Goal: Task Accomplishment & Management: Use online tool/utility

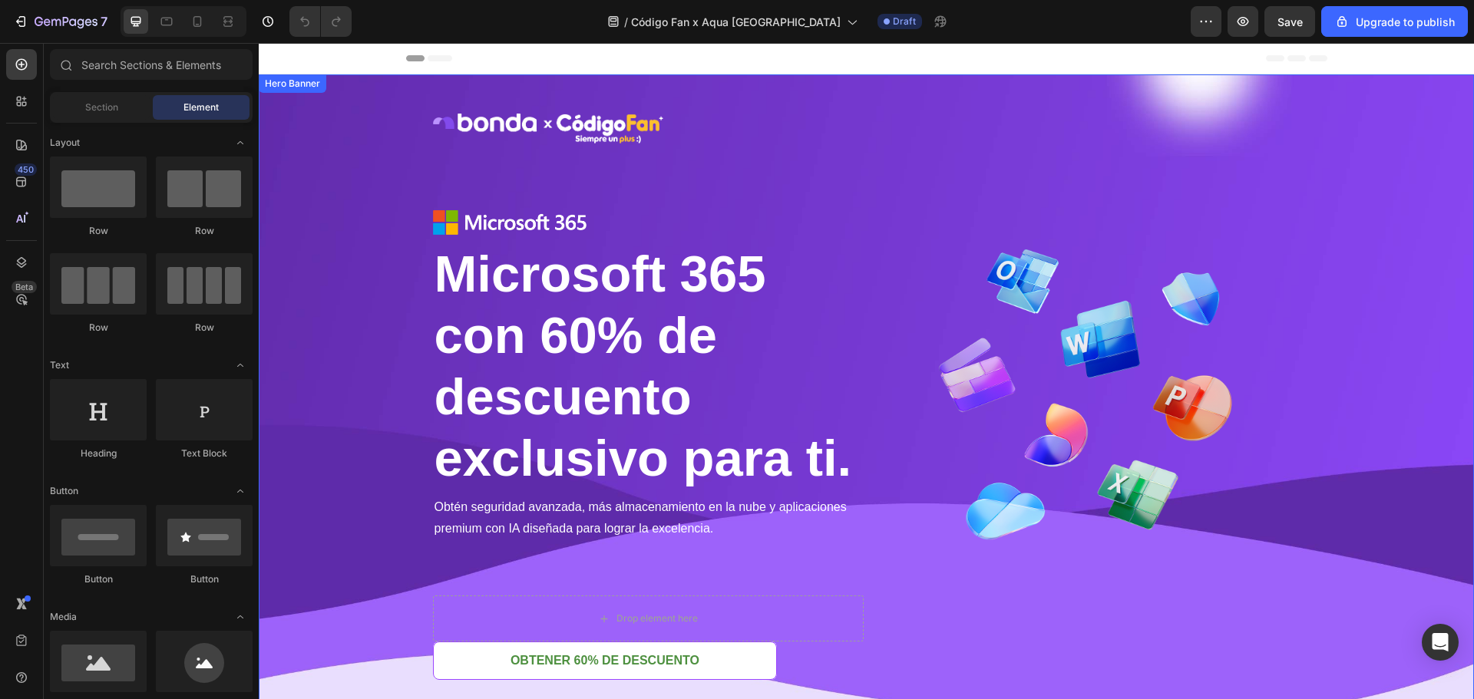
click at [828, 88] on div "Image Row Image Microsoft 365 con 60% de descuento exclusivo para ti. Heading M…" at bounding box center [867, 454] width 898 height 761
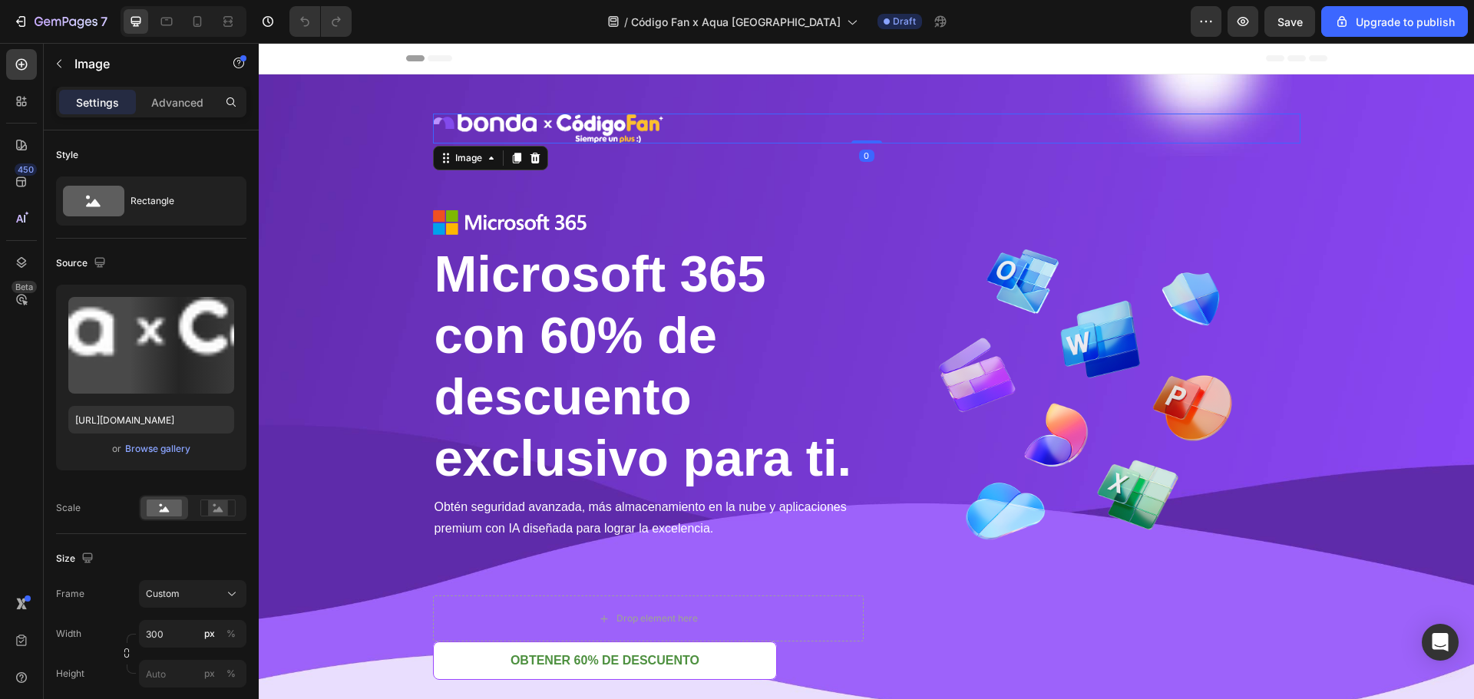
click at [599, 135] on img at bounding box center [548, 129] width 230 height 30
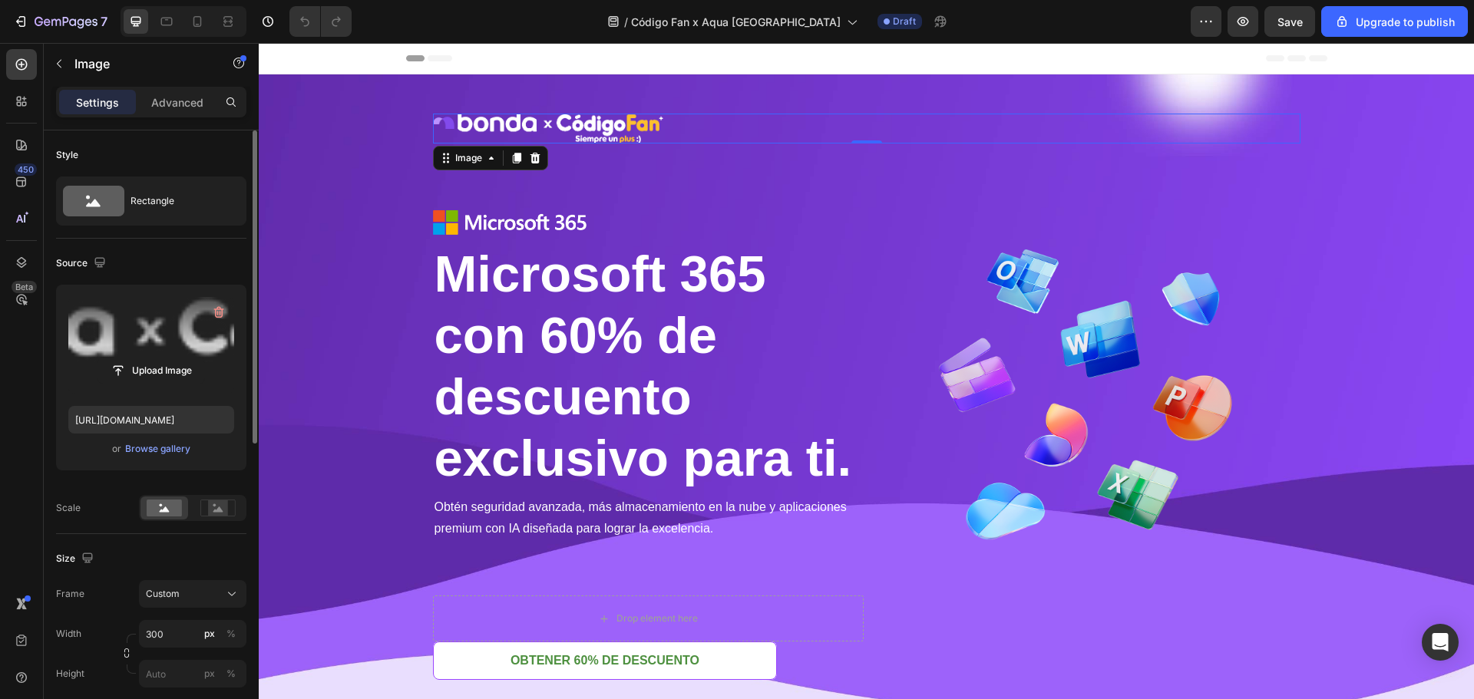
click at [153, 320] on label at bounding box center [151, 345] width 166 height 97
click at [153, 358] on input "file" at bounding box center [151, 371] width 106 height 26
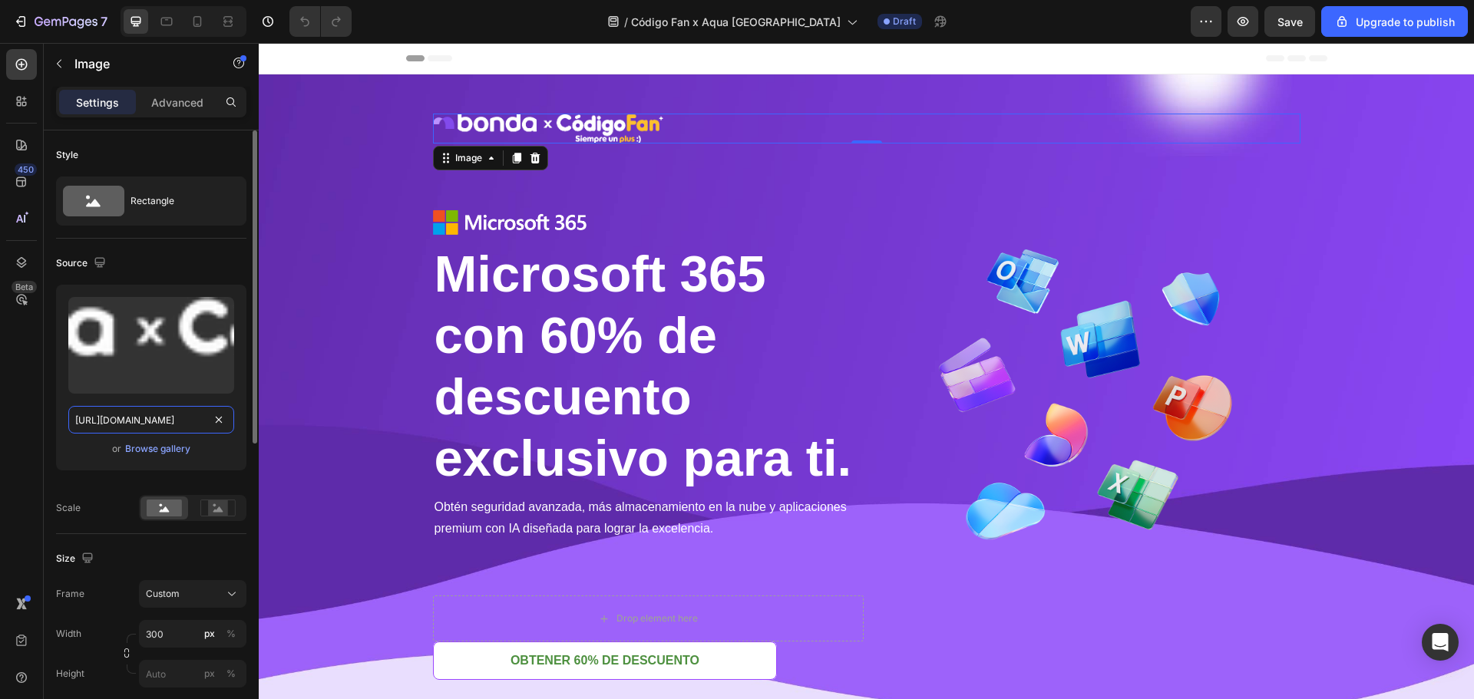
click at [182, 412] on input "https://cdn.shopify.com/s/files/1/0919/1168/4374/files/gempages_557575933809132…" at bounding box center [151, 420] width 166 height 28
click at [534, 230] on img at bounding box center [510, 222] width 154 height 25
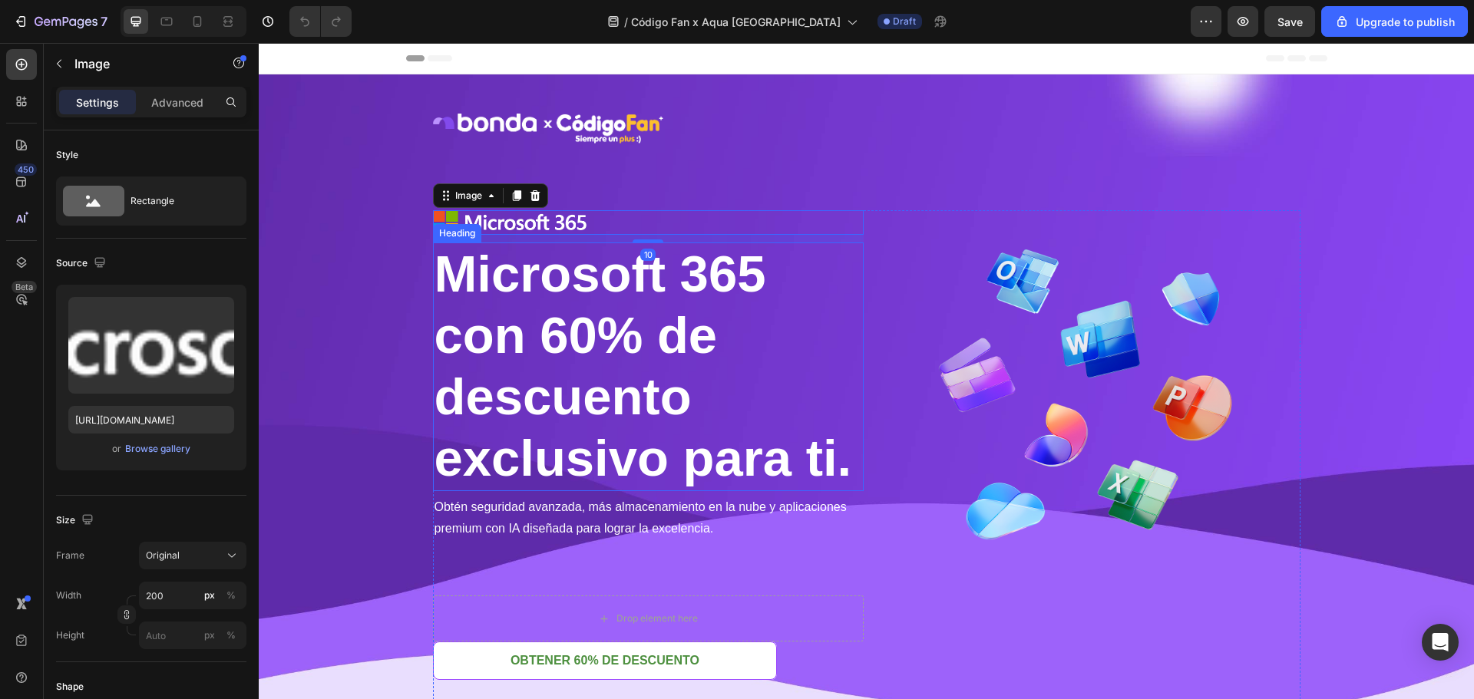
click at [663, 277] on span "Microsoft 365" at bounding box center [600, 274] width 332 height 58
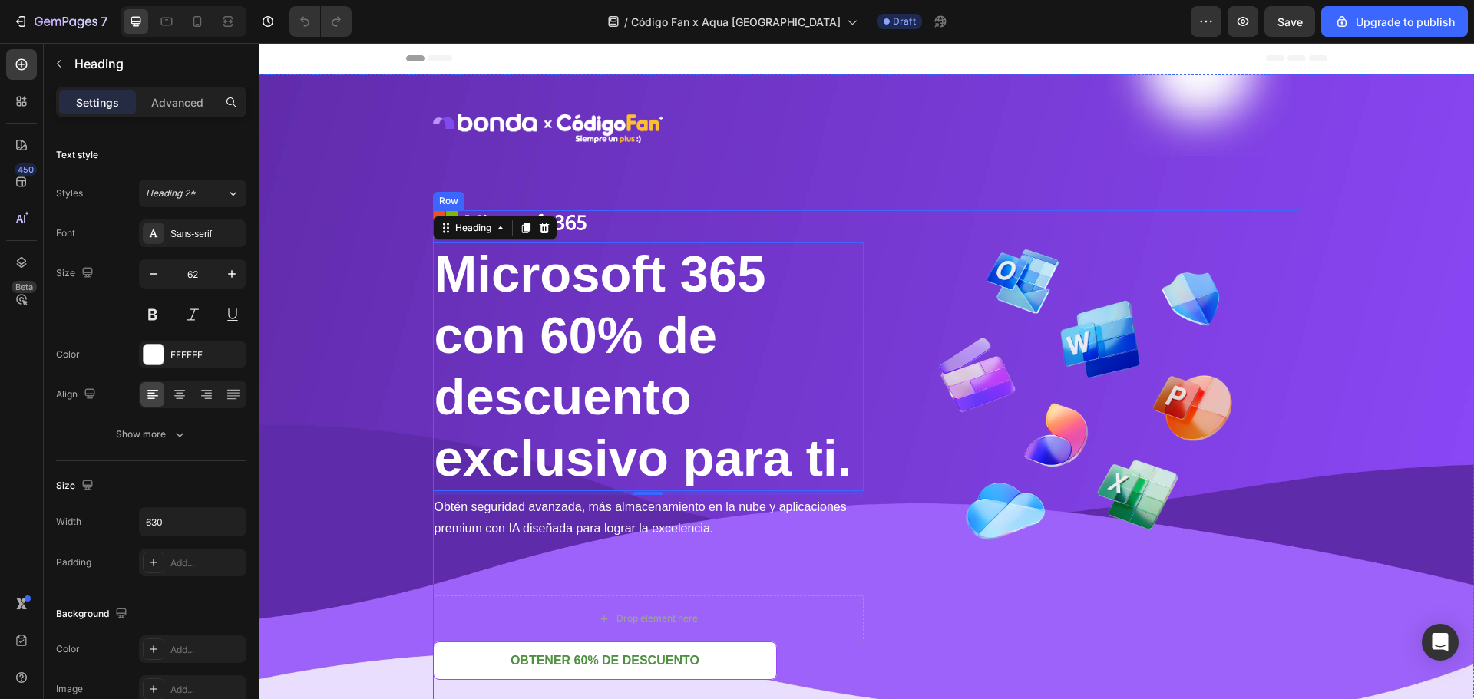
click at [1027, 171] on div "Image Row Image Microsoft 365 con 60% de descuento exclusivo para ti. Heading M…" at bounding box center [866, 467] width 867 height 707
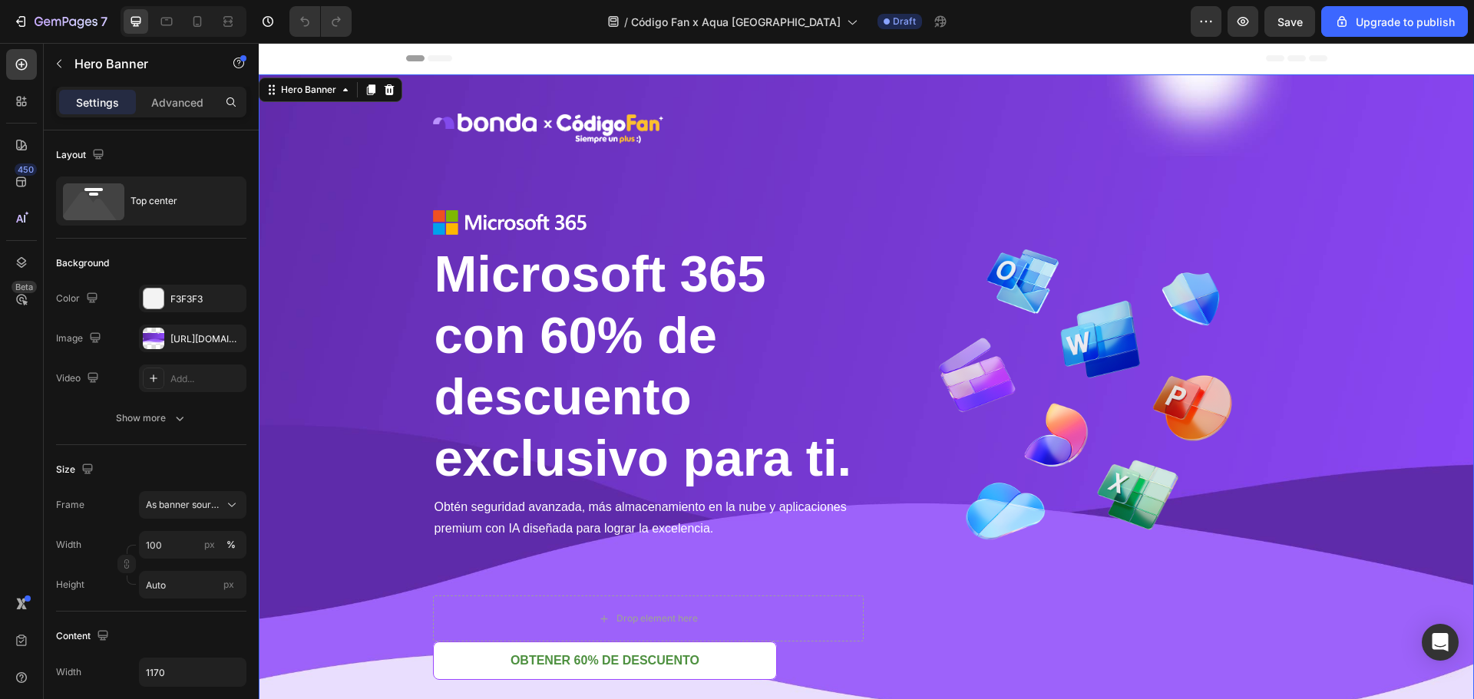
click at [1227, 100] on div "Image Row Image Microsoft 365 con 60% de descuento exclusivo para ti. Heading M…" at bounding box center [867, 454] width 898 height 761
click at [196, 341] on div "[URL][DOMAIN_NAME]" at bounding box center [192, 339] width 45 height 14
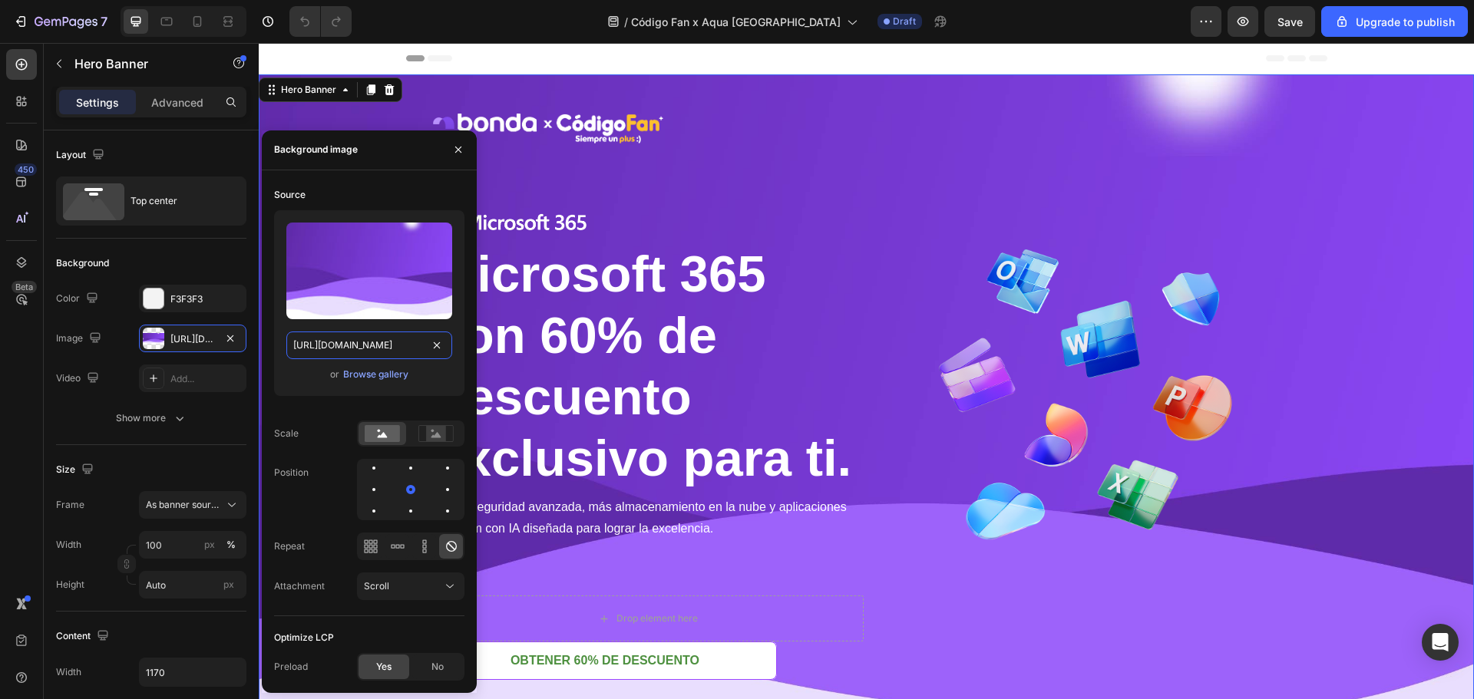
click at [333, 346] on input "[URL][DOMAIN_NAME]" at bounding box center [369, 346] width 166 height 28
click at [1250, 182] on div "Image Row Image Microsoft 365 con 60% de descuento exclusivo para ti. Heading M…" at bounding box center [866, 467] width 867 height 707
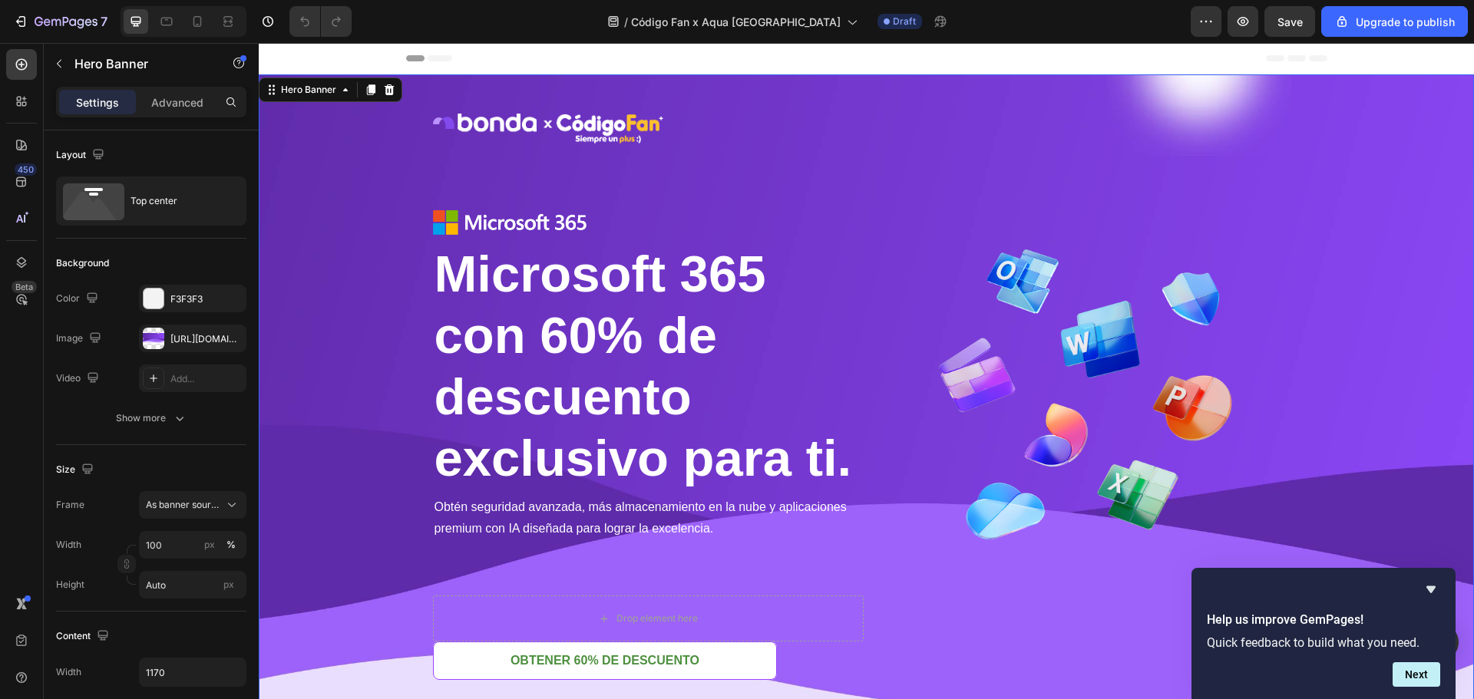
click at [353, 183] on div "Background Image" at bounding box center [866, 454] width 1215 height 761
click at [325, 222] on div "Background Image" at bounding box center [866, 454] width 1215 height 761
click at [177, 339] on div "[URL][DOMAIN_NAME]" at bounding box center [192, 339] width 45 height 14
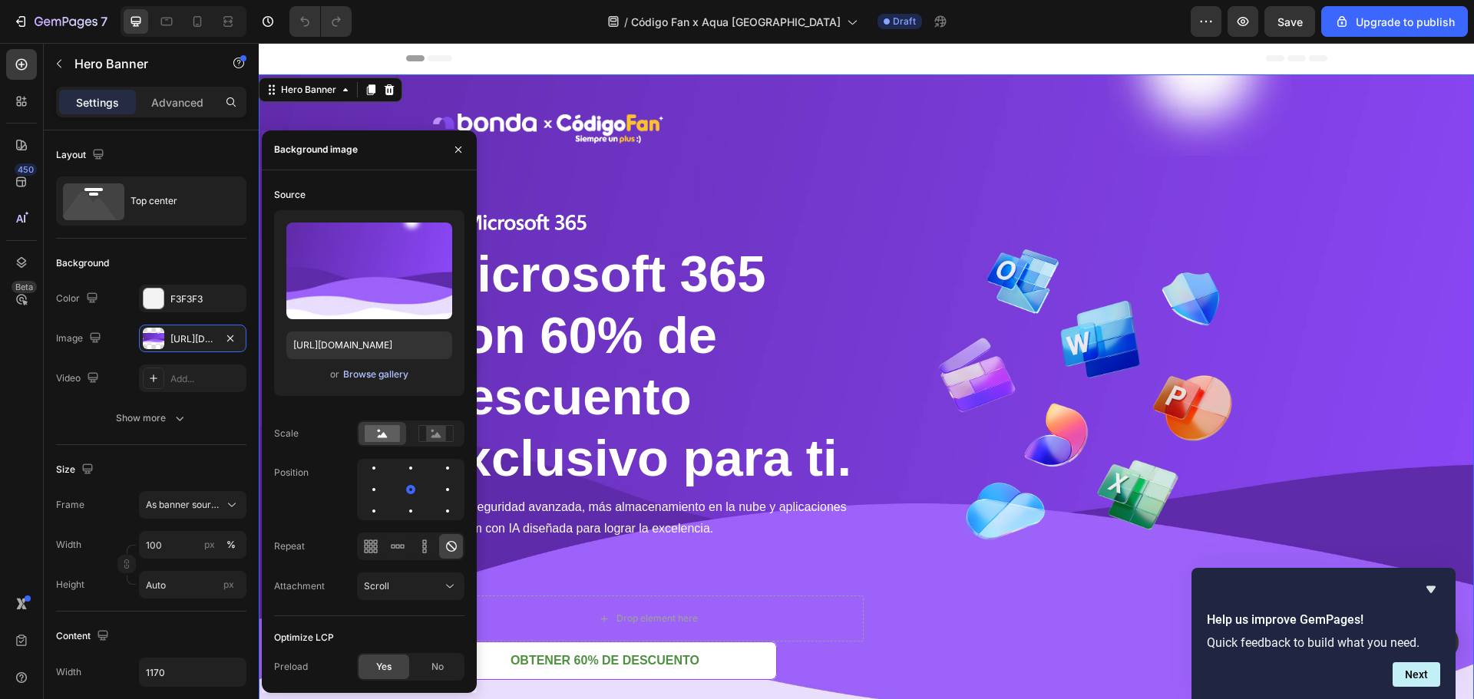
click at [390, 379] on div "Browse gallery" at bounding box center [375, 375] width 65 height 14
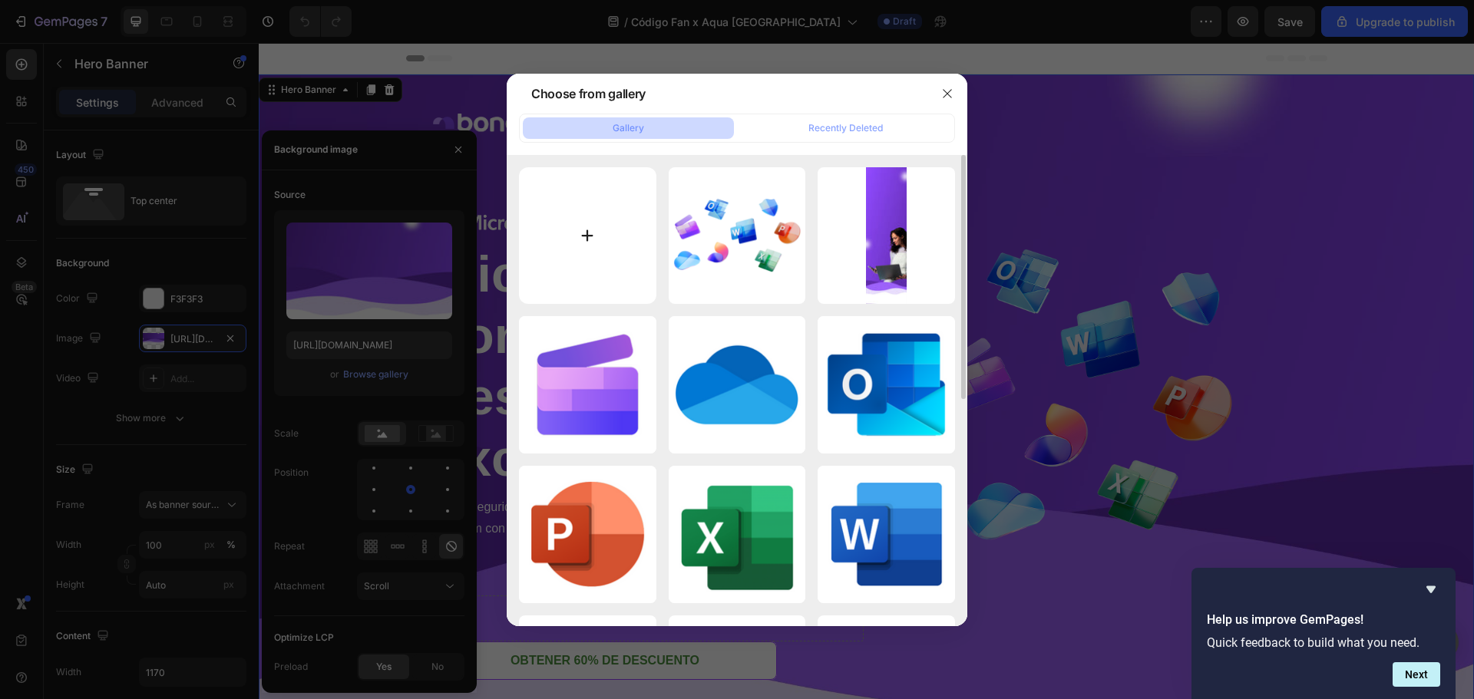
click at [586, 239] on input "file" at bounding box center [587, 235] width 137 height 137
type input "C:\fakepath\Diseño sin título (6).png"
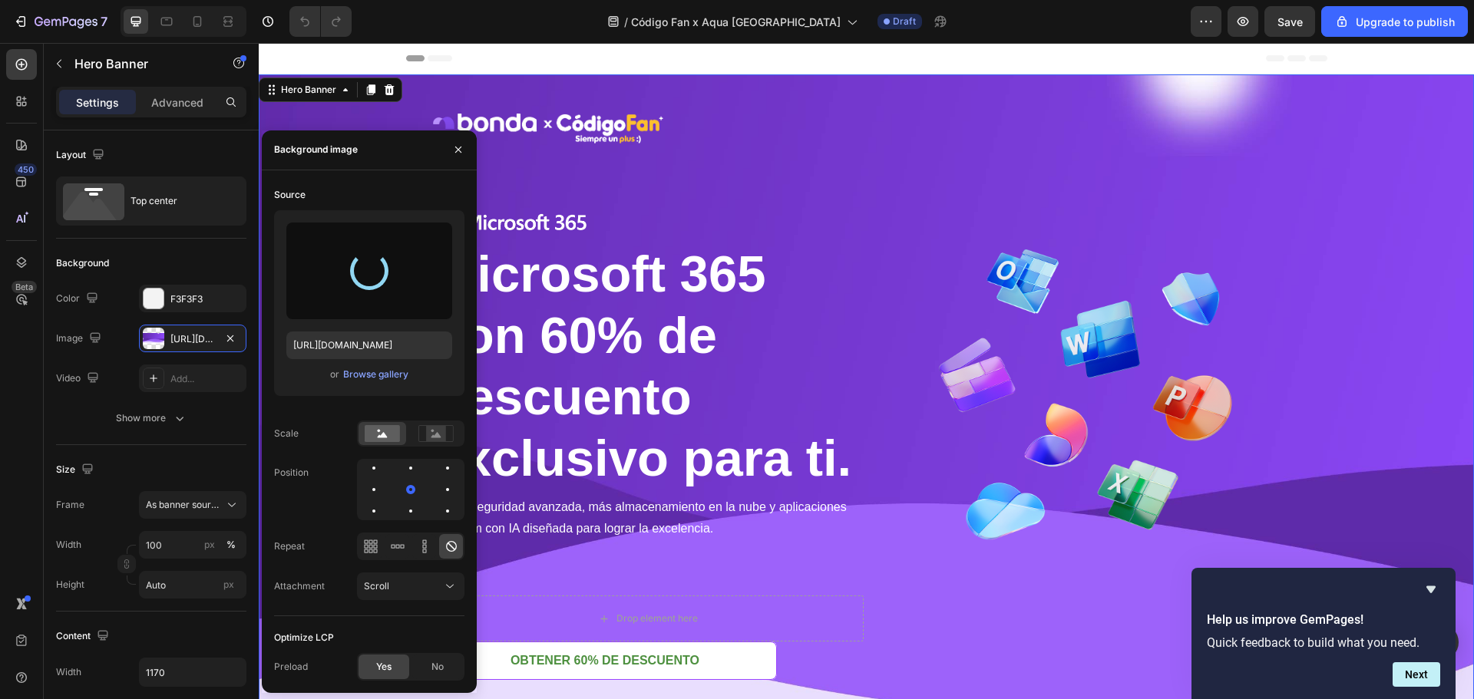
type input "[URL][DOMAIN_NAME]"
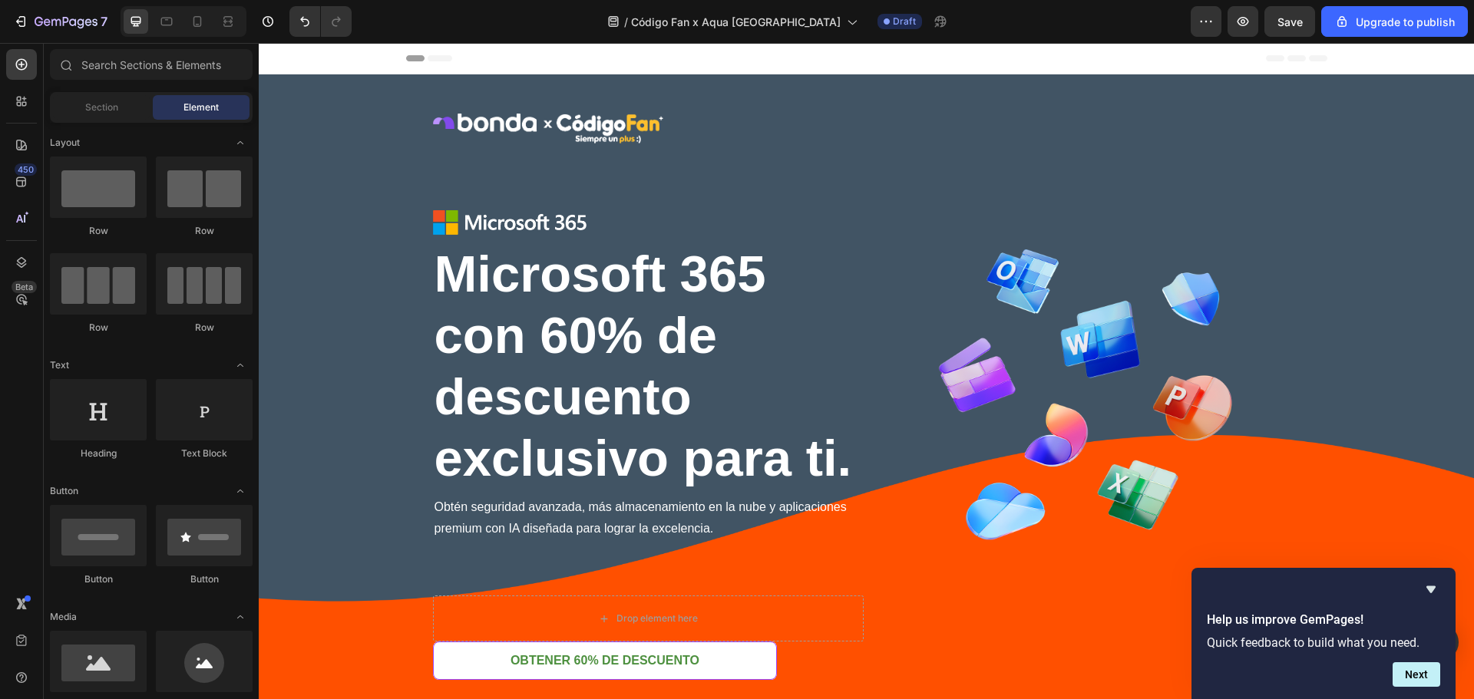
click at [692, 66] on div "Header" at bounding box center [866, 58] width 921 height 31
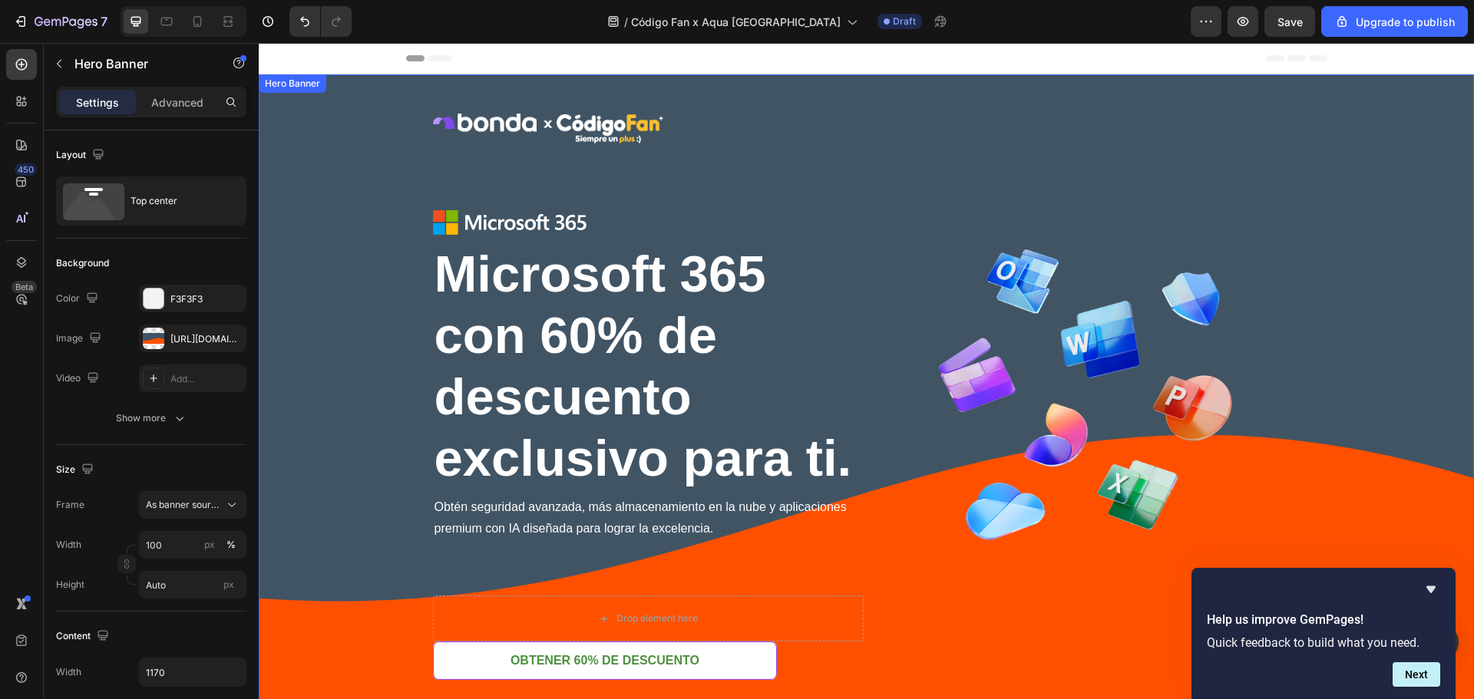
click at [388, 169] on div "Background Image" at bounding box center [866, 454] width 1215 height 761
click at [185, 336] on div "[URL][DOMAIN_NAME]" at bounding box center [192, 339] width 45 height 14
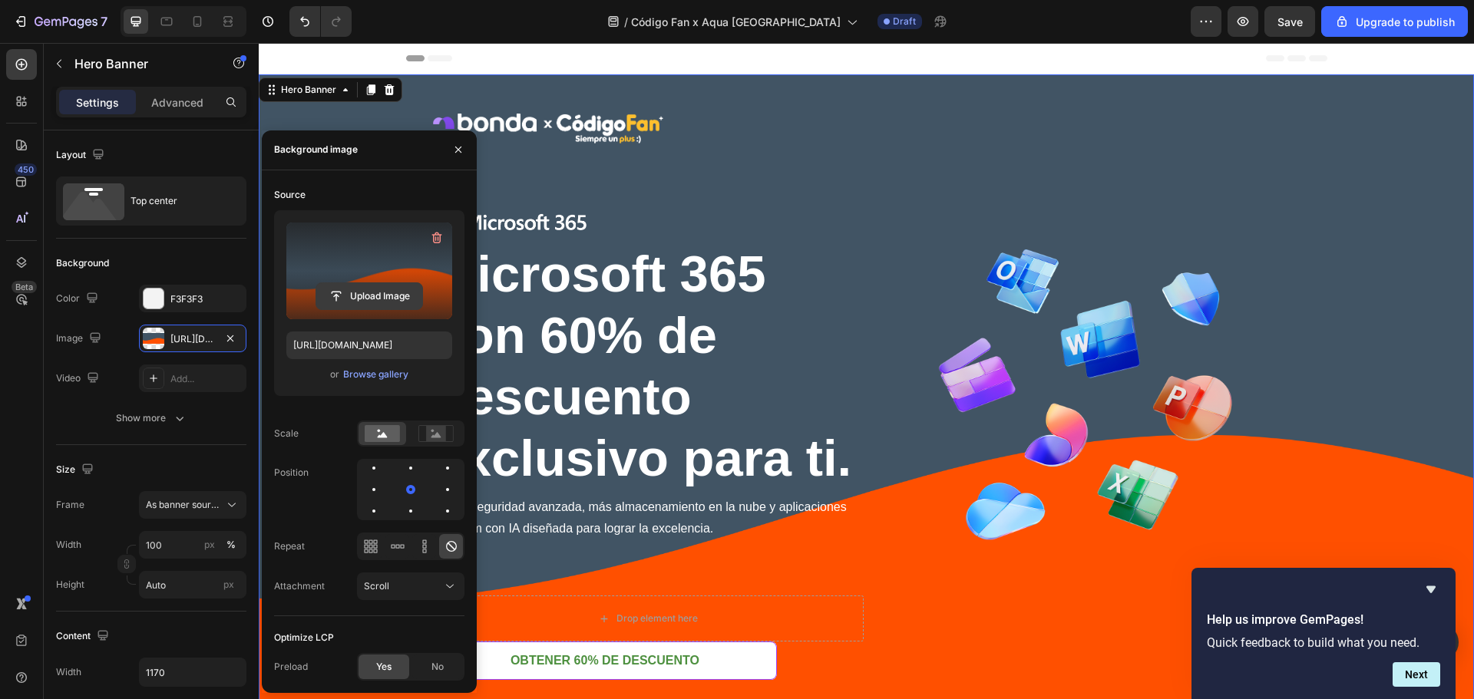
click at [378, 296] on input "file" at bounding box center [369, 296] width 106 height 26
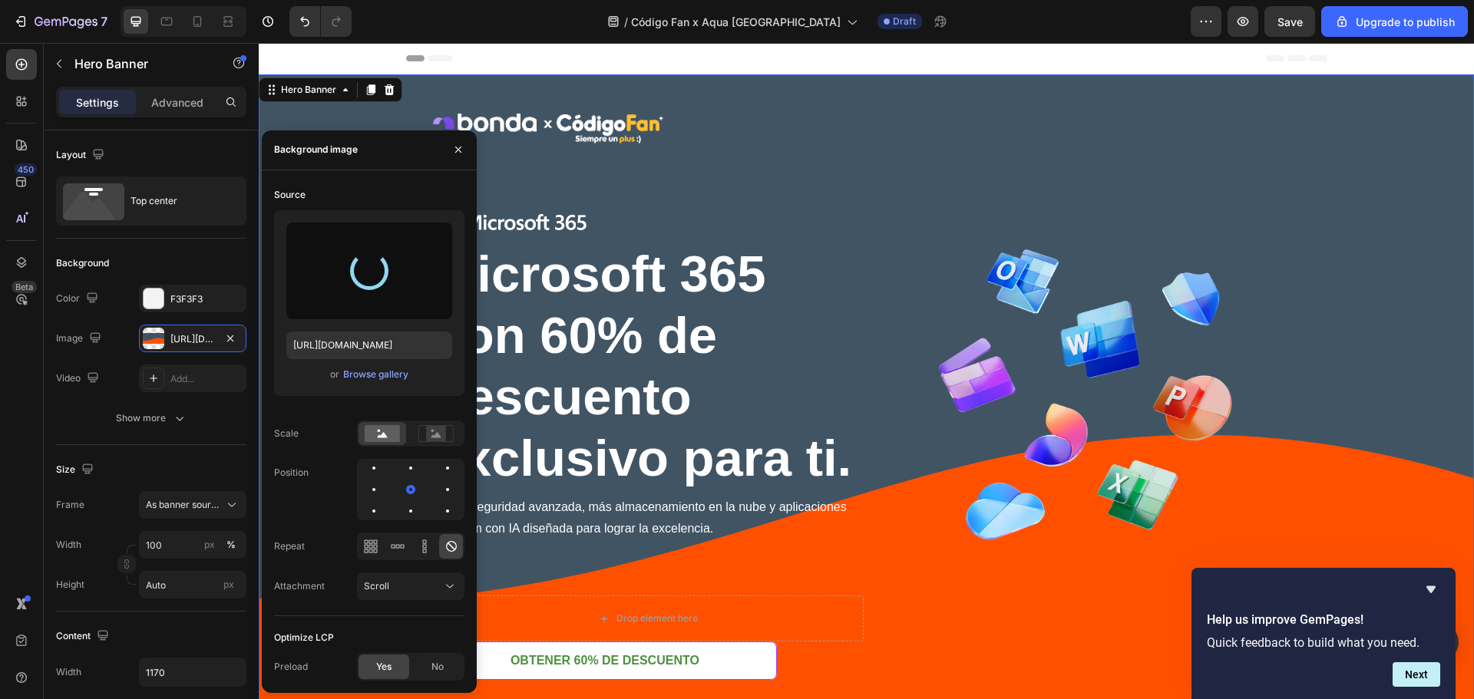
type input "[URL][DOMAIN_NAME]"
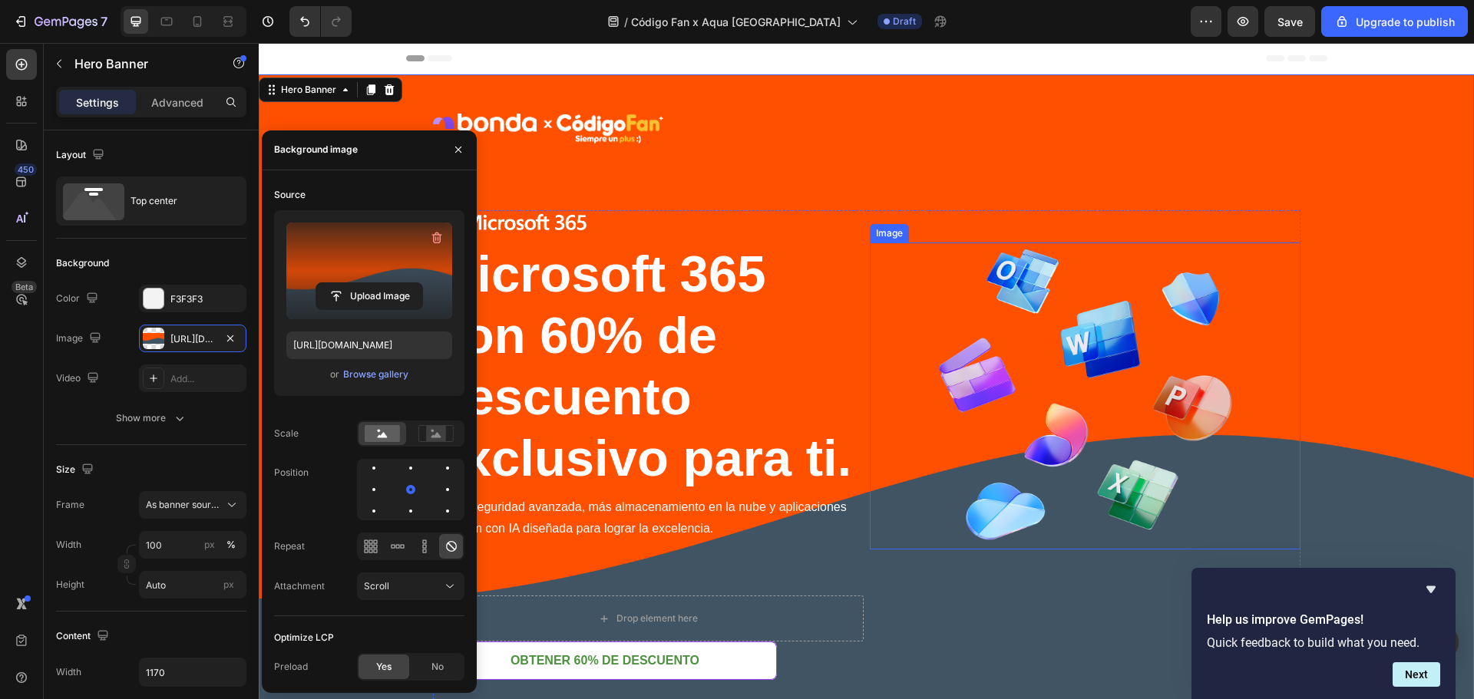
click at [1067, 270] on img at bounding box center [1084, 396] width 307 height 307
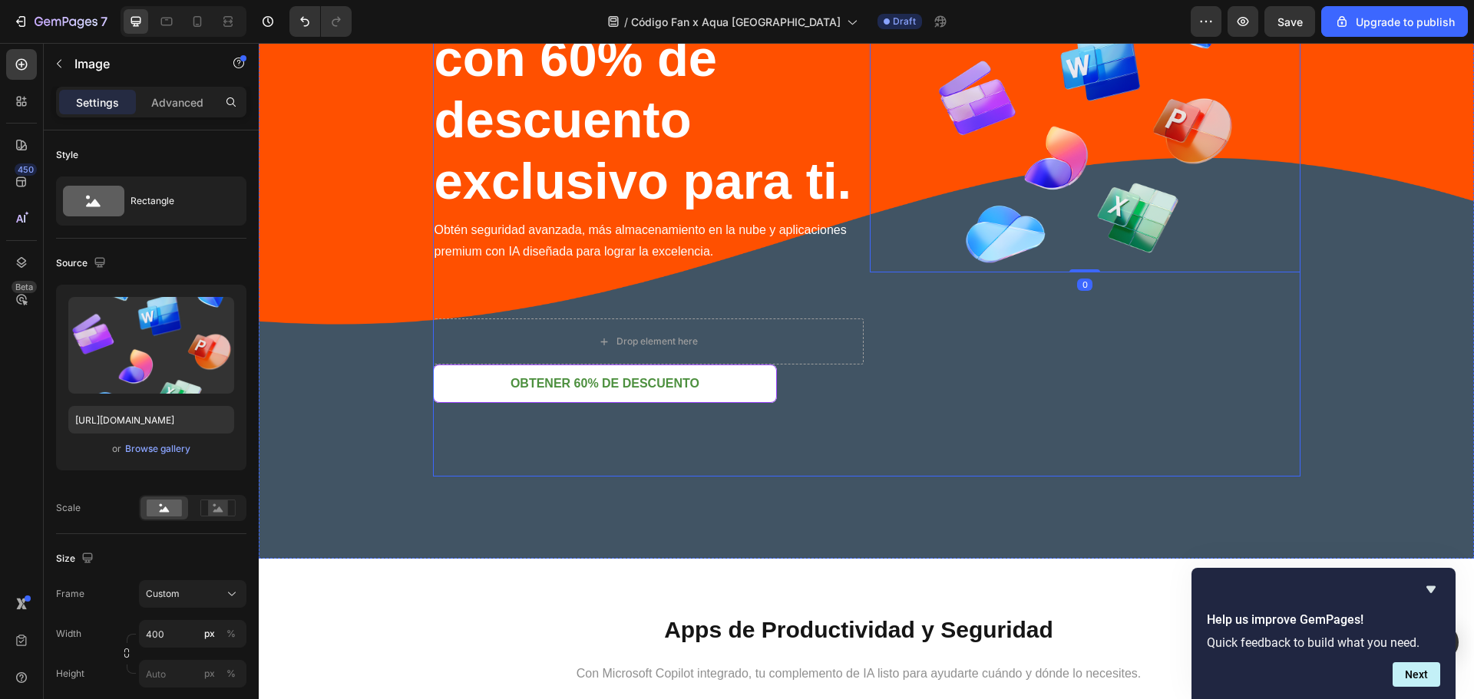
scroll to position [307, 0]
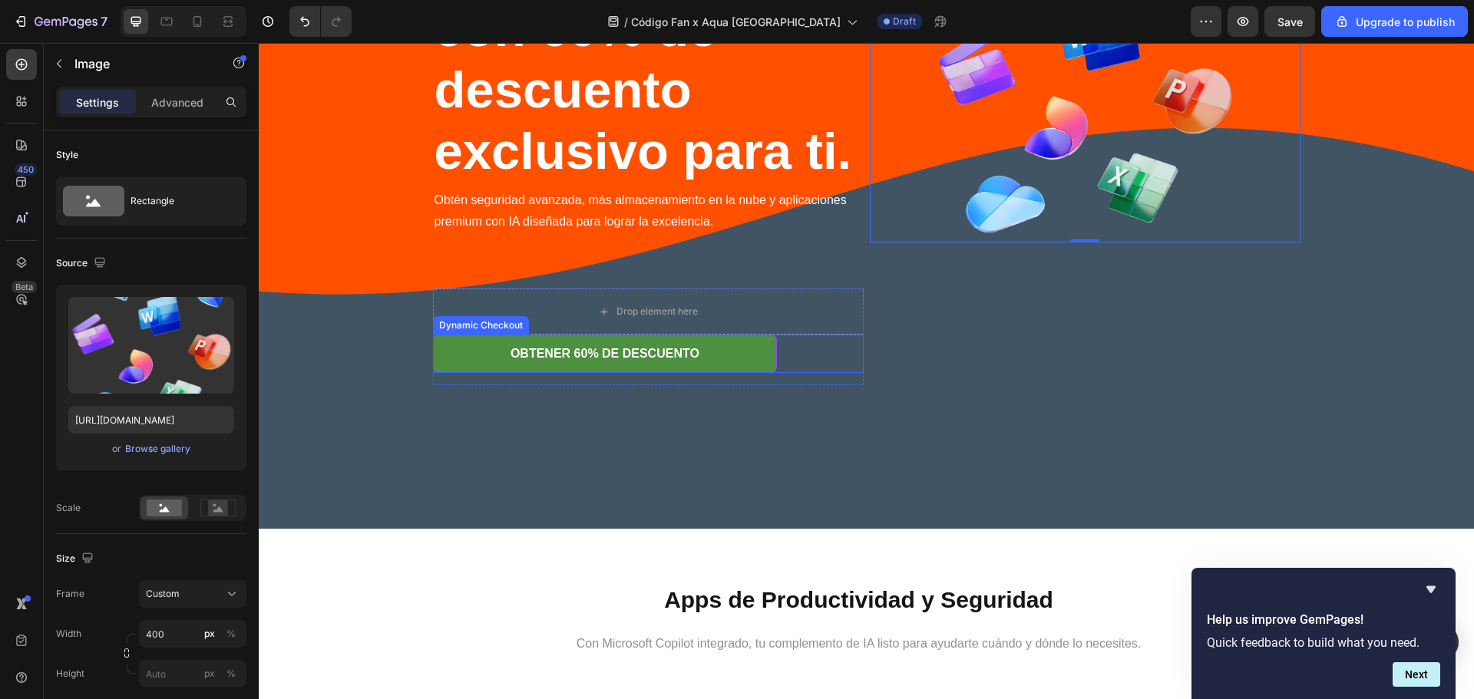
click at [700, 362] on button "OBTENER 60% DE DESCUENTO" at bounding box center [605, 354] width 345 height 38
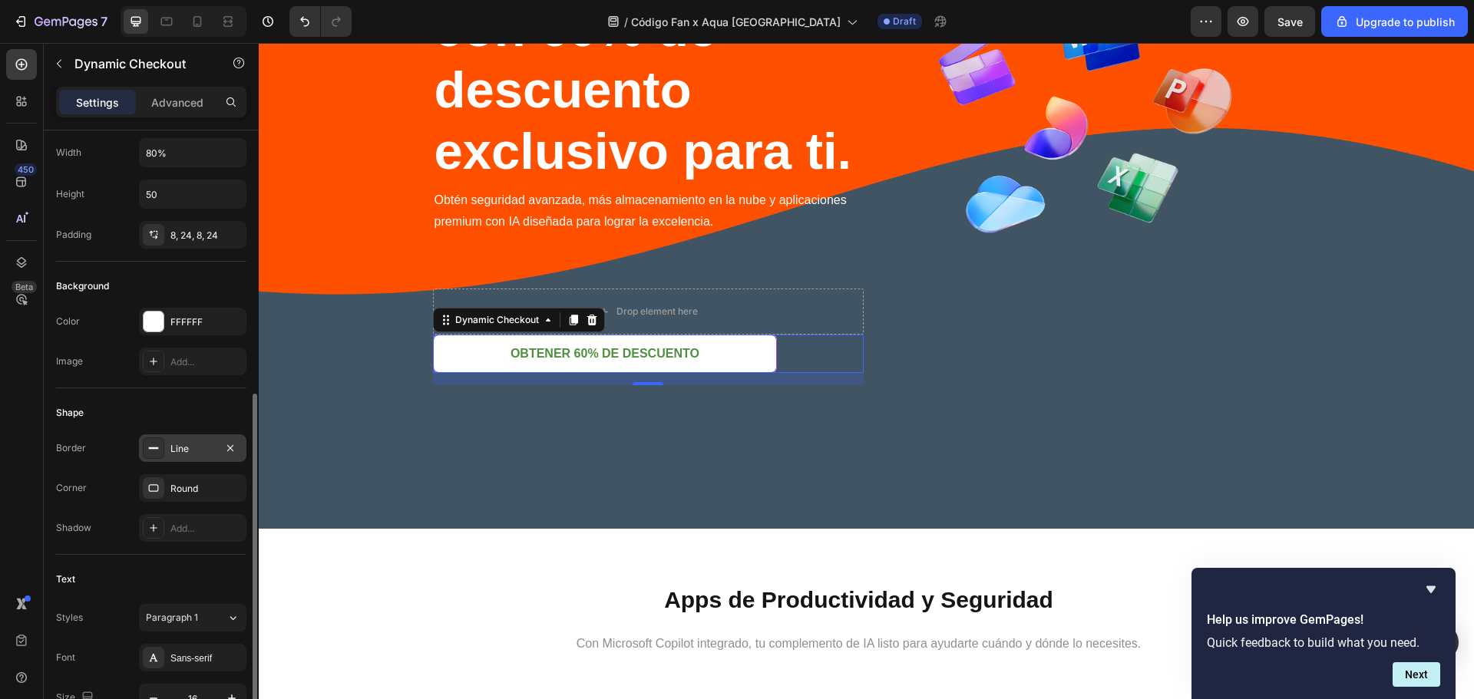
scroll to position [408, 0]
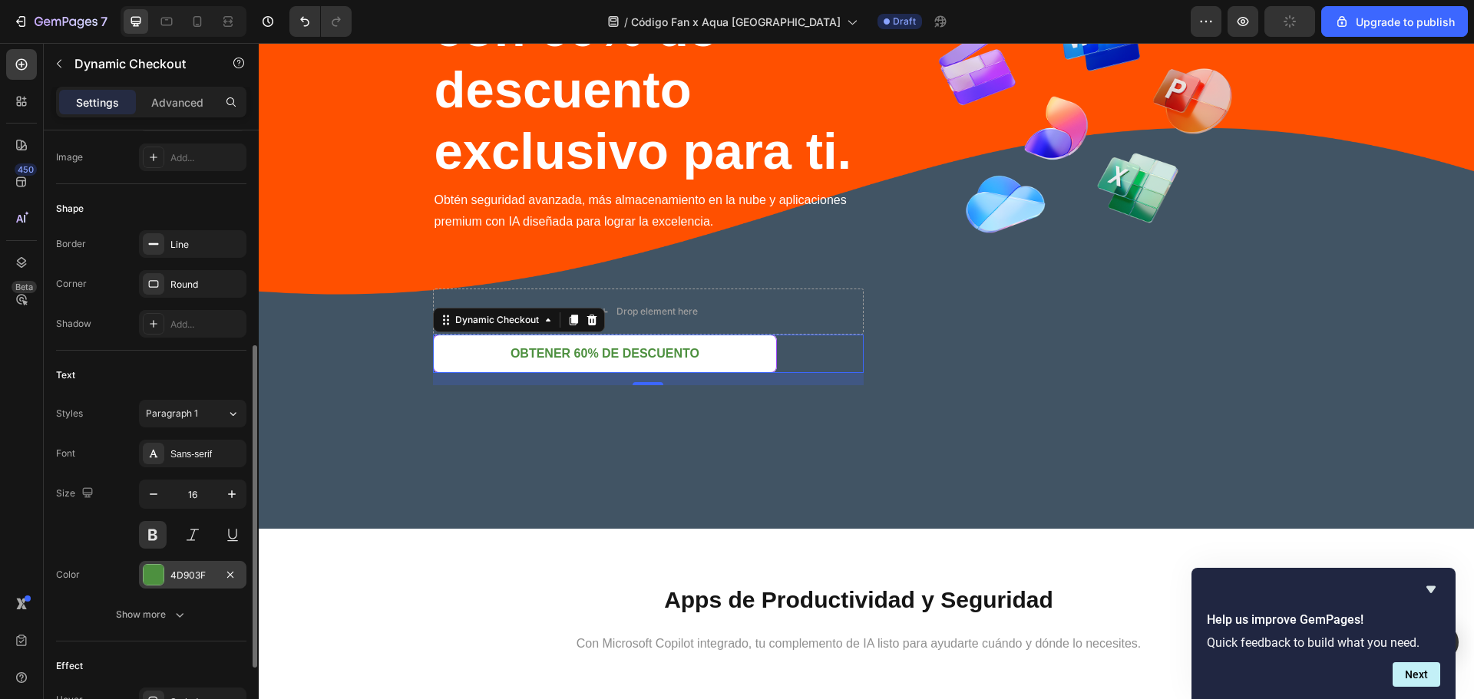
click at [170, 577] on div "4D903F" at bounding box center [192, 576] width 45 height 14
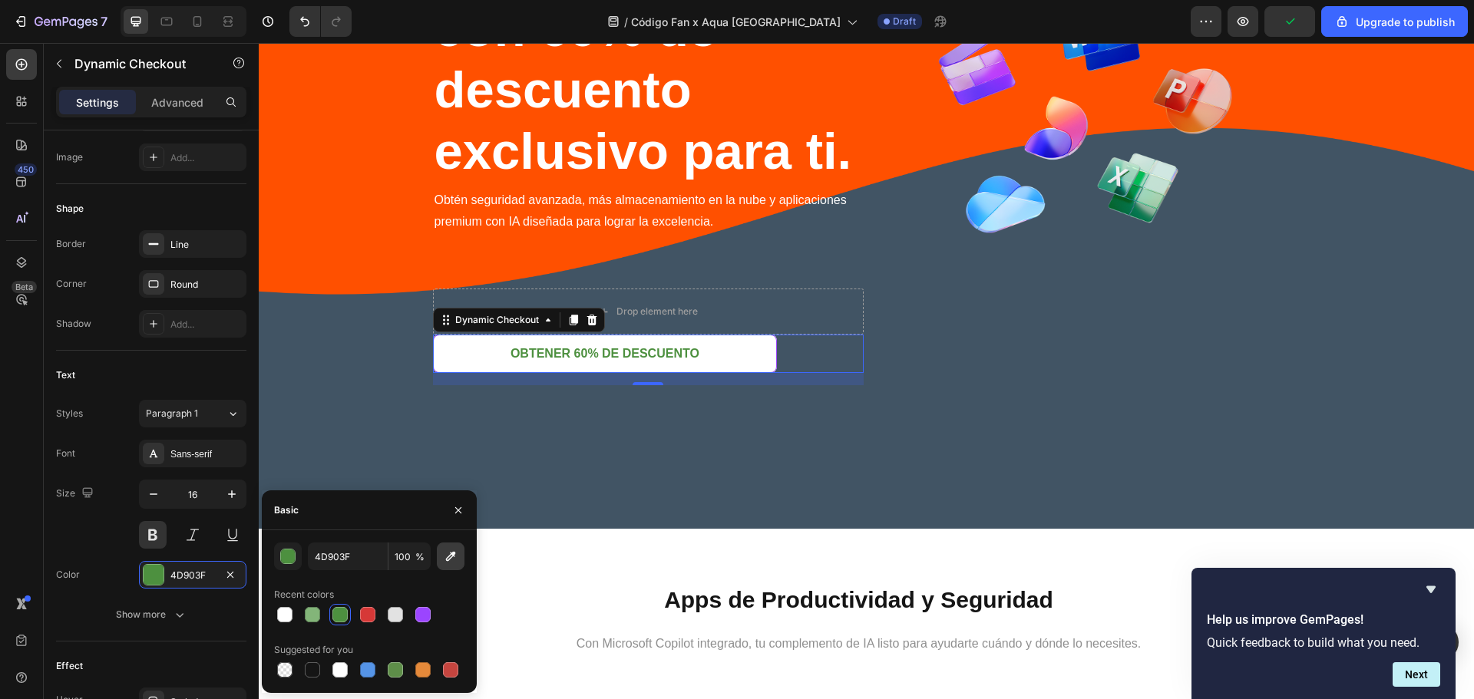
click at [455, 557] on icon "button" at bounding box center [450, 556] width 15 height 15
type input "FF5000"
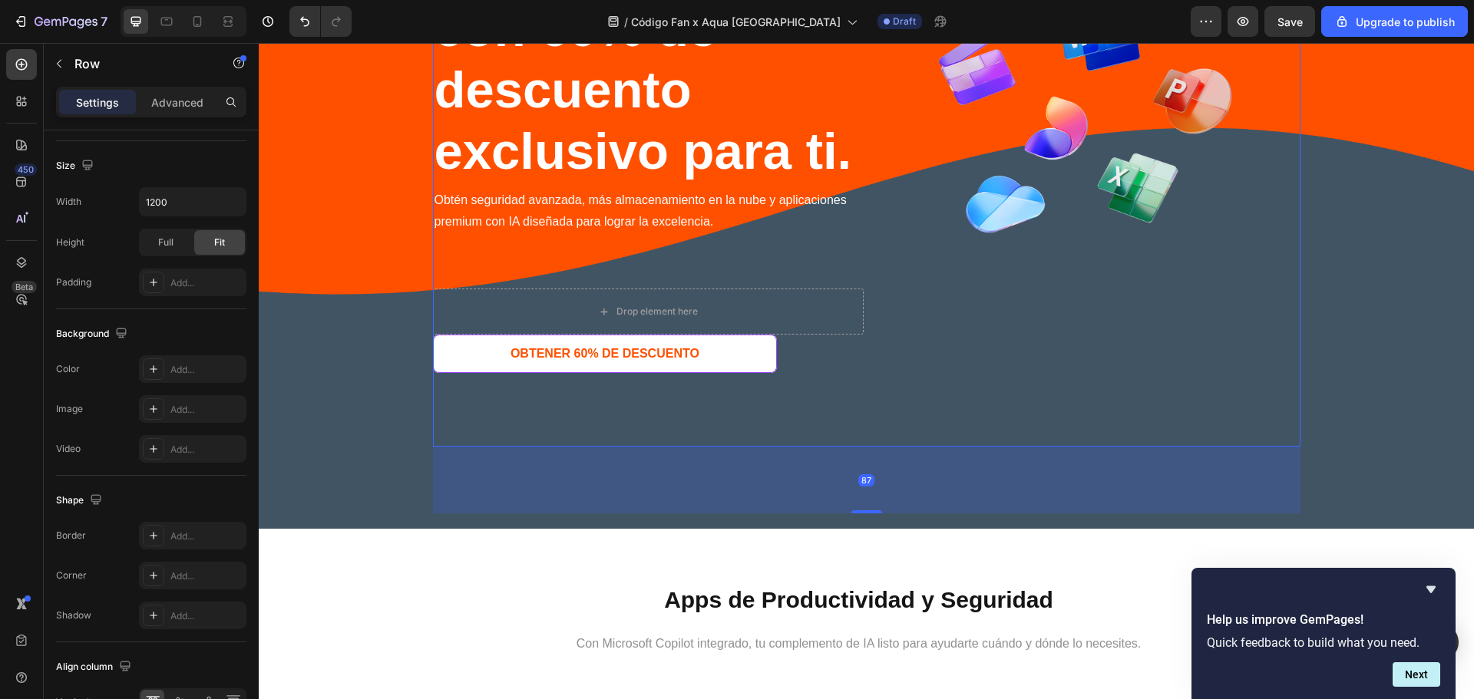
click at [652, 428] on div "Image Microsoft 365 con 60% de descuento exclusivo para ti. Heading Microsoft 3…" at bounding box center [648, 175] width 431 height 544
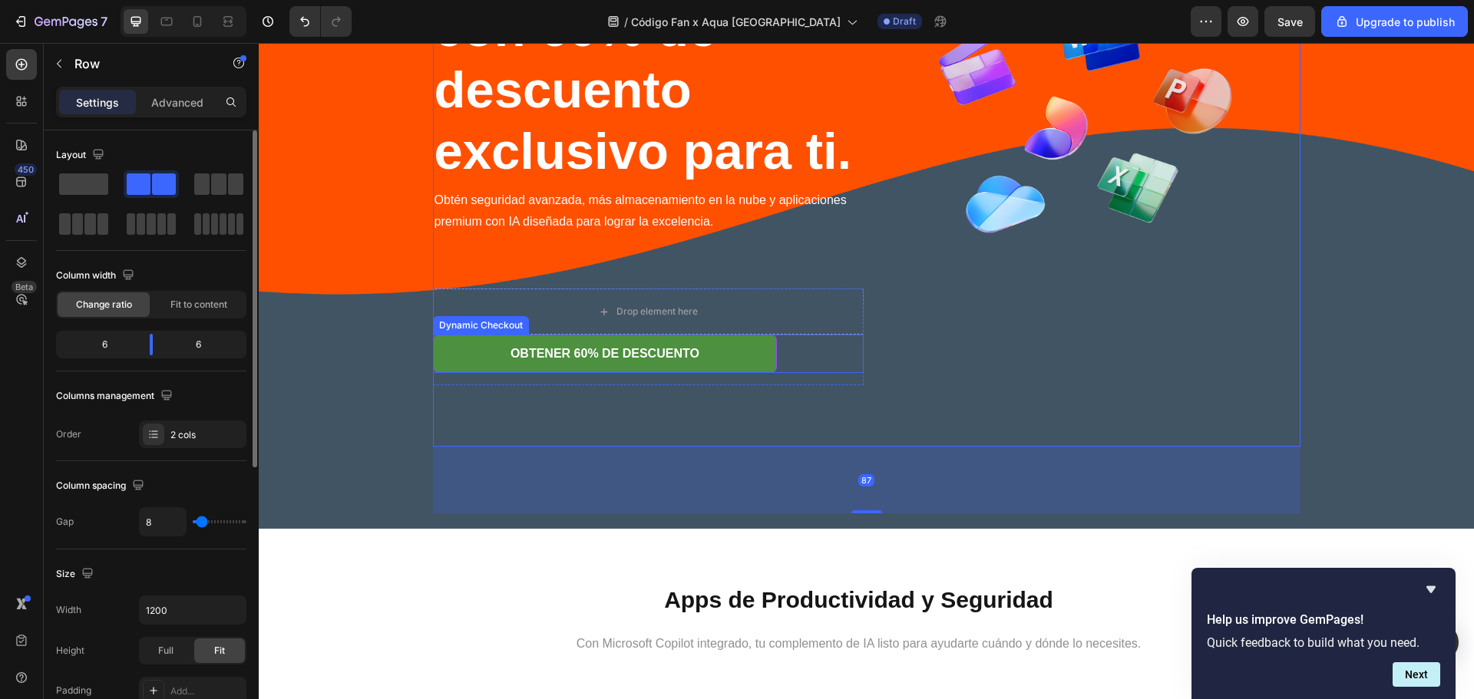
click at [445, 363] on button "OBTENER 60% DE DESCUENTO" at bounding box center [605, 354] width 345 height 38
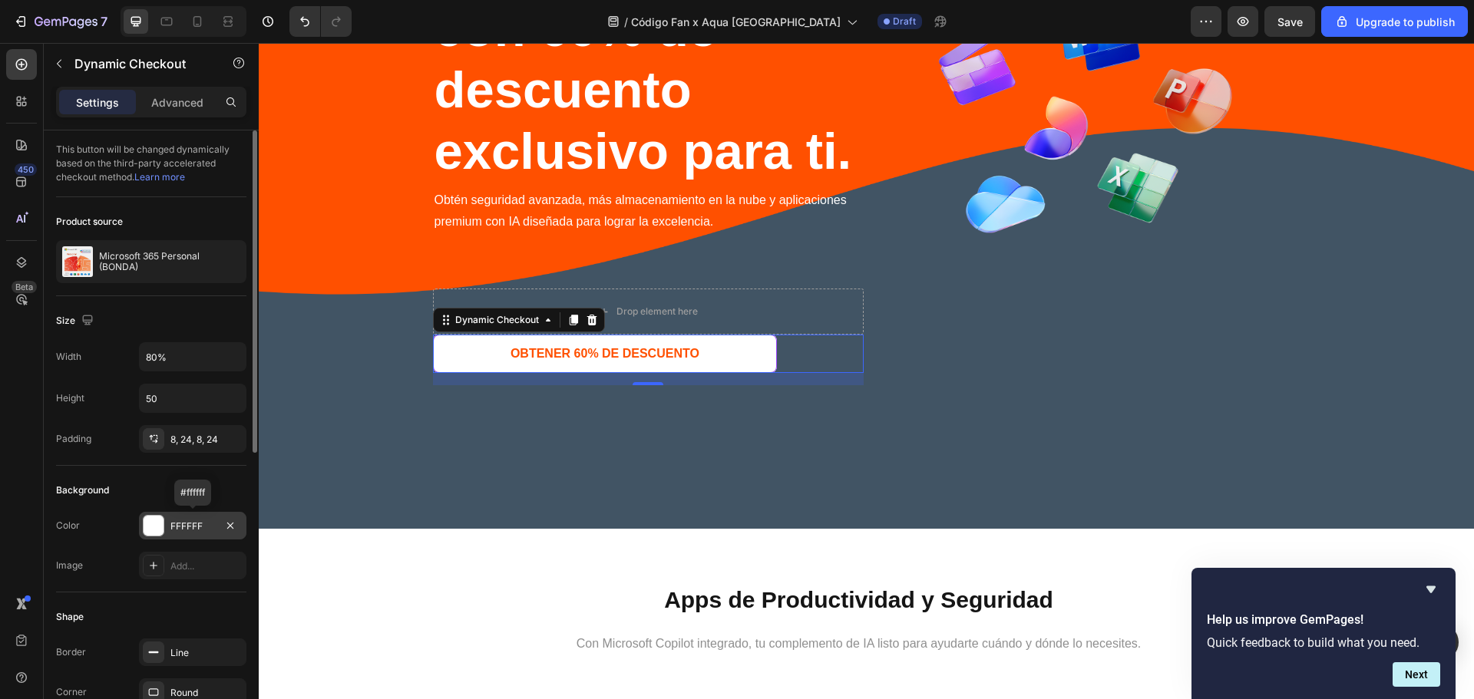
click at [145, 532] on div at bounding box center [154, 526] width 20 height 20
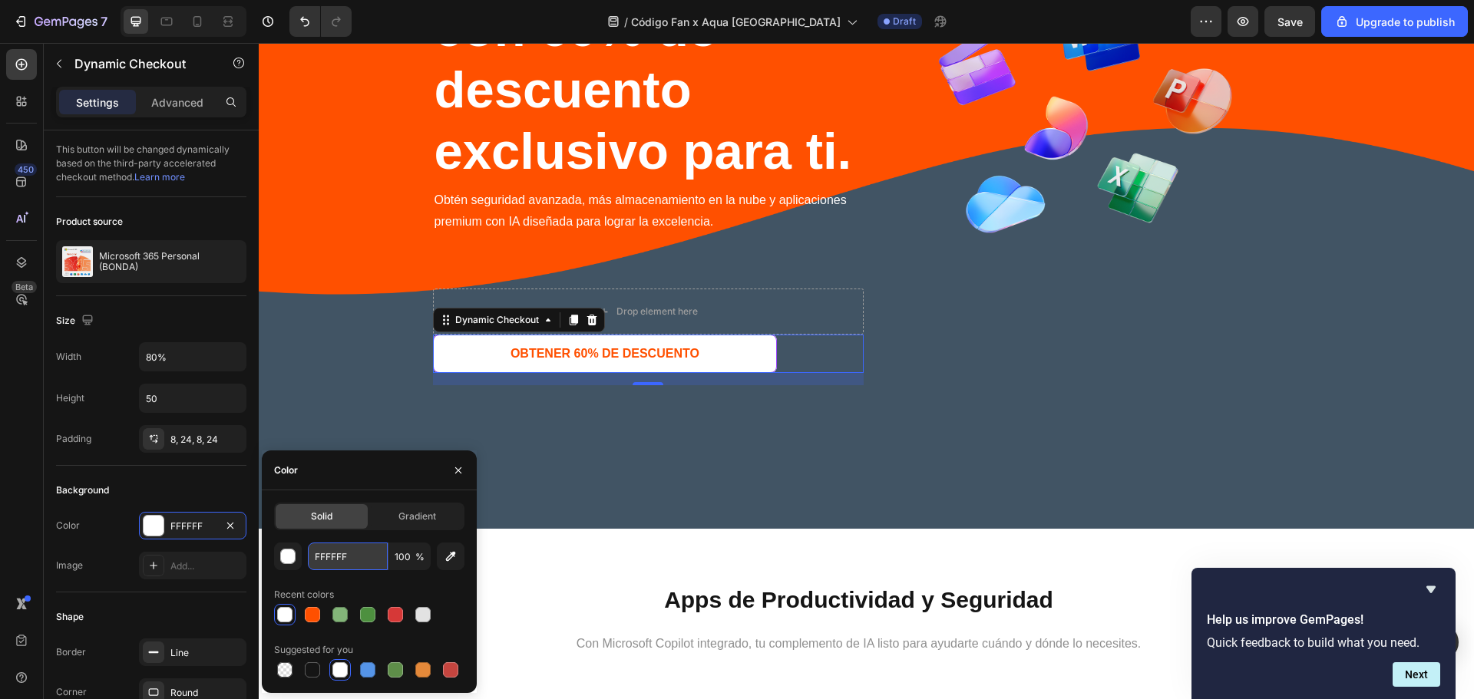
click at [364, 559] on input "FFFFFF" at bounding box center [348, 557] width 80 height 28
paste input "AF1ED"
type input "FAF1ED"
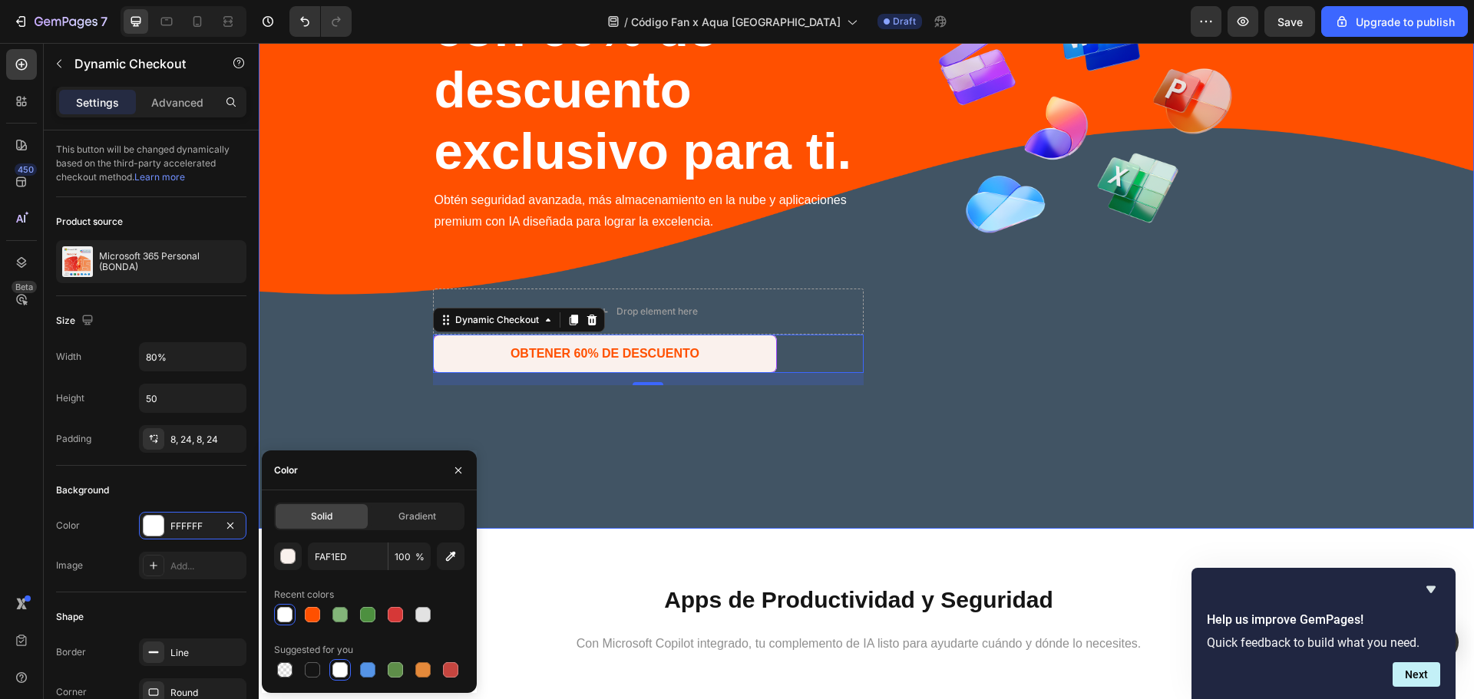
click at [633, 476] on div "Image Row Image Microsoft 365 con 60% de descuento exclusivo para ti. Heading M…" at bounding box center [866, 160] width 867 height 707
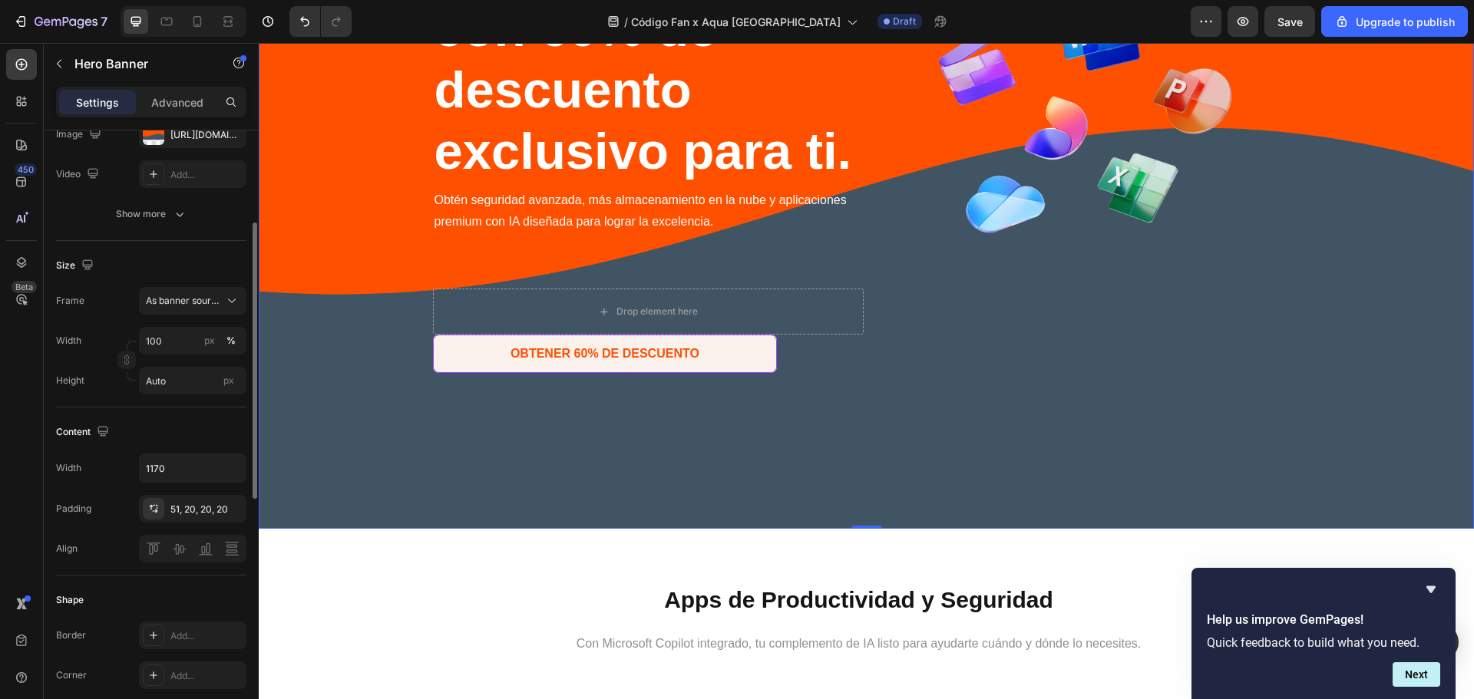
scroll to position [510, 0]
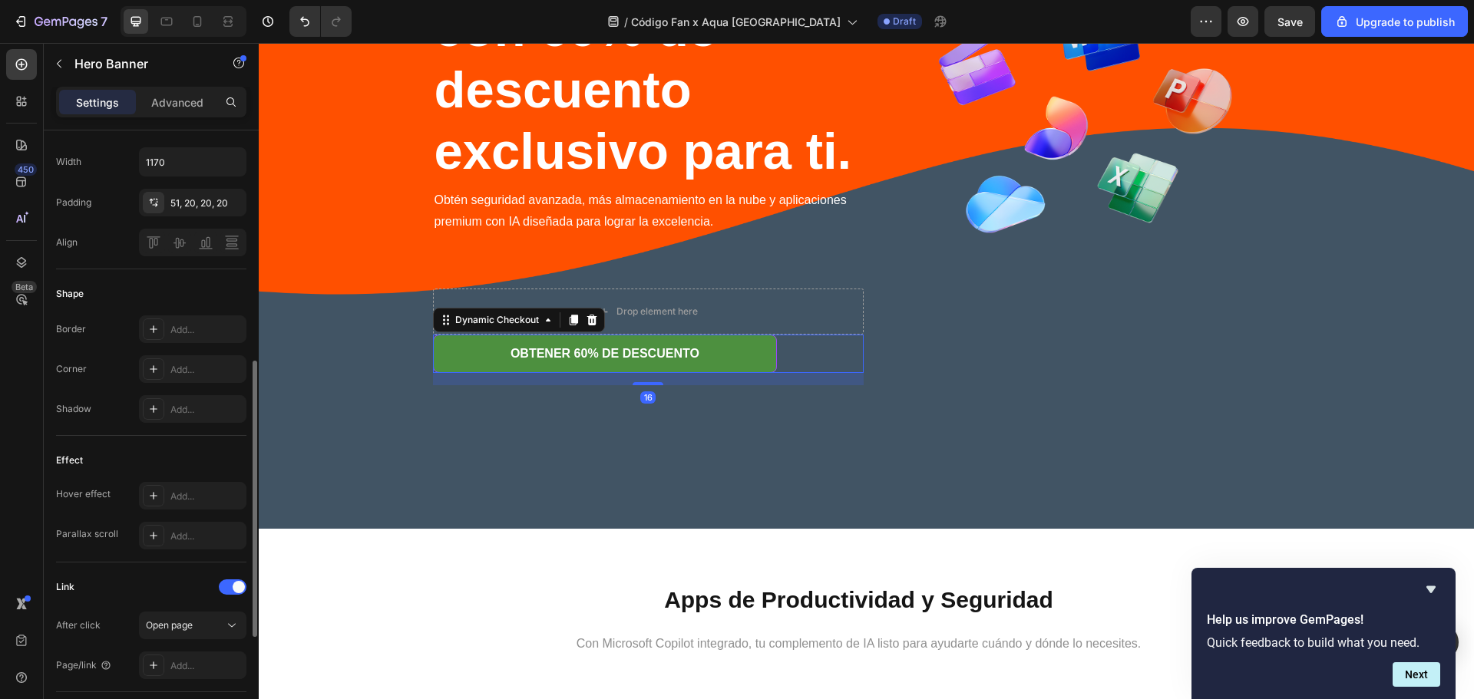
click at [491, 355] on button "OBTENER 60% DE DESCUENTO" at bounding box center [605, 354] width 345 height 38
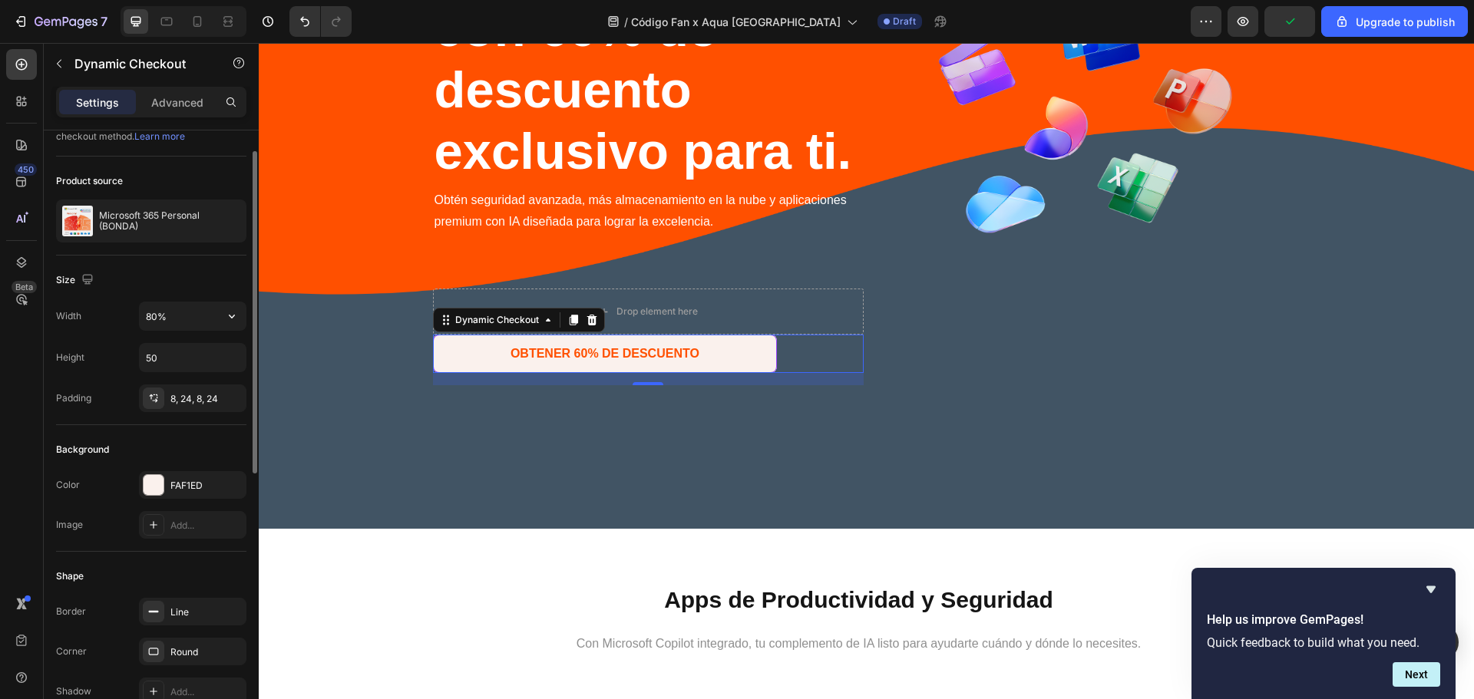
scroll to position [0, 0]
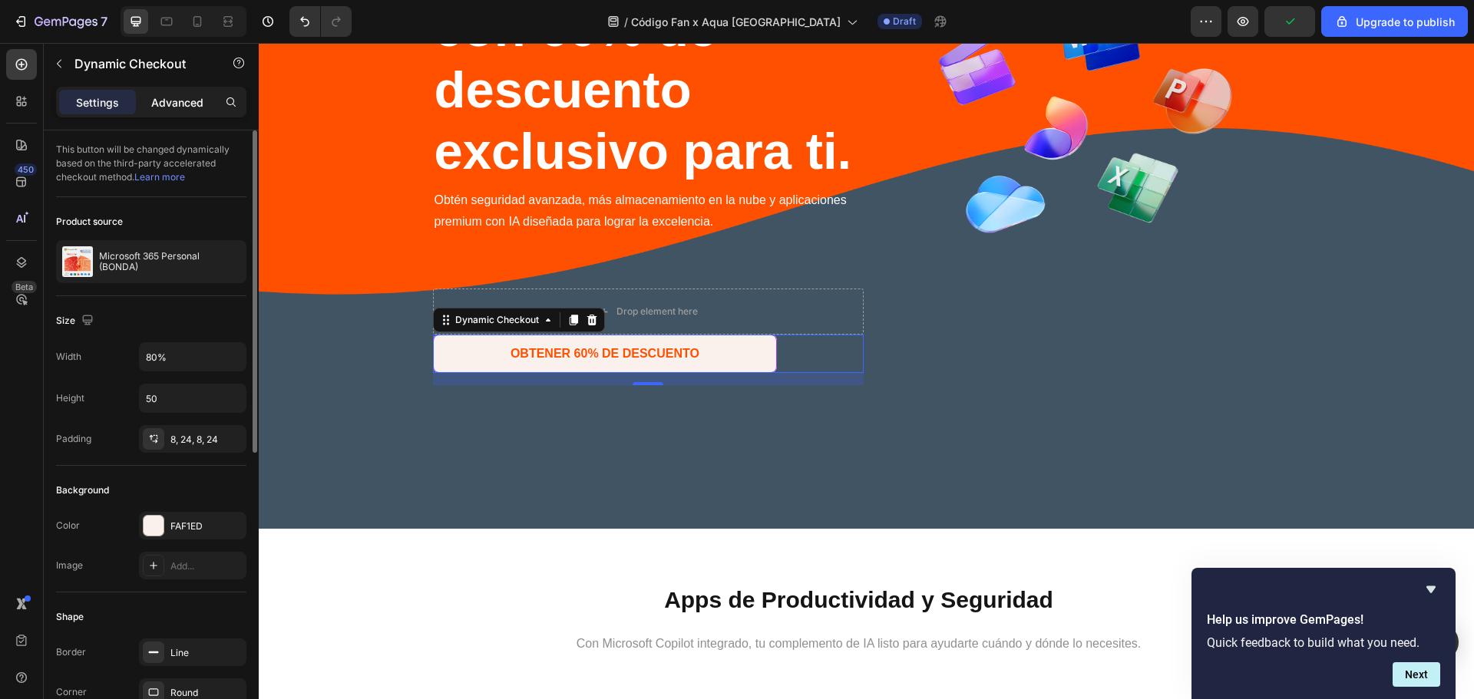
click at [186, 107] on p "Advanced" at bounding box center [177, 102] width 52 height 16
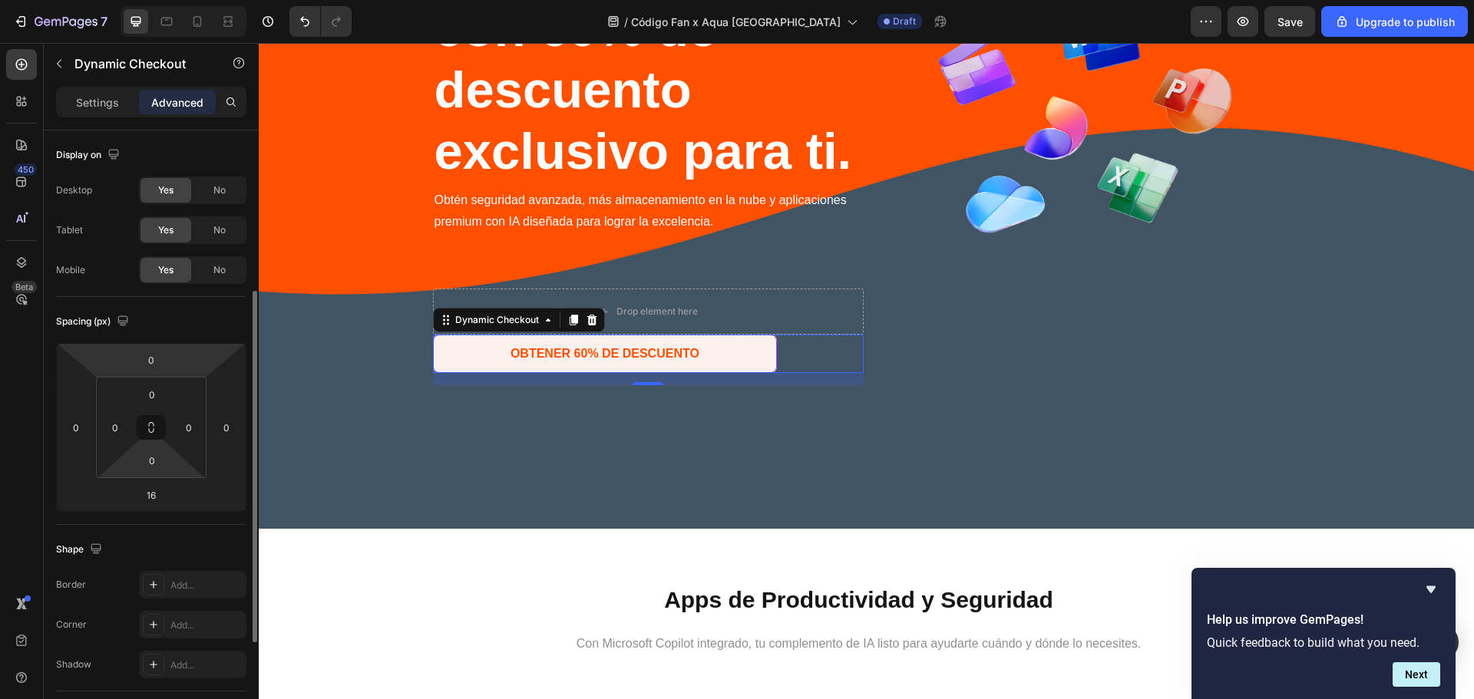
scroll to position [453, 0]
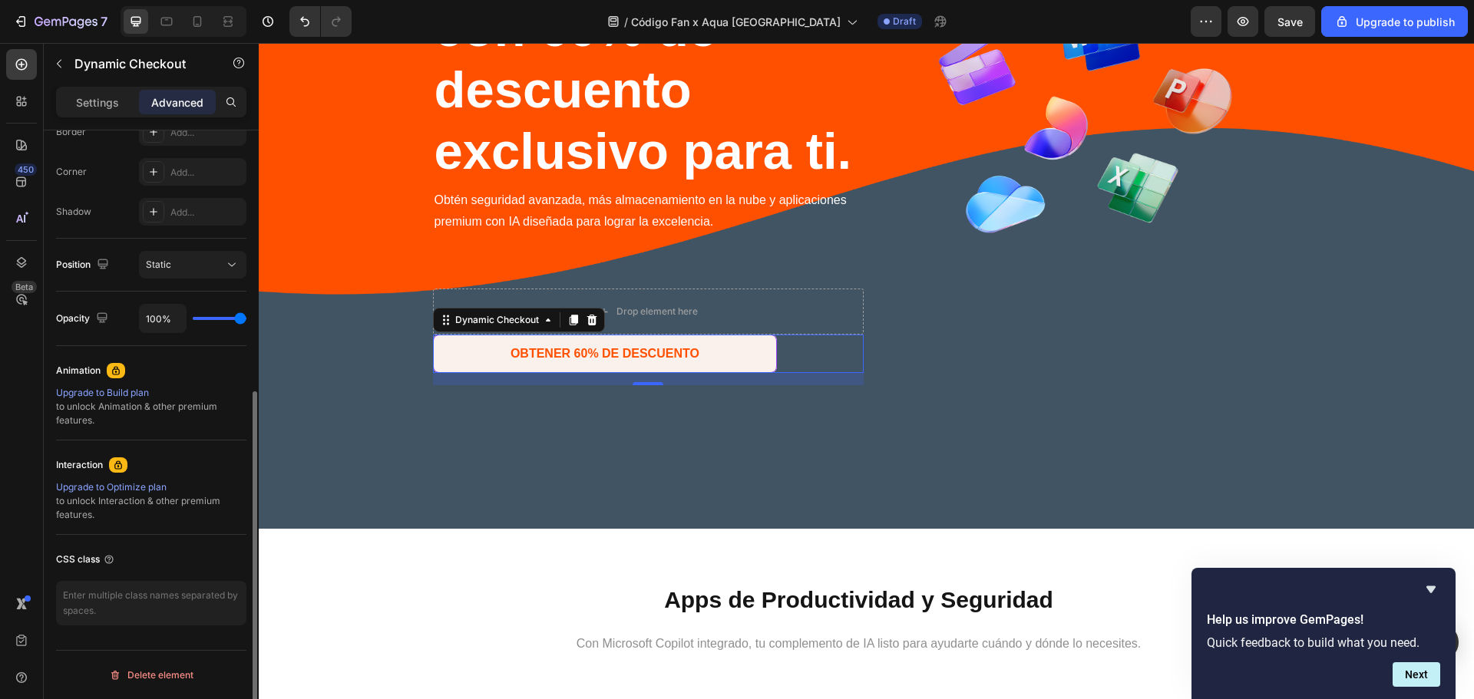
click at [114, 88] on div "Settings Advanced" at bounding box center [151, 102] width 190 height 31
click at [114, 91] on div "Settings" at bounding box center [97, 102] width 77 height 25
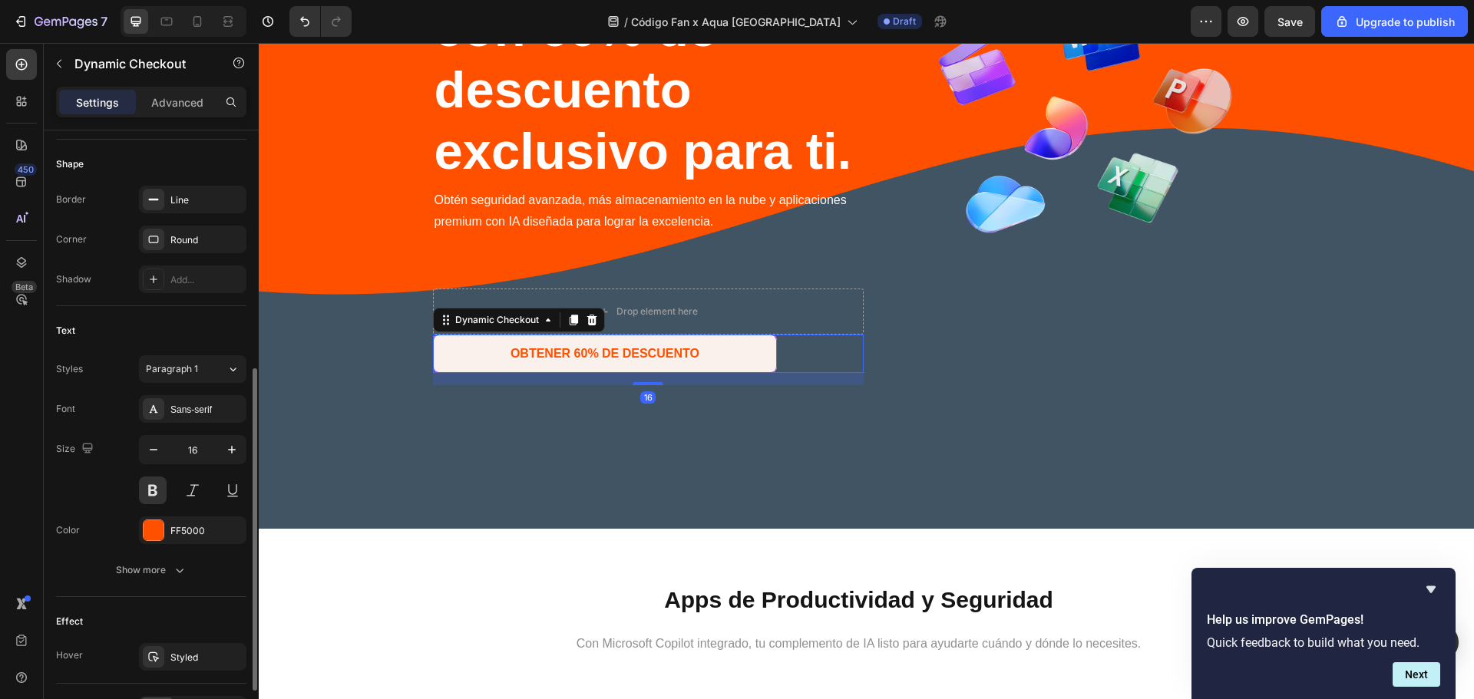
scroll to position [551, 0]
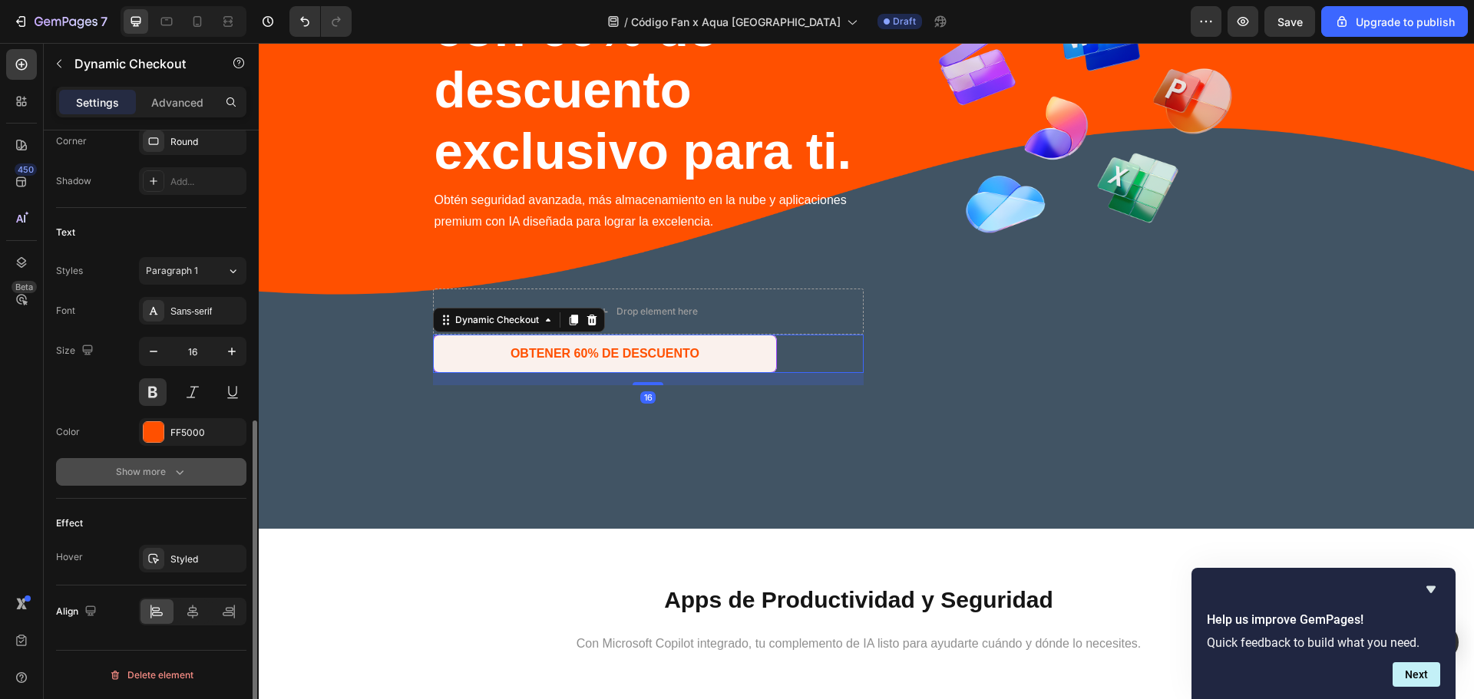
click at [182, 470] on icon "button" at bounding box center [179, 471] width 15 height 15
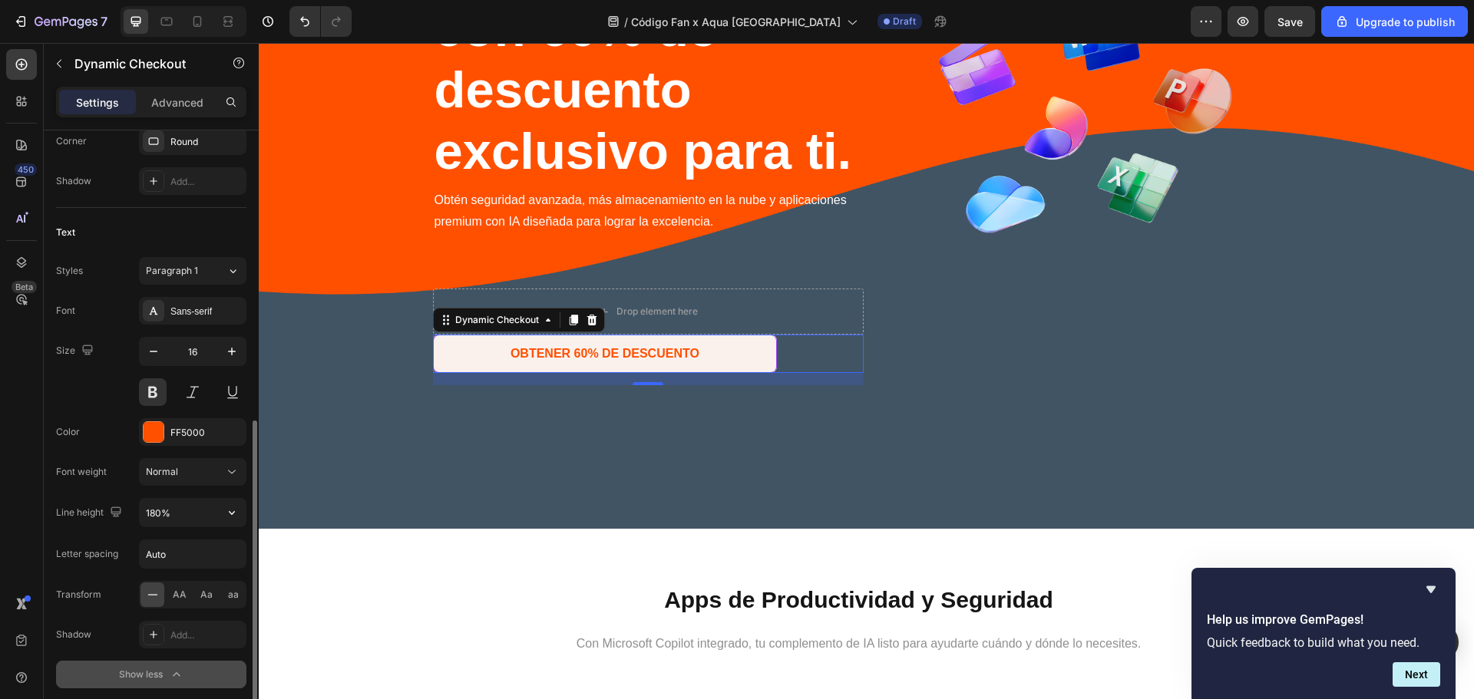
scroll to position [754, 0]
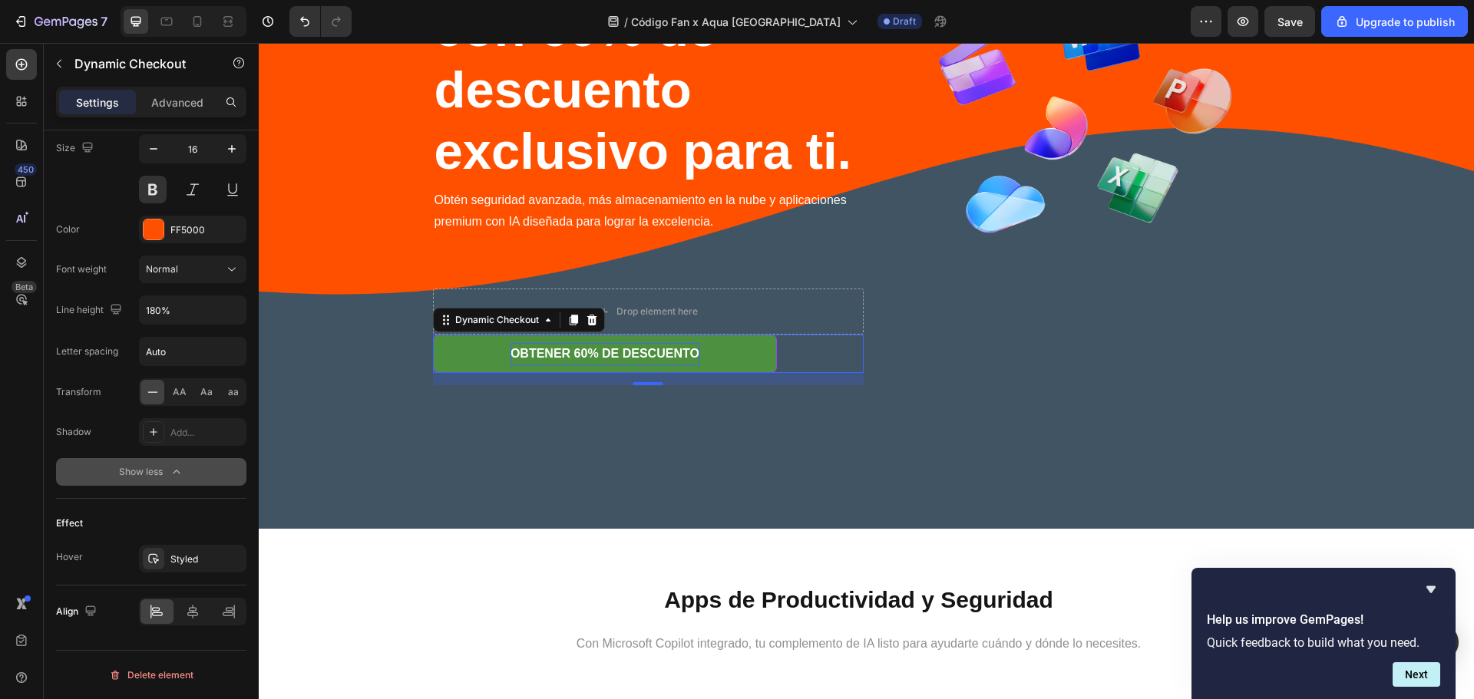
click at [681, 350] on div "OBTENER 60% DE DESCUENTO" at bounding box center [604, 354] width 189 height 22
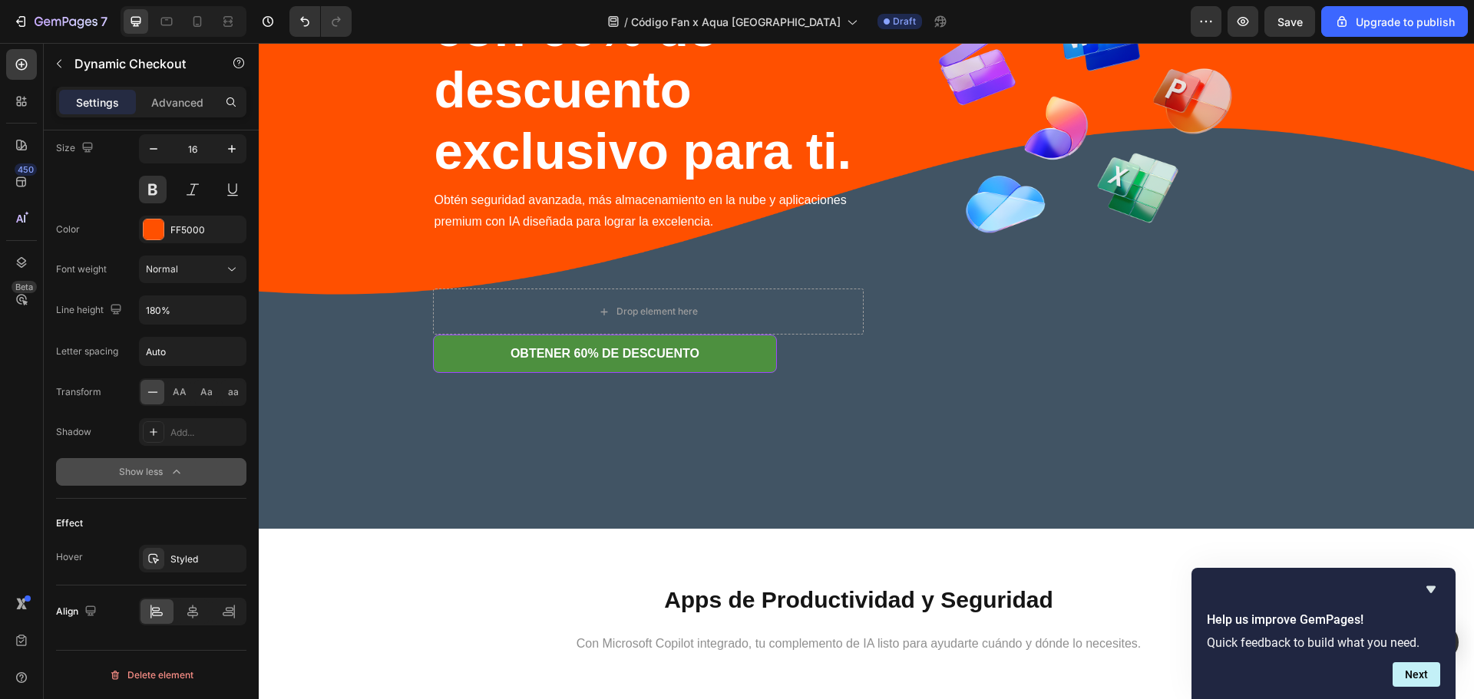
click at [765, 349] on button "OBTENER 60% DE DESCUENTO" at bounding box center [605, 354] width 345 height 38
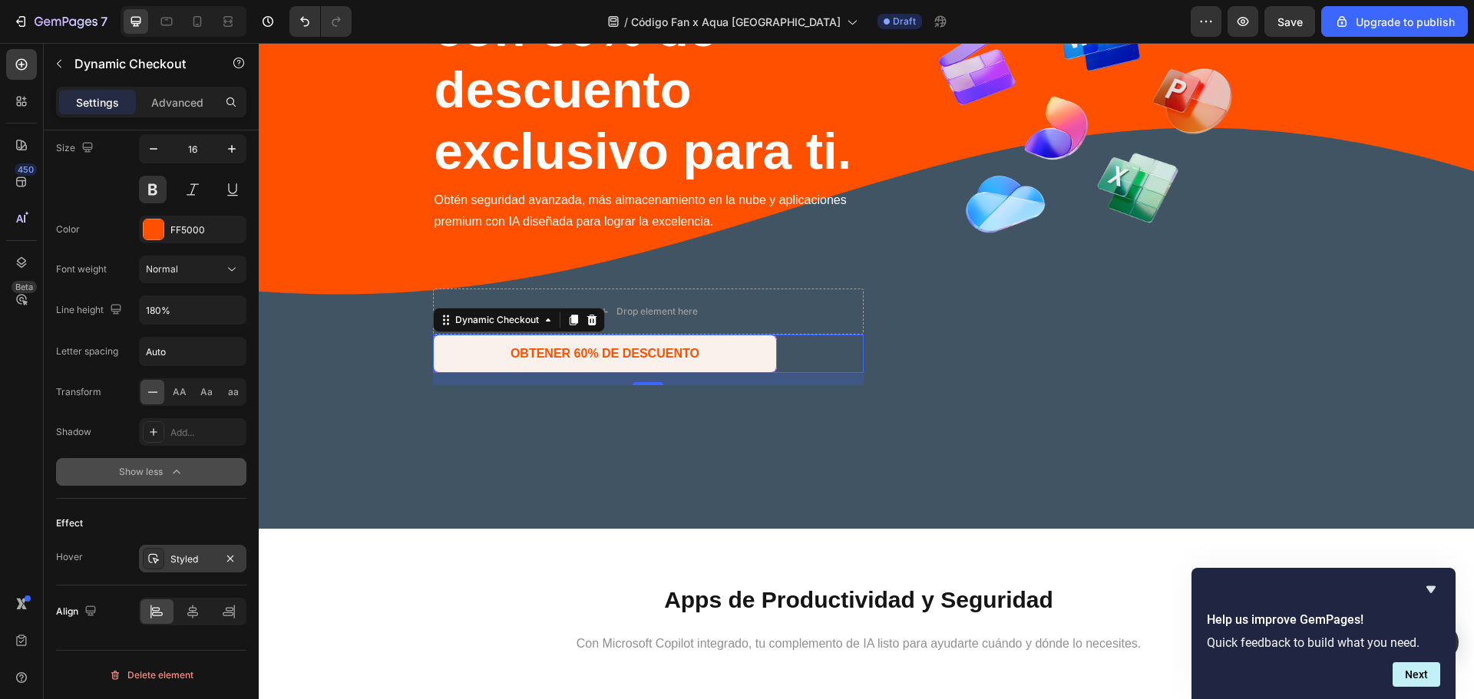
click at [193, 560] on div "Styled" at bounding box center [192, 560] width 45 height 14
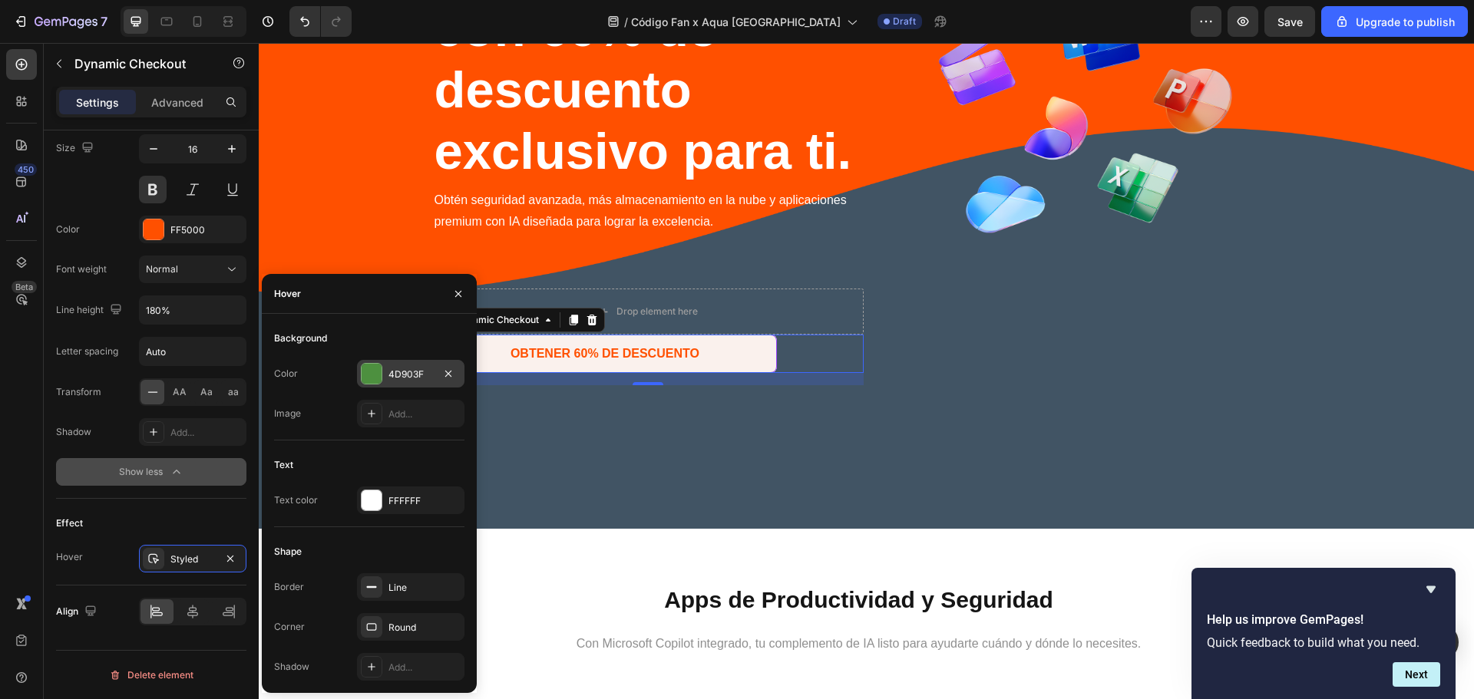
click at [371, 368] on div at bounding box center [372, 374] width 20 height 20
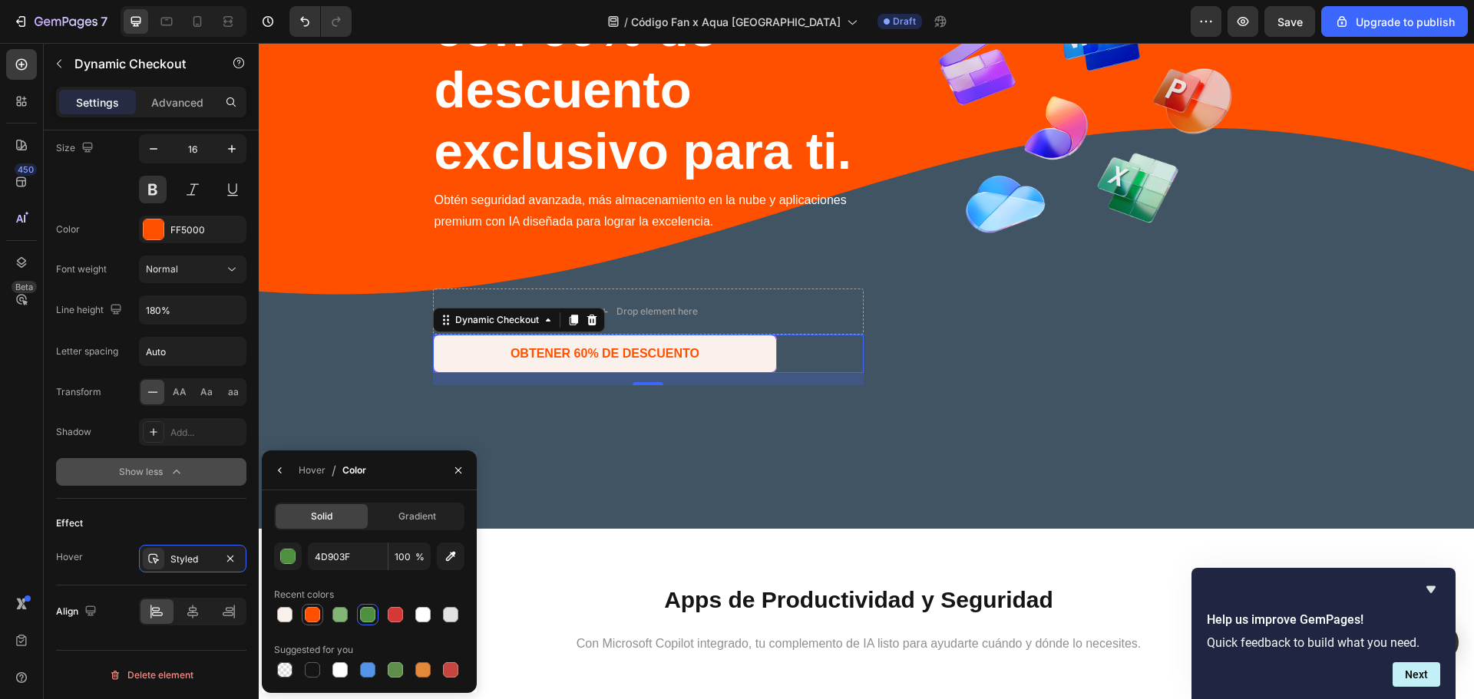
click at [315, 614] on div at bounding box center [312, 614] width 15 height 15
type input "FF5000"
click at [322, 469] on div "Hover" at bounding box center [312, 471] width 27 height 14
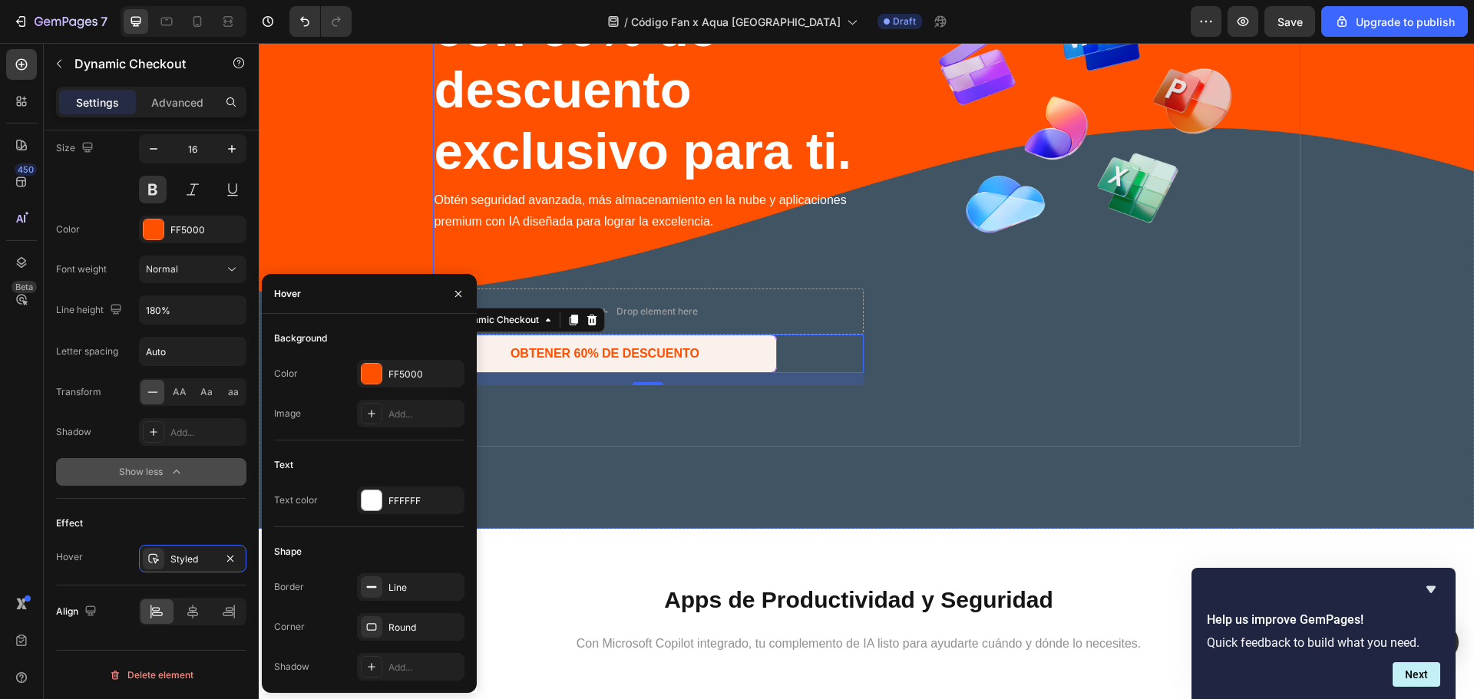
click at [687, 396] on div "Image Microsoft 365 con 60% de descuento exclusivo para ti. Heading Microsoft 3…" at bounding box center [648, 175] width 431 height 544
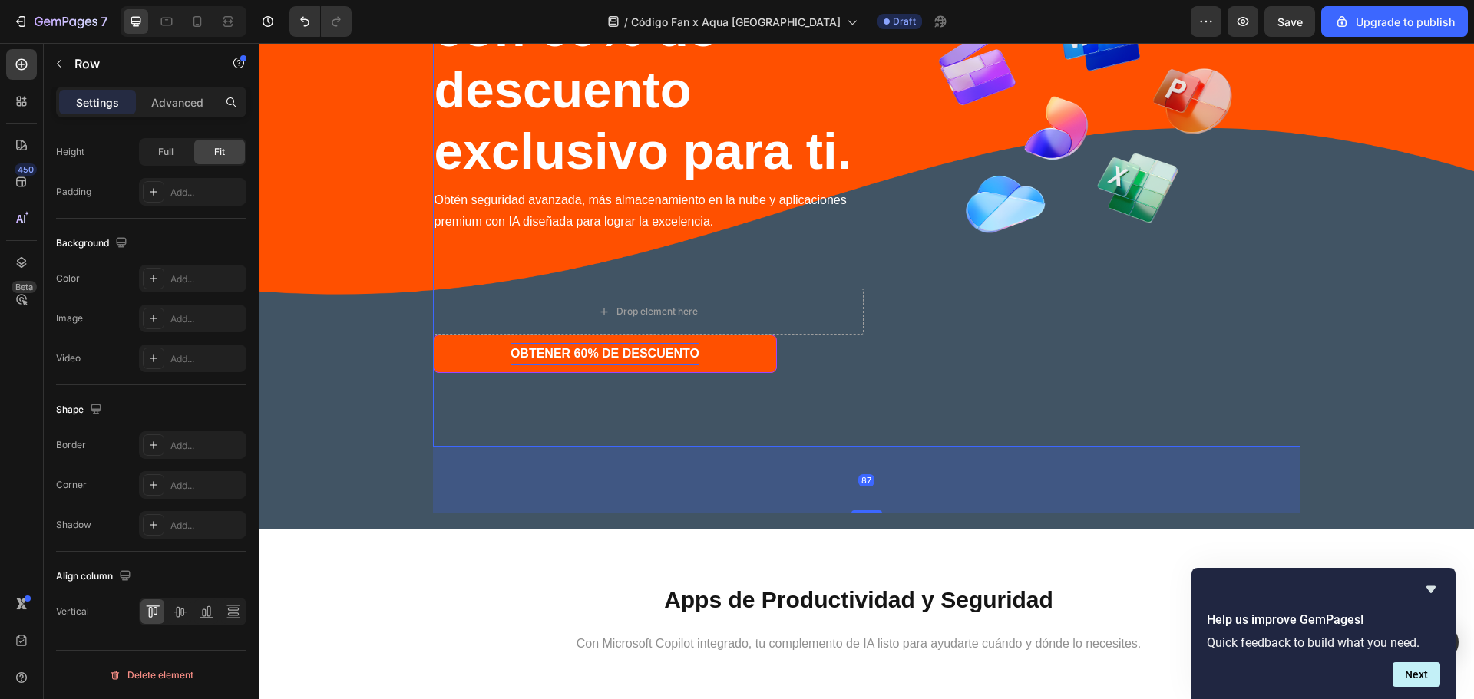
scroll to position [0, 0]
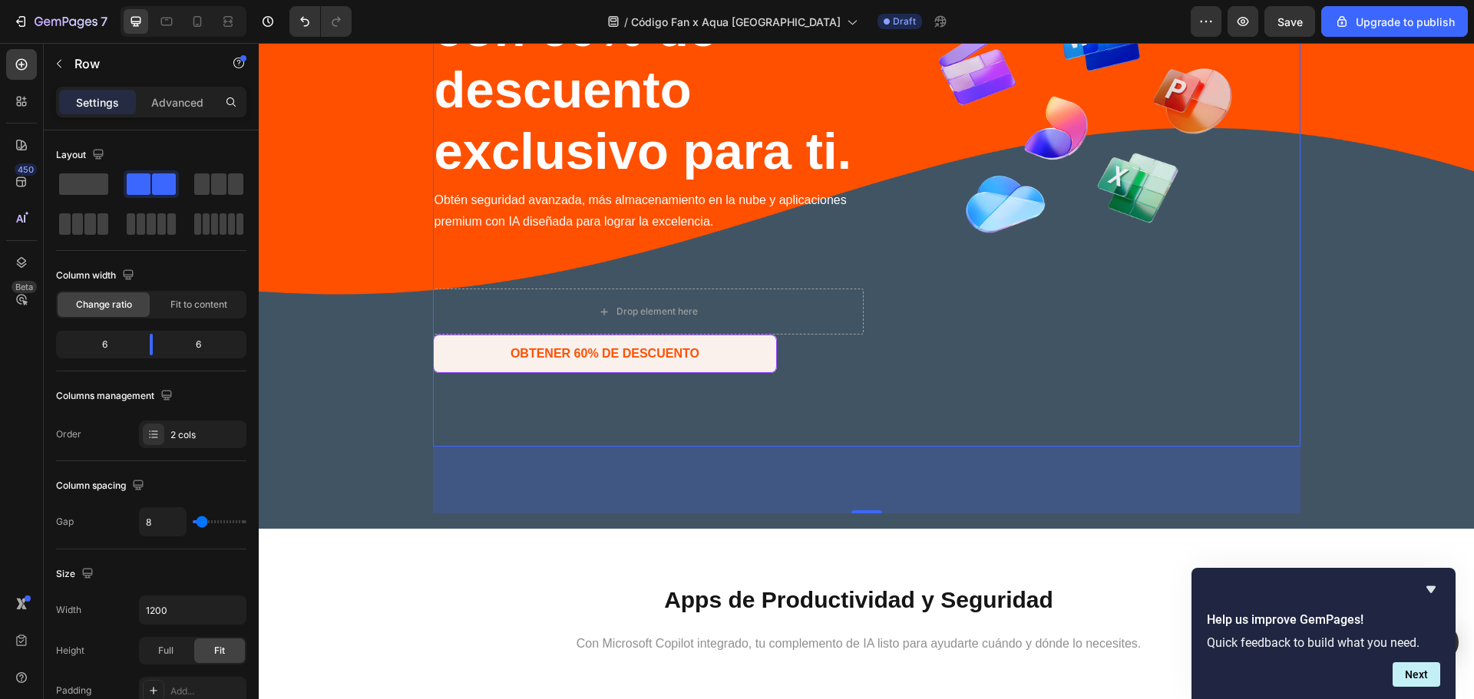
click at [1033, 335] on div "Image" at bounding box center [1085, 175] width 431 height 544
click at [1029, 339] on div "Image" at bounding box center [1085, 175] width 431 height 544
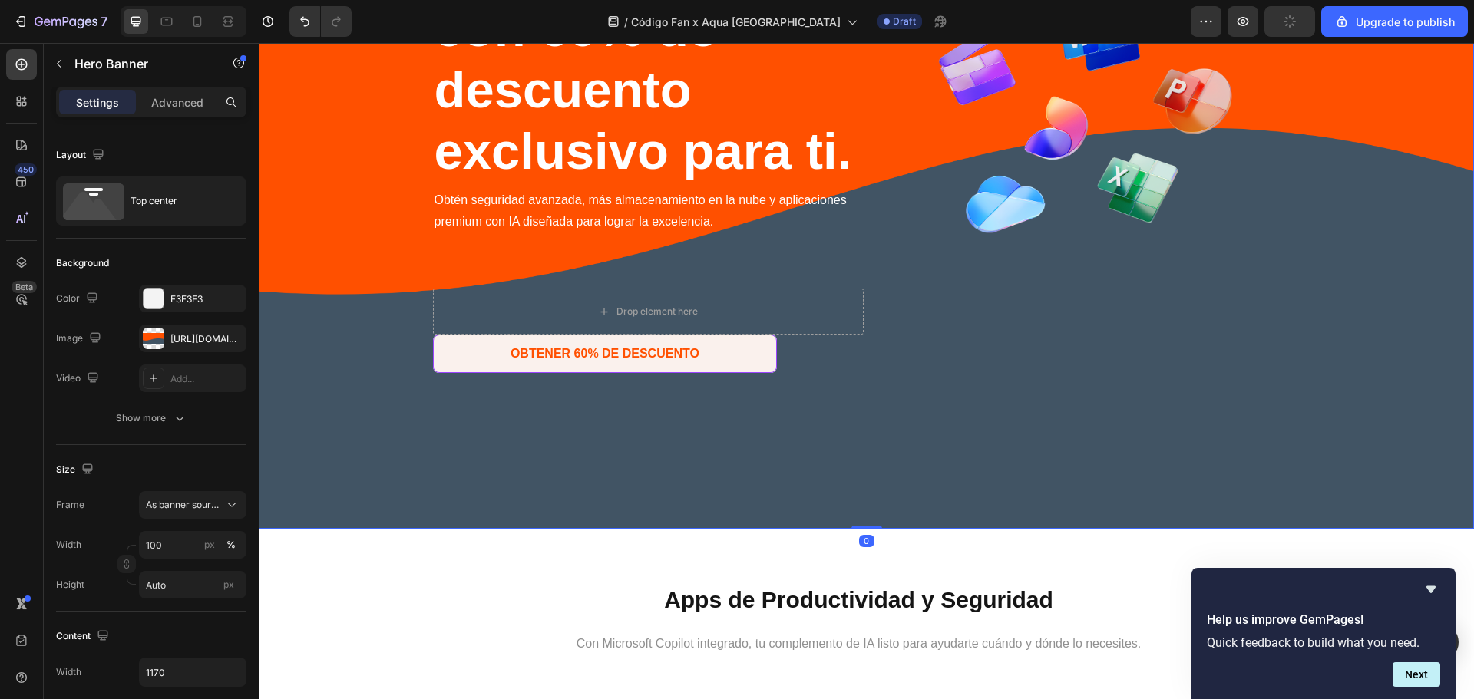
click at [1390, 197] on div "Background Image" at bounding box center [866, 147] width 1215 height 761
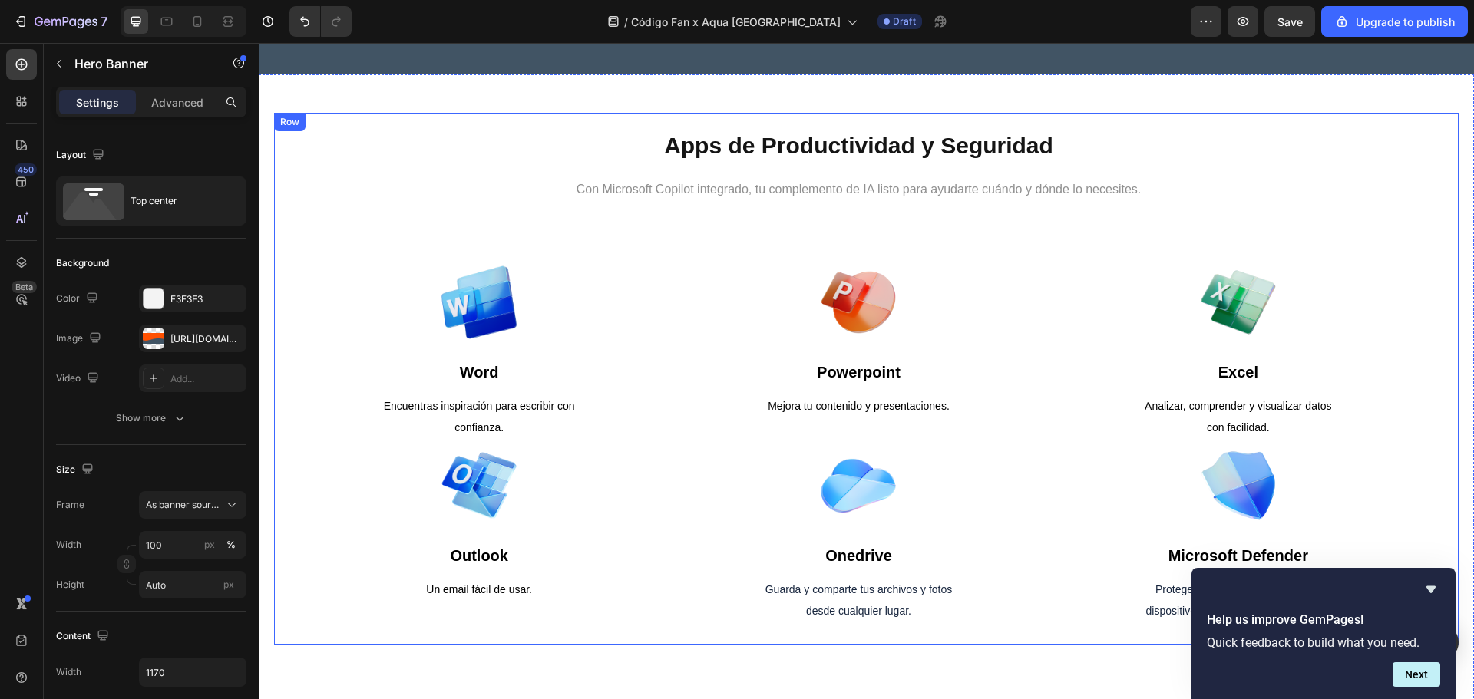
scroll to position [716, 0]
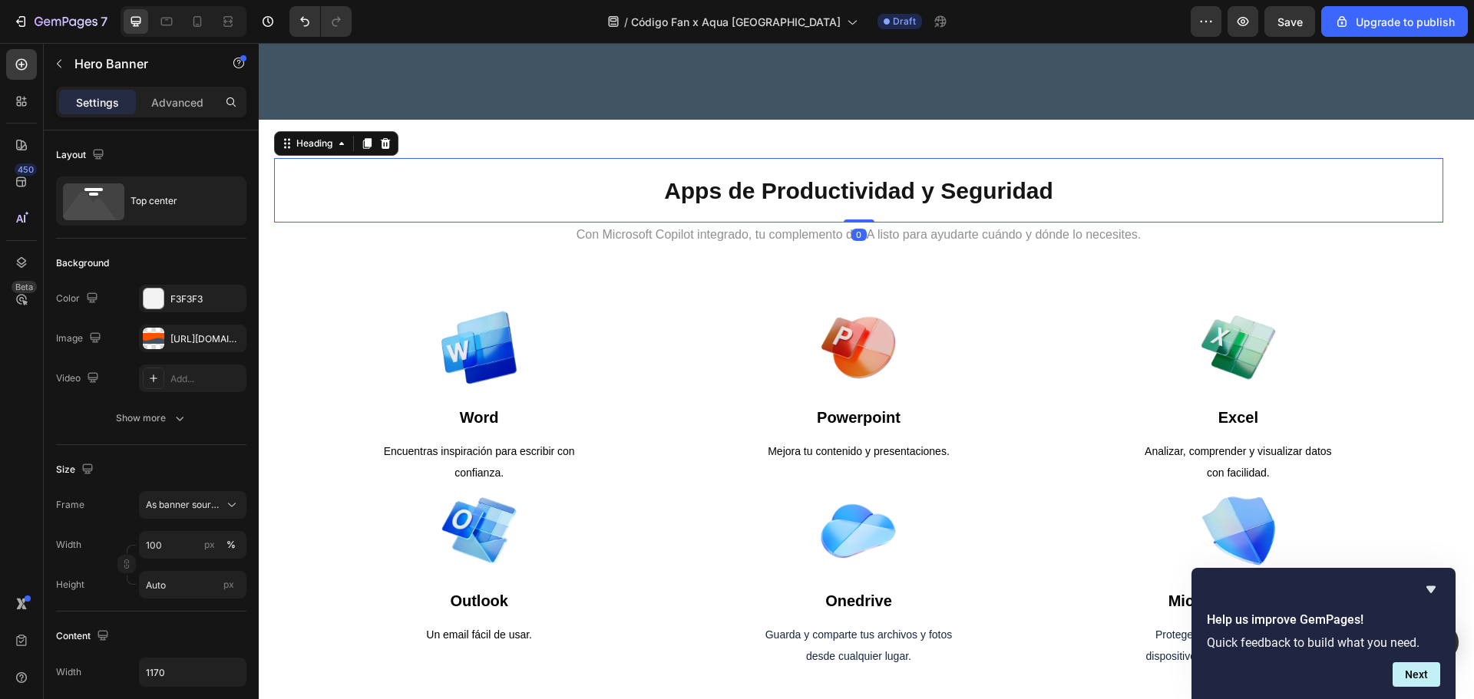
click at [857, 209] on h1 "Apps de Productividad y Seguridad" at bounding box center [858, 190] width 1169 height 64
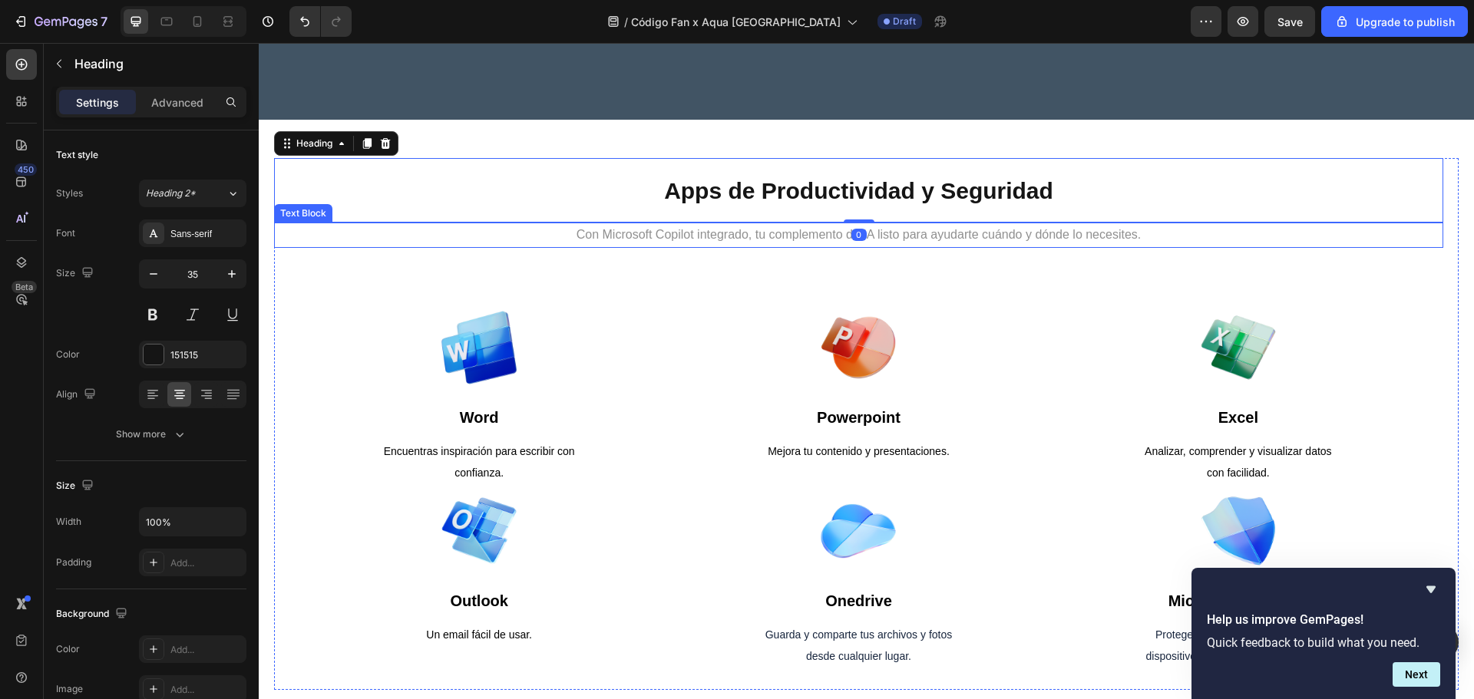
click at [1042, 229] on p "Con Microsoft Copilot integrado, tu complemento de IA listo para ayudarte cuánd…" at bounding box center [859, 235] width 1166 height 22
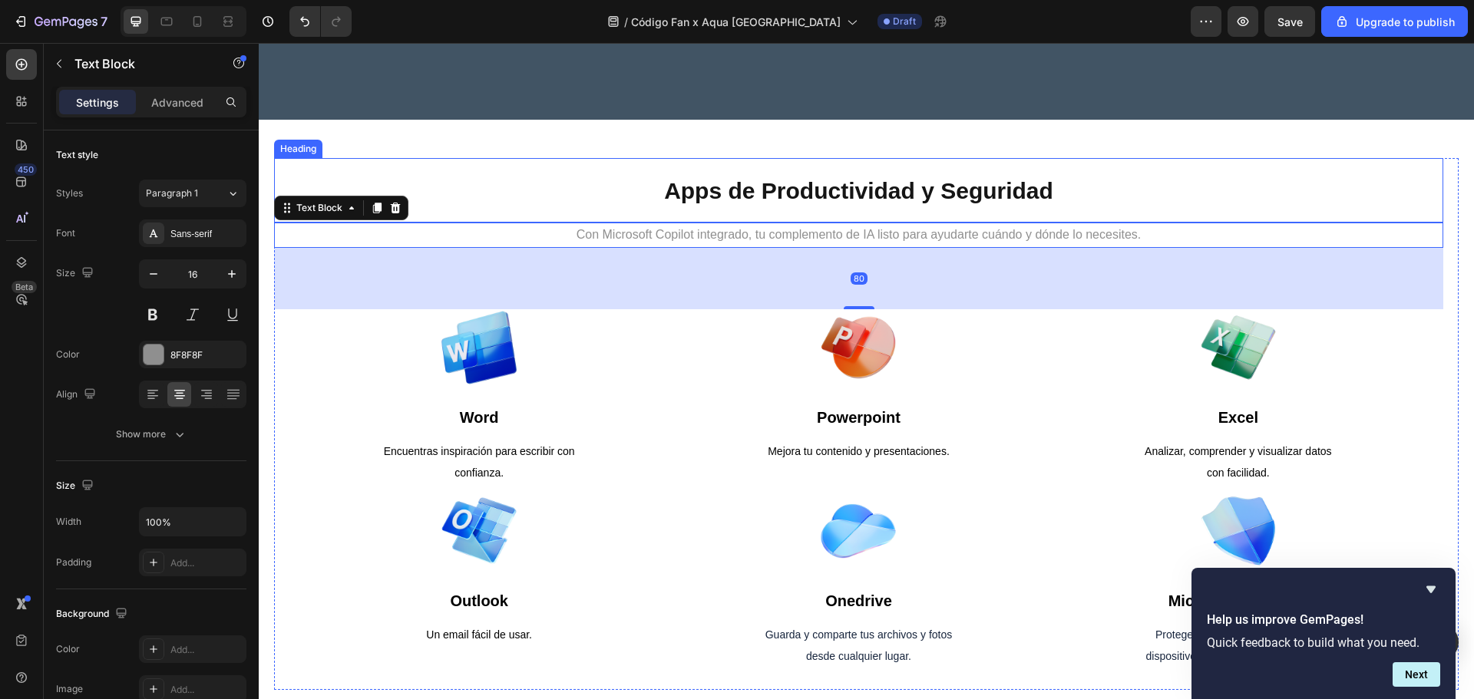
click at [1103, 182] on h1 "Apps de Productividad y Seguridad" at bounding box center [858, 190] width 1169 height 64
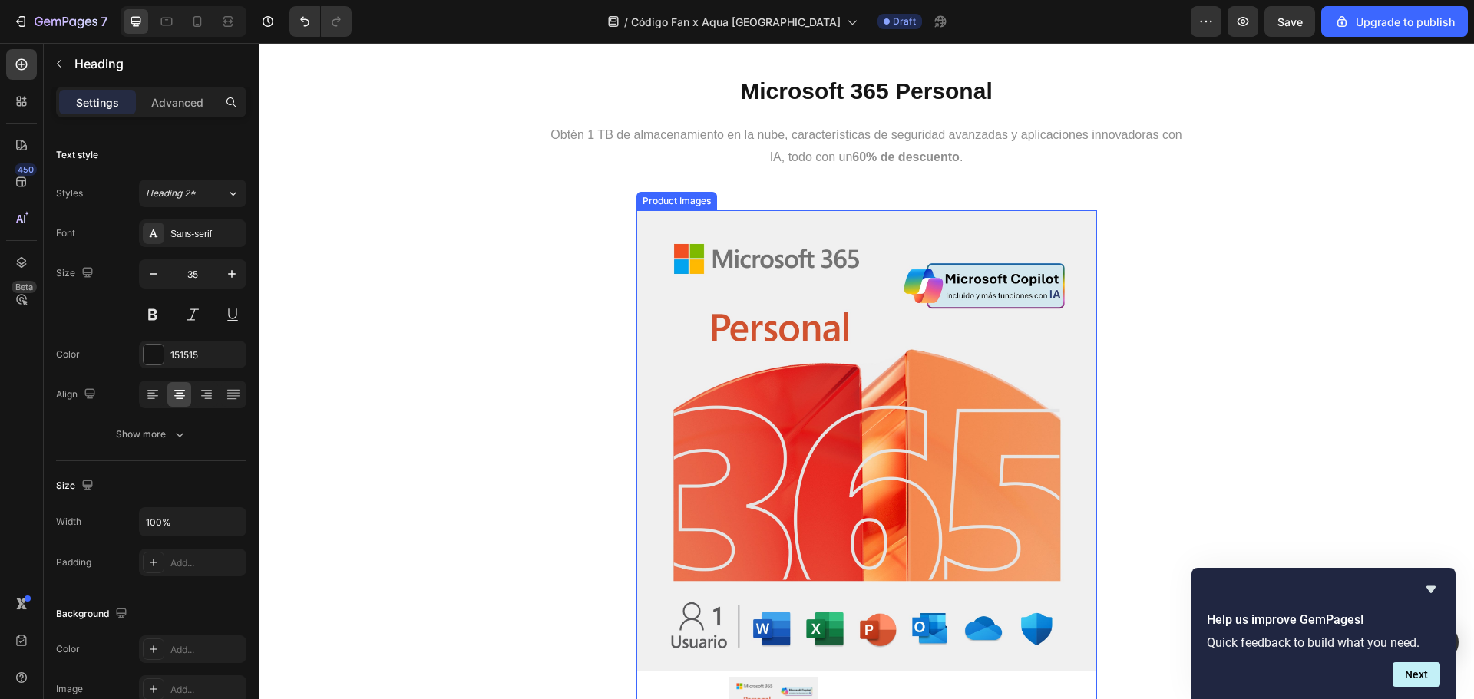
scroll to position [1637, 0]
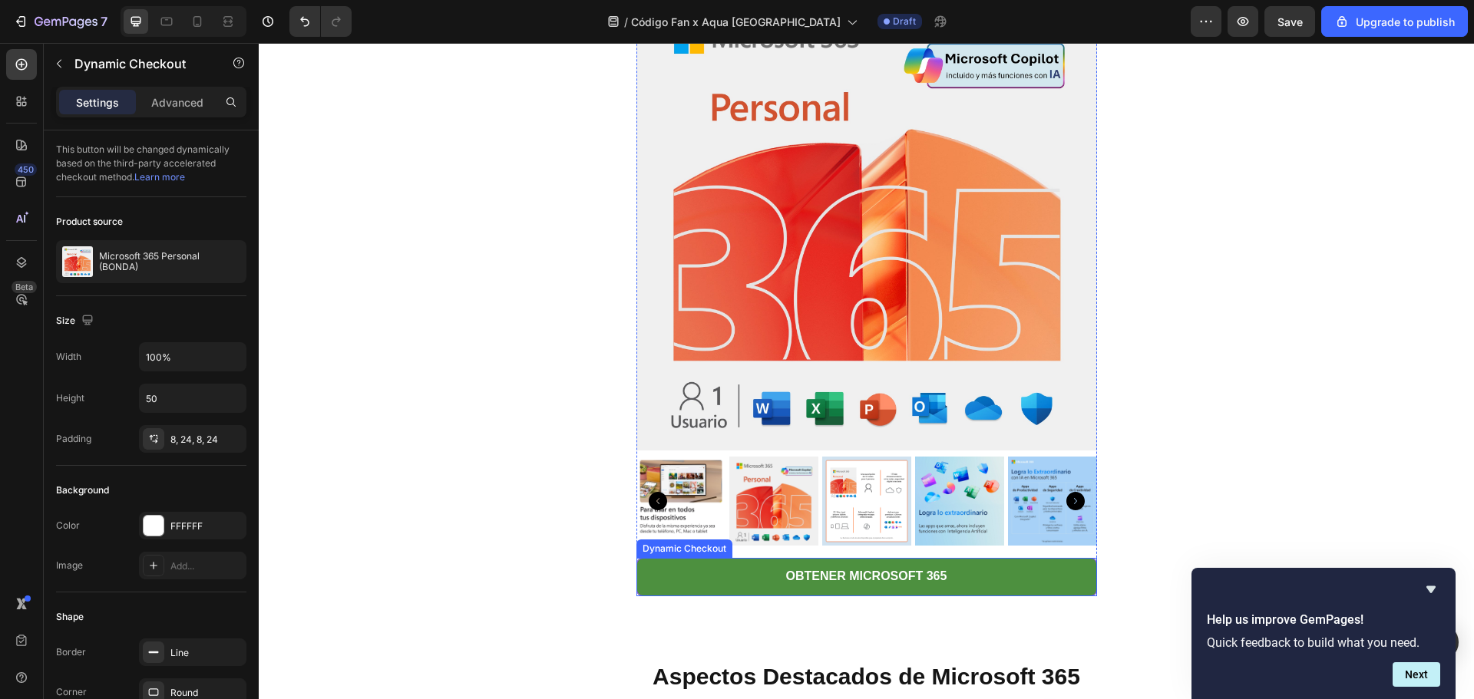
click at [969, 573] on button "OBTENER MICROSOFT 365" at bounding box center [866, 577] width 461 height 38
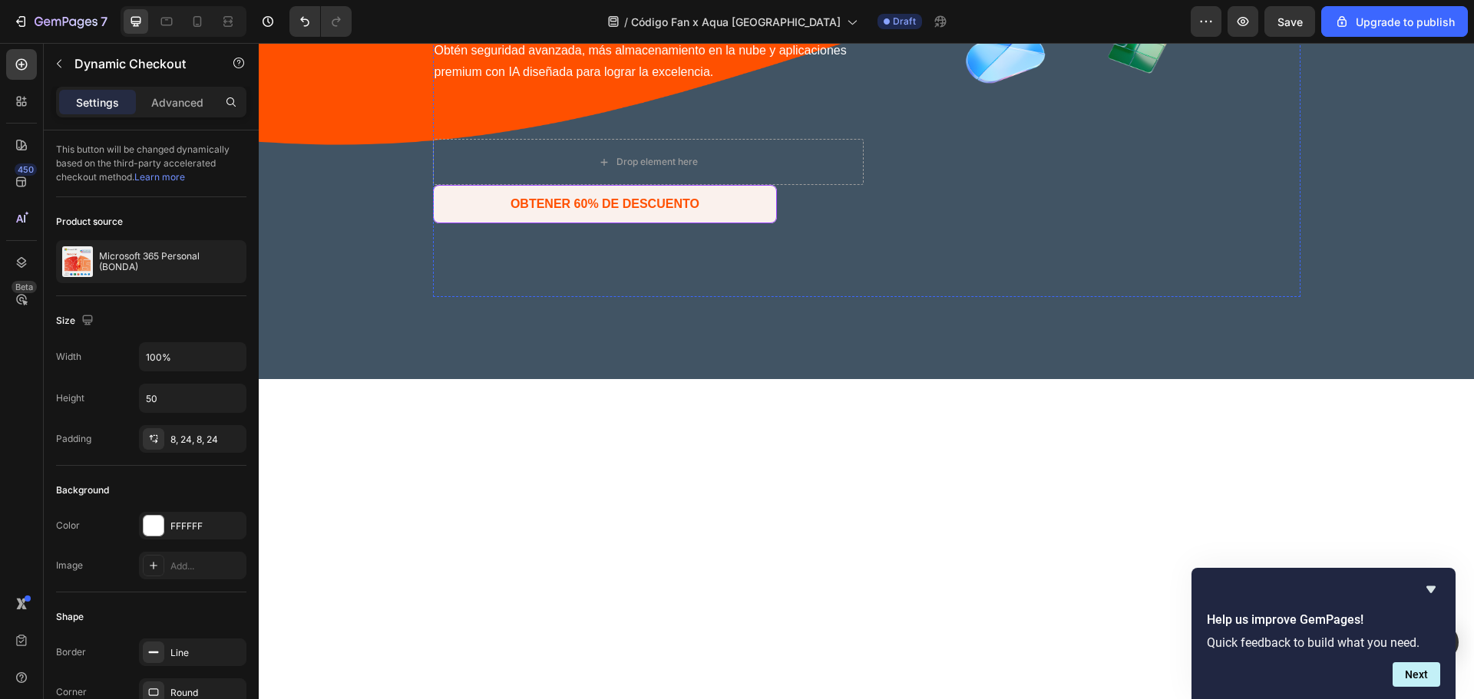
scroll to position [614, 0]
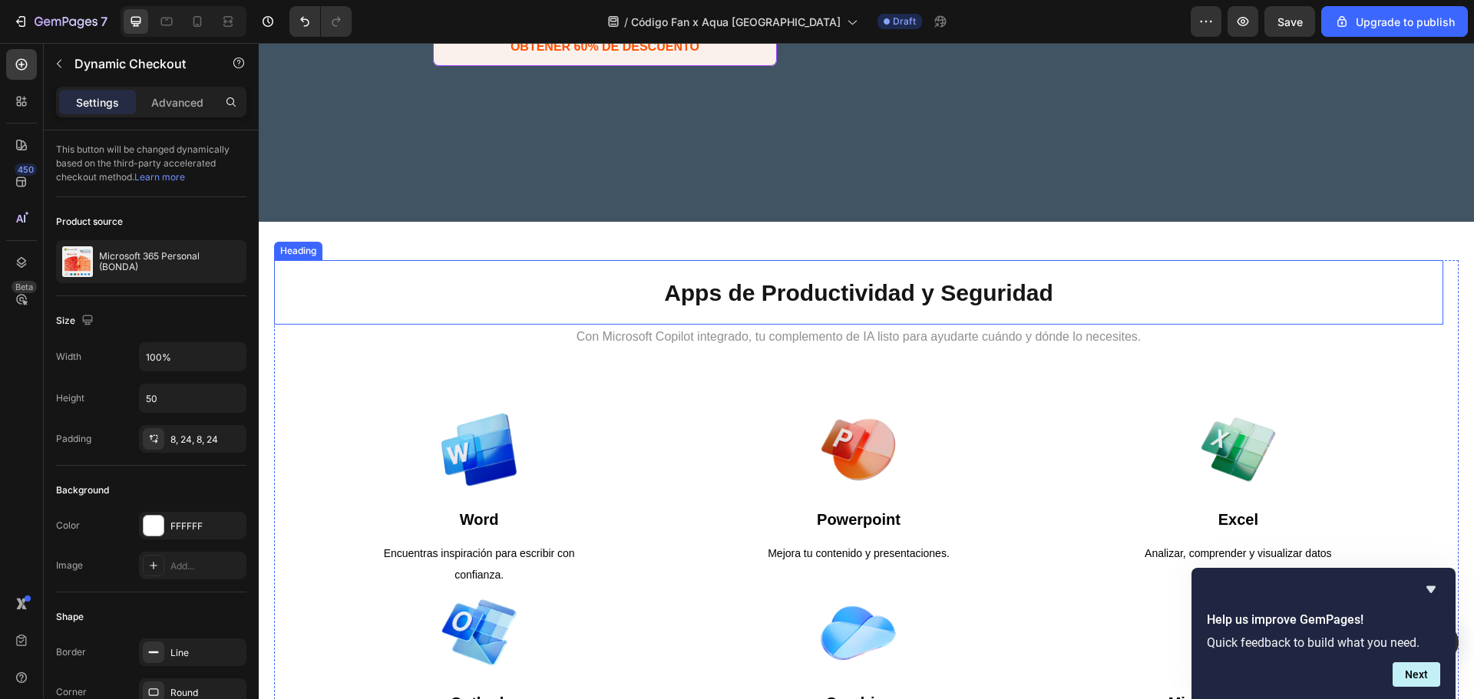
click at [471, 263] on h1 "Apps de Productividad y Seguridad" at bounding box center [858, 292] width 1169 height 64
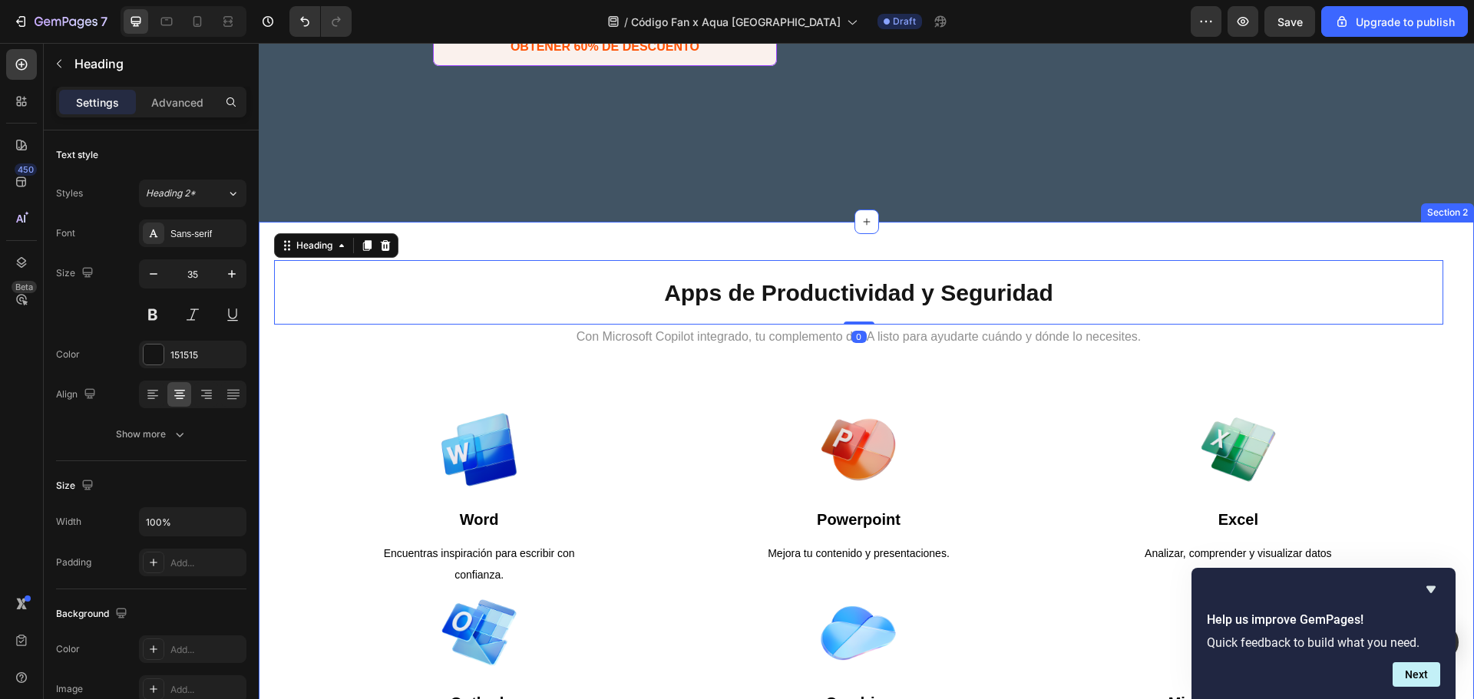
click at [475, 241] on div "Apps de Productividad y Seguridad Heading 0 Con Microsoft Copilot integrado, tu…" at bounding box center [866, 541] width 1215 height 639
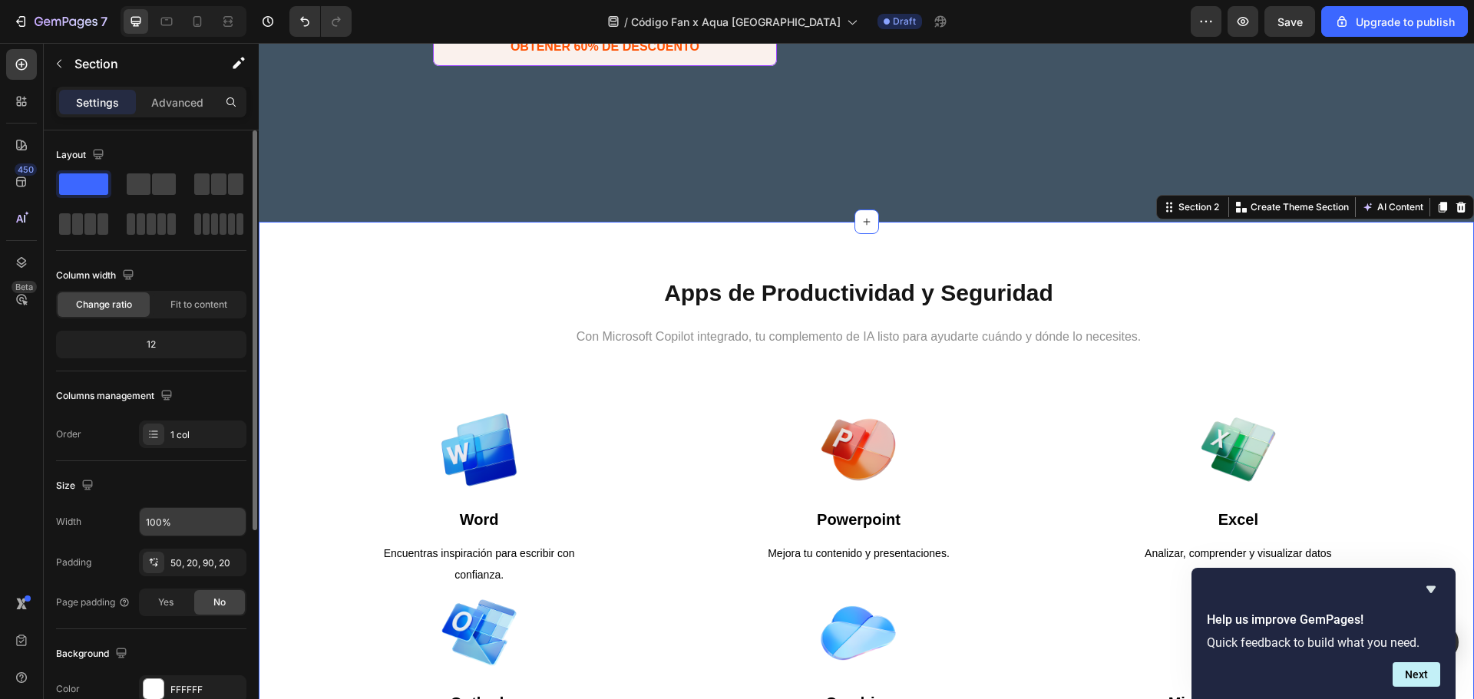
scroll to position [204, 0]
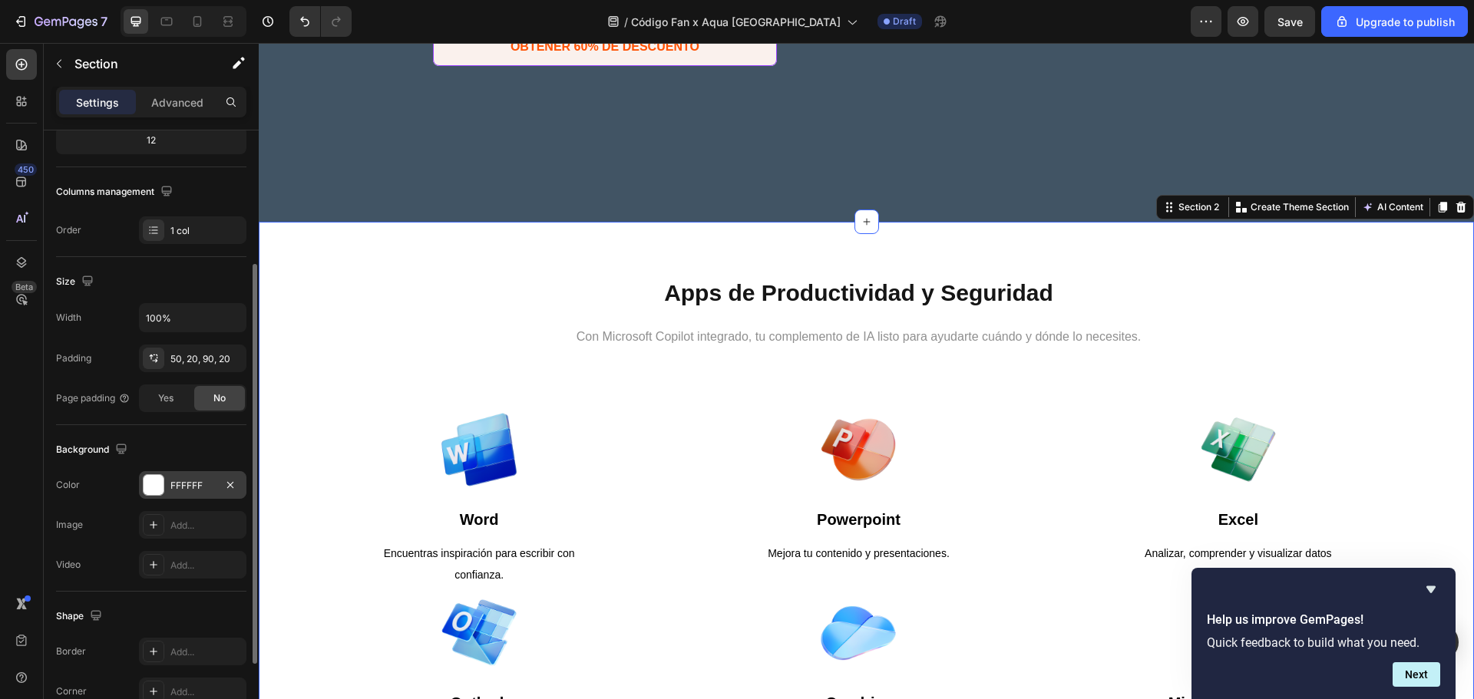
click at [157, 488] on div at bounding box center [154, 485] width 20 height 20
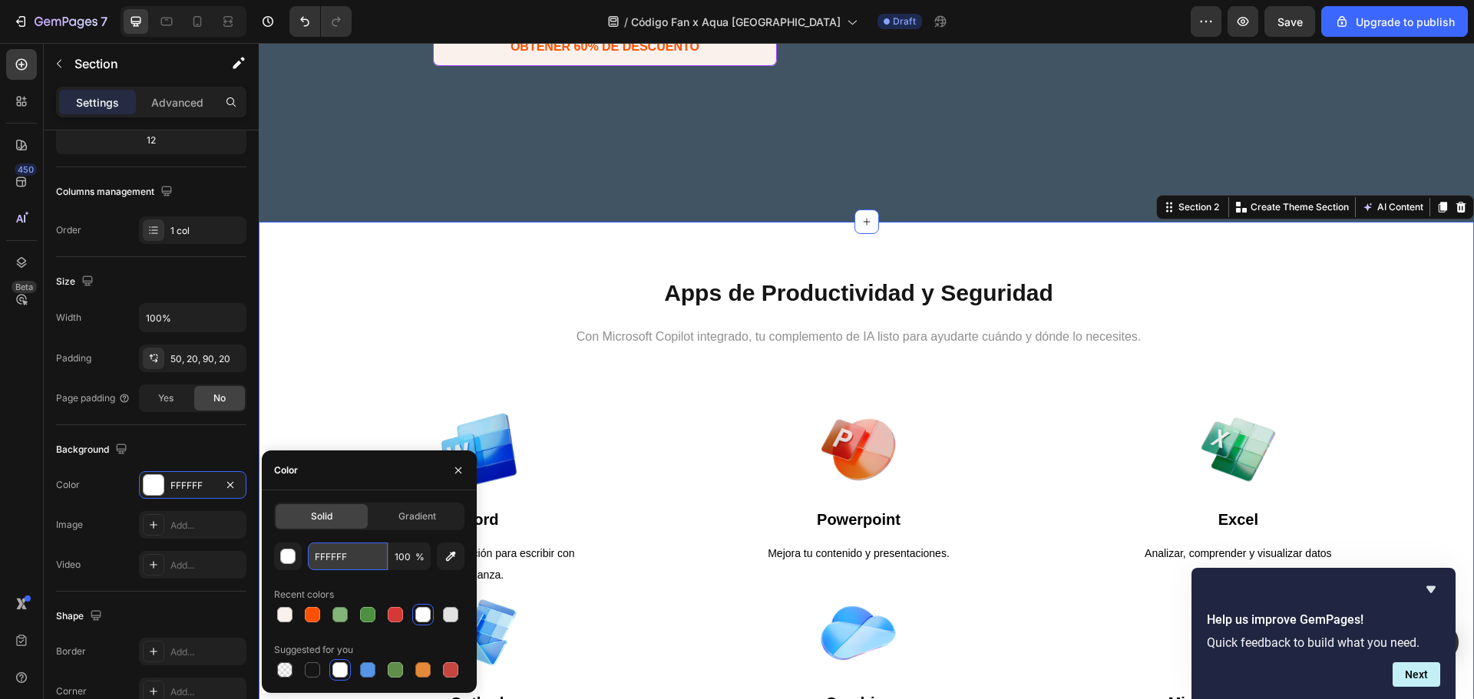
click at [337, 564] on input "FFFFFF" at bounding box center [348, 557] width 80 height 28
paste input "415464"
type input "415464"
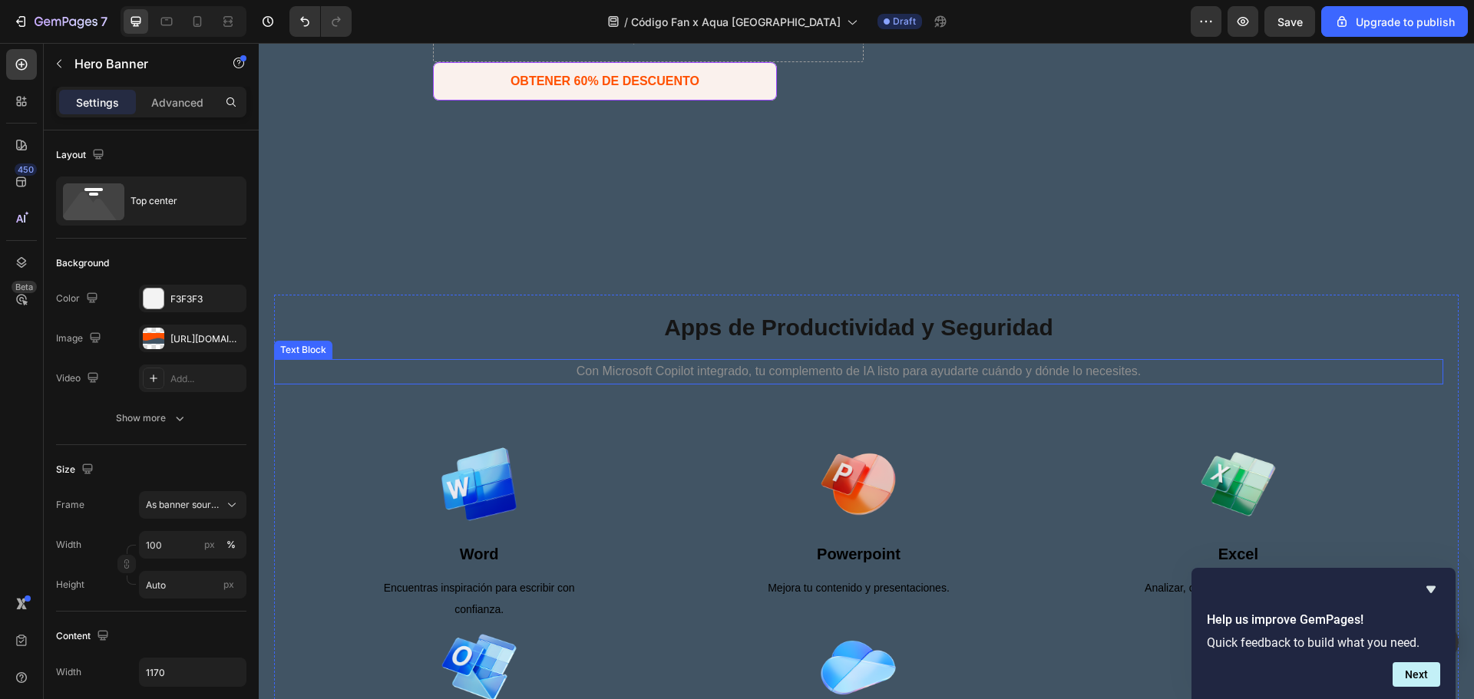
scroll to position [614, 0]
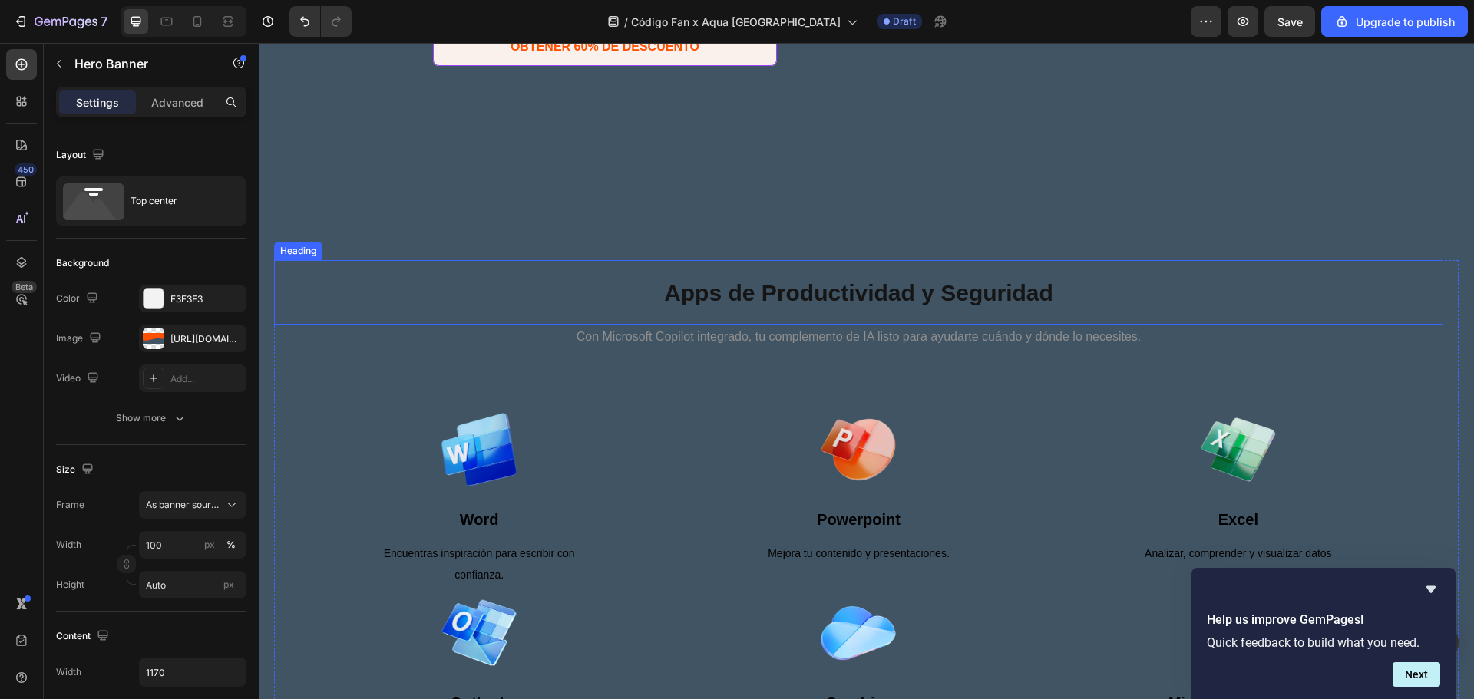
click at [782, 301] on span "Apps de Productividad y Seguridad" at bounding box center [858, 292] width 389 height 25
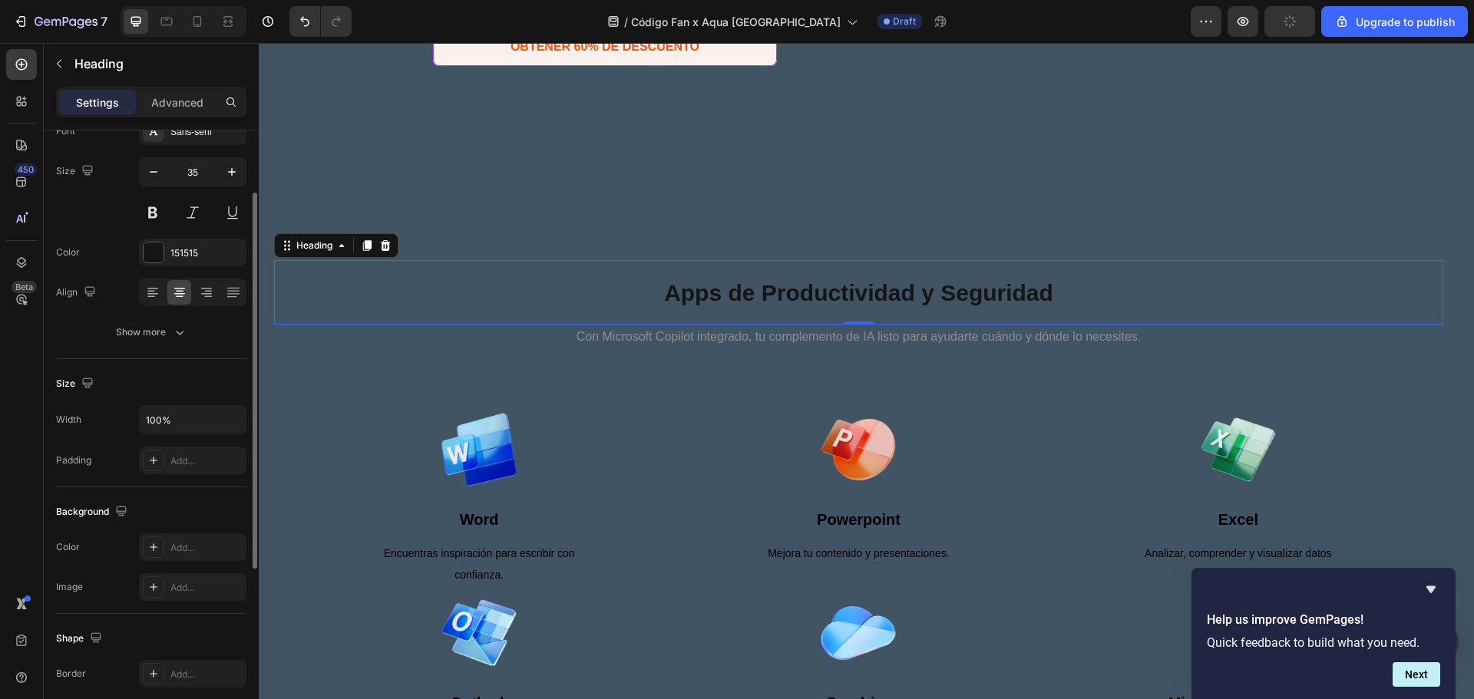
scroll to position [204, 0]
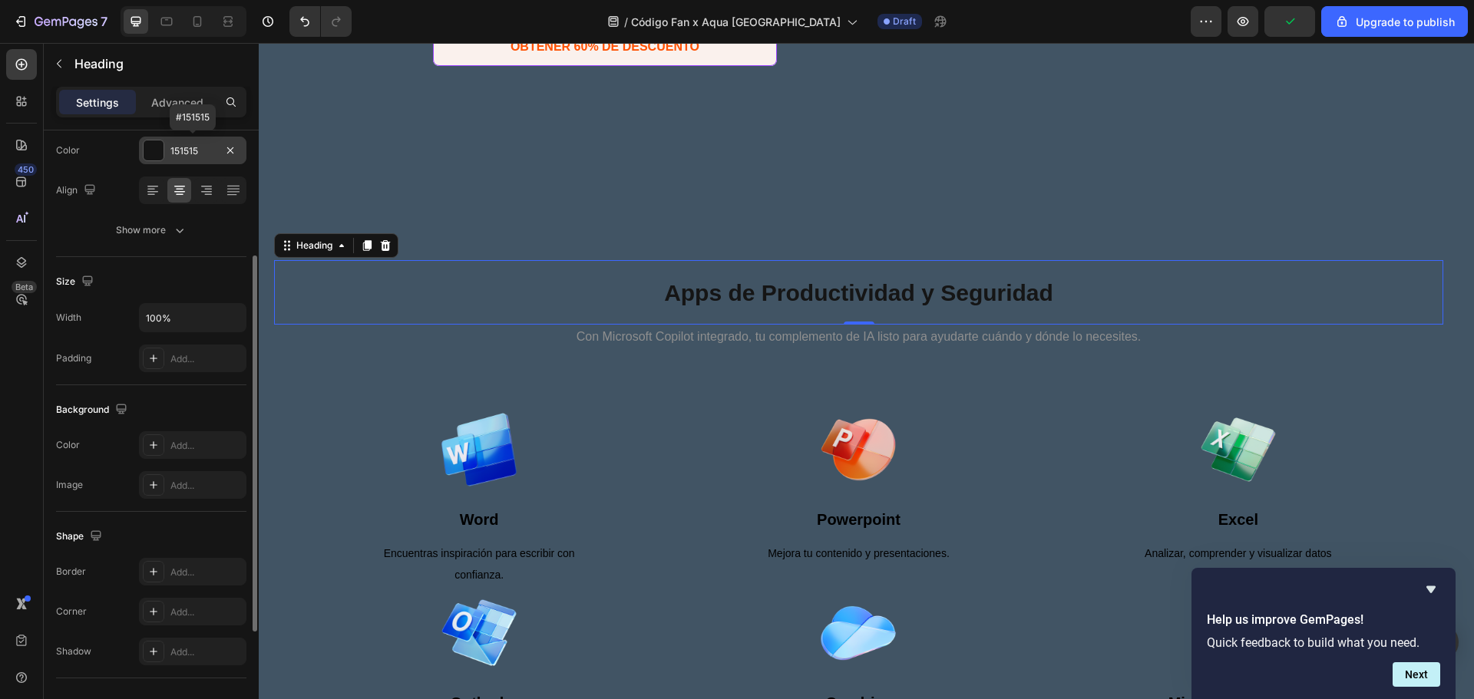
click at [154, 149] on div at bounding box center [154, 150] width 20 height 20
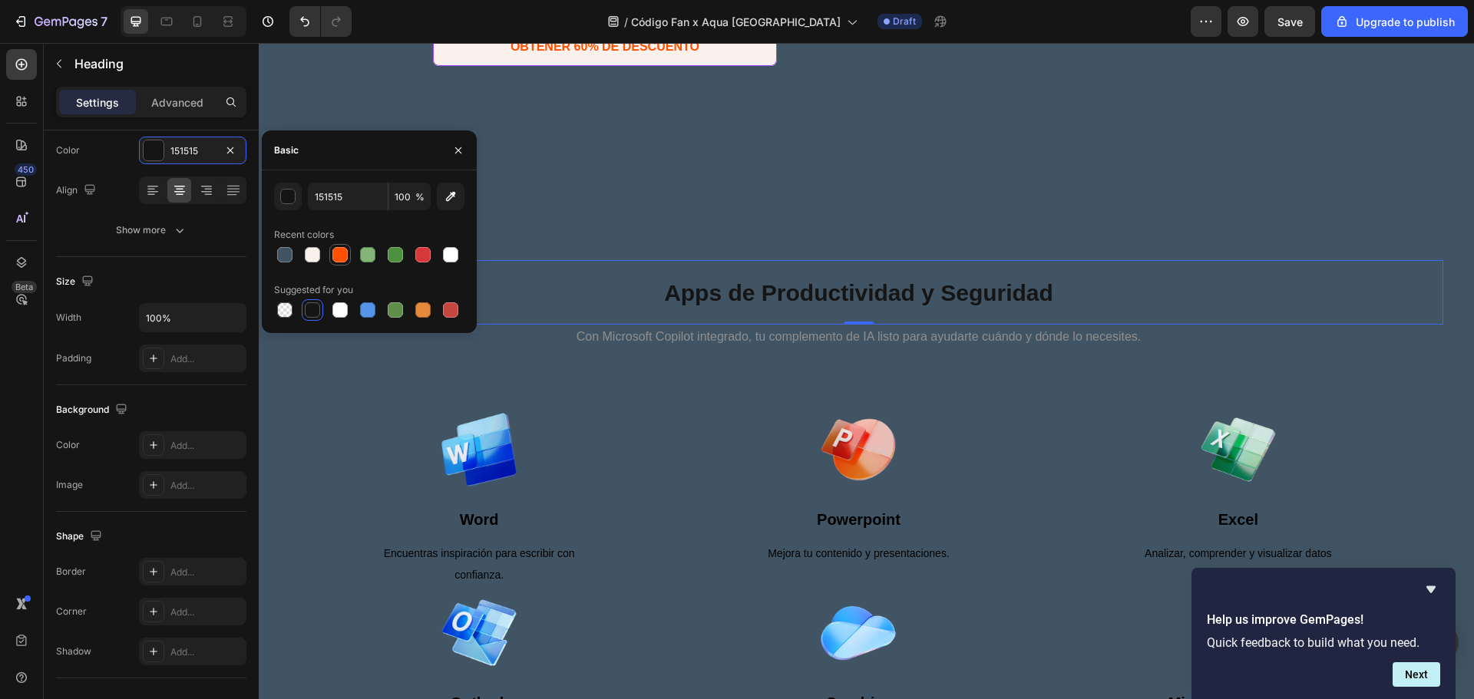
click at [342, 250] on div at bounding box center [339, 254] width 15 height 15
type input "FF5000"
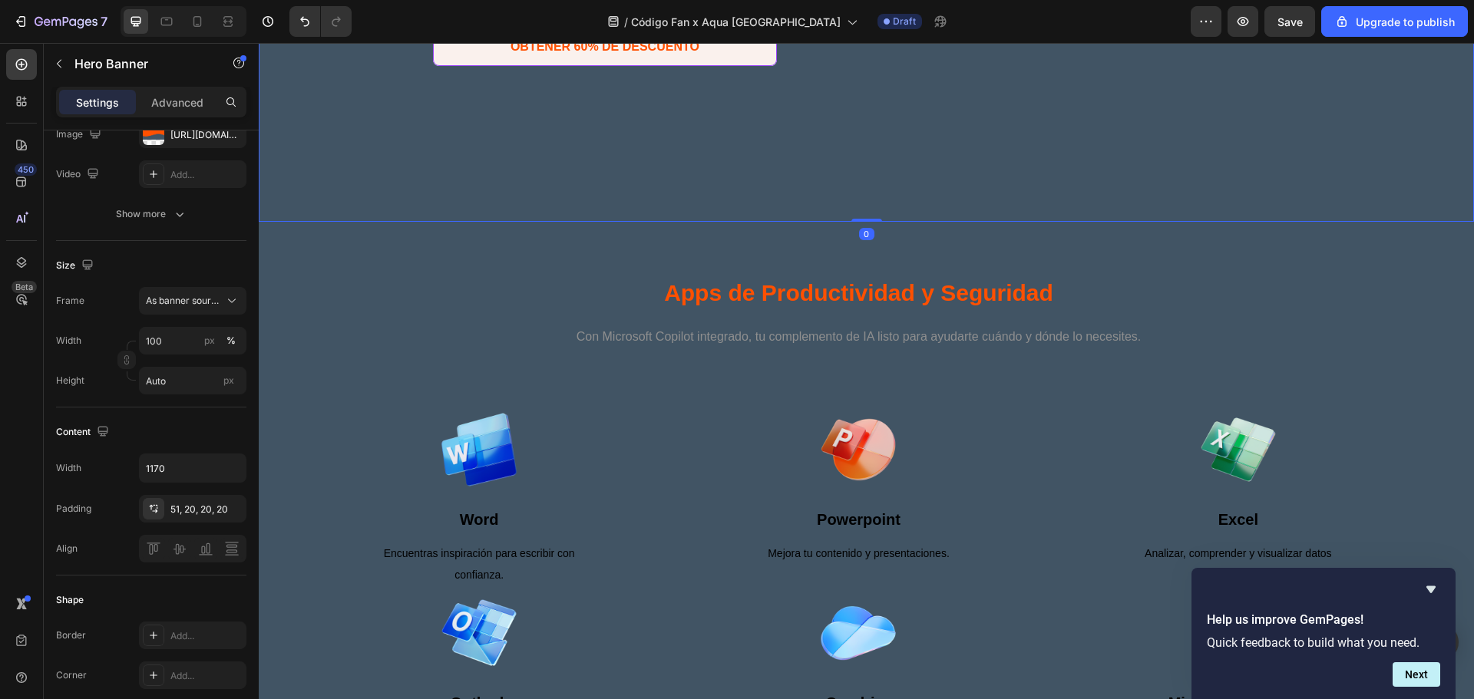
scroll to position [0, 0]
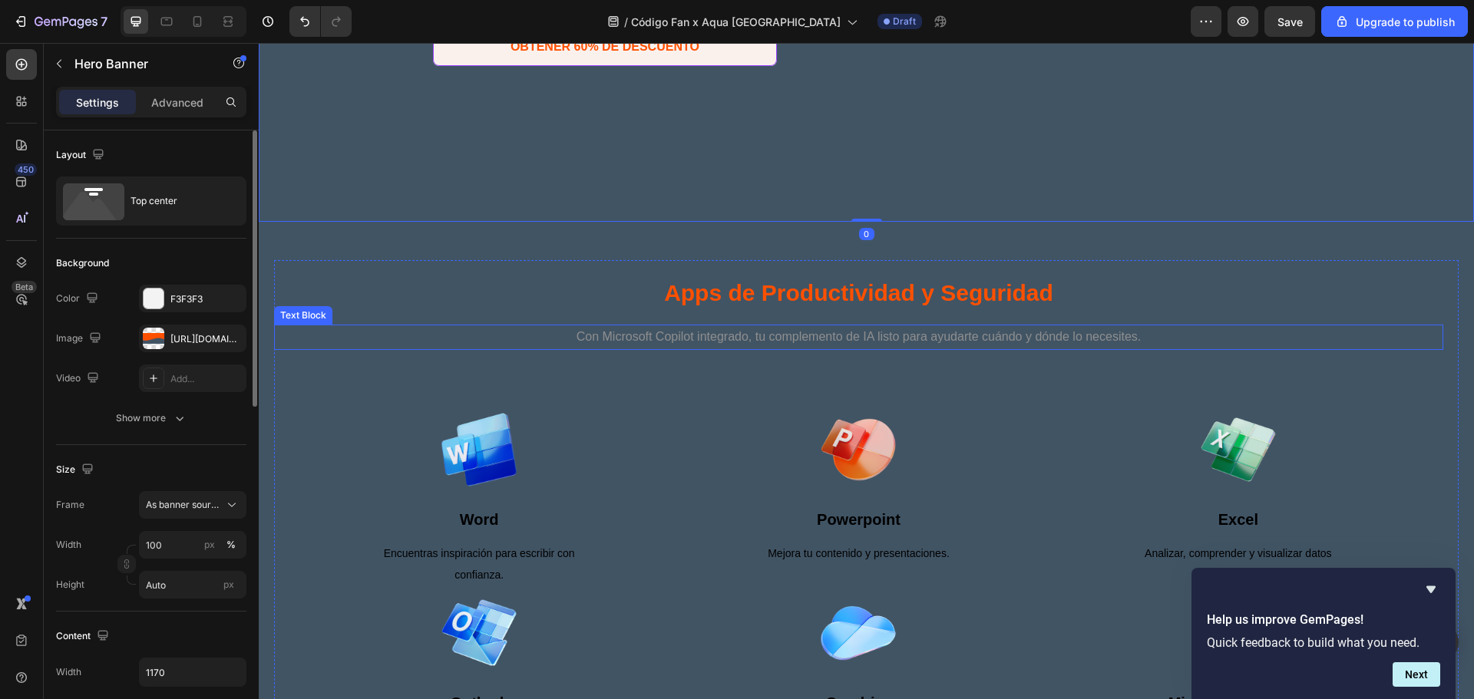
click at [755, 335] on p "Con Microsoft Copilot integrado, tu complemento de IA listo para ayudarte cuánd…" at bounding box center [859, 337] width 1166 height 22
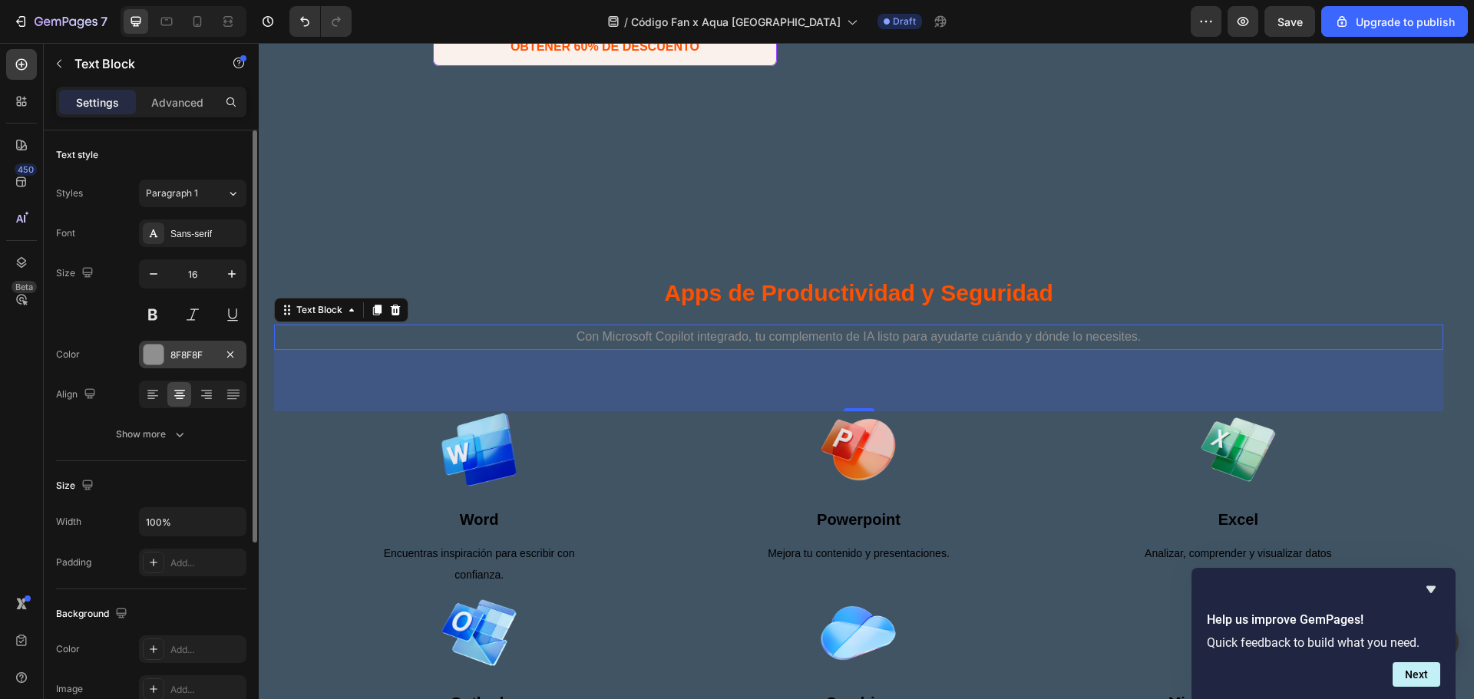
click at [152, 358] on div at bounding box center [154, 355] width 20 height 20
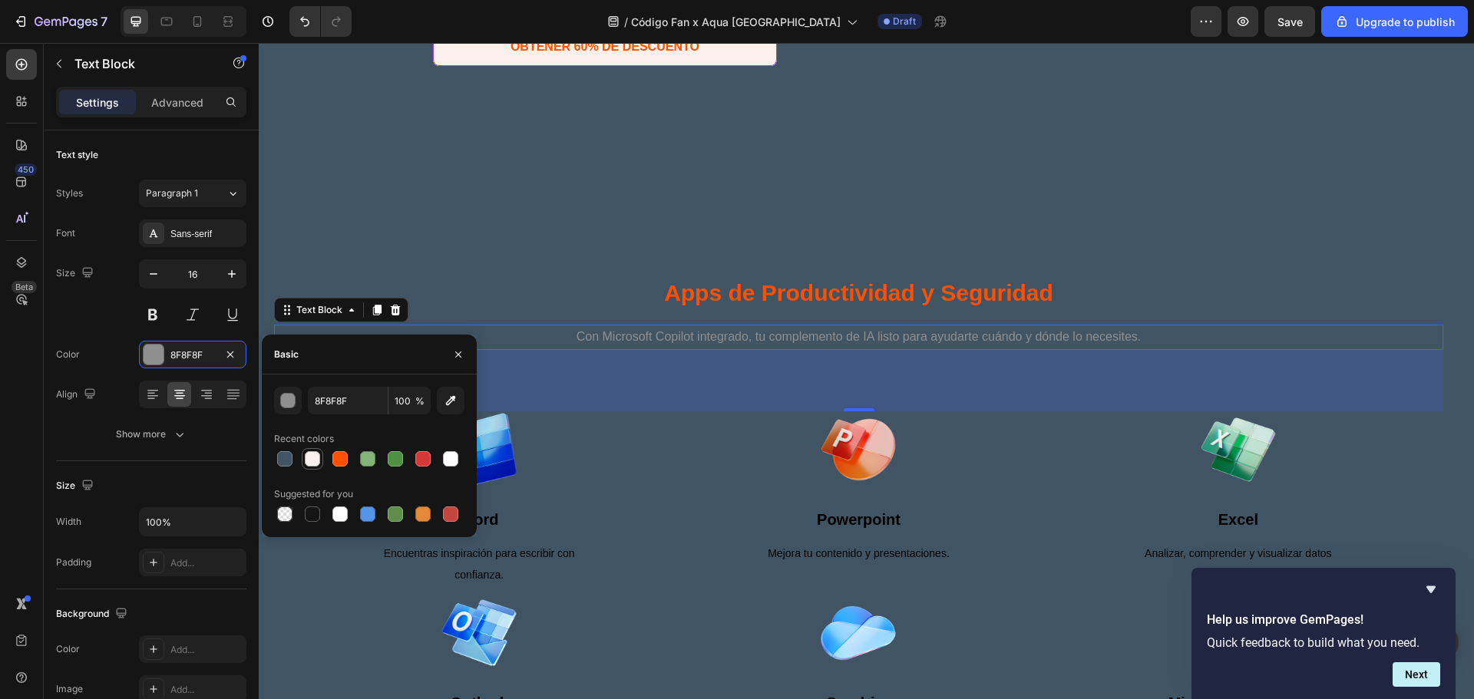
click at [313, 451] on div at bounding box center [312, 459] width 18 height 18
type input "FAF1ED"
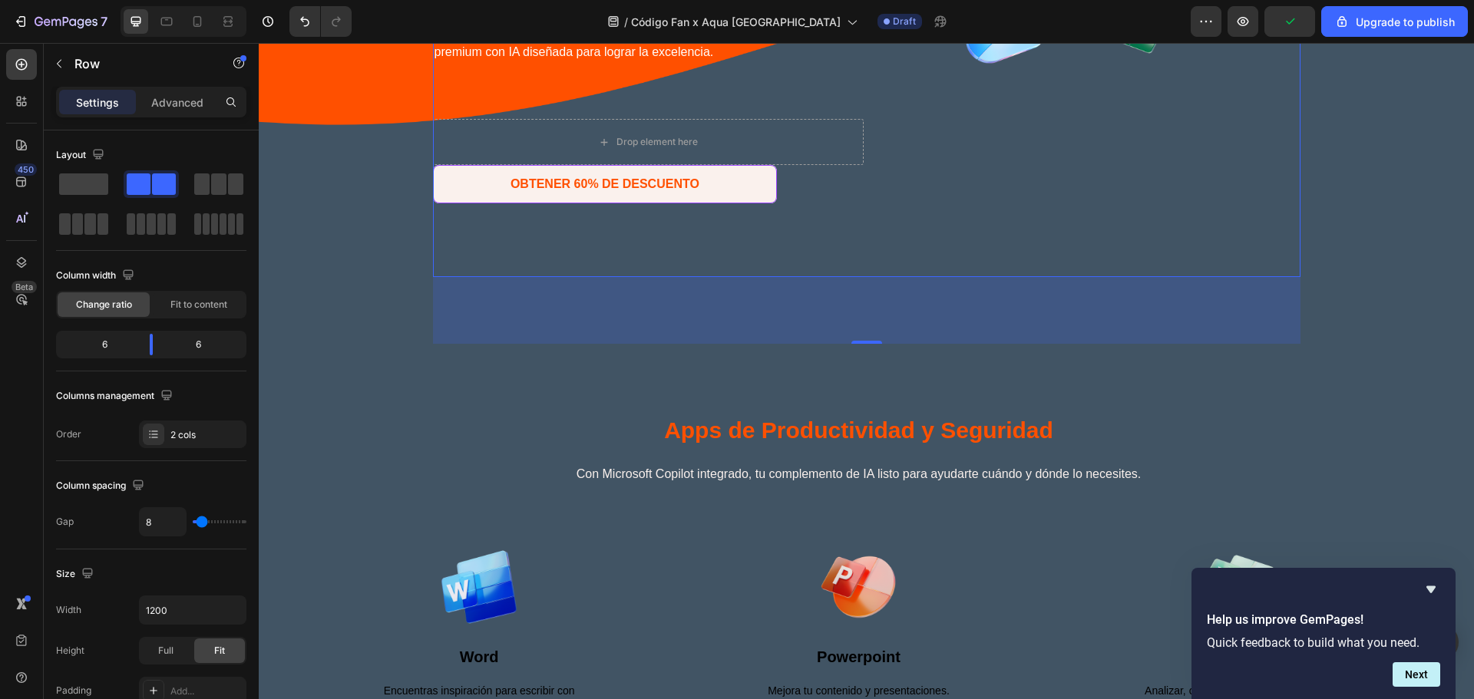
scroll to position [512, 0]
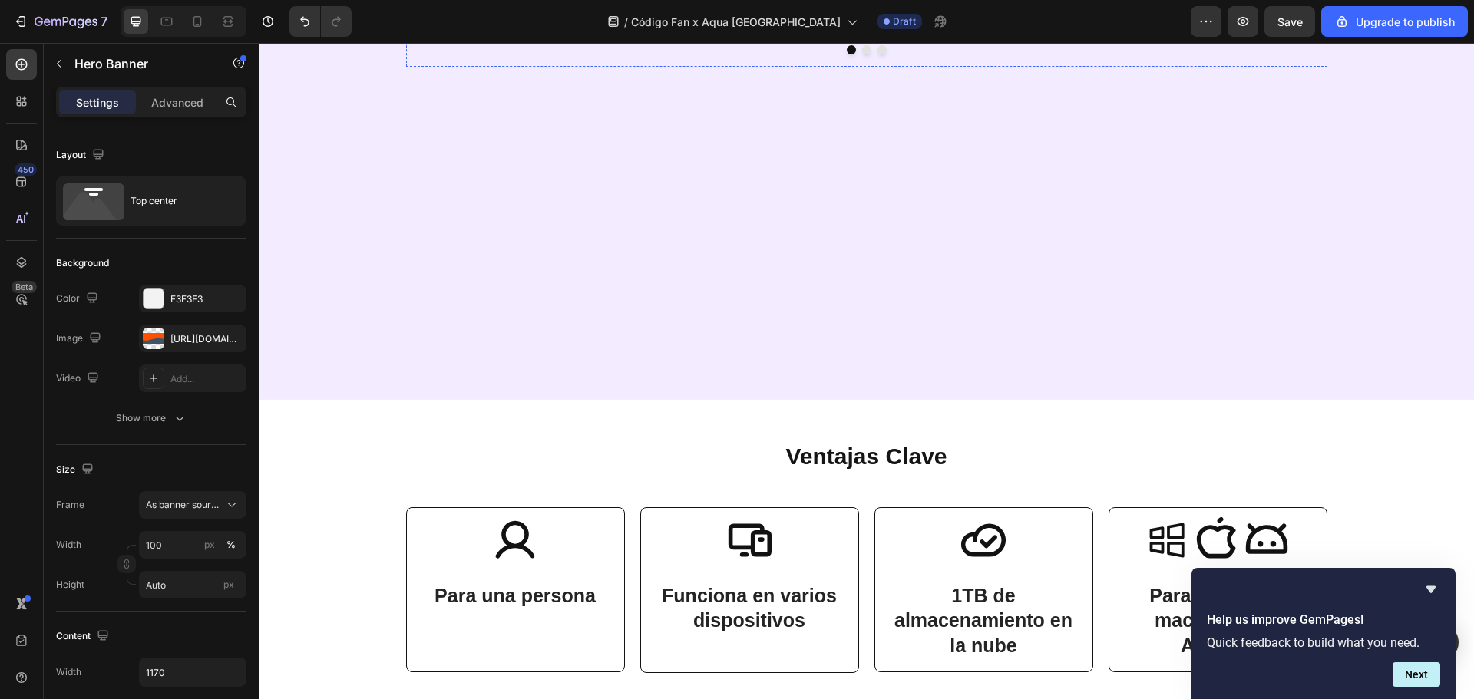
scroll to position [2251, 0]
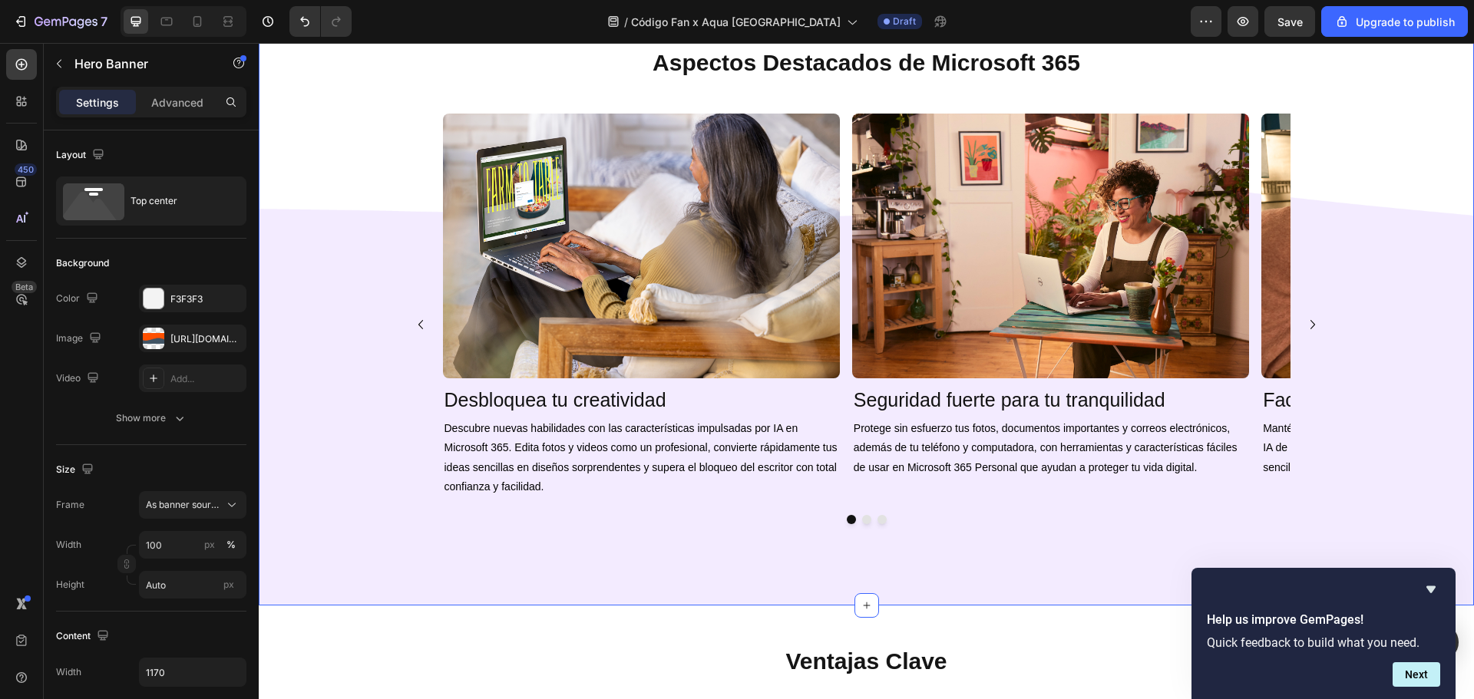
click at [354, 269] on div "Image Desbloquea tu creatividad Heading Descubre nuevas habilidades con las car…" at bounding box center [866, 325] width 1184 height 423
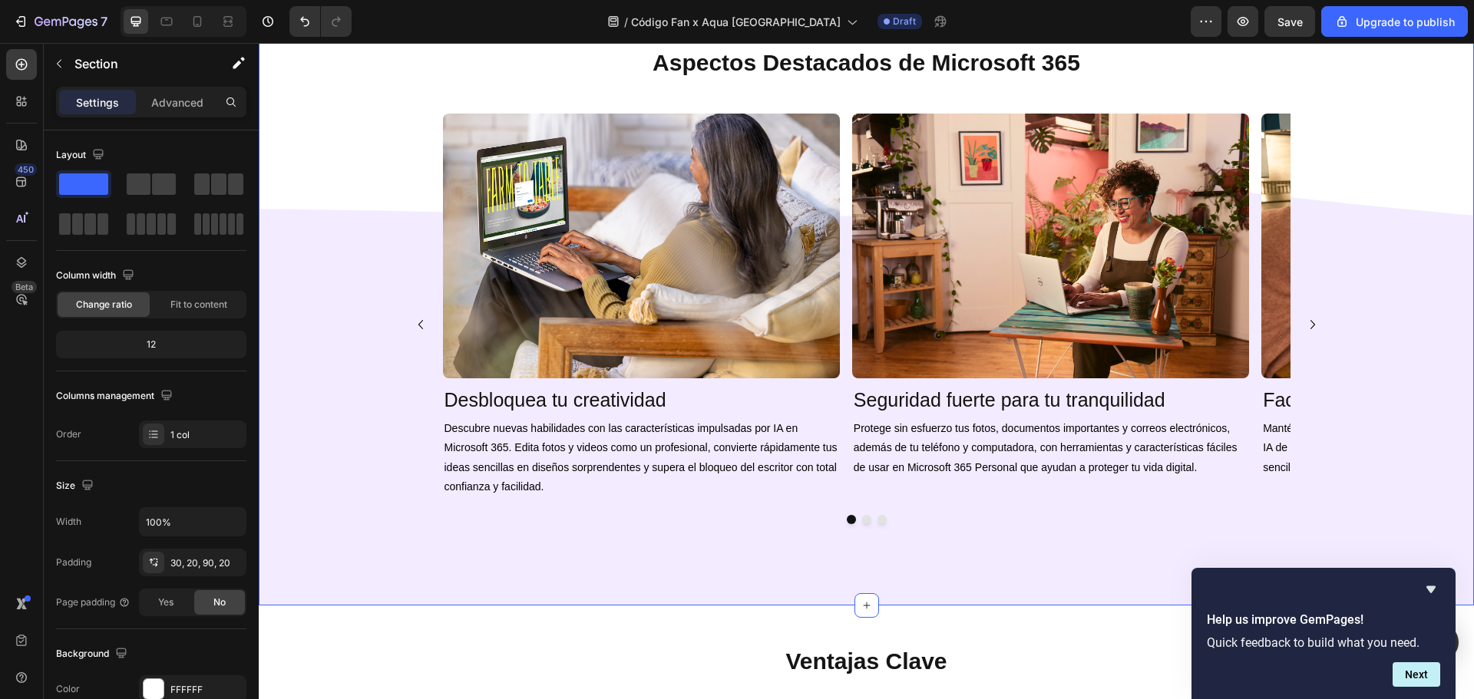
click at [325, 260] on div "Image Desbloquea tu creatividad Heading Descubre nuevas habilidades con las car…" at bounding box center [866, 325] width 1184 height 423
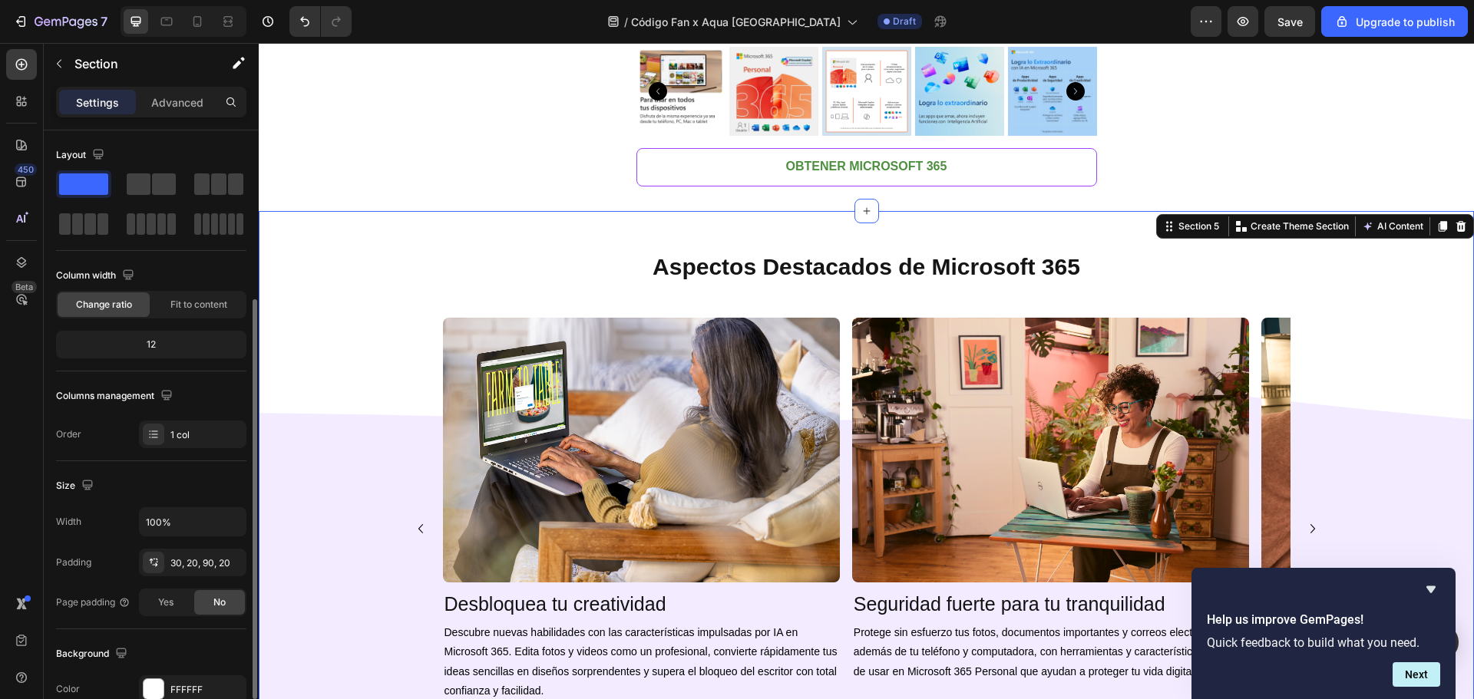
scroll to position [324, 0]
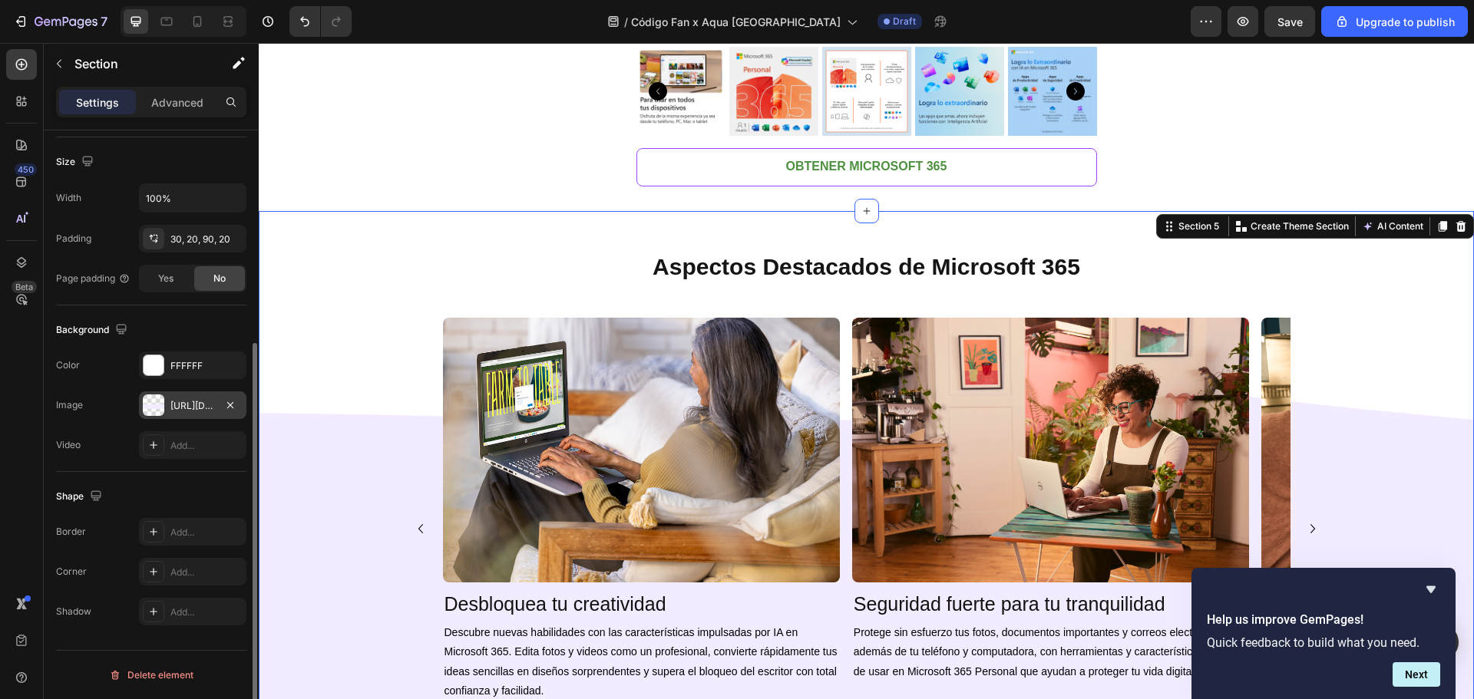
click at [206, 401] on div "https://cdn.shopify.com/s/files/1/0919/1168/4374/files/gempages_557575933809132…" at bounding box center [192, 406] width 45 height 14
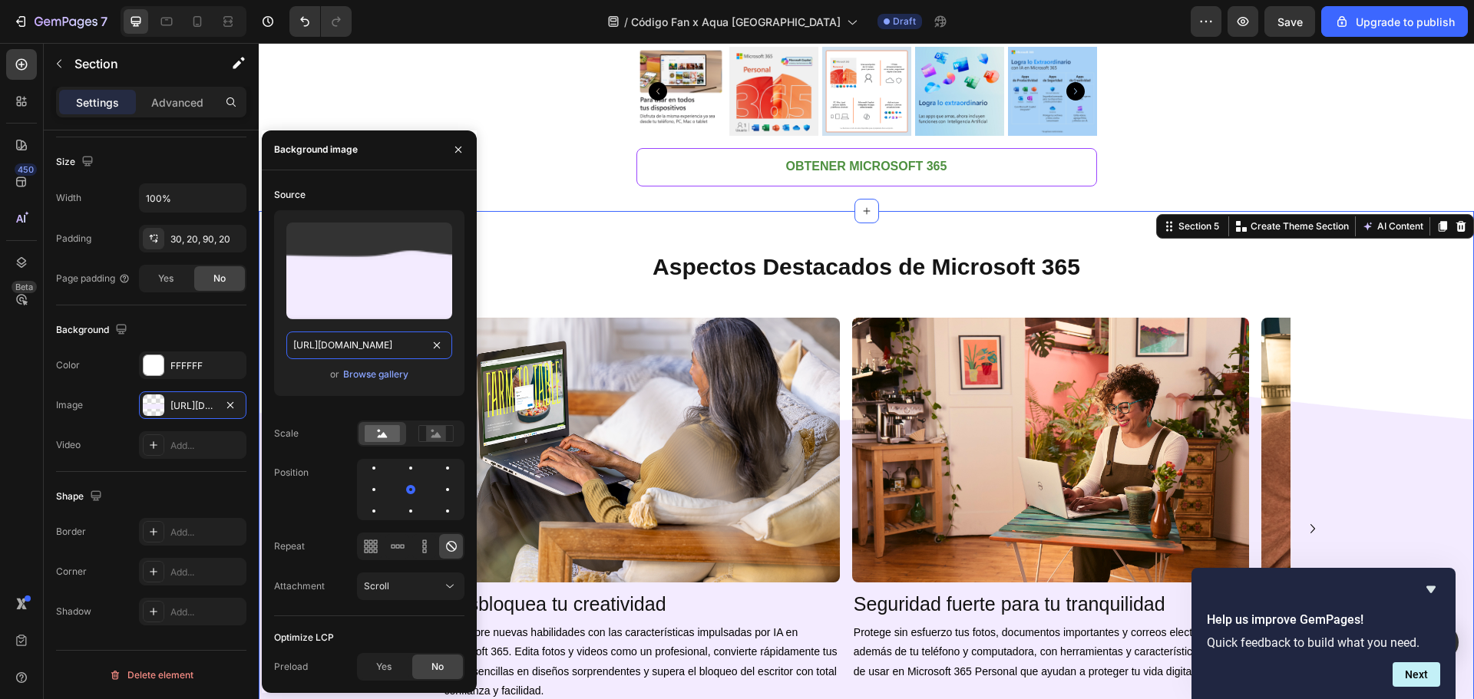
click at [372, 344] on input "https://cdn.shopify.com/s/files/1/0919/1168/4374/files/gempages_557575933809132…" at bounding box center [369, 346] width 166 height 28
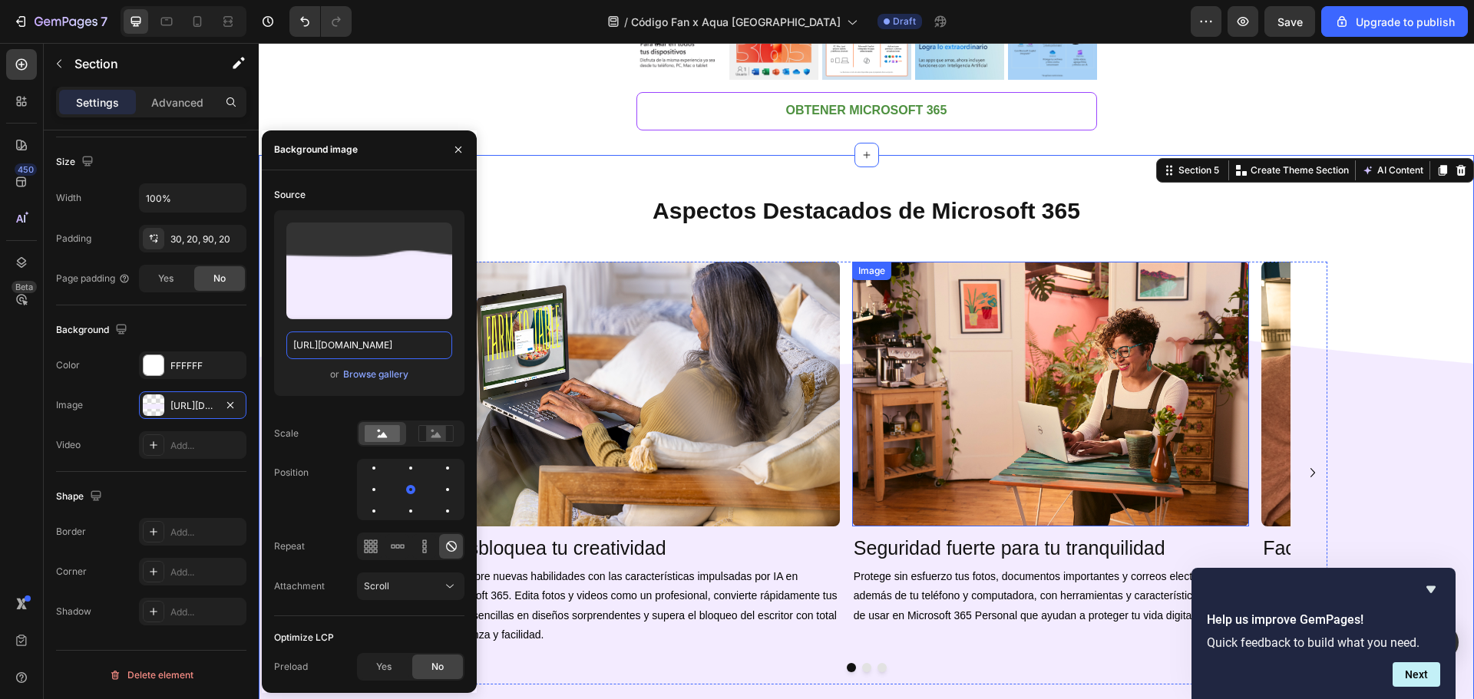
scroll to position [2149, 0]
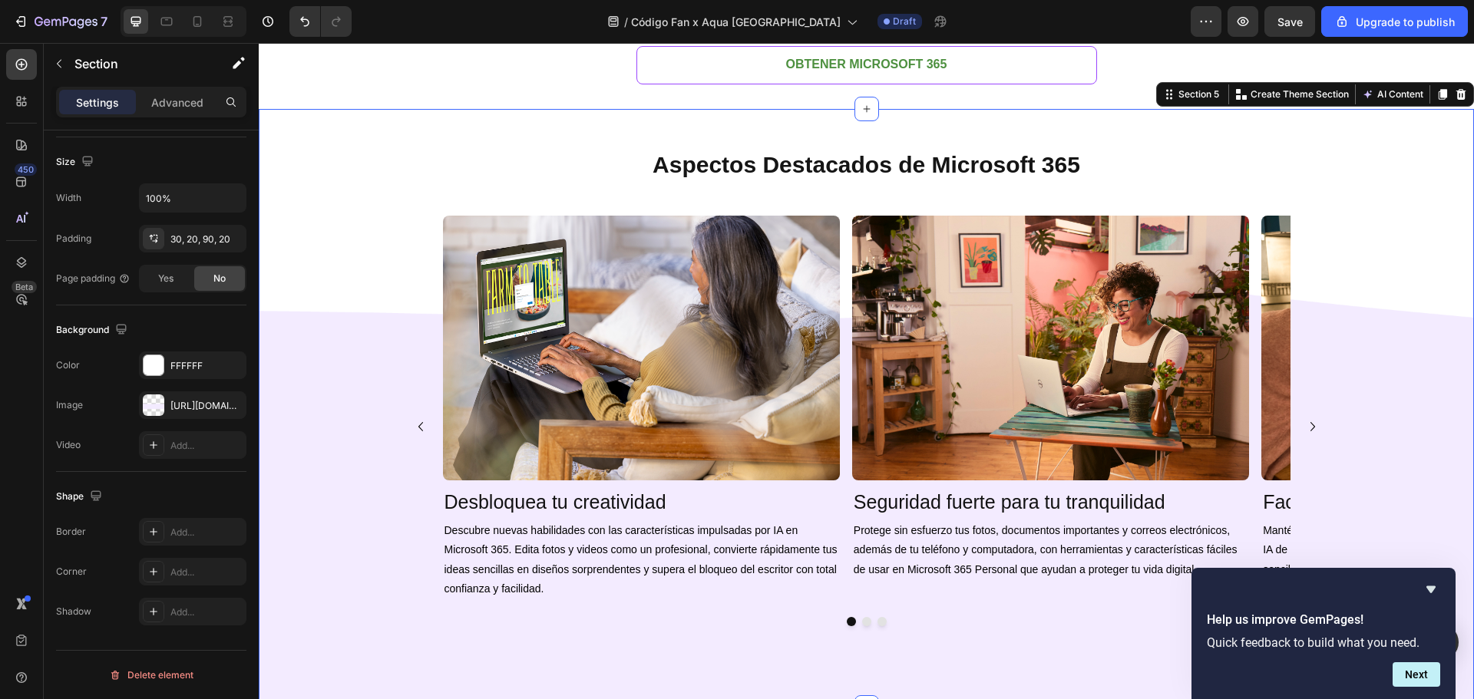
click at [1415, 444] on div "Image Desbloquea tu creatividad Heading Descubre nuevas habilidades con las car…" at bounding box center [866, 427] width 1184 height 423
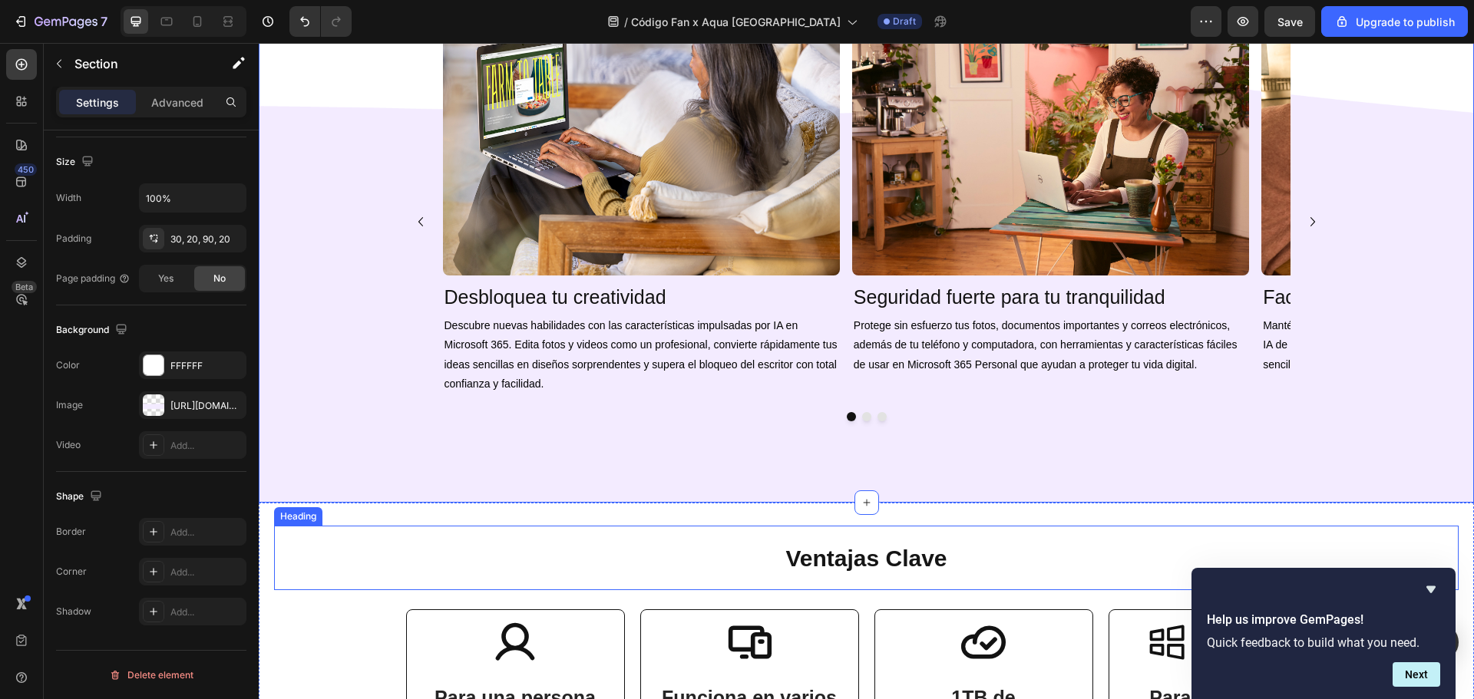
click at [1016, 527] on h1 "Ventajas Clave" at bounding box center [866, 558] width 1184 height 64
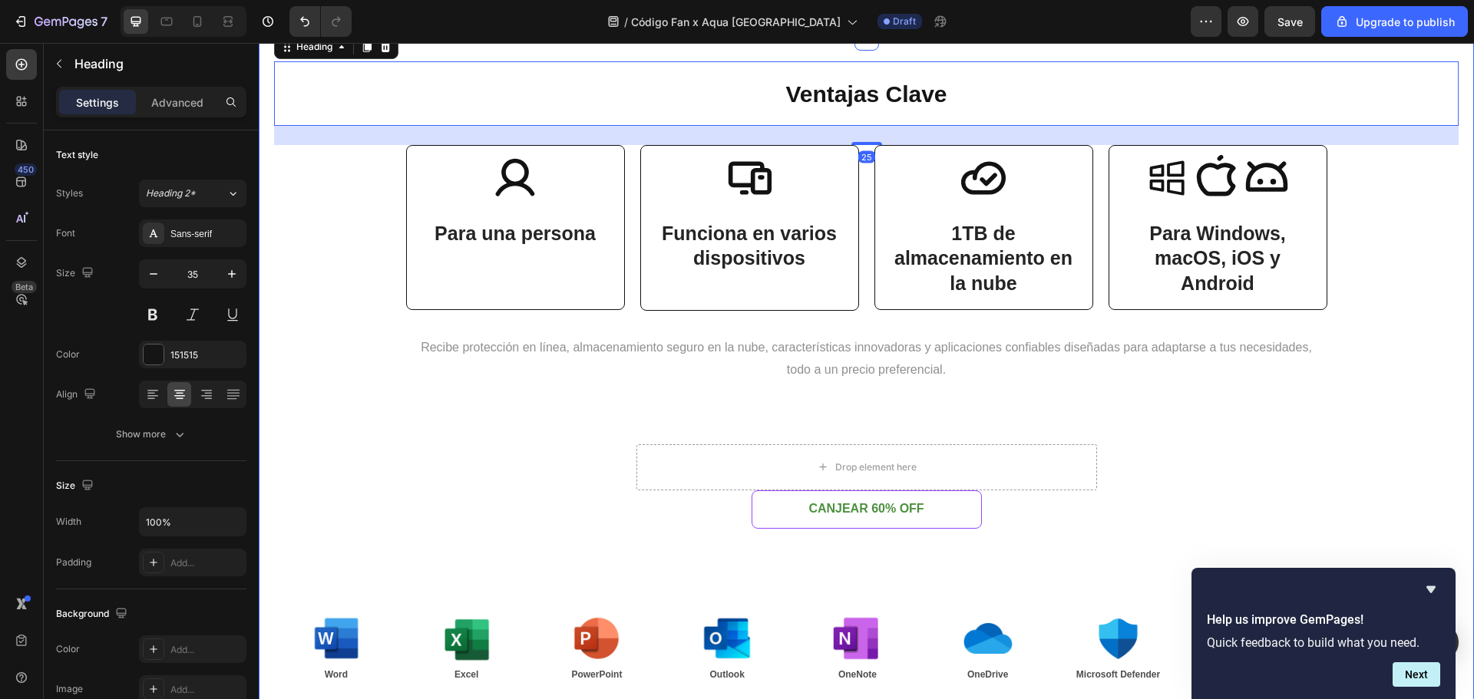
scroll to position [2866, 0]
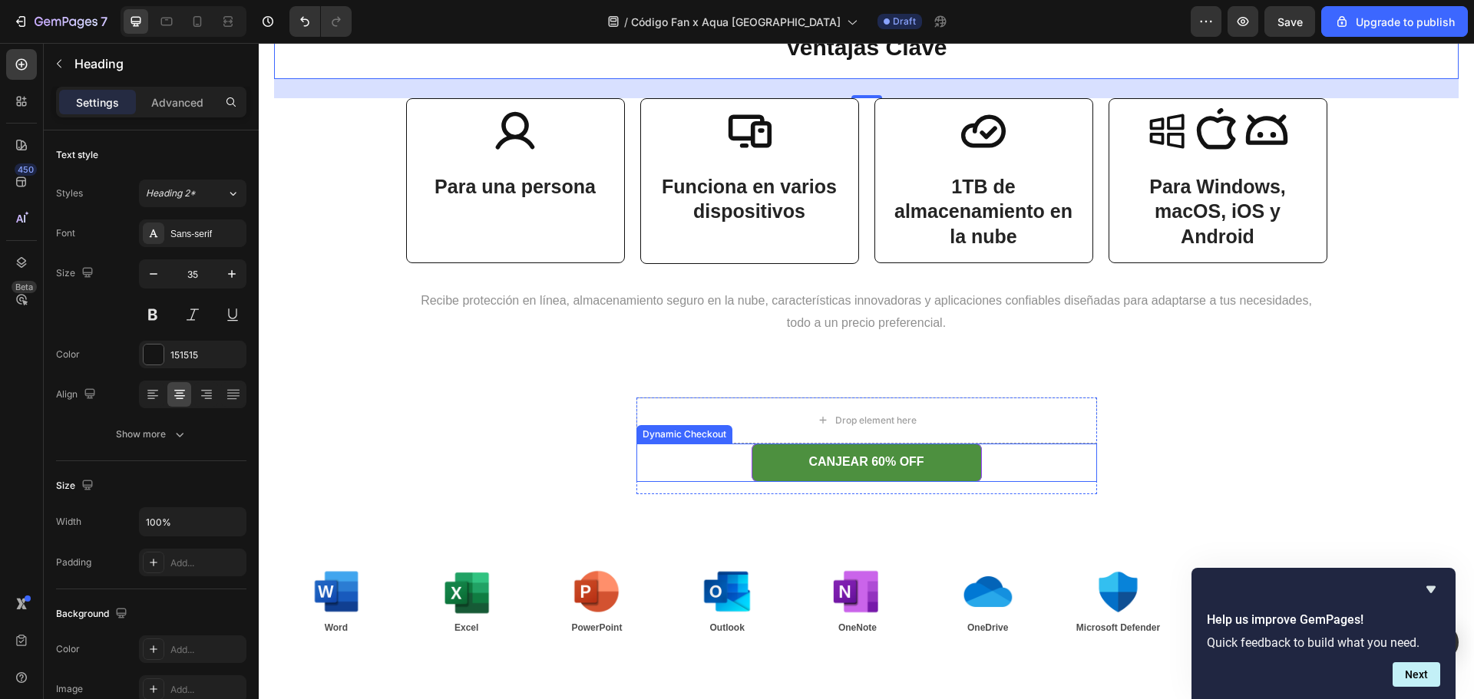
click at [950, 476] on button "CANJEAR 60% OFF" at bounding box center [867, 463] width 230 height 38
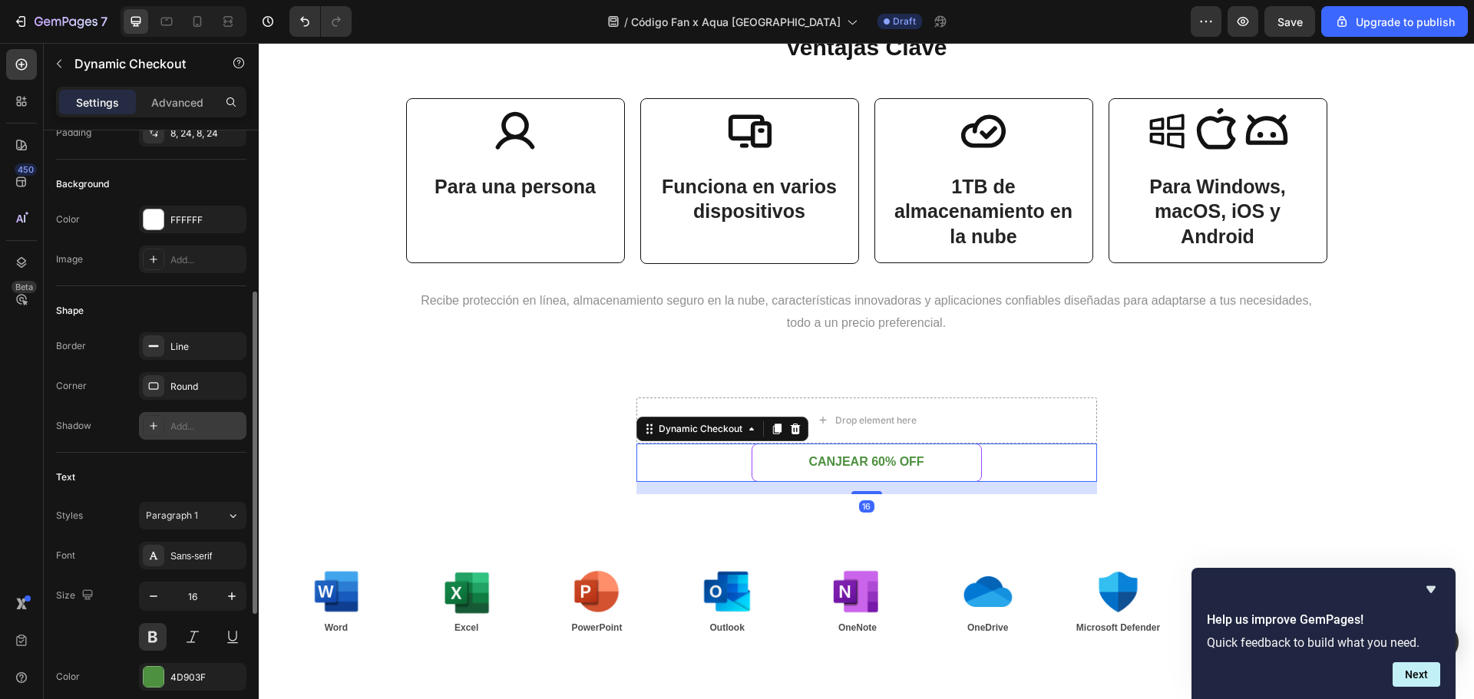
scroll to position [408, 0]
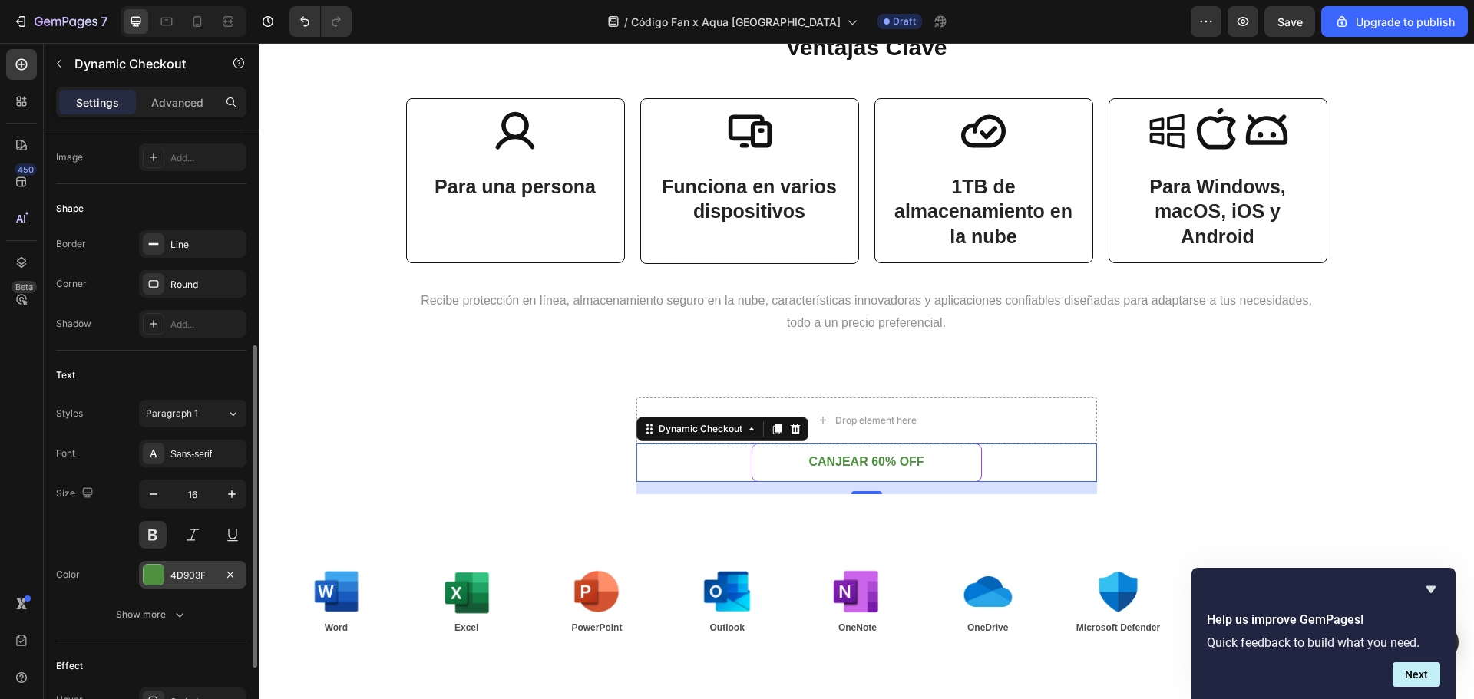
click at [176, 572] on div "4D903F" at bounding box center [192, 576] width 45 height 14
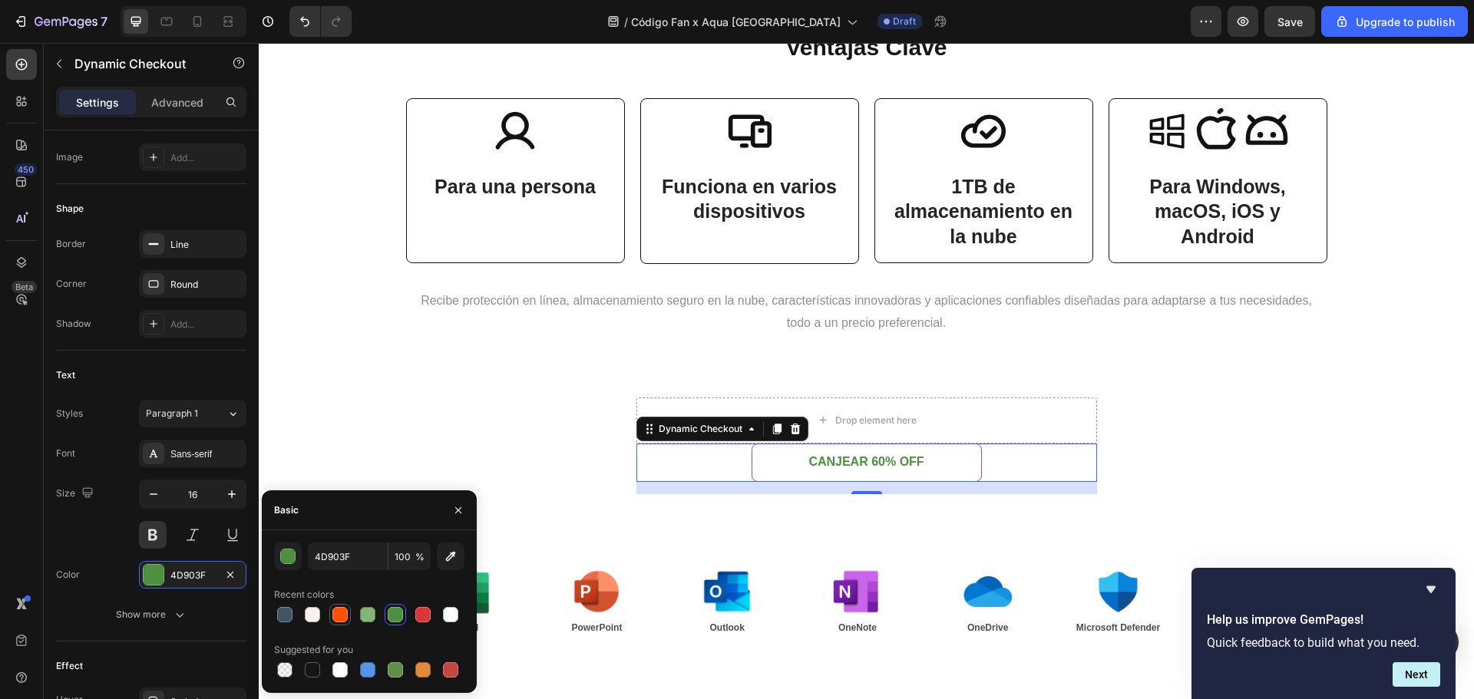
click at [340, 607] on div at bounding box center [339, 614] width 15 height 15
type input "FF5000"
click at [1314, 453] on div "Ventajas Clave Heading Icon Para una persona Text Block Row Icon Funciona en va…" at bounding box center [866, 349] width 1184 height 669
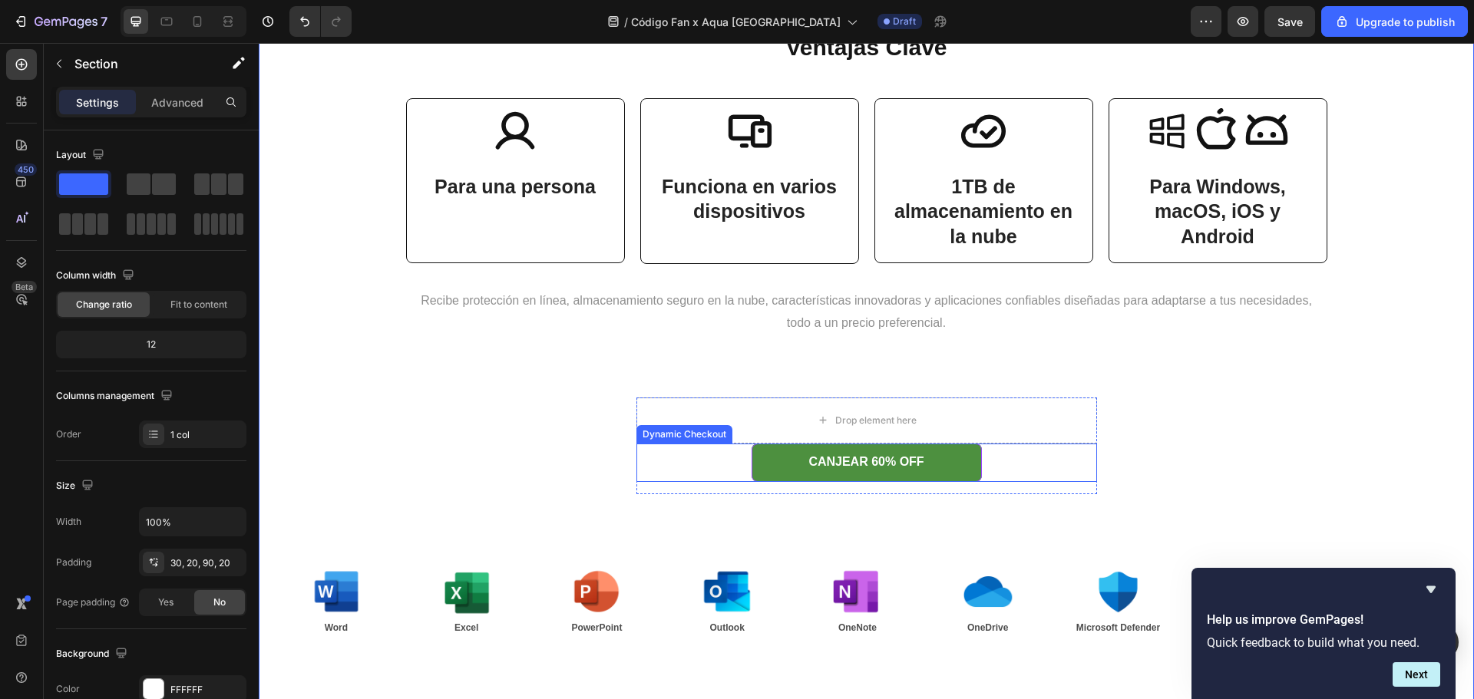
click at [948, 463] on button "CANJEAR 60% OFF" at bounding box center [867, 463] width 230 height 38
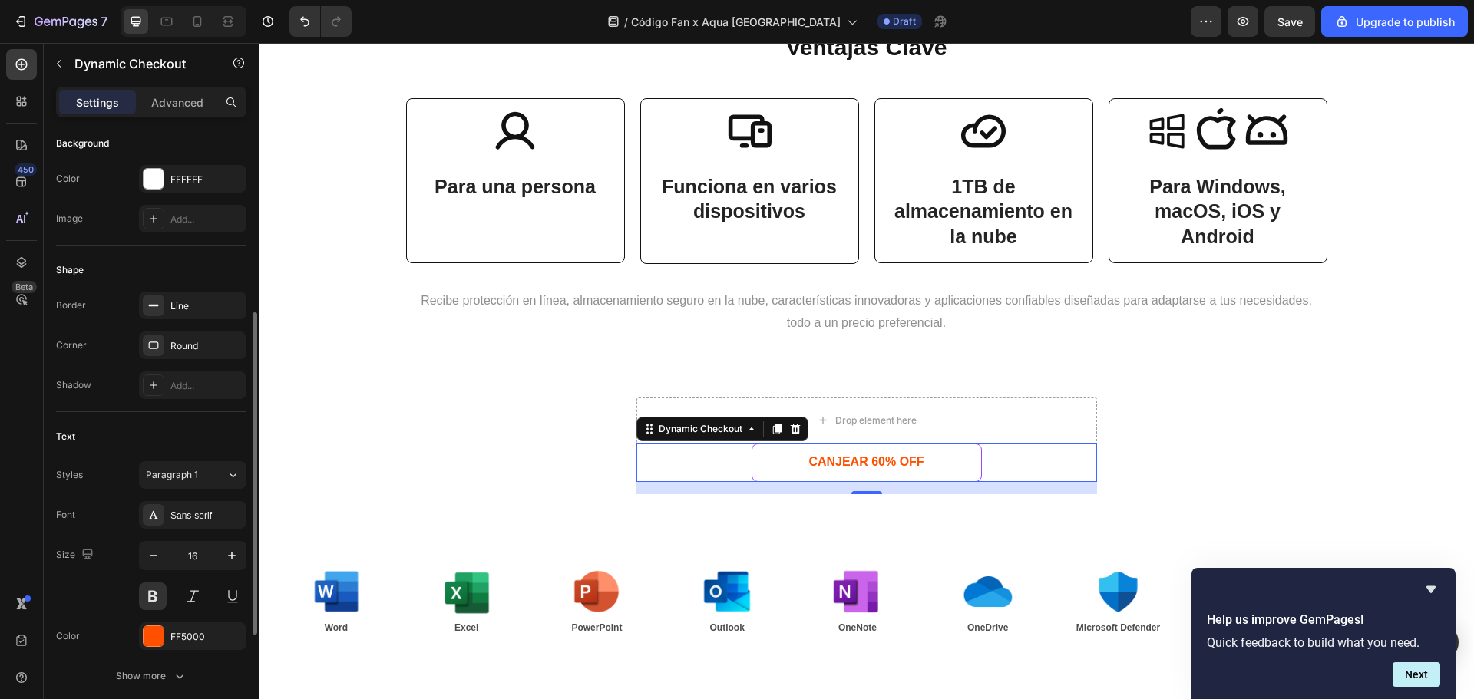
scroll to position [245, 0]
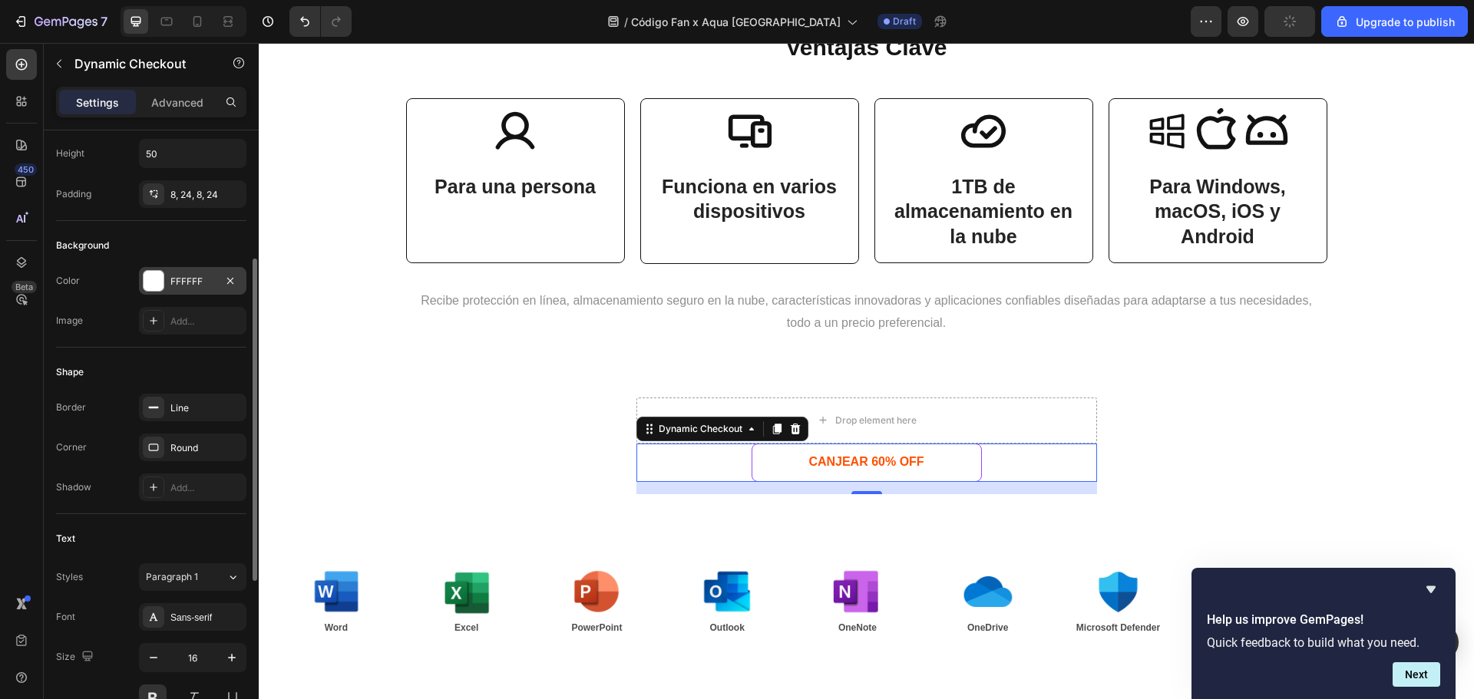
click at [193, 282] on div "FFFFFF" at bounding box center [192, 282] width 45 height 14
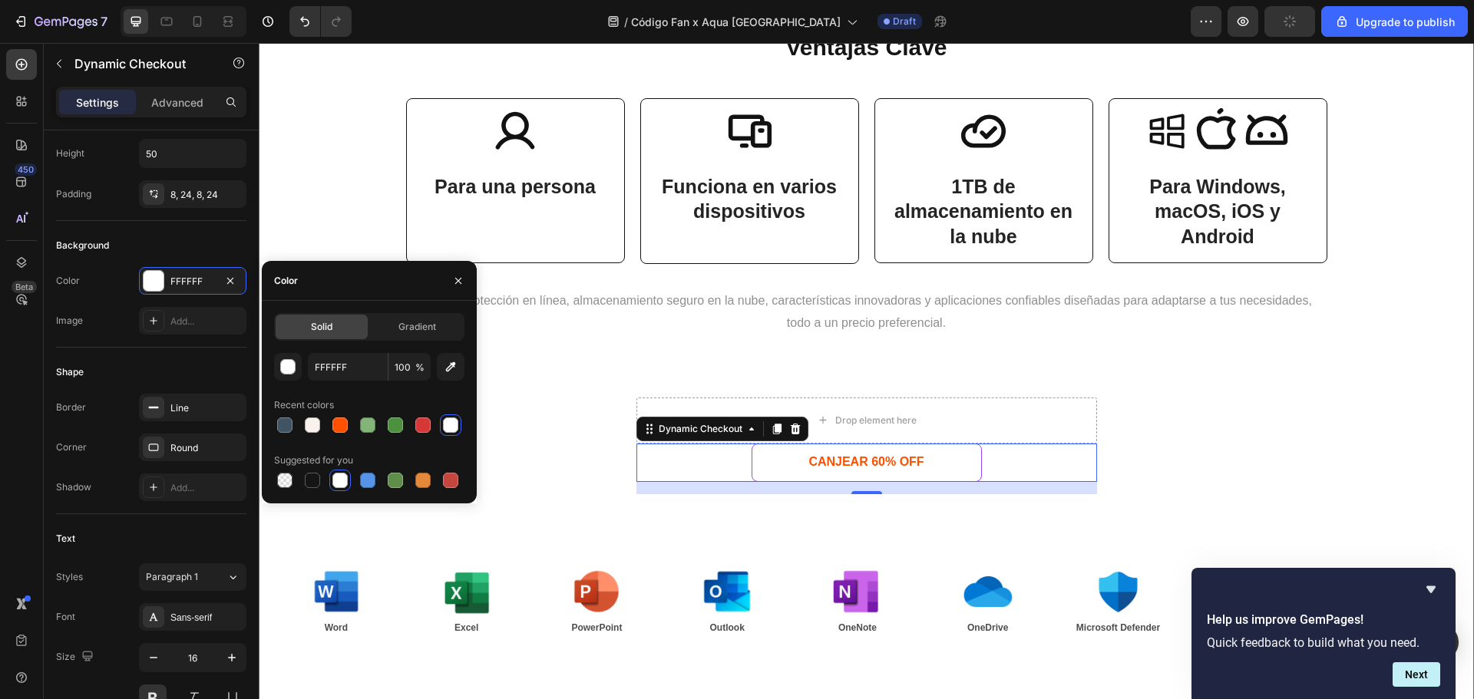
click at [591, 368] on div "Ventajas Clave Heading Icon Para una persona Text Block Row Icon Funciona en va…" at bounding box center [866, 349] width 1184 height 669
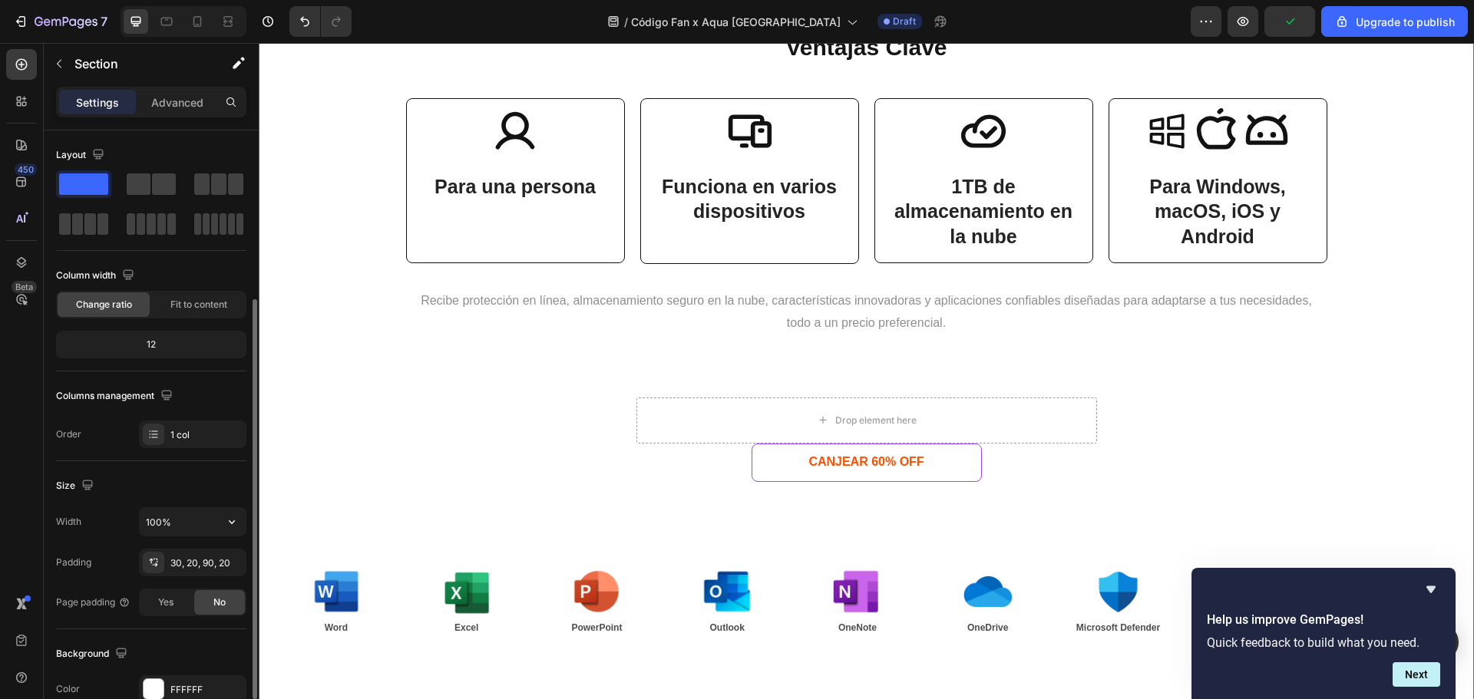
scroll to position [324, 0]
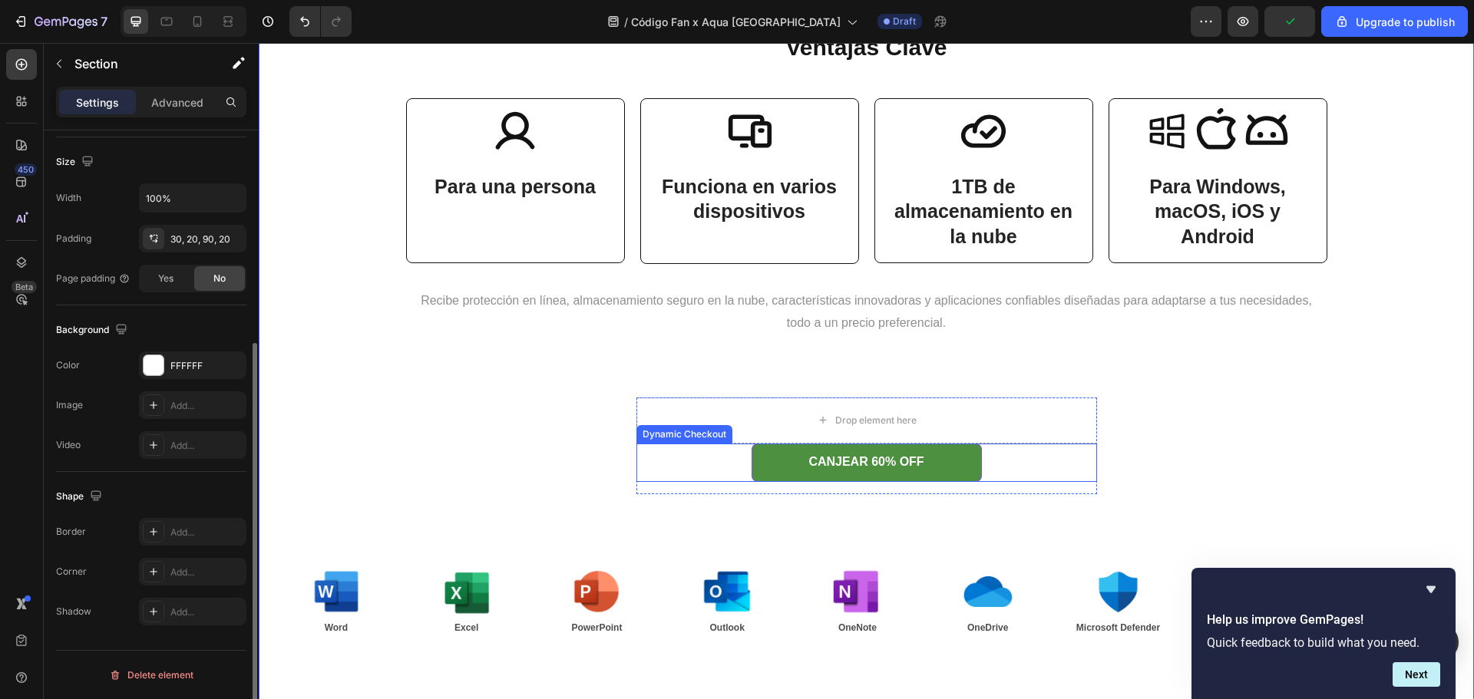
click at [760, 459] on button "CANJEAR 60% OFF" at bounding box center [867, 463] width 230 height 38
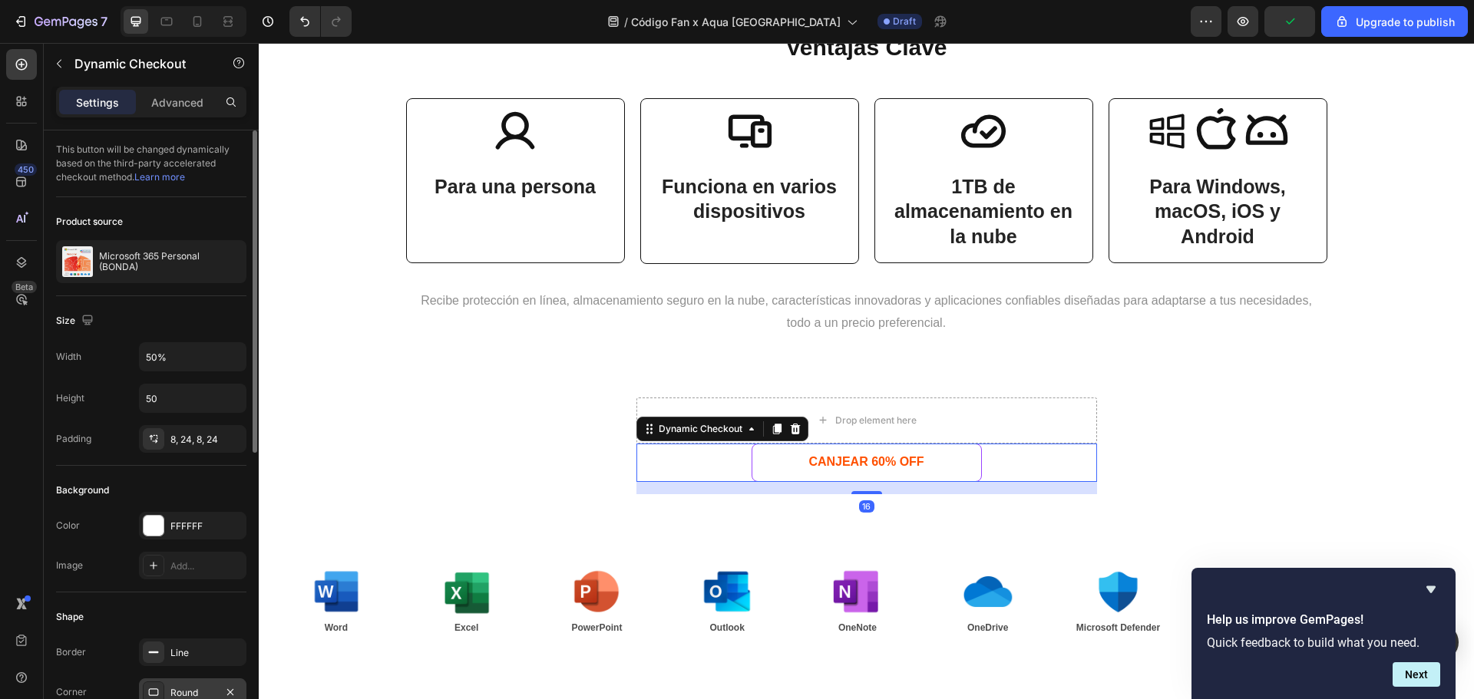
scroll to position [306, 0]
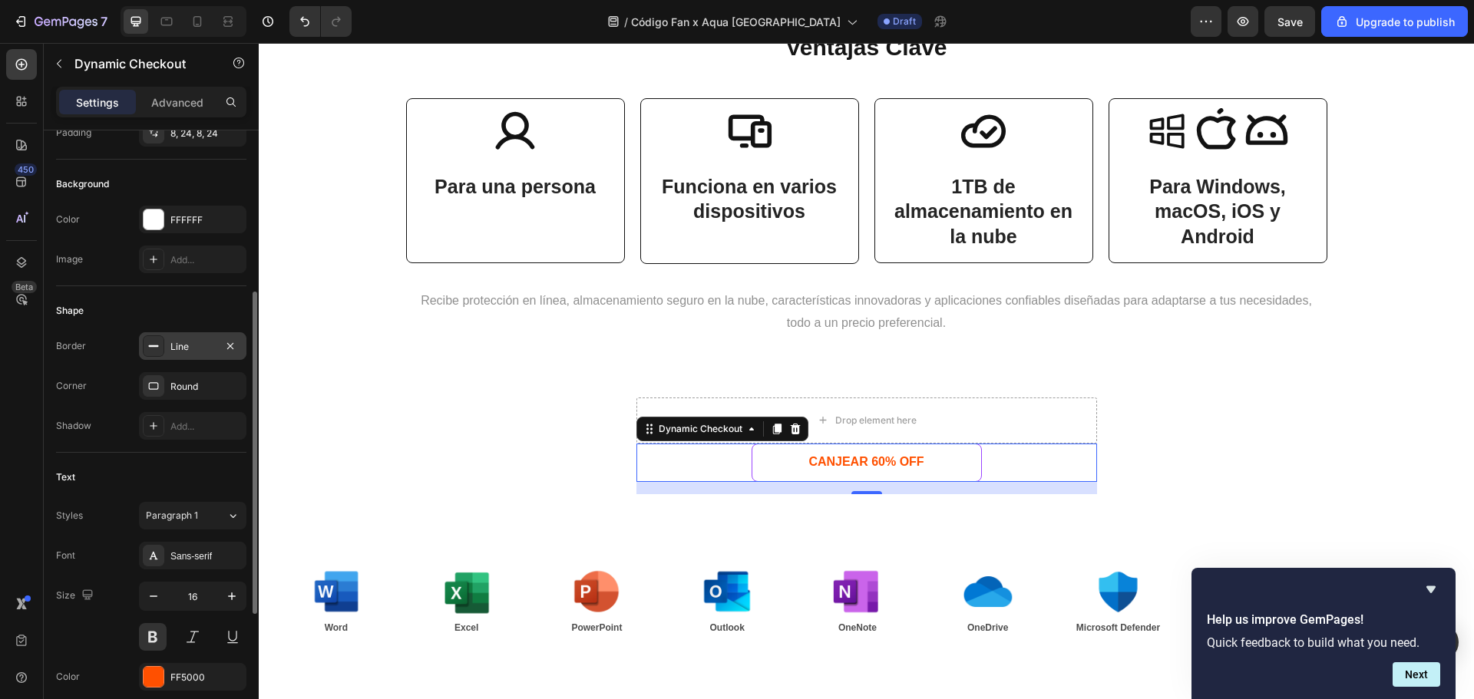
click at [193, 342] on div "Line" at bounding box center [192, 347] width 45 height 14
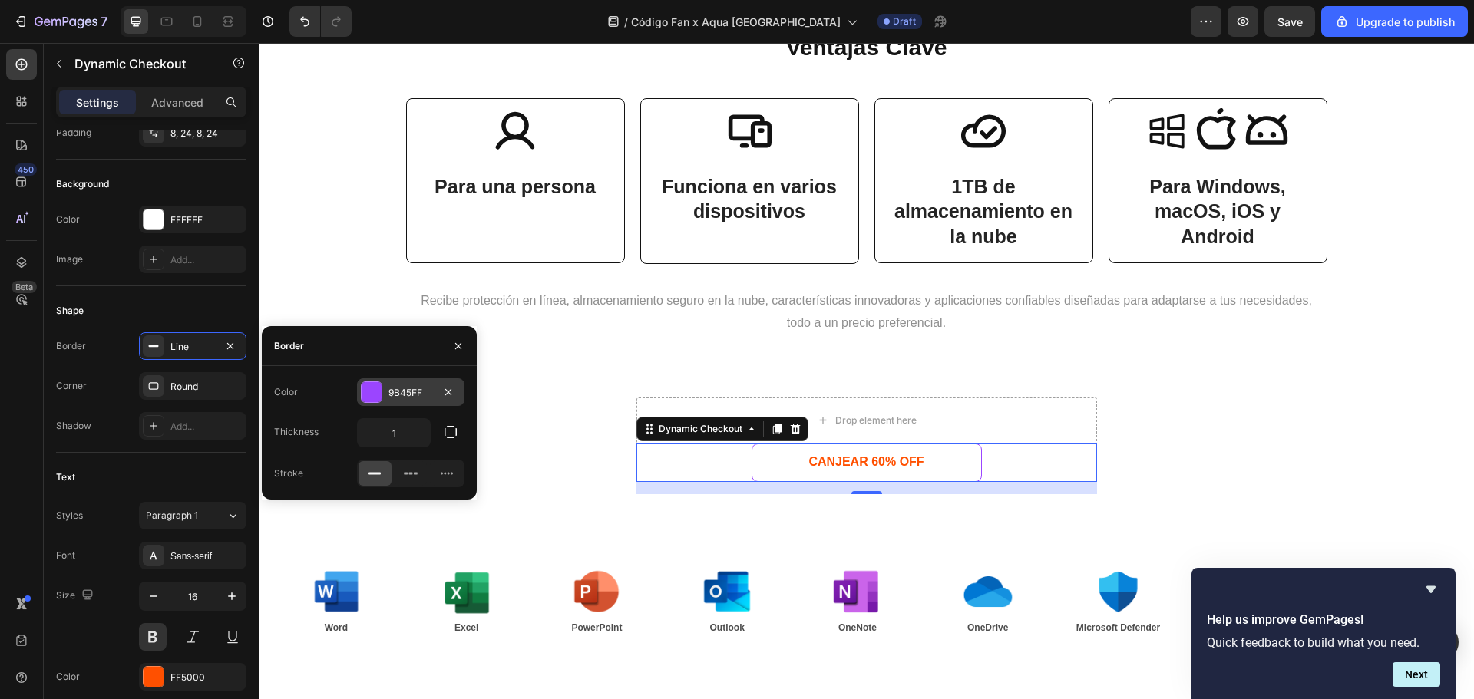
click at [427, 386] on div "9B45FF" at bounding box center [410, 393] width 45 height 14
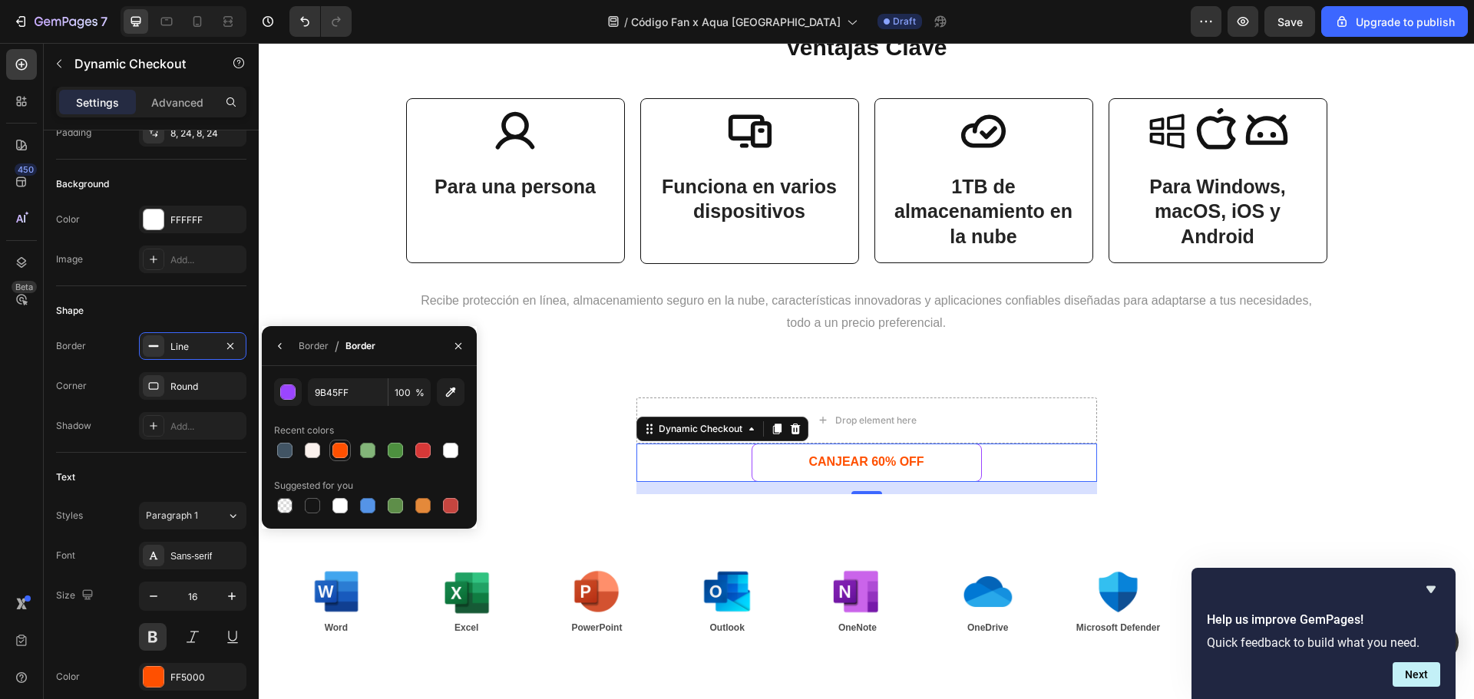
click at [332, 450] on div at bounding box center [339, 450] width 15 height 15
type input "FF5000"
click at [713, 375] on div "Ventajas Clave Heading Icon Para una persona Text Block Row Icon Funciona en va…" at bounding box center [866, 349] width 1184 height 669
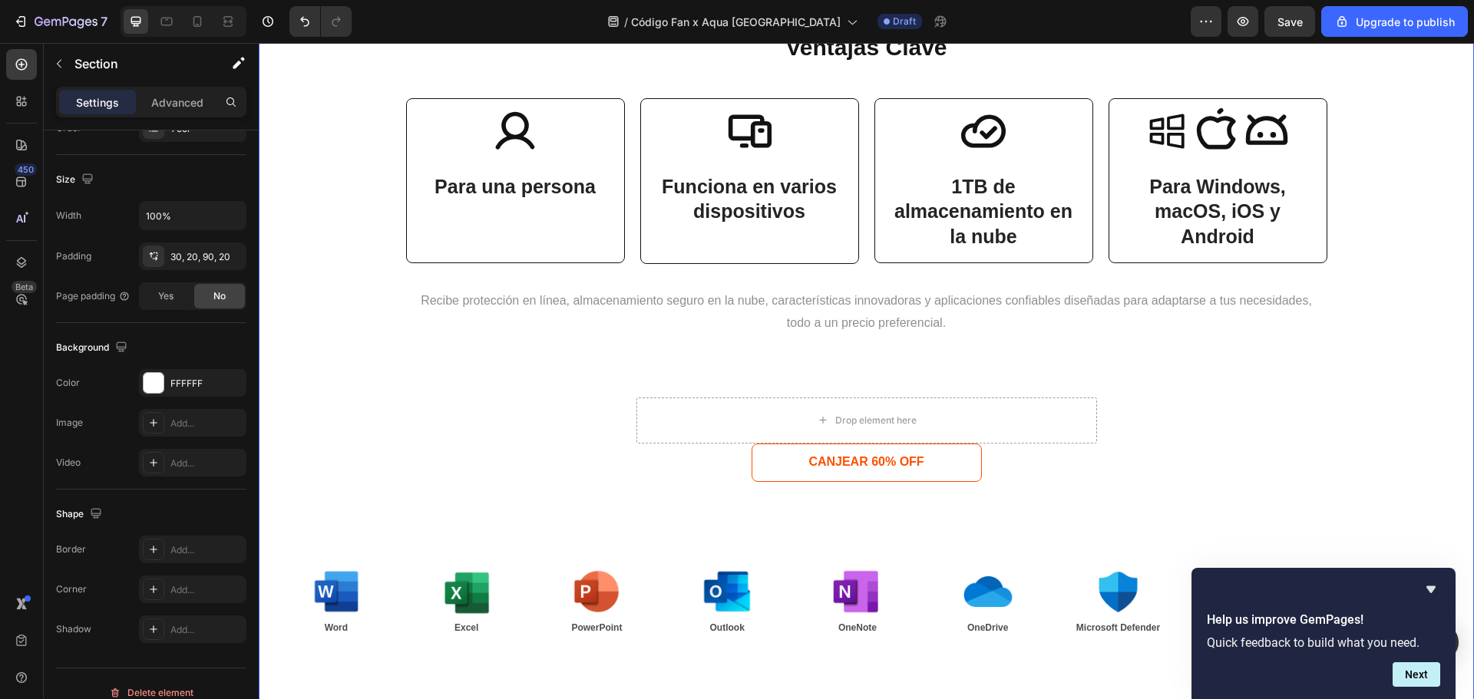
scroll to position [0, 0]
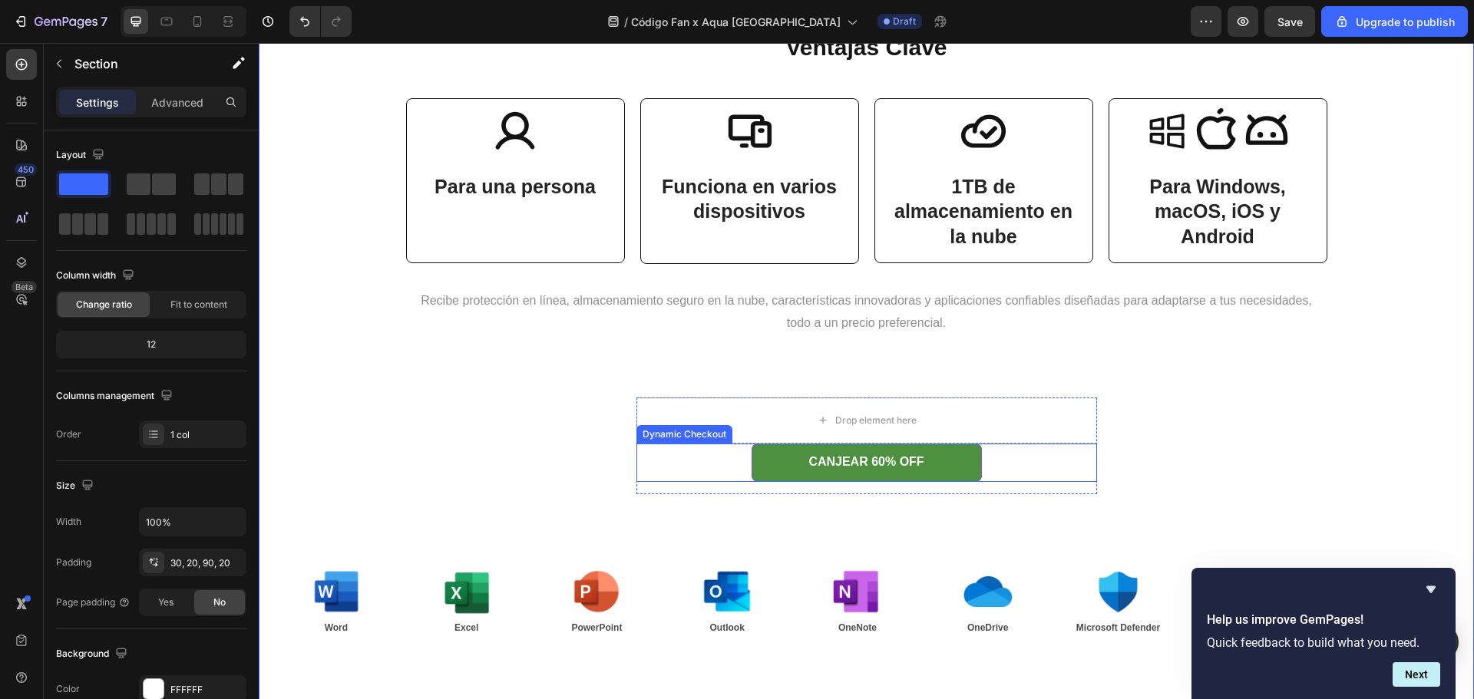
click at [765, 465] on button "CANJEAR 60% OFF" at bounding box center [867, 463] width 230 height 38
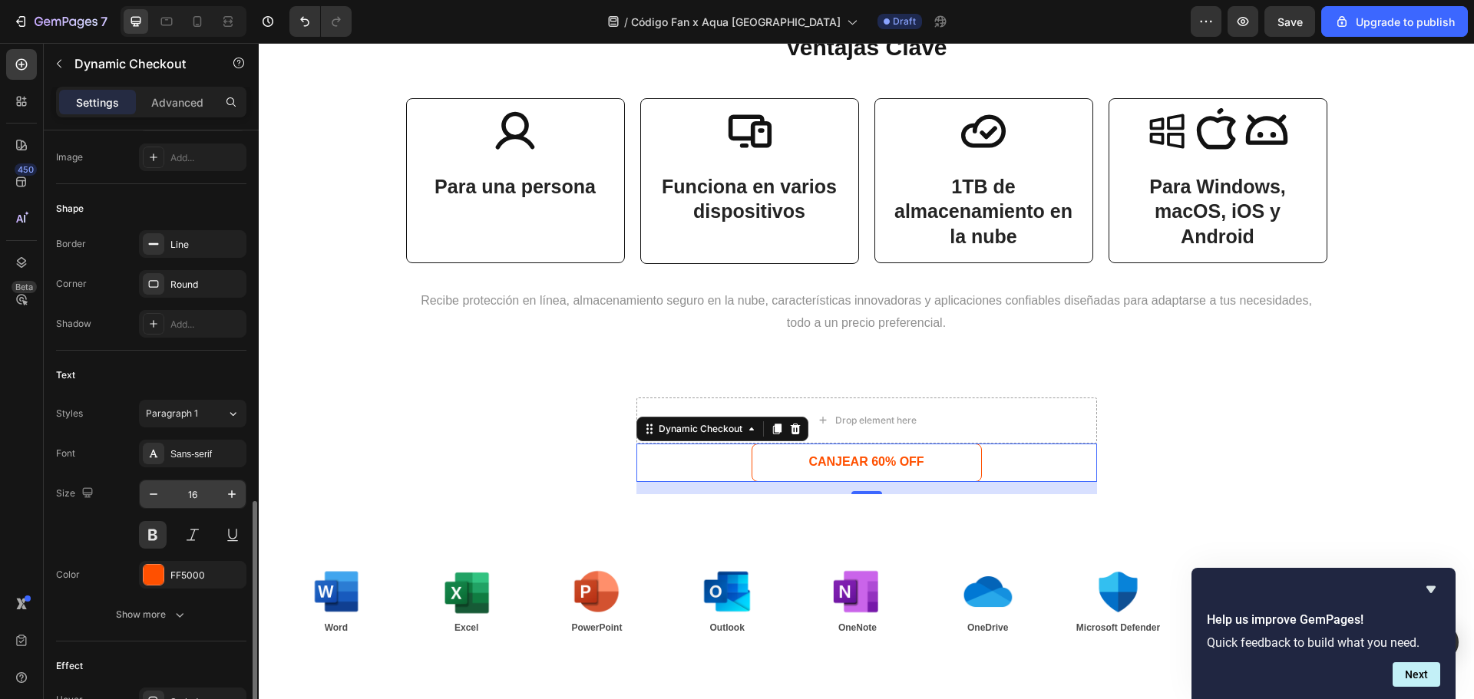
scroll to position [551, 0]
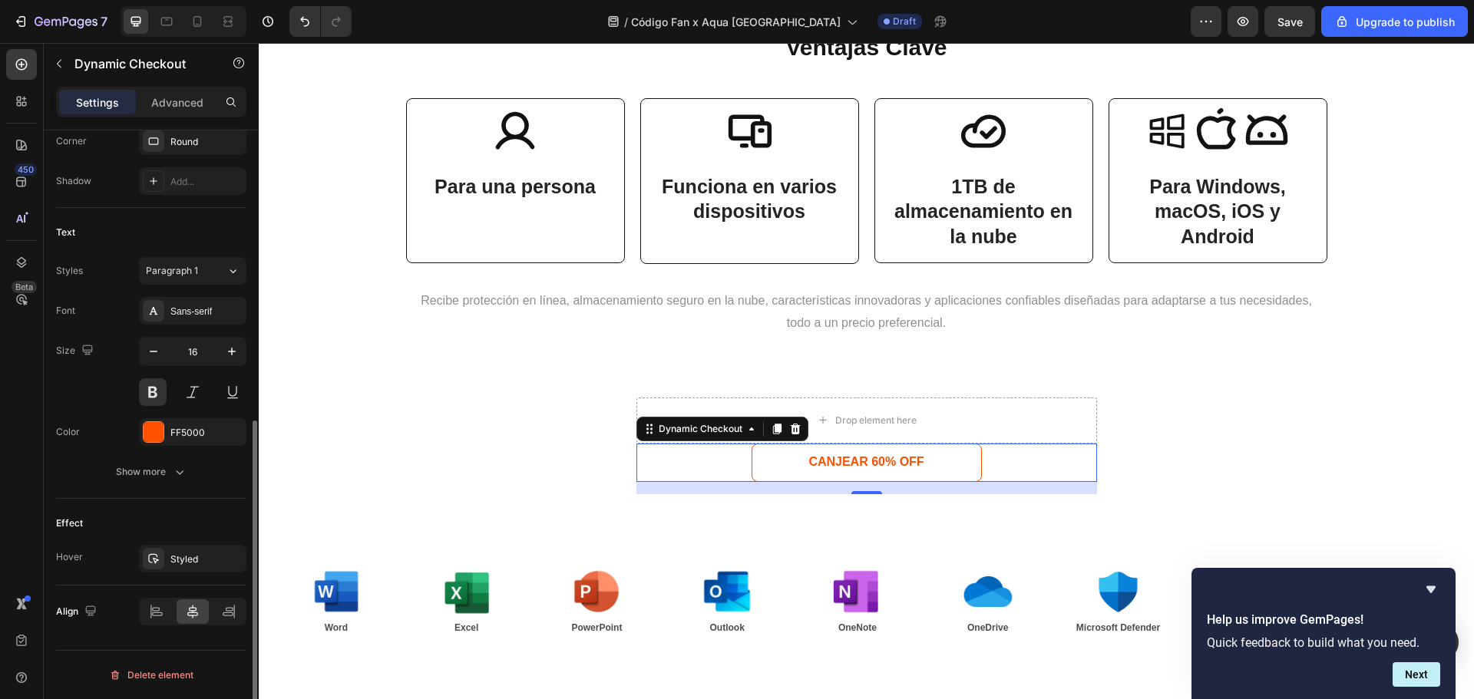
click at [193, 573] on div "Effect Hover Styled" at bounding box center [151, 542] width 190 height 87
click at [183, 548] on div "Styled" at bounding box center [192, 559] width 107 height 28
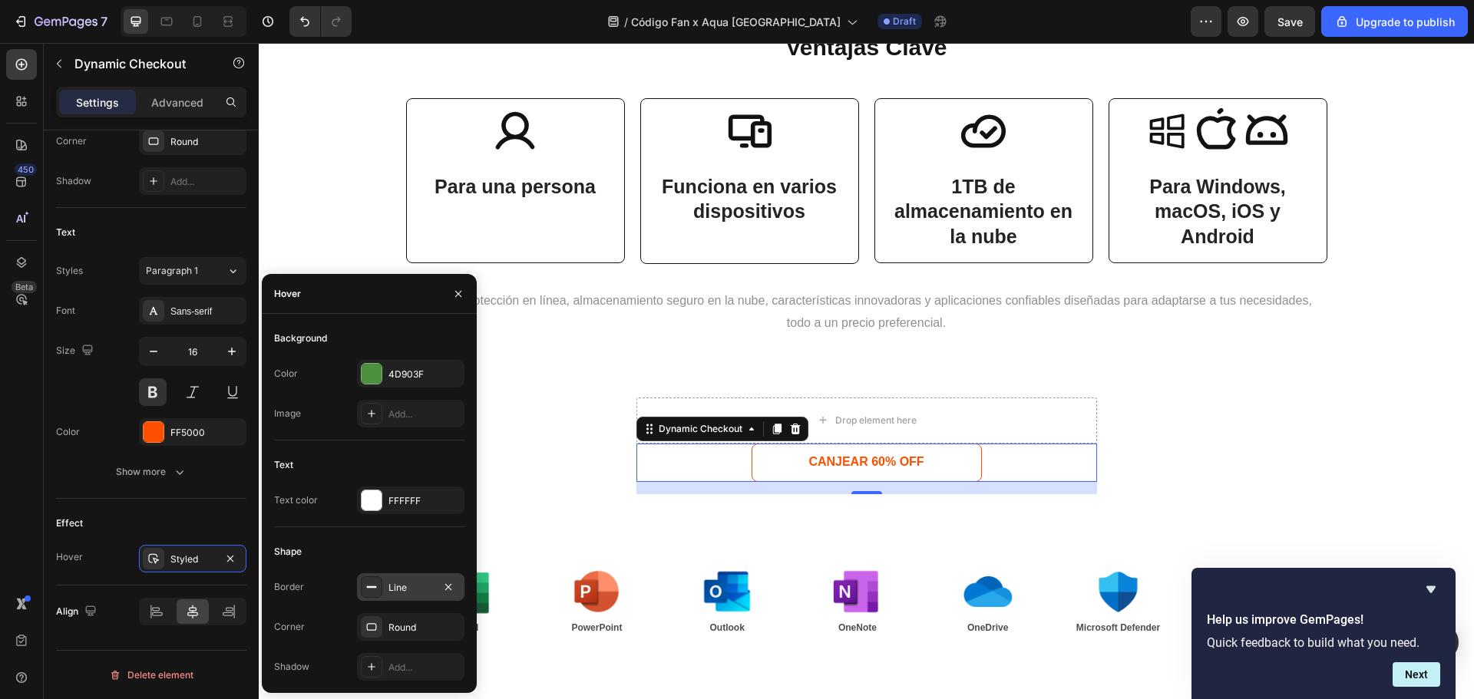
click at [408, 586] on div "Line" at bounding box center [410, 588] width 45 height 14
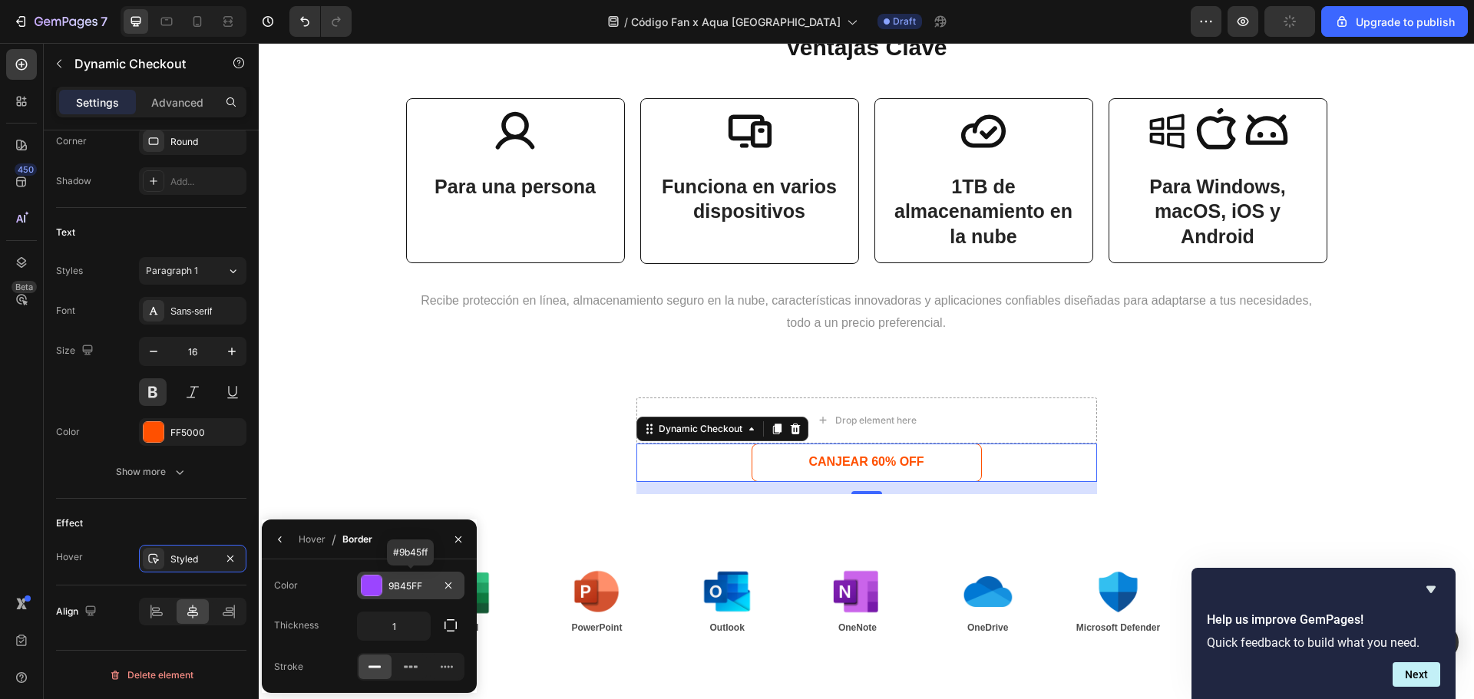
click at [363, 585] on div at bounding box center [372, 586] width 20 height 20
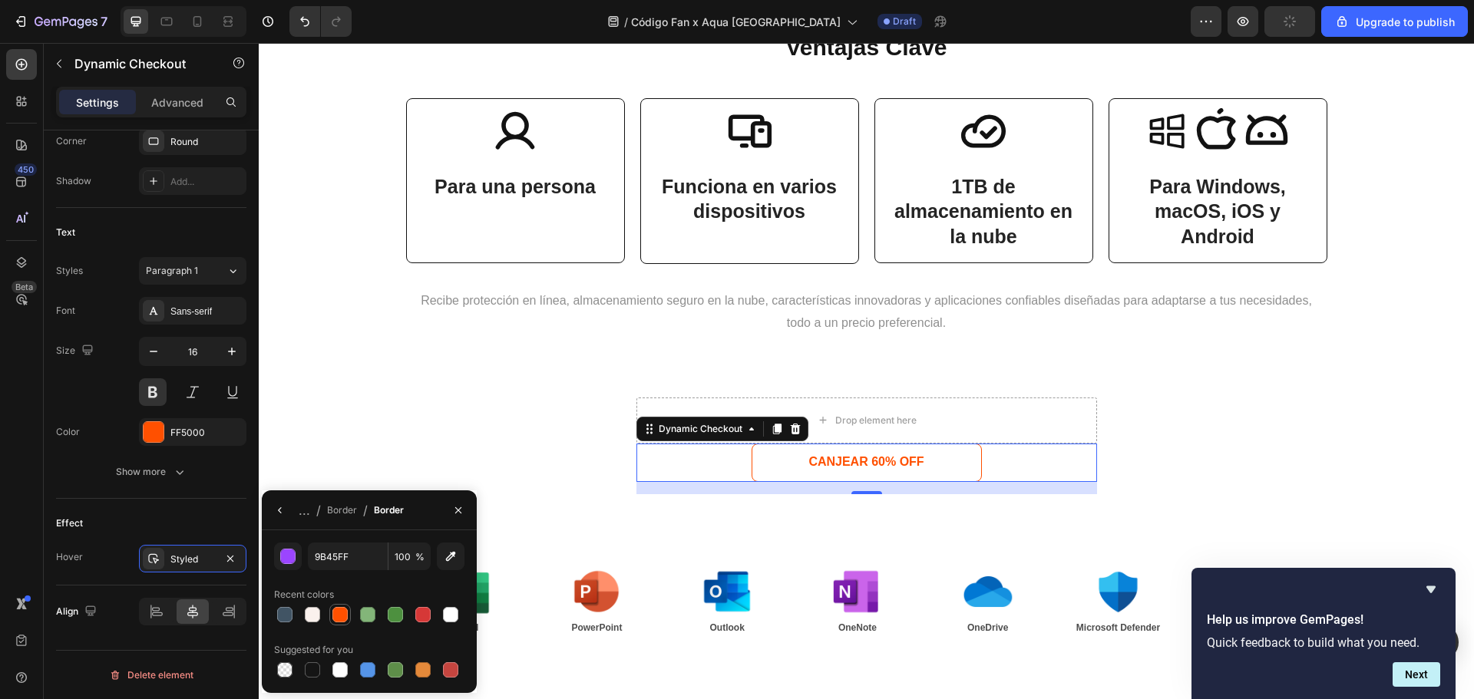
click at [337, 621] on div at bounding box center [339, 614] width 15 height 15
type input "FF5000"
click at [329, 515] on div "Border" at bounding box center [342, 511] width 30 height 14
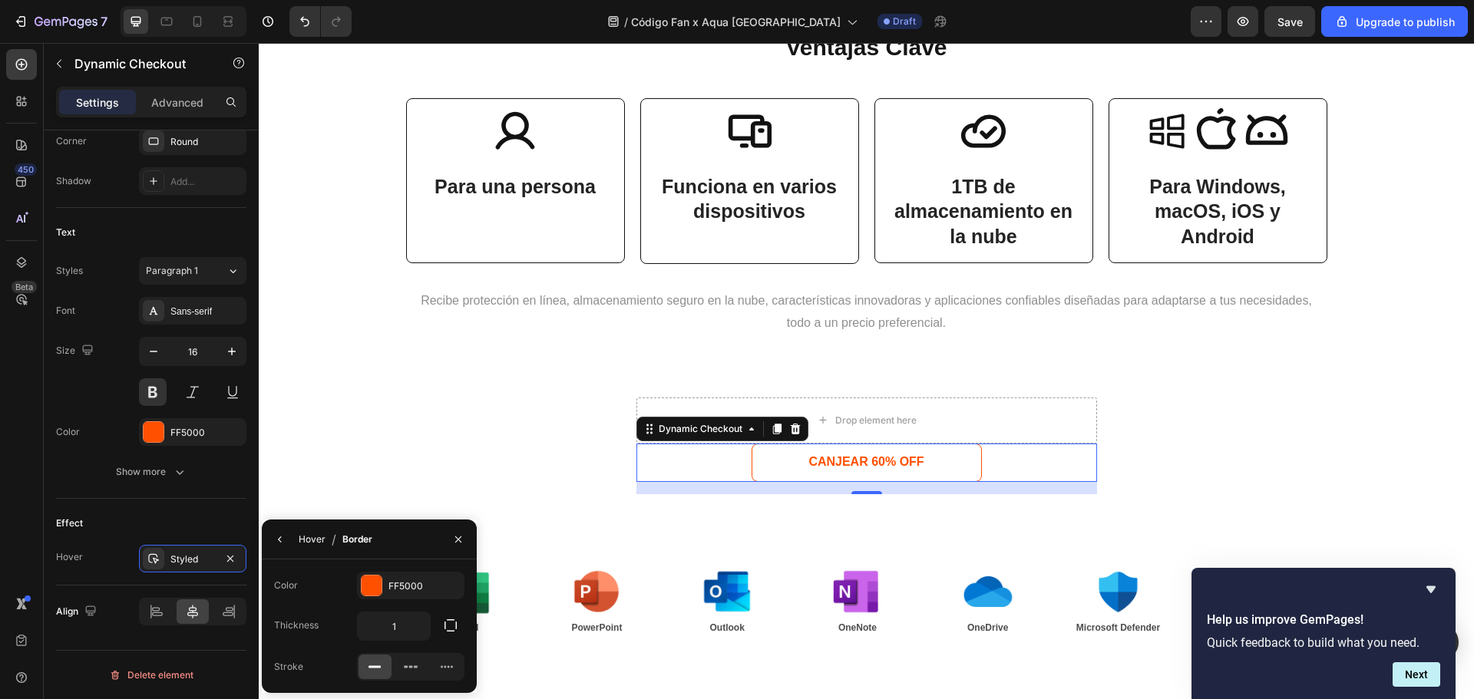
click at [318, 538] on div "Hover" at bounding box center [312, 540] width 27 height 14
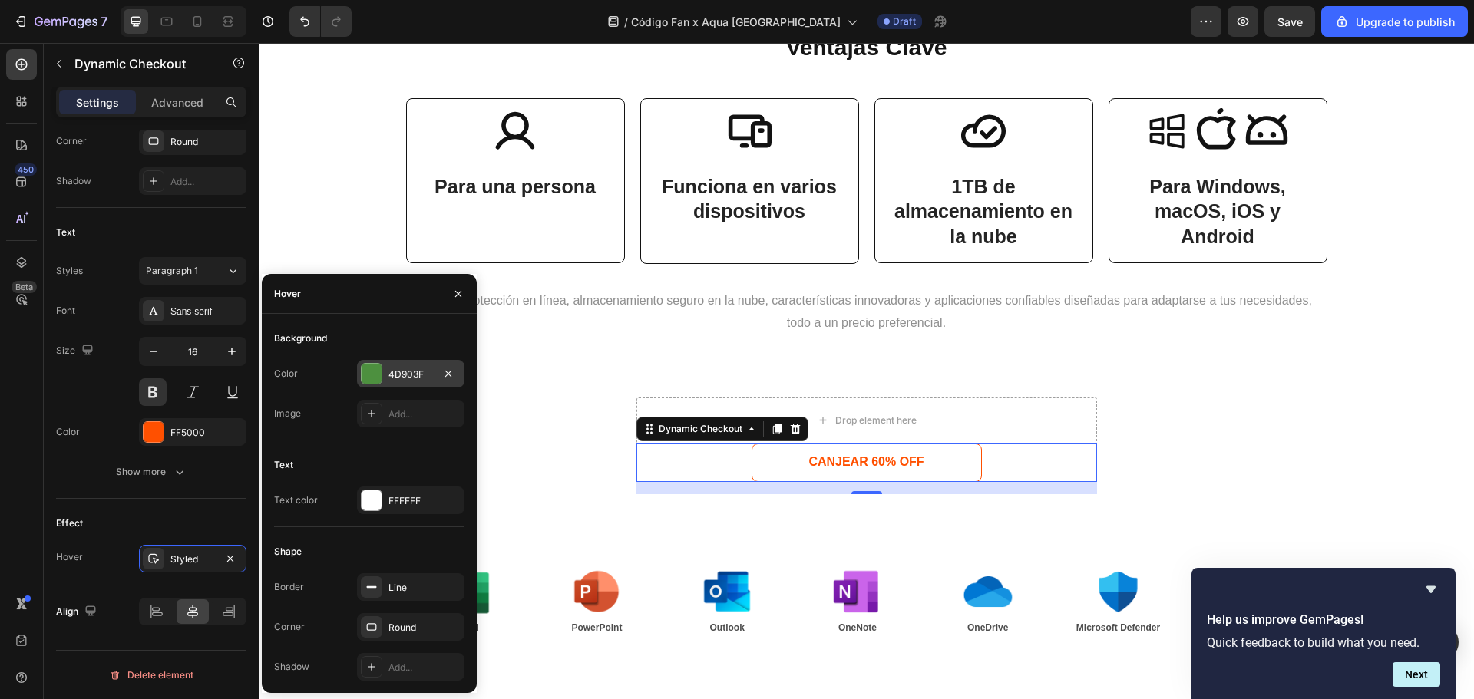
click at [410, 377] on div "4D903F" at bounding box center [410, 375] width 45 height 14
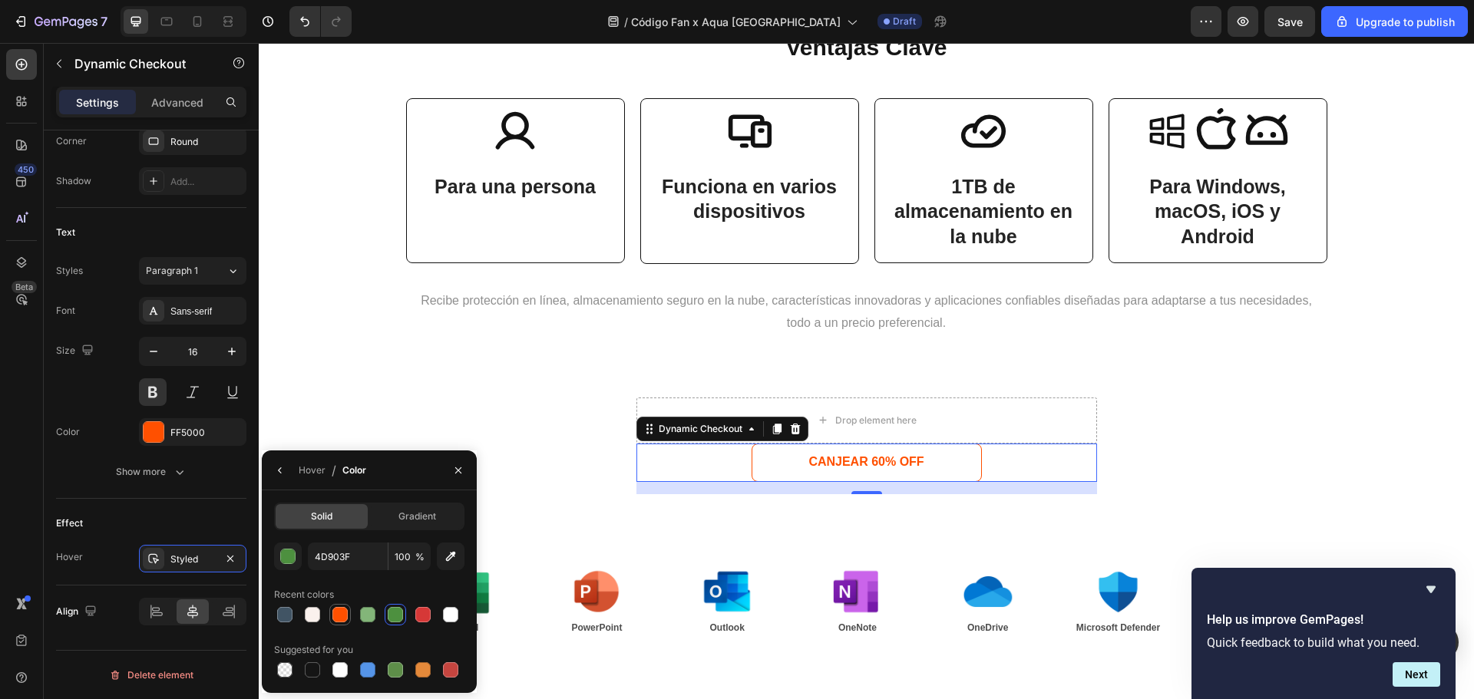
click at [339, 610] on div at bounding box center [339, 614] width 15 height 15
type input "FF5000"
click at [1172, 431] on div "Ventajas Clave Heading Icon Para una persona Text Block Row Icon Funciona en va…" at bounding box center [866, 349] width 1184 height 669
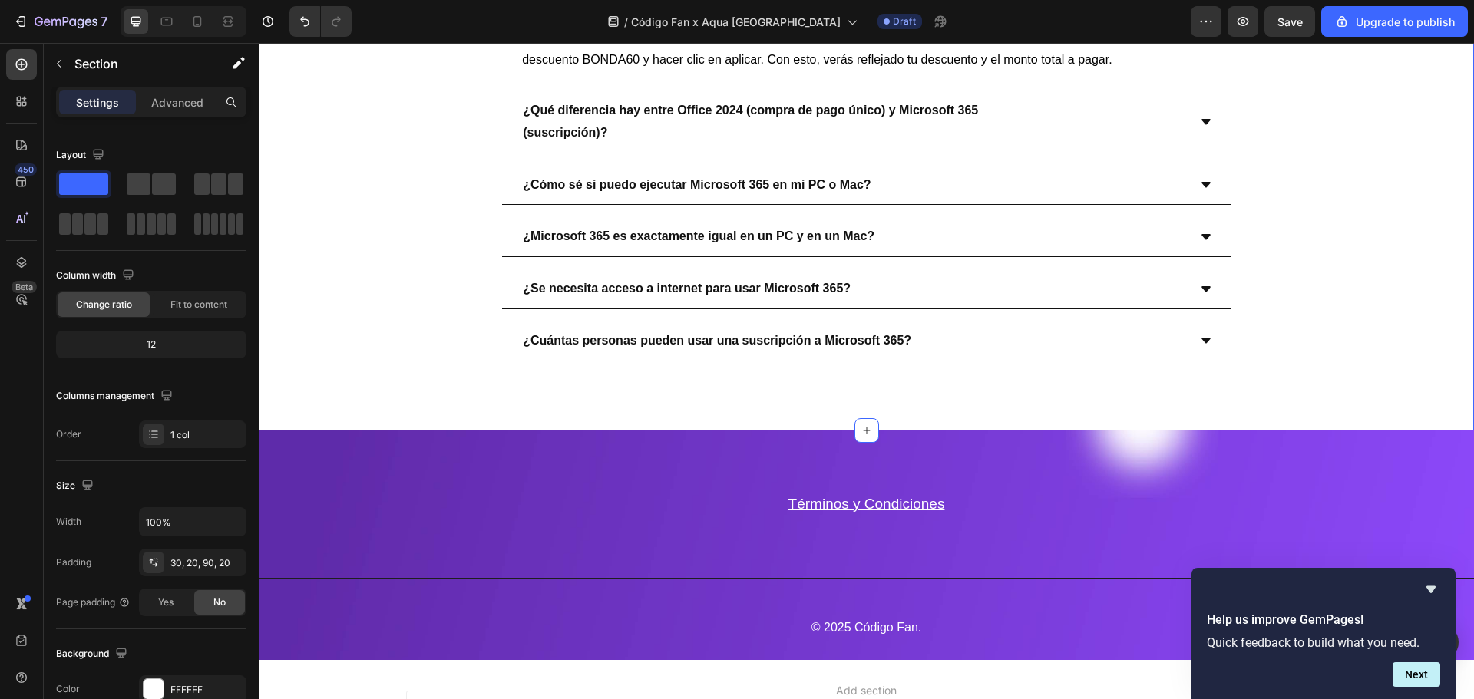
scroll to position [3956, 0]
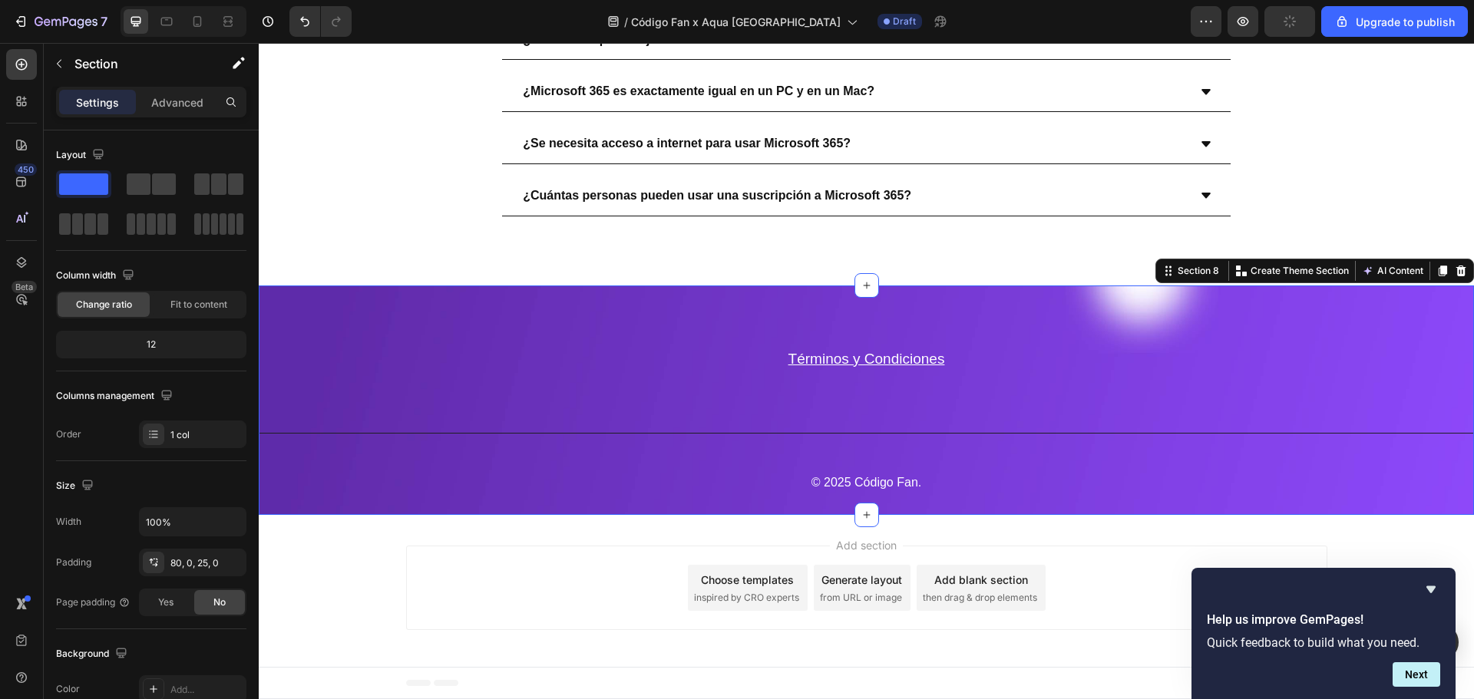
click at [299, 312] on div "Términos y Condiciones Text block Row Title Line © 2025 Código Fan. Text block …" at bounding box center [866, 401] width 1215 height 230
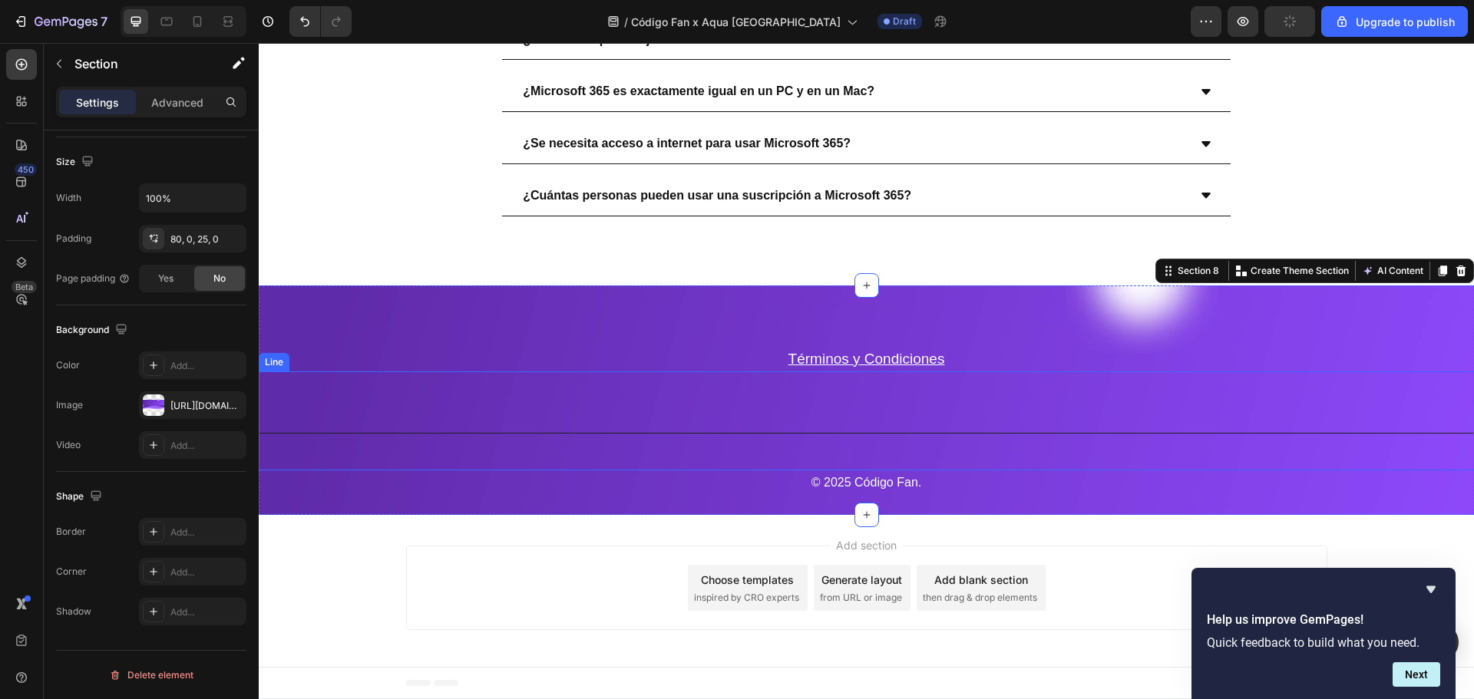
scroll to position [3854, 0]
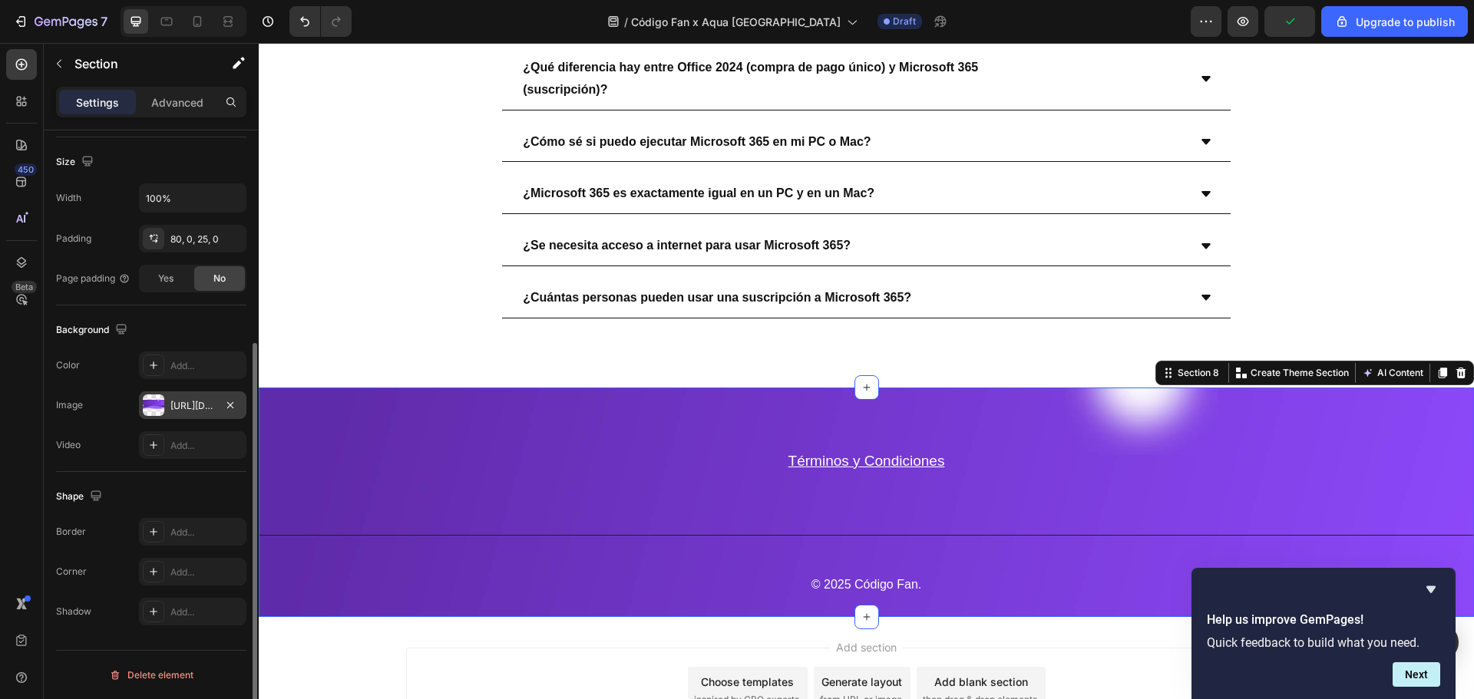
click at [172, 411] on div "[URL][DOMAIN_NAME]" at bounding box center [192, 406] width 45 height 14
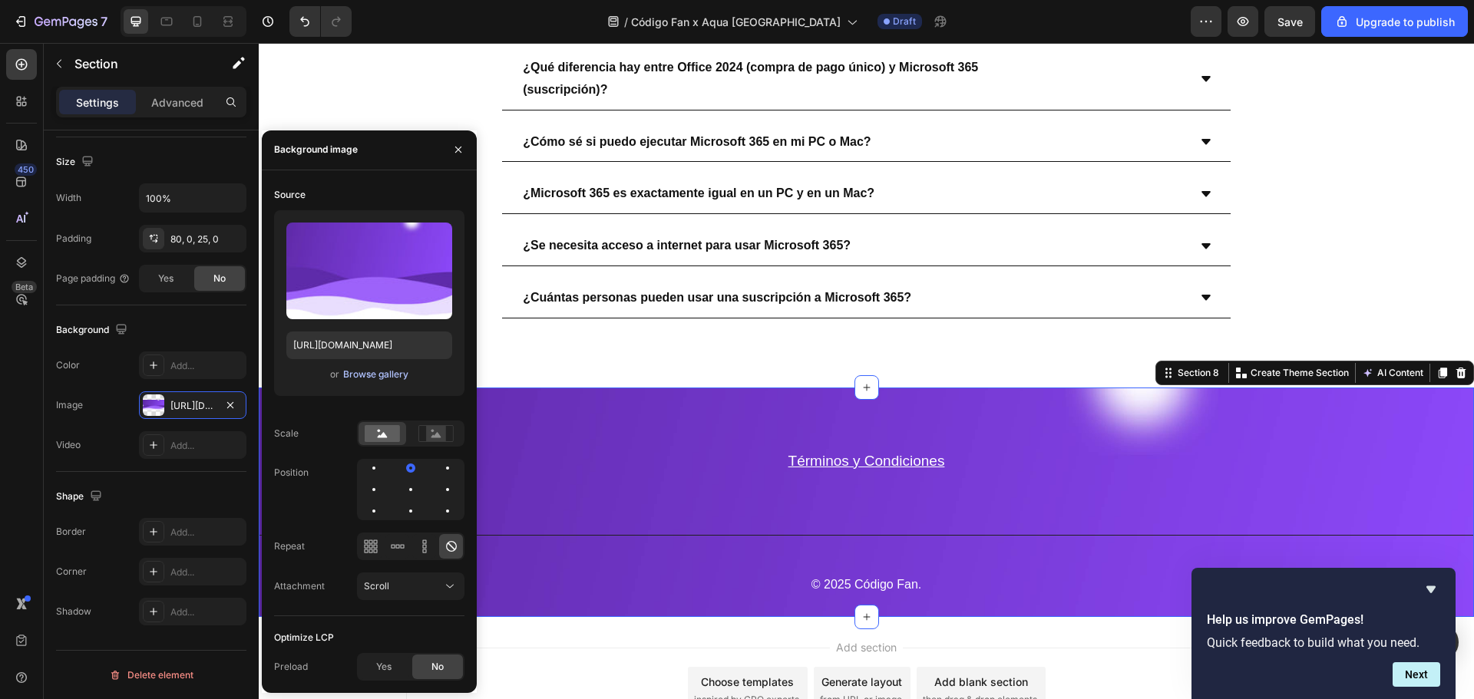
click at [374, 382] on button "Browse gallery" at bounding box center [375, 374] width 67 height 15
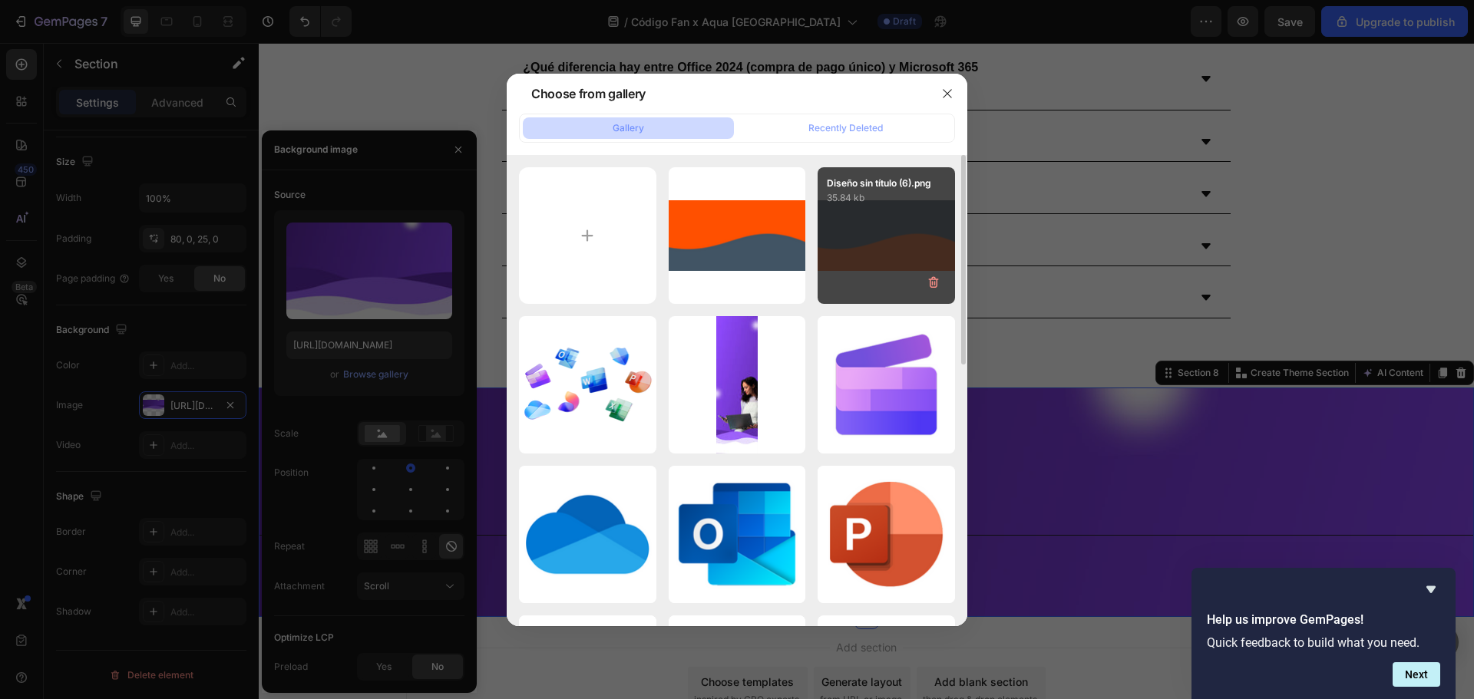
click at [844, 249] on div "Diseño sin título (6).png 35.84 kb" at bounding box center [886, 235] width 137 height 137
type input "[URL][DOMAIN_NAME]"
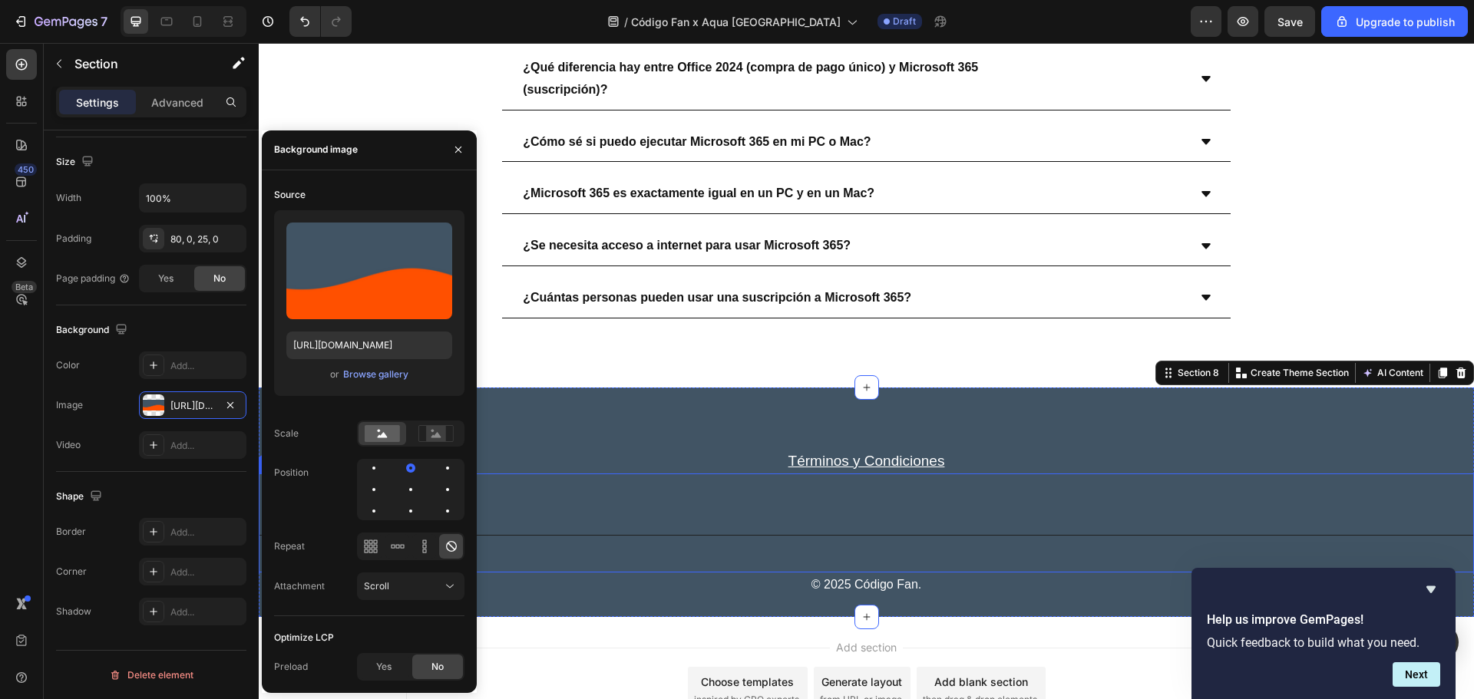
scroll to position [3956, 0]
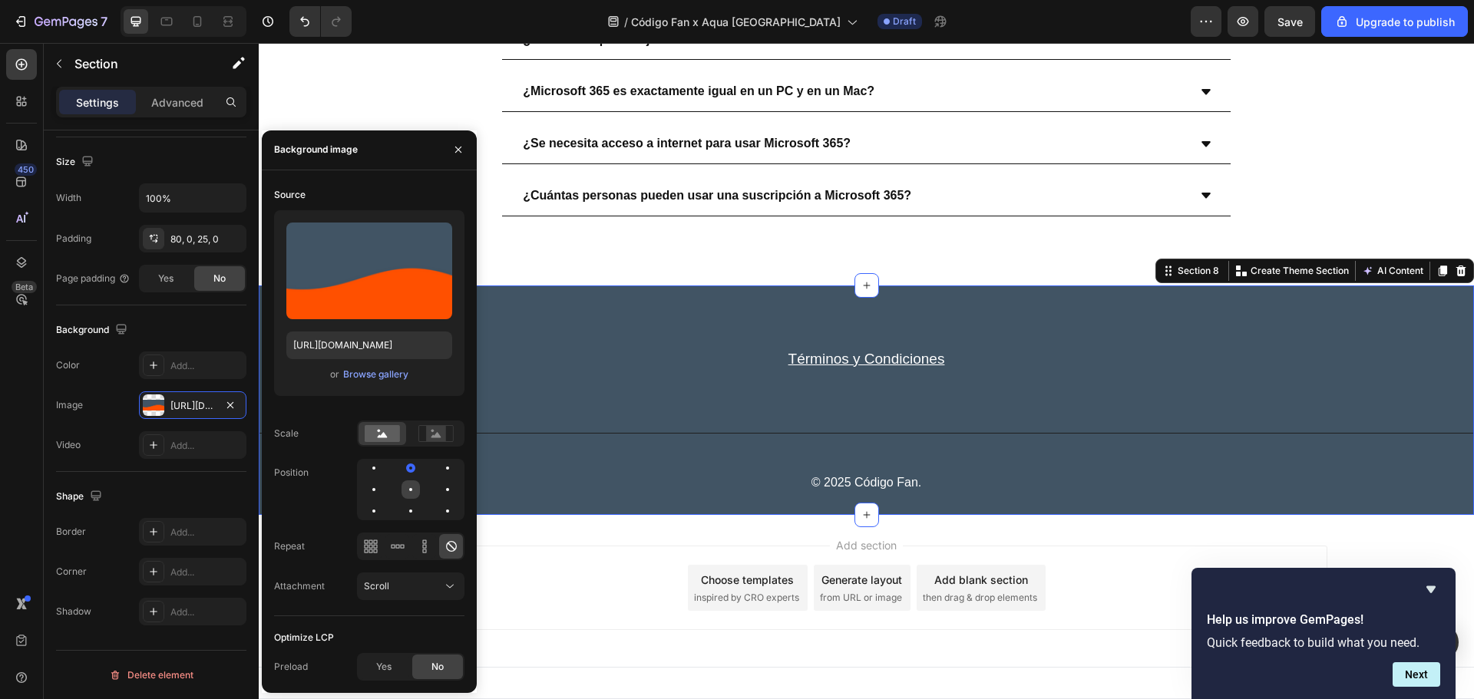
click at [418, 493] on div at bounding box center [410, 490] width 18 height 18
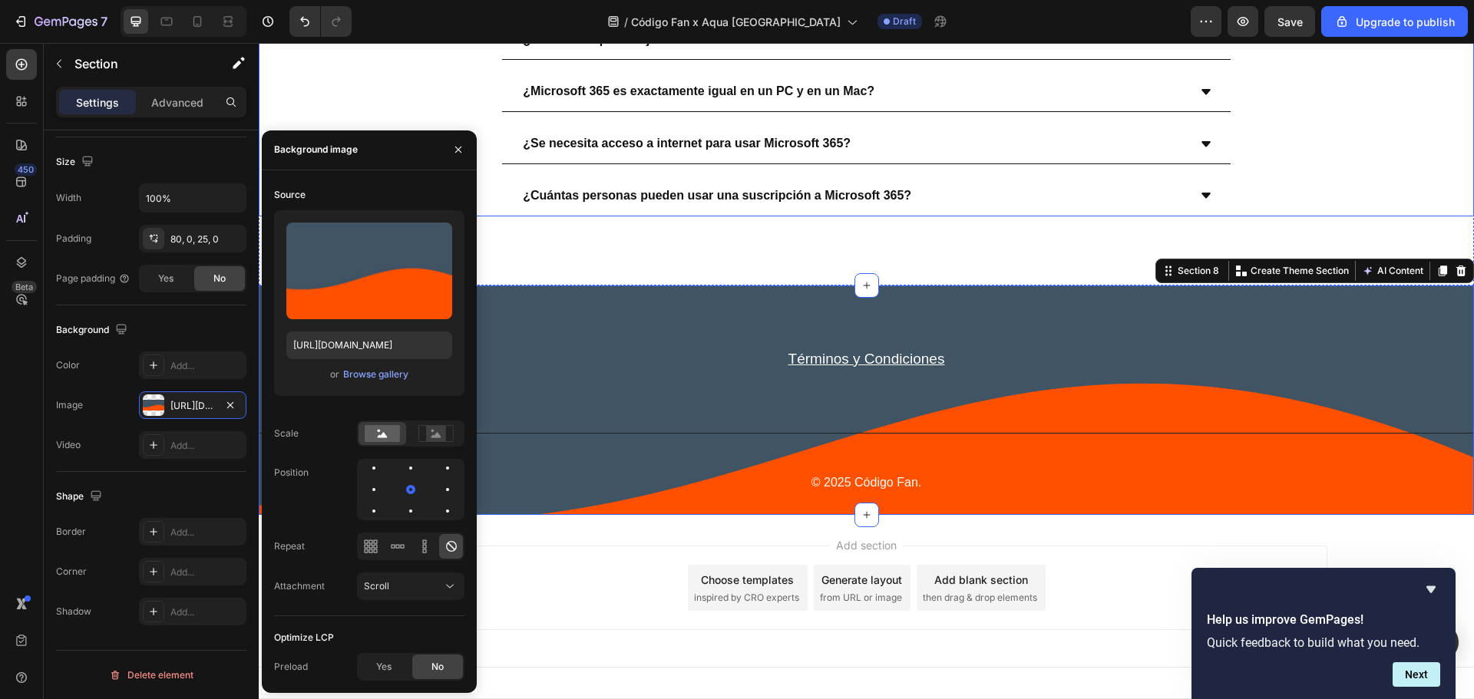
click at [1375, 199] on div "¿Cuántas personas pueden usar una suscripción a Microsoft 365?" at bounding box center [866, 197] width 1214 height 40
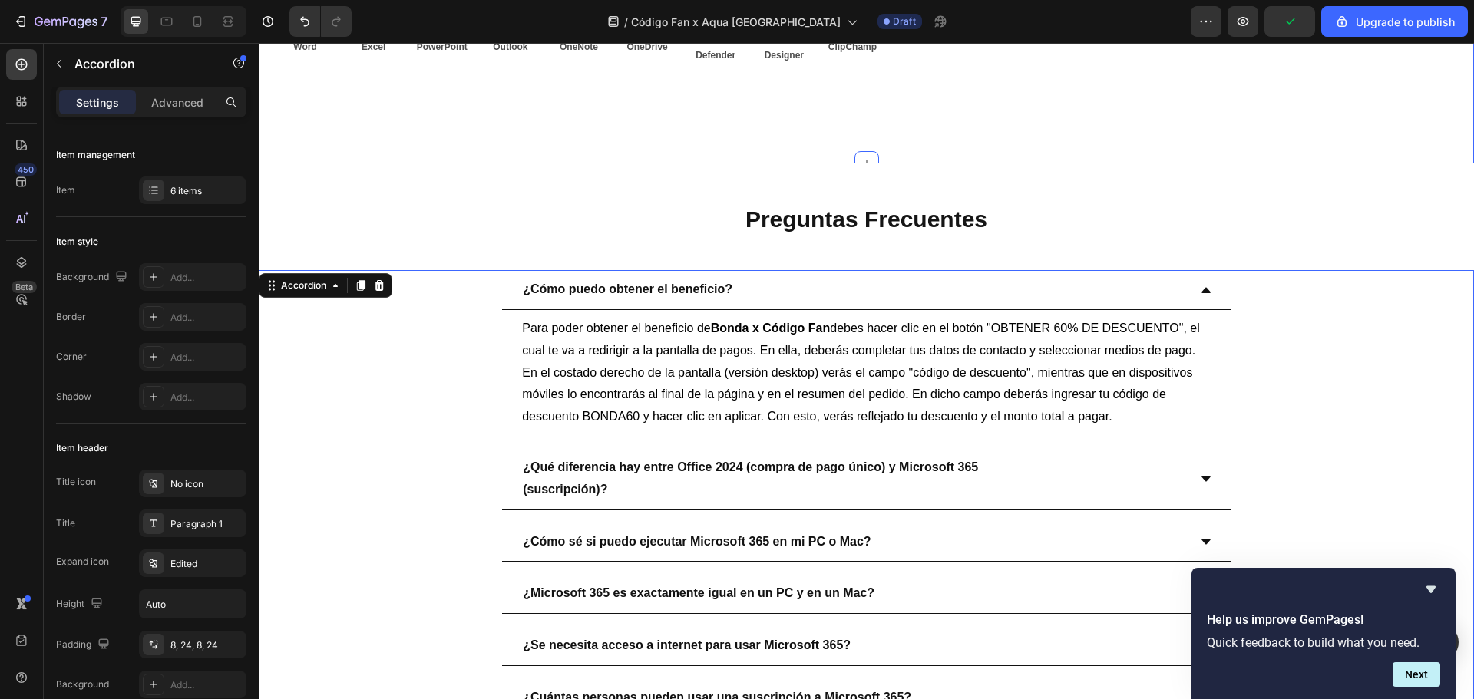
scroll to position [3547, 0]
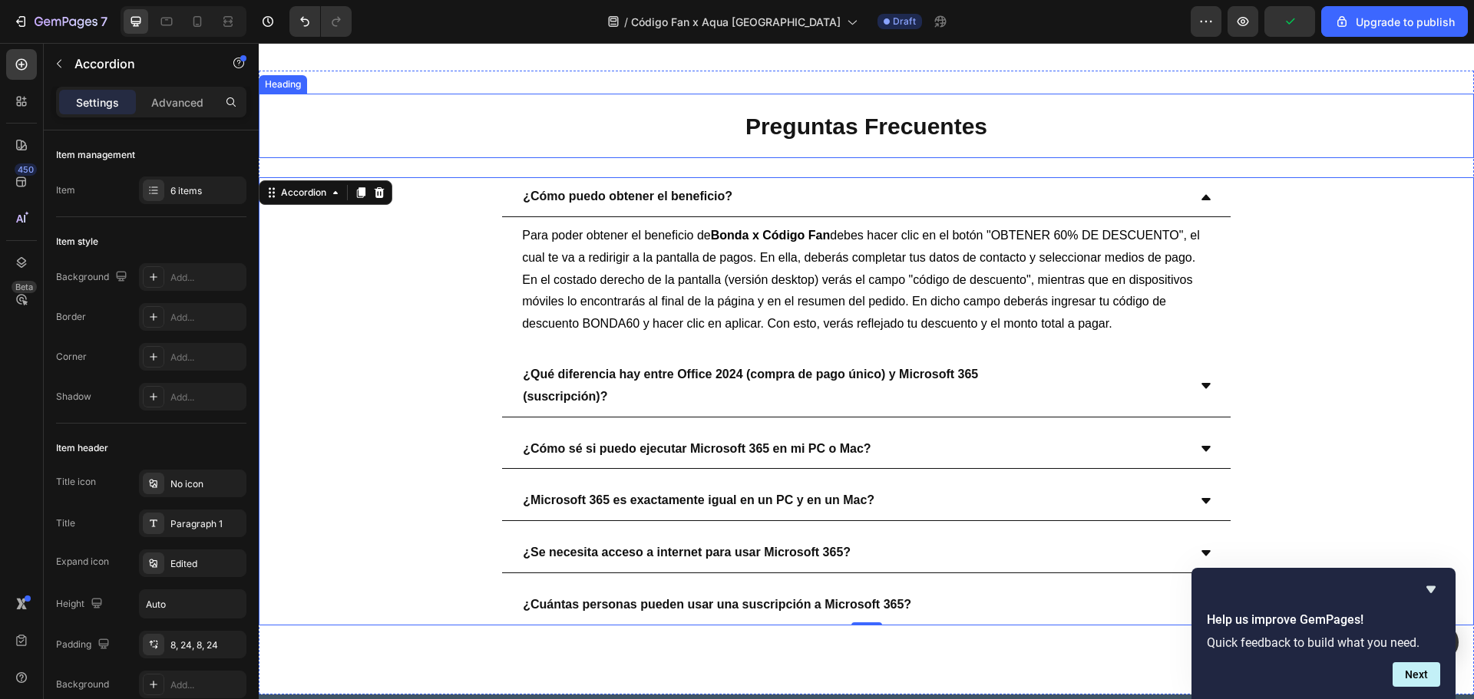
click at [1376, 137] on h1 "Preguntas Frecuentes" at bounding box center [866, 126] width 1215 height 64
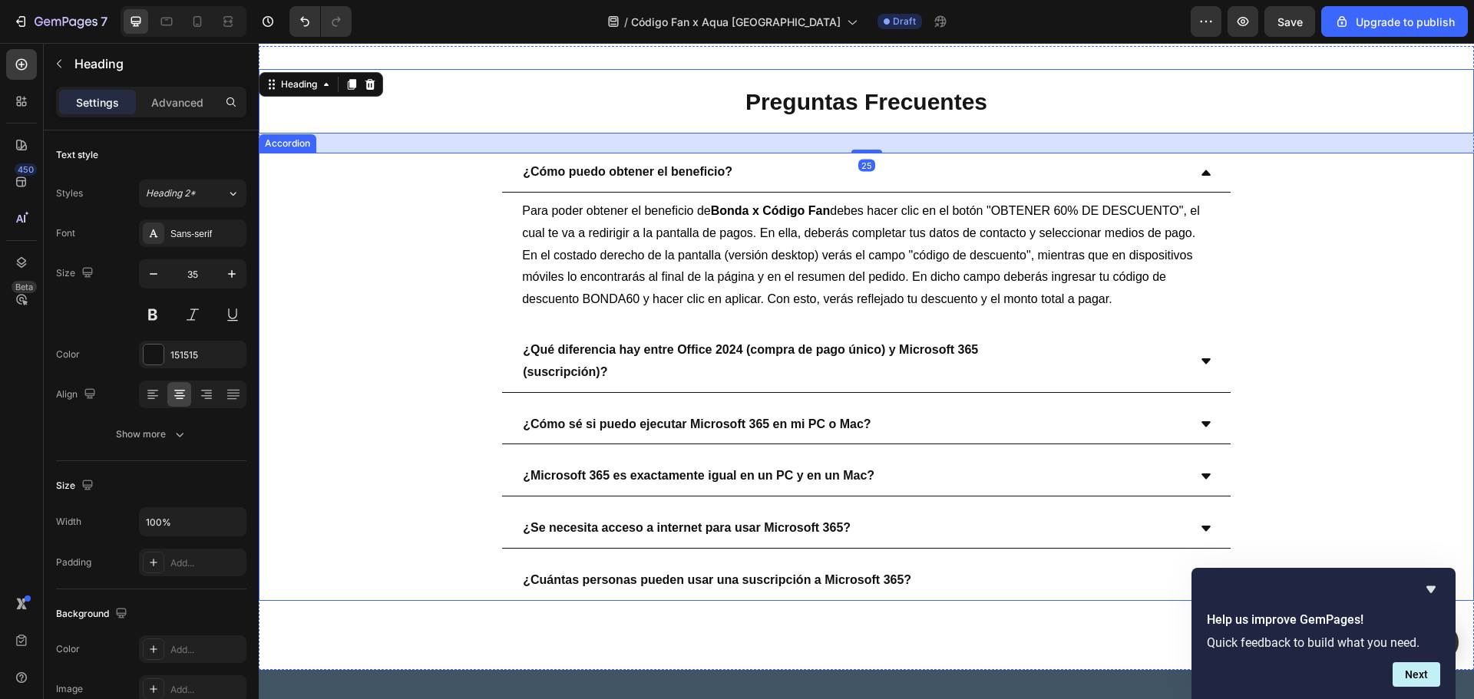
scroll to position [3751, 0]
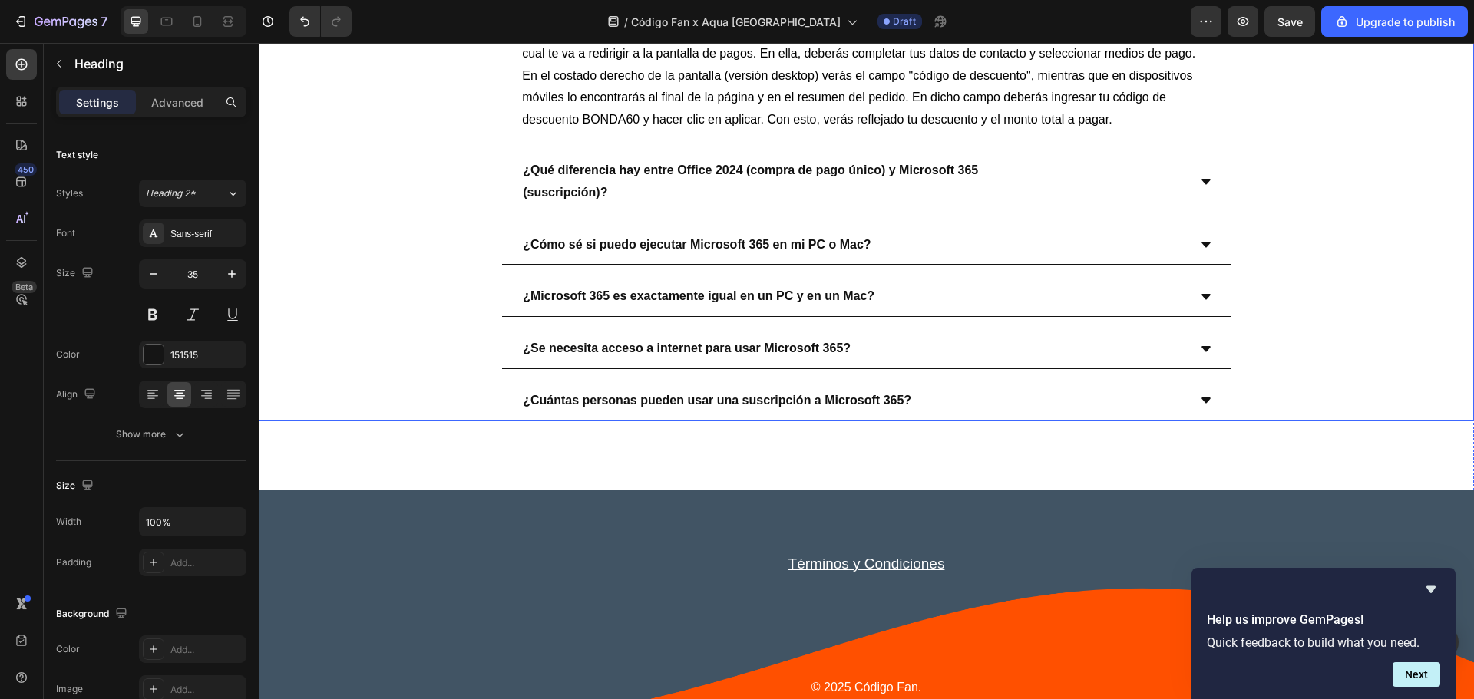
click at [1449, 213] on div "¿Cómo puedo obtener el beneficio? Para poder obtener el beneficio de Bonda x Có…" at bounding box center [866, 197] width 1215 height 448
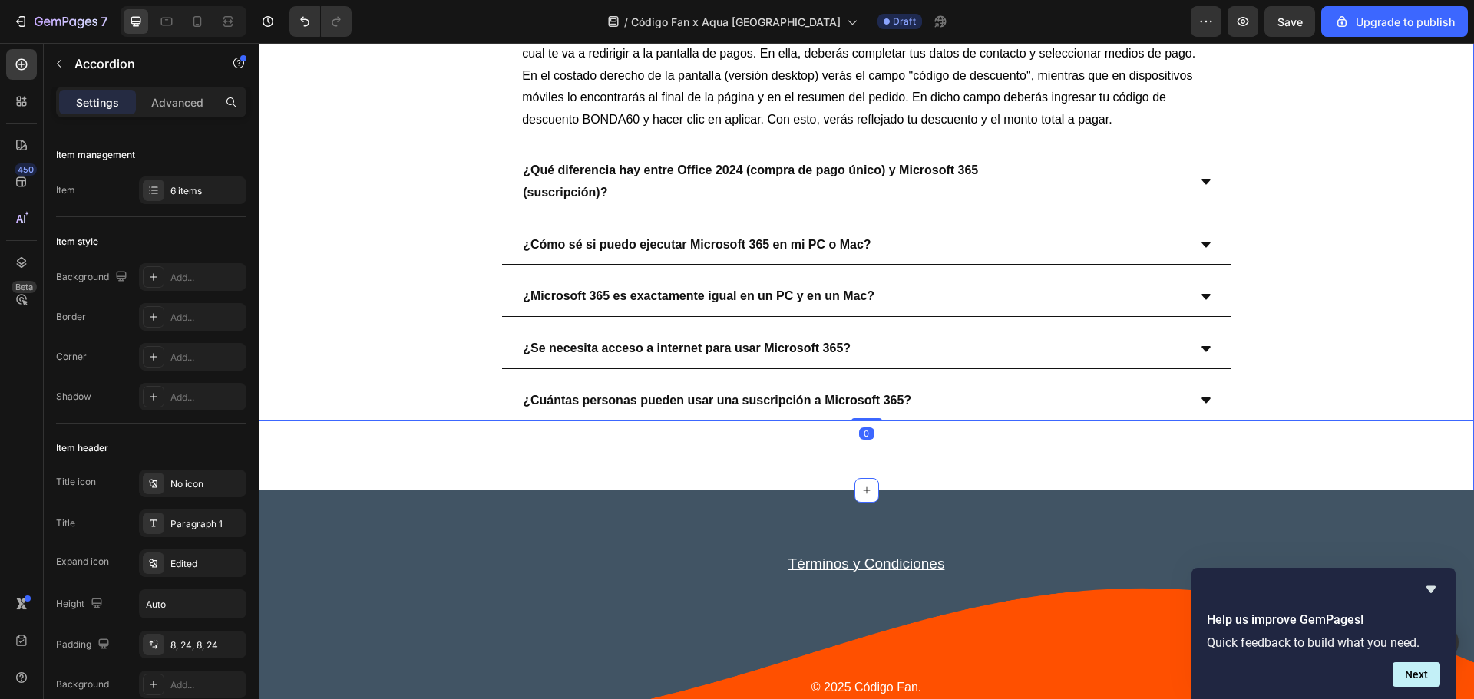
click at [321, 468] on div "Preguntas Frecuentes Heading ¿Cómo puedo obtener el beneficio? Para poder obten…" at bounding box center [866, 178] width 1215 height 624
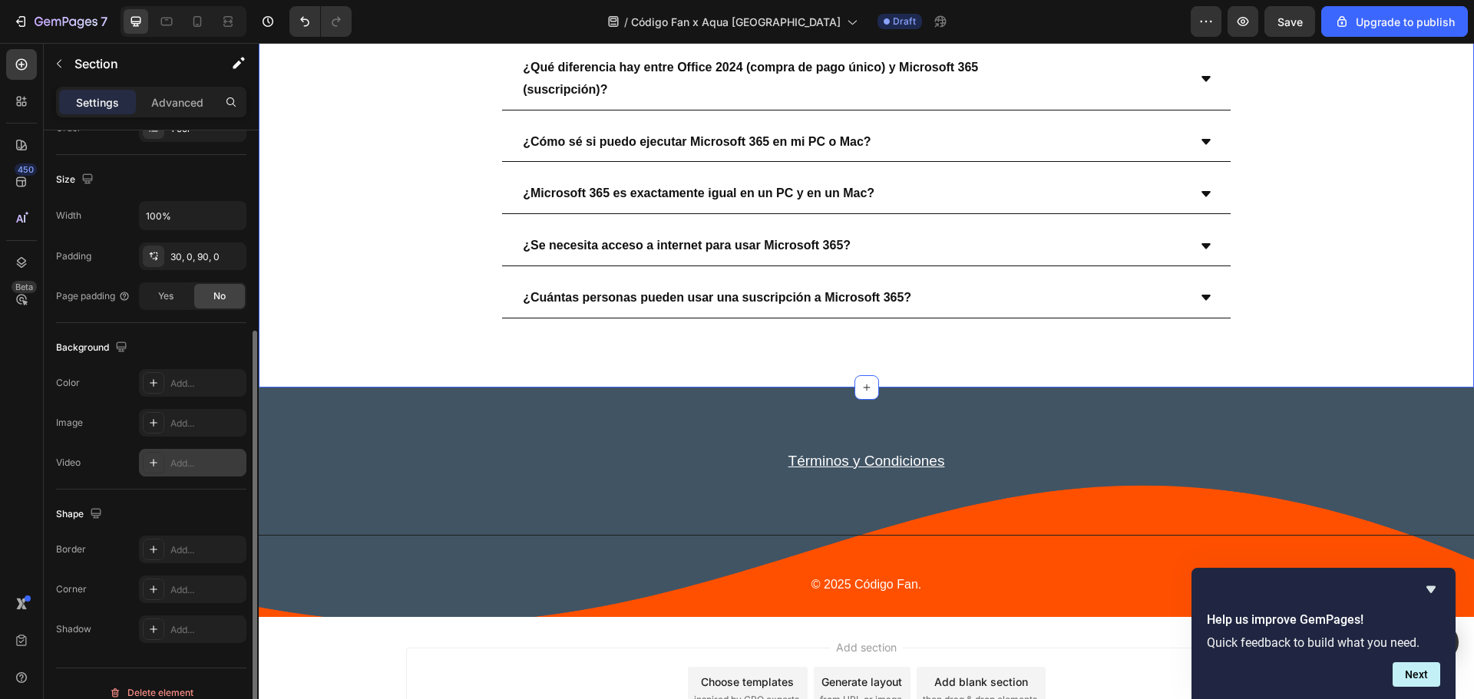
scroll to position [324, 0]
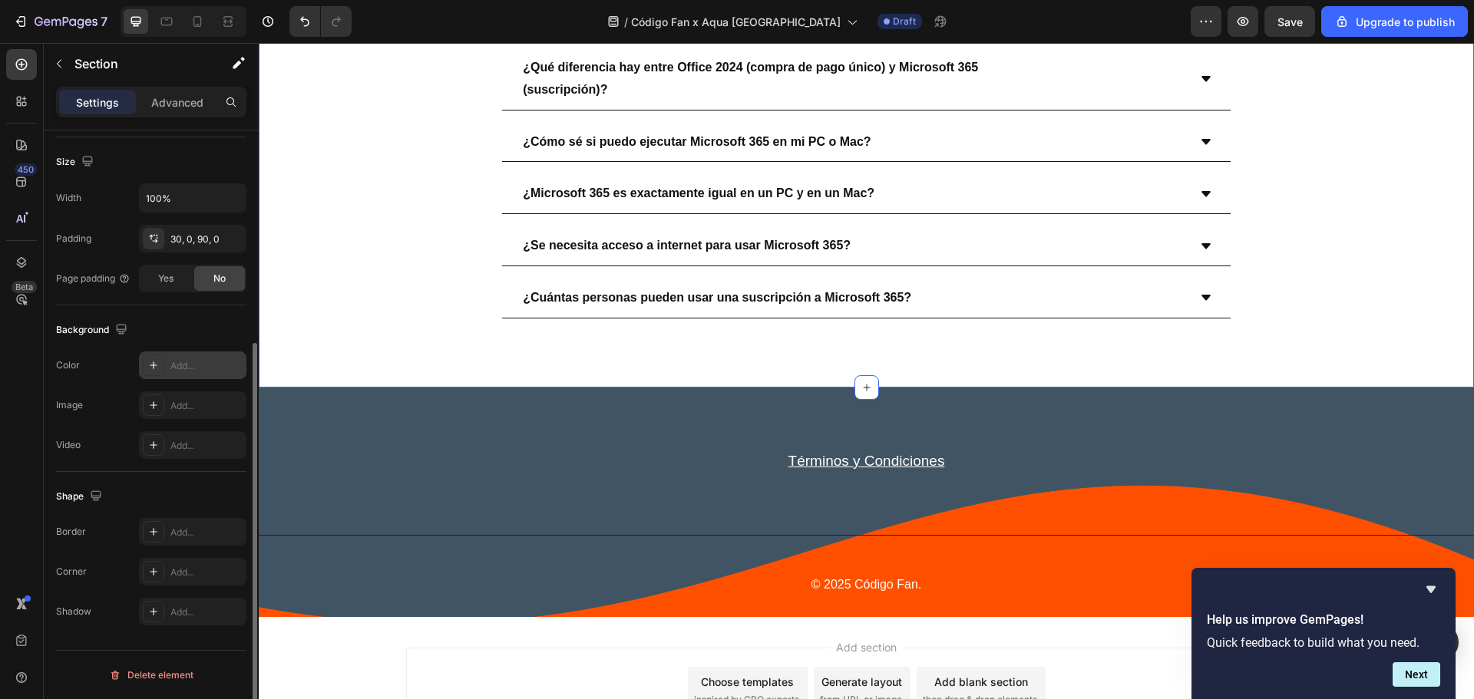
click at [193, 368] on div "Add..." at bounding box center [206, 366] width 72 height 14
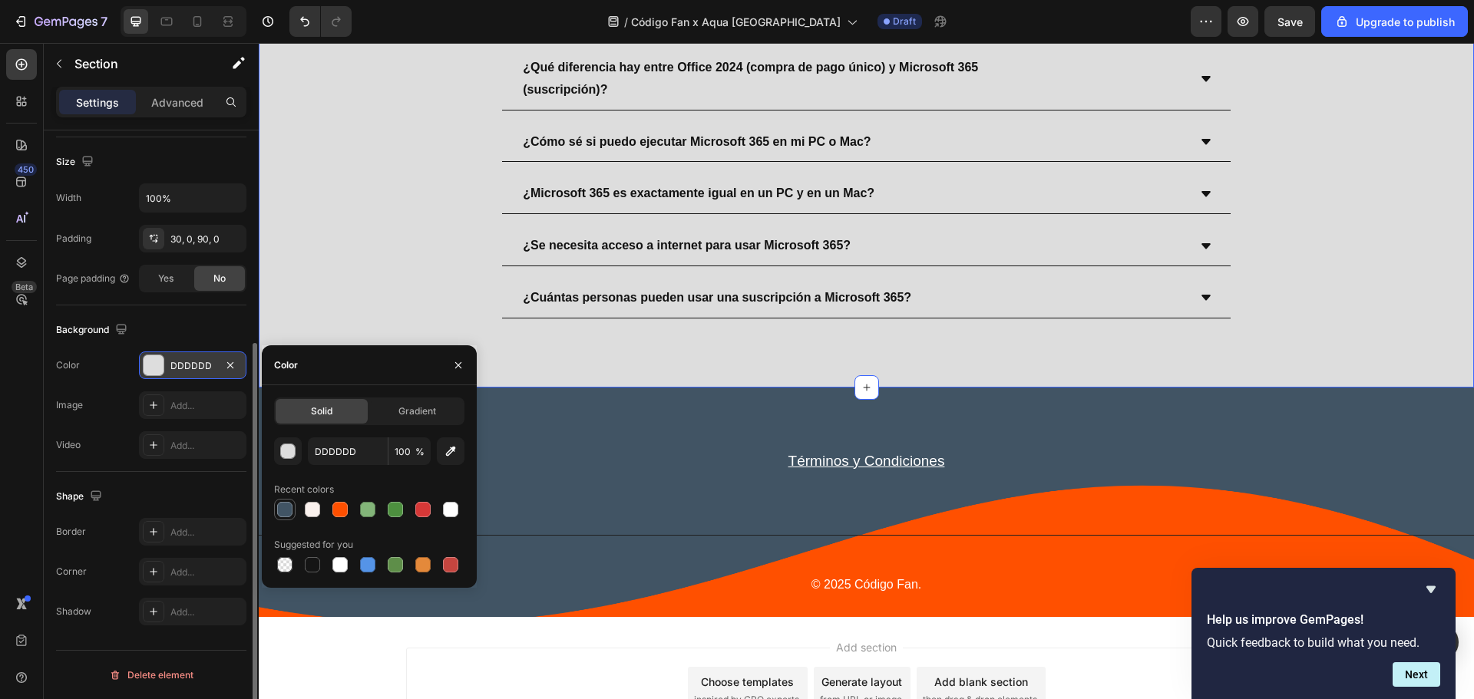
click at [286, 513] on div at bounding box center [284, 509] width 15 height 15
type input "415464"
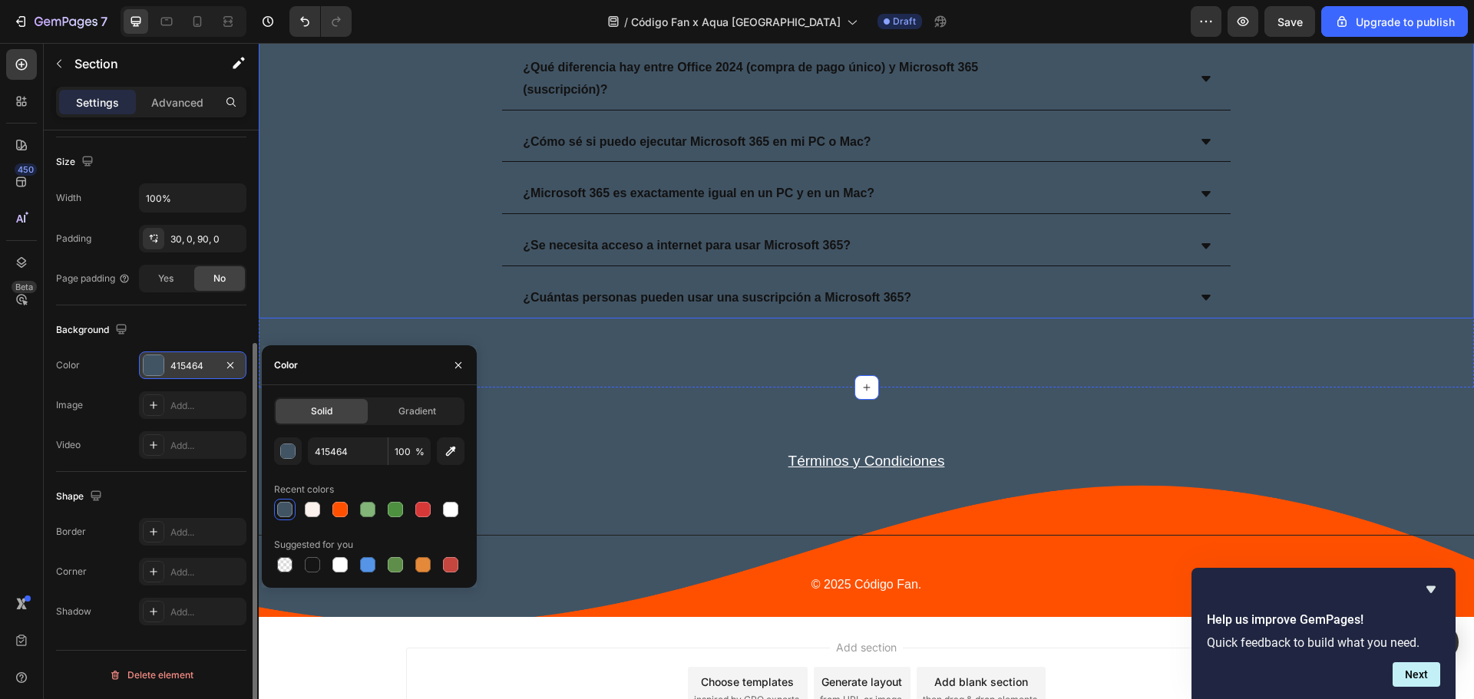
click at [342, 310] on div "¿Cuántas personas pueden usar una suscripción a Microsoft 365?" at bounding box center [866, 299] width 1214 height 40
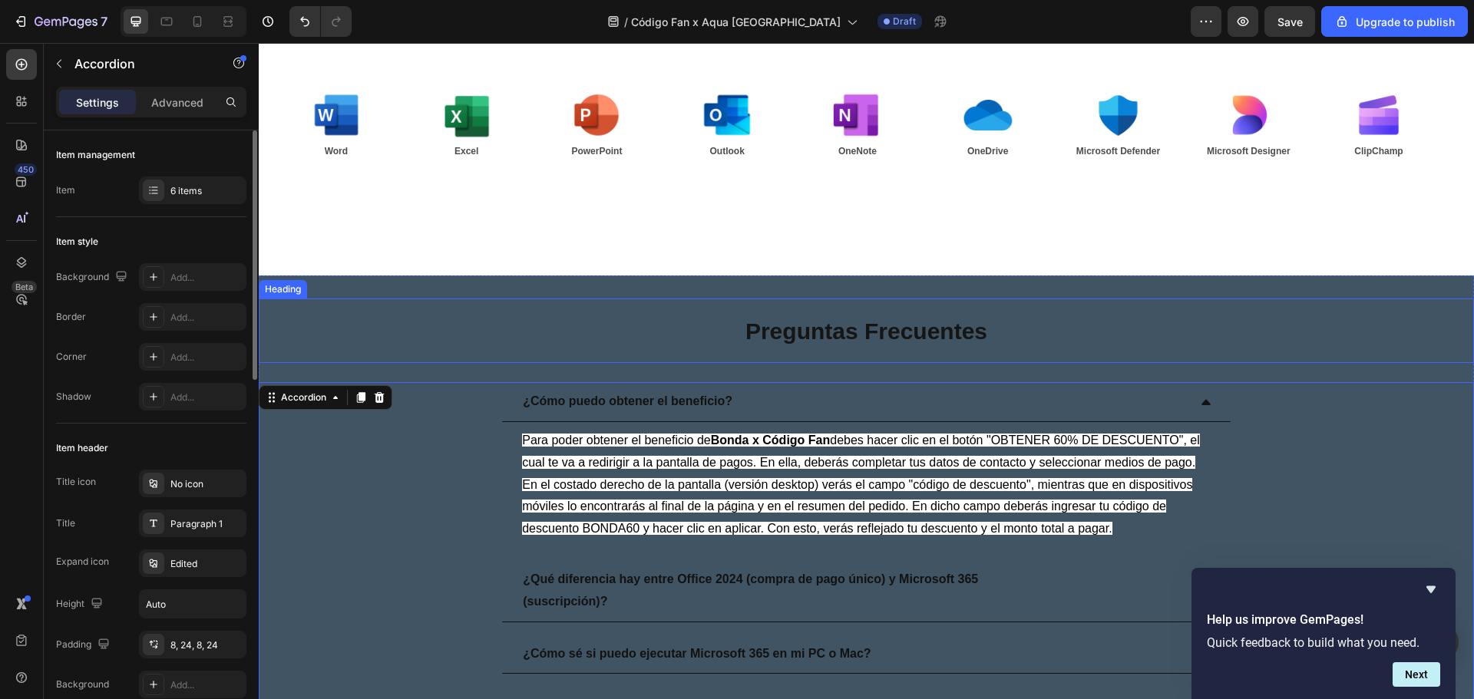
scroll to position [3547, 0]
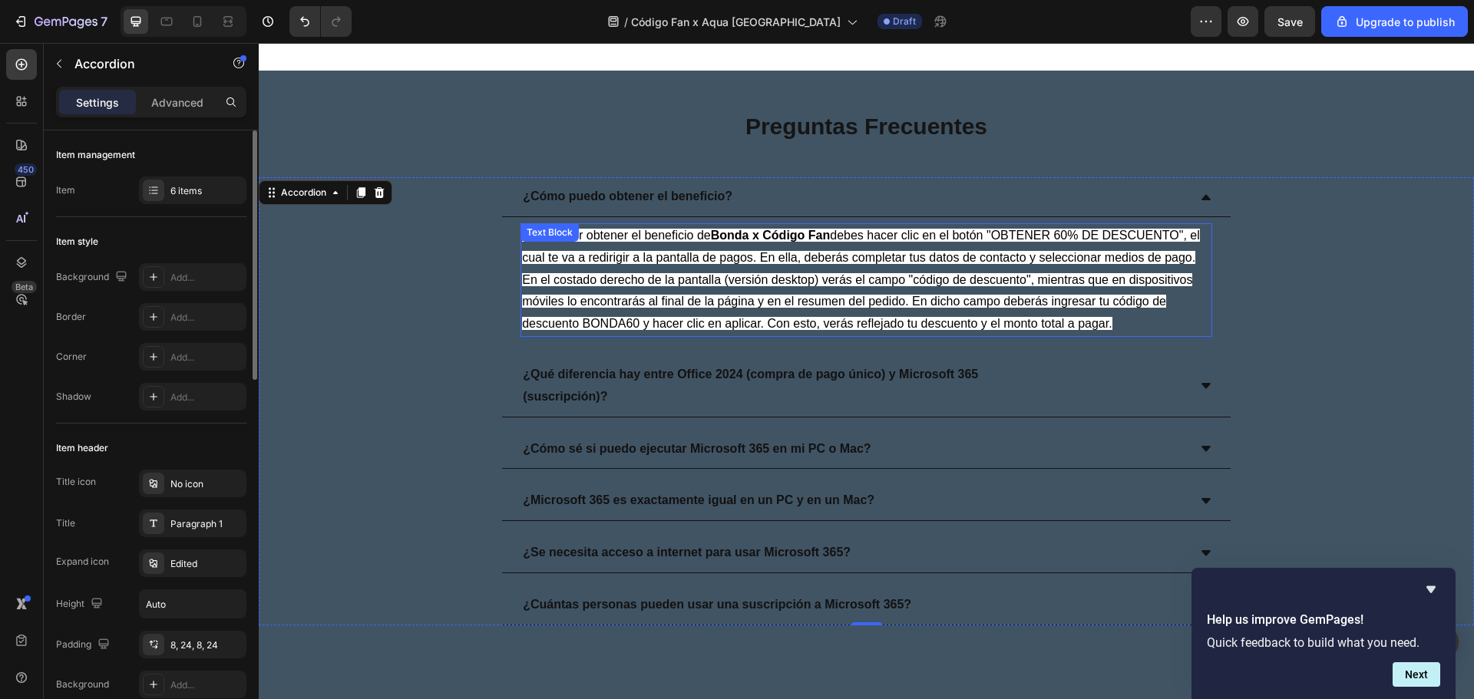
click at [764, 286] on p "Para poder obtener el beneficio [PERSON_NAME] x Código Fan debes hacer clic en …" at bounding box center [866, 280] width 689 height 111
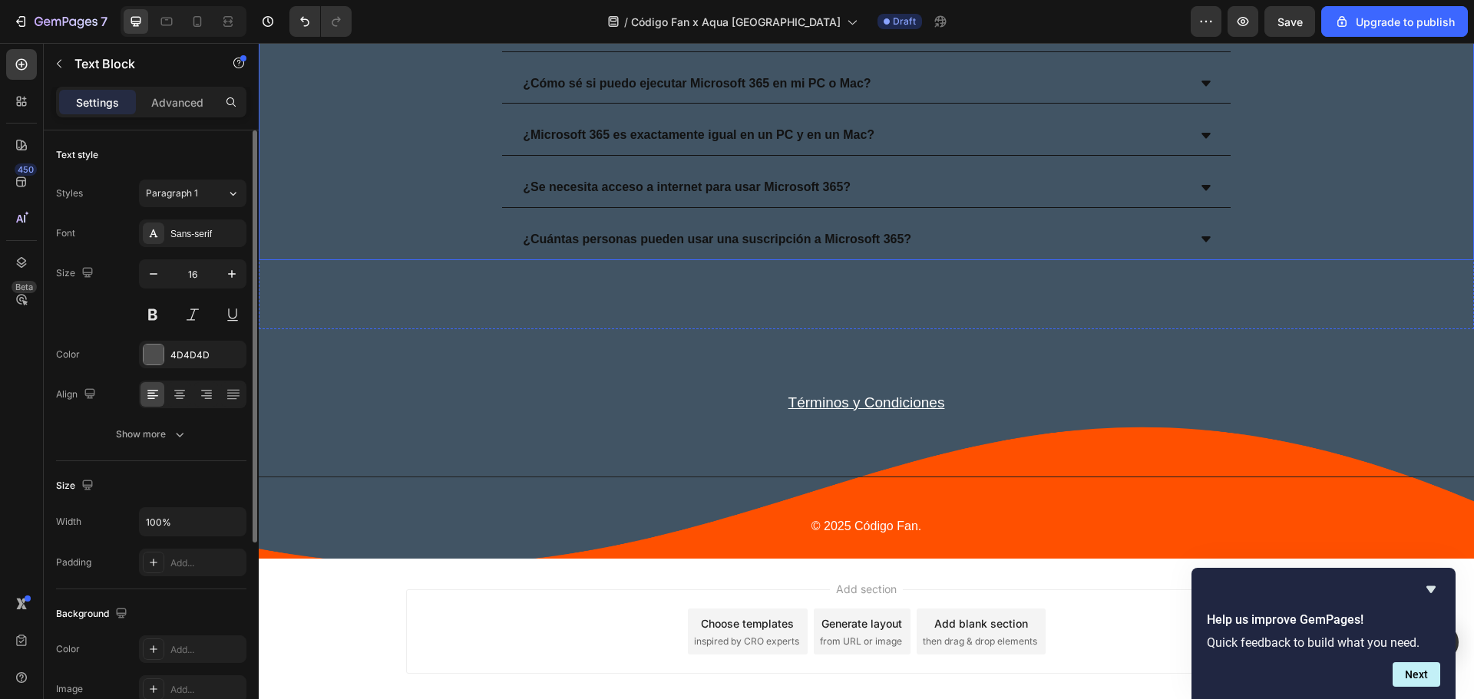
scroll to position [3956, 0]
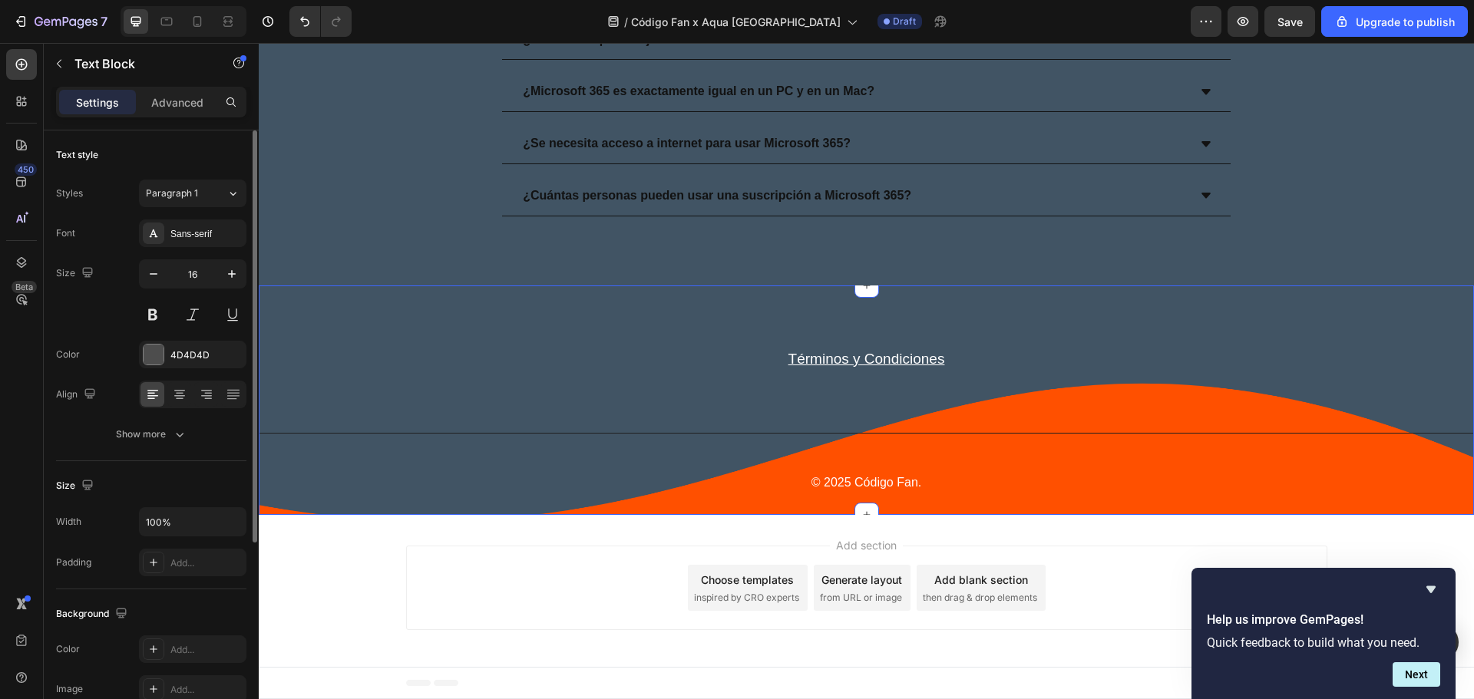
click at [989, 334] on div "Términos y Condiciones Text block Row Title Line © 2025 Código Fan. Text block …" at bounding box center [866, 401] width 1215 height 230
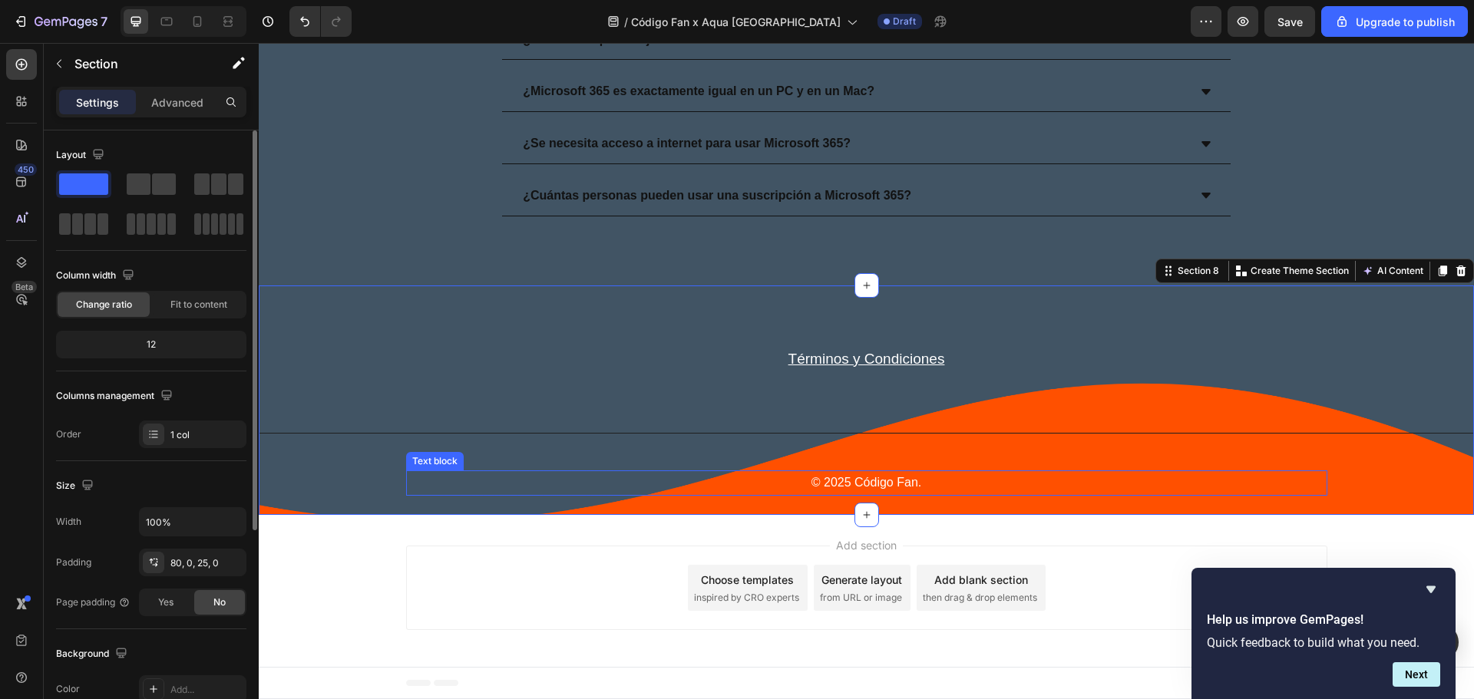
click at [619, 471] on div "© 2025 Código Fan." at bounding box center [866, 483] width 921 height 25
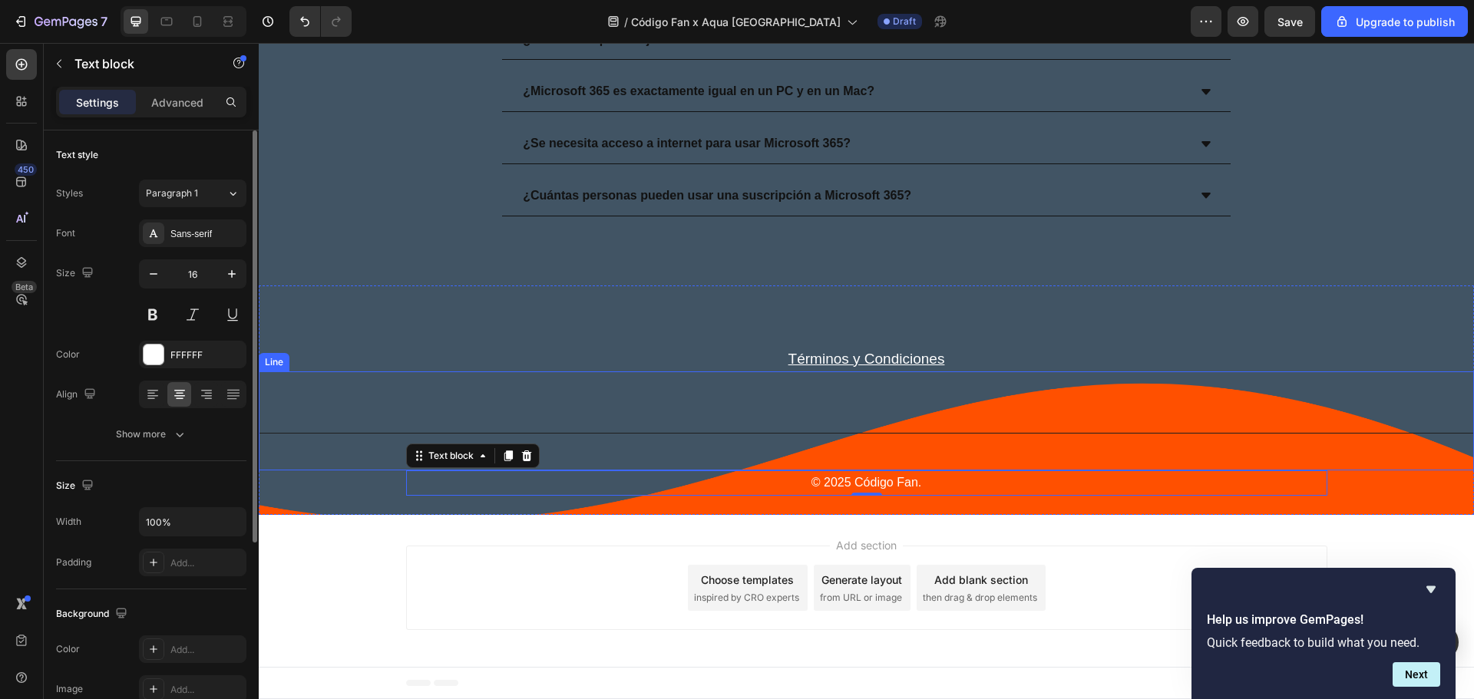
click at [616, 441] on div "Title Line" at bounding box center [866, 421] width 1215 height 99
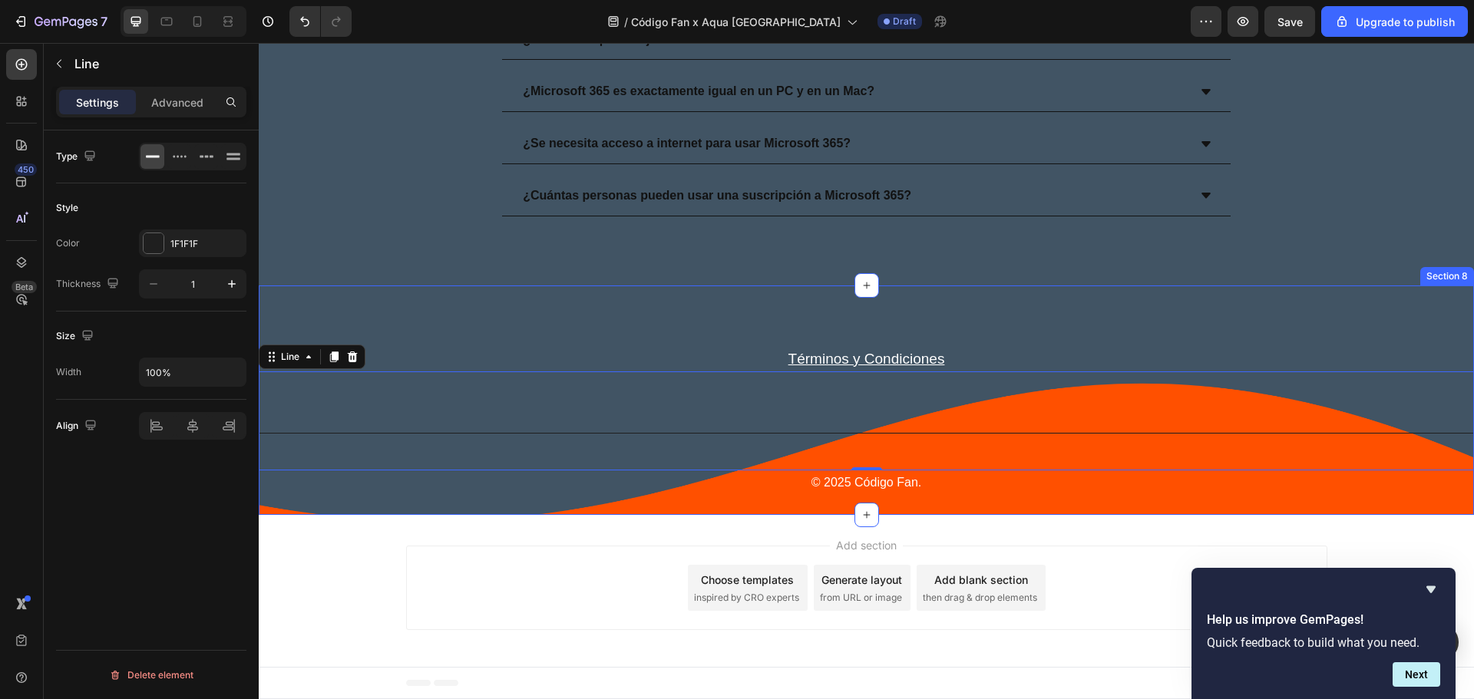
click at [312, 500] on div "Términos y Condiciones Text block Row Title Line 0 © 2025 Código Fan. Text bloc…" at bounding box center [866, 401] width 1215 height 230
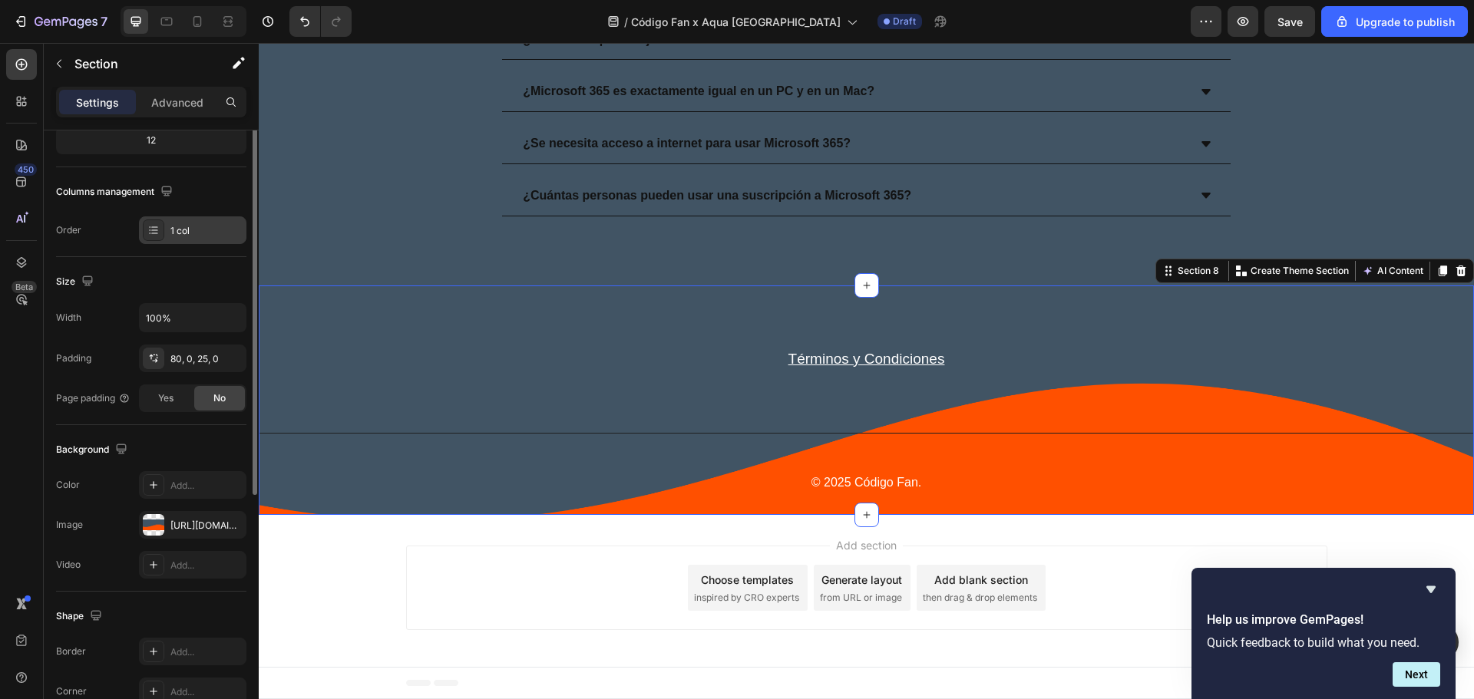
scroll to position [306, 0]
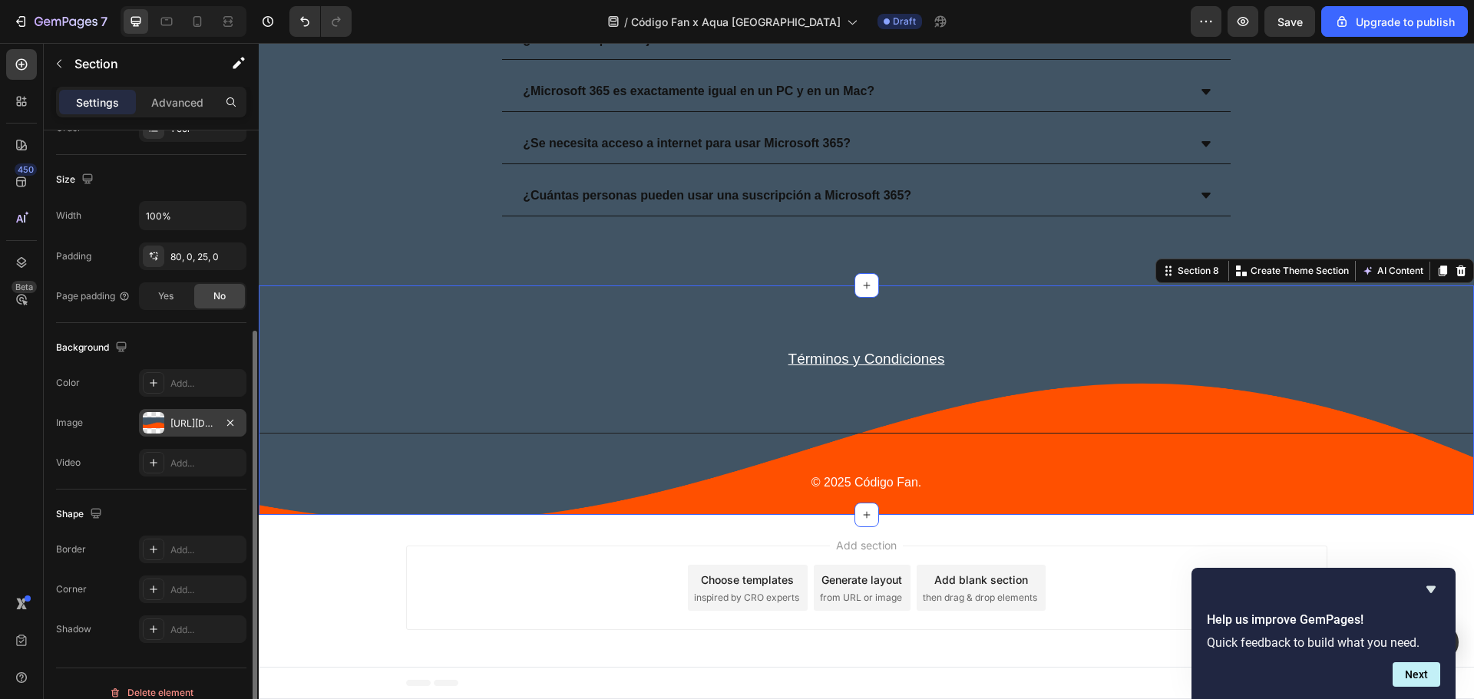
click at [193, 431] on div "[URL][DOMAIN_NAME]" at bounding box center [192, 423] width 107 height 28
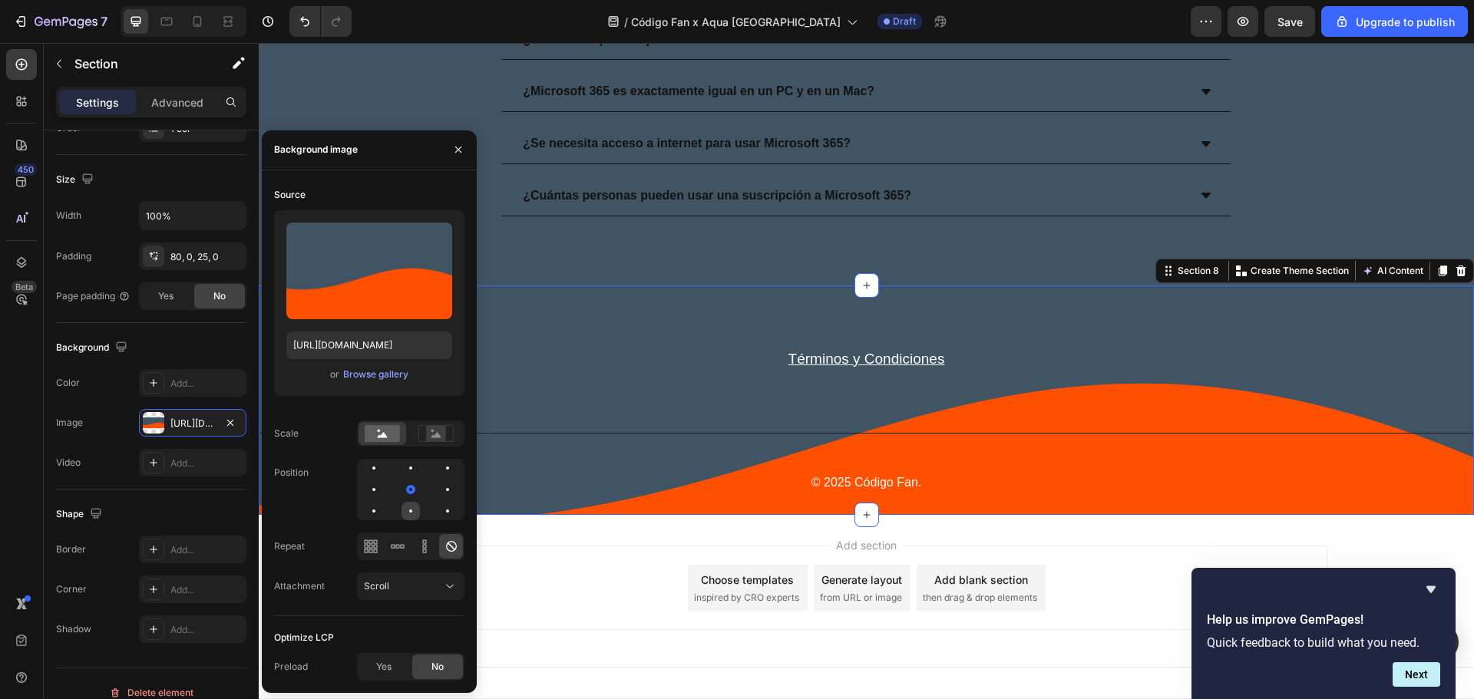
click at [408, 512] on div at bounding box center [410, 511] width 18 height 18
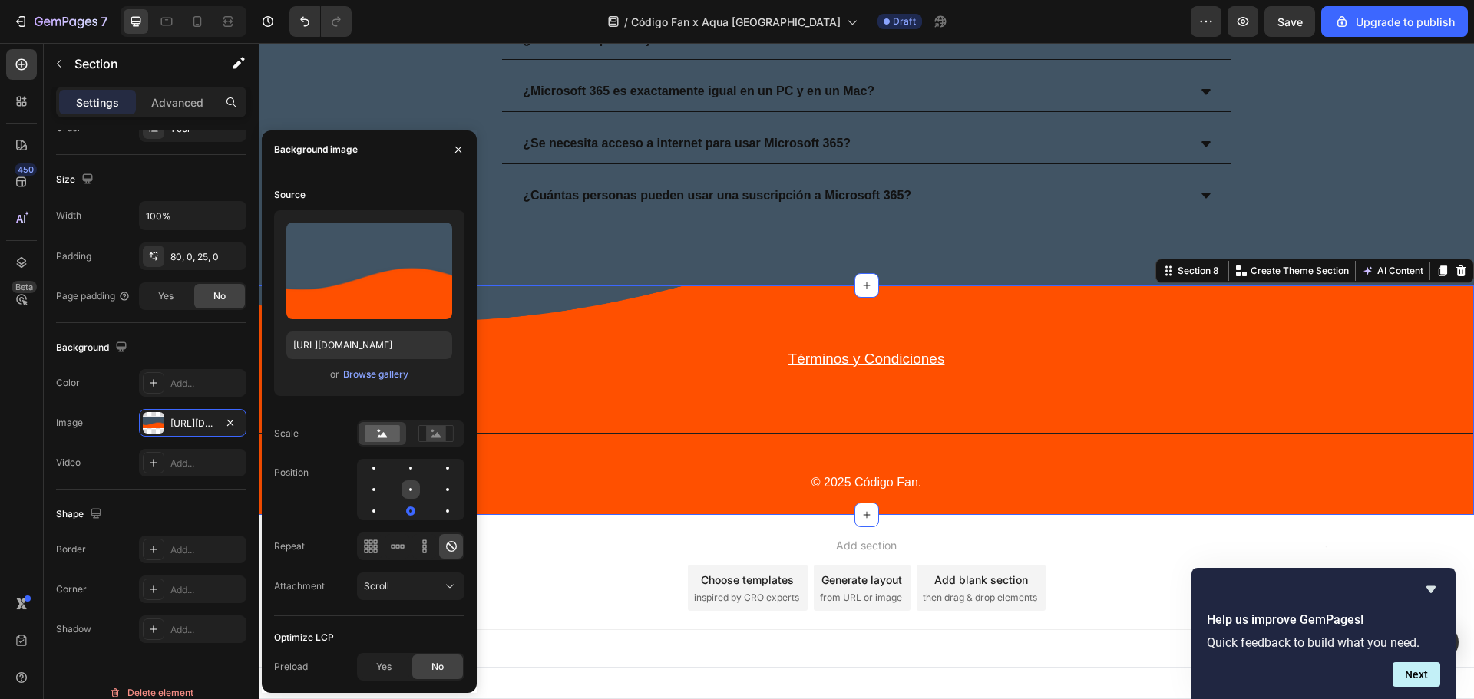
click at [410, 494] on div at bounding box center [410, 490] width 18 height 18
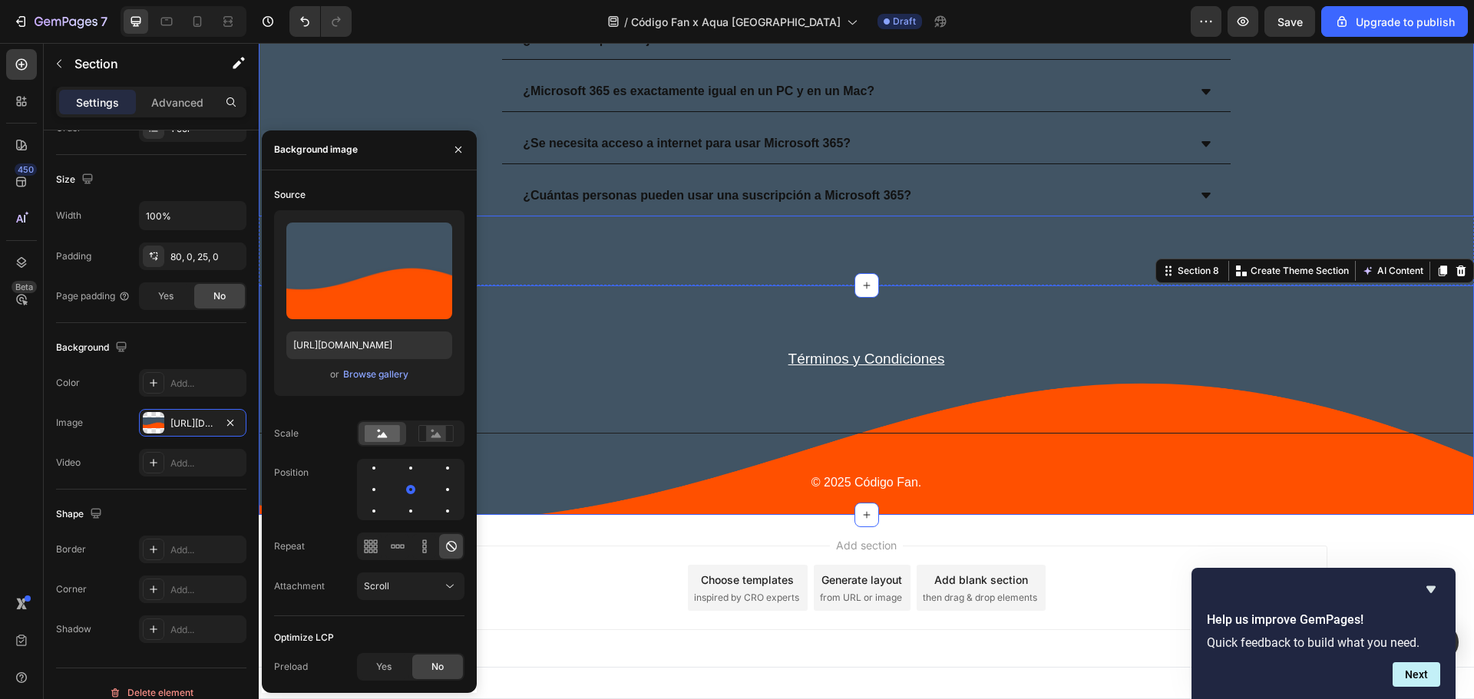
click at [1407, 130] on div "¿Se necesita acceso a internet para usar Microsoft 365?" at bounding box center [866, 144] width 1214 height 40
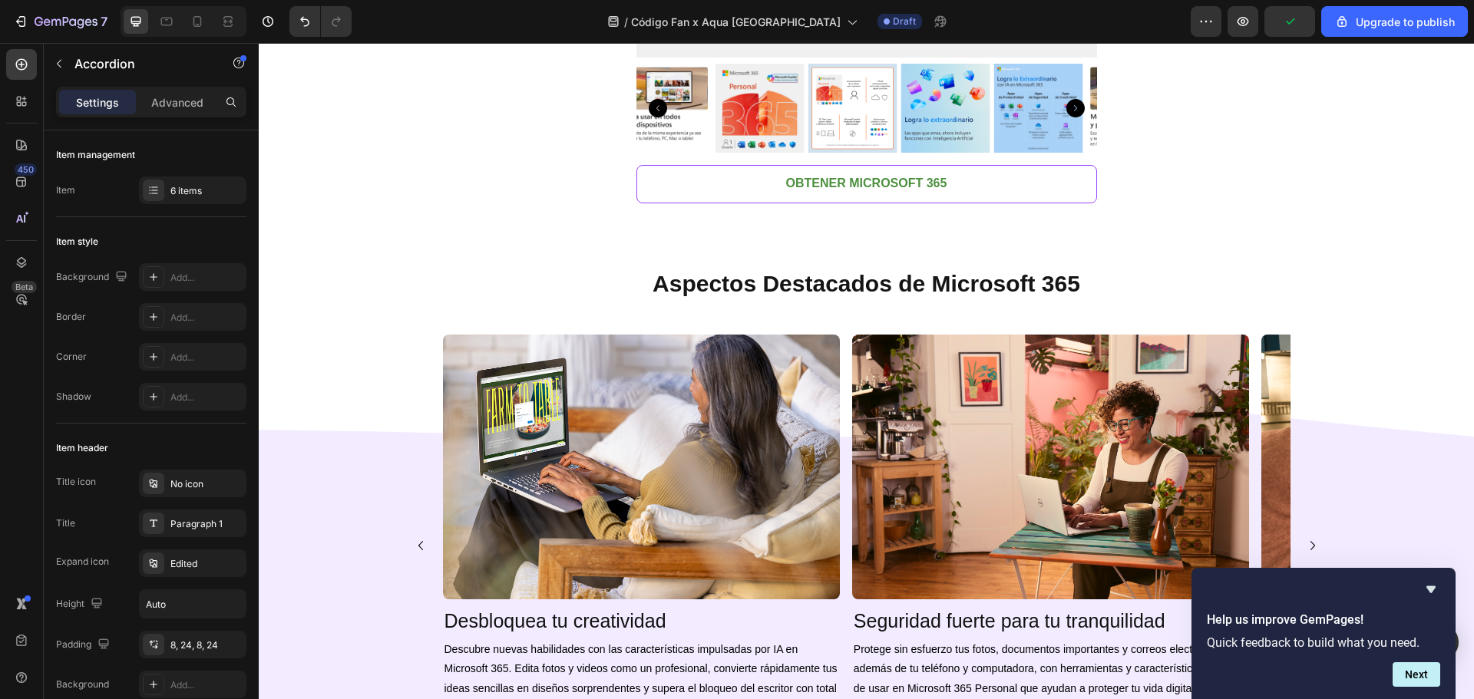
scroll to position [2012, 0]
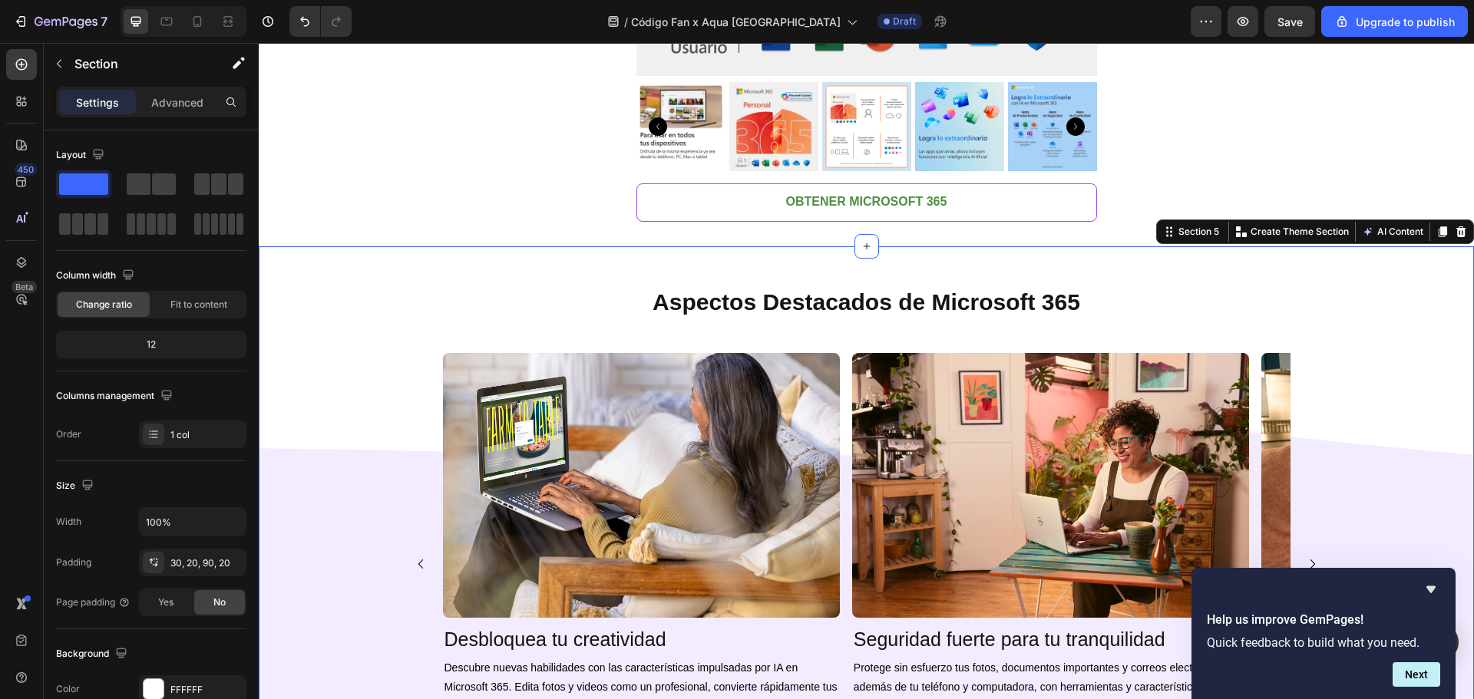
click at [299, 505] on div "Image Desbloquea tu creatividad Heading Descubre nuevas habilidades con las car…" at bounding box center [866, 564] width 1184 height 423
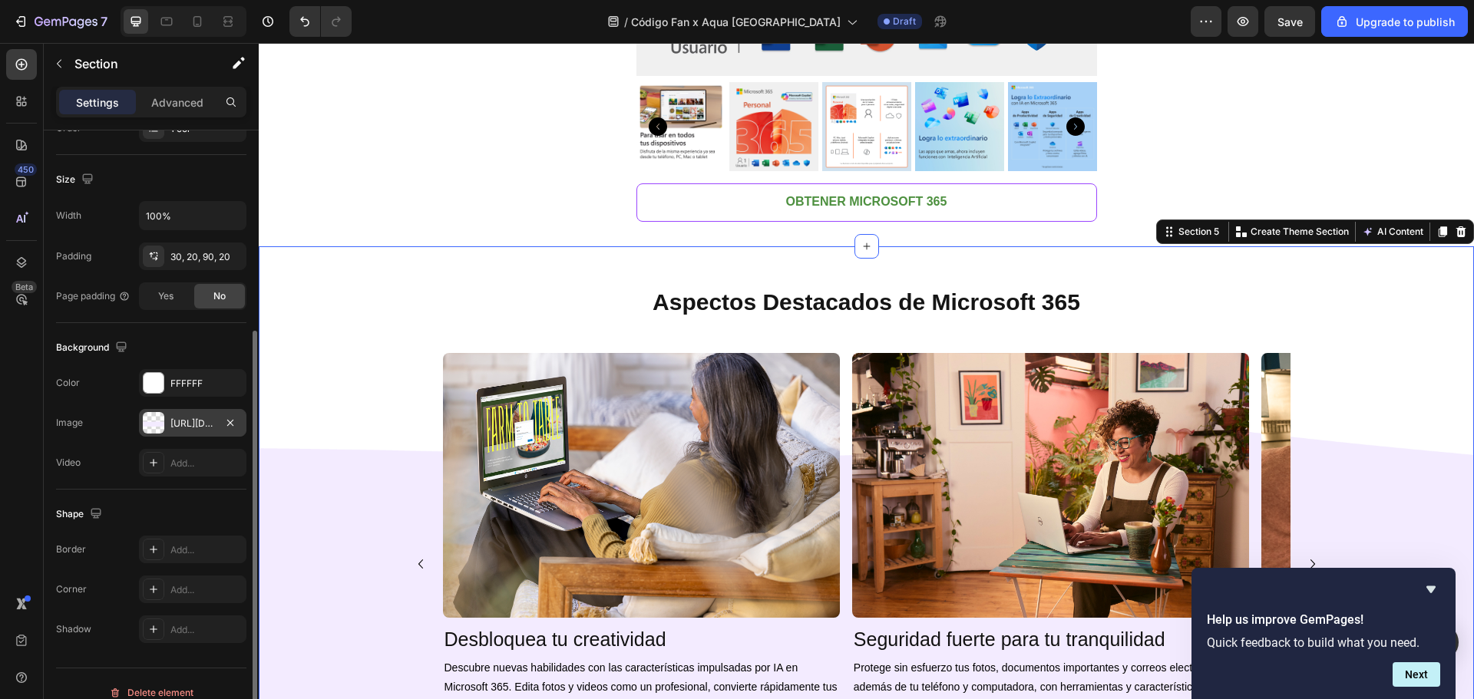
click at [178, 431] on div "https://cdn.shopify.com/s/files/1/0919/1168/4374/files/gempages_557575933809132…" at bounding box center [192, 423] width 107 height 28
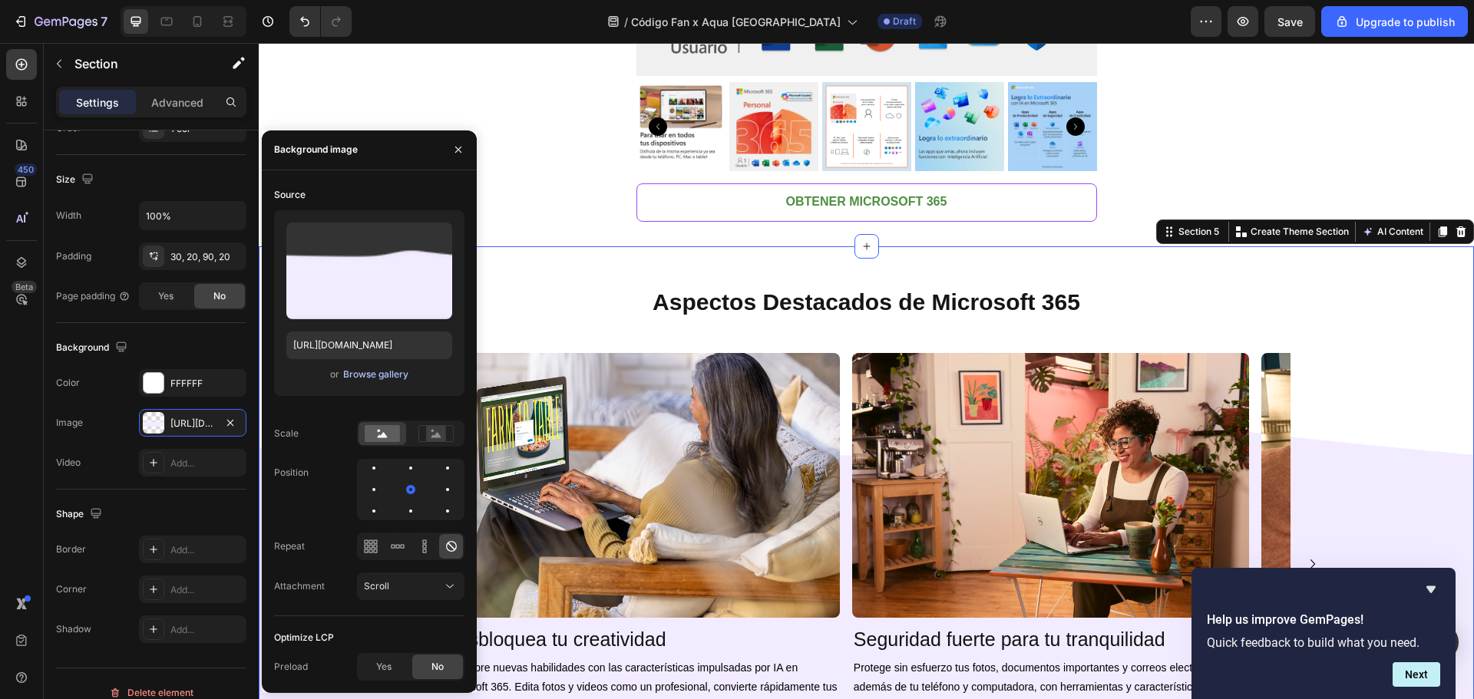
click at [350, 379] on div "Browse gallery" at bounding box center [375, 375] width 65 height 14
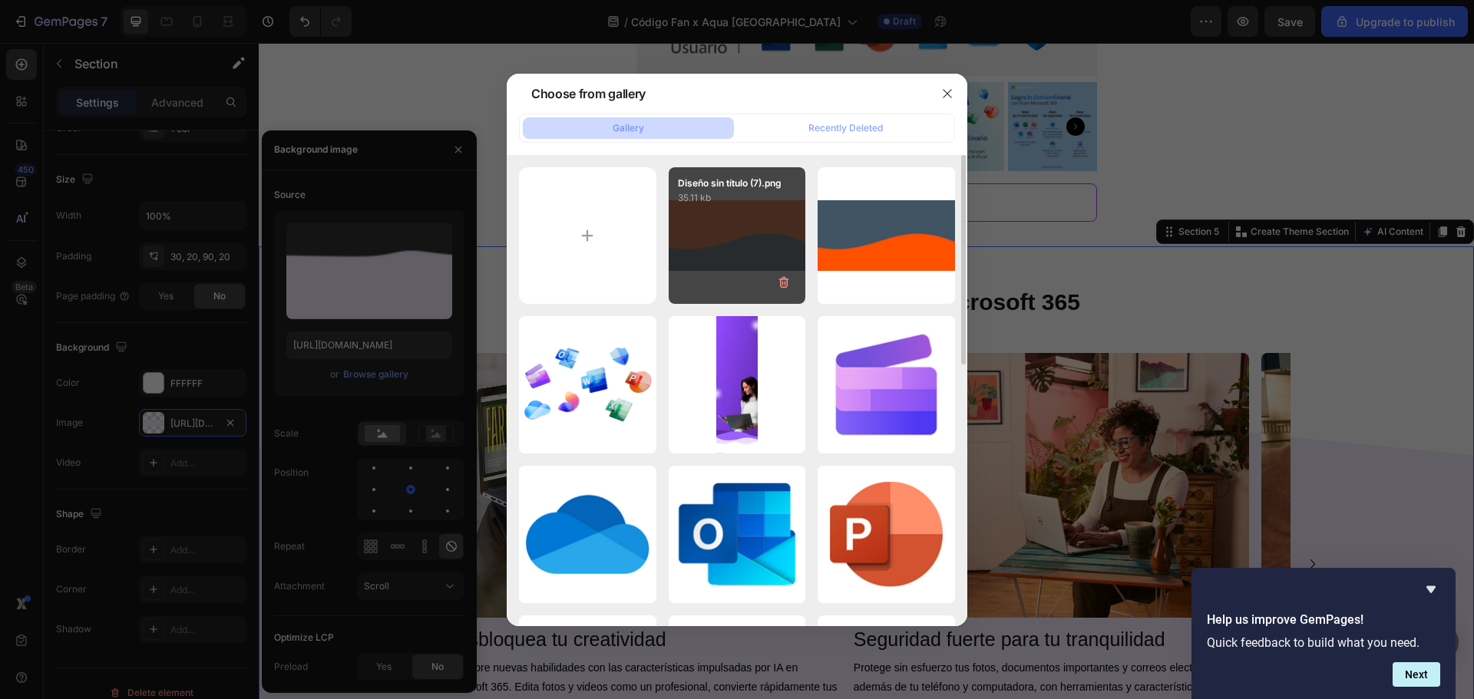
click at [780, 254] on div "Diseño sin título (7).png 35.11 kb" at bounding box center [737, 235] width 137 height 137
type input "[URL][DOMAIN_NAME]"
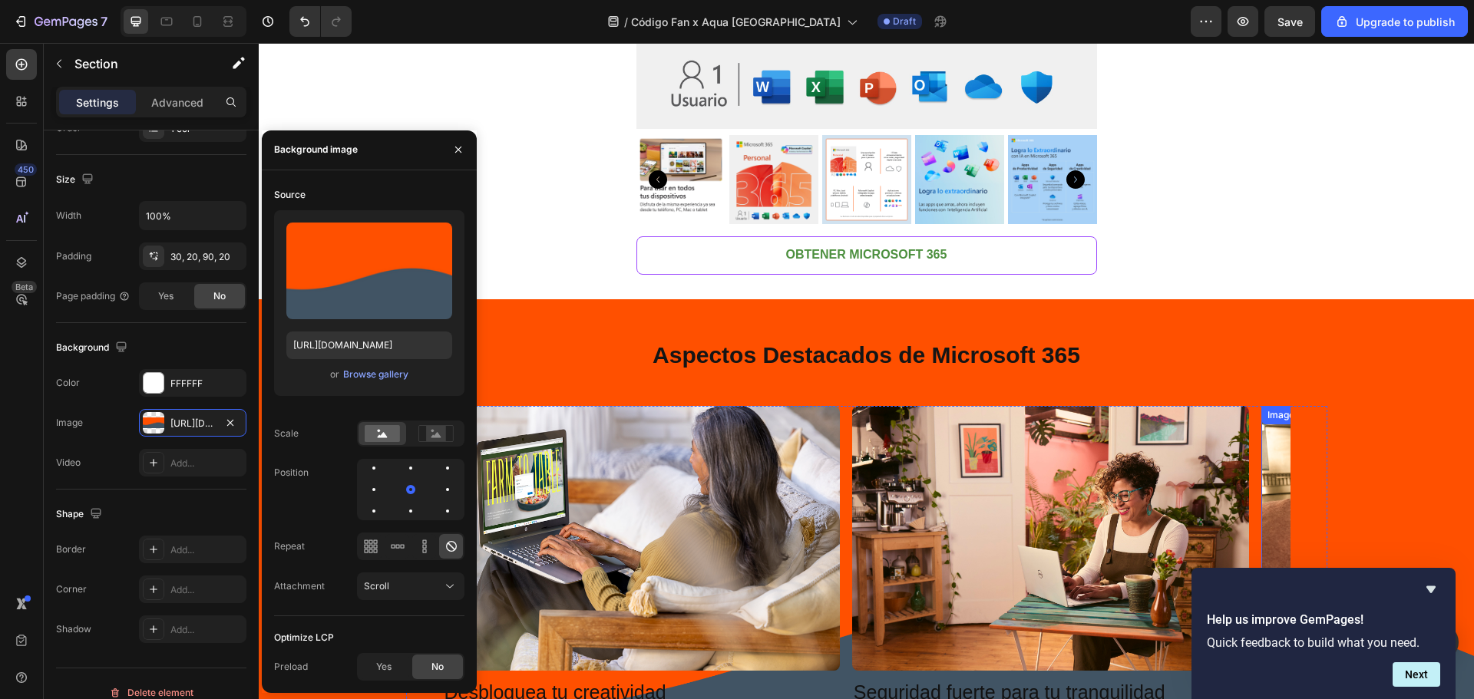
scroll to position [2216, 0]
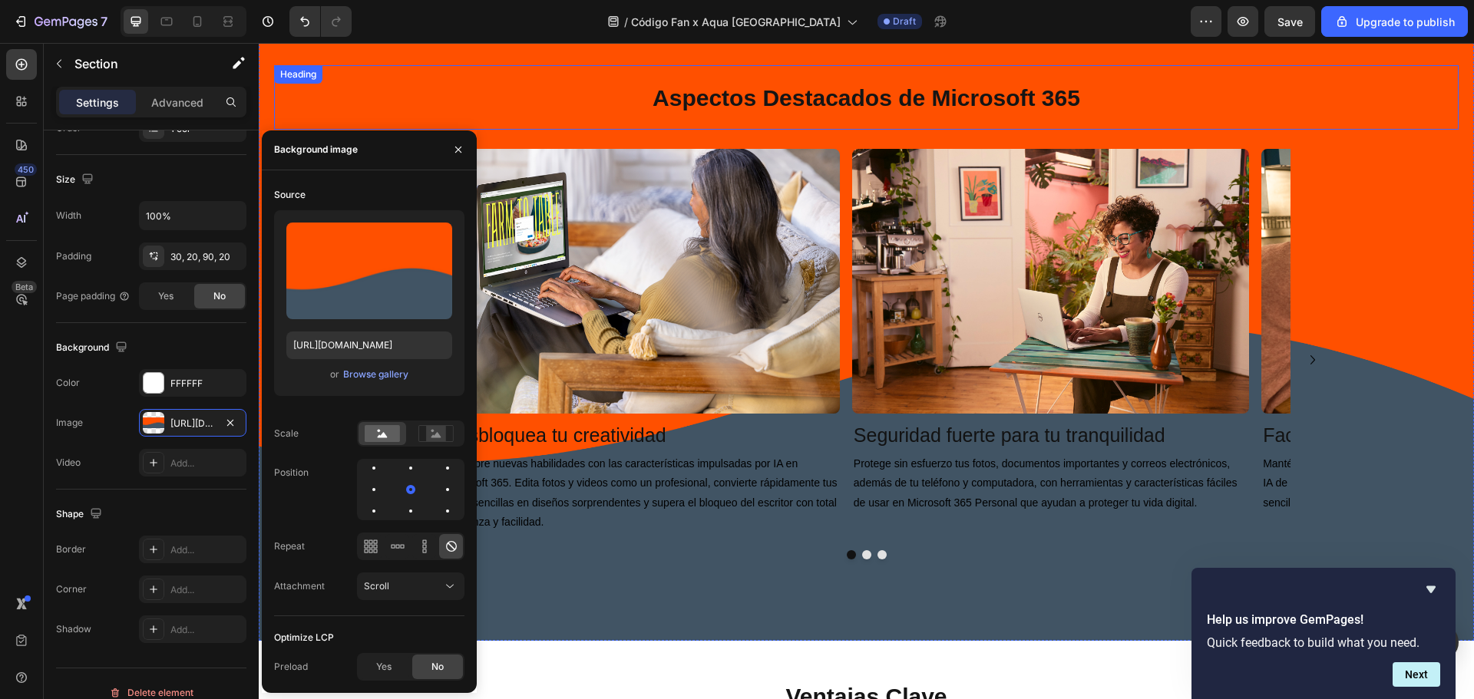
click at [966, 99] on span "Aspectos Destacados de Microsoft 365" at bounding box center [866, 97] width 428 height 25
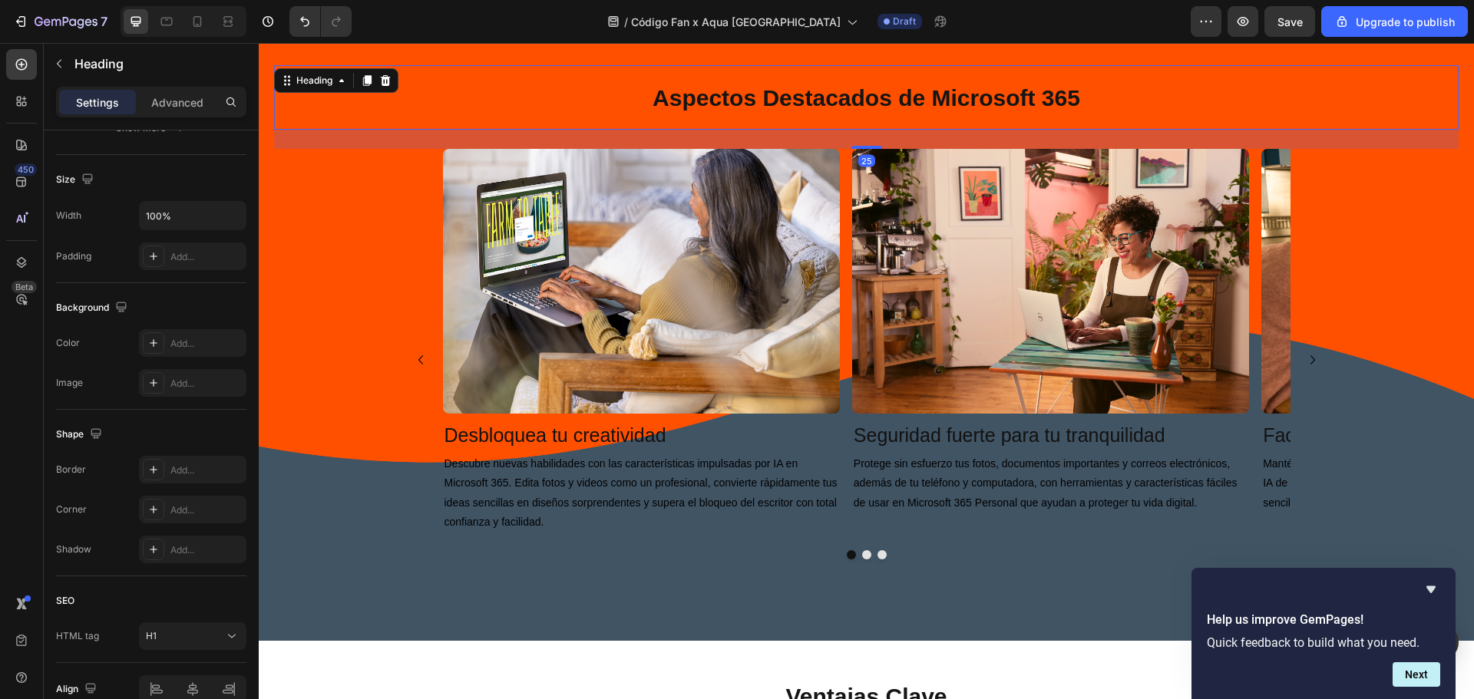
scroll to position [0, 0]
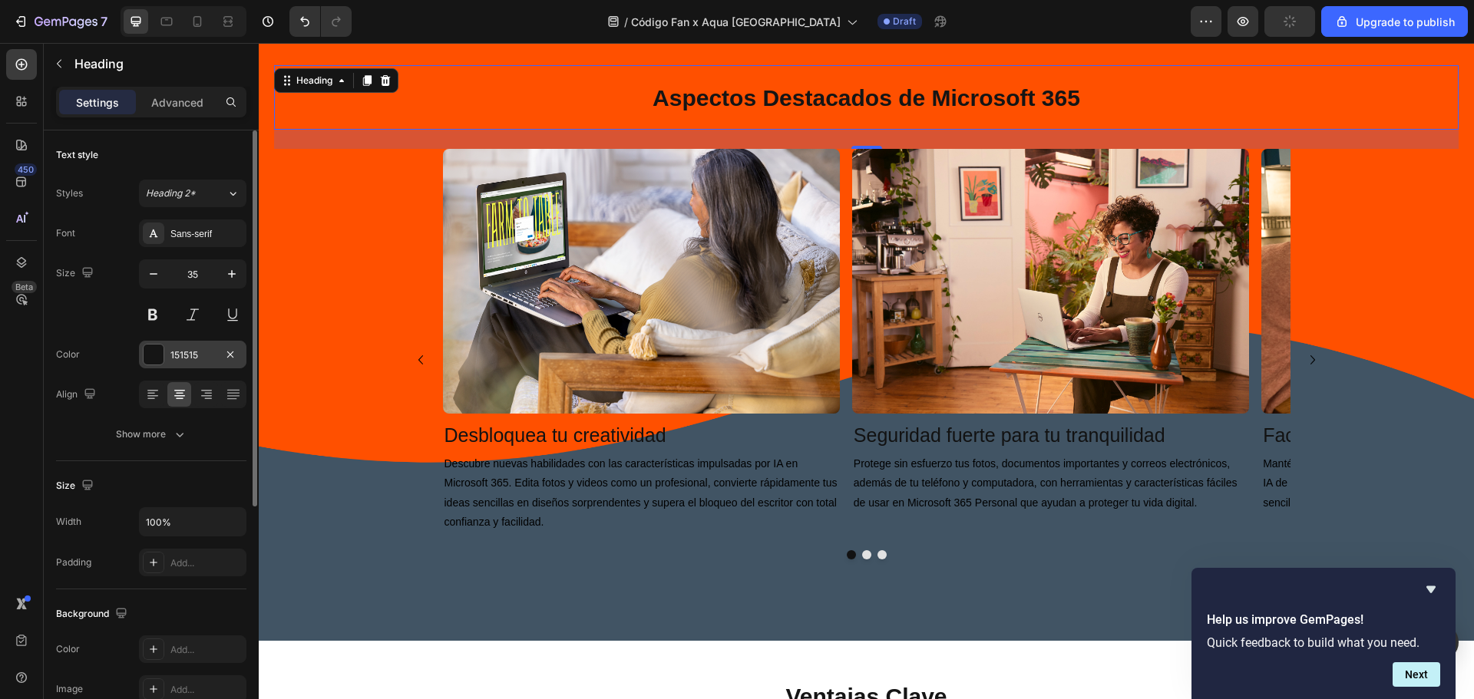
click at [157, 358] on div at bounding box center [154, 355] width 20 height 20
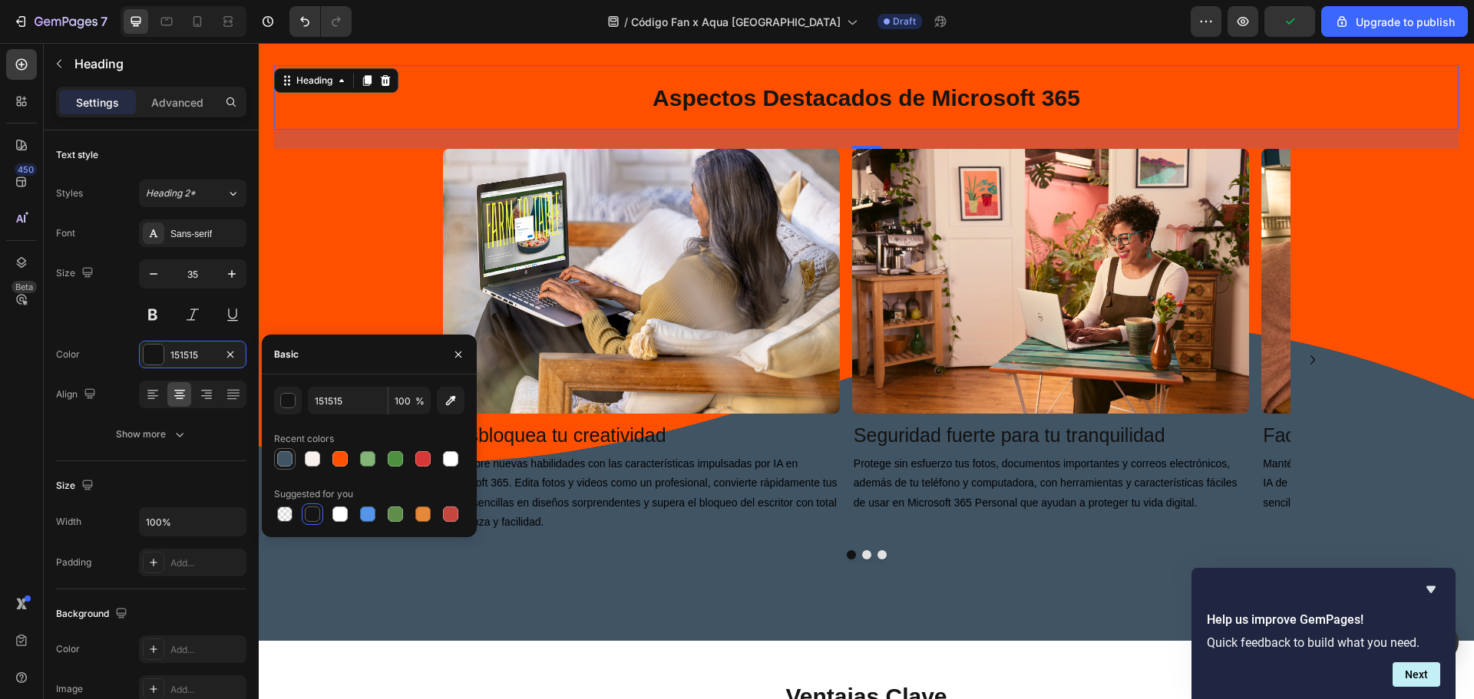
click at [286, 458] on div at bounding box center [284, 458] width 15 height 15
type input "415464"
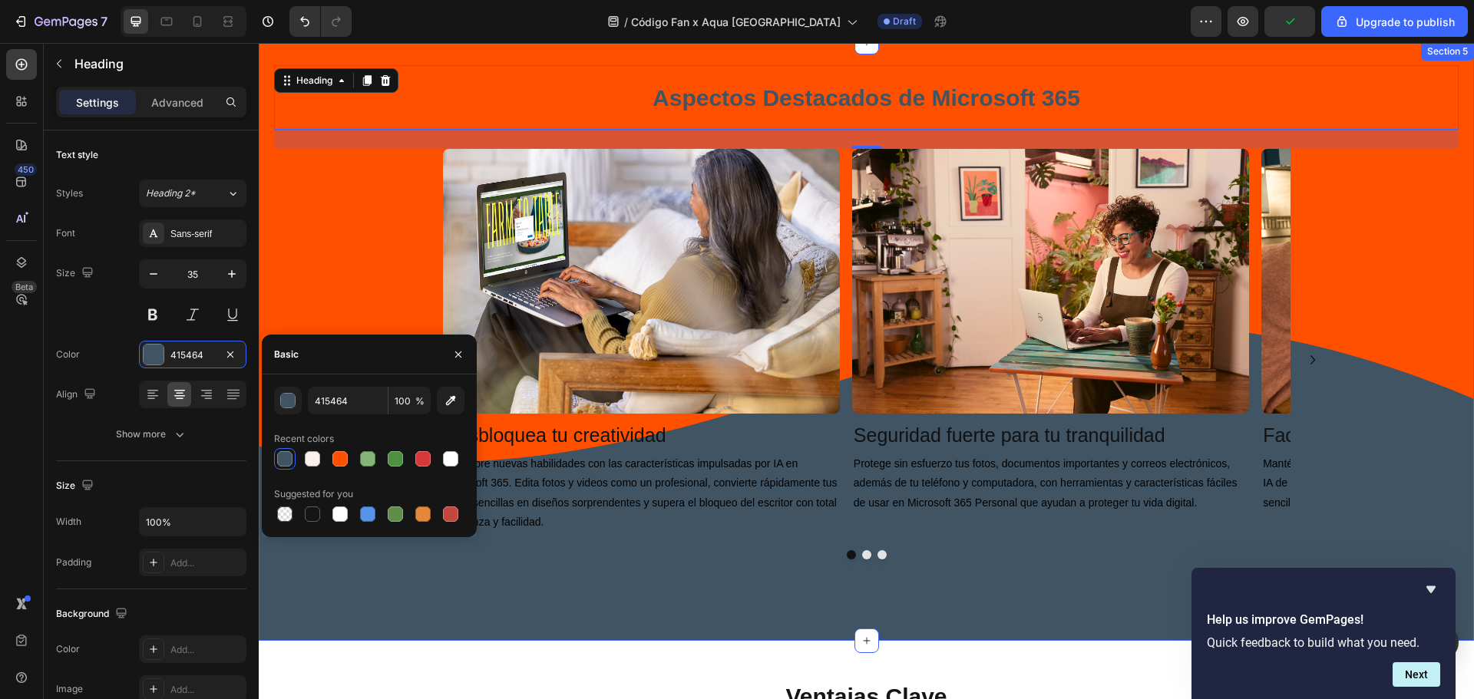
click at [1351, 237] on div "Image Desbloquea tu creatividad Heading Descubre nuevas habilidades con las car…" at bounding box center [866, 360] width 1184 height 423
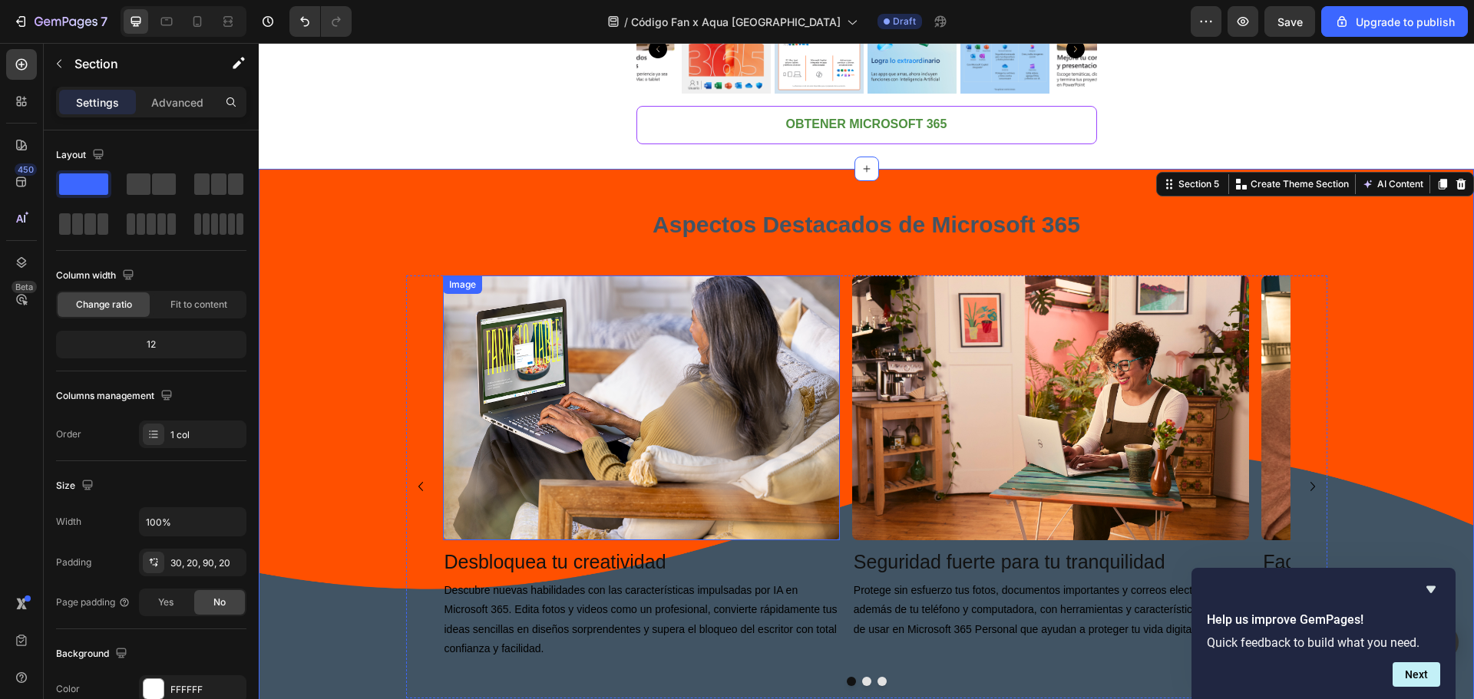
scroll to position [2012, 0]
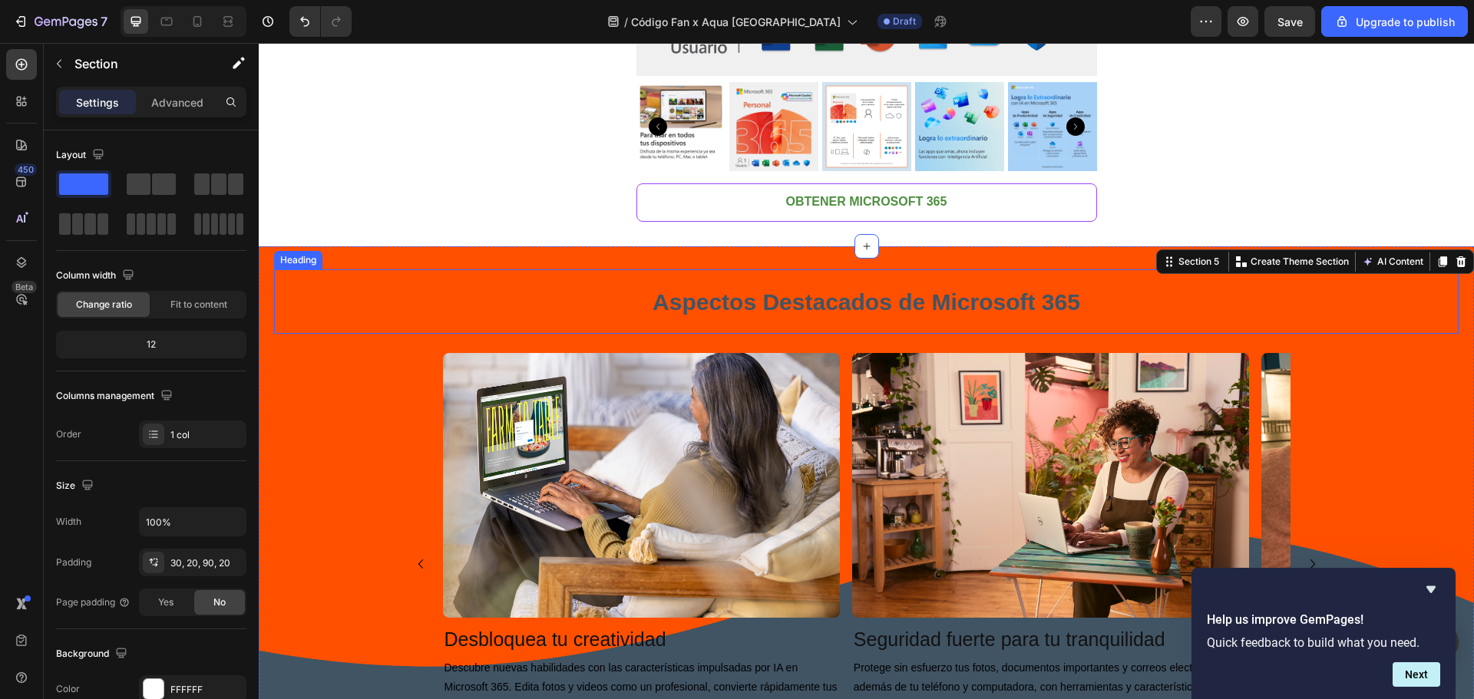
click at [800, 305] on span "Aspectos Destacados de Microsoft 365" at bounding box center [866, 301] width 428 height 25
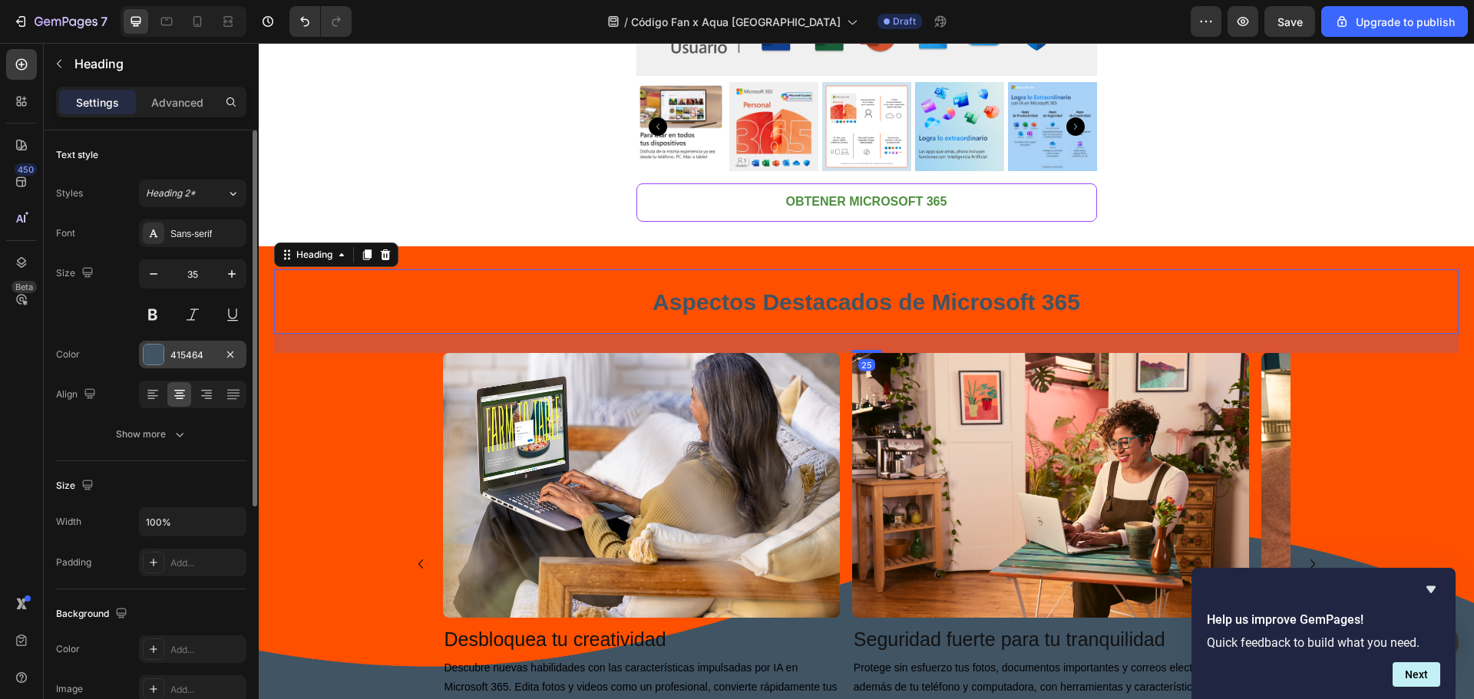
click at [161, 363] on div at bounding box center [154, 355] width 20 height 20
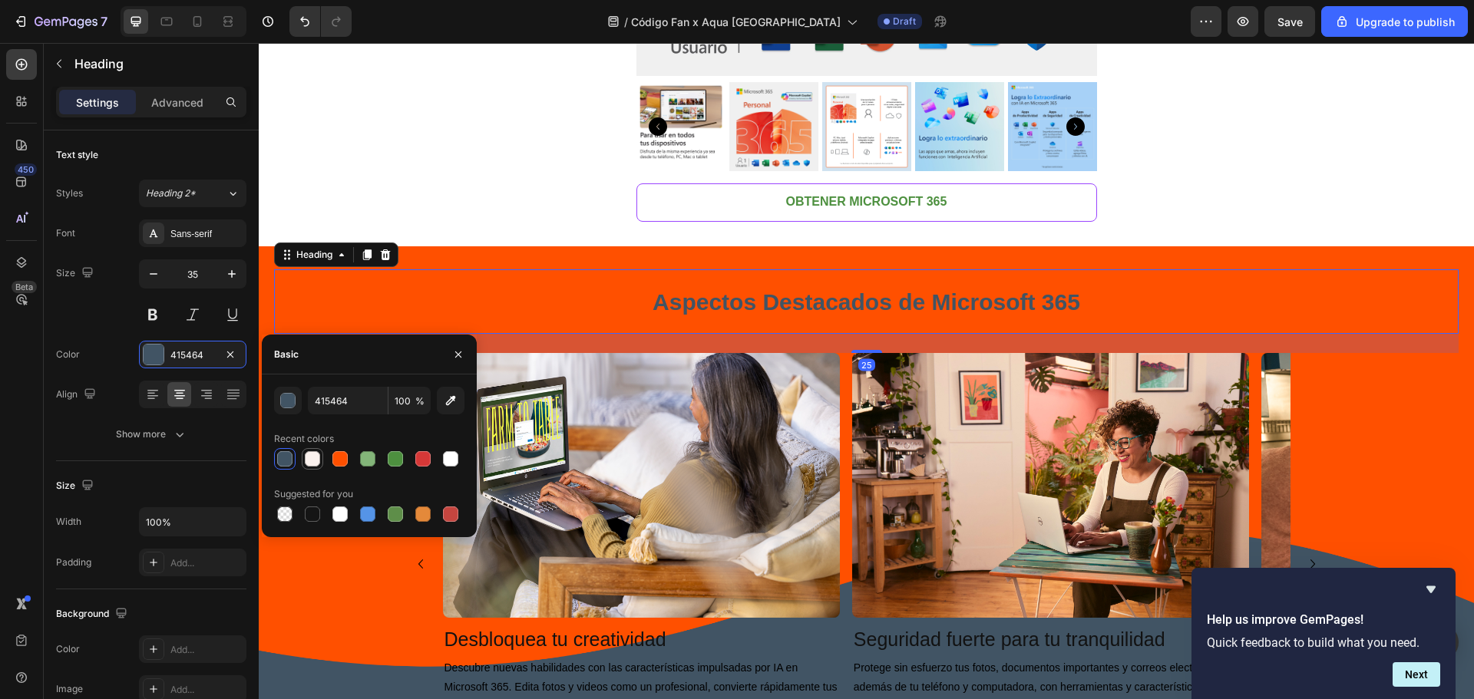
click at [321, 454] on div at bounding box center [312, 459] width 18 height 18
type input "FAF1ED"
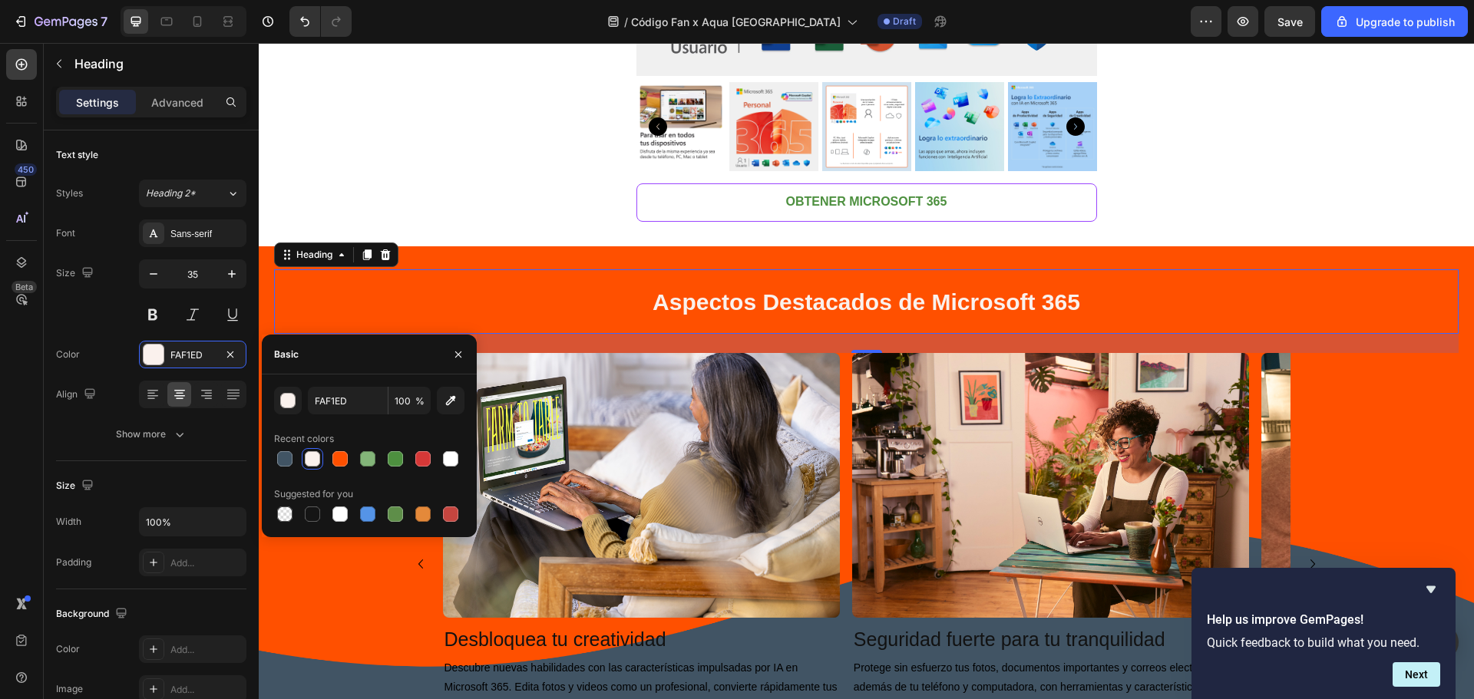
click at [537, 282] on h1 "Aspectos Destacados de Microsoft 365" at bounding box center [866, 301] width 1184 height 64
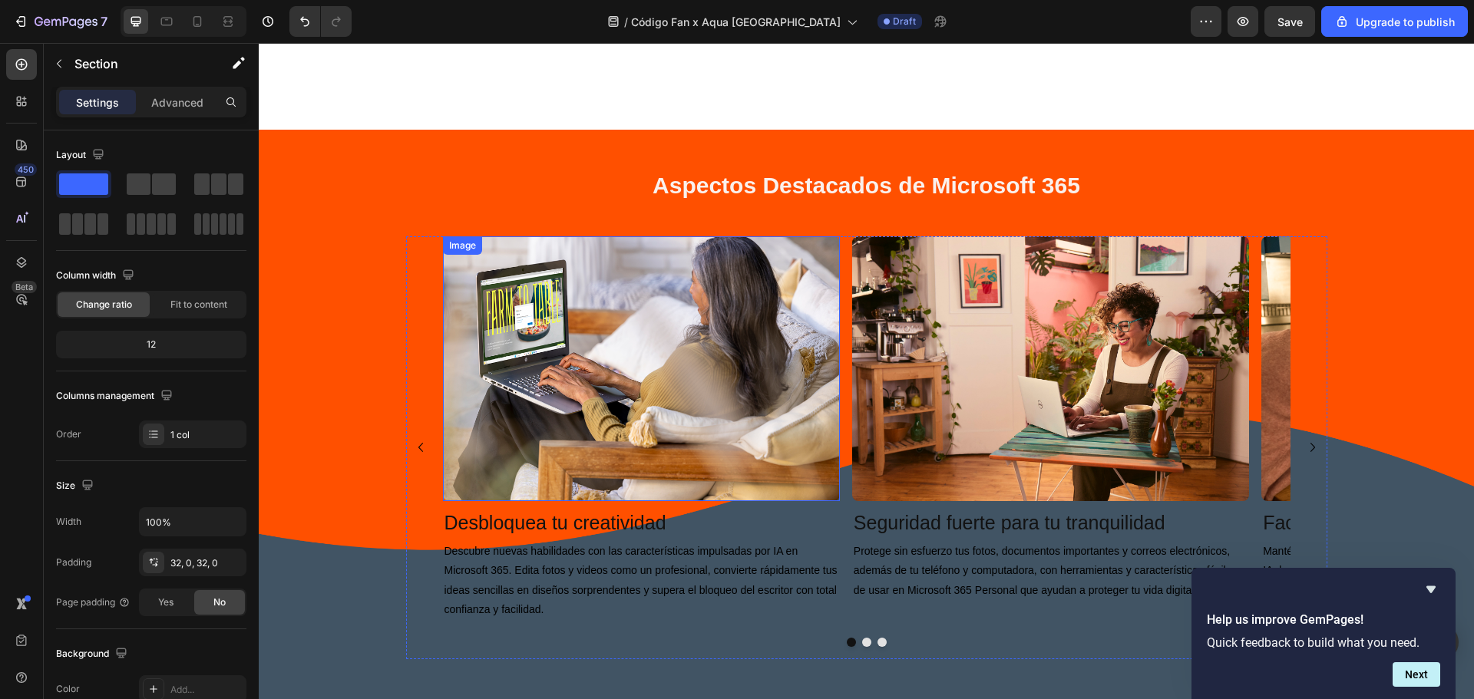
scroll to position [2319, 0]
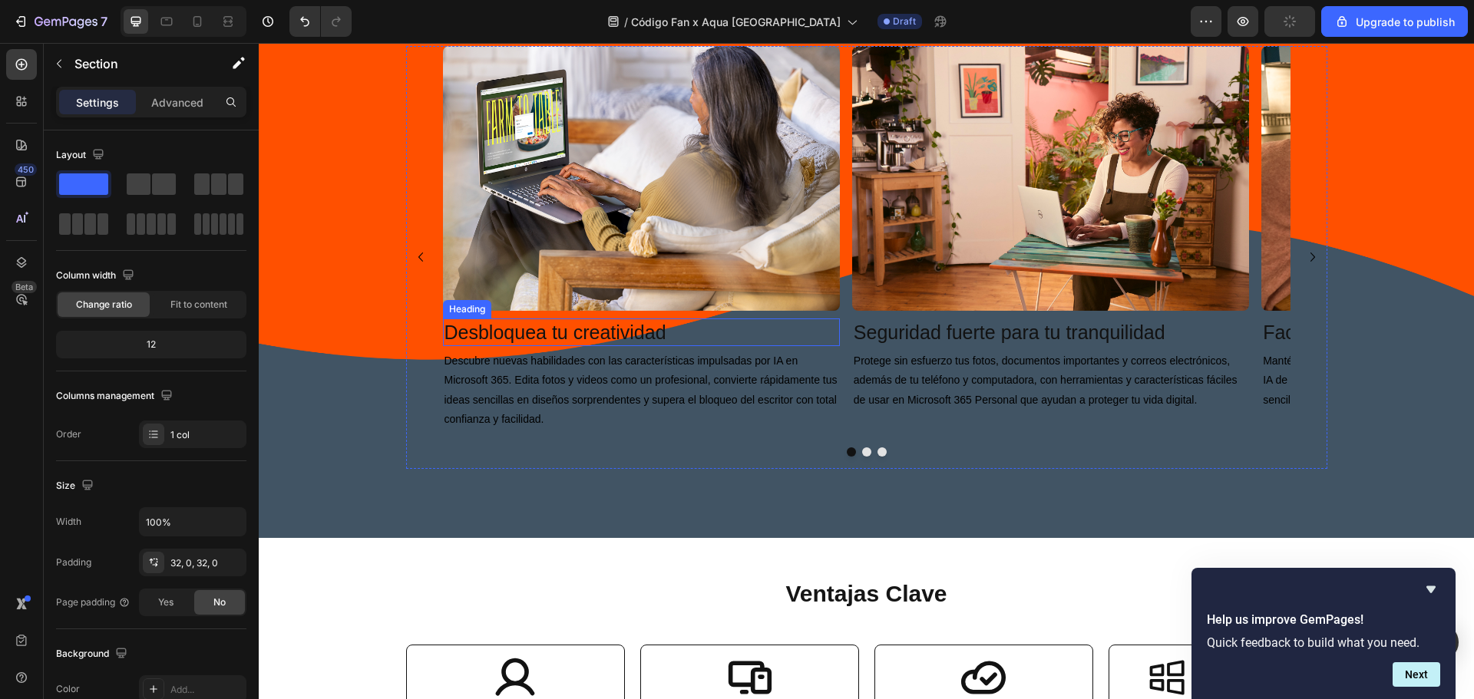
click at [526, 331] on h2 "Desbloquea tu creatividad" at bounding box center [641, 333] width 397 height 28
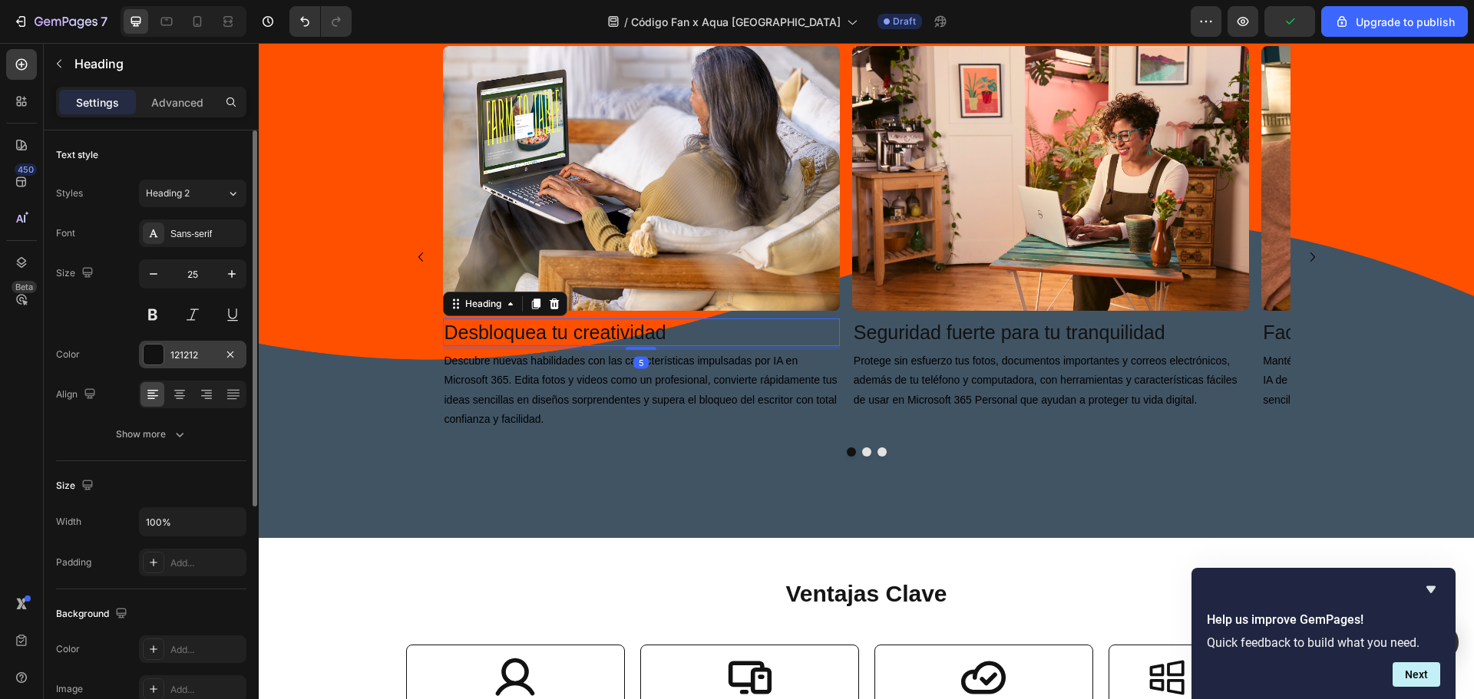
click at [157, 362] on div at bounding box center [154, 355] width 20 height 20
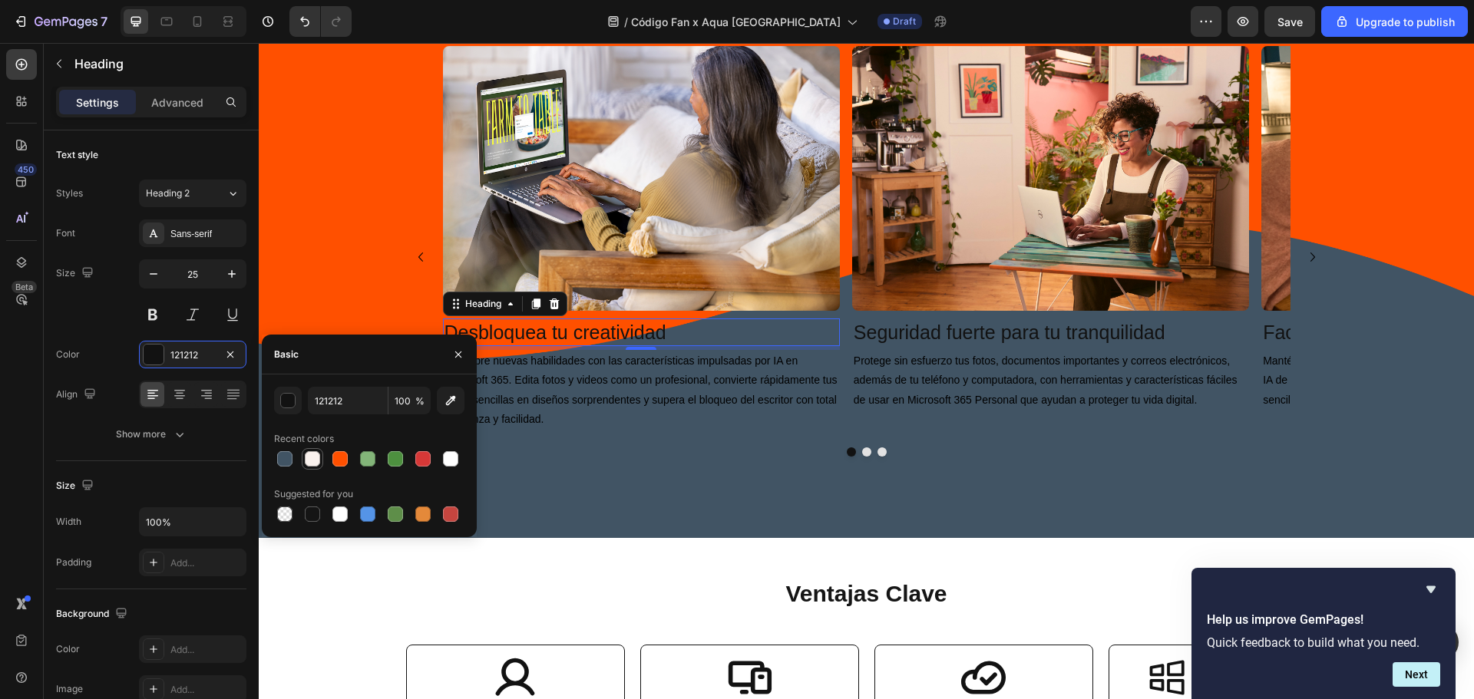
click at [312, 458] on div at bounding box center [312, 458] width 15 height 15
type input "FAF1ED"
click at [670, 392] on p "Descubre nuevas habilidades con las características impulsadas por IA en Micros…" at bounding box center [641, 391] width 394 height 78
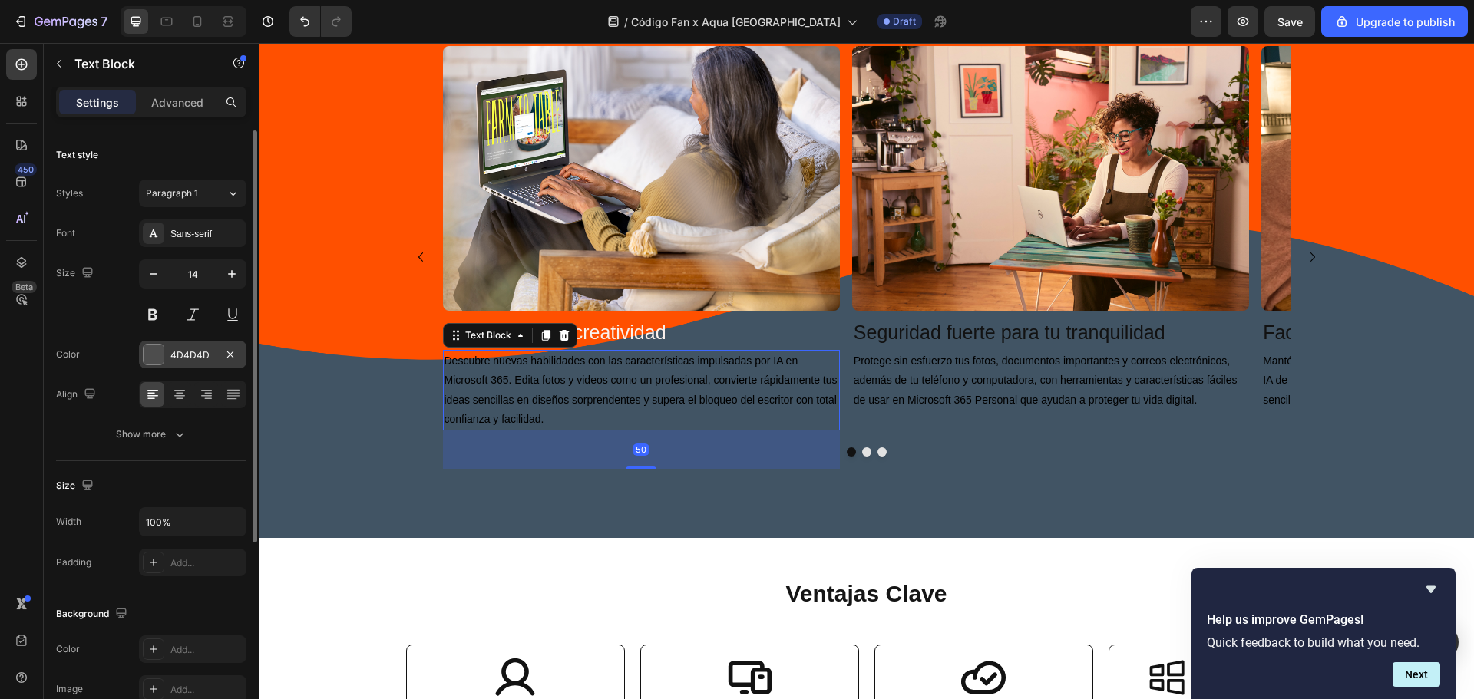
click at [168, 354] on div "4D4D4D" at bounding box center [192, 355] width 107 height 28
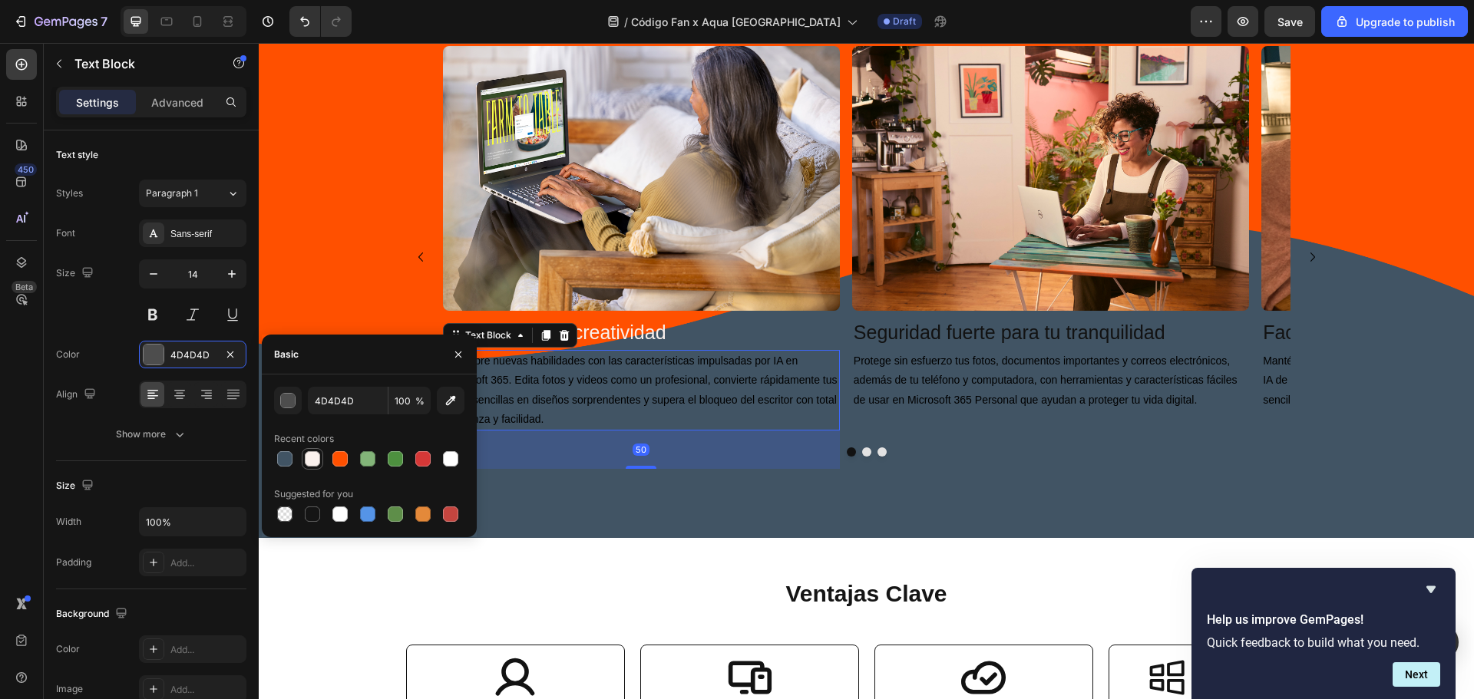
click at [318, 459] on div at bounding box center [312, 458] width 15 height 15
type input "FAF1ED"
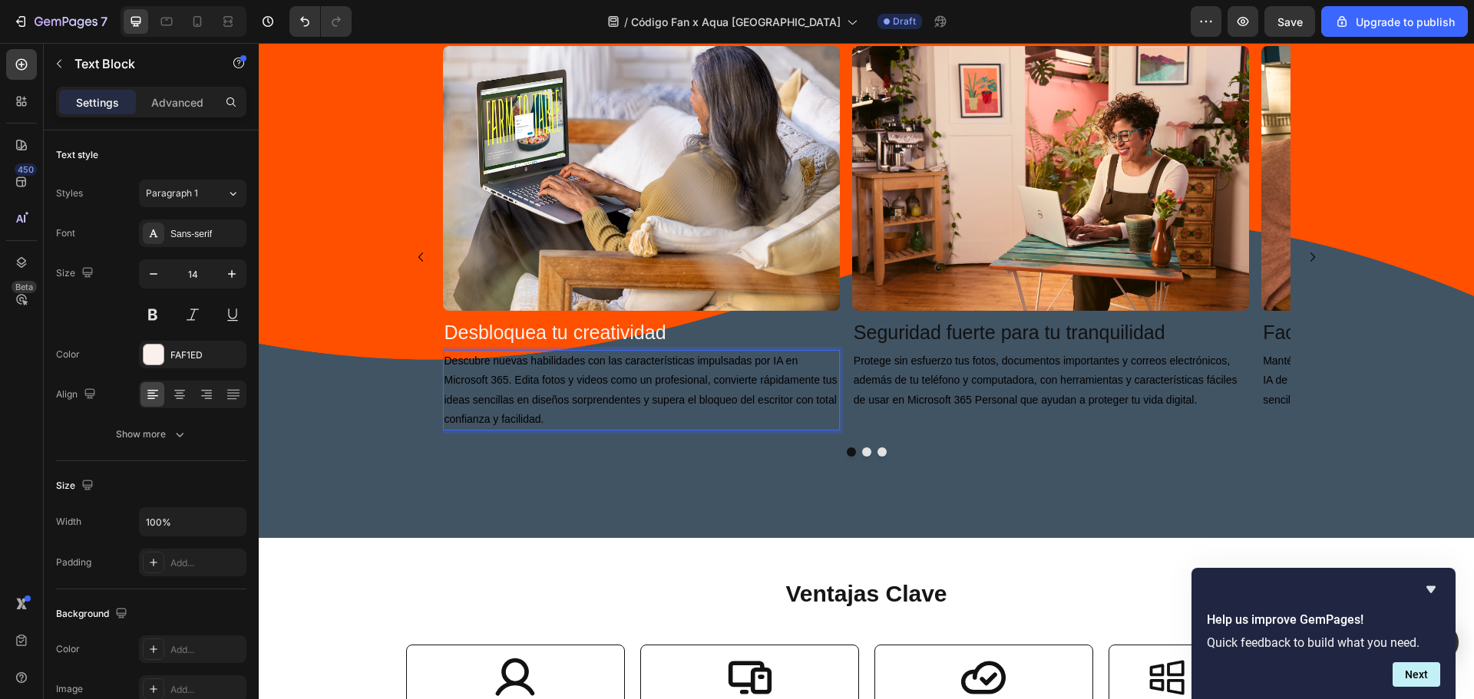
click at [582, 408] on p "Descubre nuevas habilidades con las características impulsadas por IA en Micros…" at bounding box center [641, 391] width 394 height 78
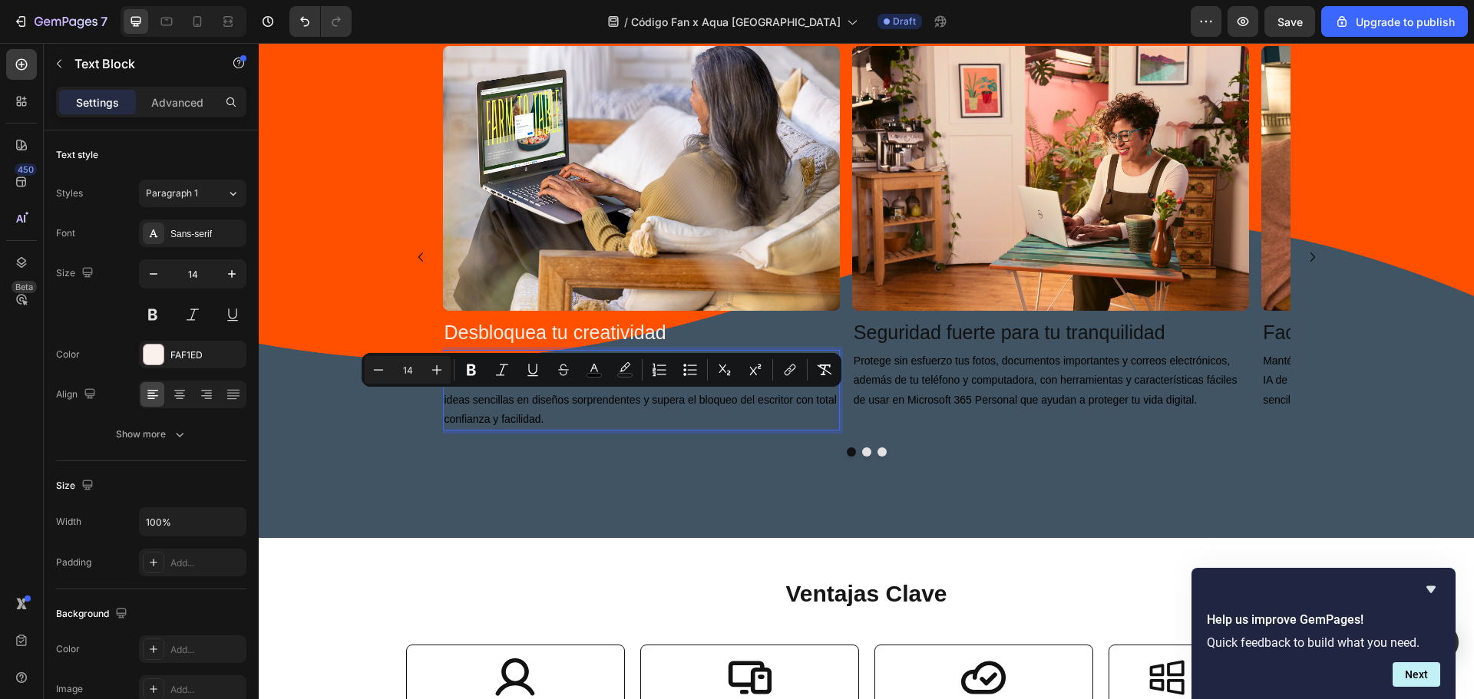
click at [559, 421] on p "Descubre nuevas habilidades con las características impulsadas por IA en Micros…" at bounding box center [641, 391] width 394 height 78
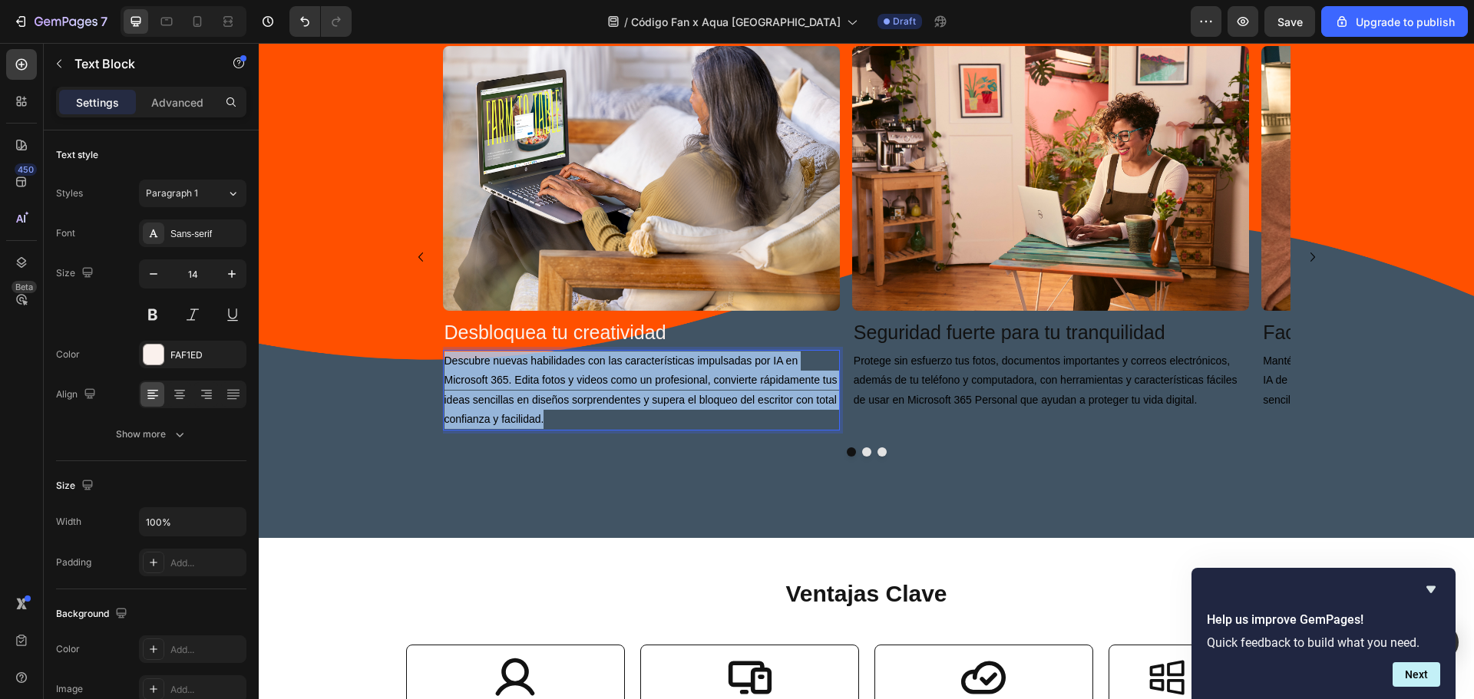
drag, startPoint x: 551, startPoint y: 421, endPoint x: 415, endPoint y: 342, distance: 157.2
click at [415, 342] on div "Image Desbloquea tu creatividad Heading Descubre nuevas habilidades con las car…" at bounding box center [866, 257] width 921 height 423
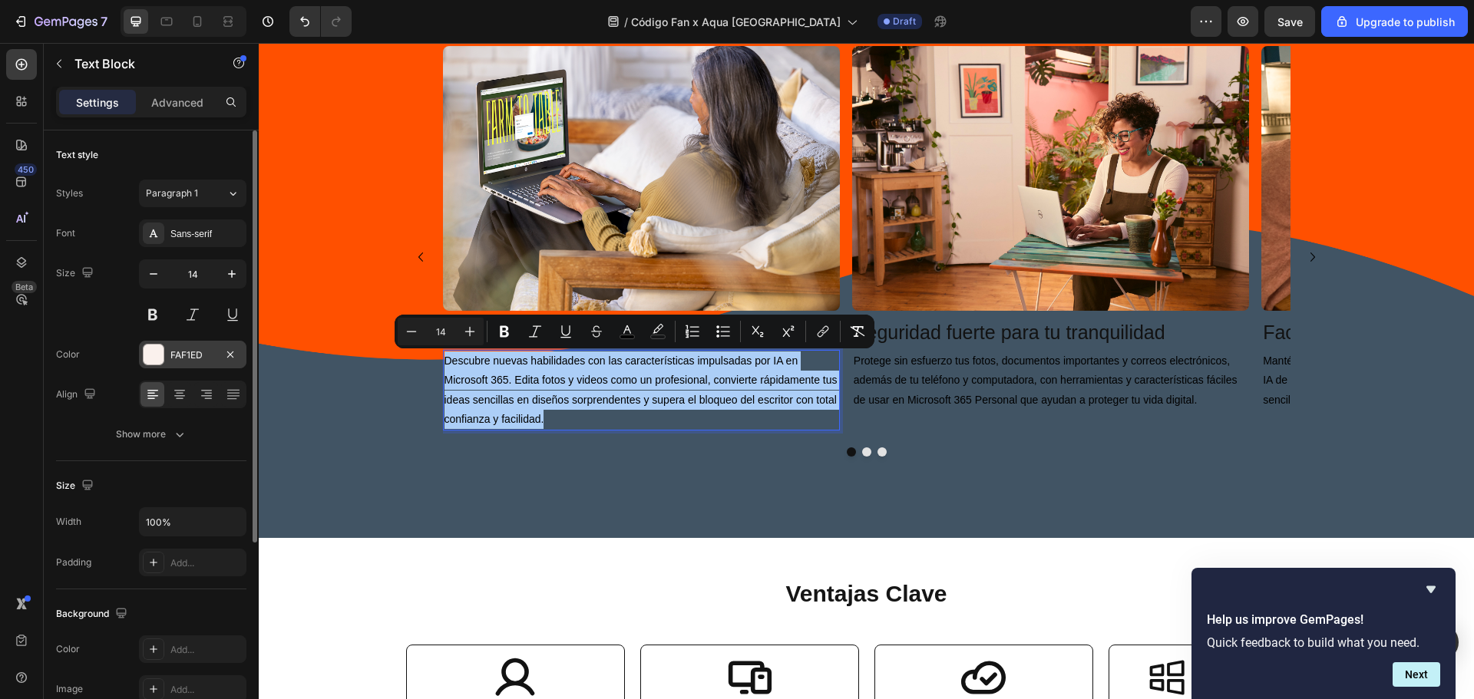
click at [158, 354] on div at bounding box center [154, 355] width 20 height 20
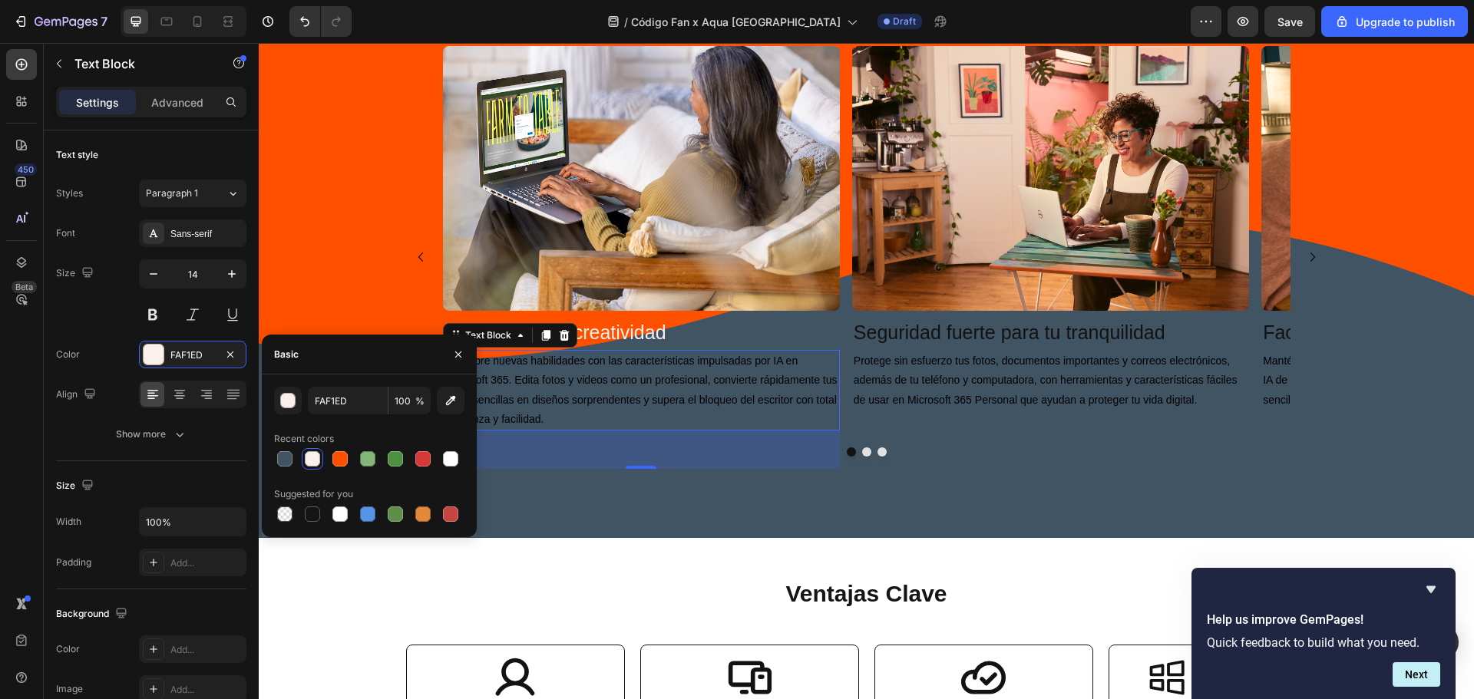
click at [314, 465] on div at bounding box center [312, 458] width 15 height 15
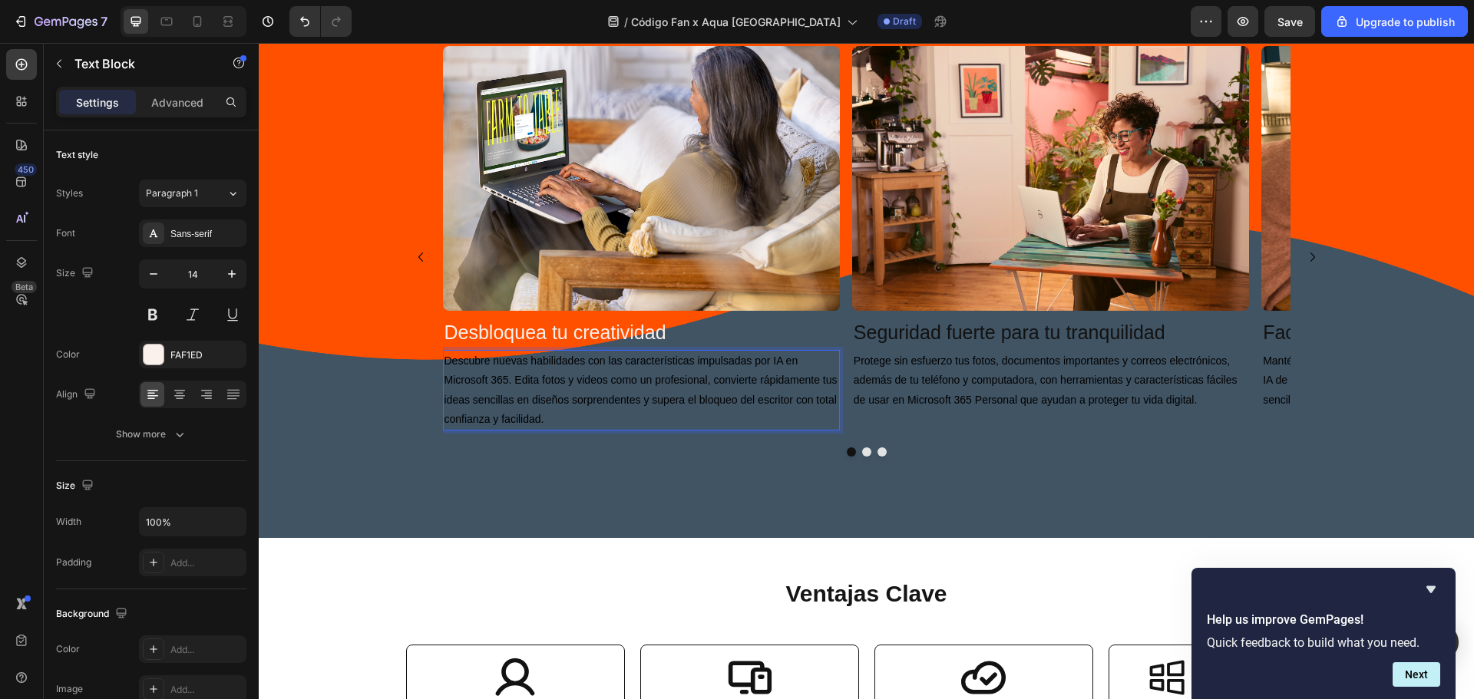
click at [474, 384] on span "Descubre nuevas habilidades con las características impulsadas por IA en Micros…" at bounding box center [640, 390] width 393 height 71
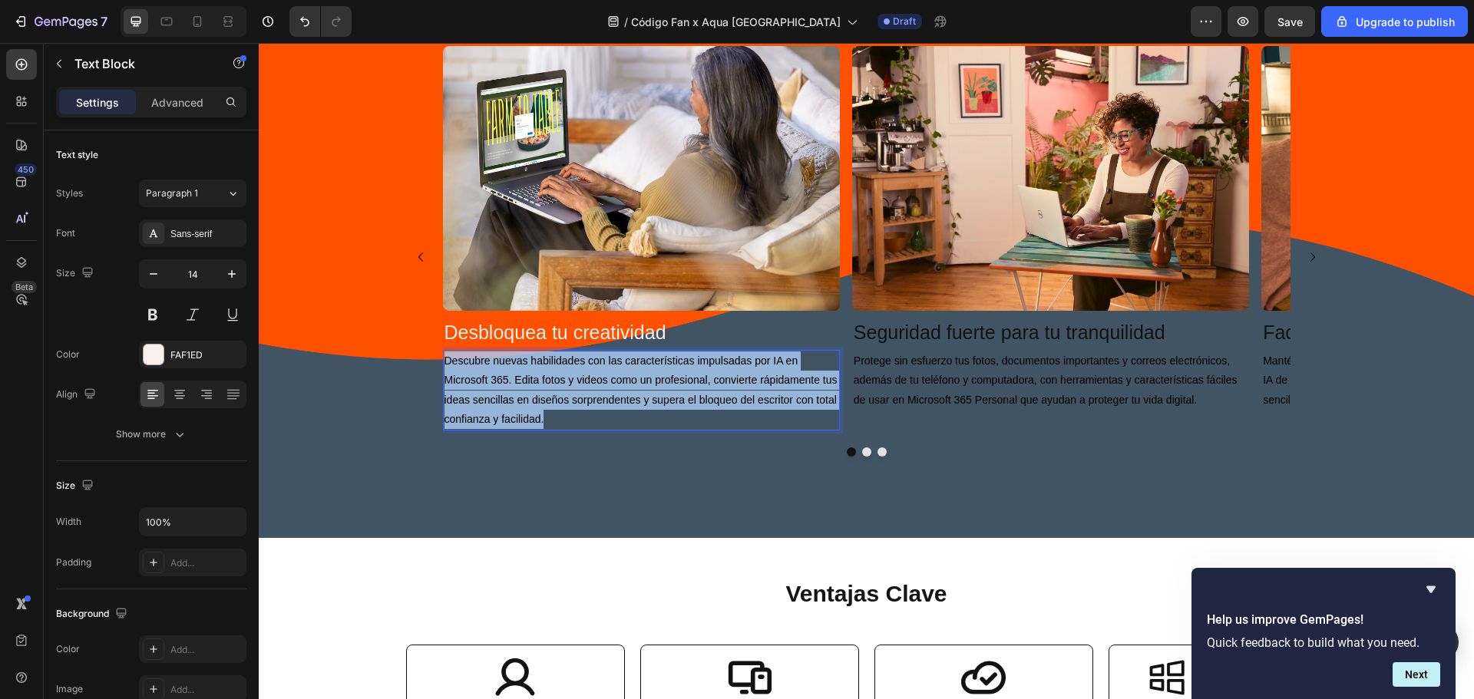
click at [474, 384] on span "Descubre nuevas habilidades con las características impulsadas por IA en Micros…" at bounding box center [640, 390] width 393 height 71
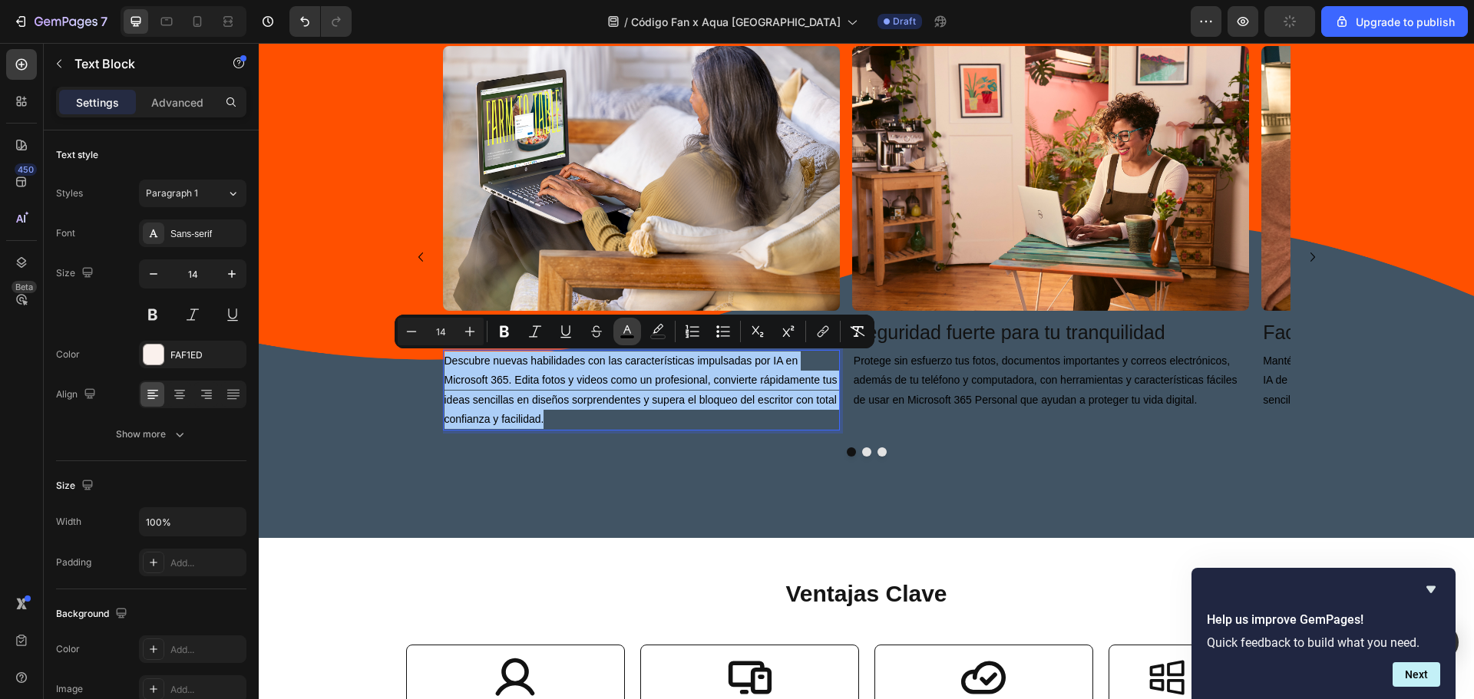
click at [622, 335] on rect "Editor contextual toolbar" at bounding box center [627, 337] width 15 height 4
type input "000000"
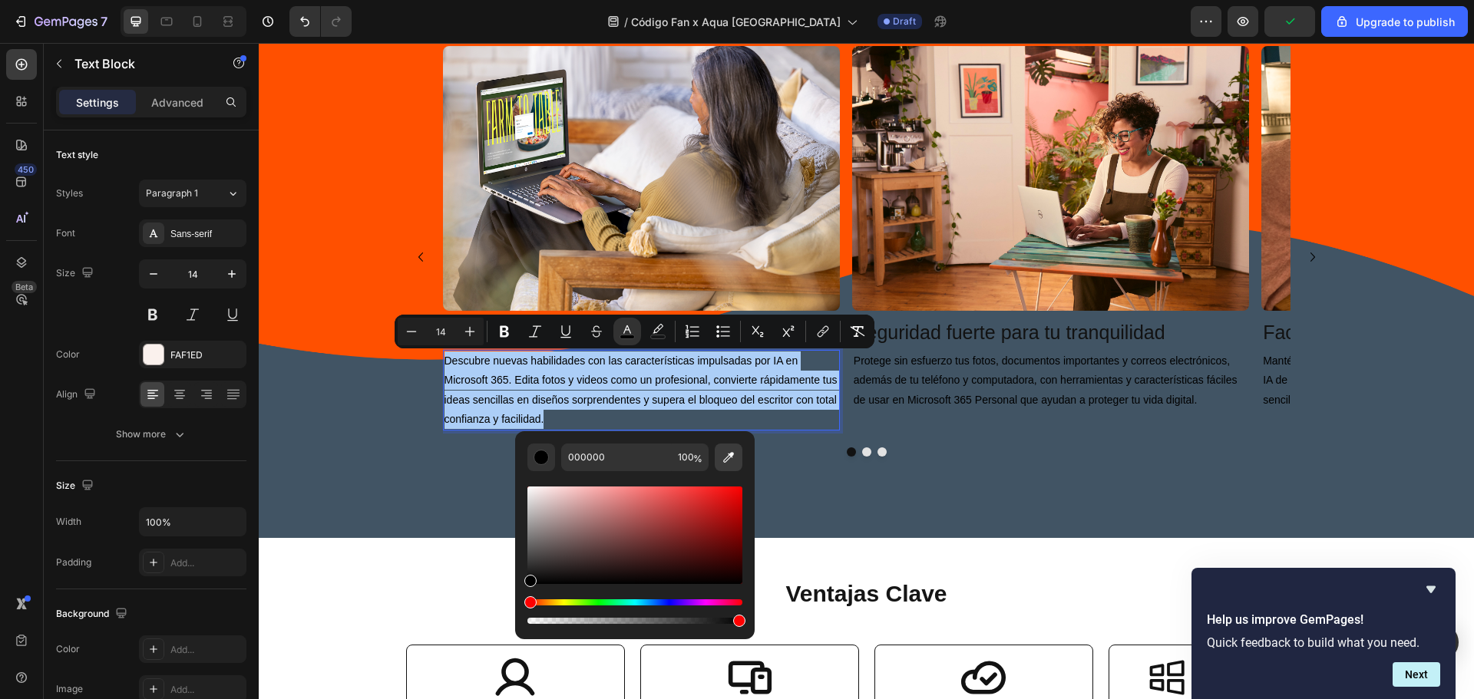
click at [735, 451] on icon "Editor contextual toolbar" at bounding box center [728, 457] width 15 height 15
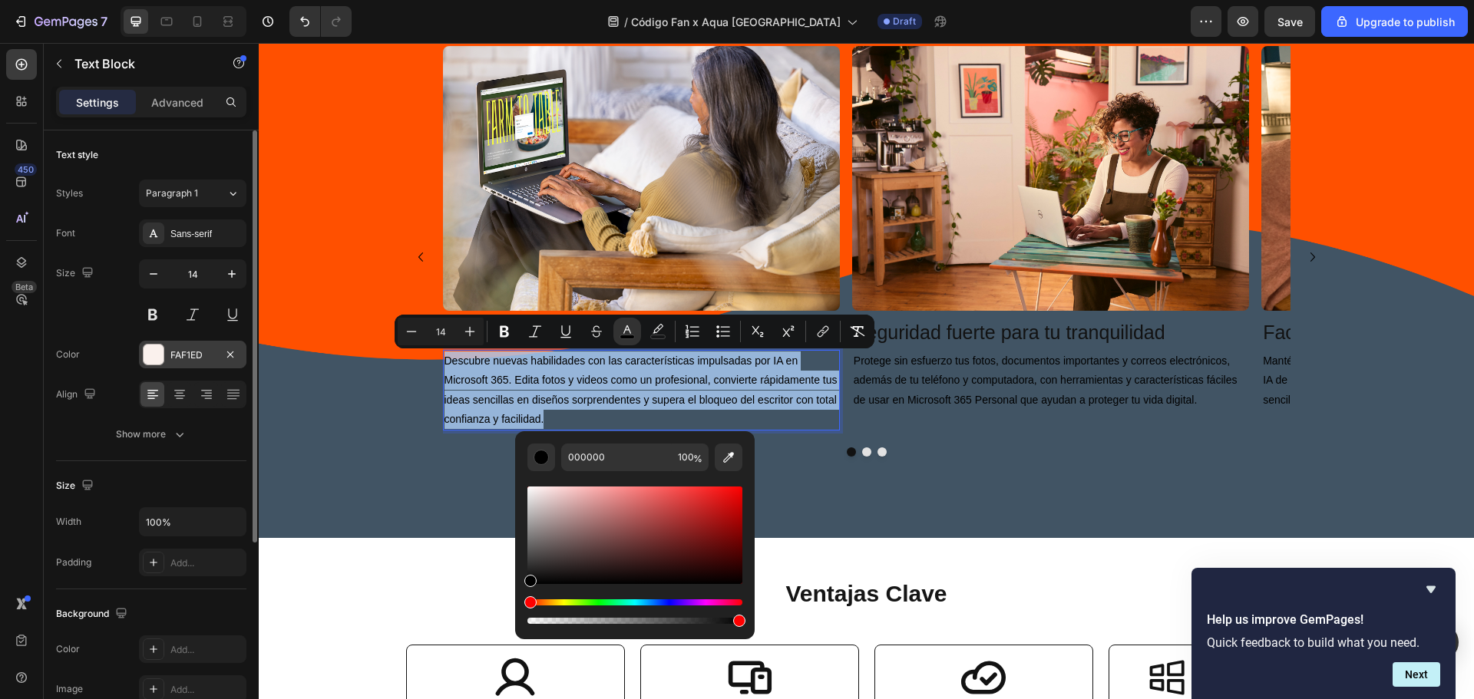
type input "FAF1ED"
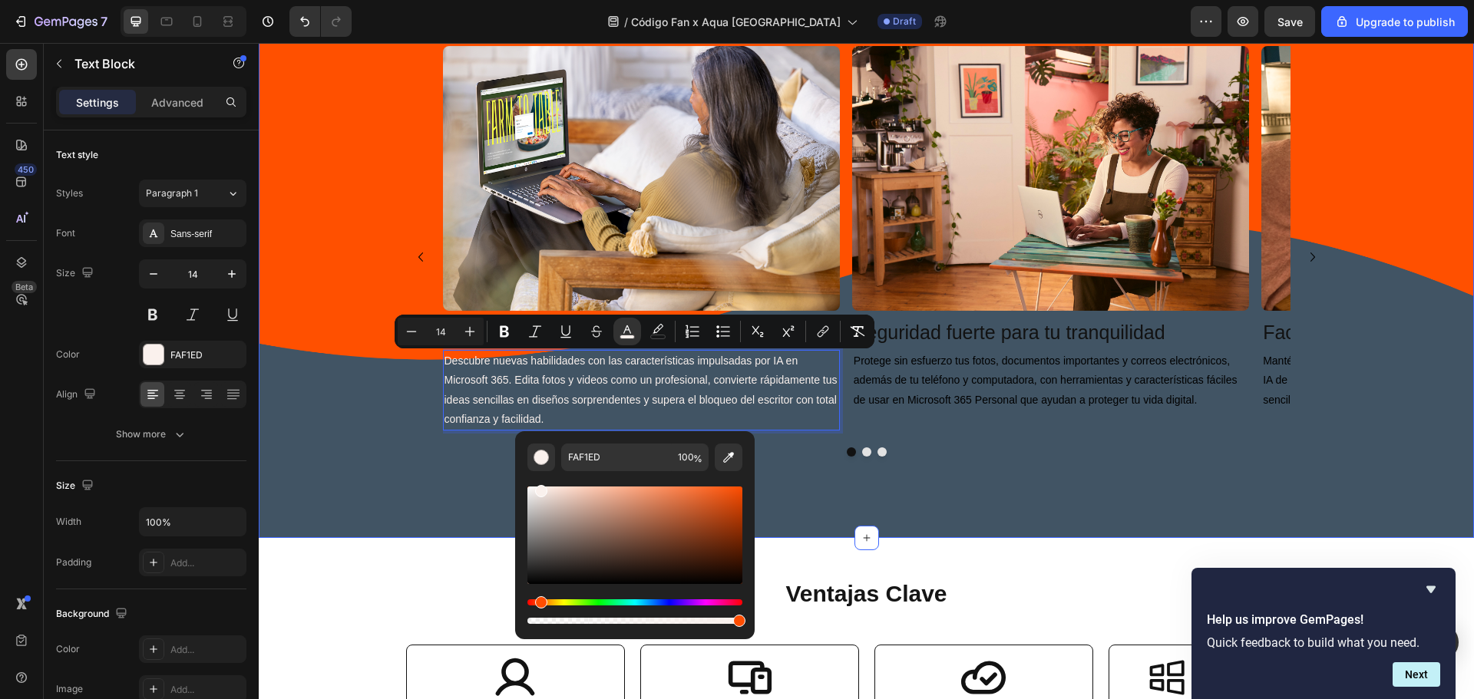
click at [369, 435] on div "Image Desbloquea tu creatividad Heading Descubre nuevas habilidades con las car…" at bounding box center [866, 257] width 1184 height 423
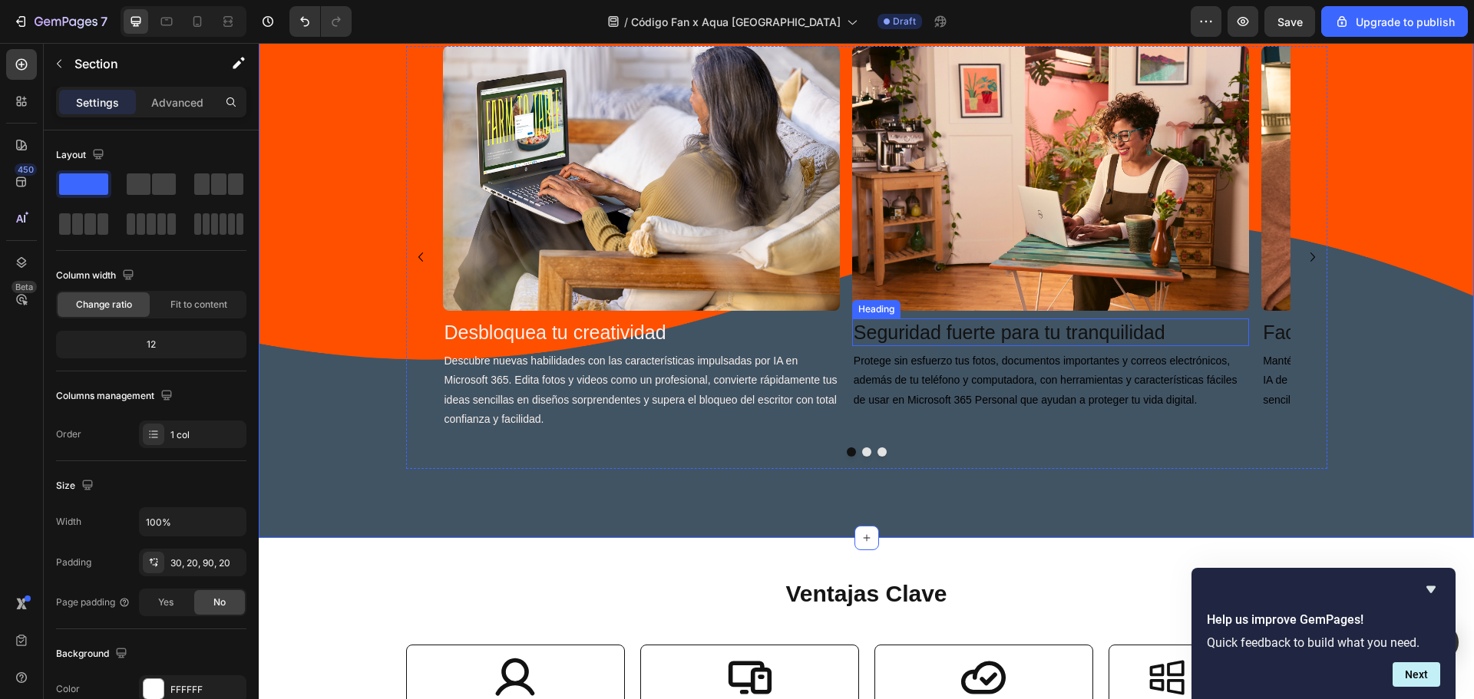
click at [940, 329] on h2 "Seguridad fuerte para tu tranquilidad" at bounding box center [1050, 333] width 397 height 28
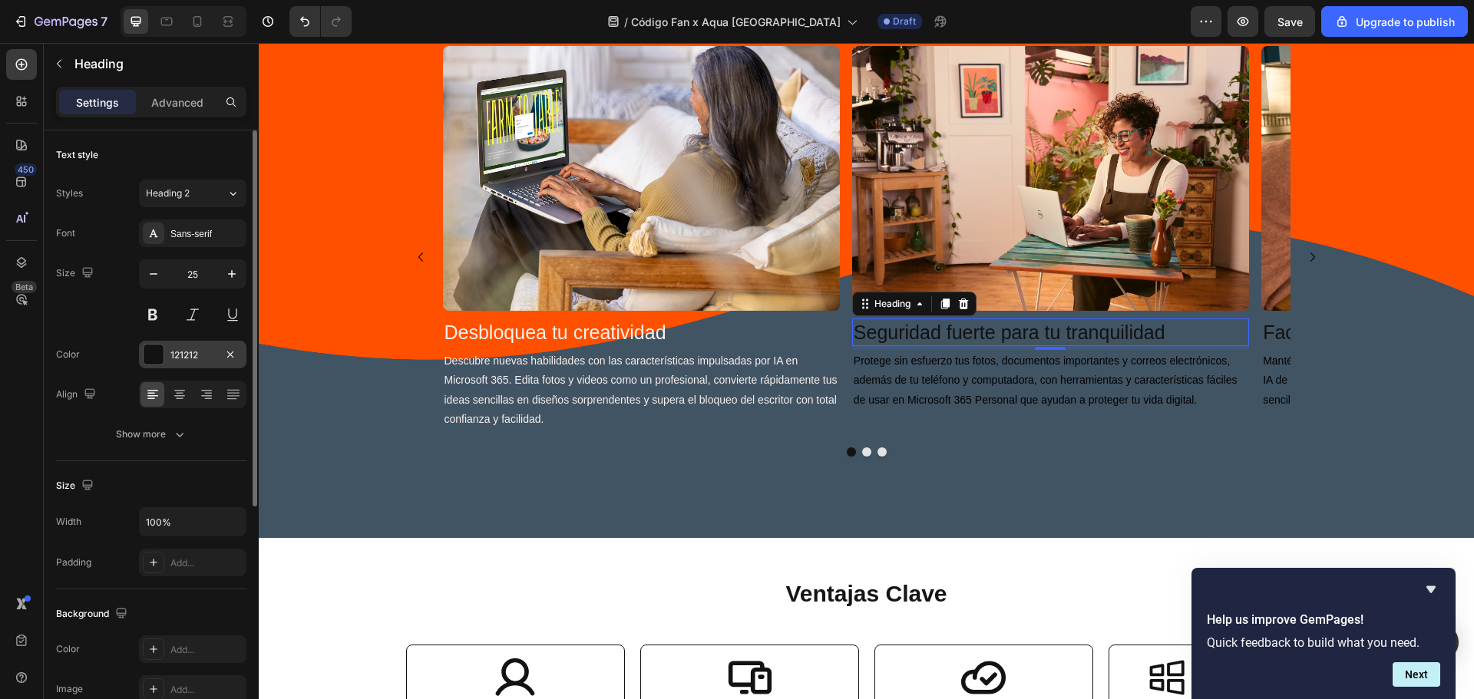
click at [153, 362] on div at bounding box center [154, 355] width 20 height 20
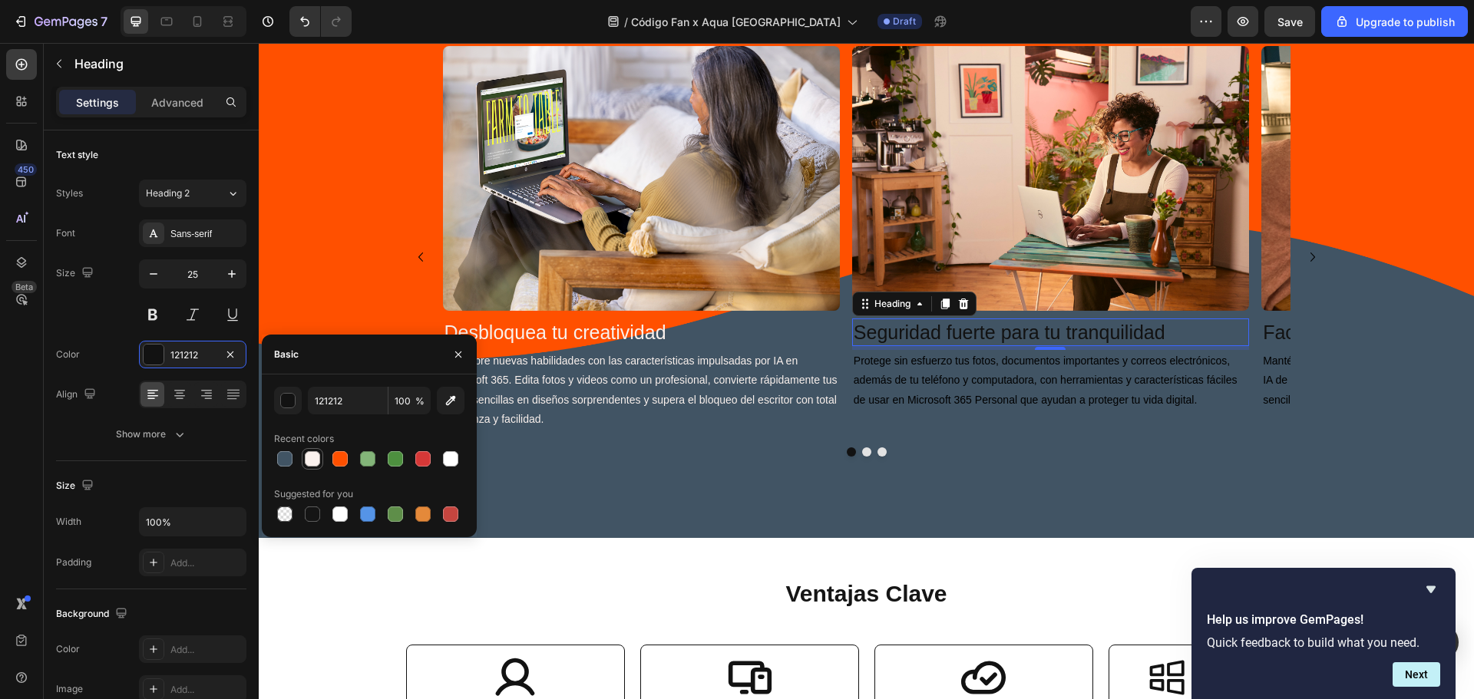
click at [310, 458] on div at bounding box center [312, 458] width 15 height 15
type input "FAF1ED"
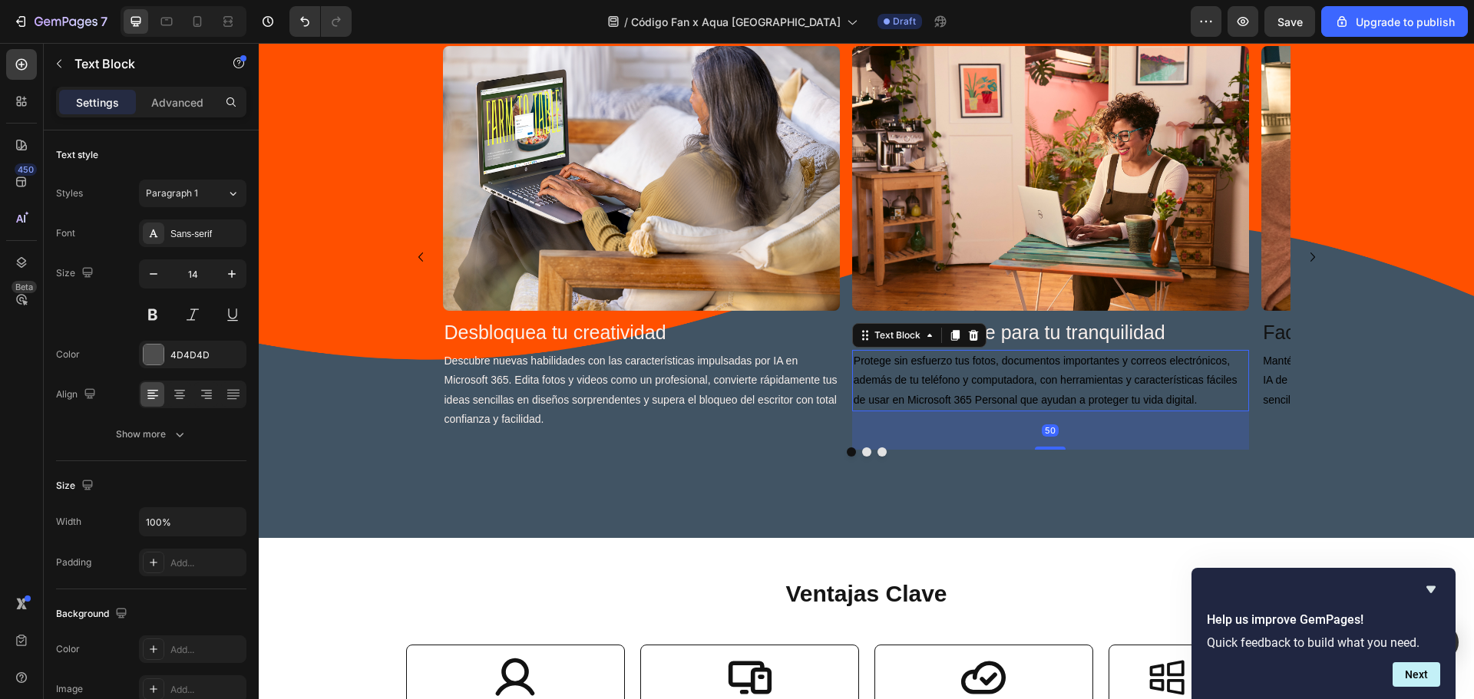
click at [926, 388] on p "Protege sin esfuerzo tus fotos, documentos importantes y correos electrónicos, …" at bounding box center [1051, 381] width 394 height 58
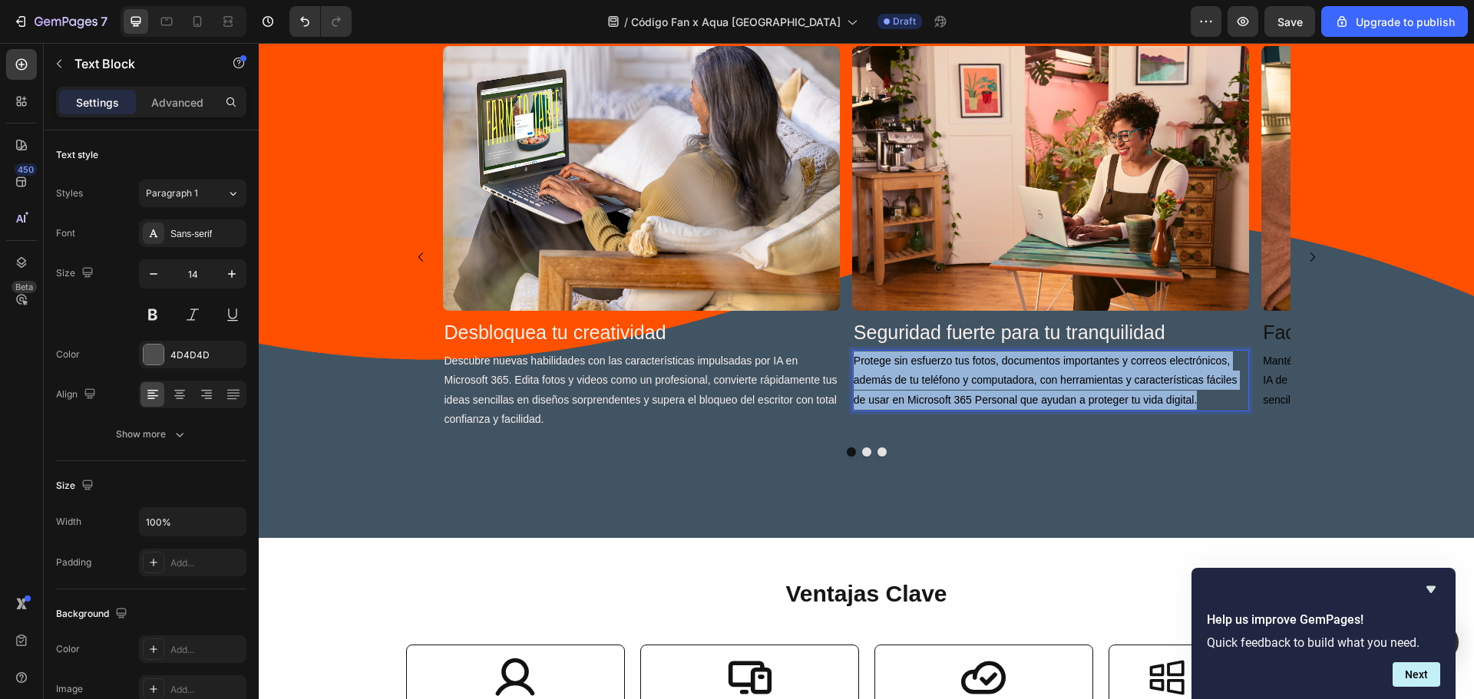
click at [926, 388] on p "Protege sin esfuerzo tus fotos, documentos importantes y correos electrónicos, …" at bounding box center [1051, 381] width 394 height 58
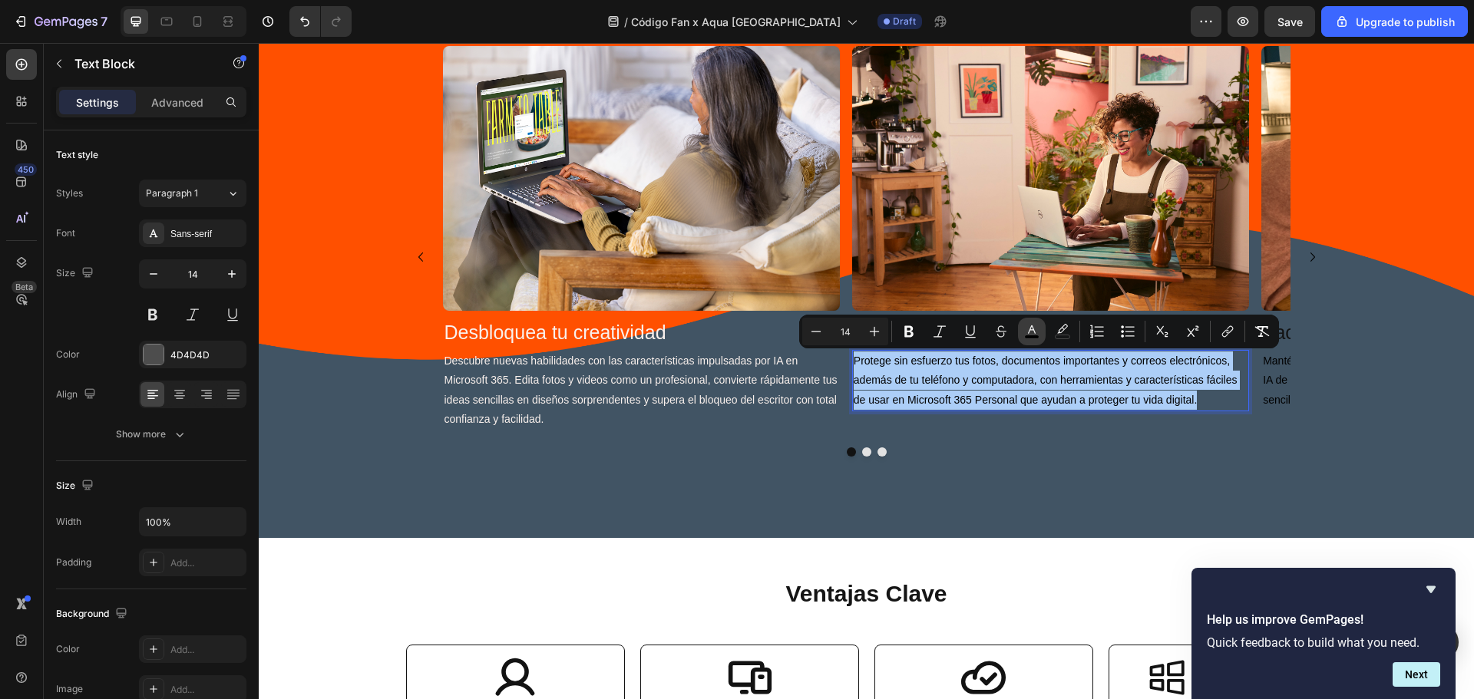
click at [1031, 338] on rect "Editor contextual toolbar" at bounding box center [1032, 337] width 15 height 4
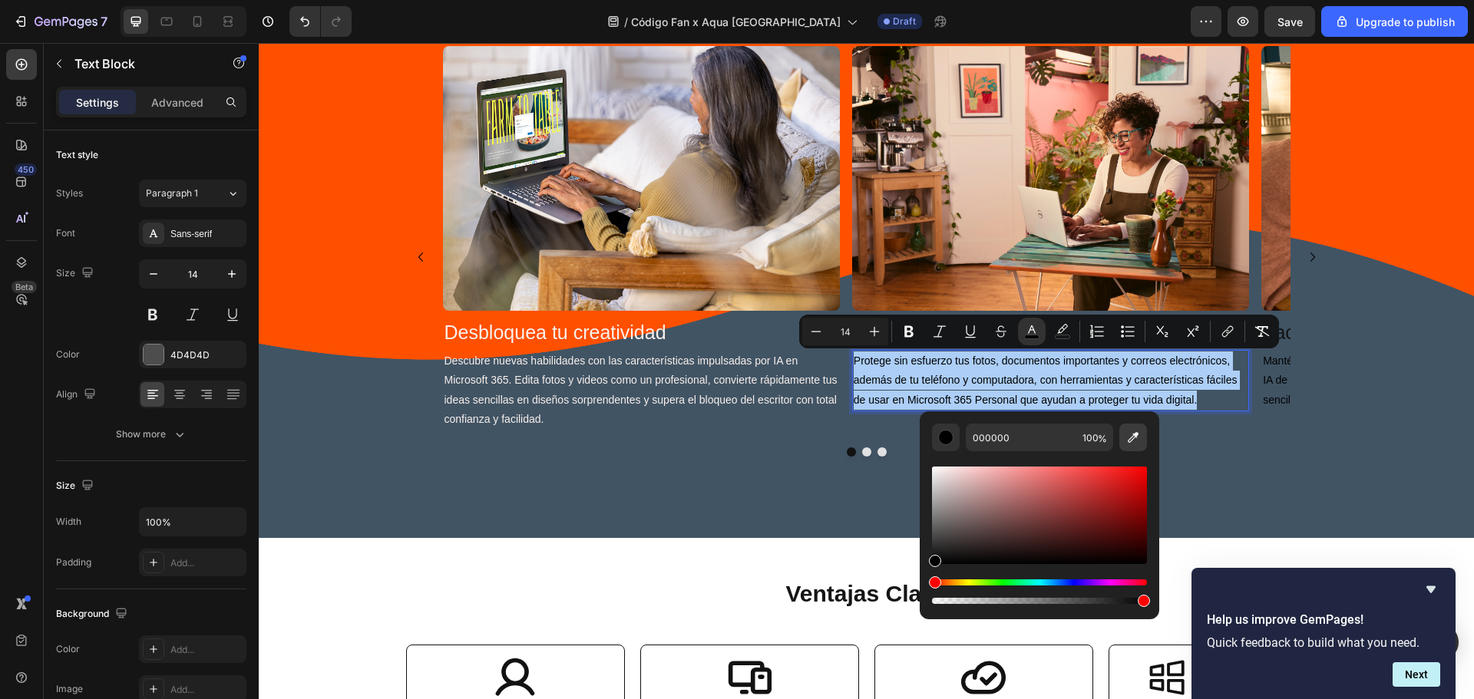
click at [1141, 447] on button "Editor contextual toolbar" at bounding box center [1133, 438] width 28 height 28
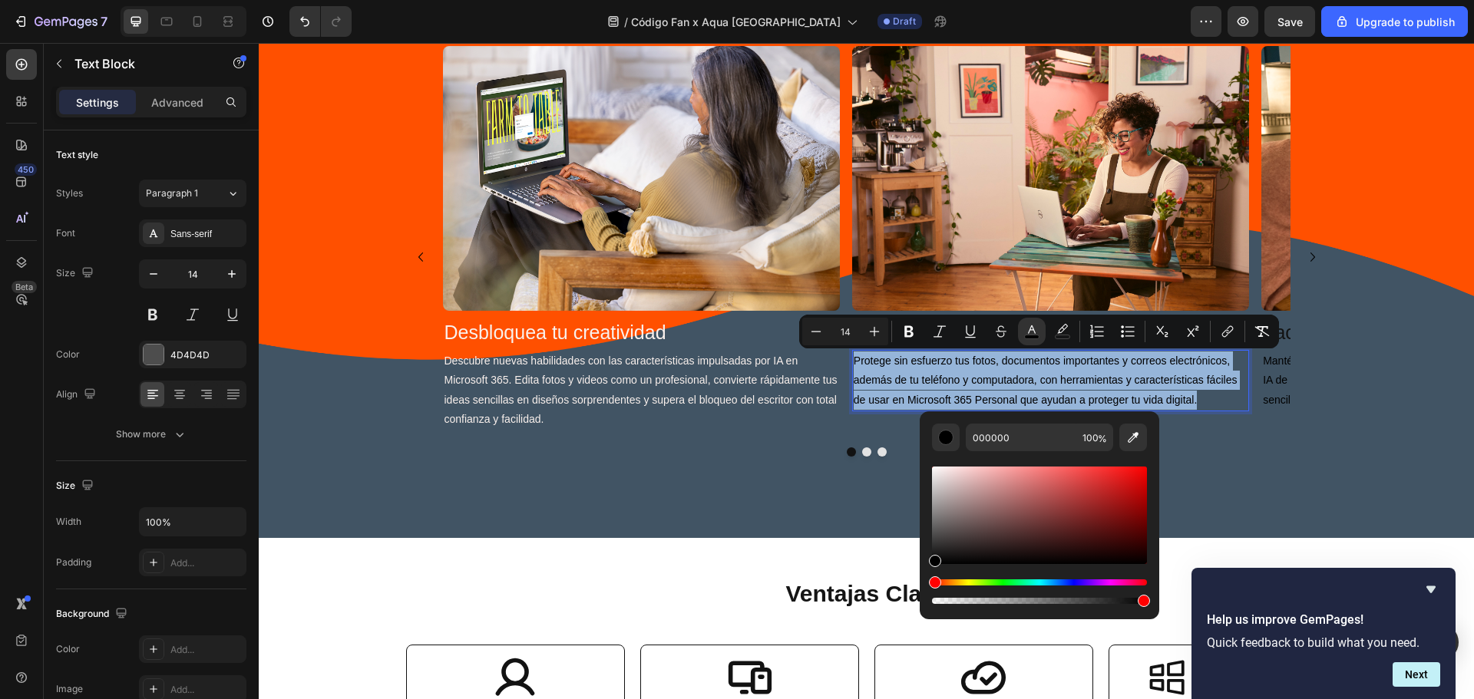
type input "FAE9E1"
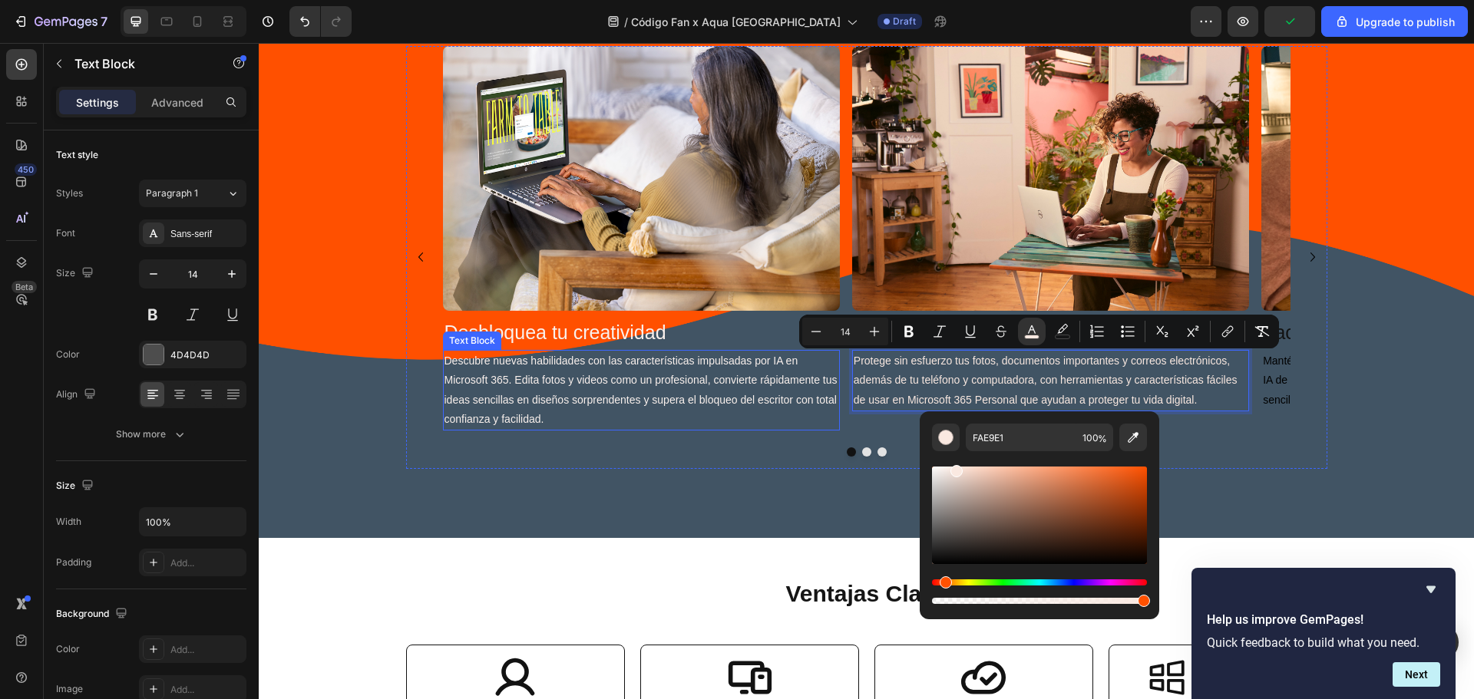
click at [636, 379] on span "Descubre nuevas habilidades con las características impulsadas por IA en Micros…" at bounding box center [640, 390] width 393 height 71
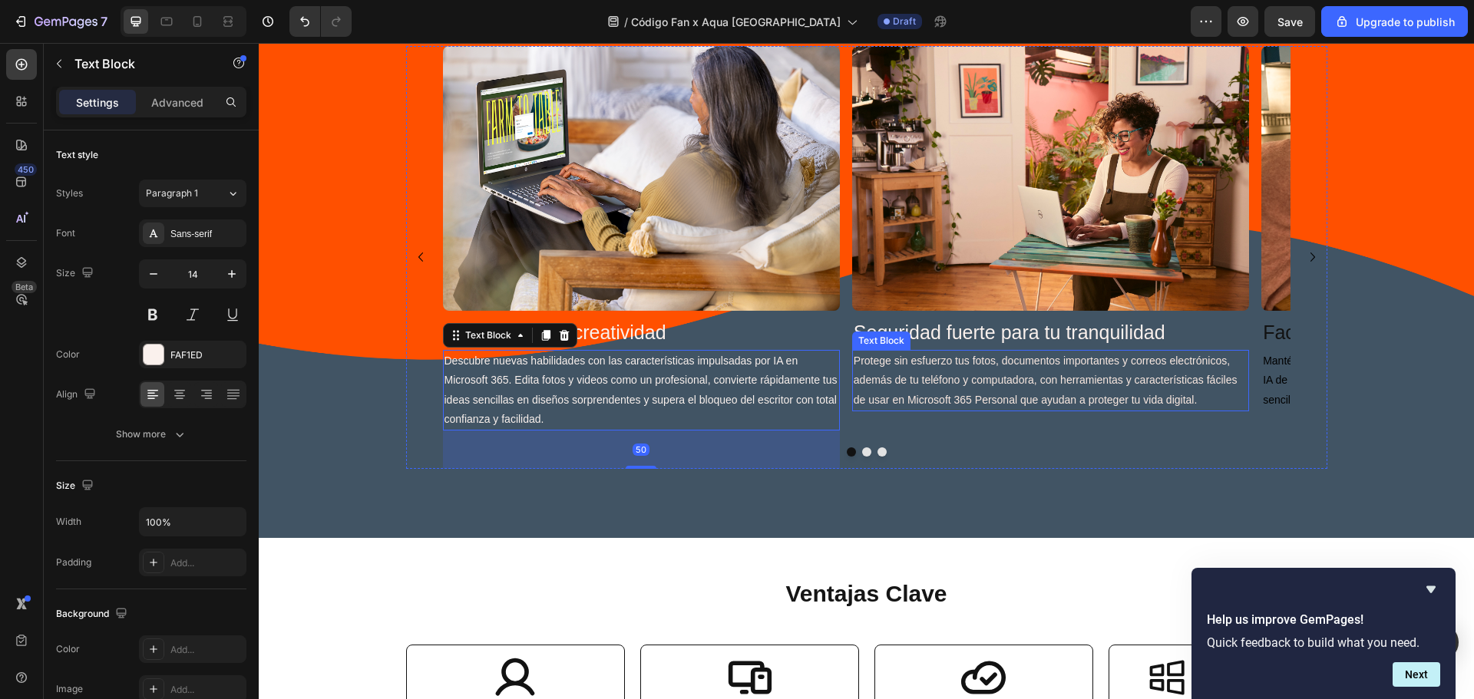
click at [969, 391] on p "Protege sin esfuerzo tus fotos, documentos importantes y correos electrónicos, …" at bounding box center [1051, 381] width 394 height 58
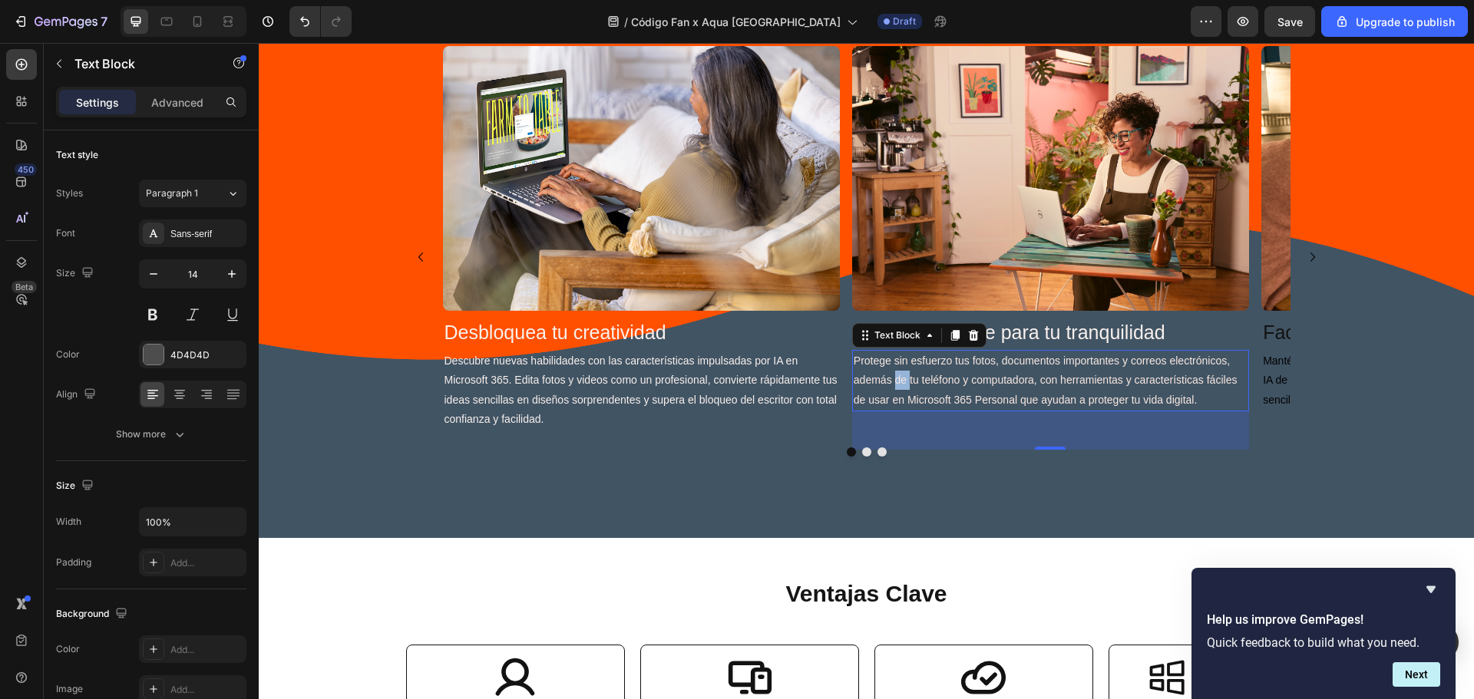
click at [897, 381] on span "Protege sin esfuerzo tus fotos, documentos importantes y correos electrónicos, …" at bounding box center [1046, 380] width 384 height 51
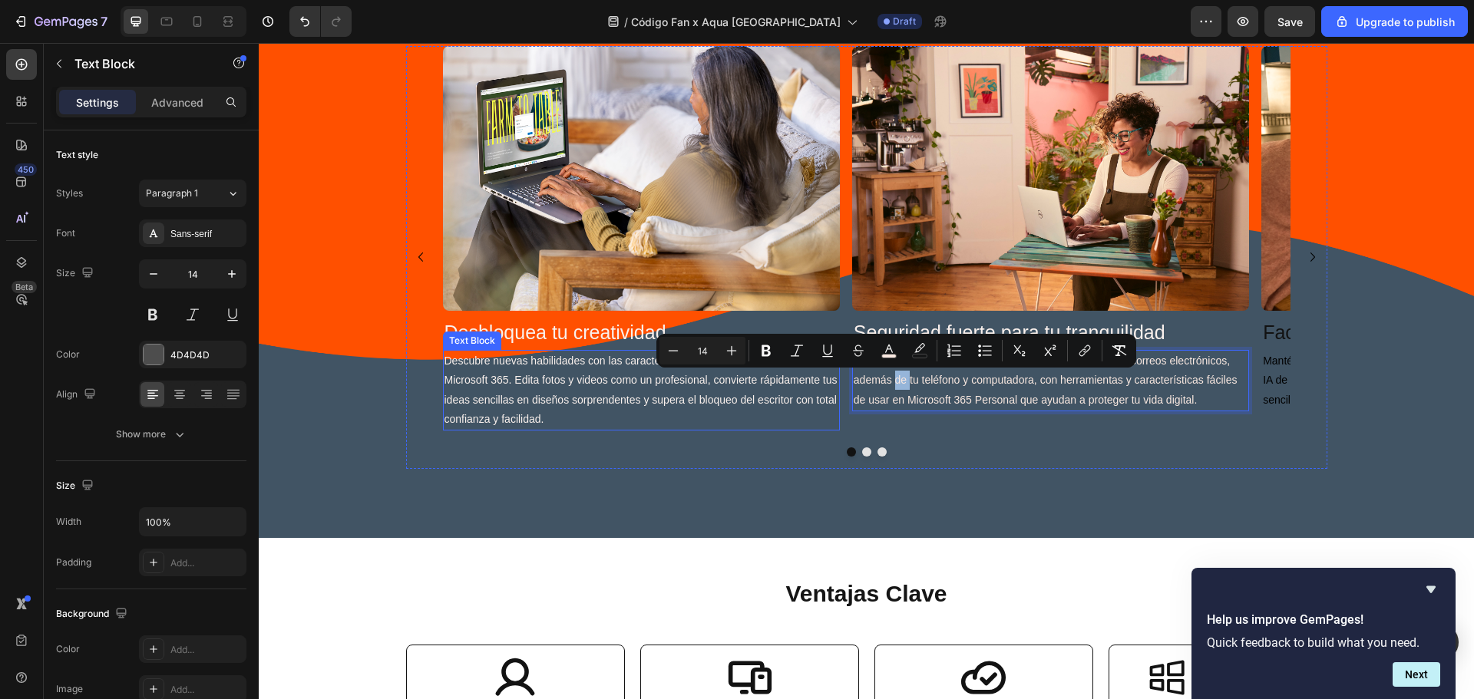
click at [734, 382] on span "Descubre nuevas habilidades con las características impulsadas por IA en Micros…" at bounding box center [640, 390] width 393 height 71
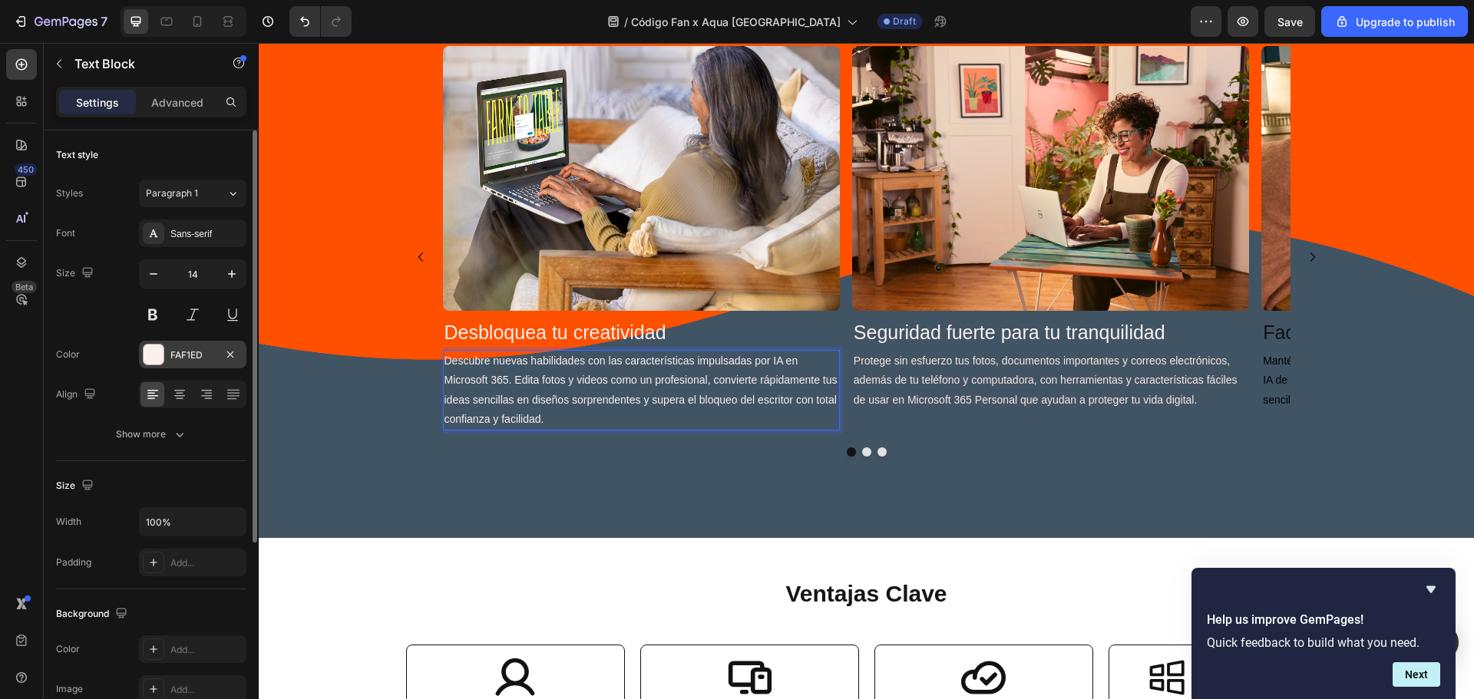
click at [186, 353] on div "FAF1ED" at bounding box center [192, 356] width 45 height 14
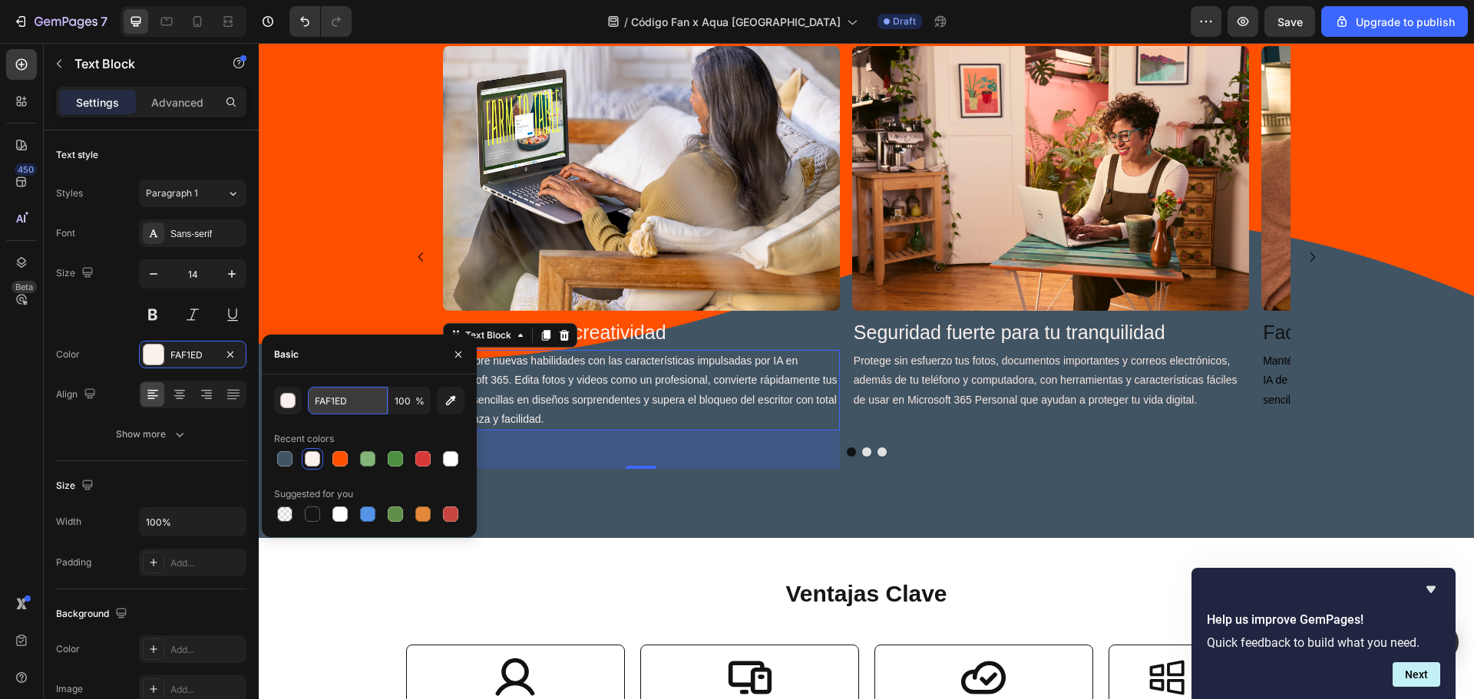
click at [356, 406] on input "FAF1ED" at bounding box center [348, 401] width 80 height 28
click at [456, 354] on icon "button" at bounding box center [458, 355] width 12 height 12
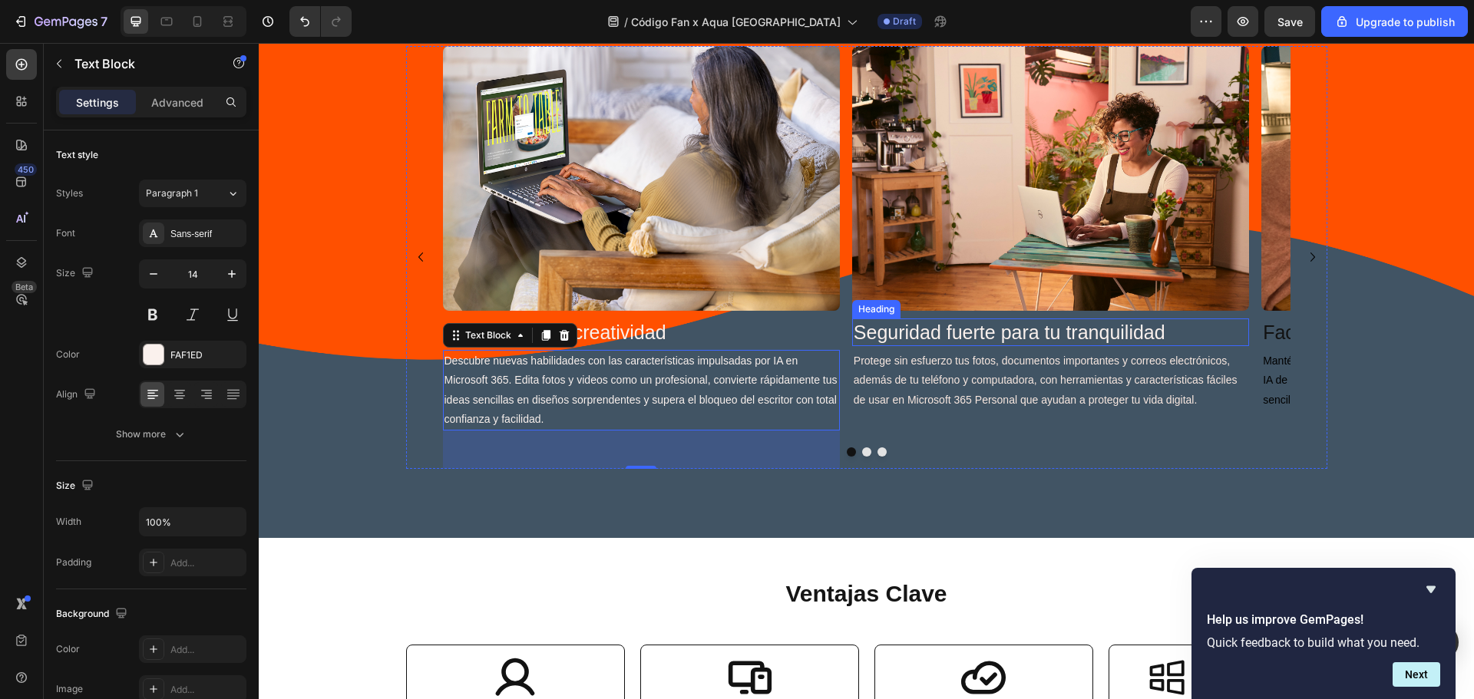
click at [1018, 327] on h2 "Seguridad fuerte para tu tranquilidad" at bounding box center [1050, 333] width 397 height 28
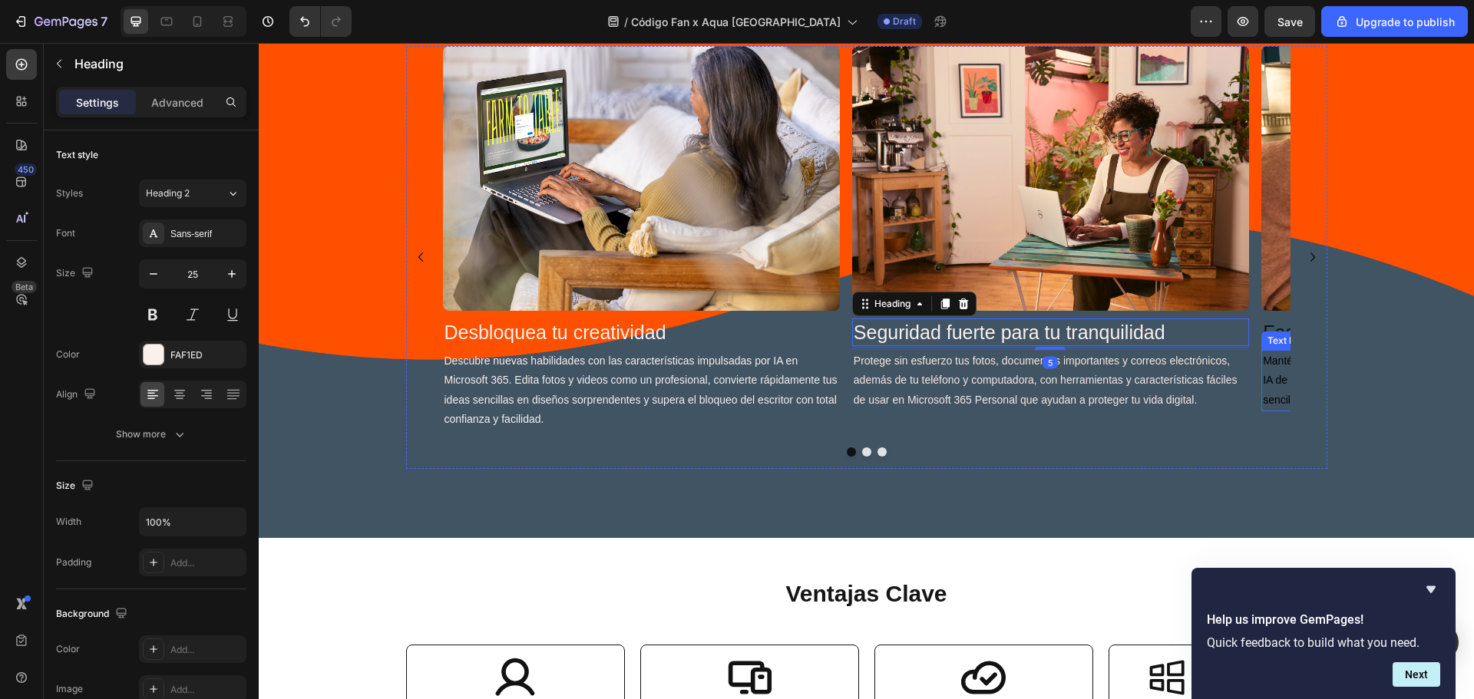
click at [1272, 354] on p "Mantén el ritmo de tu día a día, todos los días, con las características basada…" at bounding box center [1460, 381] width 394 height 58
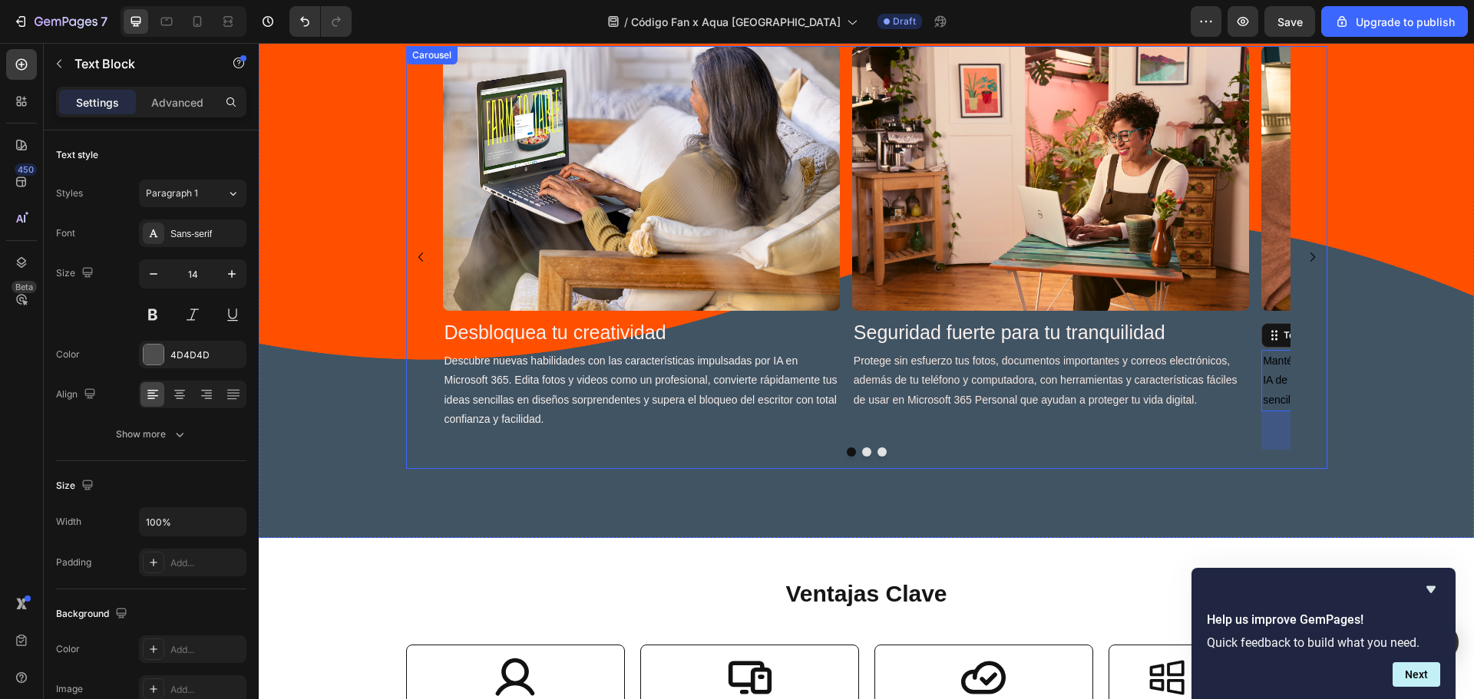
click at [847, 452] on button "Dot" at bounding box center [851, 452] width 9 height 9
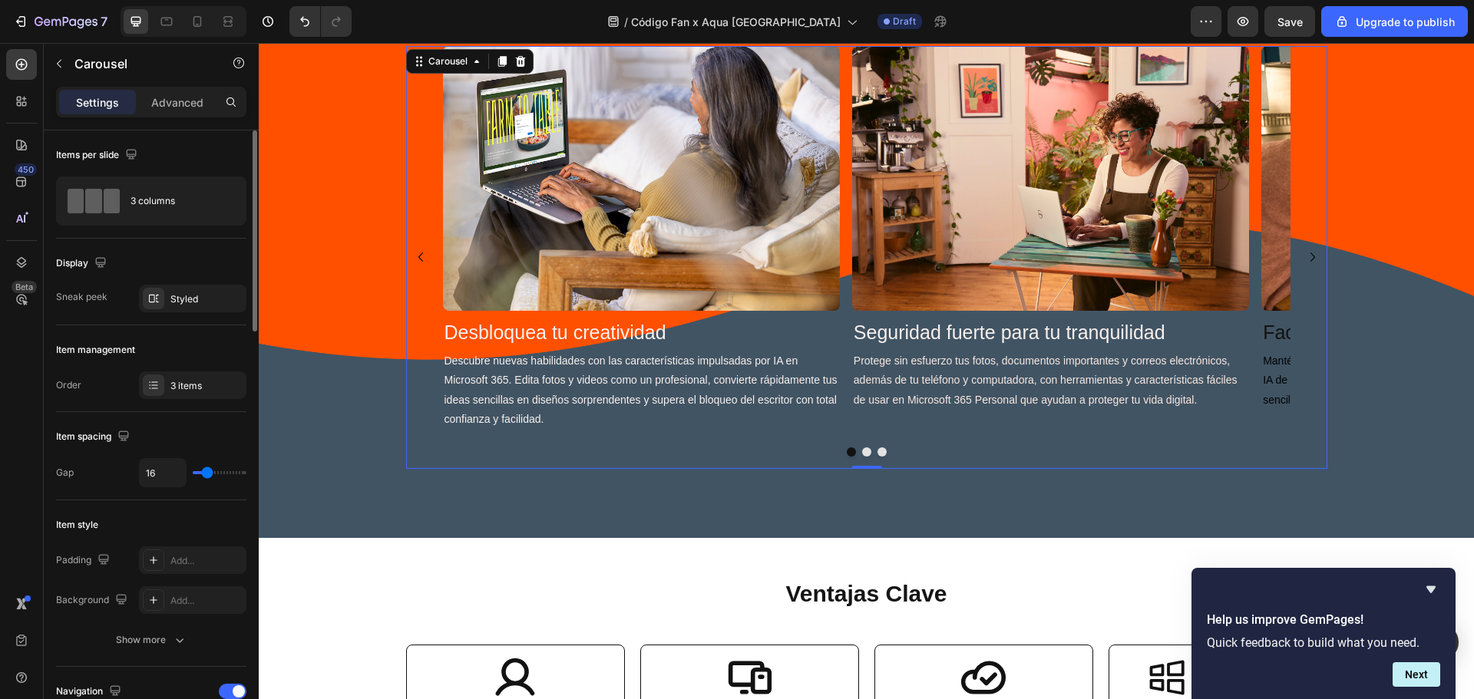
scroll to position [204, 0]
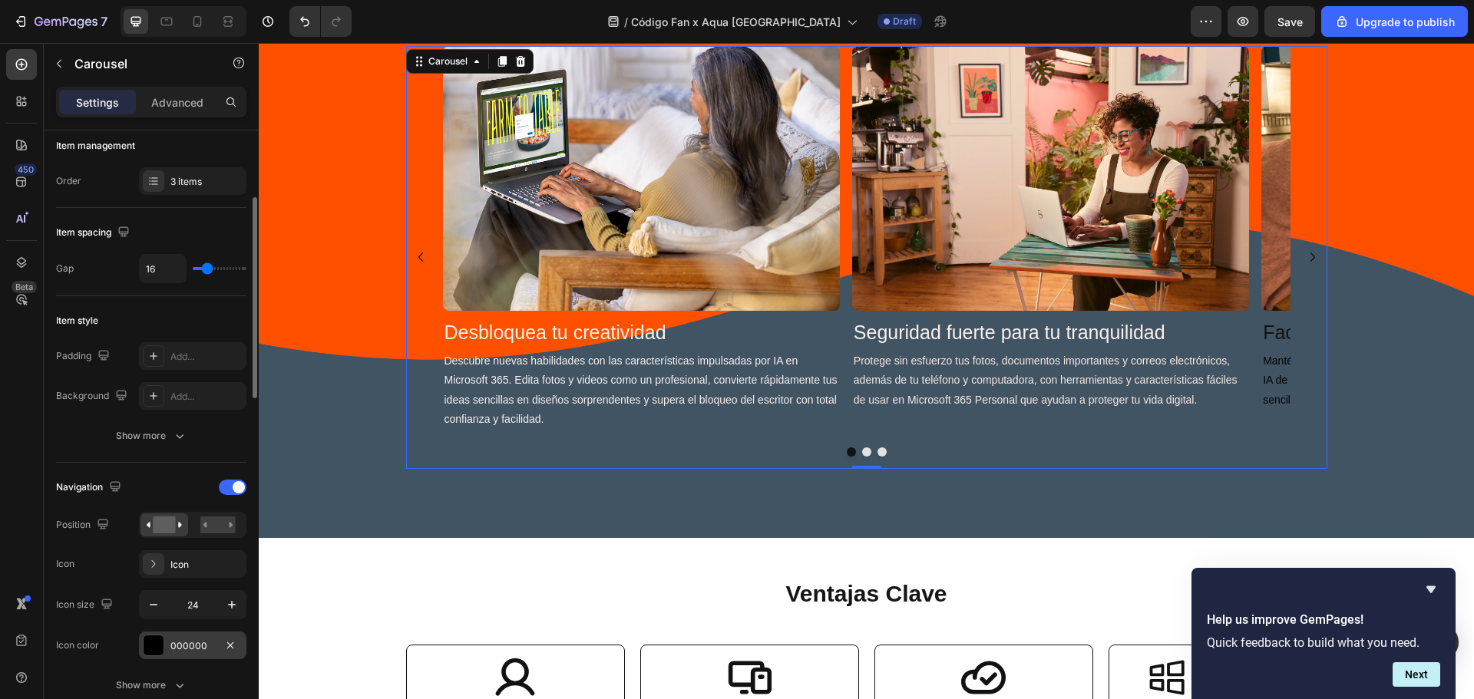
click at [202, 637] on div "000000" at bounding box center [192, 646] width 107 height 28
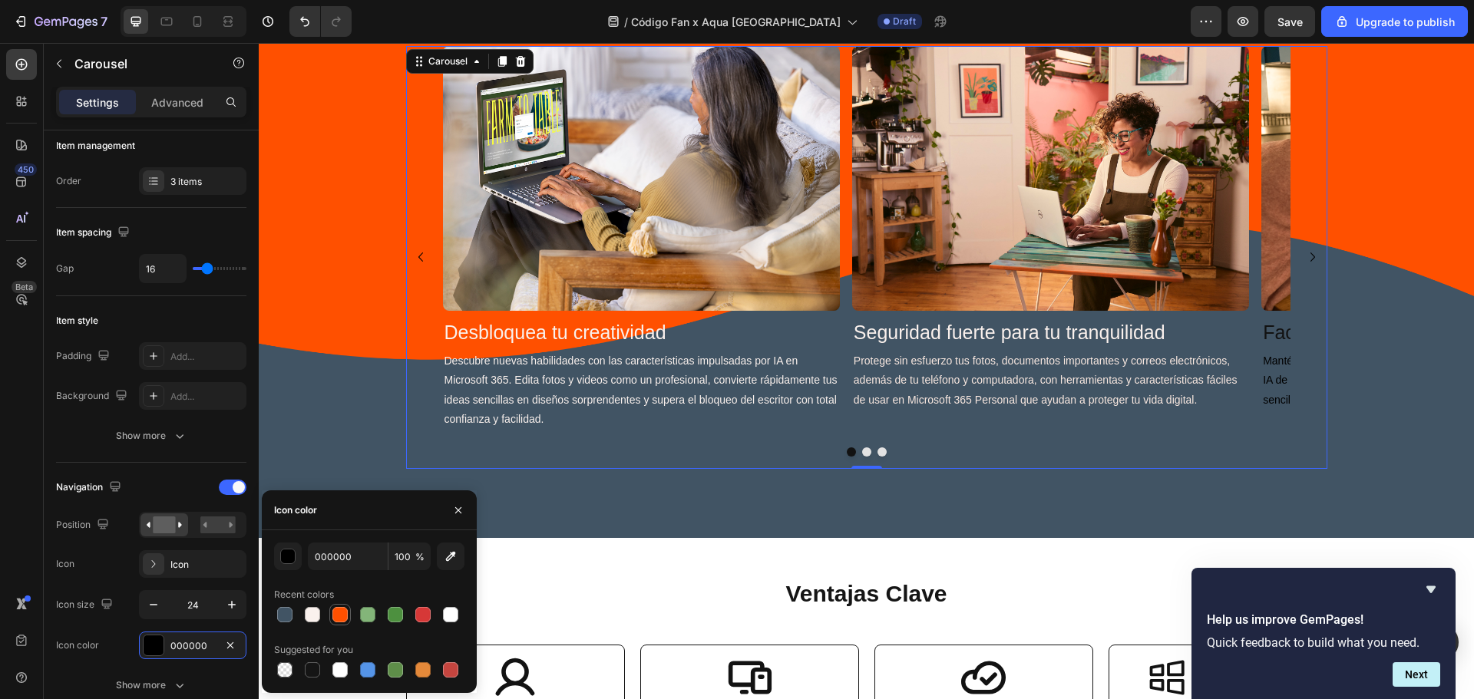
click at [344, 610] on div at bounding box center [339, 614] width 15 height 15
type input "FF5000"
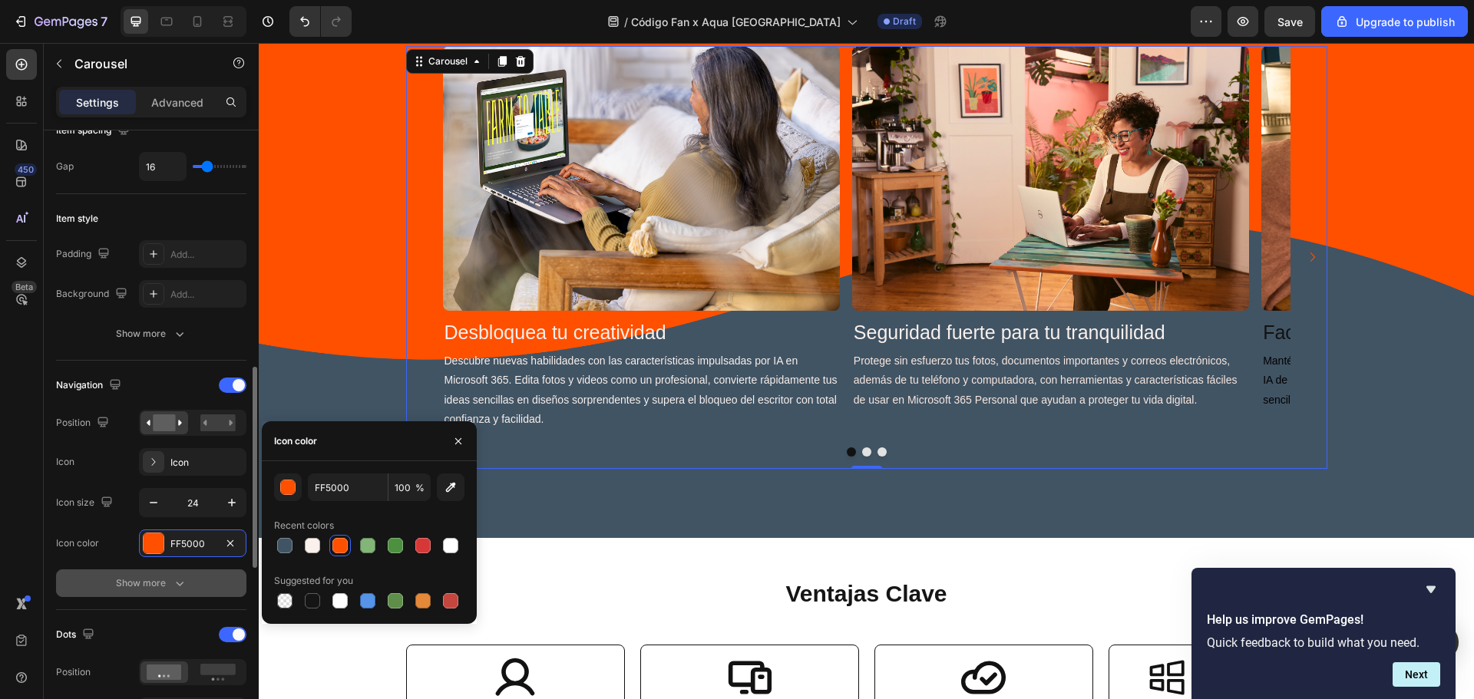
scroll to position [408, 0]
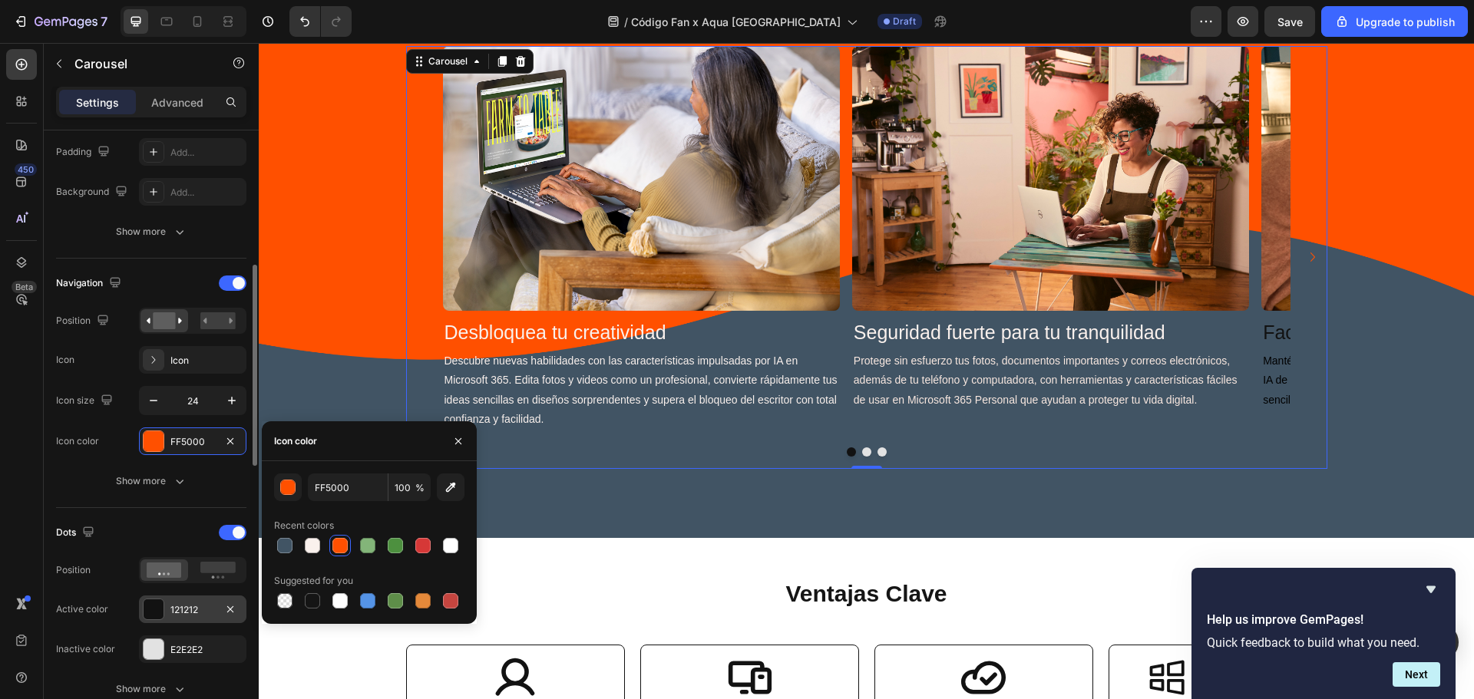
click at [193, 607] on div "121212" at bounding box center [192, 610] width 45 height 14
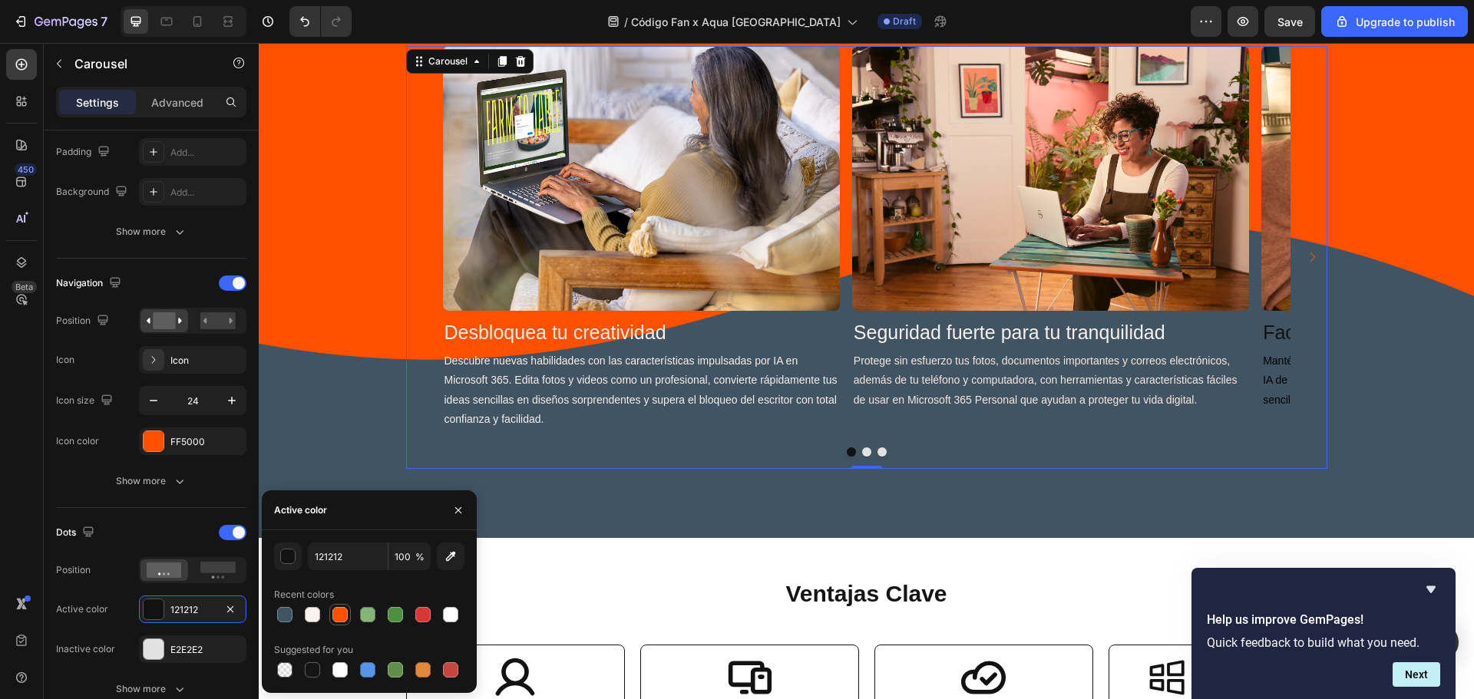
click at [341, 616] on div at bounding box center [339, 614] width 15 height 15
type input "FF5000"
click at [202, 647] on div "E2E2E2" at bounding box center [192, 650] width 45 height 14
click at [304, 619] on div at bounding box center [312, 615] width 18 height 18
type input "FAF1ED"
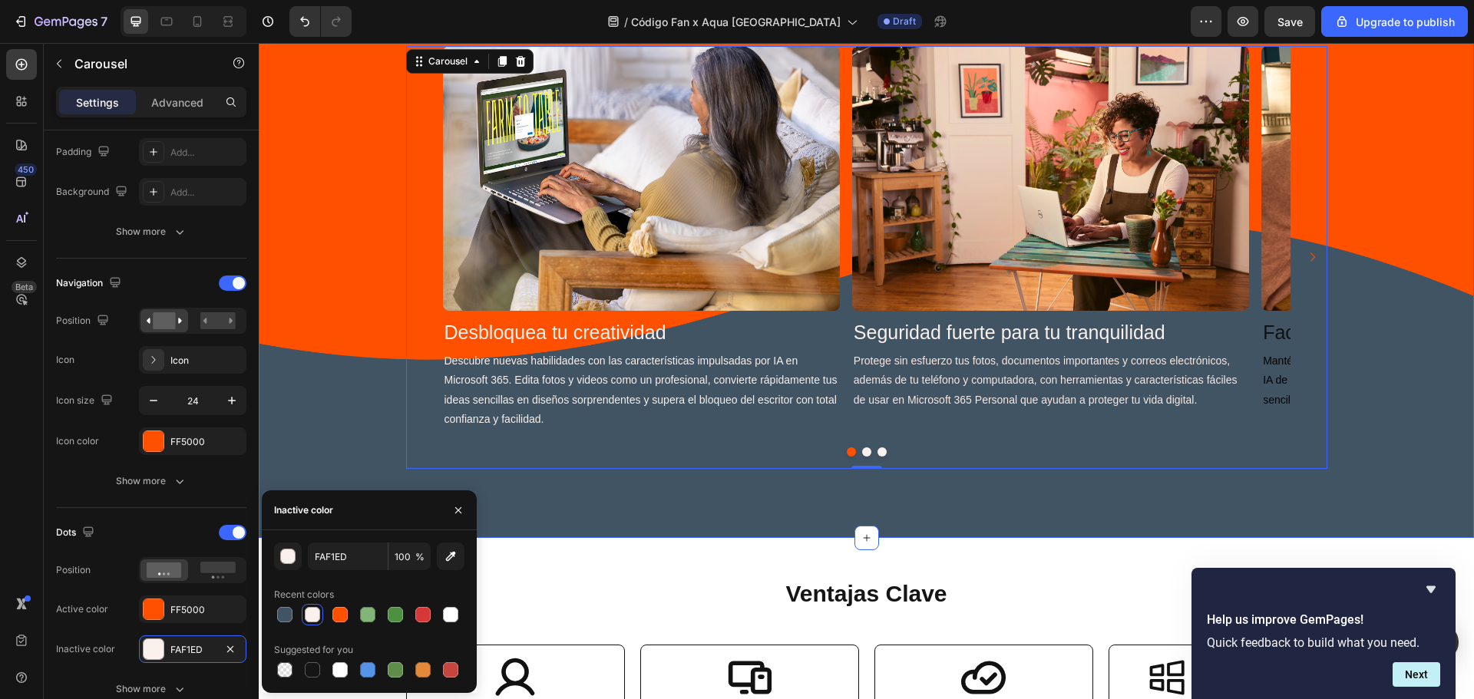
click at [797, 494] on div "⁠⁠⁠⁠⁠⁠⁠ Aspectos Destacados de Microsoft 365 Heading Image Desbloquea tu creati…" at bounding box center [866, 238] width 1215 height 599
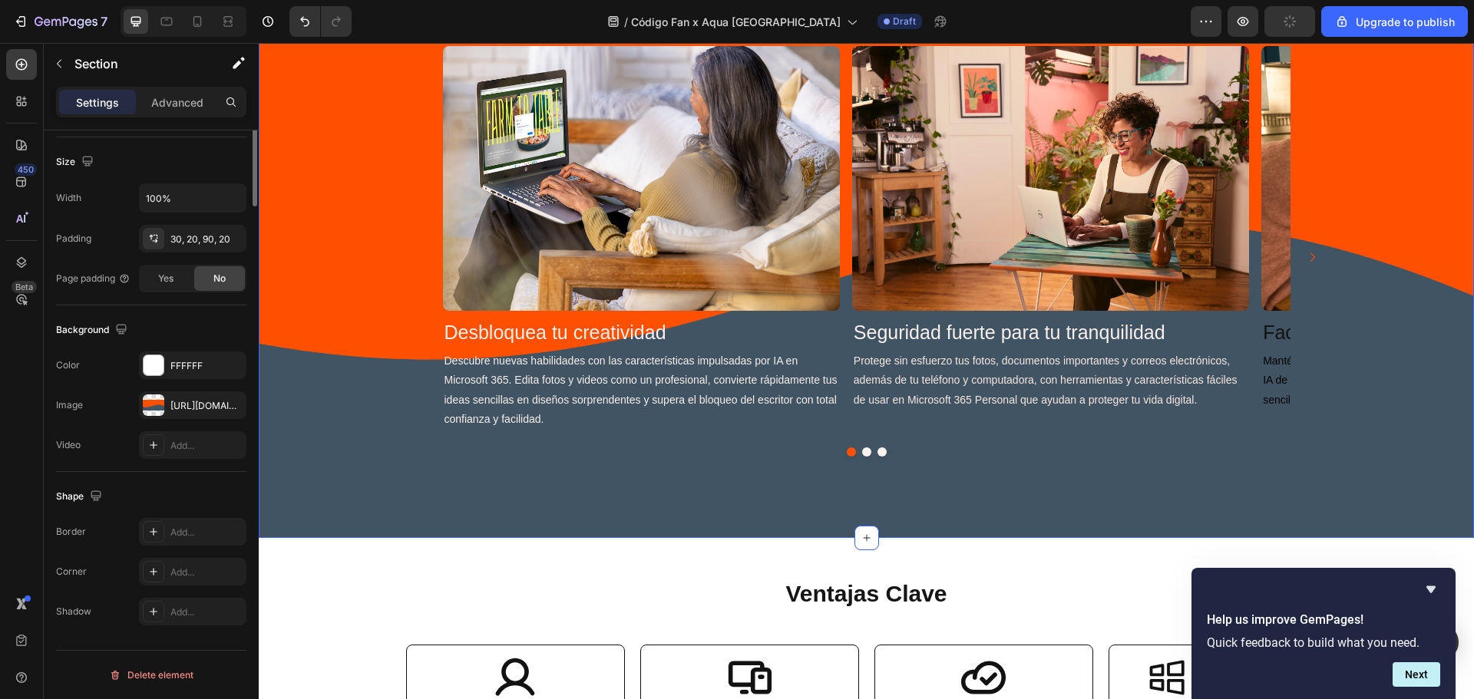
scroll to position [0, 0]
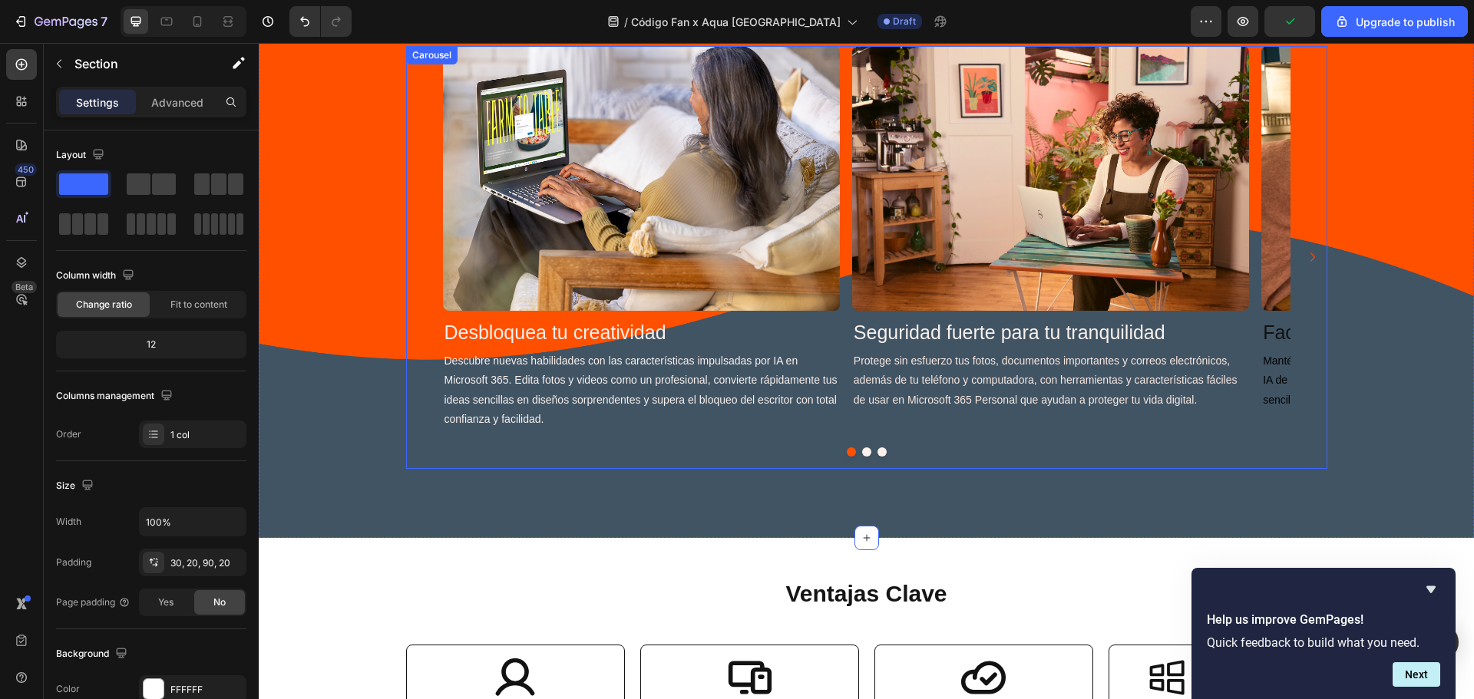
click at [1308, 254] on icon "Carousel Next Arrow" at bounding box center [1312, 257] width 18 height 18
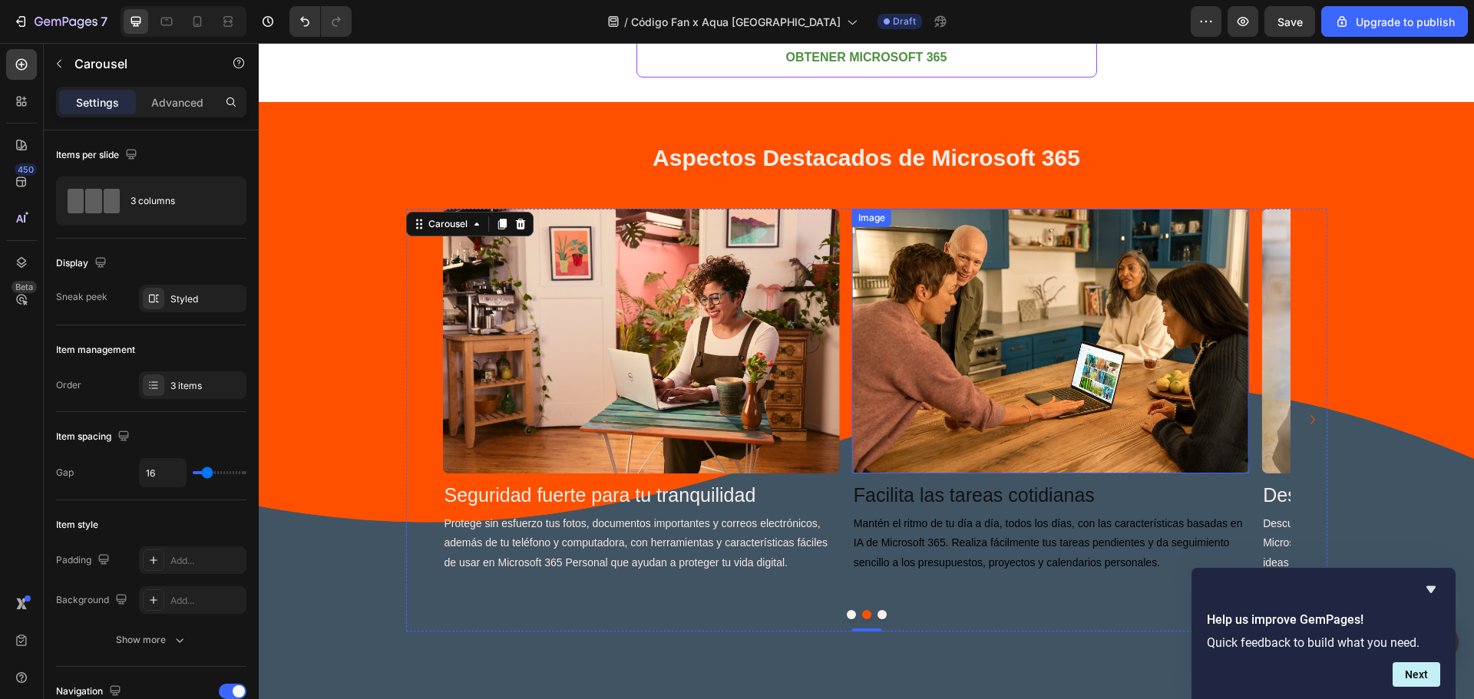
scroll to position [2216, 0]
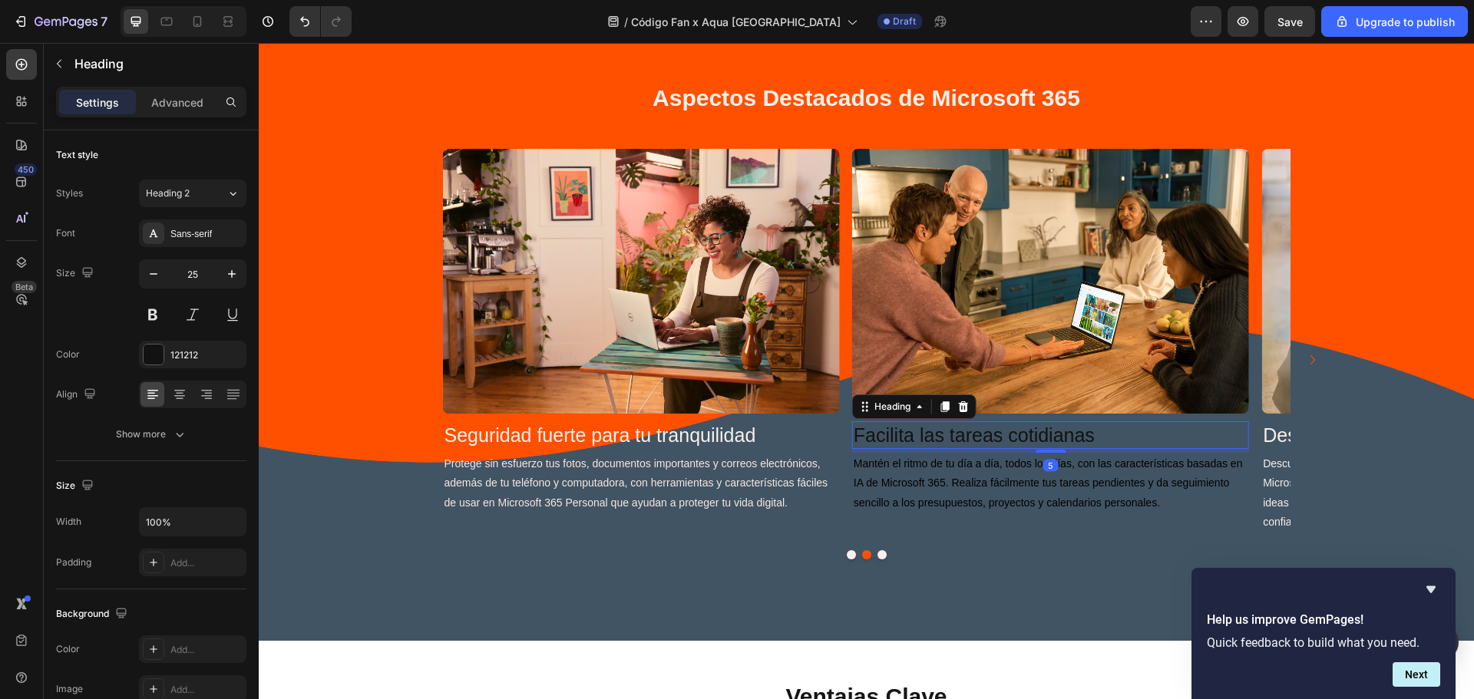
click at [1013, 426] on h2 "Facilita las tareas cotidianas" at bounding box center [1050, 435] width 397 height 28
click at [1005, 433] on h2 "Facilita las tareas cotidianas" at bounding box center [1050, 435] width 397 height 28
click at [1013, 438] on p "Facilita las tareas cotidianas" at bounding box center [1051, 435] width 394 height 25
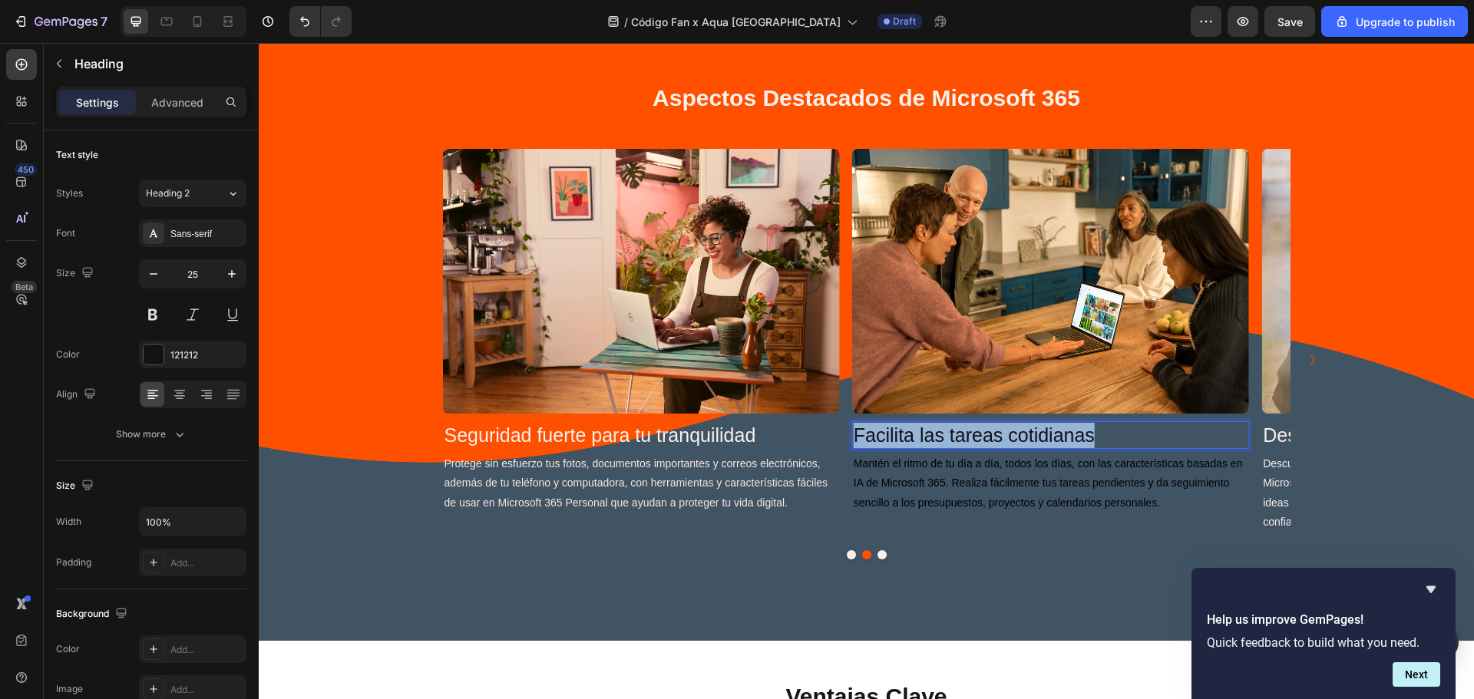
click at [1013, 438] on p "Facilita las tareas cotidianas" at bounding box center [1051, 435] width 394 height 25
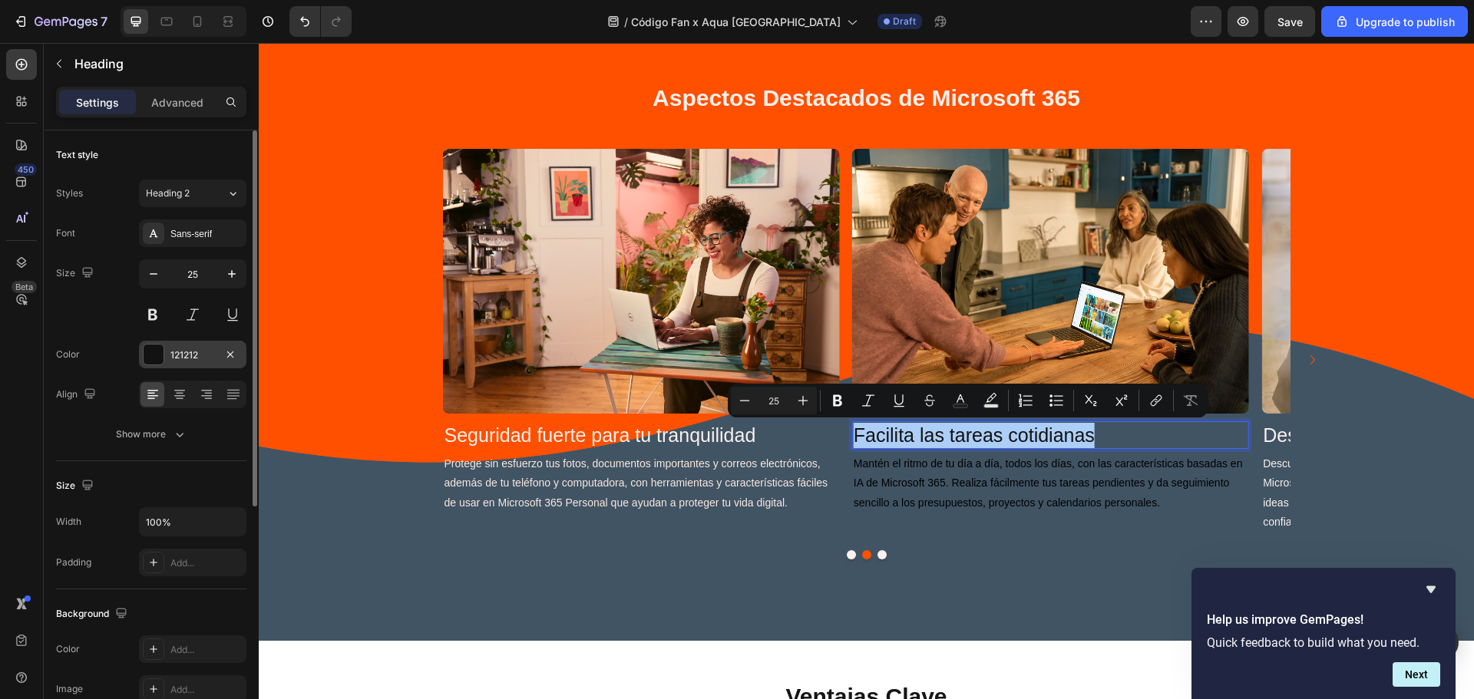
click at [183, 343] on div "121212" at bounding box center [192, 355] width 107 height 28
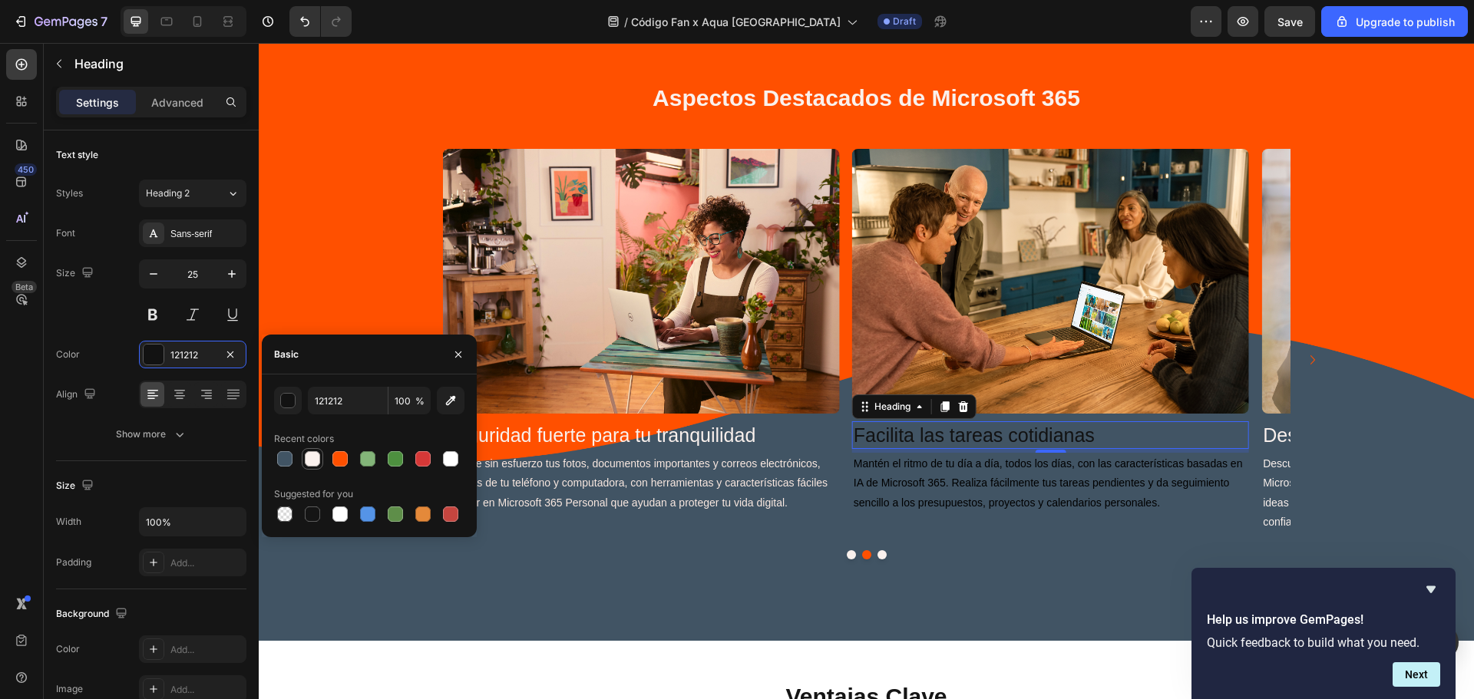
click at [320, 453] on div at bounding box center [312, 459] width 18 height 18
type input "FAF1ED"
click at [904, 464] on span "Mantén el ritmo de tu día a día, todos los días, con las características basada…" at bounding box center [1048, 483] width 389 height 51
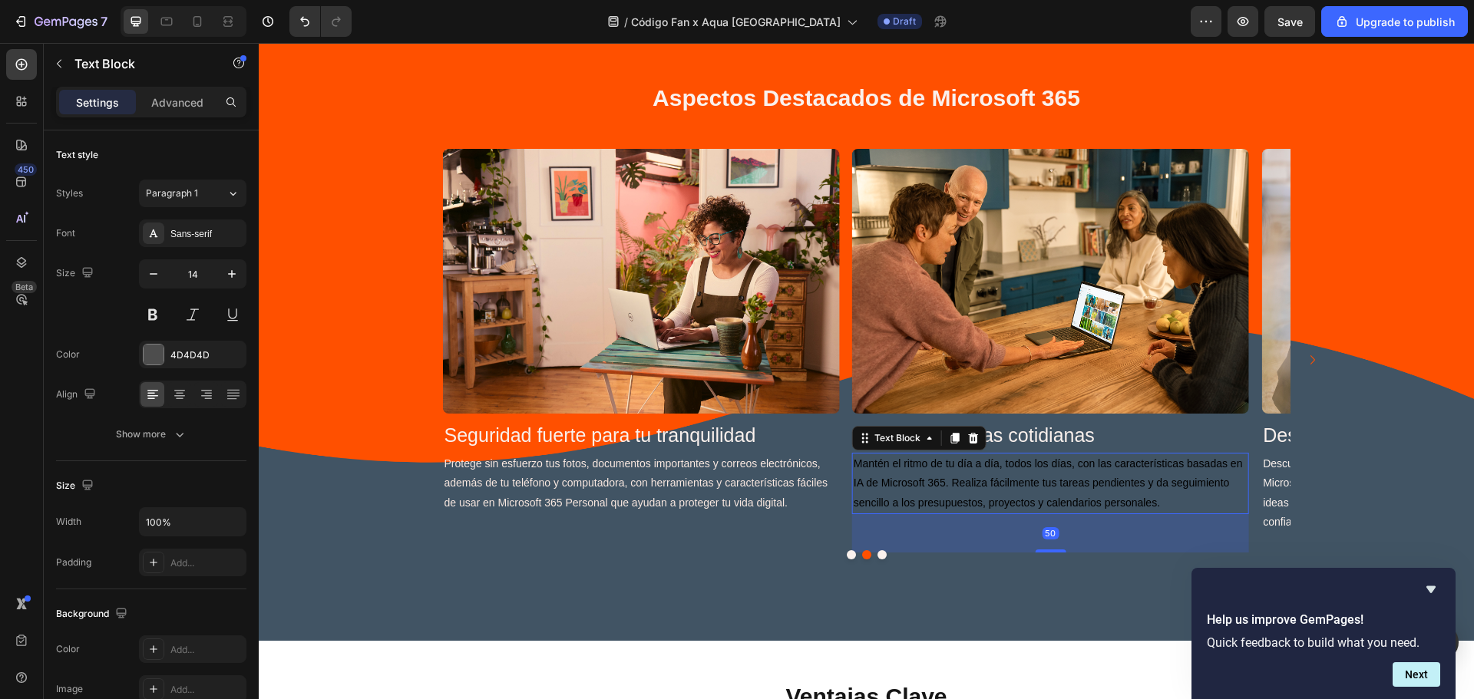
click at [915, 463] on span "Mantén el ritmo de tu día a día, todos los días, con las características basada…" at bounding box center [1048, 483] width 389 height 51
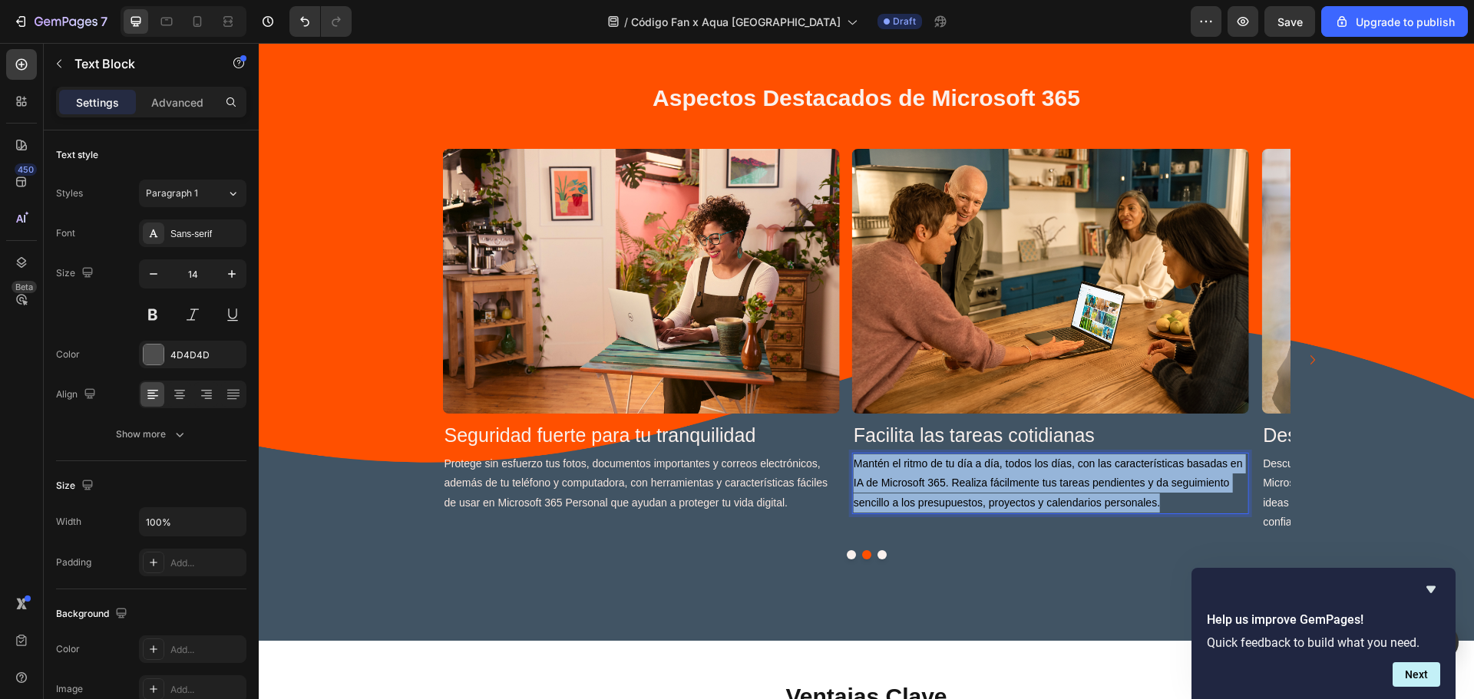
click at [915, 463] on span "Mantén el ritmo de tu día a día, todos los días, con las características basada…" at bounding box center [1048, 483] width 389 height 51
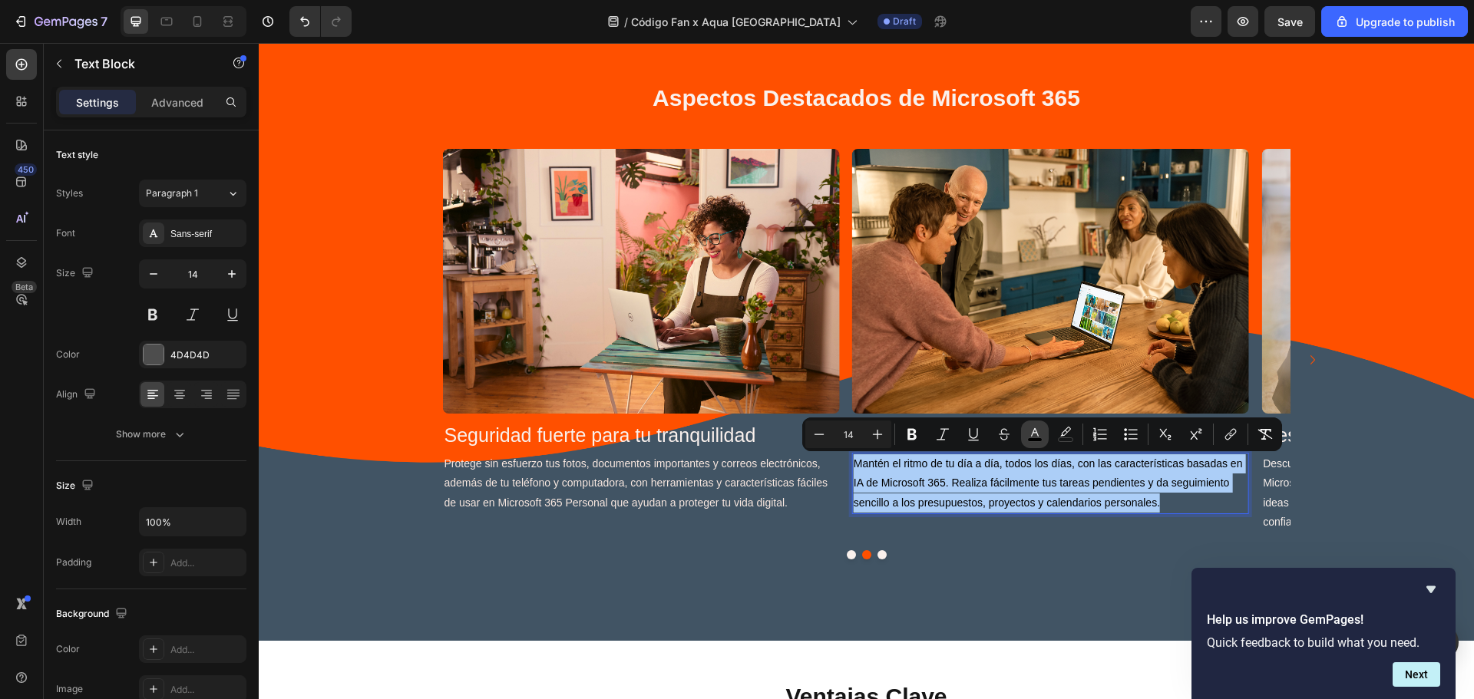
click at [1042, 439] on rect "Editor contextual toolbar" at bounding box center [1035, 440] width 15 height 4
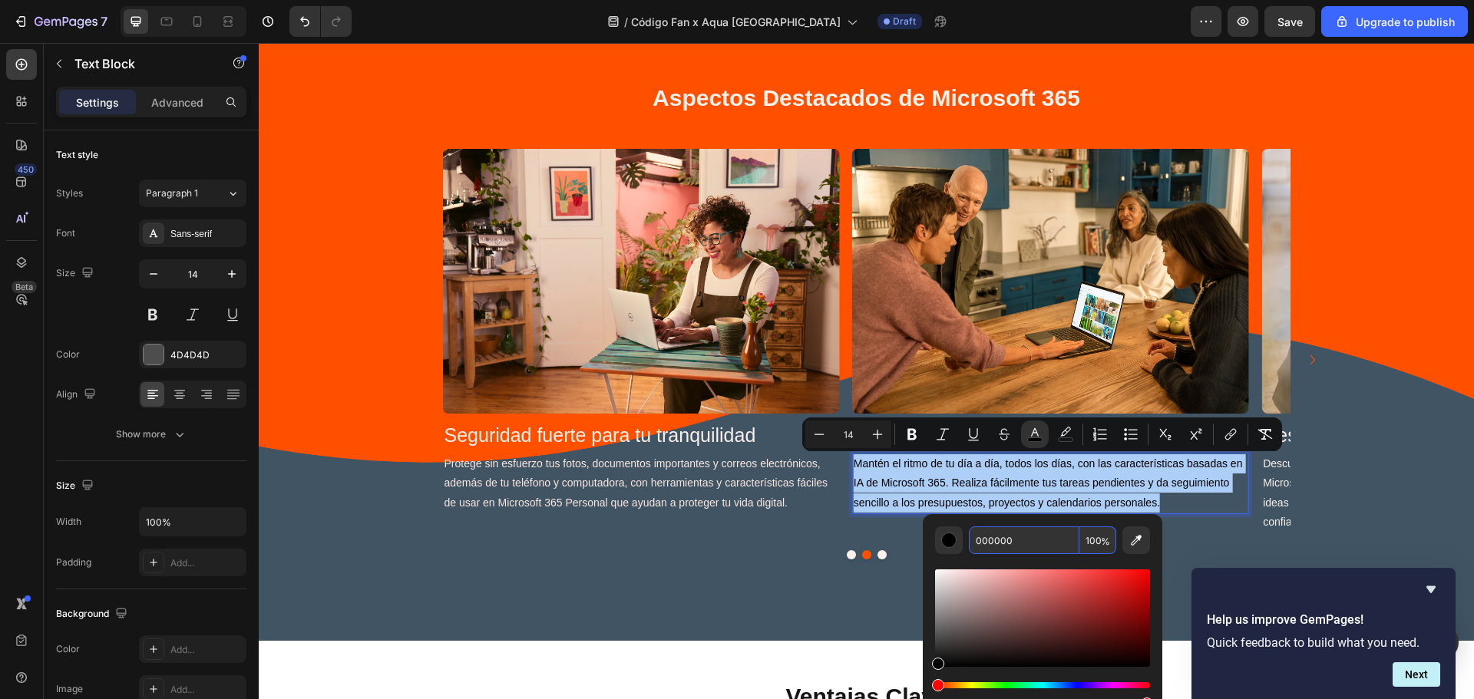
paste input "FAF1ED"
type input "FAF1ED"
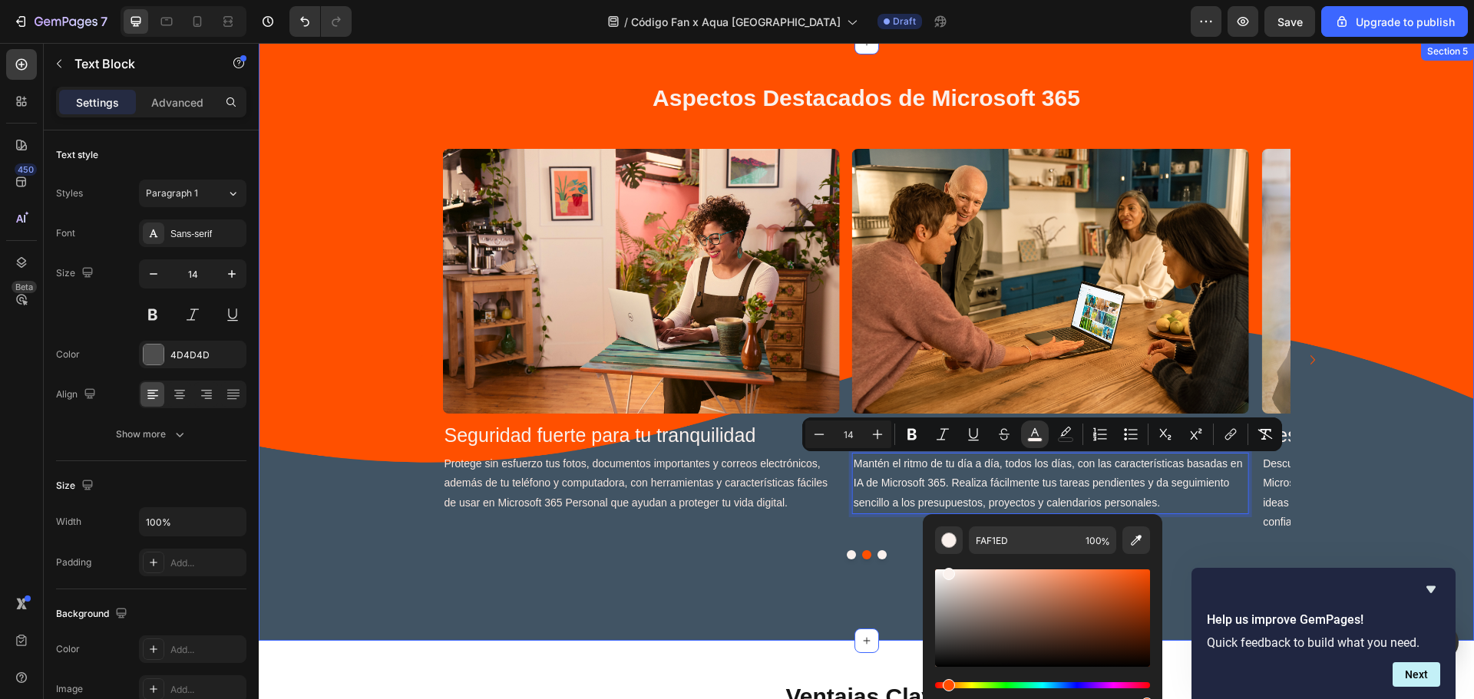
click at [869, 598] on div "⁠⁠⁠⁠⁠⁠⁠ Aspectos Destacados de Microsoft 365 Heading Image Desbloquea tu creati…" at bounding box center [866, 341] width 1215 height 599
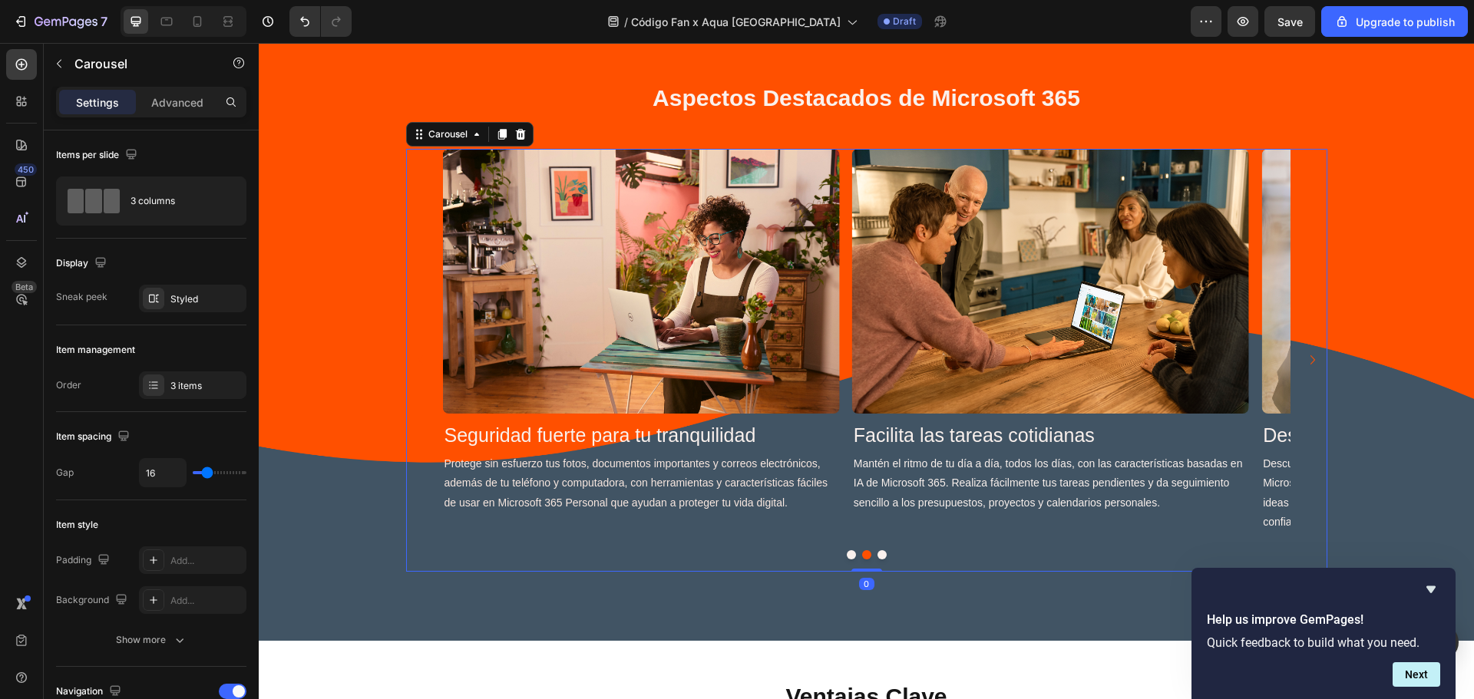
click at [1303, 358] on icon "Carousel Next Arrow" at bounding box center [1312, 360] width 18 height 18
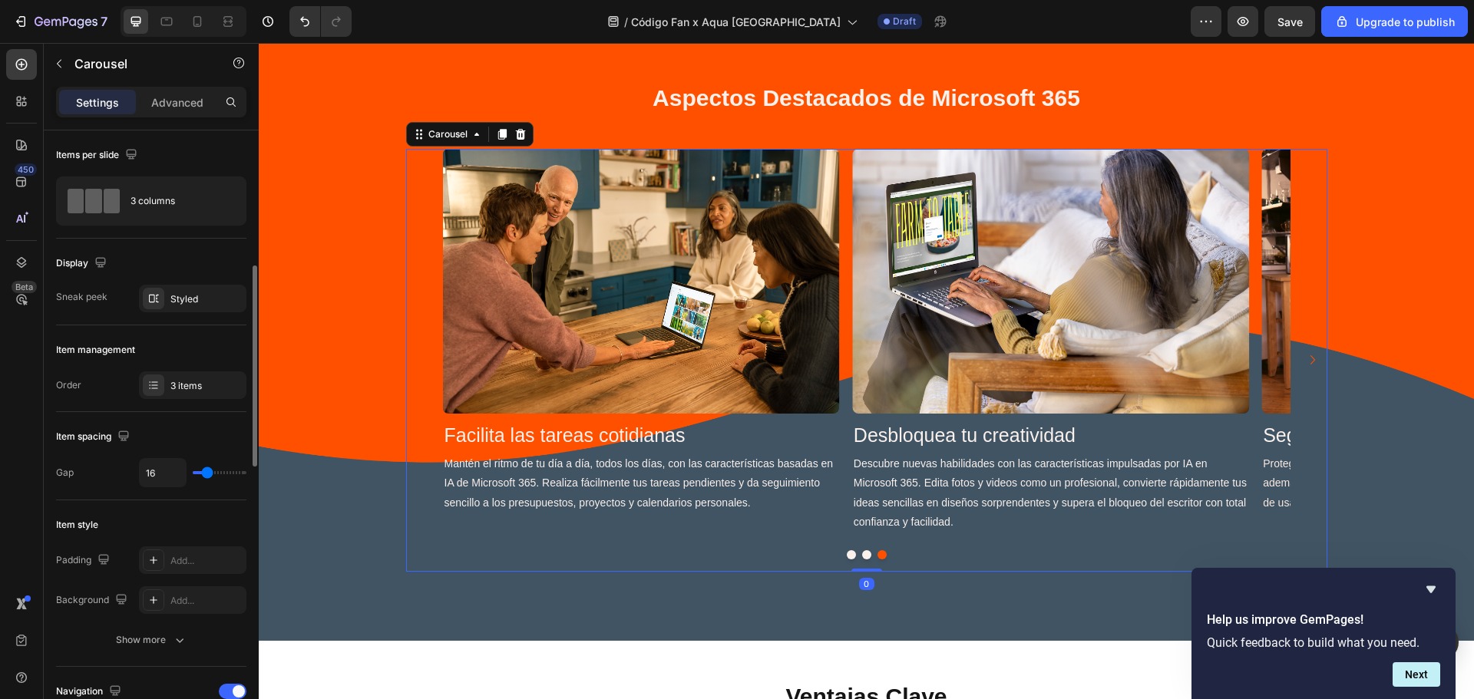
scroll to position [408, 0]
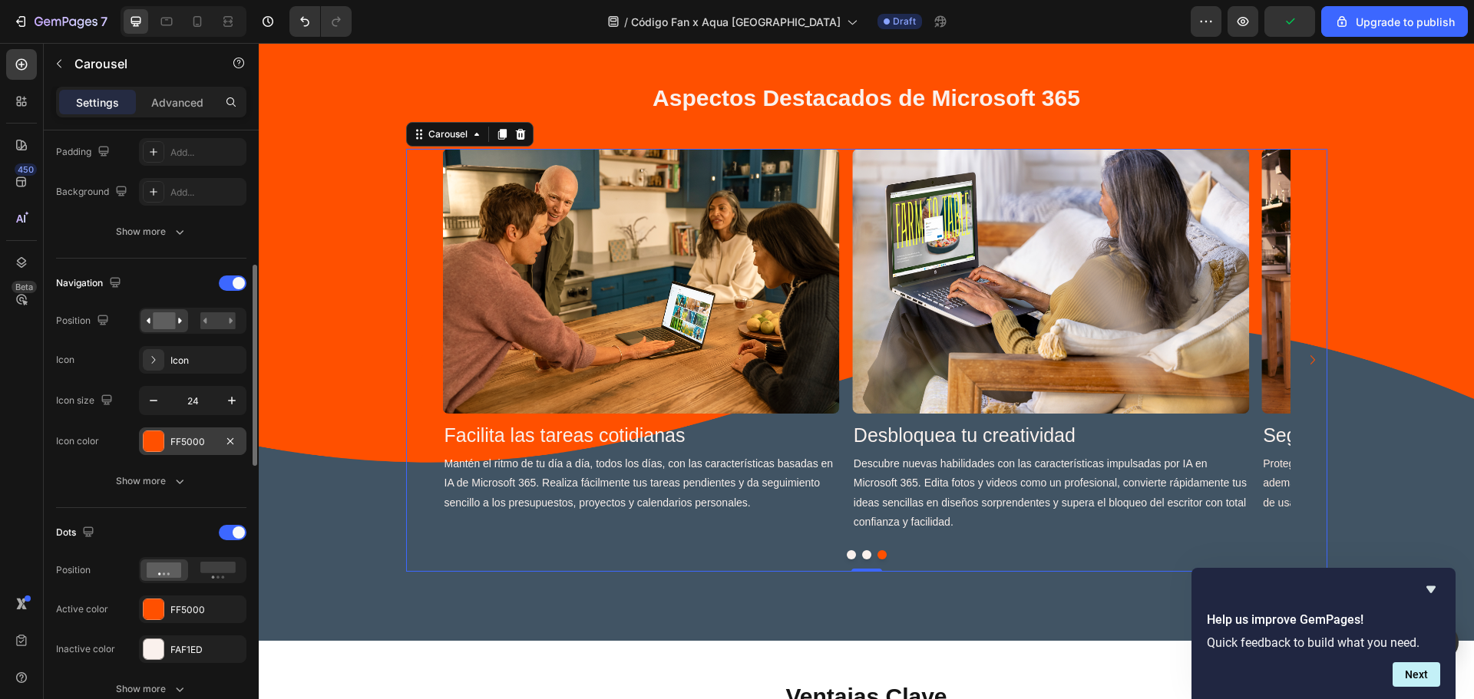
click at [187, 440] on div "FF5000" at bounding box center [192, 442] width 45 height 14
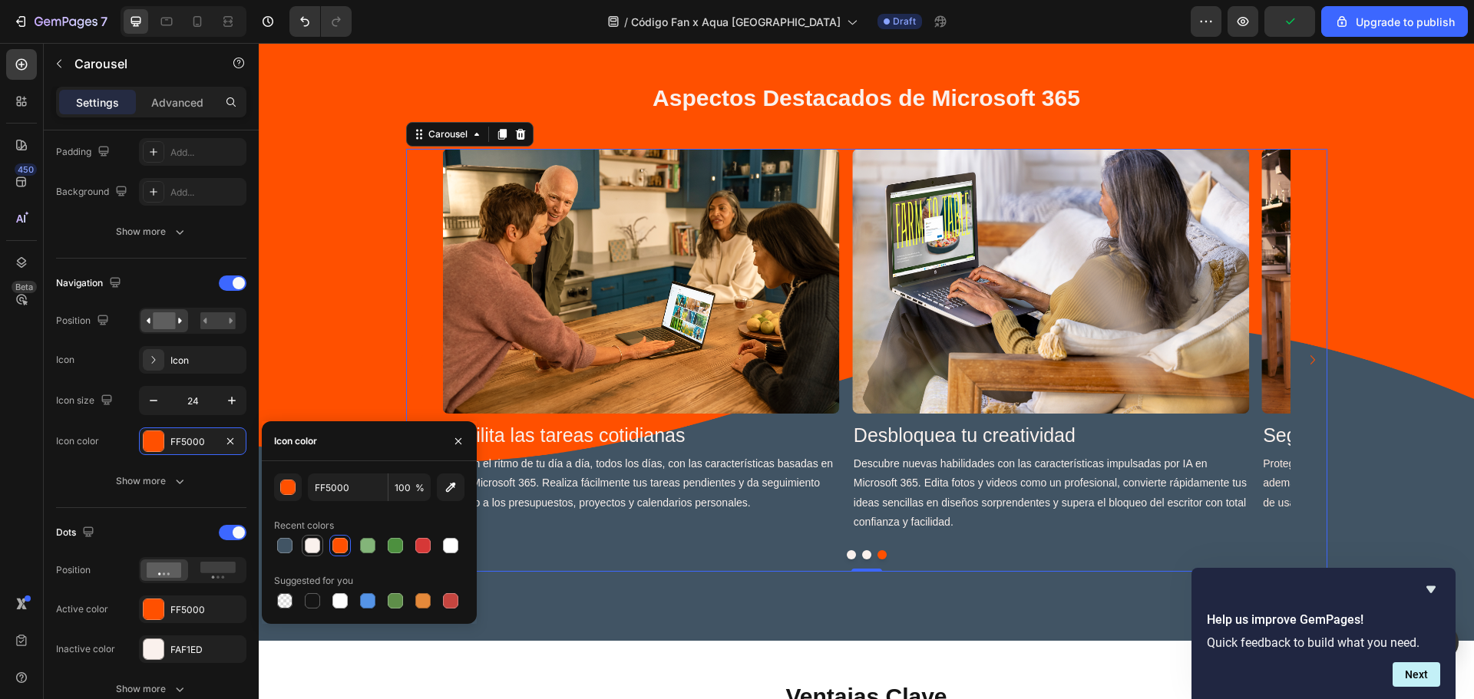
click at [303, 543] on div at bounding box center [312, 546] width 18 height 18
type input "FAF1ED"
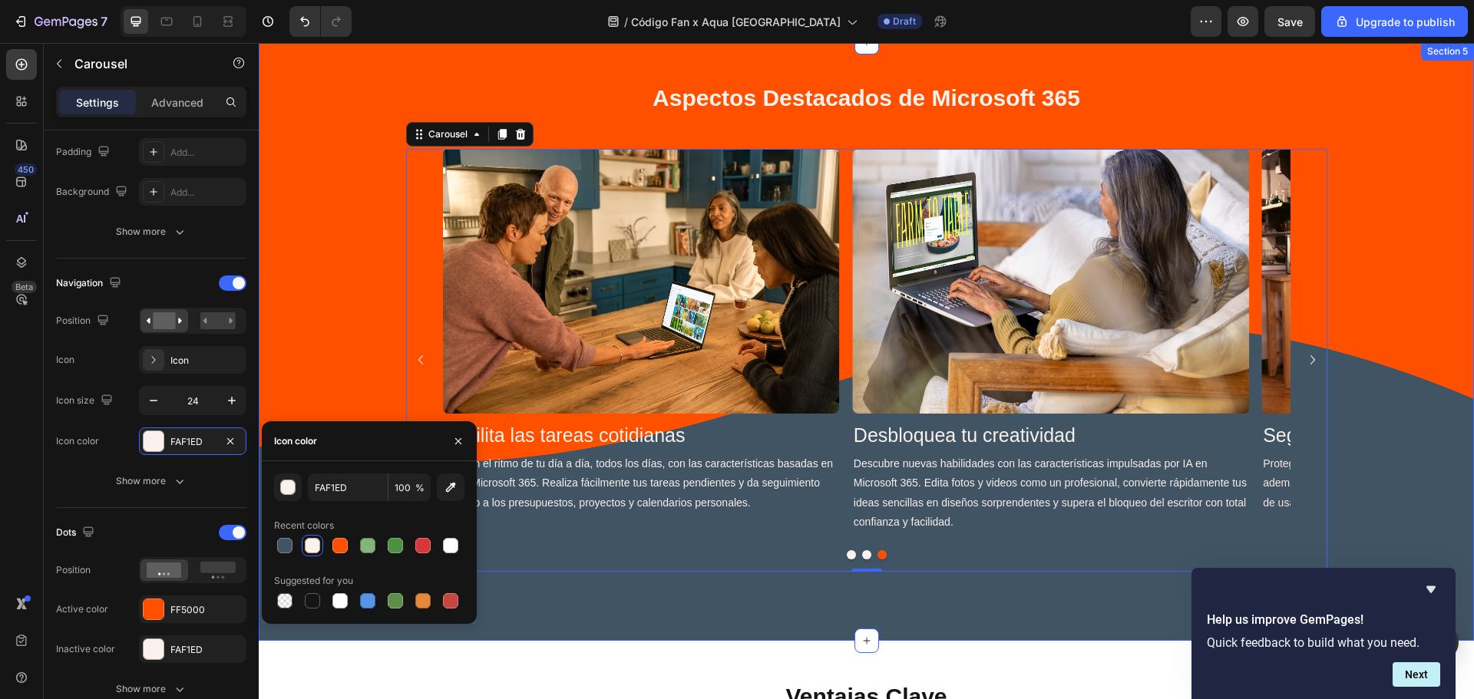
click at [1407, 428] on div "Image Desbloquea tu creatividad Heading Descubre nuevas habilidades con las car…" at bounding box center [866, 360] width 1184 height 423
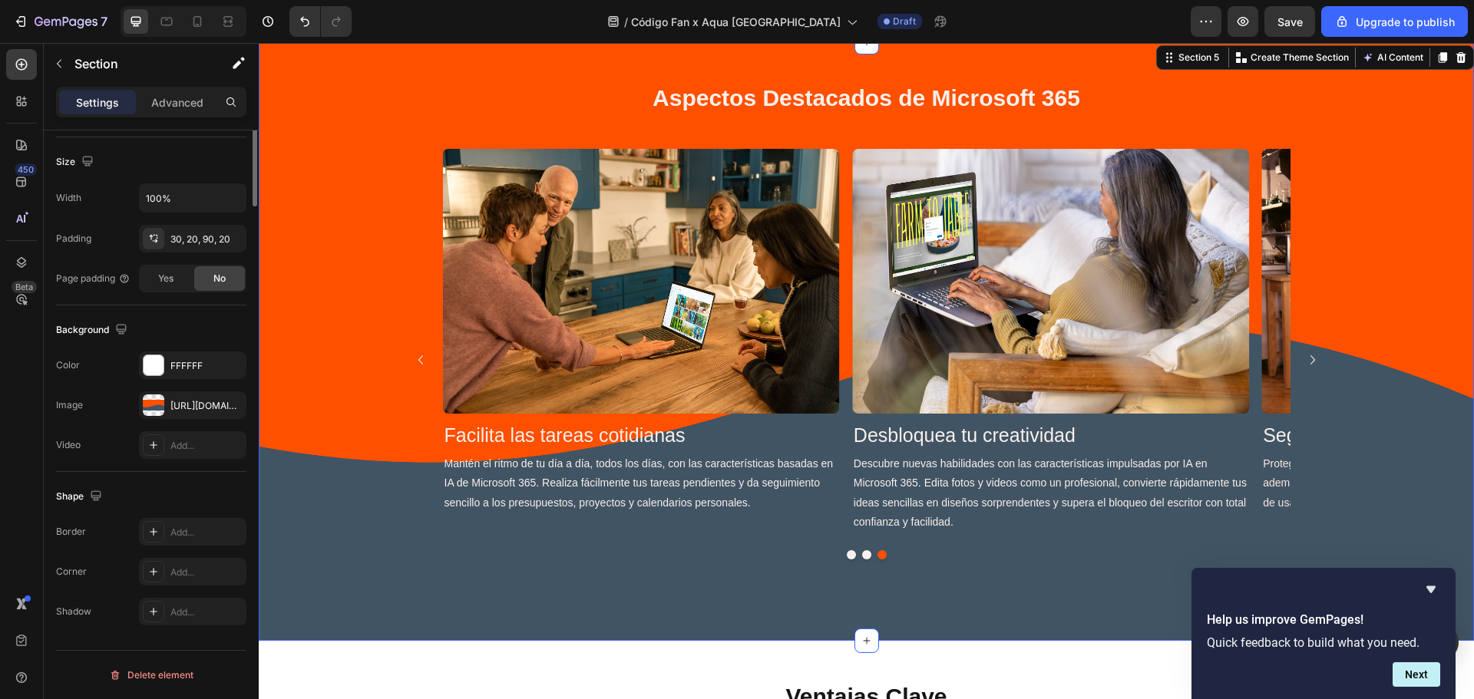
scroll to position [0, 0]
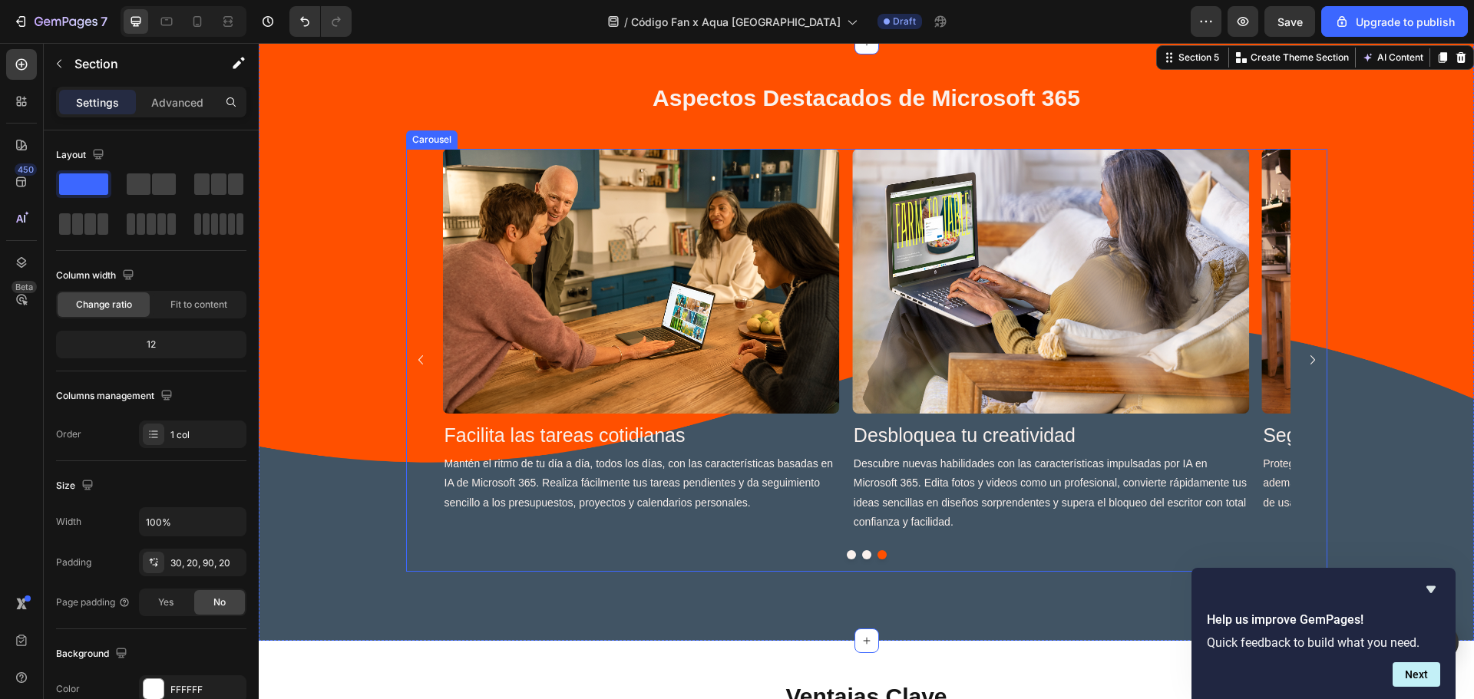
click at [1303, 362] on icon "Carousel Next Arrow" at bounding box center [1312, 360] width 18 height 18
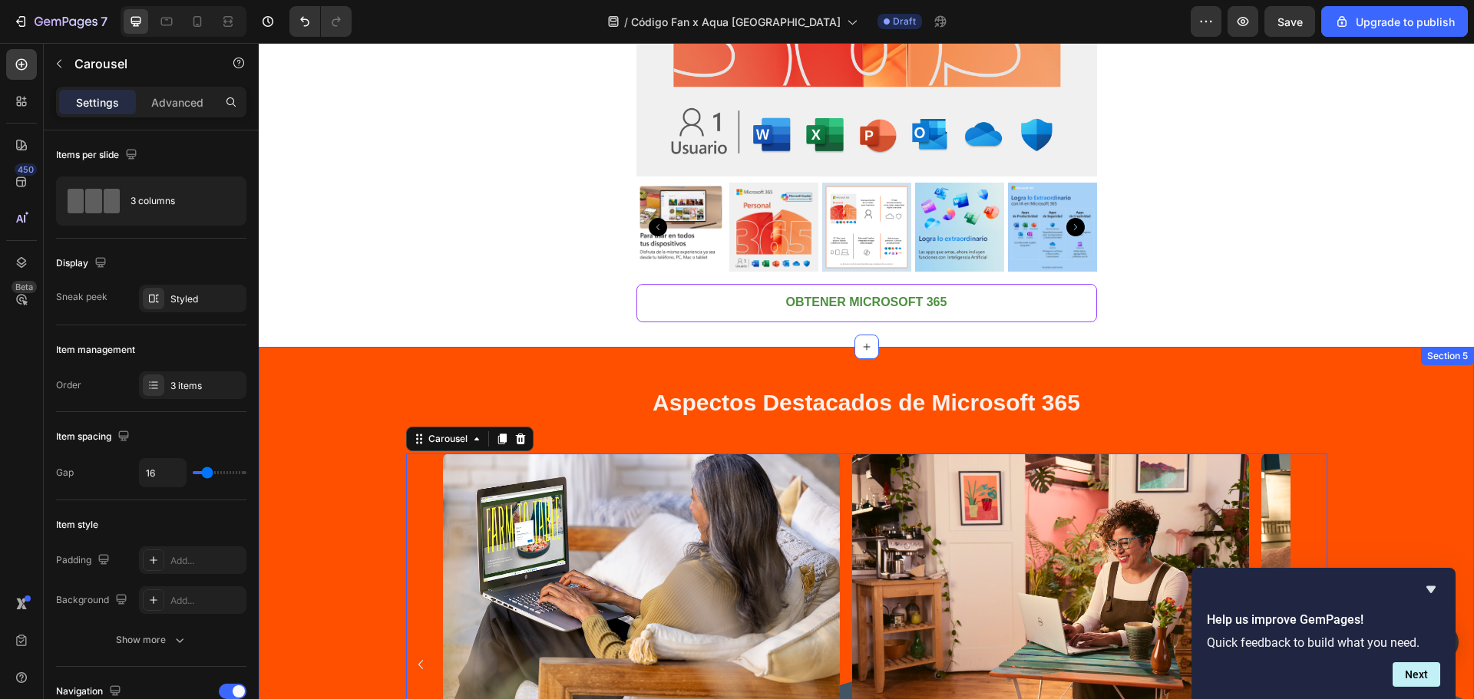
scroll to position [1909, 0]
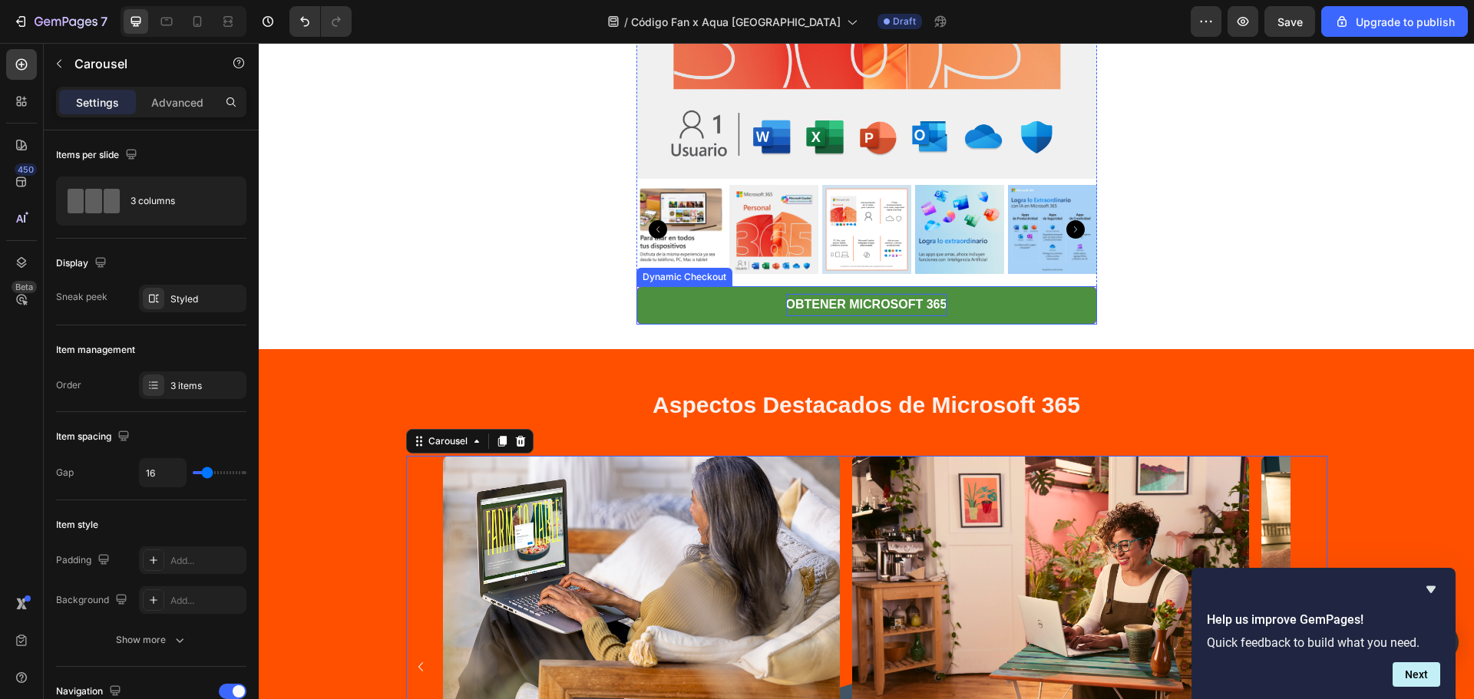
click at [889, 312] on div "OBTENER MICROSOFT 365" at bounding box center [866, 305] width 161 height 22
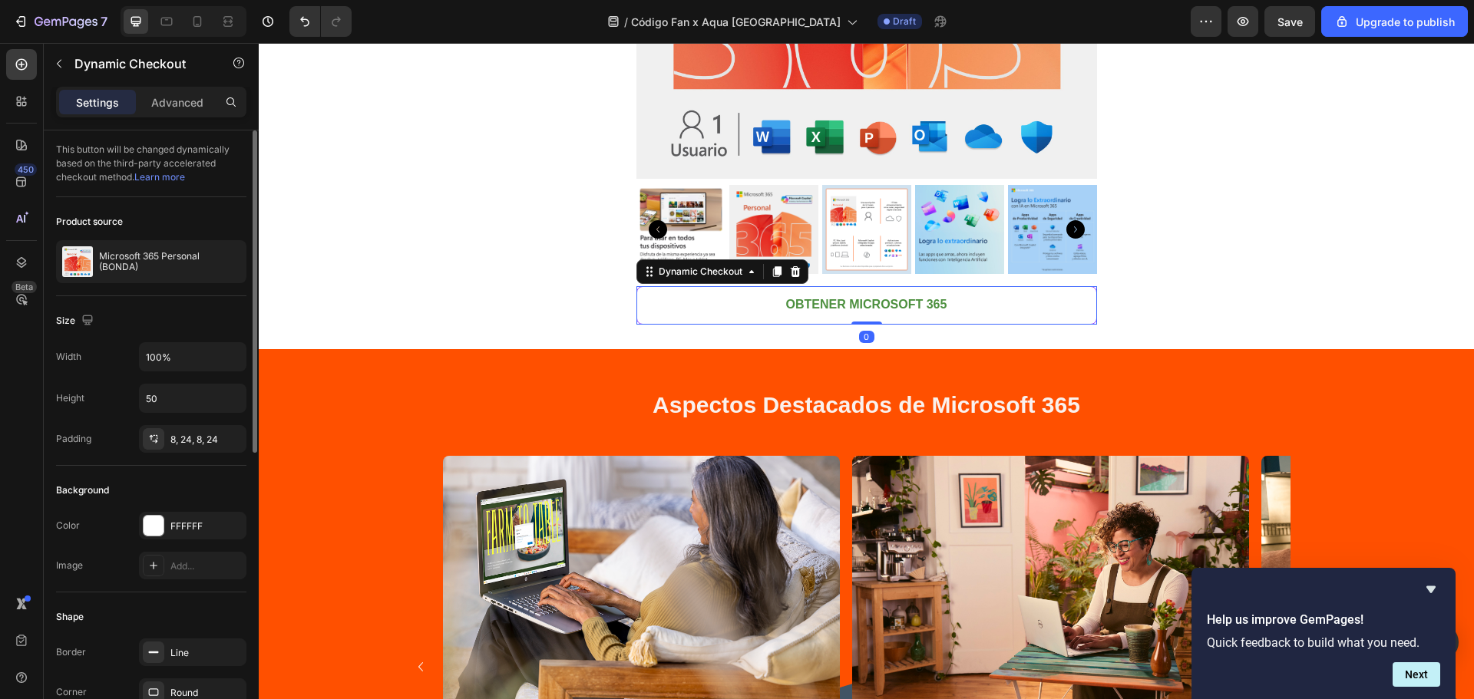
scroll to position [408, 0]
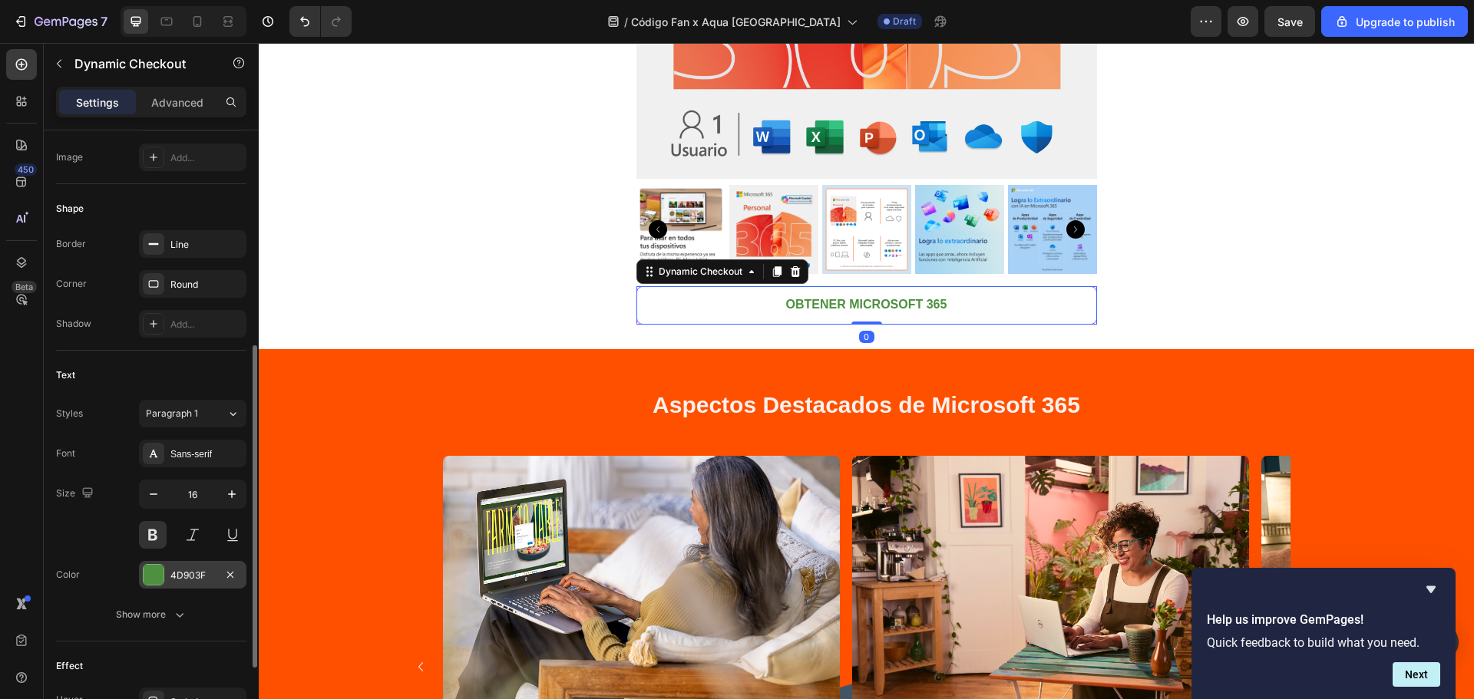
click at [186, 564] on div "4D903F" at bounding box center [192, 575] width 107 height 28
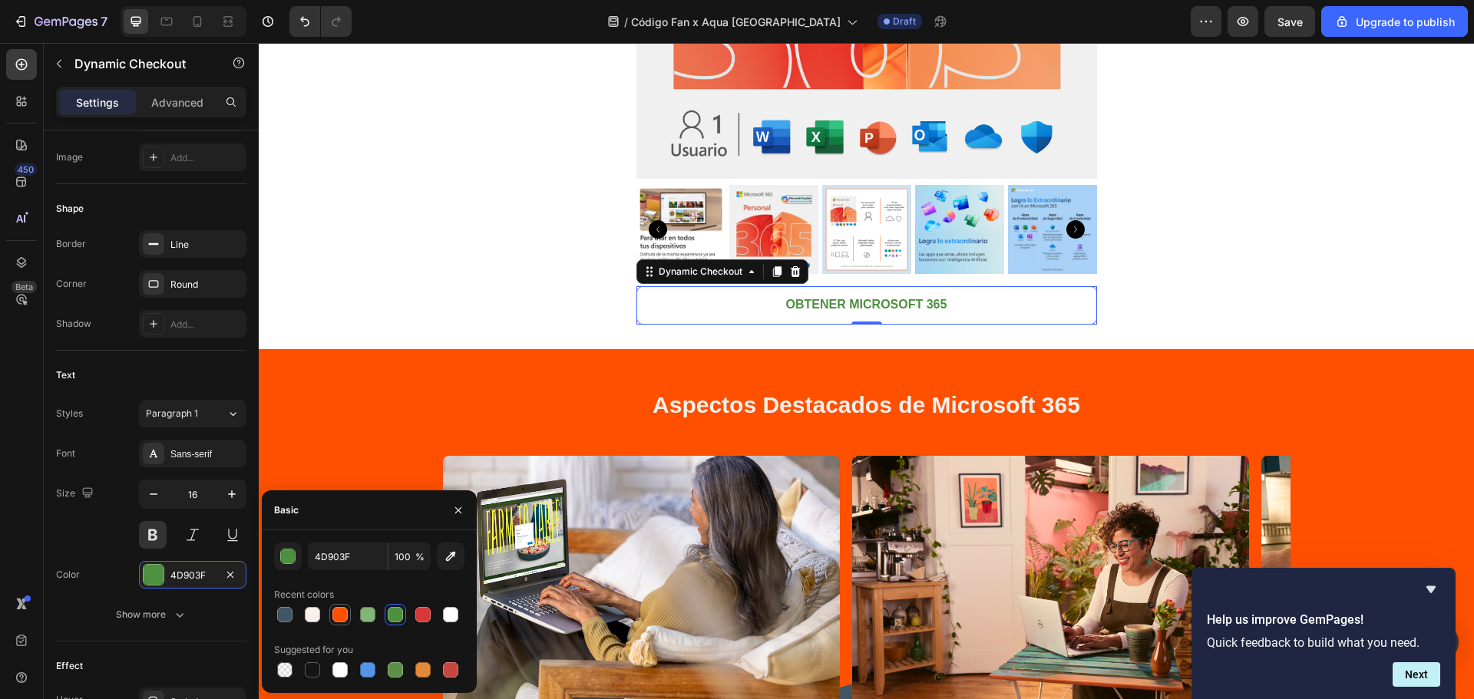
click at [341, 616] on div at bounding box center [339, 614] width 15 height 15
type input "FF5000"
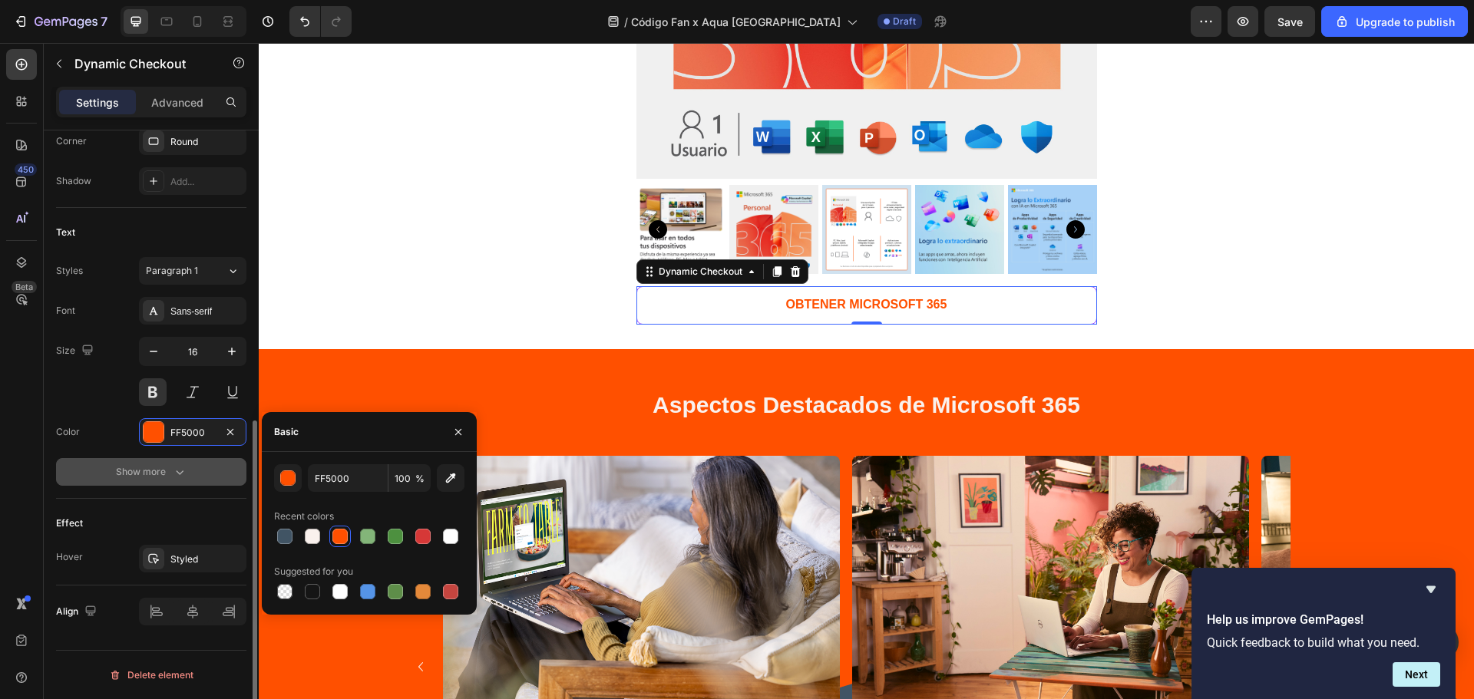
click at [187, 470] on button "Show more" at bounding box center [151, 472] width 190 height 28
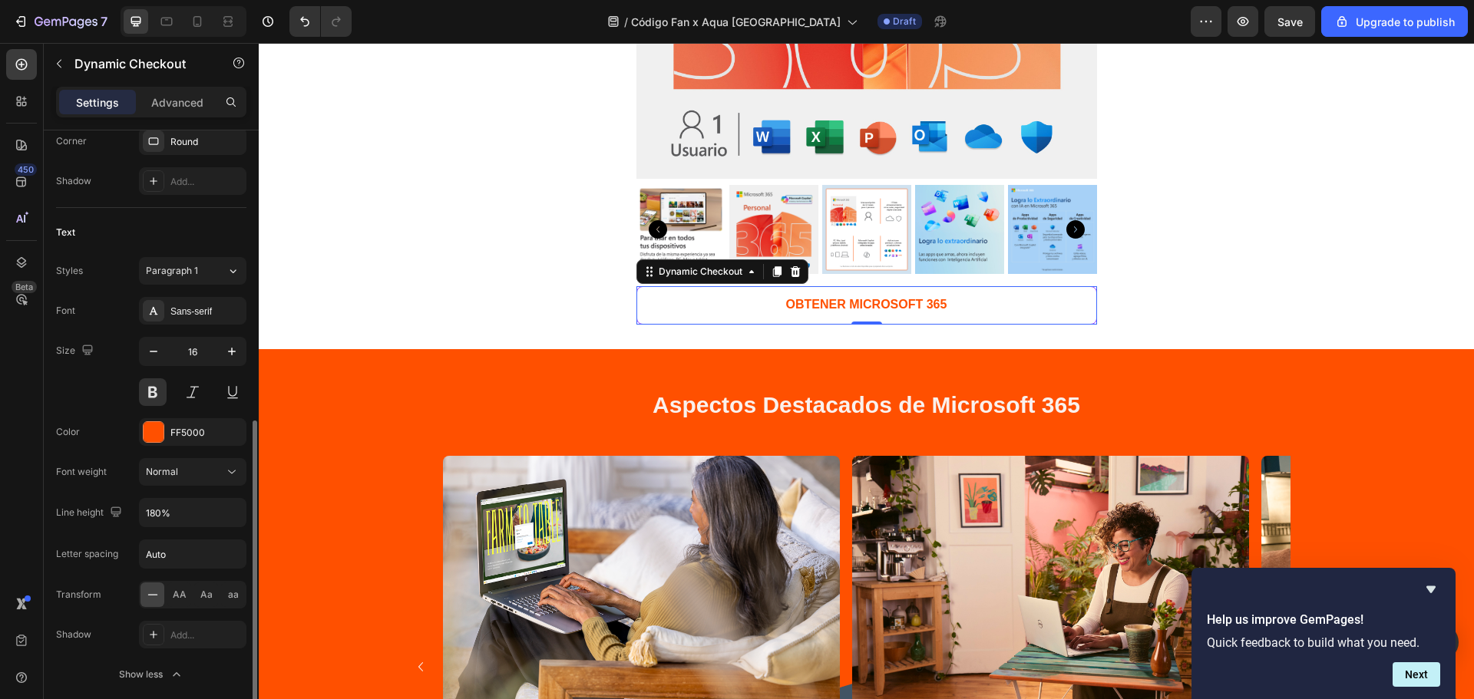
scroll to position [653, 0]
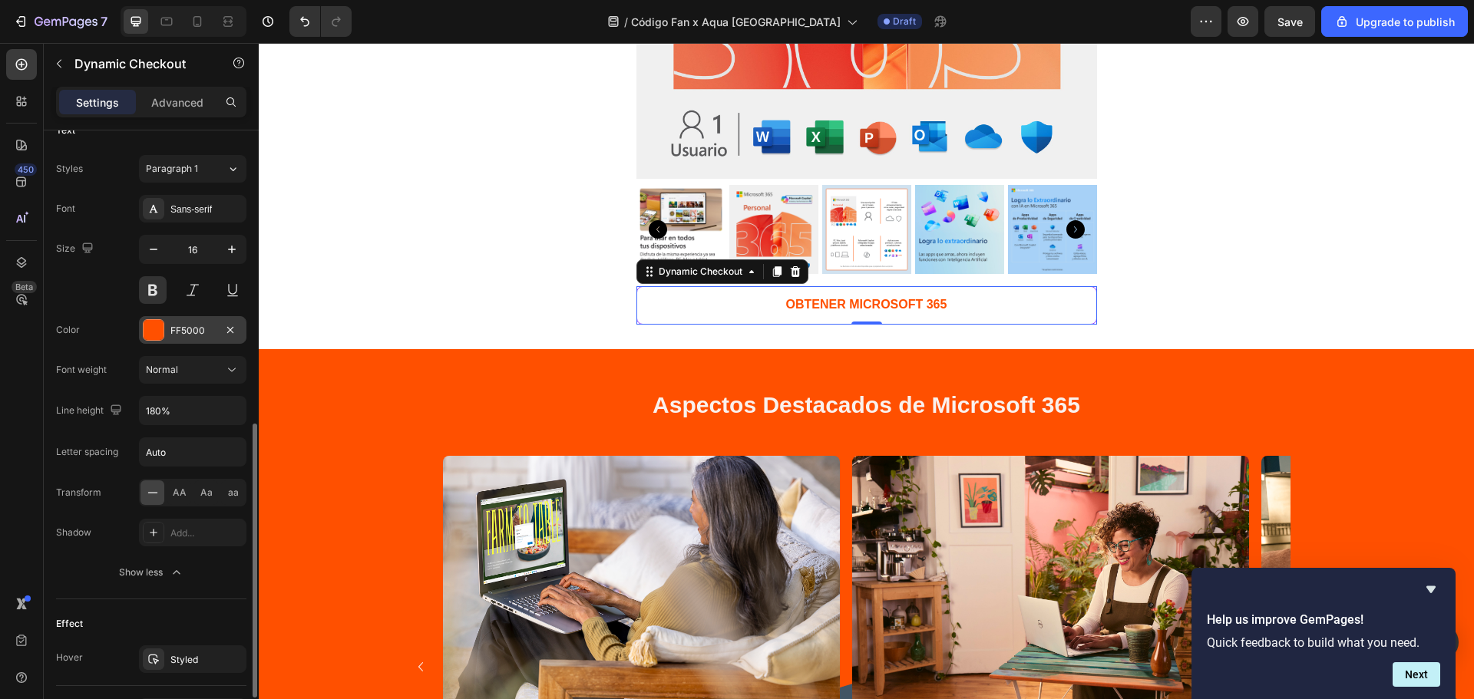
click at [193, 327] on div "FF5000" at bounding box center [192, 331] width 45 height 14
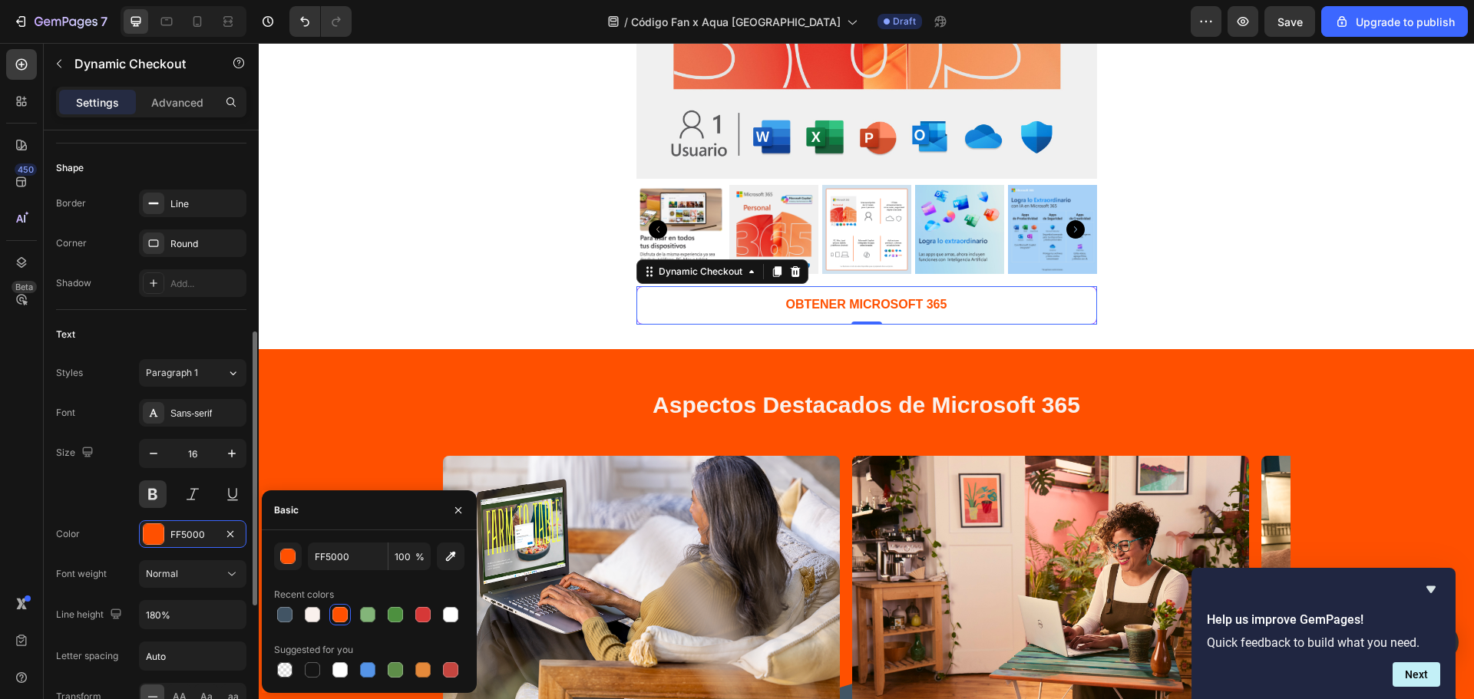
scroll to position [245, 0]
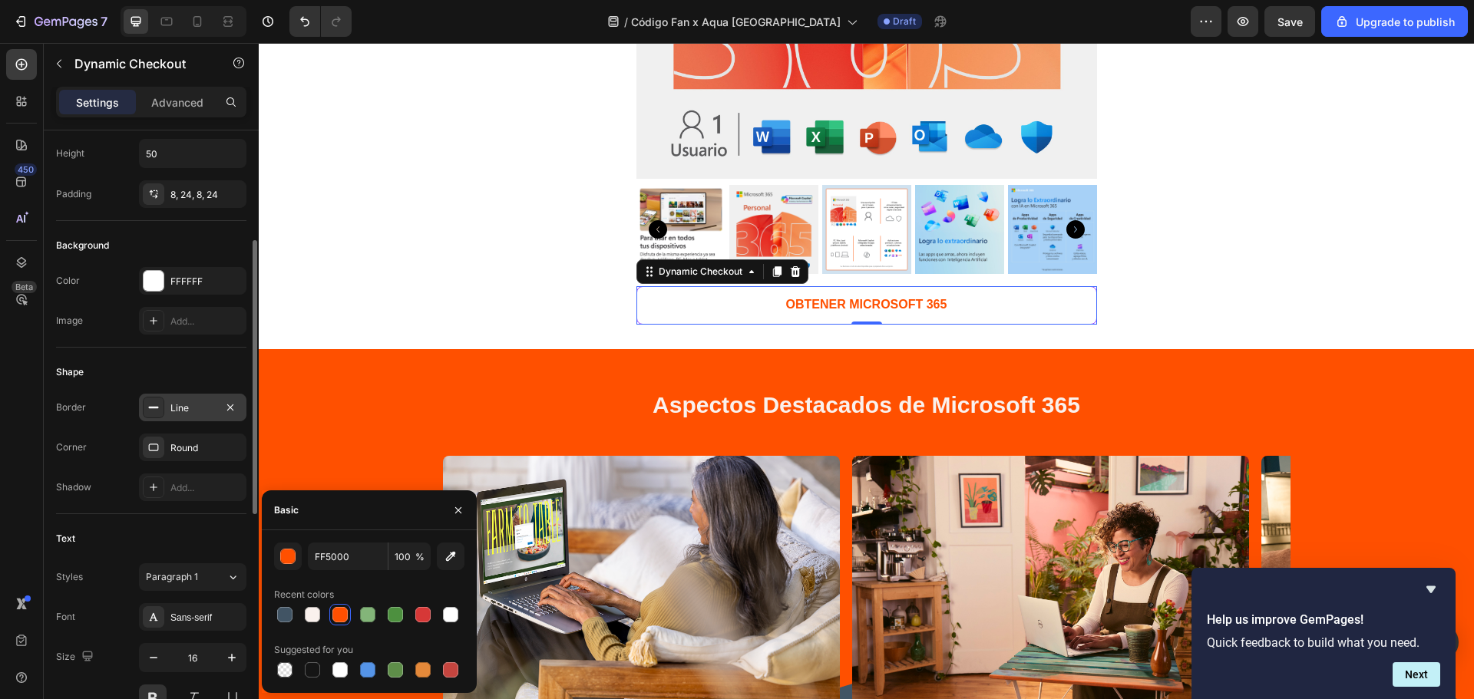
click at [190, 409] on div "Line" at bounding box center [192, 408] width 45 height 14
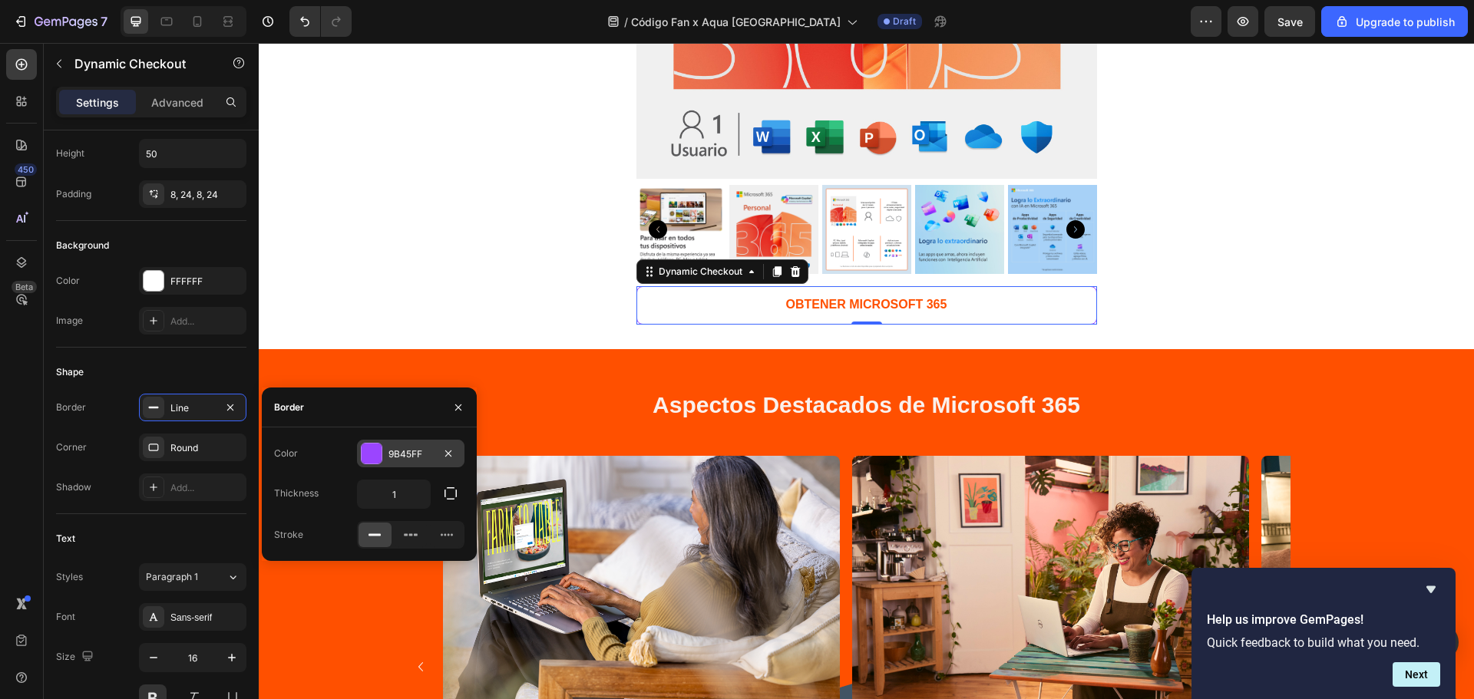
click at [372, 457] on div at bounding box center [372, 454] width 20 height 20
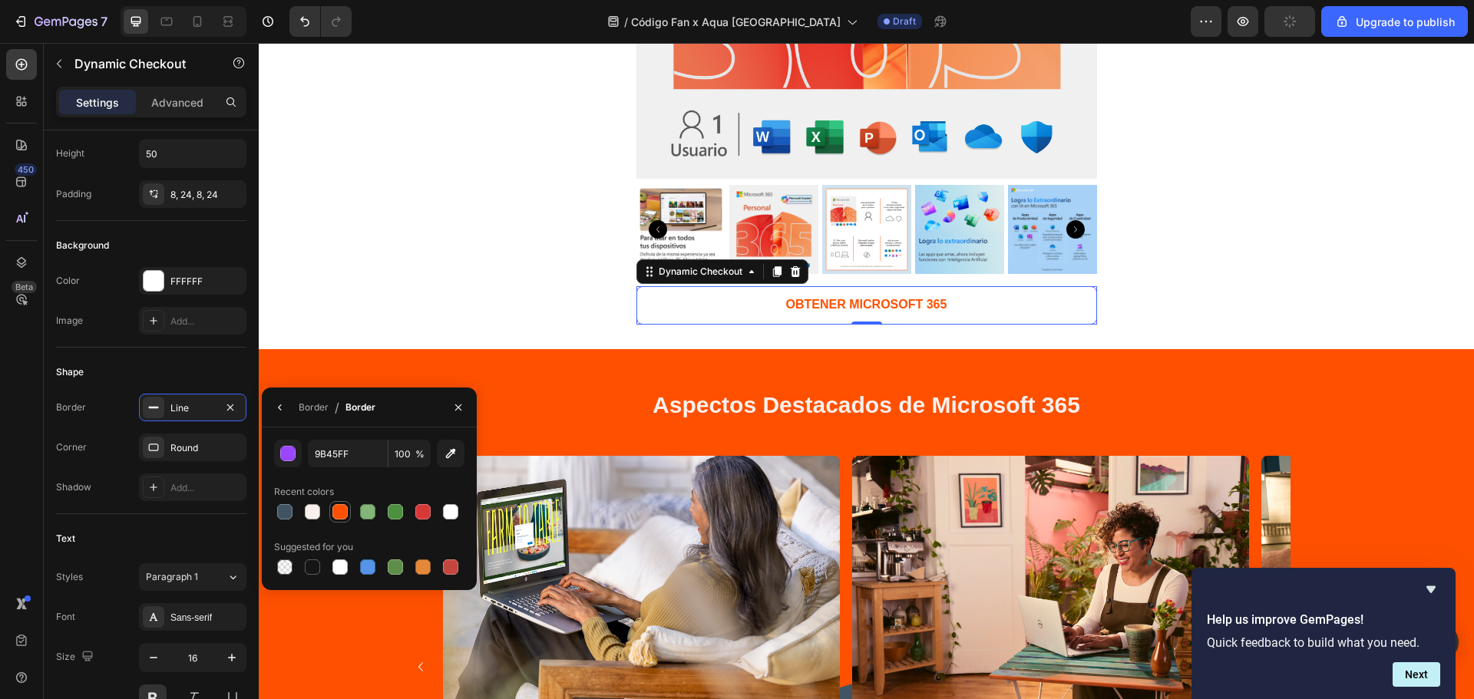
click at [334, 517] on div at bounding box center [339, 511] width 15 height 15
type input "FF5000"
click at [154, 537] on div "Text" at bounding box center [151, 539] width 190 height 25
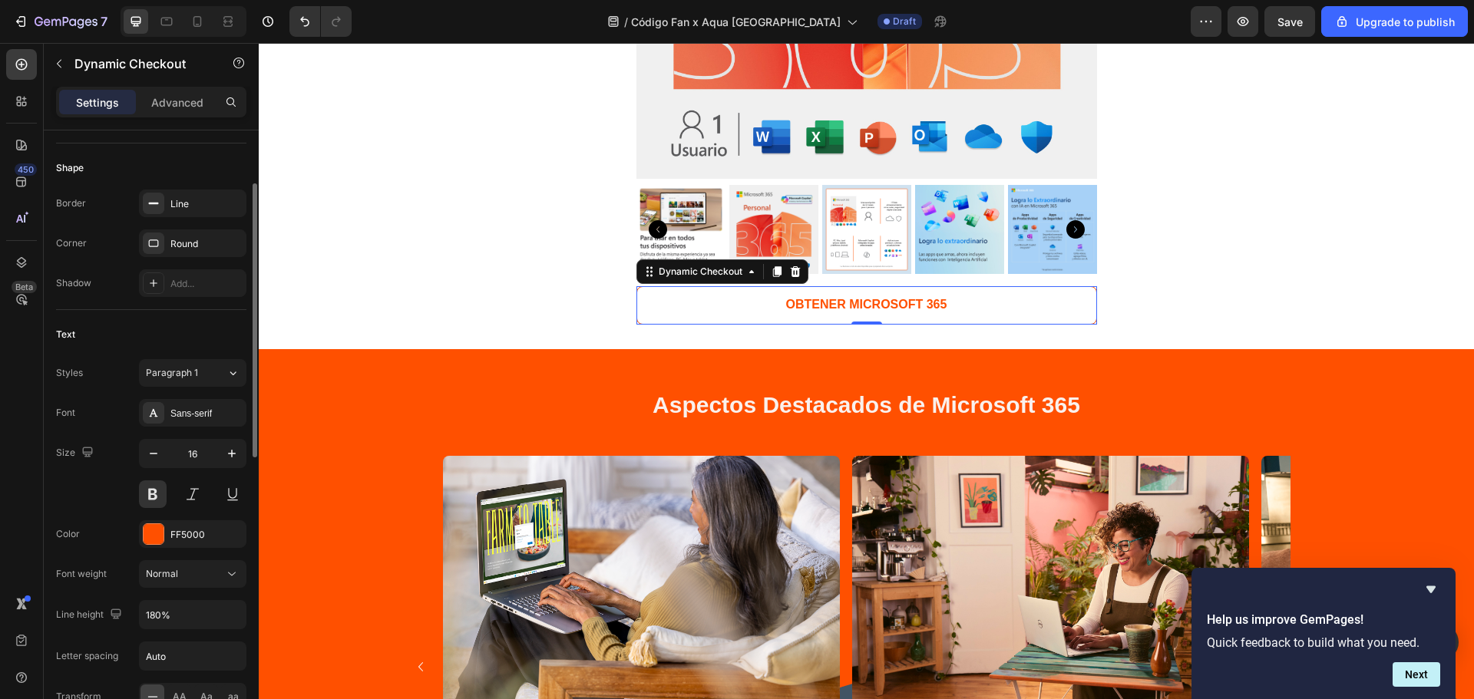
scroll to position [347, 0]
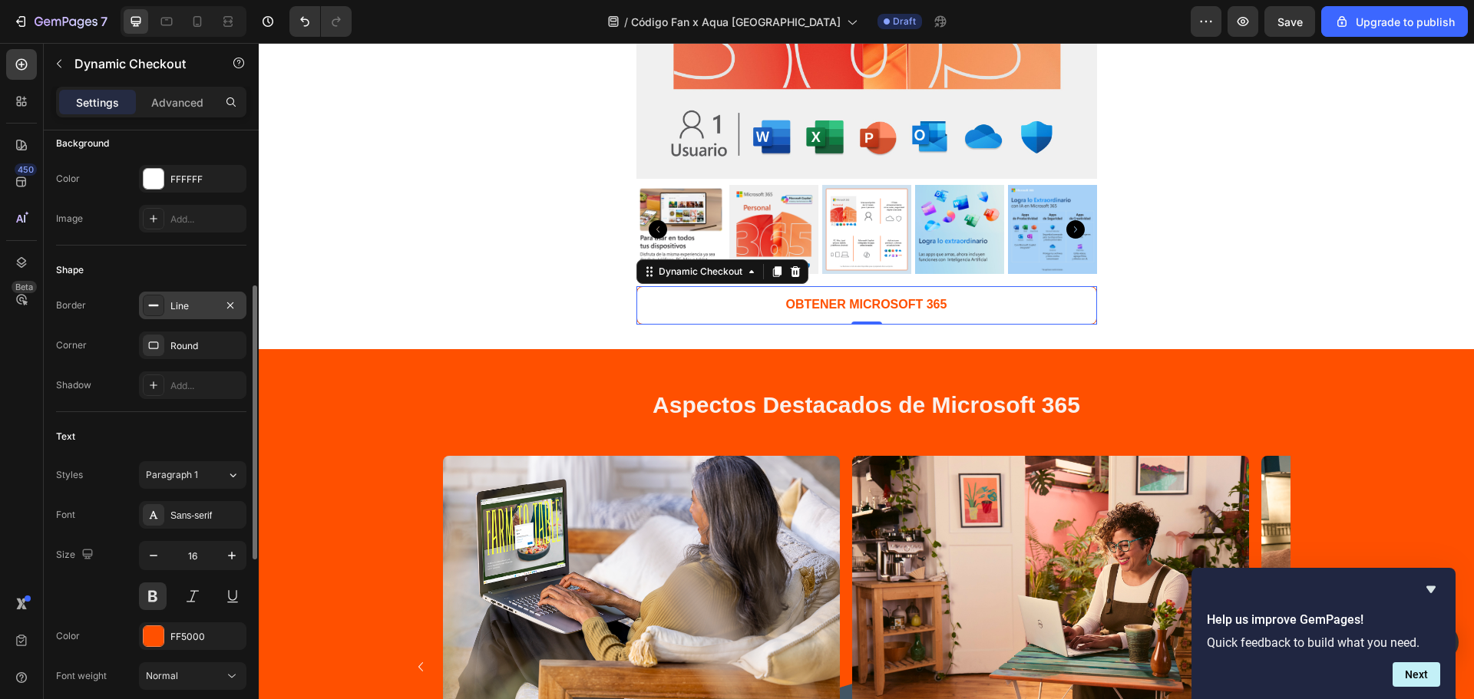
click at [180, 306] on div "Line" at bounding box center [192, 306] width 45 height 14
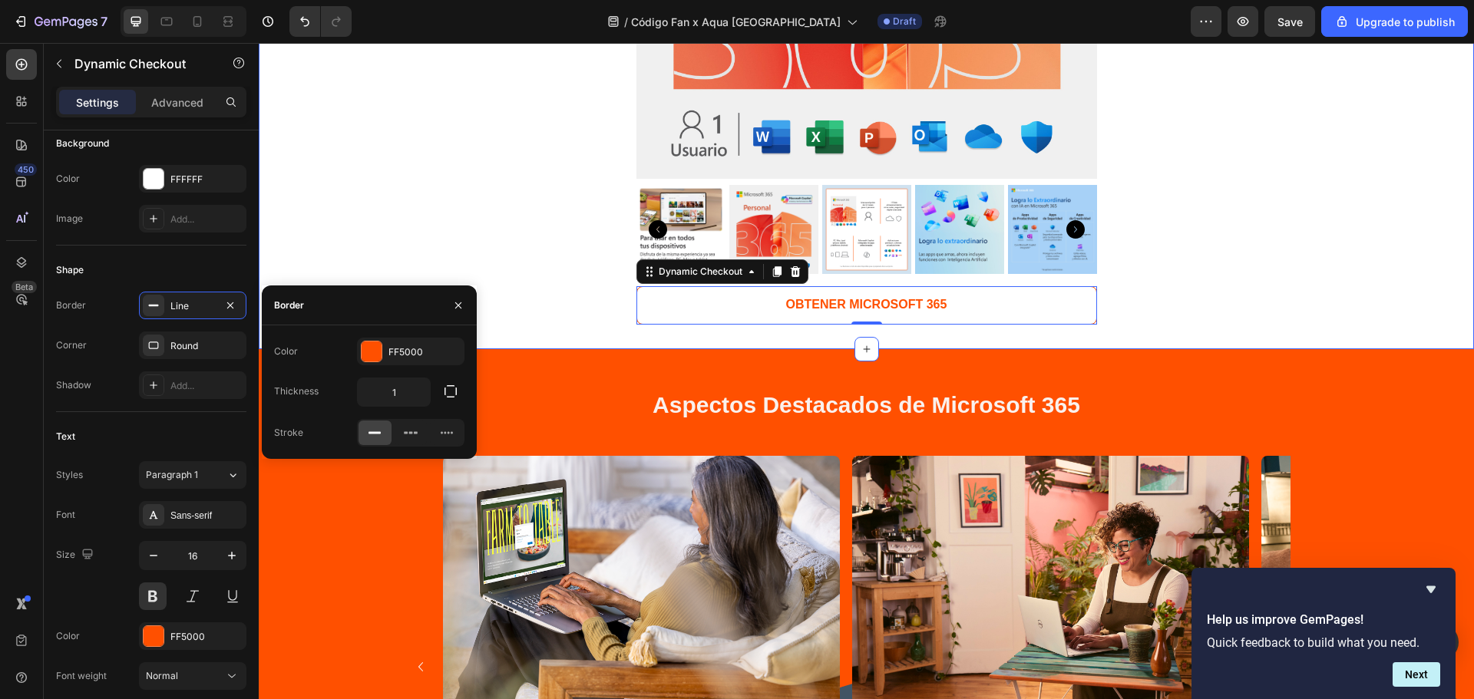
click at [765, 326] on div "Product Images OBTENER MICROSOFT 365 Dynamic Checkout 0 Product Section 4" at bounding box center [866, 22] width 1215 height 656
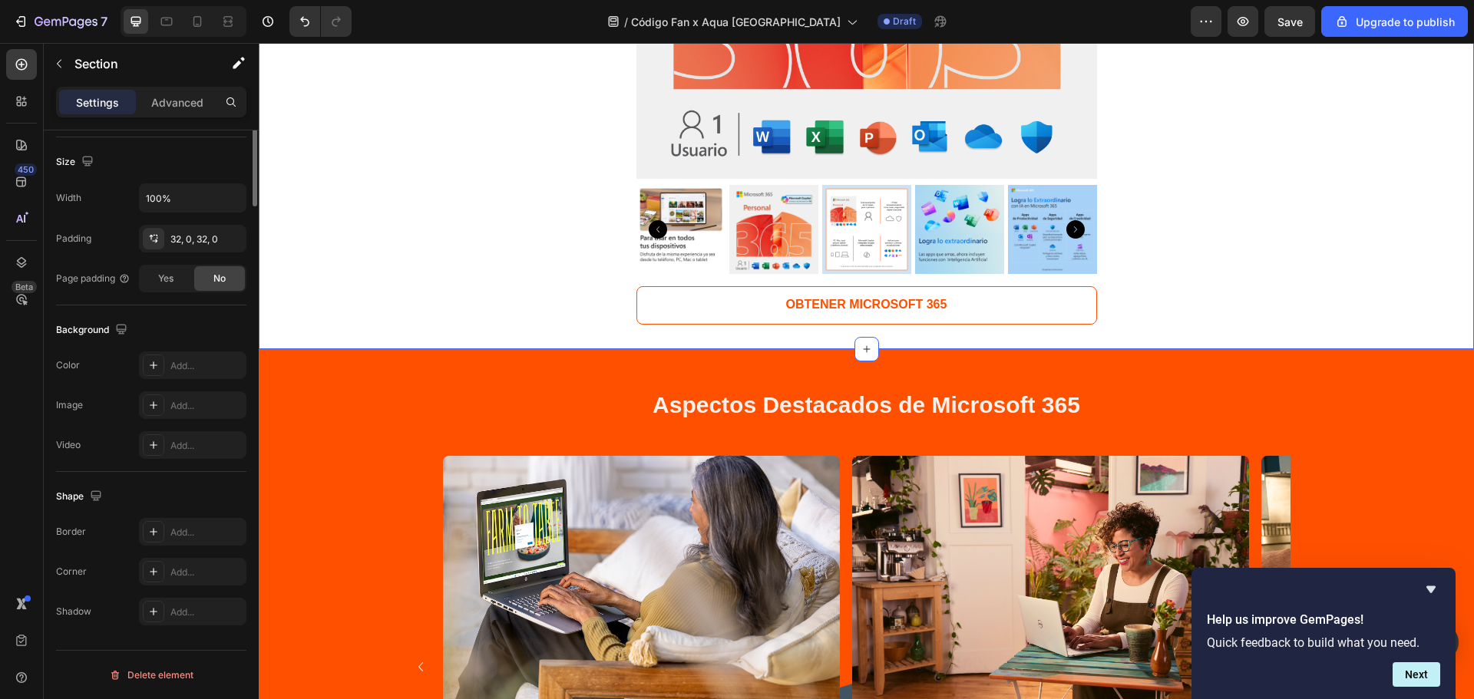
scroll to position [0, 0]
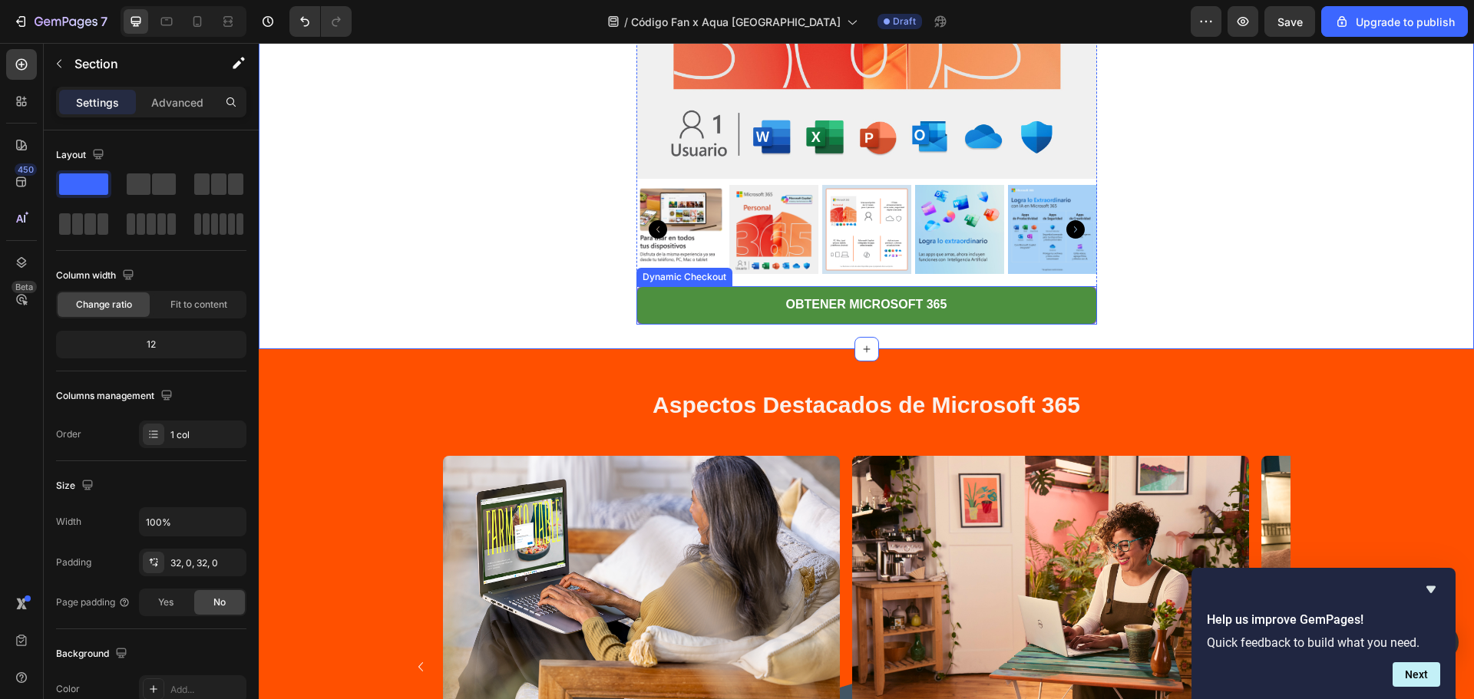
click at [688, 319] on button "OBTENER MICROSOFT 365" at bounding box center [866, 305] width 461 height 38
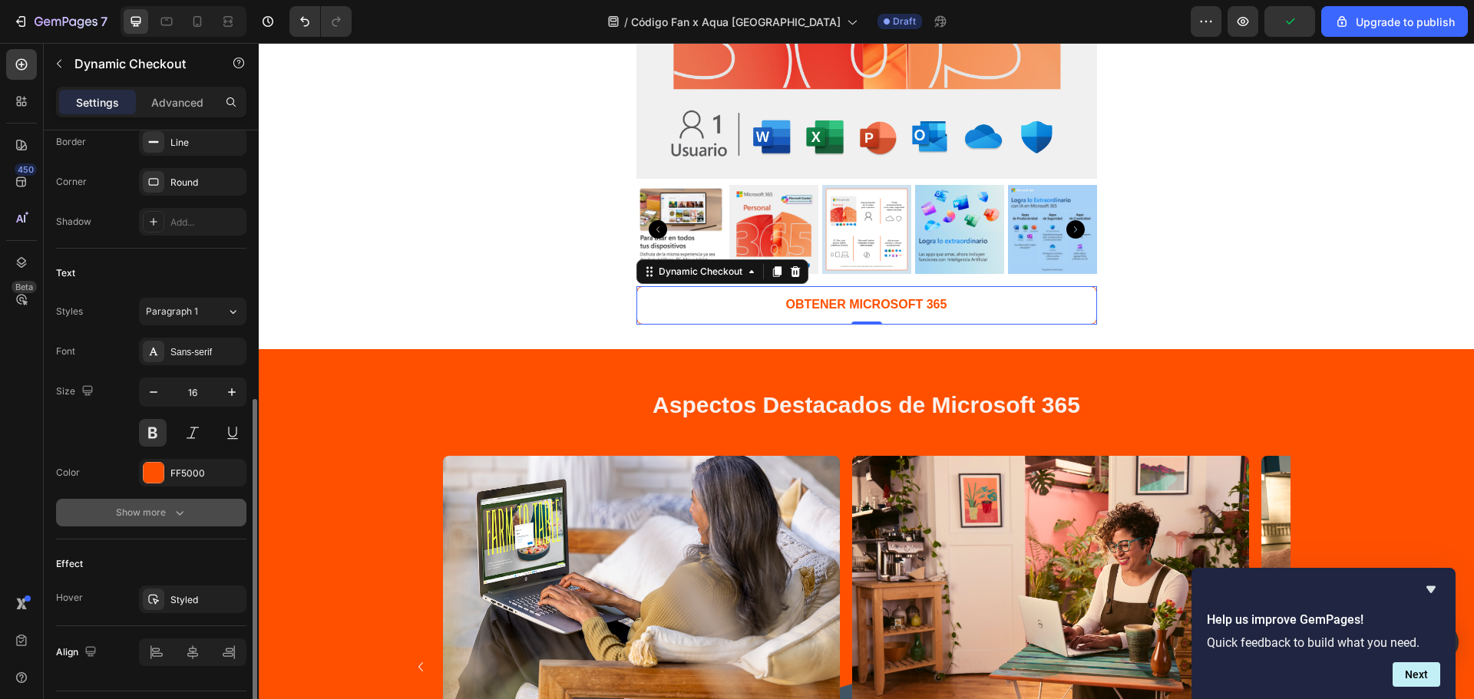
scroll to position [551, 0]
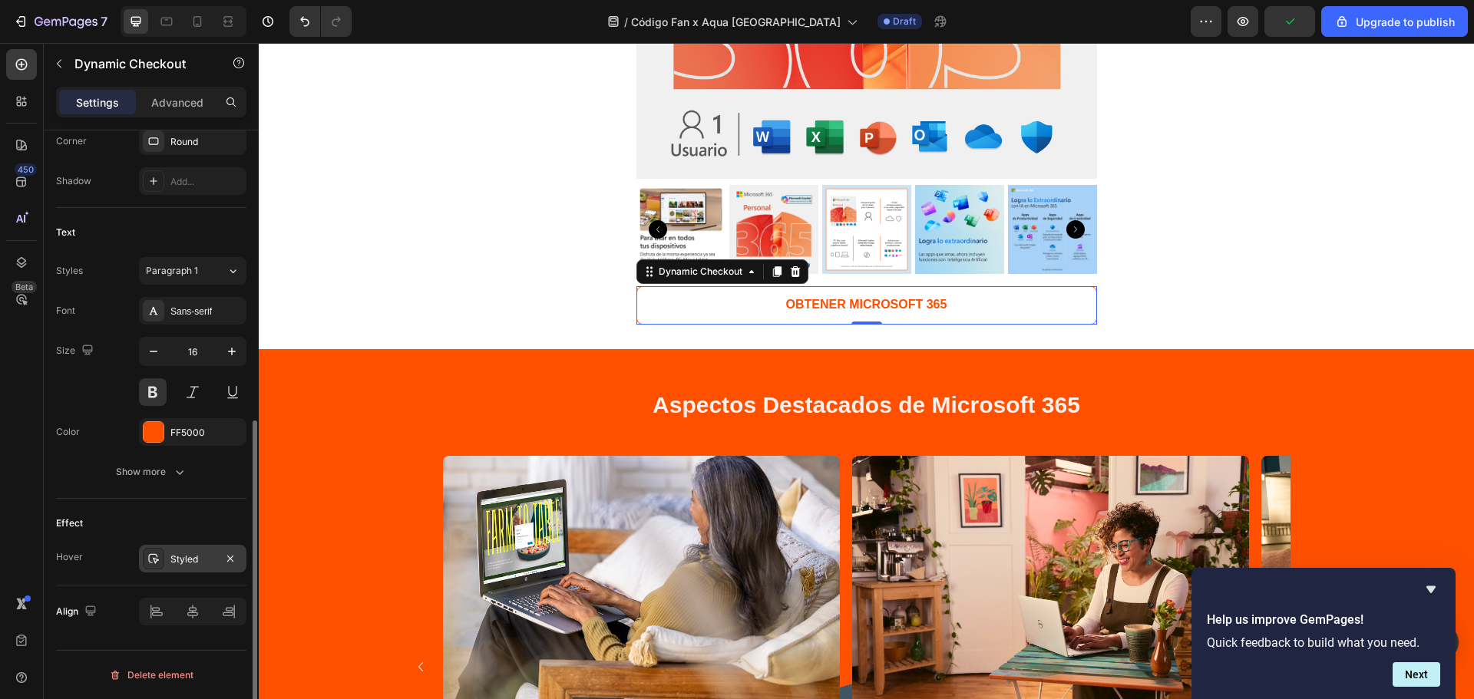
click at [182, 558] on div "Styled" at bounding box center [192, 560] width 45 height 14
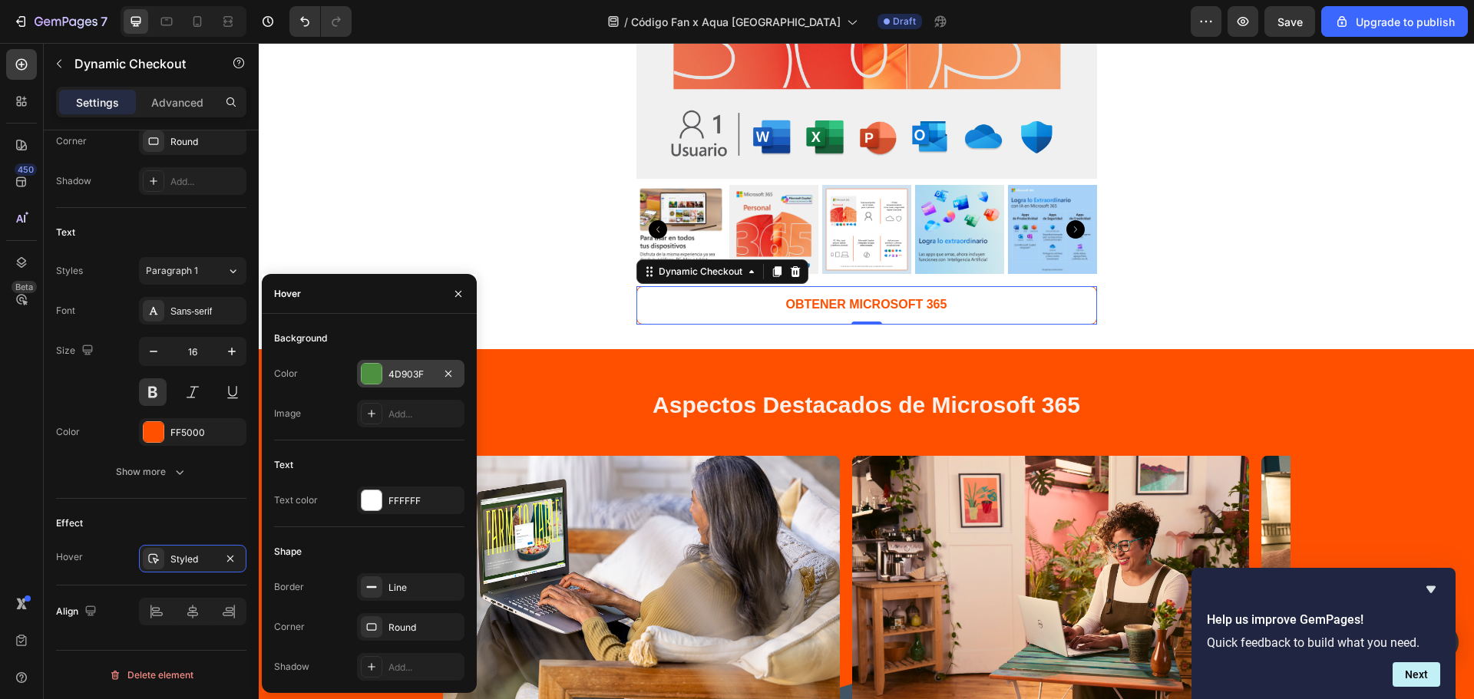
click at [368, 375] on div at bounding box center [372, 374] width 20 height 20
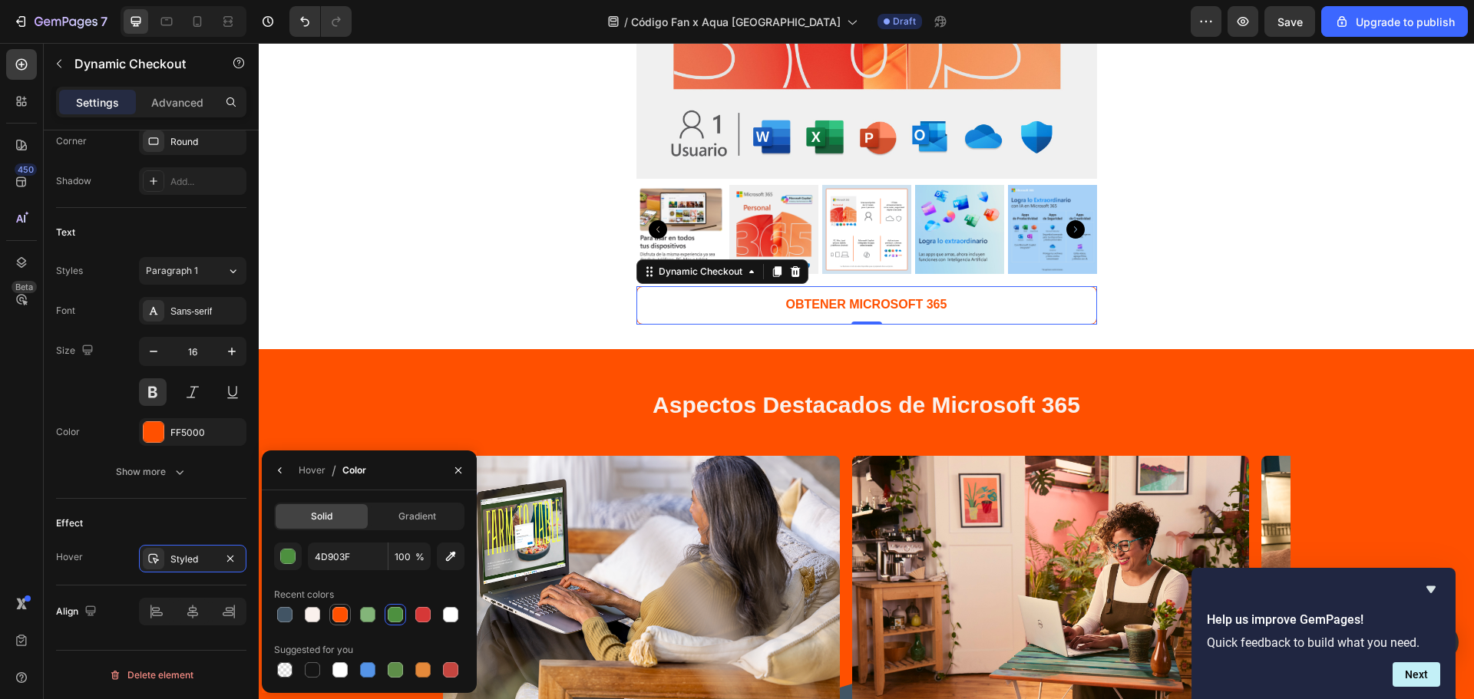
click at [338, 623] on div at bounding box center [340, 615] width 18 height 18
type input "FF5000"
click at [321, 480] on div "Hover" at bounding box center [312, 470] width 27 height 25
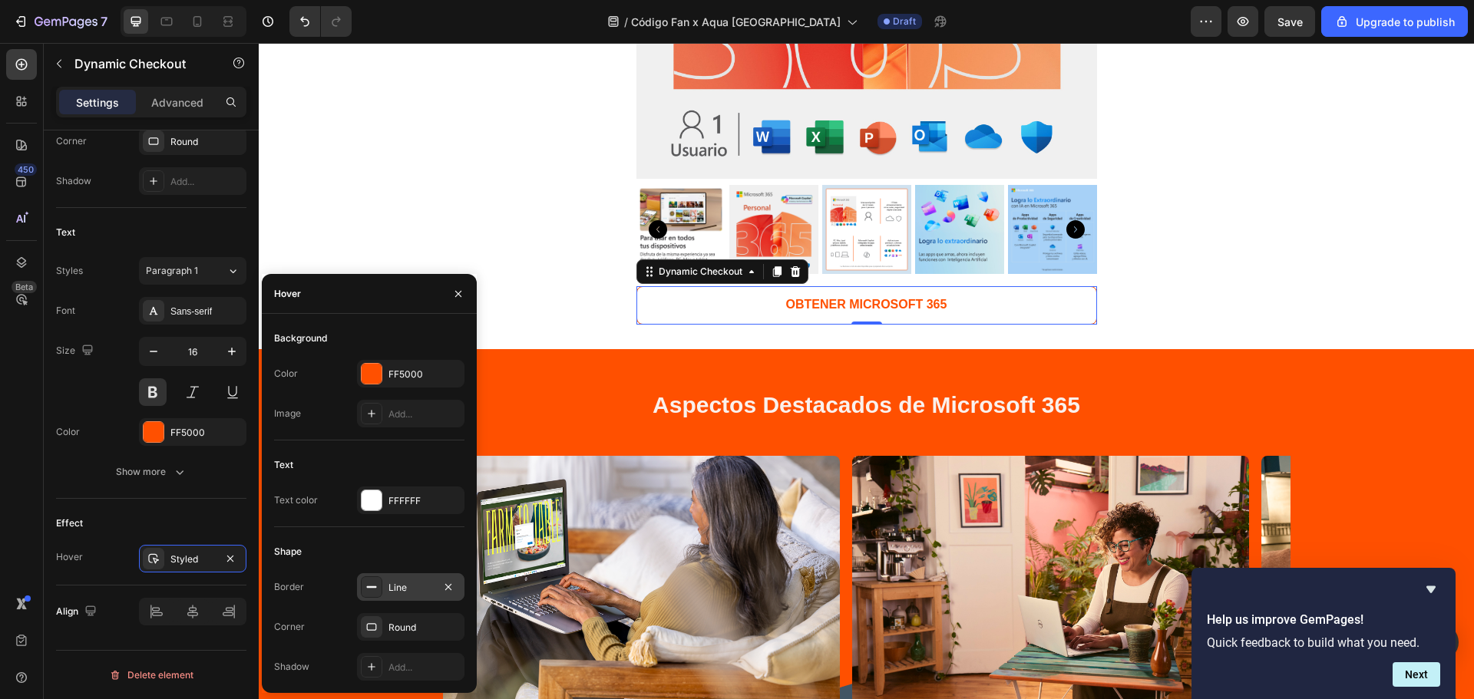
click at [401, 596] on div "Line" at bounding box center [410, 587] width 107 height 28
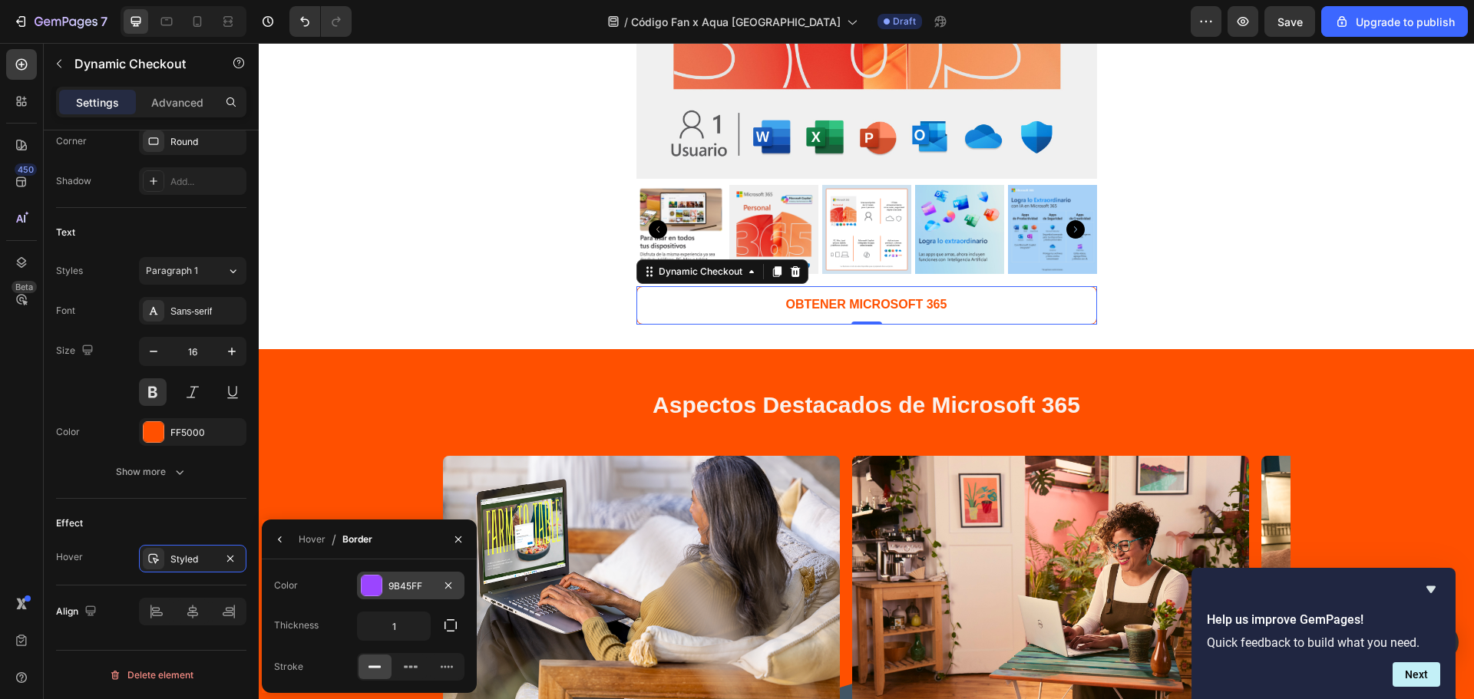
click at [375, 590] on div at bounding box center [372, 586] width 20 height 20
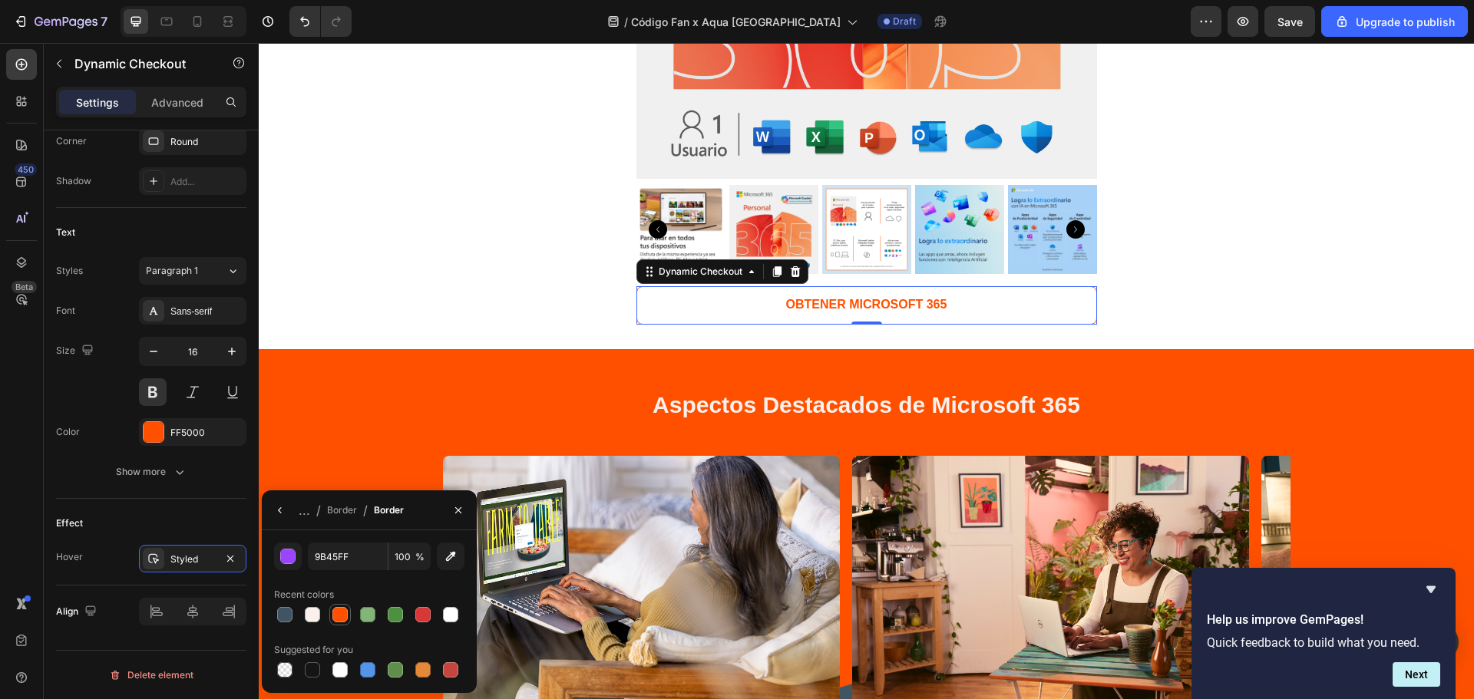
click at [339, 615] on div at bounding box center [339, 614] width 15 height 15
type input "FF5000"
click at [1224, 306] on div "Product Images OBTENER MICROSOFT 365 Dynamic Checkout 0 Product" at bounding box center [866, 21] width 1215 height 606
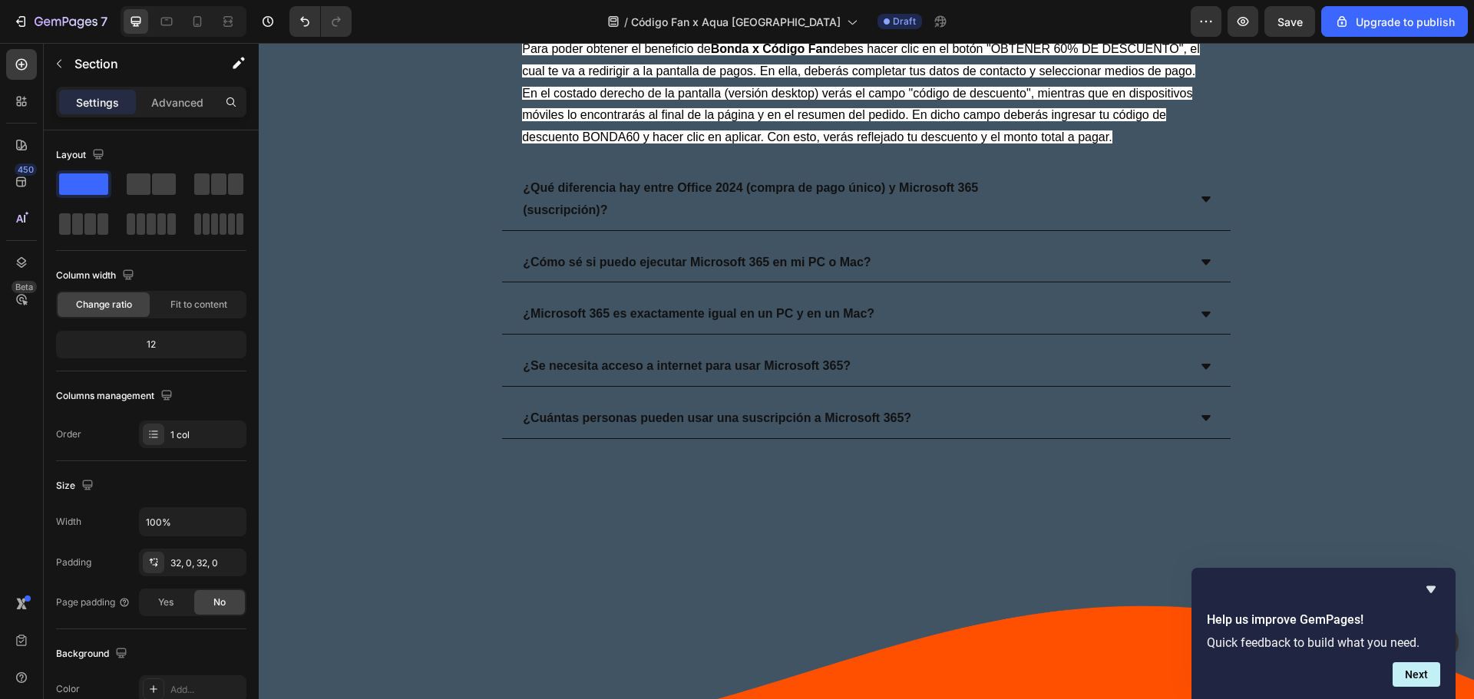
scroll to position [3153, 0]
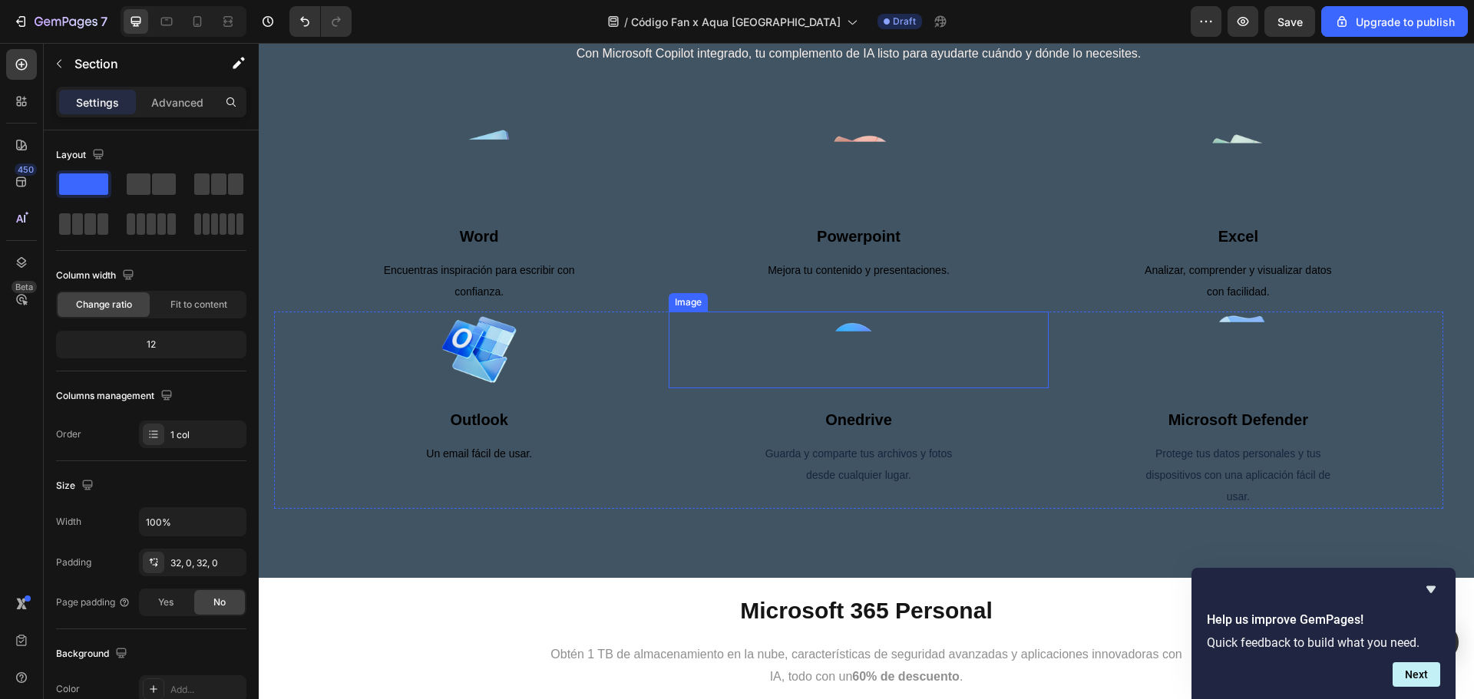
scroll to position [784, 0]
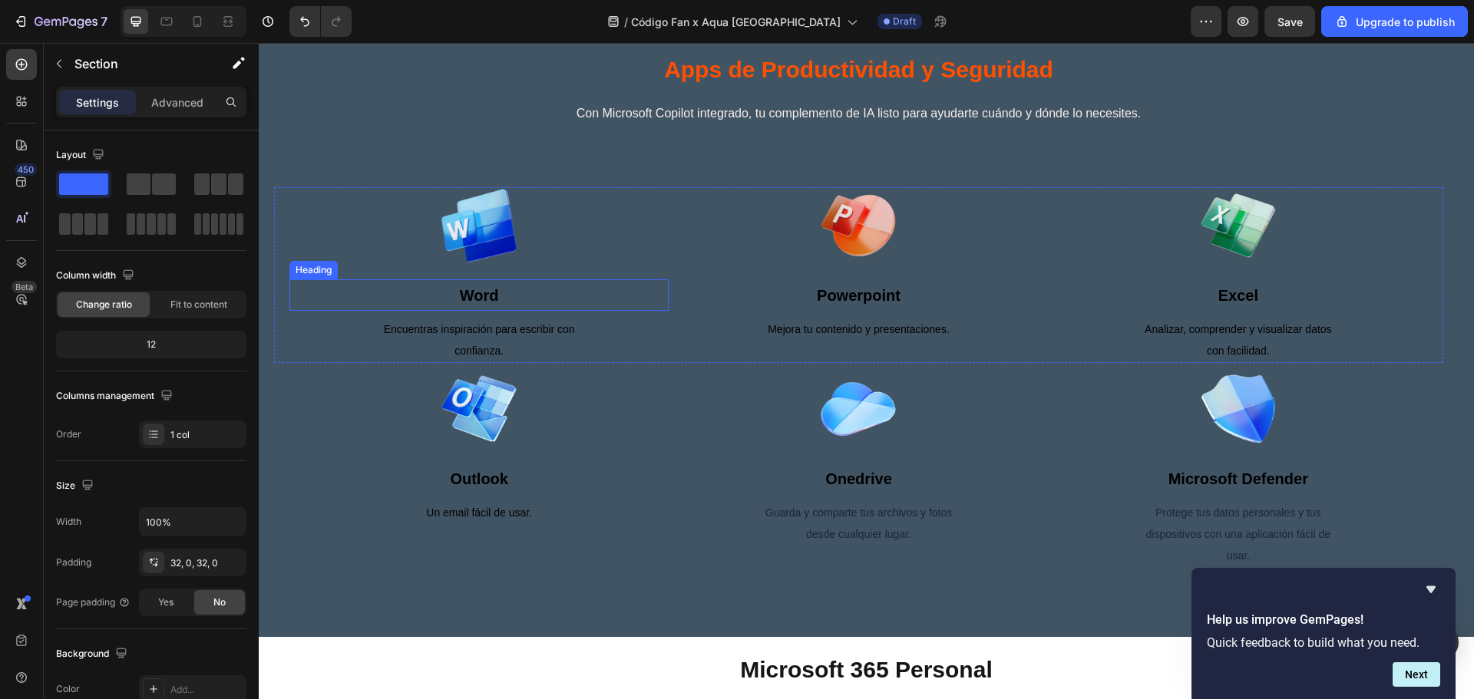
click at [471, 304] on span "word" at bounding box center [479, 295] width 39 height 17
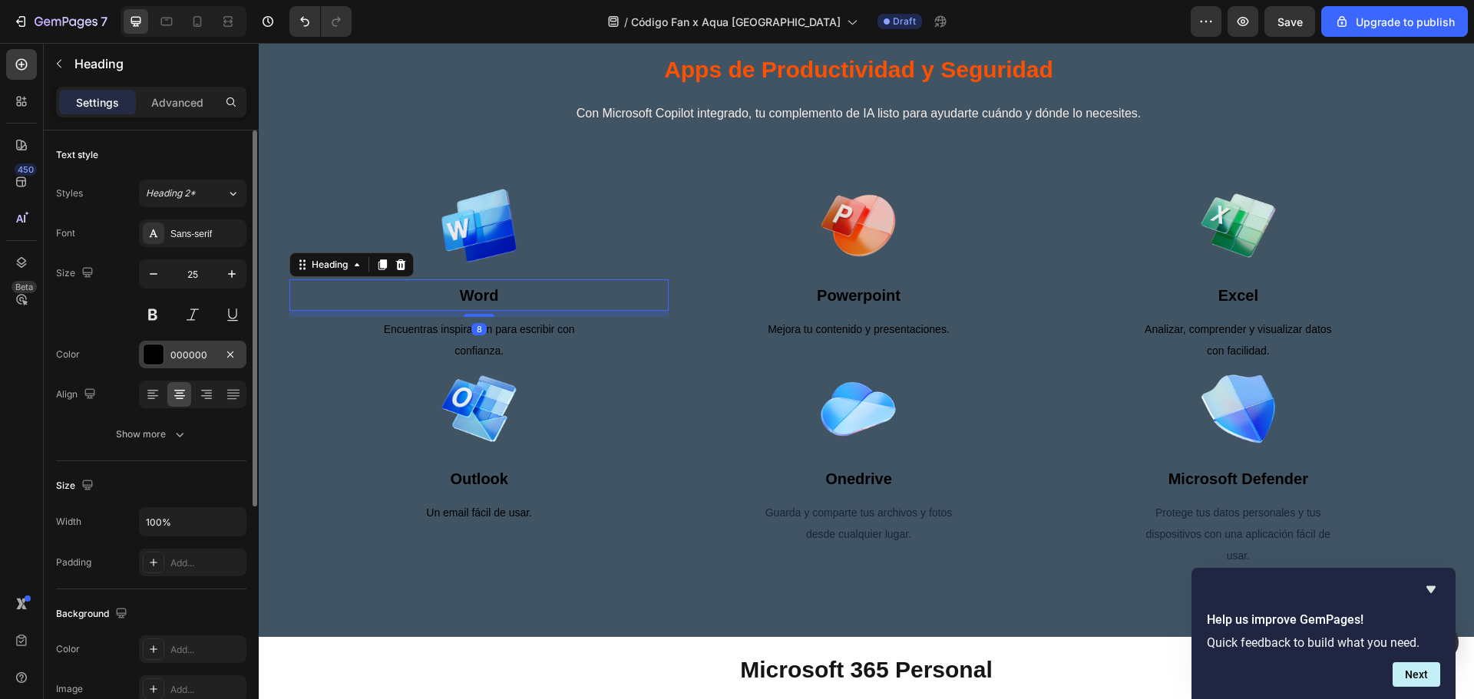
click at [179, 353] on div "000000" at bounding box center [192, 356] width 45 height 14
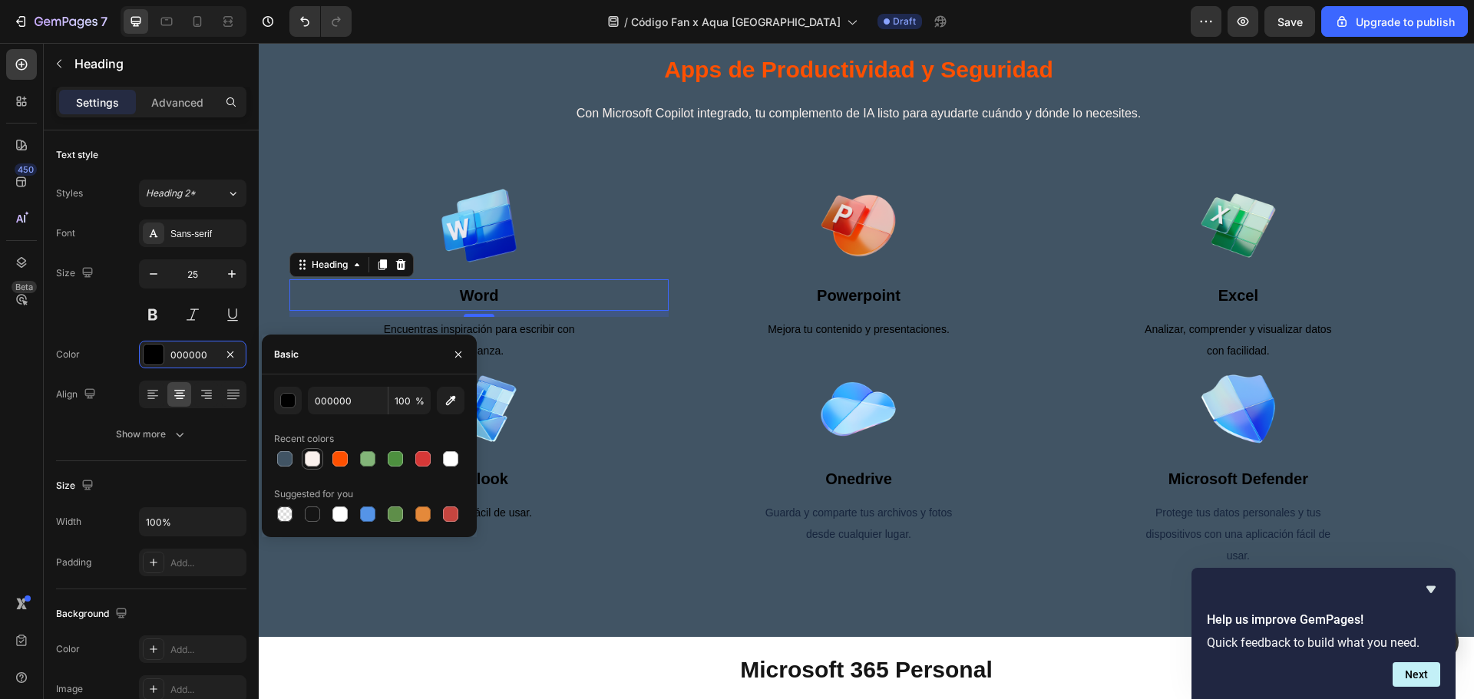
click at [315, 459] on div at bounding box center [312, 458] width 15 height 15
type input "FAF1ED"
click at [563, 362] on p "Encuentras inspiración para escribir con confianza." at bounding box center [479, 340] width 223 height 43
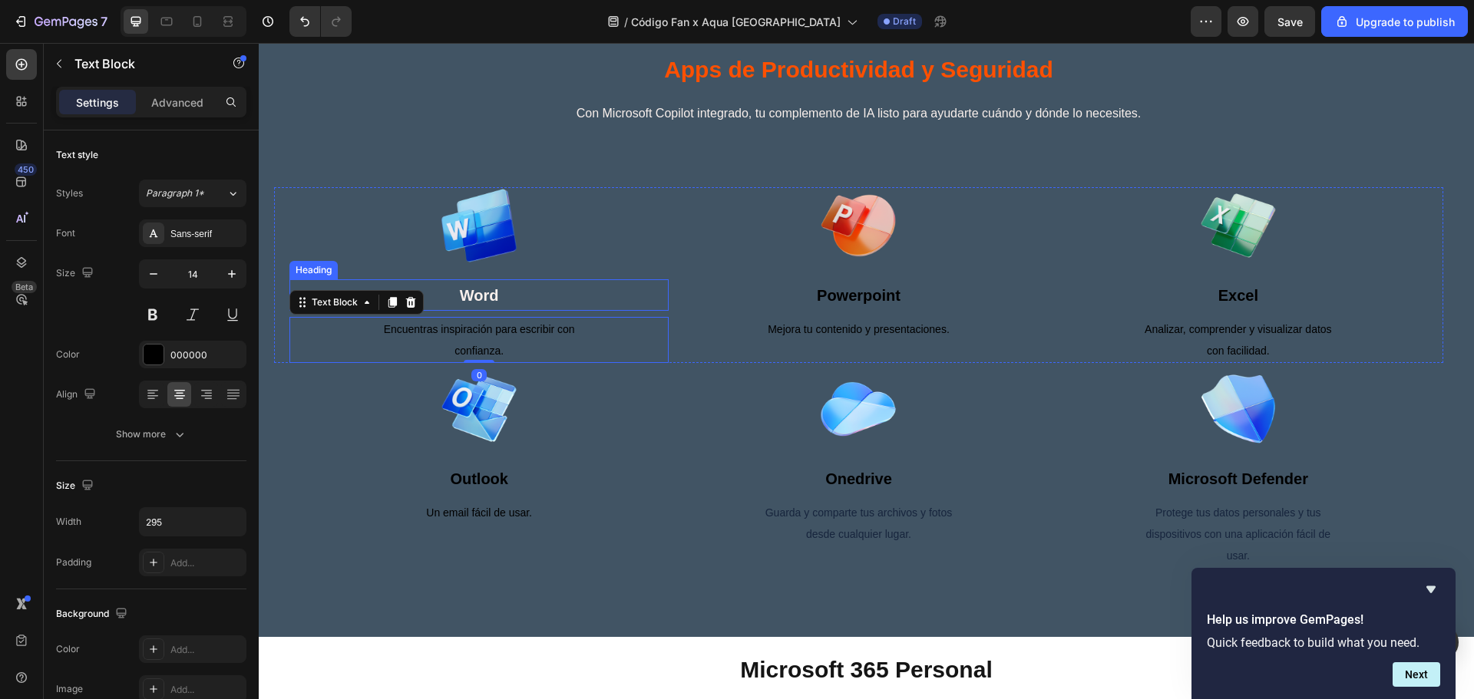
click at [457, 311] on h3 "word" at bounding box center [478, 294] width 379 height 31
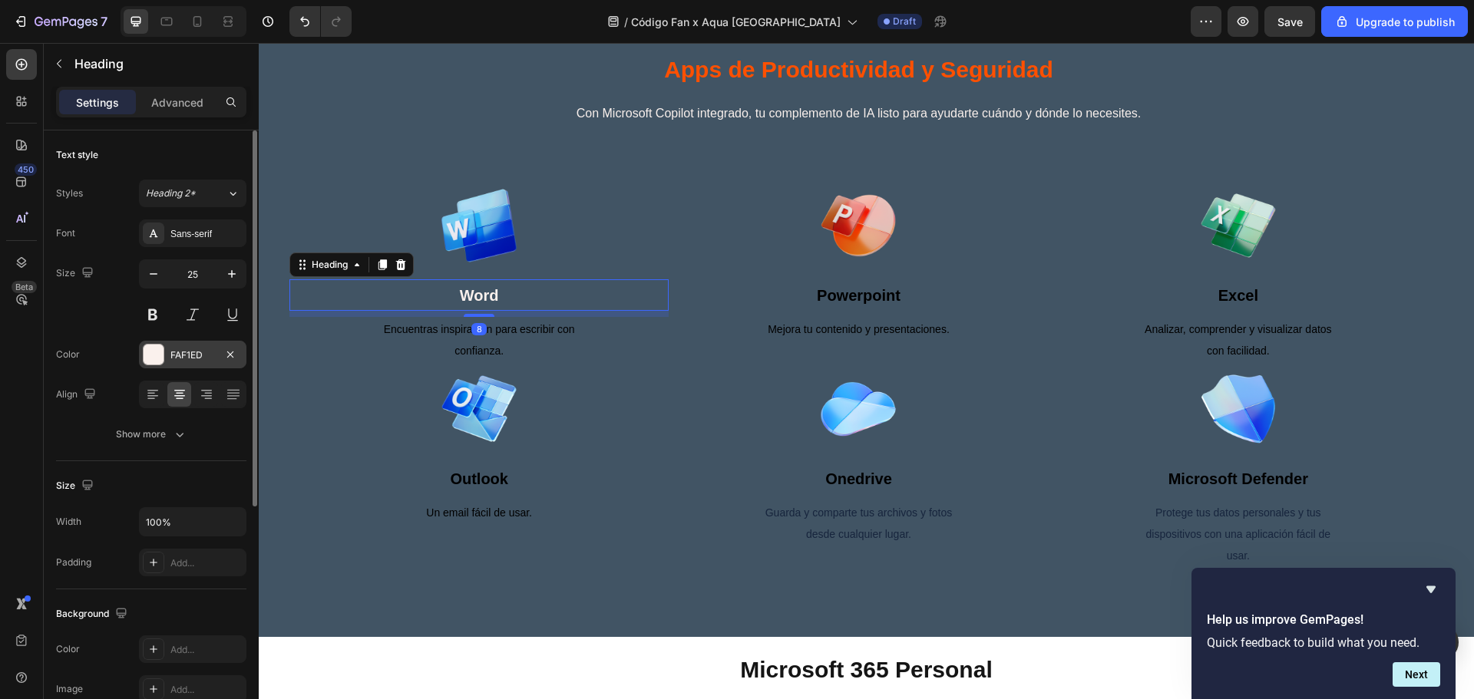
click at [169, 355] on div "FAF1ED" at bounding box center [192, 355] width 107 height 28
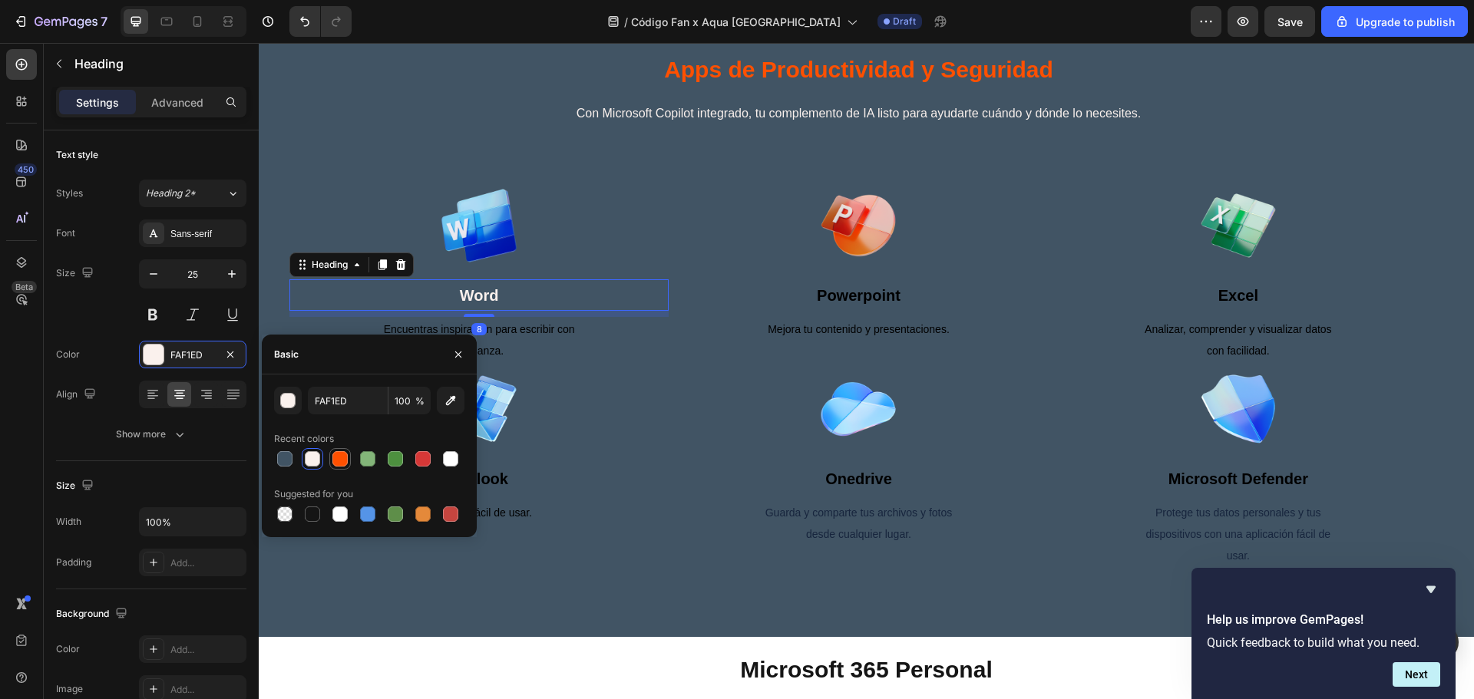
click at [339, 458] on div at bounding box center [339, 458] width 15 height 15
type input "FF5000"
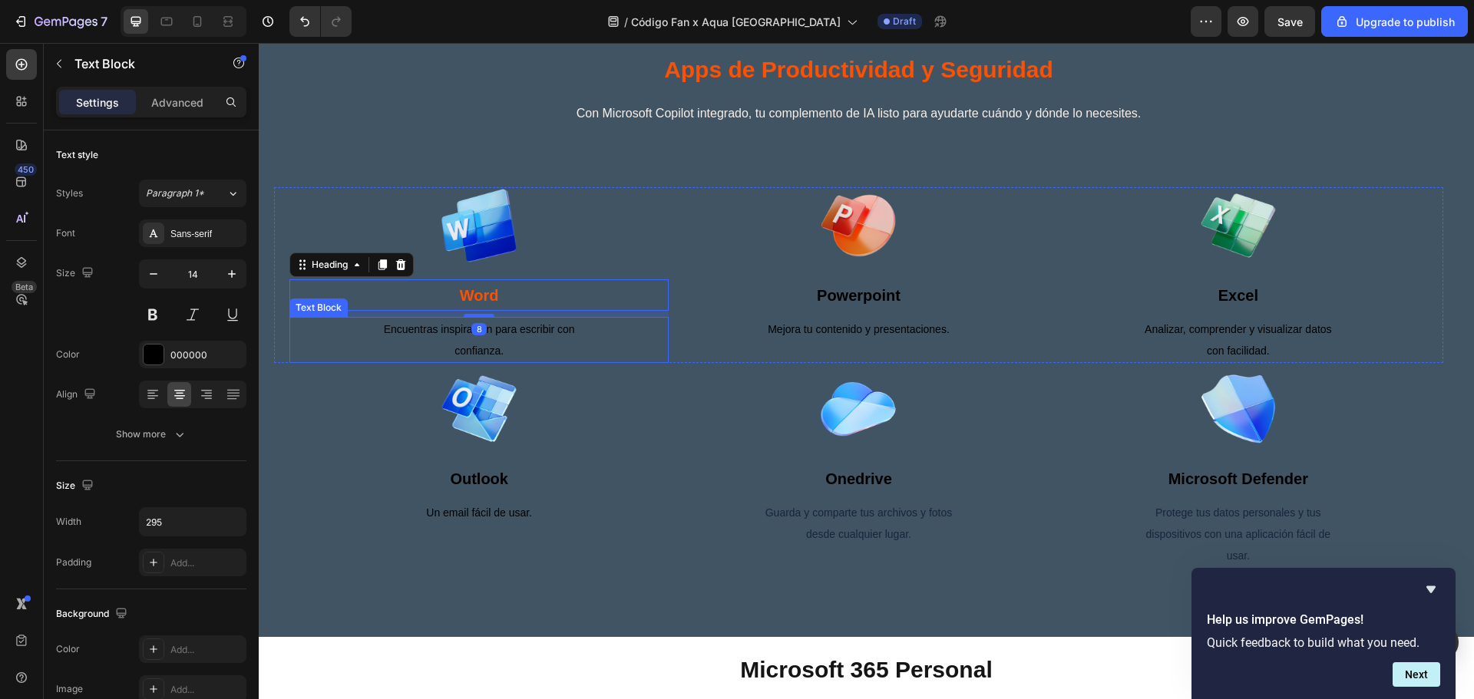
click at [555, 362] on p "Encuentras inspiración para escribir con confianza." at bounding box center [479, 340] width 223 height 43
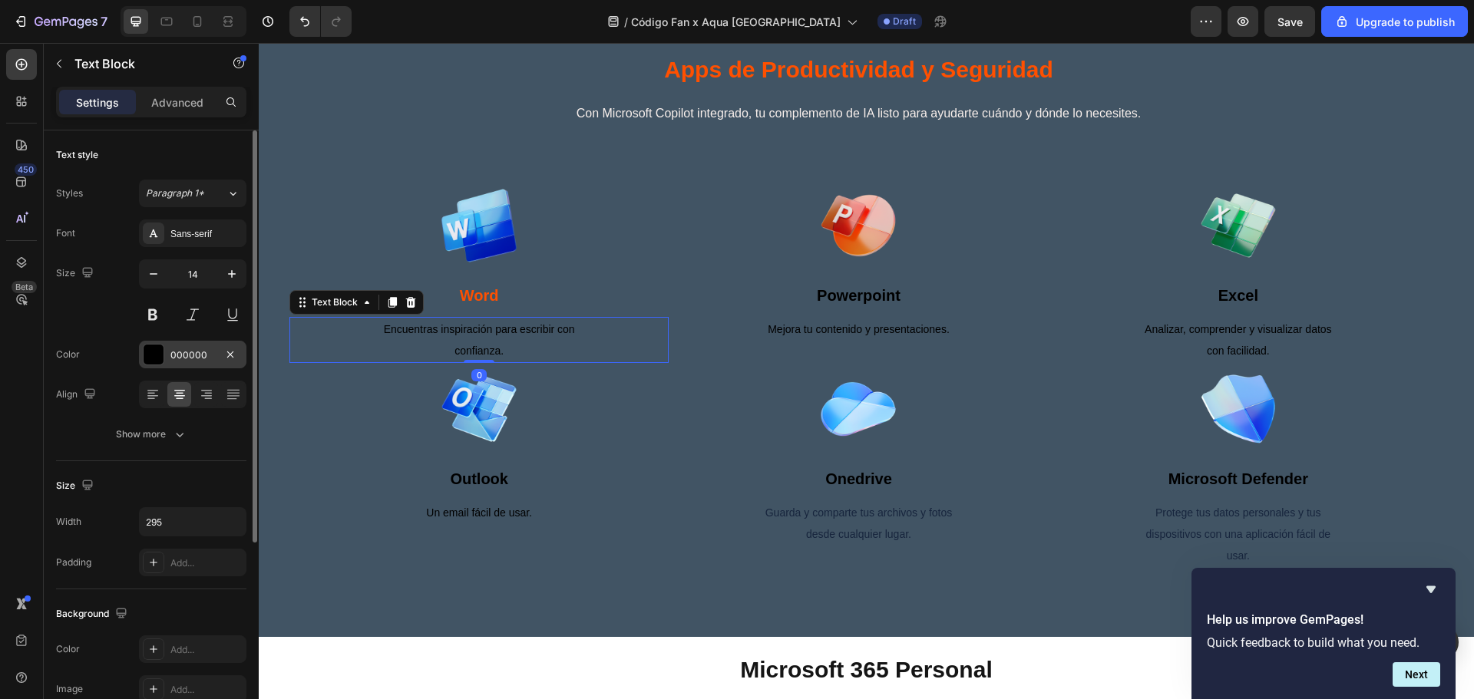
click at [149, 353] on div at bounding box center [154, 355] width 20 height 20
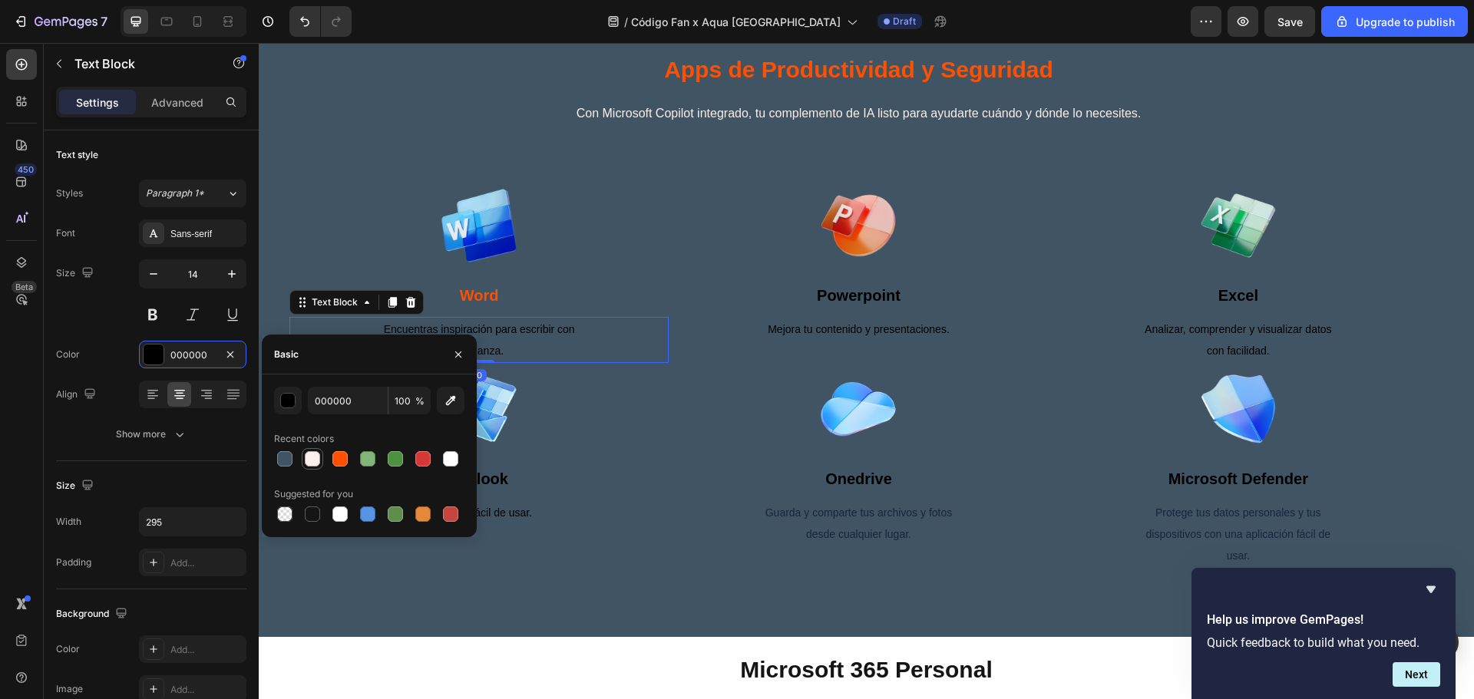
click at [309, 456] on div at bounding box center [312, 458] width 15 height 15
type input "FAF1ED"
click at [900, 340] on p "Mejora tu contenido y presentaciones." at bounding box center [858, 329] width 197 height 21
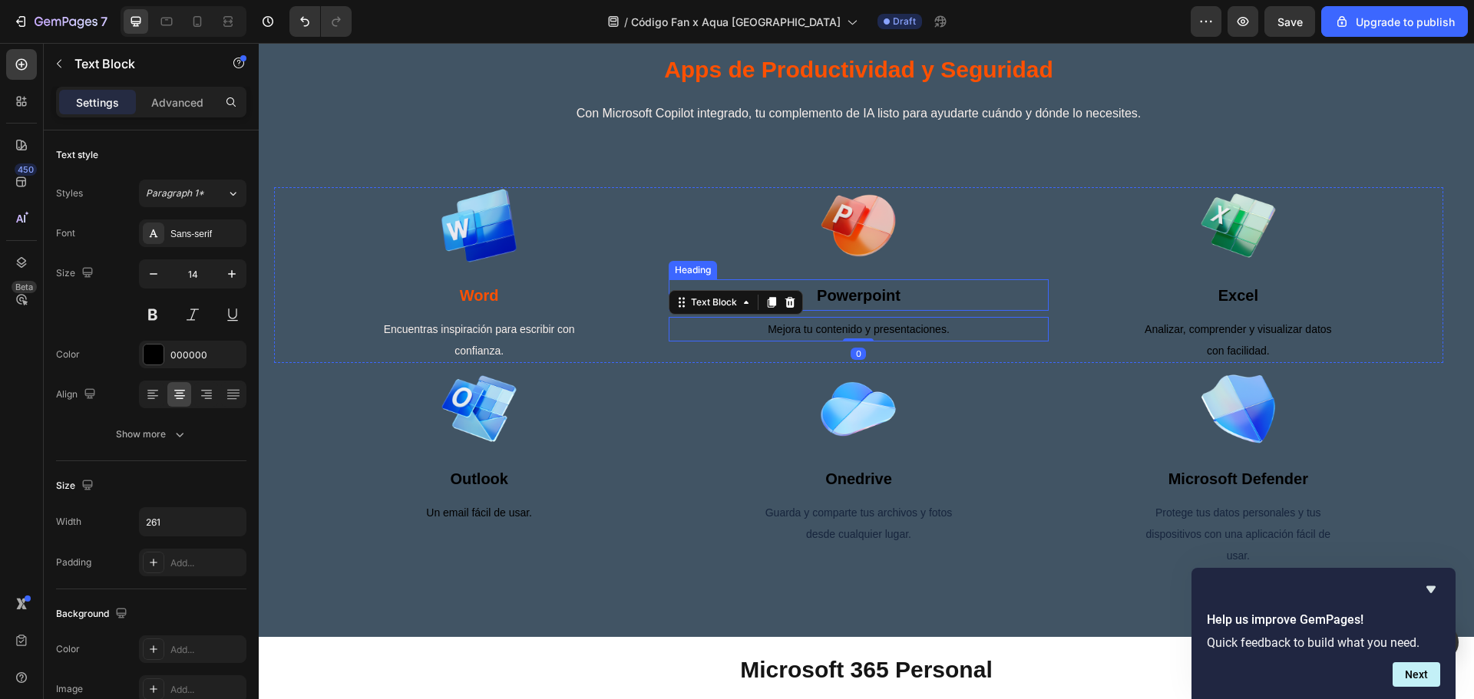
click at [878, 304] on span "powerpoint" at bounding box center [859, 295] width 84 height 17
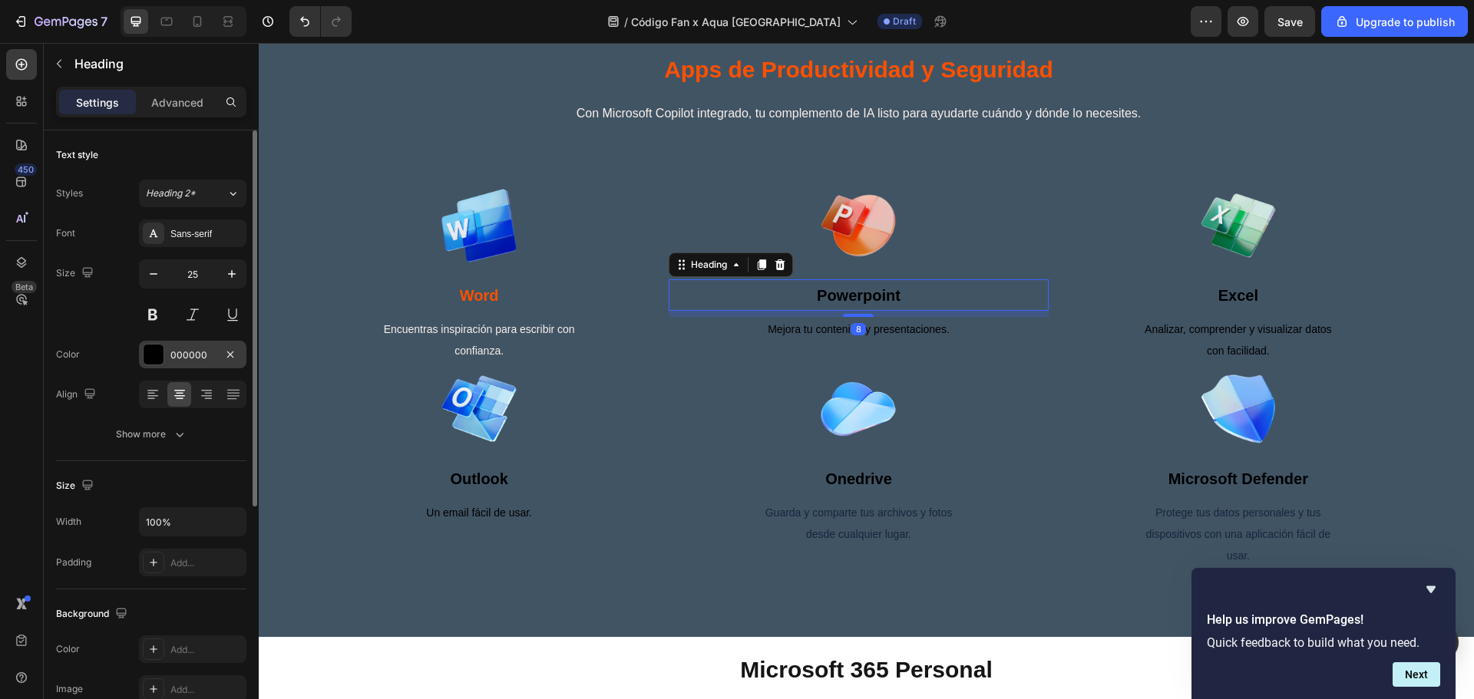
click at [157, 363] on div at bounding box center [154, 355] width 20 height 20
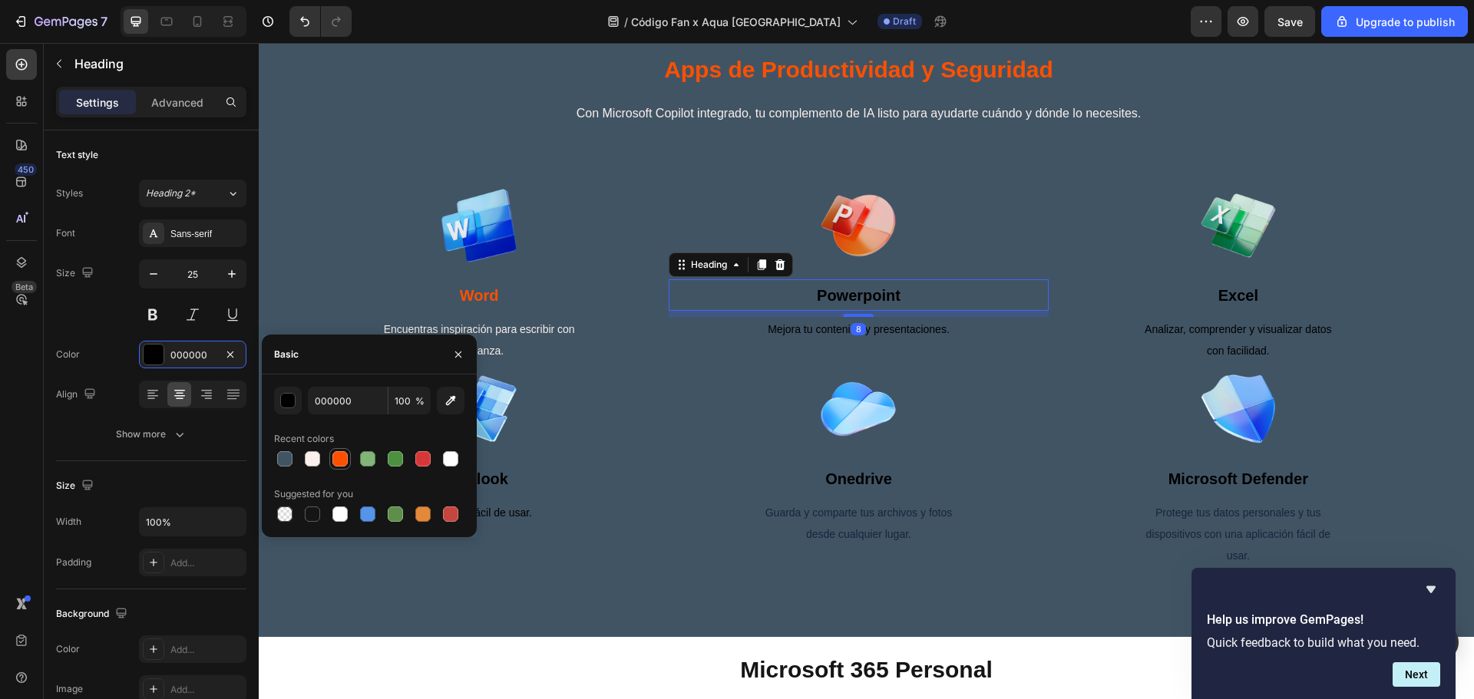
click at [331, 453] on div at bounding box center [340, 459] width 18 height 18
type input "FF5000"
click at [791, 340] on p "Mejora tu contenido y presentaciones." at bounding box center [858, 329] width 197 height 21
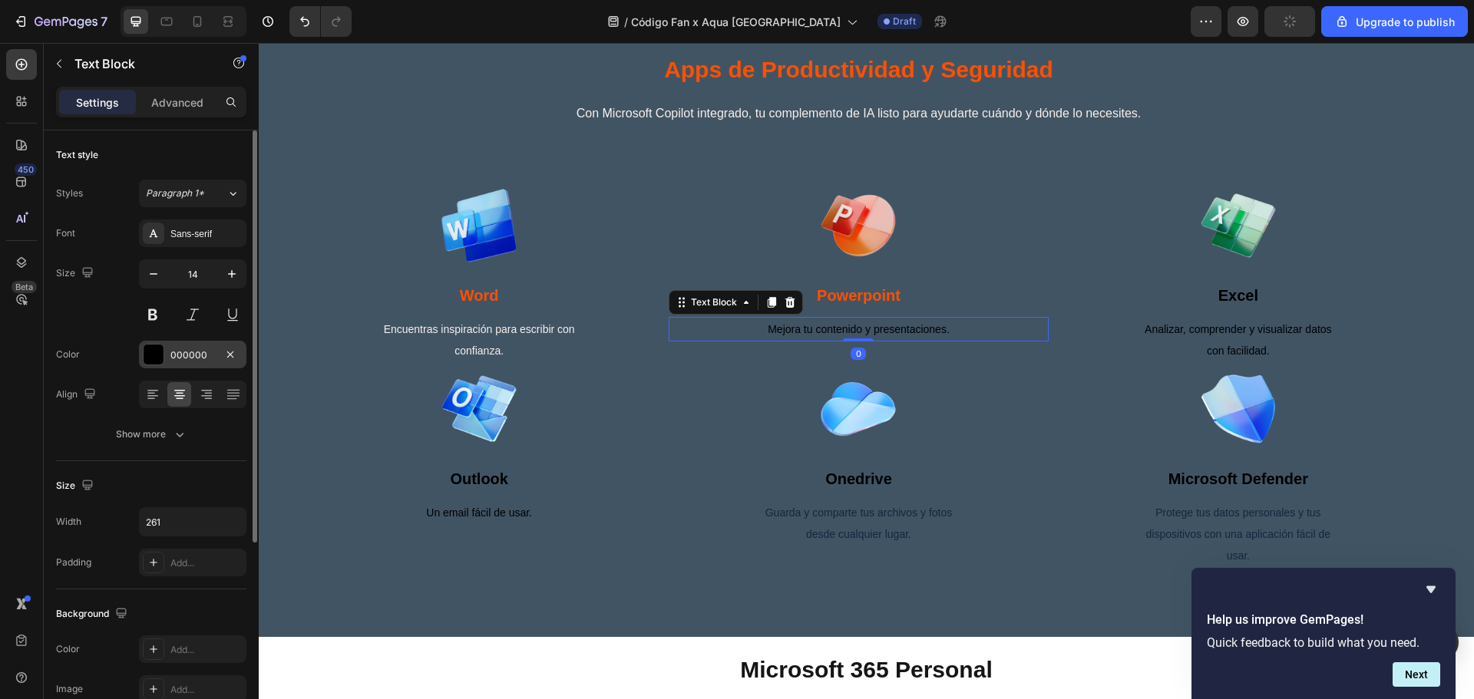
click at [150, 349] on div at bounding box center [154, 355] width 20 height 20
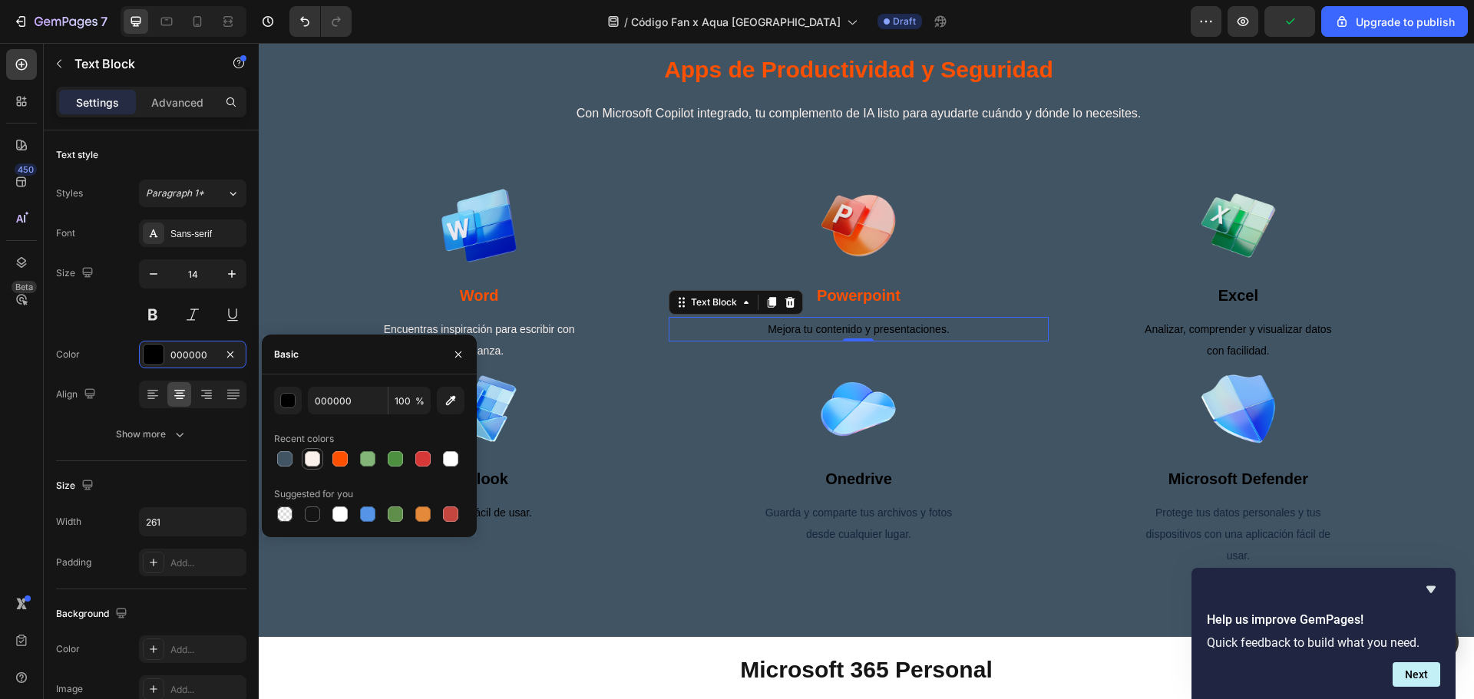
click at [312, 455] on div at bounding box center [312, 458] width 15 height 15
type input "FAF1ED"
click at [1028, 426] on div "Image onedrive Heading Guarda y comparte tus archivos y fotos desde cualquier l…" at bounding box center [858, 469] width 379 height 197
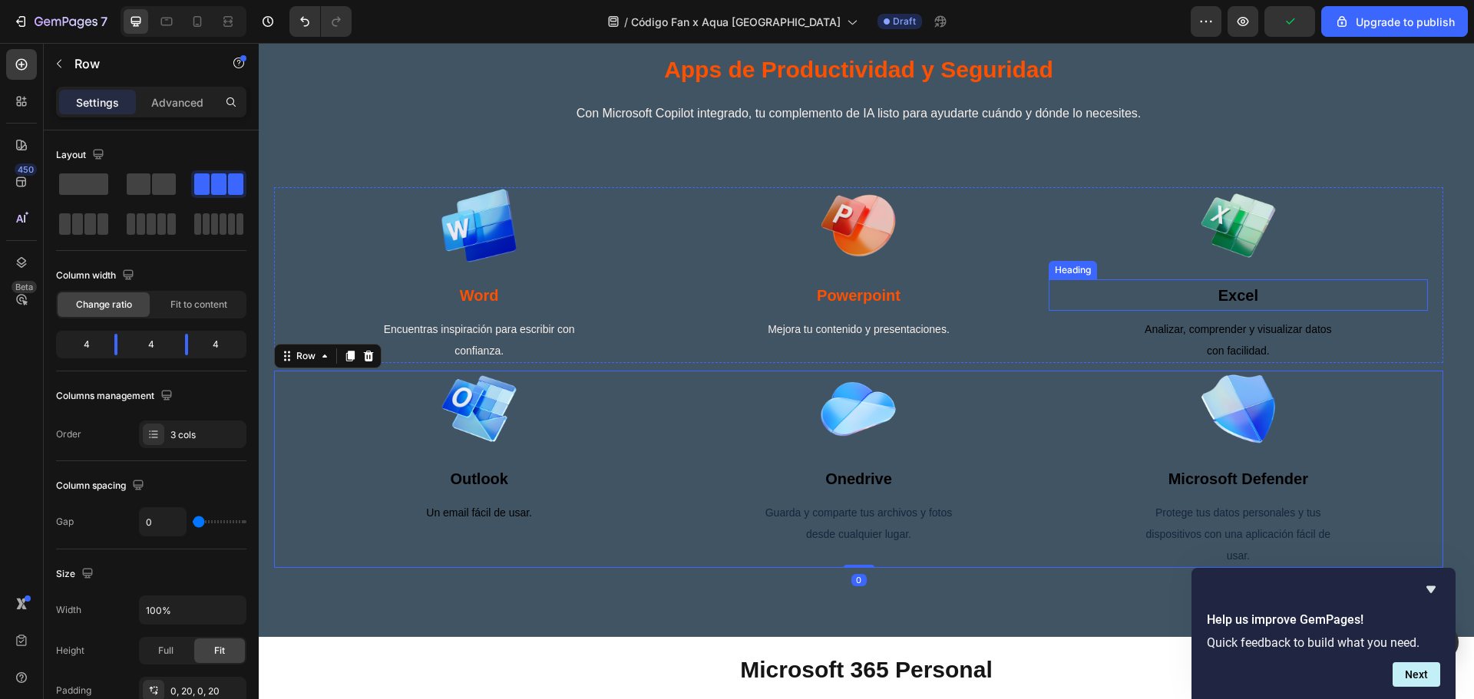
click at [1231, 304] on span "excel" at bounding box center [1238, 295] width 40 height 17
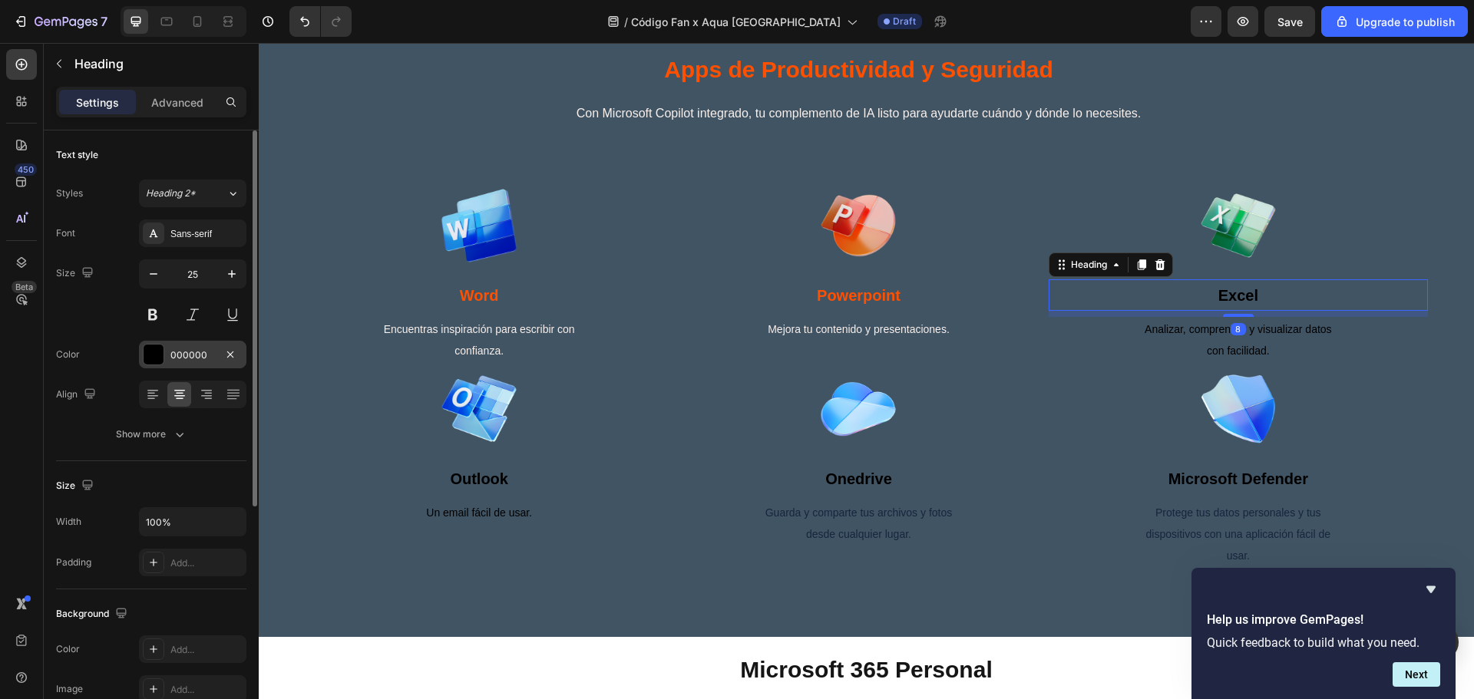
click at [144, 360] on div at bounding box center [154, 355] width 20 height 20
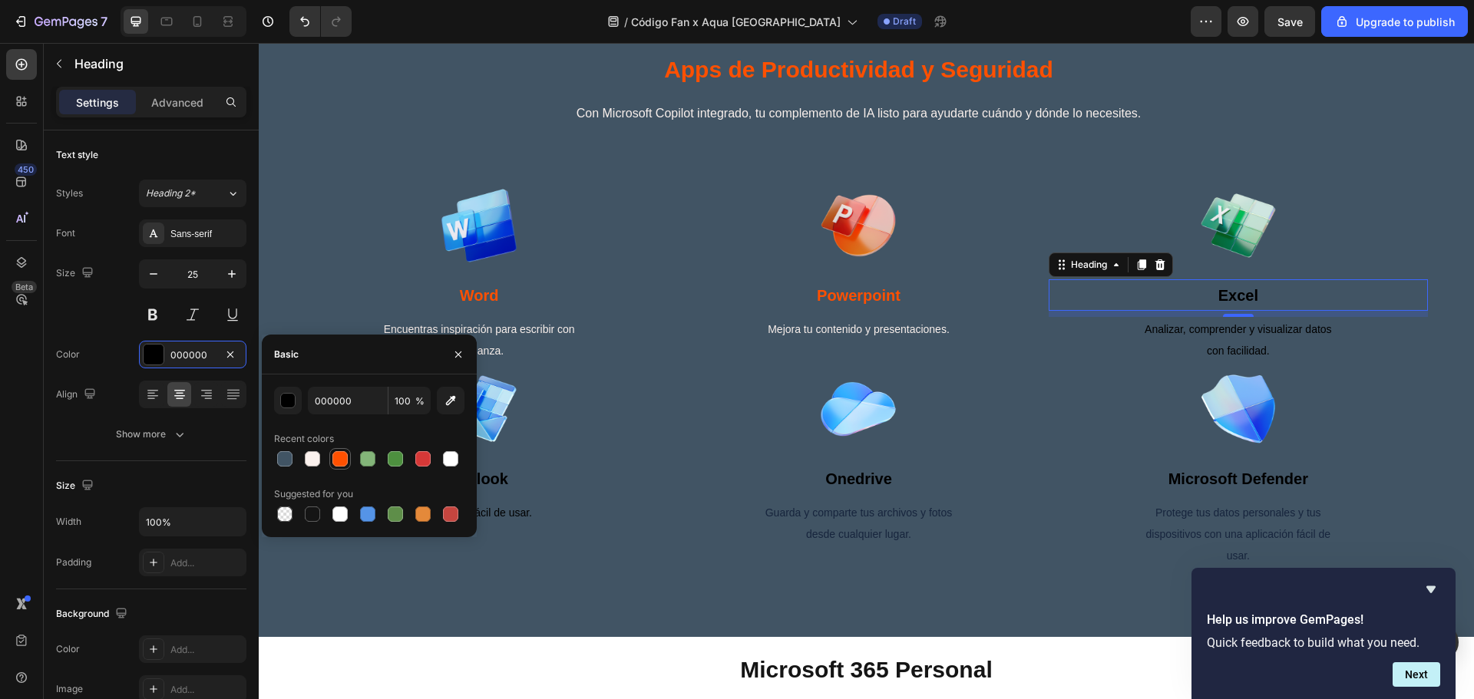
click at [339, 457] on div at bounding box center [339, 458] width 15 height 15
type input "FF5000"
click at [1255, 362] on p "Analizar, comprender y visualizar datos con facilidad." at bounding box center [1237, 340] width 197 height 43
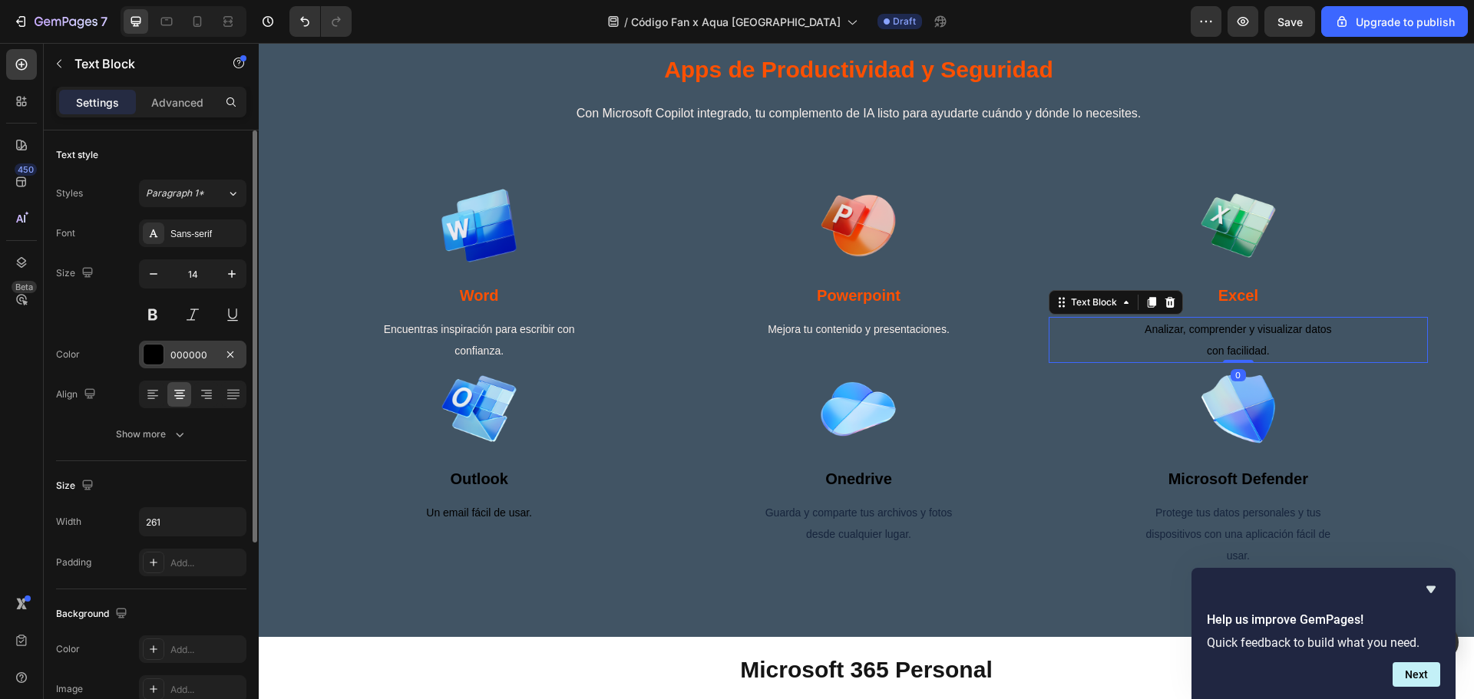
click at [165, 352] on div "000000" at bounding box center [192, 355] width 107 height 28
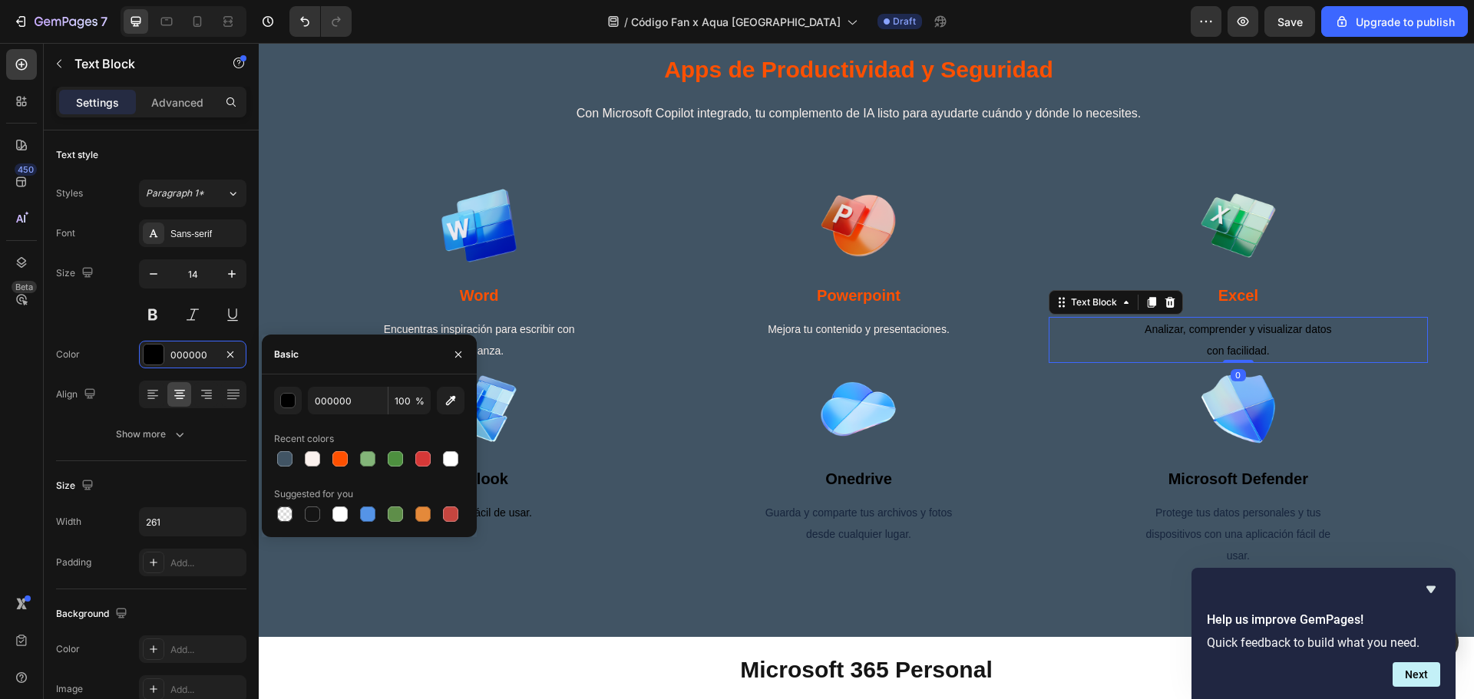
click at [302, 445] on div "Recent colors" at bounding box center [304, 439] width 60 height 14
click at [292, 445] on div at bounding box center [292, 445] width 0 height 0
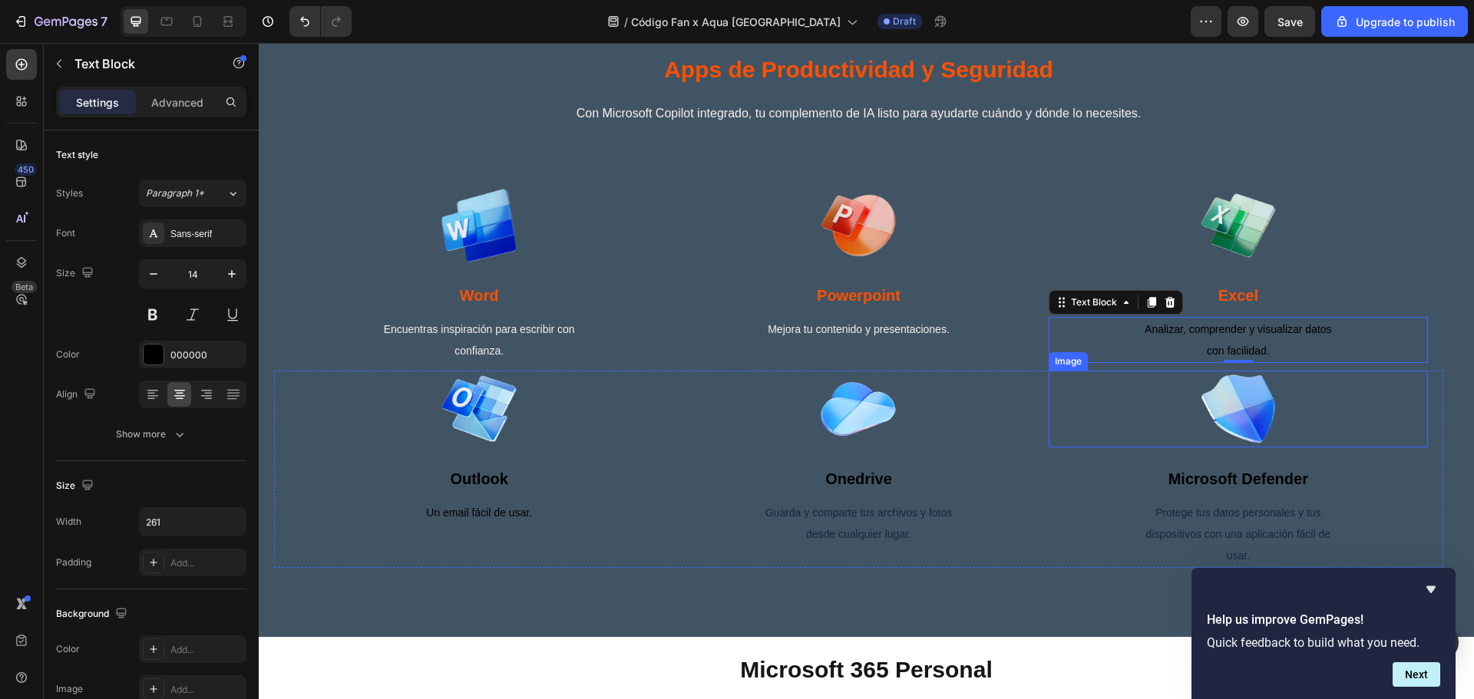
click at [1239, 357] on span "Analizar, comprender y visualizar datos con facilidad." at bounding box center [1238, 340] width 187 height 34
click at [157, 363] on div at bounding box center [154, 355] width 20 height 20
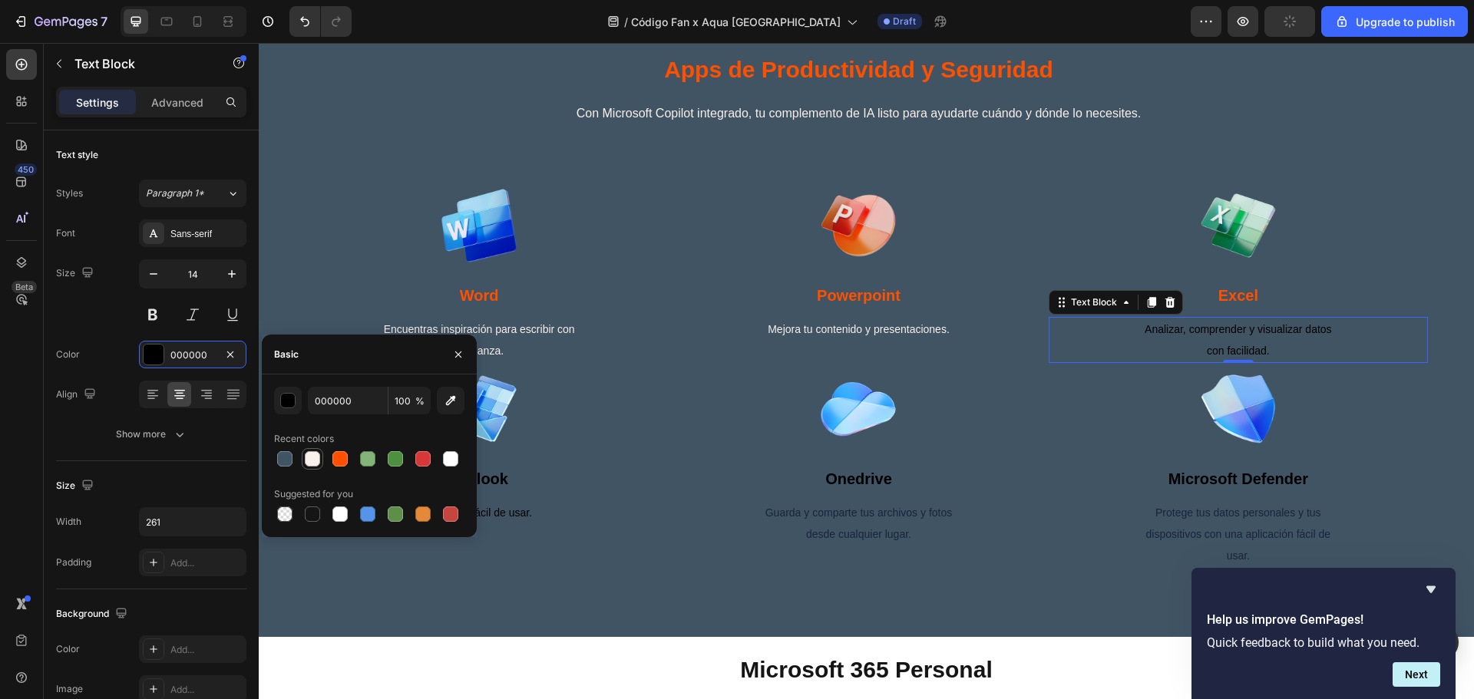
click at [318, 458] on div at bounding box center [312, 458] width 15 height 15
type input "FAF1ED"
drag, startPoint x: 724, startPoint y: 504, endPoint x: 668, endPoint y: 511, distance: 56.6
click at [725, 504] on div "Image onedrive Heading Guarda y comparte tus archivos y fotos desde cualquier l…" at bounding box center [858, 469] width 379 height 197
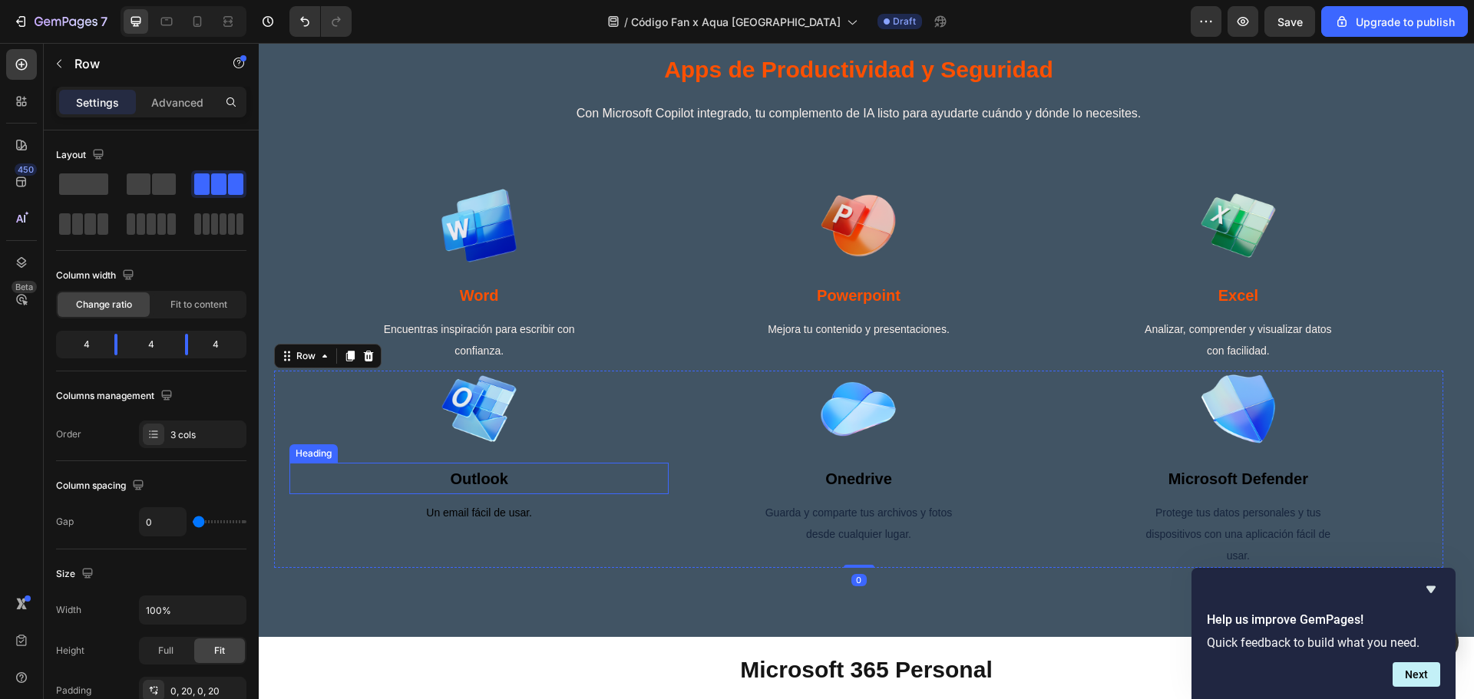
click at [450, 494] on h3 "outlook" at bounding box center [478, 478] width 379 height 31
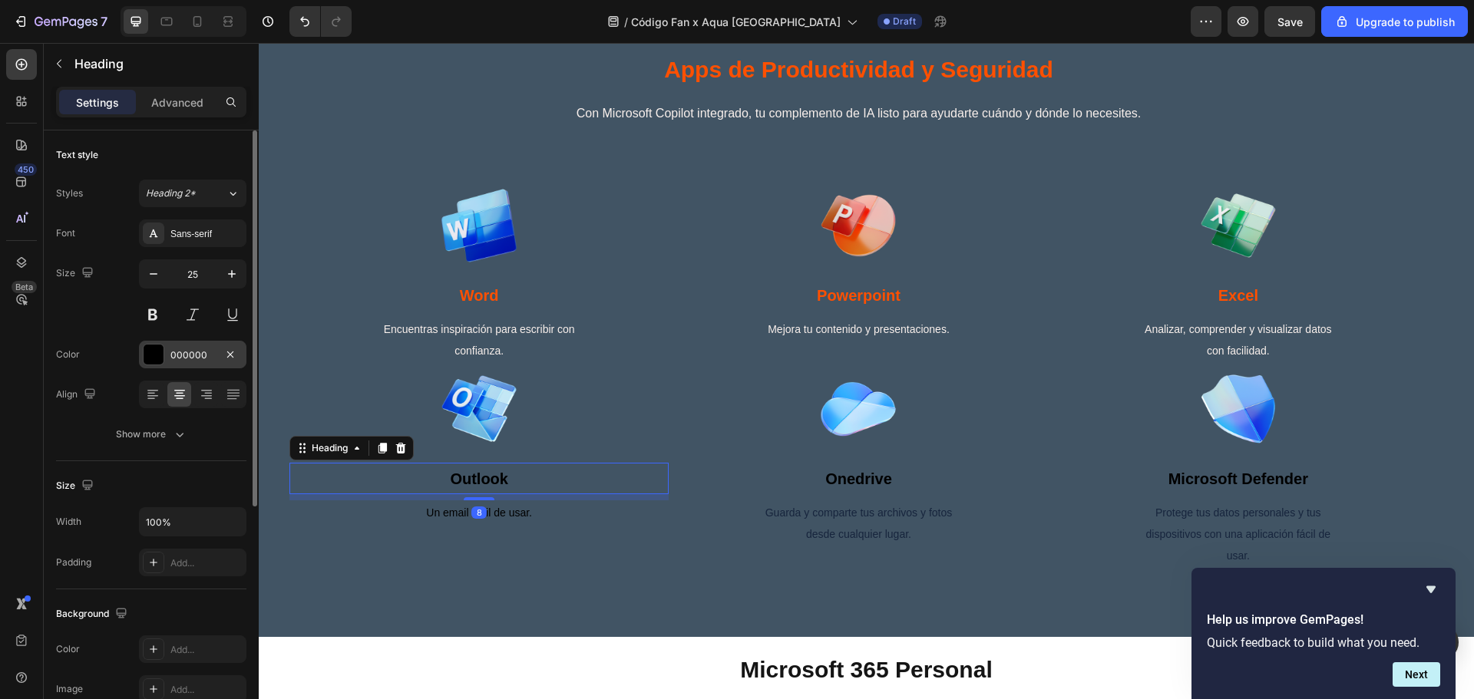
click at [162, 357] on div at bounding box center [154, 355] width 20 height 20
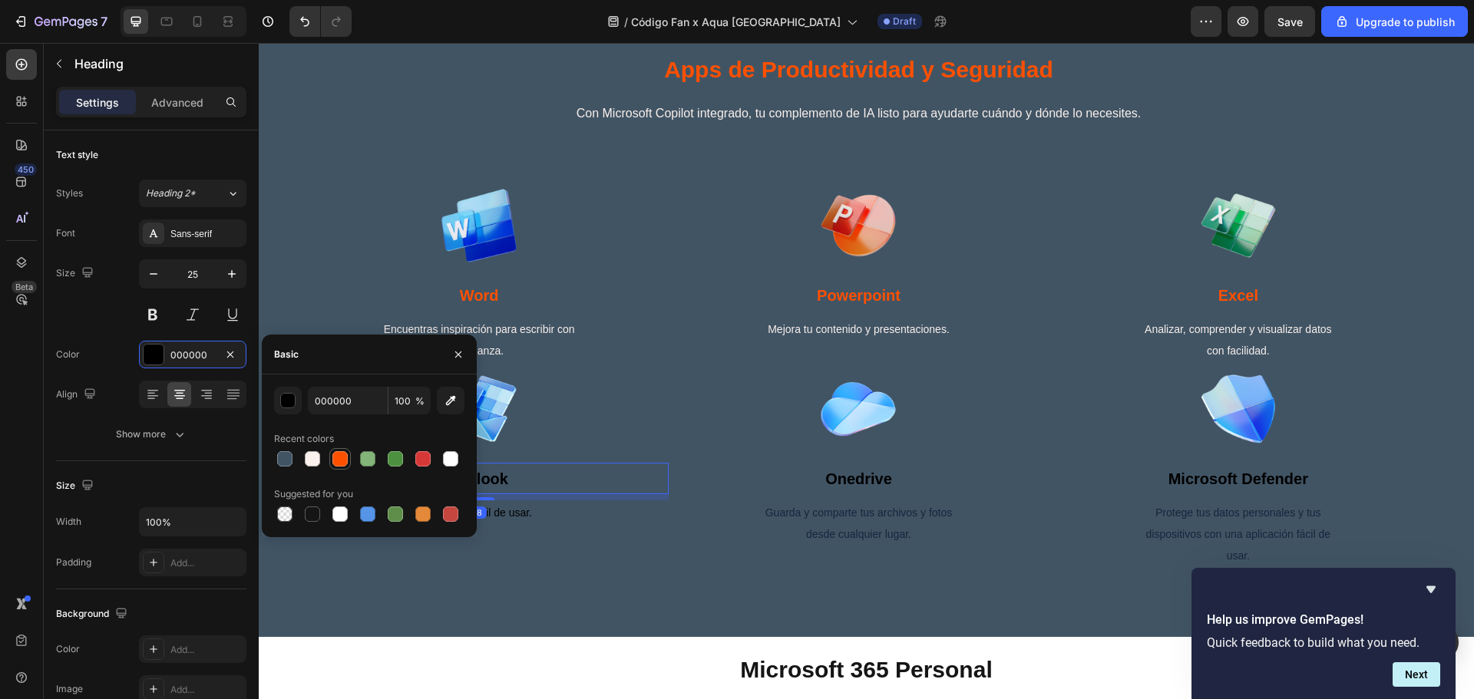
click at [349, 455] on div at bounding box center [340, 459] width 18 height 18
type input "FF5000"
click at [529, 519] on span "Un email fácil de usar." at bounding box center [479, 513] width 106 height 12
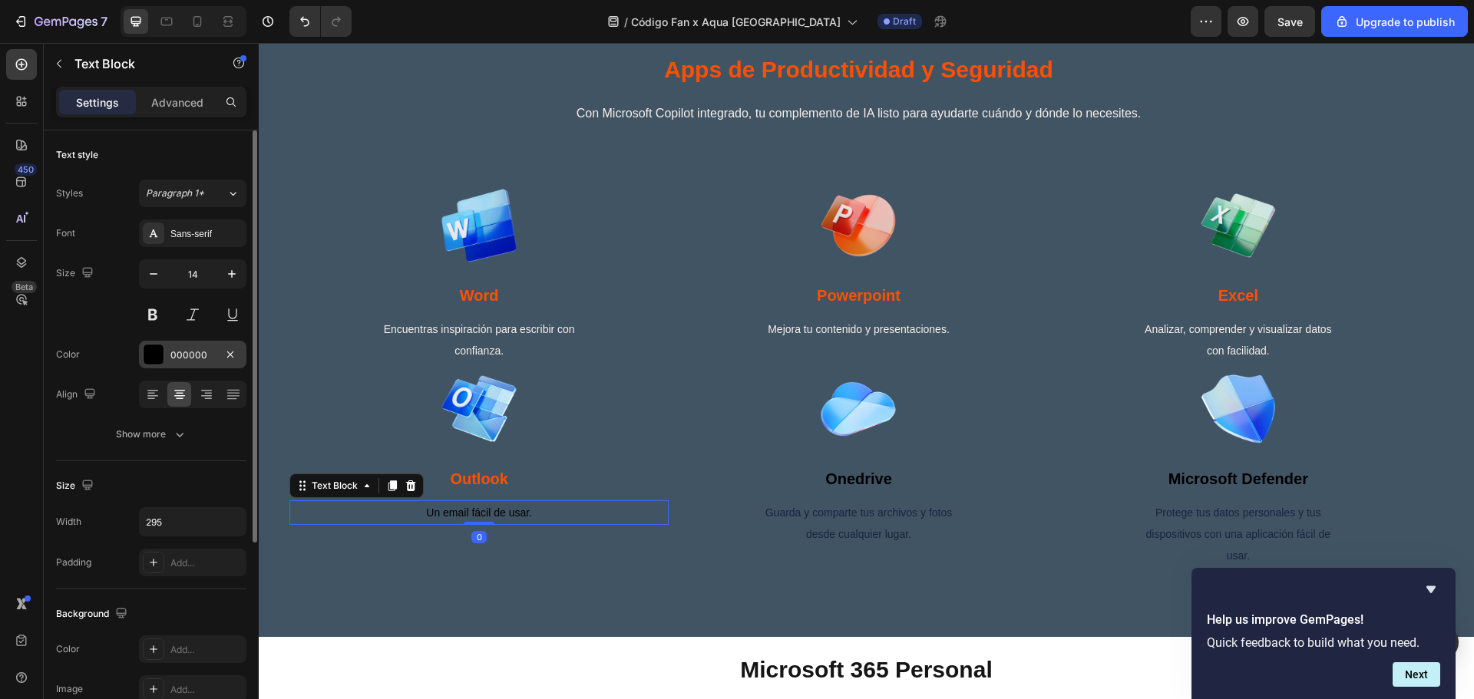
click at [159, 352] on div at bounding box center [154, 355] width 20 height 20
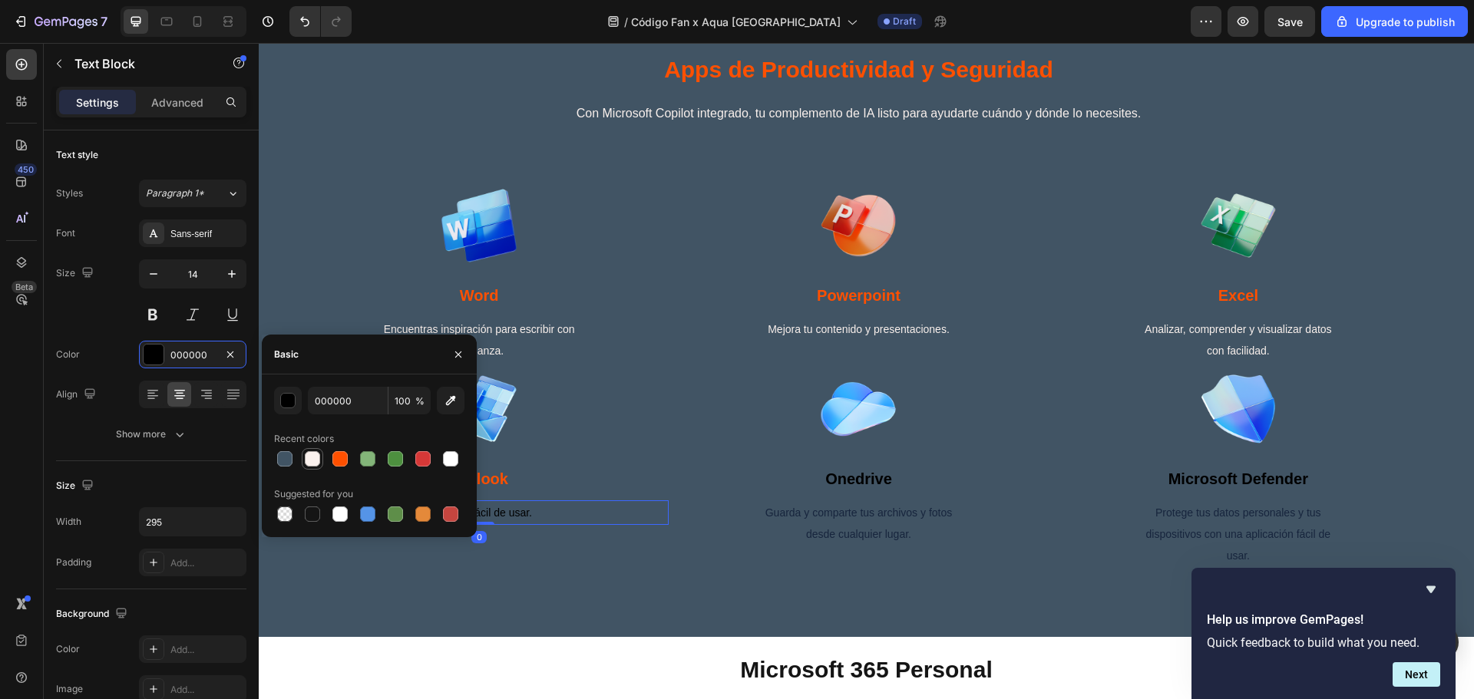
click at [313, 461] on div at bounding box center [312, 458] width 15 height 15
type input "FAF1ED"
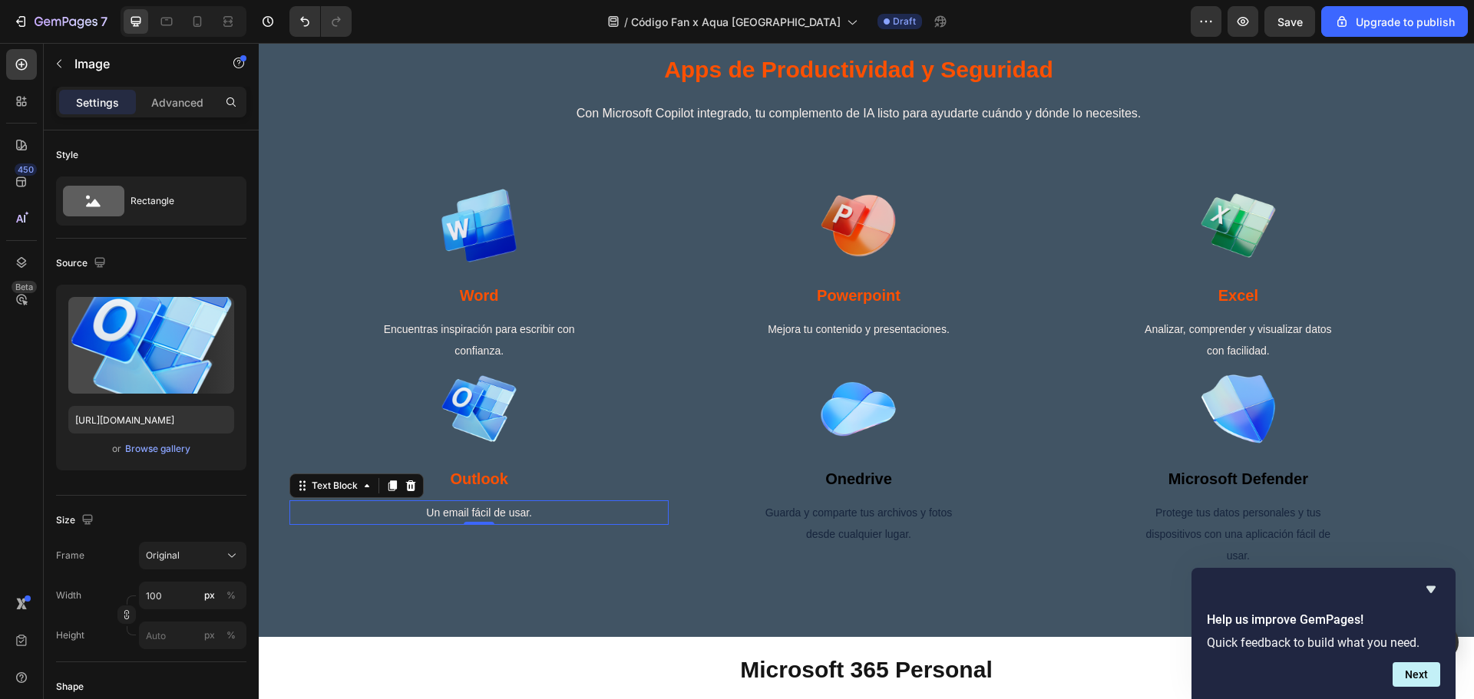
click at [550, 448] on div at bounding box center [478, 409] width 379 height 77
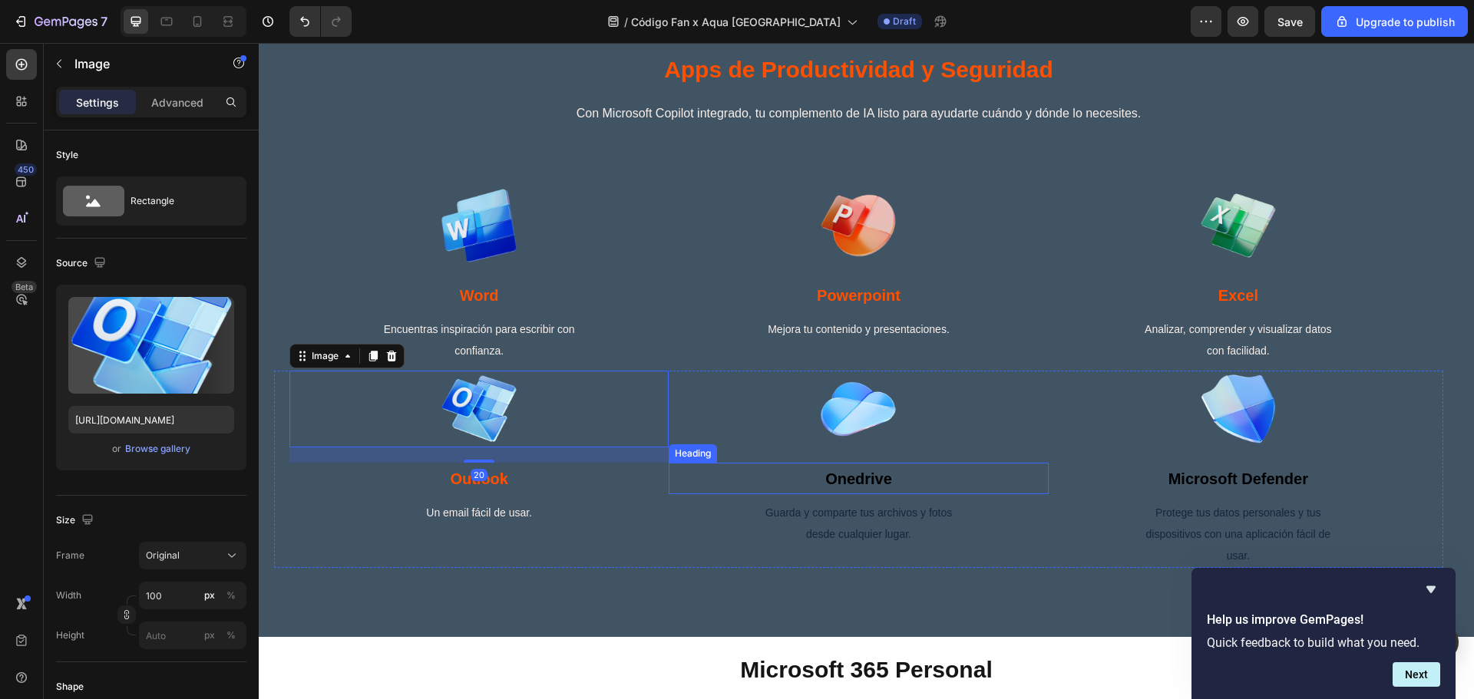
click at [870, 494] on h3 "onedrive" at bounding box center [858, 478] width 379 height 31
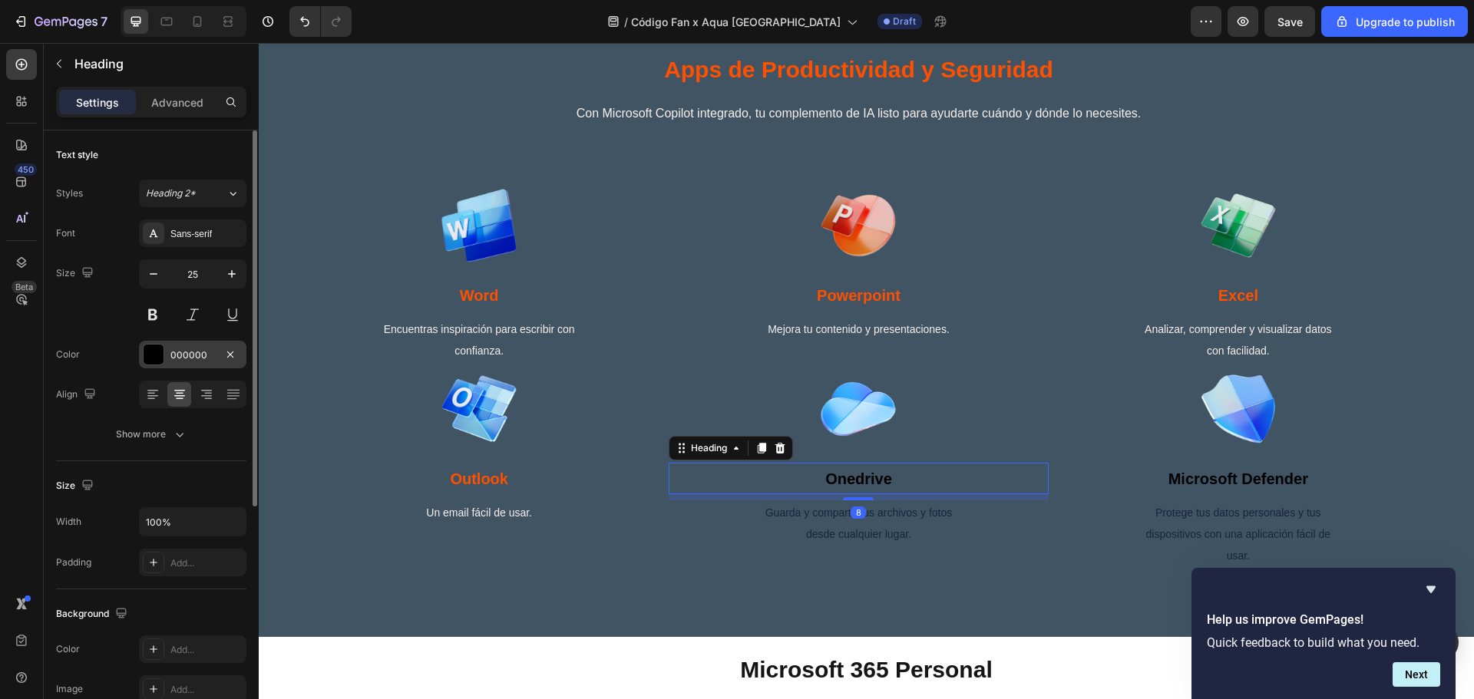
click at [141, 350] on div "000000" at bounding box center [192, 355] width 107 height 28
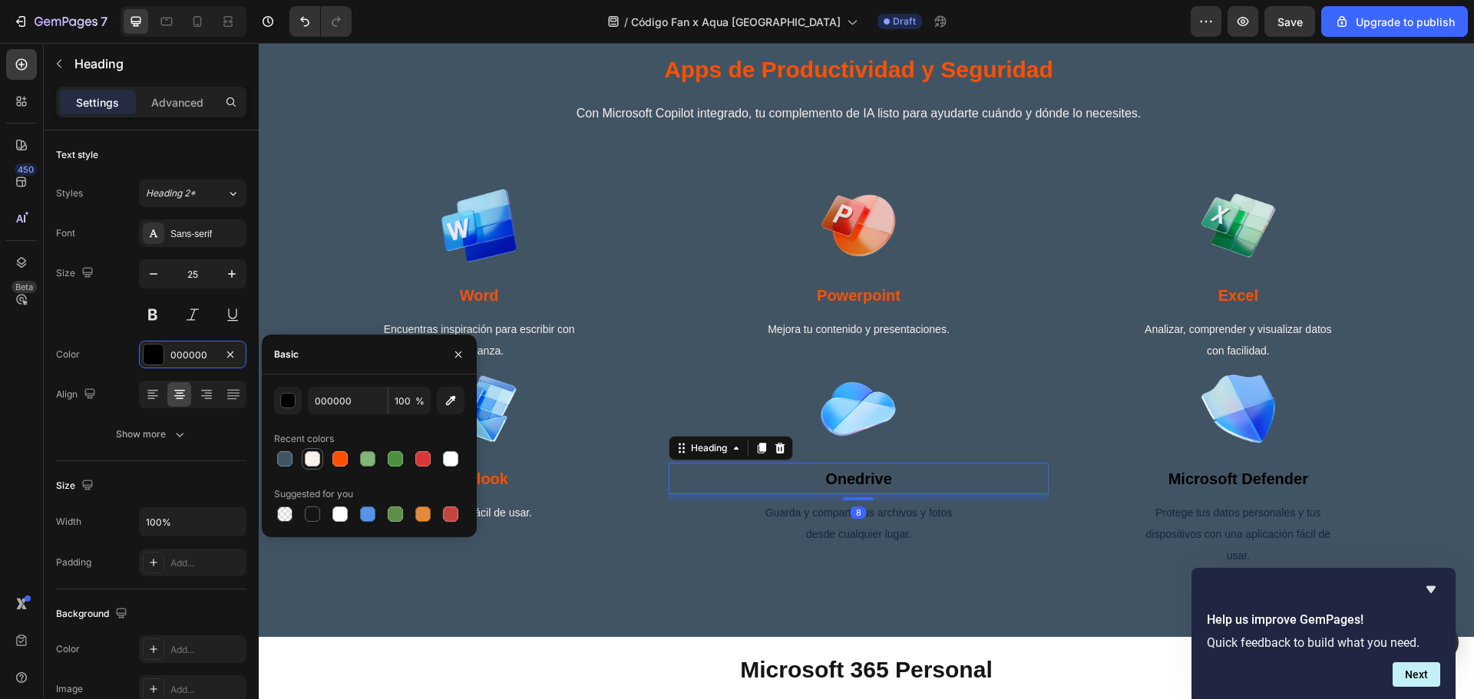
click at [320, 452] on div at bounding box center [312, 458] width 21 height 21
click at [339, 467] on div at bounding box center [340, 459] width 18 height 18
type input "FF5000"
click at [771, 545] on p "Guarda y comparte tus archivos y fotos desde cualquier lugar." at bounding box center [858, 523] width 197 height 43
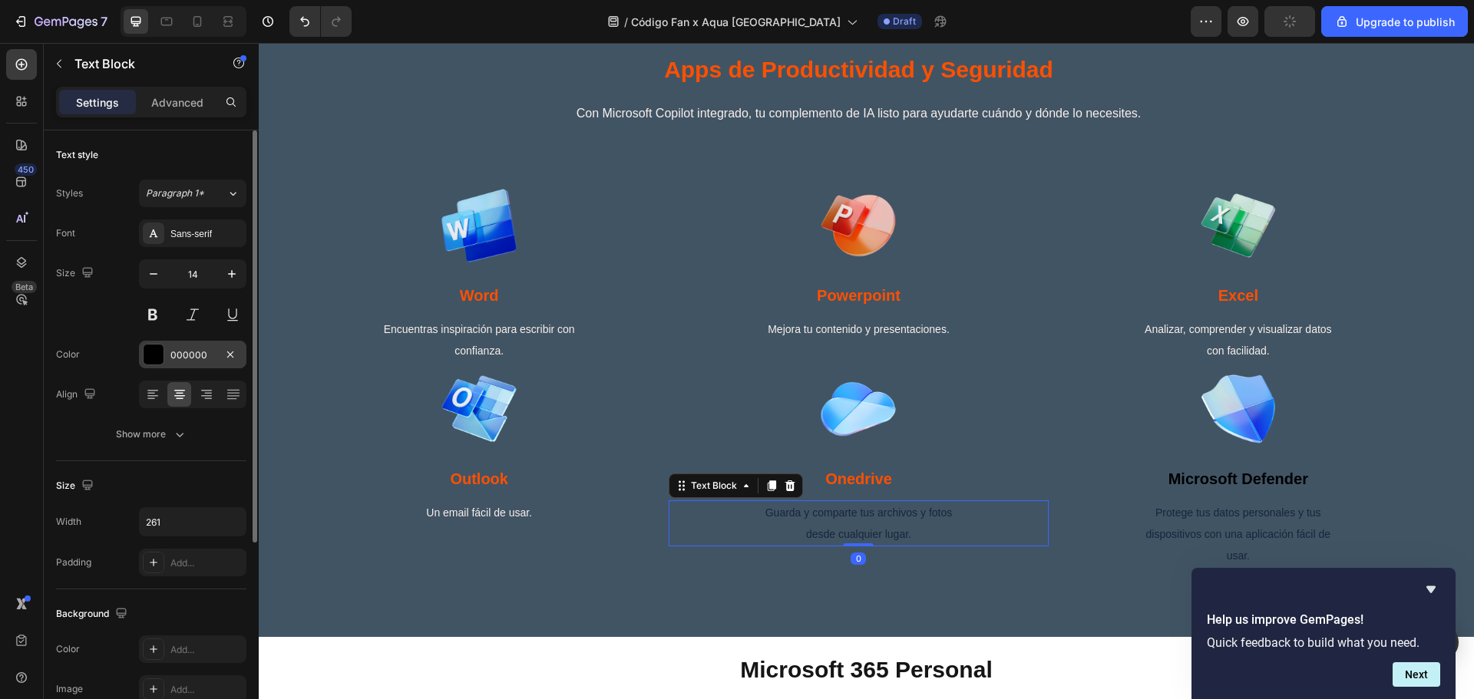
click at [157, 348] on div at bounding box center [154, 355] width 20 height 20
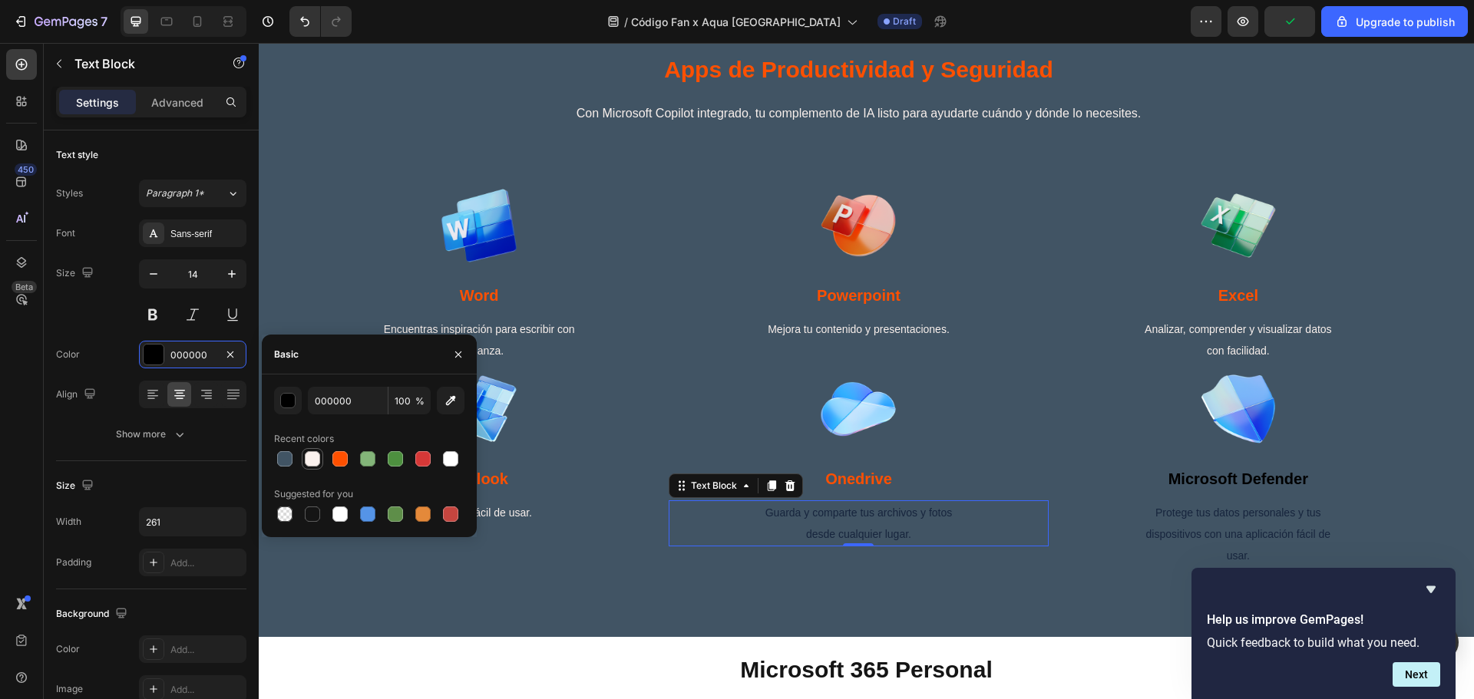
click at [312, 455] on div at bounding box center [312, 458] width 15 height 15
type input "FAF1ED"
click at [848, 540] on span "Guarda y comparte tus archivos y fotos desde cualquier lugar." at bounding box center [858, 524] width 187 height 34
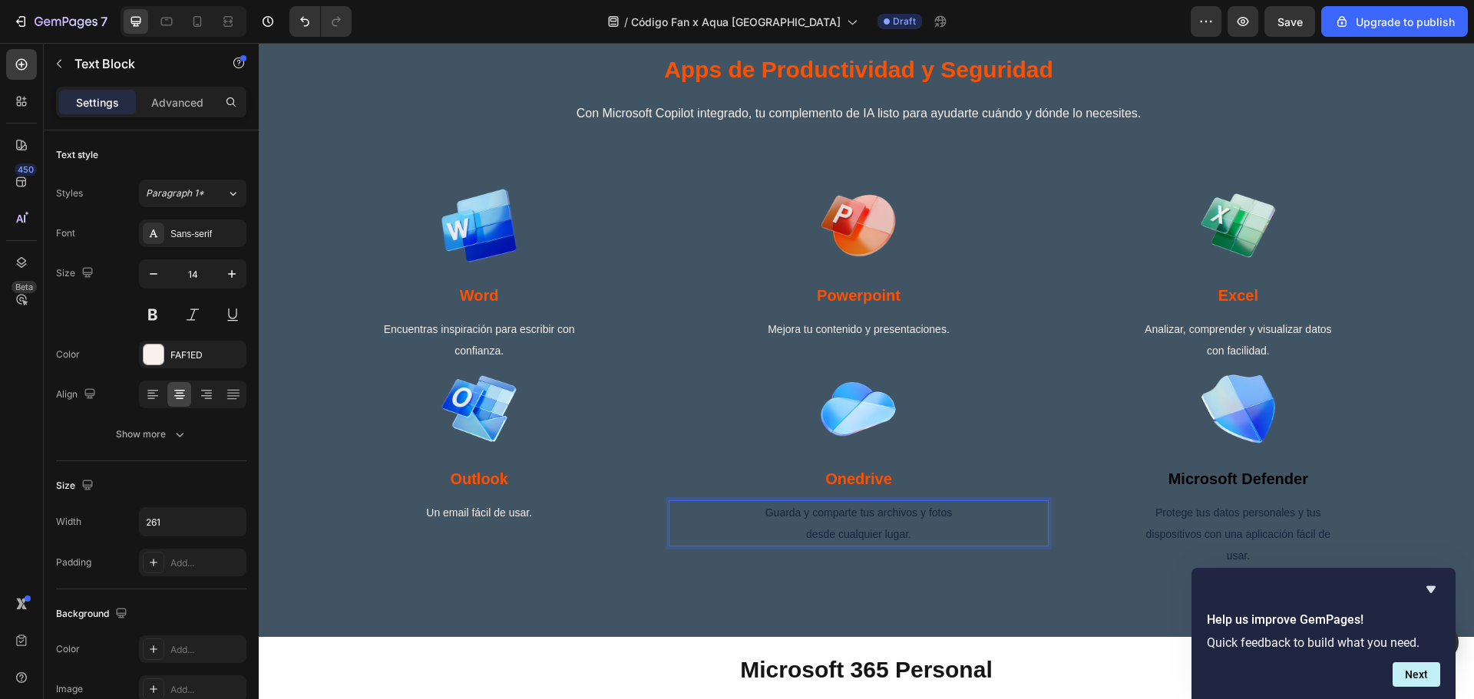
click at [830, 545] on p "Guarda y comparte tus archivos y fotos desde cualquier lugar." at bounding box center [858, 523] width 197 height 43
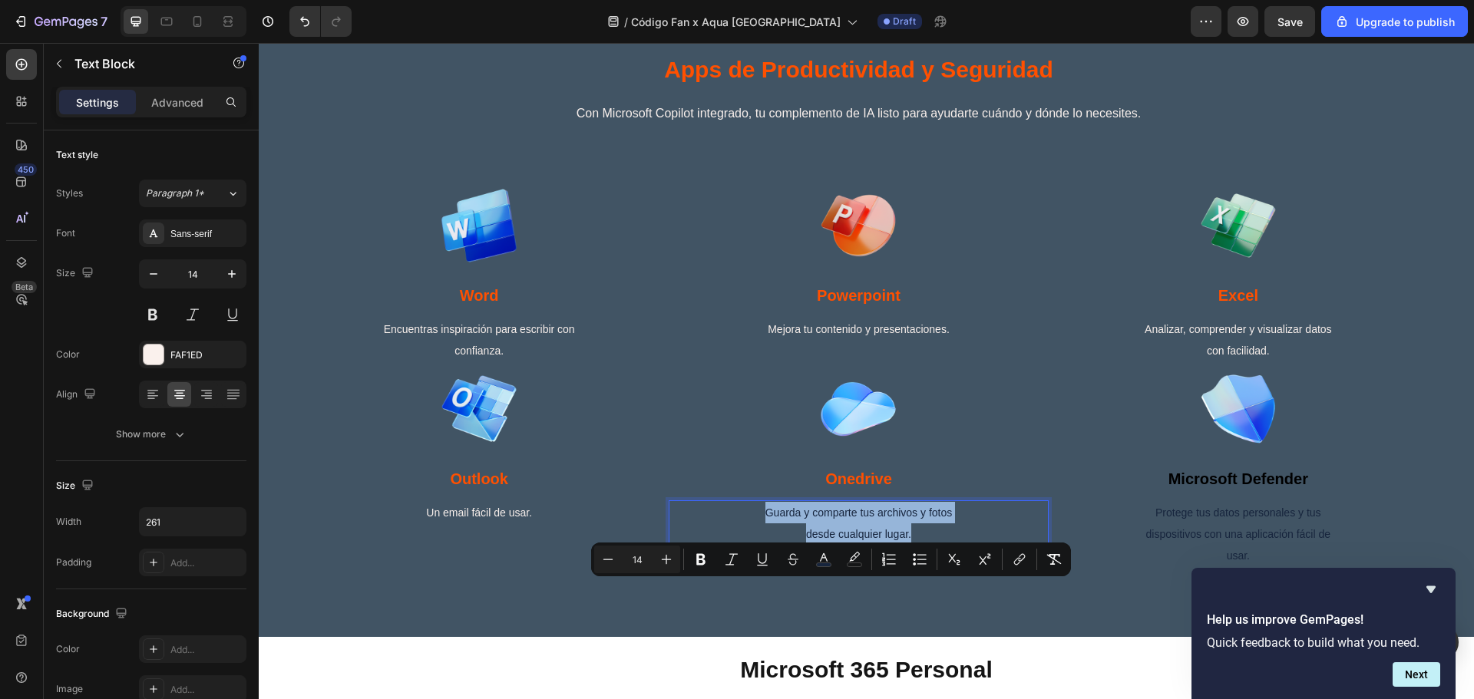
click at [830, 545] on p "Guarda y comparte tus archivos y fotos desde cualquier lugar." at bounding box center [858, 523] width 197 height 43
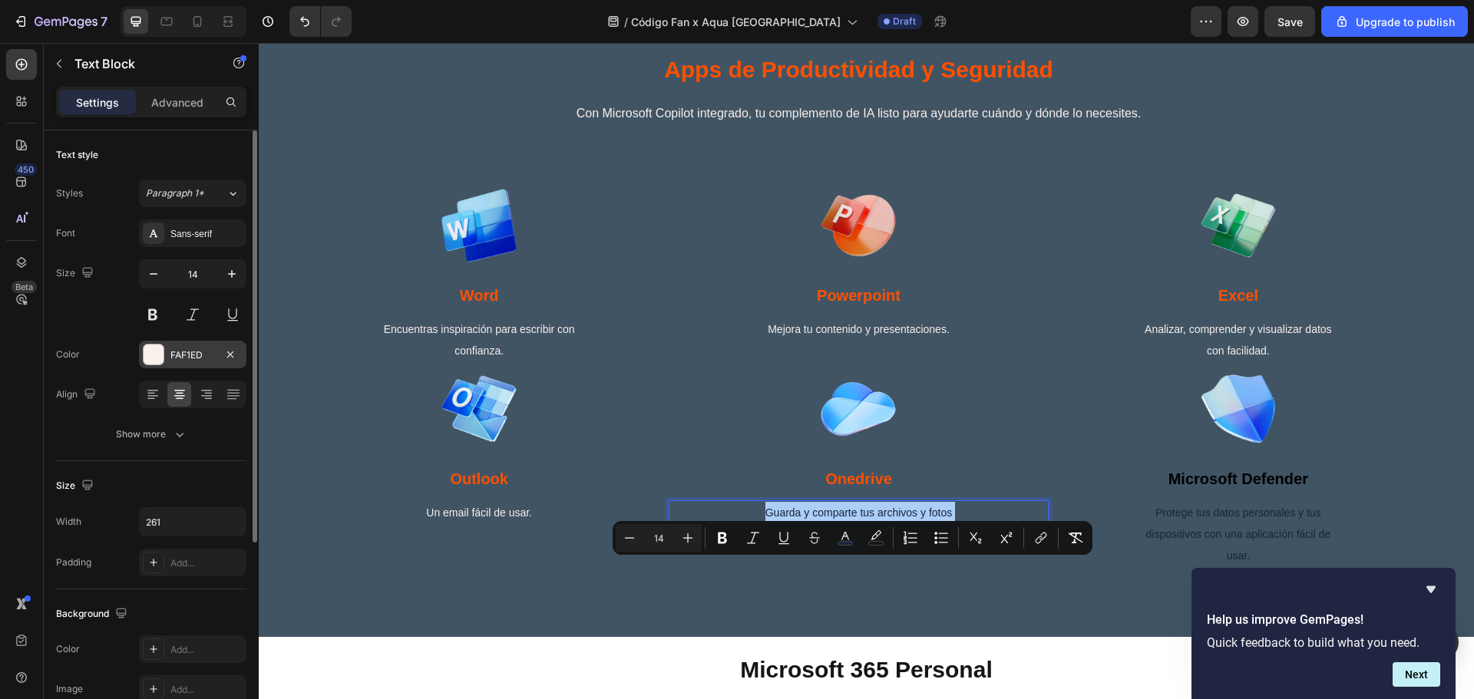
click at [158, 358] on div at bounding box center [154, 355] width 20 height 20
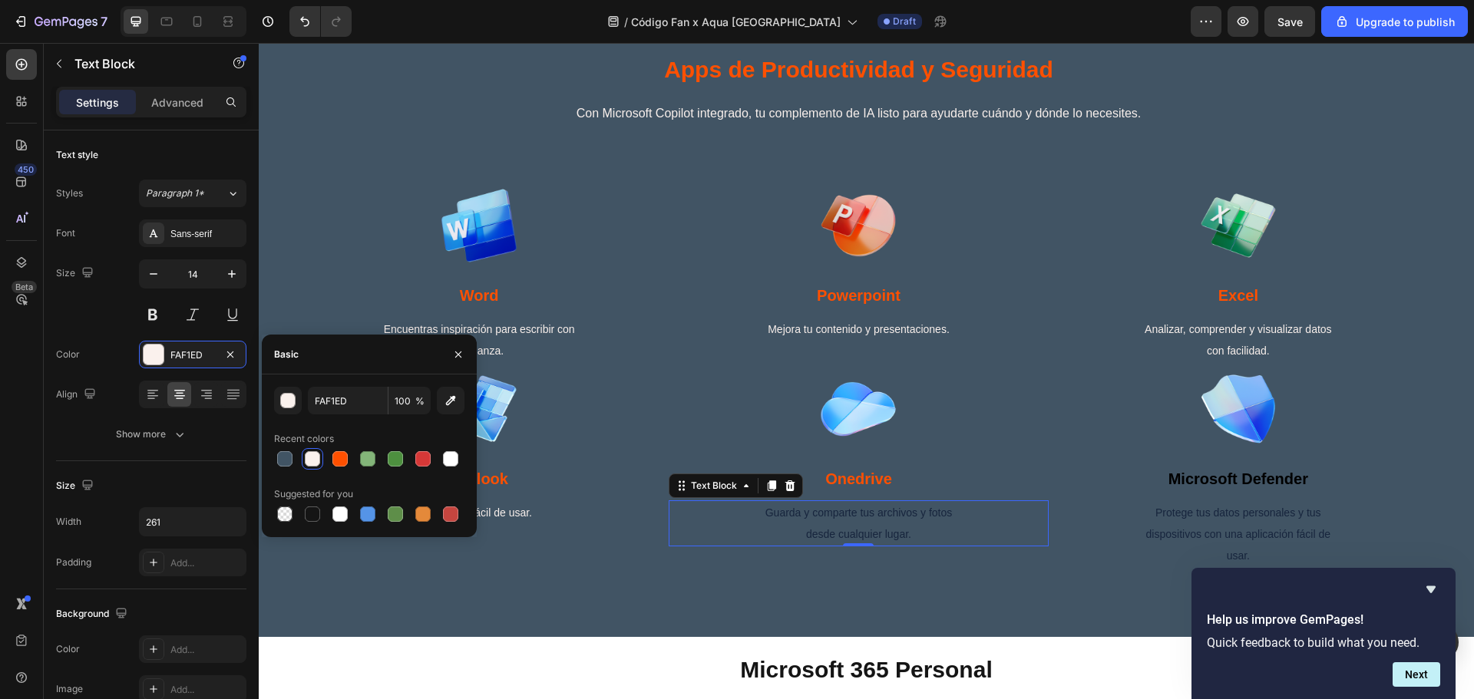
click at [310, 455] on div at bounding box center [312, 458] width 15 height 15
click at [1009, 448] on div at bounding box center [858, 409] width 379 height 77
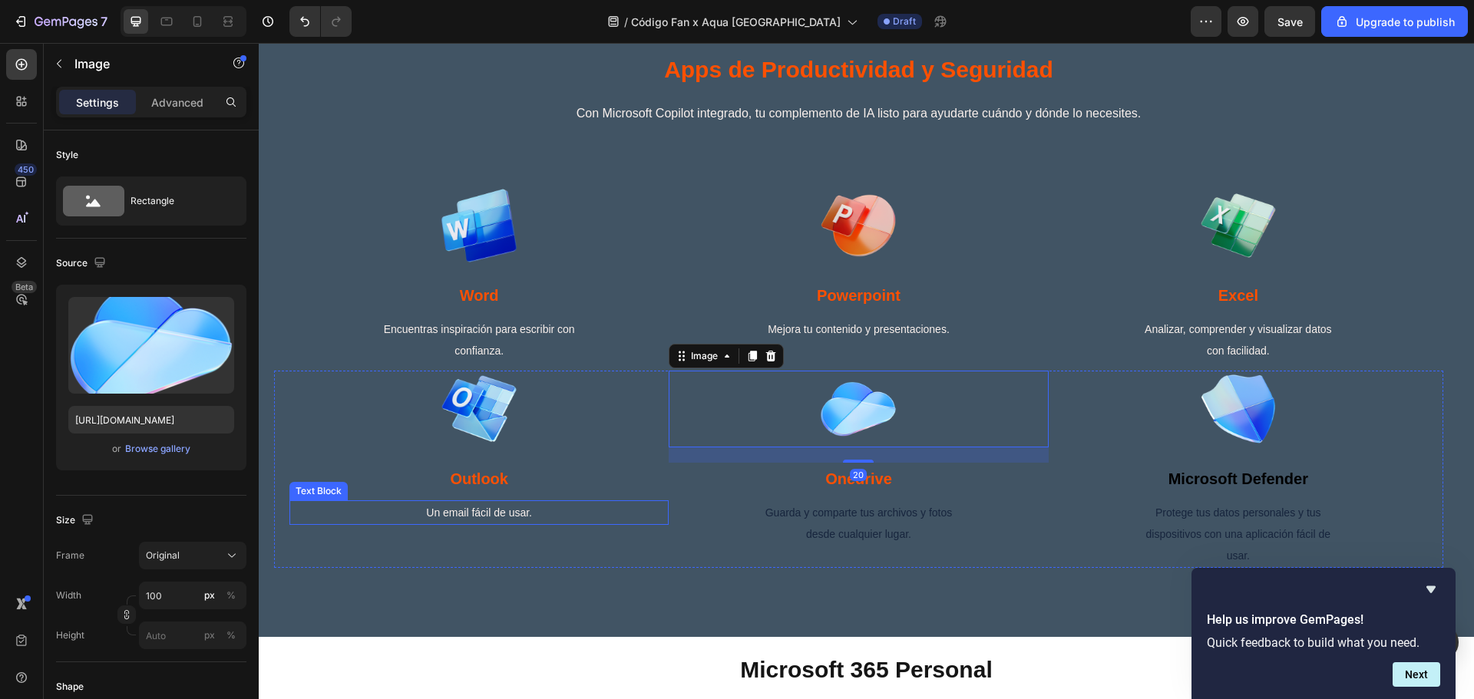
click at [515, 519] on span "Un email fácil de usar." at bounding box center [479, 513] width 106 height 12
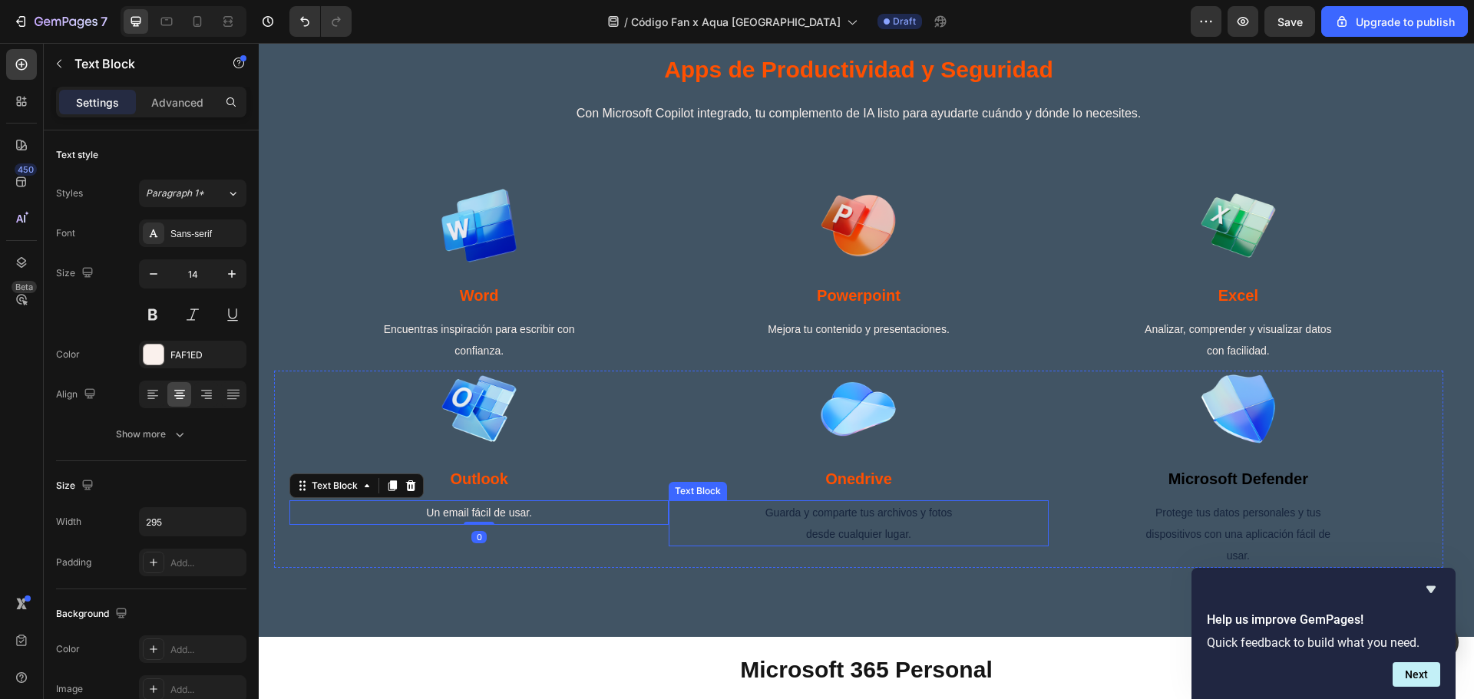
click at [904, 545] on p "Guarda y comparte tus archivos y fotos desde cualquier lugar." at bounding box center [858, 523] width 197 height 43
click at [852, 545] on p "Guarda y comparte tus archivos y fotos desde cualquier lugar." at bounding box center [858, 523] width 197 height 43
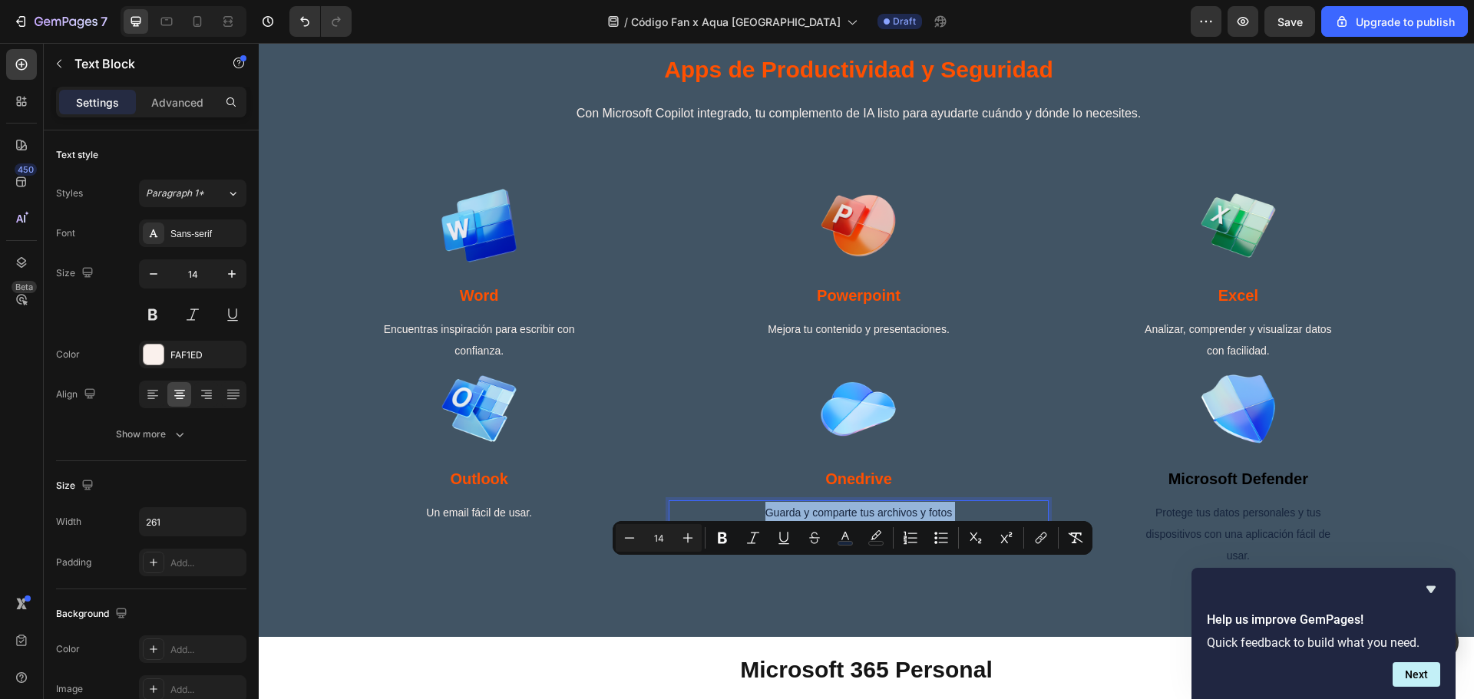
click at [852, 545] on p "Guarda y comparte tus archivos y fotos desde cualquier lugar." at bounding box center [858, 523] width 197 height 43
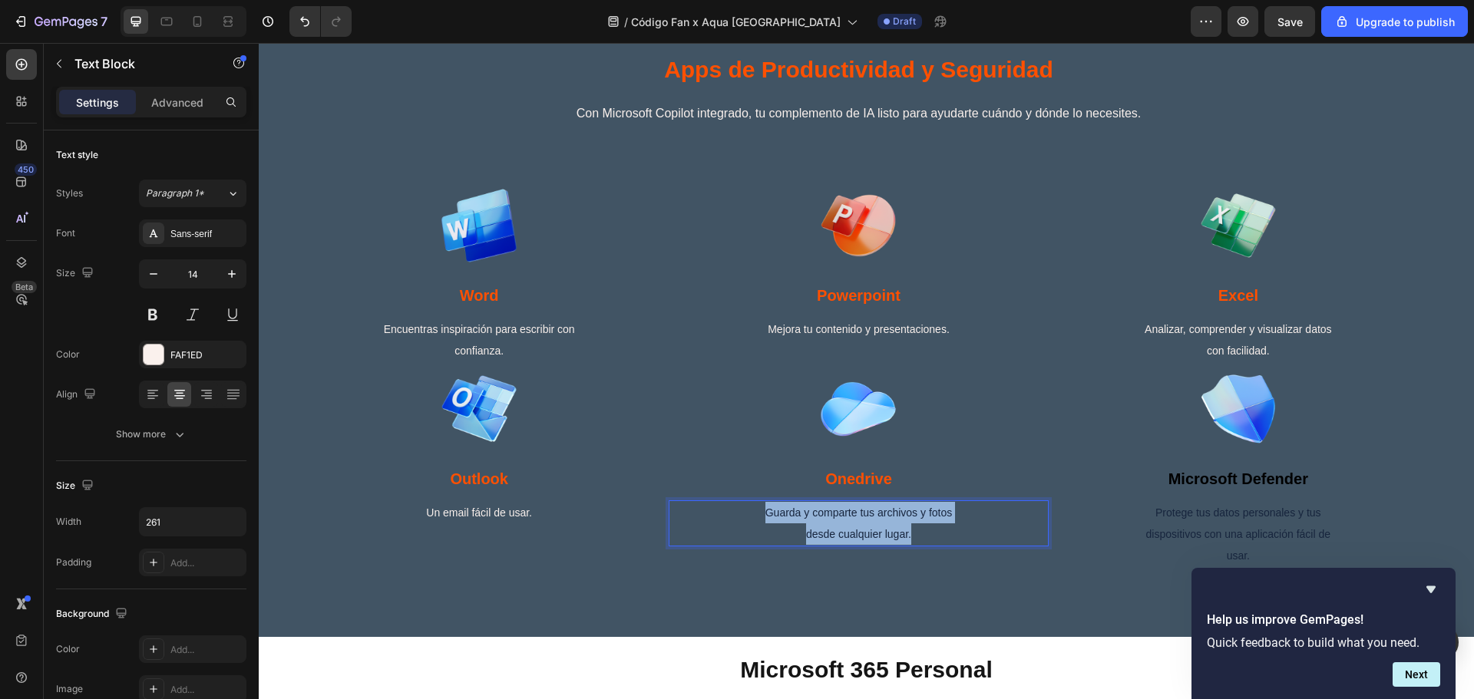
click at [852, 545] on p "Guarda y comparte tus archivos y fotos desde cualquier lugar." at bounding box center [858, 523] width 197 height 43
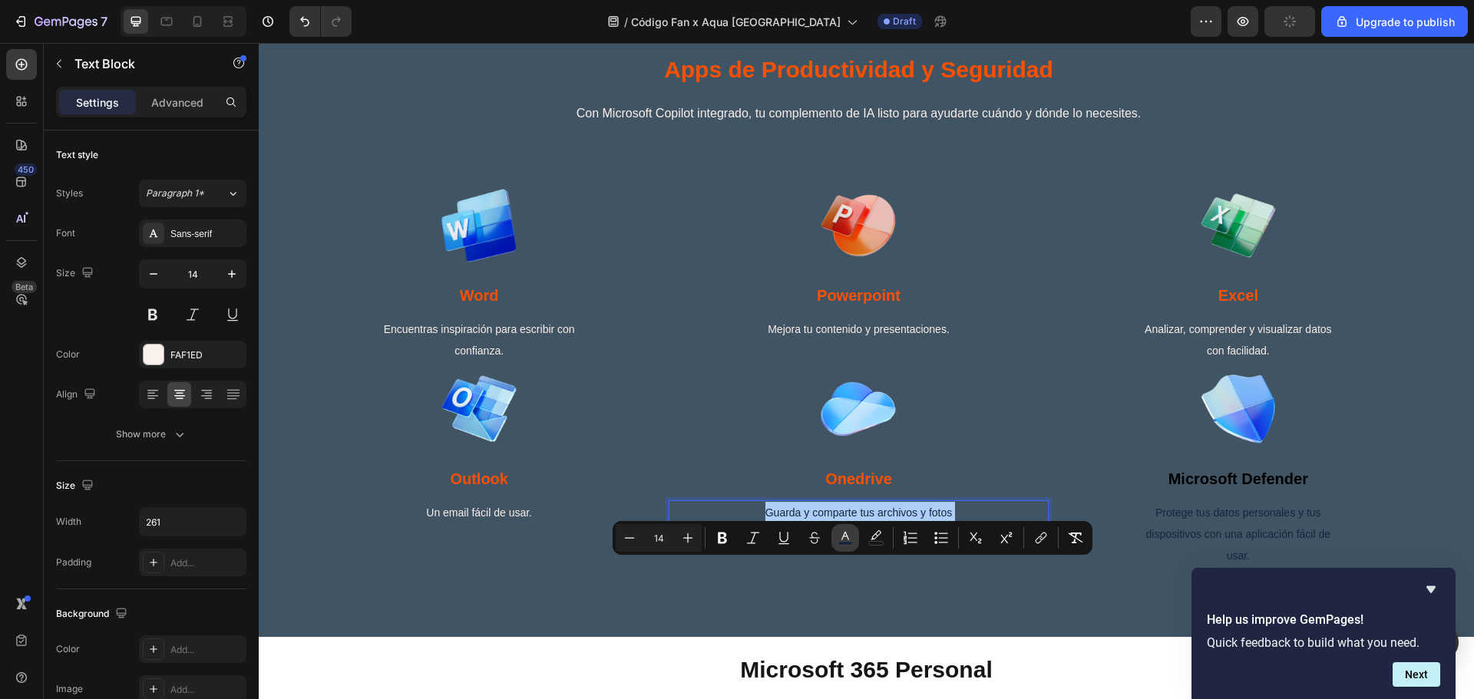
click at [844, 542] on rect "Editor contextual toolbar" at bounding box center [845, 544] width 15 height 4
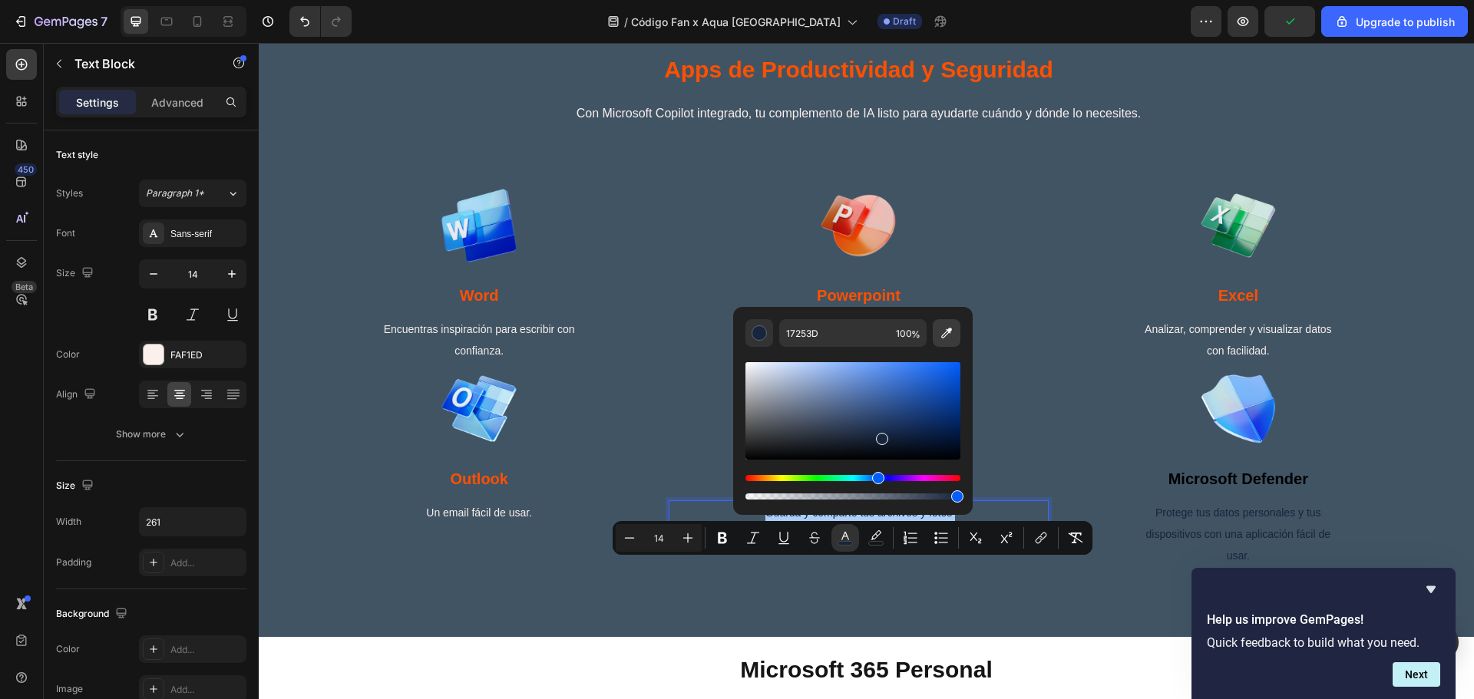
click at [953, 335] on icon "Editor contextual toolbar" at bounding box center [946, 332] width 15 height 15
type input "FAF1ED"
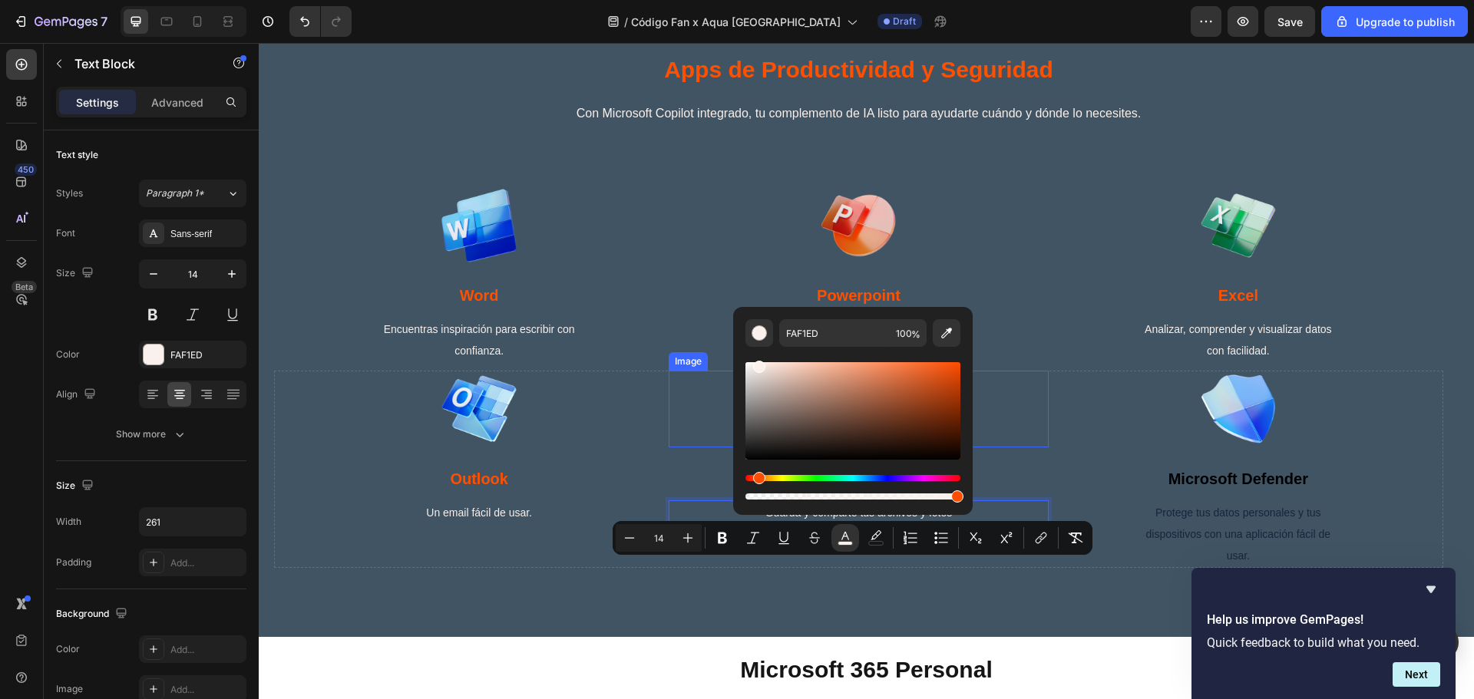
click at [1006, 435] on div at bounding box center [858, 409] width 379 height 77
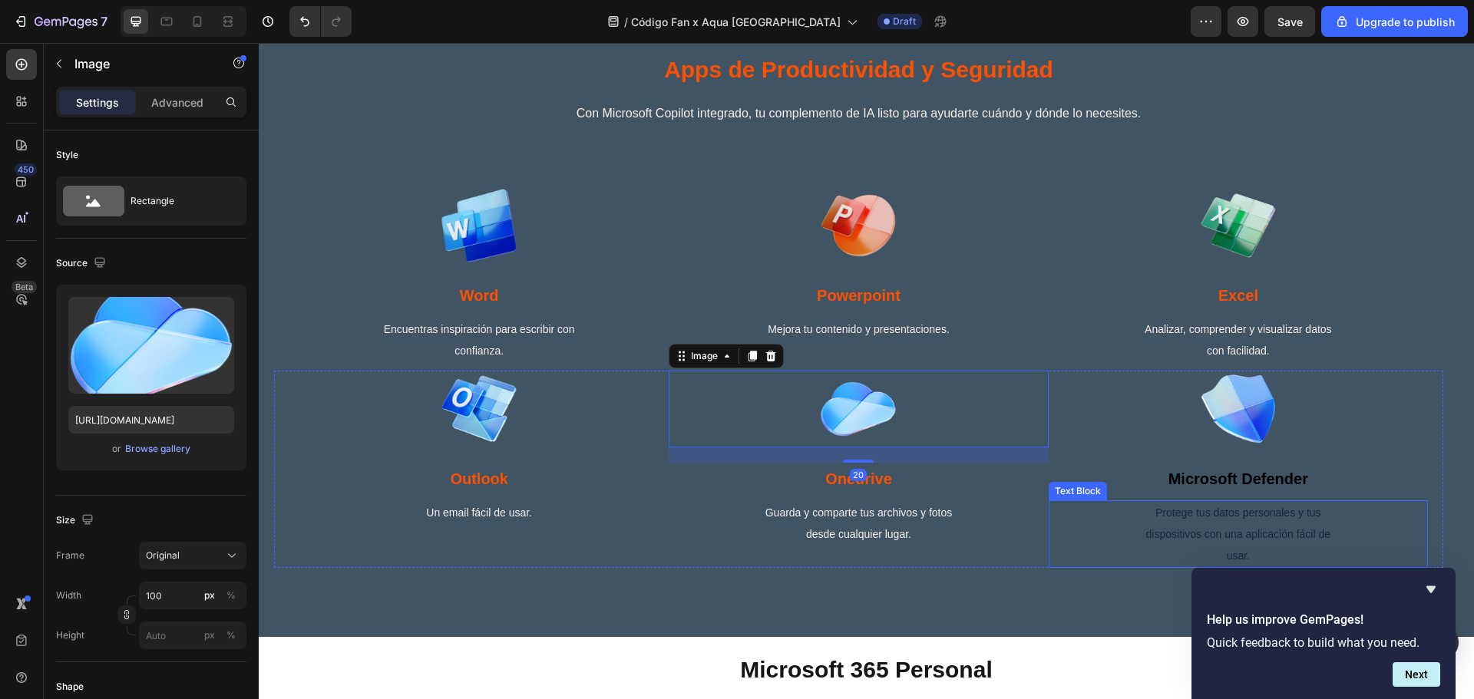
click at [1195, 487] on span "microsoft defender" at bounding box center [1238, 479] width 140 height 17
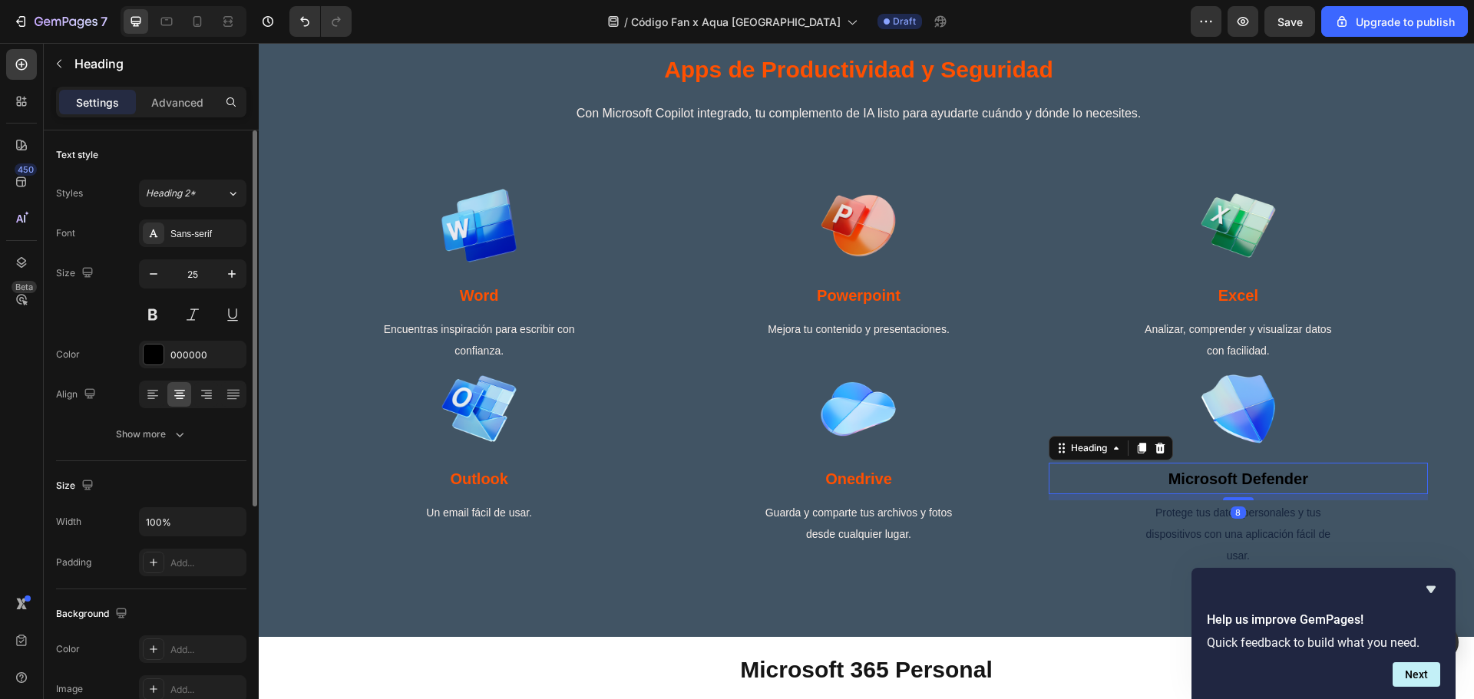
click at [132, 349] on div "Color 000000" at bounding box center [151, 355] width 190 height 28
click at [154, 362] on div at bounding box center [154, 355] width 20 height 20
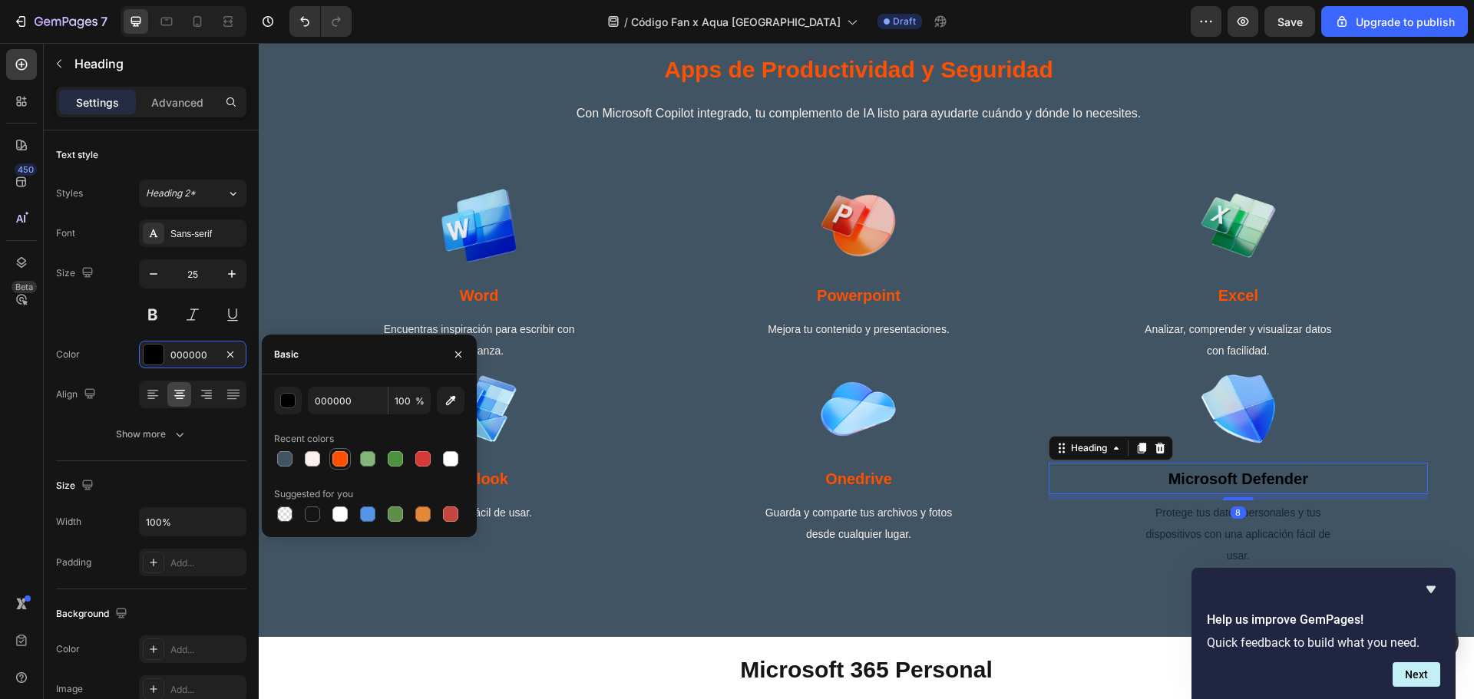
click at [332, 456] on div at bounding box center [339, 458] width 15 height 15
type input "FF5000"
click at [1149, 562] on span "Protege tus datos personales y tus dispositivos con una aplicación fácil de usa…" at bounding box center [1238, 534] width 184 height 55
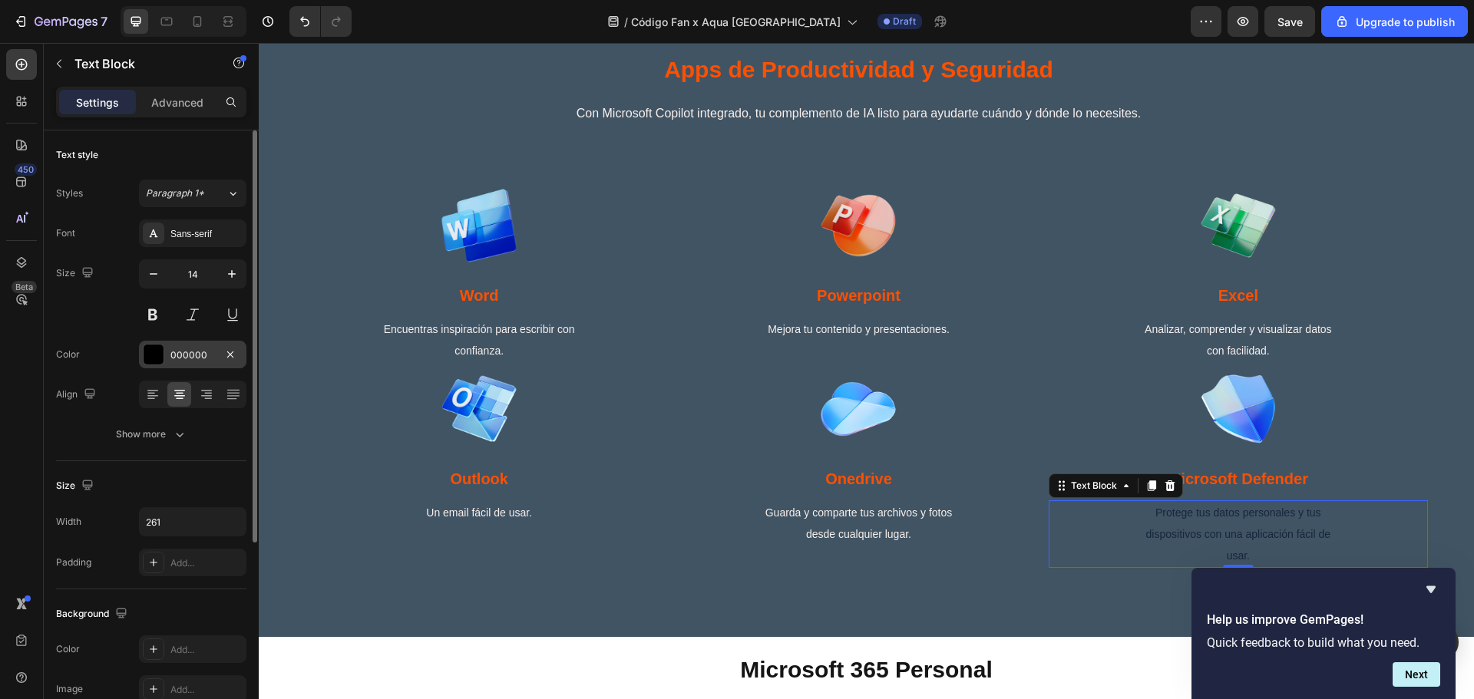
click at [155, 350] on div at bounding box center [154, 355] width 20 height 20
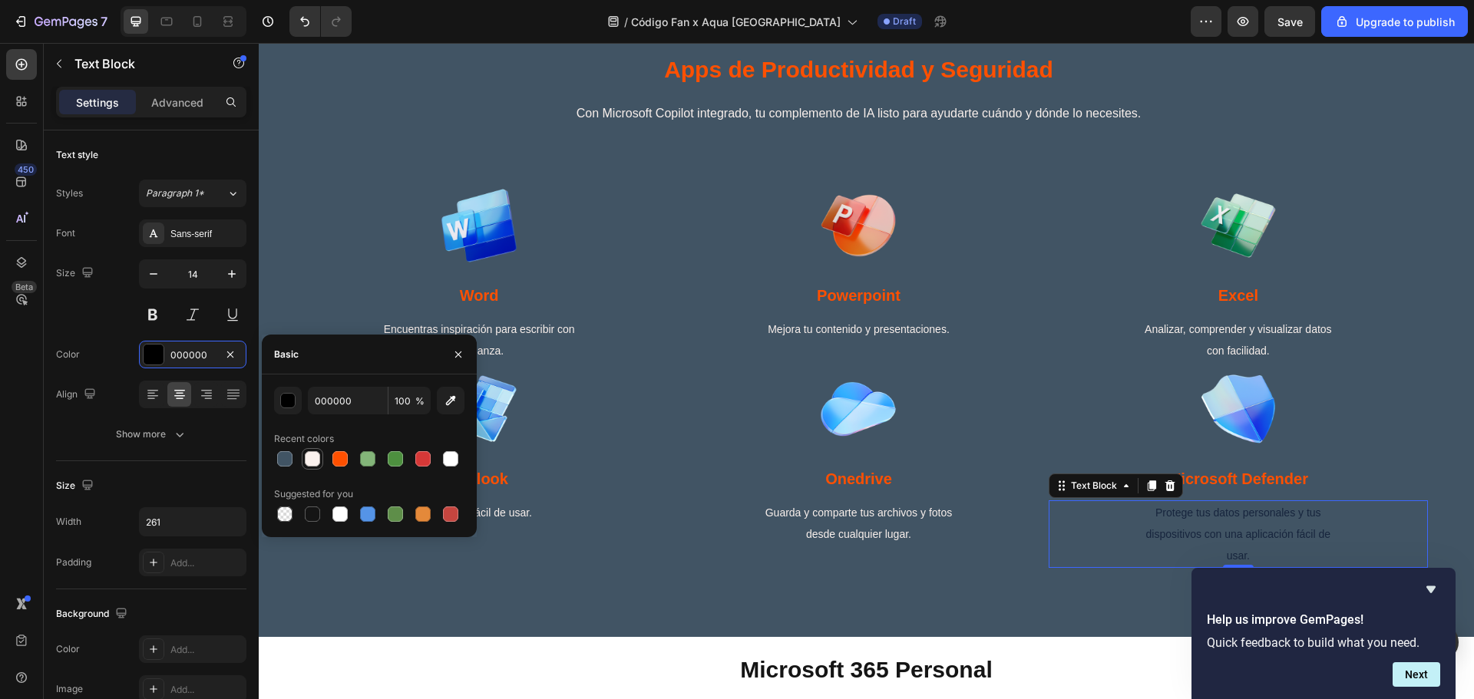
click at [318, 454] on div at bounding box center [312, 458] width 15 height 15
type input "FAF1ED"
click at [1163, 562] on span "Protege tus datos personales y tus dispositivos con una aplicación fácil de usa…" at bounding box center [1238, 534] width 184 height 55
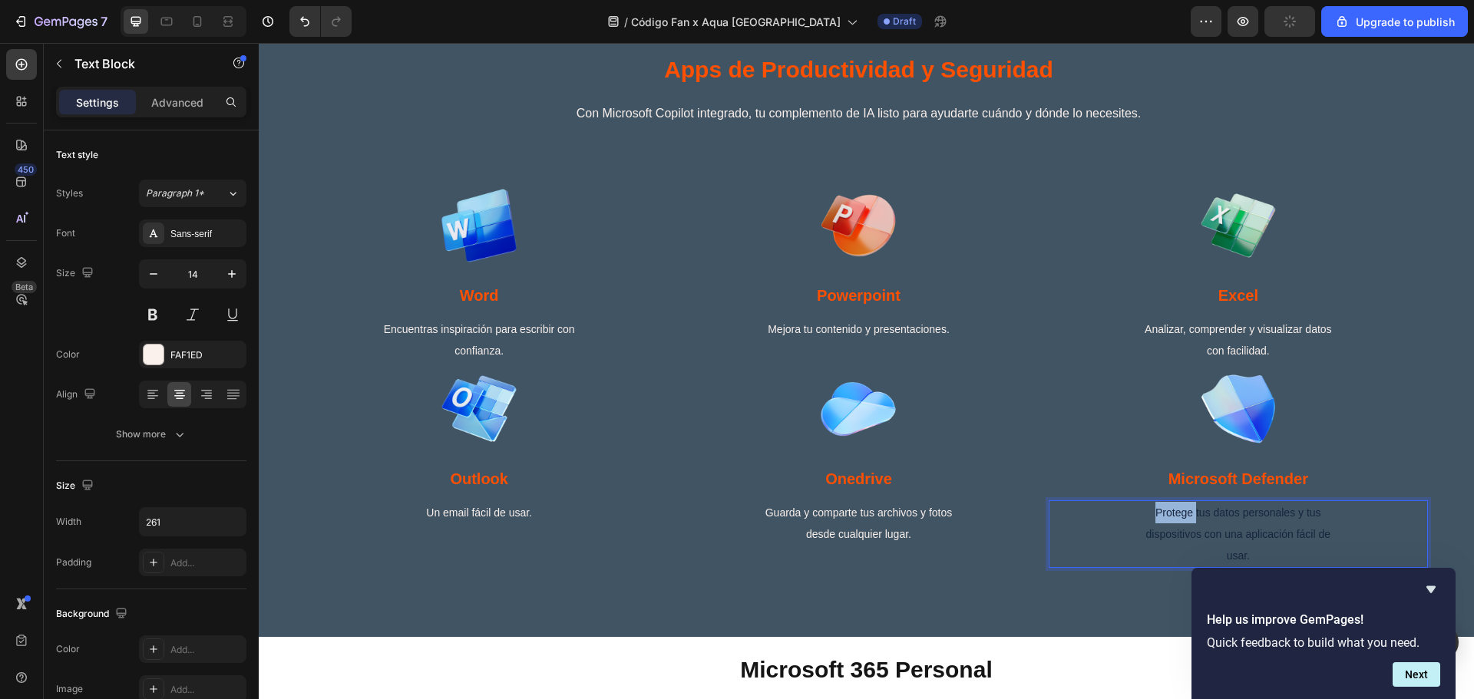
click at [1163, 562] on span "Protege tus datos personales y tus dispositivos con una aplicación fácil de usa…" at bounding box center [1238, 534] width 184 height 55
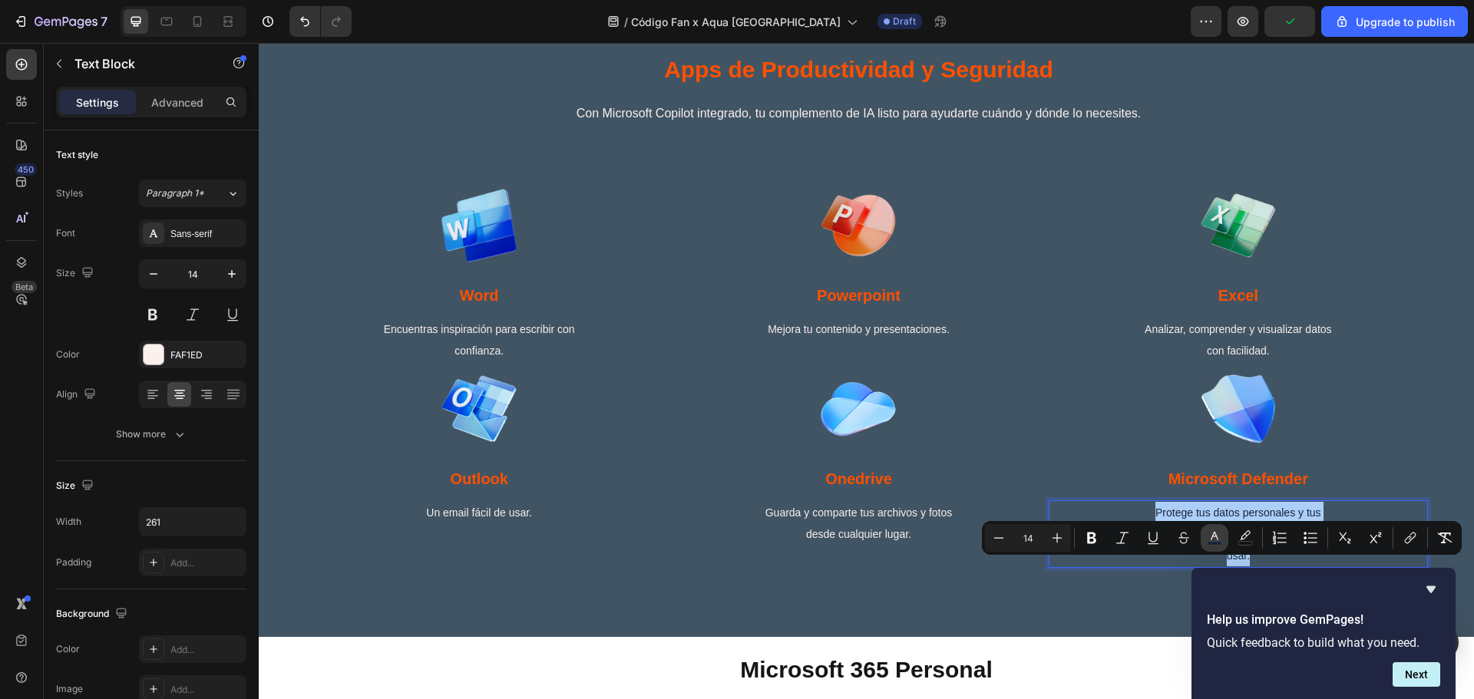
click at [1211, 539] on icon "Editor contextual toolbar" at bounding box center [1215, 536] width 8 height 8
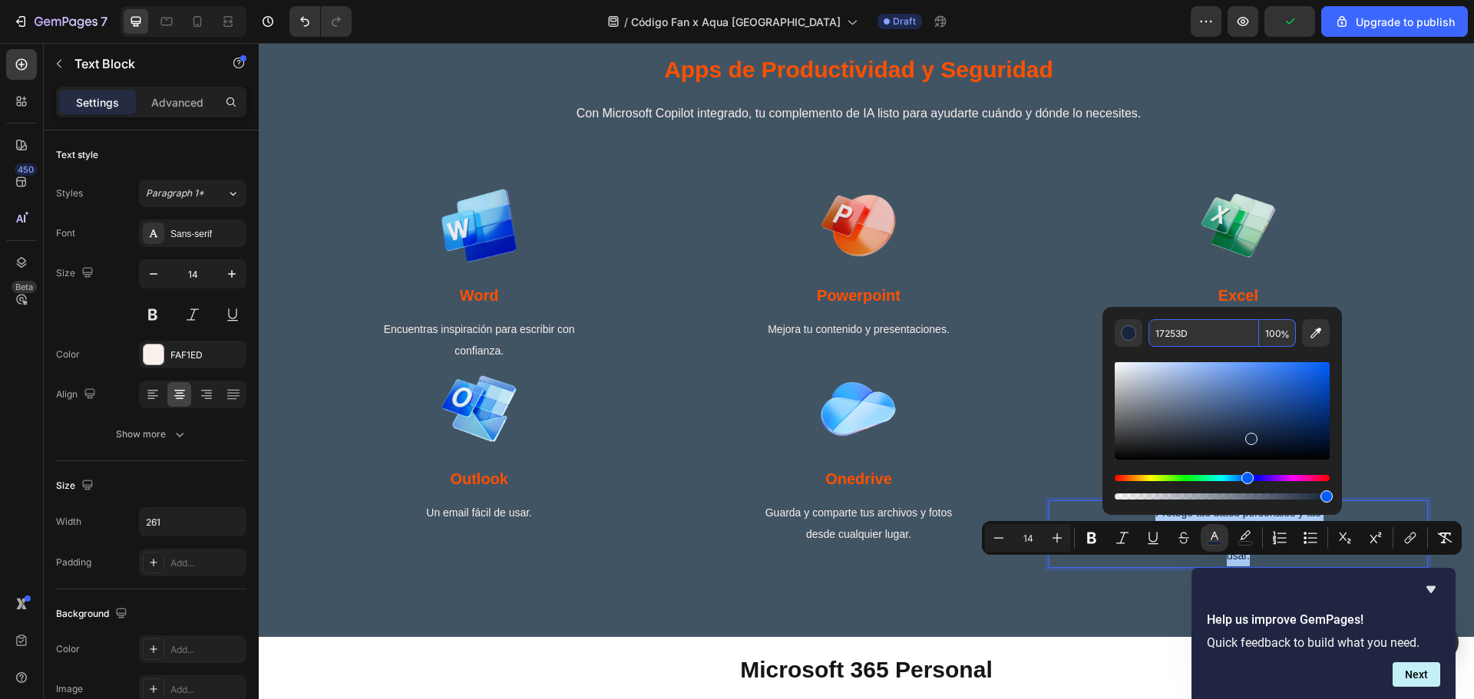
click at [1213, 341] on input "17253D" at bounding box center [1203, 333] width 111 height 28
click at [1329, 331] on button "Editor contextual toolbar" at bounding box center [1316, 333] width 28 height 28
type input "FAF1ED"
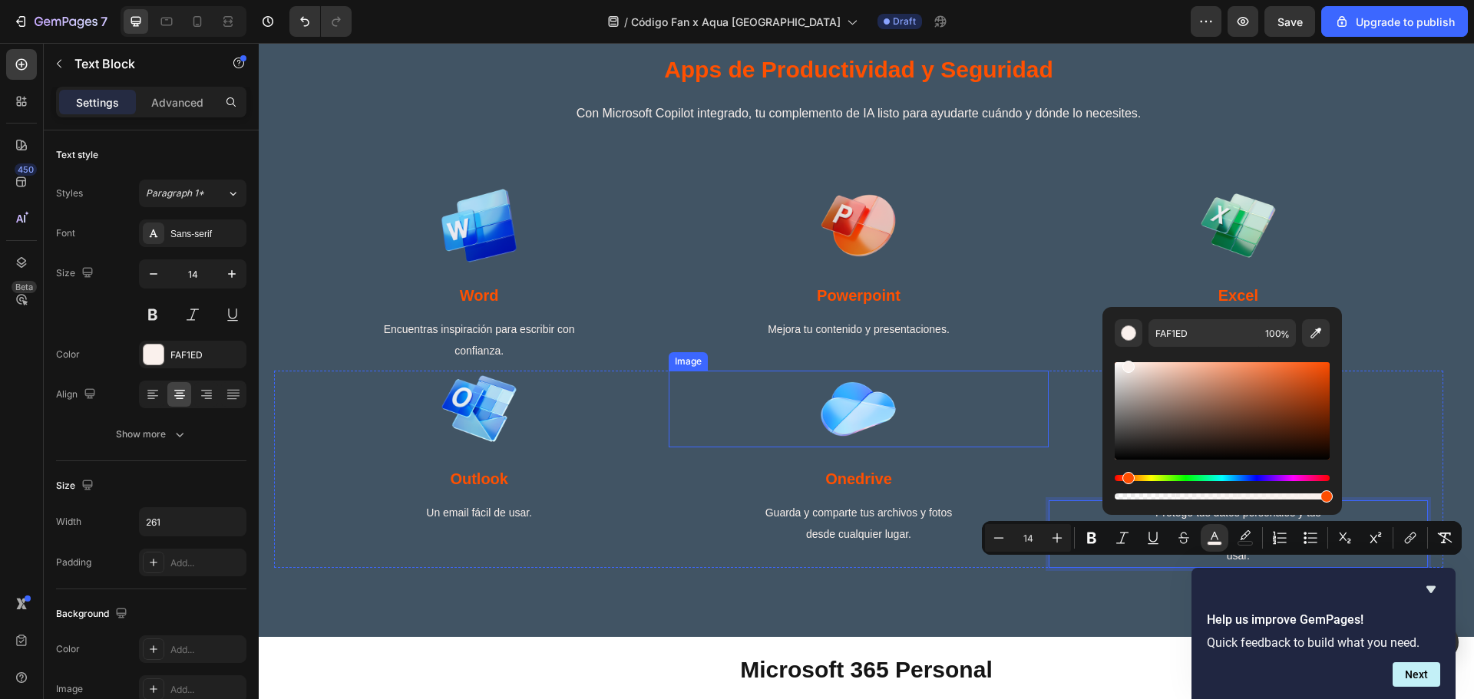
click at [736, 448] on div at bounding box center [858, 409] width 379 height 77
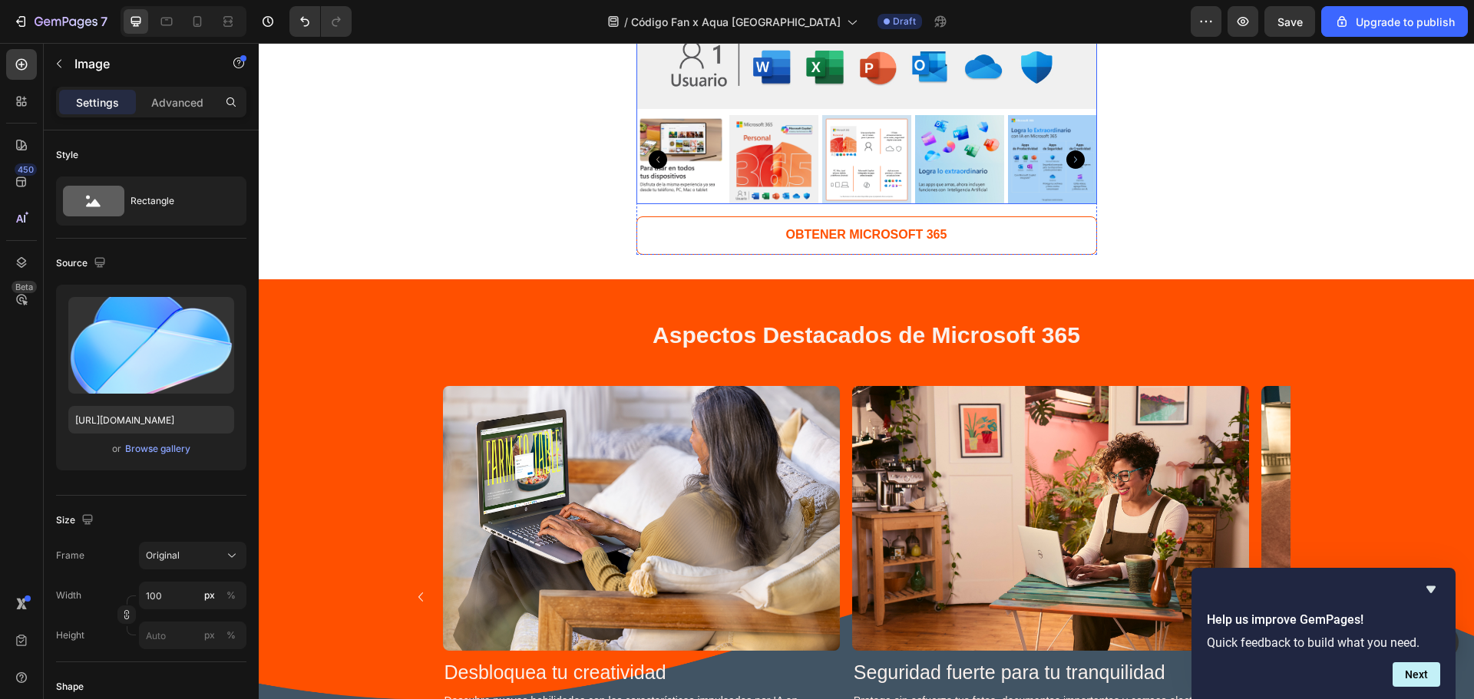
scroll to position [1842, 0]
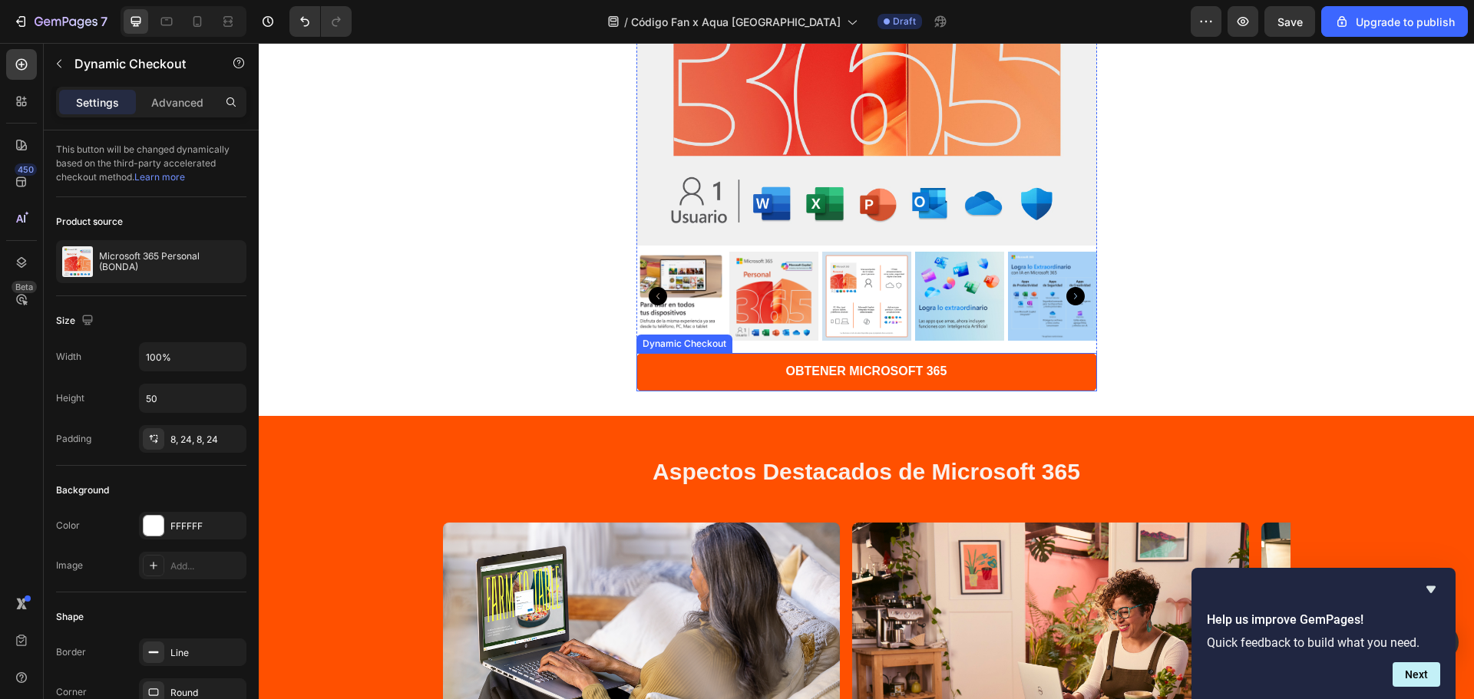
click at [970, 363] on button "OBTENER MICROSOFT 365" at bounding box center [866, 372] width 461 height 38
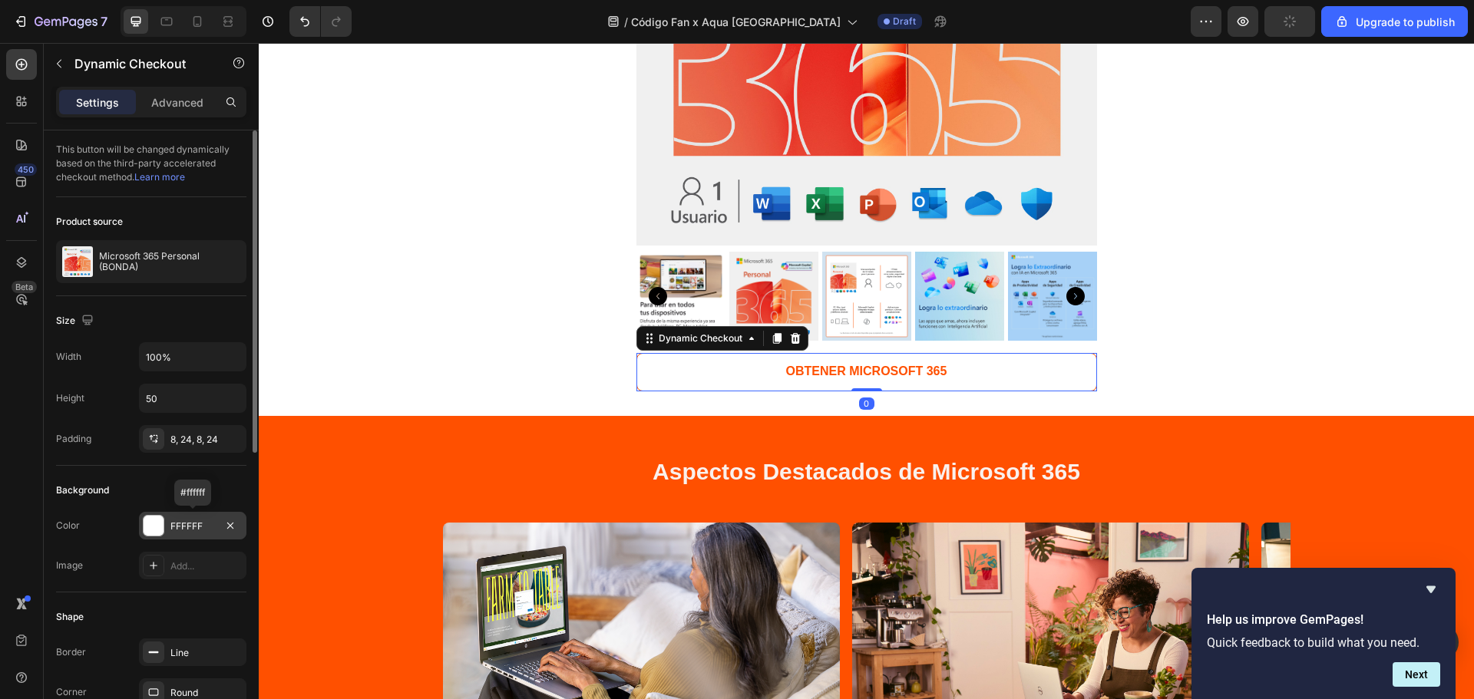
click at [157, 532] on div at bounding box center [154, 526] width 20 height 20
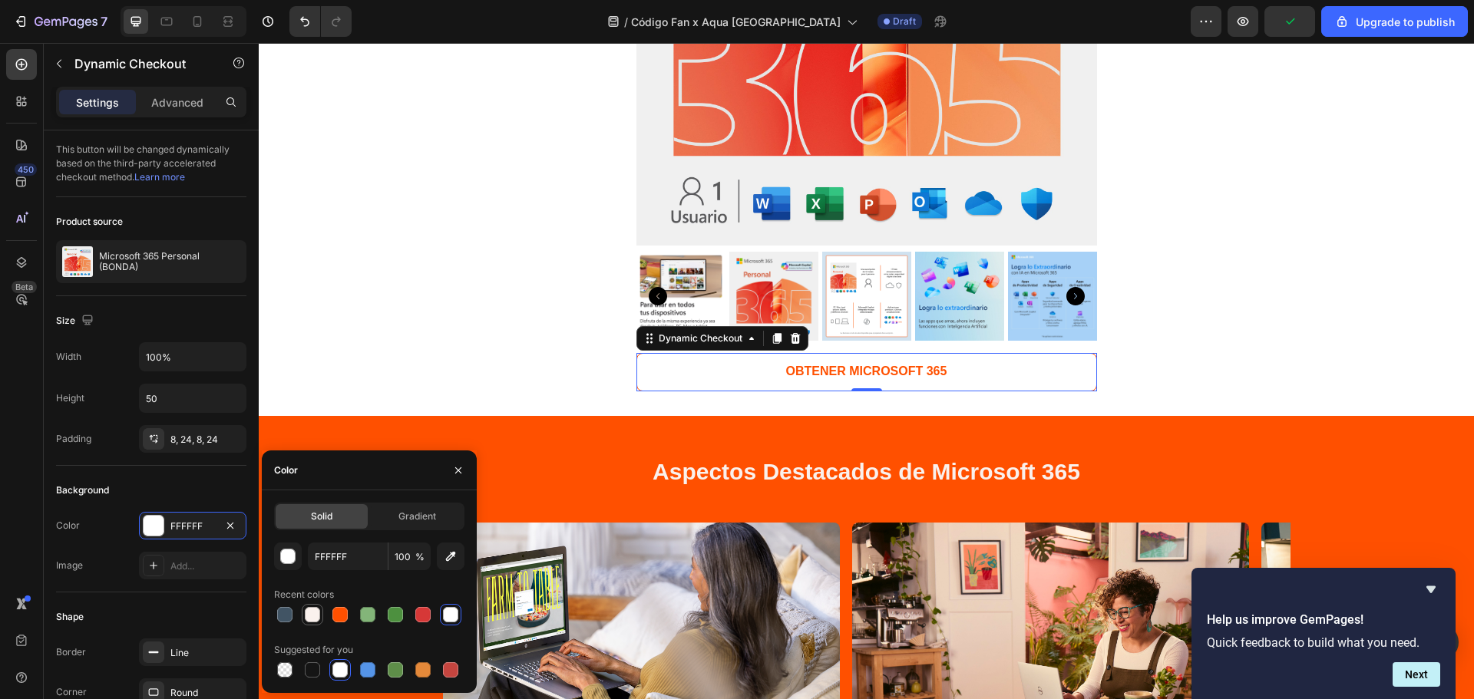
click at [317, 607] on div at bounding box center [312, 614] width 15 height 15
type input "FAF1ED"
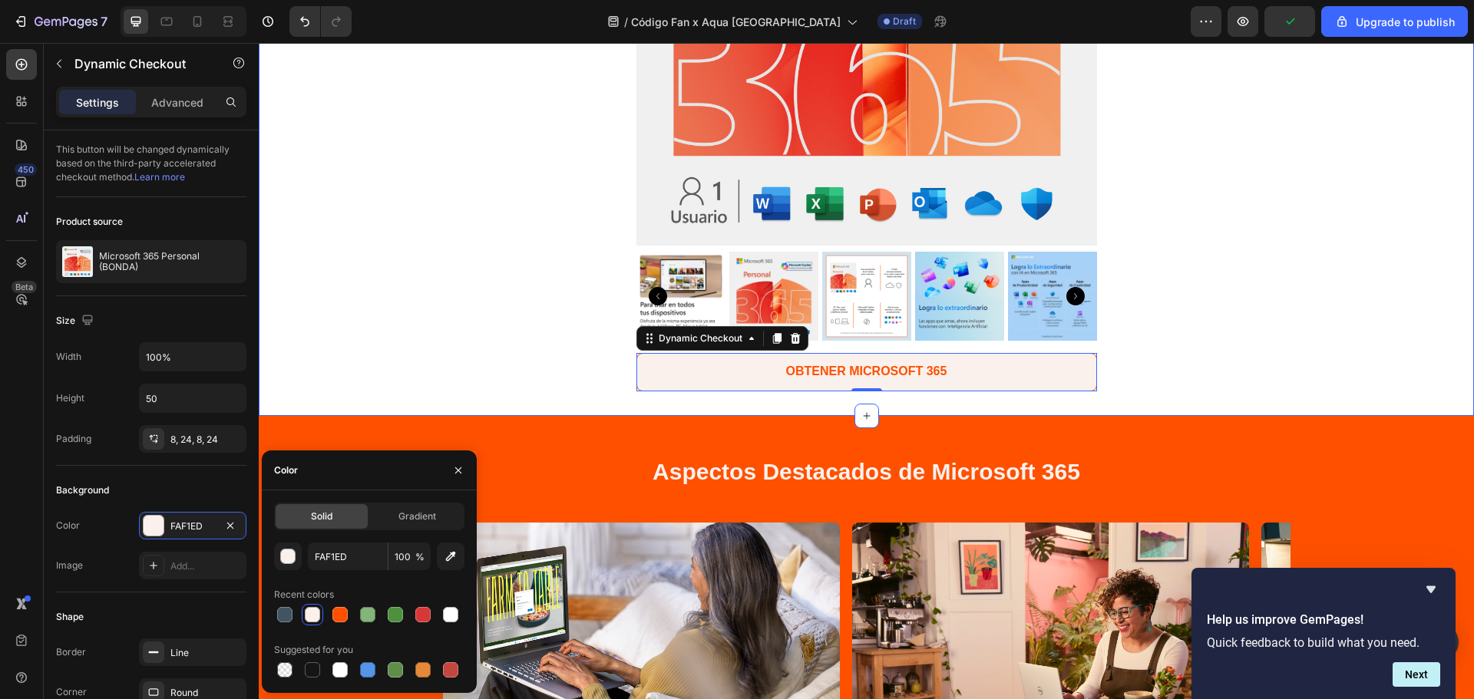
click at [1260, 332] on div "Product Images OBTENER MICROSOFT 365 Dynamic Checkout 0 Product" at bounding box center [866, 88] width 1215 height 606
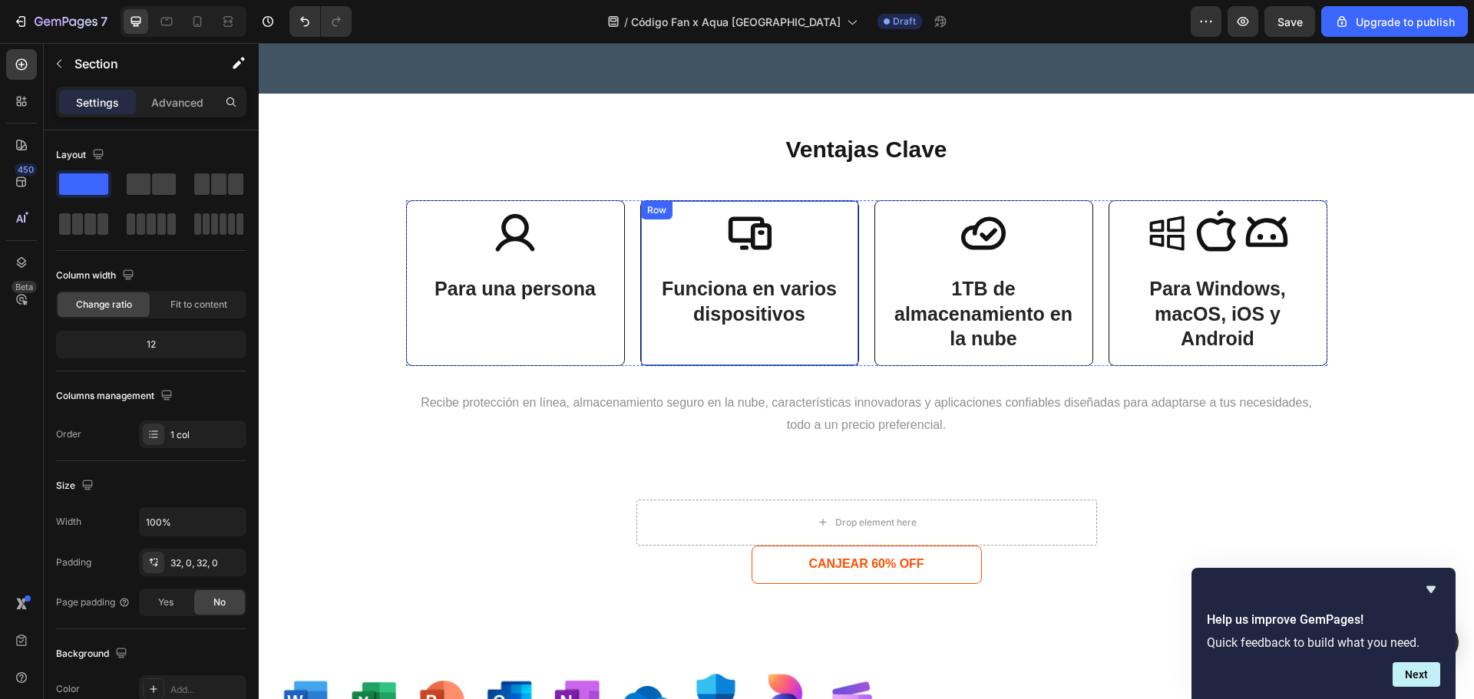
scroll to position [2866, 0]
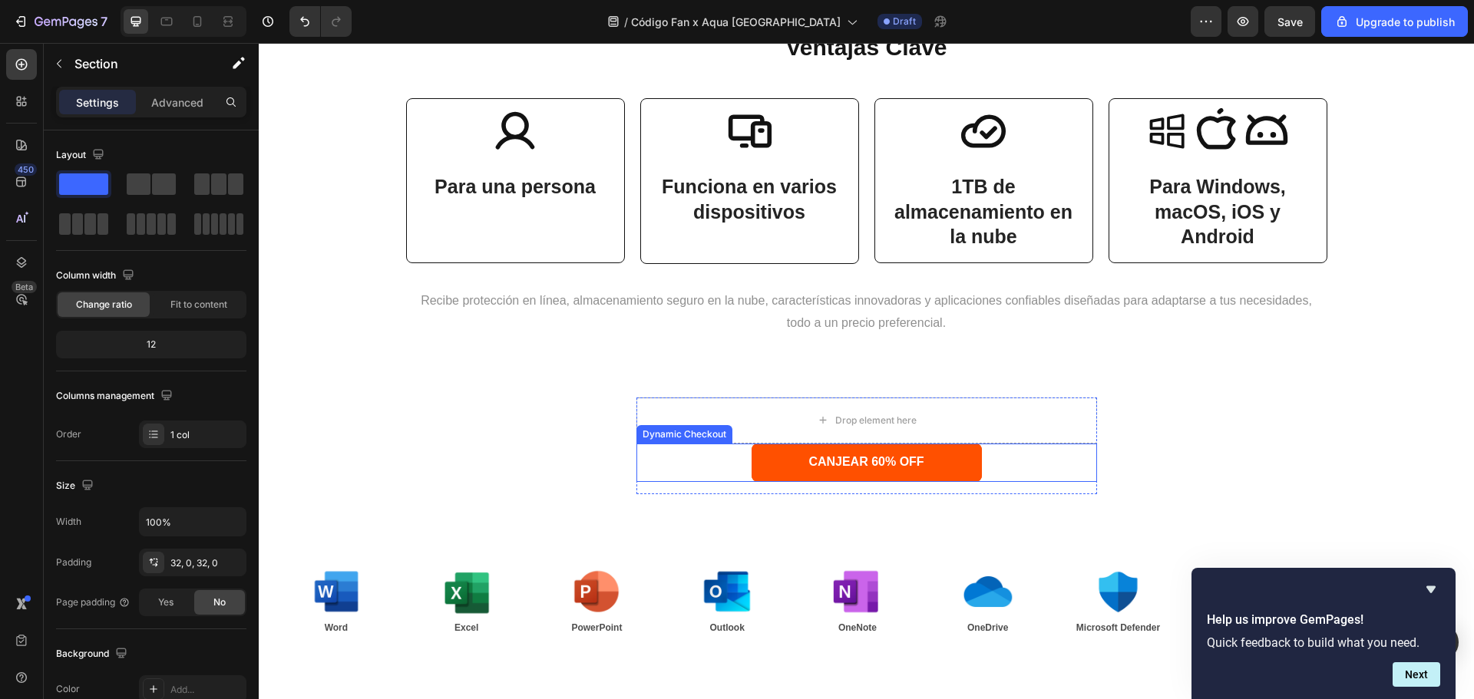
click at [956, 453] on button "CANJEAR 60% OFF" at bounding box center [867, 463] width 230 height 38
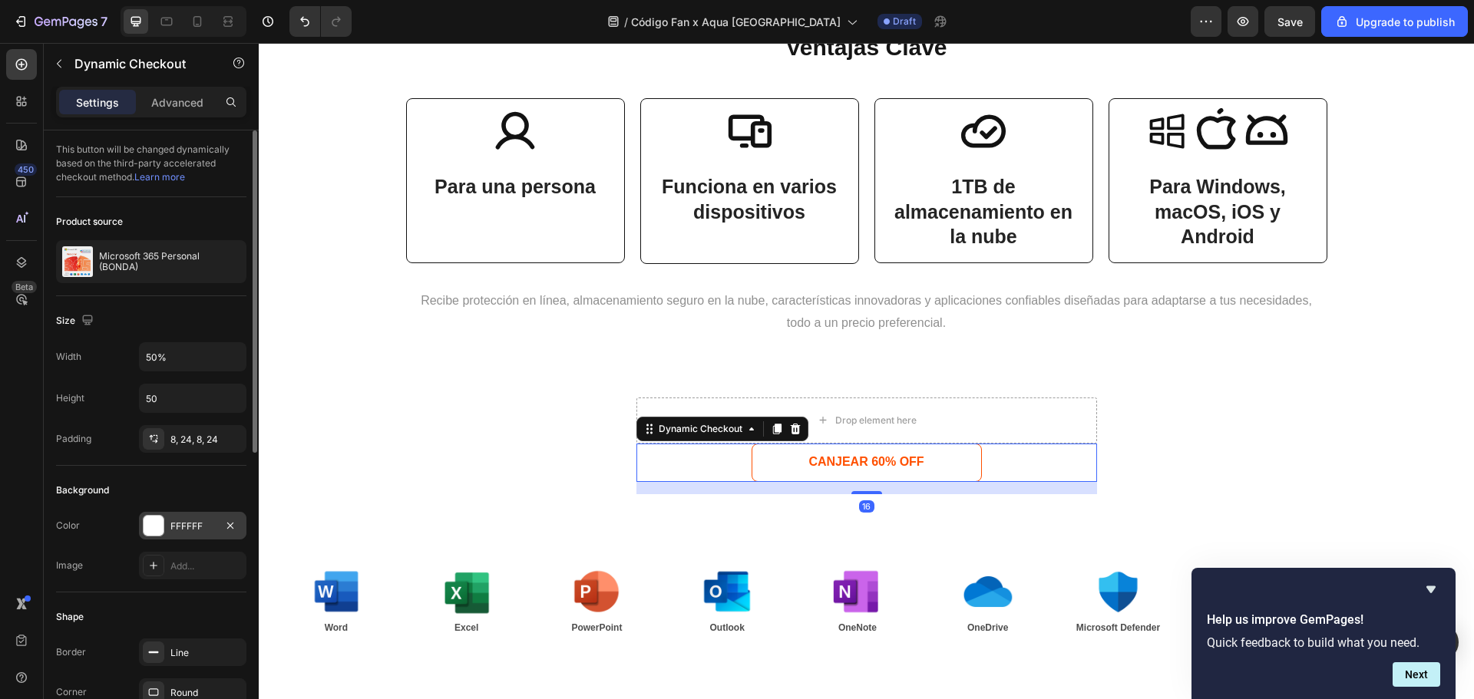
click at [165, 525] on div "FFFFFF" at bounding box center [192, 526] width 107 height 28
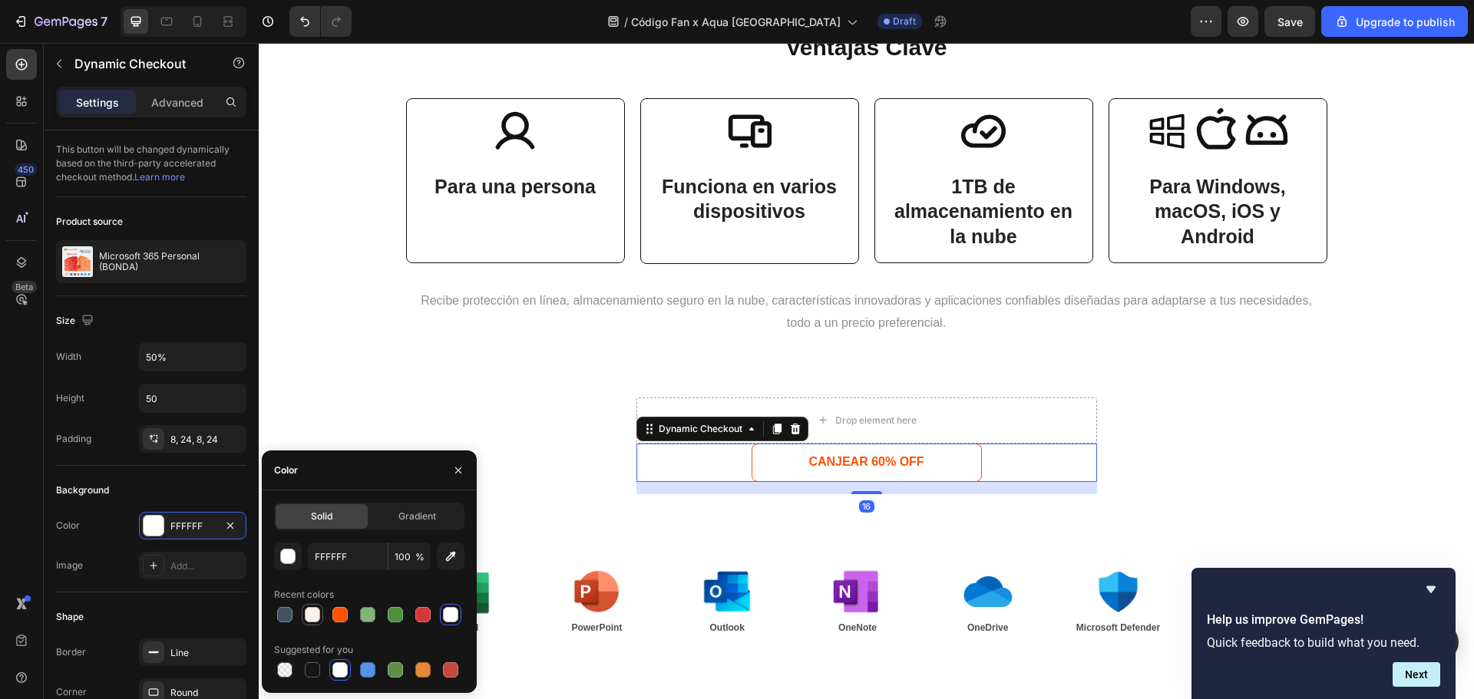
click at [322, 617] on div at bounding box center [312, 614] width 21 height 21
type input "FAF1ED"
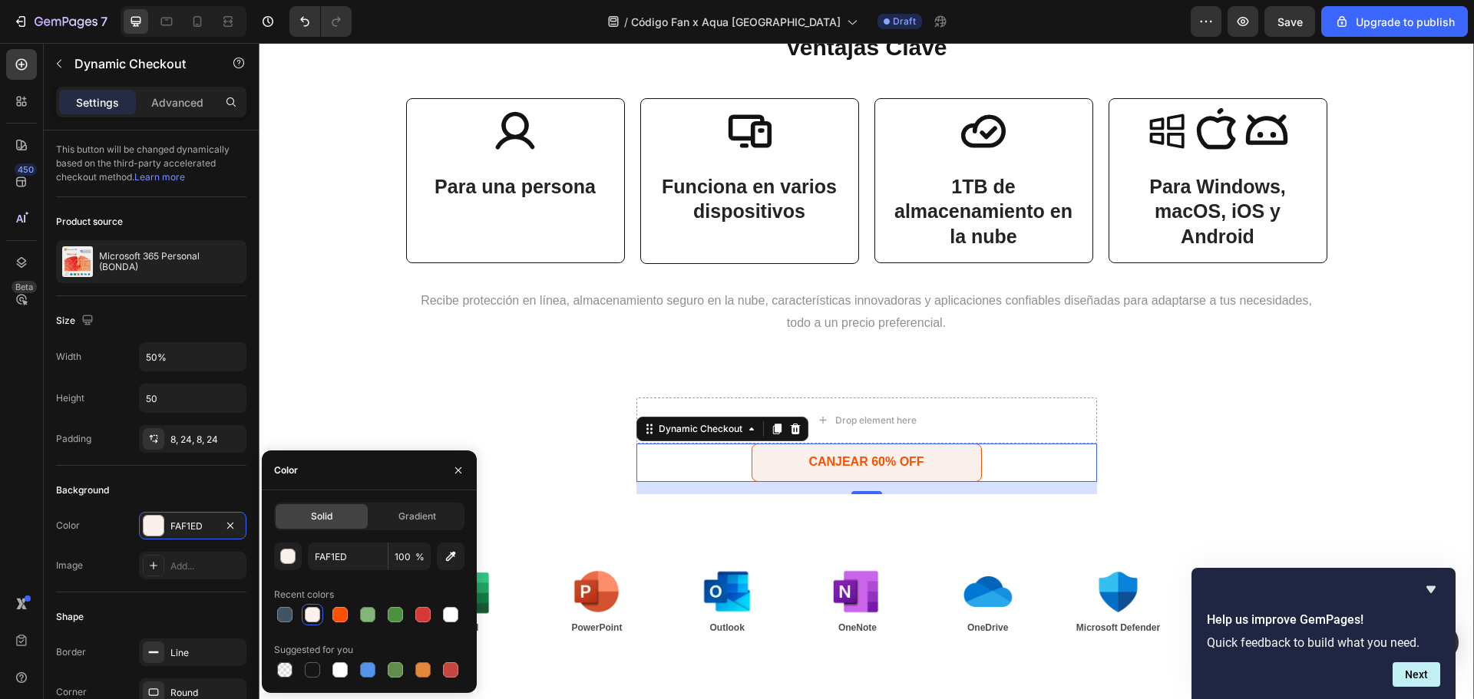
click at [1366, 484] on div "Ventajas Clave Heading Icon Para una persona Text Block Row Icon Funciona en va…" at bounding box center [866, 349] width 1184 height 669
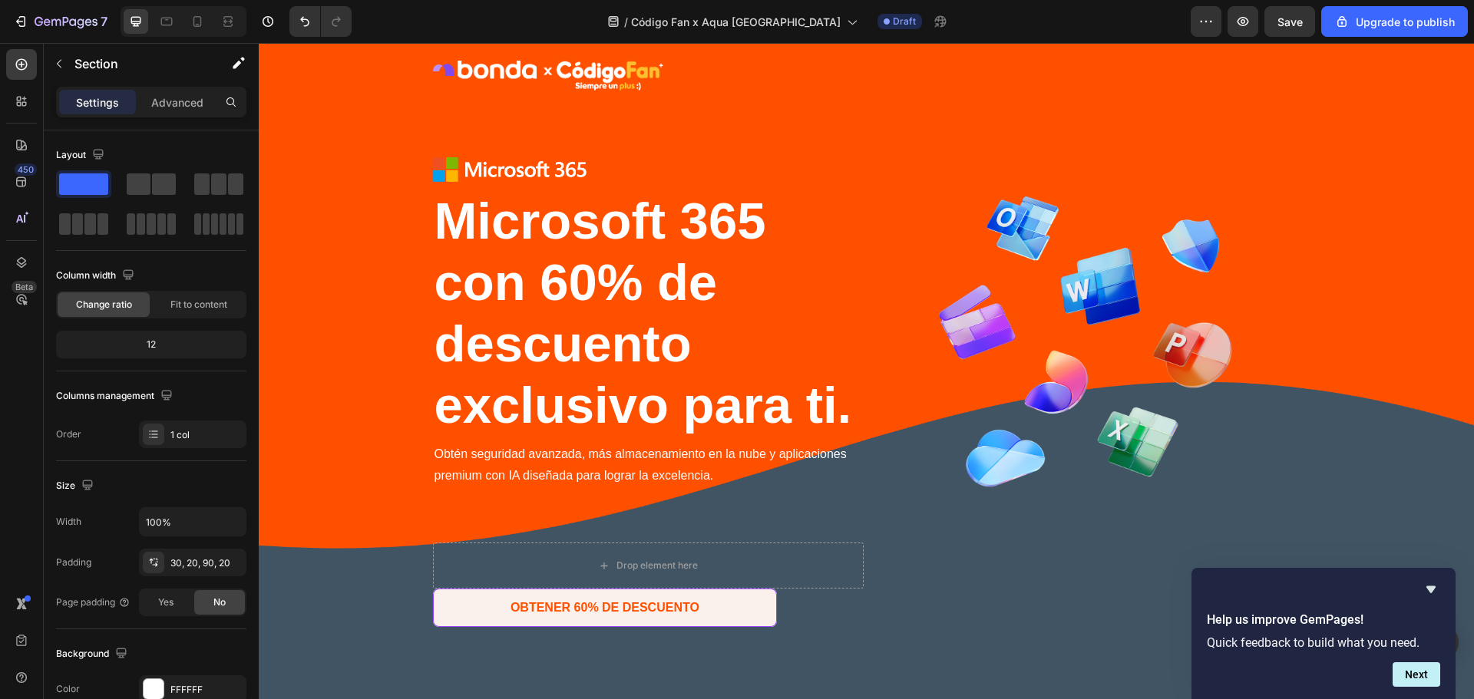
scroll to position [0, 0]
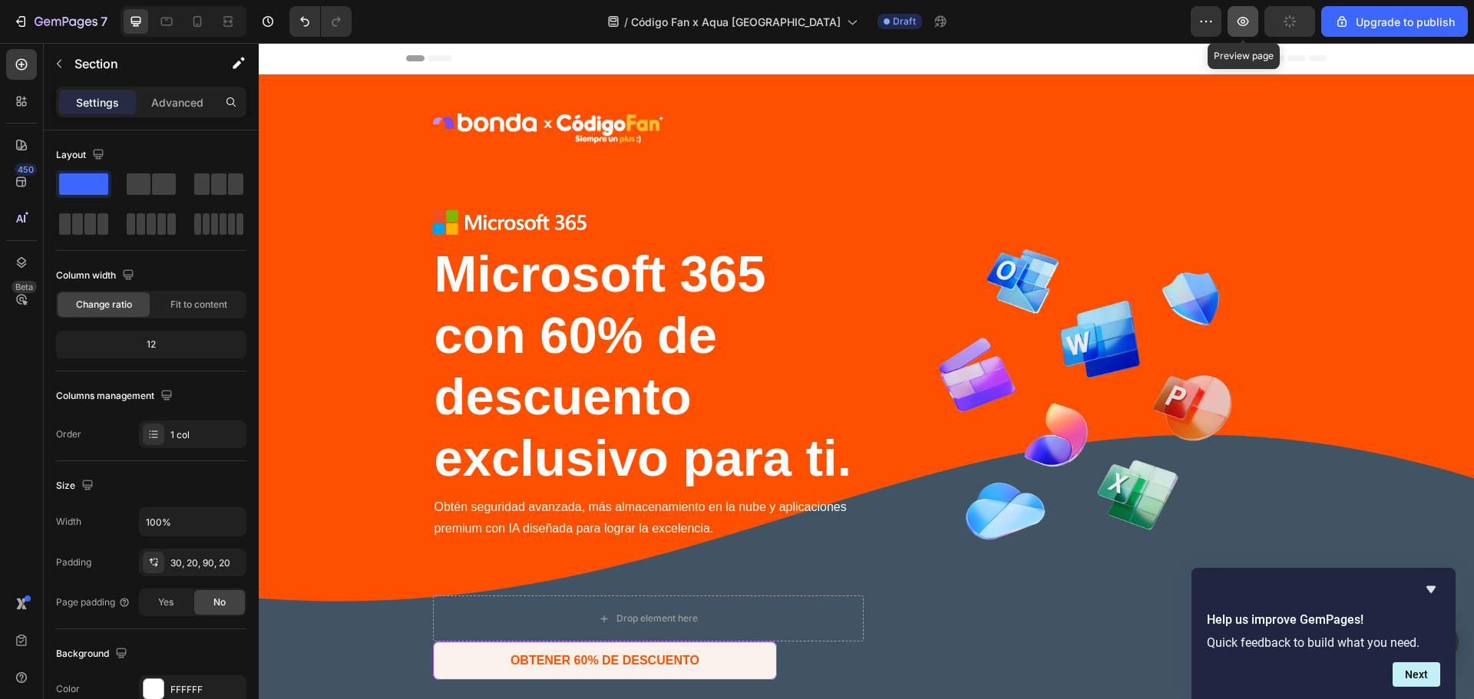
click at [1250, 23] on icon "button" at bounding box center [1242, 21] width 15 height 15
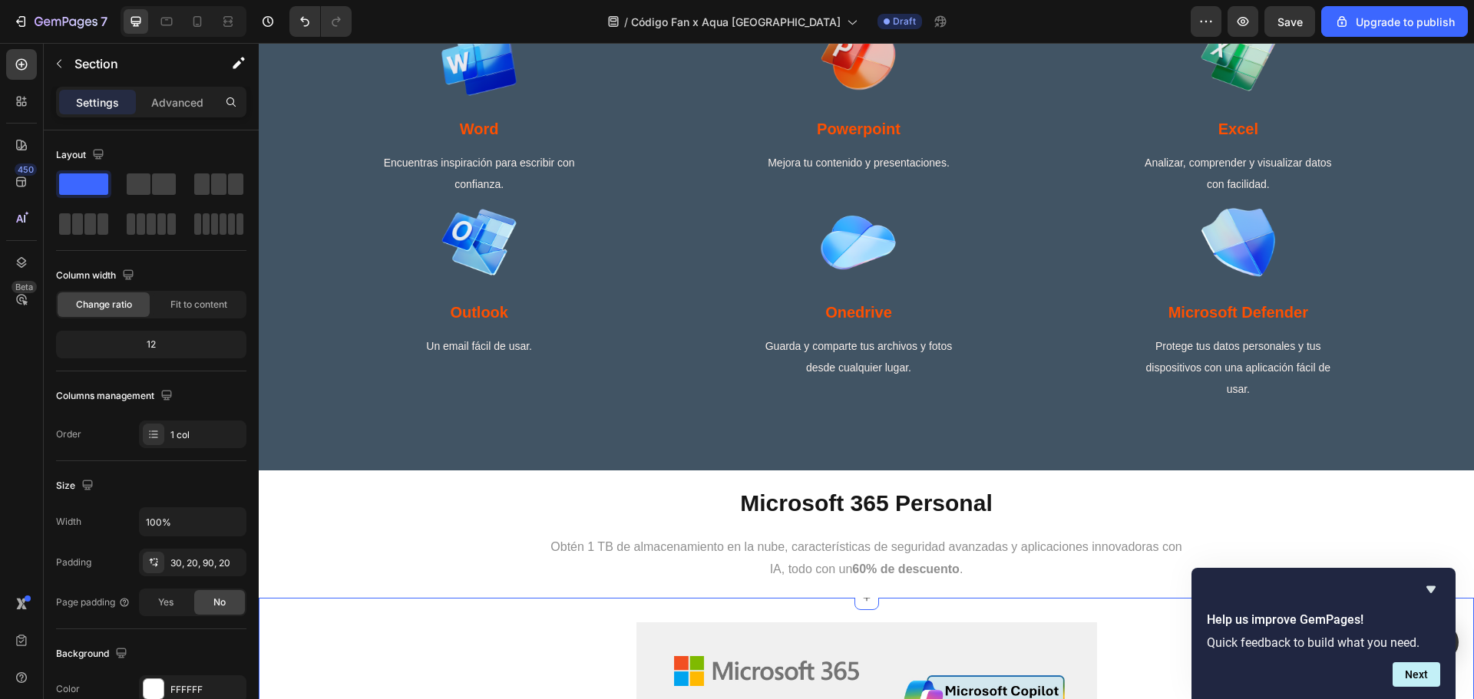
scroll to position [1228, 0]
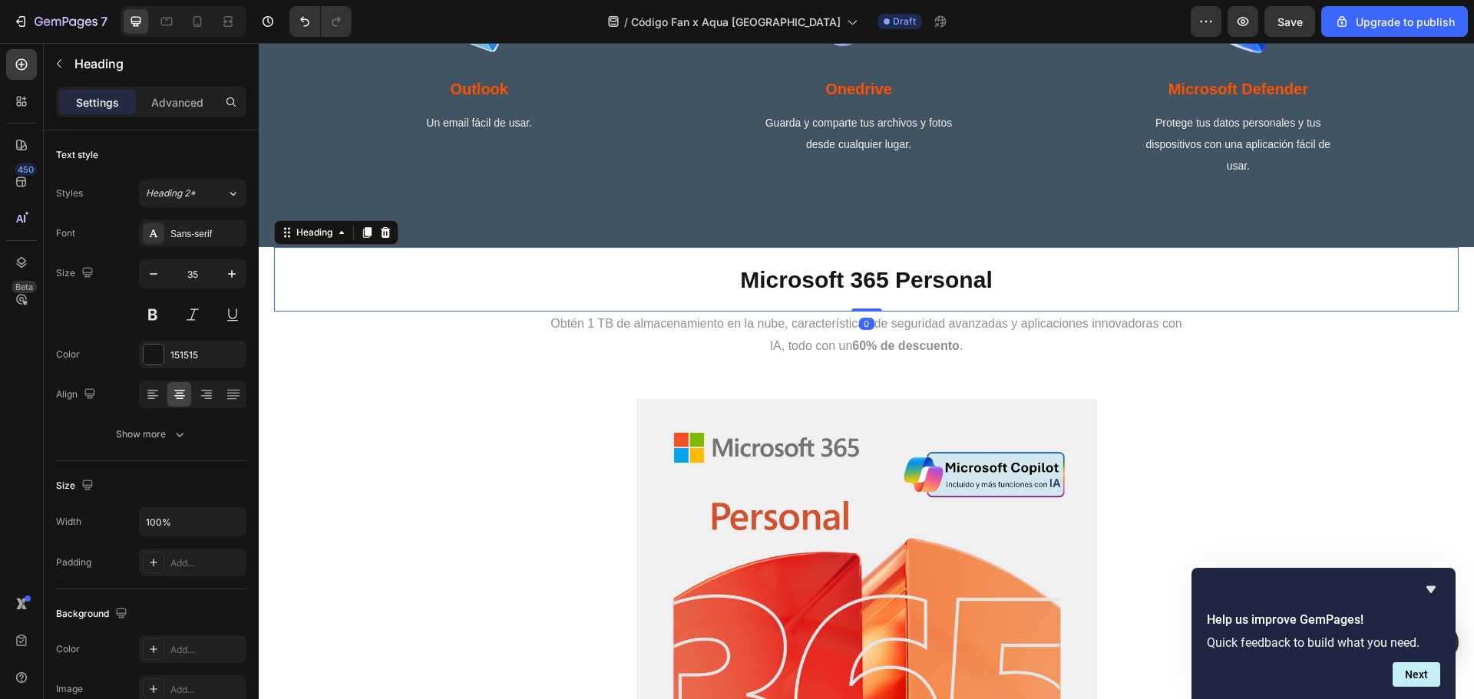
click at [415, 289] on h1 "Microsoft 365 Personal" at bounding box center [866, 279] width 1184 height 64
click at [266, 282] on div "Microsoft 365 Personal Heading 0 Obtén 1 TB de almacenamiento en la nube, carac…" at bounding box center [866, 310] width 1215 height 127
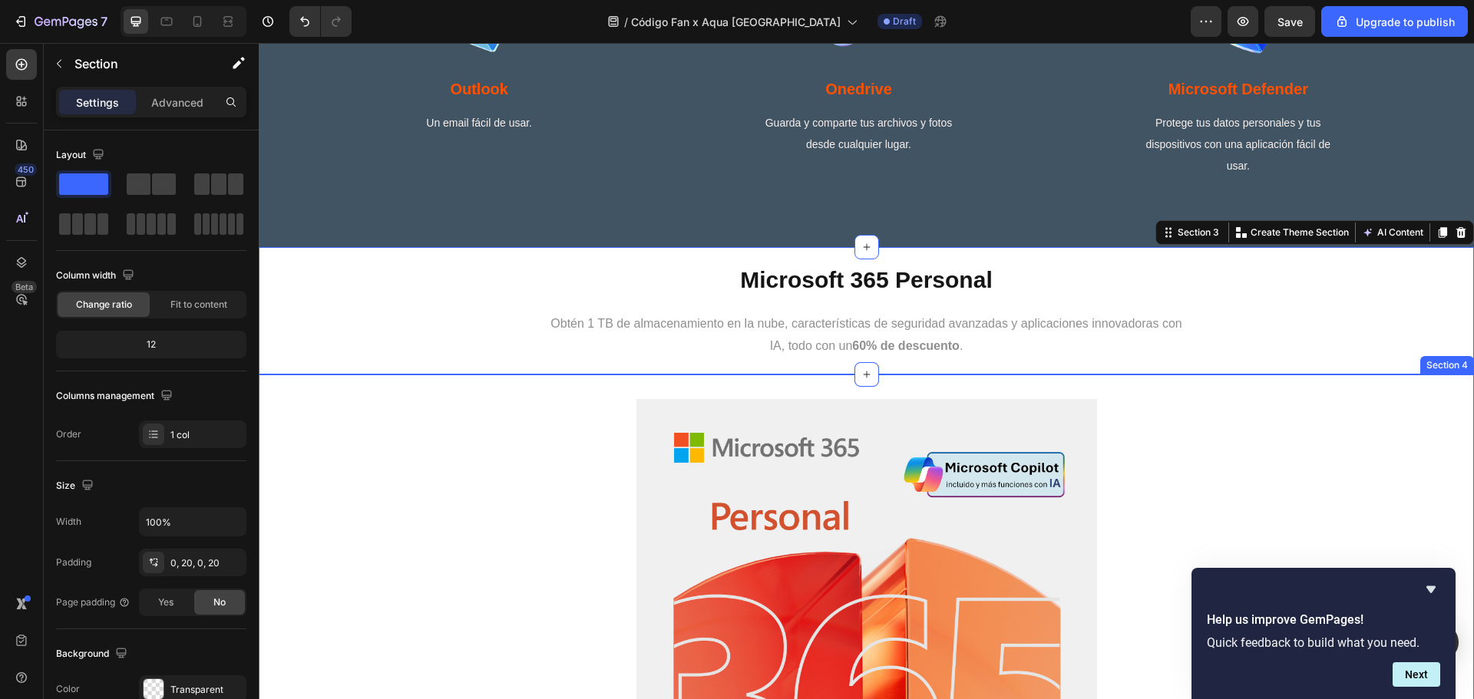
click at [376, 411] on div "Product Images OBTENER MICROSOFT 365 Dynamic Checkout Product" at bounding box center [866, 702] width 1215 height 606
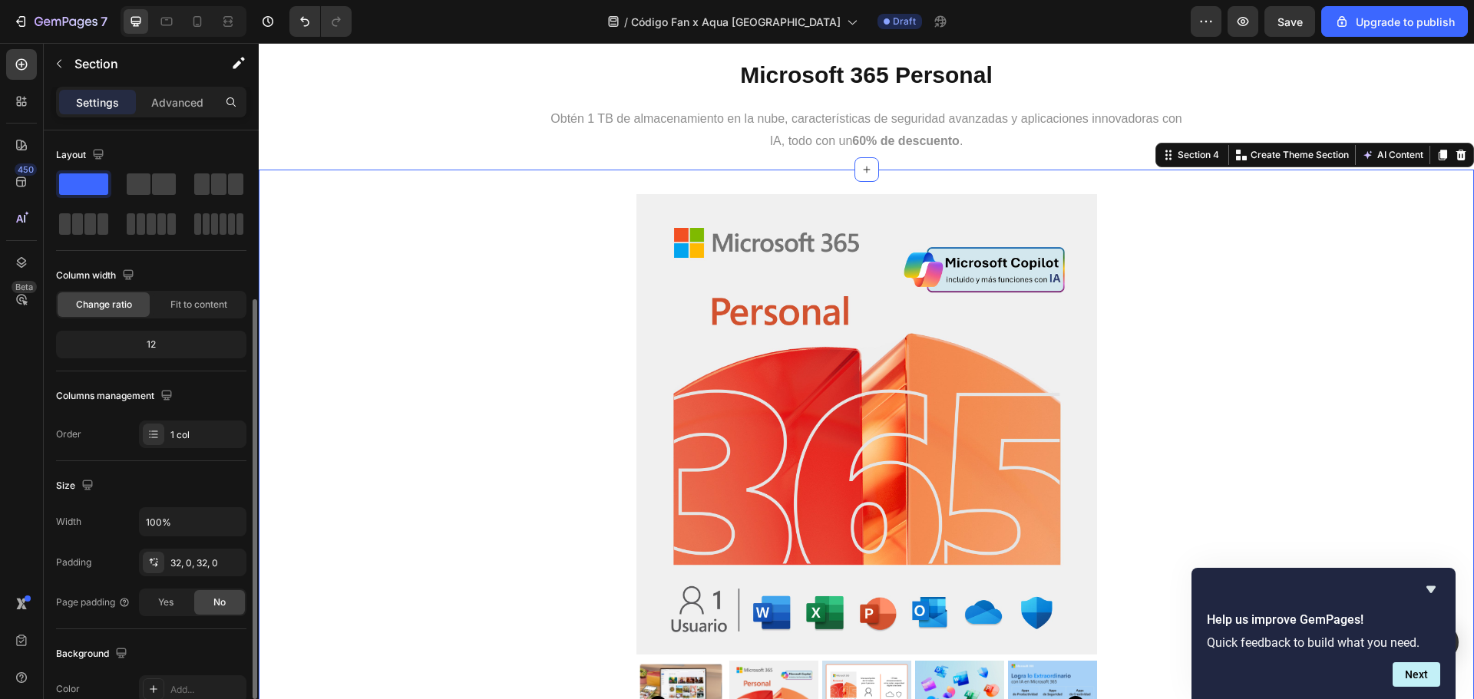
scroll to position [102, 0]
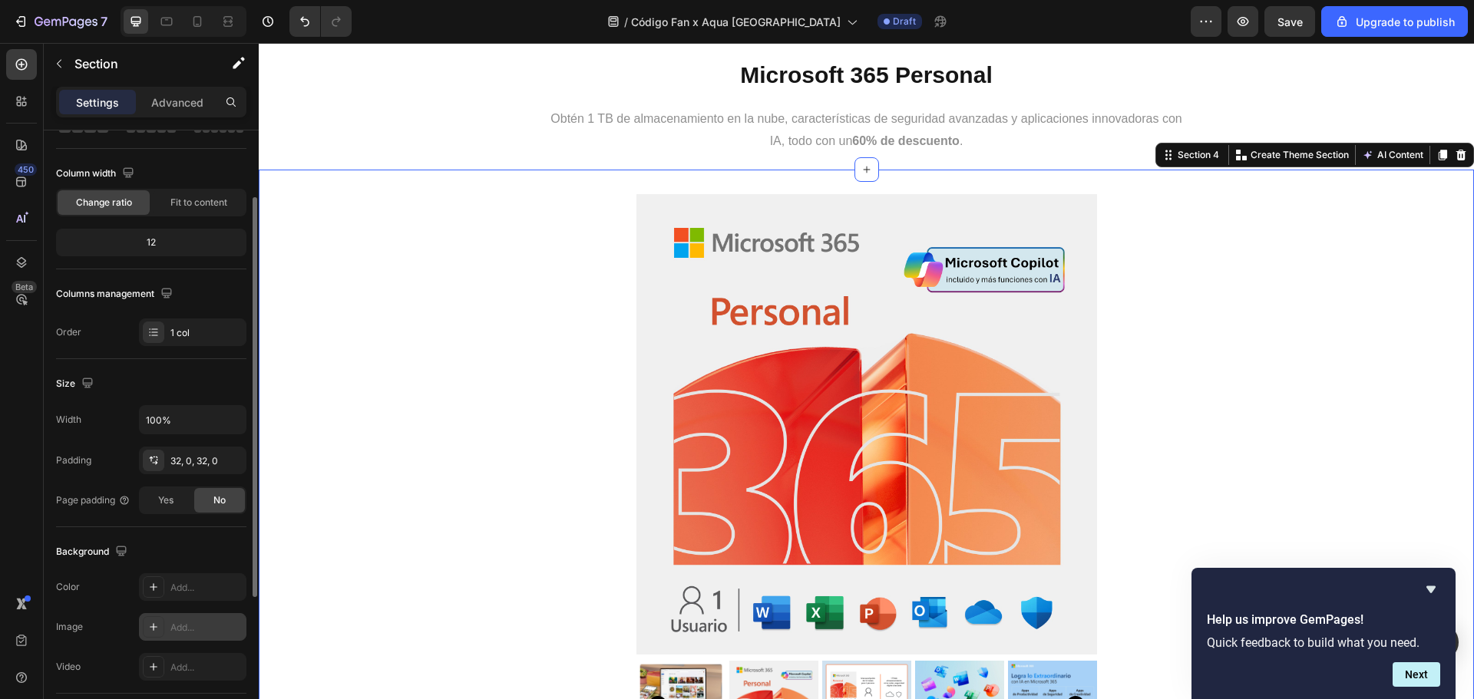
click at [178, 627] on div "Add..." at bounding box center [206, 628] width 72 height 14
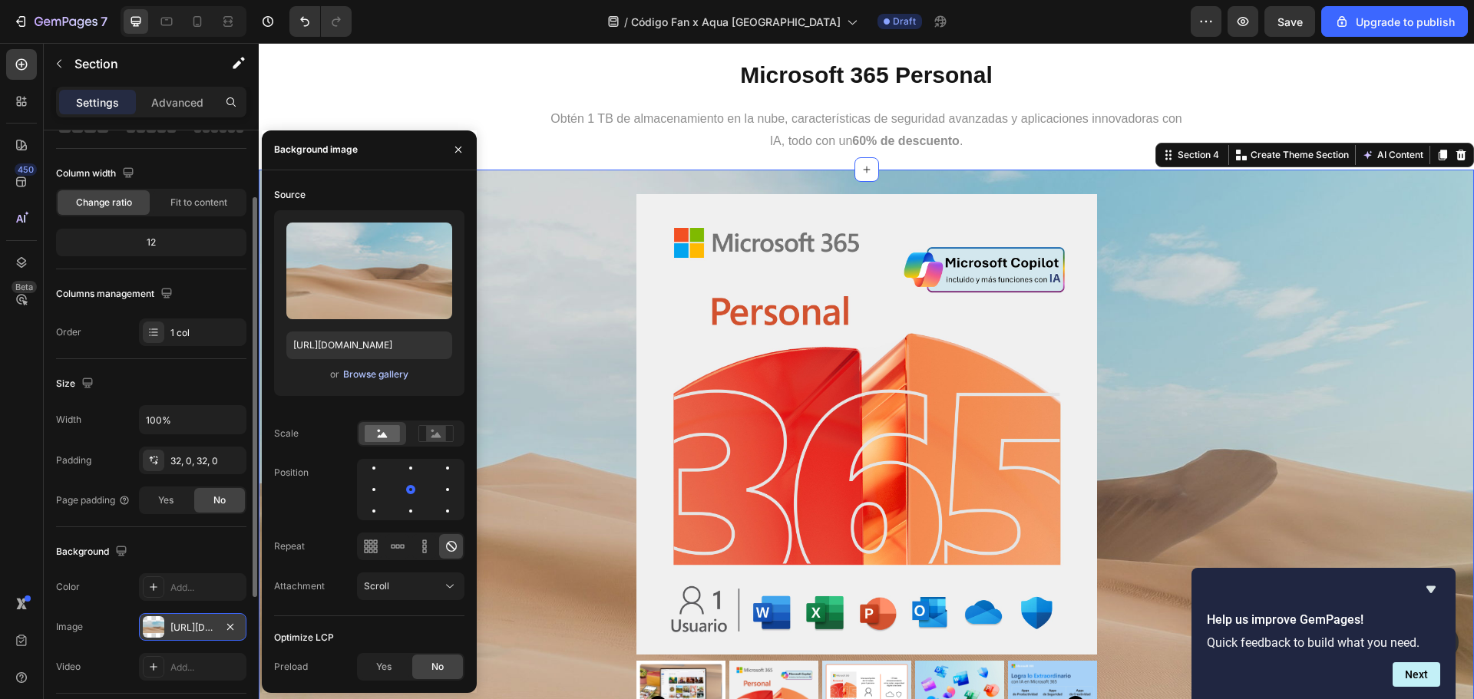
click at [358, 370] on div "Browse gallery" at bounding box center [375, 375] width 65 height 14
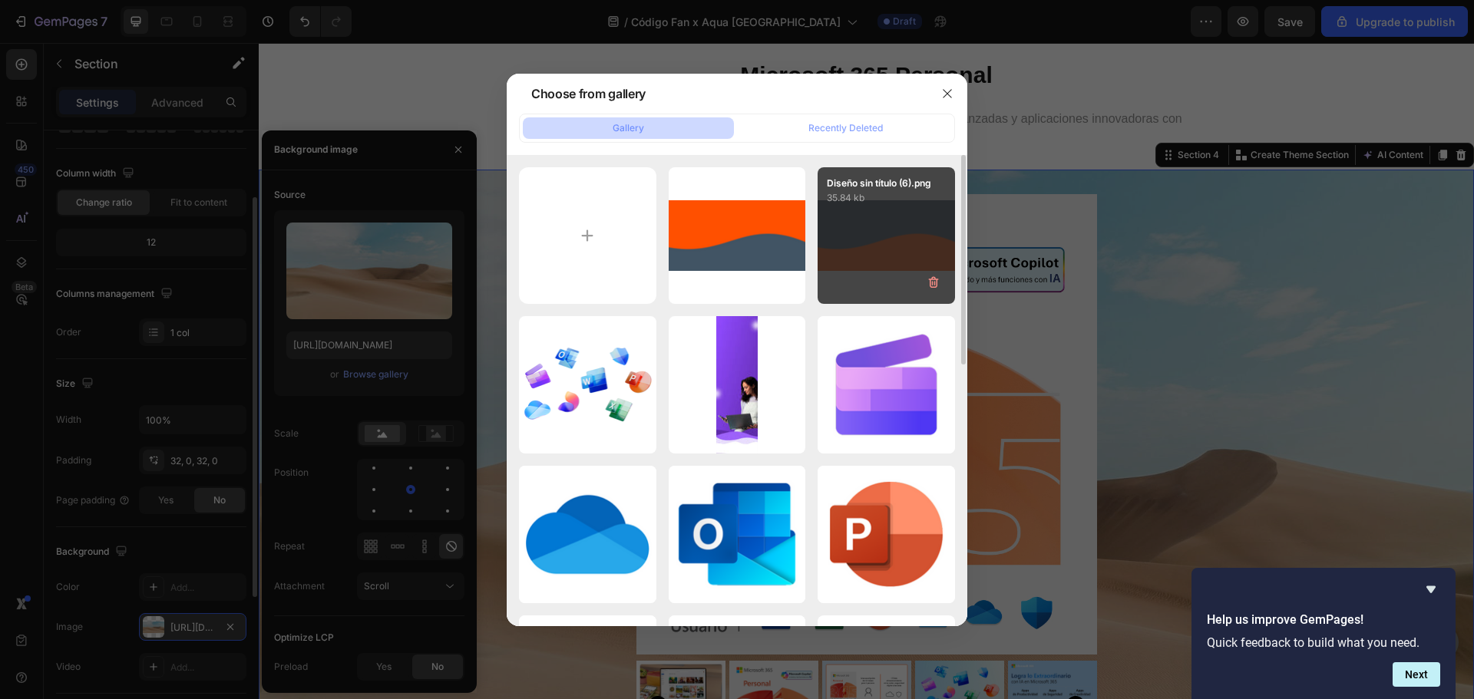
click at [868, 233] on div "Diseño sin título (6).png 35.84 kb" at bounding box center [886, 235] width 137 height 137
type input "[URL][DOMAIN_NAME]"
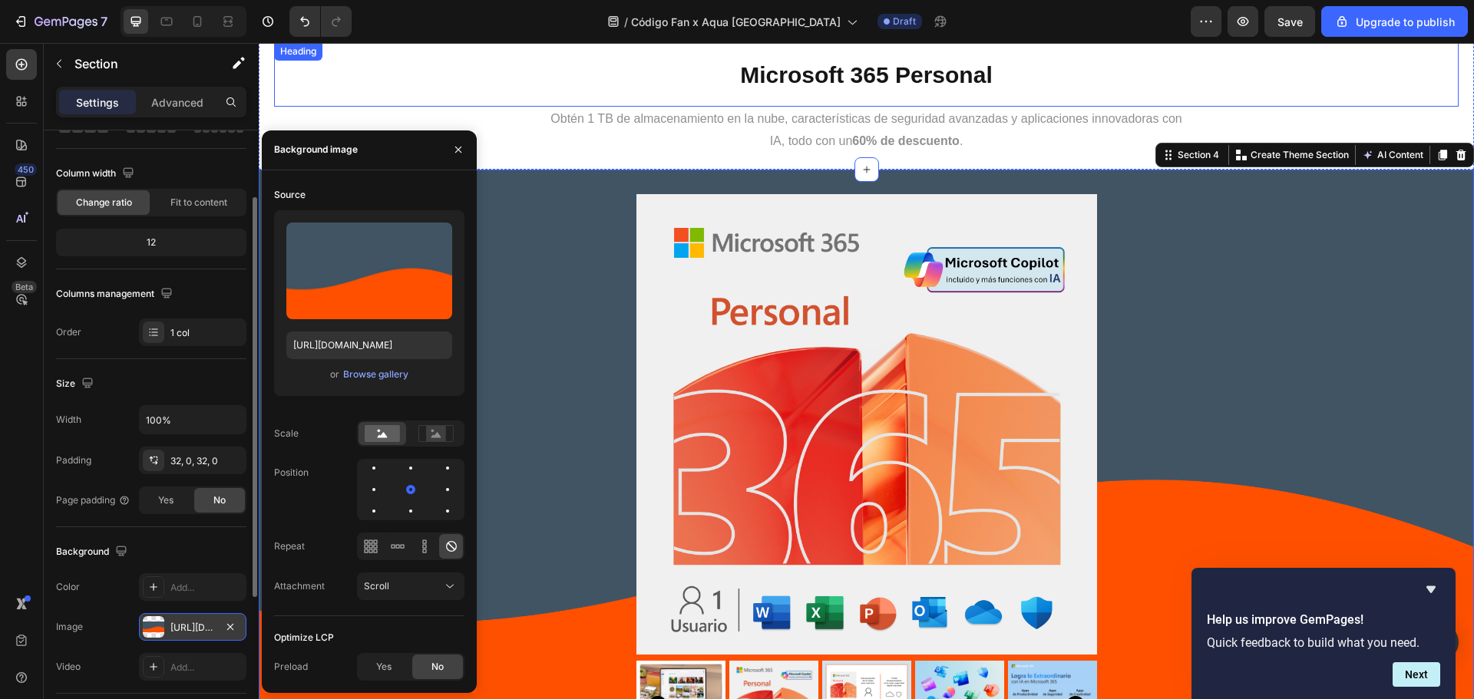
click at [1383, 94] on h1 "Microsoft 365 Personal" at bounding box center [866, 74] width 1184 height 64
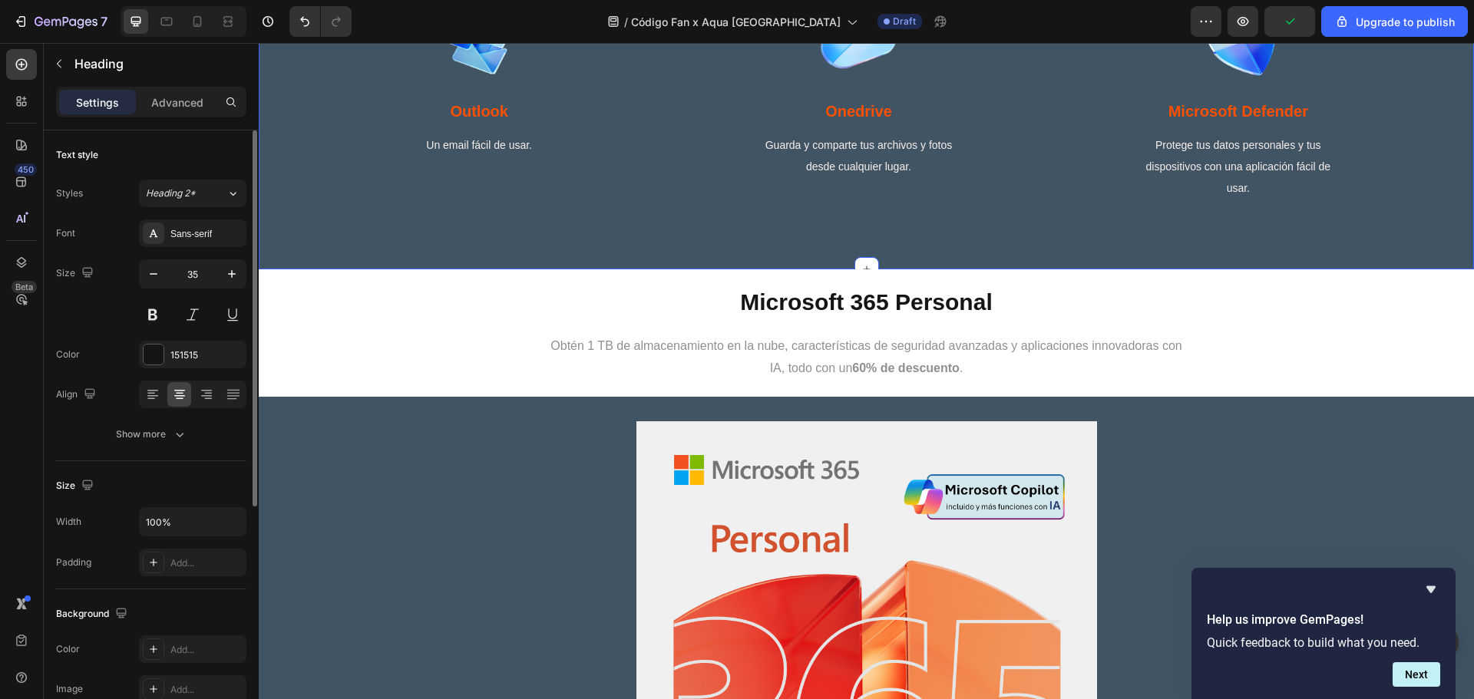
scroll to position [1126, 0]
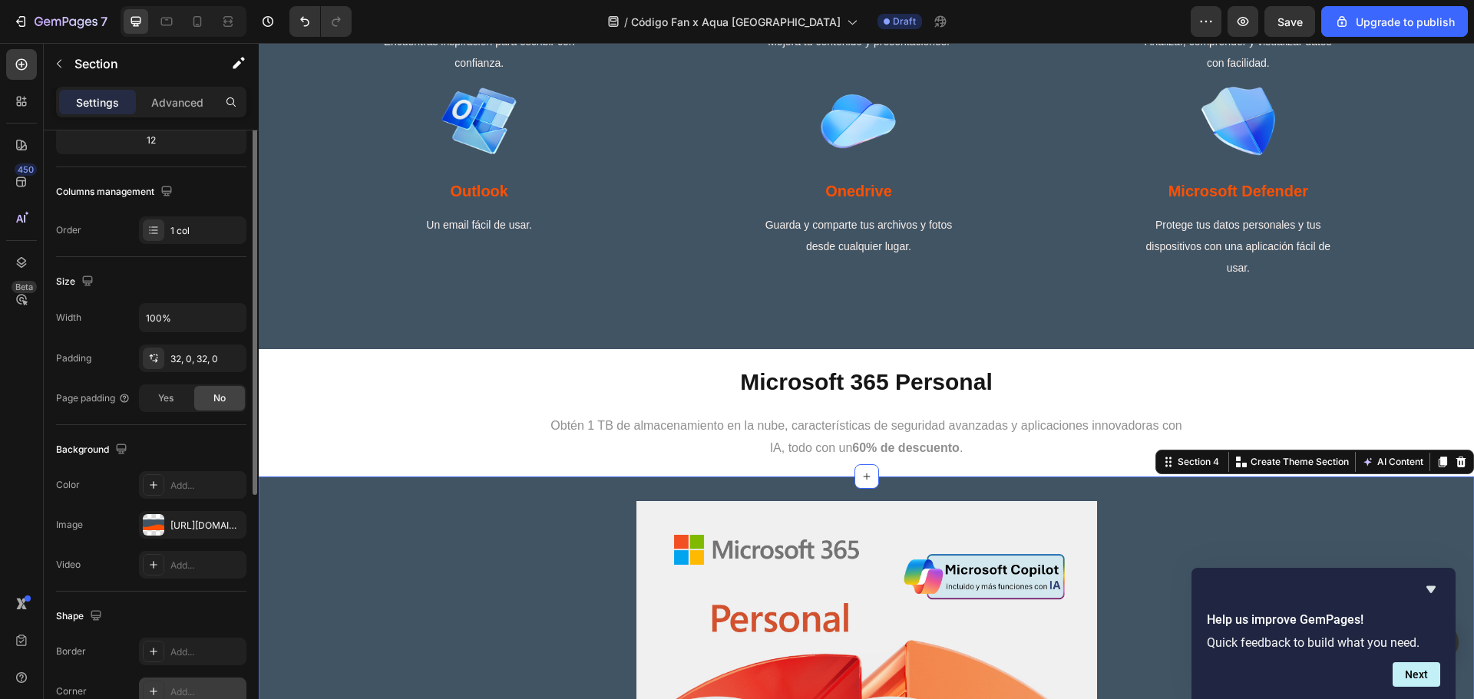
scroll to position [306, 0]
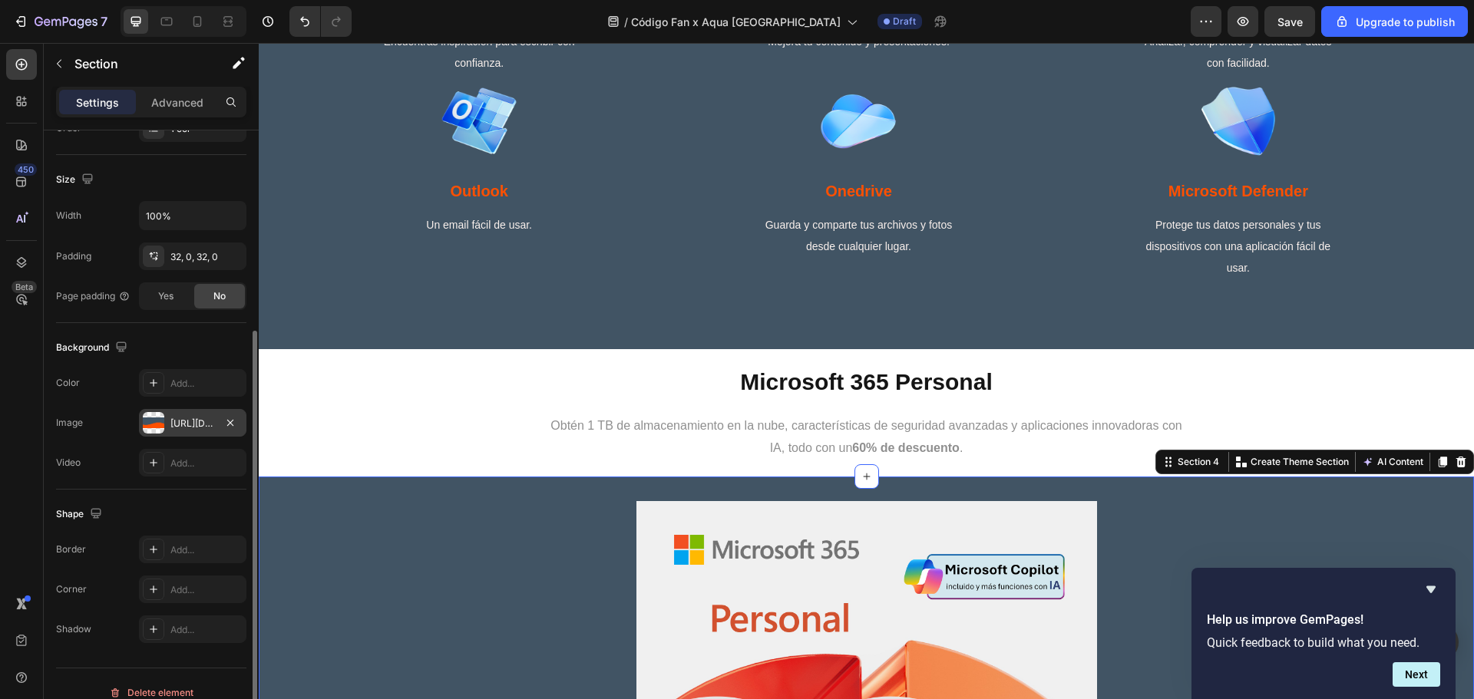
click at [178, 420] on div "[URL][DOMAIN_NAME]" at bounding box center [192, 424] width 45 height 14
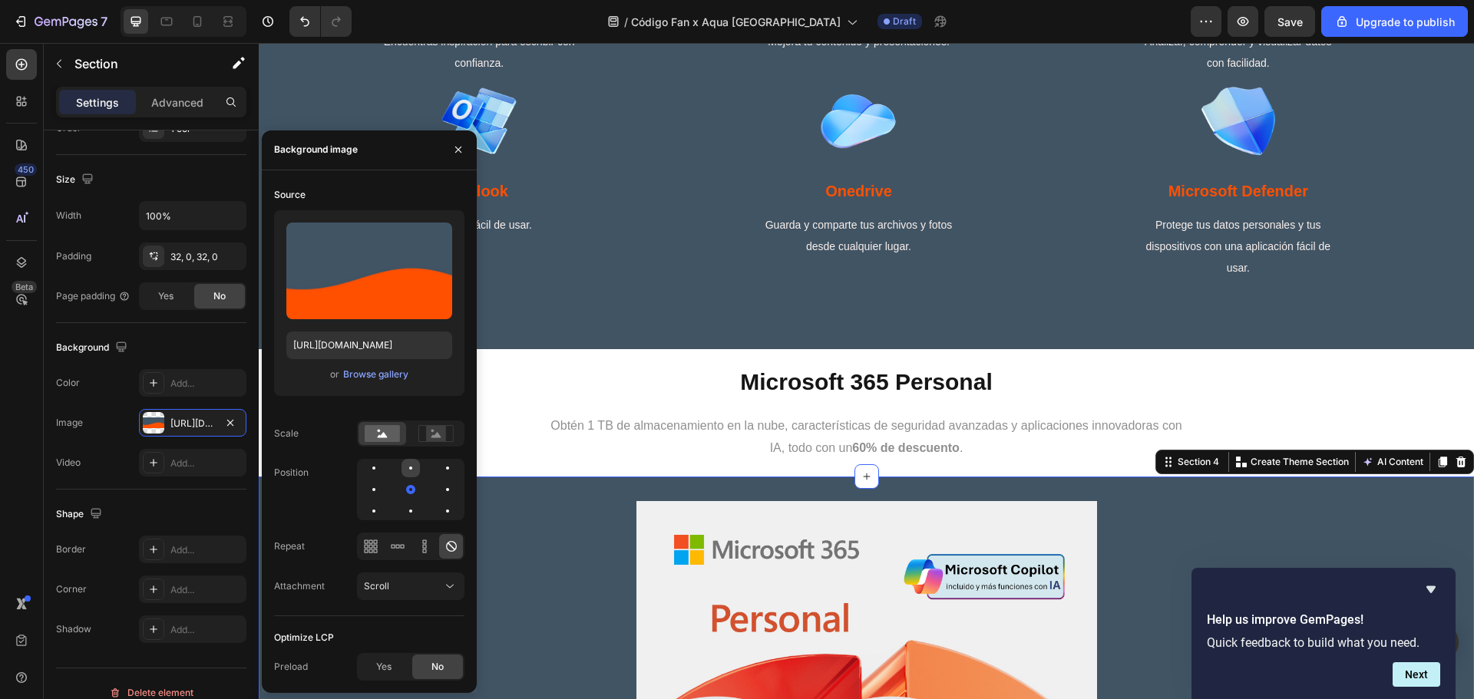
click at [414, 473] on div at bounding box center [410, 468] width 18 height 18
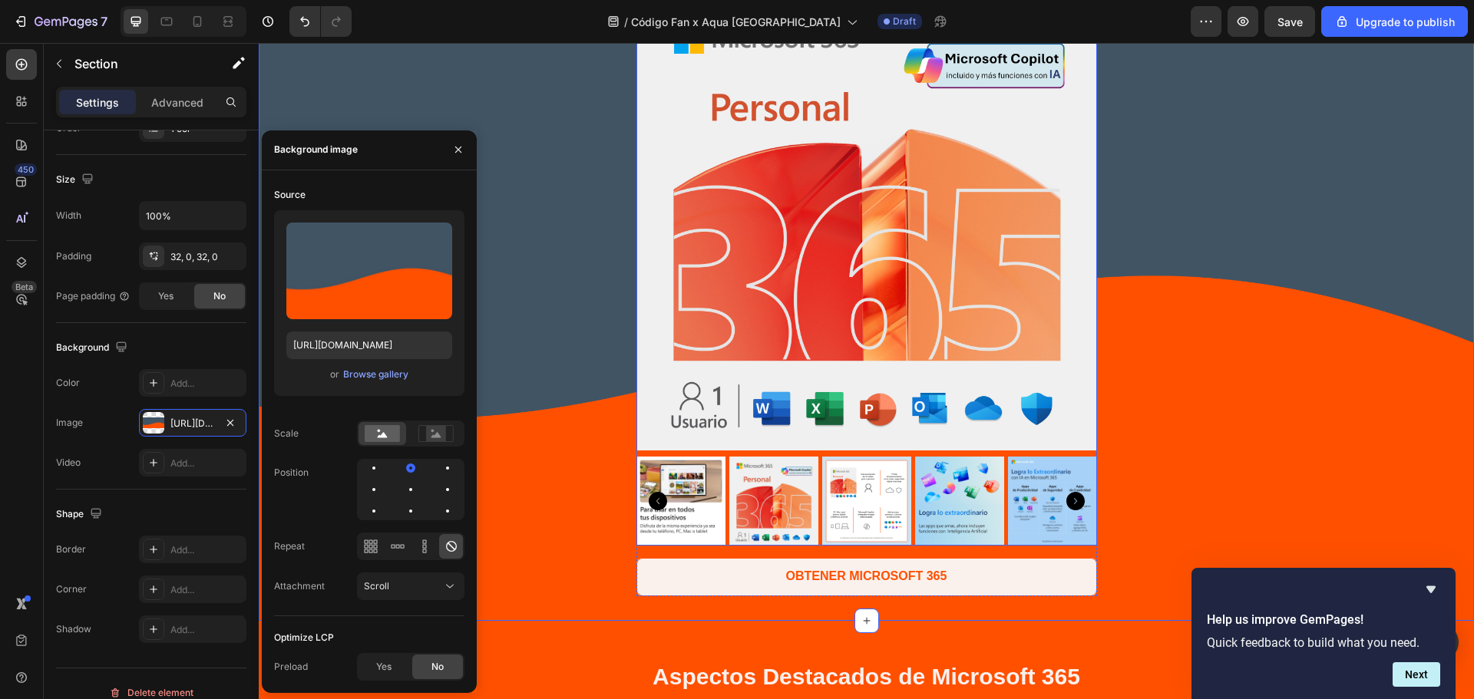
scroll to position [1740, 0]
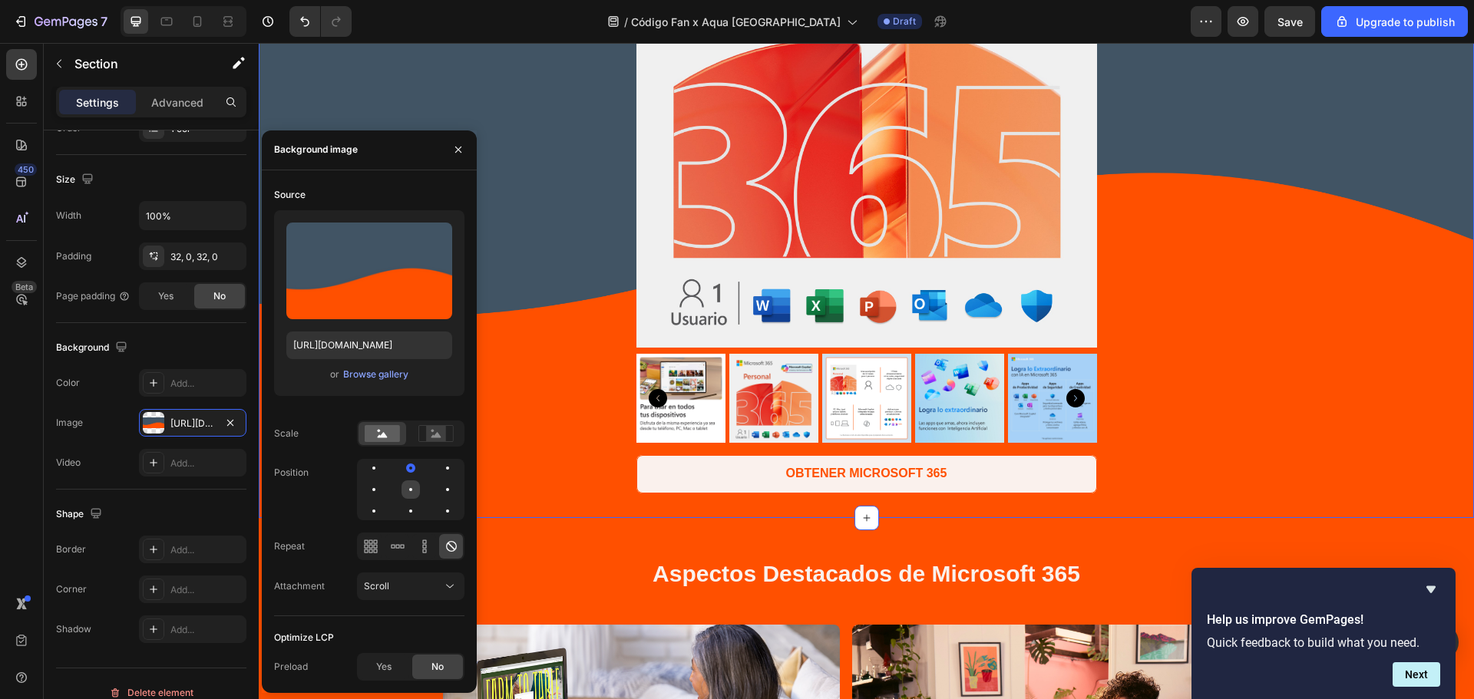
click at [409, 491] on div at bounding box center [410, 489] width 3 height 3
click at [411, 506] on div at bounding box center [410, 511] width 18 height 18
click at [411, 466] on div at bounding box center [410, 468] width 18 height 18
click at [534, 431] on div "Product Images OBTENER MICROSOFT 365 Dynamic Checkout Product" at bounding box center [866, 190] width 1215 height 606
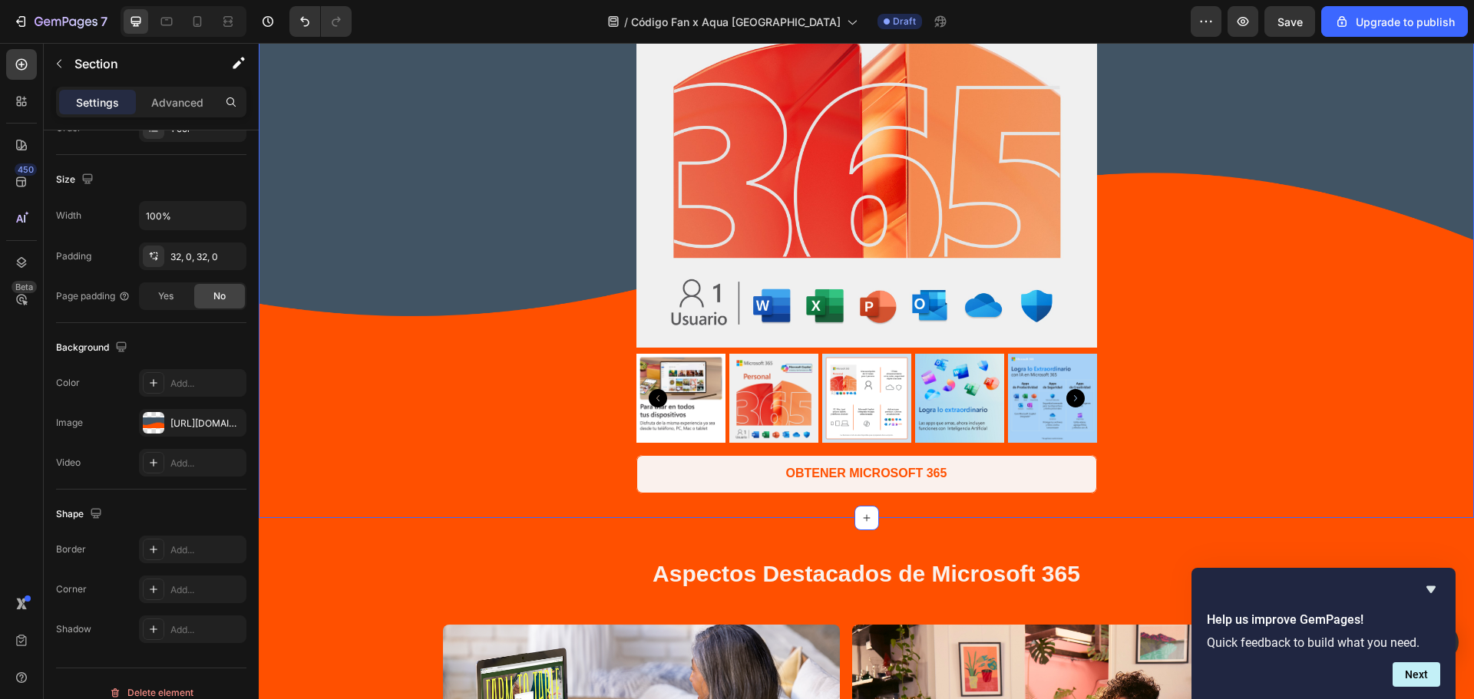
click at [263, 460] on div "Product Images OBTENER MICROSOFT 365 Dynamic Checkout Product" at bounding box center [866, 190] width 1215 height 606
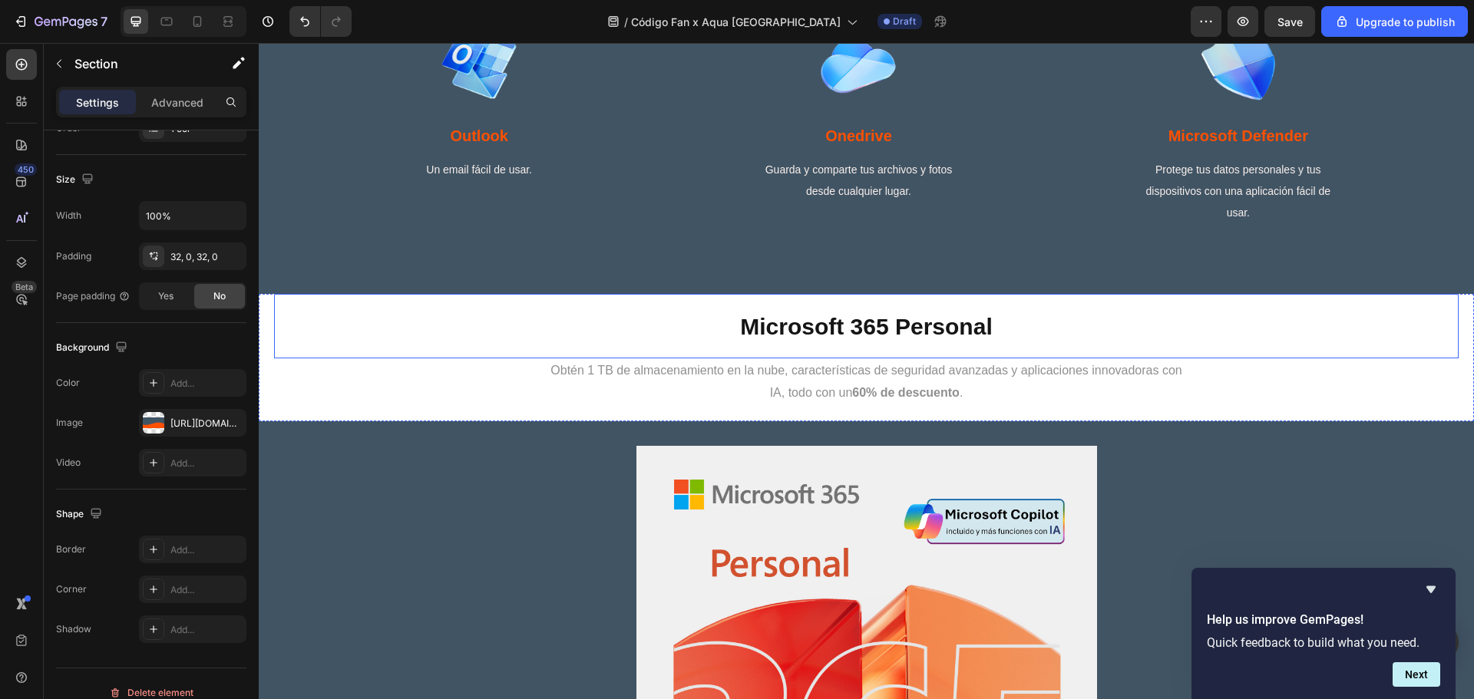
scroll to position [1330, 0]
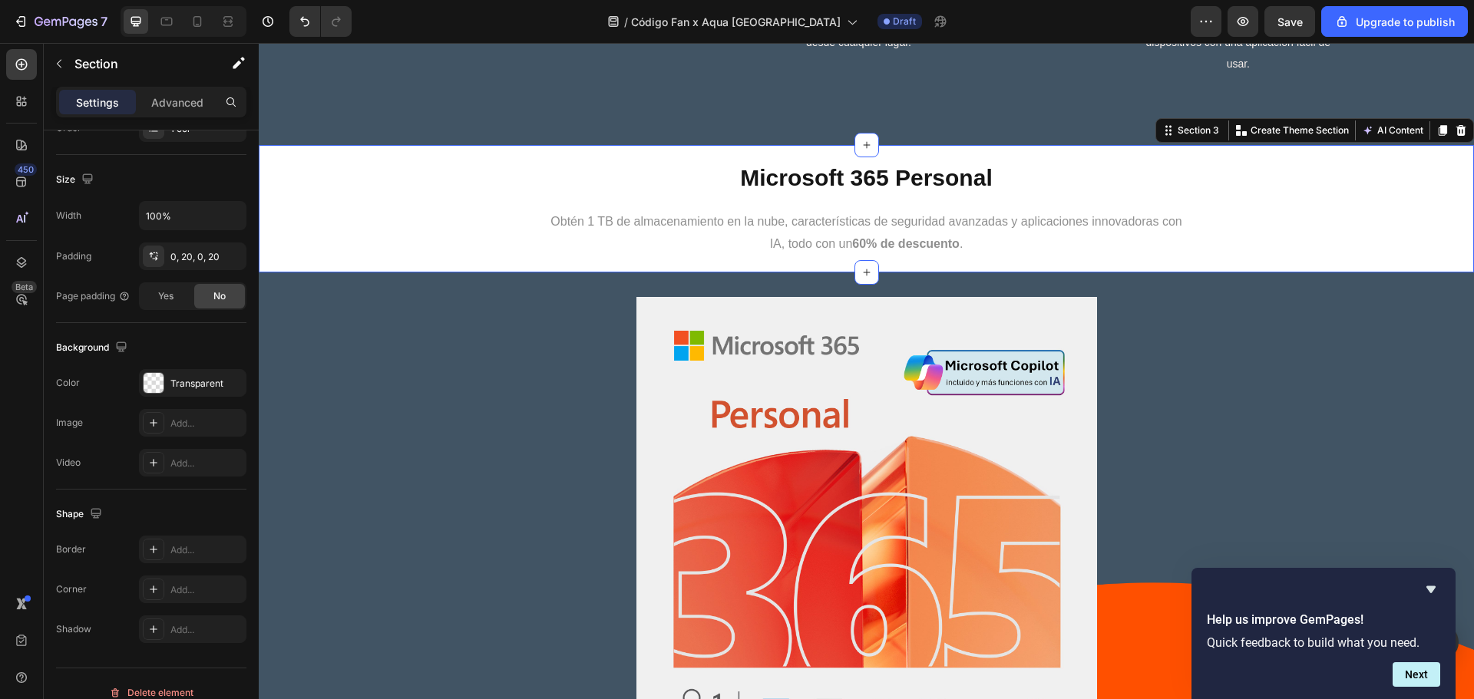
click at [270, 192] on div "Microsoft 365 Personal Heading Obtén 1 TB de almacenamiento en la nube, caracte…" at bounding box center [866, 208] width 1215 height 127
click at [190, 389] on div "Transparent" at bounding box center [192, 384] width 45 height 14
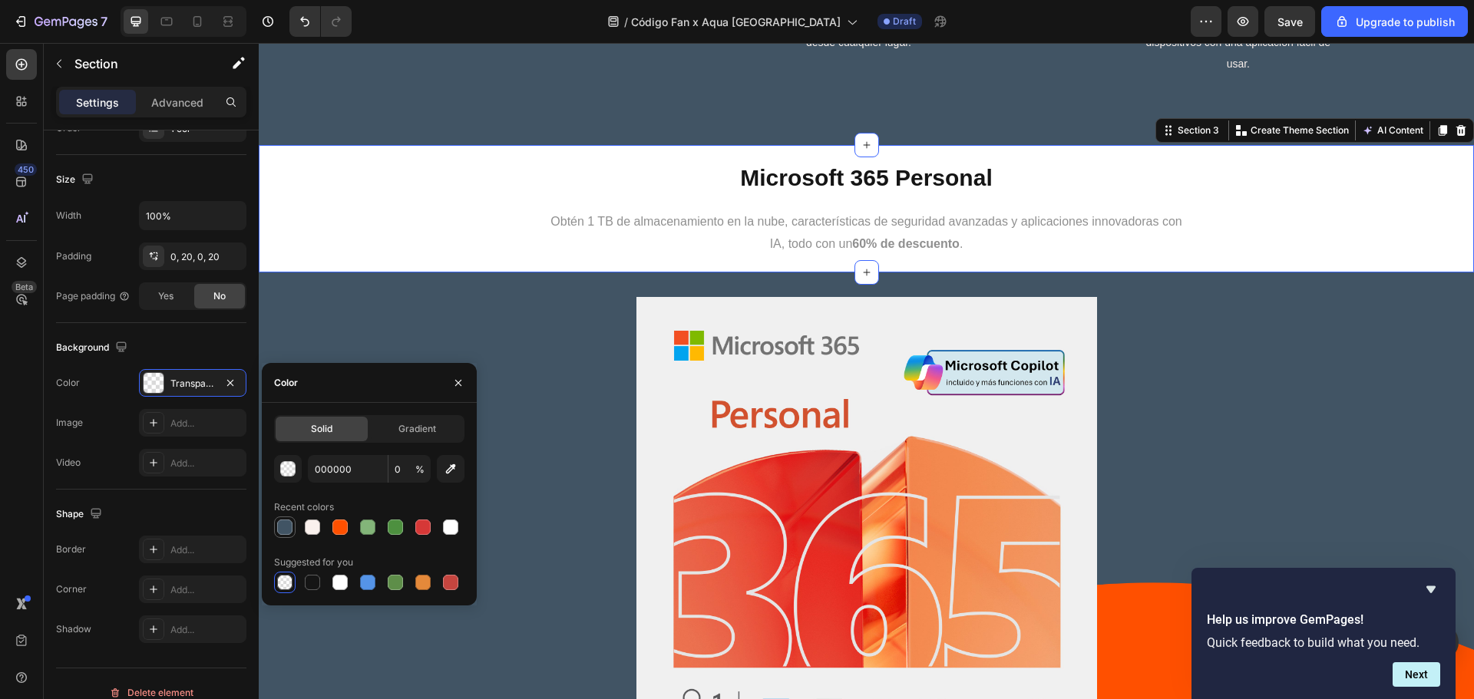
click at [292, 524] on div at bounding box center [284, 527] width 15 height 15
type input "415464"
type input "100"
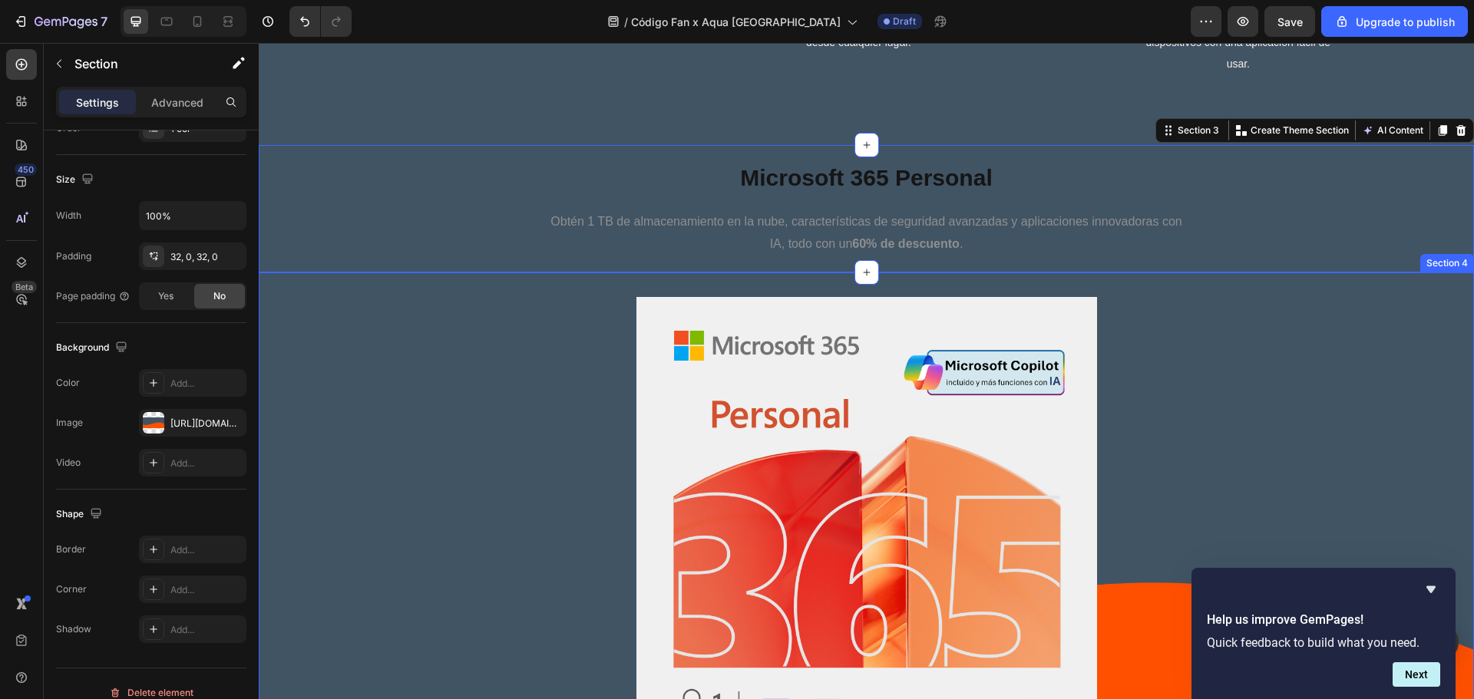
click at [1324, 332] on div "Product Images OBTENER MICROSOFT 365 Dynamic Checkout Product" at bounding box center [866, 600] width 1215 height 606
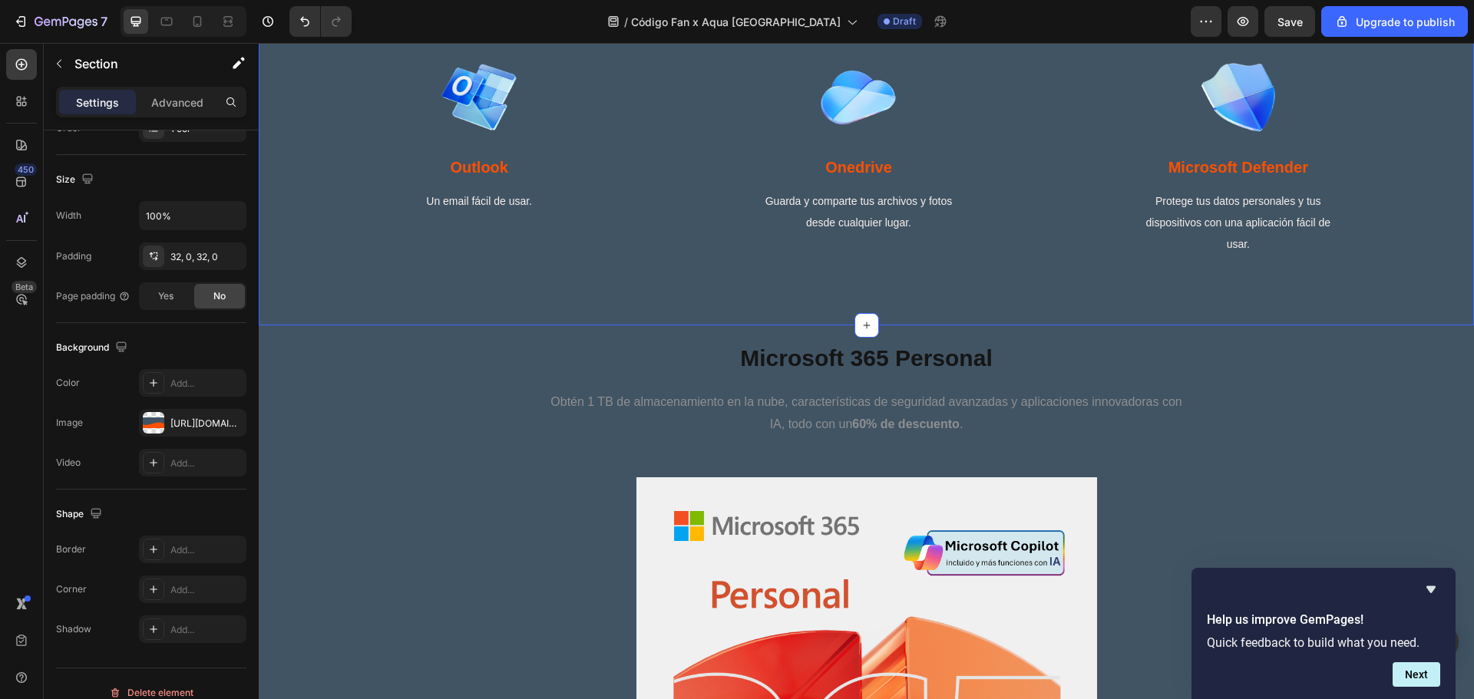
scroll to position [1228, 0]
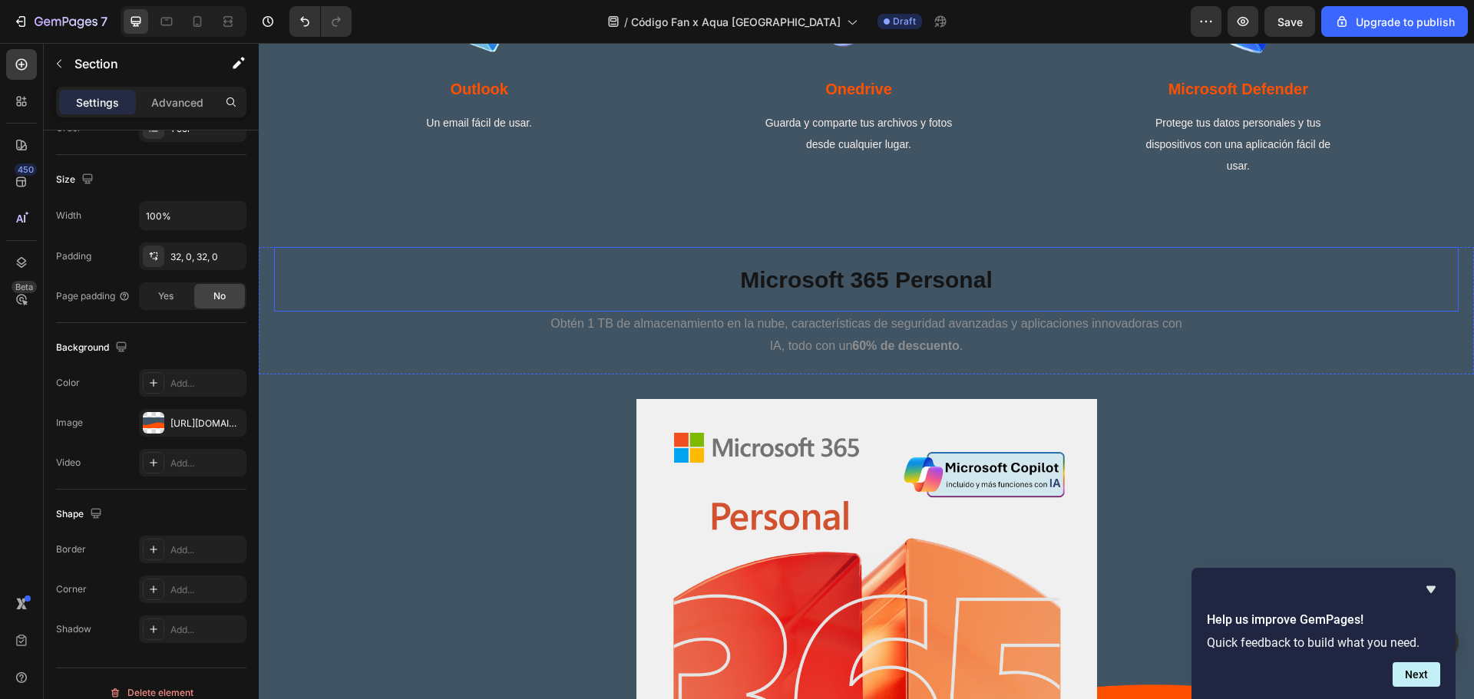
click at [921, 285] on span "Microsoft 365 Personal" at bounding box center [866, 279] width 252 height 25
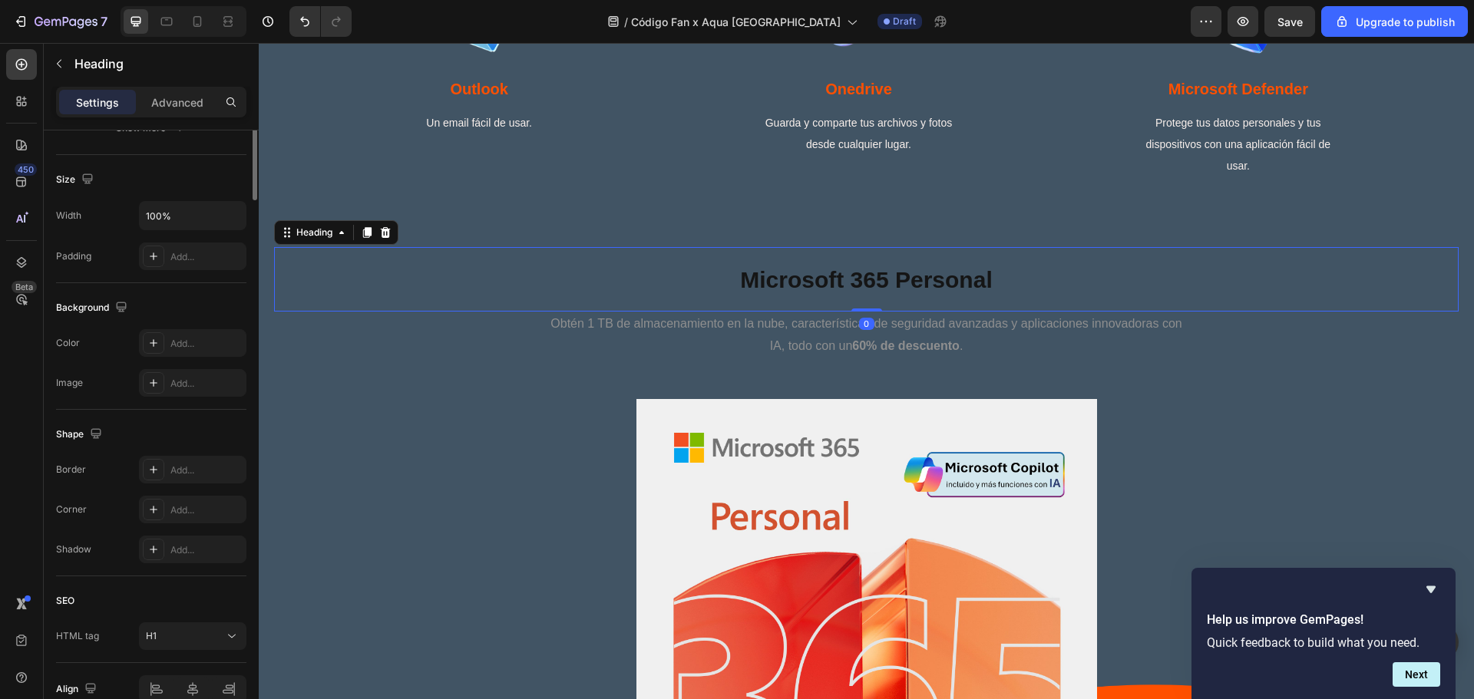
scroll to position [0, 0]
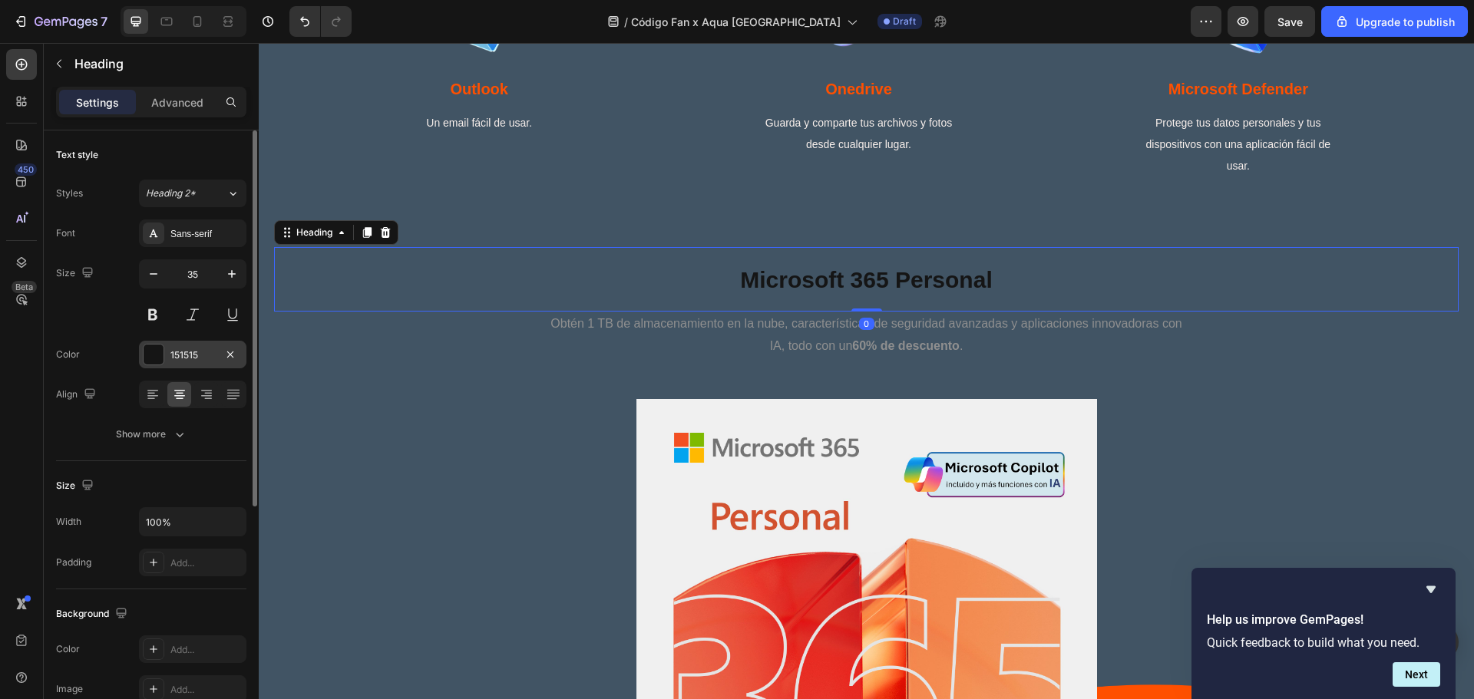
click at [162, 345] on div at bounding box center [153, 354] width 21 height 21
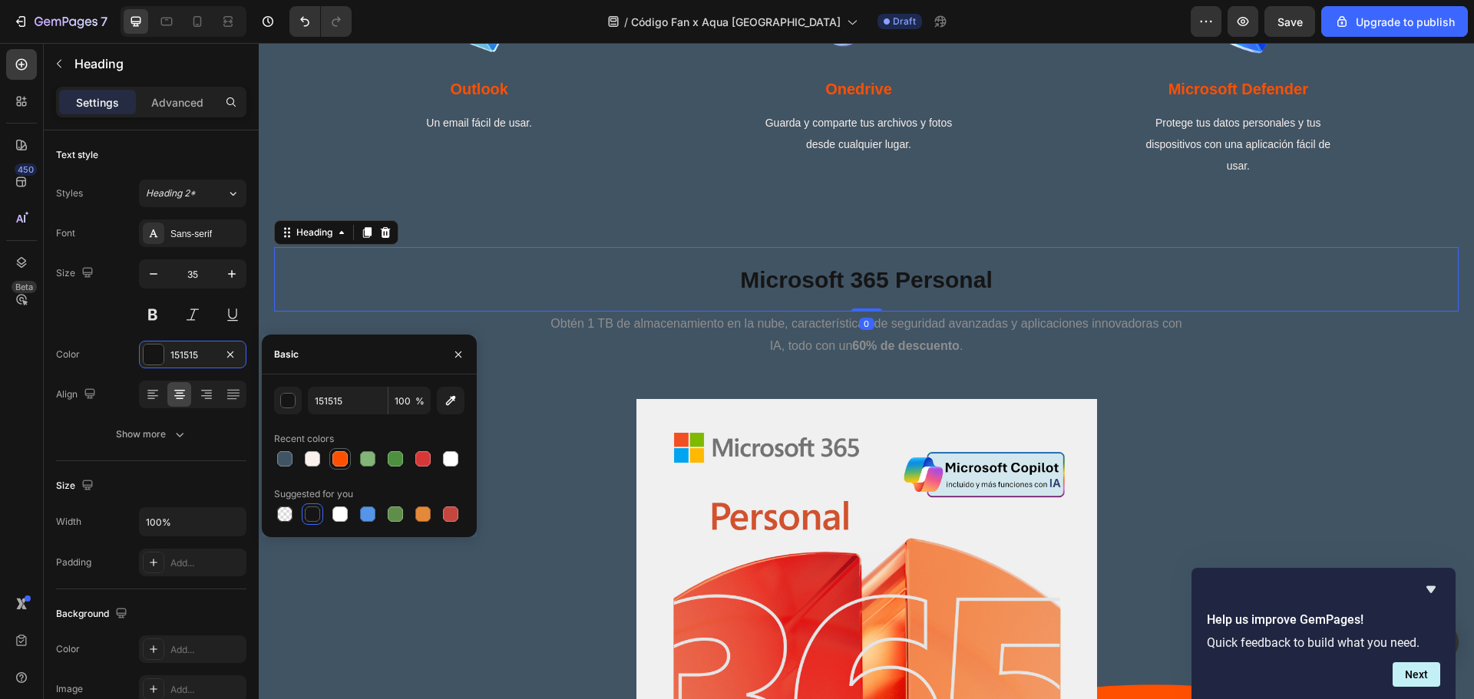
click at [332, 459] on div at bounding box center [339, 458] width 15 height 15
type input "FF5000"
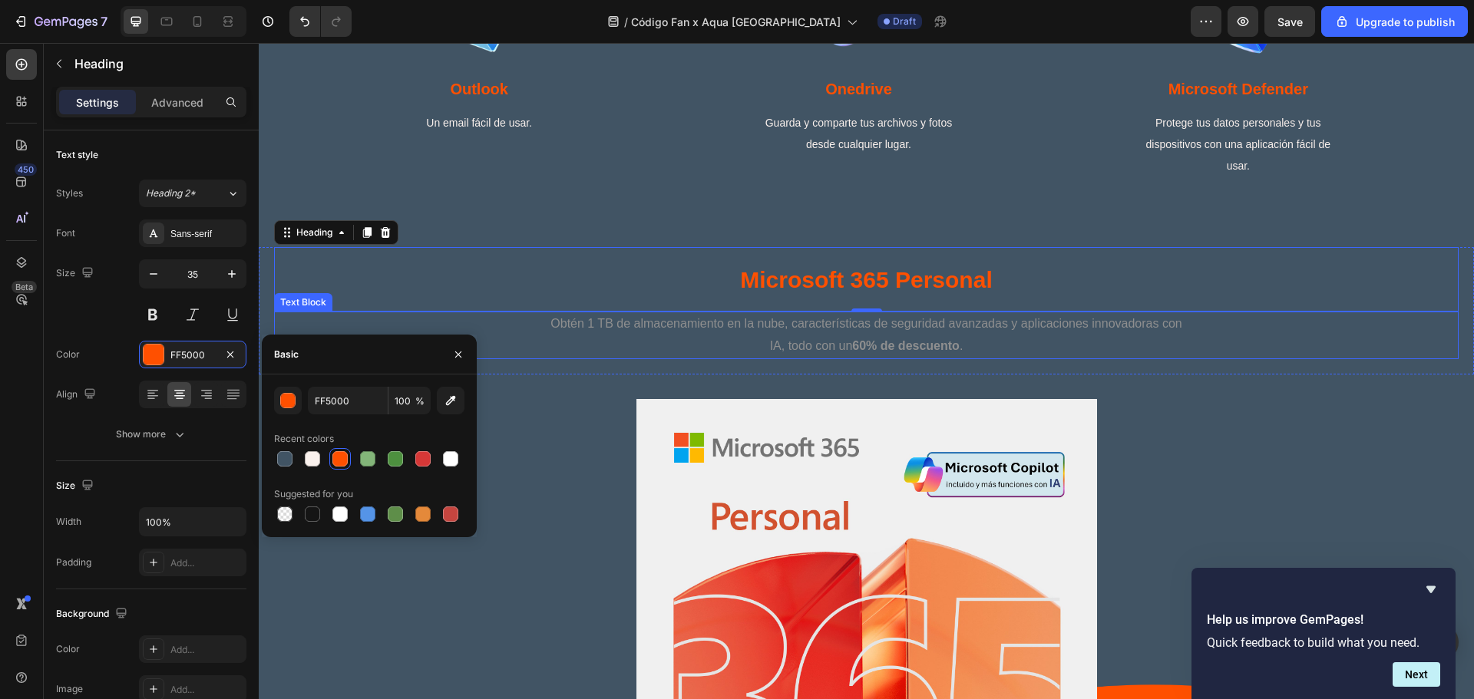
click at [815, 332] on p "Obtén 1 TB de almacenamiento en la nube, características de seguridad avanzadas…" at bounding box center [866, 324] width 1181 height 22
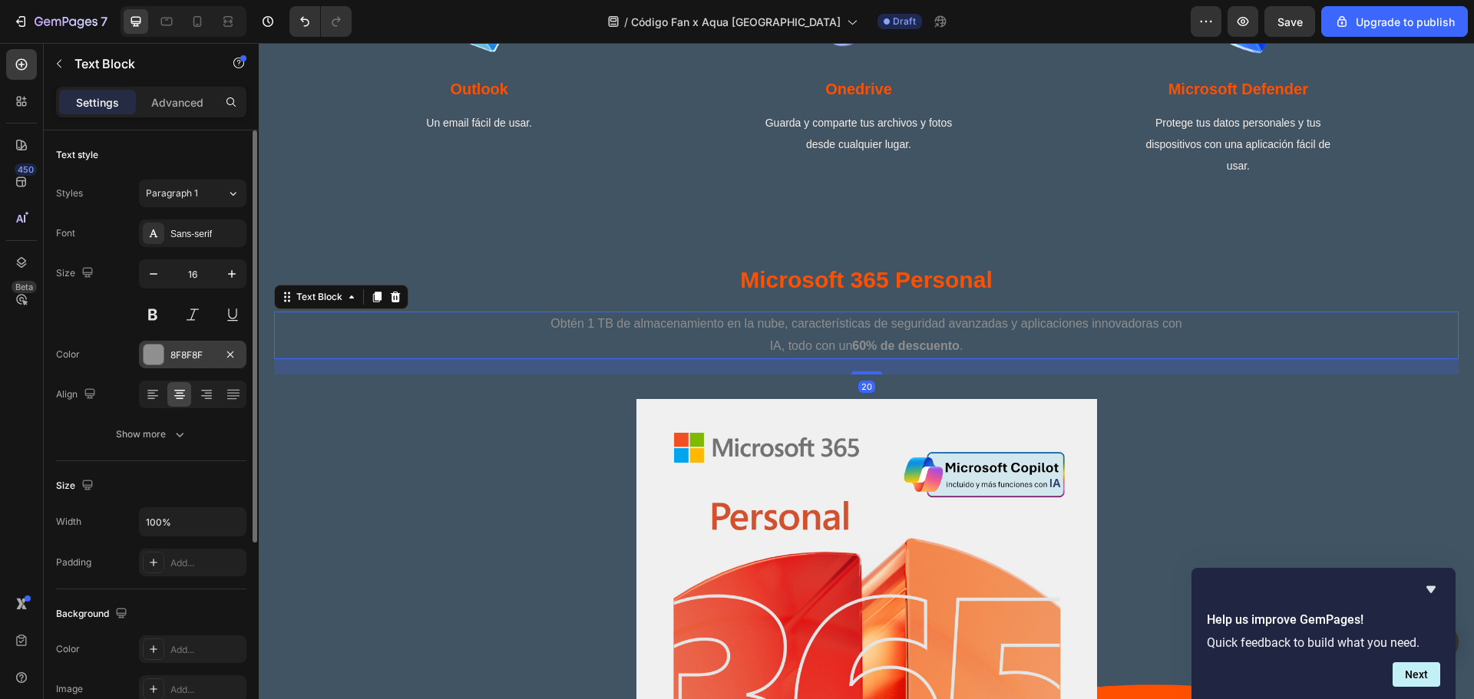
click at [148, 358] on div at bounding box center [154, 355] width 20 height 20
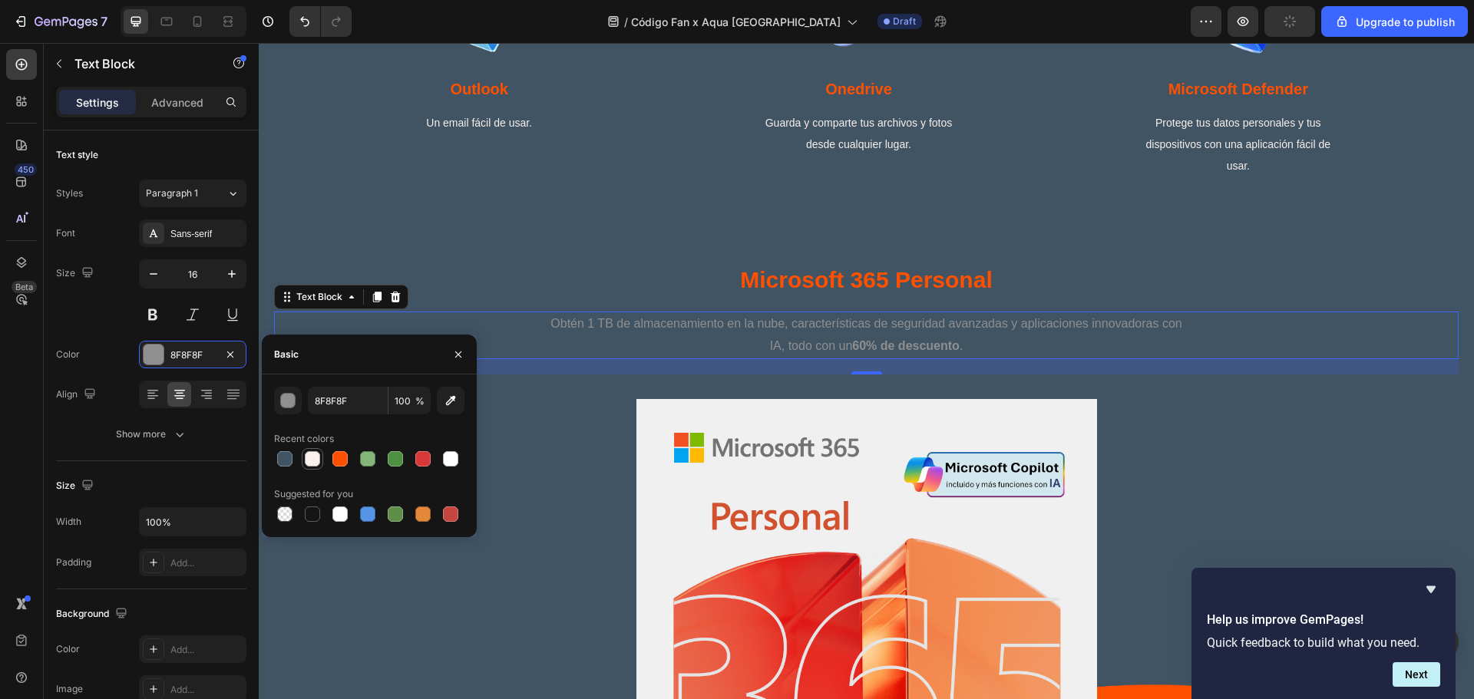
click at [312, 459] on div at bounding box center [312, 458] width 15 height 15
type input "FAF1ED"
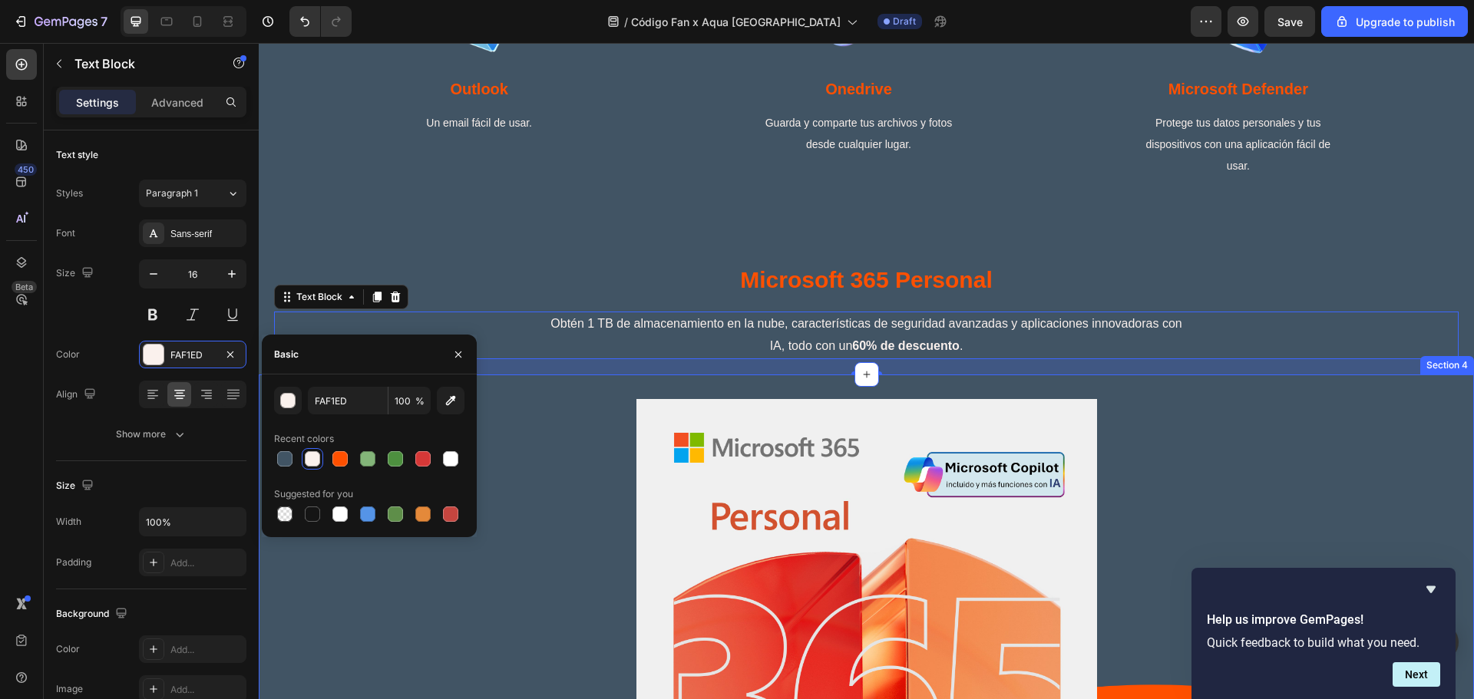
click at [1277, 402] on div "Product Images OBTENER MICROSOFT 365 Dynamic Checkout Product" at bounding box center [866, 702] width 1215 height 606
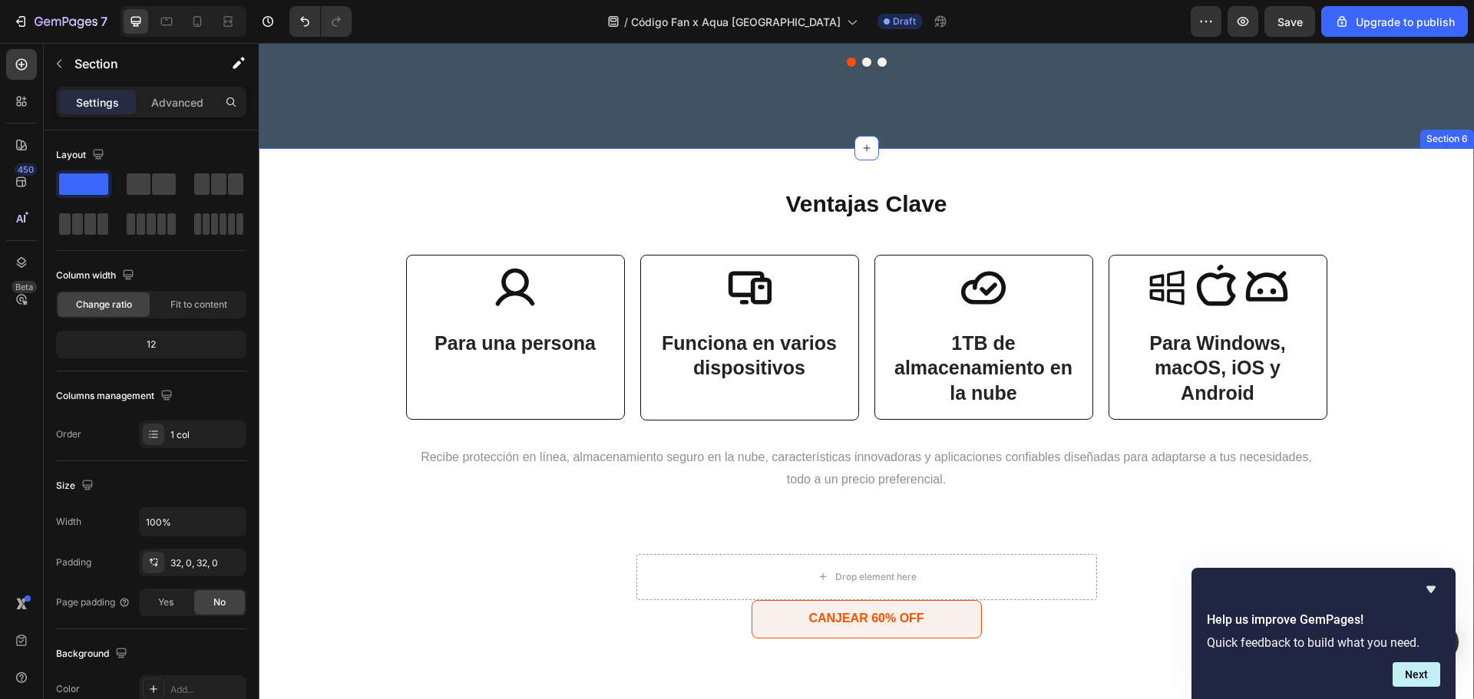
scroll to position [2661, 0]
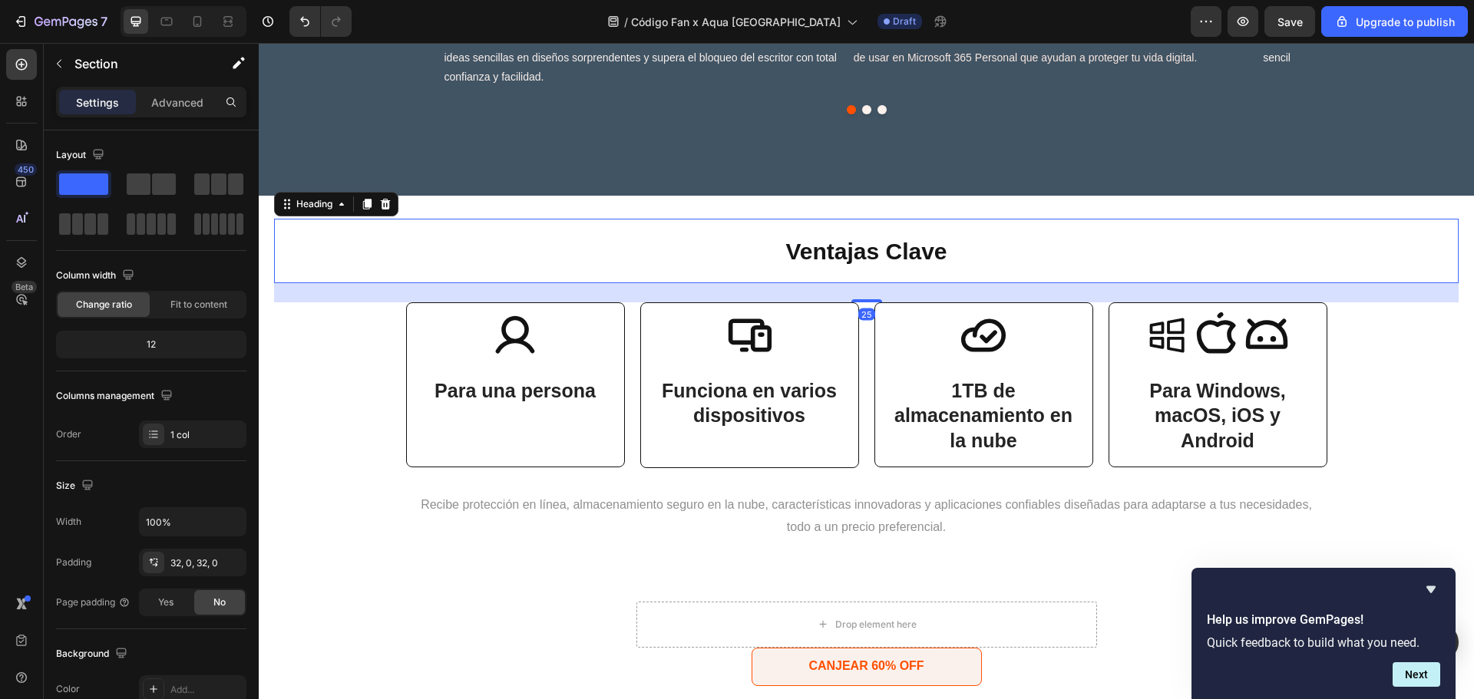
click at [582, 232] on h1 "Ventajas Clave" at bounding box center [866, 251] width 1184 height 64
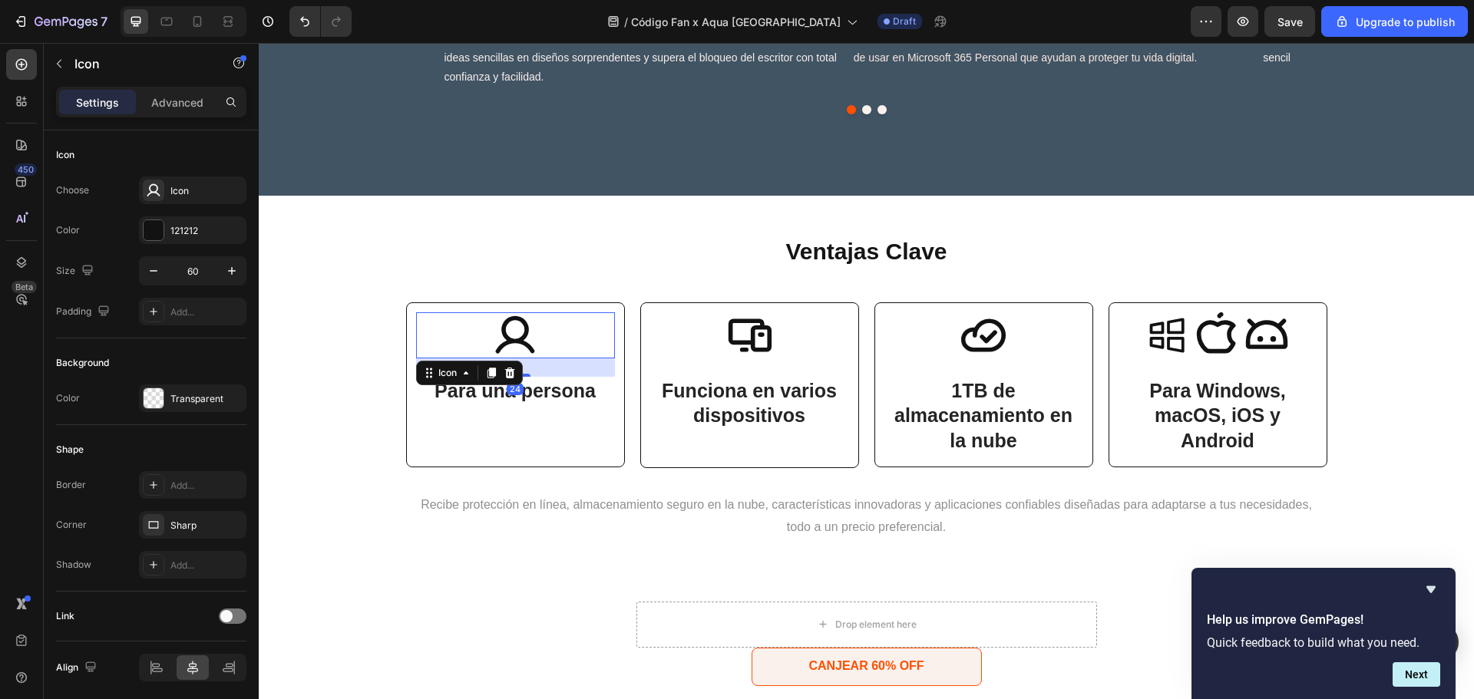
click at [510, 332] on icon at bounding box center [515, 335] width 46 height 46
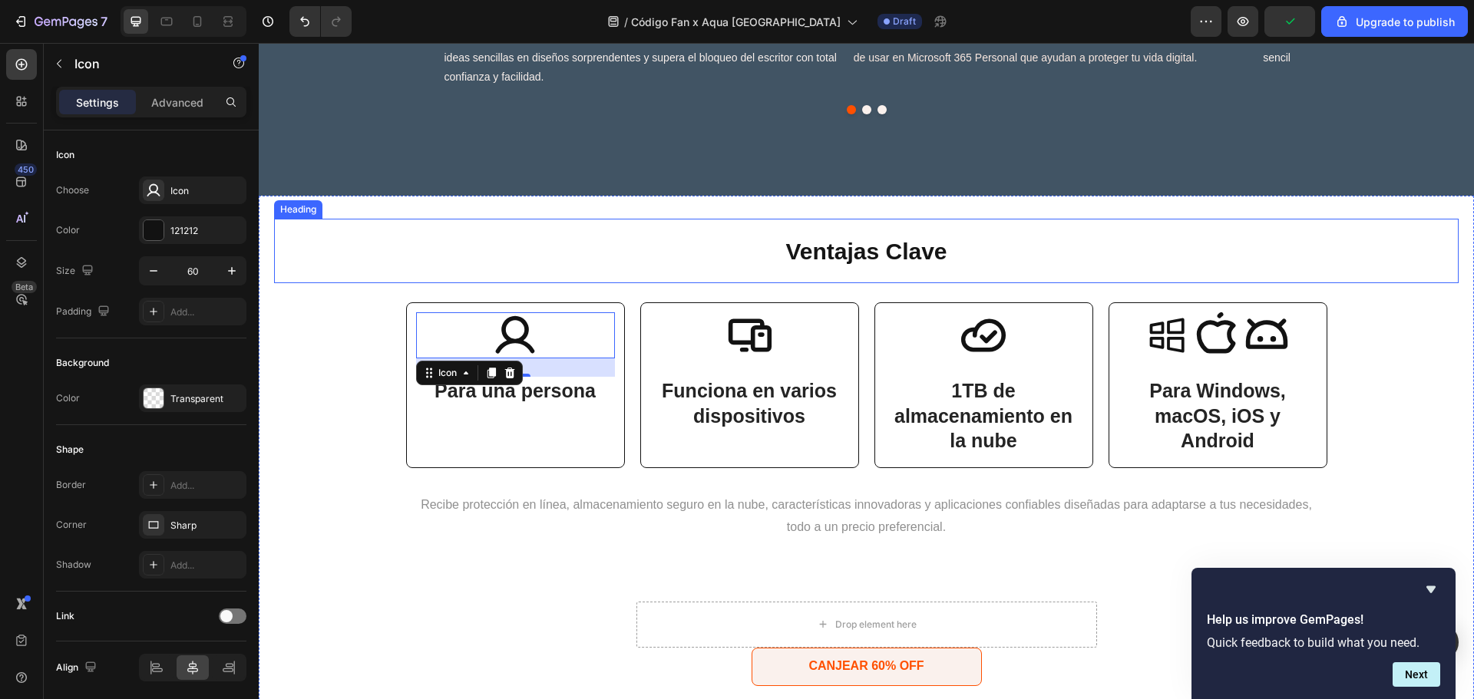
click at [698, 221] on h1 "Ventajas Clave" at bounding box center [866, 251] width 1184 height 64
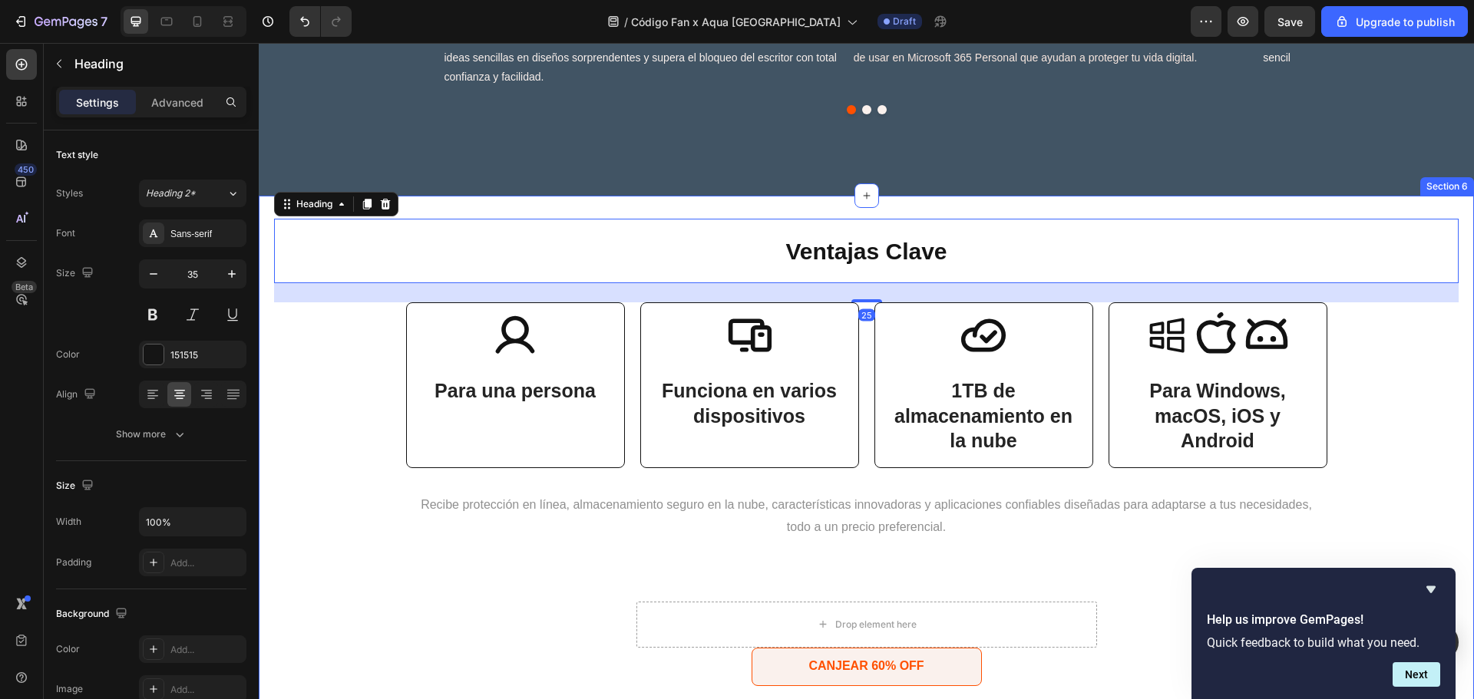
click at [780, 206] on div "Ventajas Clave Heading 25 Icon Para una persona Text Block Row Icon Funciona en…" at bounding box center [866, 576] width 1215 height 761
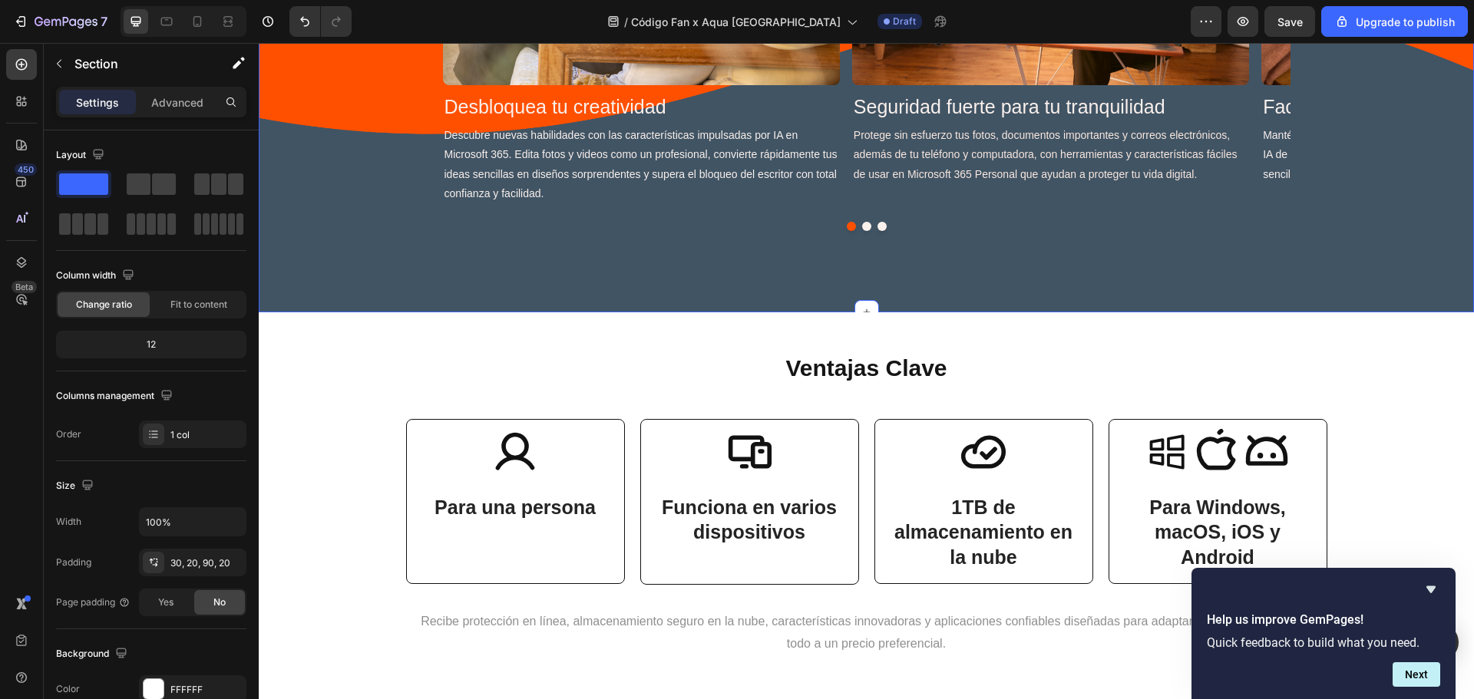
scroll to position [2456, 0]
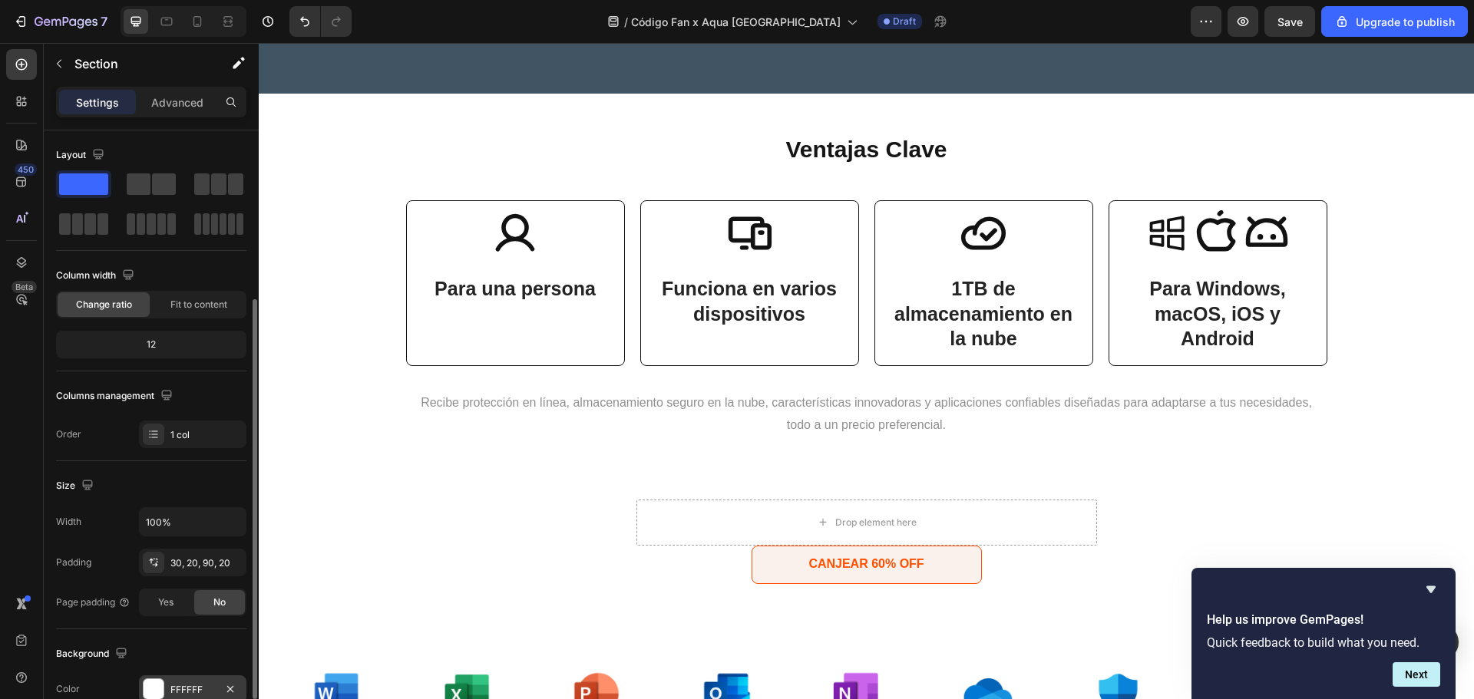
scroll to position [102, 0]
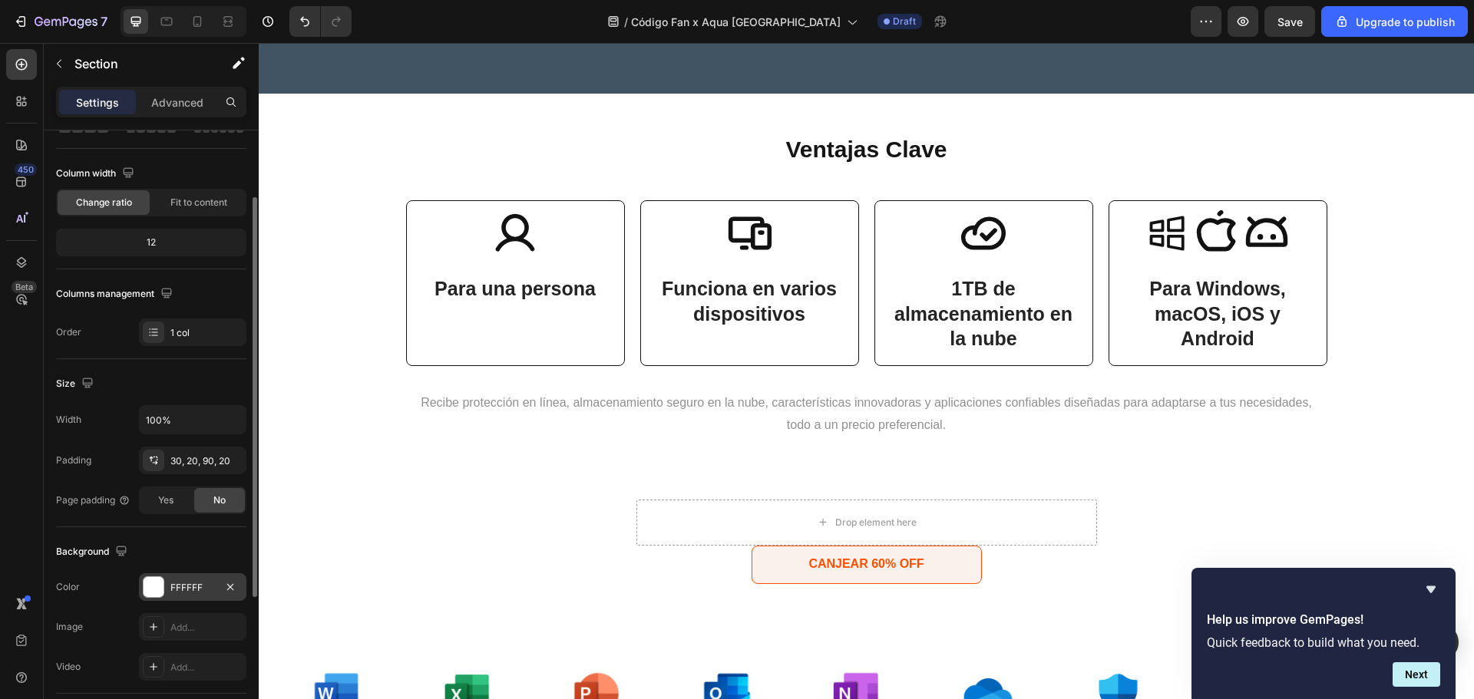
click at [154, 585] on div at bounding box center [154, 587] width 20 height 20
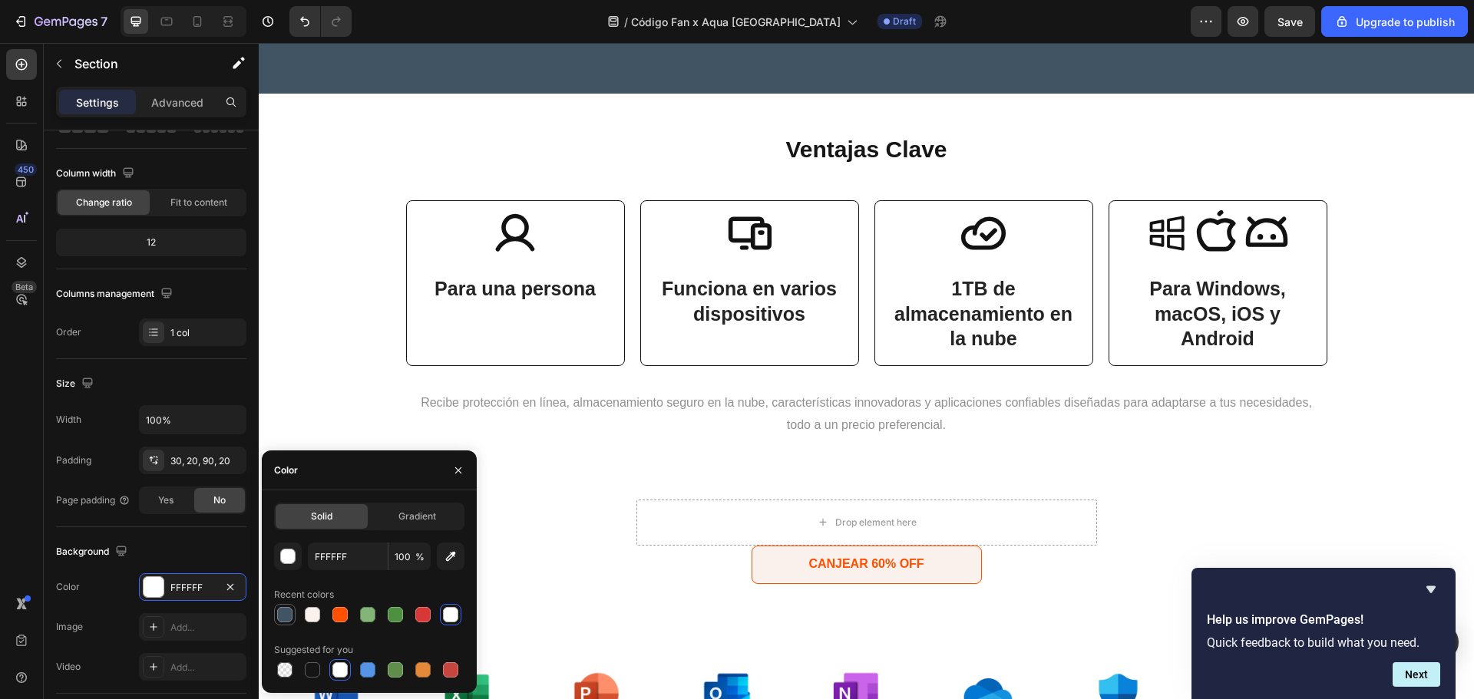
click at [275, 625] on div at bounding box center [284, 614] width 21 height 21
type input "415464"
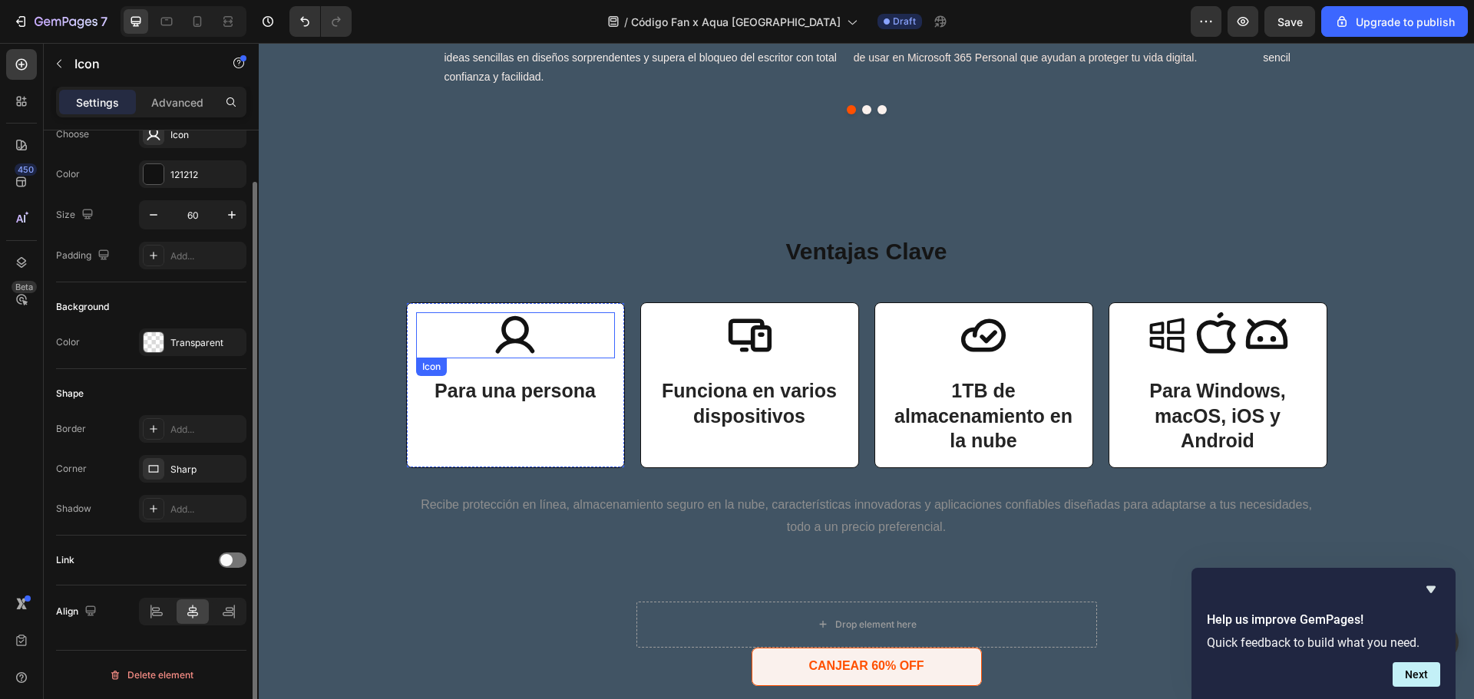
scroll to position [0, 0]
click at [592, 334] on div "Icon 24" at bounding box center [515, 335] width 199 height 46
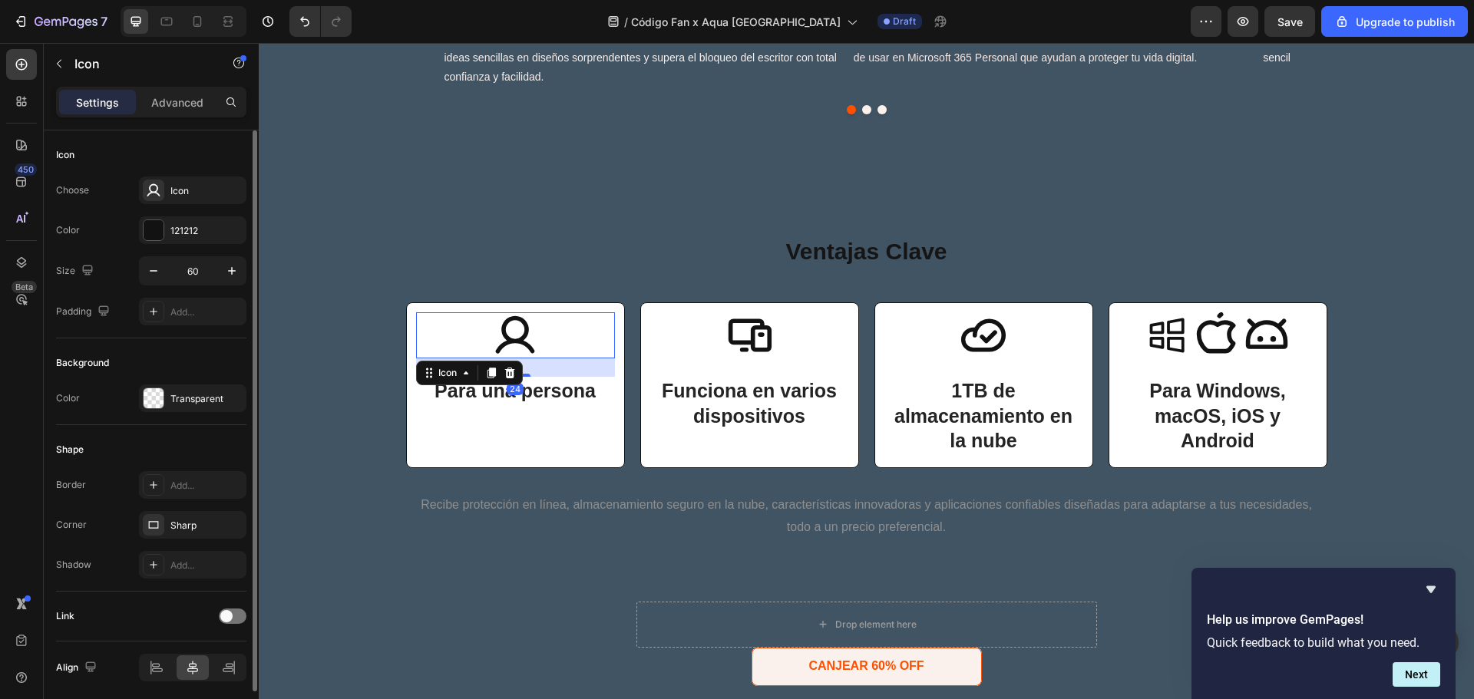
click at [606, 366] on div "24" at bounding box center [515, 367] width 199 height 18
click at [577, 332] on div "Icon 24" at bounding box center [515, 335] width 199 height 46
click at [146, 234] on div at bounding box center [154, 230] width 20 height 20
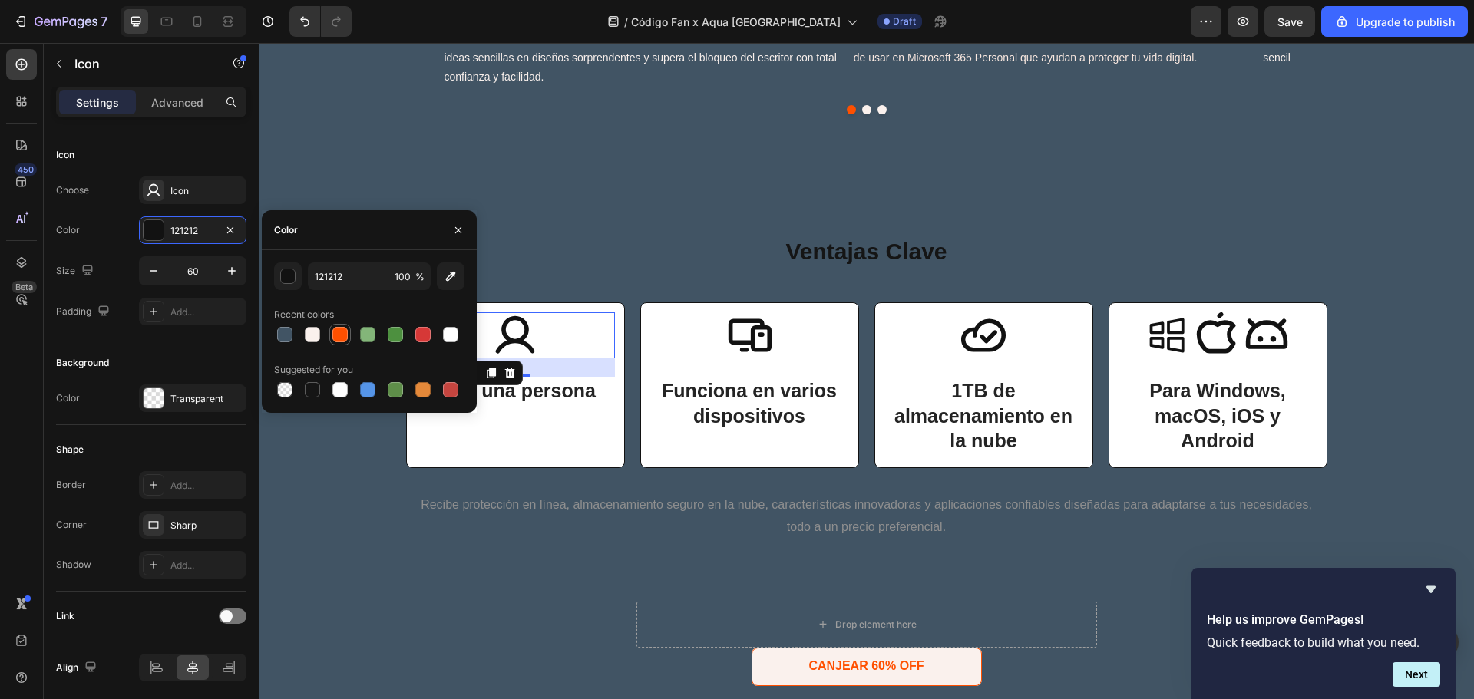
click at [333, 337] on div at bounding box center [339, 334] width 15 height 15
type input "FF5000"
click at [738, 325] on icon at bounding box center [749, 335] width 46 height 46
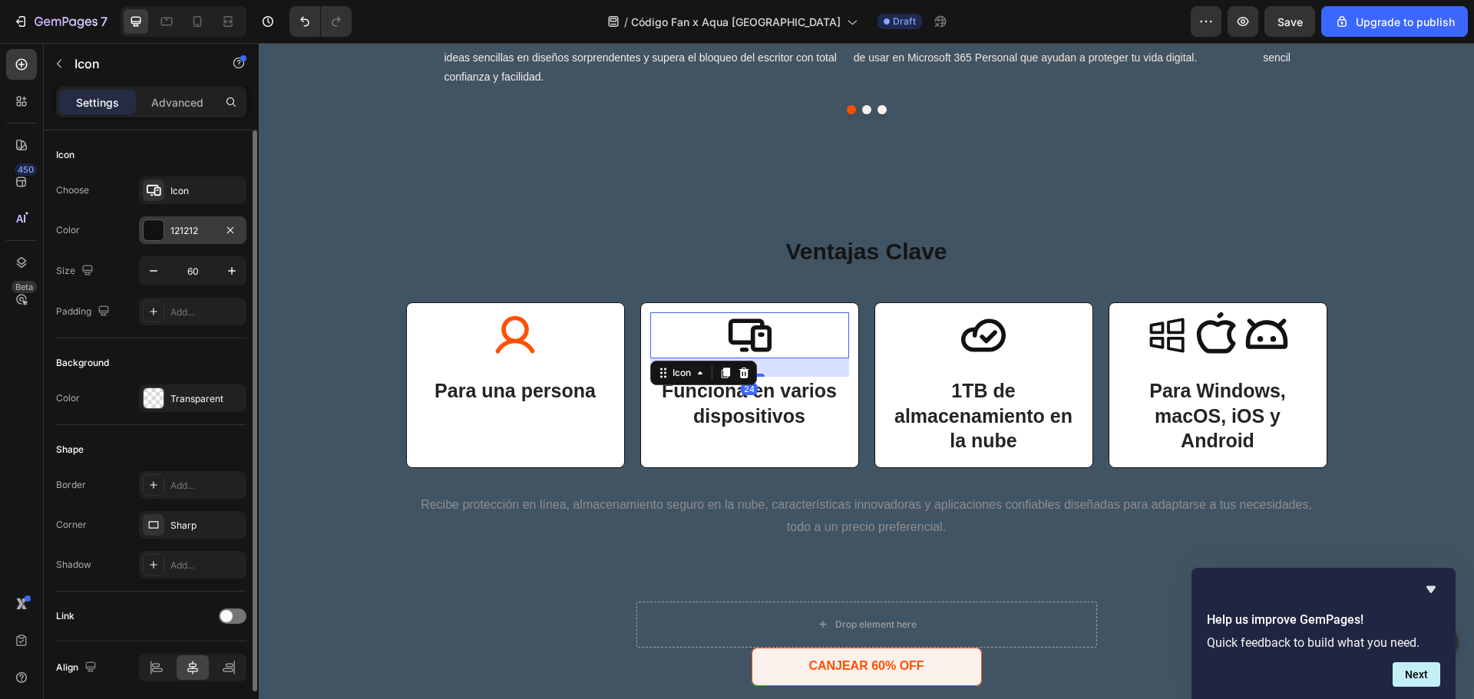
click at [163, 231] on div at bounding box center [154, 230] width 20 height 20
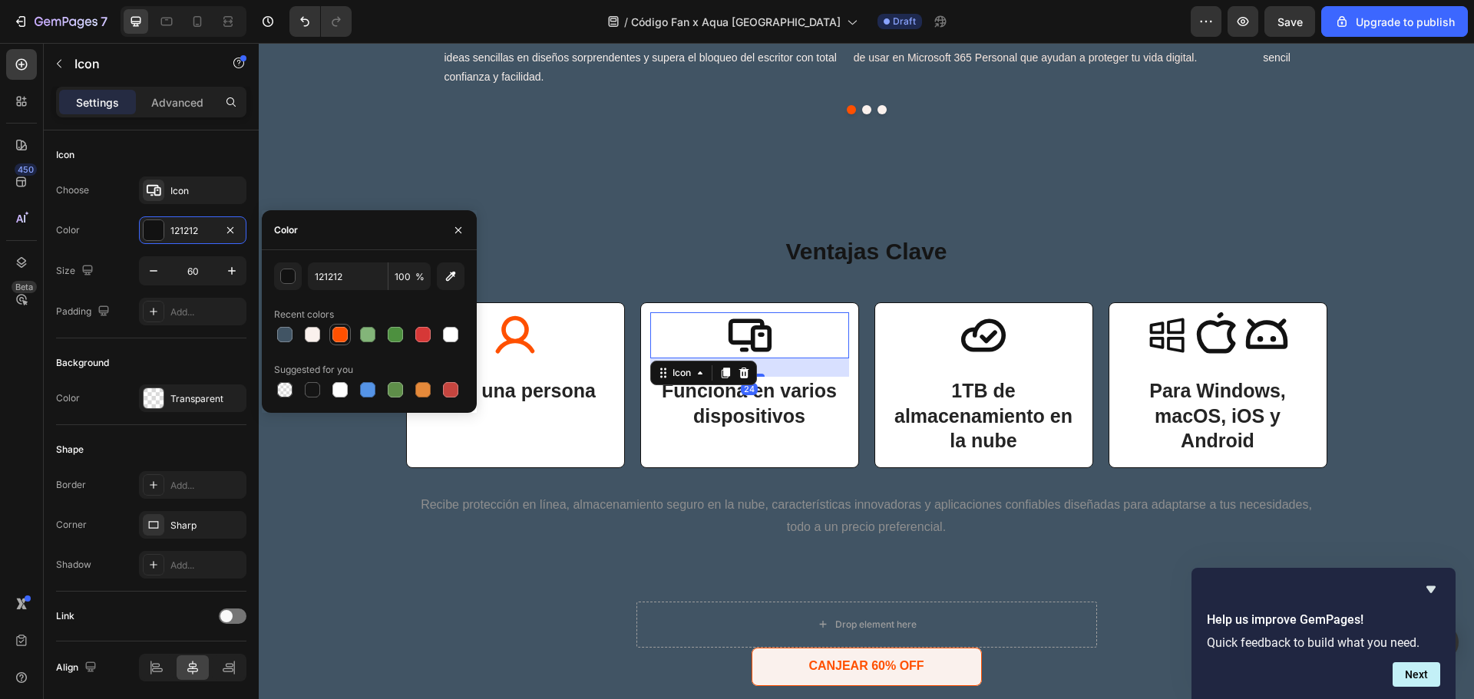
click at [332, 339] on div at bounding box center [340, 334] width 18 height 18
type input "FF5000"
click at [997, 332] on icon at bounding box center [983, 335] width 45 height 33
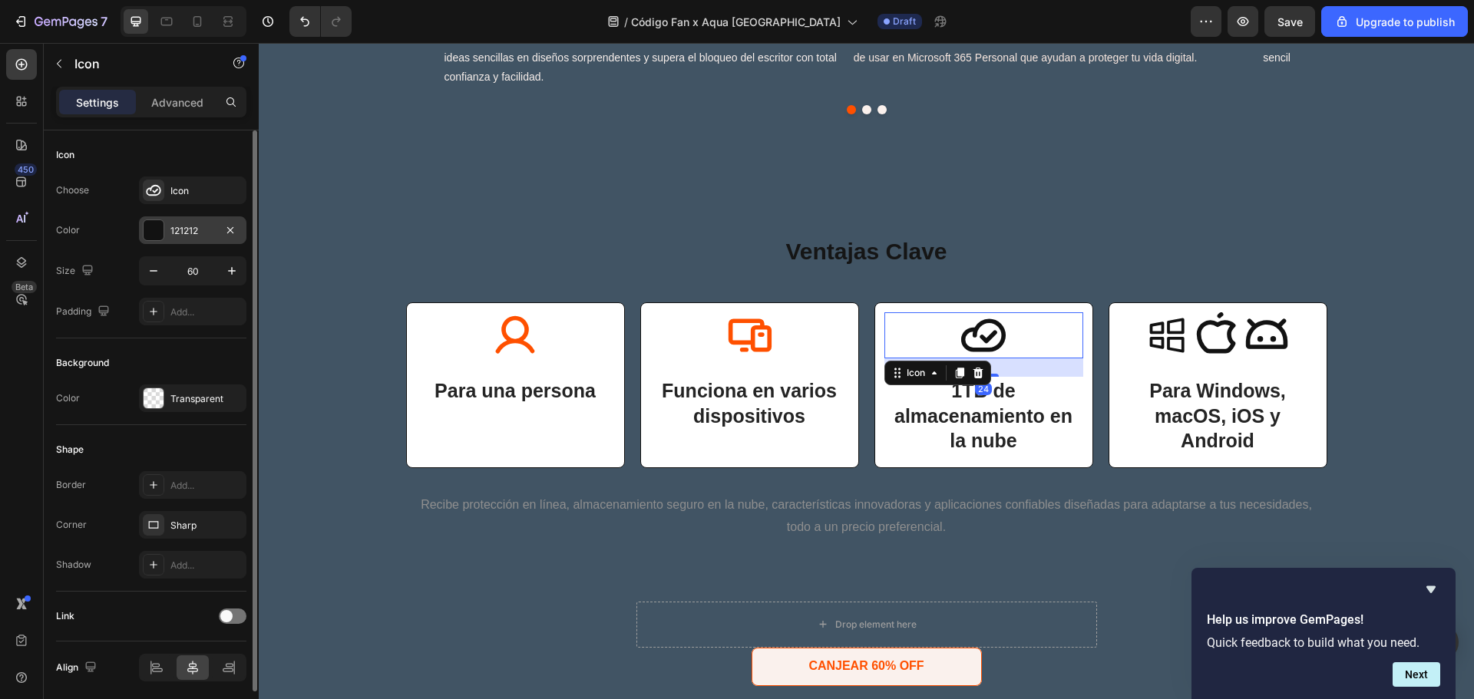
click at [157, 233] on div at bounding box center [154, 230] width 20 height 20
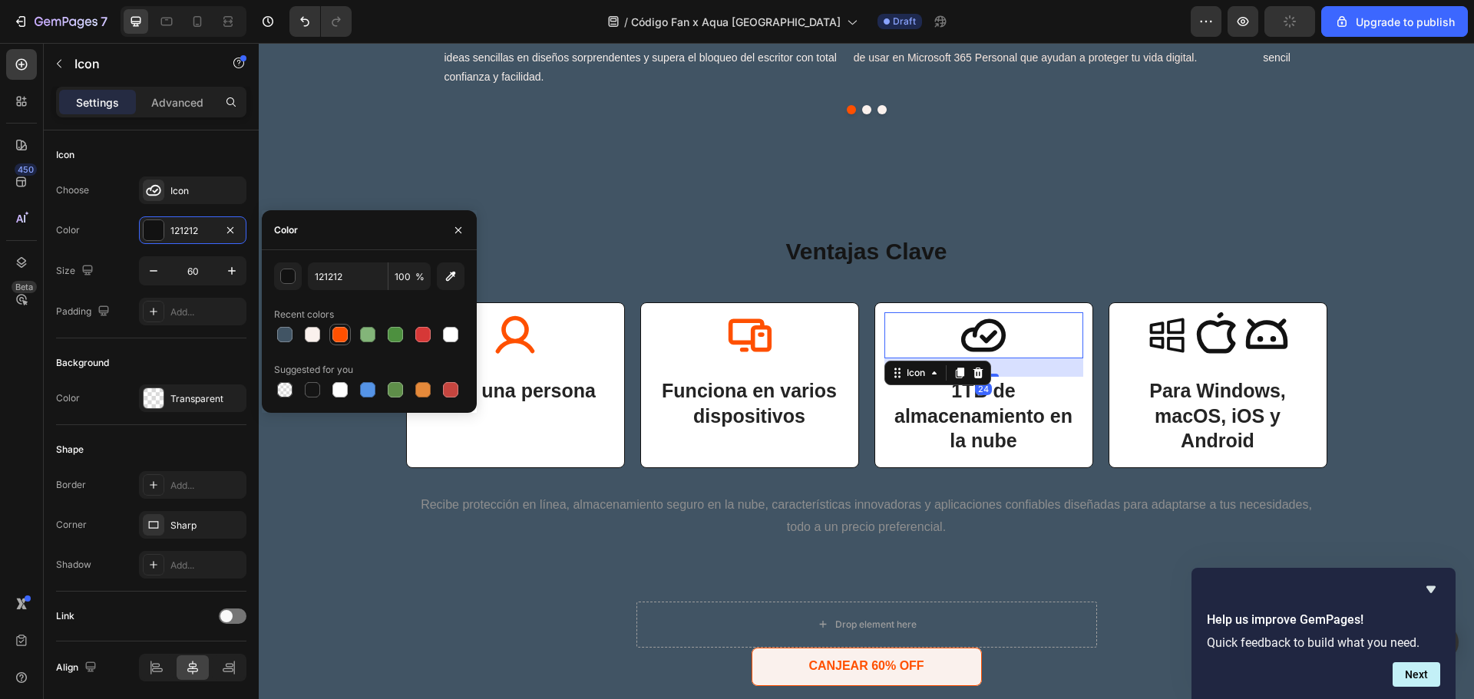
click at [344, 332] on div at bounding box center [339, 334] width 15 height 15
type input "FF5000"
click at [1177, 330] on icon at bounding box center [1167, 336] width 35 height 35
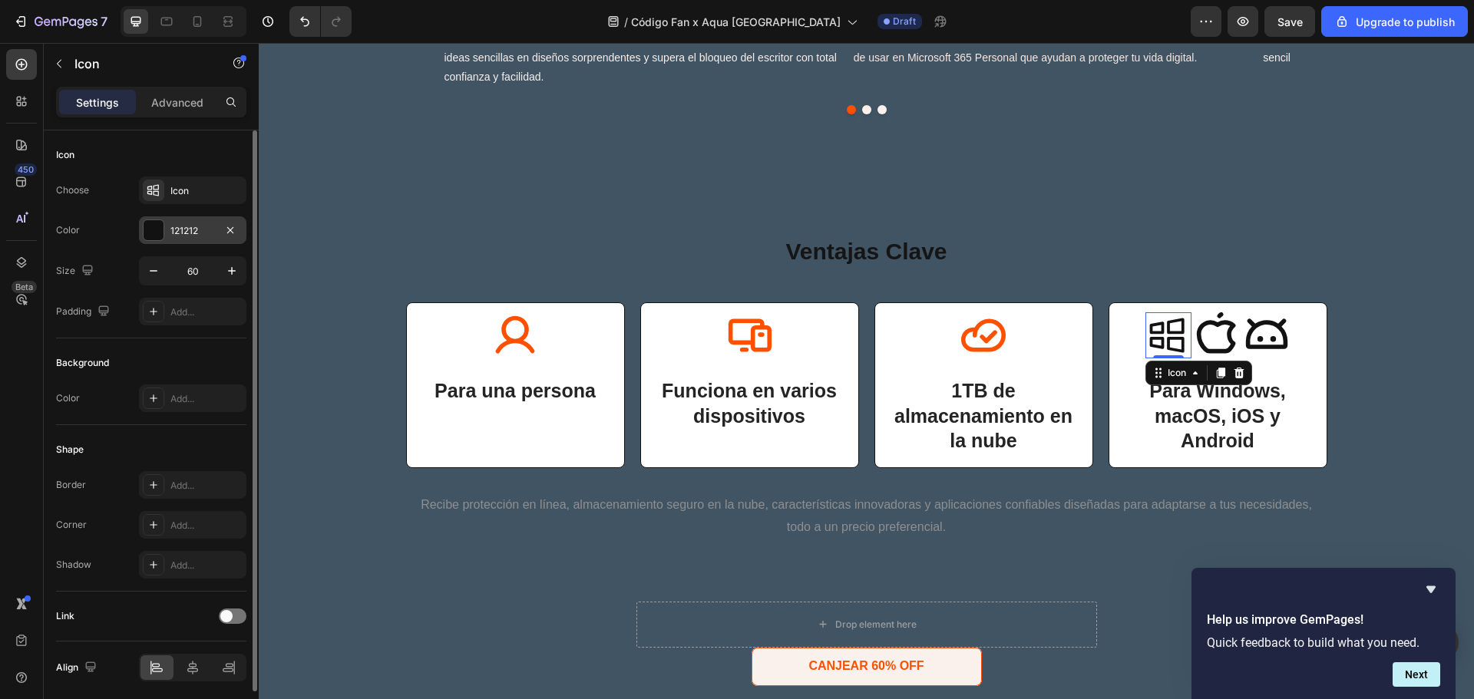
click at [152, 236] on div at bounding box center [154, 230] width 20 height 20
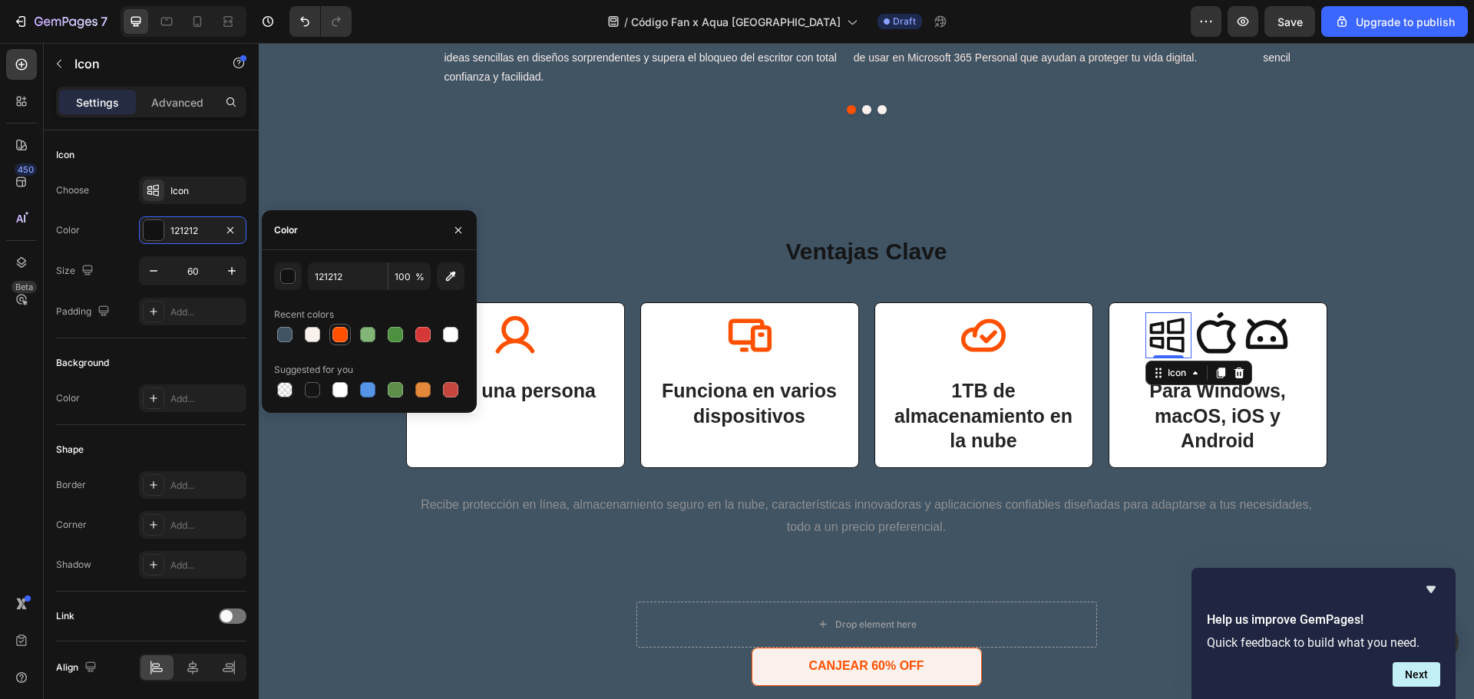
click at [335, 336] on div at bounding box center [339, 334] width 15 height 15
type input "FF5000"
click at [1217, 336] on icon at bounding box center [1217, 335] width 46 height 46
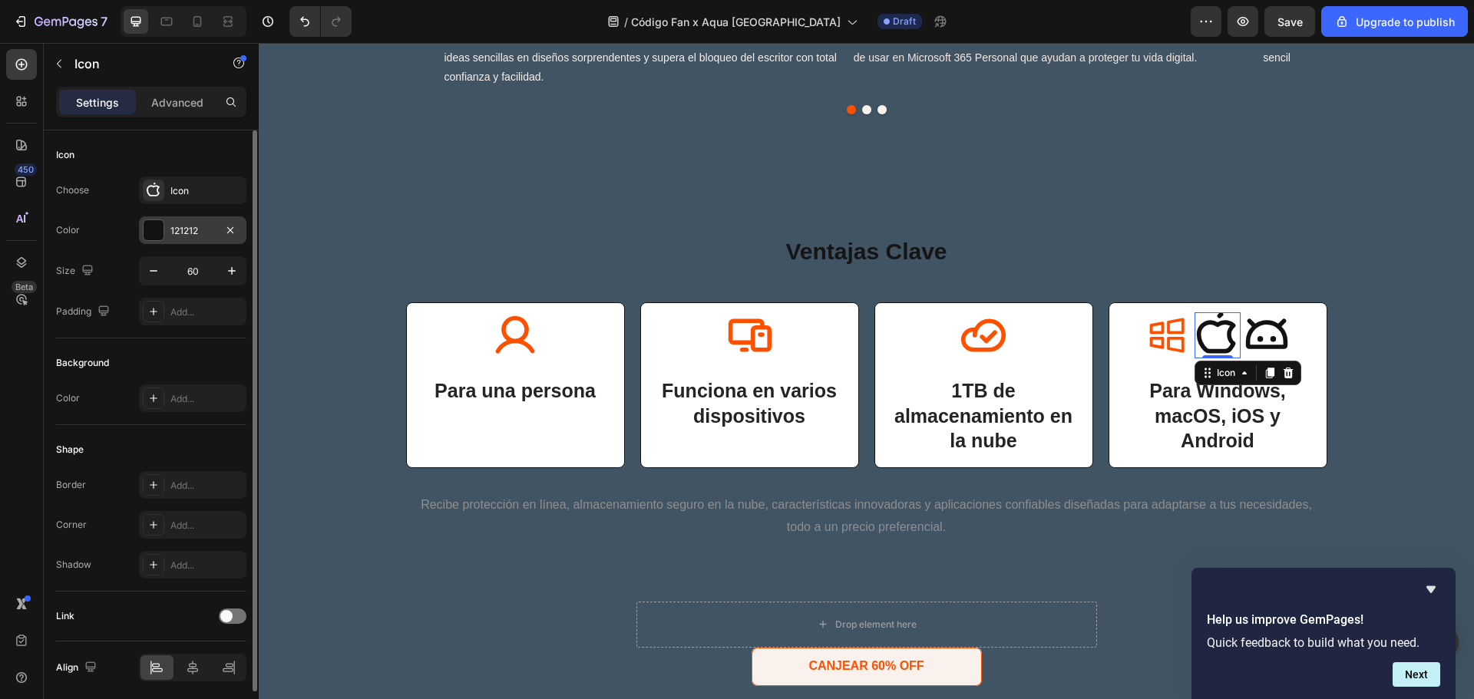
click at [161, 225] on div at bounding box center [154, 230] width 20 height 20
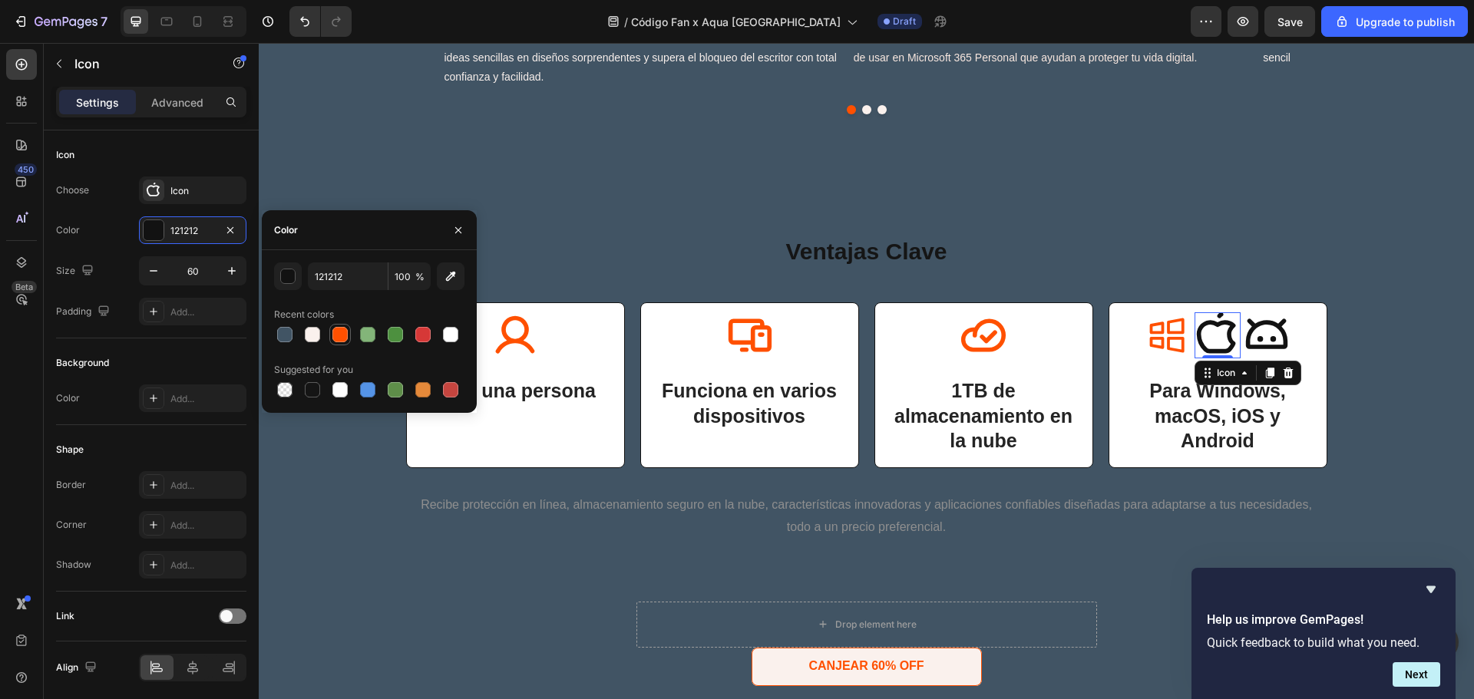
click at [334, 333] on div at bounding box center [339, 334] width 15 height 15
type input "FF5000"
click at [1272, 336] on icon at bounding box center [1267, 335] width 46 height 46
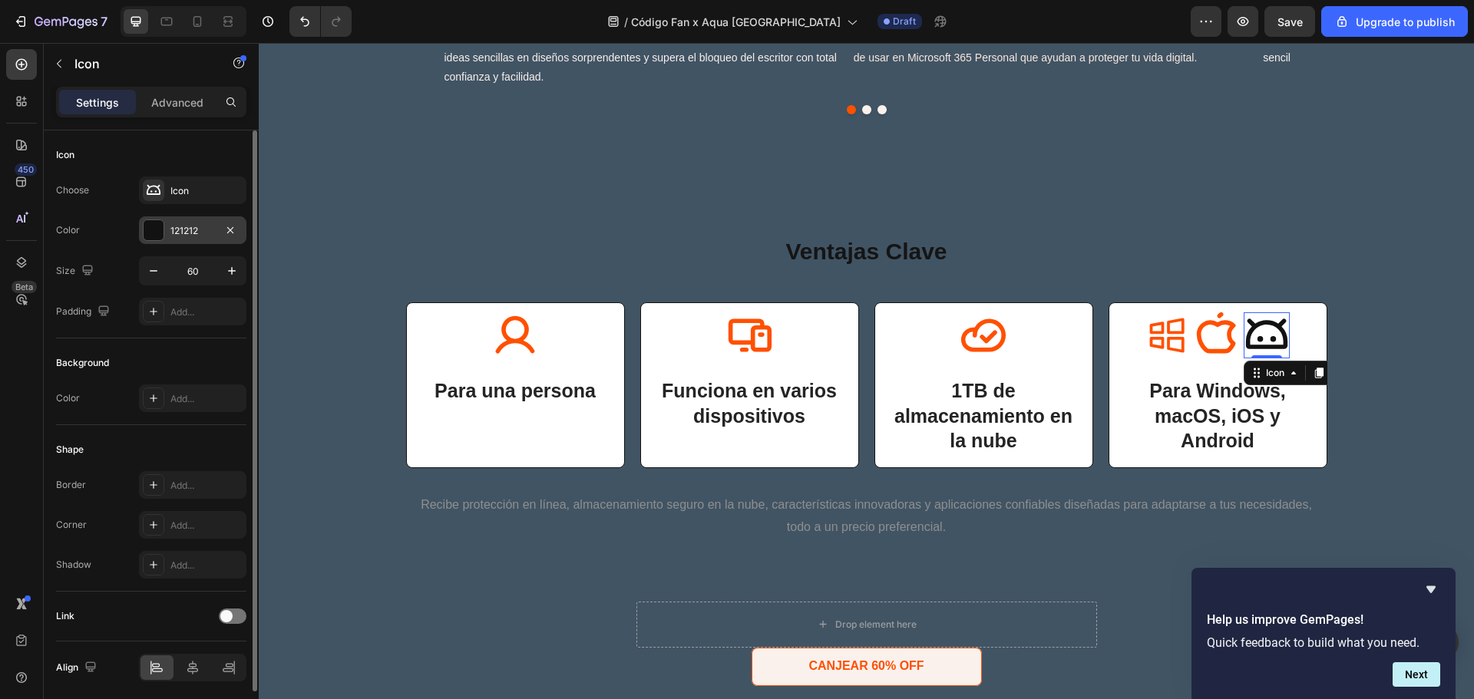
click at [143, 238] on div at bounding box center [153, 230] width 21 height 21
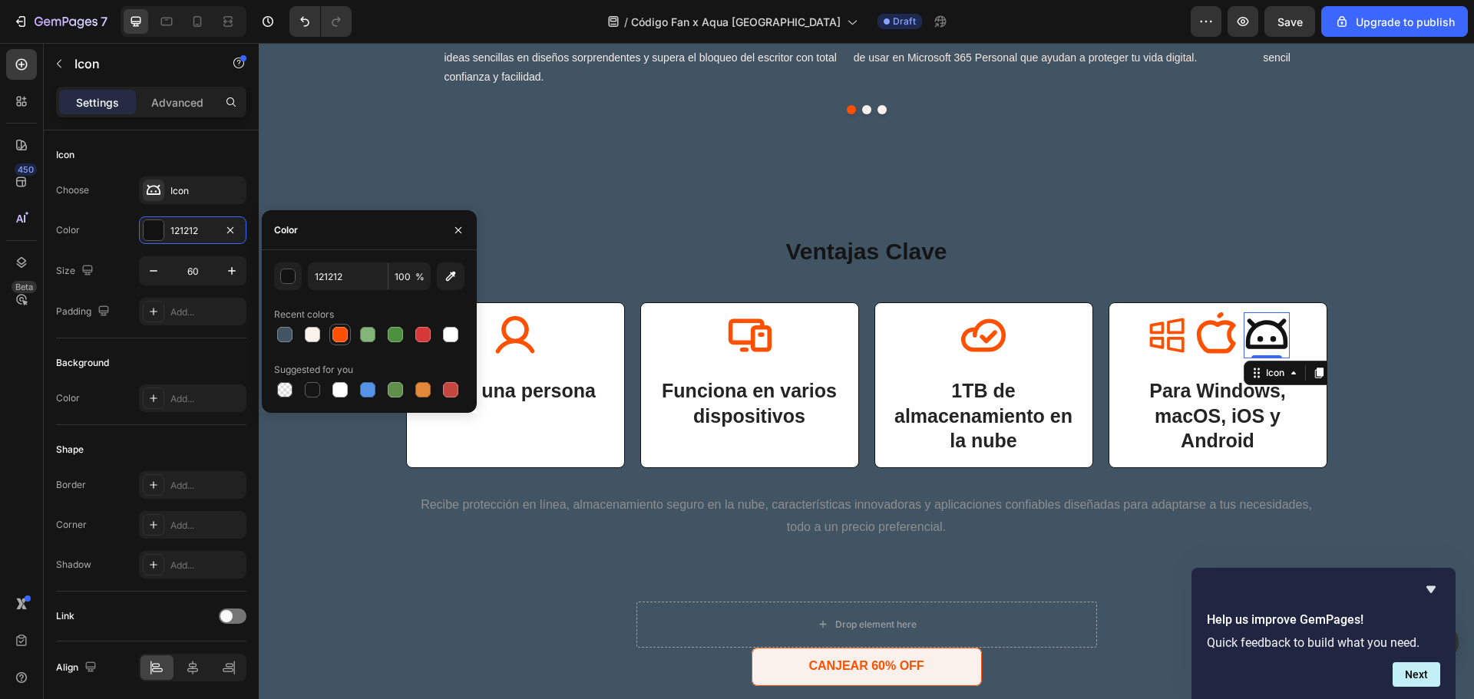
click at [332, 335] on div at bounding box center [339, 334] width 15 height 15
type input "FF5000"
click at [518, 392] on p "Para una persona" at bounding box center [516, 390] width 196 height 25
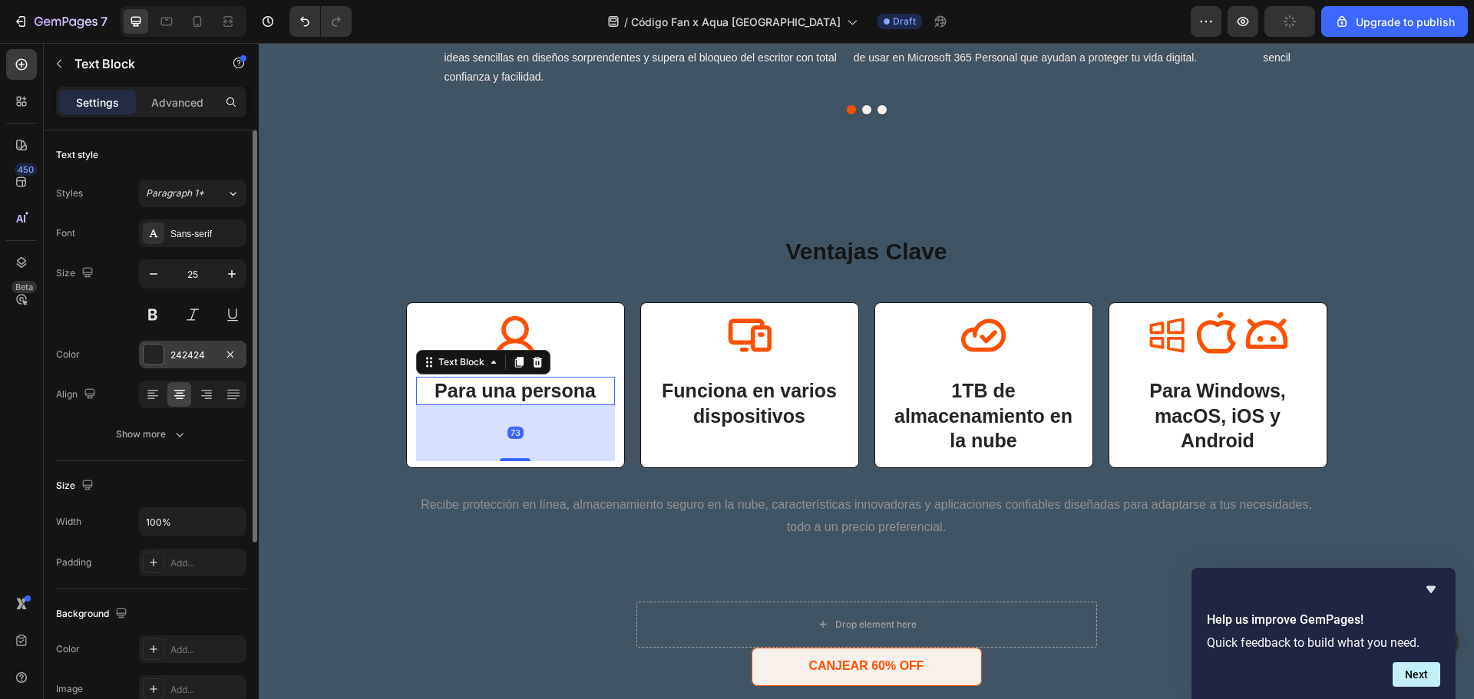
click at [158, 352] on div at bounding box center [154, 355] width 20 height 20
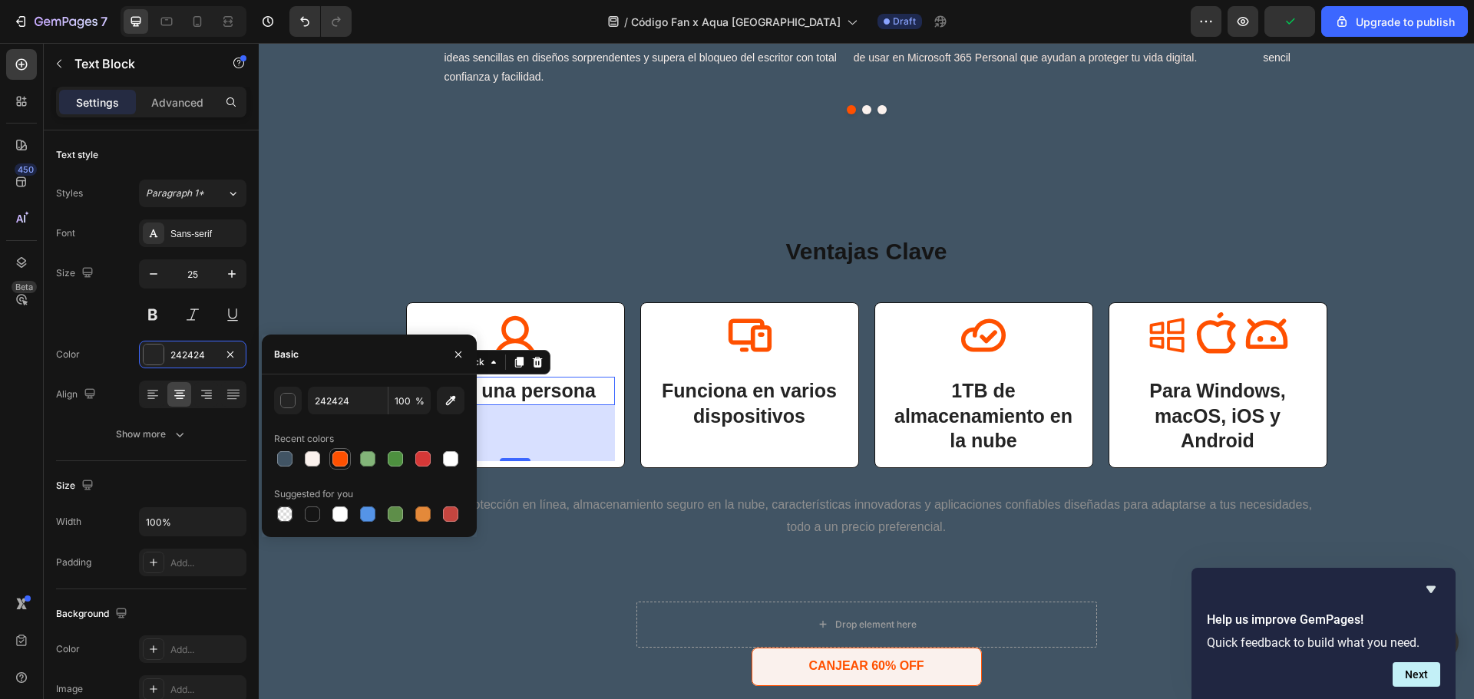
click at [341, 464] on div at bounding box center [339, 458] width 15 height 15
type input "FF5000"
click at [811, 407] on p "Funciona en varios dispositivos" at bounding box center [750, 403] width 196 height 50
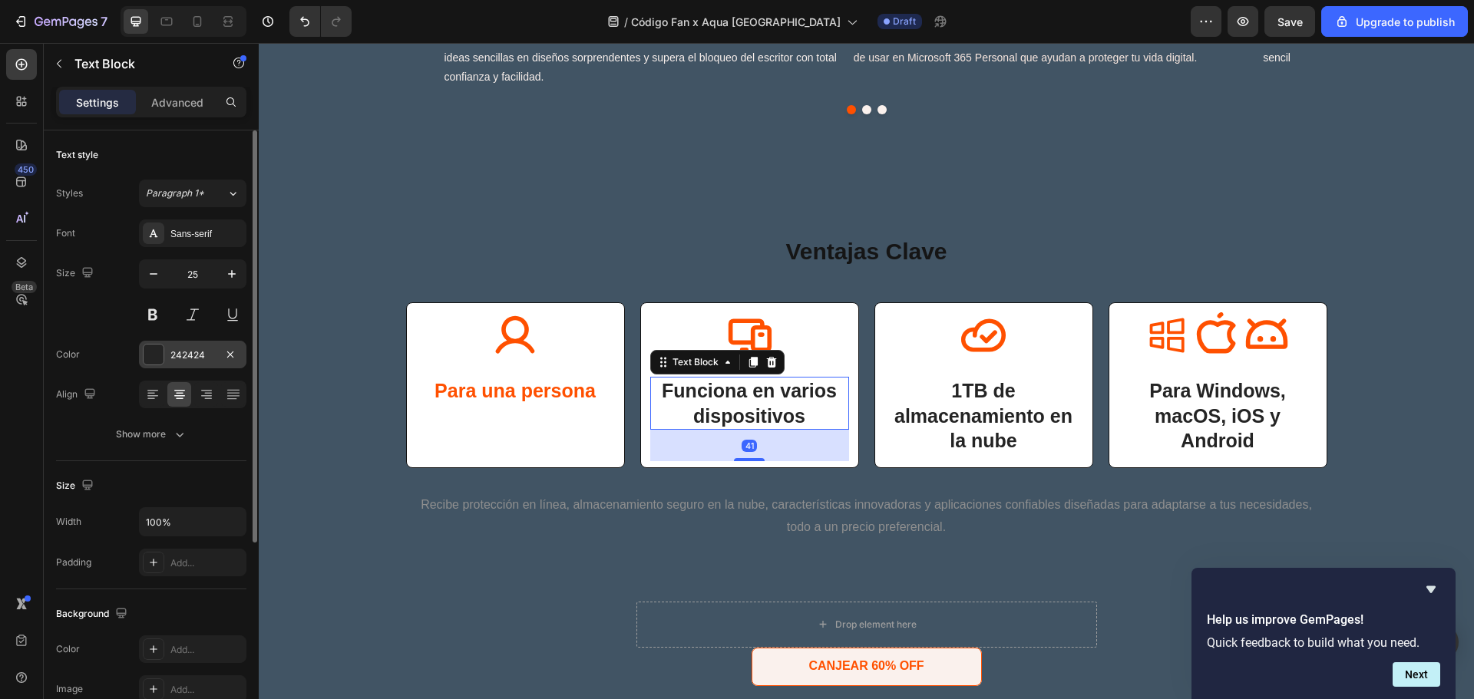
click at [152, 362] on div at bounding box center [154, 355] width 20 height 20
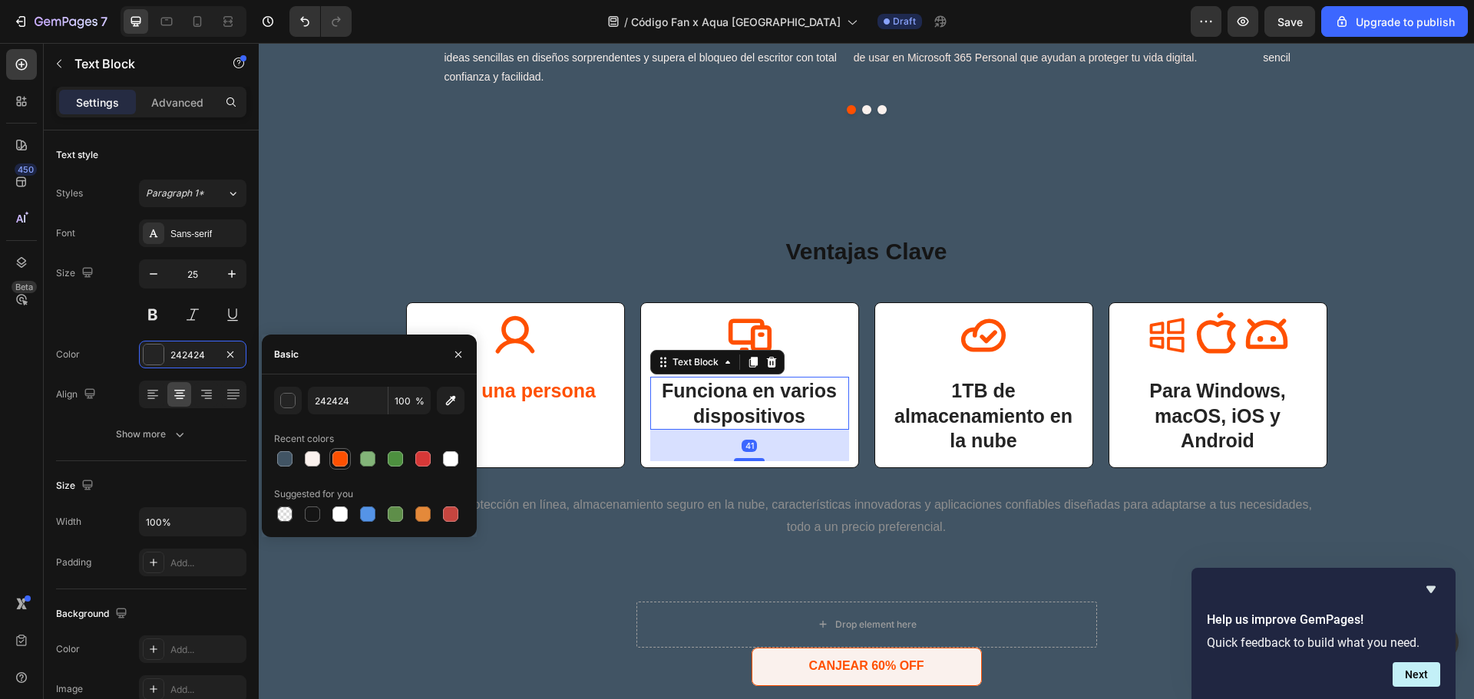
click at [342, 458] on div at bounding box center [339, 458] width 15 height 15
type input "FF5000"
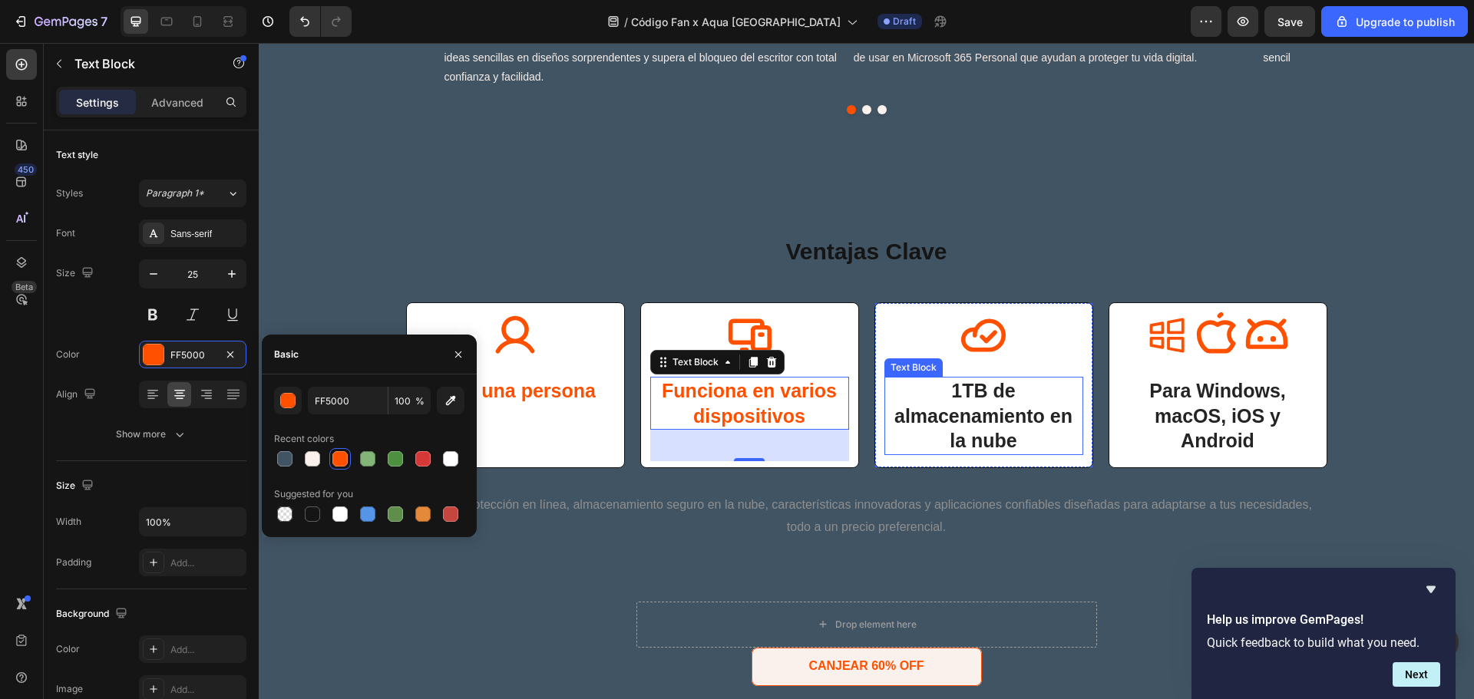
click at [1013, 387] on p "1TB de almacenamiento en la nube" at bounding box center [984, 415] width 196 height 75
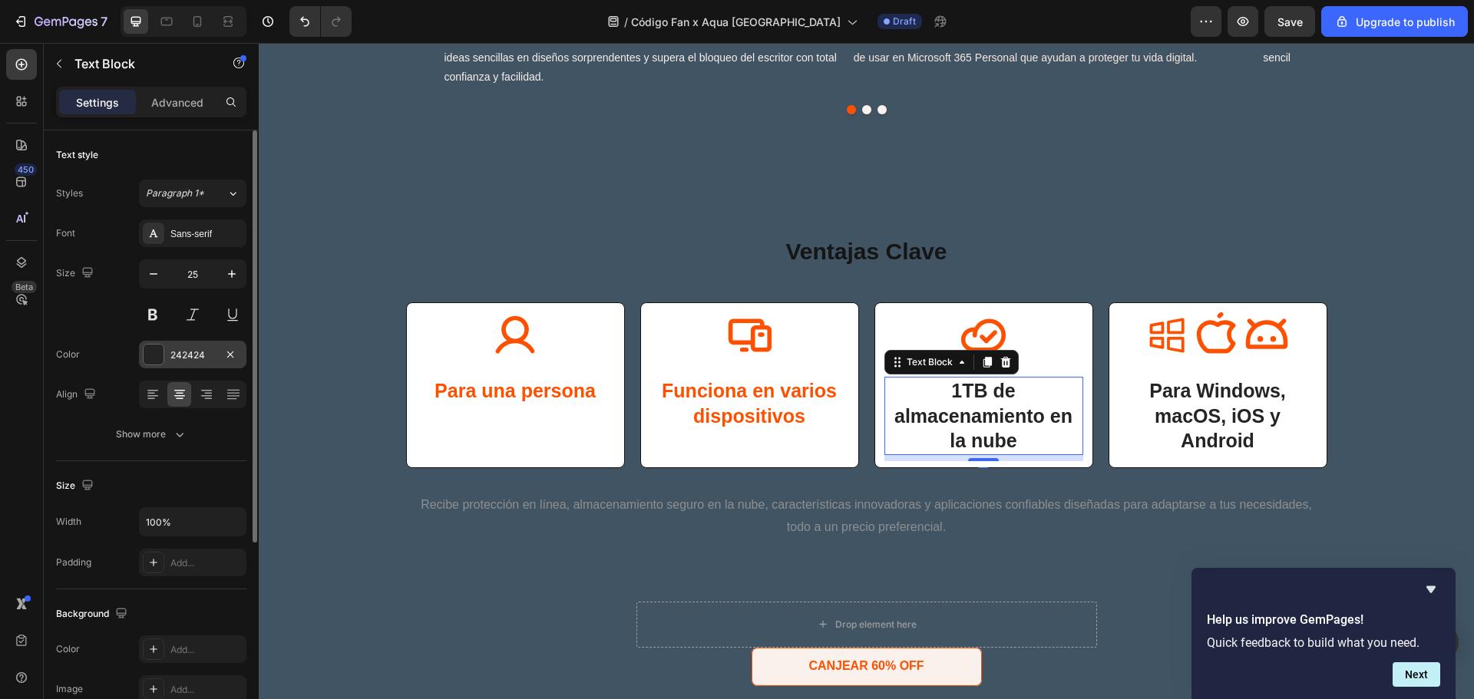
click at [164, 351] on div "242424" at bounding box center [192, 355] width 107 height 28
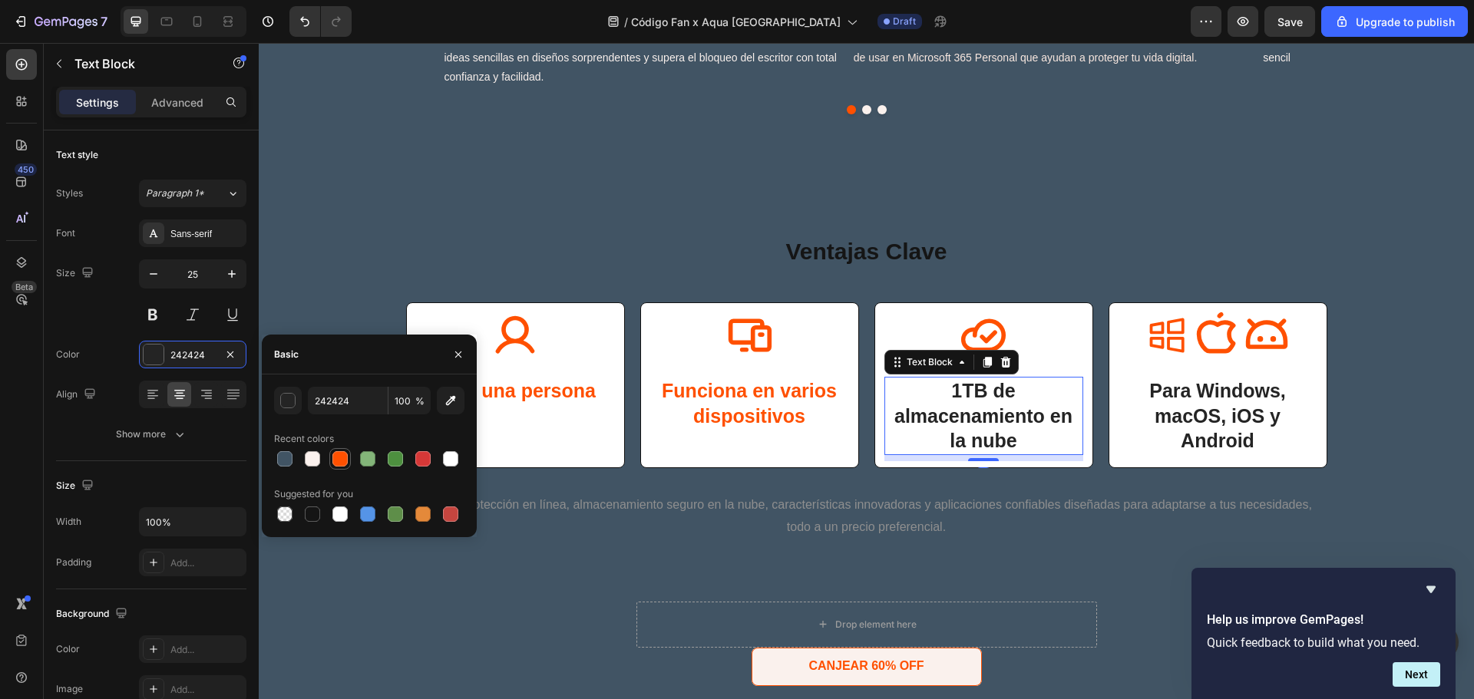
click at [344, 464] on div at bounding box center [339, 458] width 15 height 15
type input "FF5000"
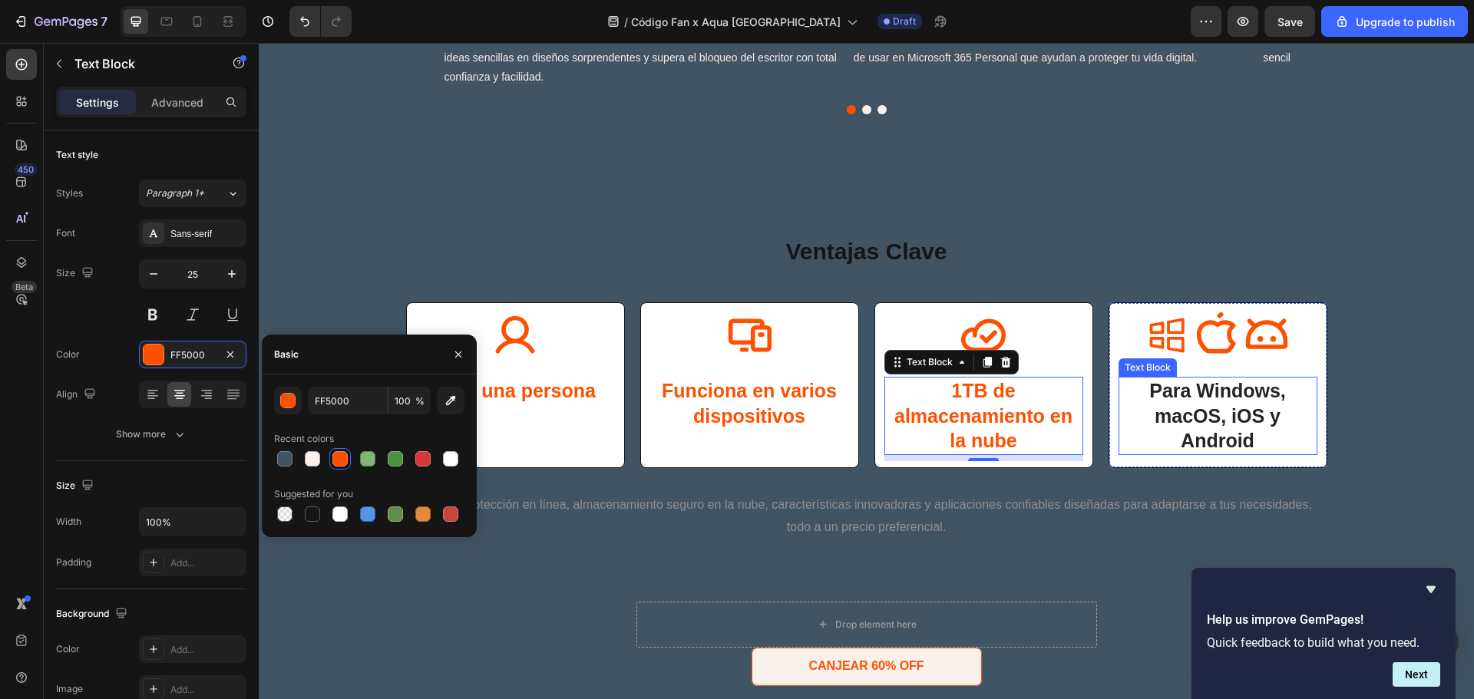
click at [1262, 432] on p "Para Windows, macOS, iOS y Android" at bounding box center [1218, 415] width 196 height 75
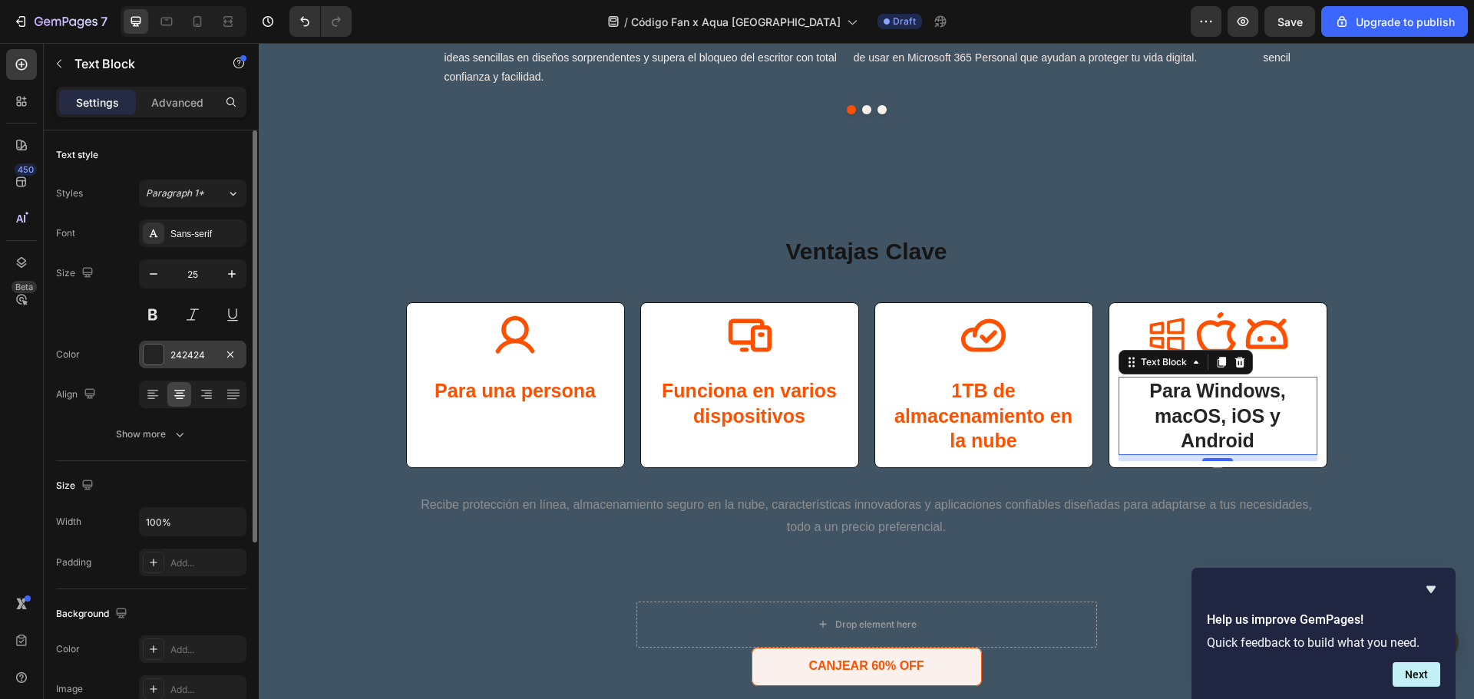
click at [164, 352] on div at bounding box center [153, 354] width 21 height 21
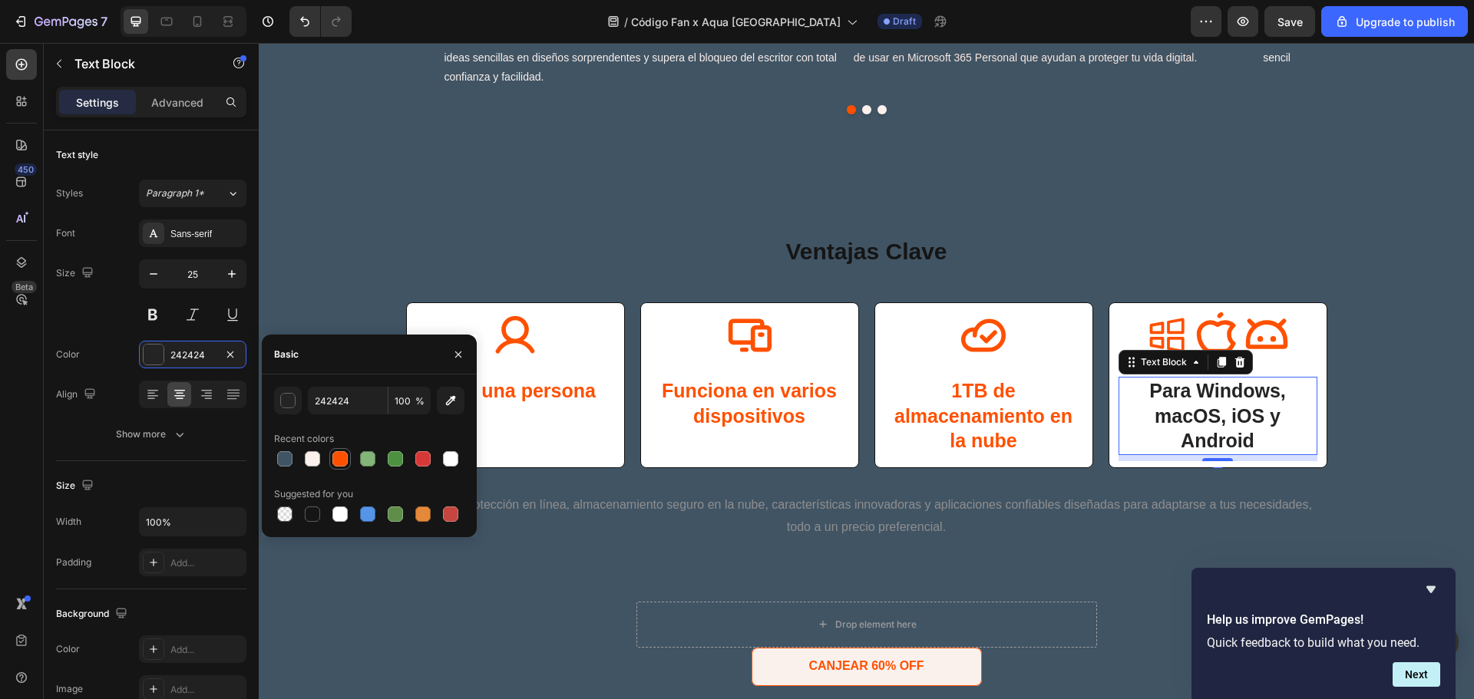
click at [344, 455] on div at bounding box center [339, 458] width 15 height 15
type input "FF5000"
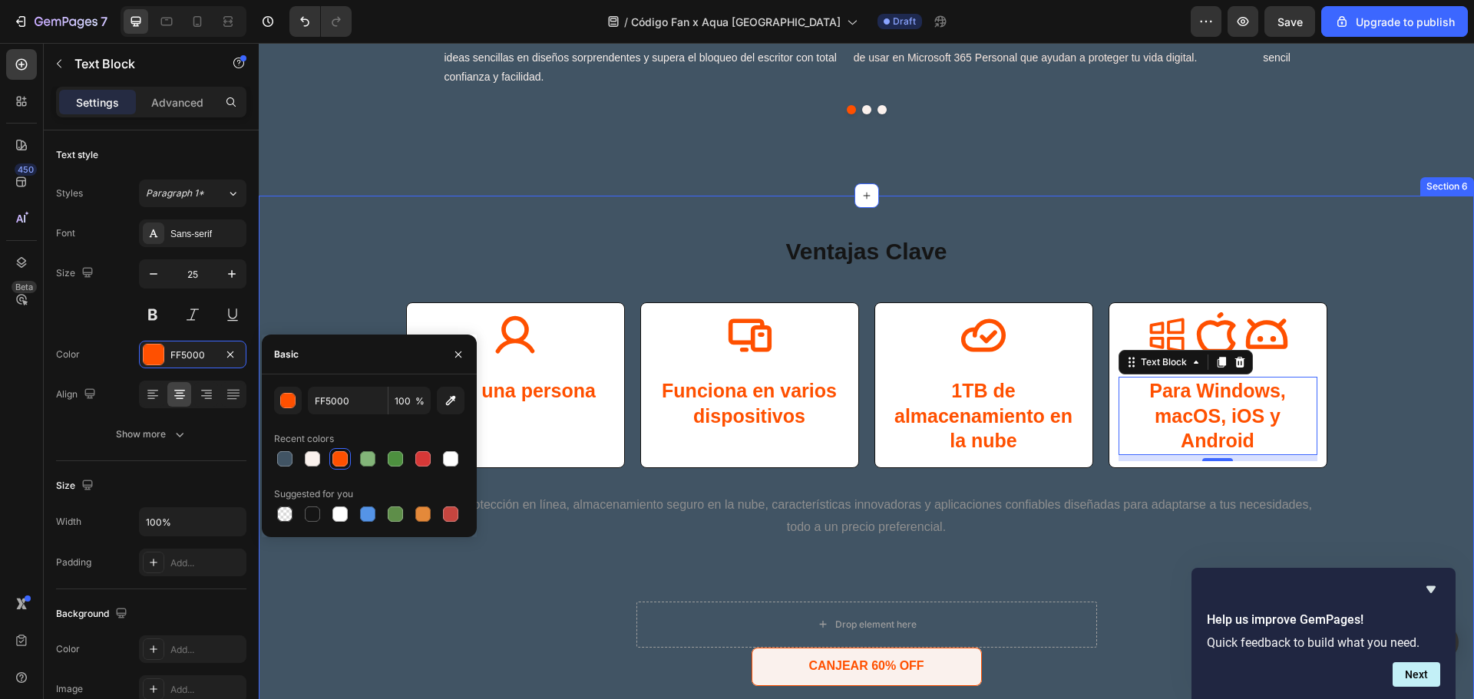
click at [1353, 434] on div "Icon Para una persona Text Block Row Icon Funciona en varios dispositivos Text …" at bounding box center [866, 397] width 1184 height 190
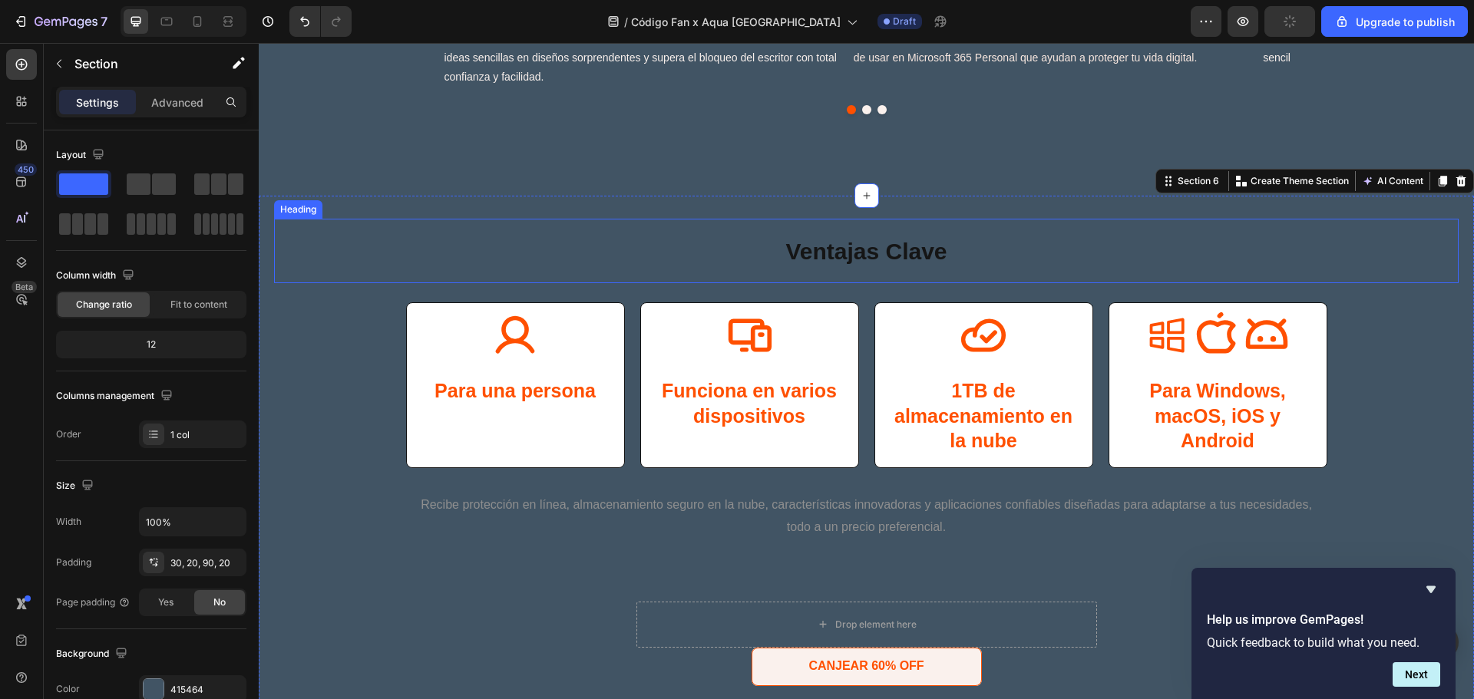
click at [920, 258] on span "Ventajas Clave" at bounding box center [865, 251] width 161 height 25
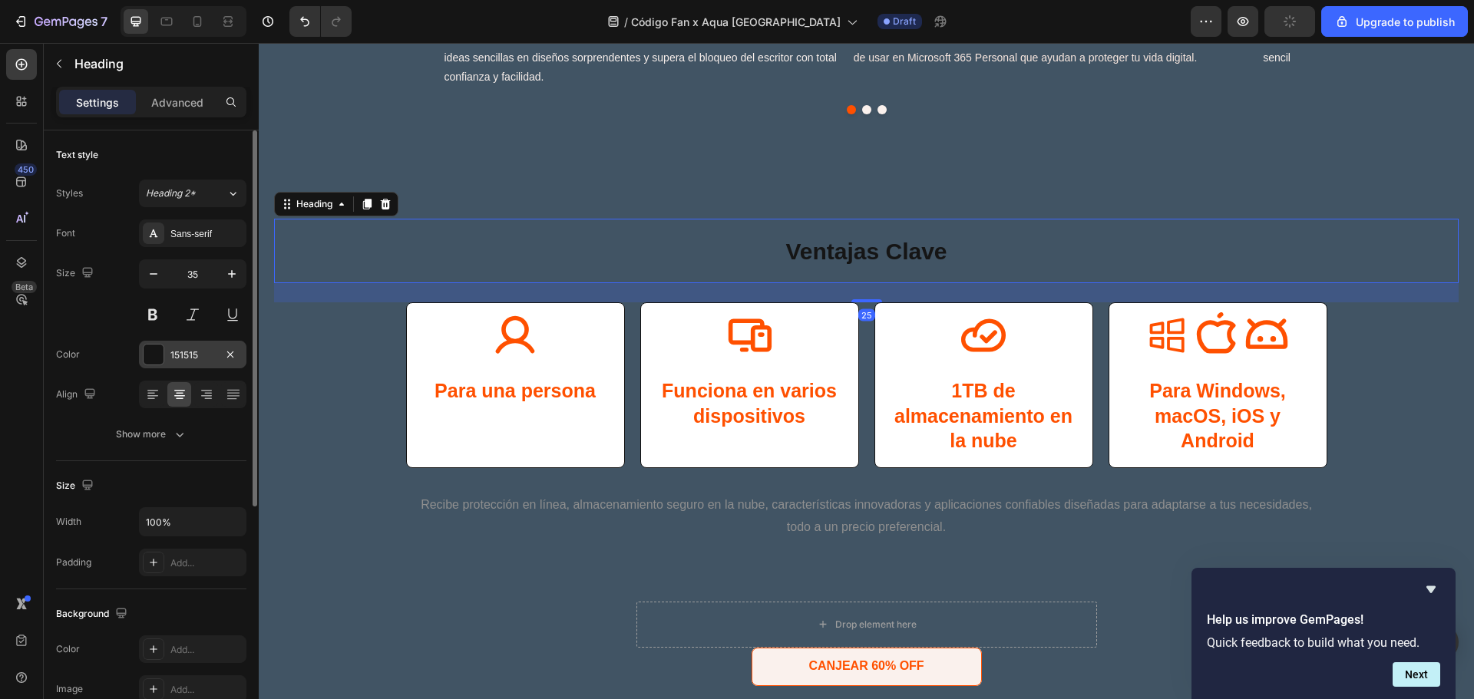
click at [150, 355] on div at bounding box center [154, 355] width 20 height 20
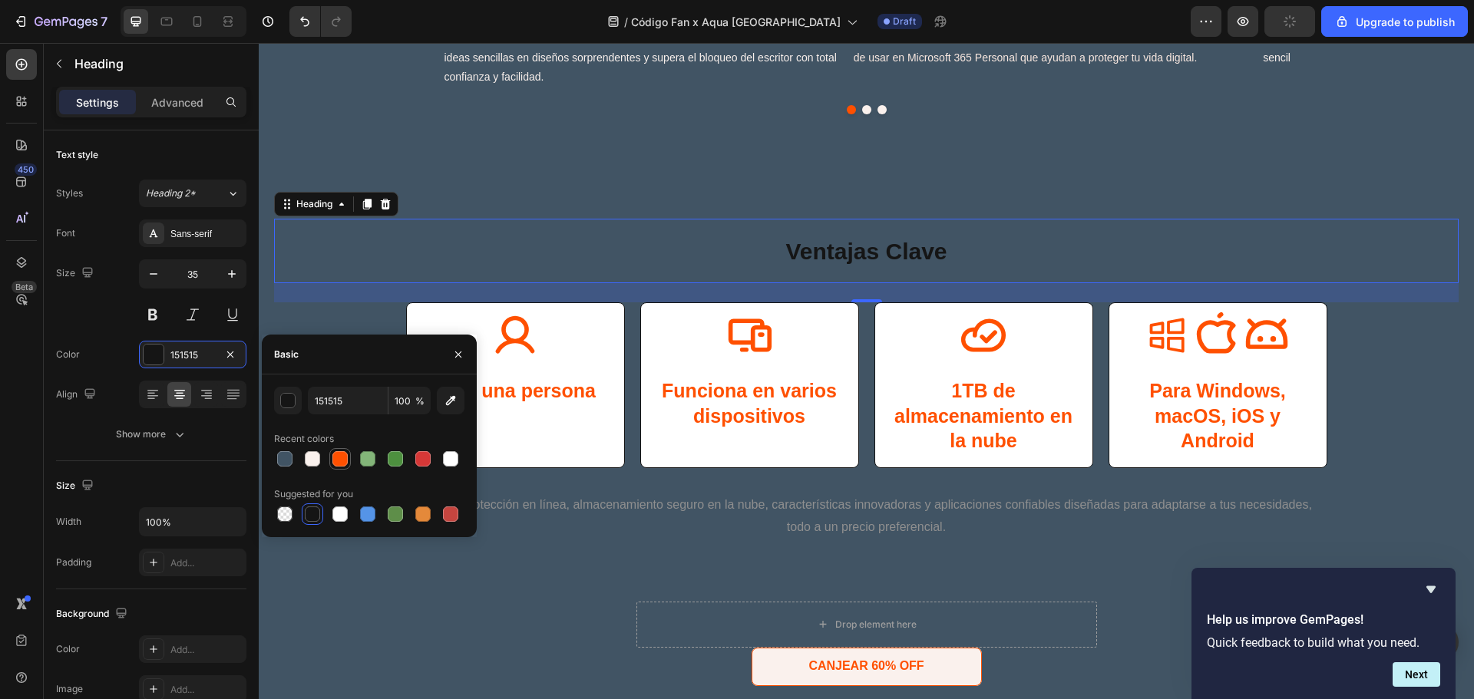
click at [334, 458] on div at bounding box center [339, 458] width 15 height 15
type input "FF5000"
click at [745, 484] on div "Icon Para una persona Text Block Row Icon Funciona en varios dispositivos Text …" at bounding box center [866, 397] width 1184 height 190
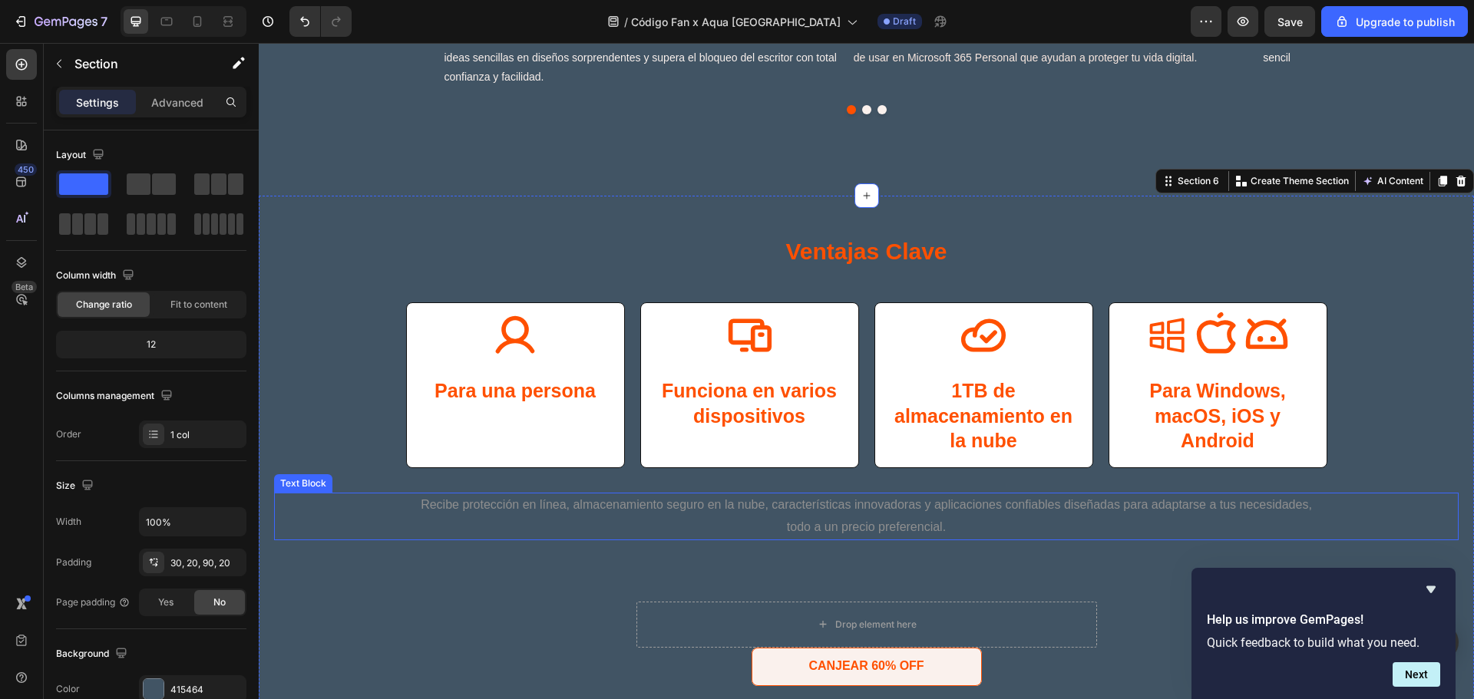
click at [586, 506] on p "Recibe protección en línea, almacenamiento seguro en la nube, características i…" at bounding box center [866, 516] width 897 height 45
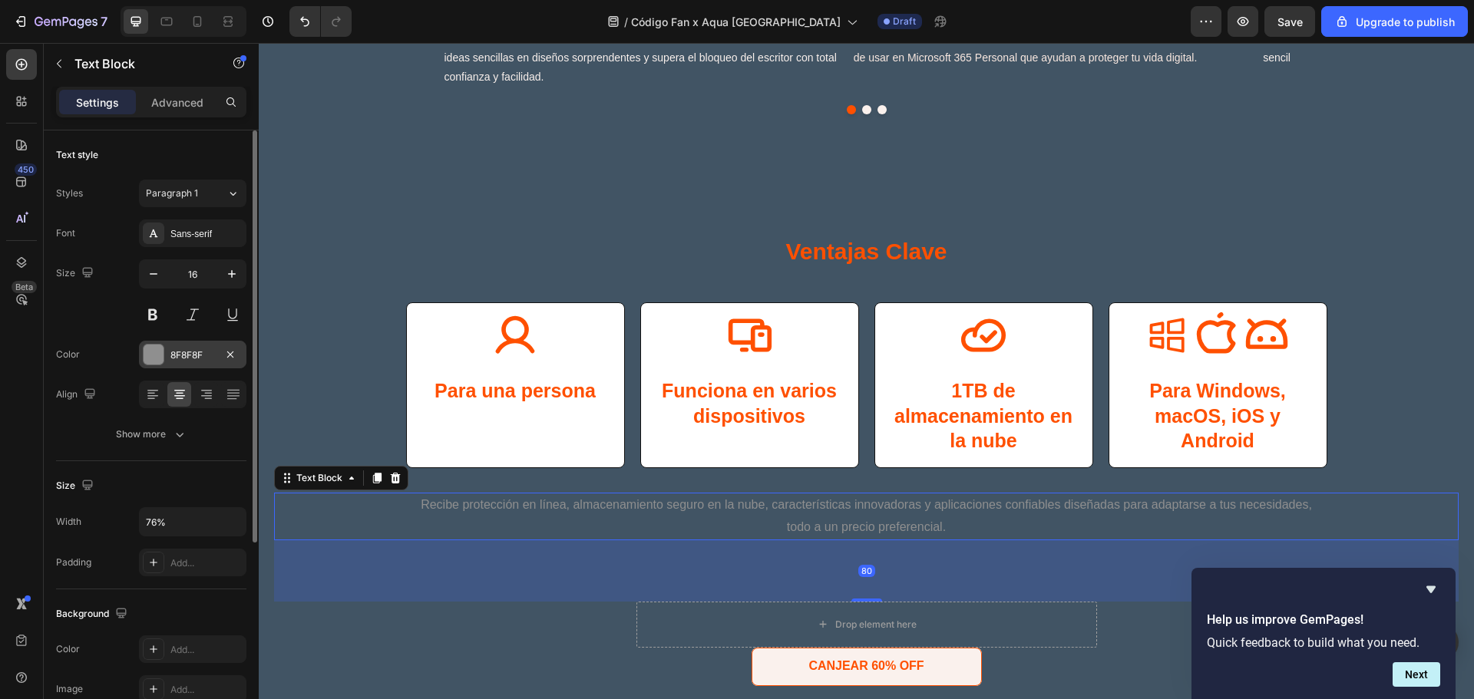
click at [161, 349] on div at bounding box center [154, 355] width 20 height 20
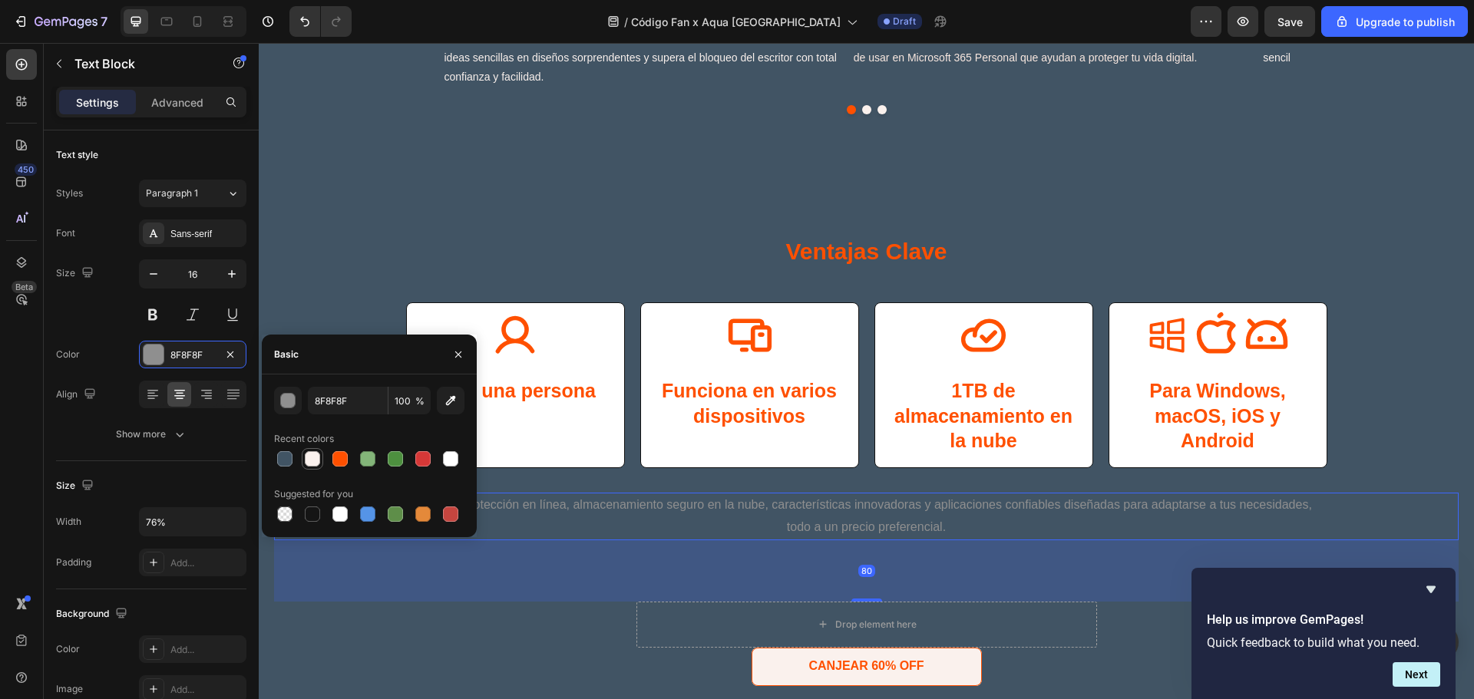
click at [311, 463] on div at bounding box center [312, 458] width 15 height 15
type input "FAF1ED"
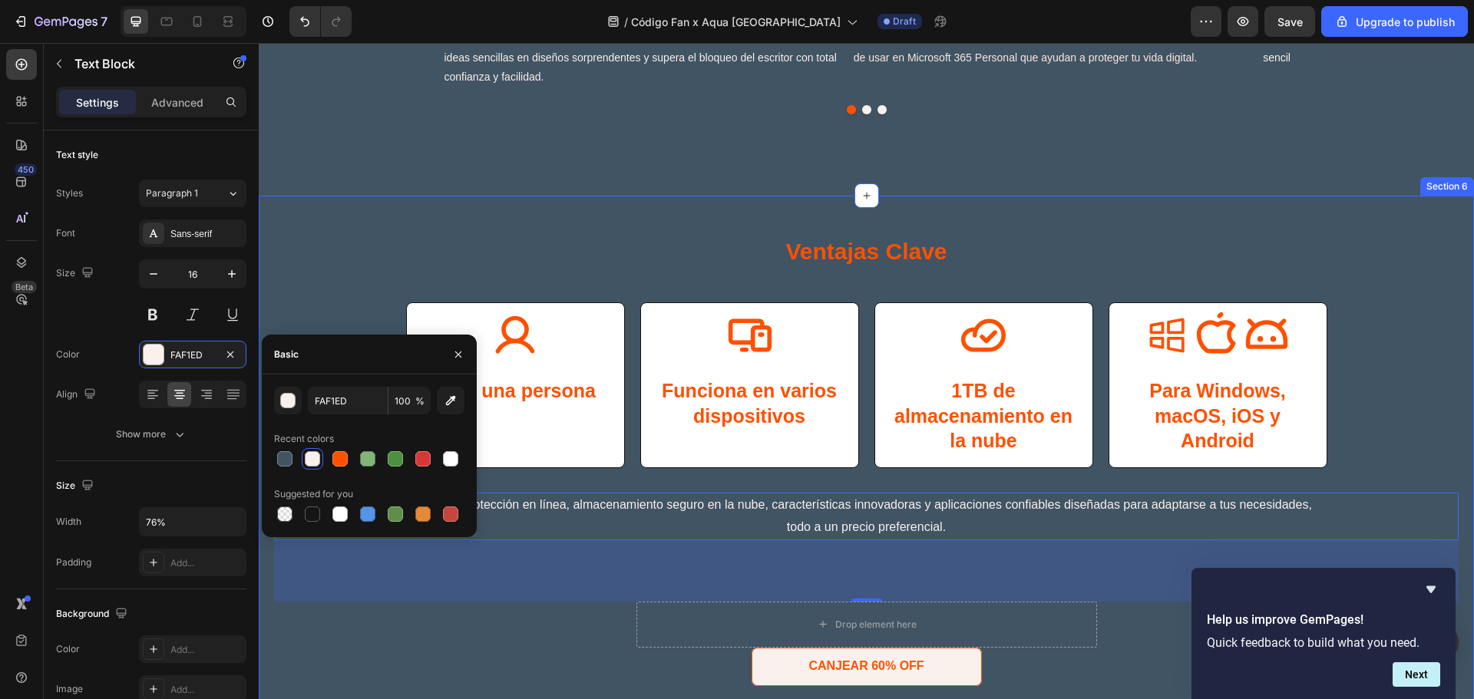
click at [1419, 445] on div "Icon Para una persona Text Block Row Icon Funciona en varios dispositivos Text …" at bounding box center [866, 397] width 1184 height 190
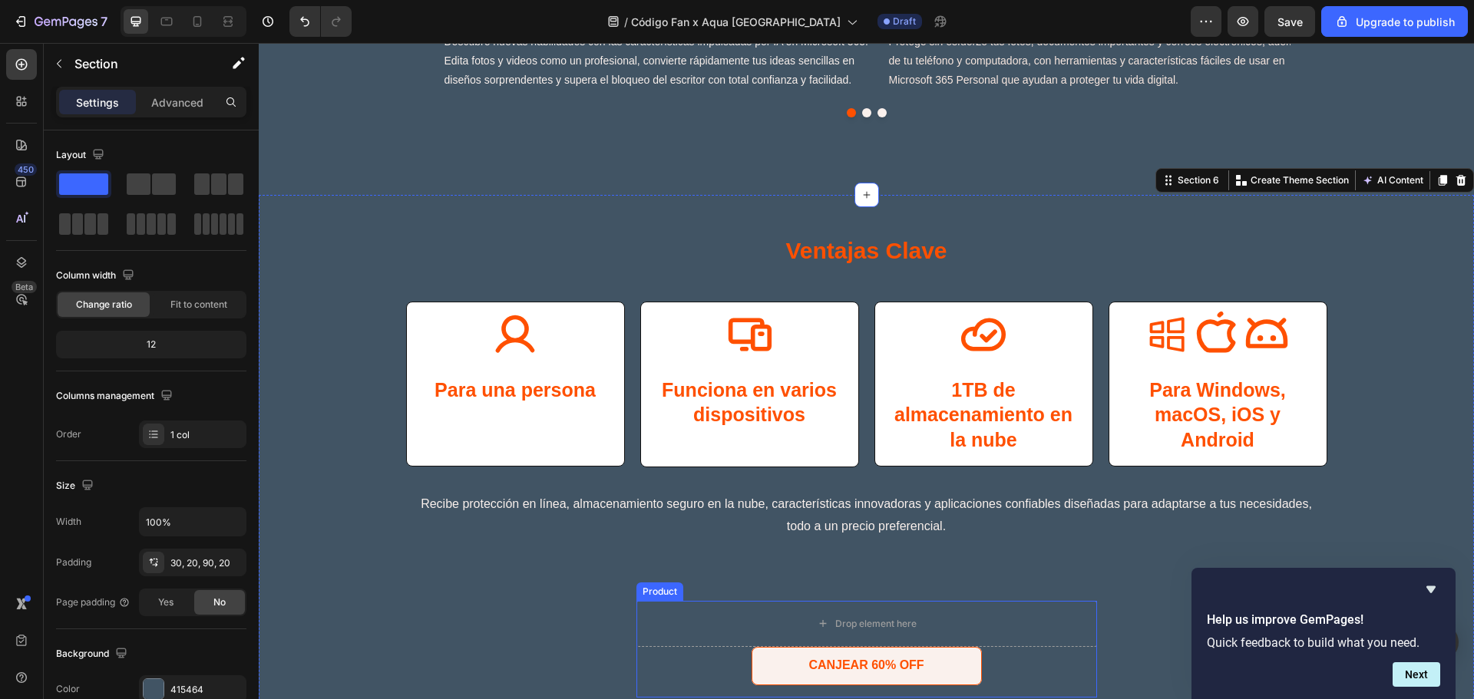
scroll to position [2661, 0]
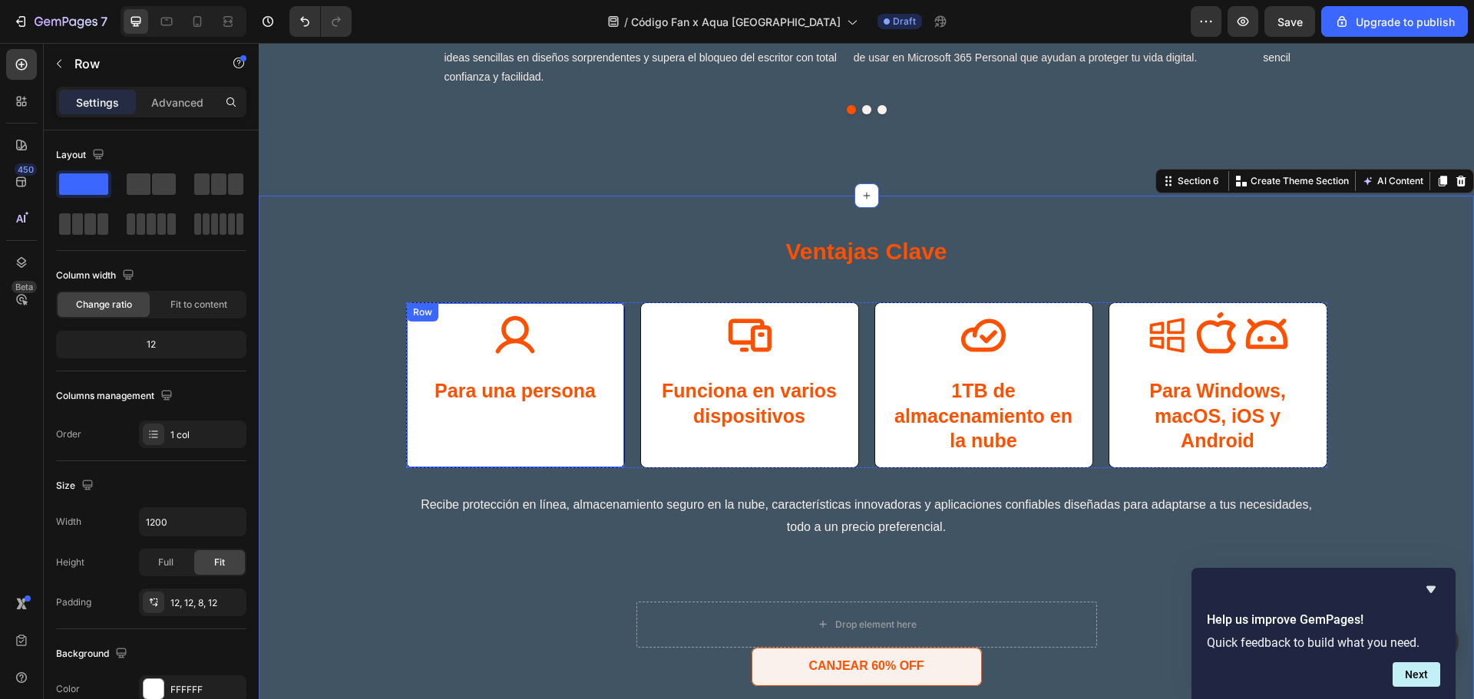
click at [591, 359] on div "Icon Para una persona Text Block" at bounding box center [515, 386] width 199 height 149
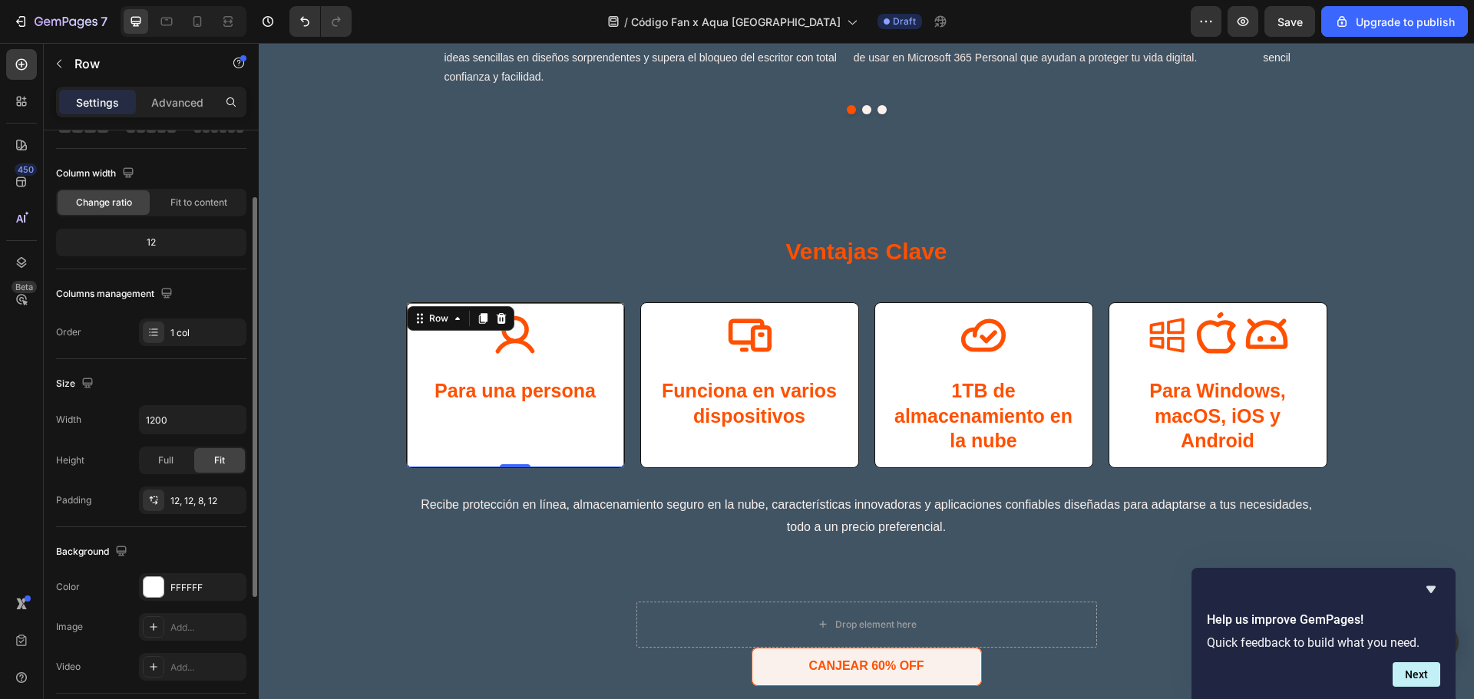
scroll to position [204, 0]
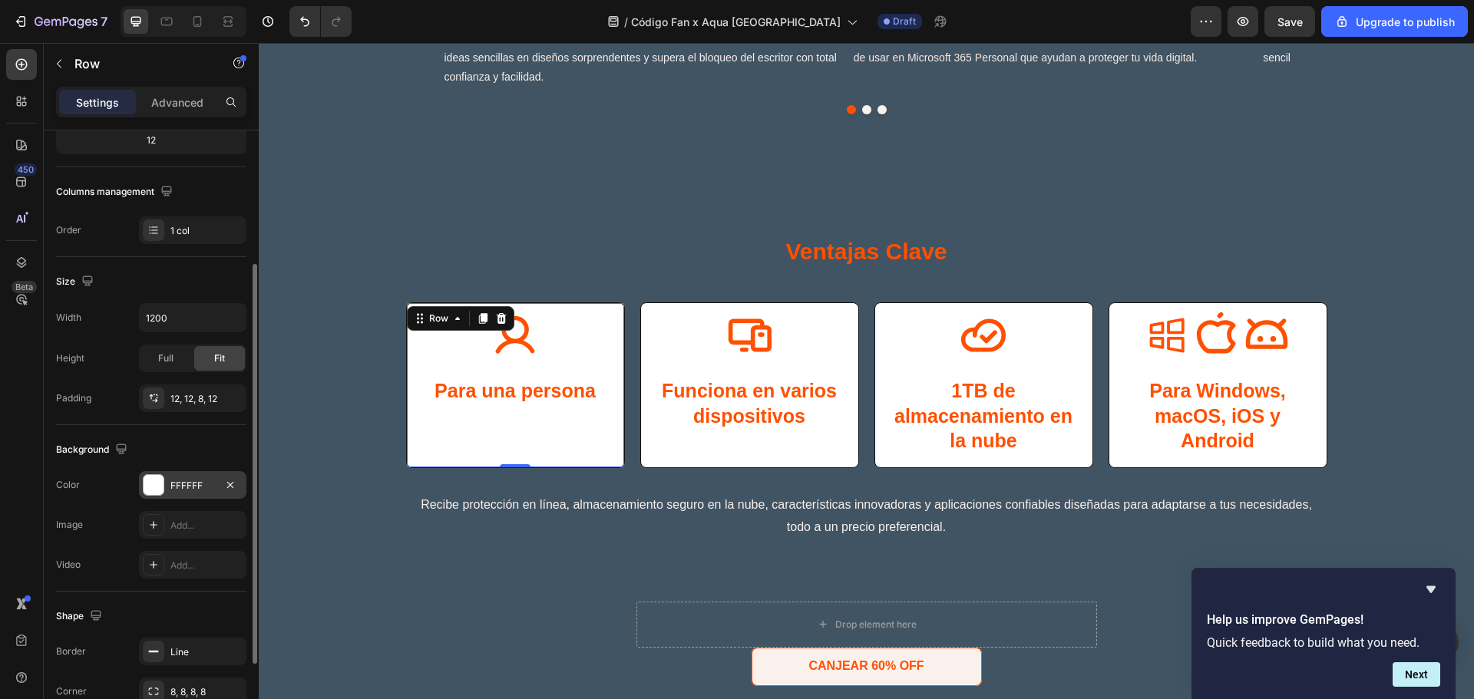
click at [154, 484] on div at bounding box center [154, 485] width 20 height 20
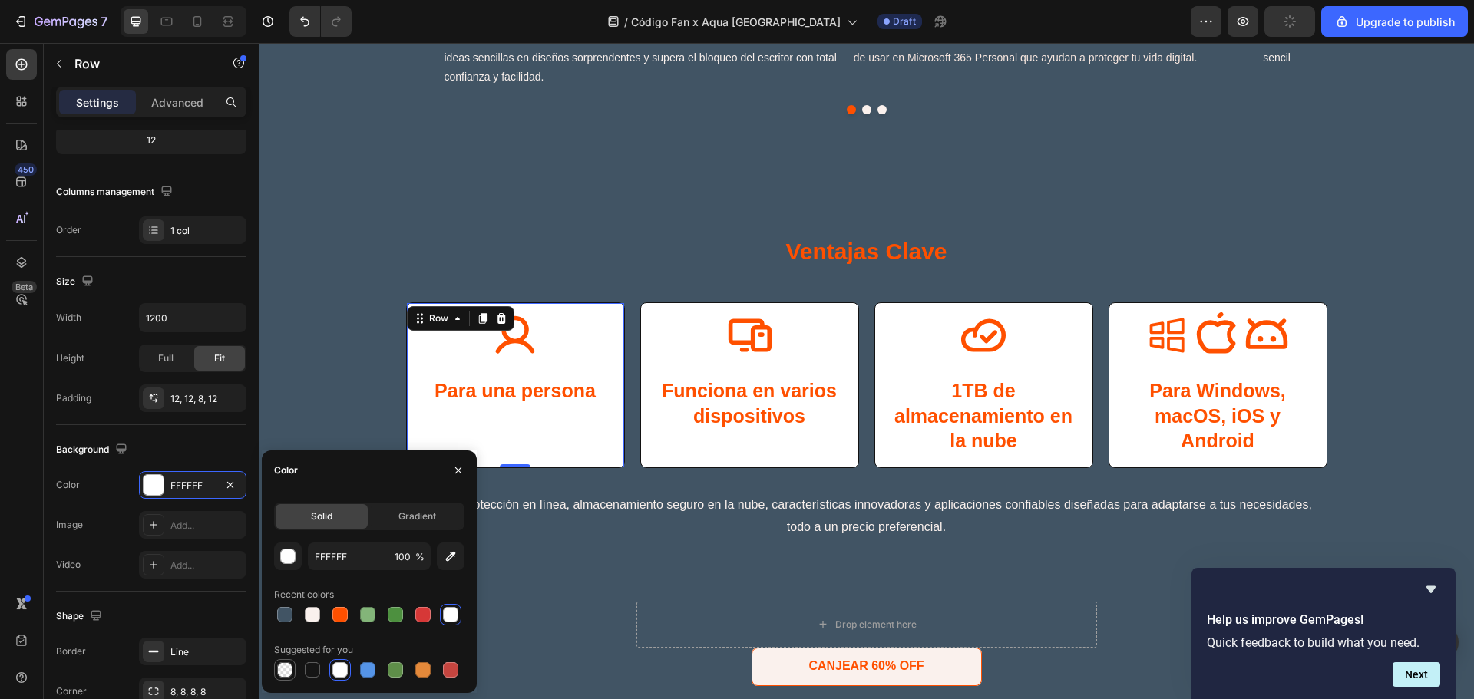
click at [281, 668] on div at bounding box center [284, 669] width 15 height 15
type input "000000"
type input "0"
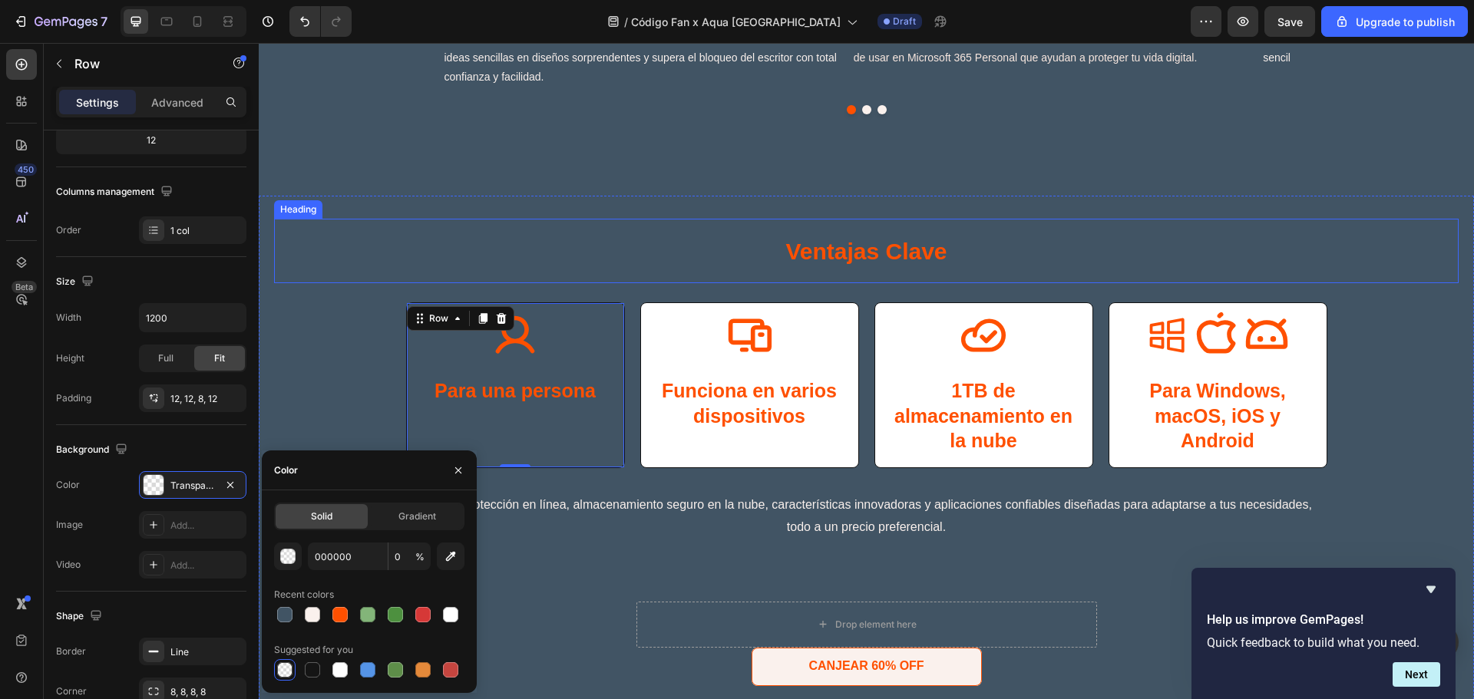
click at [476, 268] on h1 "Ventajas Clave" at bounding box center [866, 251] width 1184 height 64
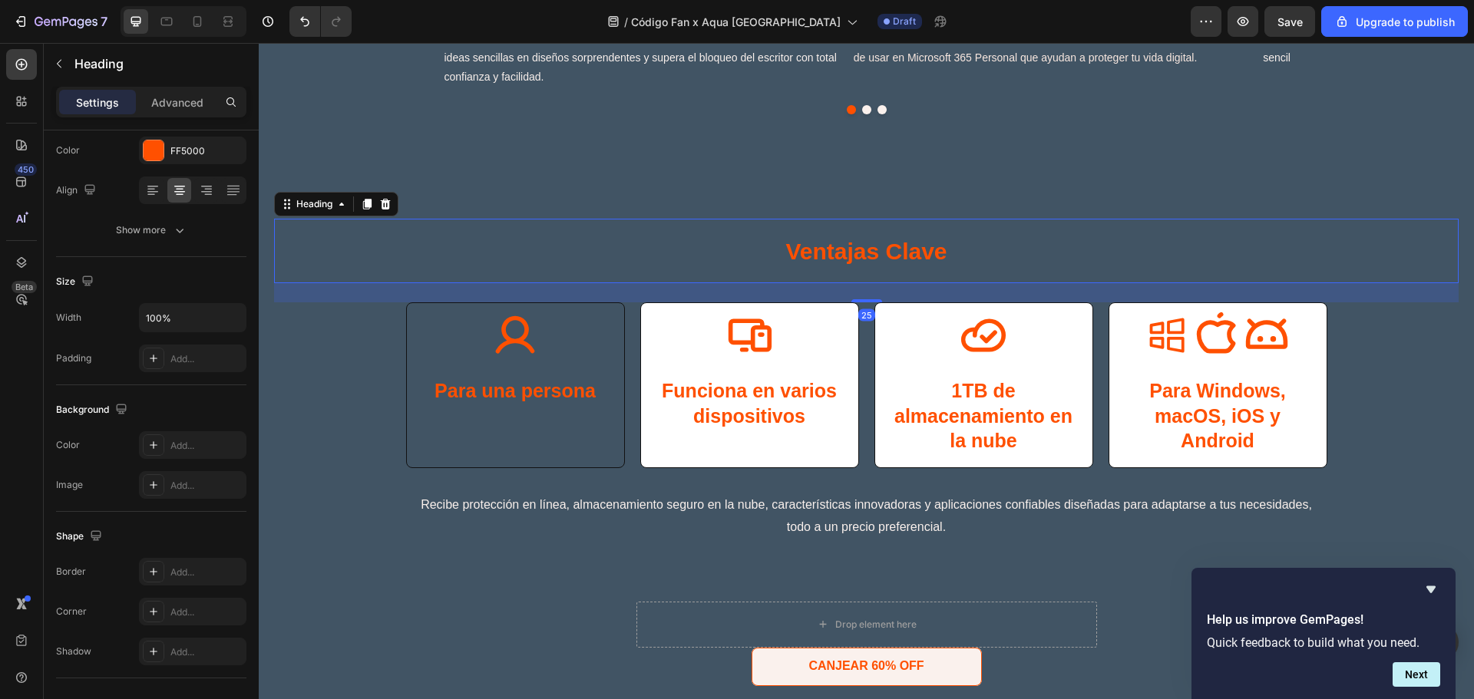
scroll to position [0, 0]
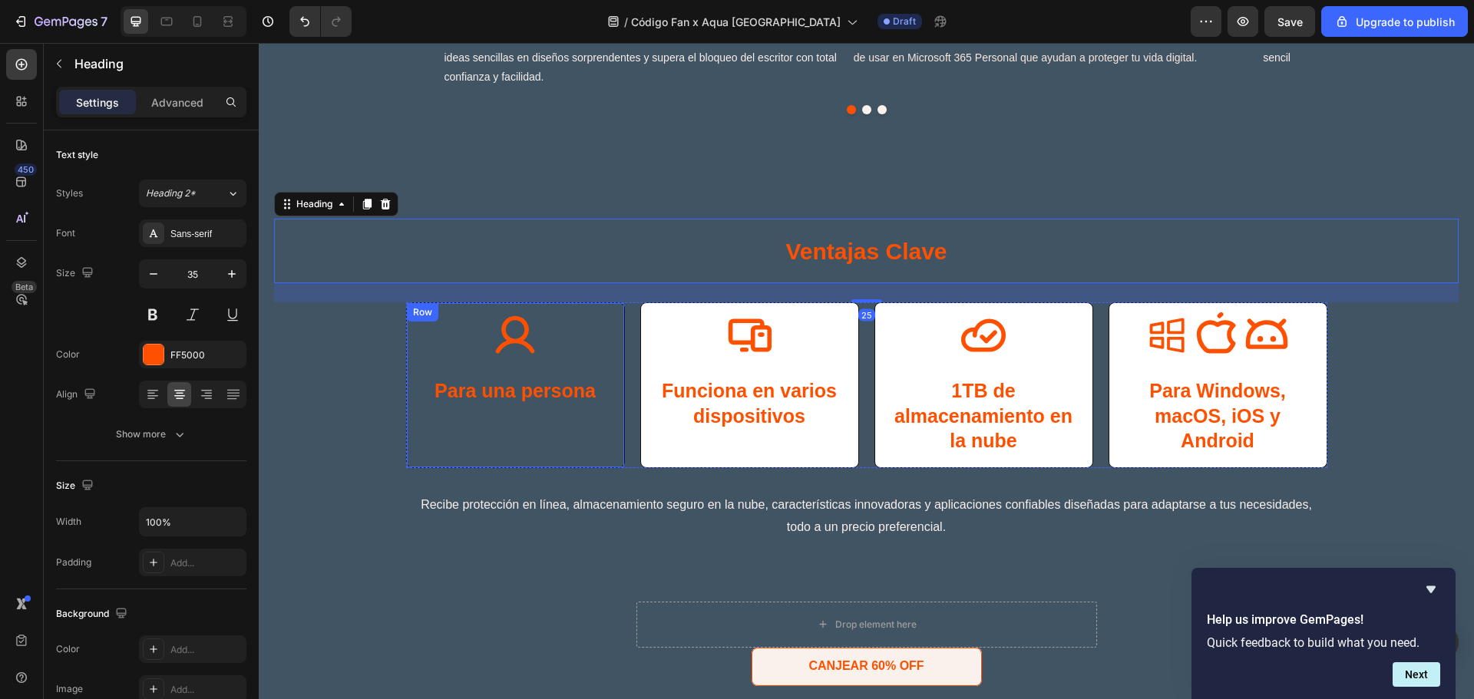
click at [521, 448] on div "Icon Para una persona Text Block" at bounding box center [515, 386] width 199 height 149
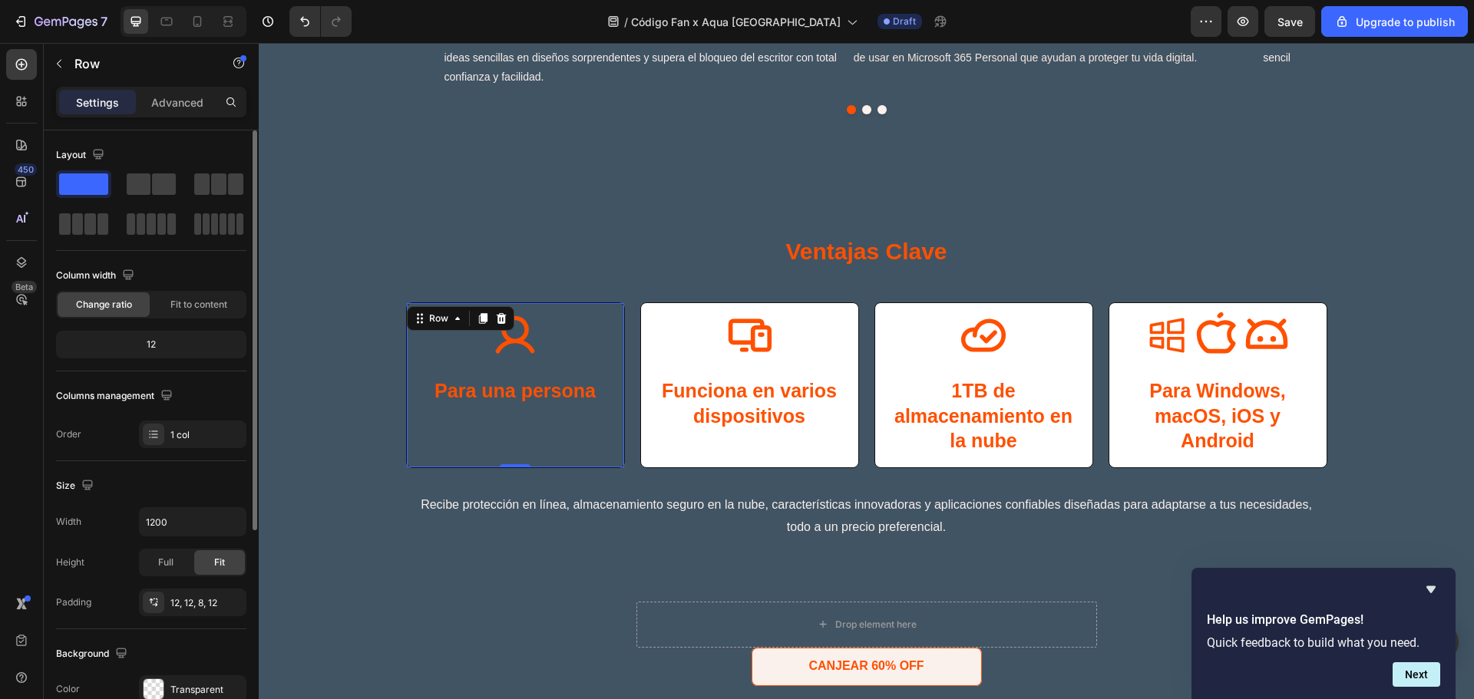
scroll to position [102, 0]
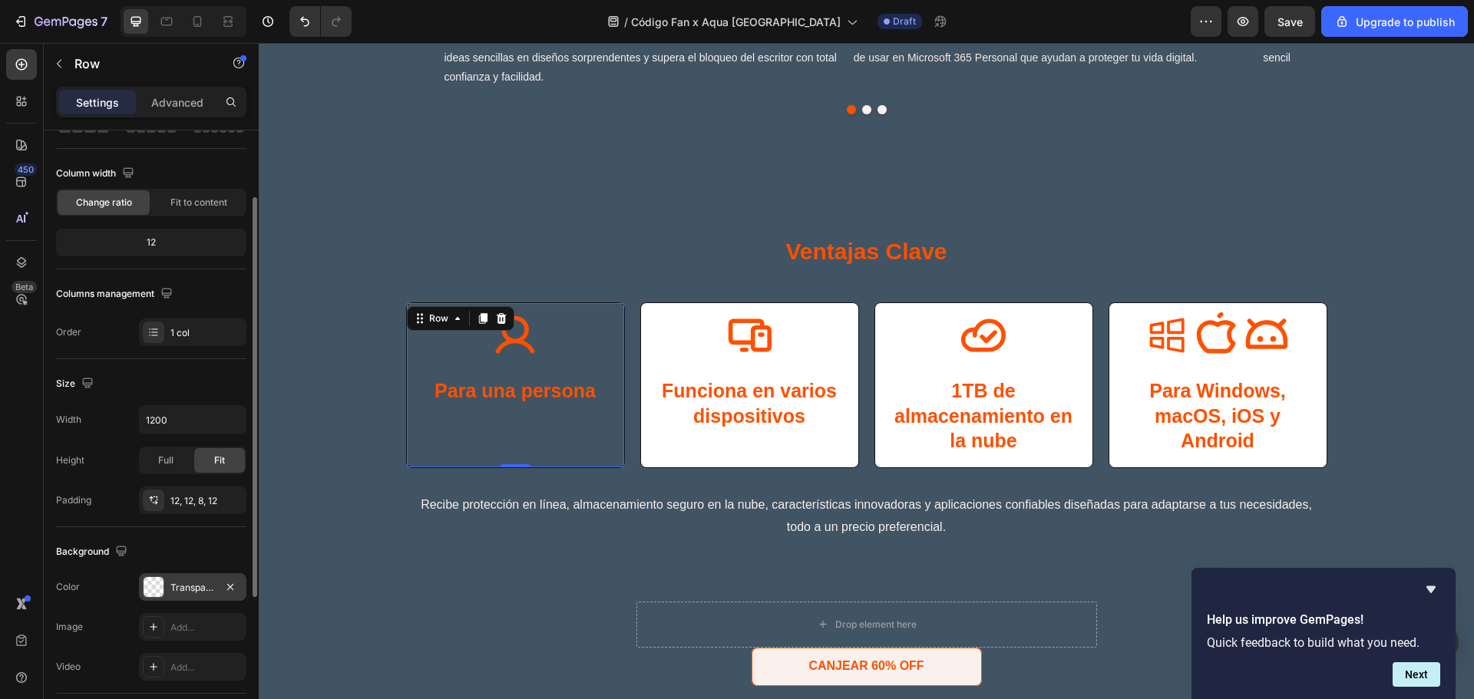
click at [152, 597] on div at bounding box center [153, 586] width 21 height 21
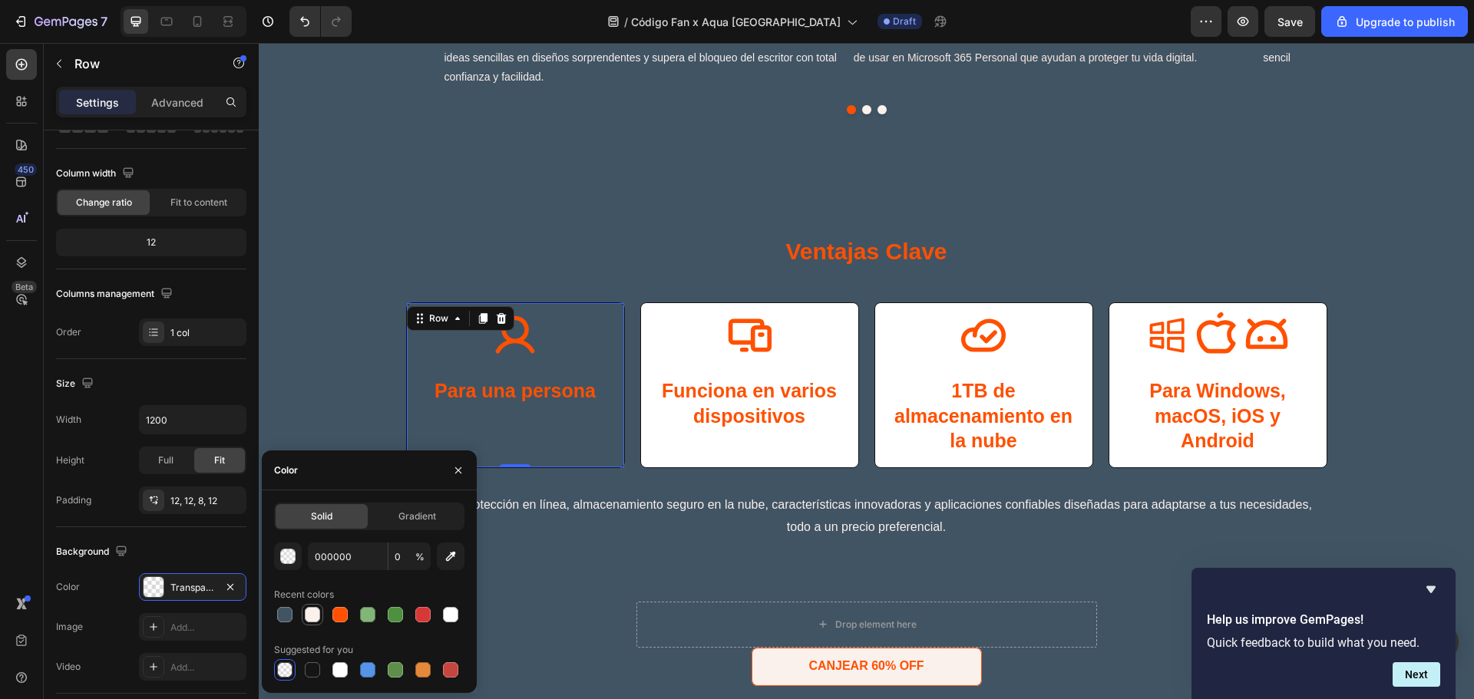
click at [314, 616] on div at bounding box center [312, 614] width 15 height 15
type input "FAF1ED"
type input "100"
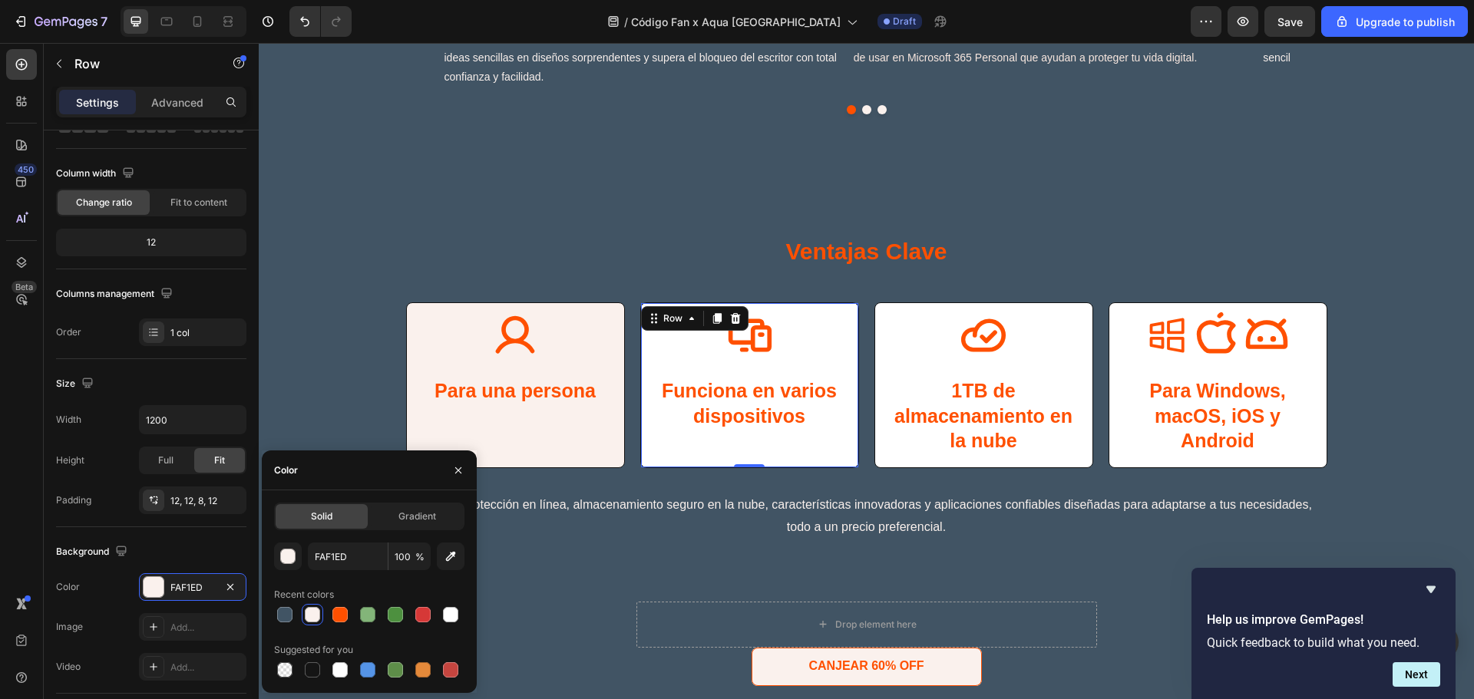
click at [780, 451] on div "Icon Funciona en varios dispositivos Text Block" at bounding box center [749, 386] width 199 height 149
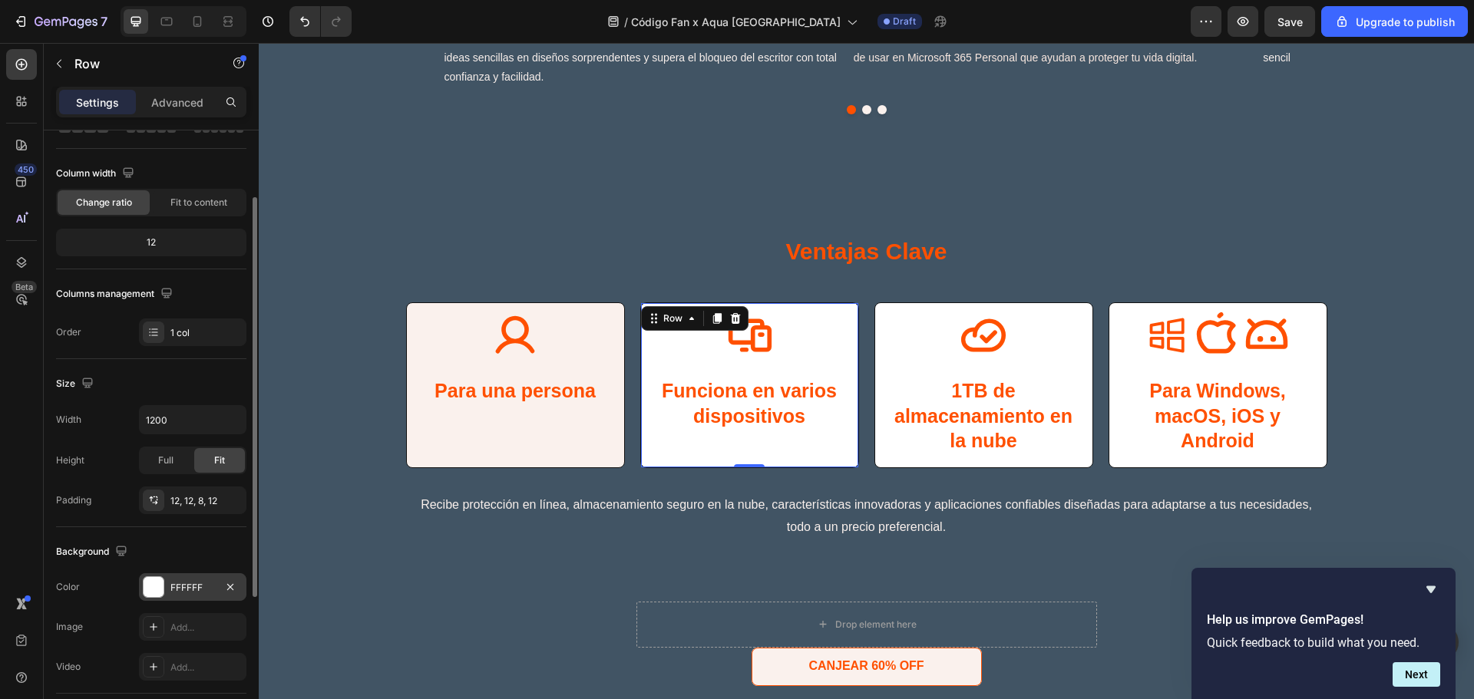
click at [160, 584] on div at bounding box center [154, 587] width 20 height 20
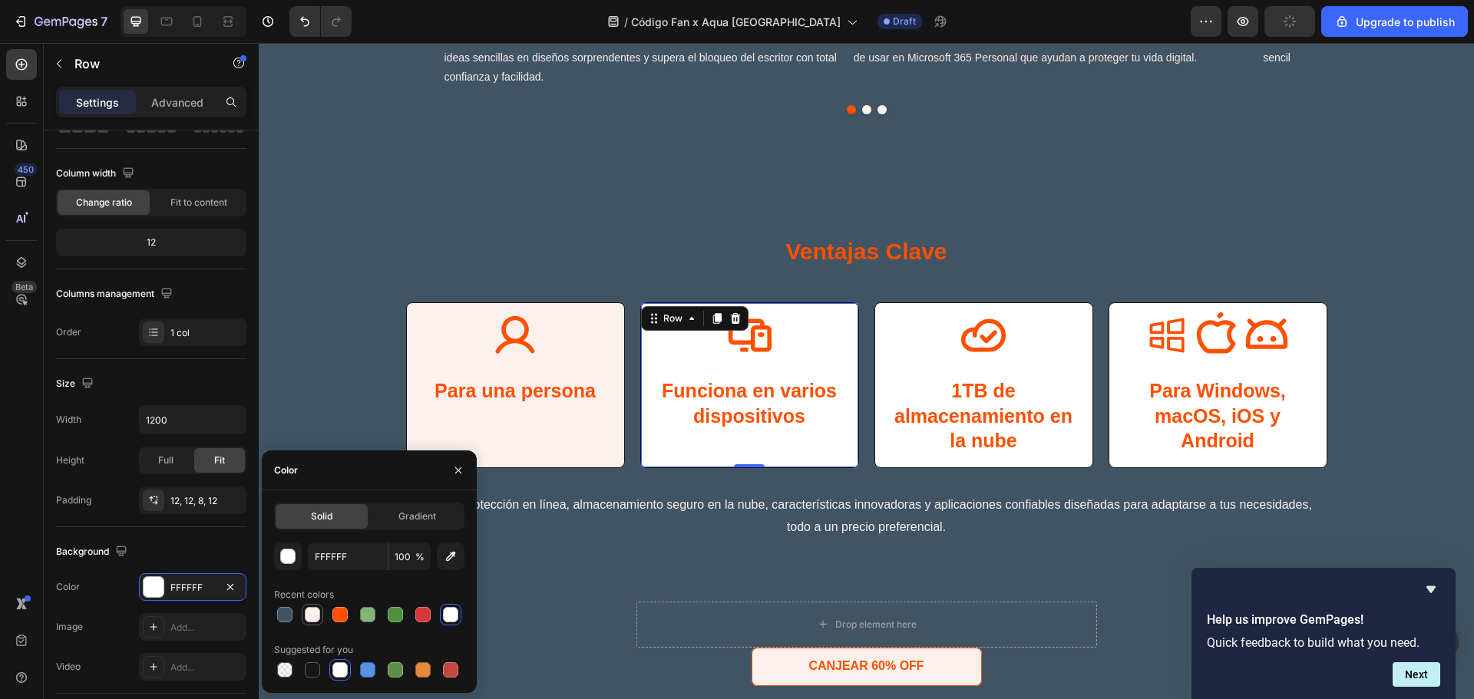
click at [312, 613] on div at bounding box center [312, 614] width 15 height 15
type input "FAF1ED"
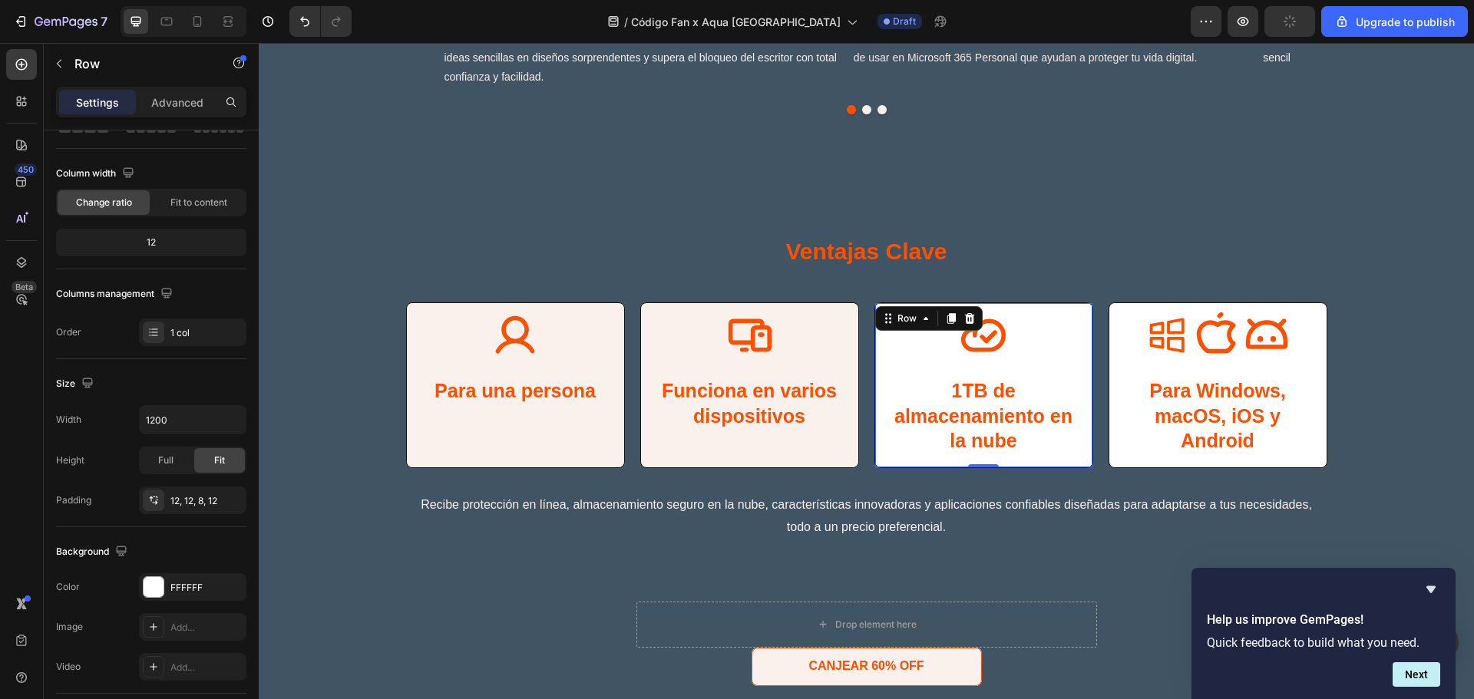
click at [1045, 362] on div "Icon 1TB de almacenamiento en la nube Text Block" at bounding box center [983, 386] width 199 height 149
click at [153, 590] on div at bounding box center [154, 587] width 20 height 20
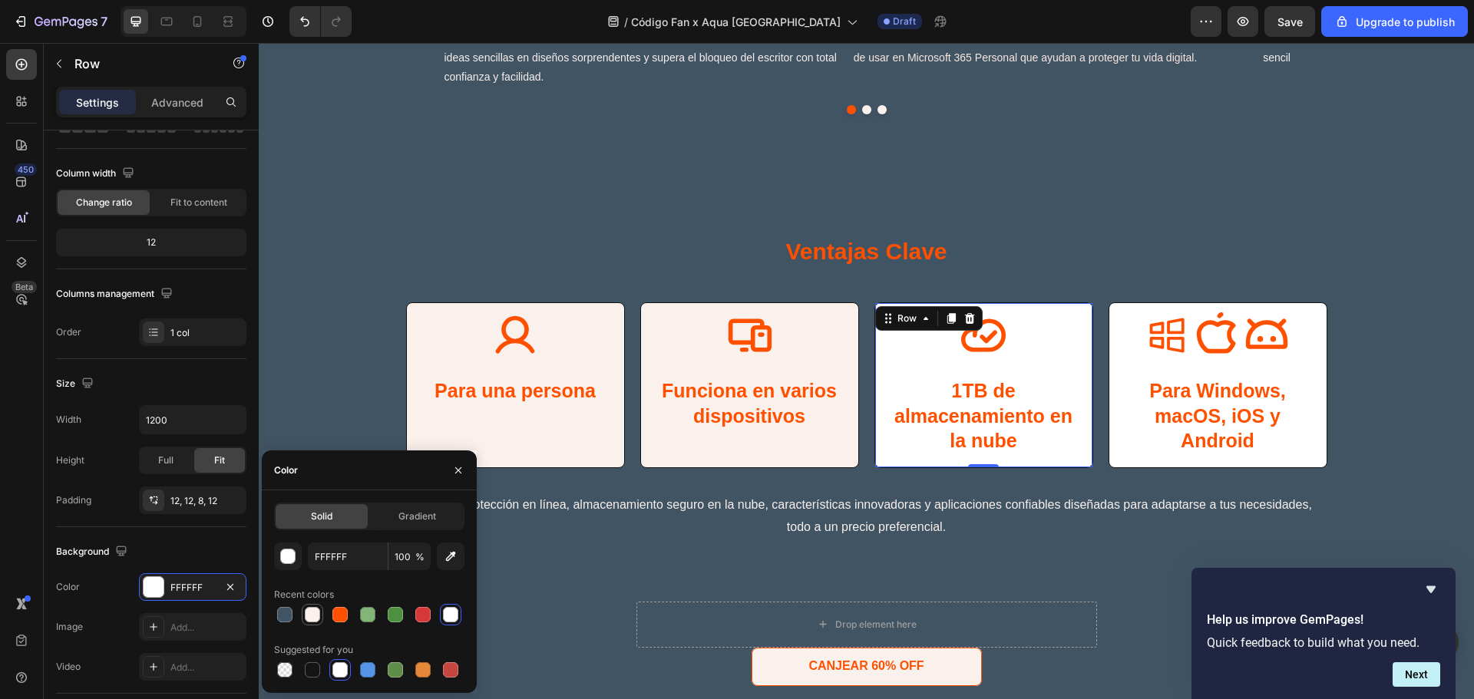
click at [311, 609] on div at bounding box center [312, 614] width 15 height 15
type input "FAF1ED"
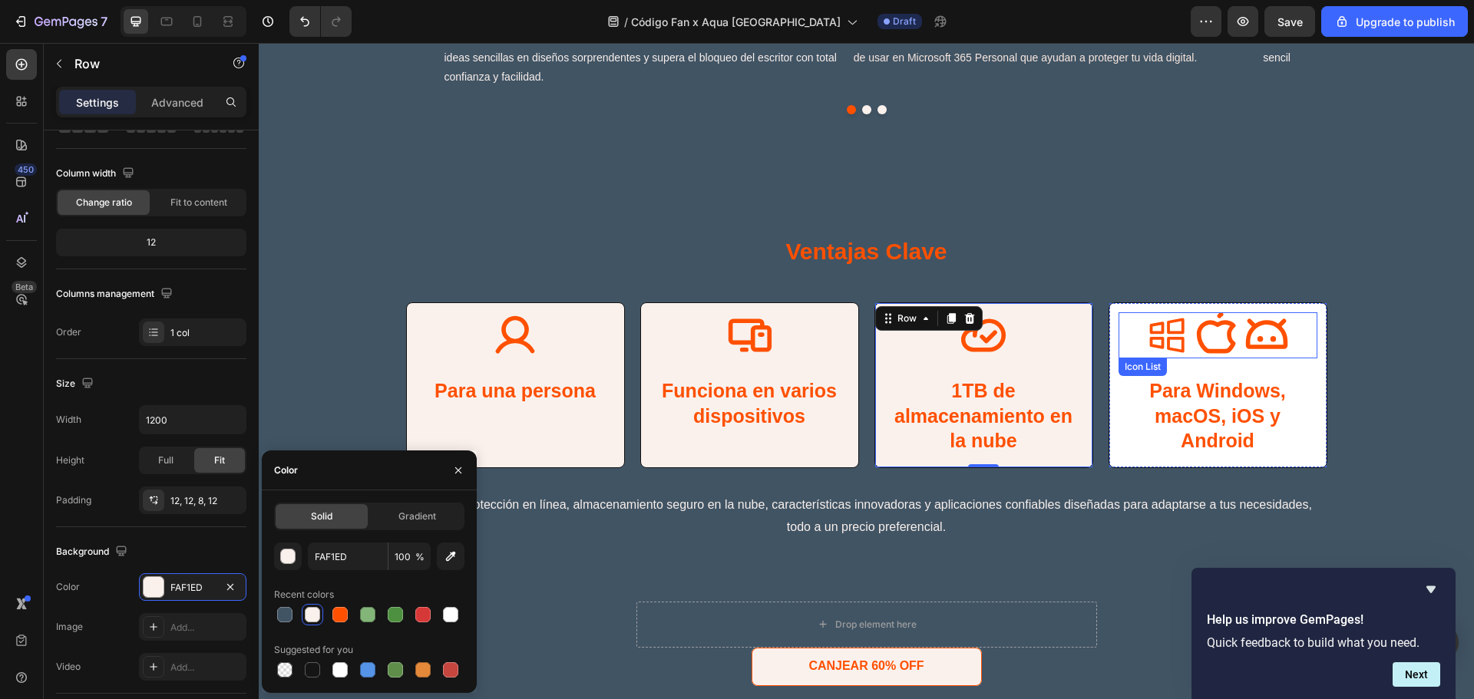
scroll to position [87, 0]
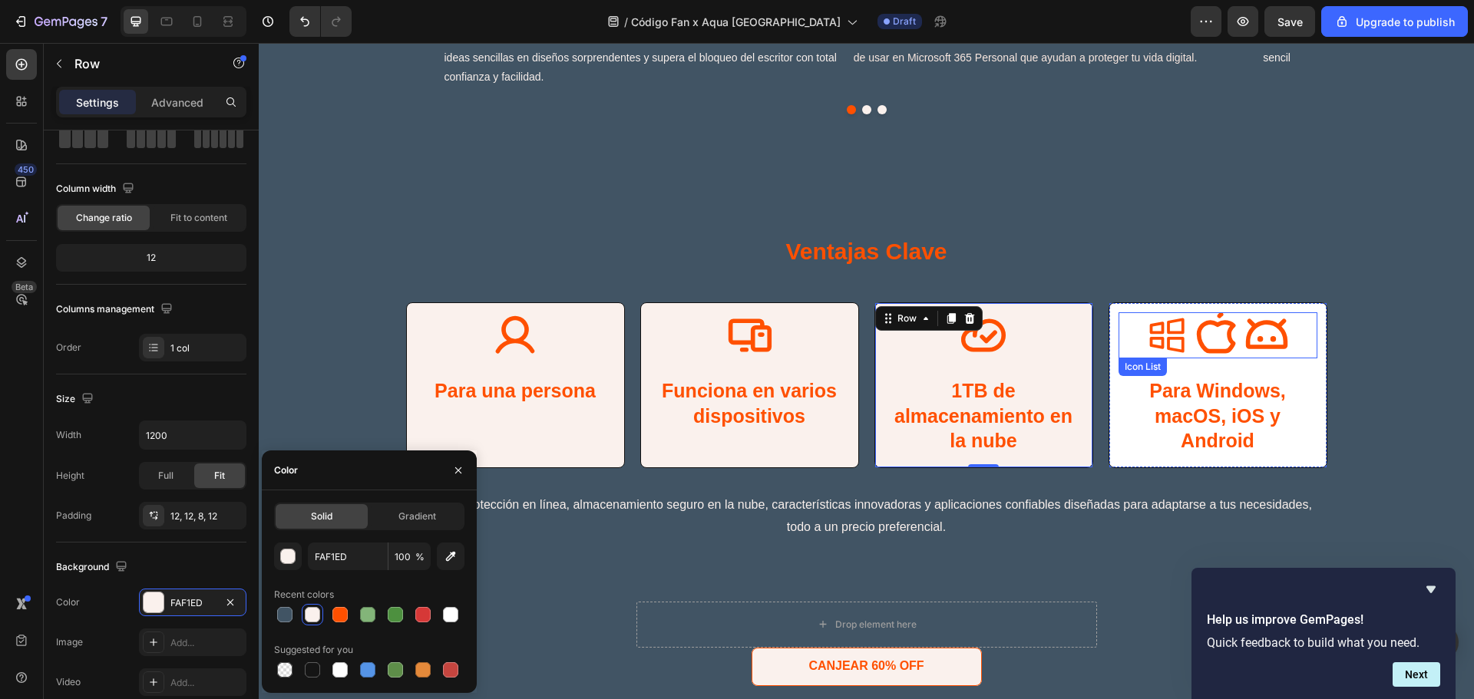
click at [1137, 358] on div "Icon Icon Icon Icon List" at bounding box center [1217, 335] width 199 height 46
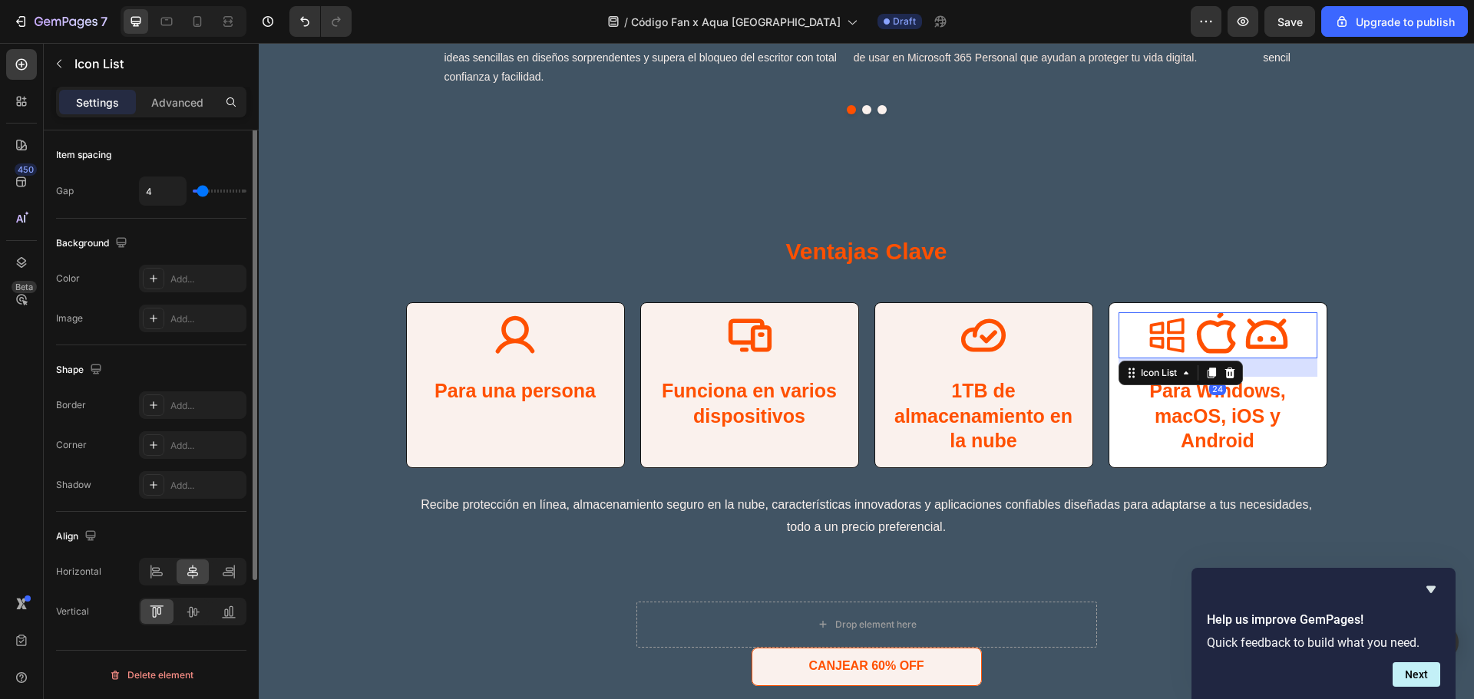
scroll to position [0, 0]
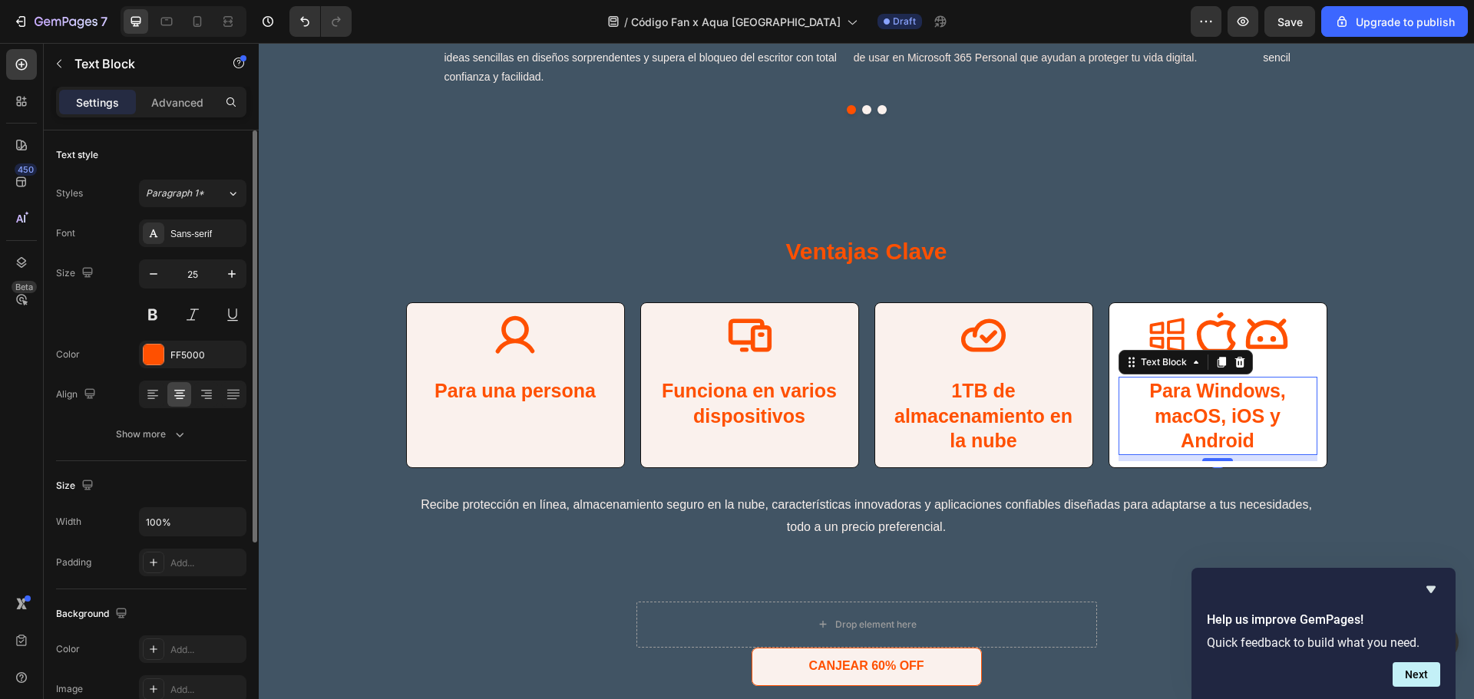
click at [1120, 408] on p "Para Windows, macOS, iOS y Android" at bounding box center [1218, 415] width 196 height 75
click at [1108, 408] on div "Icon Icon Icon Icon List Para Windows, macOS, iOS y Android Text Block 8 Row" at bounding box center [1217, 385] width 219 height 166
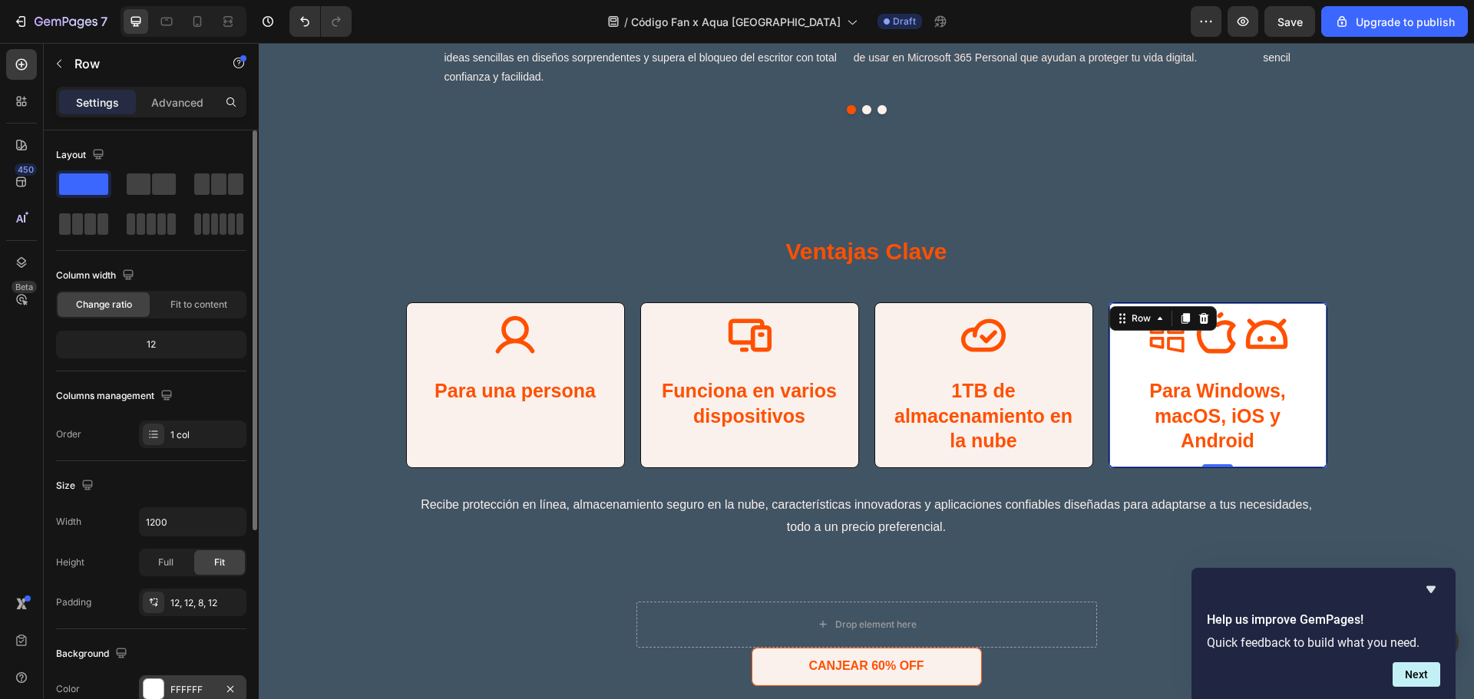
click at [160, 682] on div at bounding box center [154, 689] width 20 height 20
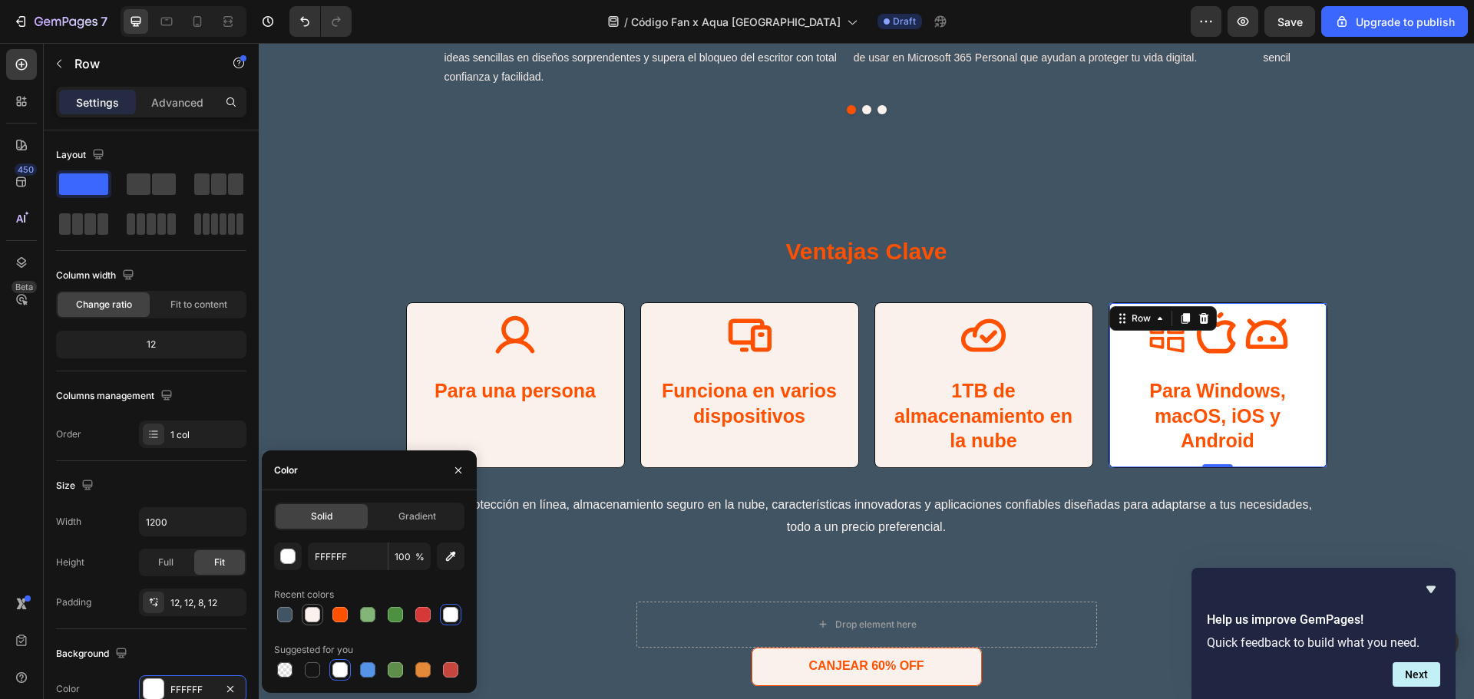
click at [312, 620] on div at bounding box center [312, 614] width 15 height 15
type input "FAF1ED"
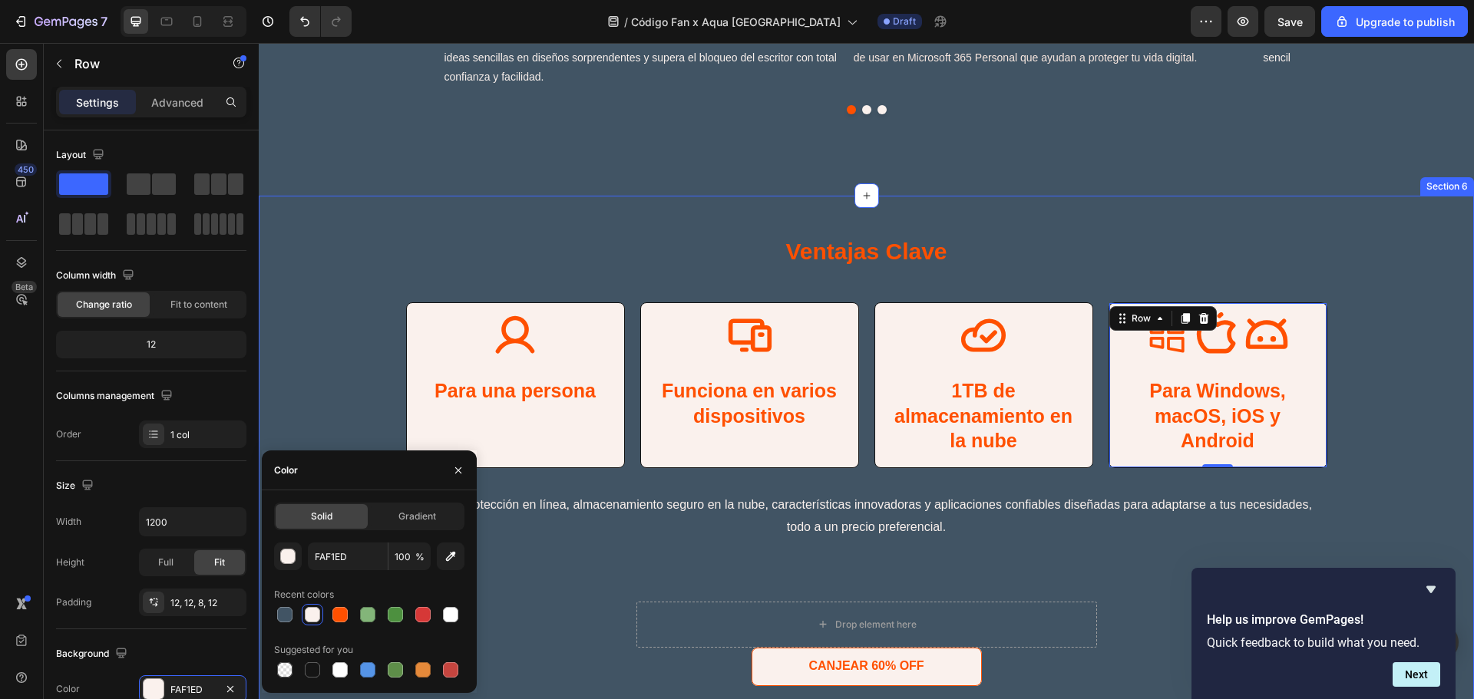
click at [1351, 421] on div "Icon Para una persona Text Block Row Icon Funciona en varios dispositivos Text …" at bounding box center [866, 397] width 1184 height 190
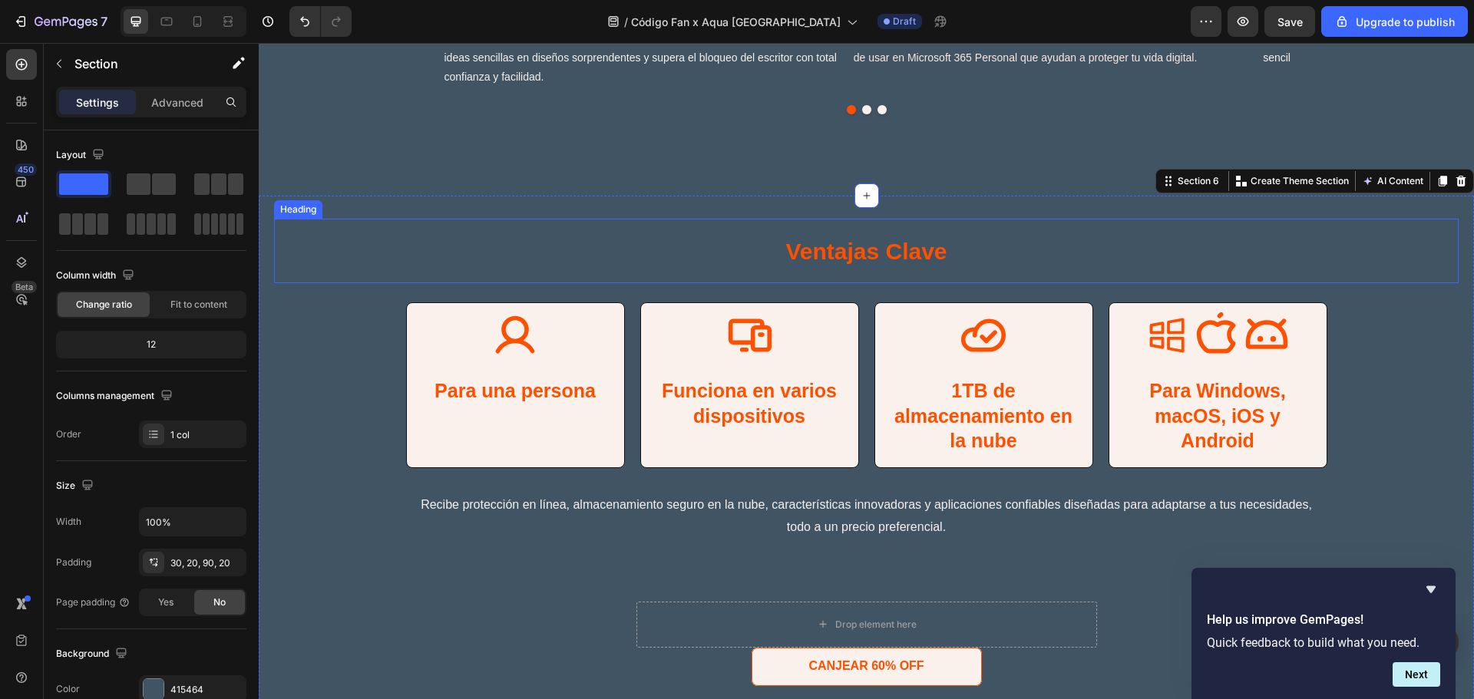
click at [1412, 263] on h1 "Ventajas Clave" at bounding box center [866, 251] width 1184 height 64
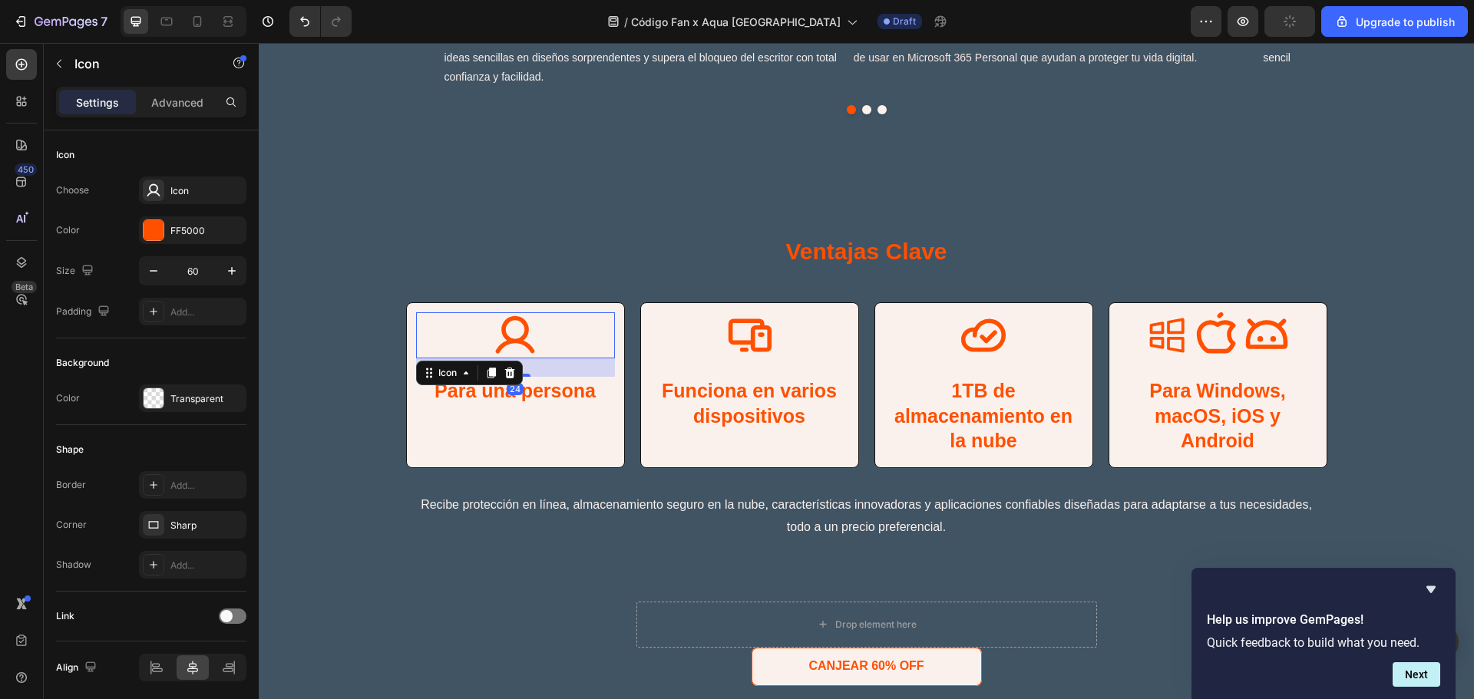
click at [445, 349] on div "Icon 24" at bounding box center [515, 335] width 199 height 46
click at [406, 401] on div "Icon 24 Para una persona Text Block Row" at bounding box center [515, 385] width 219 height 166
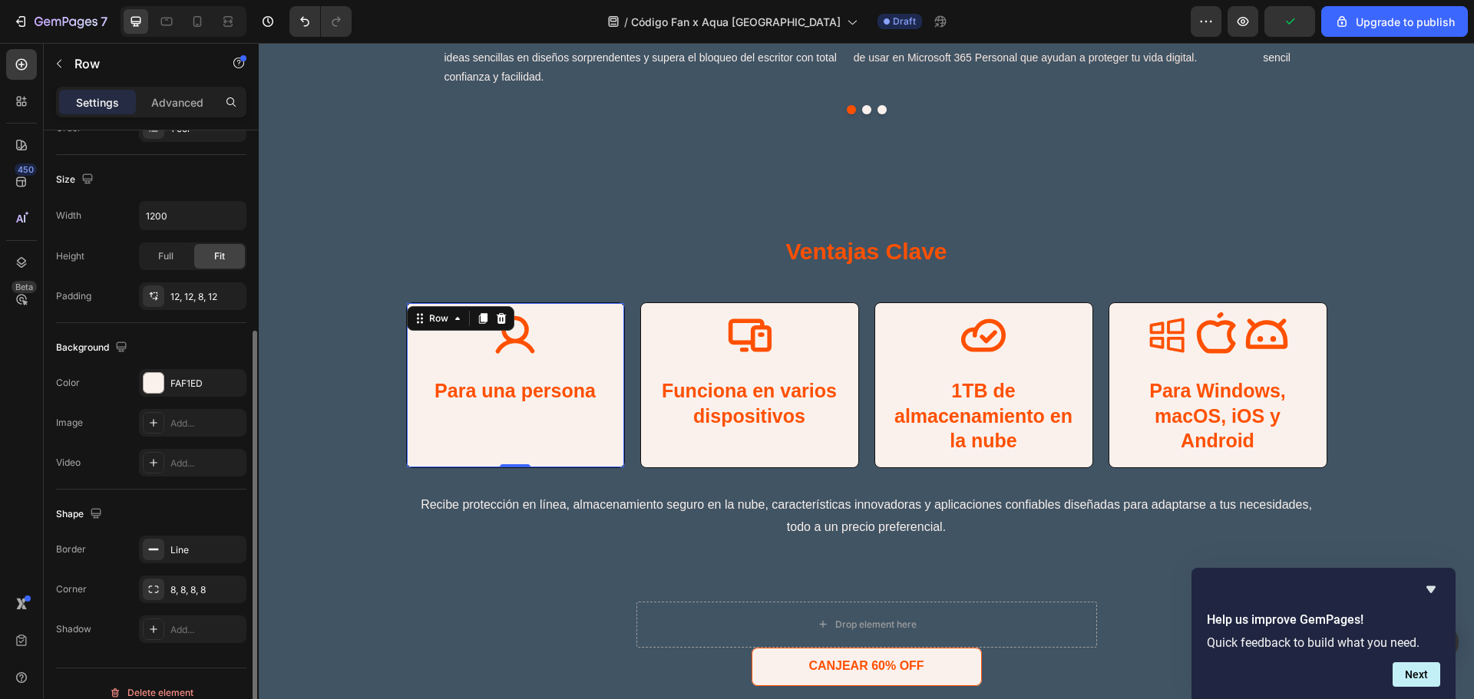
scroll to position [324, 0]
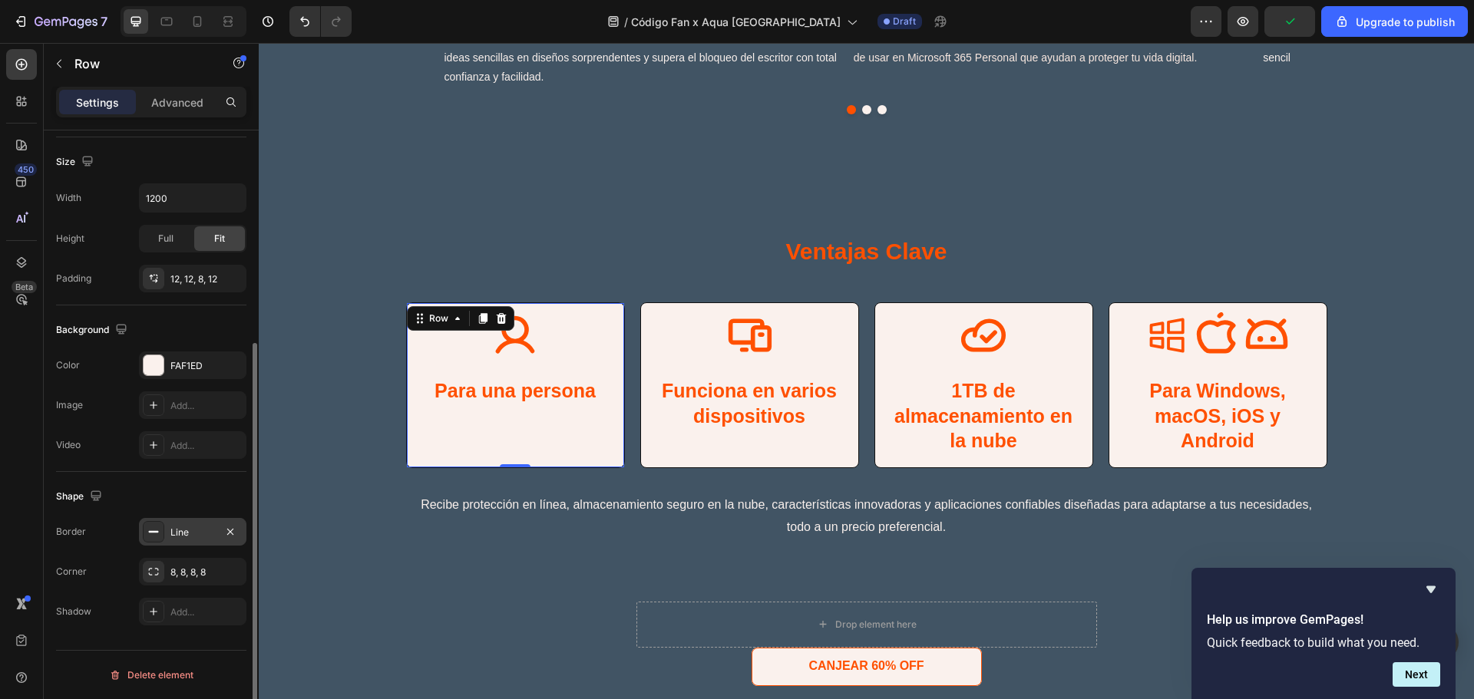
click at [181, 530] on div "Line" at bounding box center [192, 533] width 45 height 14
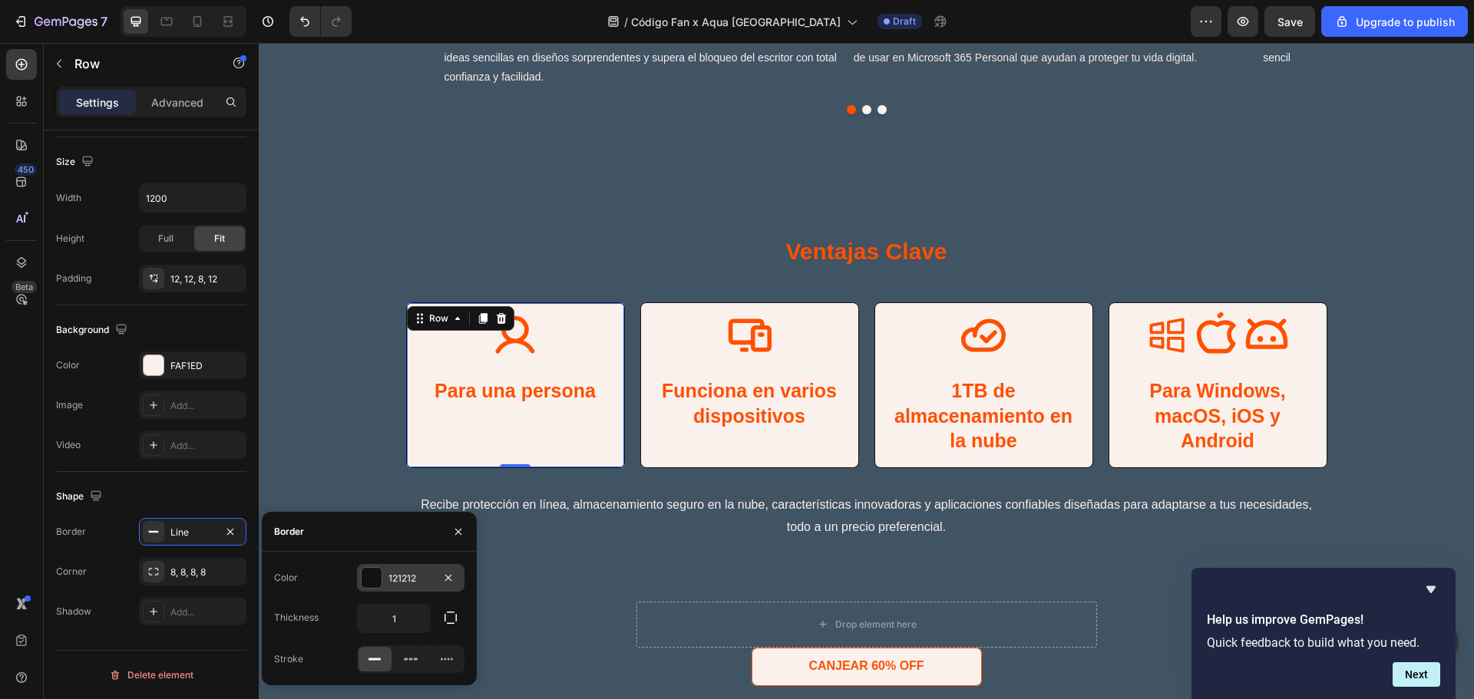
click at [374, 583] on div at bounding box center [372, 578] width 20 height 20
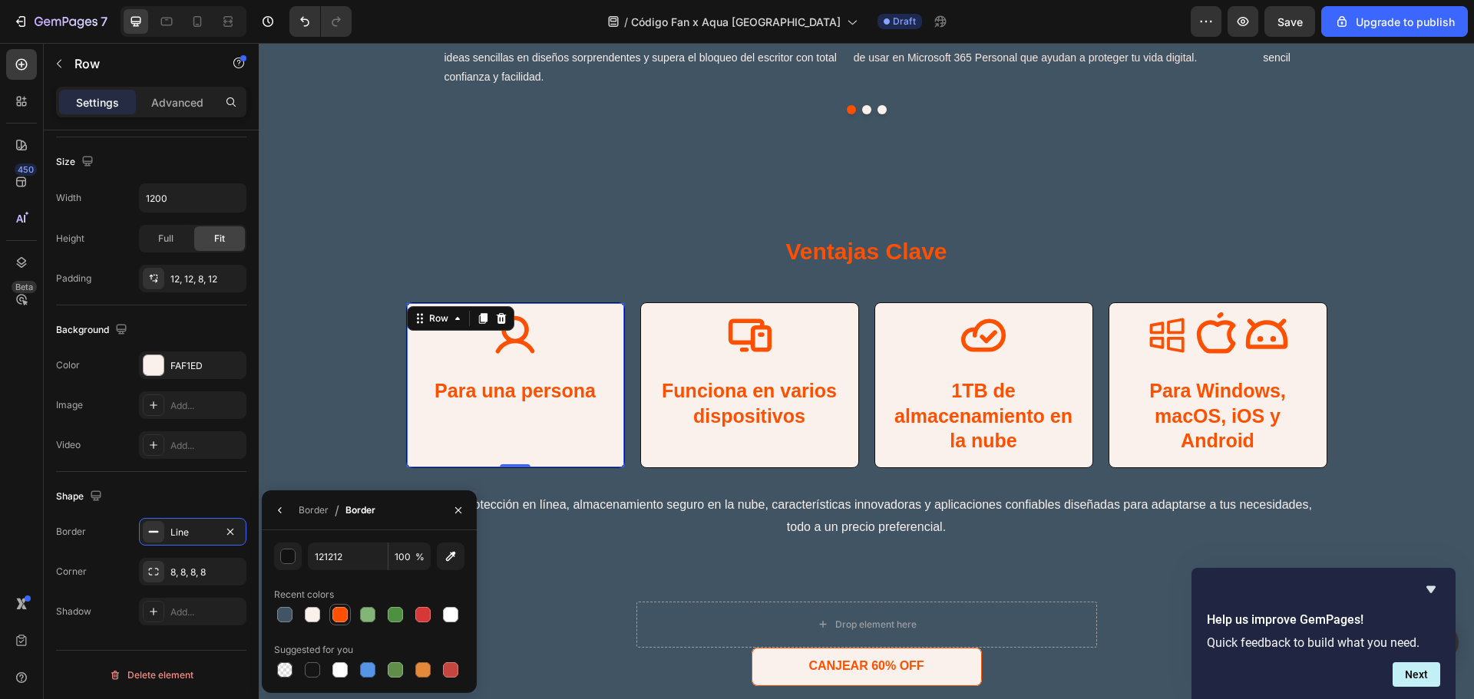
click at [337, 615] on div at bounding box center [339, 614] width 15 height 15
type input "FF5000"
click at [654, 451] on div "Icon Funciona en varios dispositivos Text Block" at bounding box center [749, 386] width 199 height 149
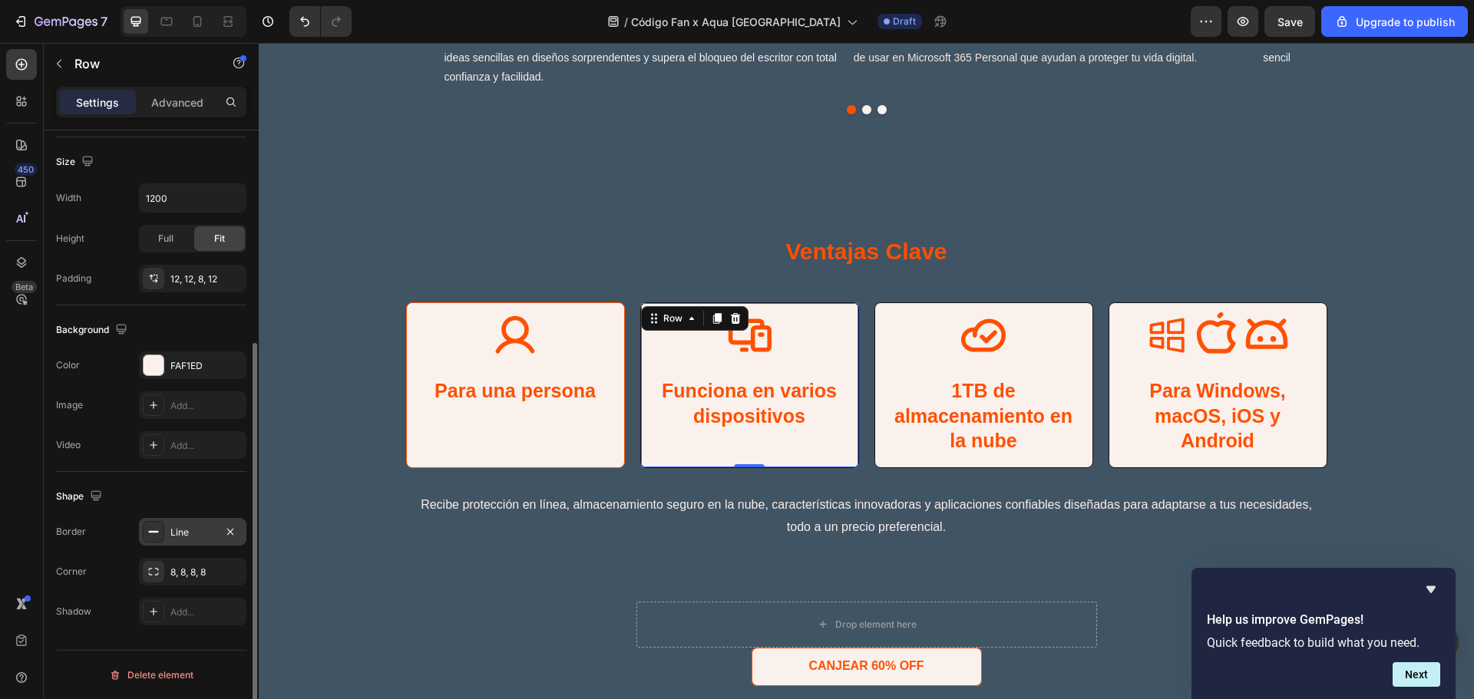
click at [190, 542] on div "Line" at bounding box center [192, 532] width 107 height 28
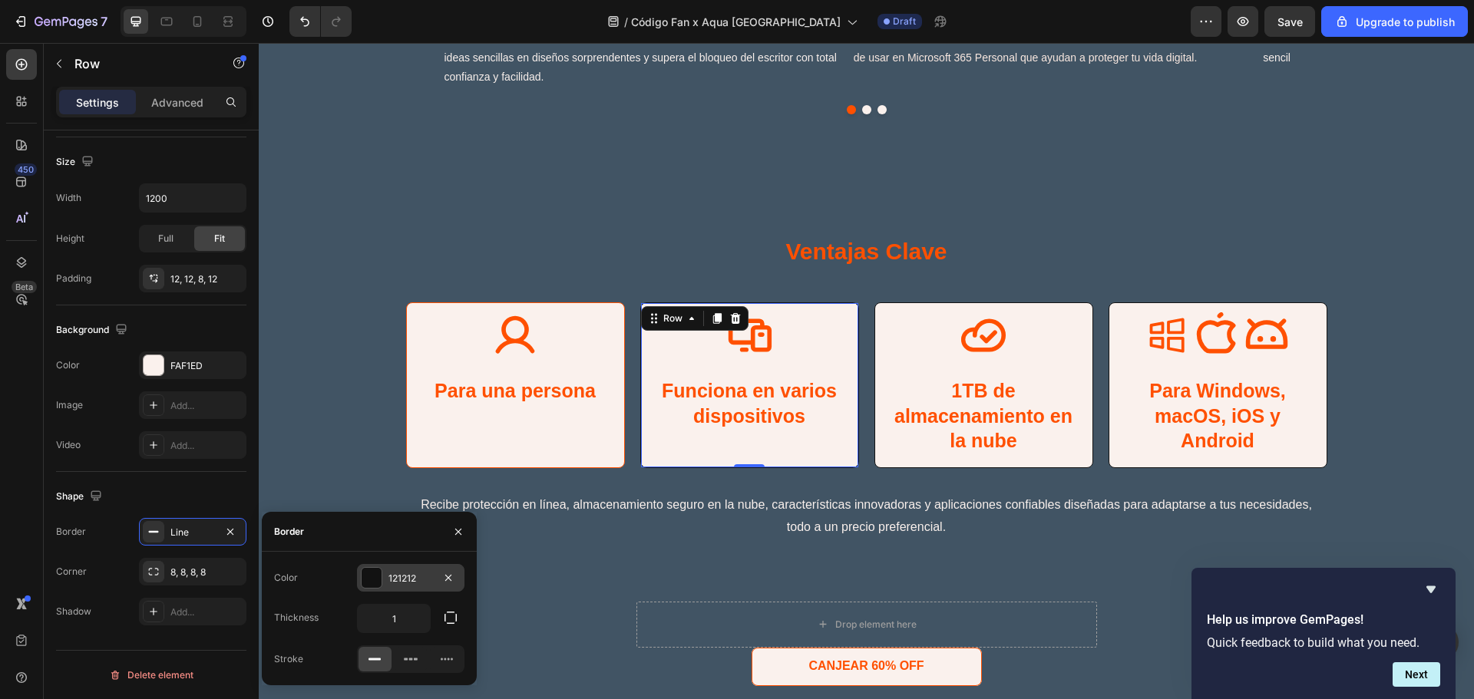
click at [367, 581] on div at bounding box center [372, 578] width 20 height 20
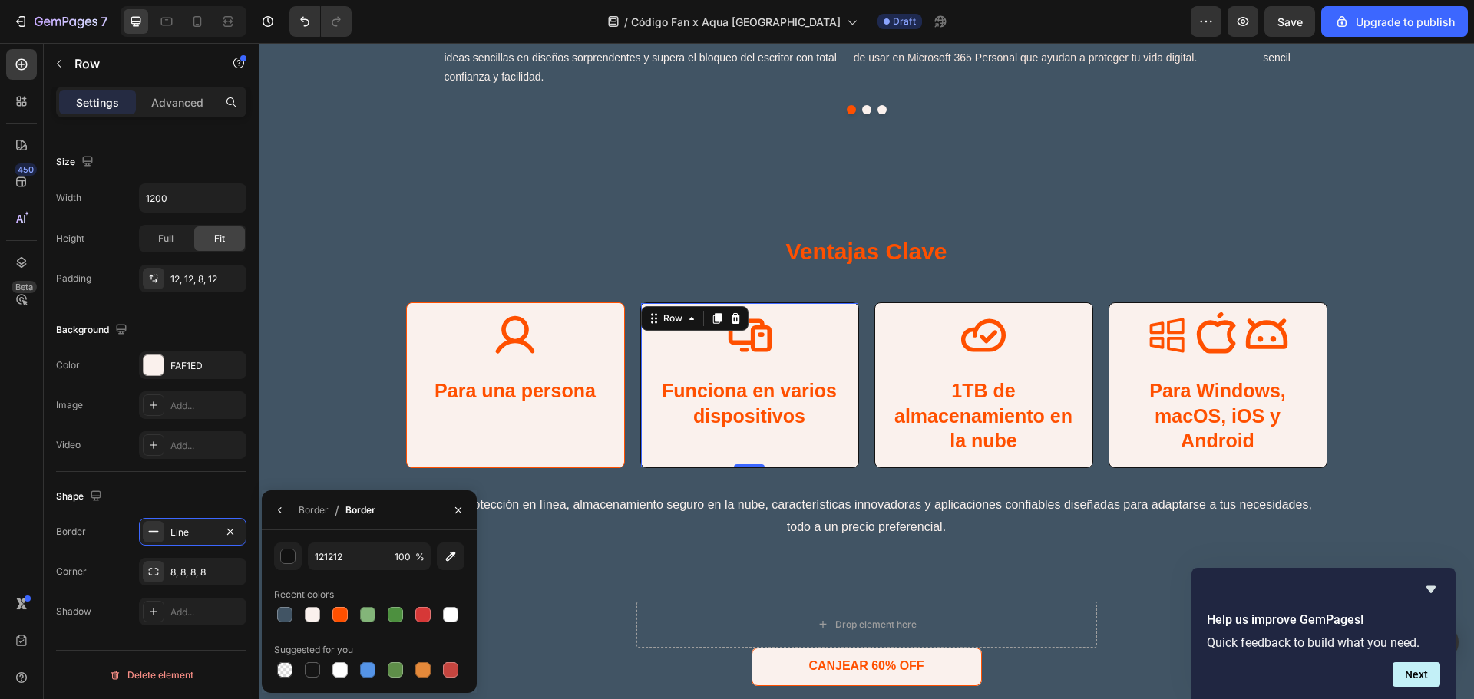
click at [329, 614] on div at bounding box center [369, 614] width 190 height 21
click at [335, 619] on div at bounding box center [339, 614] width 15 height 15
type input "FF5000"
click at [886, 458] on div "Icon 1TB de almacenamiento en la nube Text Block" at bounding box center [983, 386] width 199 height 149
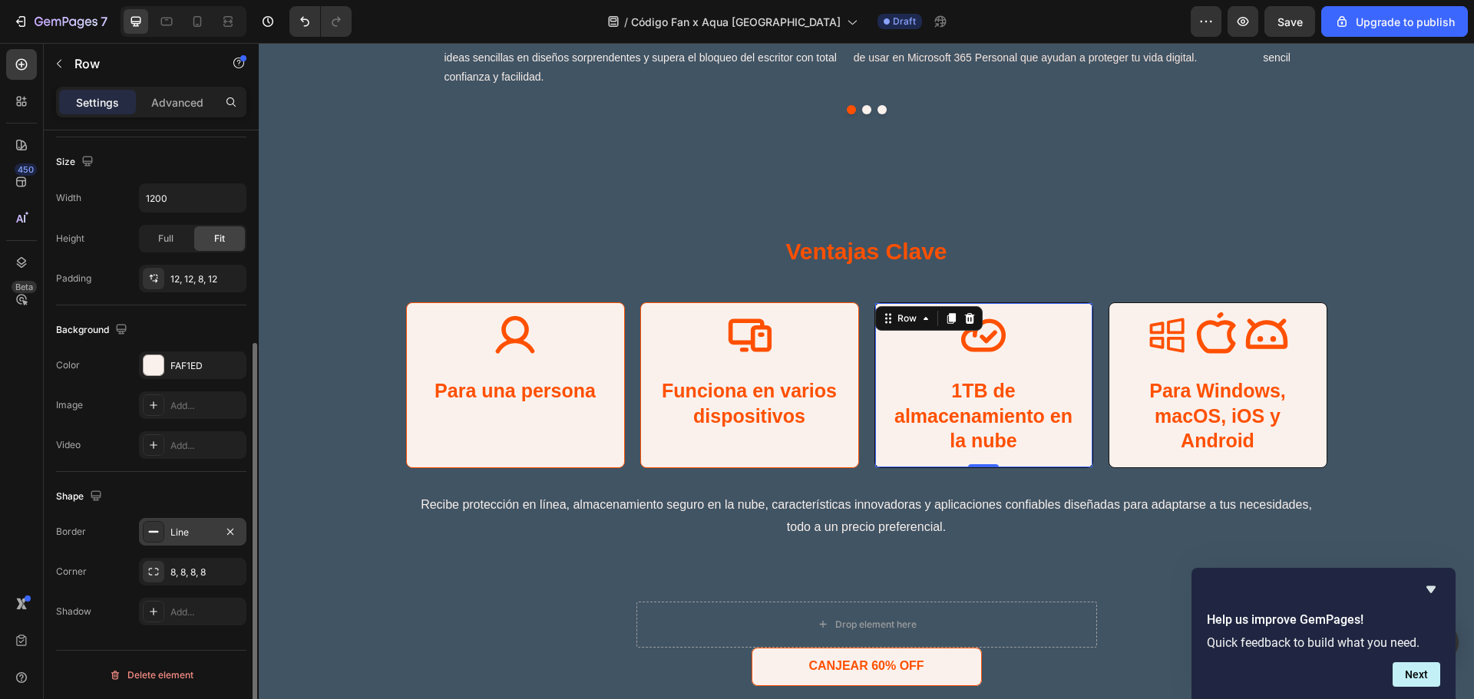
click at [193, 540] on div "Line" at bounding box center [192, 532] width 107 height 28
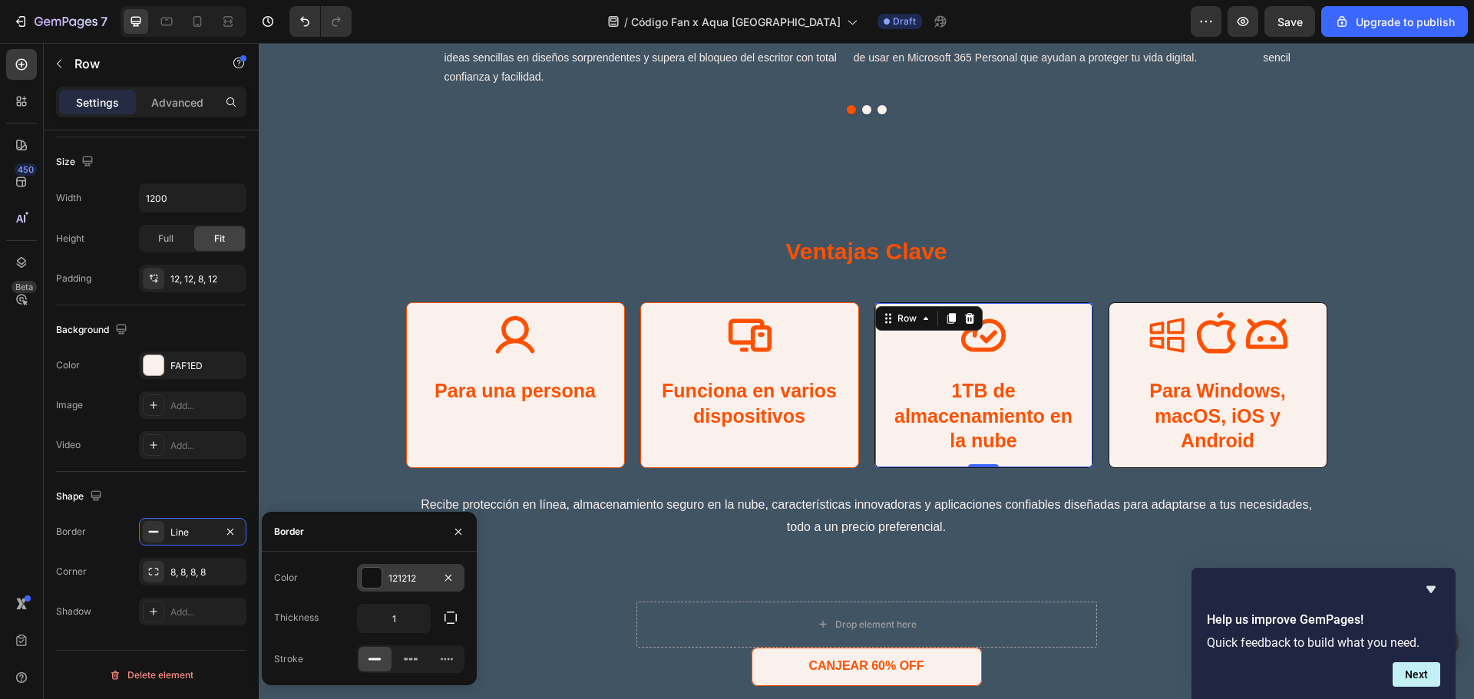
click at [373, 579] on div at bounding box center [372, 578] width 20 height 20
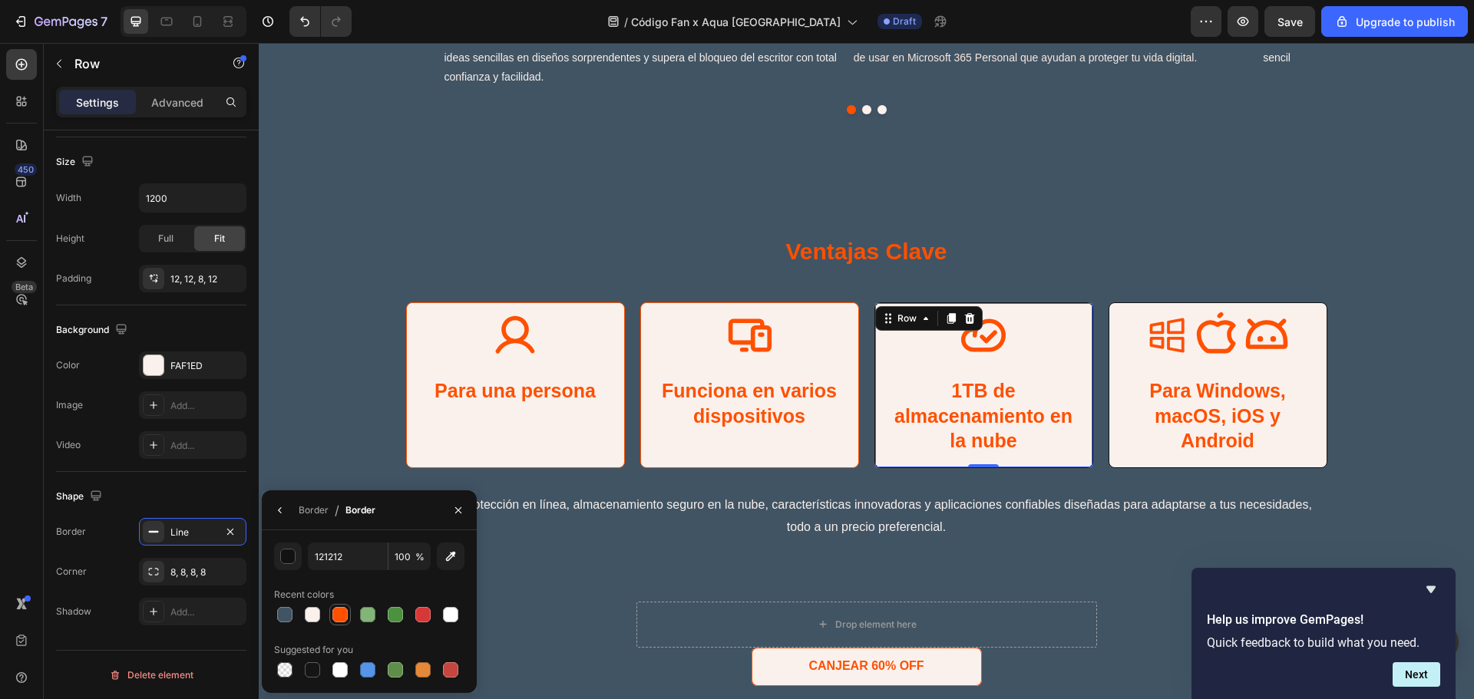
click at [339, 617] on div at bounding box center [339, 614] width 15 height 15
type input "FF5000"
click at [1108, 447] on div "Icon Icon Icon Icon List Para Windows, macOS, iOS y Android Text Block Row" at bounding box center [1217, 385] width 219 height 166
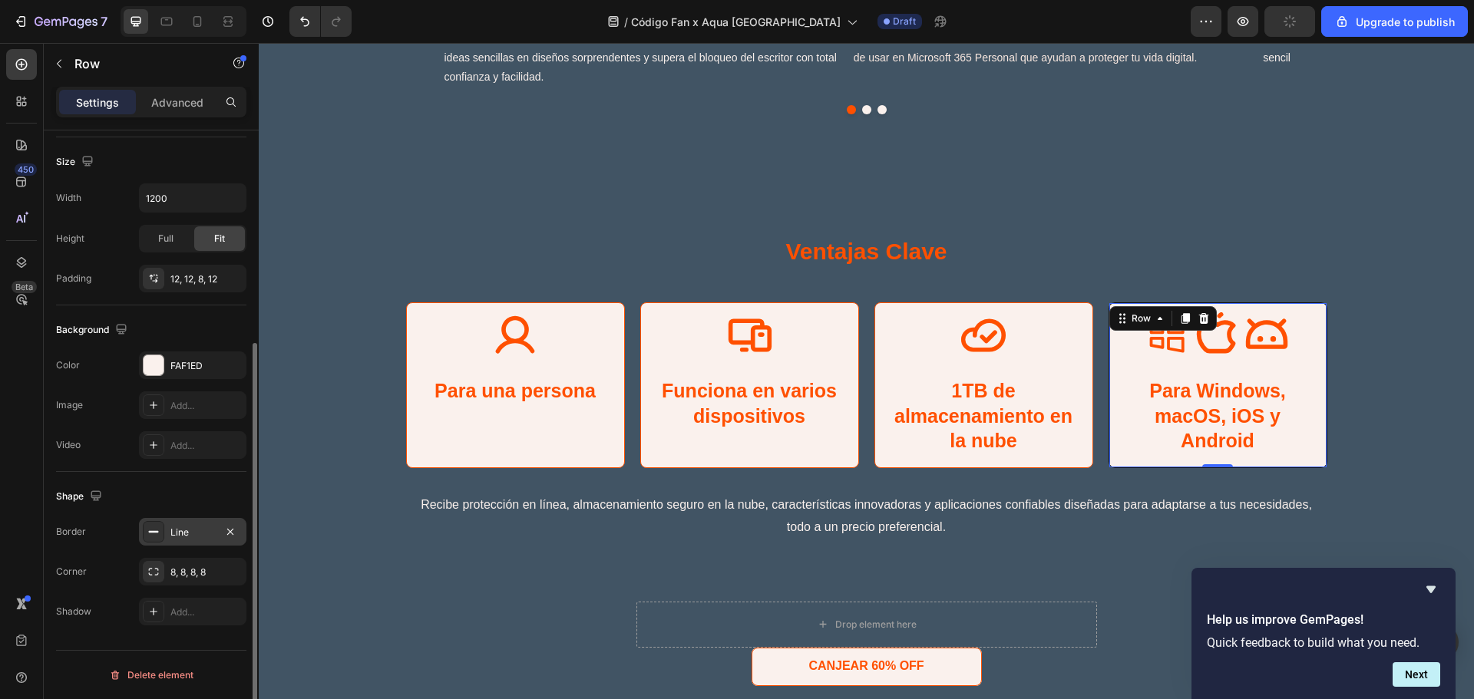
click at [178, 535] on div "Line" at bounding box center [192, 533] width 45 height 14
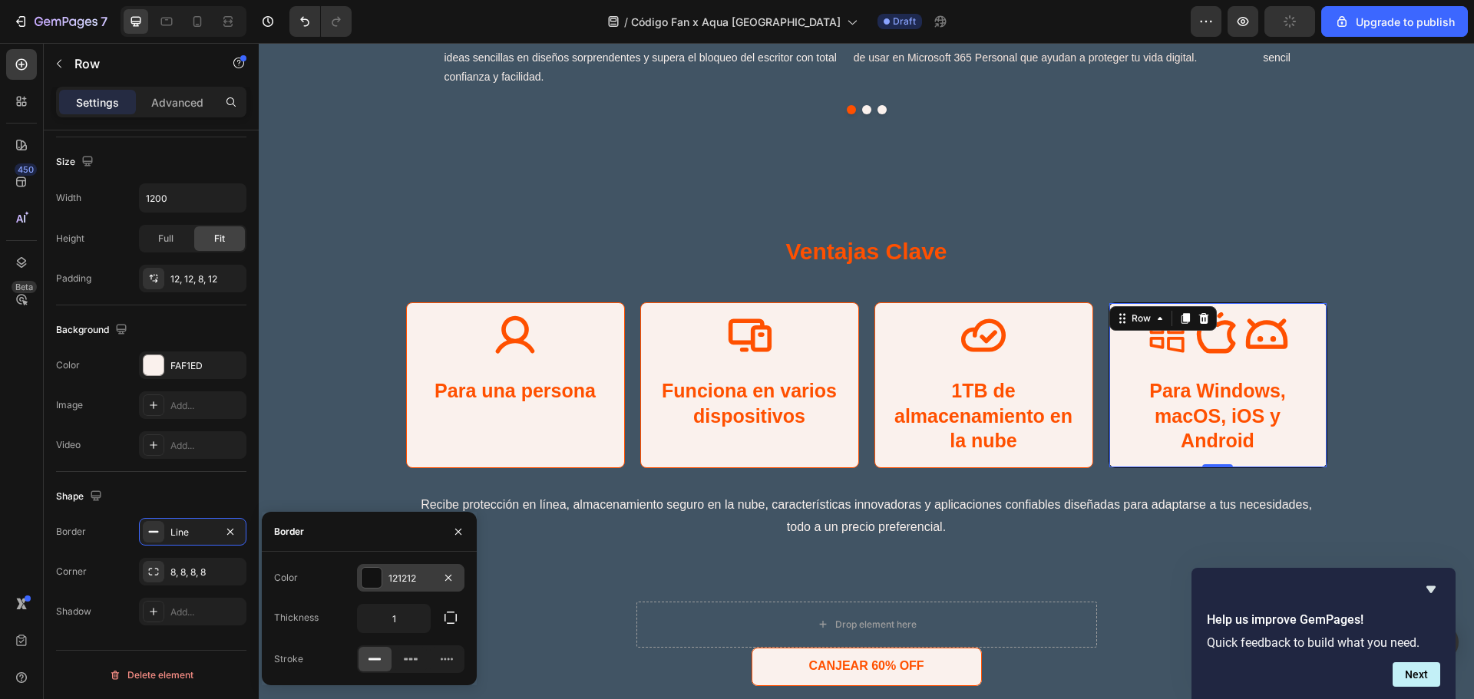
click at [395, 584] on div "121212" at bounding box center [410, 579] width 45 height 14
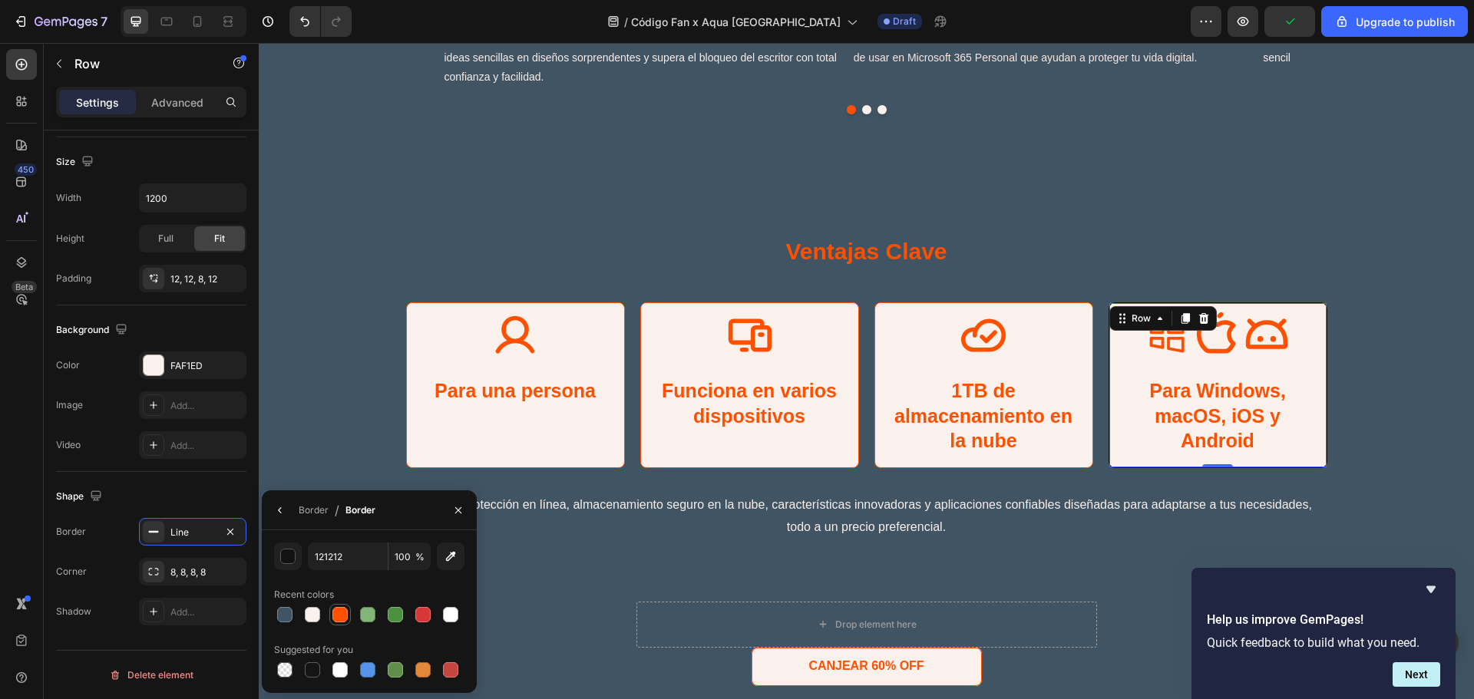
click at [339, 607] on div at bounding box center [339, 614] width 15 height 15
type input "FF5000"
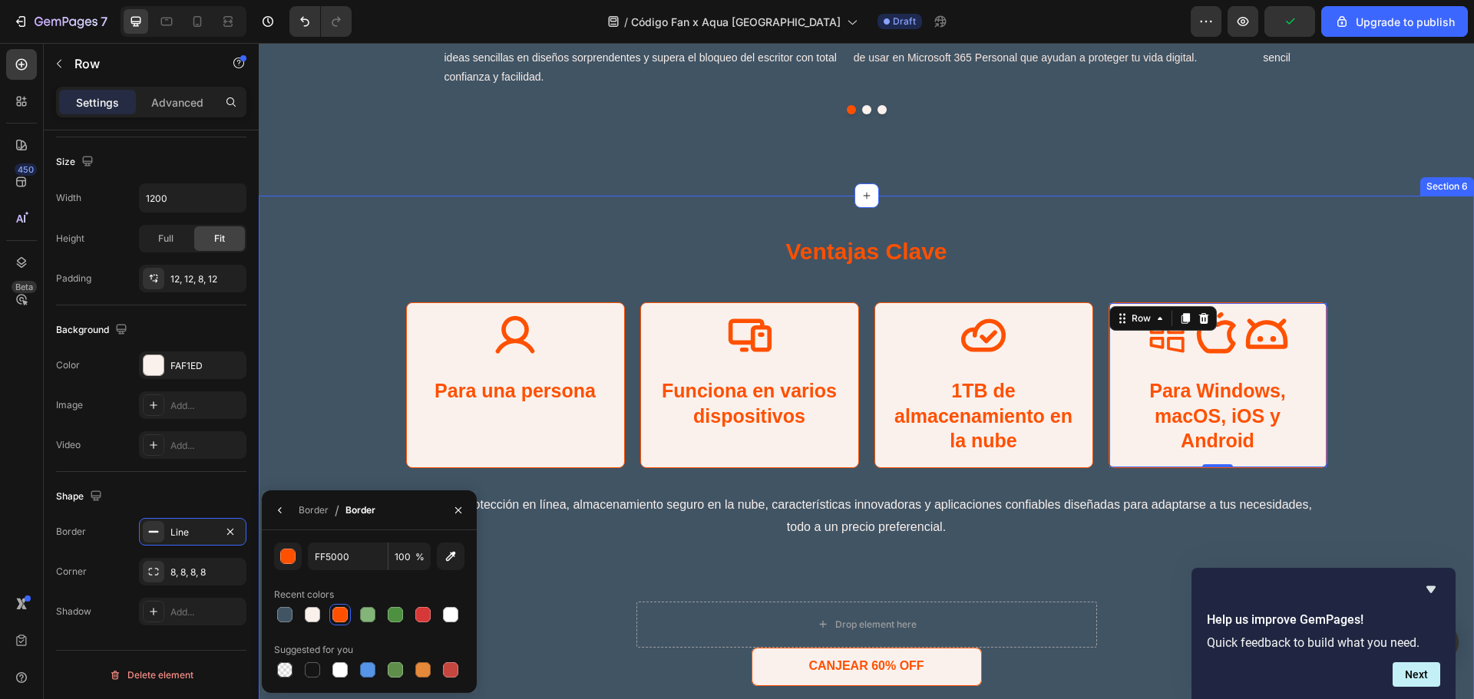
click at [1358, 451] on div "Icon Para una persona Text Block Row Icon Funciona en varios dispositivos Text …" at bounding box center [866, 397] width 1184 height 190
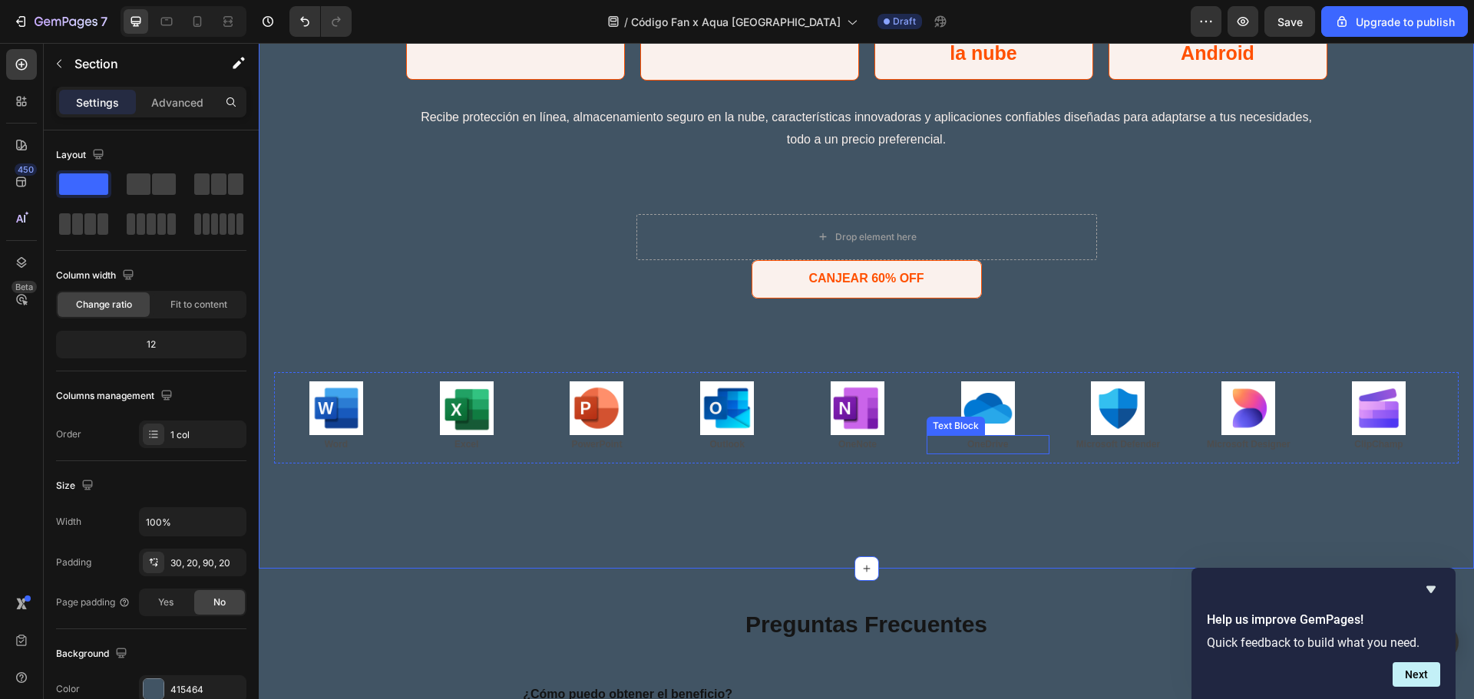
scroll to position [3173, 0]
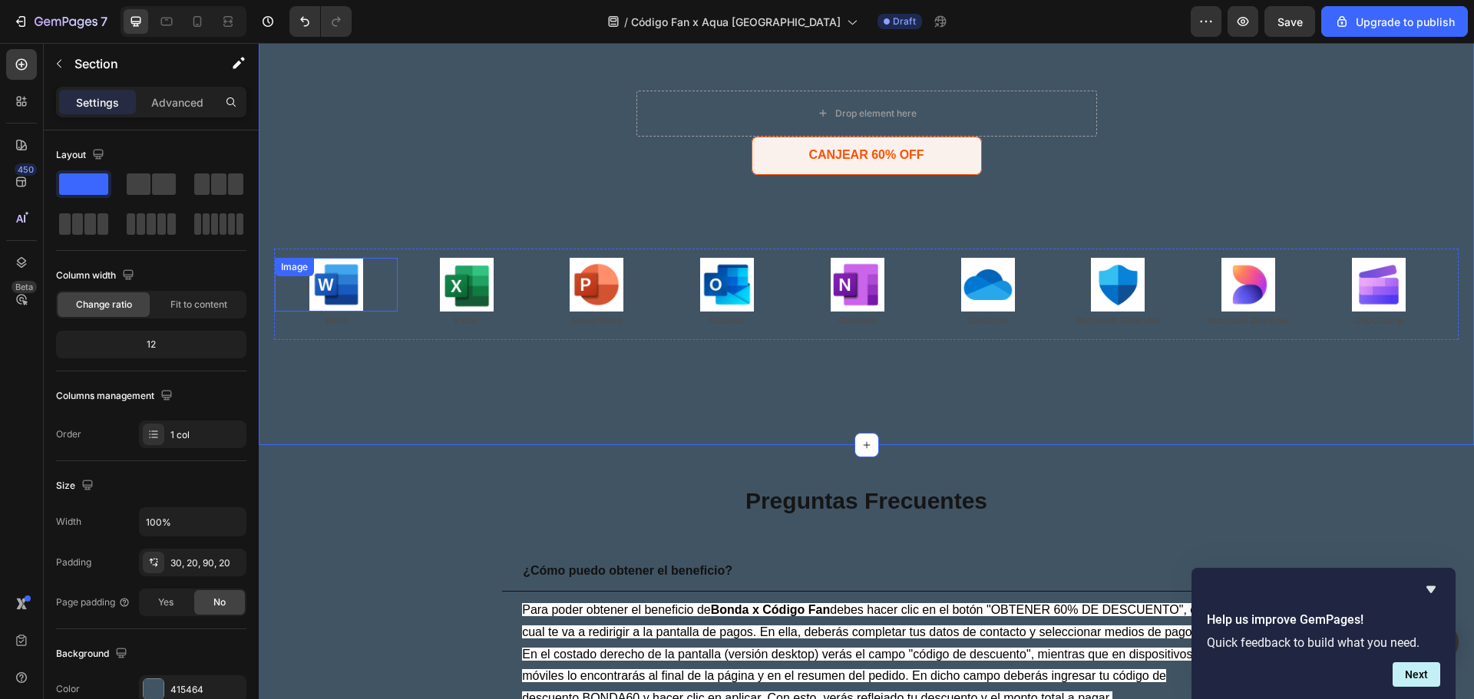
click at [361, 266] on div "Image" at bounding box center [336, 285] width 123 height 54
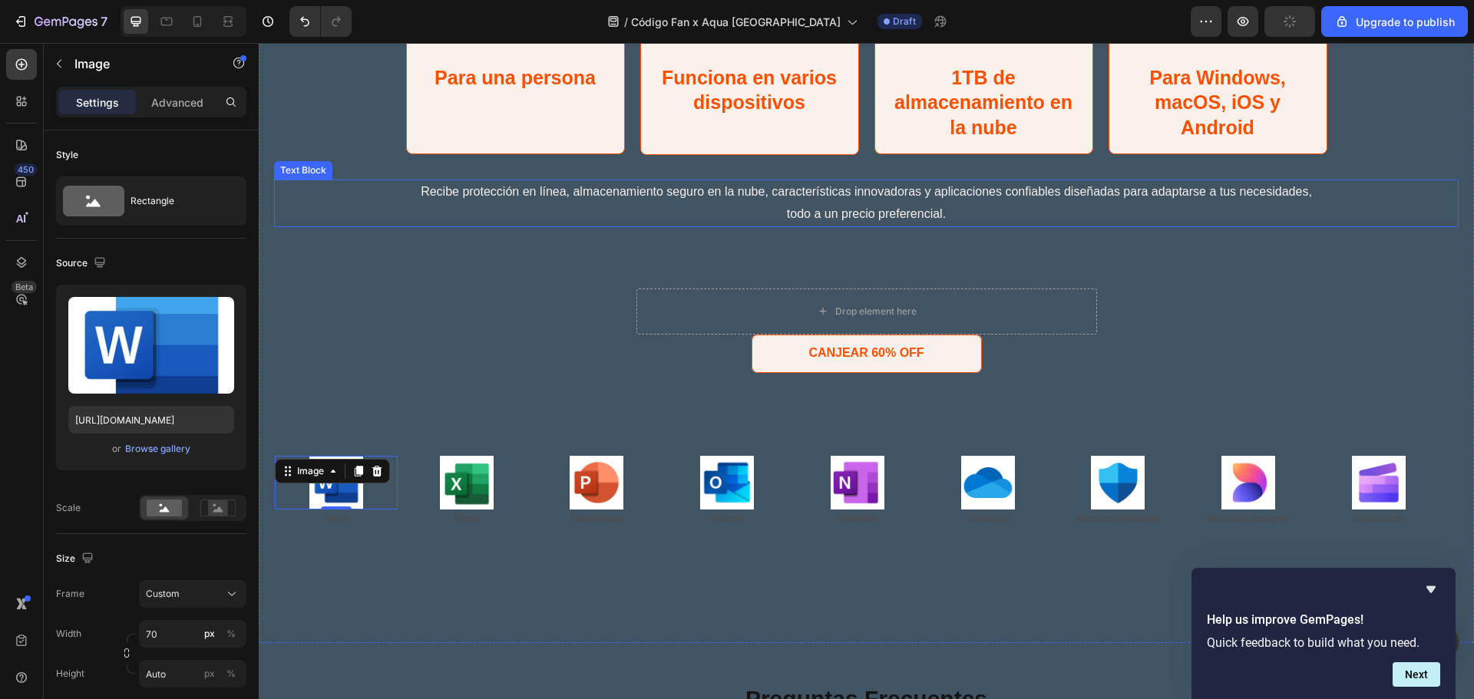
scroll to position [2968, 0]
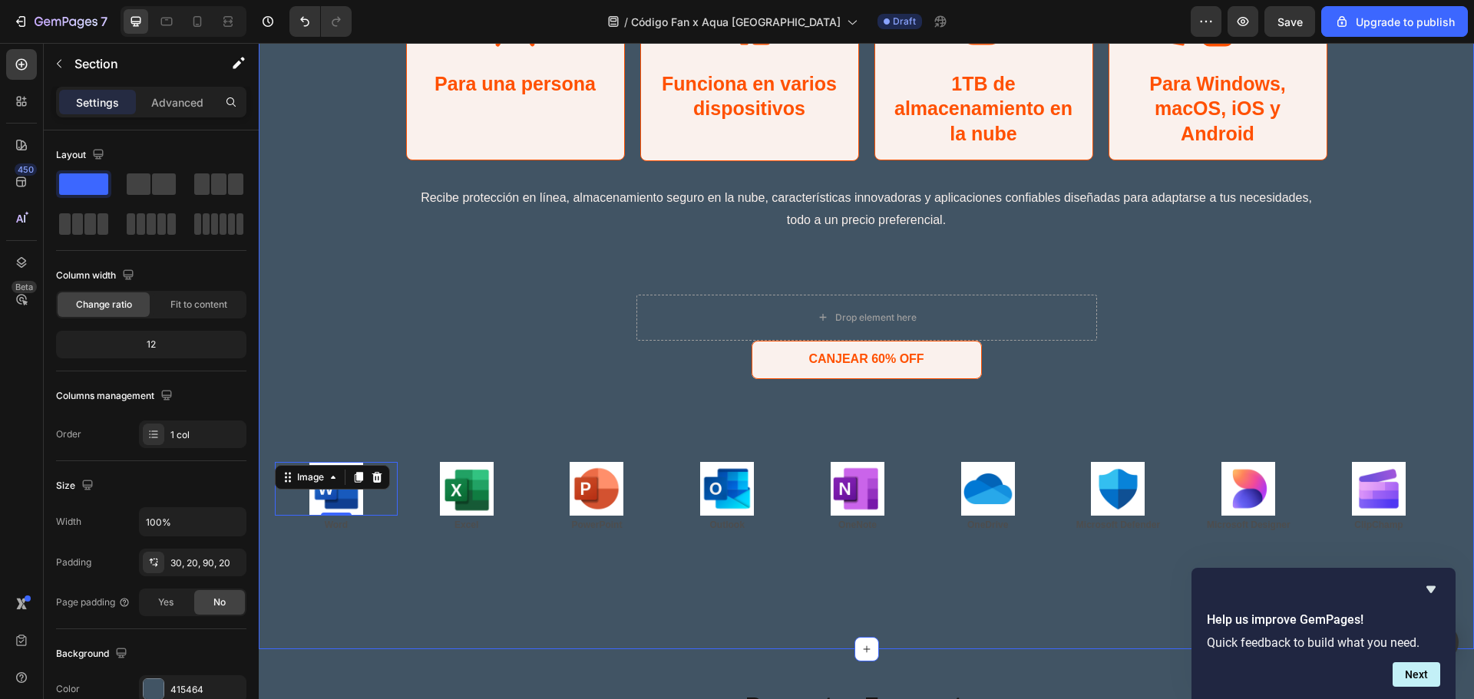
click at [413, 324] on div "Ventajas Clave Heading Icon Para una persona Text Block Row Icon Funciona en va…" at bounding box center [866, 246] width 1184 height 669
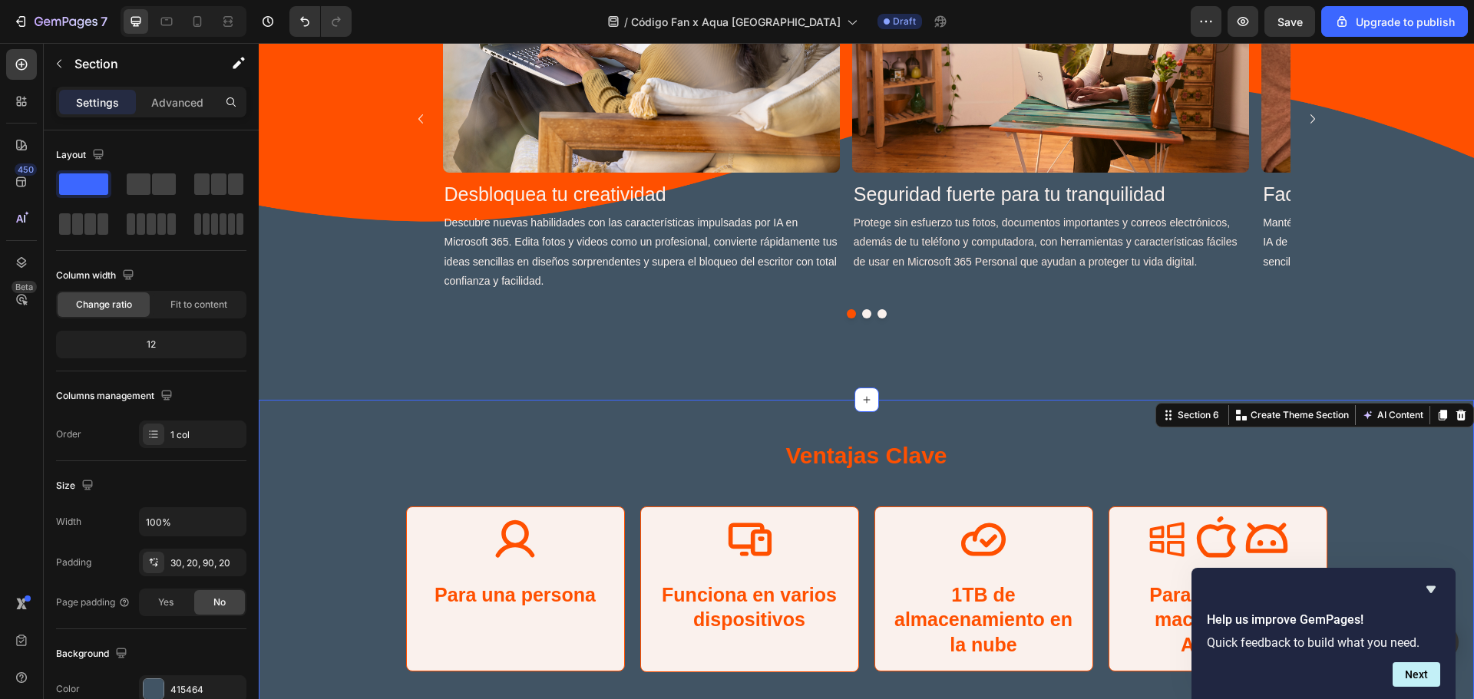
scroll to position [2456, 0]
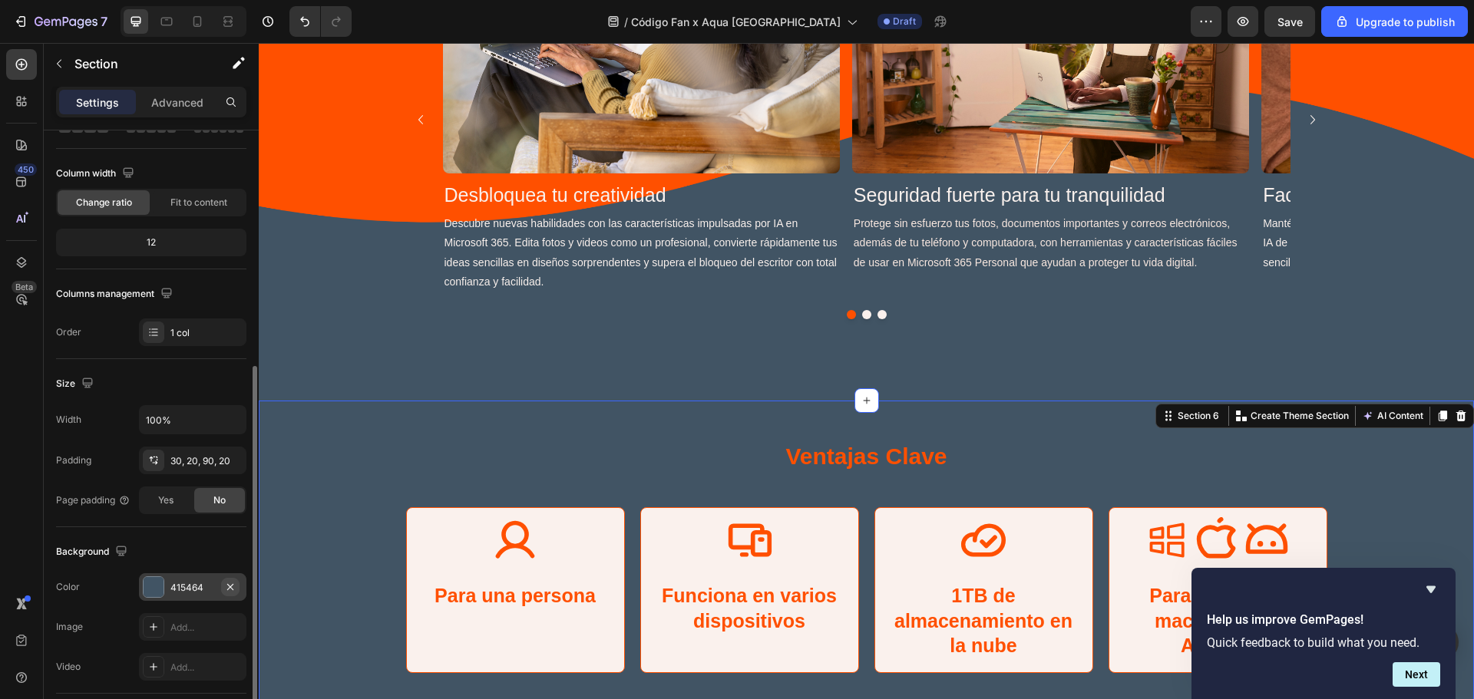
scroll to position [204, 0]
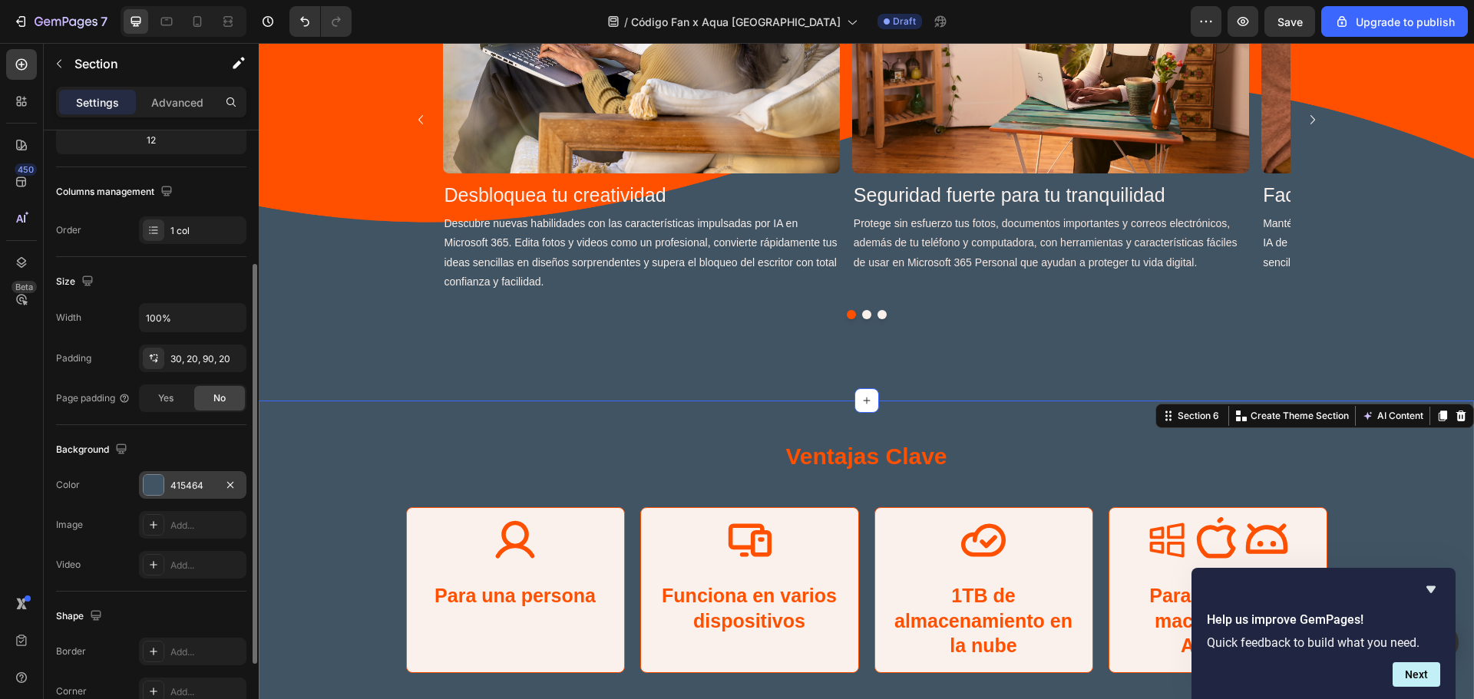
click at [150, 480] on div at bounding box center [154, 485] width 20 height 20
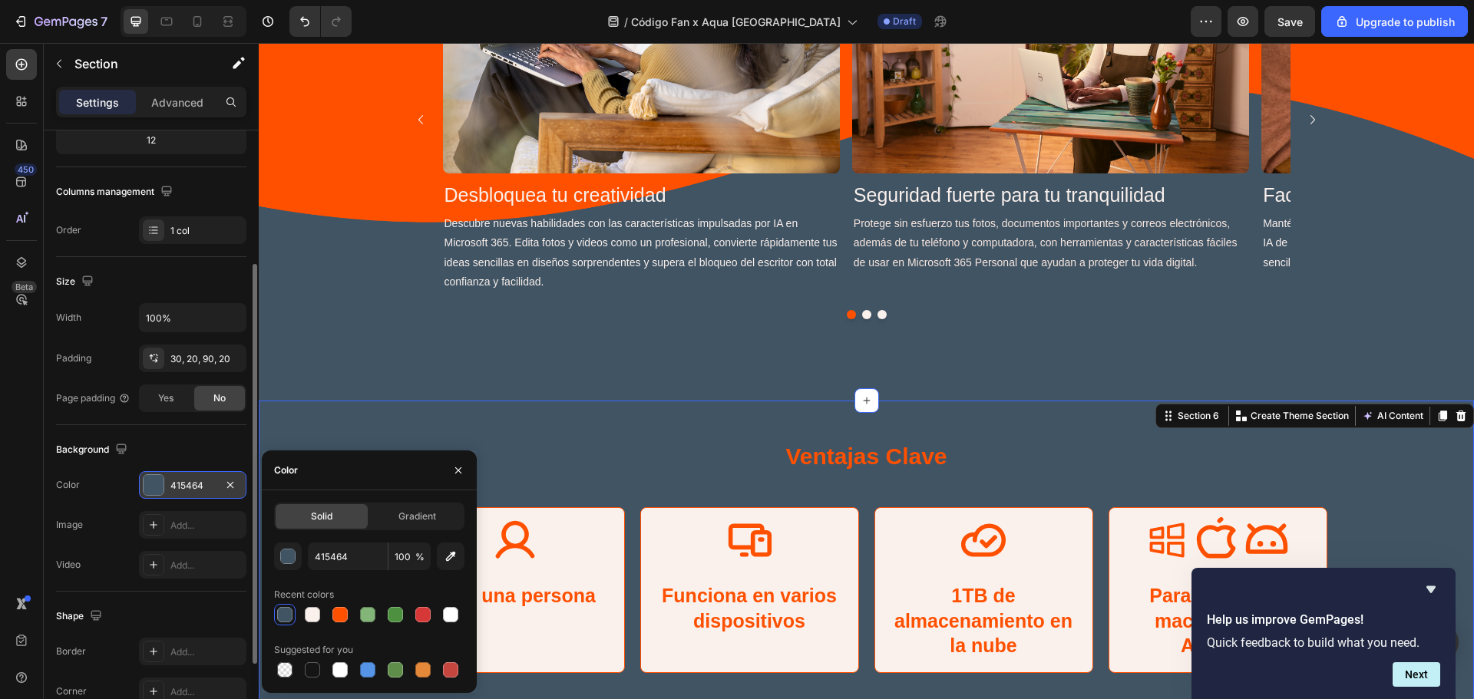
scroll to position [306, 0]
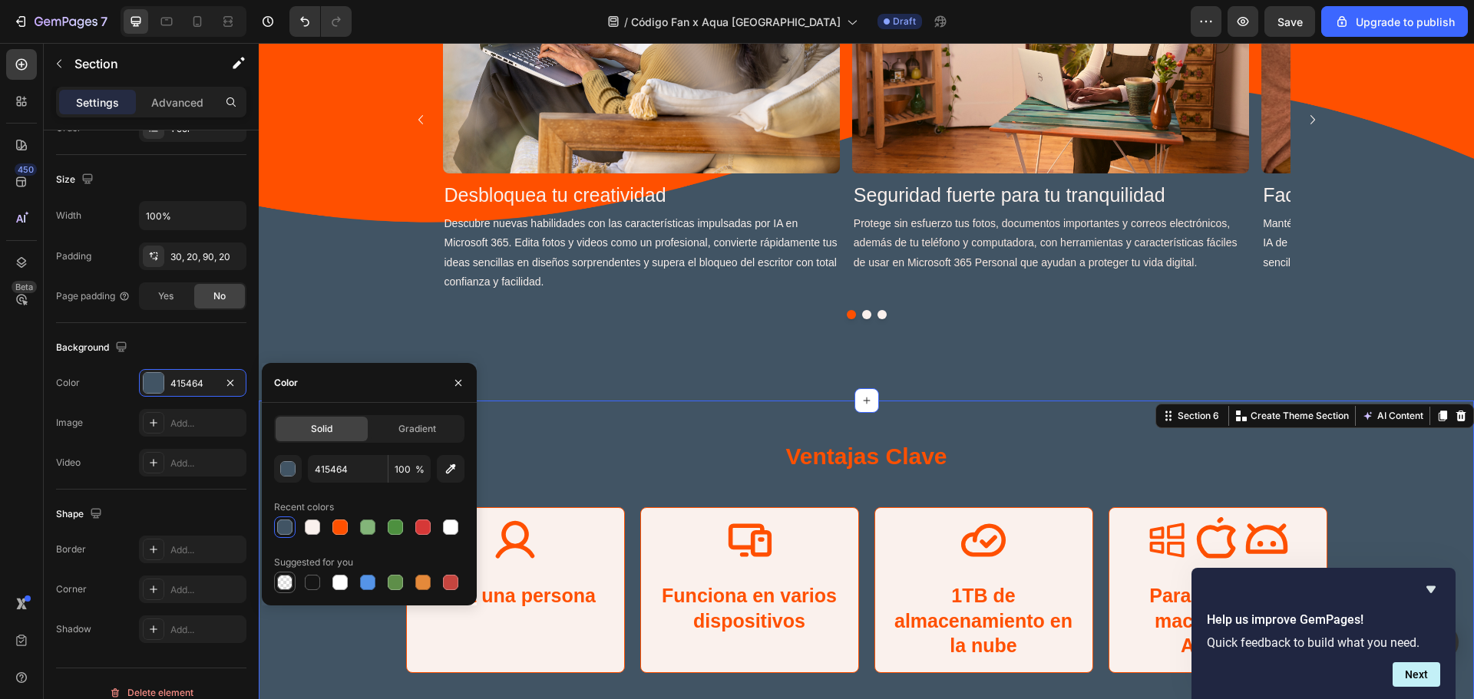
click at [289, 587] on div at bounding box center [284, 582] width 15 height 15
type input "000000"
type input "0"
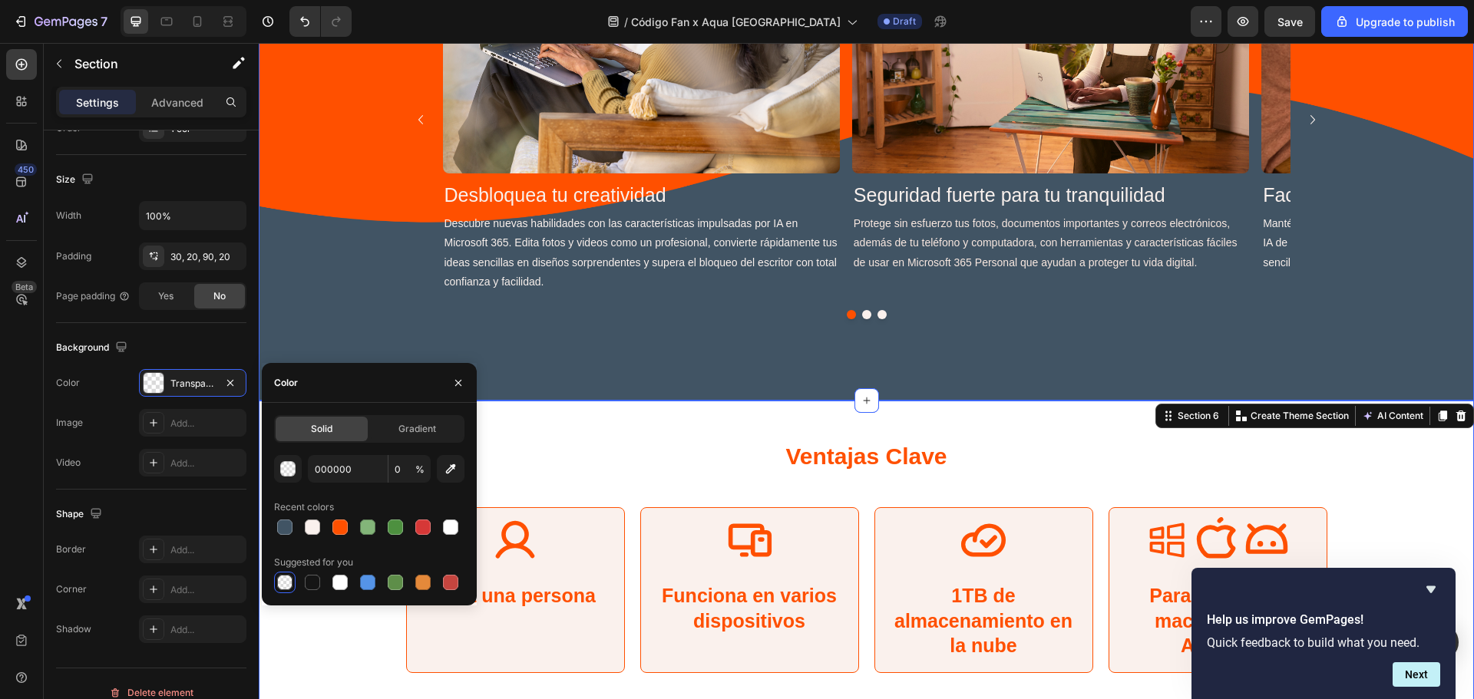
click at [649, 345] on div "Aspectos Destacados de Microsoft 365 Heading Image Desbloquea tu creatividad He…" at bounding box center [866, 101] width 1215 height 599
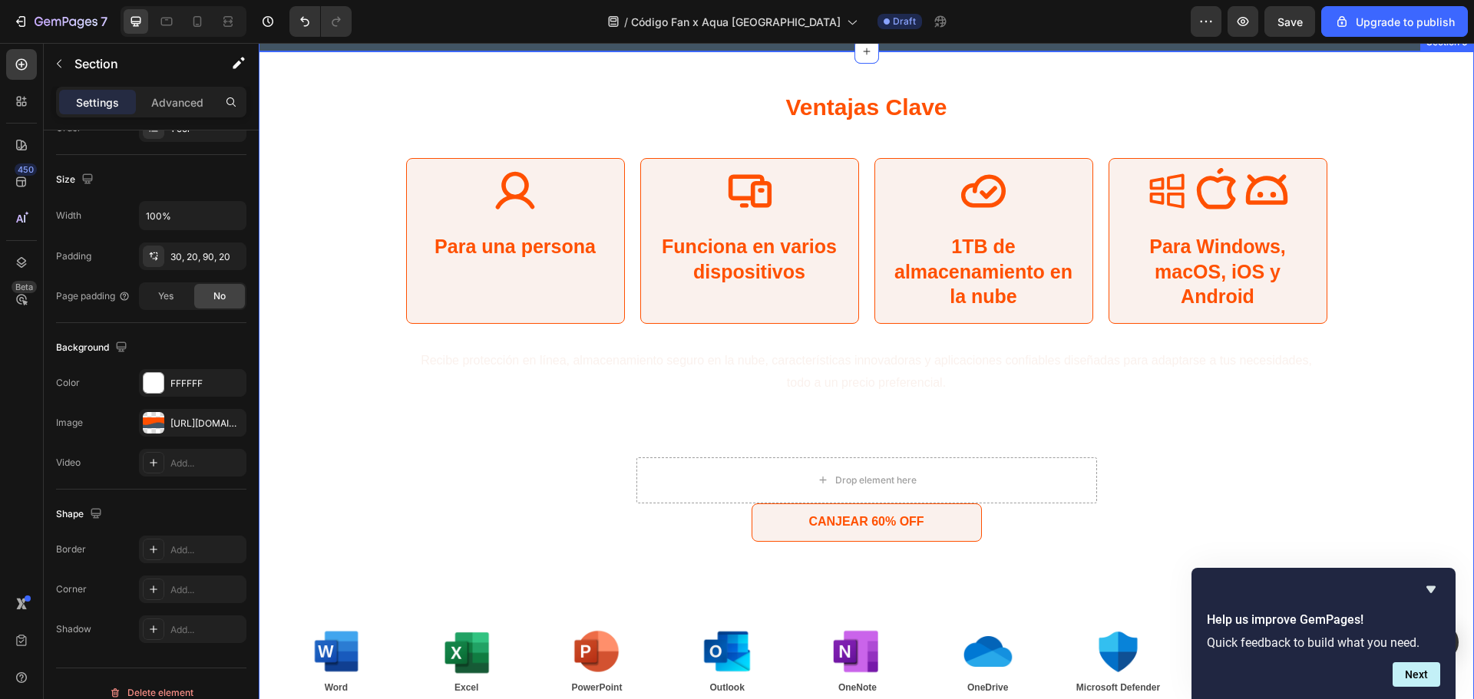
scroll to position [2866, 0]
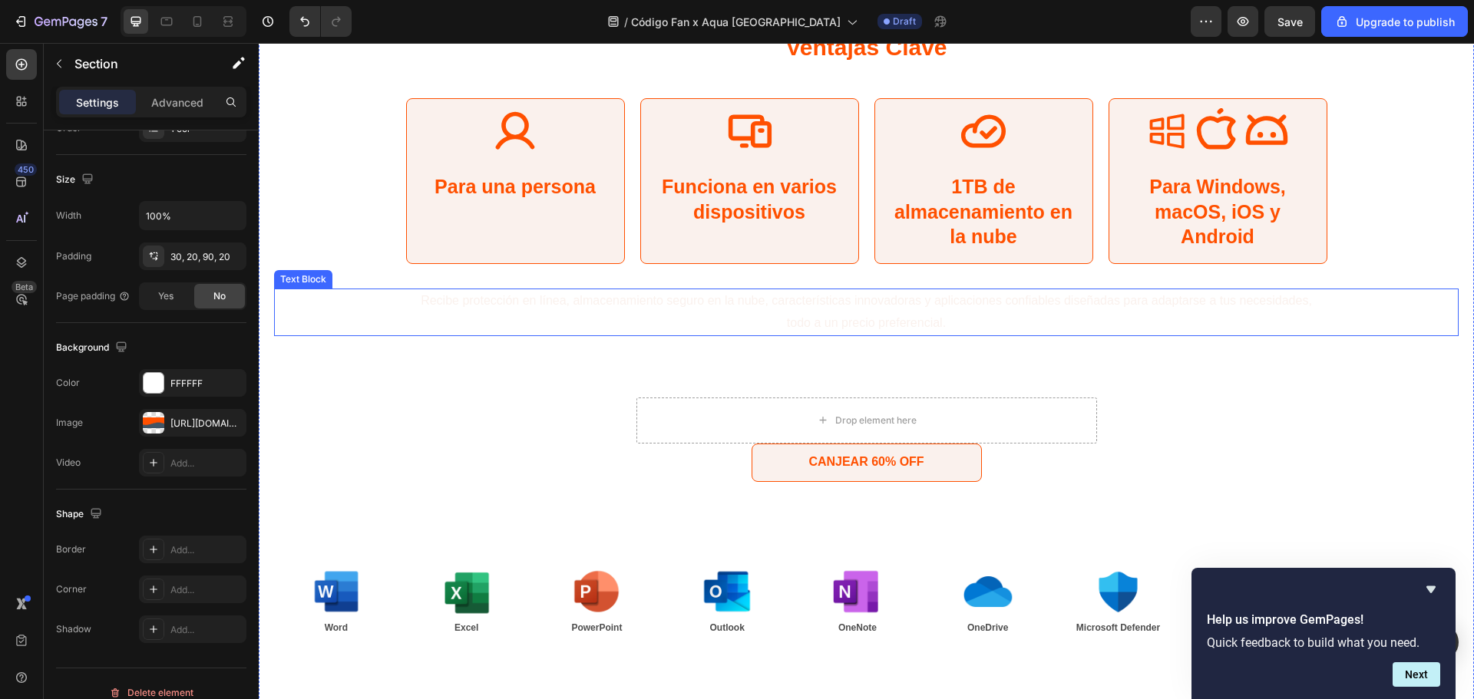
click at [849, 319] on p "Recibe protección en línea, almacenamiento seguro en la nube, características i…" at bounding box center [866, 312] width 897 height 45
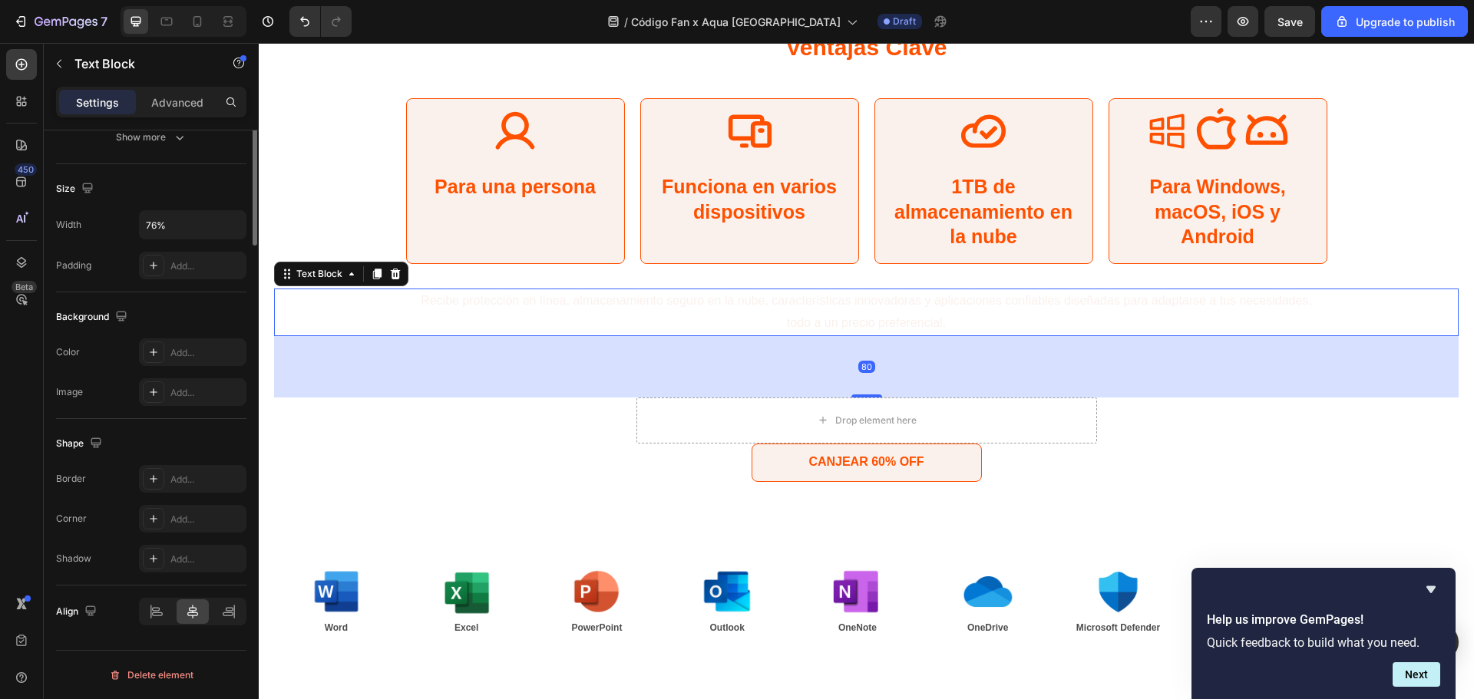
scroll to position [0, 0]
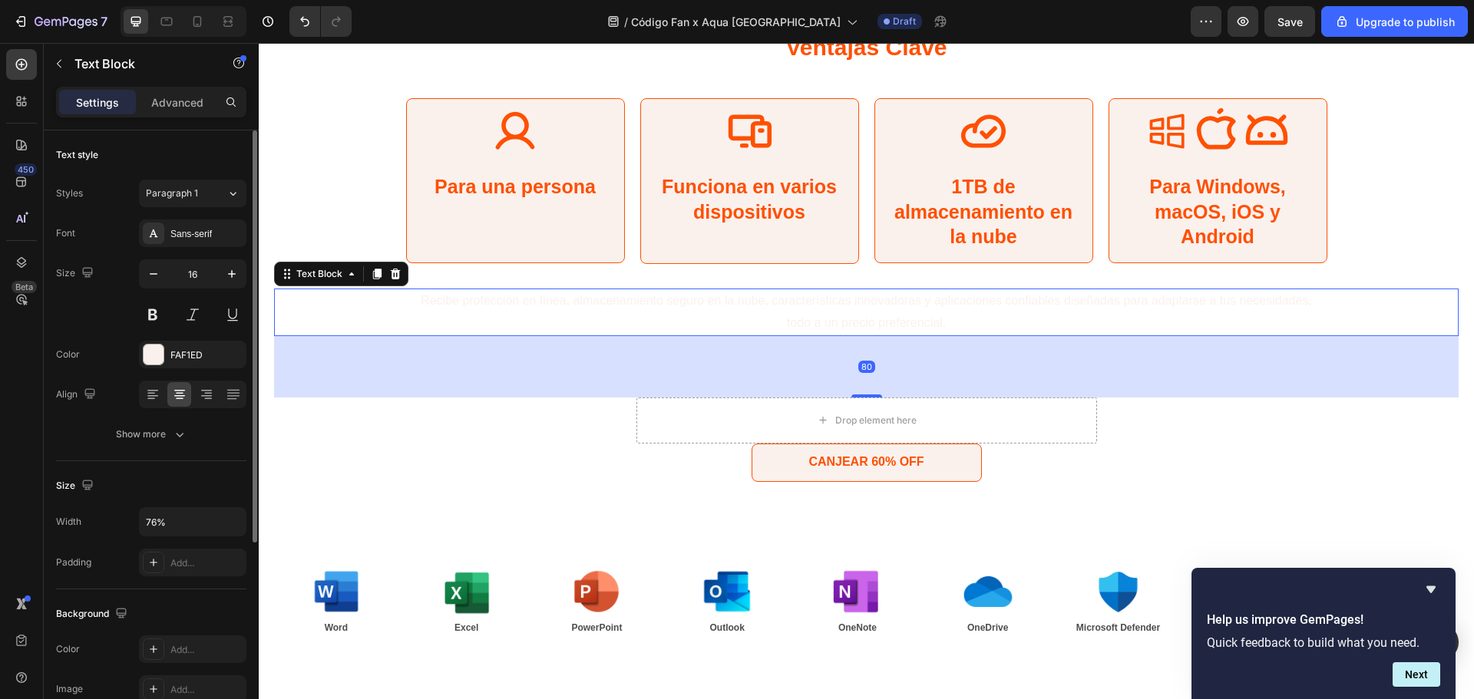
click at [1006, 321] on p "Recibe protección en línea, almacenamiento seguro en la nube, características i…" at bounding box center [866, 312] width 897 height 45
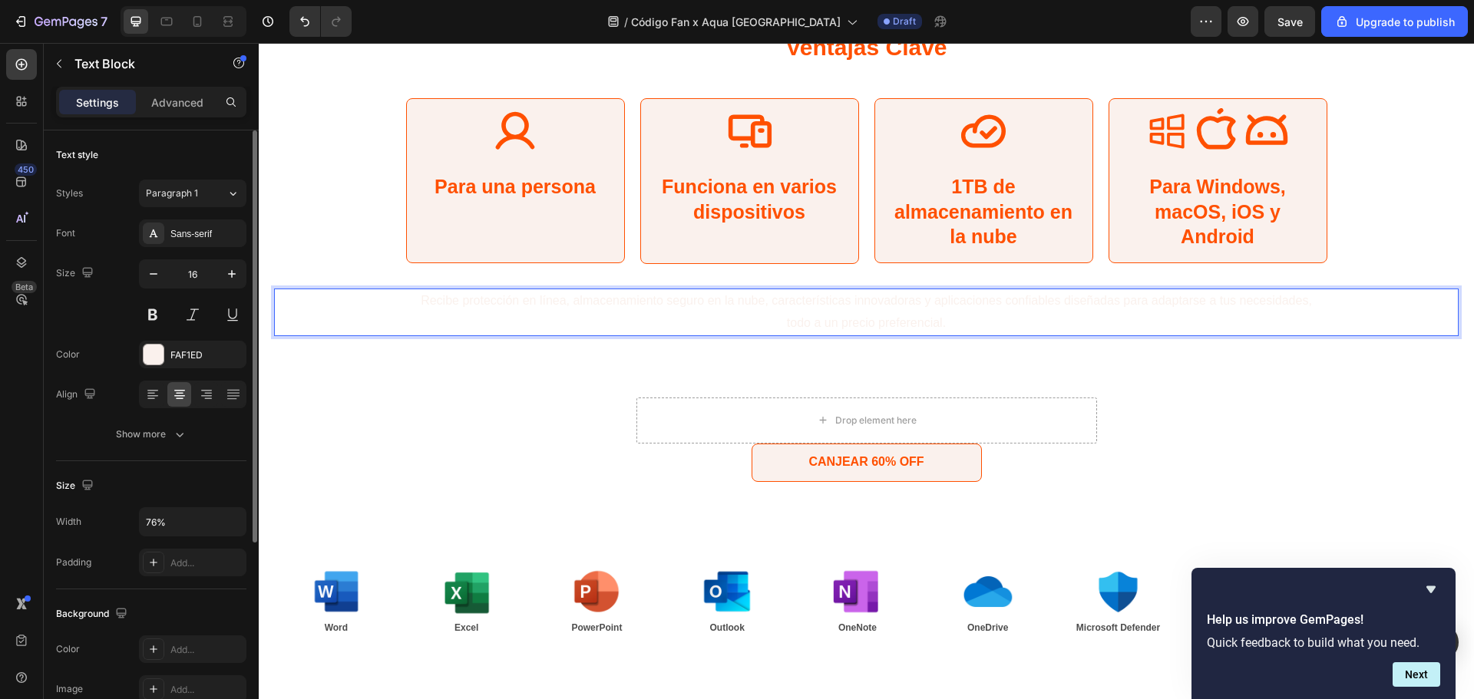
click at [1006, 321] on p "Recibe protección en línea, almacenamiento seguro en la nube, características i…" at bounding box center [866, 312] width 897 height 45
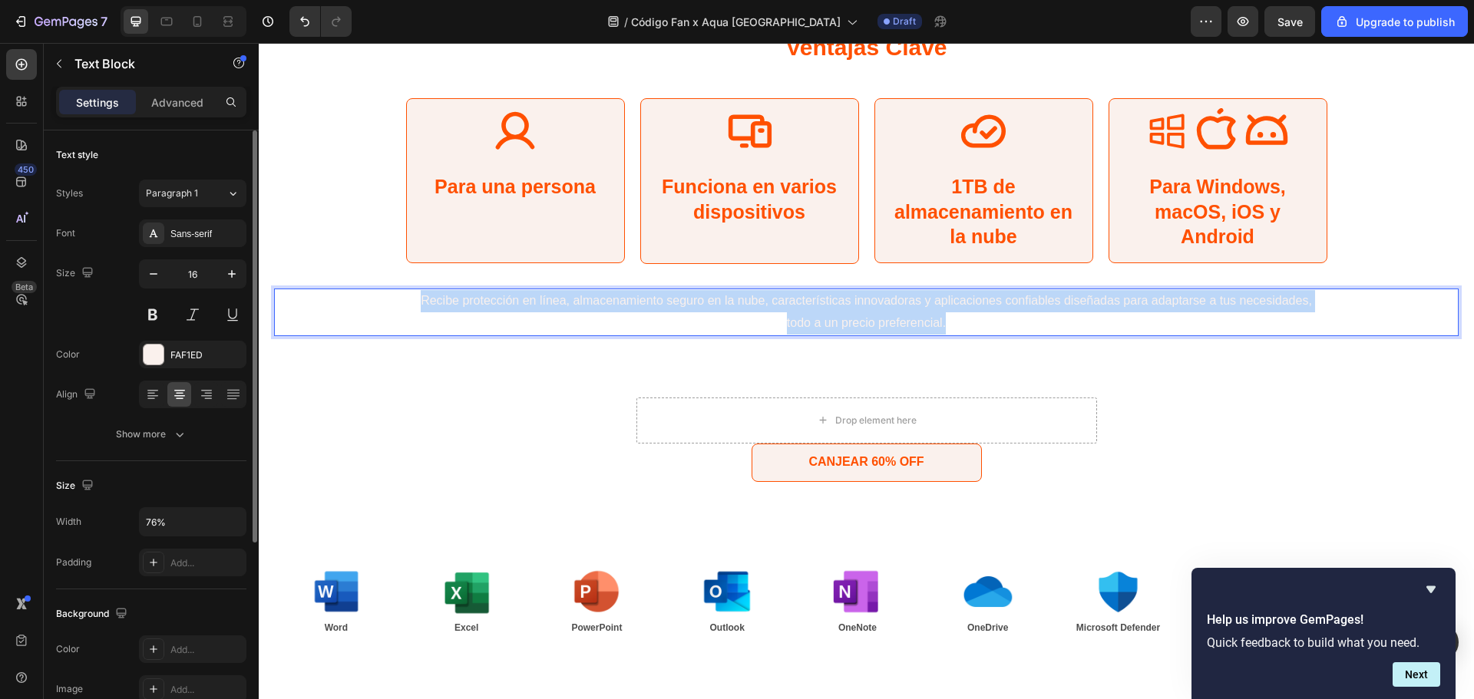
click at [1006, 321] on p "Recibe protección en línea, almacenamiento seguro en la nube, características i…" at bounding box center [866, 312] width 897 height 45
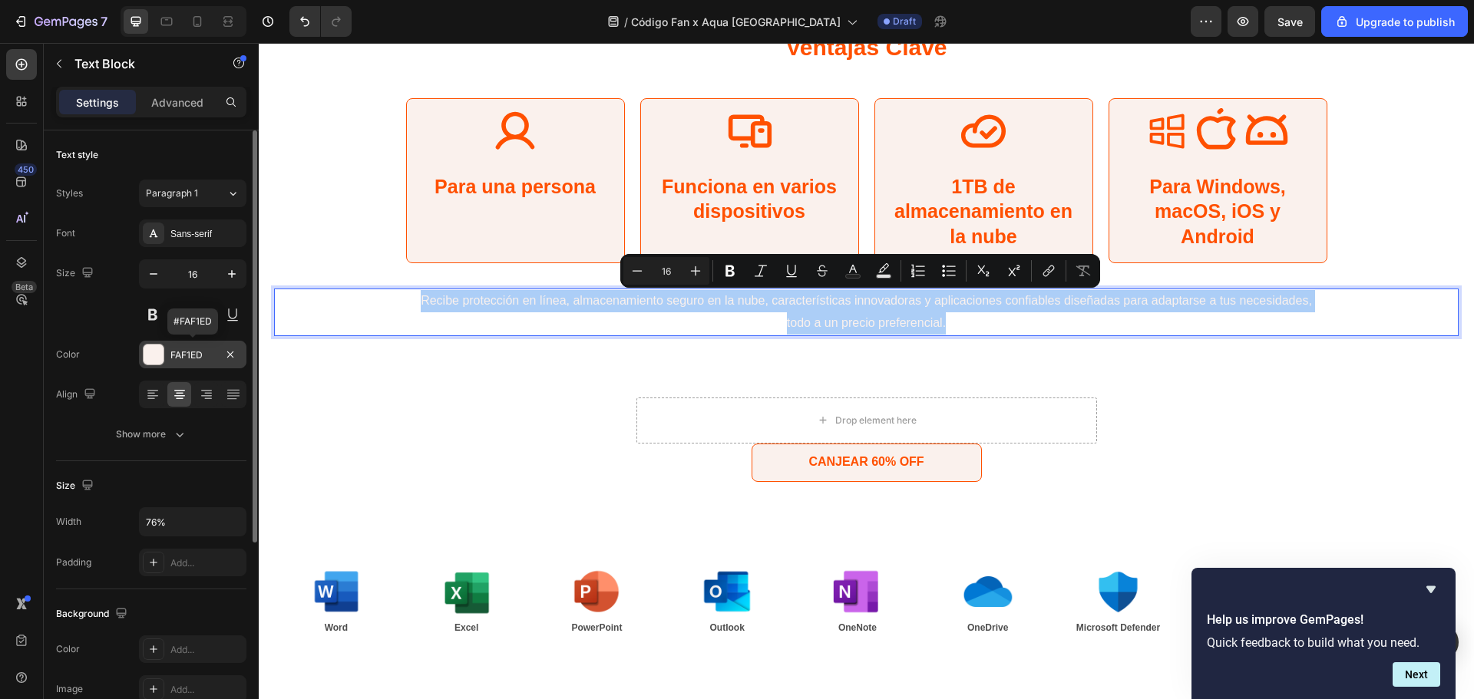
click at [165, 347] on div "FAF1ED" at bounding box center [192, 355] width 107 height 28
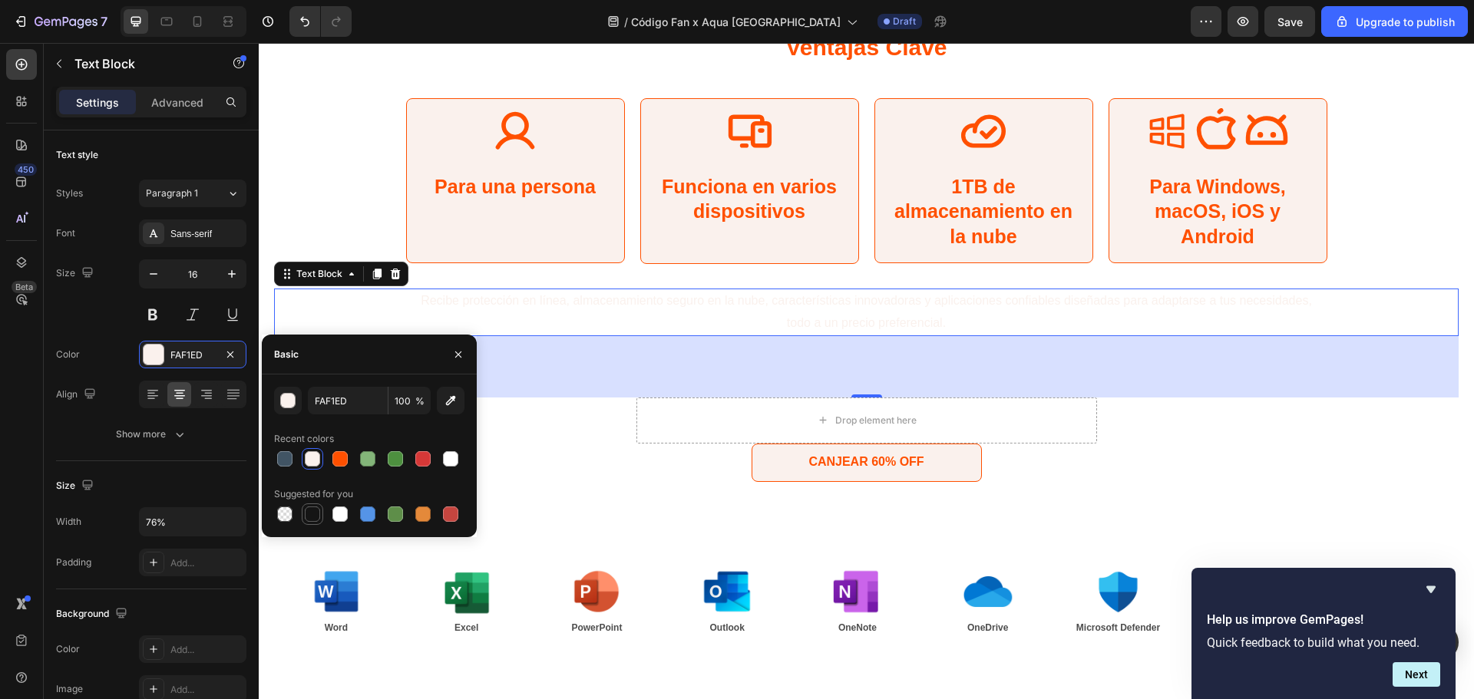
click at [315, 510] on div at bounding box center [312, 514] width 15 height 15
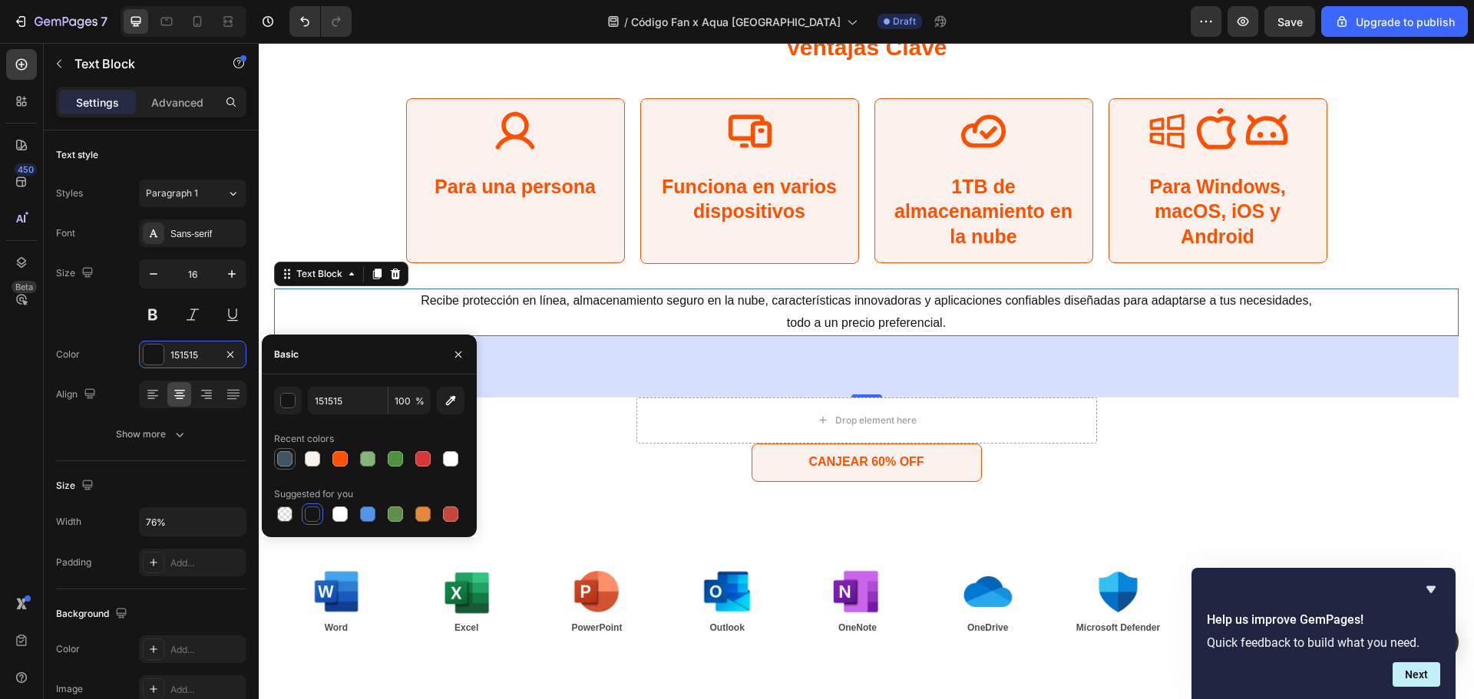
click at [285, 451] on div at bounding box center [284, 458] width 15 height 15
type input "415464"
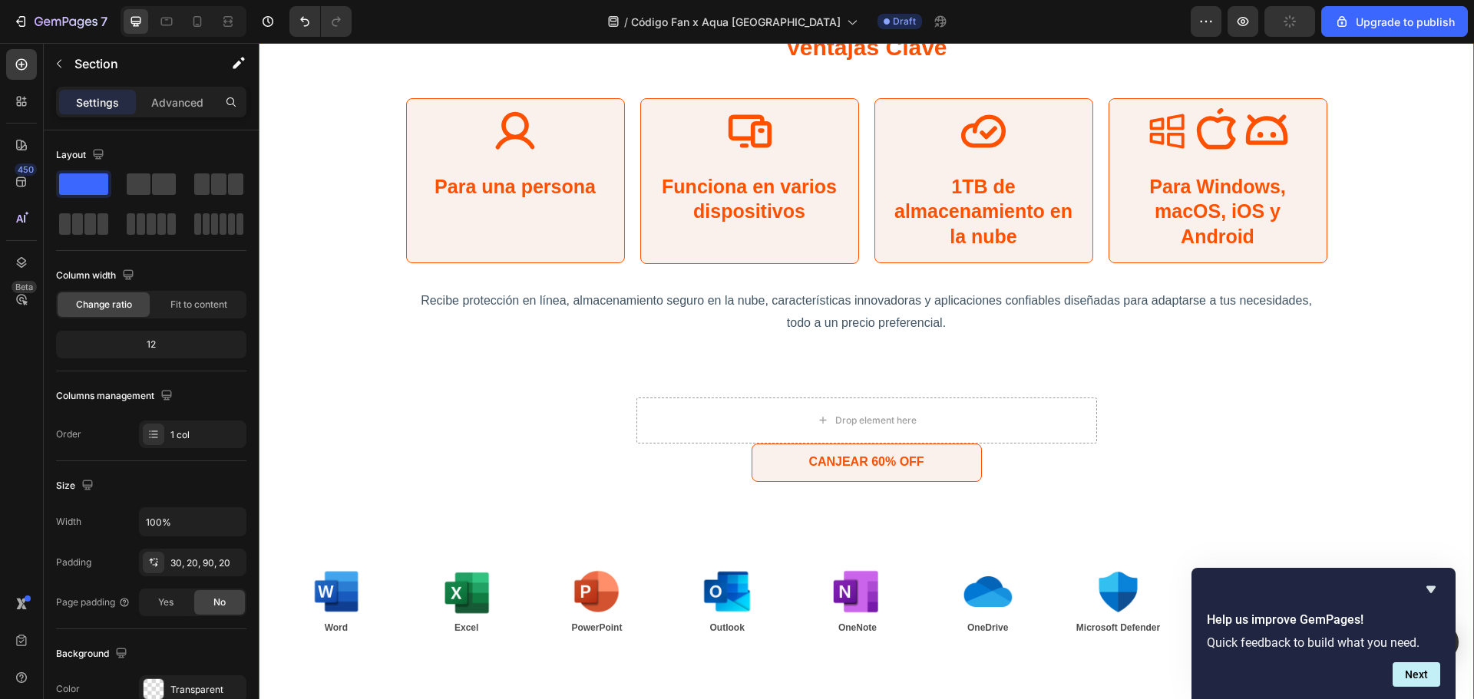
click at [1196, 435] on div "Ventajas Clave Heading Icon Para una persona Text Block Row Icon Funciona en va…" at bounding box center [866, 349] width 1184 height 669
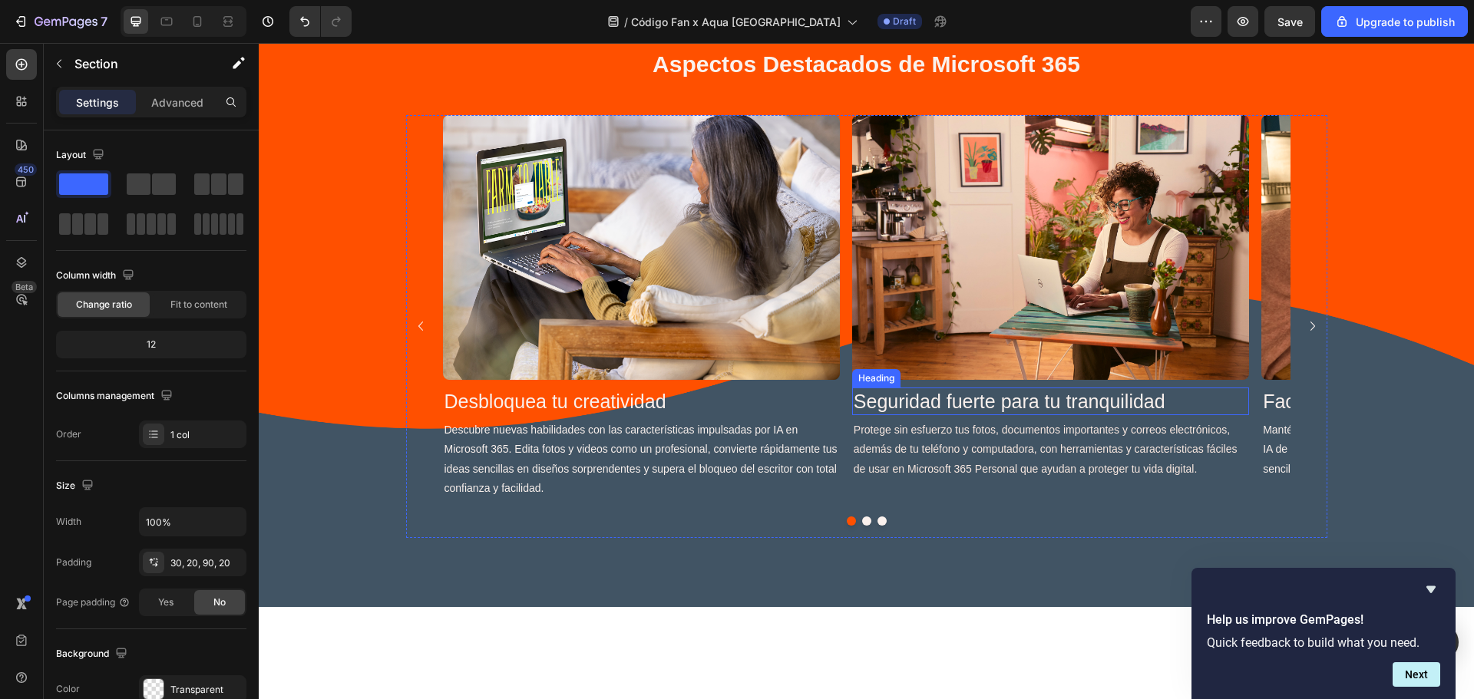
scroll to position [1944, 0]
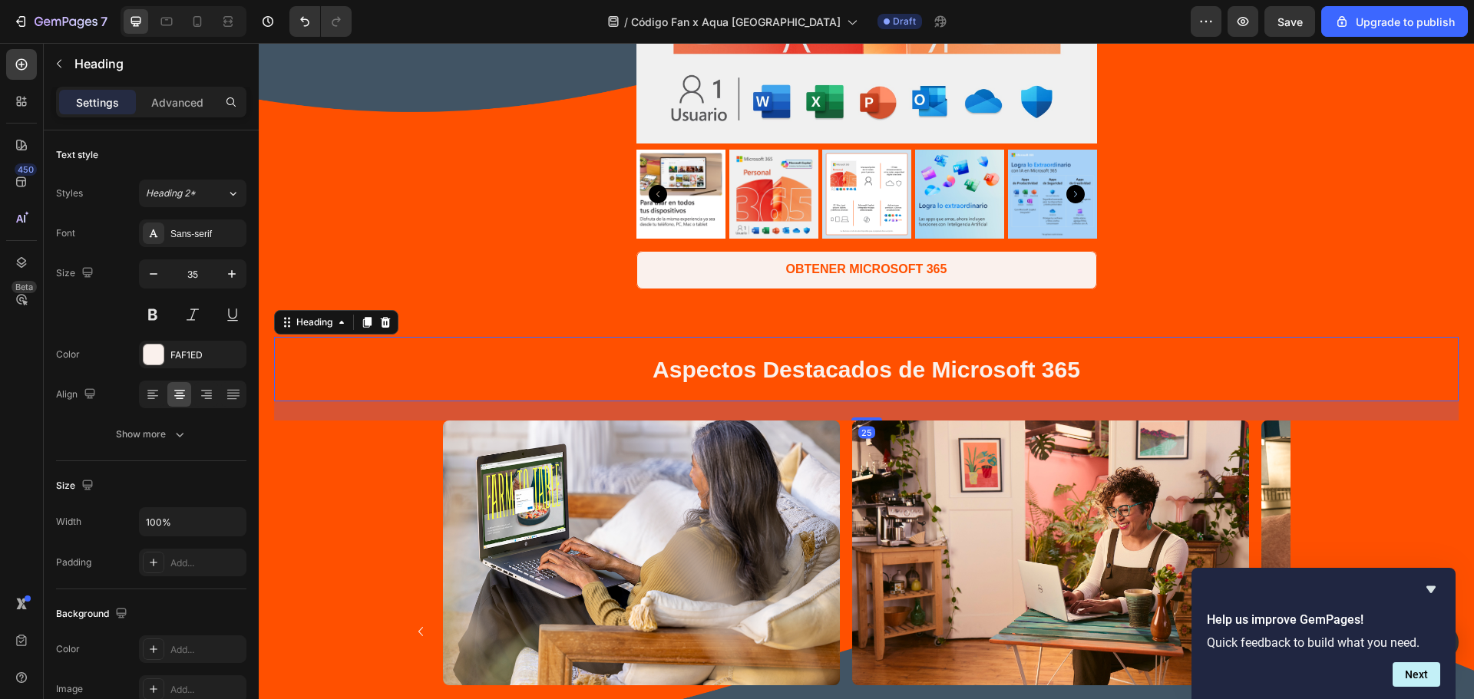
click at [841, 364] on span "Aspectos Destacados de Microsoft 365" at bounding box center [866, 369] width 428 height 25
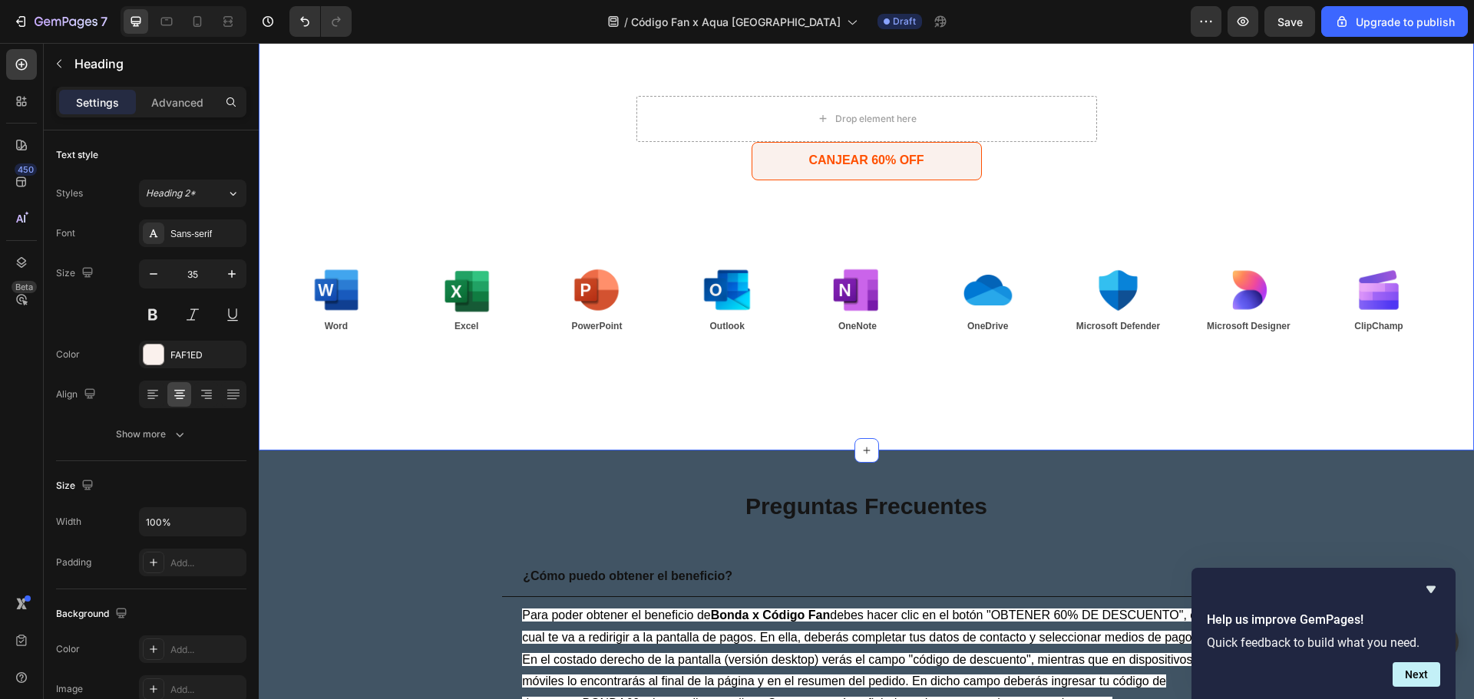
scroll to position [3276, 0]
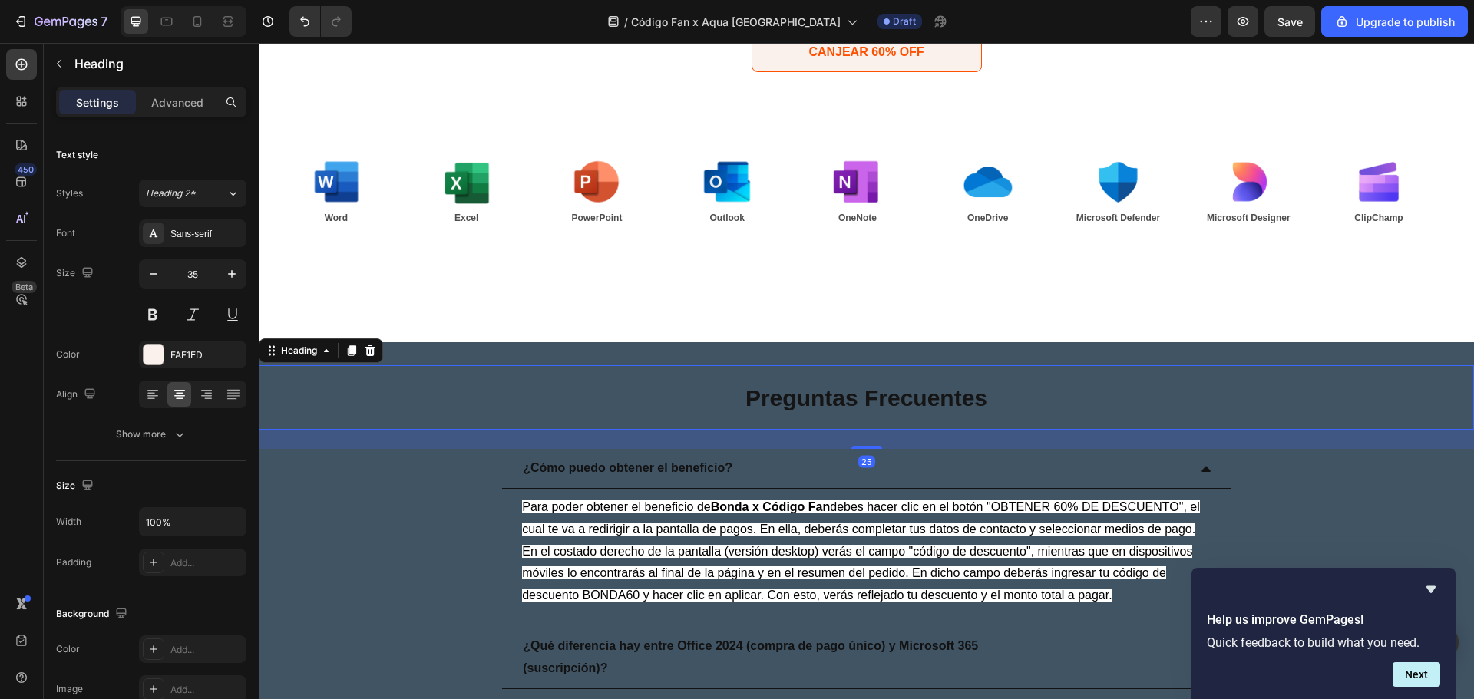
click at [828, 380] on h1 "Preguntas Frecuentes" at bounding box center [866, 397] width 1215 height 64
click at [154, 355] on div at bounding box center [154, 355] width 20 height 20
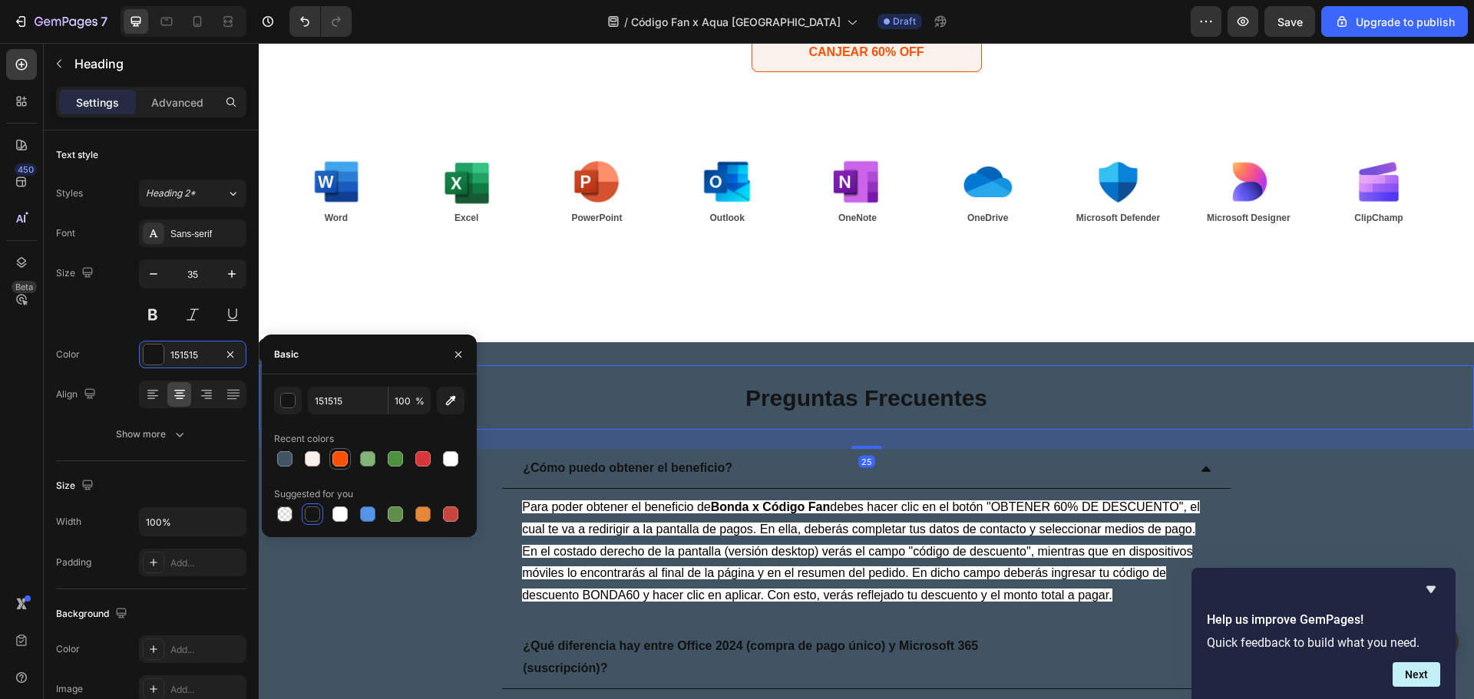
click at [341, 465] on div at bounding box center [339, 458] width 15 height 15
type input "FF5000"
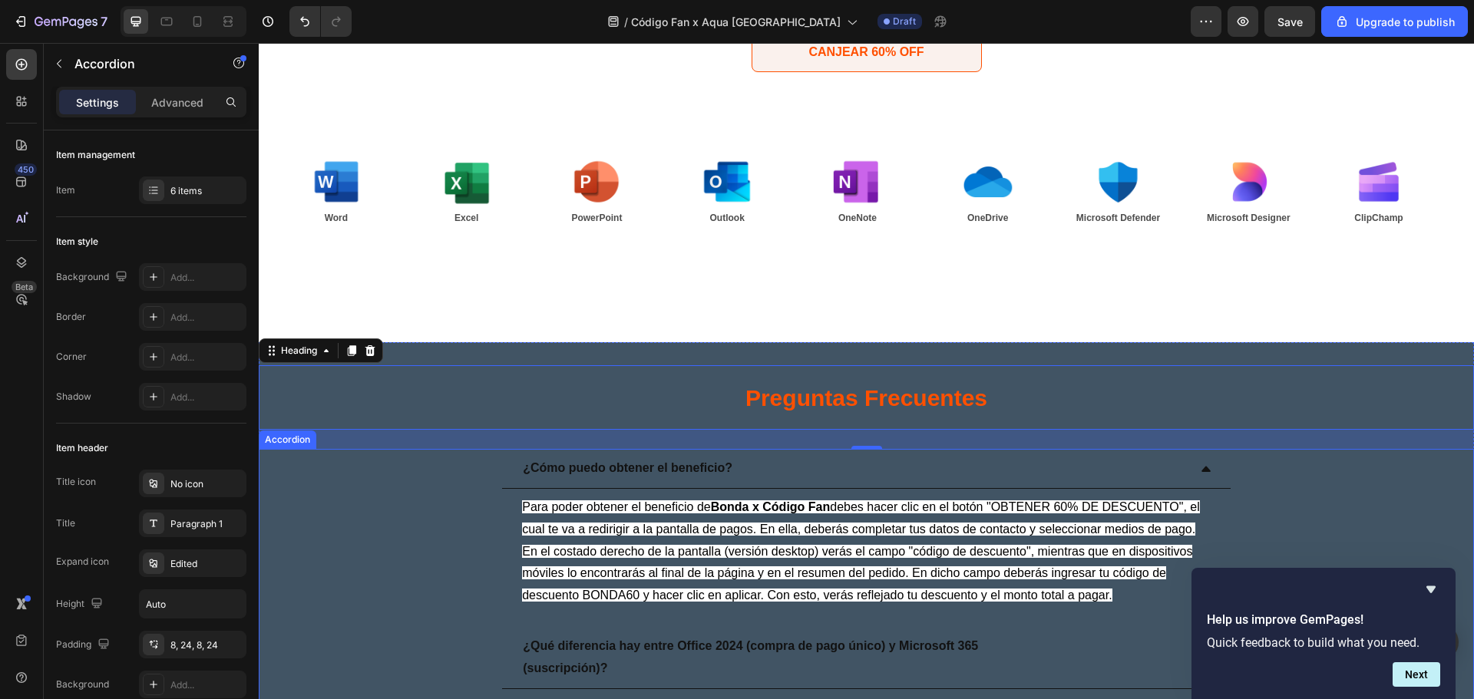
click at [683, 464] on p "¿Cómo puedo obtener el beneficio?" at bounding box center [628, 469] width 210 height 22
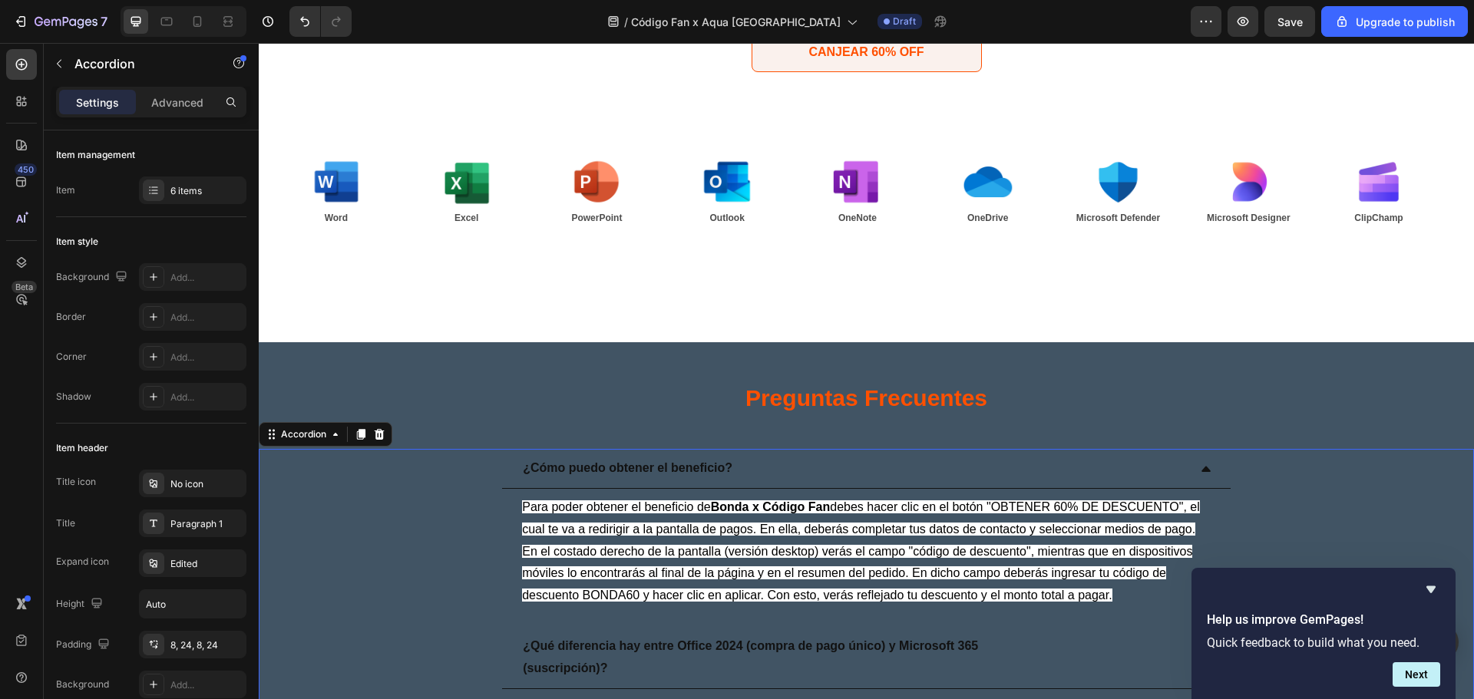
click at [586, 473] on p "¿Cómo puedo obtener el beneficio?" at bounding box center [628, 469] width 210 height 22
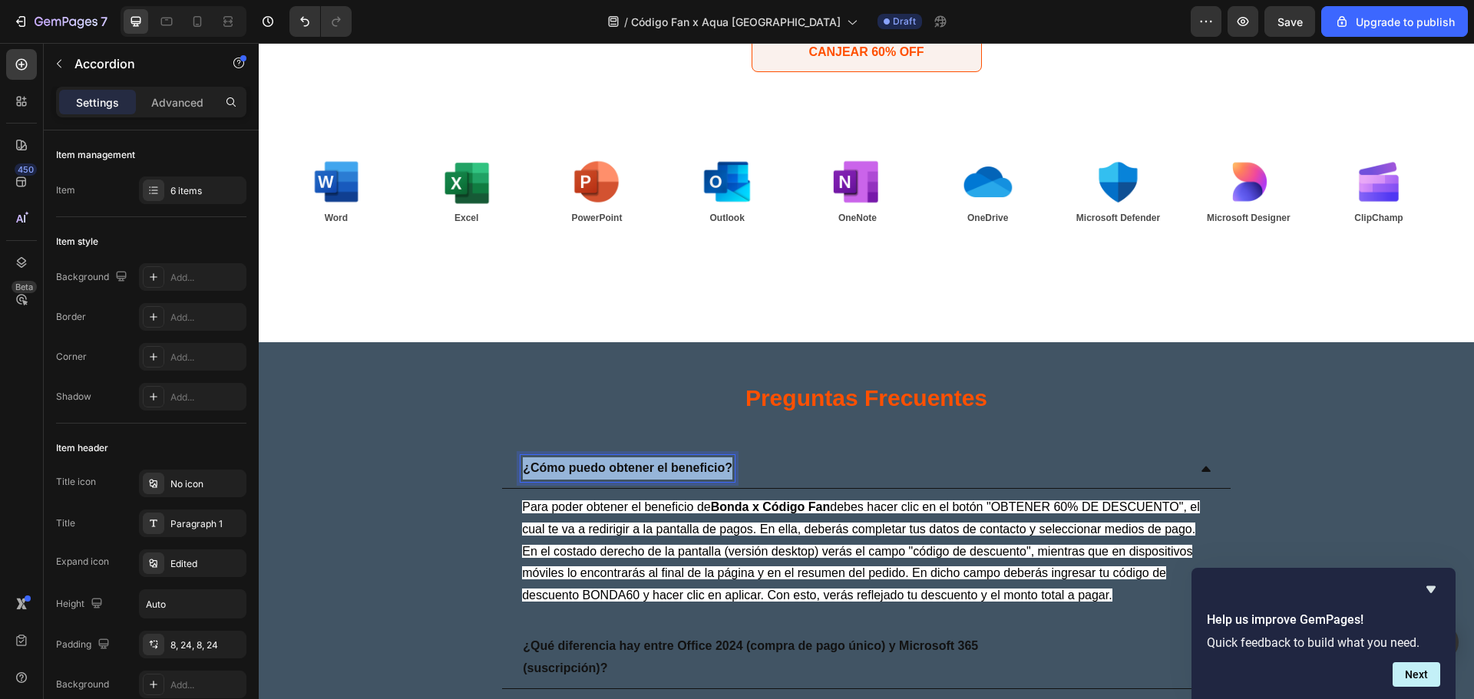
click at [586, 473] on p "¿Cómo puedo obtener el beneficio?" at bounding box center [628, 469] width 210 height 22
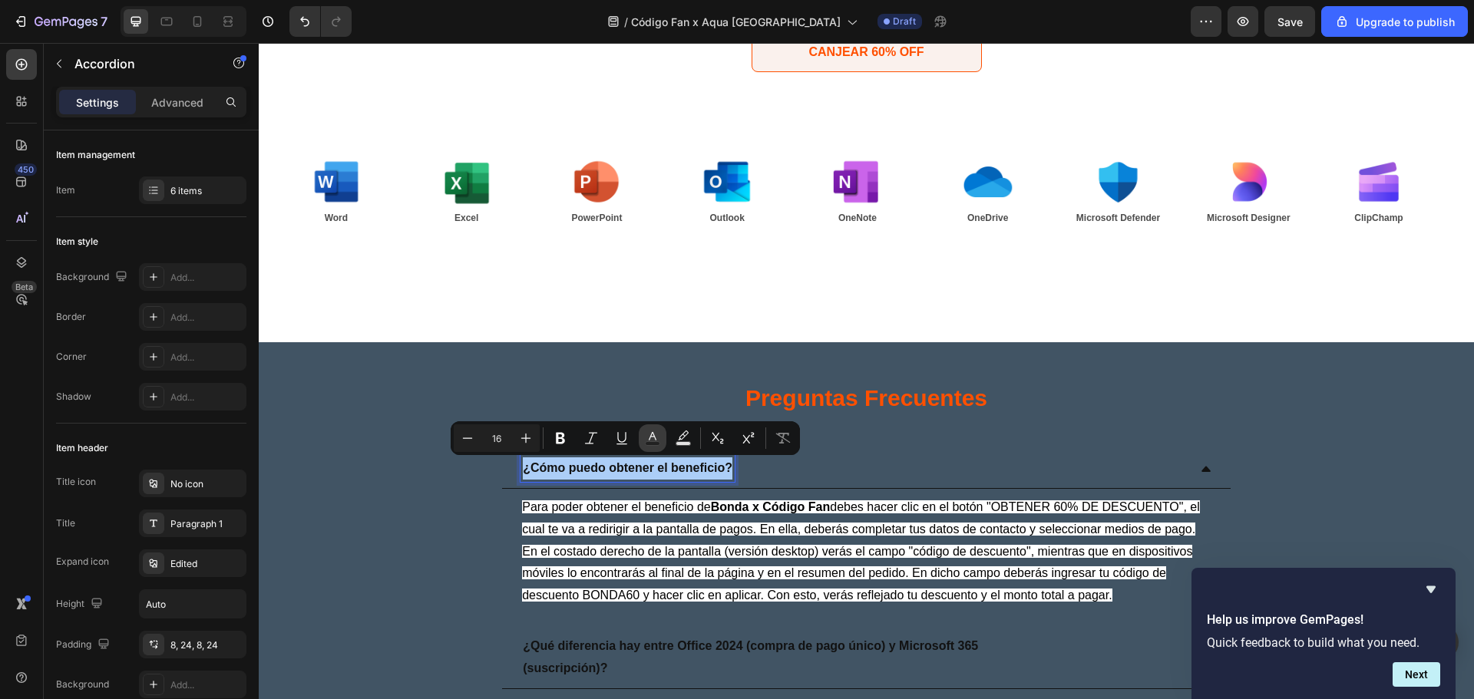
click at [651, 431] on icon "Editor contextual toolbar" at bounding box center [652, 438] width 15 height 15
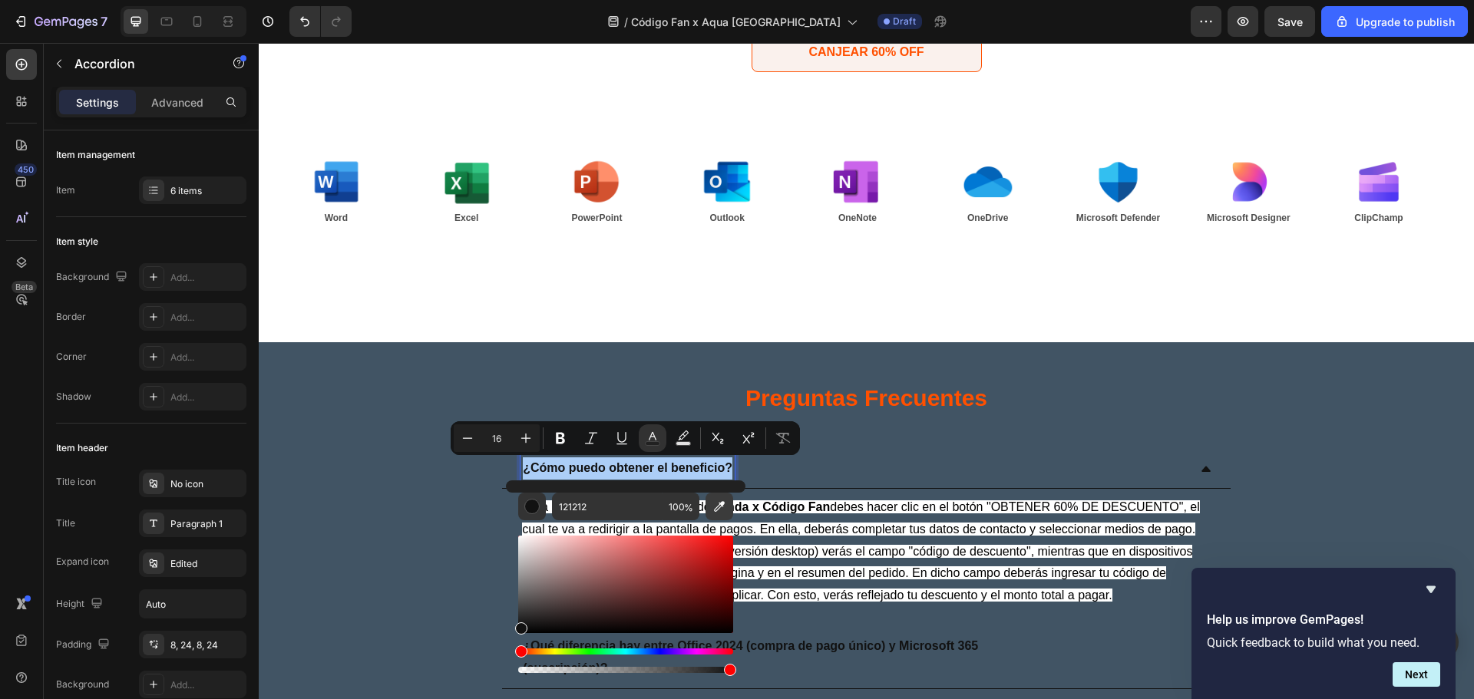
click at [722, 499] on icon "Editor contextual toolbar" at bounding box center [719, 506] width 15 height 15
type input "FF5000"
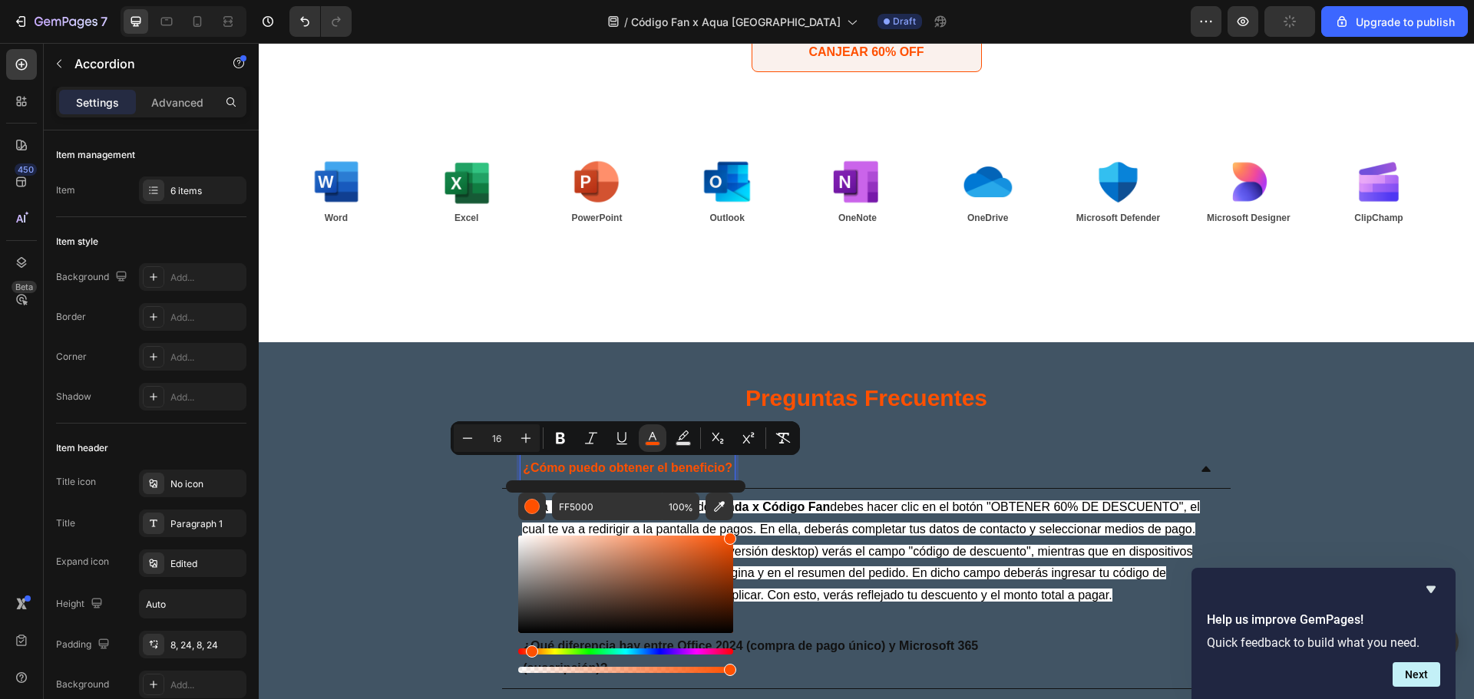
click at [897, 465] on div "¿Cómo puedo obtener el beneficio?" at bounding box center [853, 468] width 667 height 27
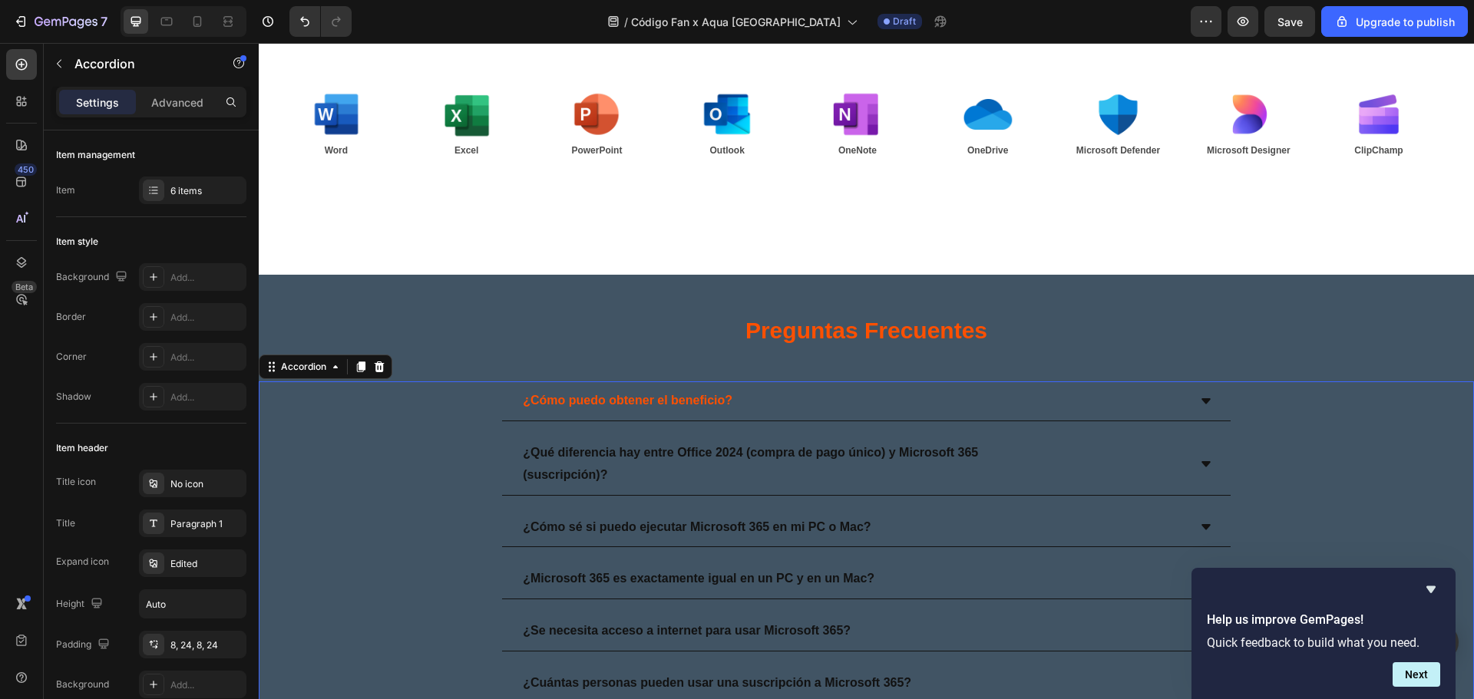
scroll to position [3378, 0]
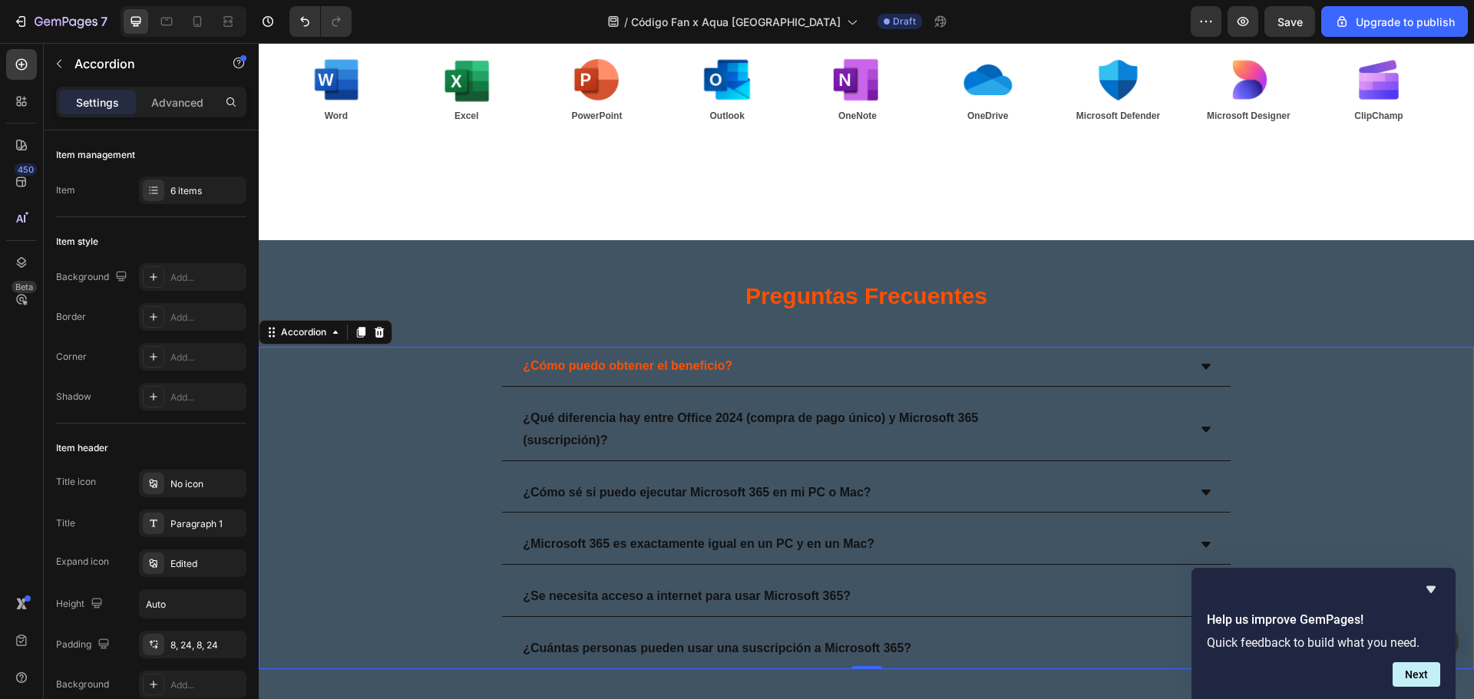
click at [1103, 368] on div "¿Cómo puedo obtener el beneficio?" at bounding box center [853, 366] width 667 height 27
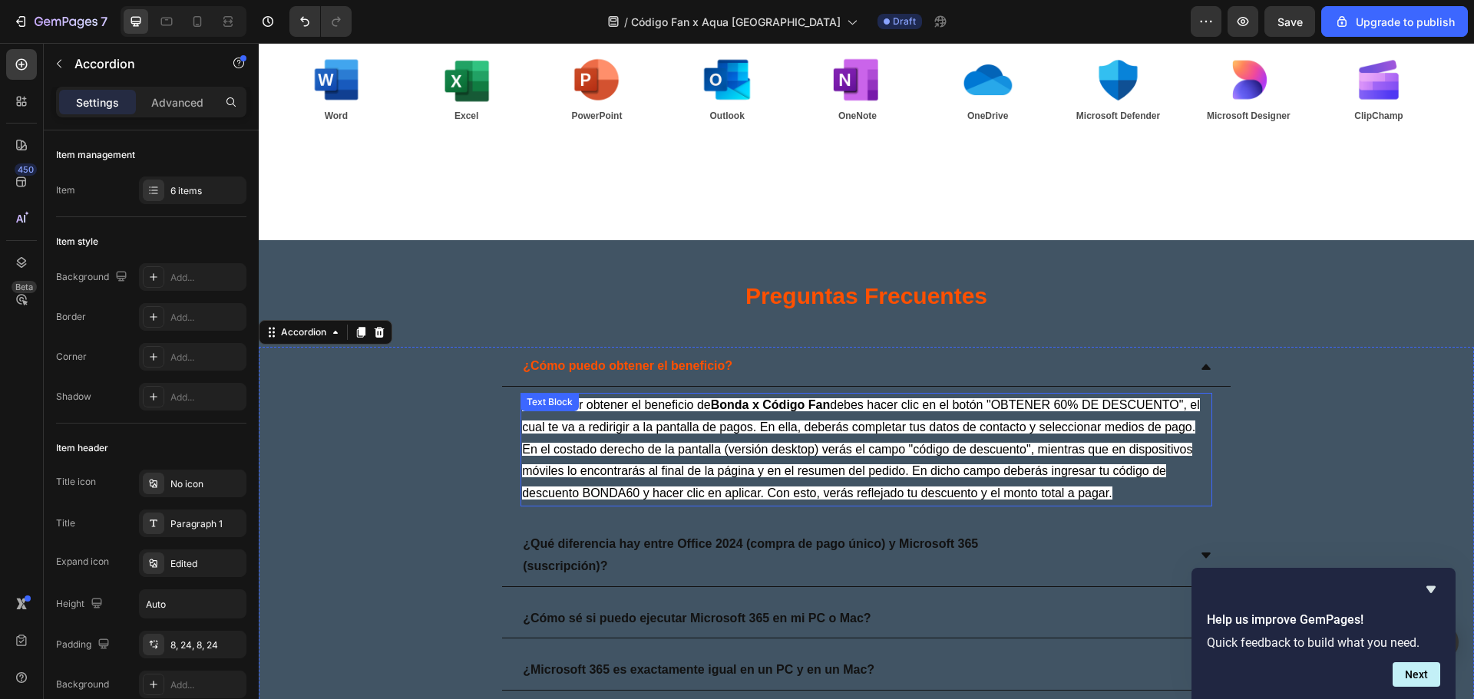
drag, startPoint x: 775, startPoint y: 434, endPoint x: 785, endPoint y: 441, distance: 11.1
click at [775, 434] on p "Para poder obtener el beneficio [PERSON_NAME] x Código Fan debes hacer clic en …" at bounding box center [866, 450] width 689 height 111
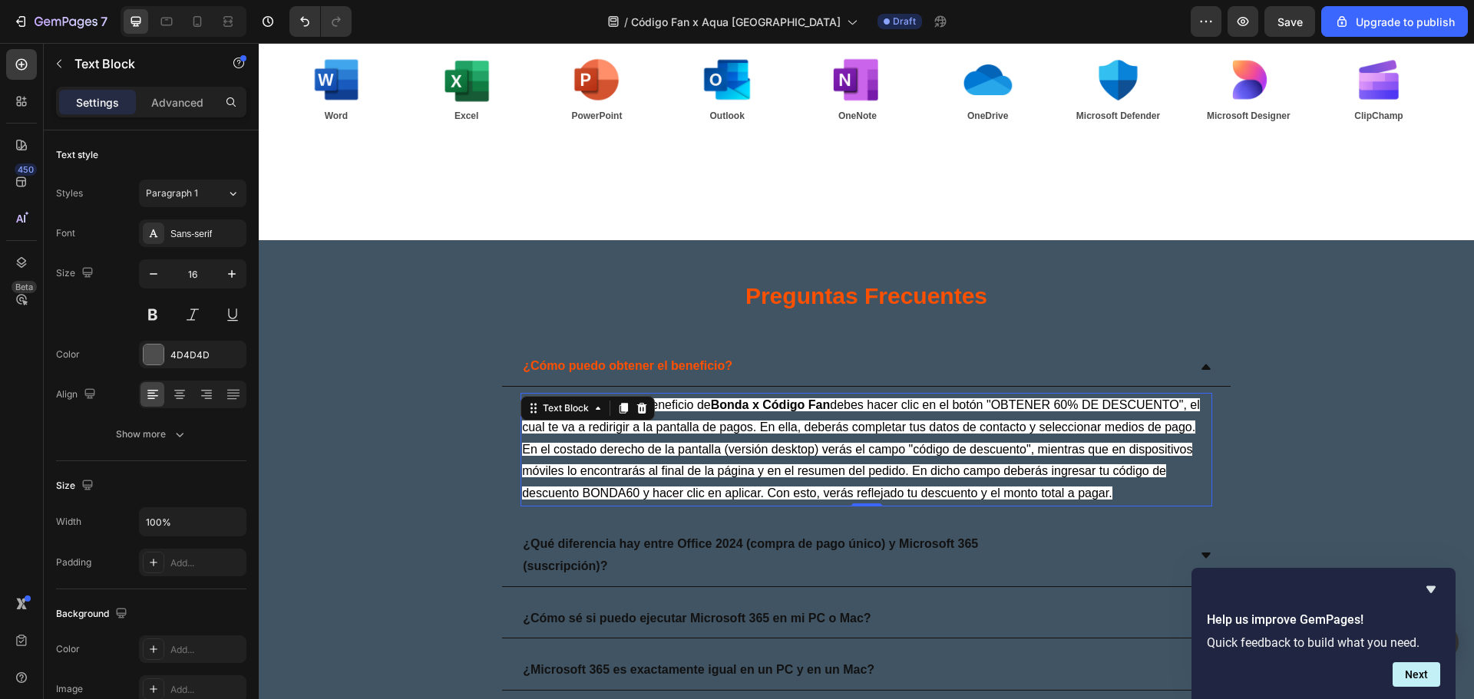
click at [1171, 495] on p "Para poder obtener el beneficio [PERSON_NAME] x Código Fan debes hacer clic en …" at bounding box center [866, 450] width 689 height 111
click at [1154, 491] on span "Para poder obtener el beneficio [PERSON_NAME] x Código Fan debes hacer clic en …" at bounding box center [861, 448] width 678 height 101
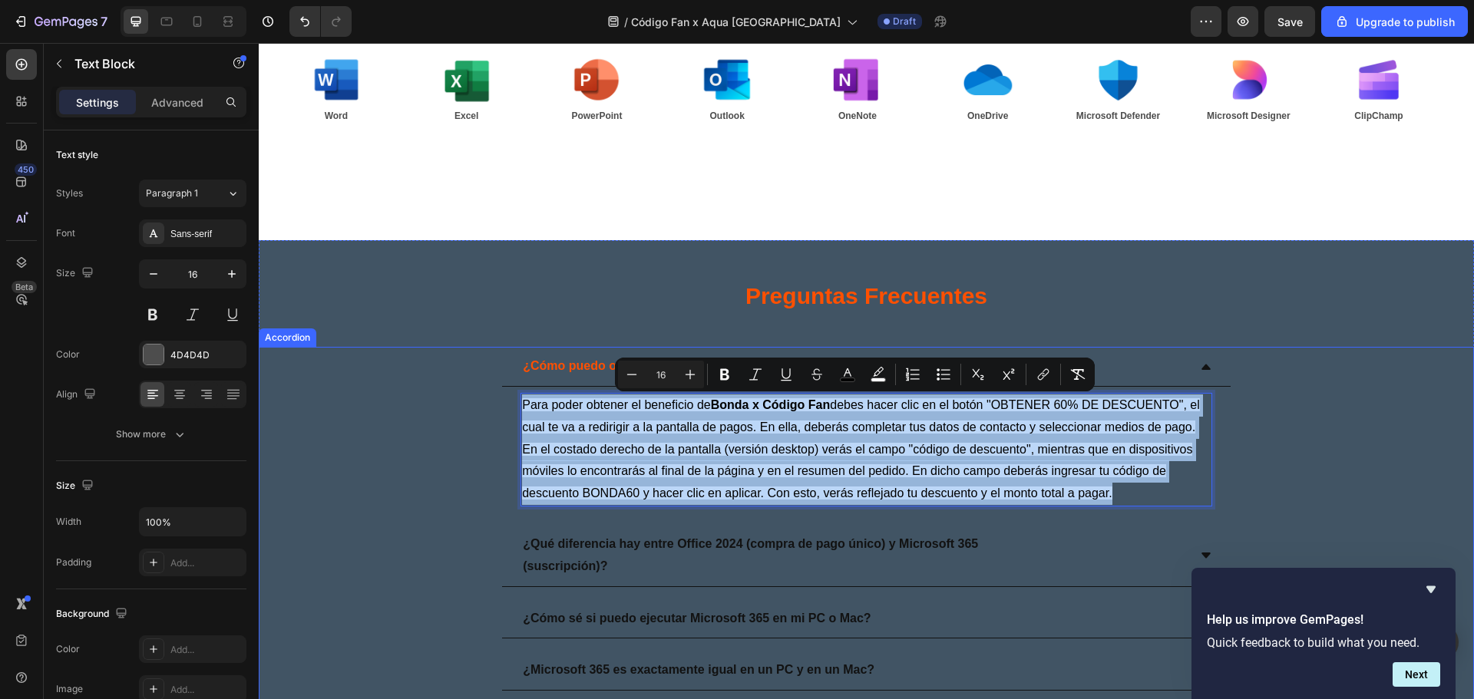
drag, startPoint x: 1165, startPoint y: 491, endPoint x: 512, endPoint y: 387, distance: 661.5
click at [512, 387] on div "Para poder obtener el beneficio [PERSON_NAME] x Código Fan debes hacer clic en …" at bounding box center [866, 450] width 728 height 126
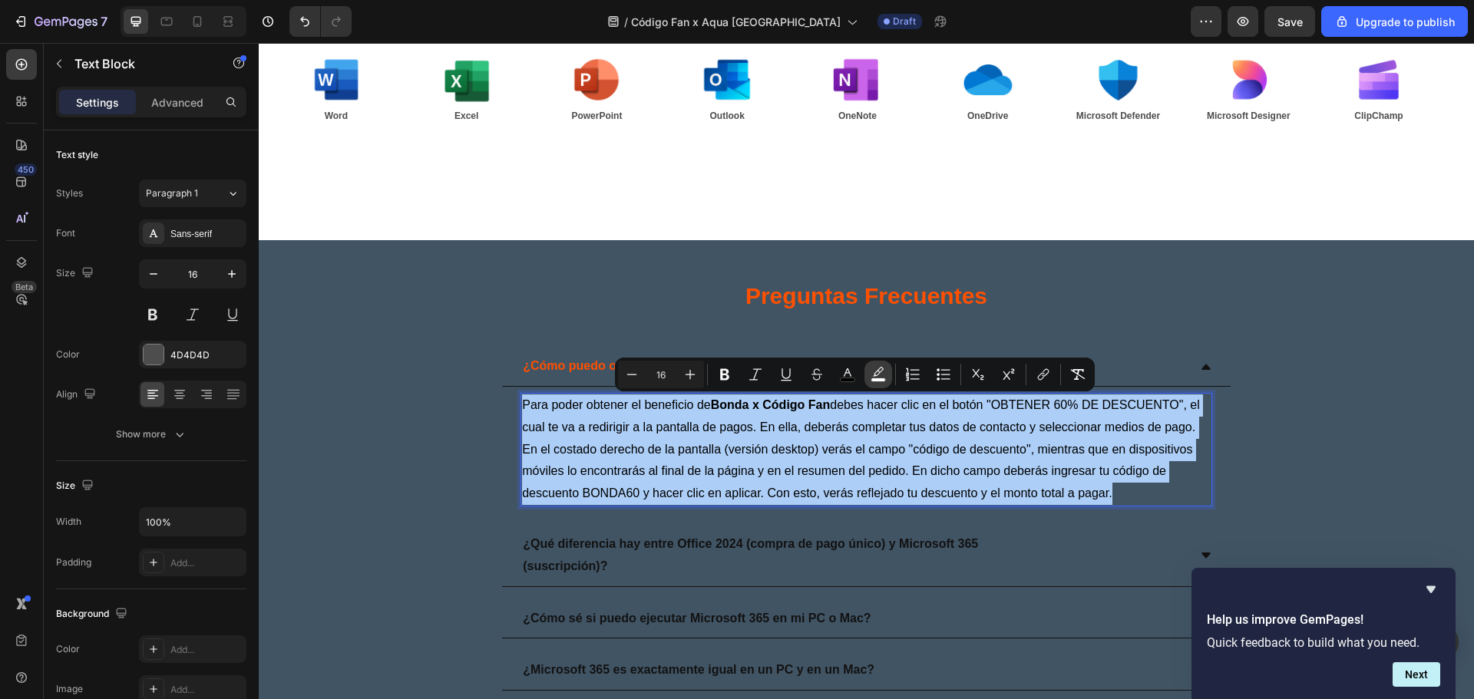
click at [873, 381] on rect "Editor contextual toolbar" at bounding box center [878, 380] width 15 height 4
type input "FFFFFF"
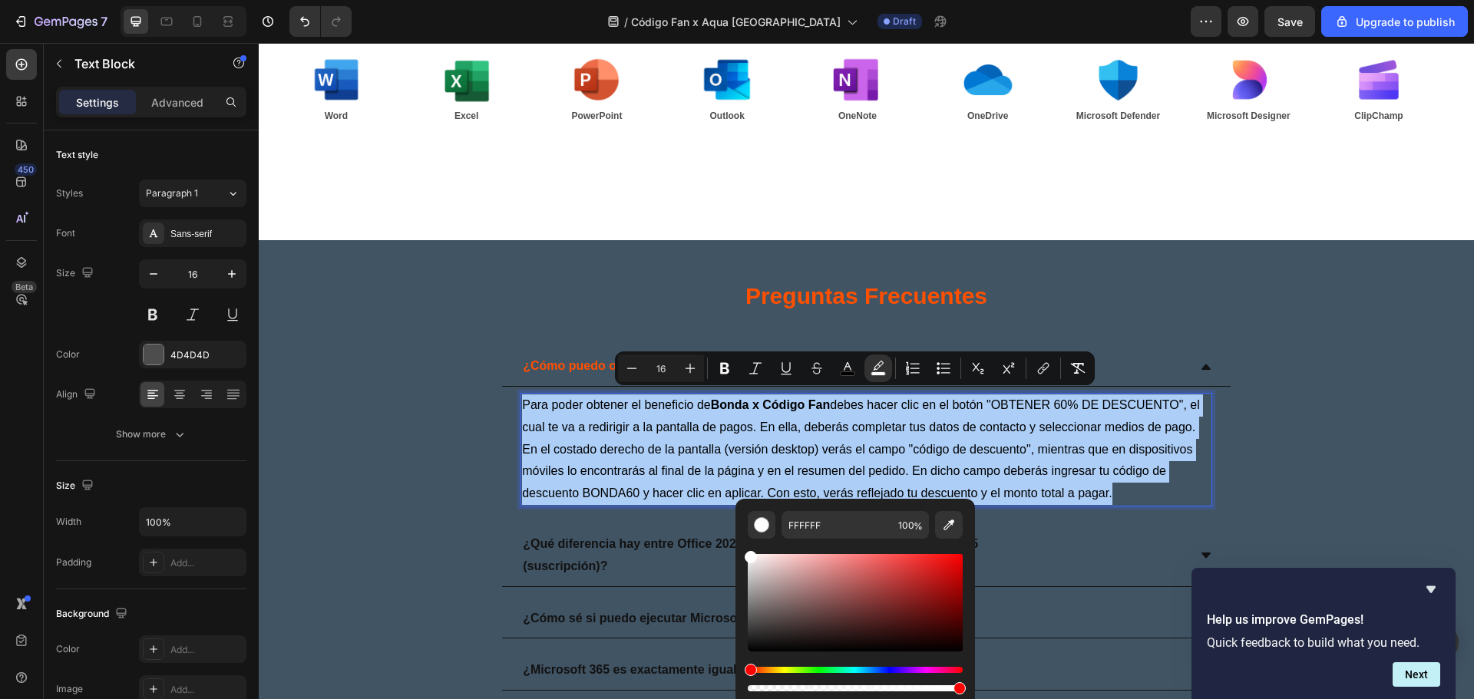
scroll to position [3480, 0]
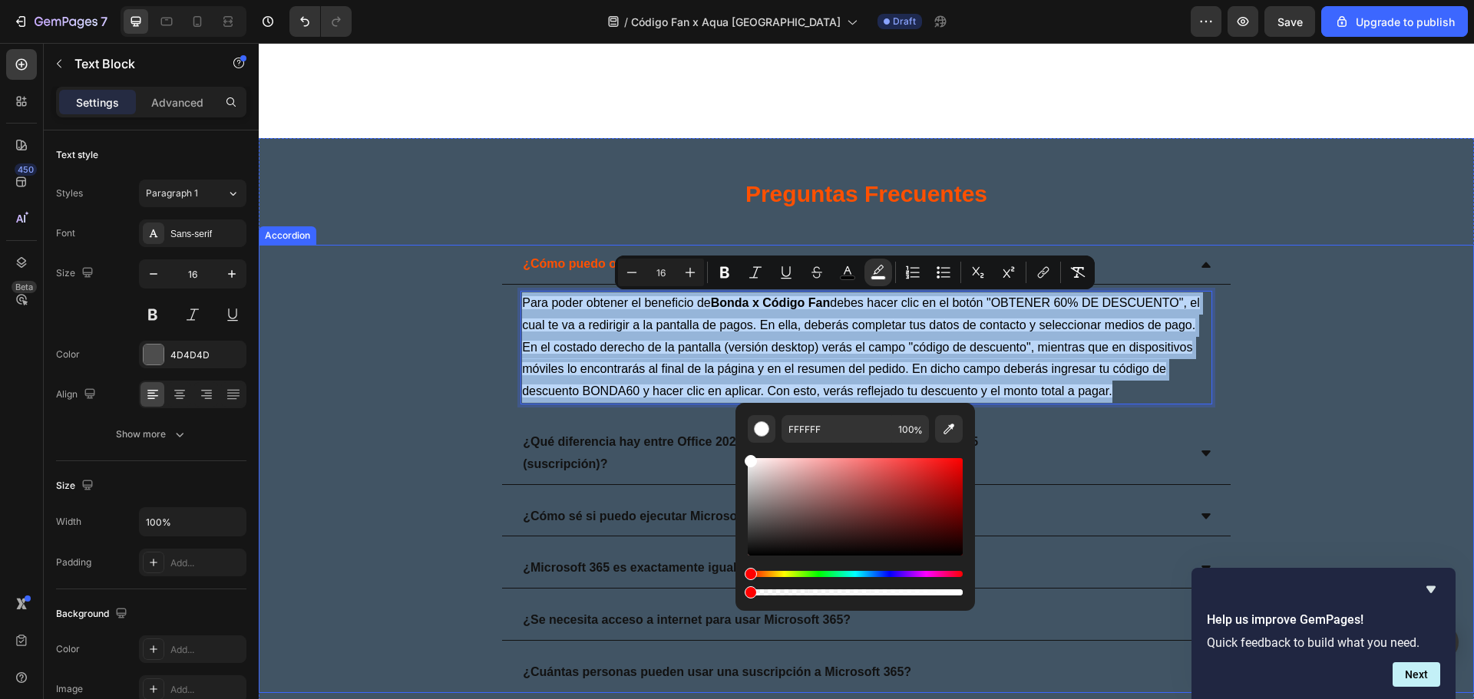
type input "0"
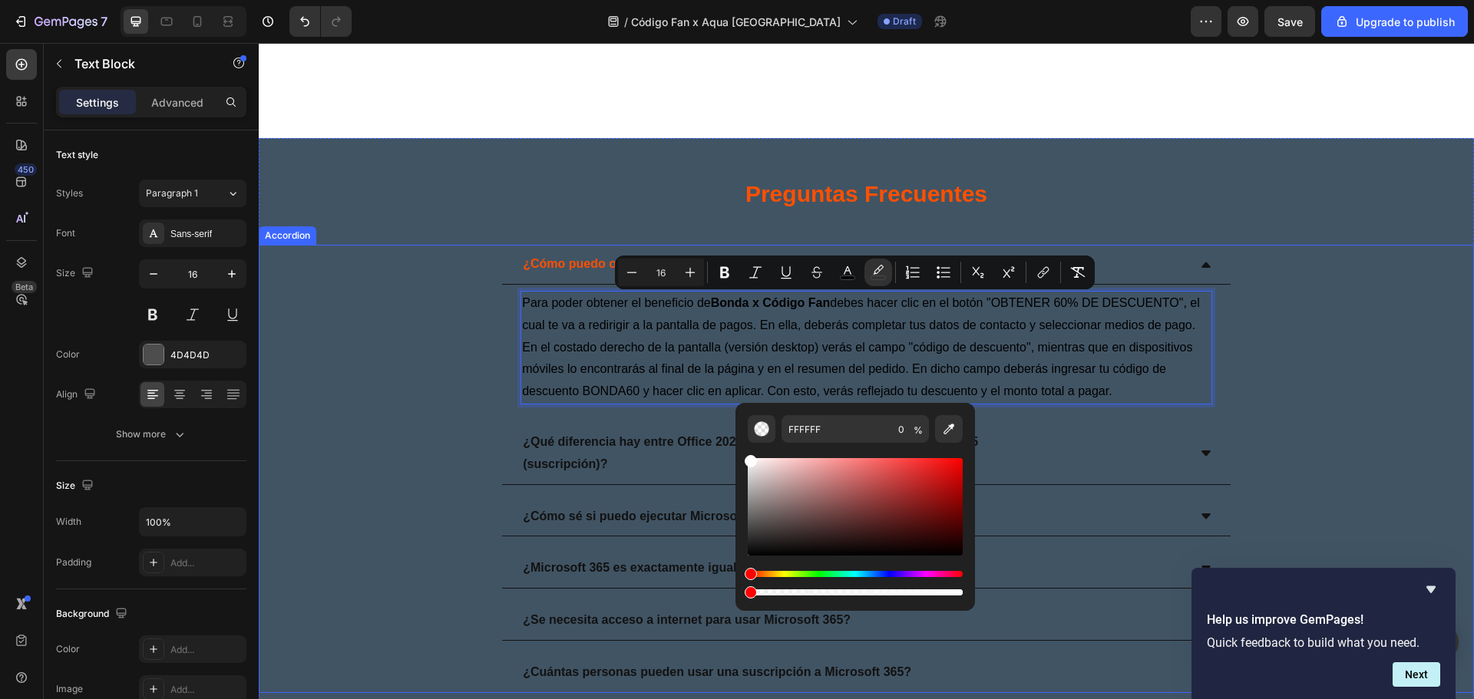
drag, startPoint x: 1221, startPoint y: 638, endPoint x: 698, endPoint y: 589, distance: 525.8
click at [846, 269] on icon "Editor contextual toolbar" at bounding box center [848, 270] width 8 height 8
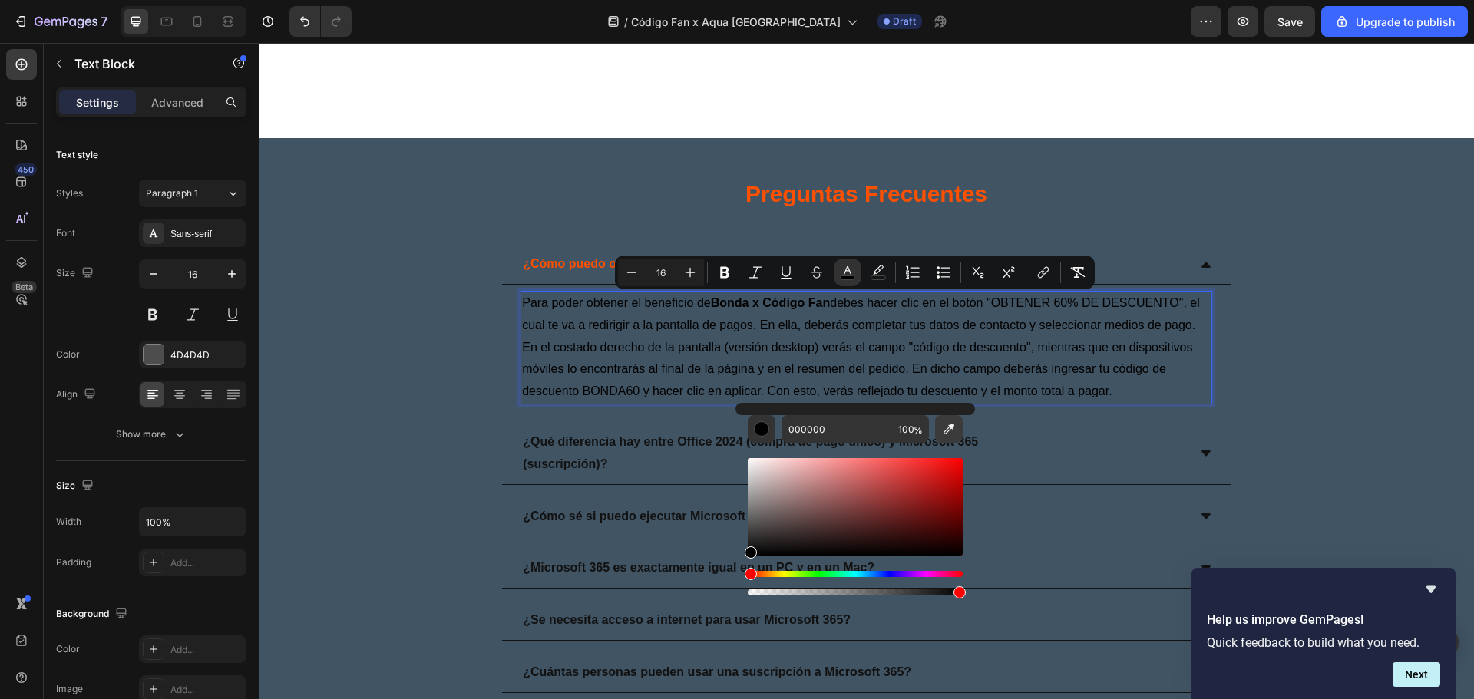
click at [953, 434] on icon "Editor contextual toolbar" at bounding box center [948, 428] width 15 height 15
type input "1E1E1E"
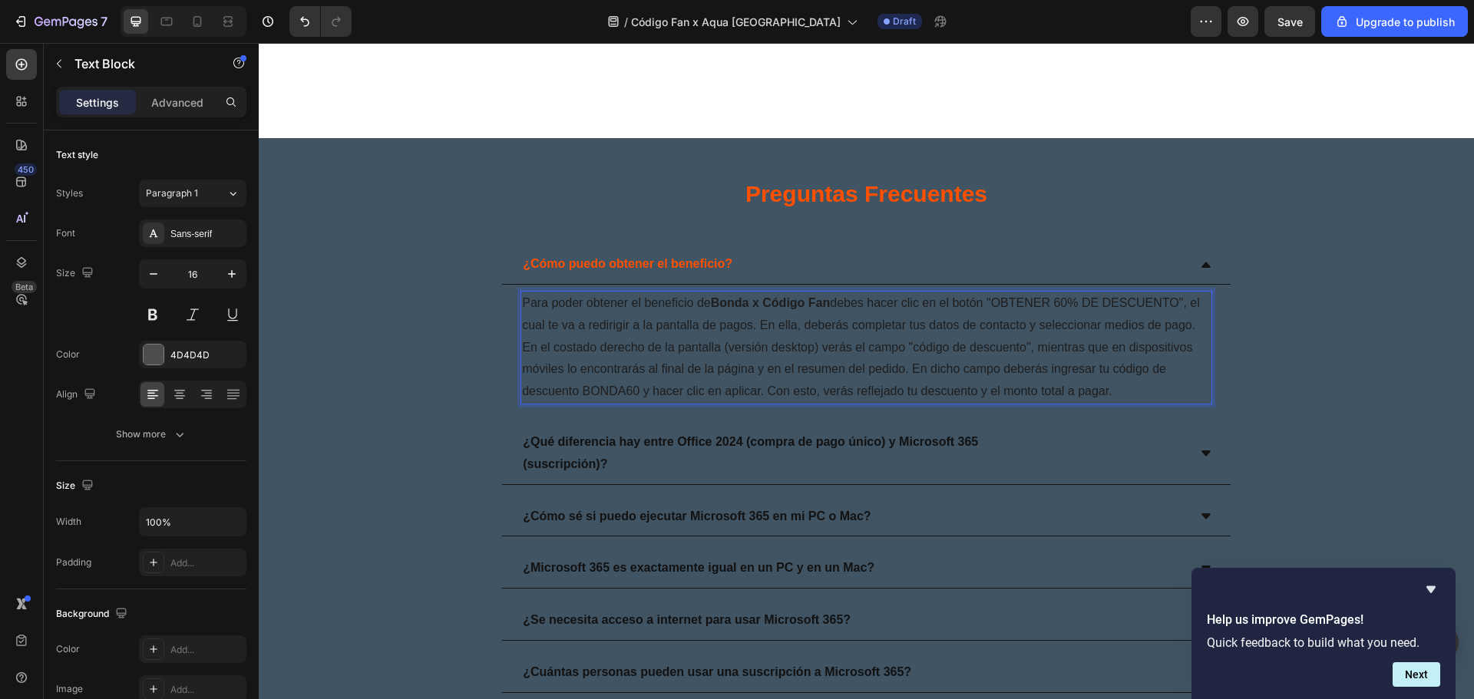
click at [883, 381] on p "Para poder obtener el beneficio [PERSON_NAME] x Código Fan debes hacer clic en …" at bounding box center [866, 347] width 689 height 111
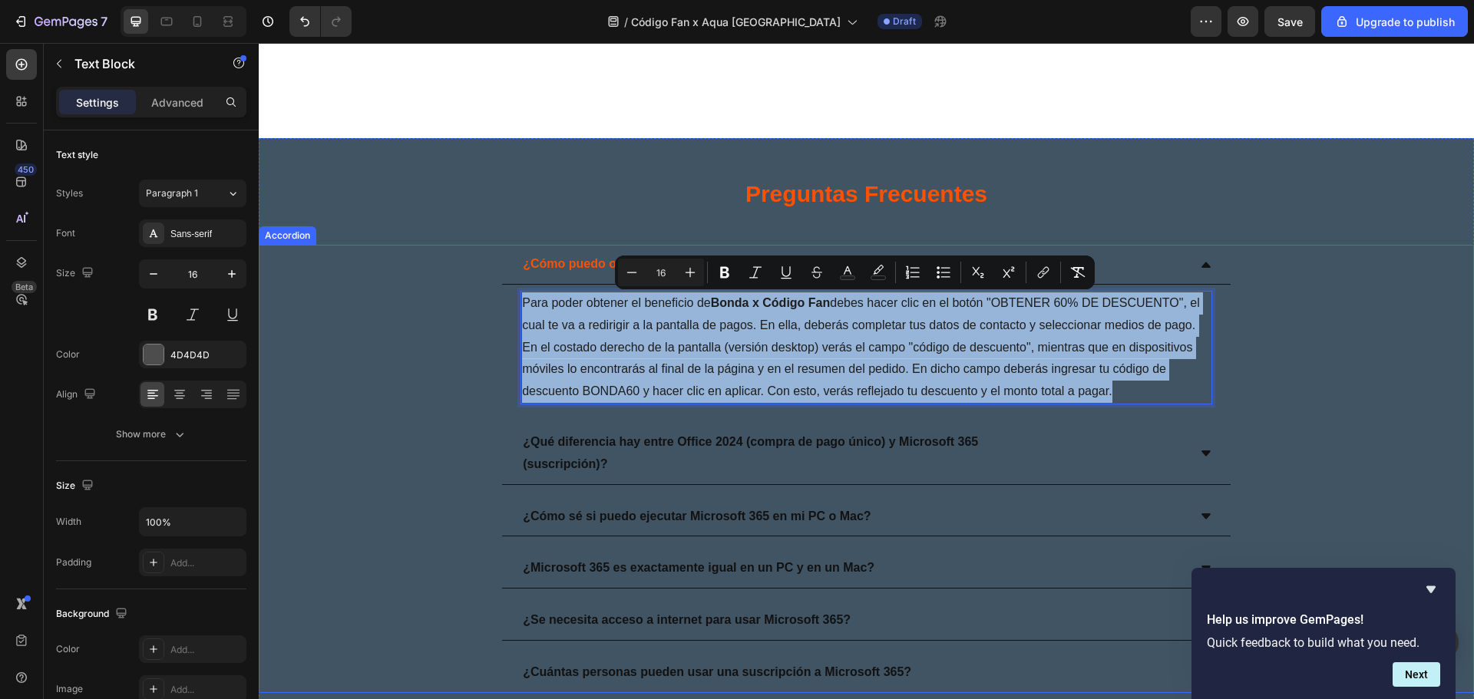
drag, startPoint x: 1170, startPoint y: 394, endPoint x: 507, endPoint y: 295, distance: 670.6
click at [507, 295] on div "Para poder obtener el beneficio [PERSON_NAME] x Código Fan debes hacer clic en …" at bounding box center [866, 348] width 728 height 126
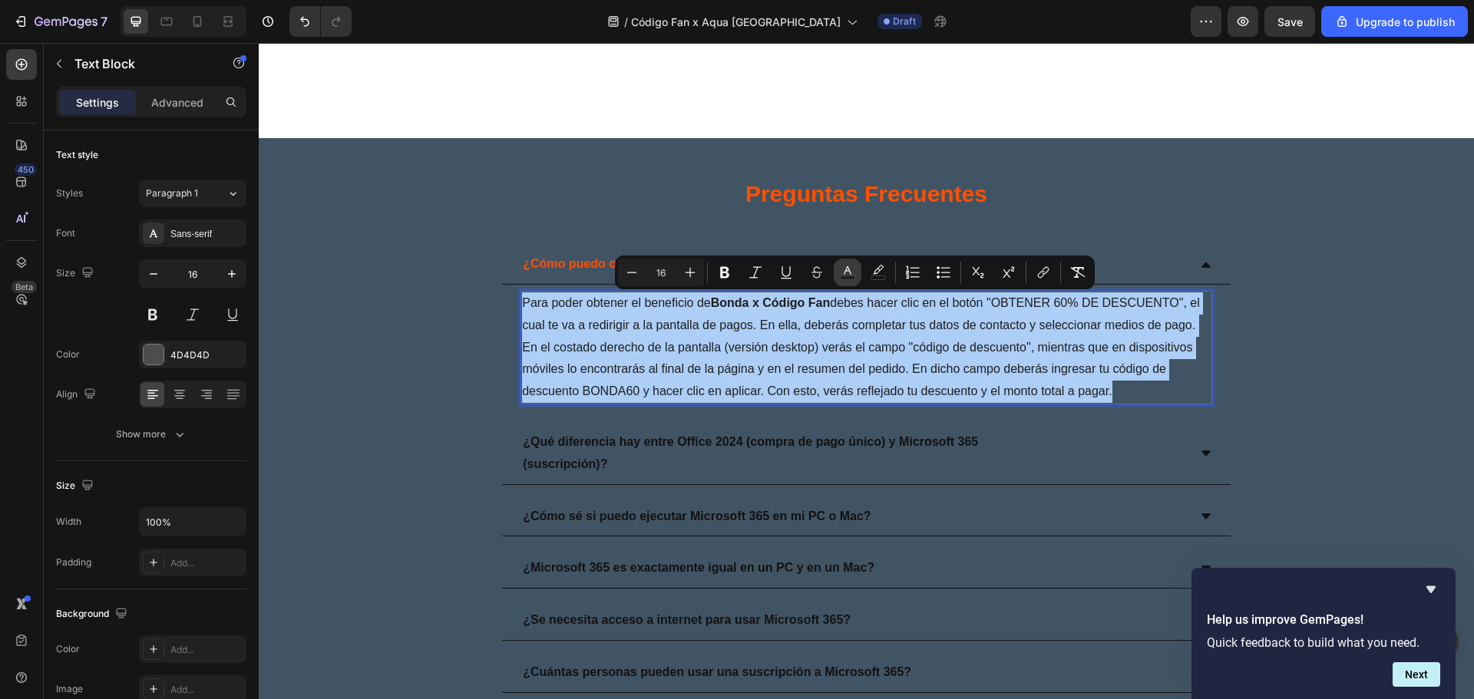
click at [848, 270] on icon "Editor contextual toolbar" at bounding box center [847, 272] width 15 height 15
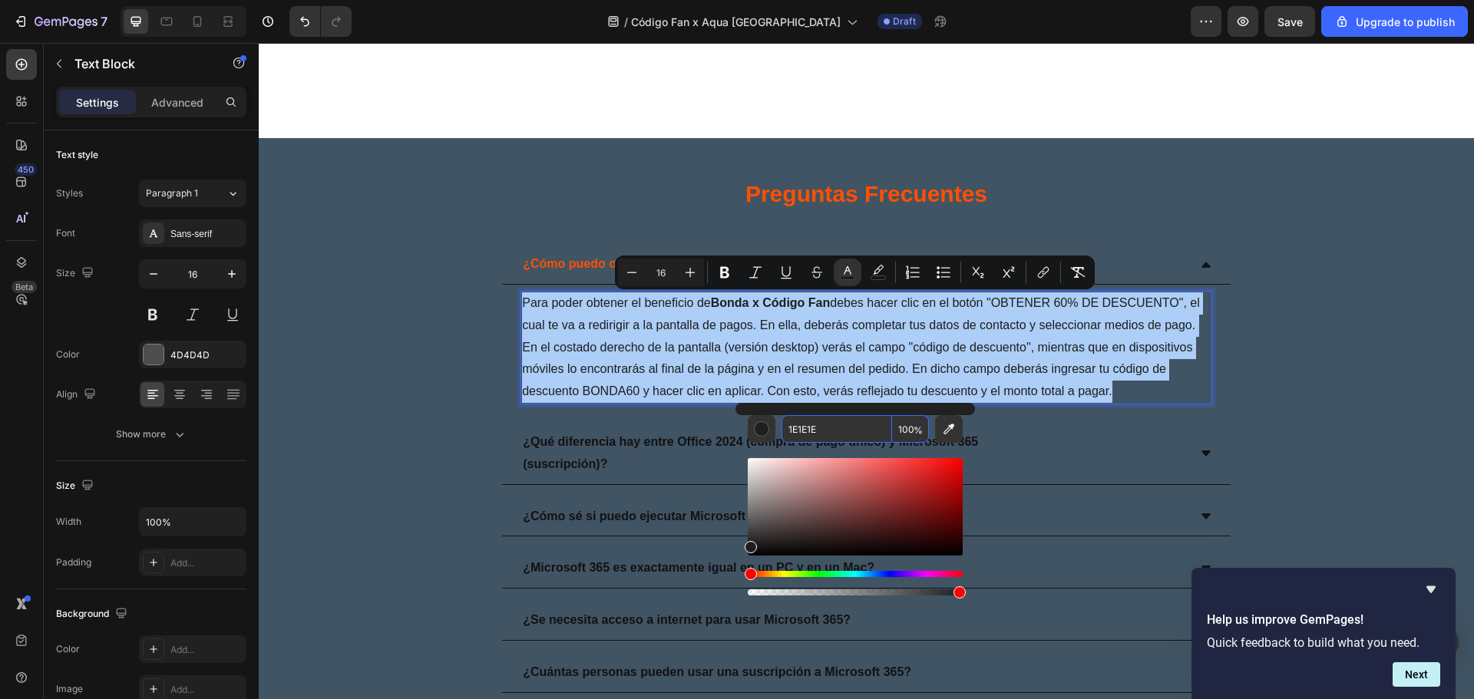
click at [824, 430] on input "1E1E1E" at bounding box center [836, 429] width 111 height 28
paste input "FAF1ED"
type input "FAF1ED"
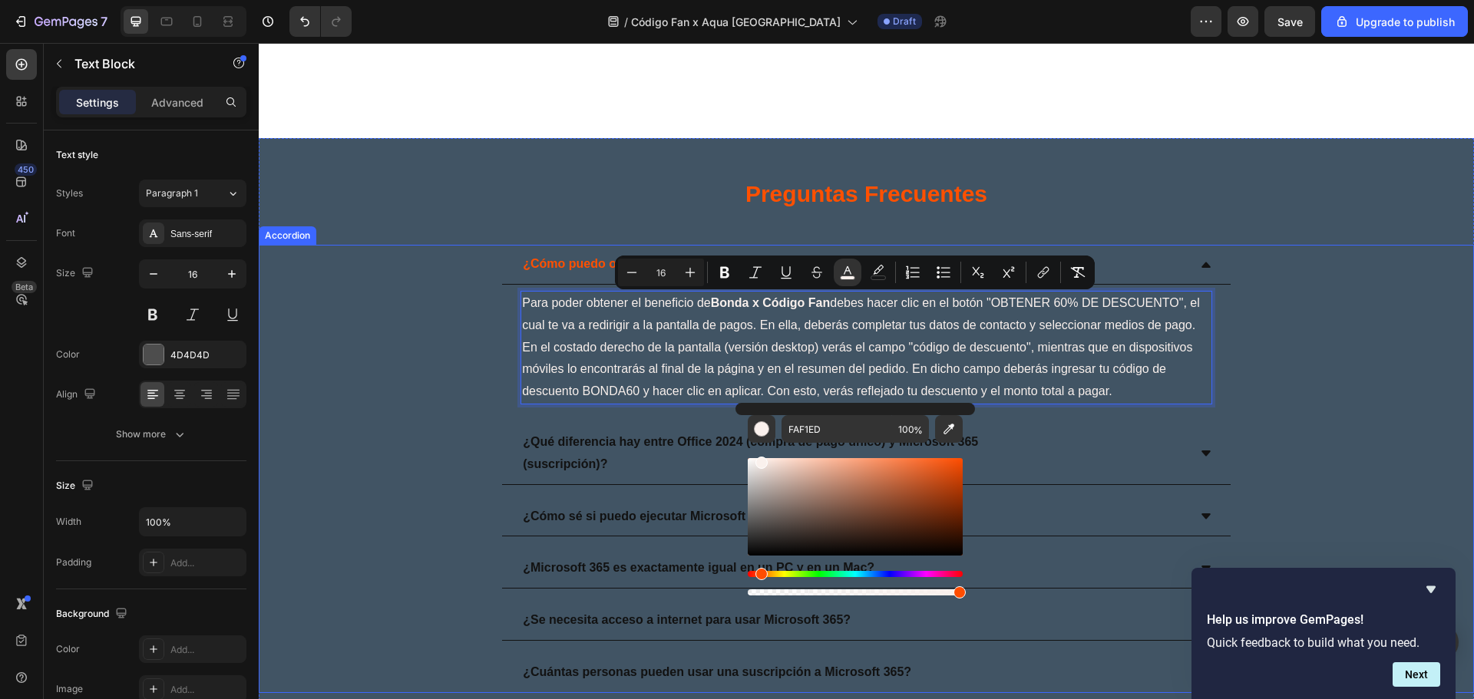
click at [1019, 441] on div "¿Qué diferencia hay entre Office 2024 (compra de pago único) y Microsoft 365 (s…" at bounding box center [853, 453] width 667 height 49
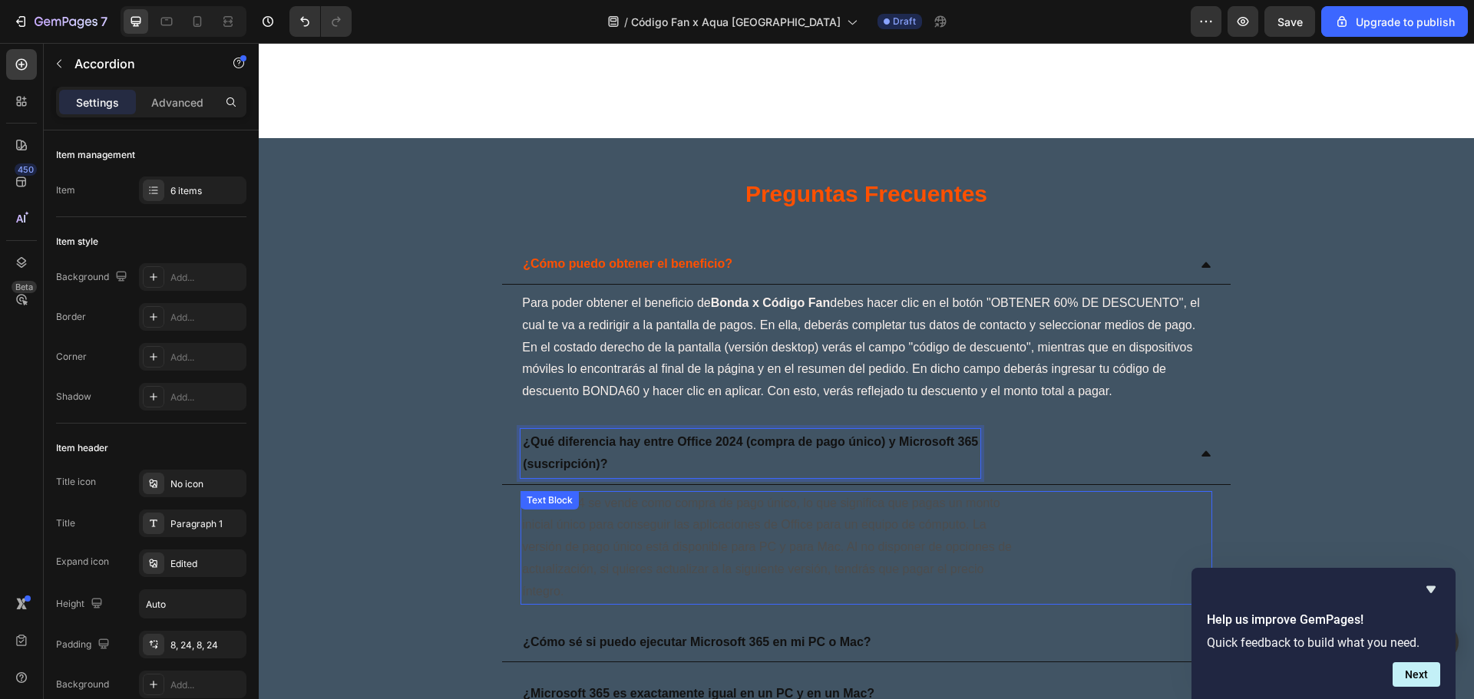
click at [603, 522] on p "Office 2024 se vende como compra de pago único, lo que significa que pagas un m…" at bounding box center [866, 548] width 689 height 111
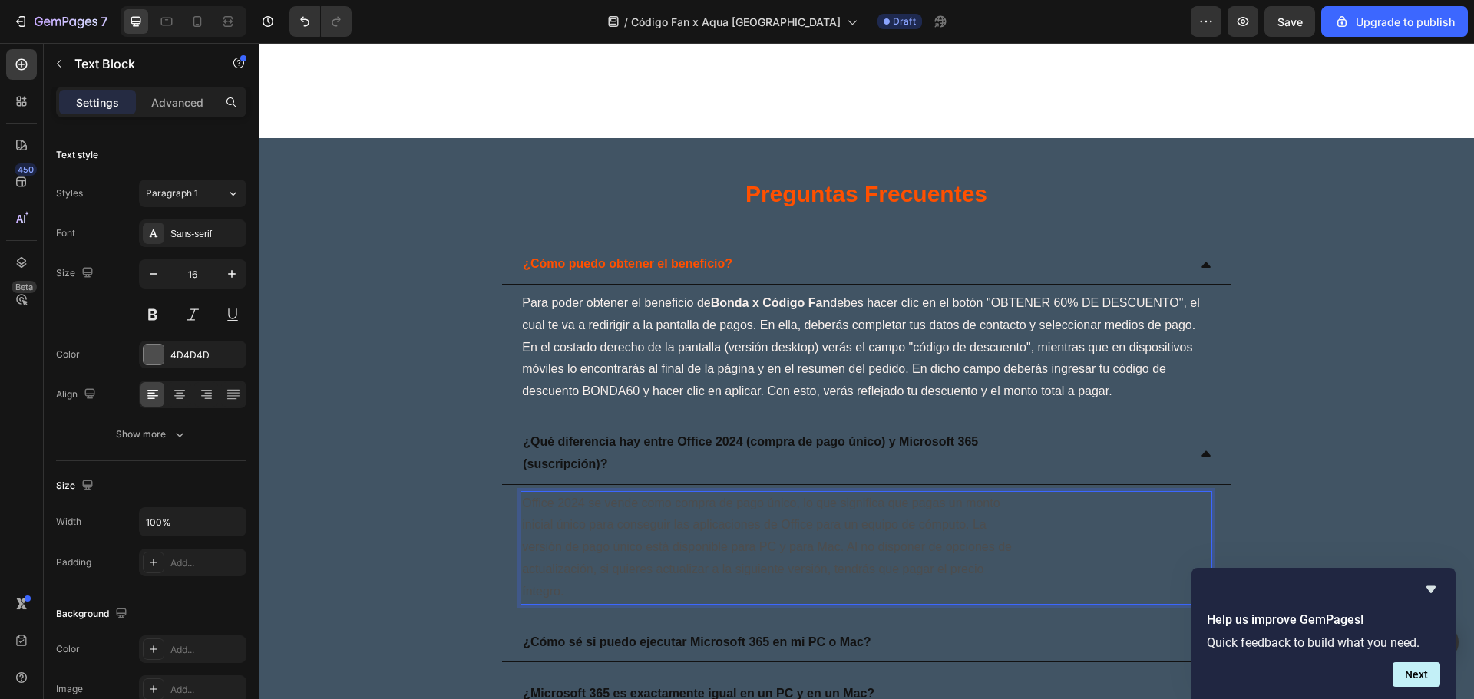
click at [706, 547] on p "Office 2024 se vende como compra de pago único, lo que significa que pagas un m…" at bounding box center [866, 548] width 689 height 111
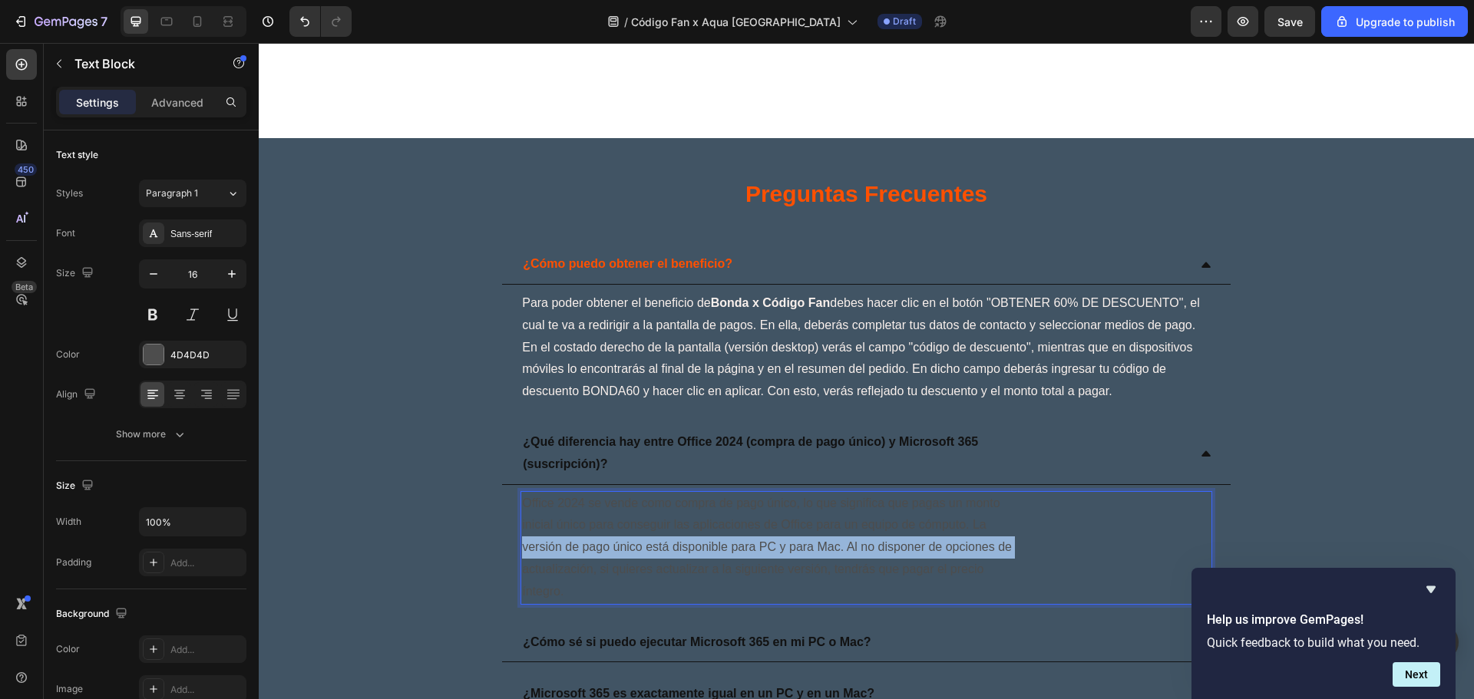
click at [706, 547] on p "Office 2024 se vende como compra de pago único, lo que significa que pagas un m…" at bounding box center [866, 548] width 689 height 111
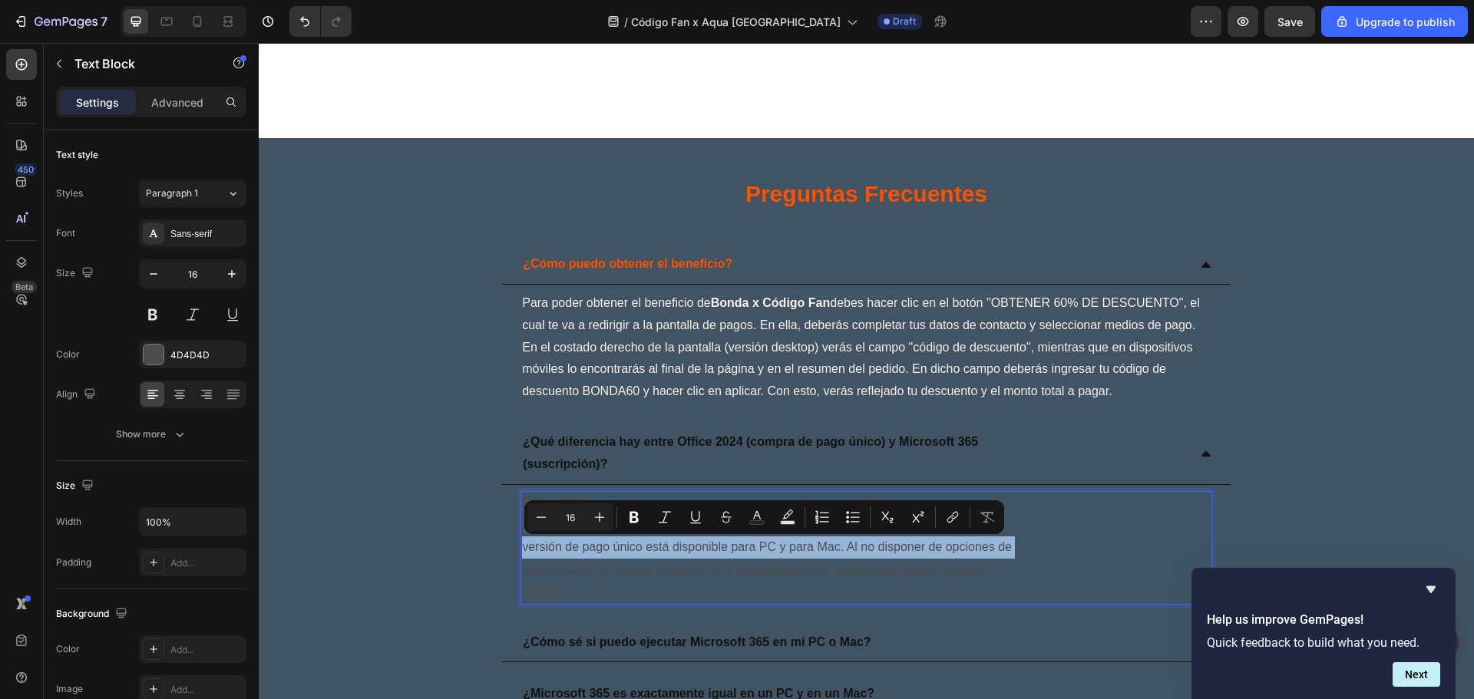
click at [706, 547] on p "Office 2024 se vende como compra de pago único, lo que significa que pagas un m…" at bounding box center [866, 548] width 689 height 111
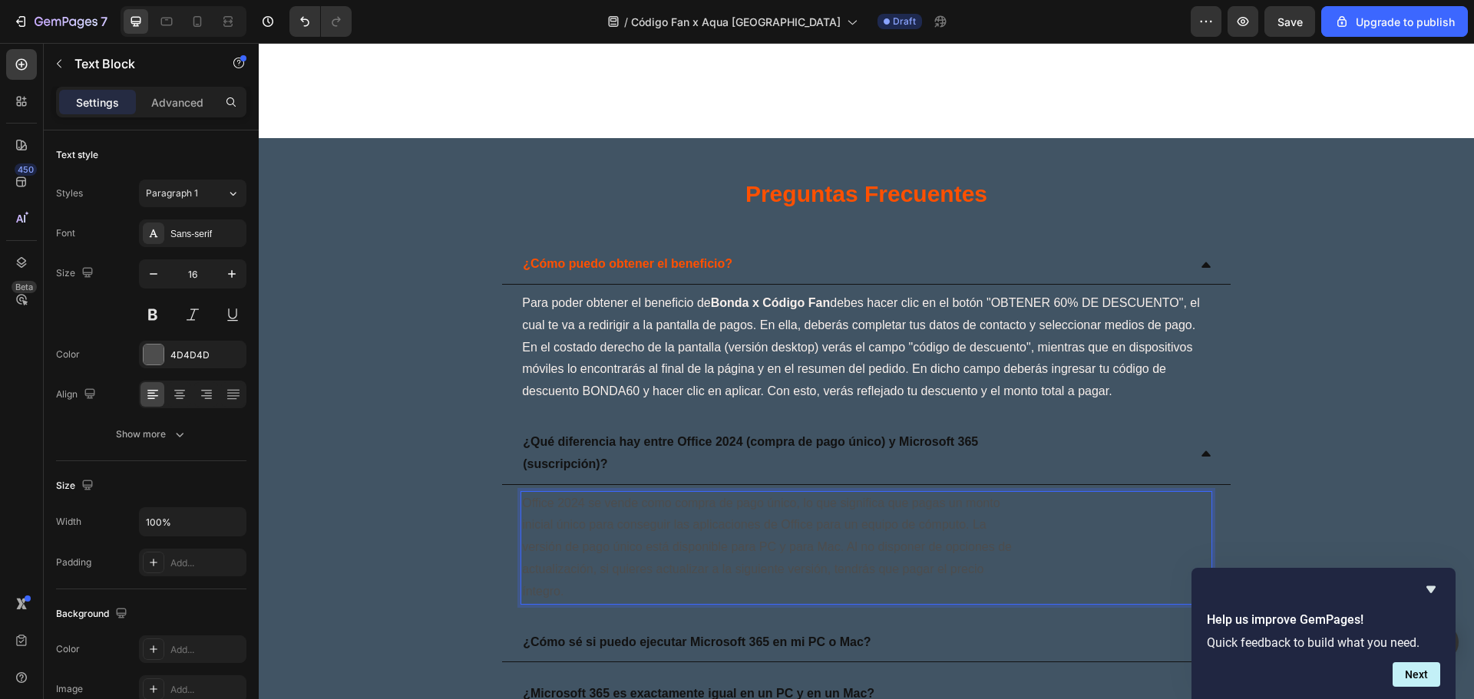
click at [678, 592] on p "Office 2024 se vende como compra de pago único, lo que significa que pagas un m…" at bounding box center [866, 548] width 689 height 111
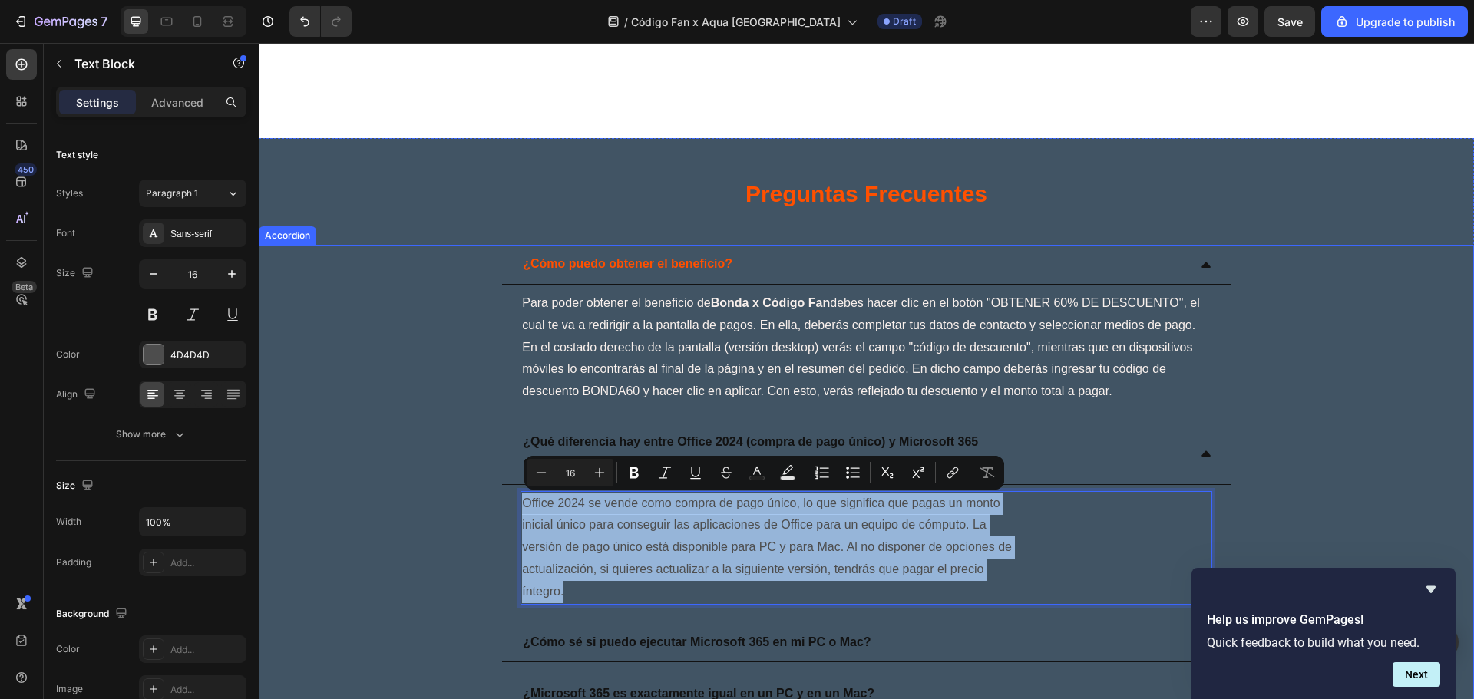
drag, startPoint x: 641, startPoint y: 583, endPoint x: 500, endPoint y: 473, distance: 178.8
click at [502, 473] on div "¿Qué diferencia hay entre Office 2024 (compra de pago único) y Microsoft 365 (s…" at bounding box center [866, 517] width 728 height 188
click at [864, 560] on p "Office 2024 se vende como compra de pago único, lo que significa que pagas un m…" at bounding box center [866, 548] width 689 height 111
drag, startPoint x: 1078, startPoint y: 593, endPoint x: 494, endPoint y: 449, distance: 601.7
click at [494, 449] on div "¿Qué diferencia hay entre Office 2024 (compra de pago único) y Microsoft 365 (s…" at bounding box center [866, 517] width 1214 height 188
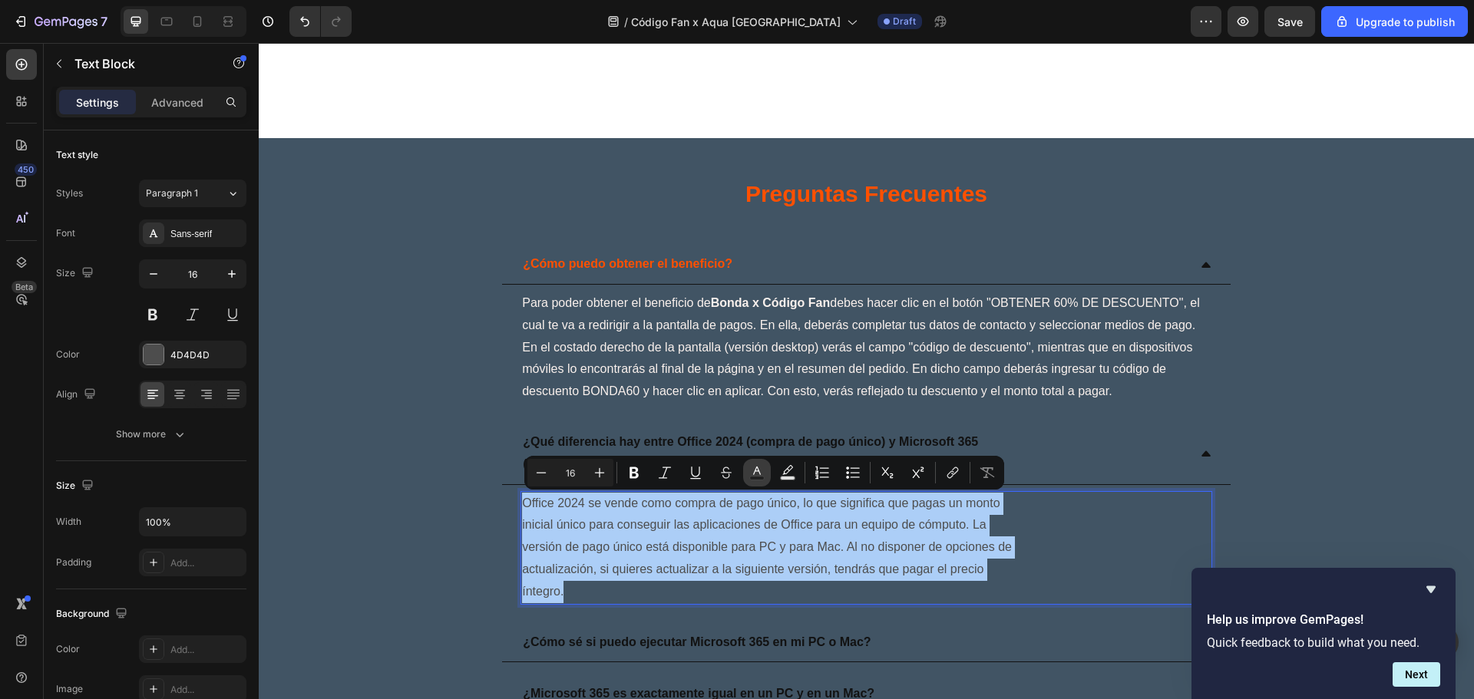
click at [768, 474] on button "Text Color" at bounding box center [757, 473] width 28 height 28
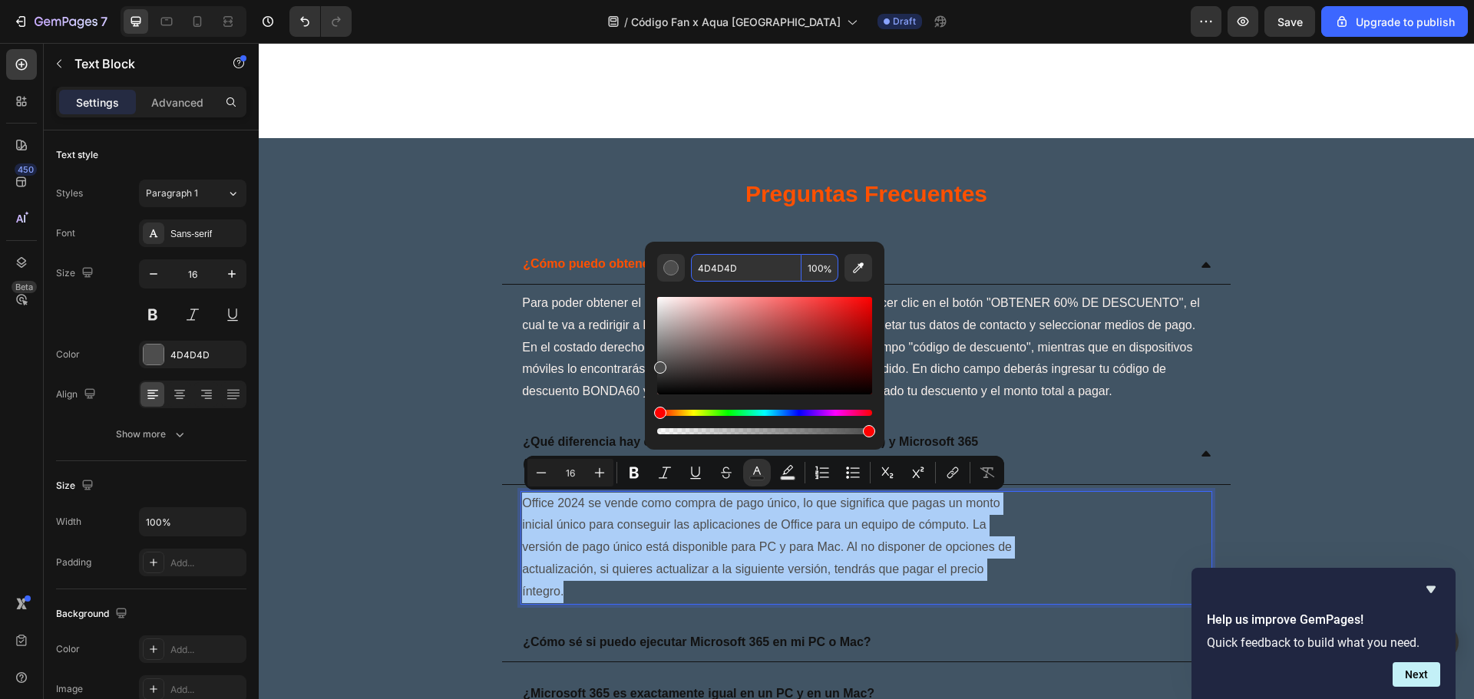
click at [775, 263] on input "4D4D4D" at bounding box center [746, 268] width 111 height 28
paste input "FAF1E"
type input "FAF1ED"
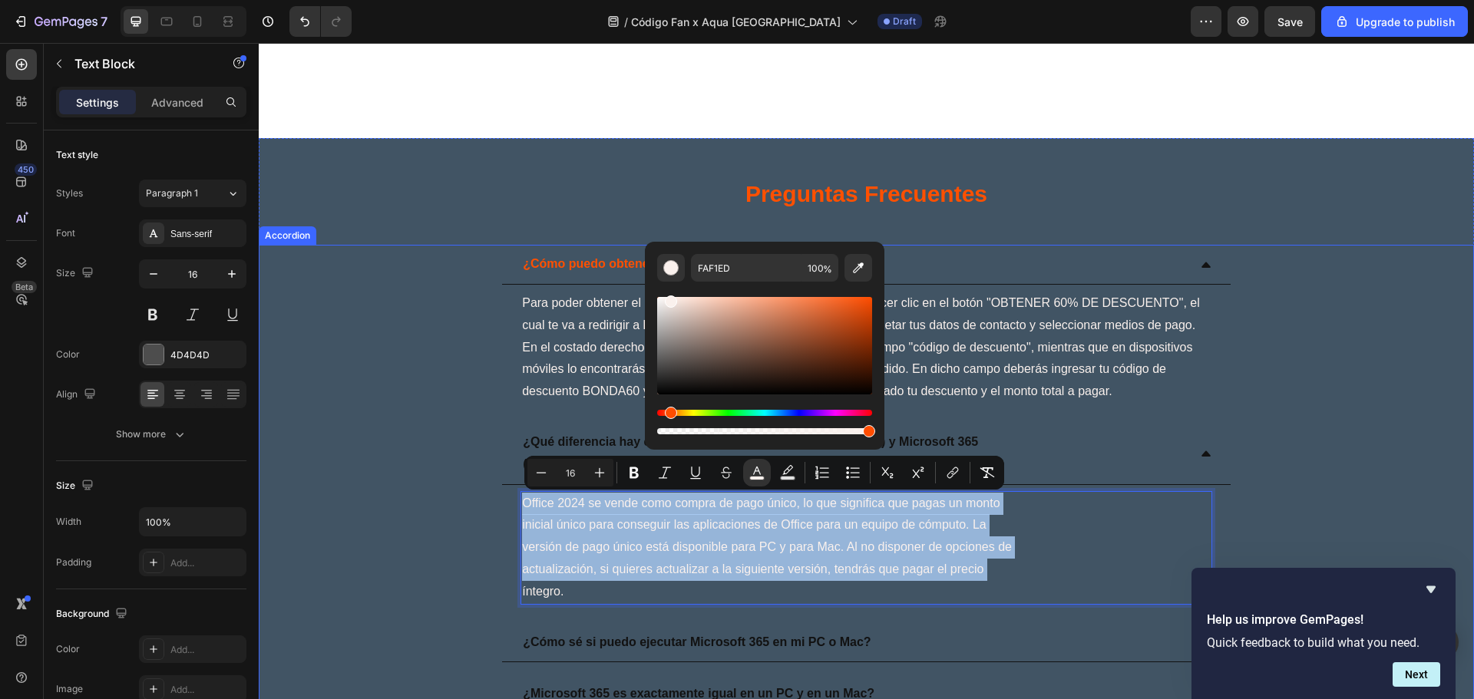
click at [1351, 289] on div "¿Cómo puedo obtener el beneficio? Para poder obtener el beneficio [PERSON_NAME]…" at bounding box center [866, 328] width 1214 height 166
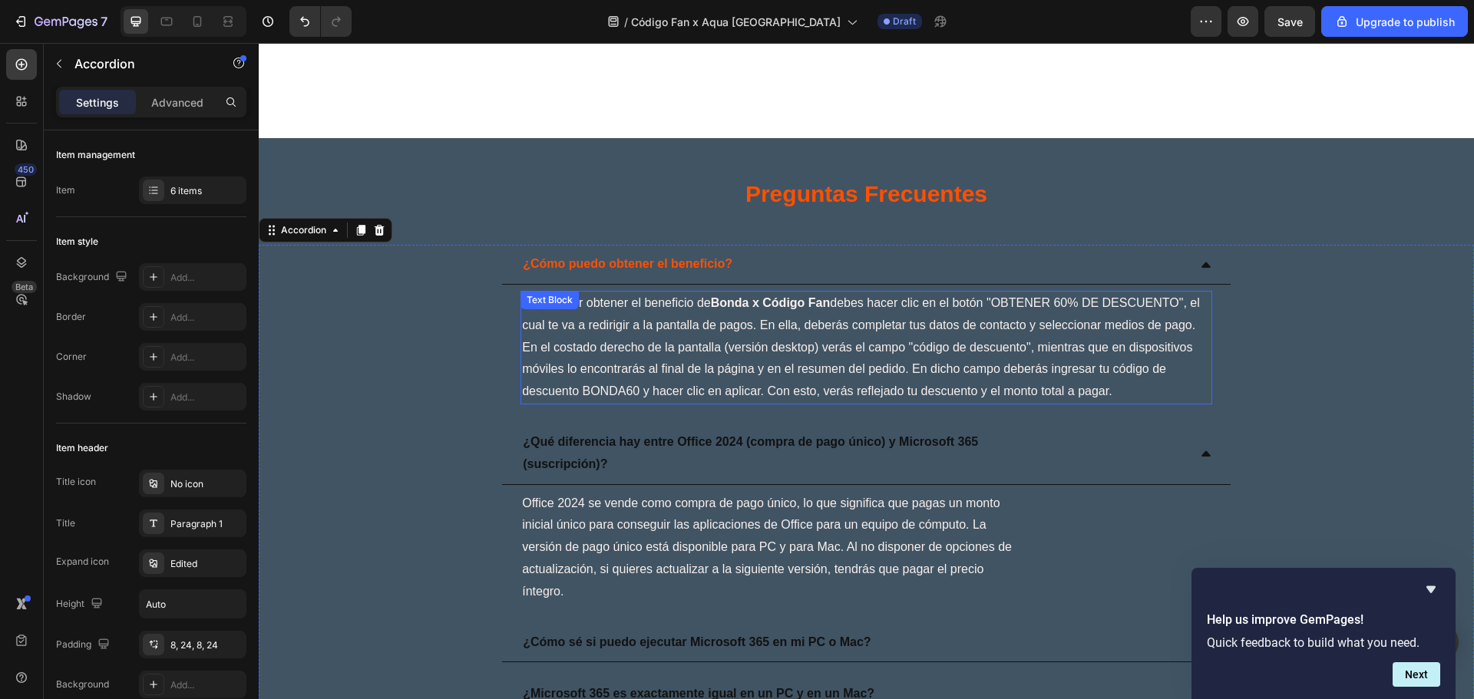
click at [1029, 325] on span "Para poder obtener el beneficio [PERSON_NAME] x Código Fan debes hacer clic en …" at bounding box center [861, 346] width 678 height 101
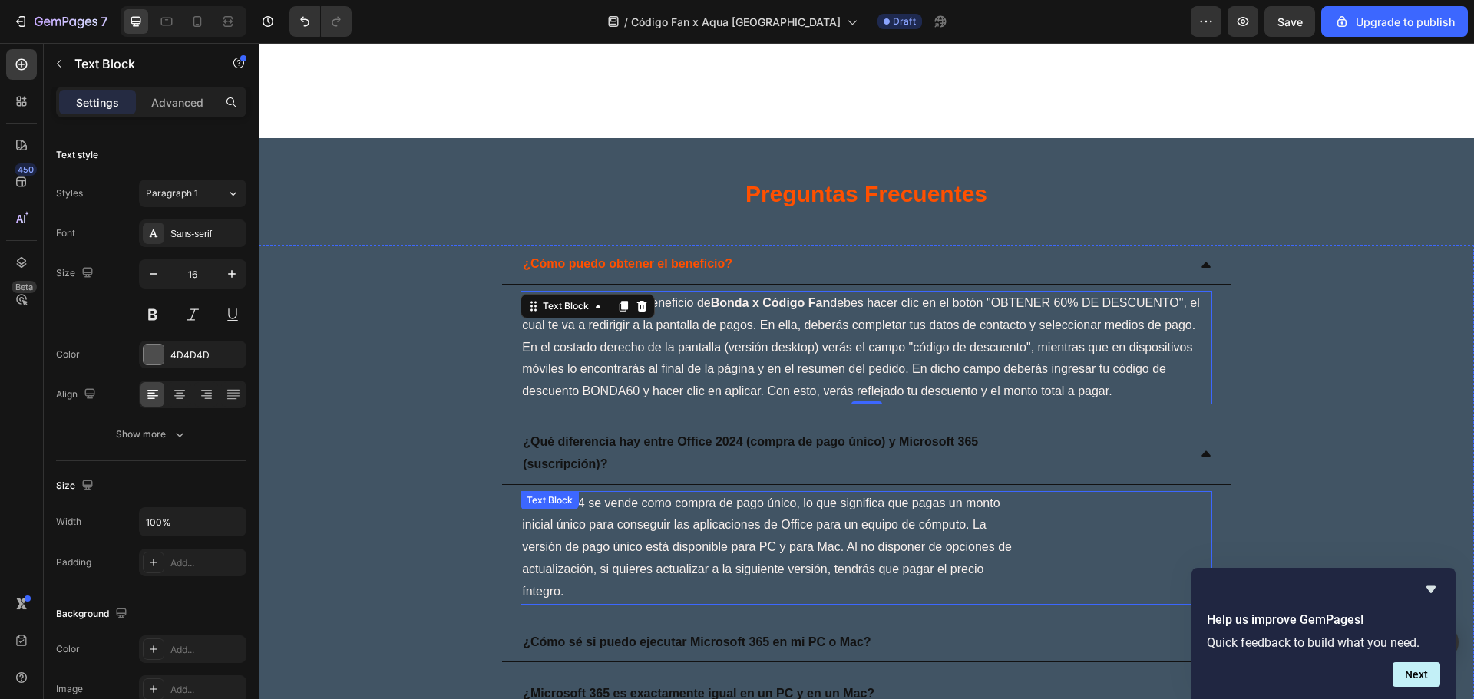
click at [792, 524] on span "inicial único para conseguir las aplicaciones de Office para un equipo de cómpu…" at bounding box center [754, 524] width 464 height 13
click at [690, 543] on span "versión de pago único está disponible para PC y para Mac. Al no disponer de opc…" at bounding box center [767, 546] width 490 height 13
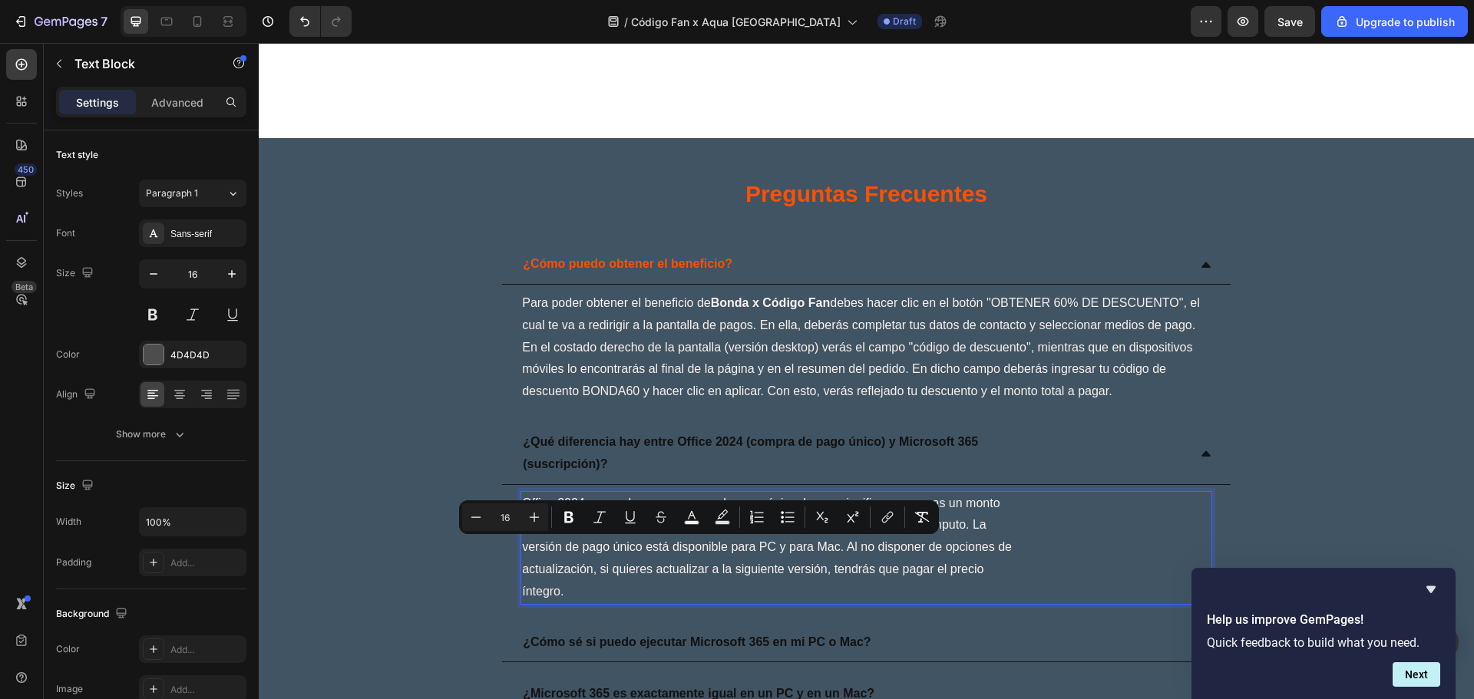
click at [563, 570] on span "actualización, si quieres actualizar a la siguiente versión, tendrás que pagar …" at bounding box center [752, 569] width 461 height 13
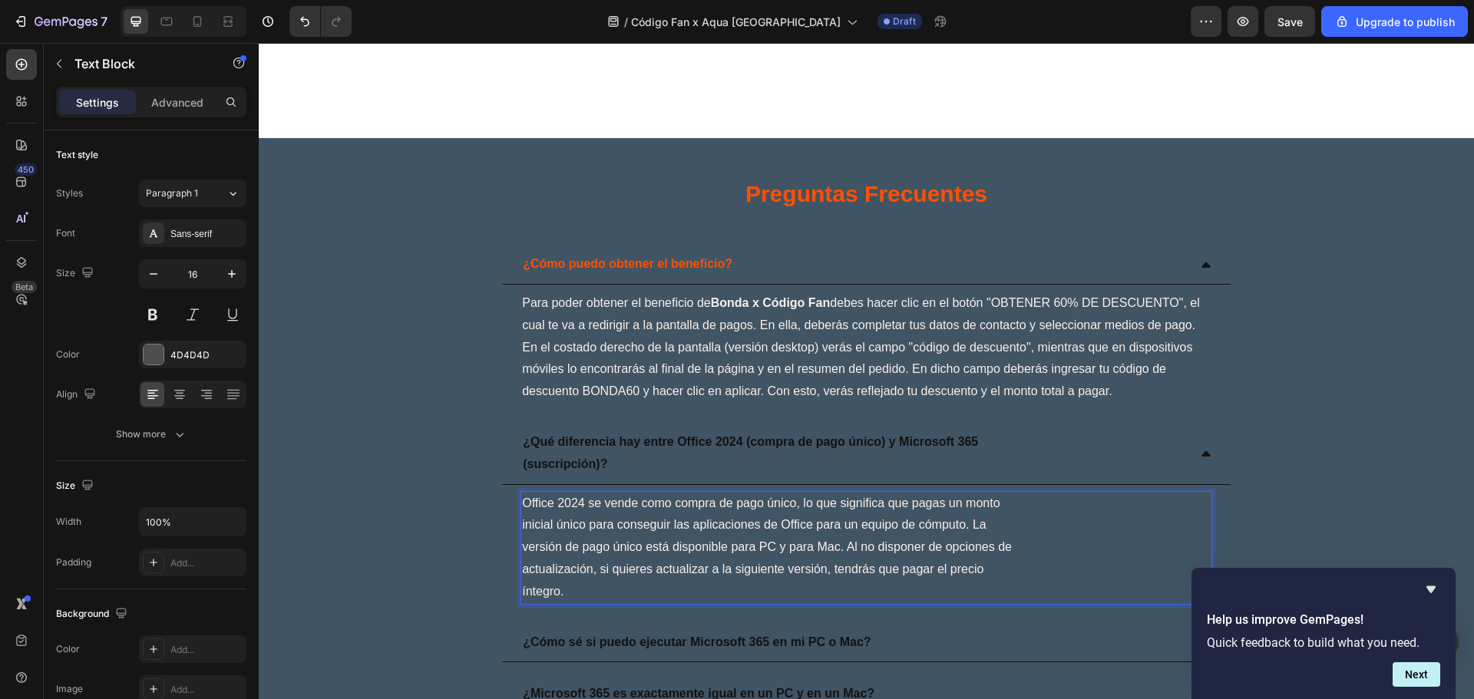
click at [523, 526] on span "inicial único para conseguir las aplicaciones de Office para un equipo de cómpu…" at bounding box center [754, 524] width 464 height 13
click at [525, 517] on p "Office 2024 se vende como compra de pago único, lo que significa que pagas un m…" at bounding box center [866, 548] width 689 height 111
click at [524, 520] on span "Office 2024 se vende como compra de pago único, lo que significa que pagas un m…" at bounding box center [846, 514] width 649 height 35
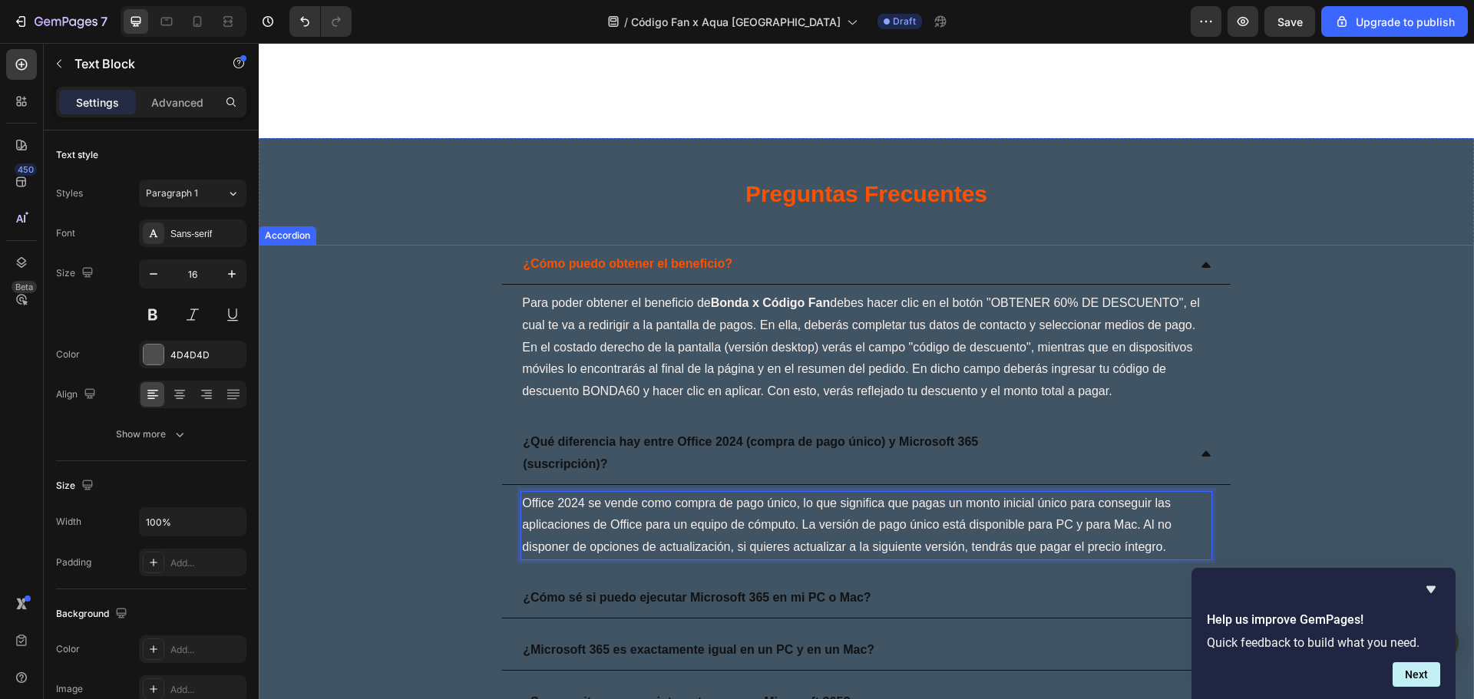
click at [608, 454] on p "¿Qué diferencia hay entre Office 2024 (compra de pago único) y Microsoft 365 (s…" at bounding box center [750, 453] width 455 height 45
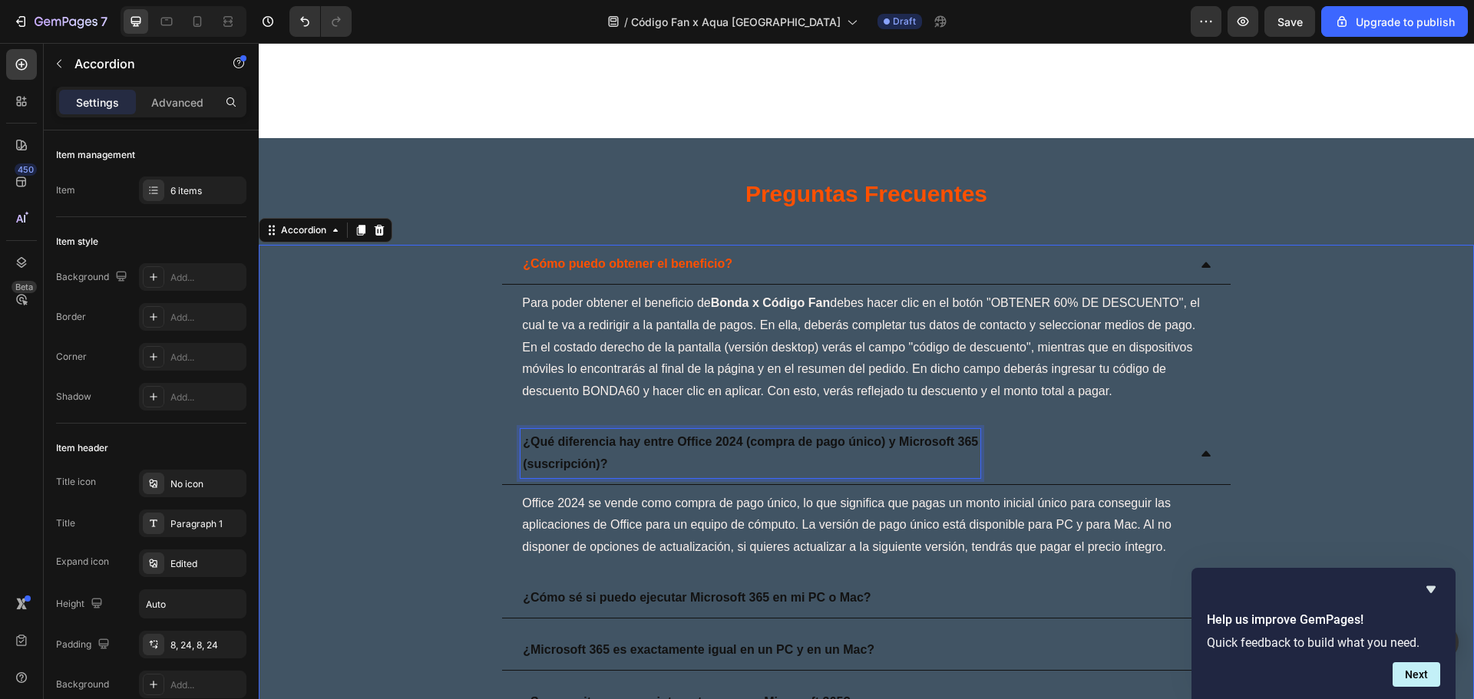
click at [613, 460] on p "¿Qué diferencia hay entre Office 2024 (compra de pago único) y Microsoft 365 (s…" at bounding box center [750, 453] width 455 height 45
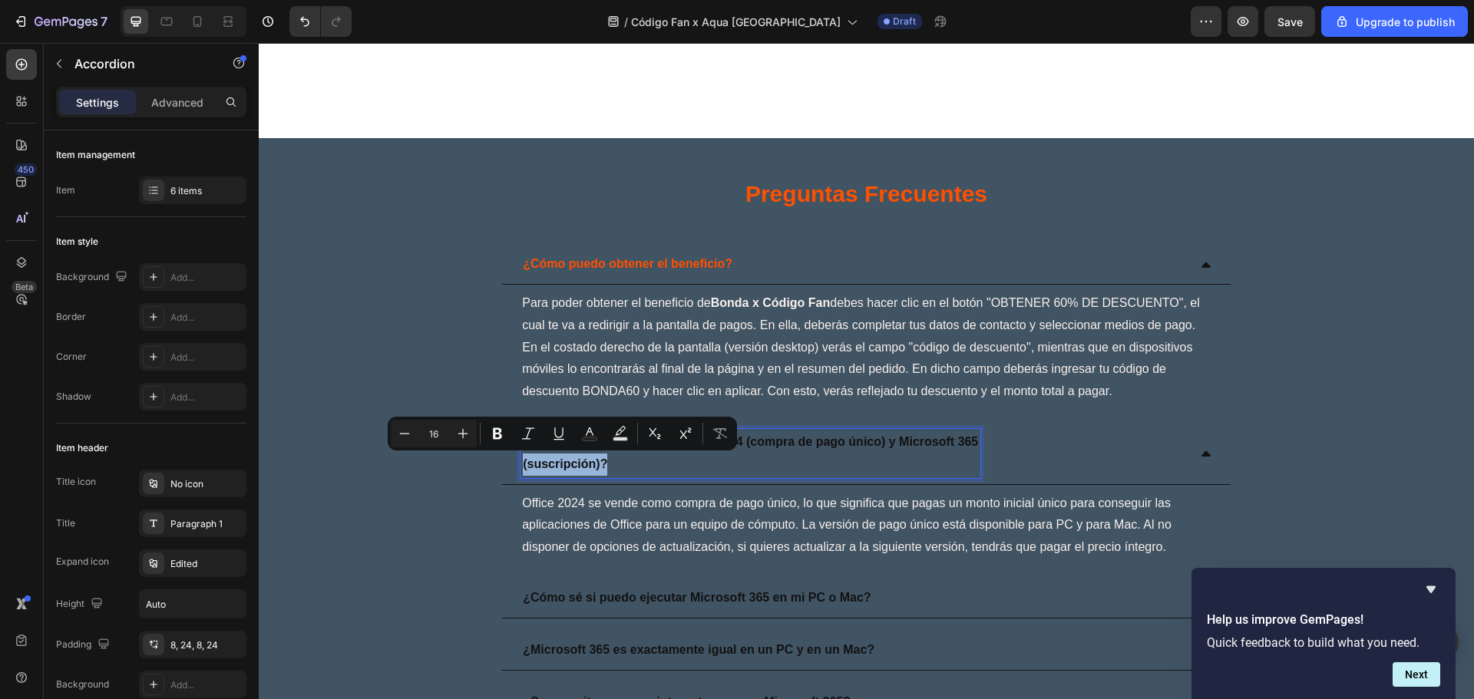
click at [627, 471] on p "¿Qué diferencia hay entre Office 2024 (compra de pago único) y Microsoft 365 (s…" at bounding box center [750, 453] width 455 height 45
click at [618, 463] on p "¿Qué diferencia hay entre Office 2024 (compra de pago único) y Microsoft 365 (s…" at bounding box center [750, 453] width 455 height 45
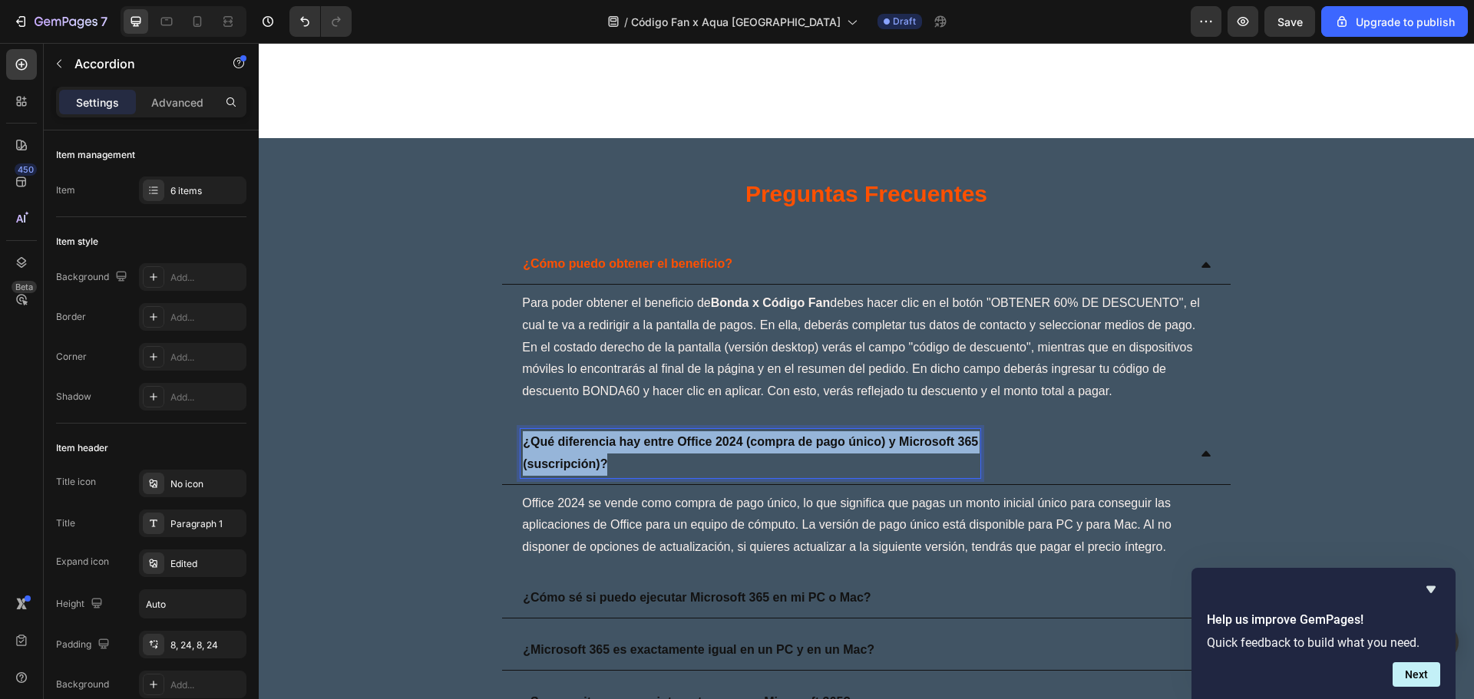
drag, startPoint x: 604, startPoint y: 462, endPoint x: 476, endPoint y: 436, distance: 130.8
click at [476, 436] on div "¿Qué diferencia hay entre Office 2024 (compra de pago único) y Microsoft 365 (s…" at bounding box center [866, 495] width 1214 height 144
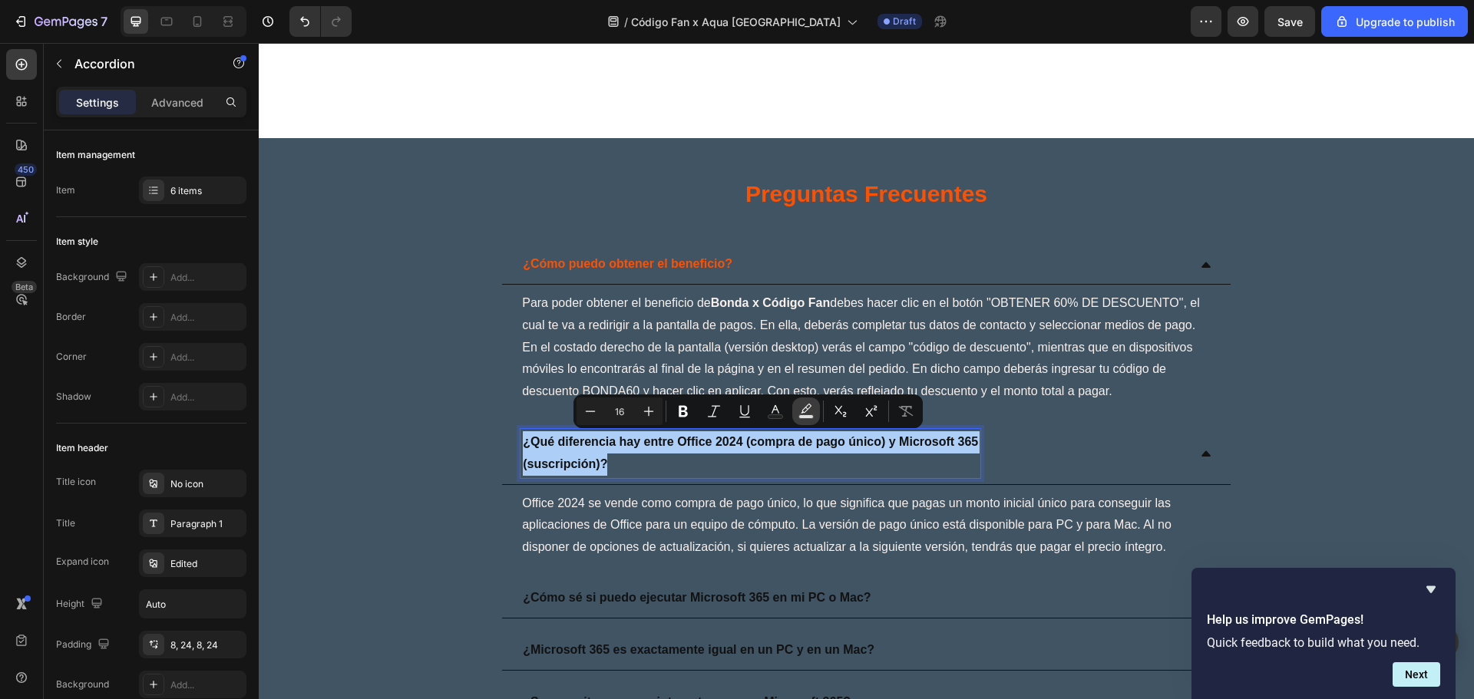
click at [793, 414] on button "Text Background Color" at bounding box center [806, 412] width 28 height 28
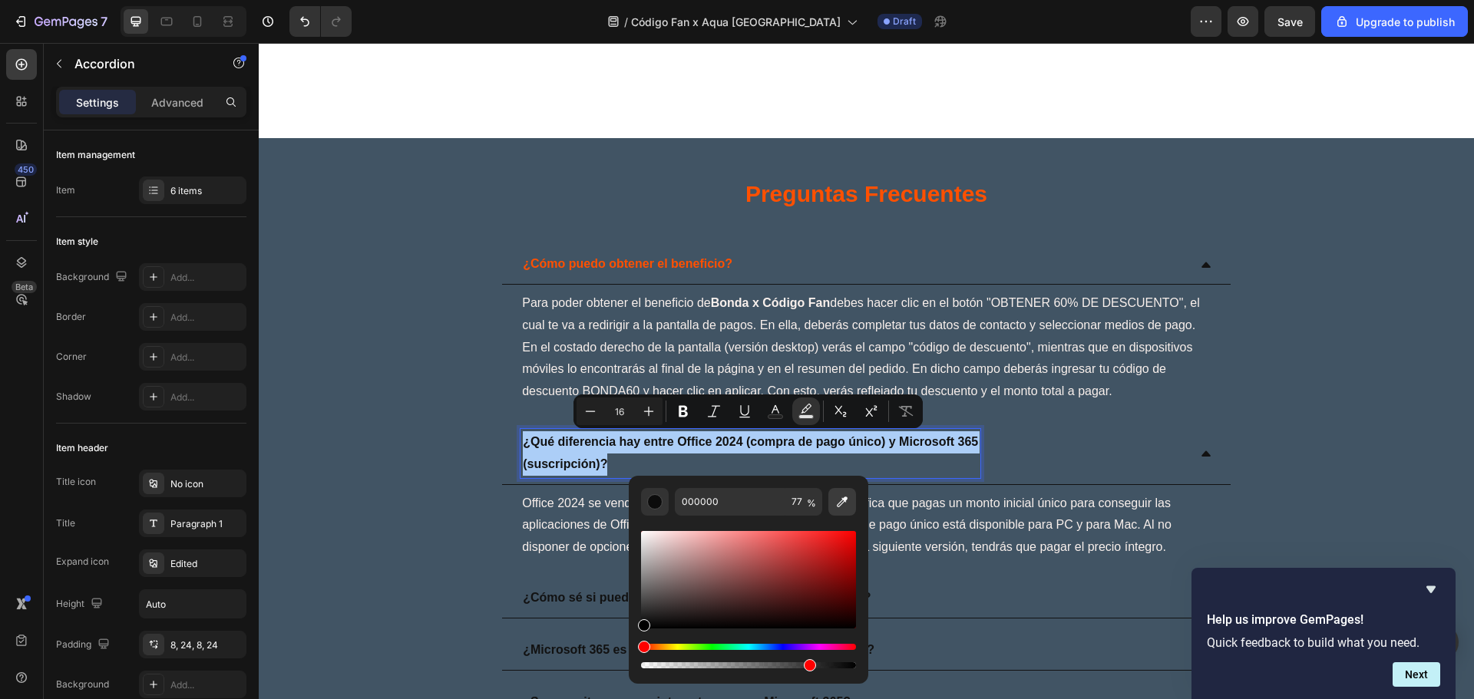
click at [839, 507] on icon "Editor contextual toolbar" at bounding box center [842, 502] width 11 height 11
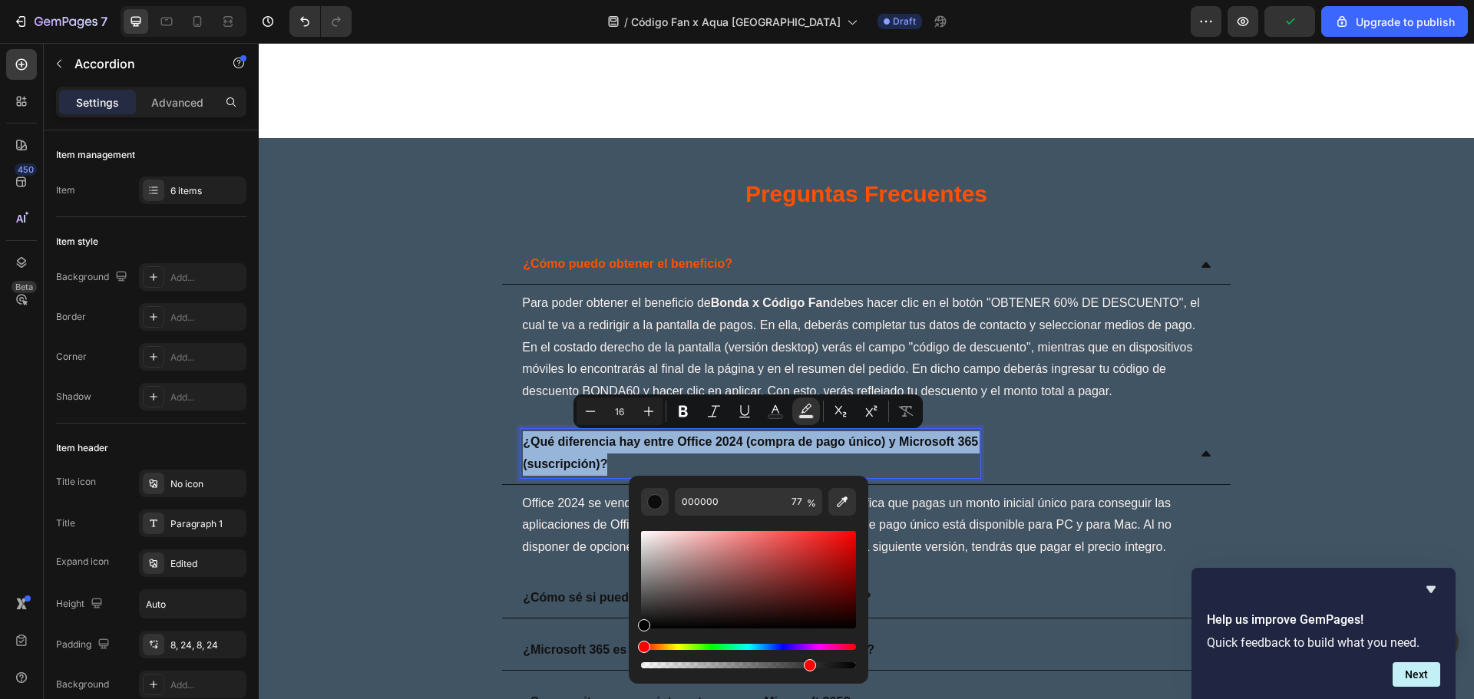
type input "FF5000"
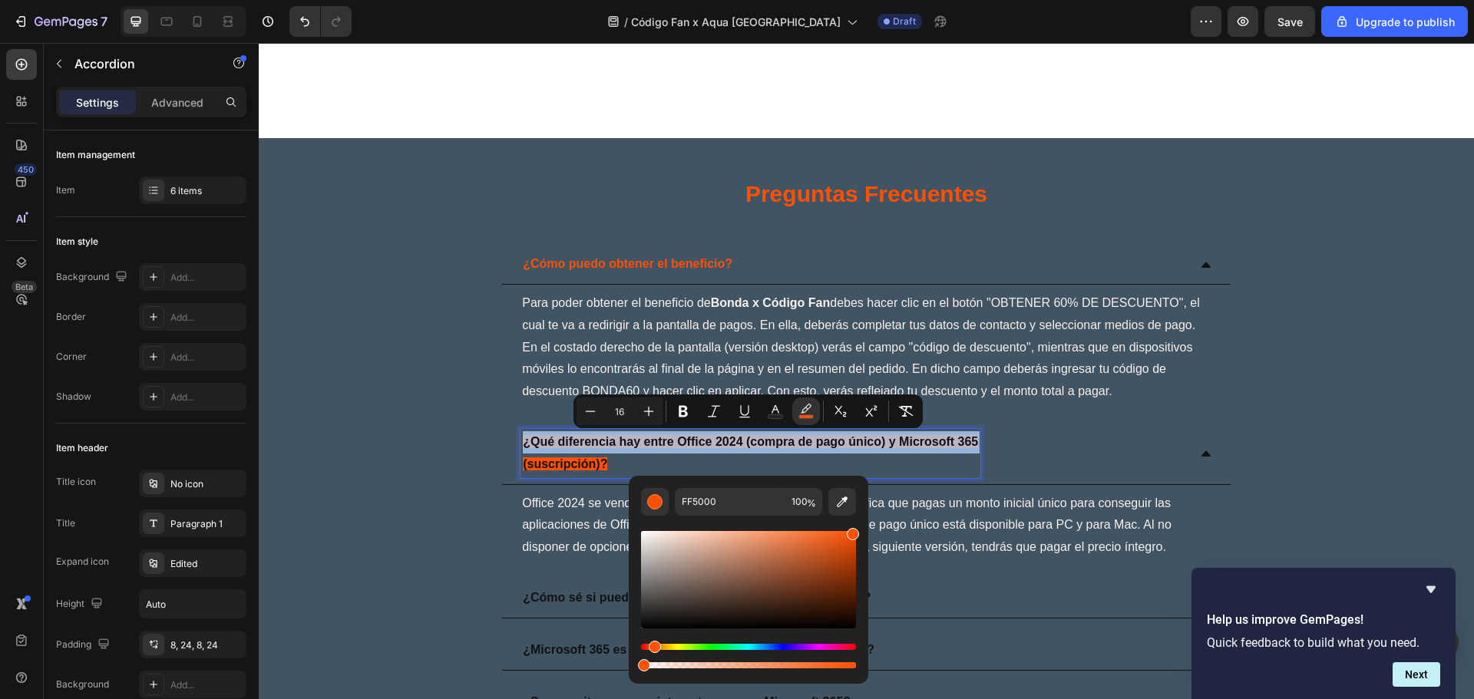
type input "0"
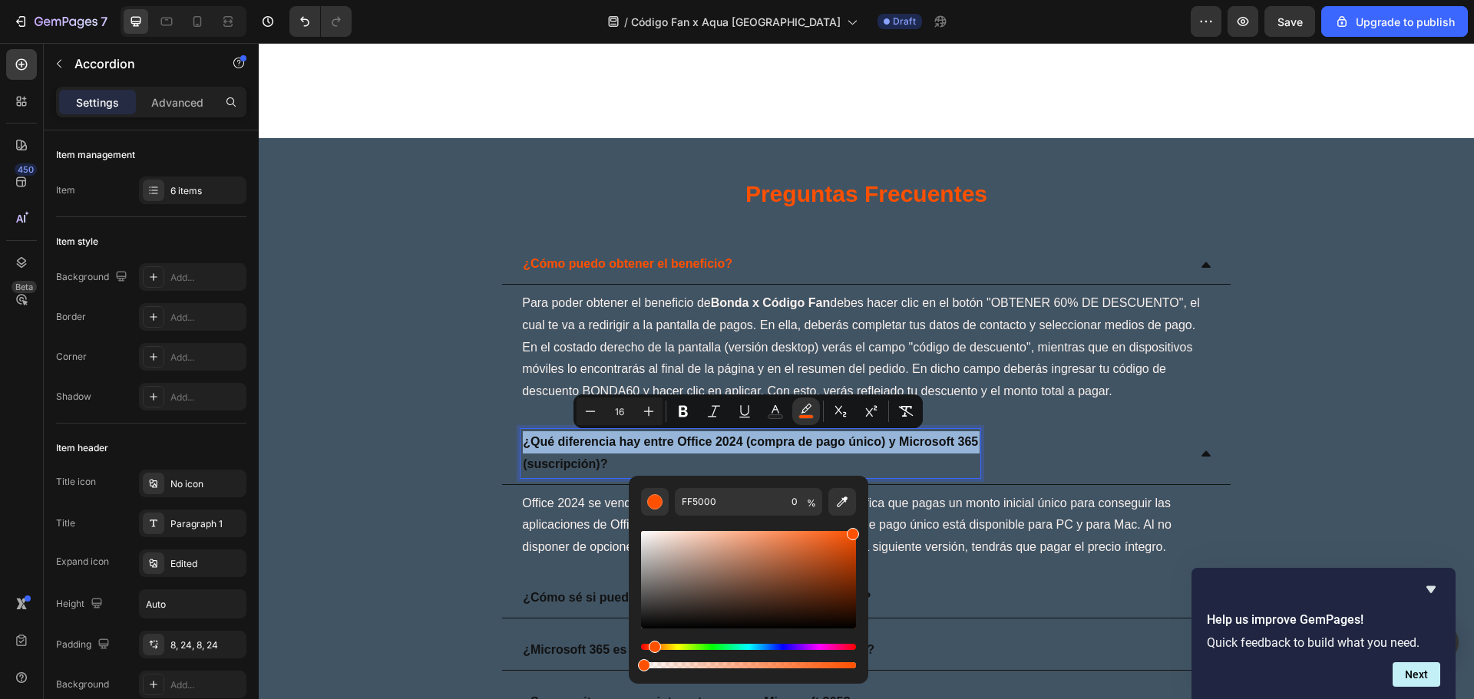
drag, startPoint x: 851, startPoint y: 665, endPoint x: 639, endPoint y: 665, distance: 212.6
click at [639, 665] on div "Editor contextual toolbar" at bounding box center [644, 665] width 12 height 12
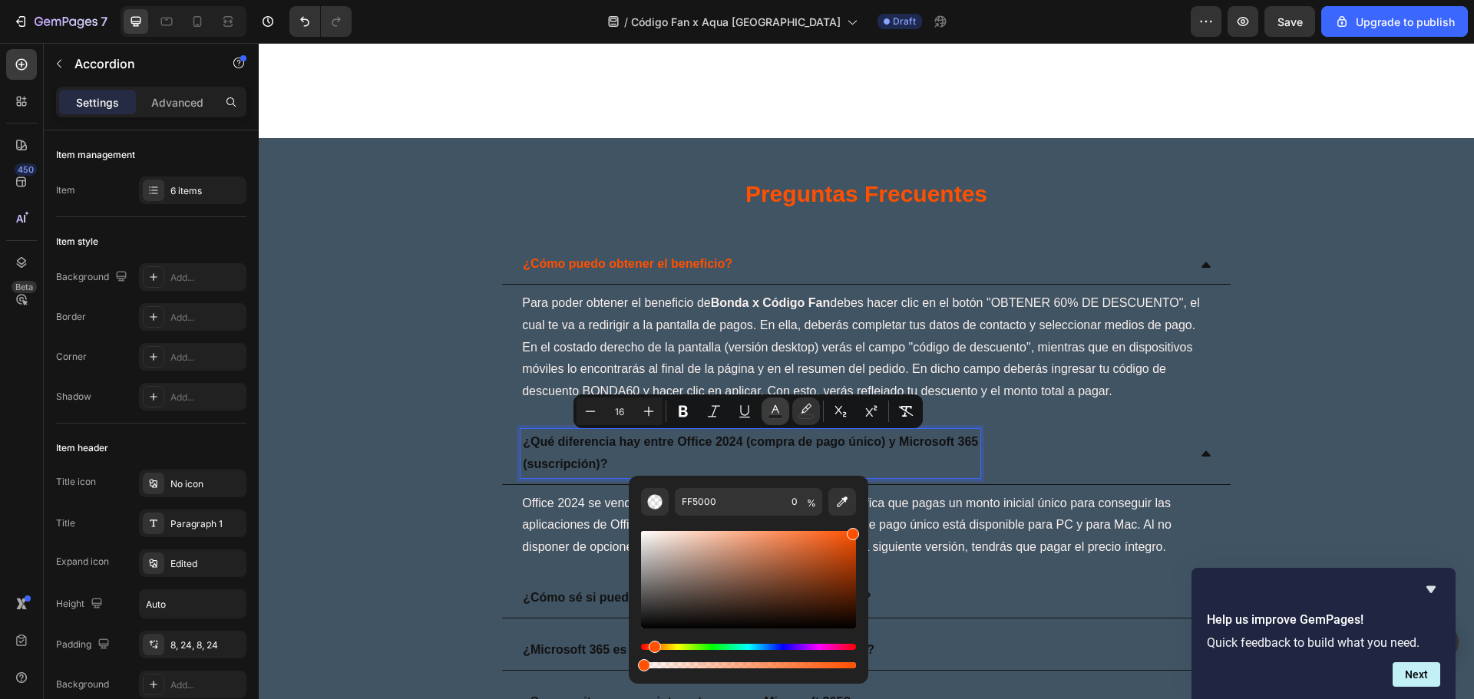
click at [771, 417] on rect "Editor contextual toolbar" at bounding box center [775, 417] width 15 height 4
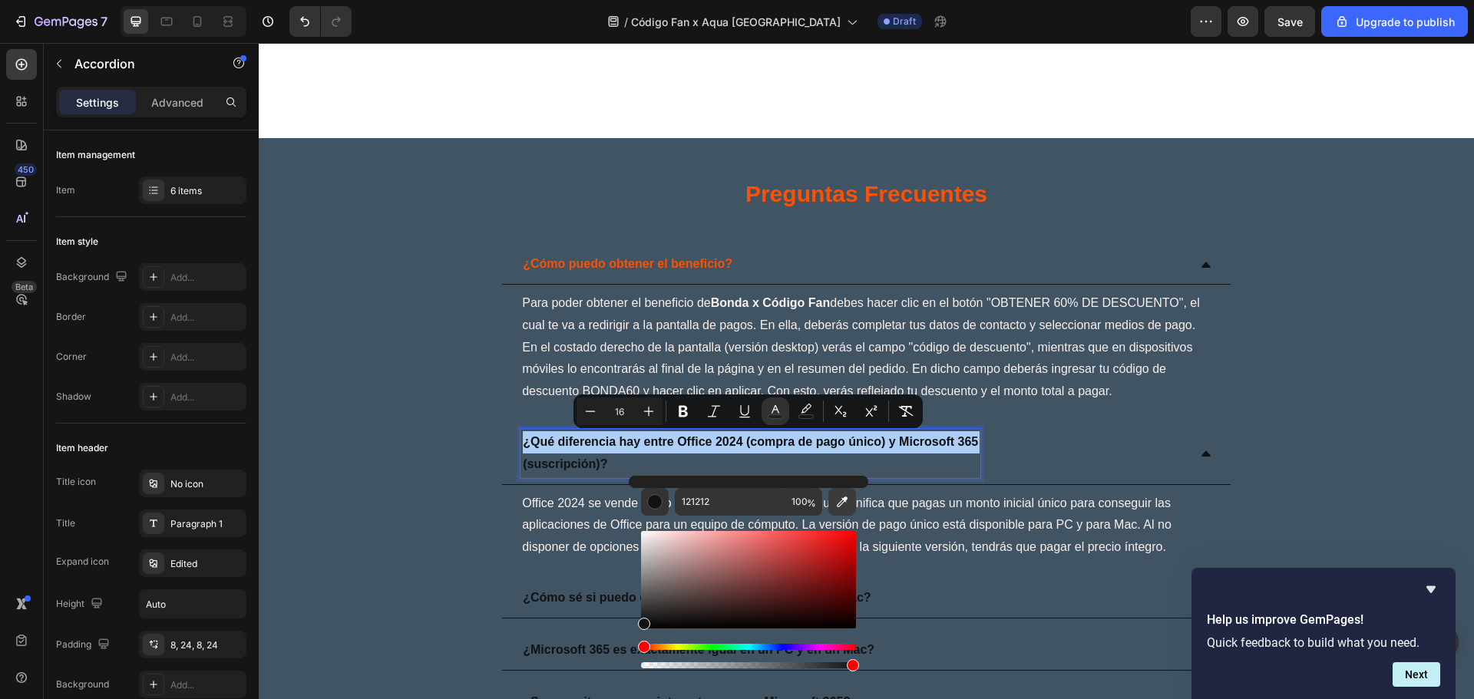
click at [846, 500] on icon "Editor contextual toolbar" at bounding box center [841, 501] width 15 height 15
type input "FF5000"
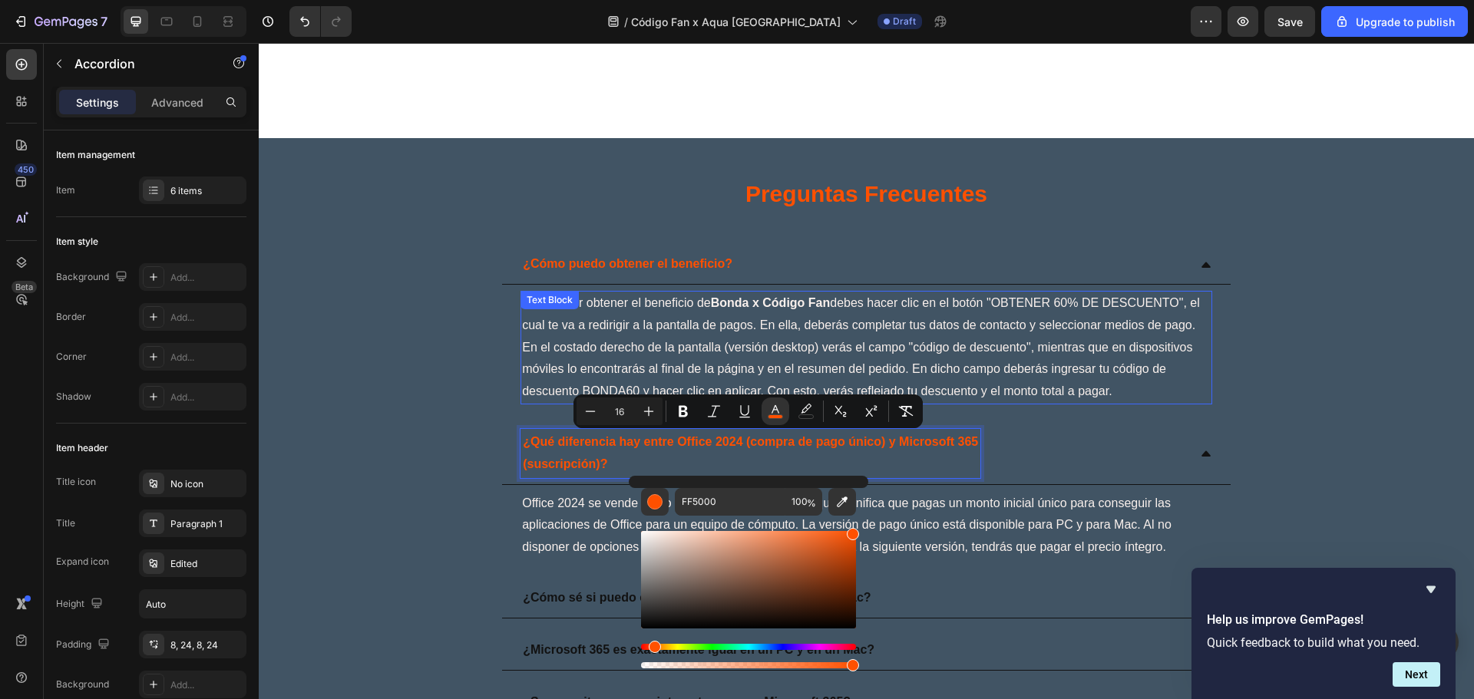
click at [989, 226] on h1 "Preguntas Frecuentes" at bounding box center [866, 193] width 1215 height 64
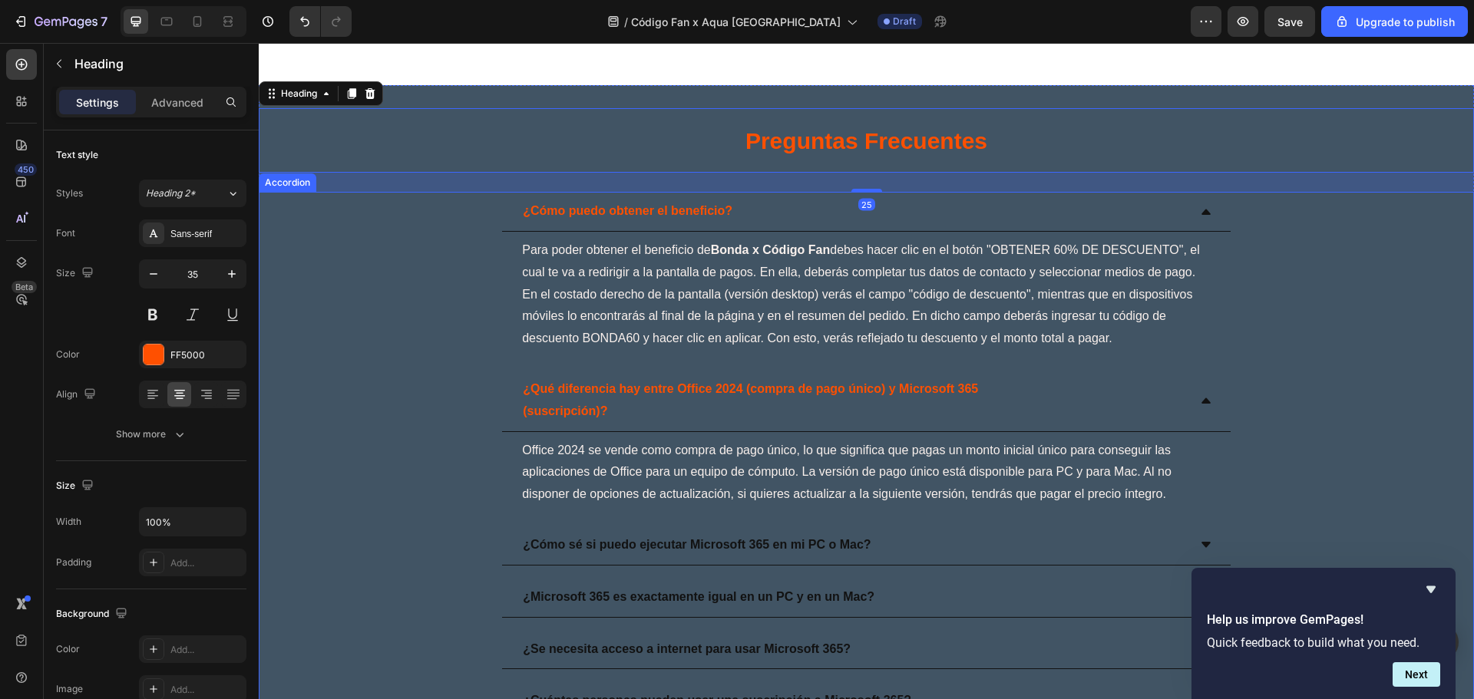
scroll to position [3583, 0]
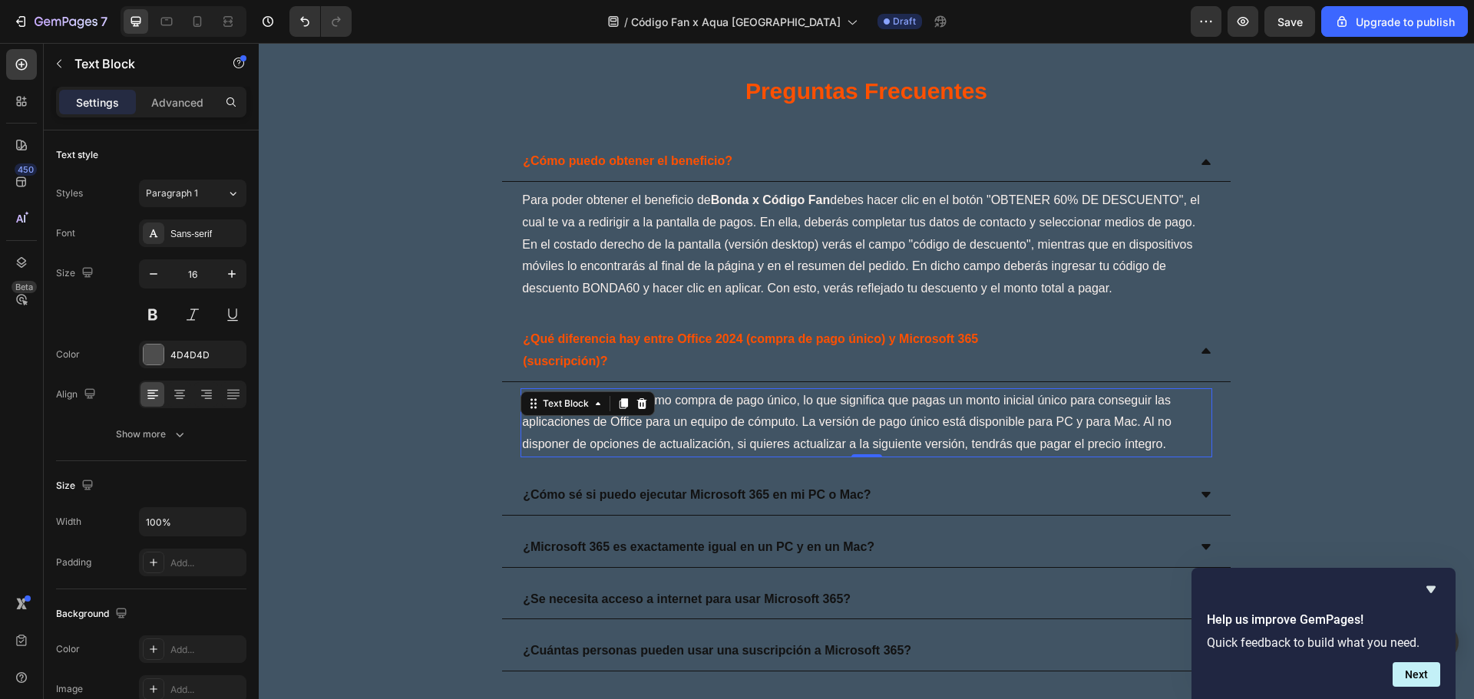
click at [787, 415] on span "Office 2024 se vende como compra de pago único, lo que significa que pagas un m…" at bounding box center [846, 423] width 649 height 58
click at [755, 492] on p "¿Cómo sé si puedo ejecutar Microsoft 365 en mi PC o Mac?" at bounding box center [697, 495] width 348 height 22
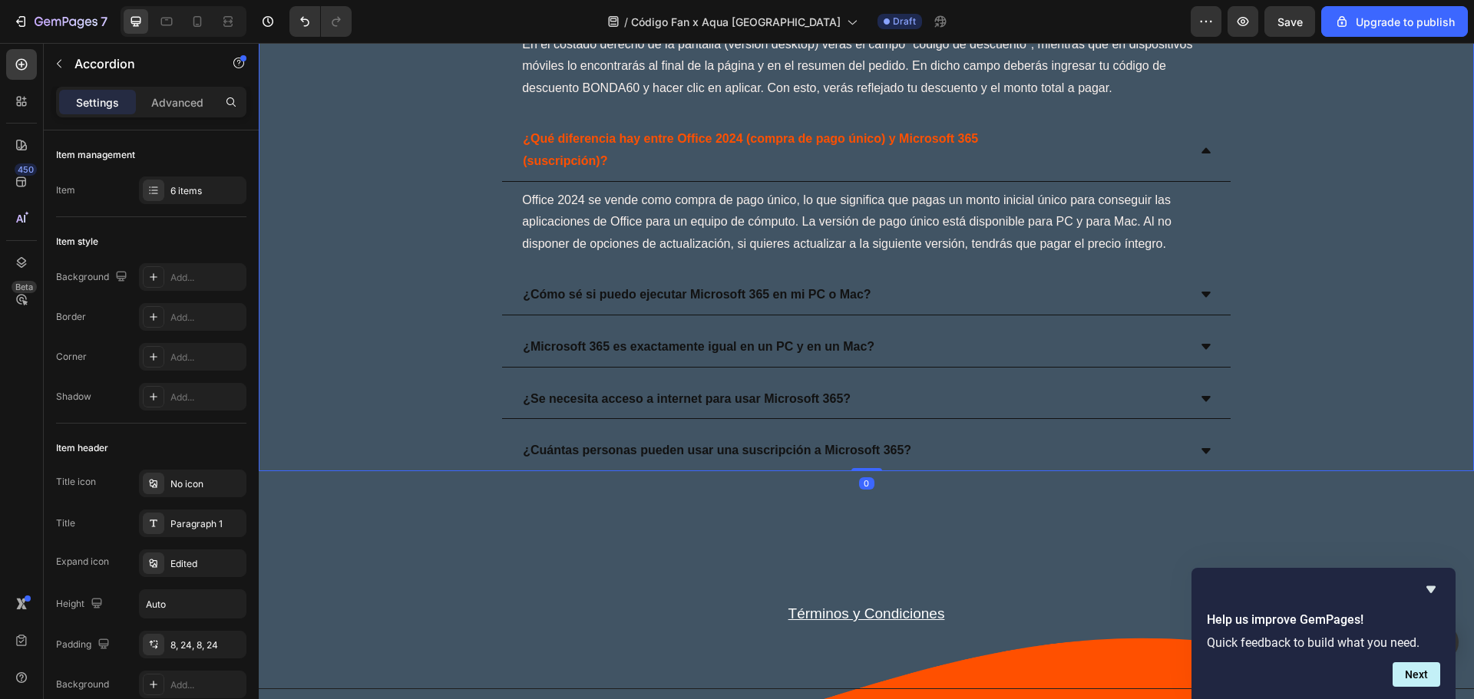
scroll to position [3787, 0]
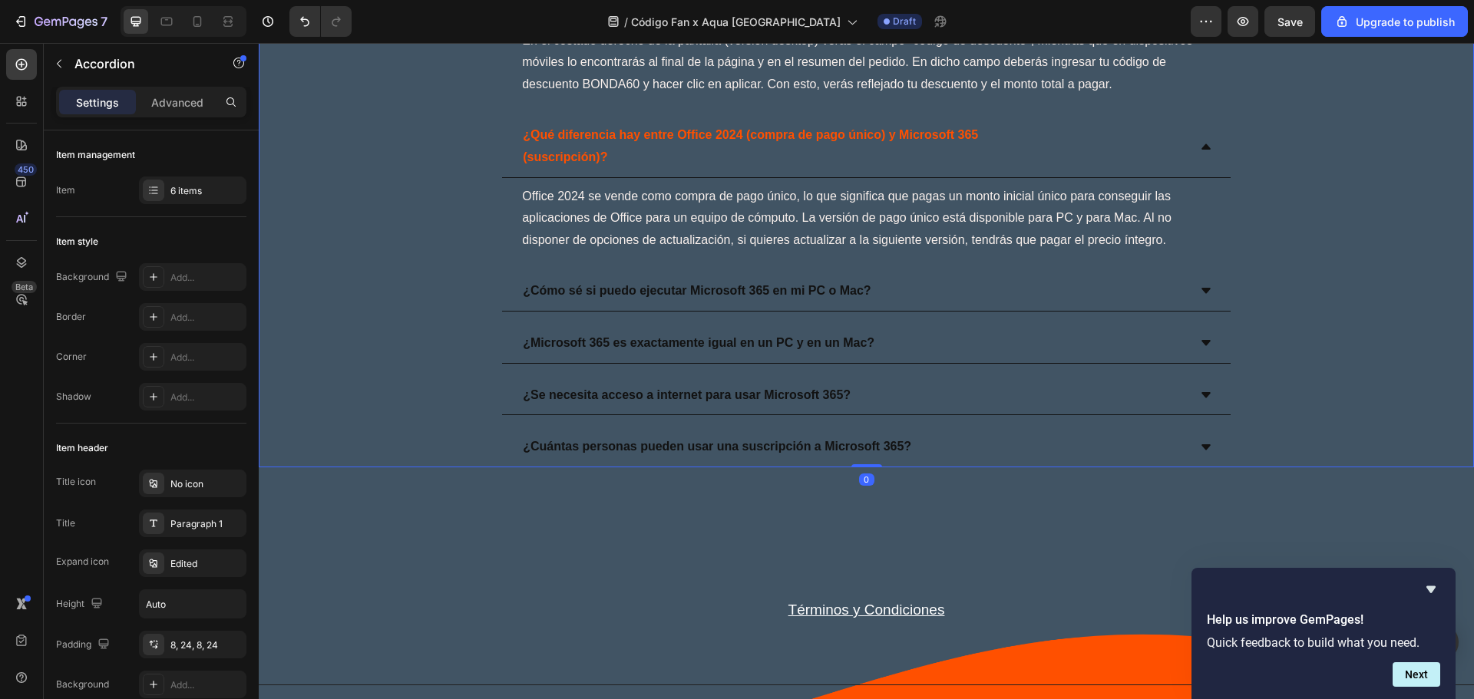
click at [1174, 291] on div "¿Cómo sé si puedo ejecutar Microsoft 365 en mi PC o Mac?" at bounding box center [853, 291] width 667 height 27
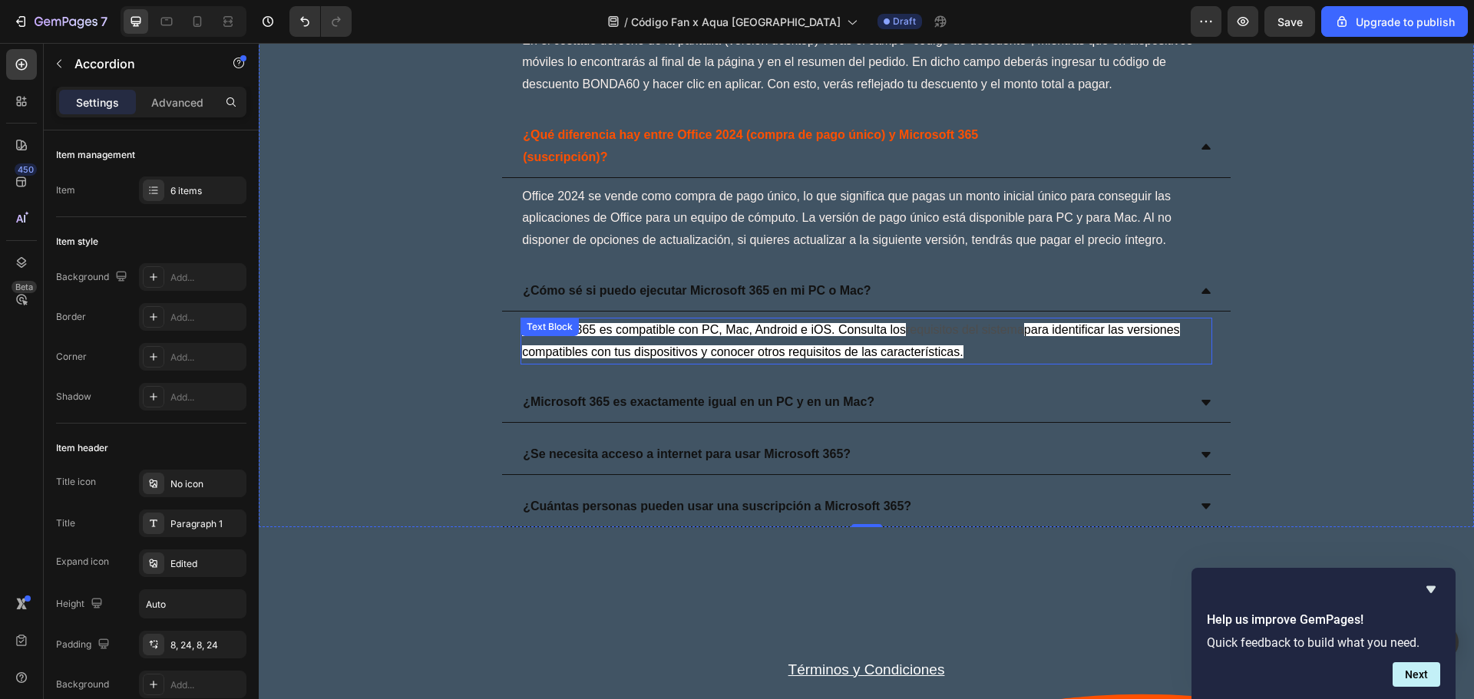
click at [1002, 349] on p "Microsoft 365 es compatible con PC, Mac, Android e iOS. Consulta los requisitos…" at bounding box center [866, 341] width 689 height 45
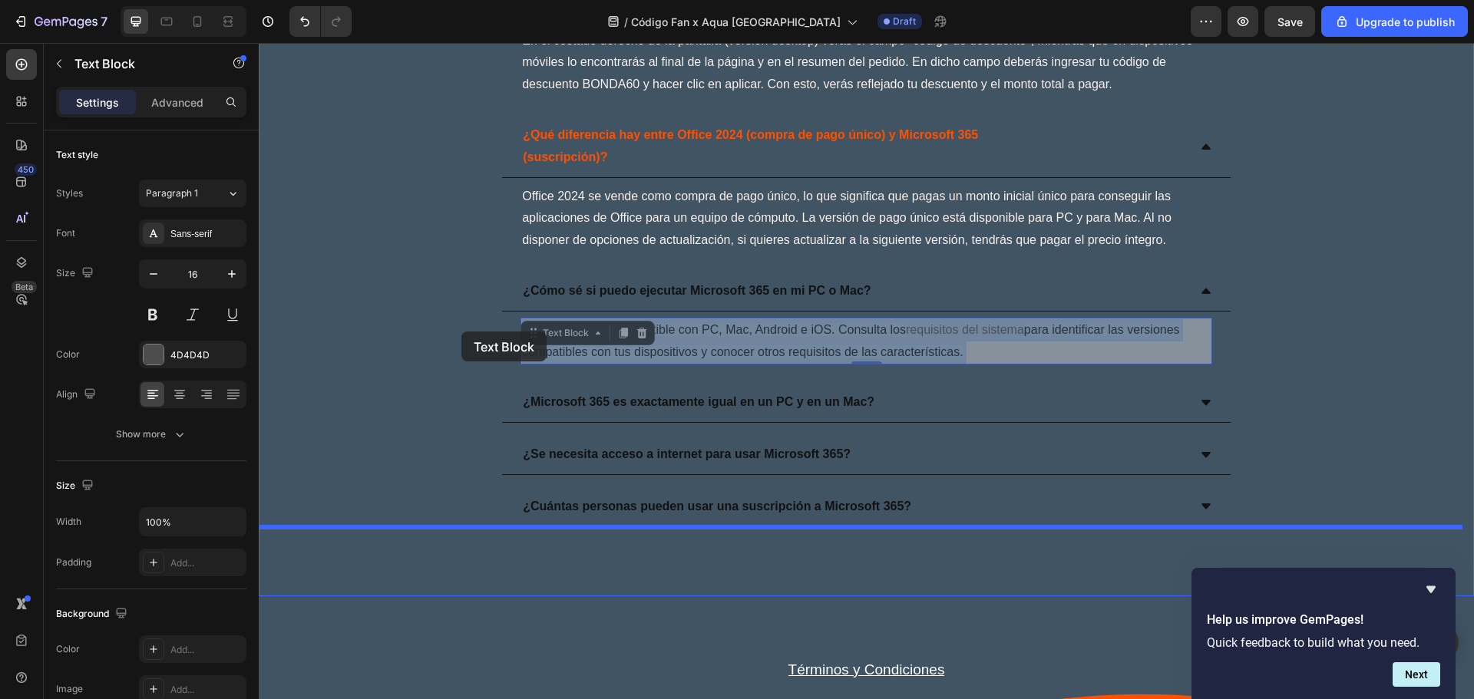
drag, startPoint x: 1022, startPoint y: 352, endPoint x: 461, endPoint y: 332, distance: 560.8
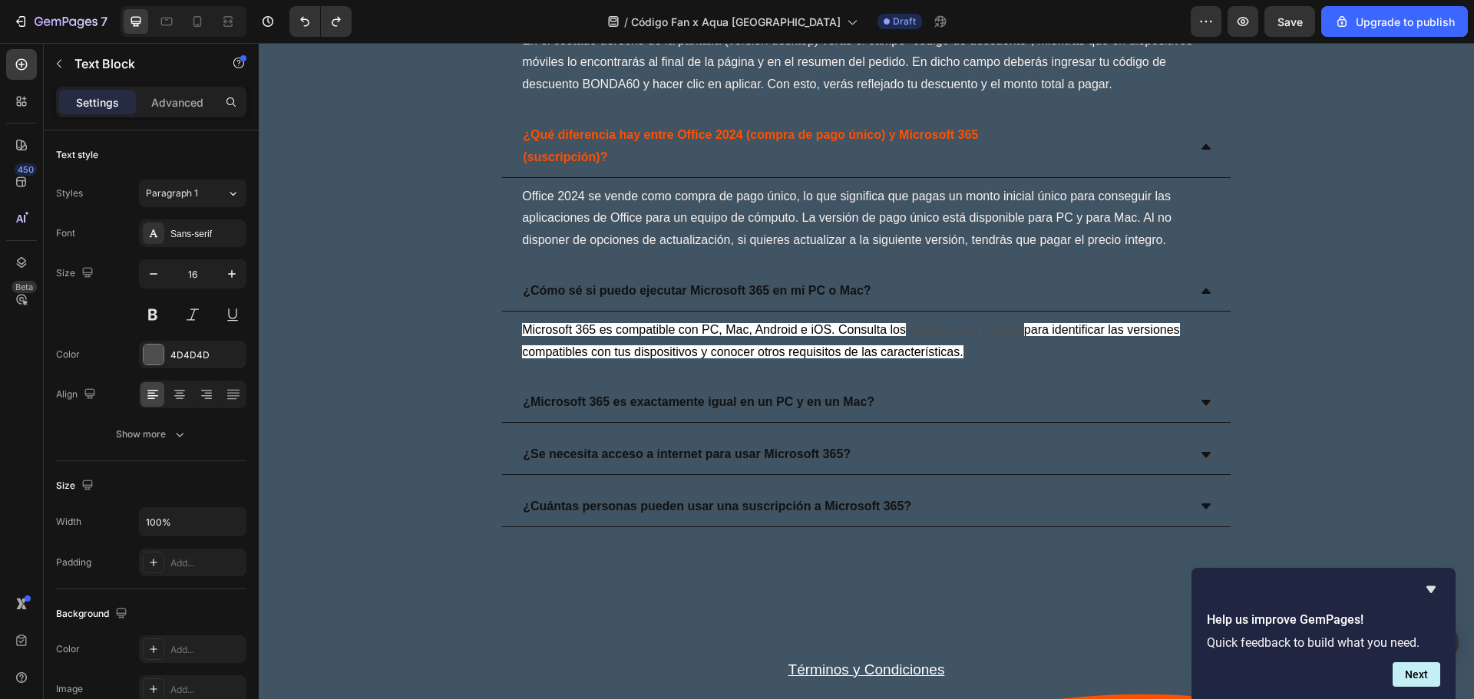
click at [1024, 361] on p "Microsoft 365 es compatible con PC, Mac, Android e iOS. Consulta los requisitos…" at bounding box center [866, 341] width 689 height 45
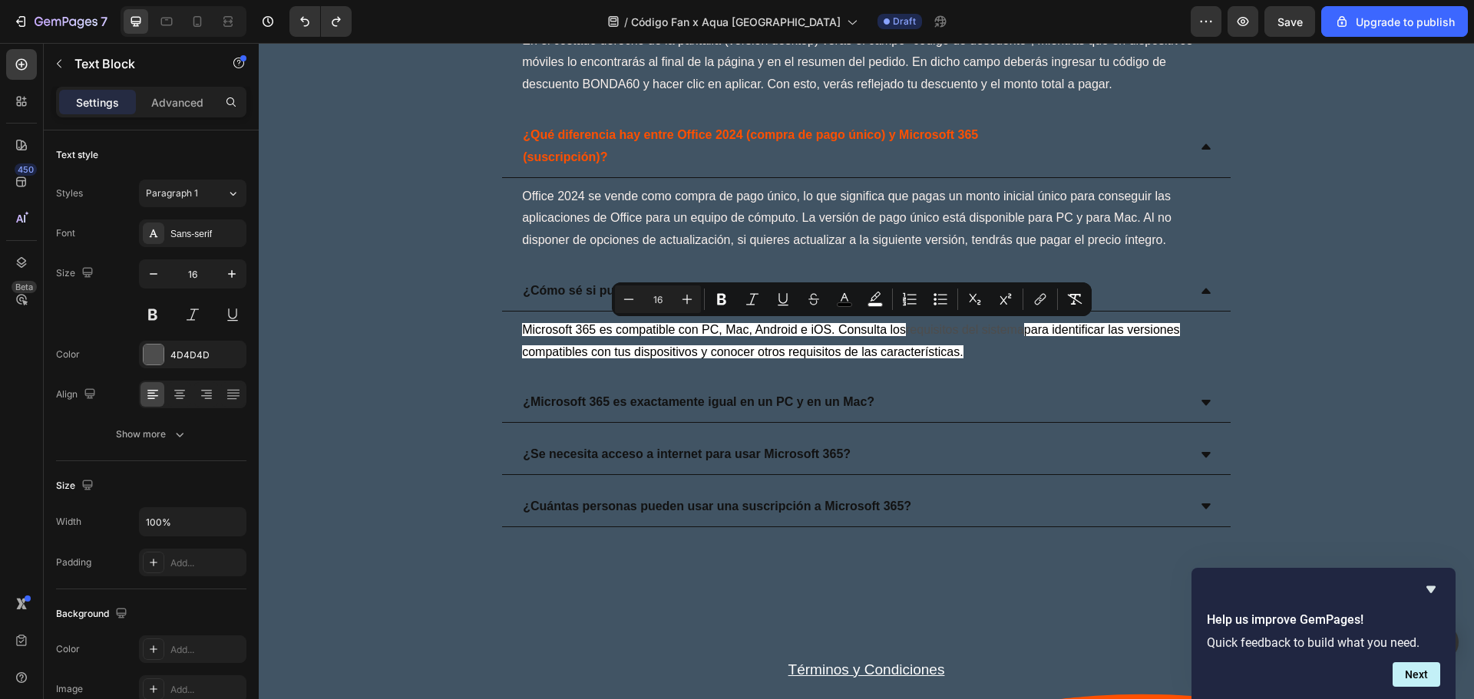
drag, startPoint x: 962, startPoint y: 353, endPoint x: 522, endPoint y: 332, distance: 440.4
click at [522, 332] on p "Microsoft 365 es compatible con PC, Mac, Android e iOS. Consulta los requisitos…" at bounding box center [866, 341] width 689 height 45
click at [880, 311] on button "color" at bounding box center [875, 300] width 28 height 28
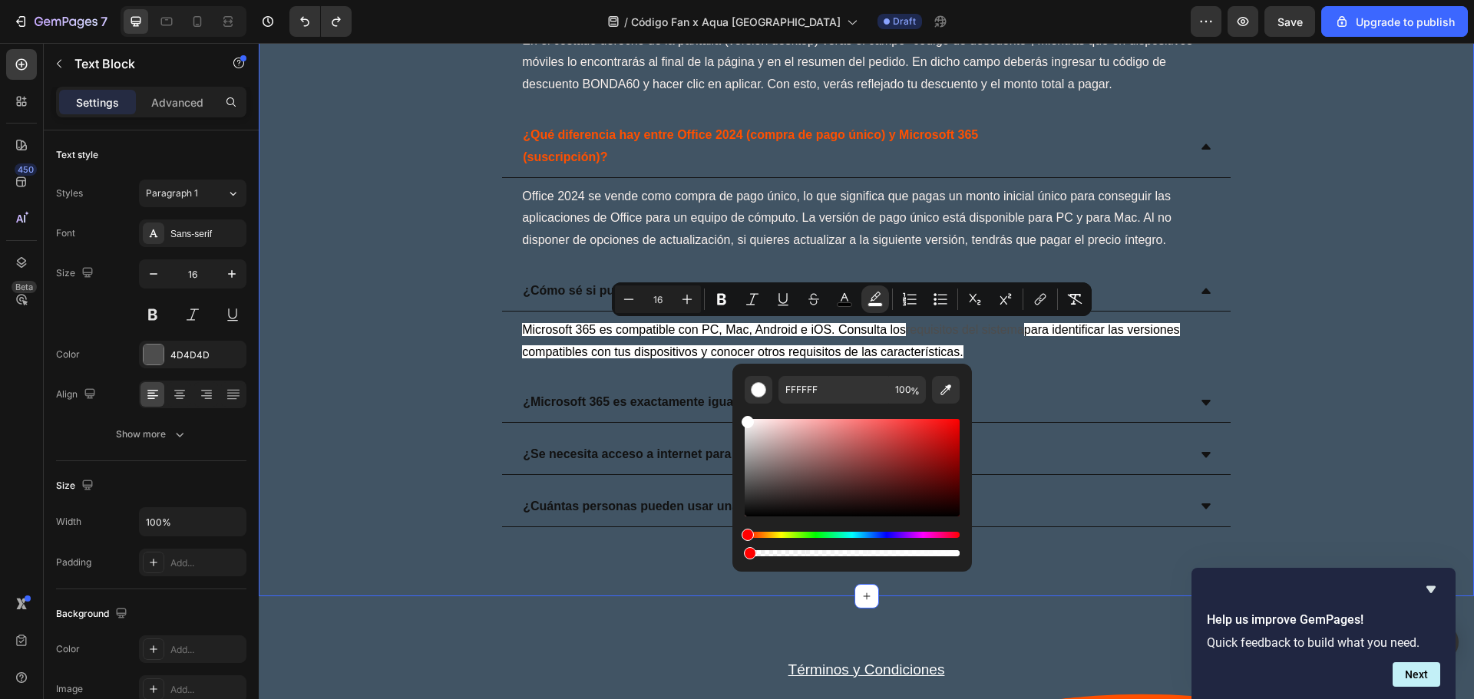
type input "1"
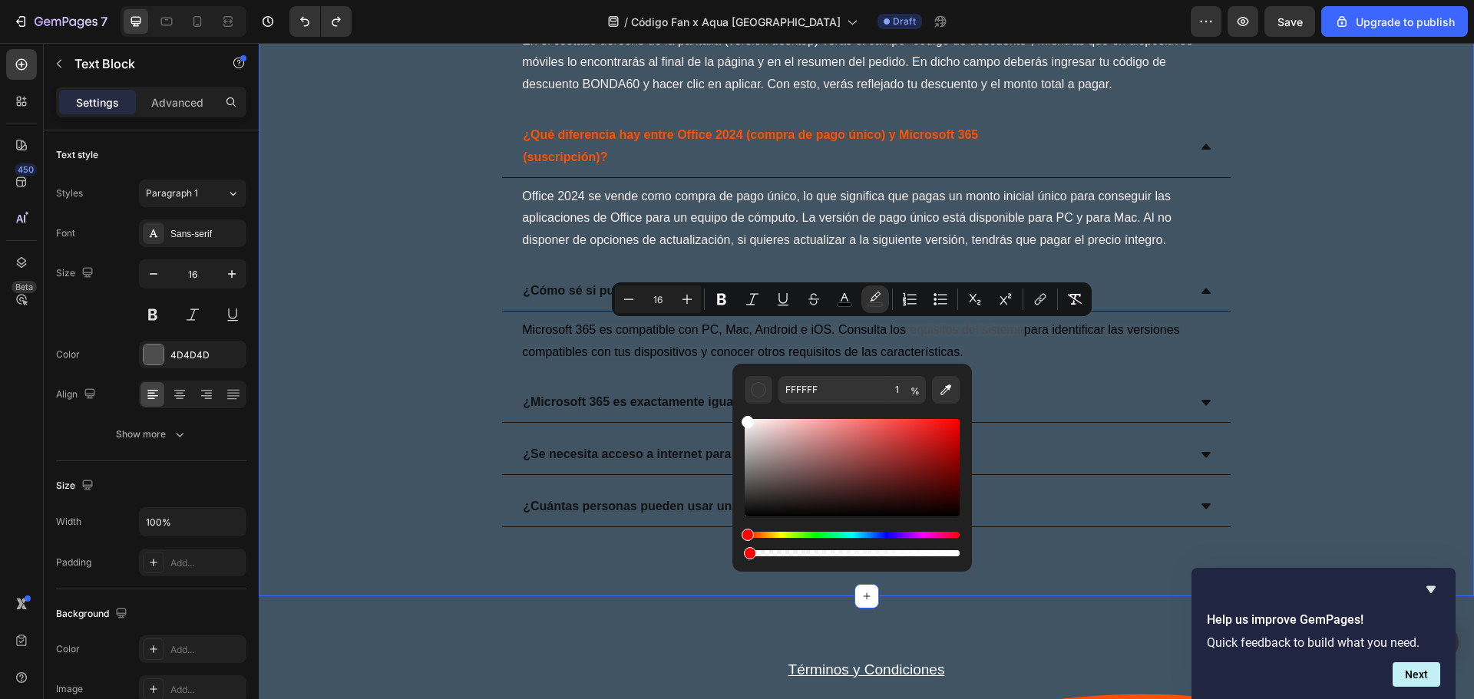
drag, startPoint x: 1213, startPoint y: 594, endPoint x: 676, endPoint y: 549, distance: 538.5
click at [837, 304] on rect "Editor contextual toolbar" at bounding box center [844, 305] width 15 height 4
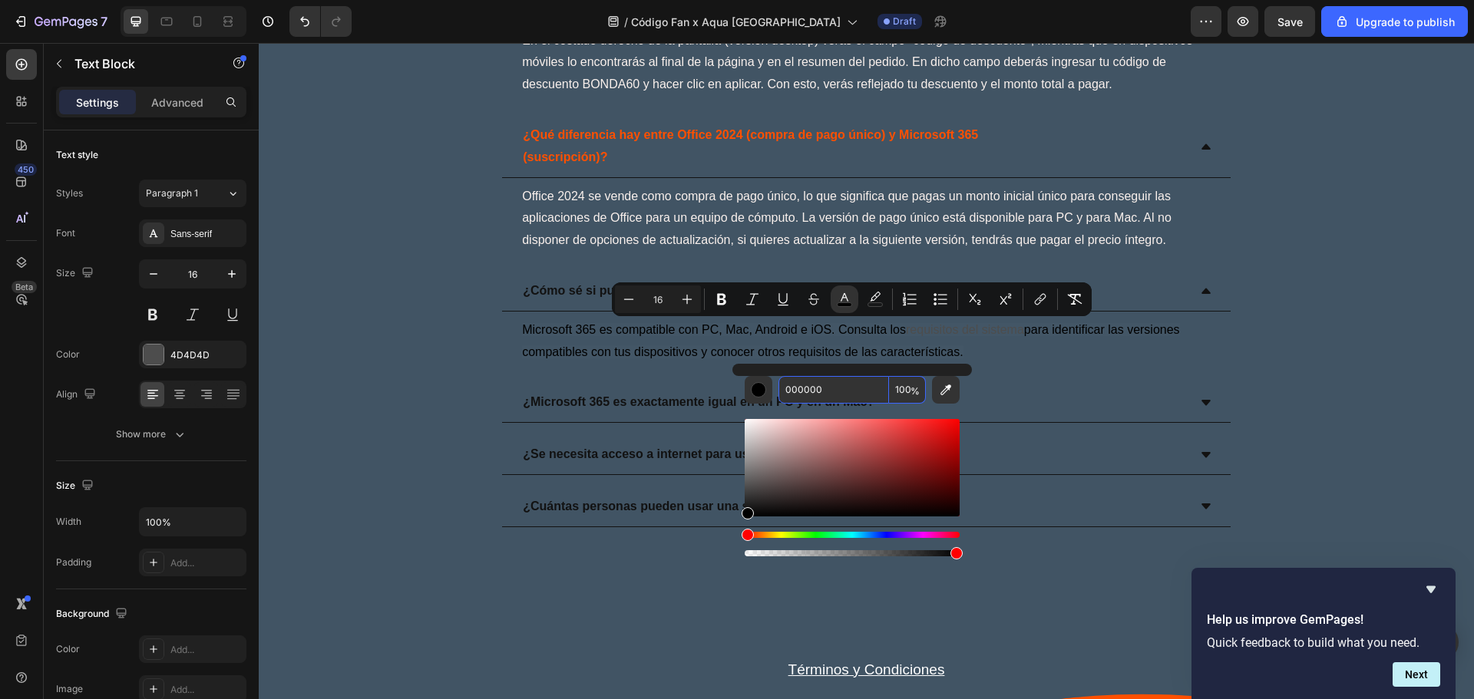
click at [866, 388] on input "000000" at bounding box center [833, 390] width 111 height 28
paste input "FAF1ED"
type input "FAF1ED"
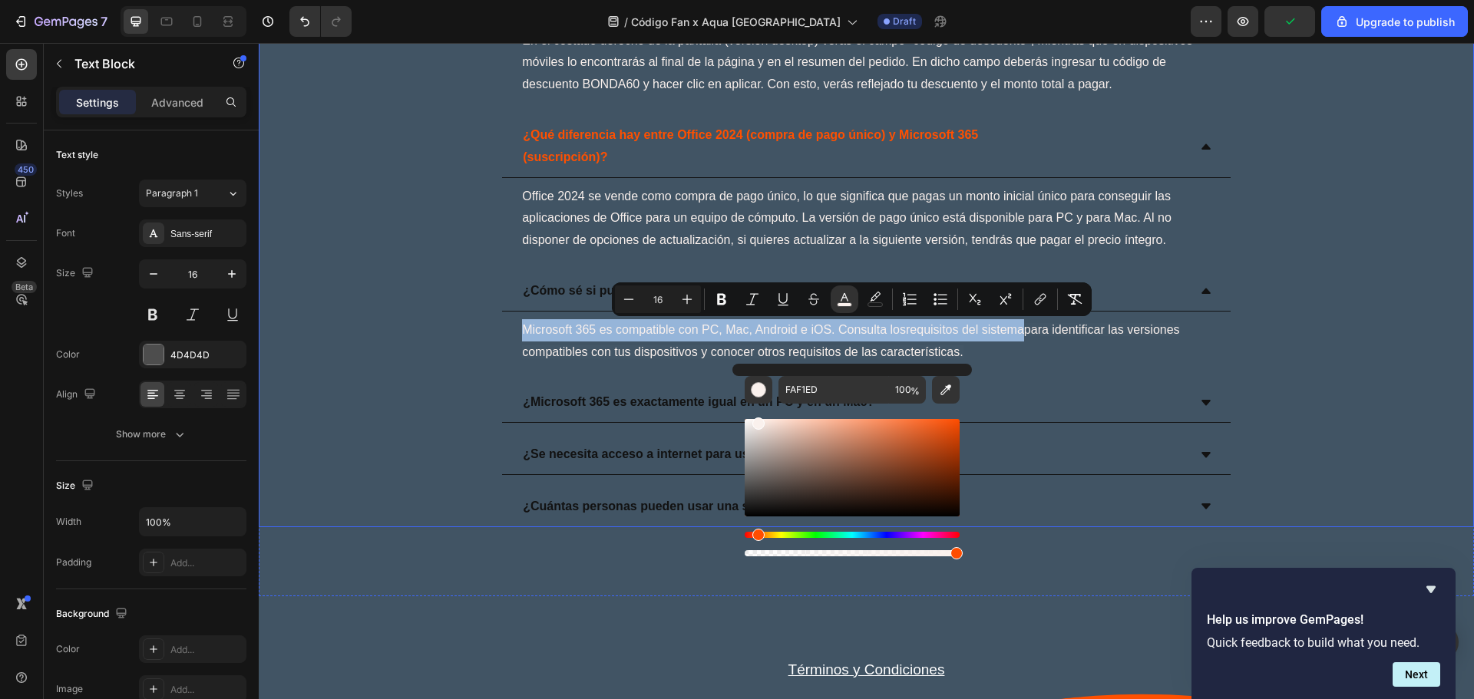
click at [1079, 390] on div "¿Microsoft 365 es exactamente igual en un PC y en un Mac?" at bounding box center [853, 402] width 667 height 27
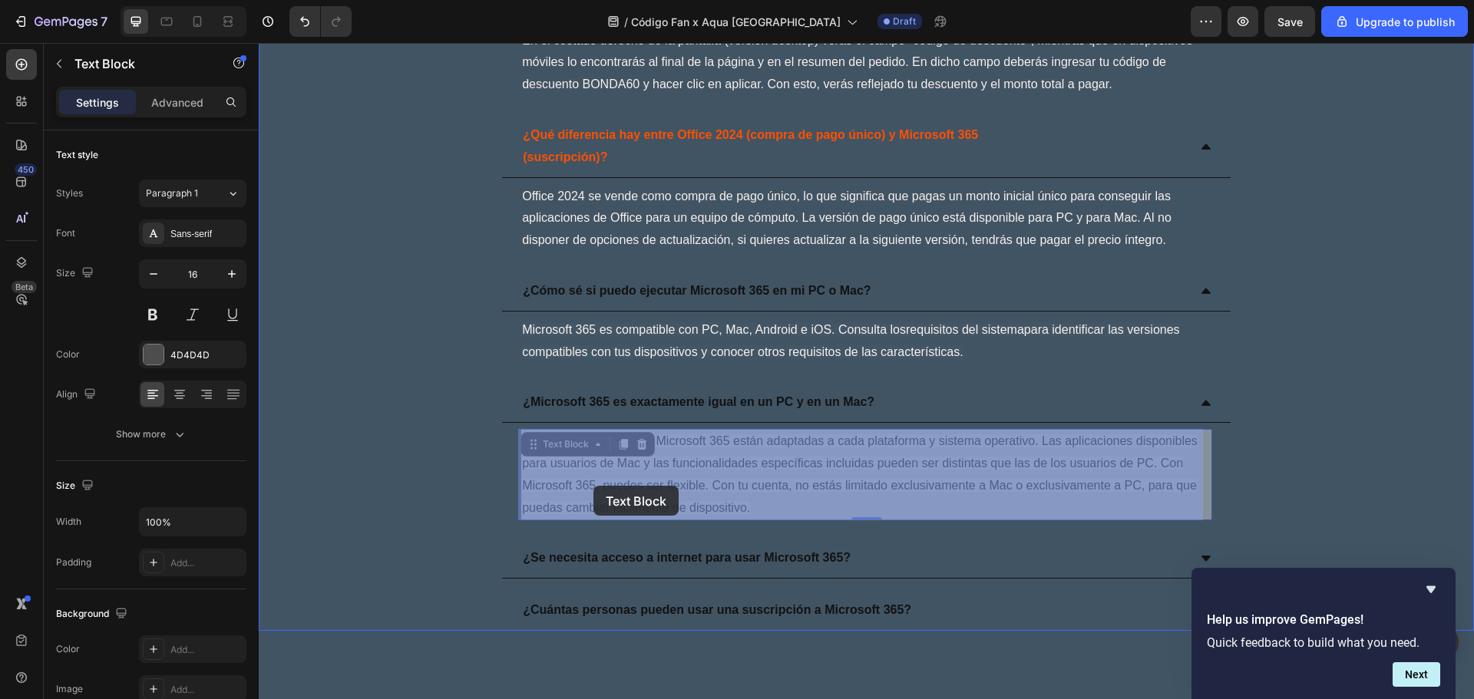
drag, startPoint x: 752, startPoint y: 512, endPoint x: 597, endPoint y: 487, distance: 156.4
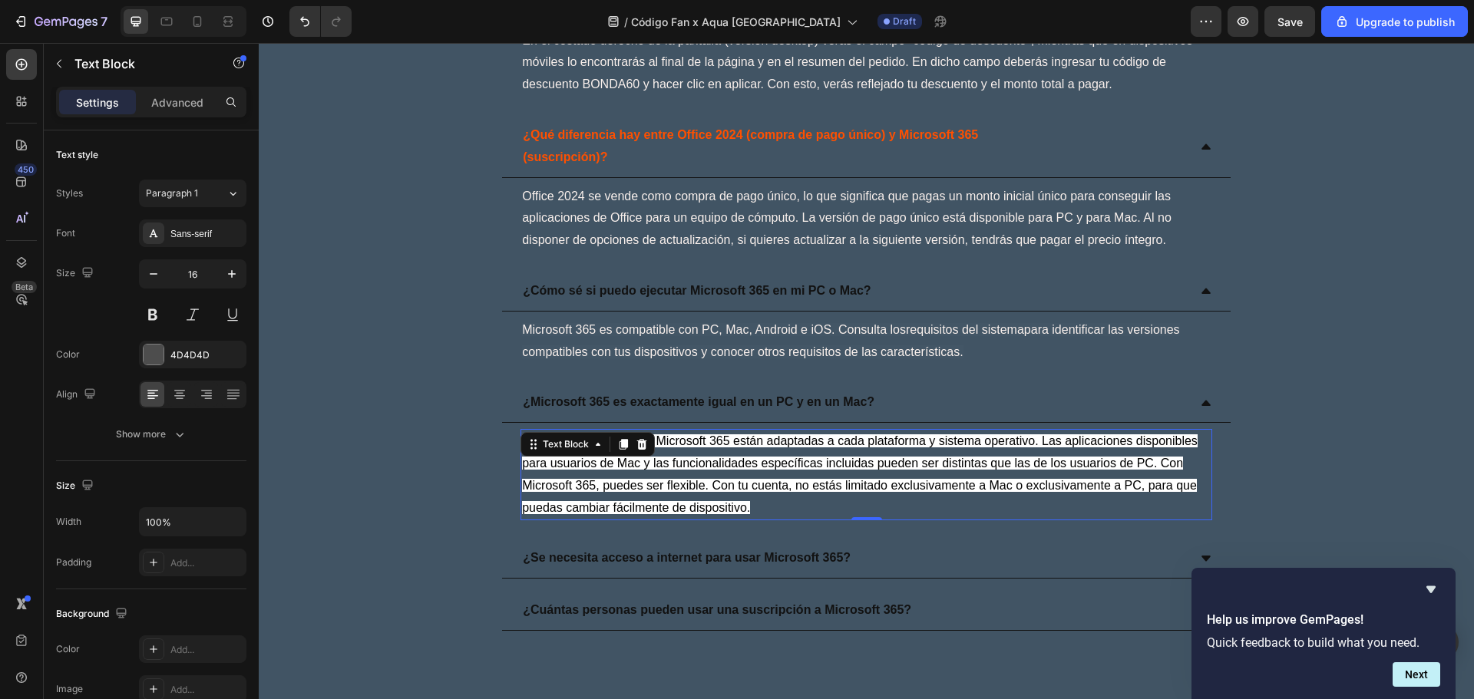
click at [663, 497] on p "No. Las aplicaciones de Microsoft 365 están adaptadas a cada plataforma y siste…" at bounding box center [866, 475] width 689 height 88
click at [745, 504] on span "No. Las aplicaciones de Microsoft 365 están adaptadas a cada plataforma y siste…" at bounding box center [860, 473] width 676 height 79
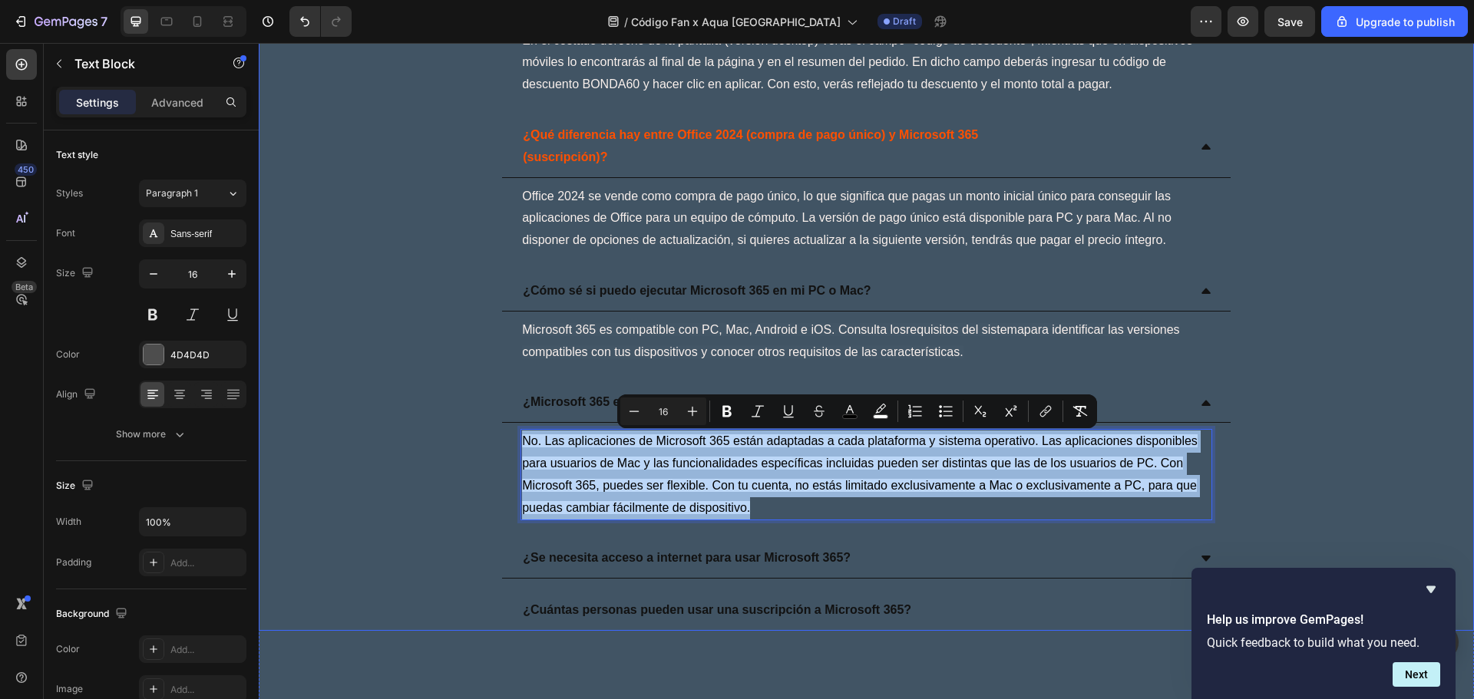
drag, startPoint x: 748, startPoint y: 504, endPoint x: 514, endPoint y: 433, distance: 244.0
click at [514, 433] on div "No. Las aplicaciones de Microsoft 365 están adaptadas a cada plataforma y siste…" at bounding box center [866, 475] width 728 height 104
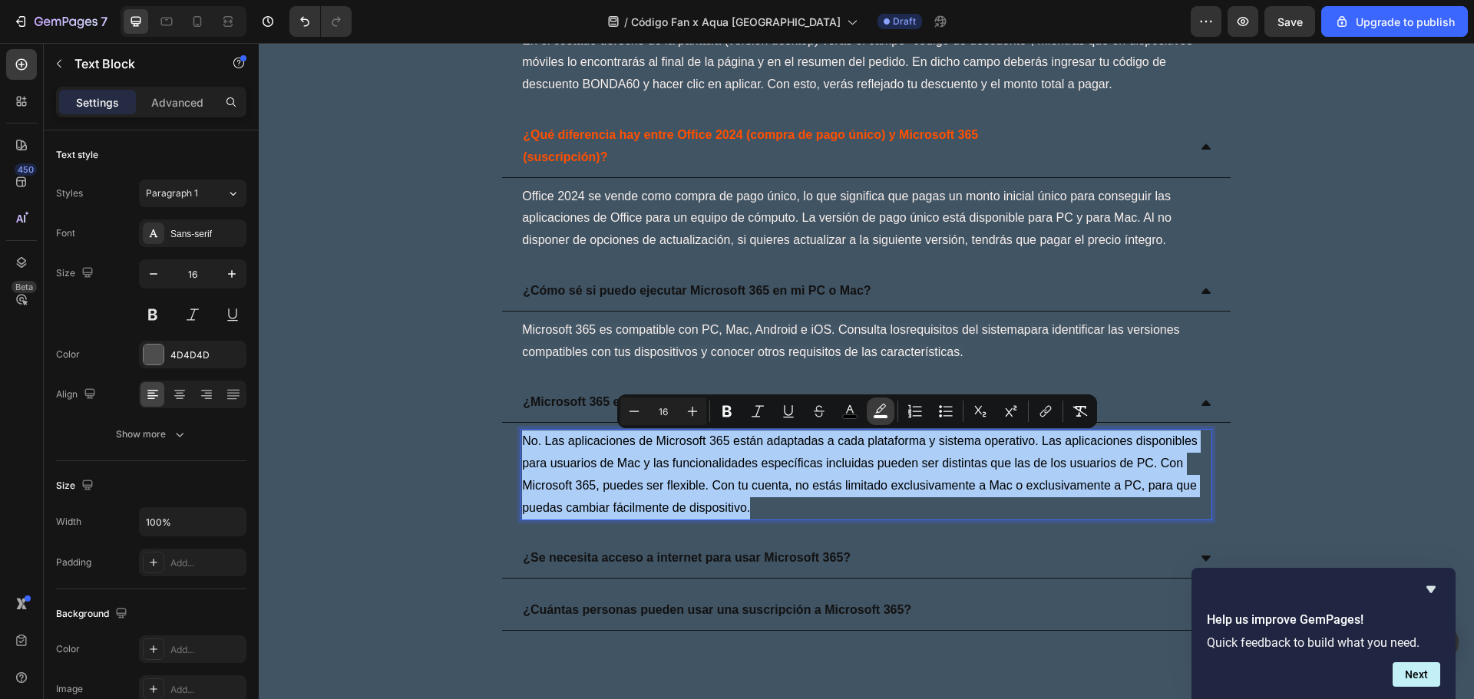
click at [880, 415] on rect "Editor contextual toolbar" at bounding box center [881, 417] width 15 height 4
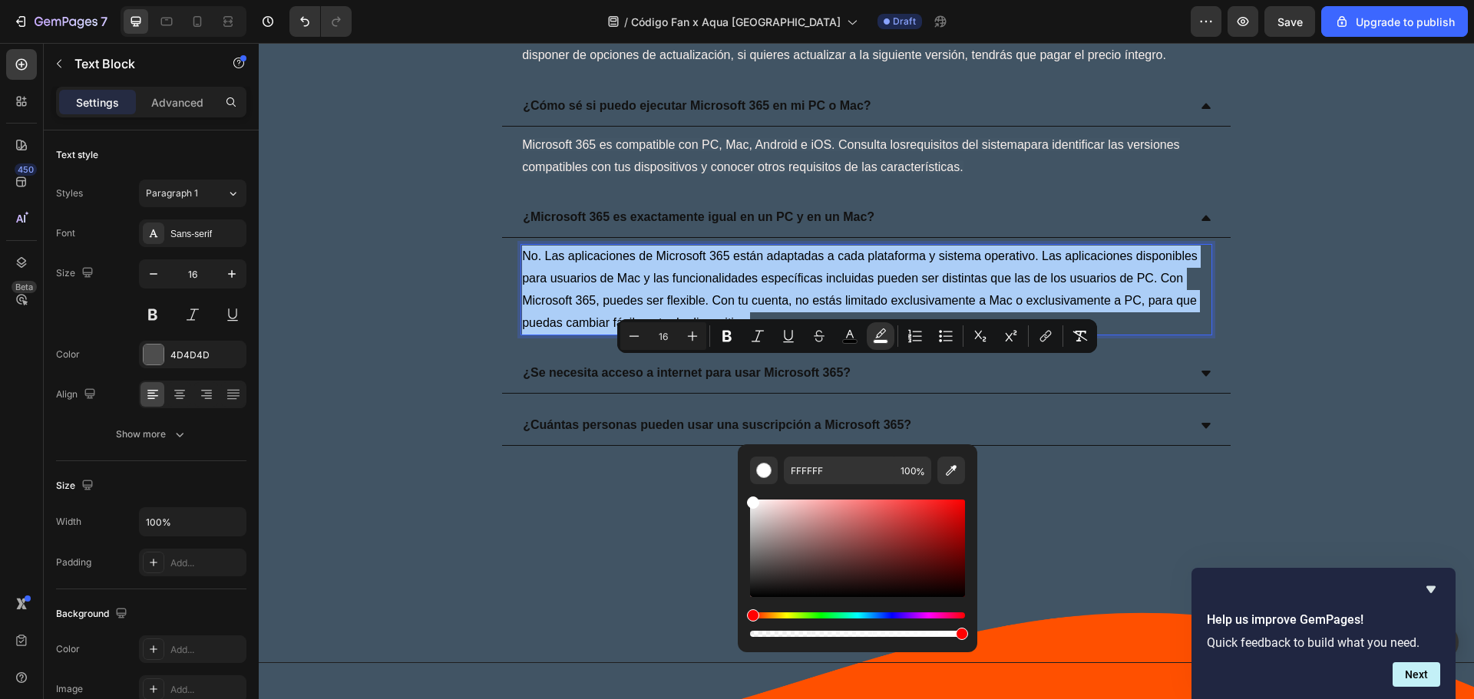
scroll to position [3992, 0]
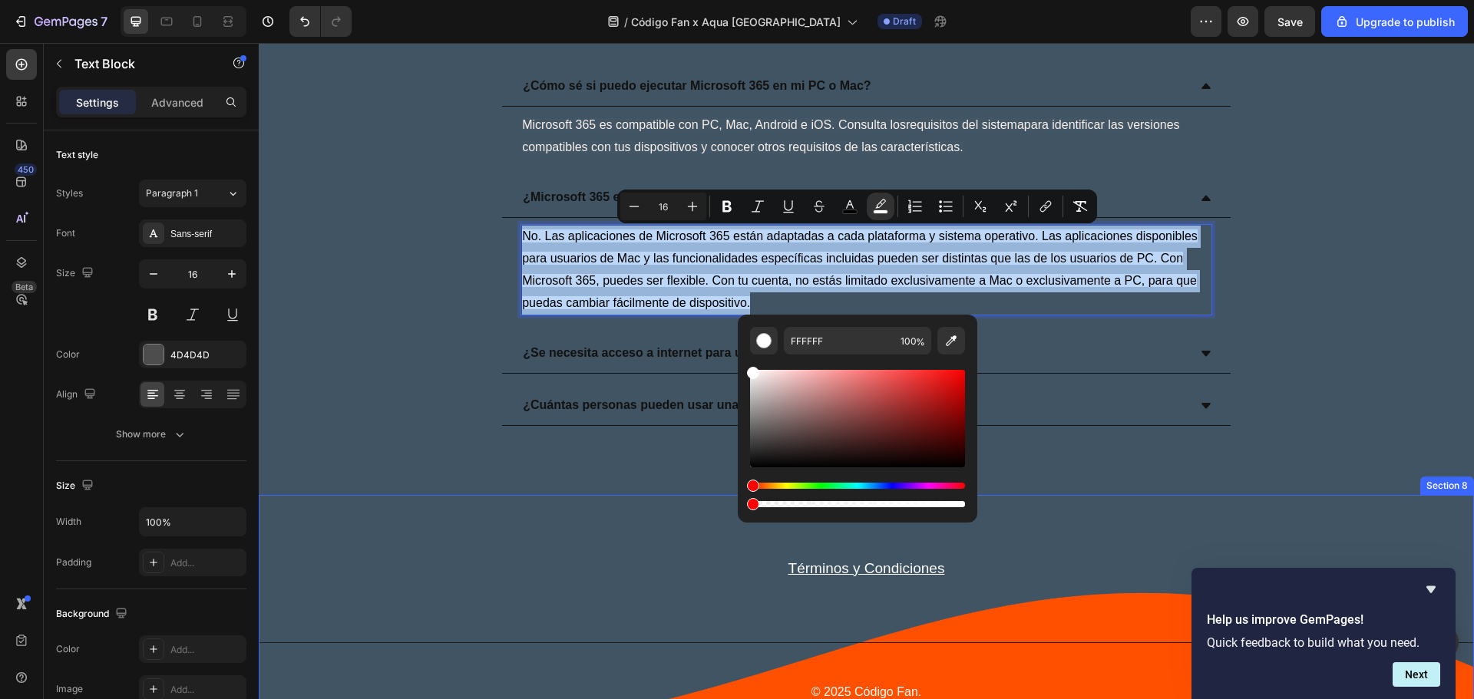
type input "0"
drag, startPoint x: 1220, startPoint y: 548, endPoint x: 728, endPoint y: 501, distance: 494.3
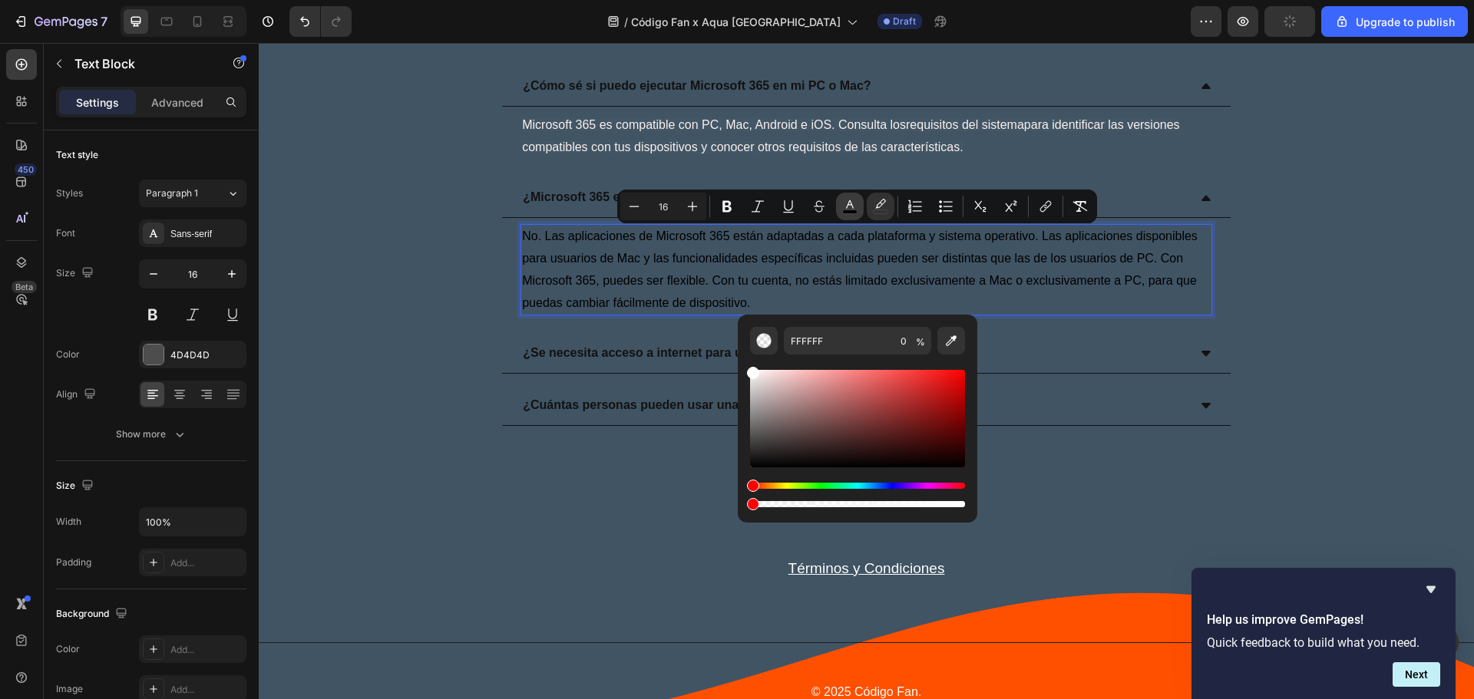
click at [845, 206] on icon "Editor contextual toolbar" at bounding box center [849, 206] width 15 height 15
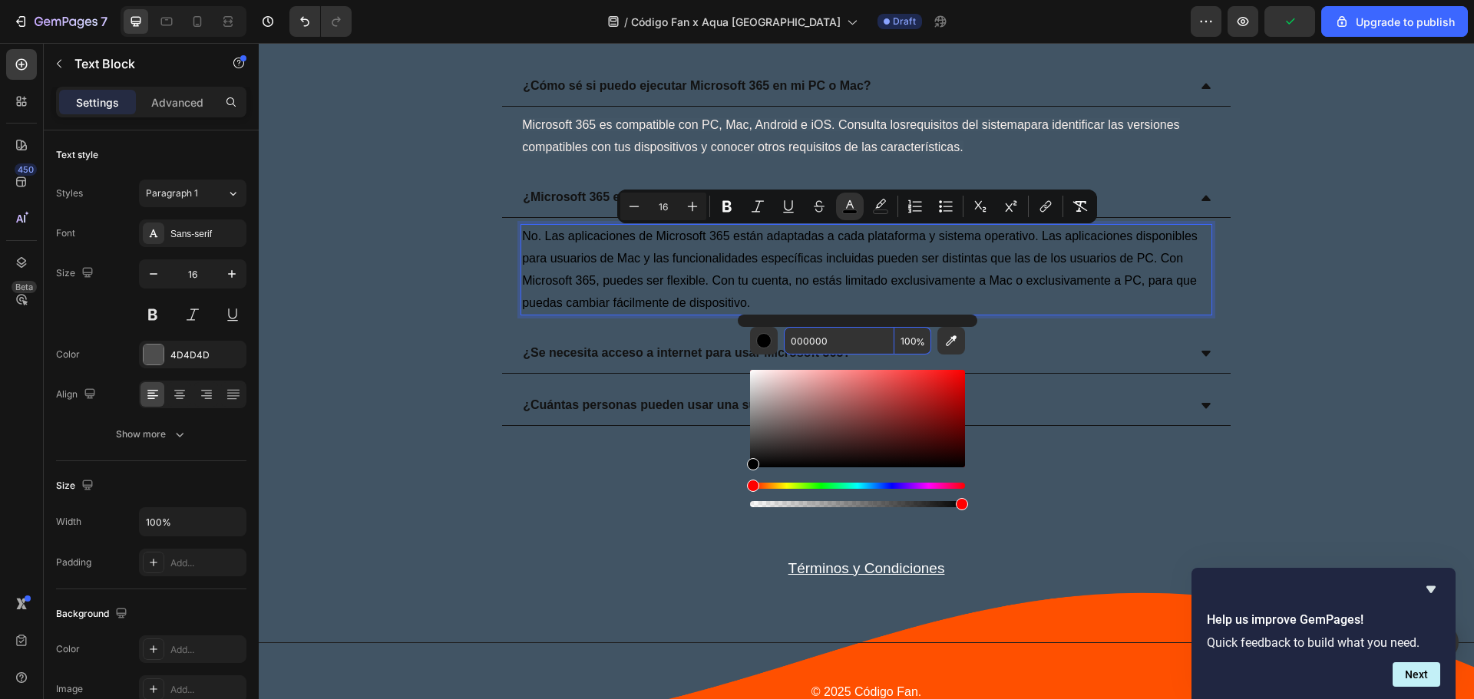
click at [849, 339] on input "000000" at bounding box center [839, 341] width 111 height 28
paste input "FAF1ED"
type input "FAF1ED"
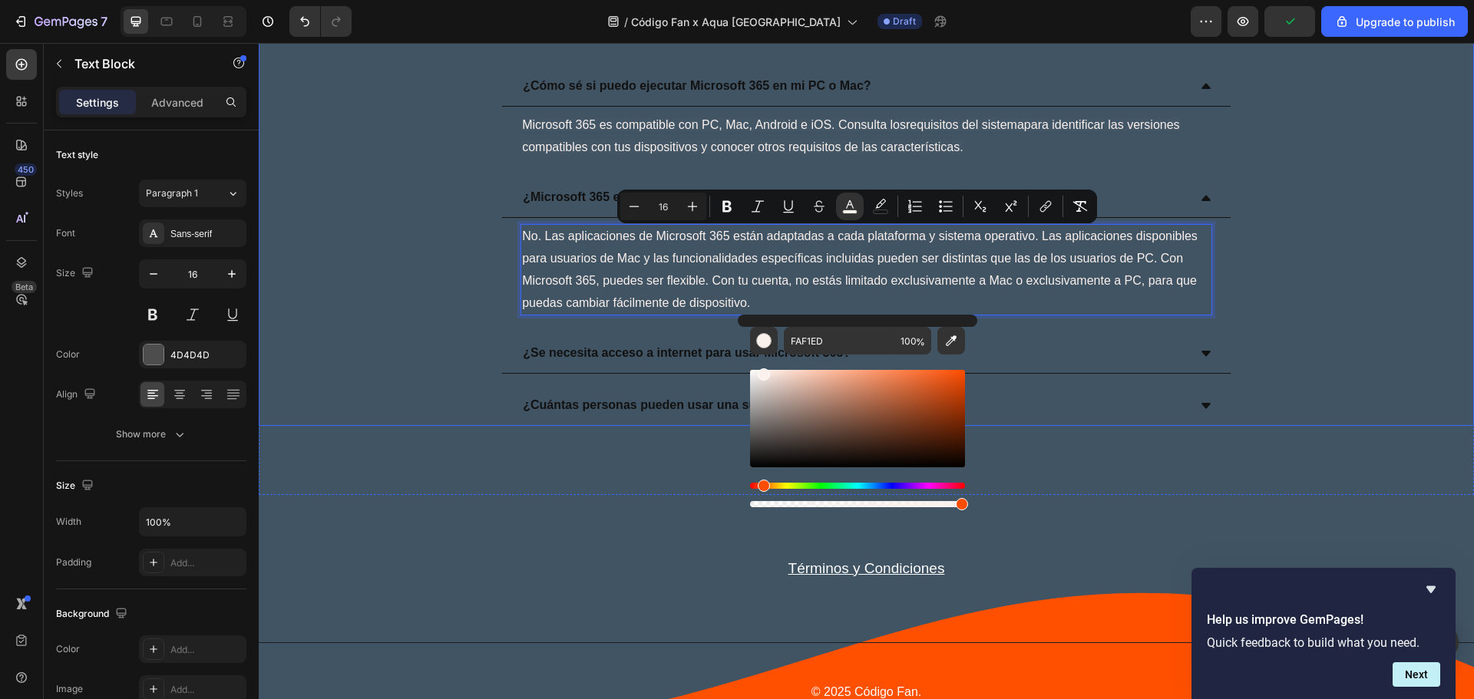
click at [1079, 320] on div "No. Las aplicaciones de Microsoft 365 están adaptadas a cada plataforma y siste…" at bounding box center [866, 270] width 728 height 104
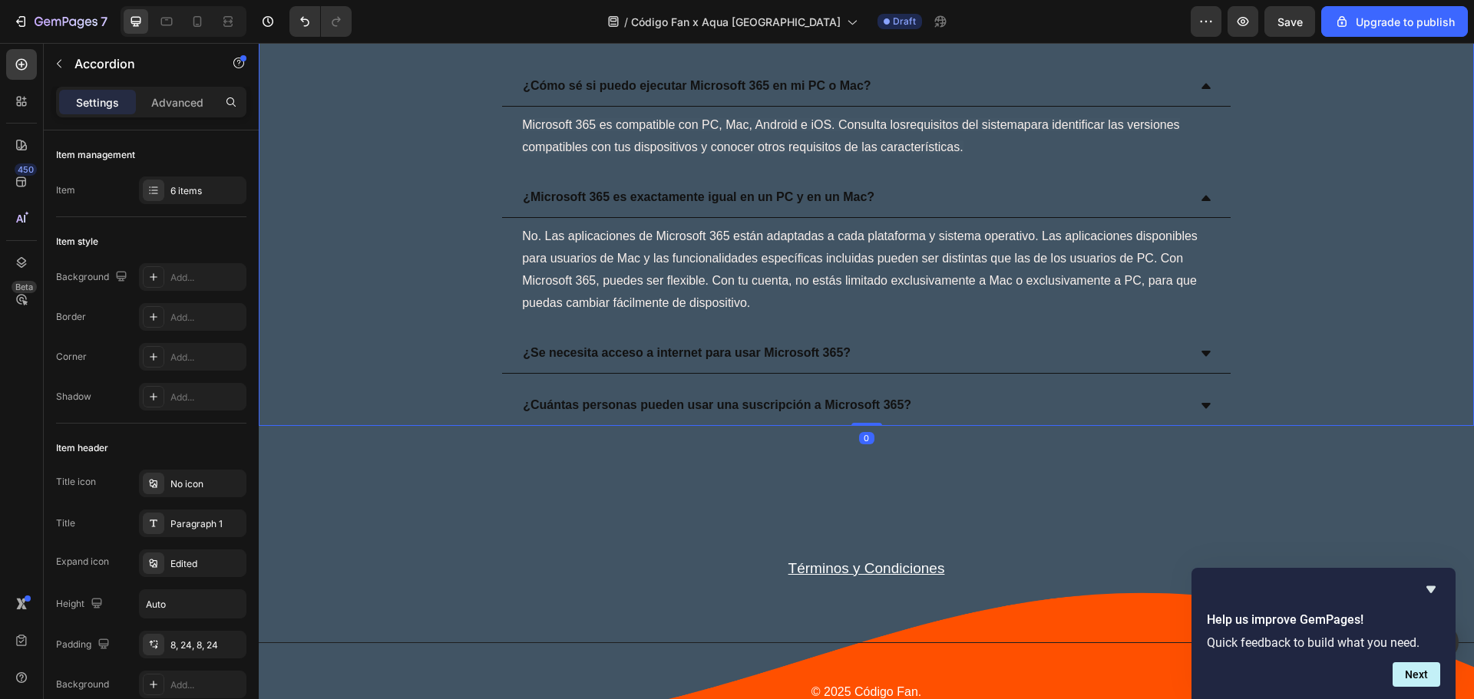
click at [918, 352] on div "¿Se necesita acceso a internet para usar Microsoft 365?" at bounding box center [853, 353] width 667 height 27
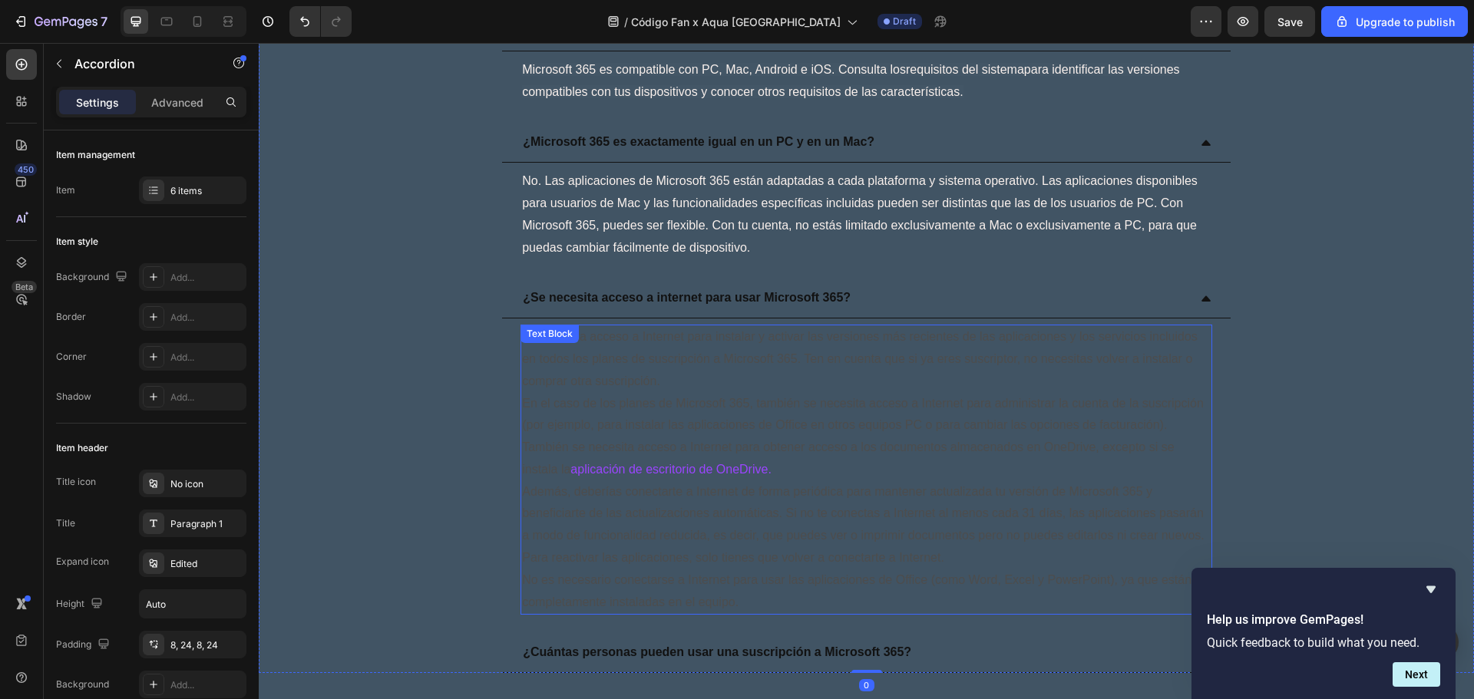
scroll to position [4197, 0]
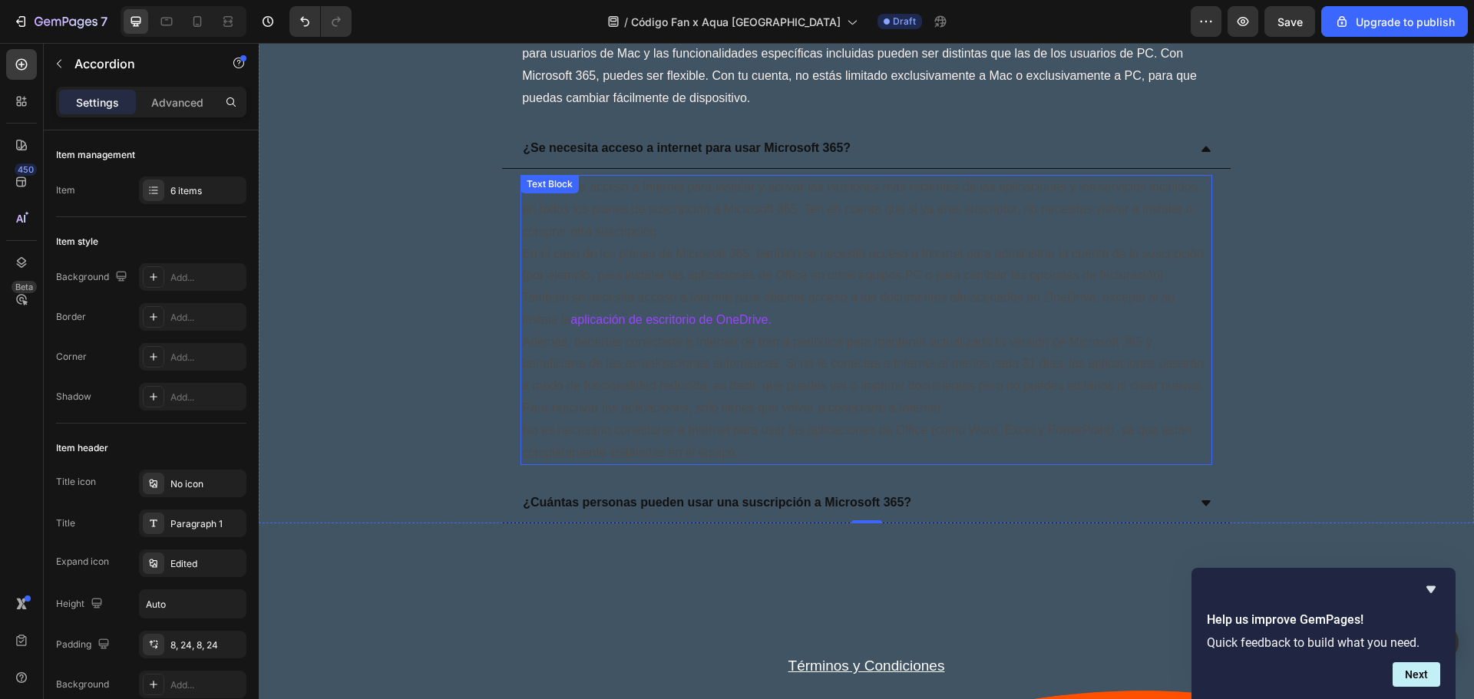
click at [1050, 439] on p "No es necesario conectarse a Internet para usar las aplicaciones de Office (com…" at bounding box center [866, 442] width 689 height 45
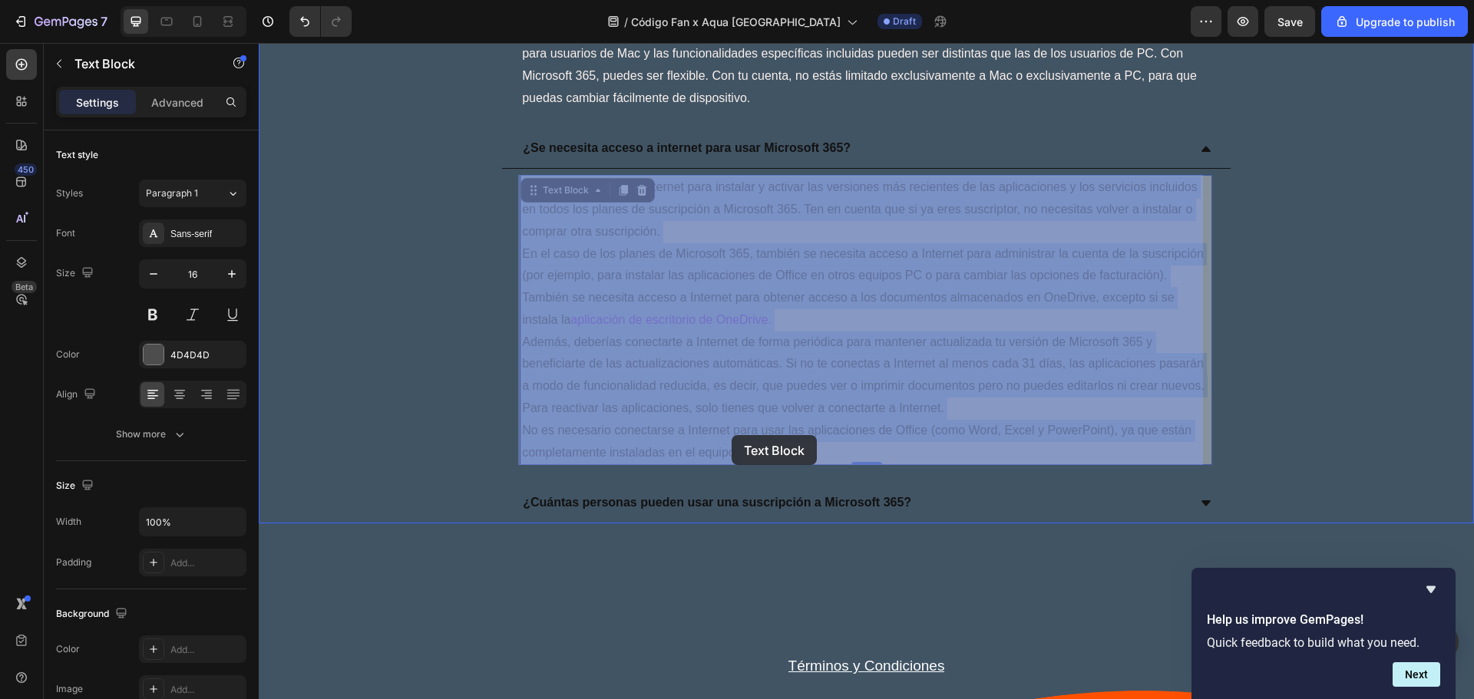
drag, startPoint x: 765, startPoint y: 450, endPoint x: 732, endPoint y: 436, distance: 35.8
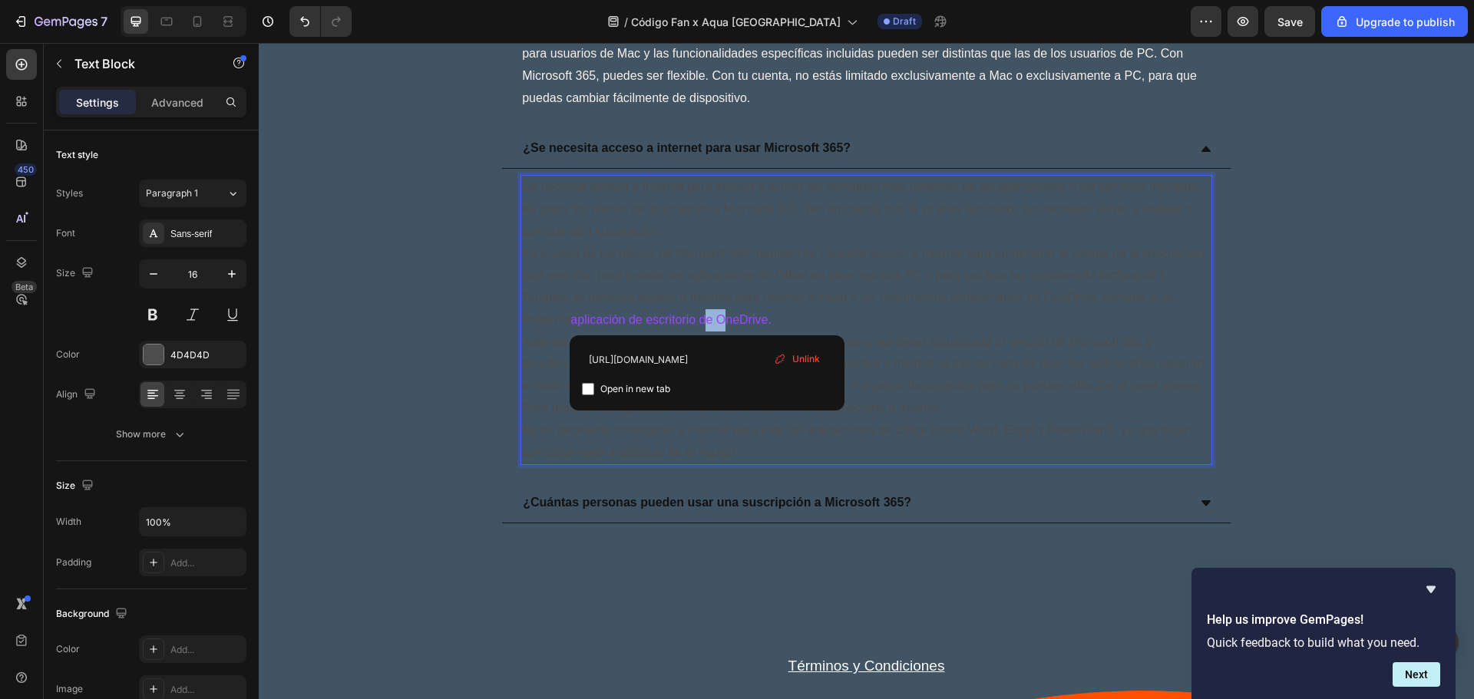
drag, startPoint x: 709, startPoint y: 325, endPoint x: 729, endPoint y: 326, distance: 20.0
click at [729, 326] on p "En el caso de los planes de Microsoft 365, también se necesita acceso a Interne…" at bounding box center [866, 287] width 689 height 88
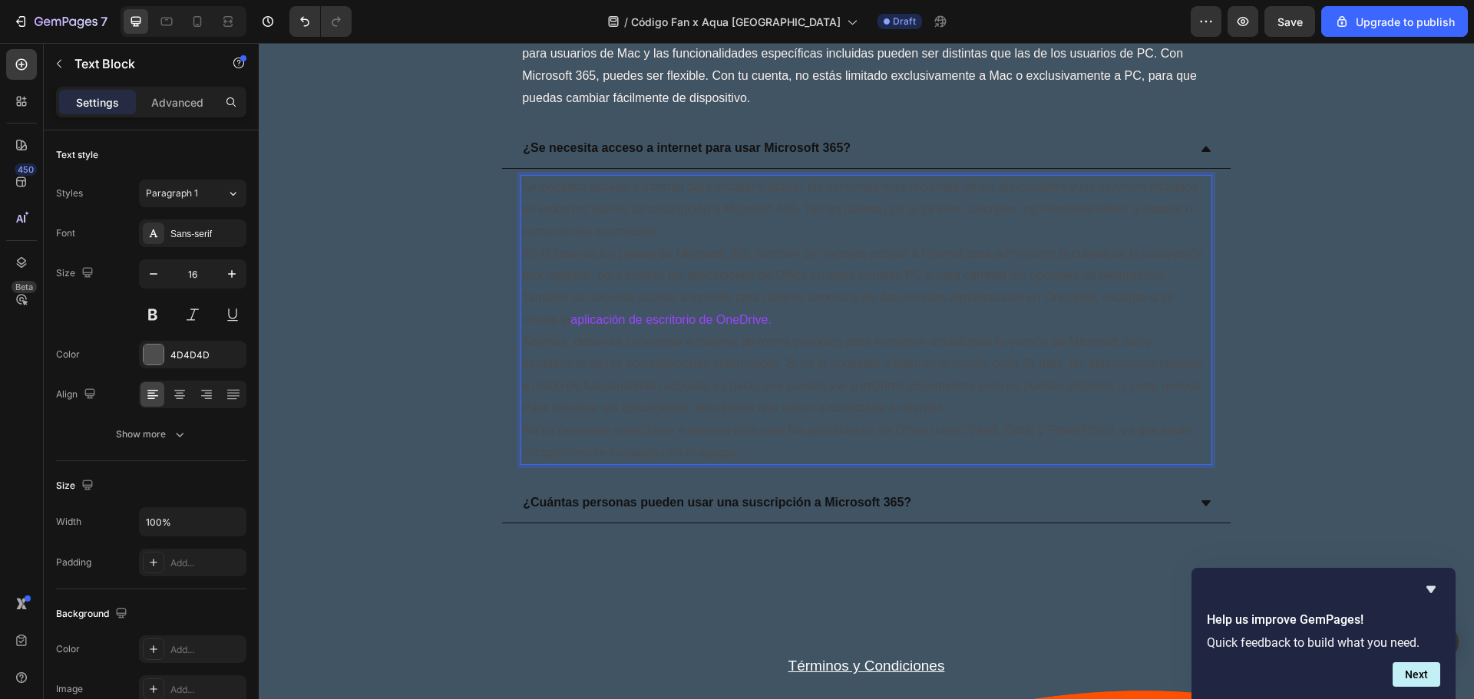
click at [750, 441] on p "No es necesario conectarse a Internet para usar las aplicaciones de Office (com…" at bounding box center [866, 442] width 689 height 45
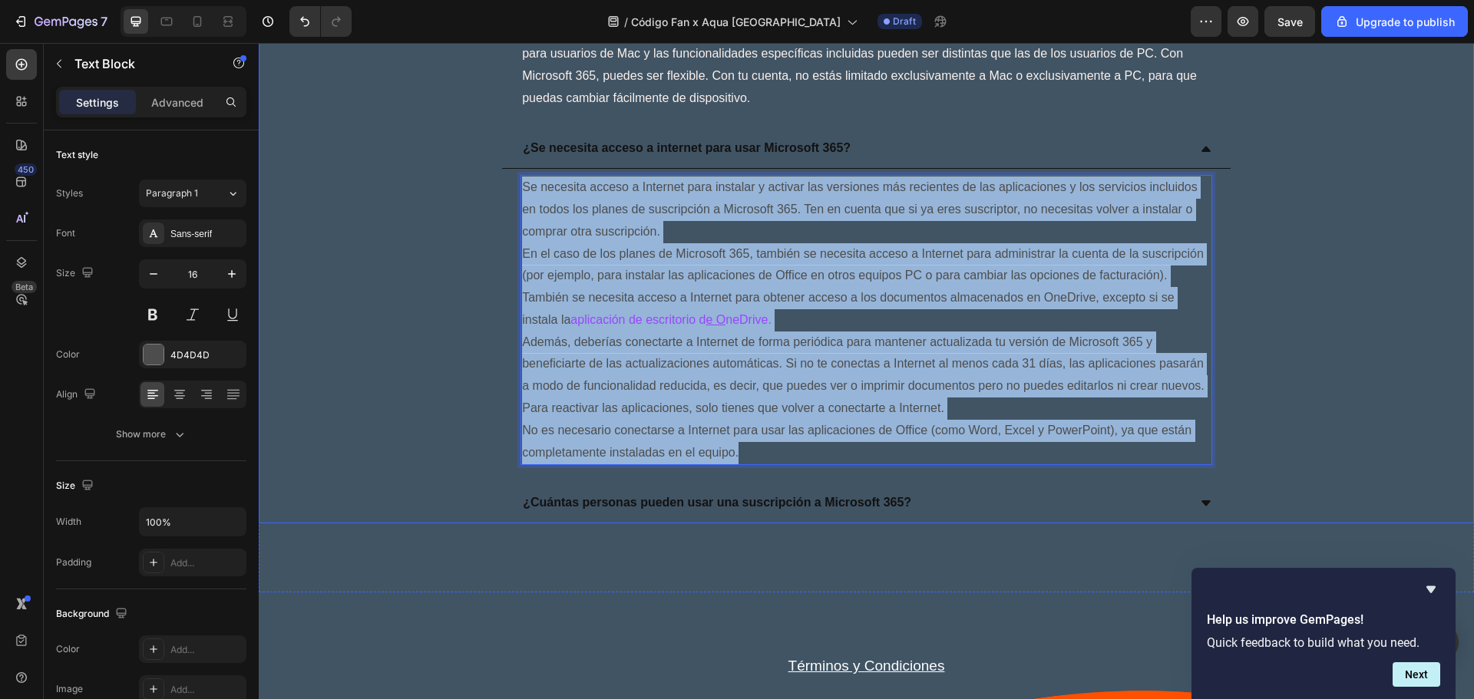
drag, startPoint x: 764, startPoint y: 455, endPoint x: 484, endPoint y: 184, distance: 389.8
click at [484, 184] on div "¿Se necesita acceso a internet para usar Microsoft 365? Se necesita acceso a In…" at bounding box center [866, 300] width 1214 height 342
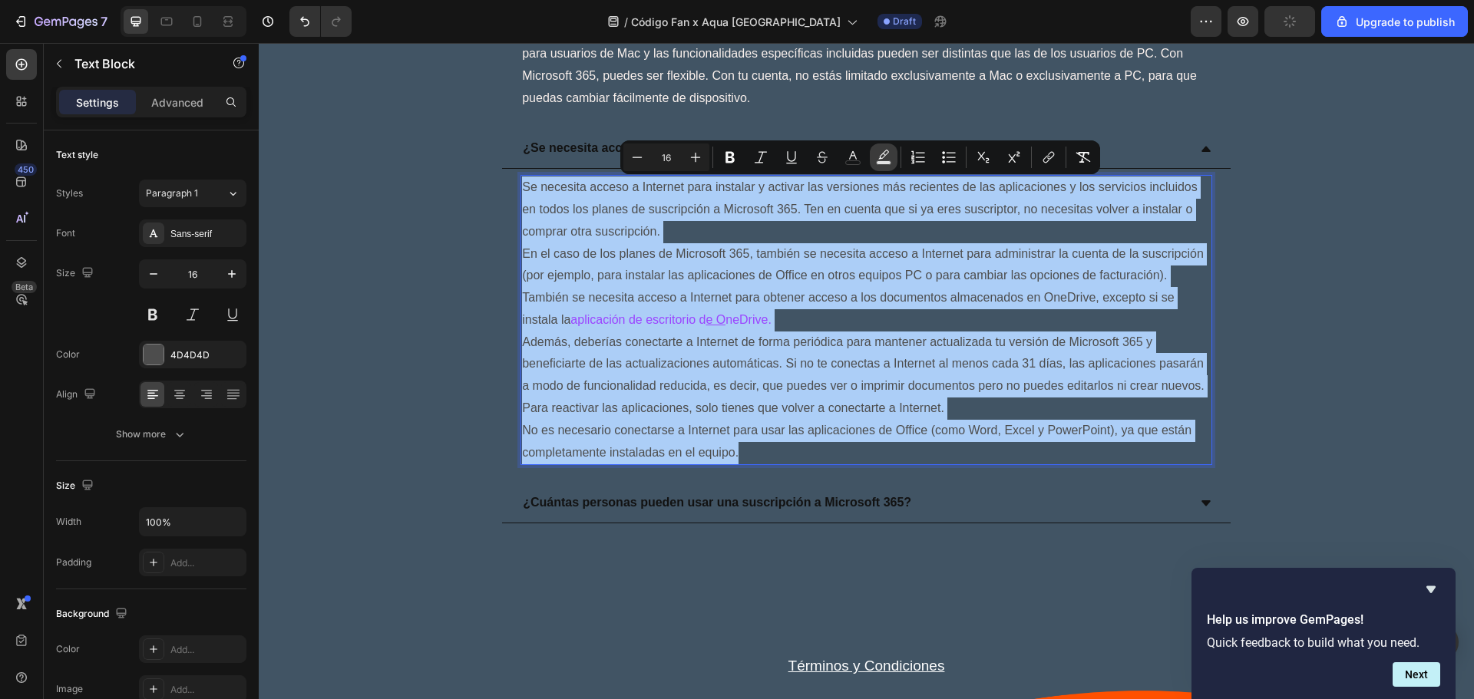
click at [886, 156] on icon "Editor contextual toolbar" at bounding box center [883, 157] width 15 height 15
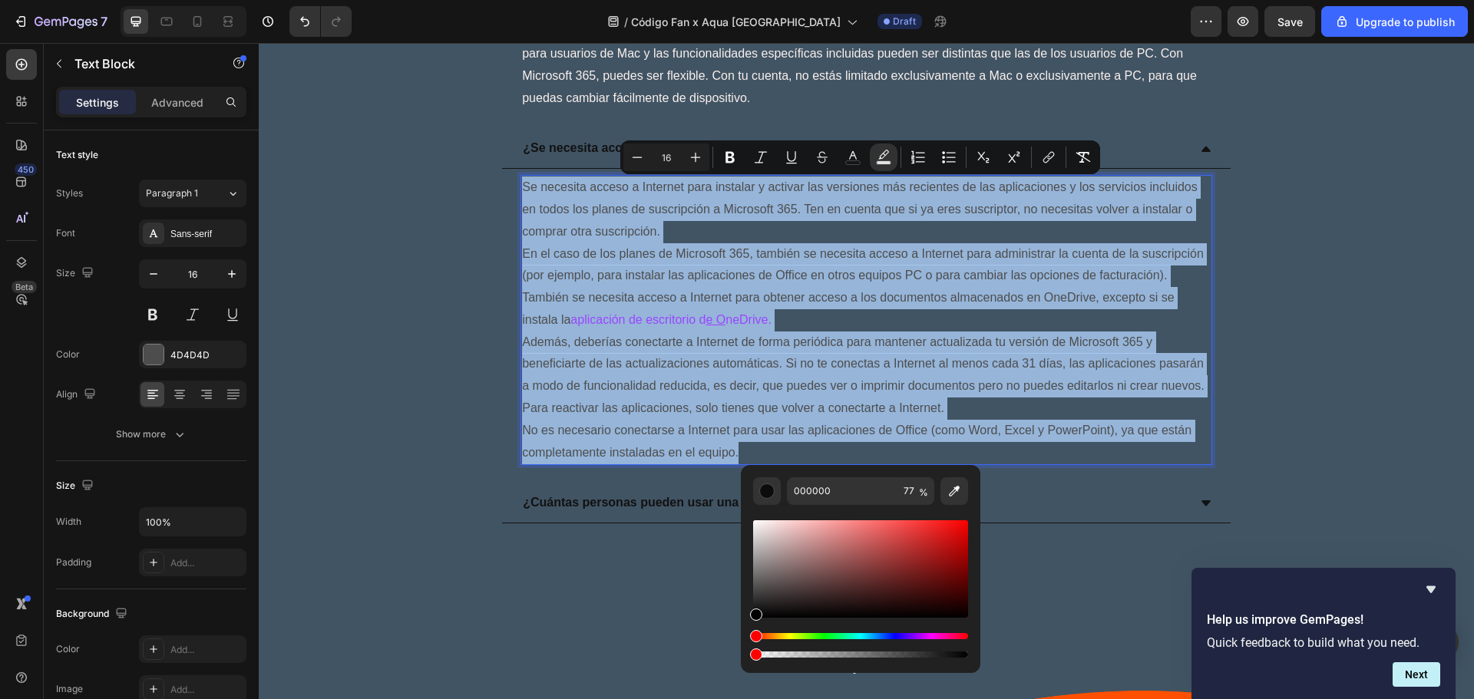
type input "0"
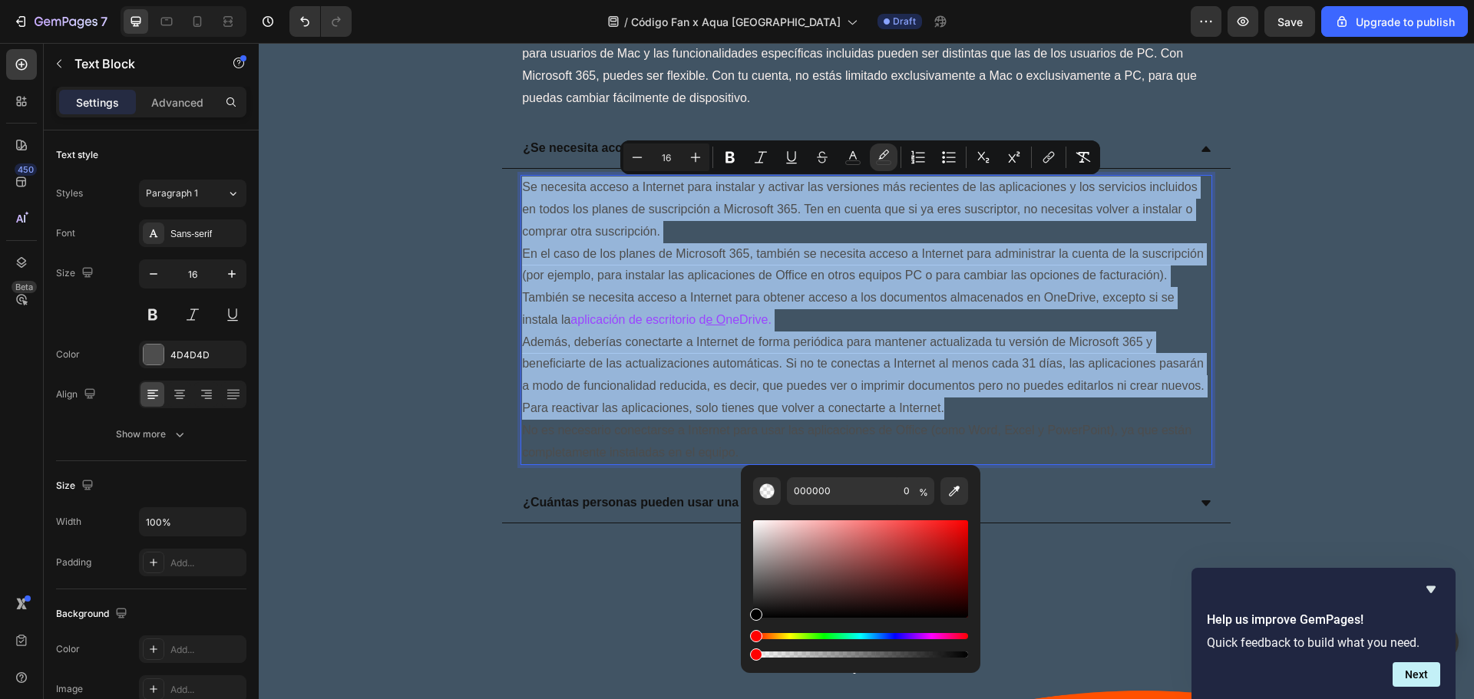
drag, startPoint x: 919, startPoint y: 658, endPoint x: 746, endPoint y: 648, distance: 173.0
click at [746, 648] on div "000000 0 %" at bounding box center [861, 563] width 240 height 196
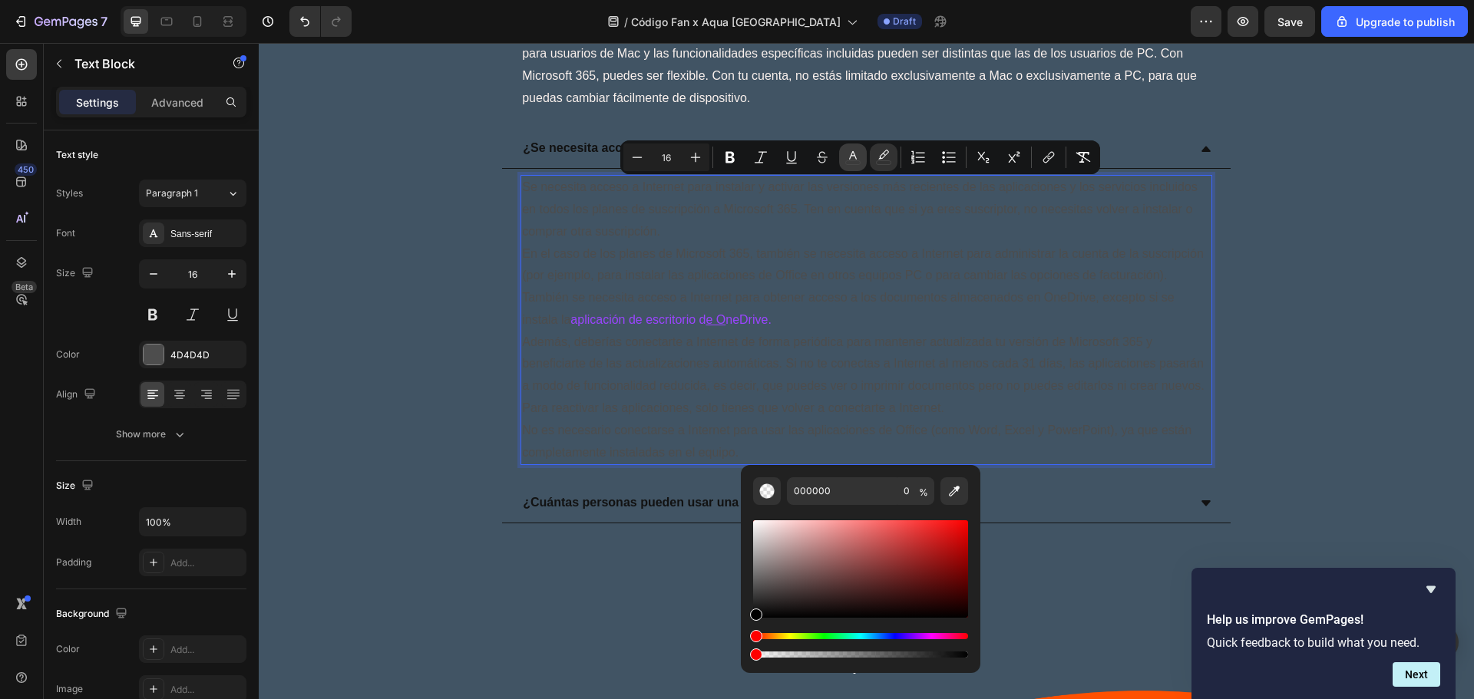
click at [844, 153] on button "color" at bounding box center [853, 158] width 28 height 28
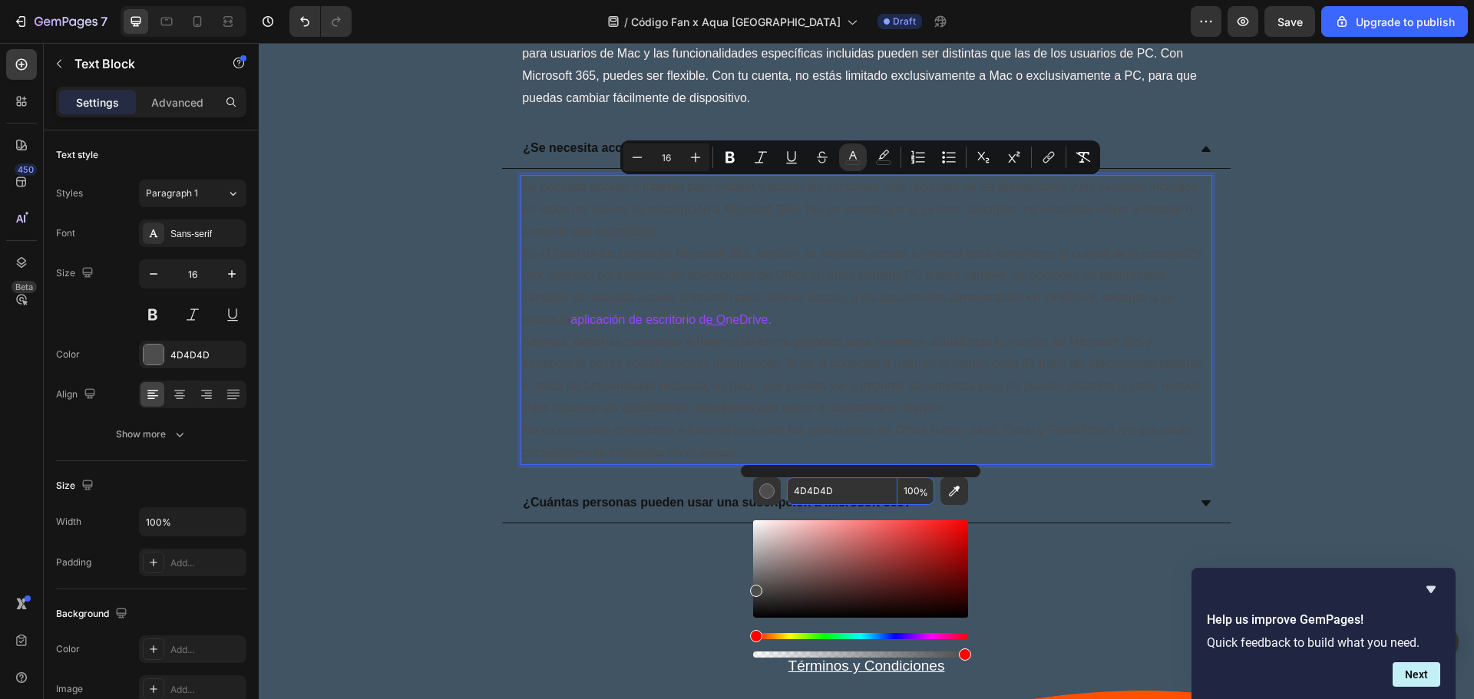
click at [852, 488] on input "4D4D4D" at bounding box center [842, 491] width 111 height 28
paste input "FAF1E"
type input "FAF1ED"
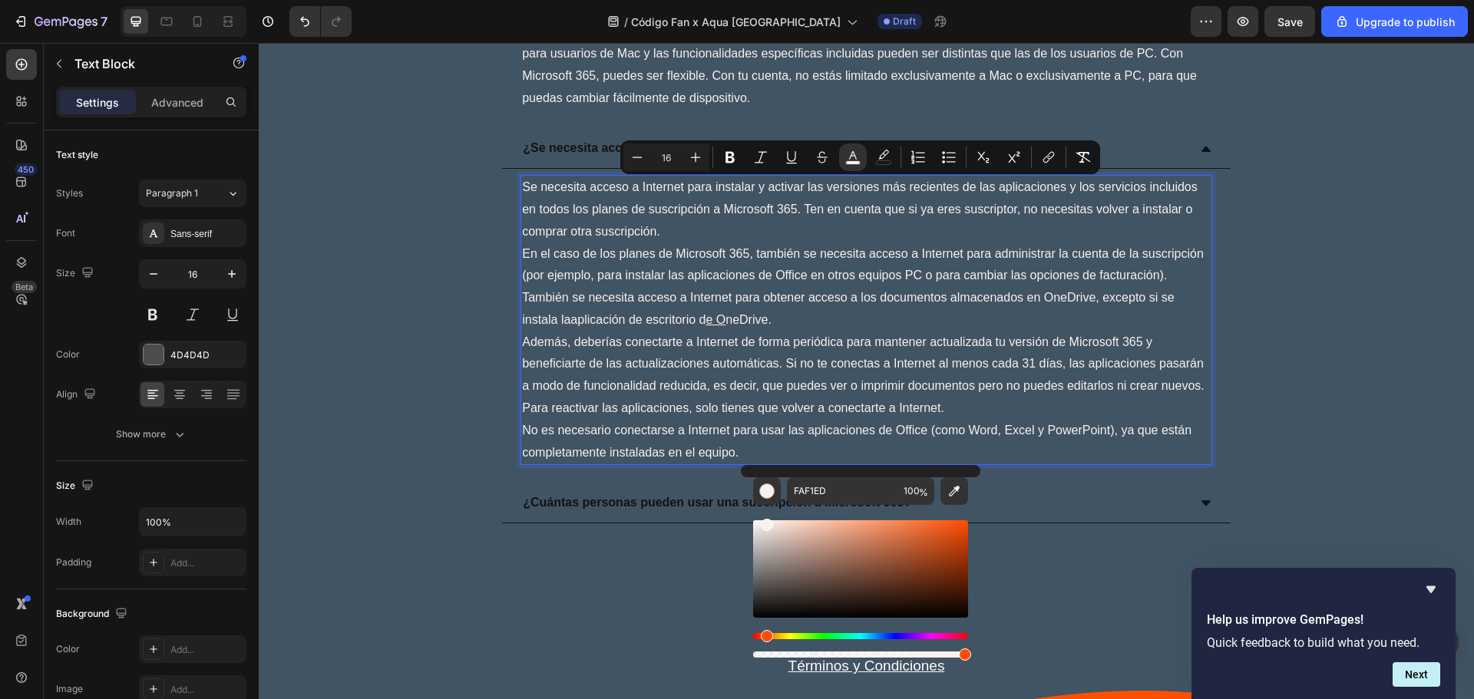
click at [922, 352] on p "Además, deberías conectarte a Internet de forma periódica para mantener actuali…" at bounding box center [866, 376] width 689 height 88
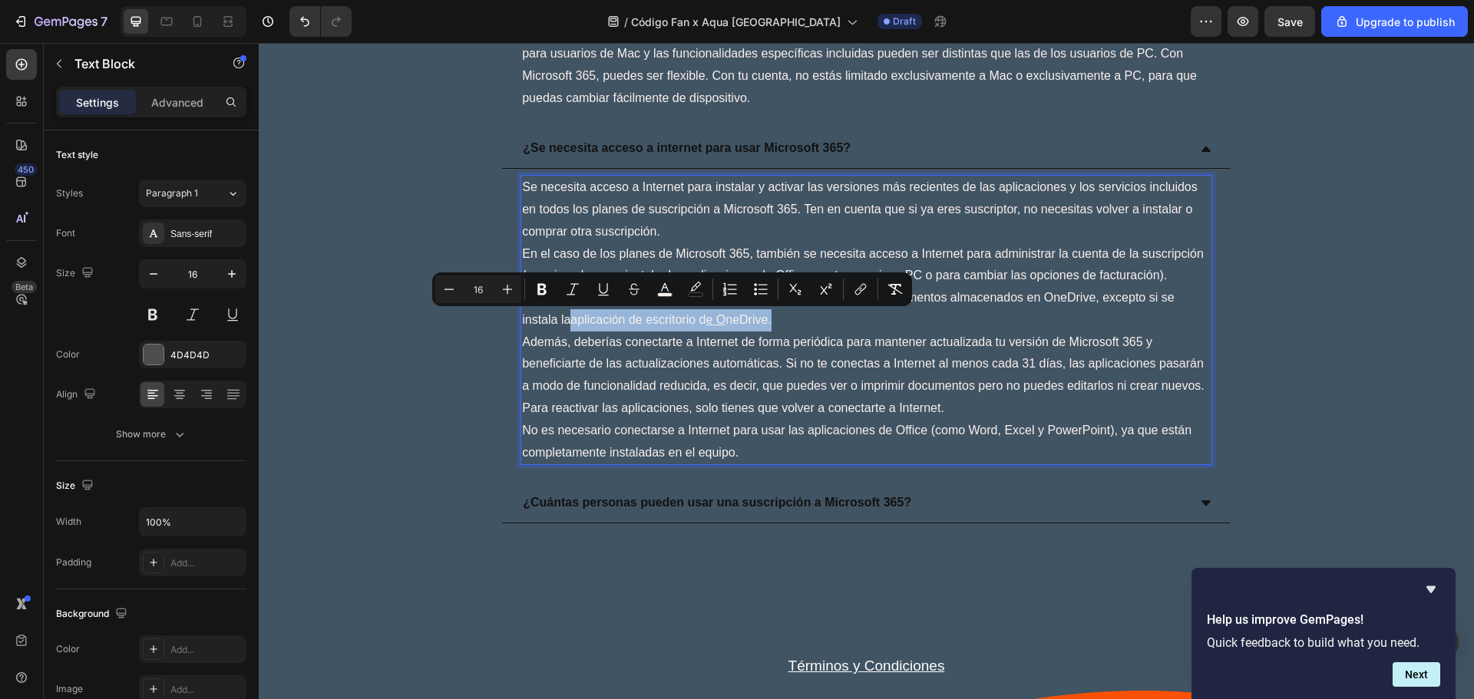
drag, startPoint x: 777, startPoint y: 323, endPoint x: 572, endPoint y: 324, distance: 205.0
click at [572, 324] on p "En el caso de los planes de Microsoft 365, también se necesita acceso a Interne…" at bounding box center [866, 287] width 689 height 88
click at [672, 290] on icon "Editor contextual toolbar" at bounding box center [664, 289] width 15 height 15
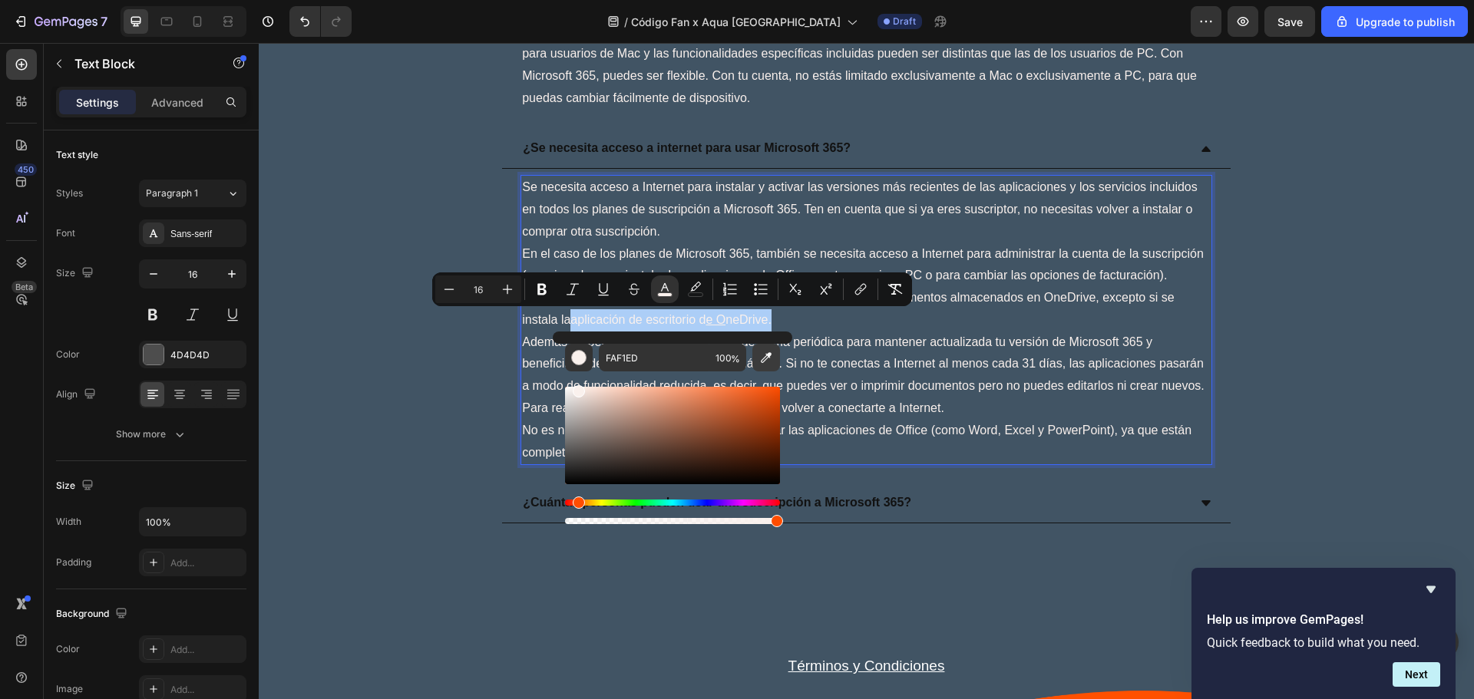
click at [771, 364] on icon "Editor contextual toolbar" at bounding box center [765, 357] width 15 height 15
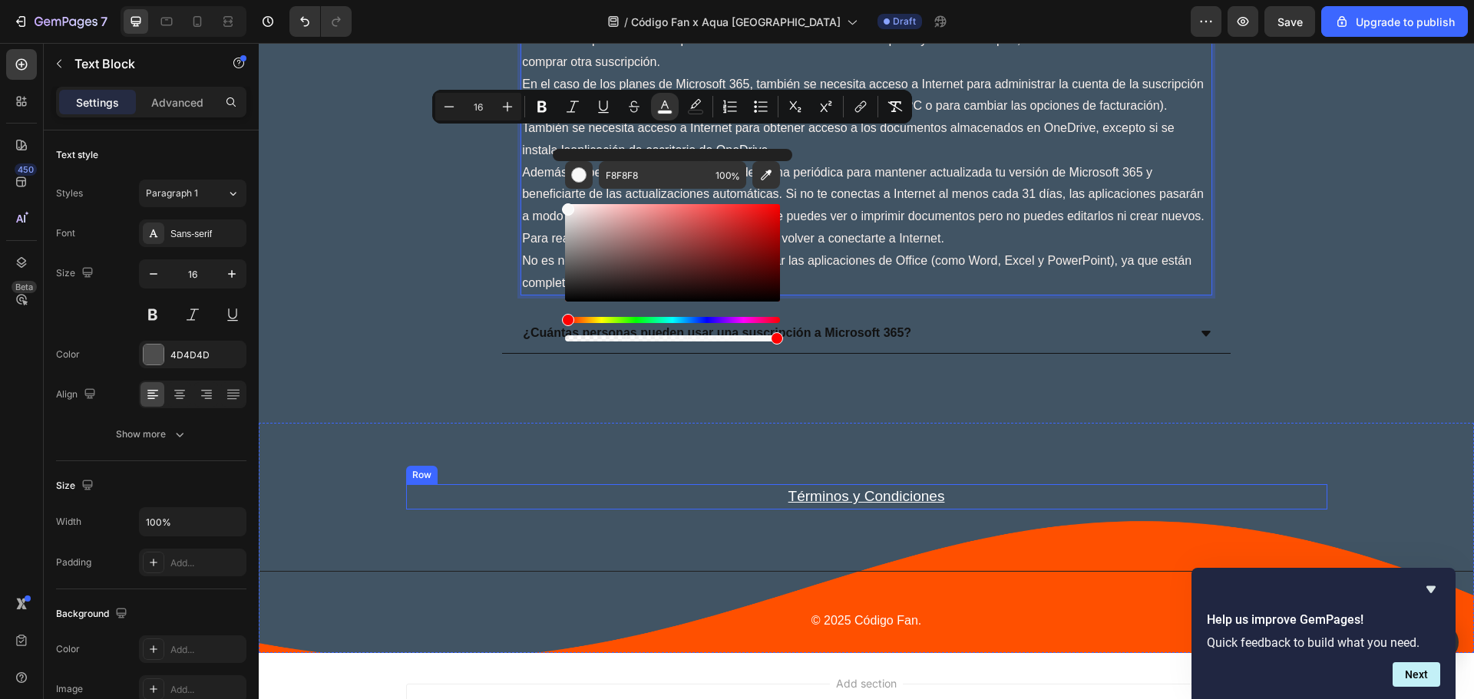
scroll to position [4401, 0]
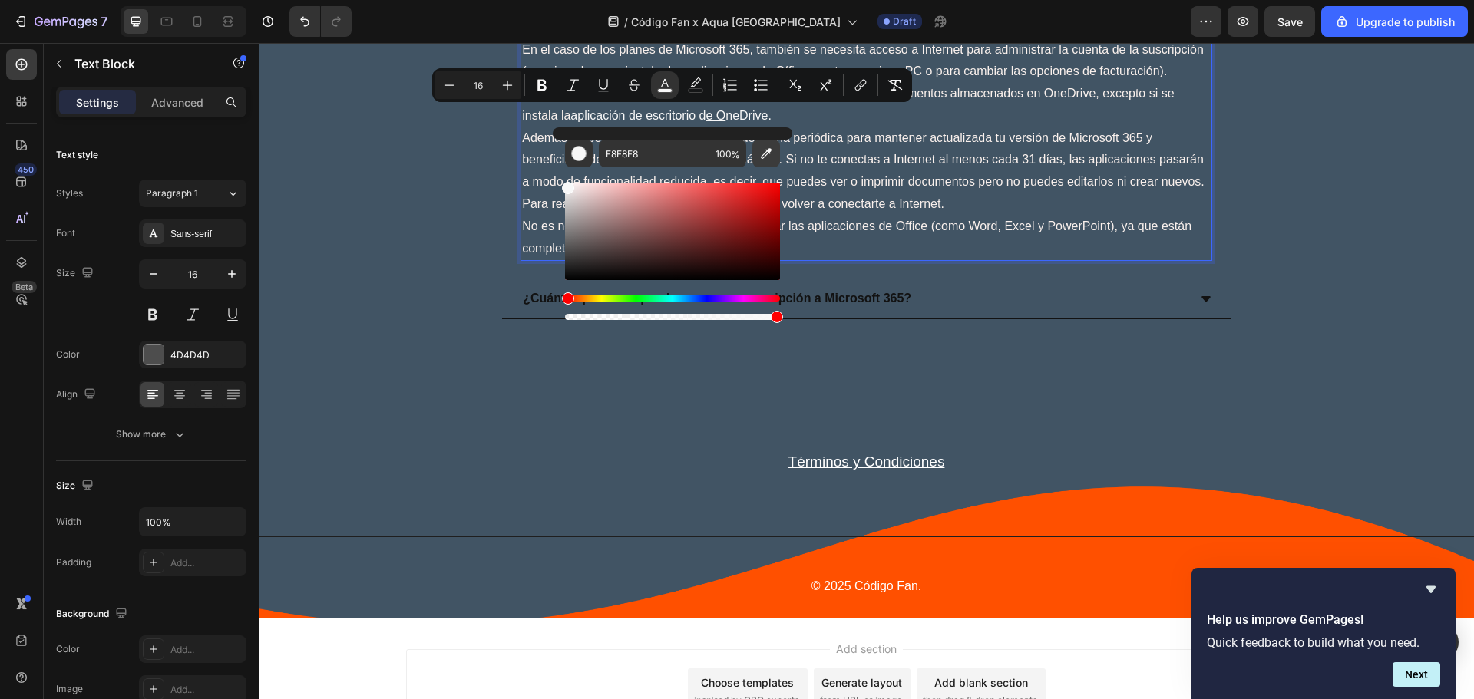
click at [771, 152] on icon "Editor contextual toolbar" at bounding box center [765, 153] width 15 height 15
type input "FF5000"
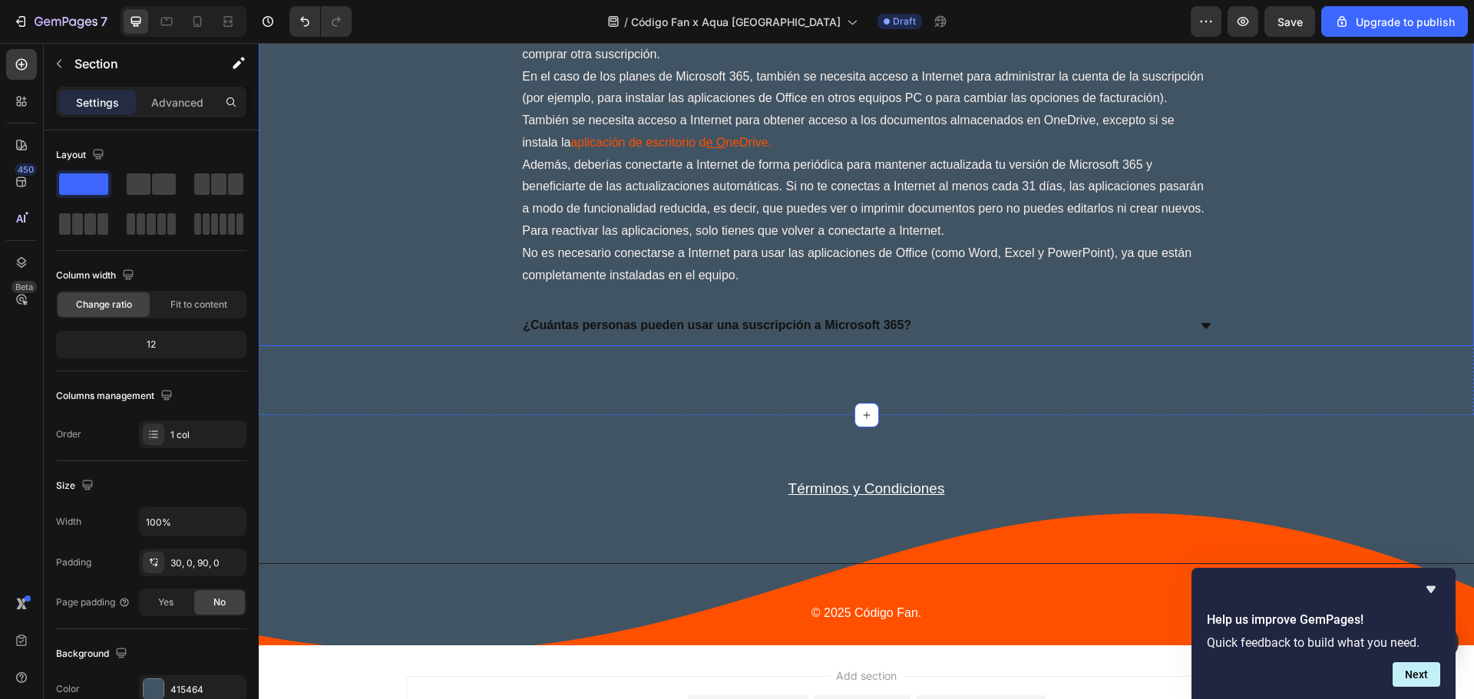
scroll to position [4299, 0]
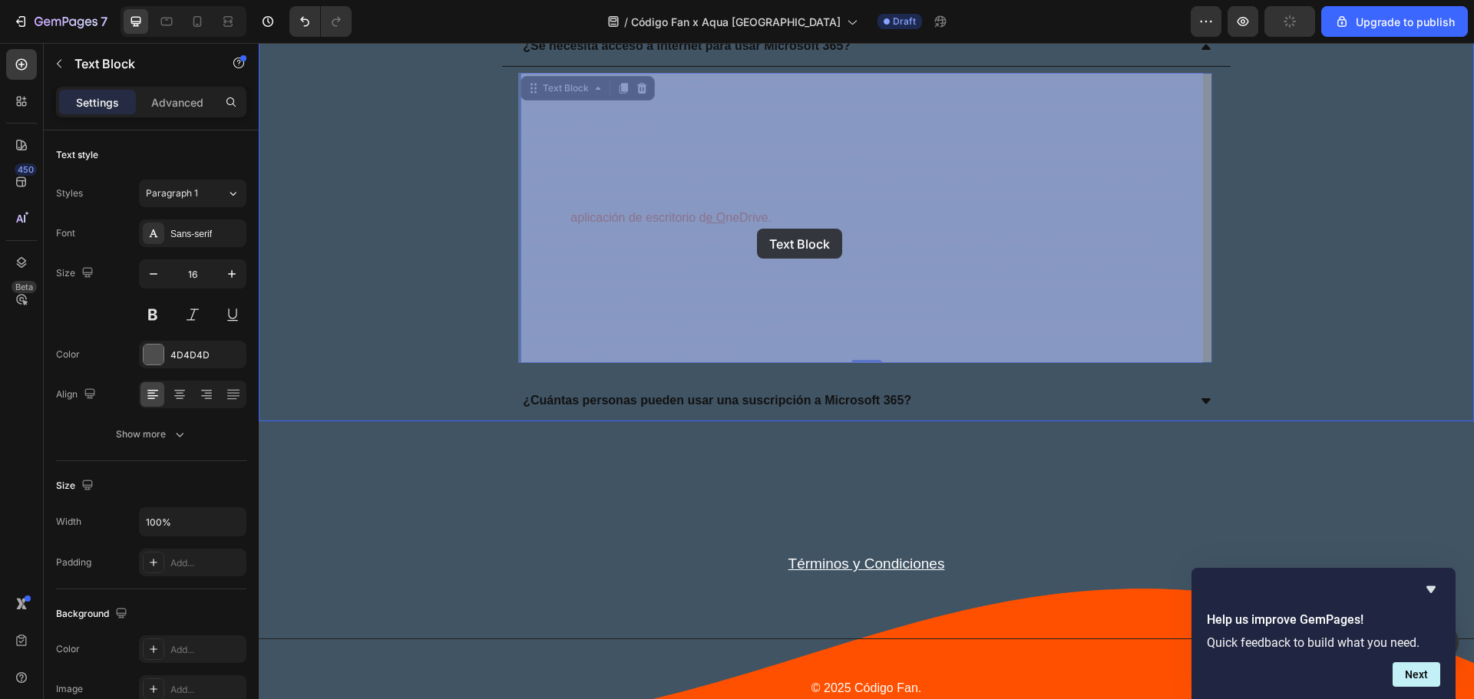
drag, startPoint x: 770, startPoint y: 221, endPoint x: 759, endPoint y: 222, distance: 10.8
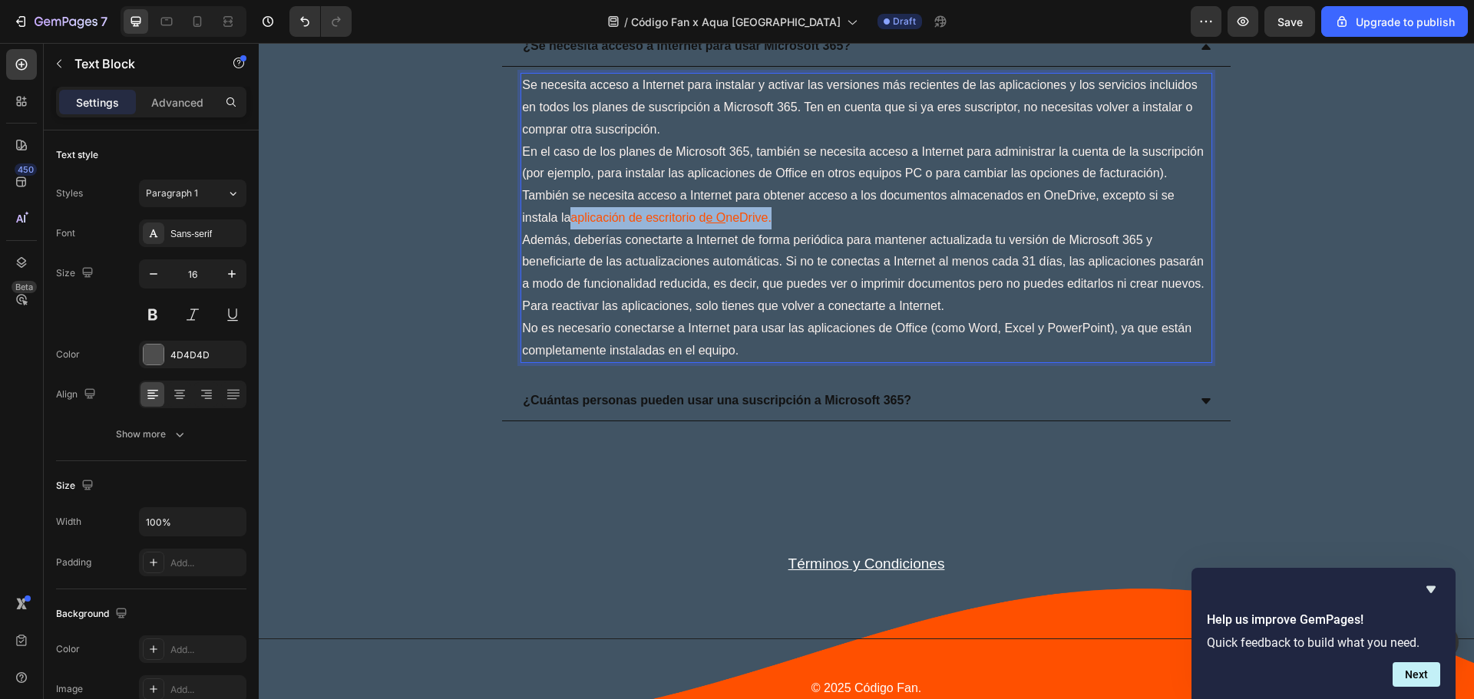
drag, startPoint x: 572, startPoint y: 213, endPoint x: 772, endPoint y: 223, distance: 200.6
click at [772, 223] on p "En el caso de los planes de Microsoft 365, también se necesita acceso a Interne…" at bounding box center [866, 185] width 689 height 88
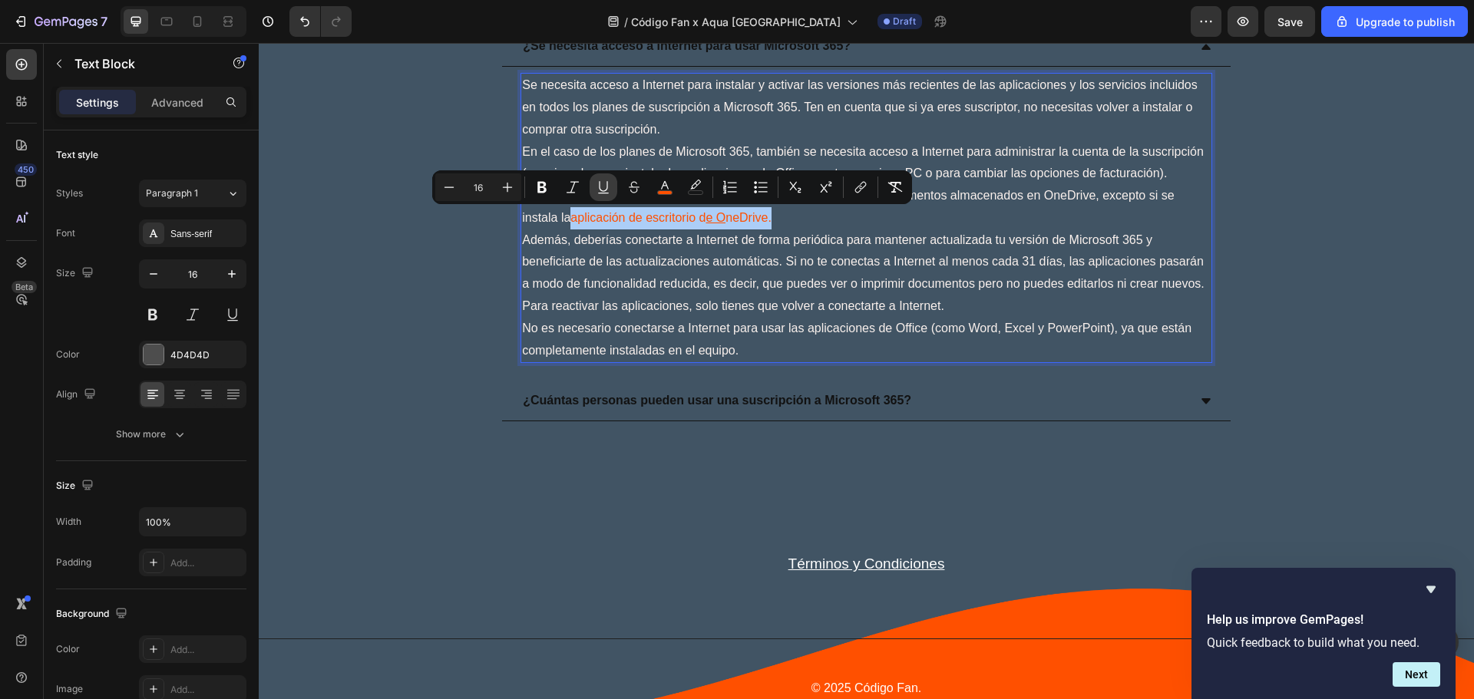
click at [606, 187] on icon "Editor contextual toolbar" at bounding box center [603, 187] width 15 height 15
click at [993, 310] on span "Además, deberías conectarte a Internet de forma periódica para mantener actuali…" at bounding box center [863, 272] width 682 height 79
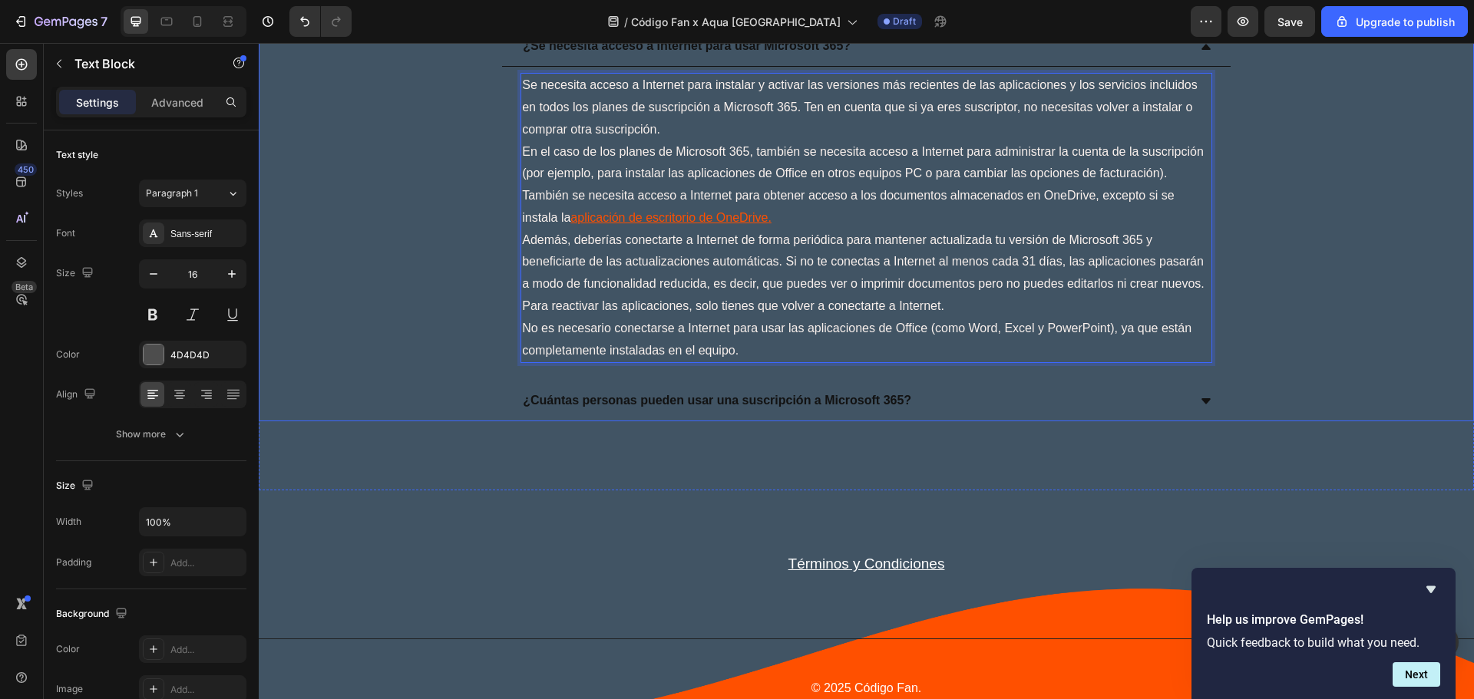
click at [938, 393] on div "¿Cuántas personas pueden usar una suscripción a Microsoft 365?" at bounding box center [853, 401] width 667 height 27
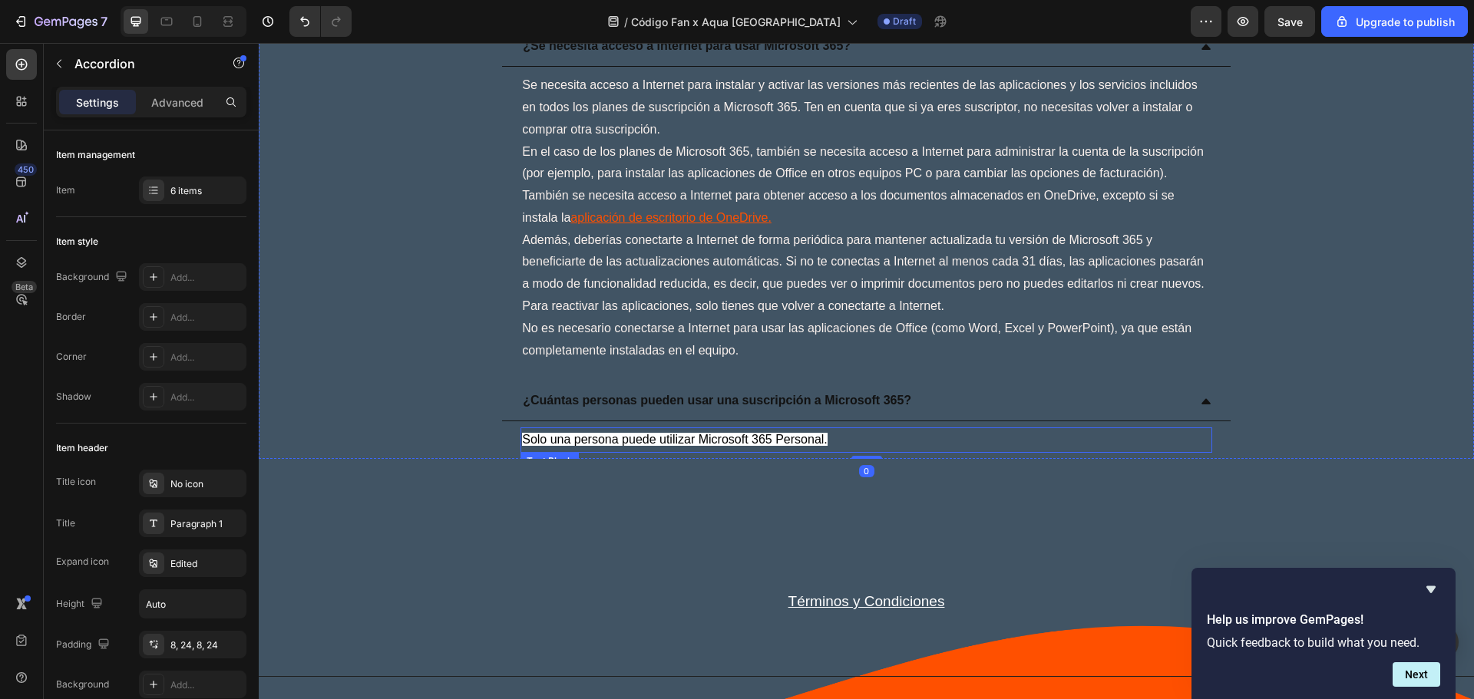
click at [812, 442] on span "Solo una persona puede utilizar Microsoft 365 Personal." at bounding box center [675, 439] width 306 height 13
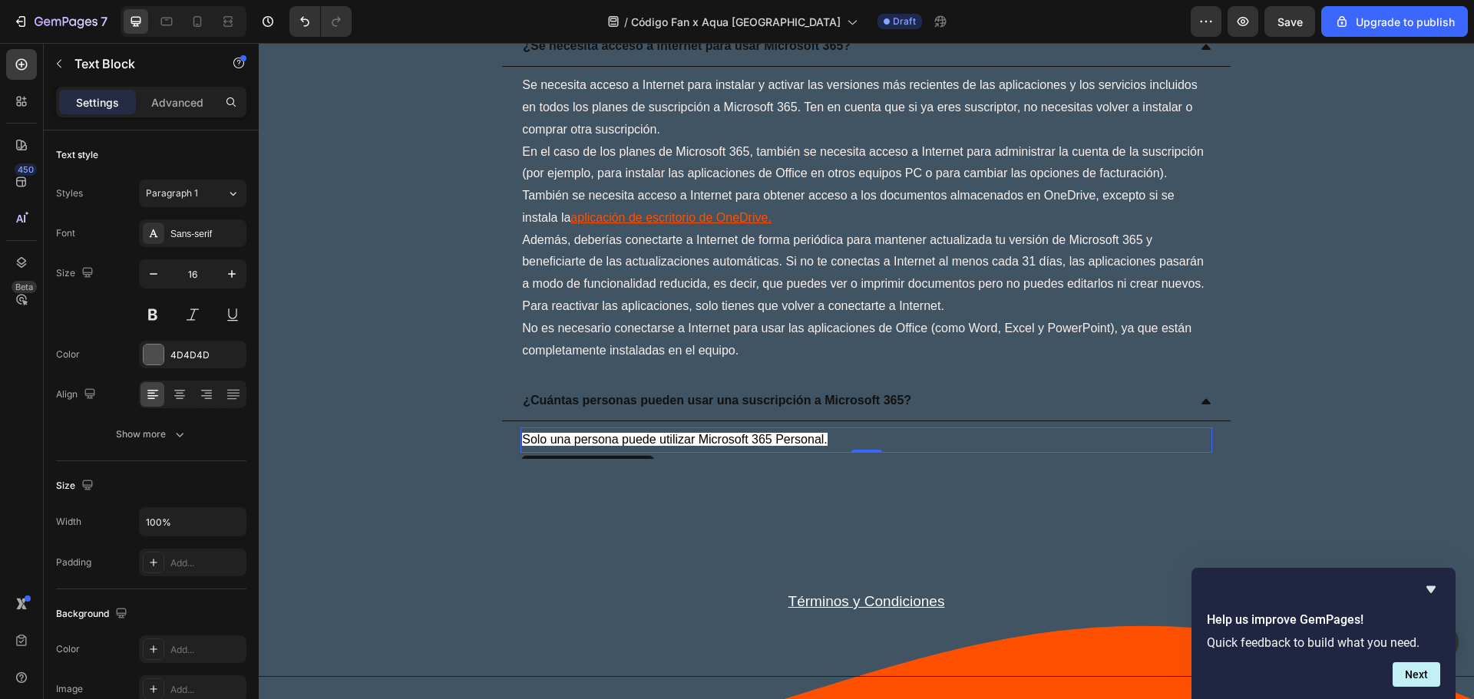
click at [836, 441] on p "Solo una persona puede utilizar Microsoft 365 Personal." at bounding box center [866, 440] width 689 height 22
click at [818, 440] on span "Solo una persona puede utilizar Microsoft 365 Personal." at bounding box center [675, 439] width 306 height 13
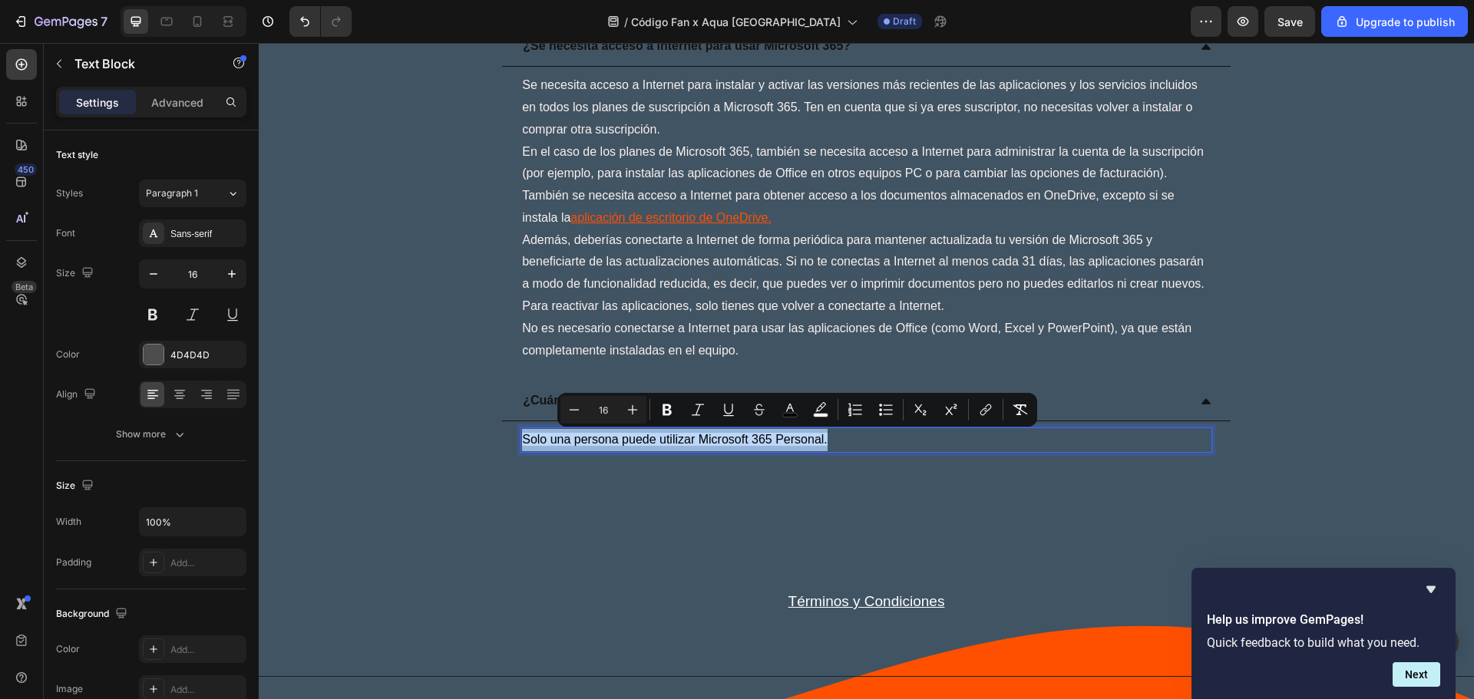
click at [818, 440] on span "Solo una persona puede utilizar Microsoft 365 Personal." at bounding box center [675, 439] width 306 height 13
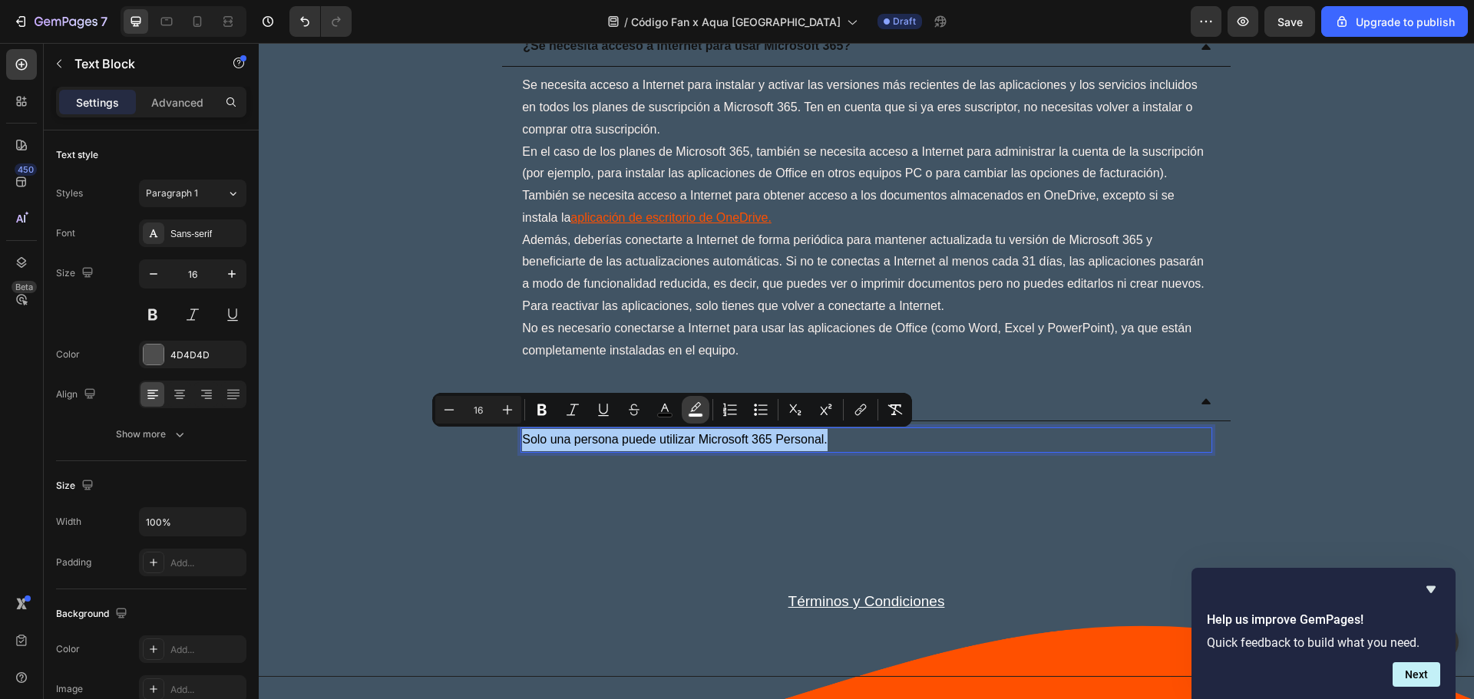
click at [699, 408] on icon "Editor contextual toolbar" at bounding box center [695, 409] width 15 height 15
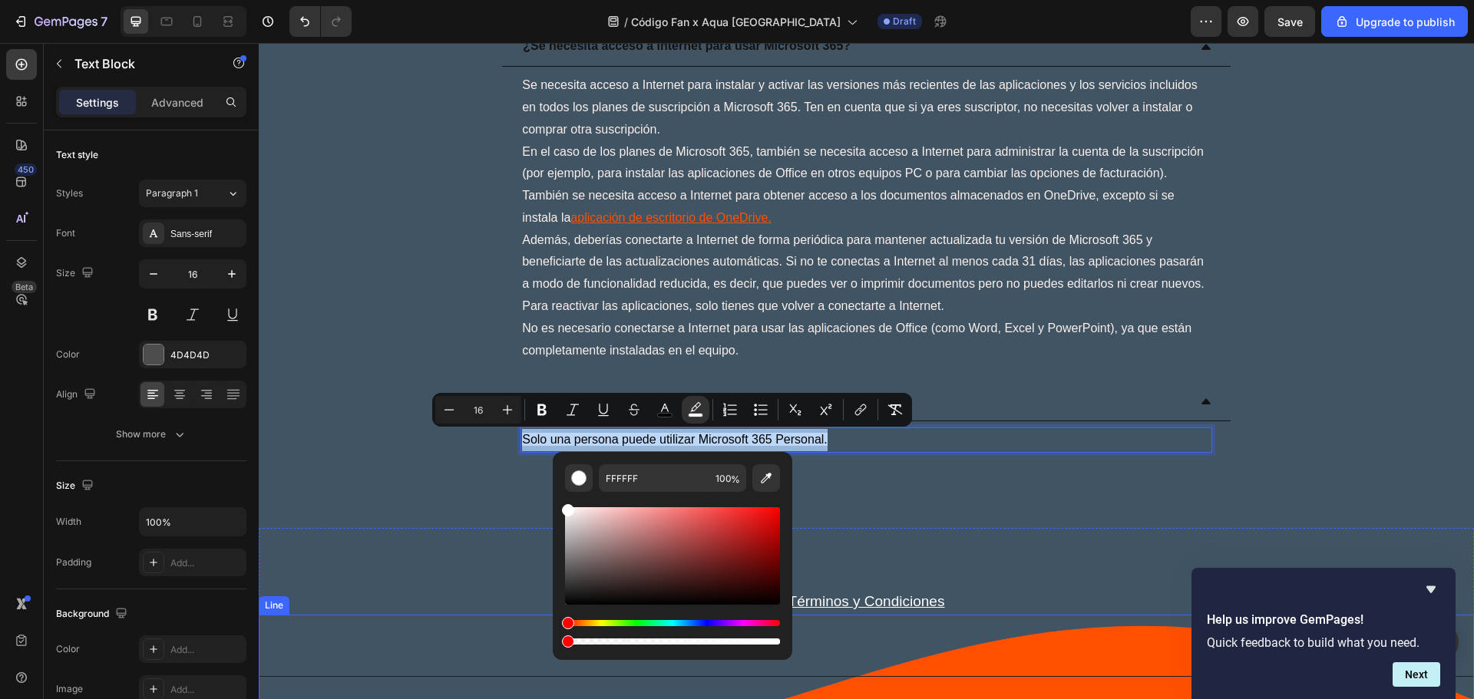
type input "0"
drag, startPoint x: 1037, startPoint y: 682, endPoint x: 536, endPoint y: 647, distance: 502.5
click at [666, 411] on icon "Editor contextual toolbar" at bounding box center [664, 409] width 15 height 15
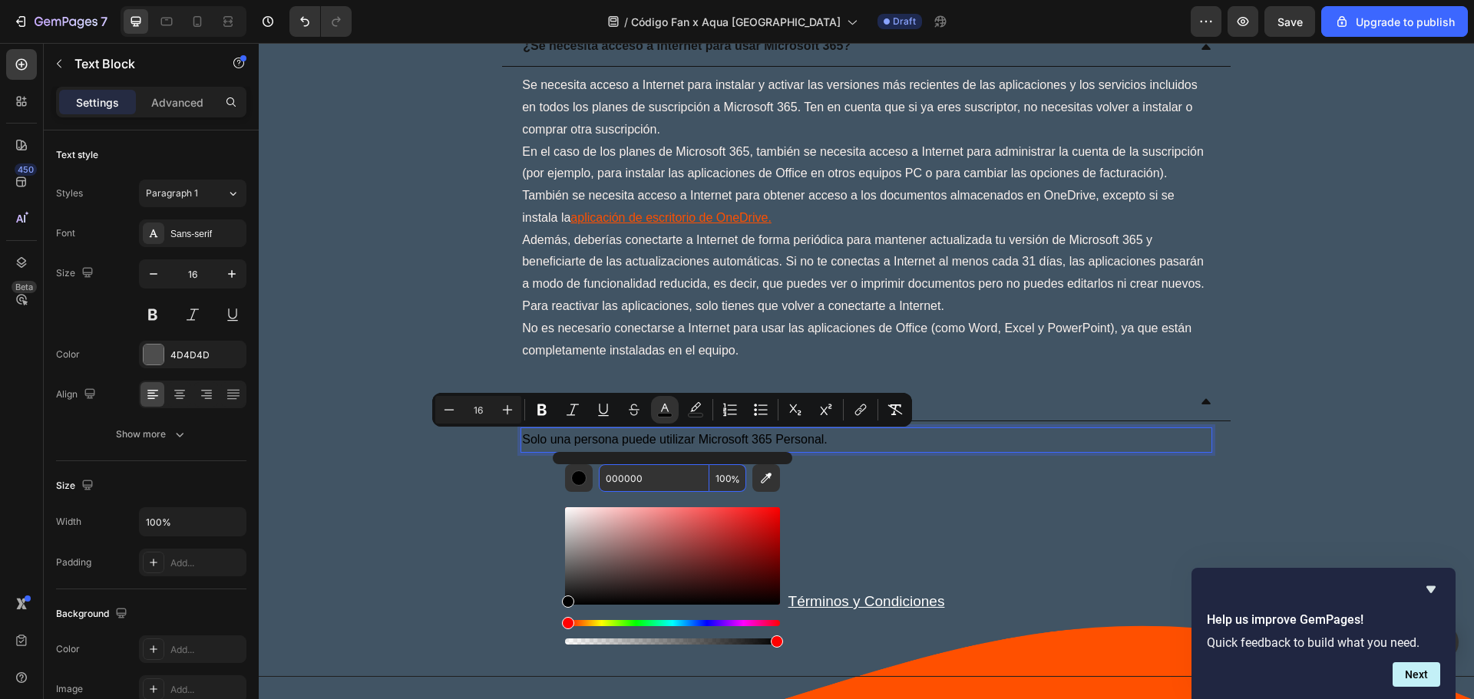
paste input "FAF1ED"
type input "FAF1ED"
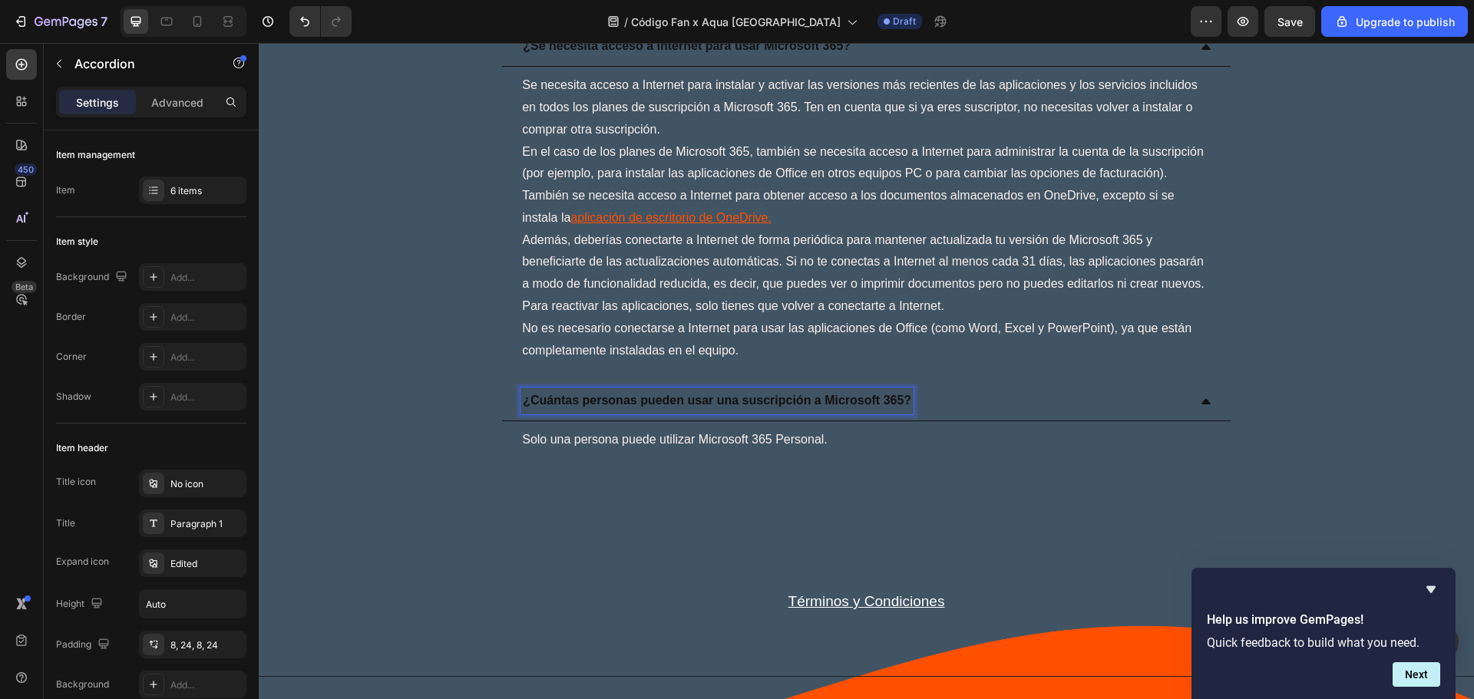
click at [874, 401] on p "¿Cuántas personas pueden usar una suscripción a Microsoft 365?" at bounding box center [717, 401] width 388 height 22
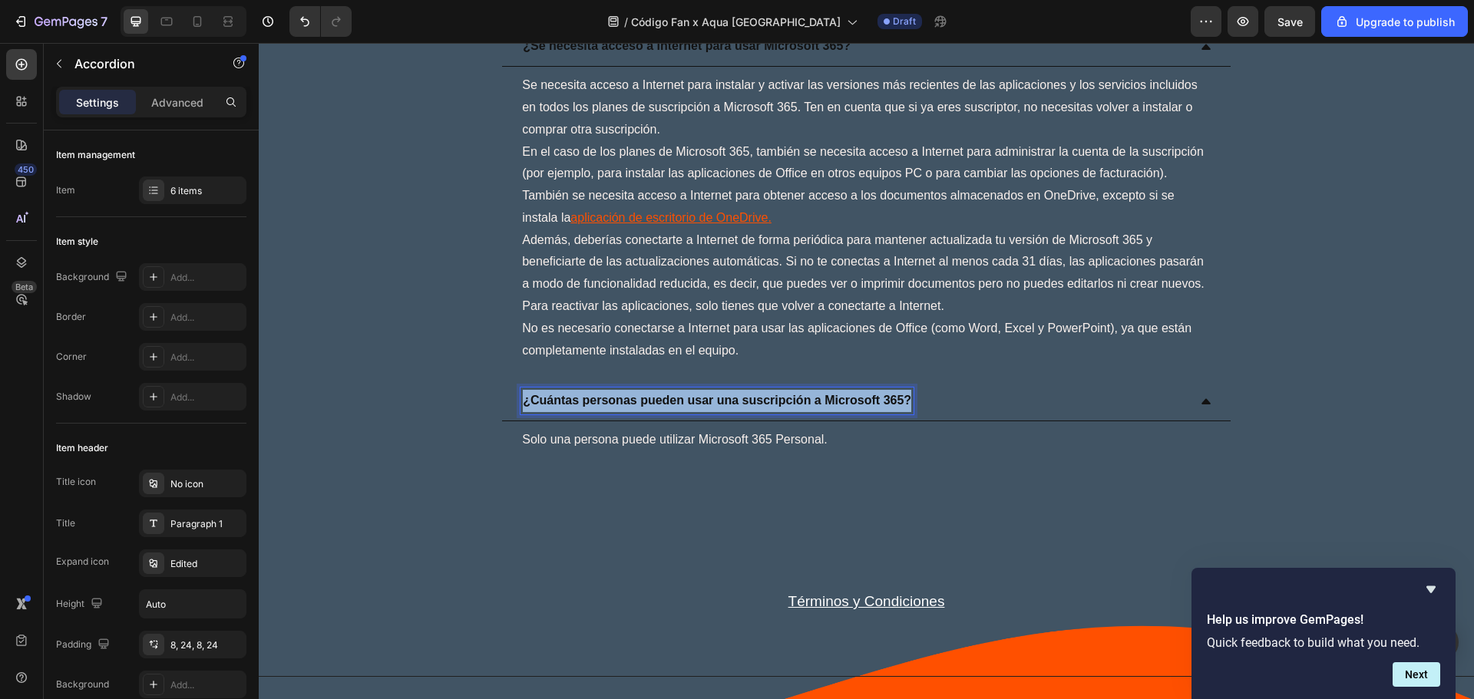
click at [874, 401] on p "¿Cuántas personas pueden usar una suscripción a Microsoft 365?" at bounding box center [717, 401] width 388 height 22
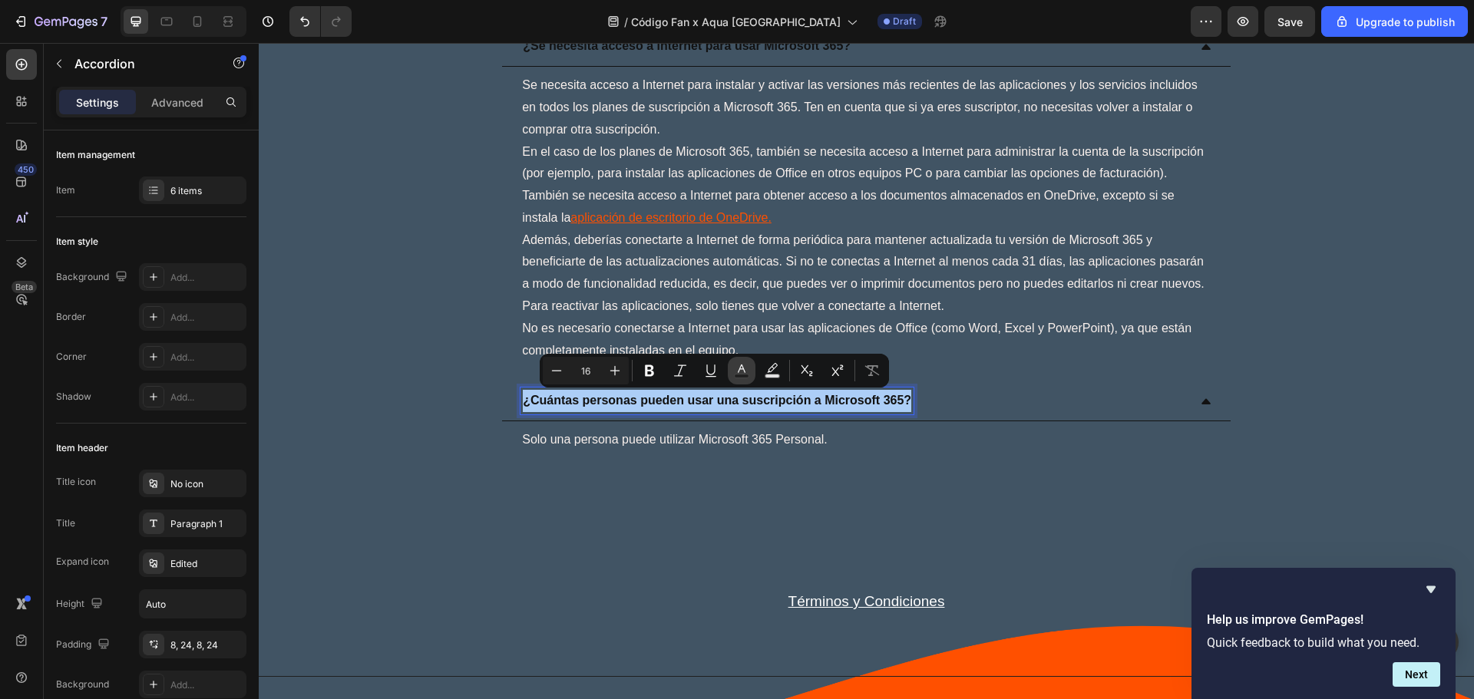
click at [742, 373] on icon "Editor contextual toolbar" at bounding box center [741, 370] width 15 height 15
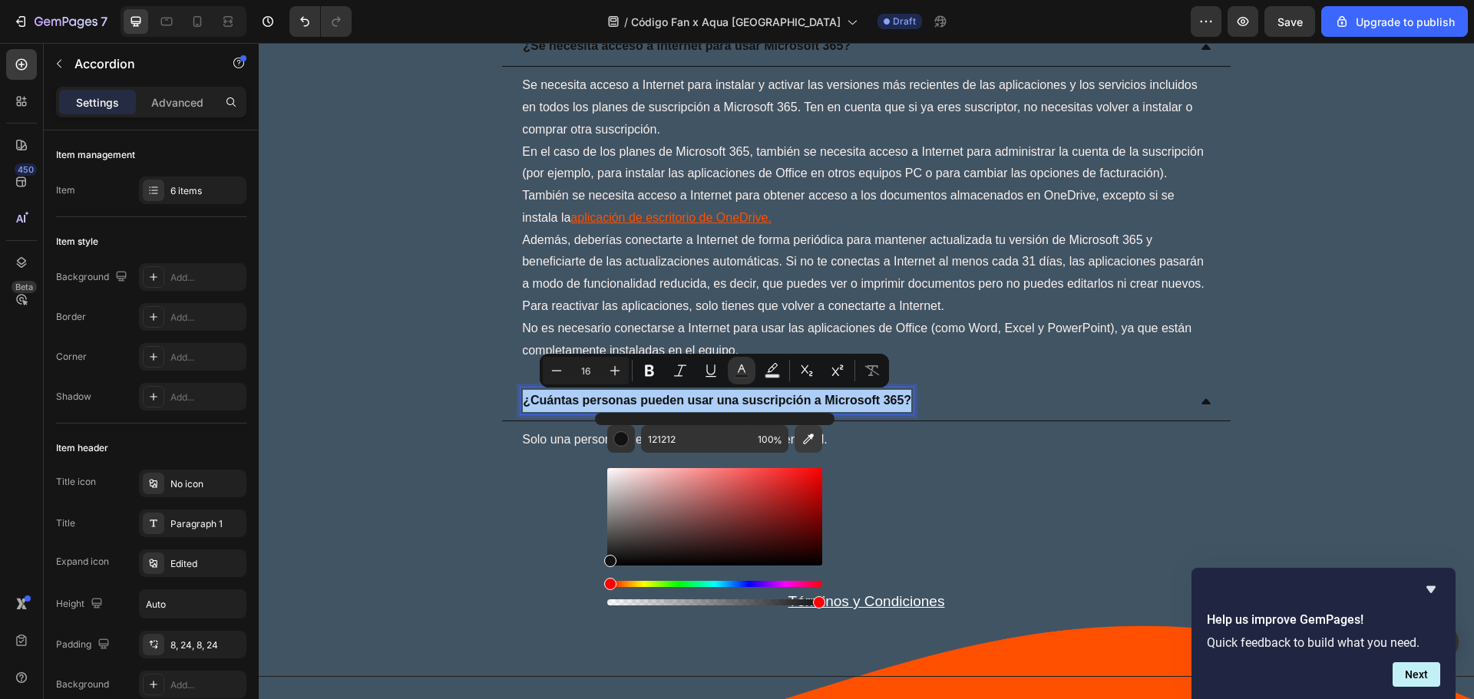
click at [806, 436] on icon "Editor contextual toolbar" at bounding box center [808, 438] width 15 height 15
type input "FF5000"
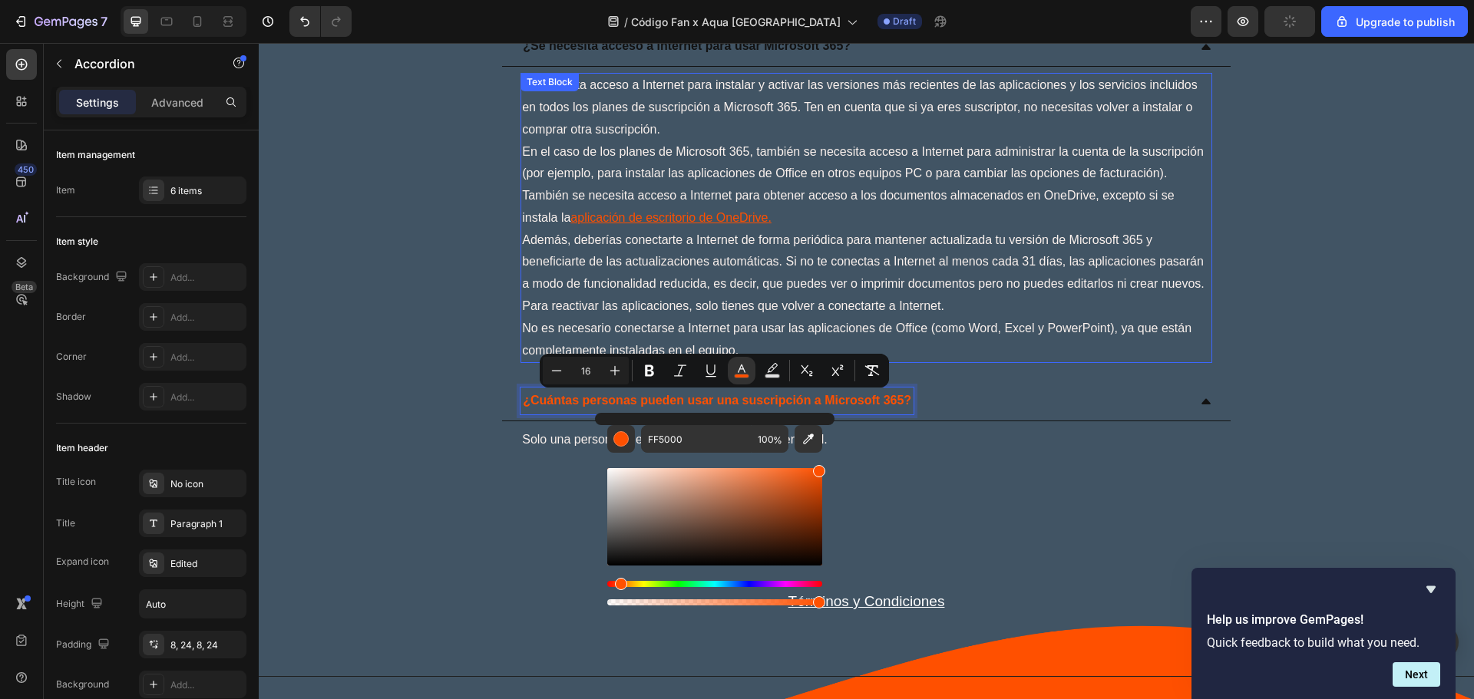
click at [912, 263] on span "Además, deberías conectarte a Internet de forma periódica para mantener actuali…" at bounding box center [863, 272] width 682 height 79
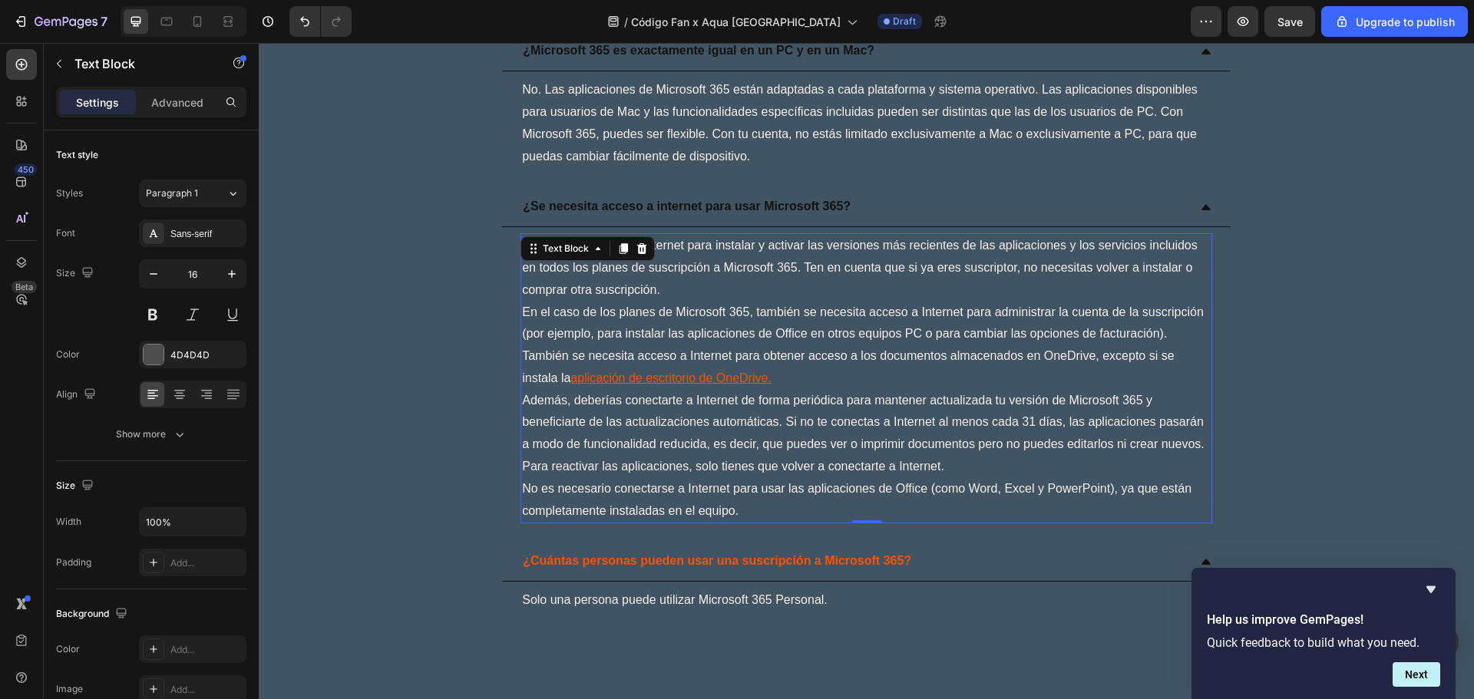
scroll to position [4094, 0]
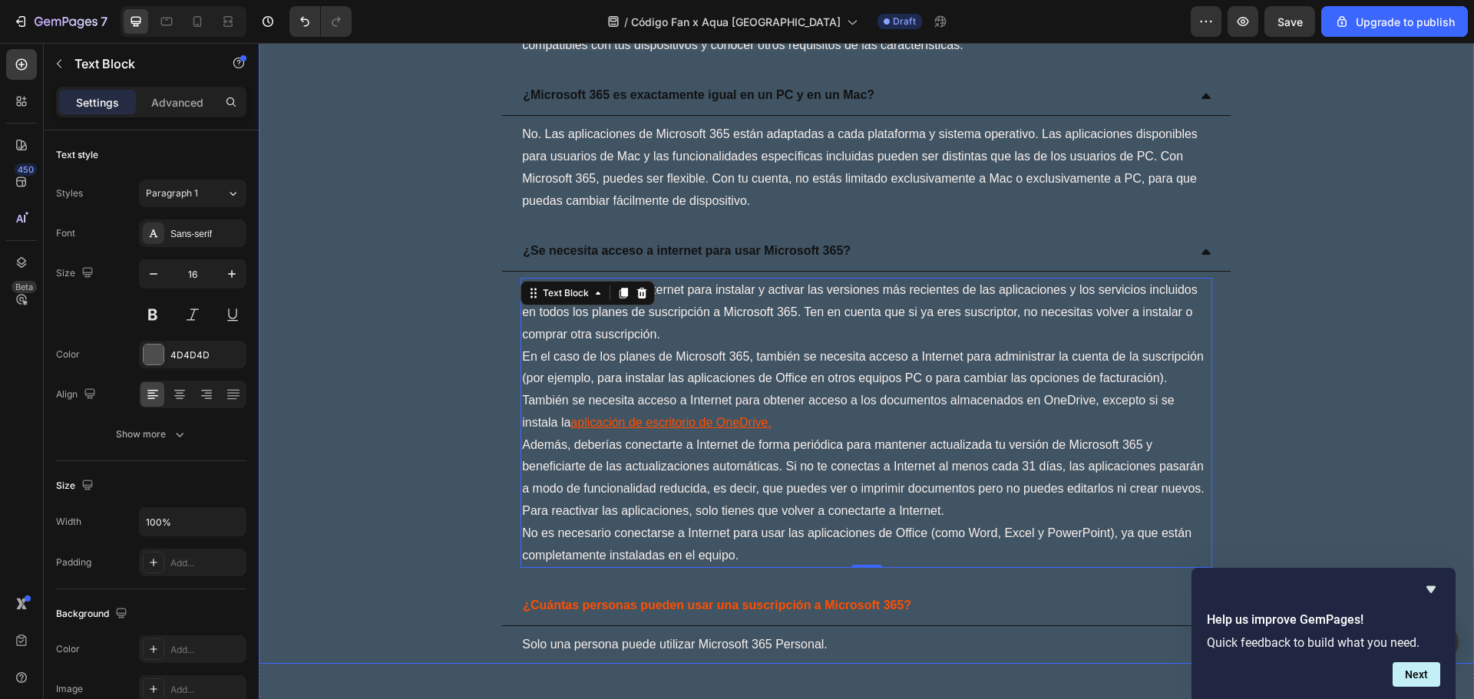
click at [790, 249] on p "¿Se necesita acceso a internet para usar Microsoft 365?" at bounding box center [687, 251] width 328 height 22
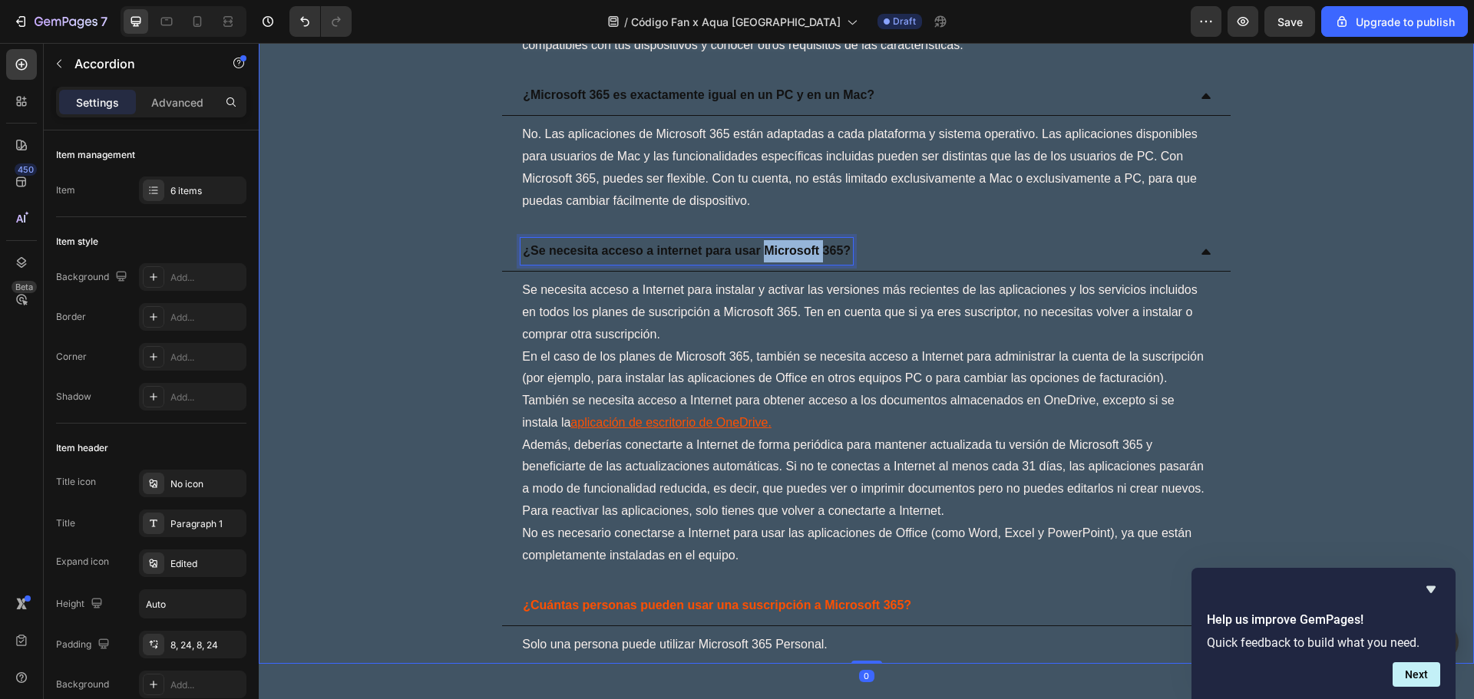
click at [792, 249] on p "¿Se necesita acceso a internet para usar Microsoft 365?" at bounding box center [687, 251] width 328 height 22
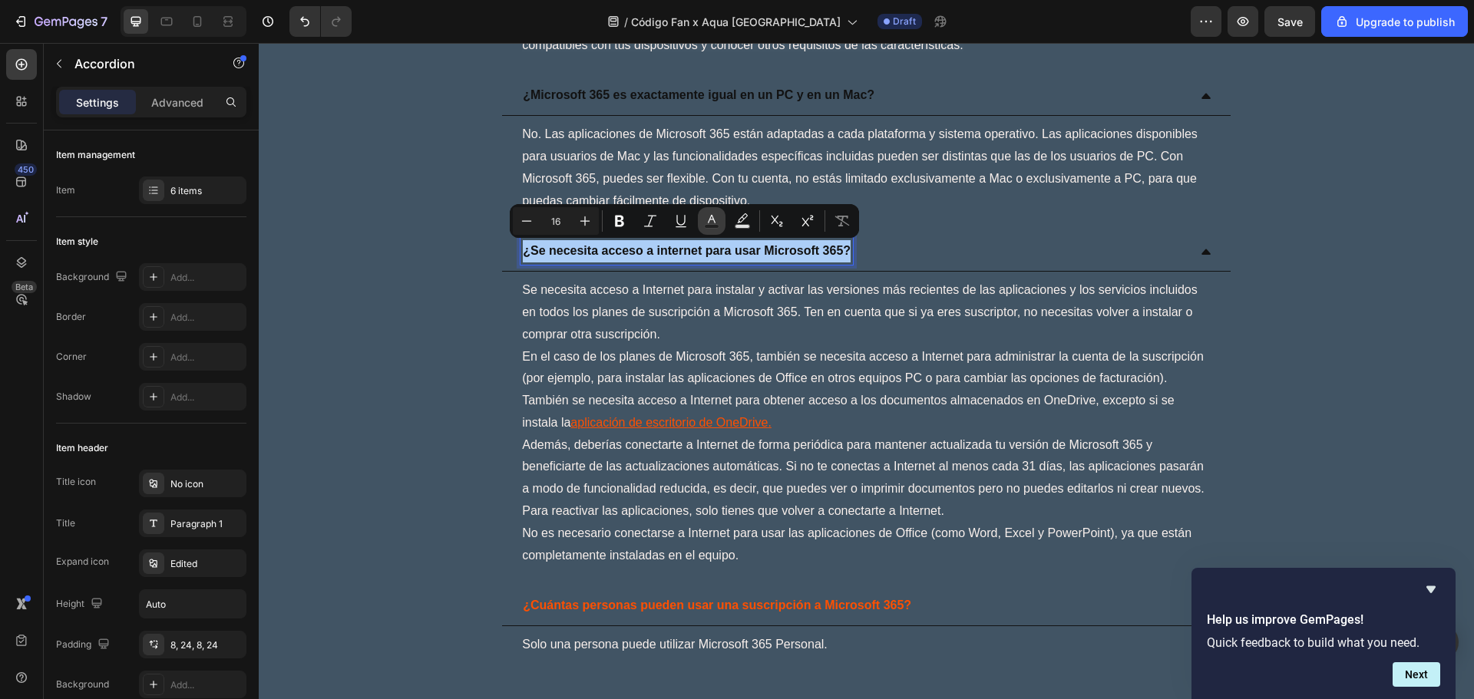
click at [711, 215] on icon "Editor contextual toolbar" at bounding box center [711, 220] width 15 height 15
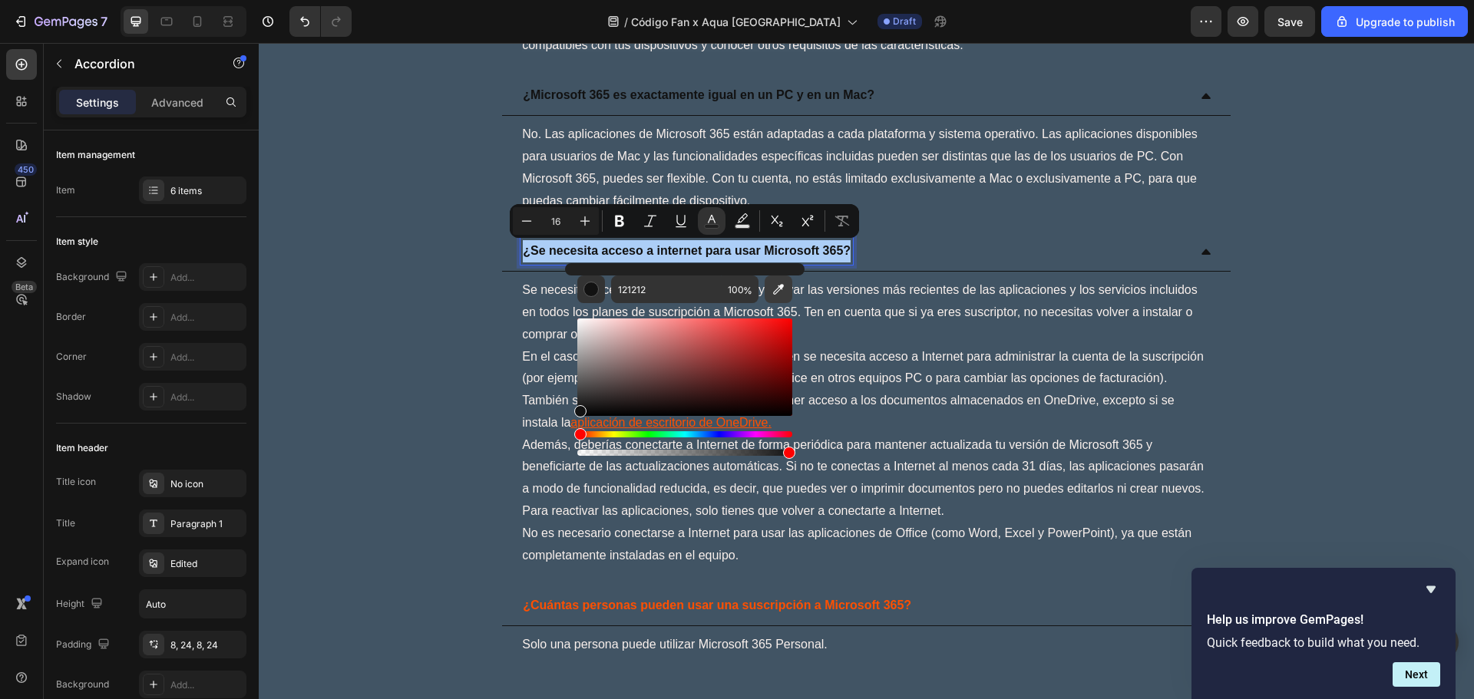
click at [781, 299] on button "Editor contextual toolbar" at bounding box center [779, 290] width 28 height 28
type input "FF5000"
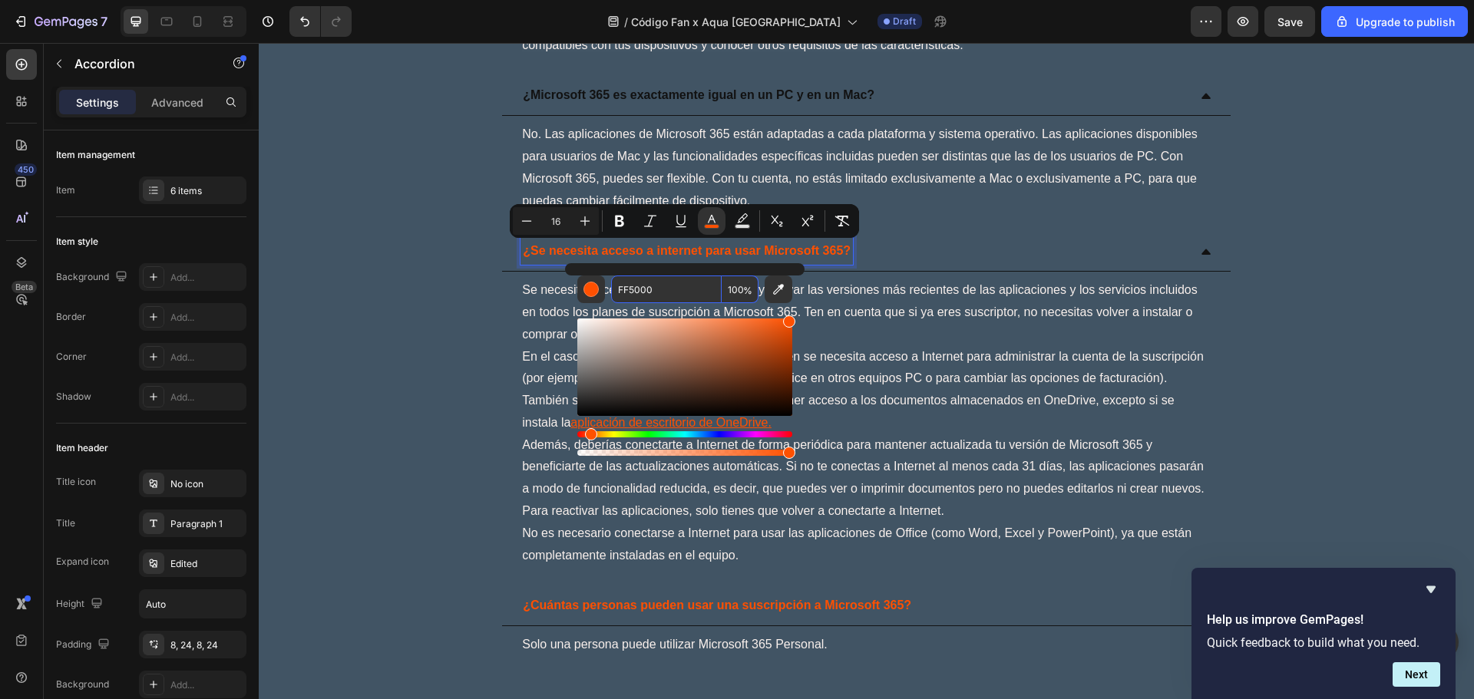
click at [673, 282] on input "FF5000" at bounding box center [666, 290] width 111 height 28
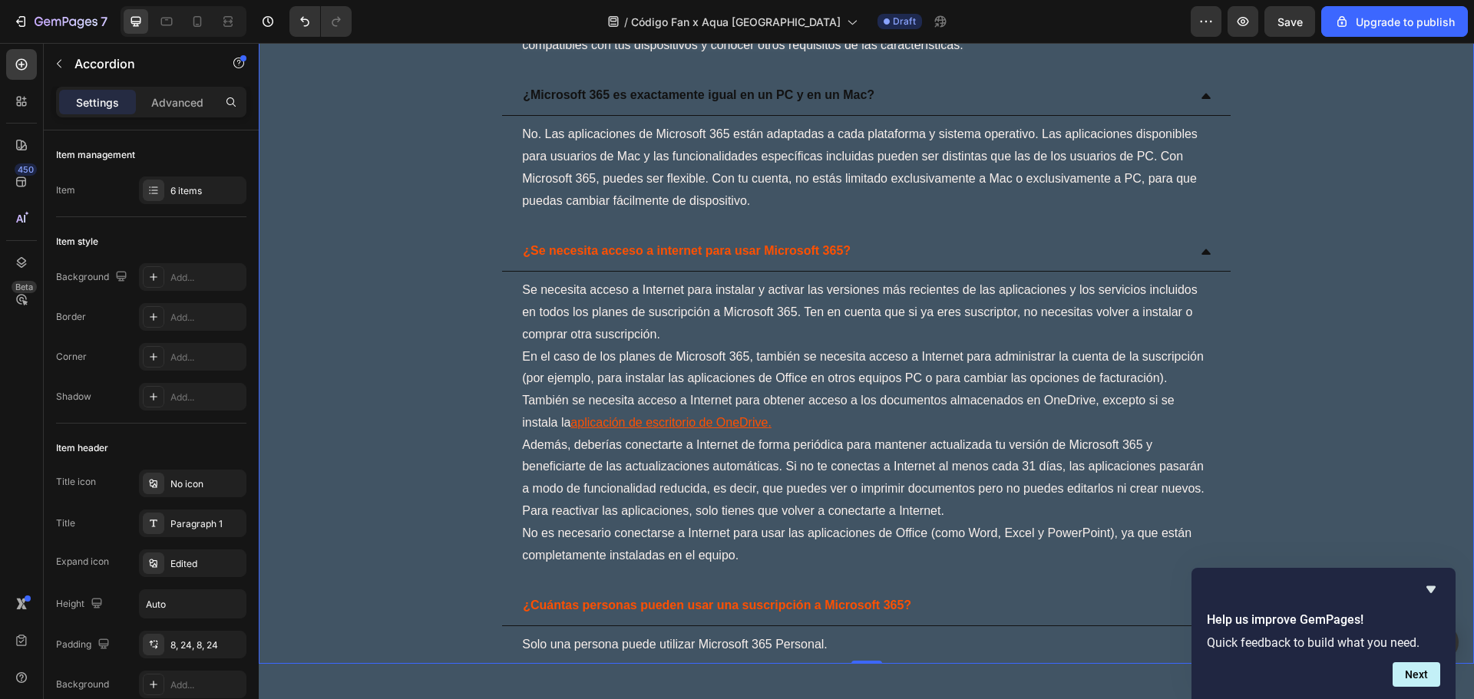
click at [1027, 274] on div "Se necesita acceso a Internet para instalar y activar las versiones más recient…" at bounding box center [866, 423] width 728 height 302
click at [864, 220] on div "¿Cómo puedo obtener el beneficio? Para poder obtener el beneficio [PERSON_NAME]…" at bounding box center [866, 147] width 1215 height 1033
click at [904, 177] on span "No. Las aplicaciones de Microsoft 365 están adaptadas a cada plataforma y siste…" at bounding box center [860, 166] width 676 height 79
click at [867, 97] on p "¿Microsoft 365 es exactamente igual en un PC y en un Mac?" at bounding box center [699, 95] width 352 height 22
click at [861, 93] on p "¿Microsoft 365 es exactamente igual en un PC y en un Mac?" at bounding box center [699, 95] width 352 height 22
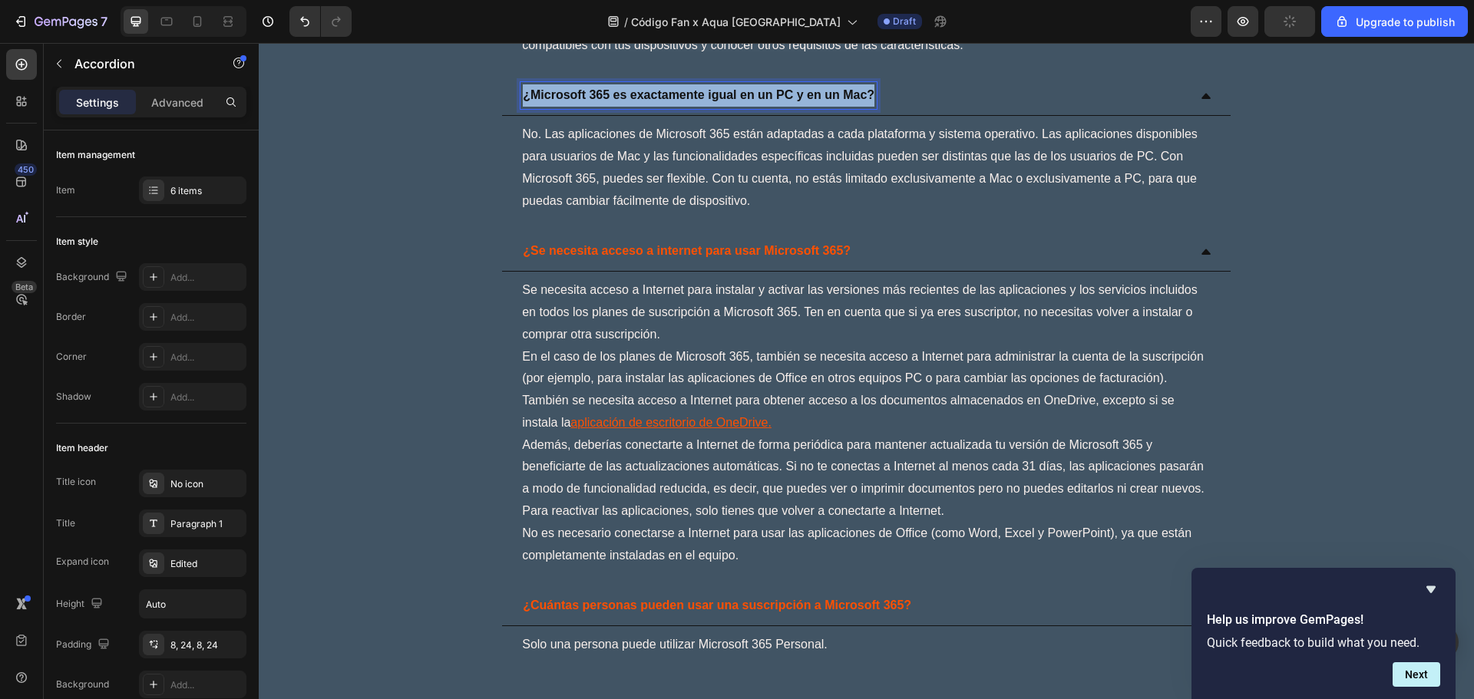
click at [861, 93] on p "¿Microsoft 365 es exactamente igual en un PC y en un Mac?" at bounding box center [699, 95] width 352 height 22
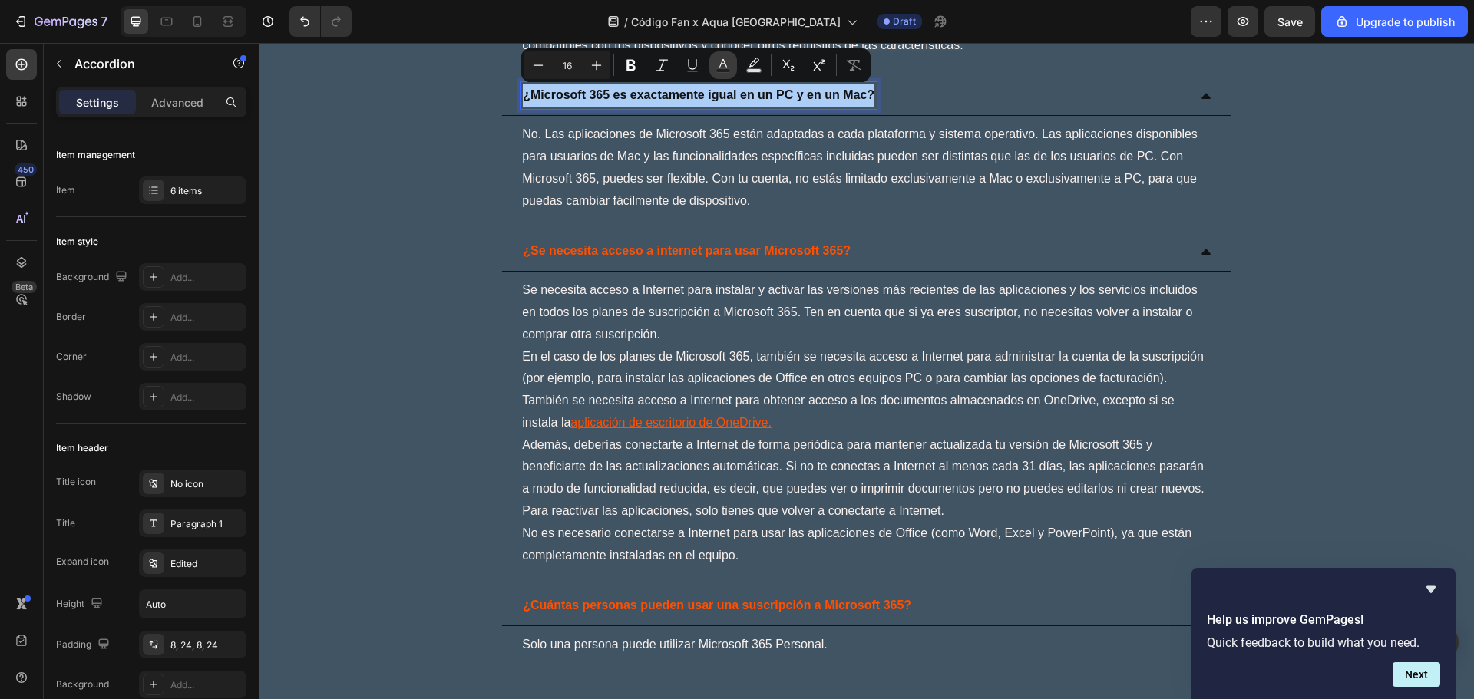
click at [720, 74] on button "Text Color" at bounding box center [723, 65] width 28 height 28
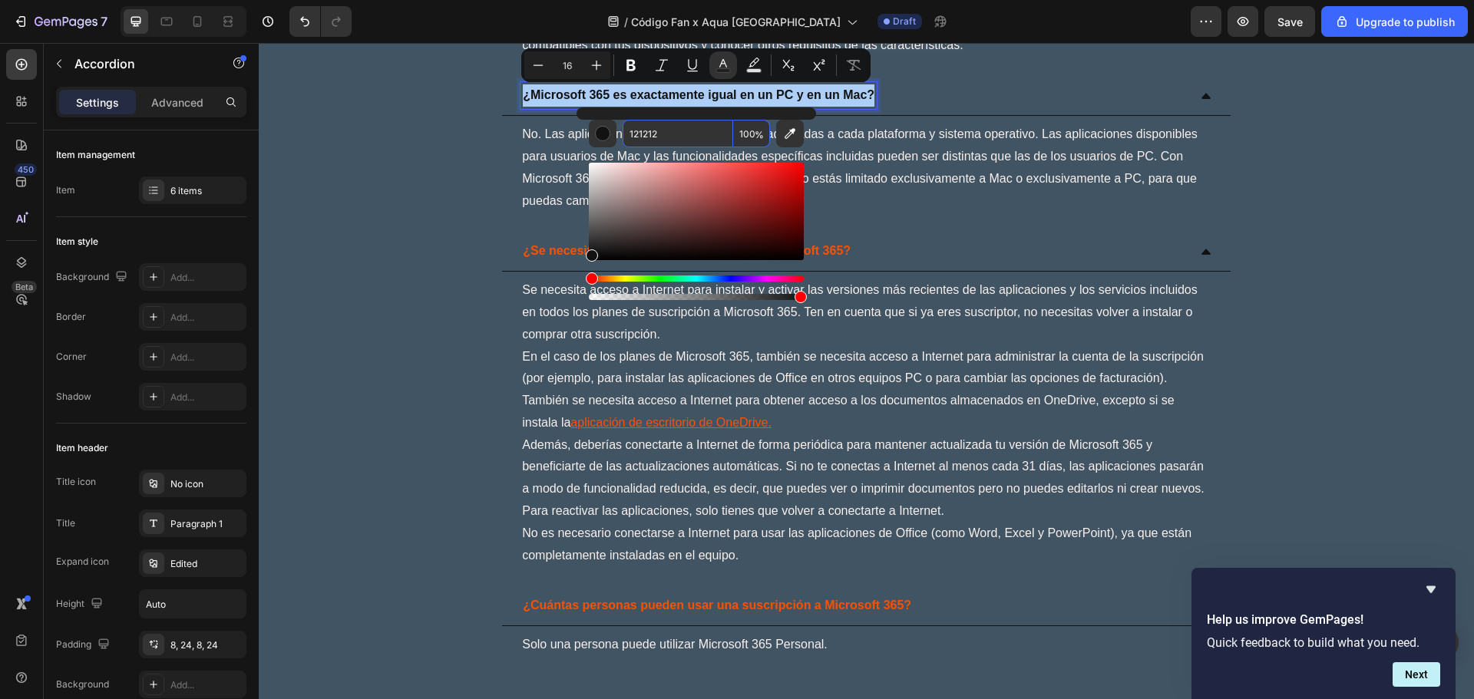
click at [704, 140] on input "121212" at bounding box center [678, 134] width 111 height 28
paste input "FF5000"
type input "FF5000"
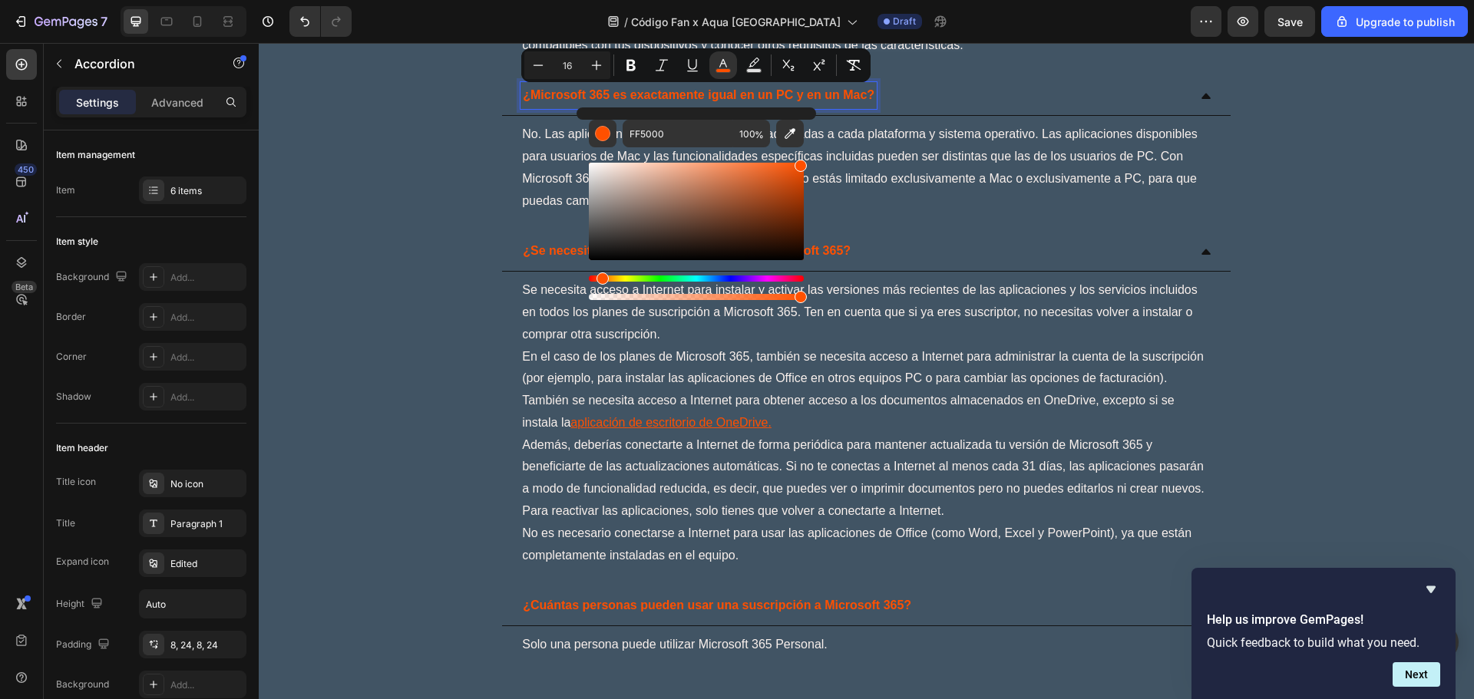
click at [946, 196] on p "No. Las aplicaciones de Microsoft 365 están adaptadas a cada plataforma y siste…" at bounding box center [866, 168] width 689 height 88
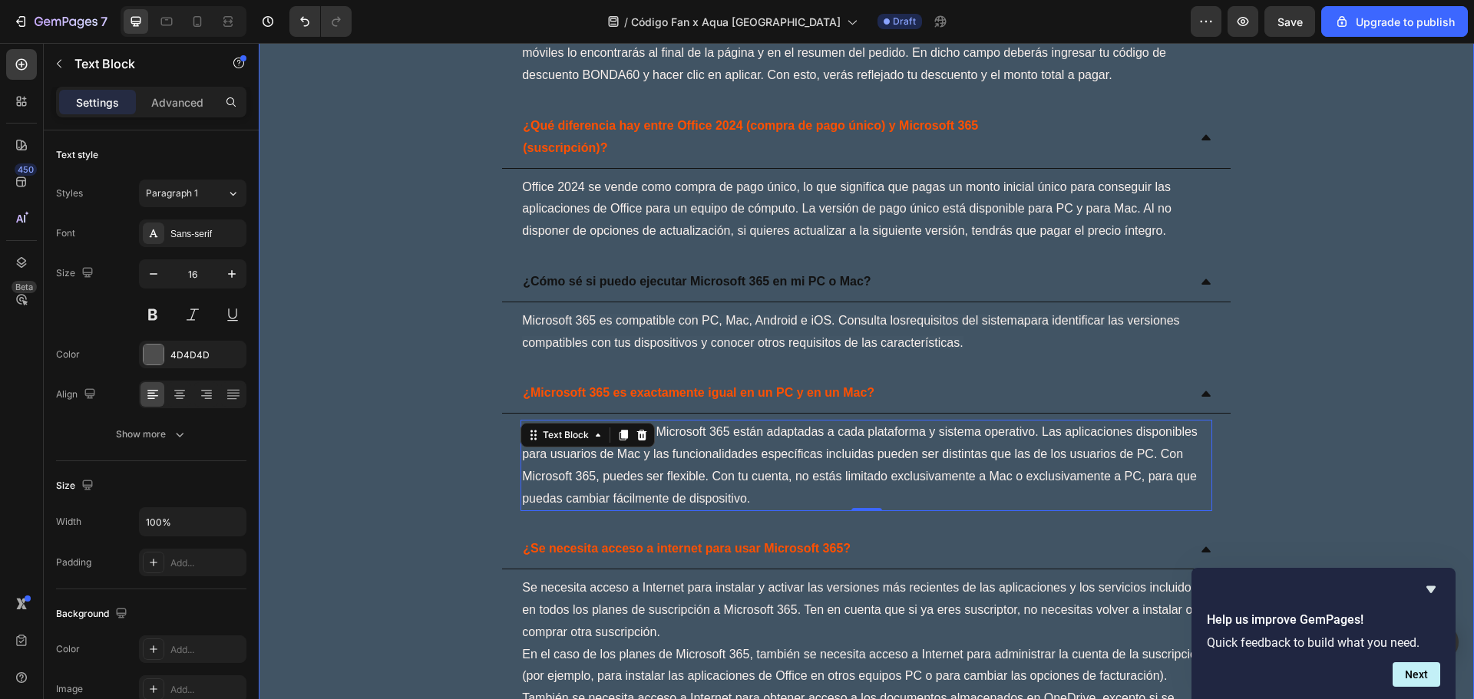
scroll to position [3787, 0]
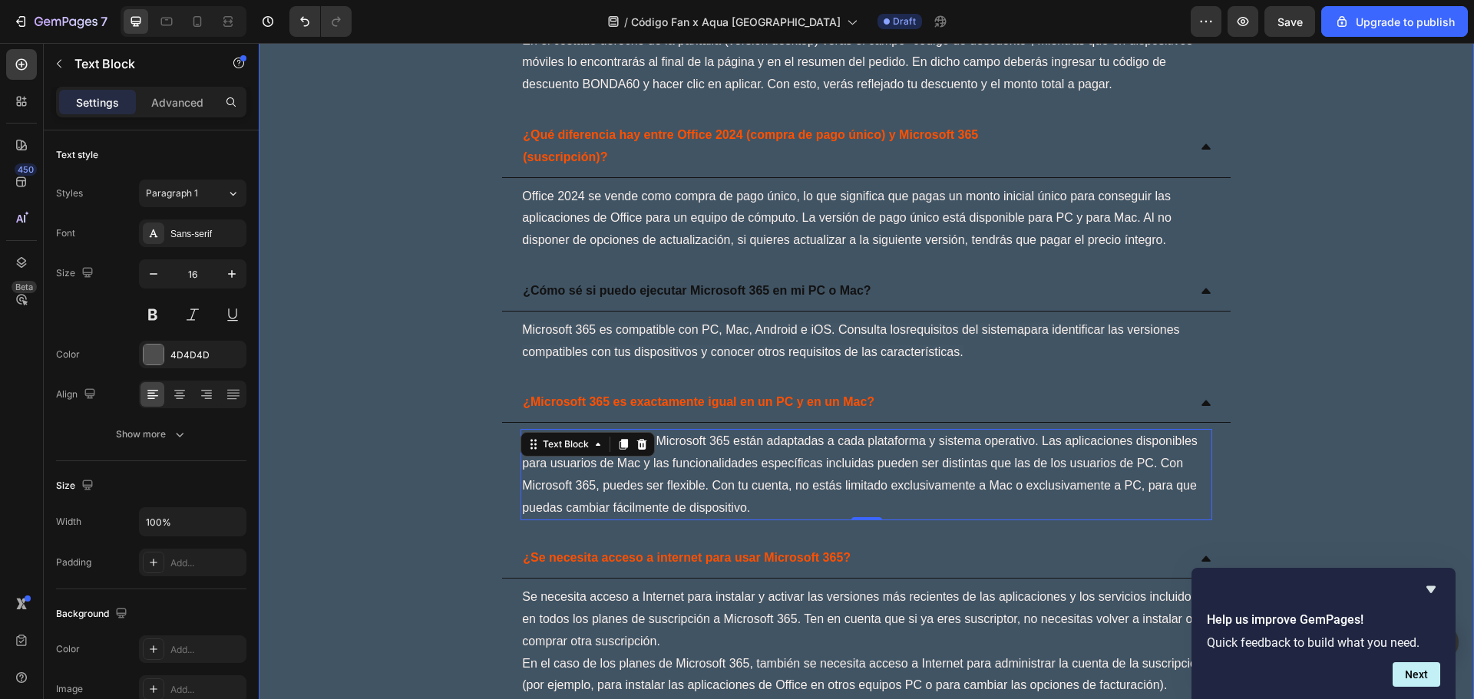
click at [817, 278] on div "¿Cómo sé si puedo ejecutar Microsoft 365 en mi PC o Mac?" at bounding box center [696, 291] width 352 height 27
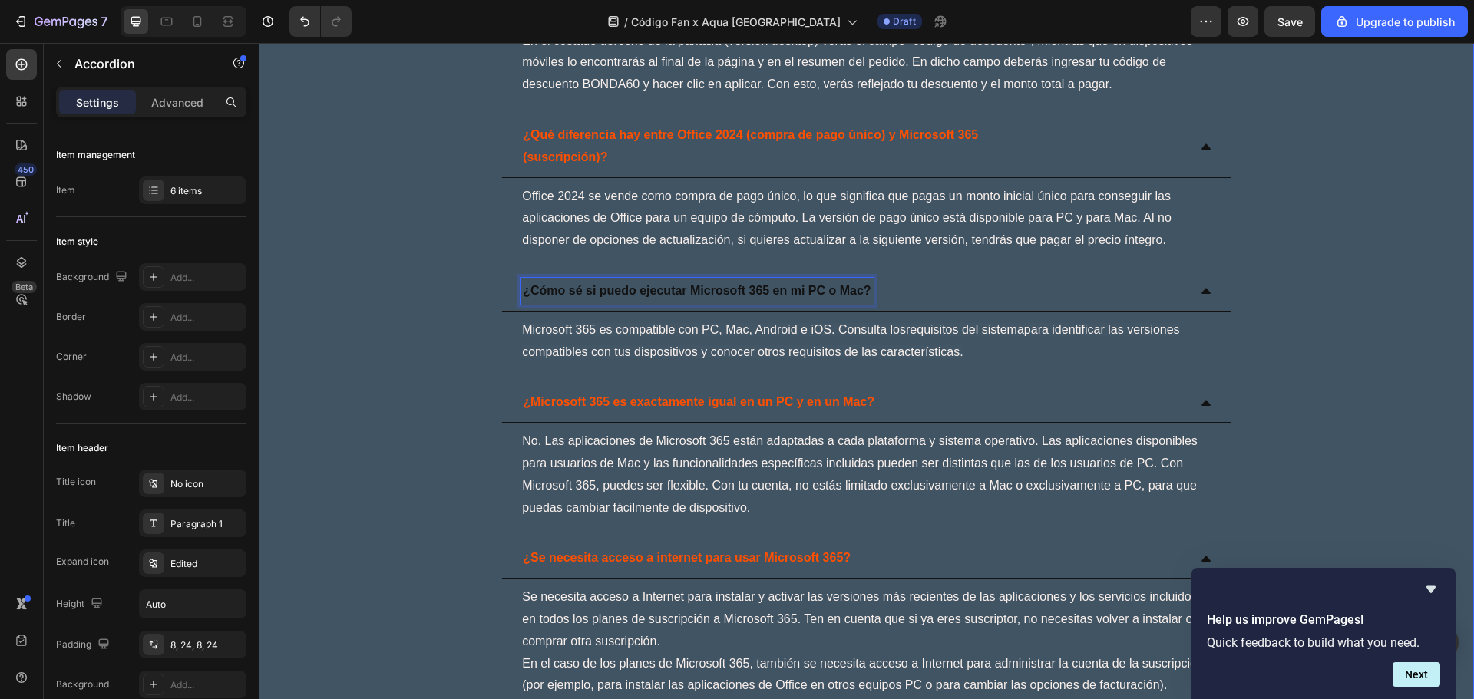
click at [823, 285] on p "¿Cómo sé si puedo ejecutar Microsoft 365 en mi PC o Mac?" at bounding box center [697, 291] width 348 height 22
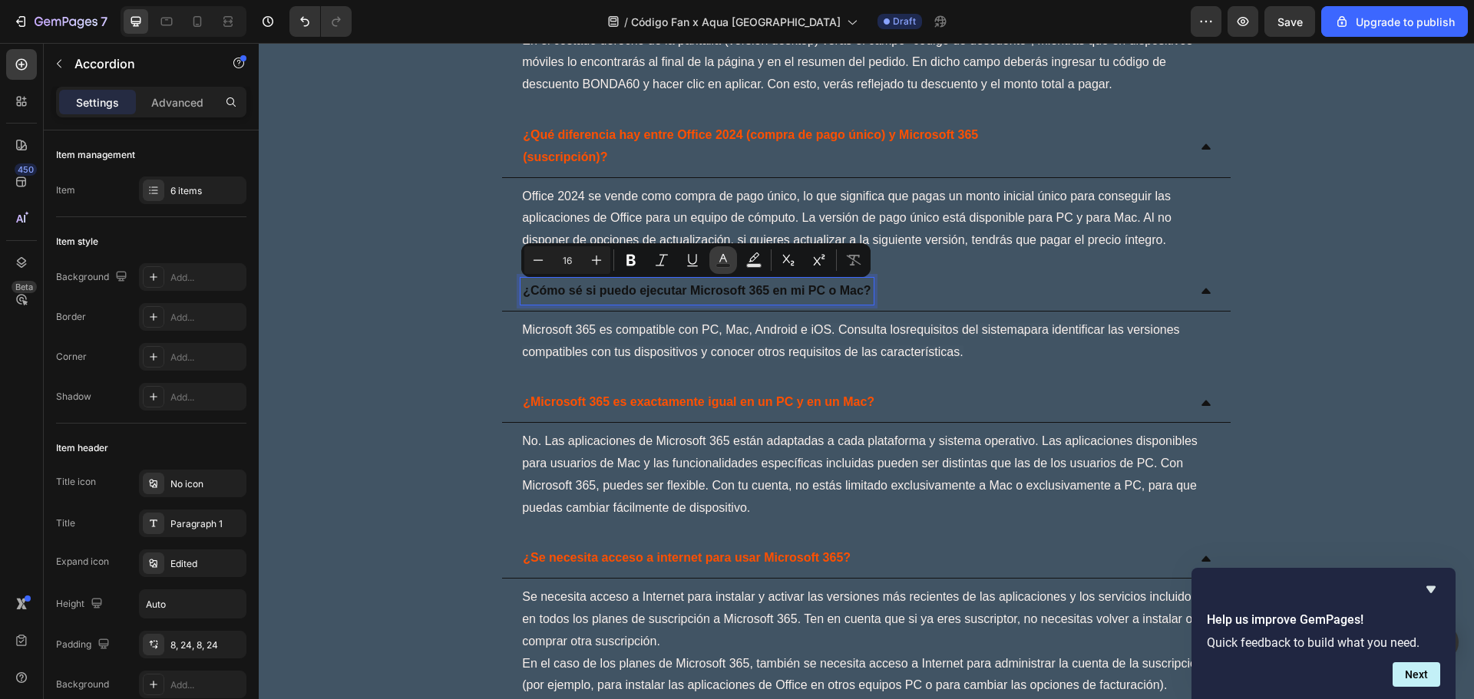
click at [723, 264] on rect "Editor contextual toolbar" at bounding box center [723, 266] width 15 height 4
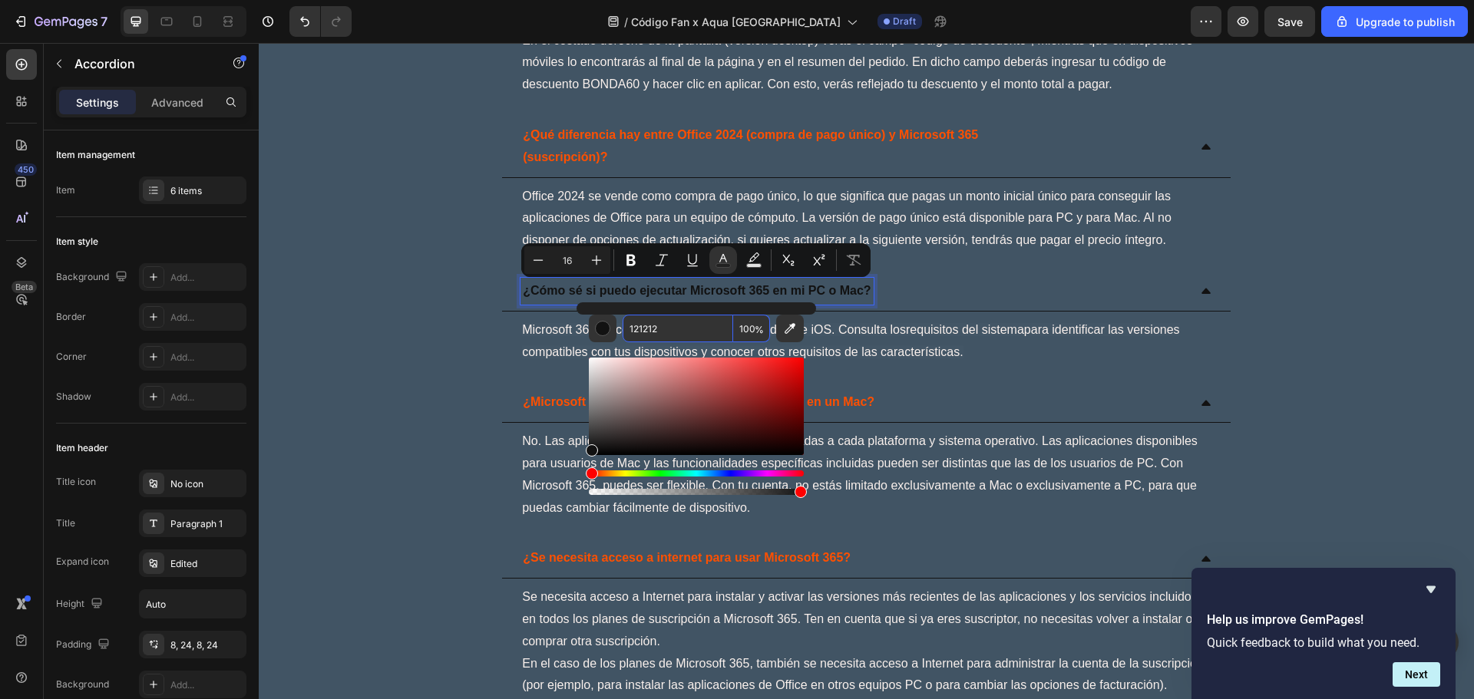
click at [688, 338] on input "121212" at bounding box center [678, 329] width 111 height 28
paste input "FF5000"
type input "FF5000"
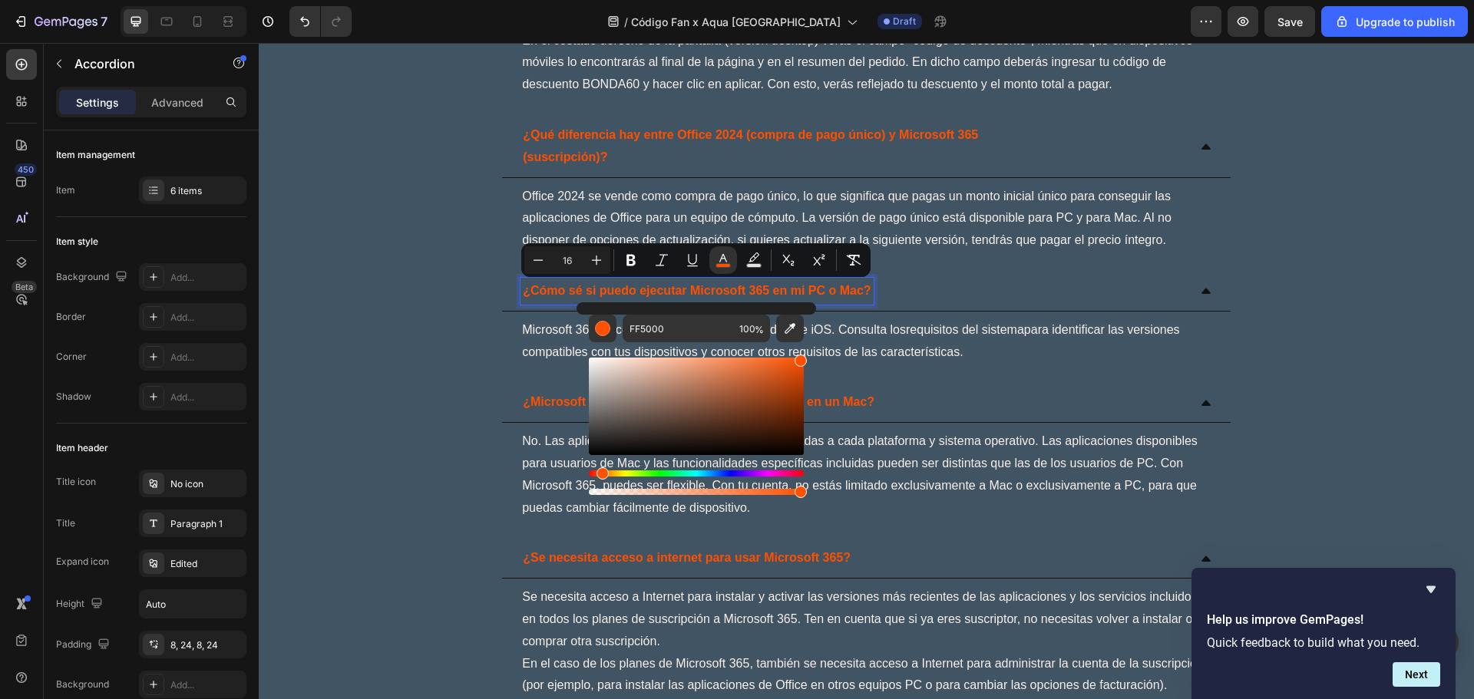
click at [929, 259] on div "Office 2024 se vende como compra de pago único, lo que significa que pagas un m…" at bounding box center [866, 218] width 728 height 81
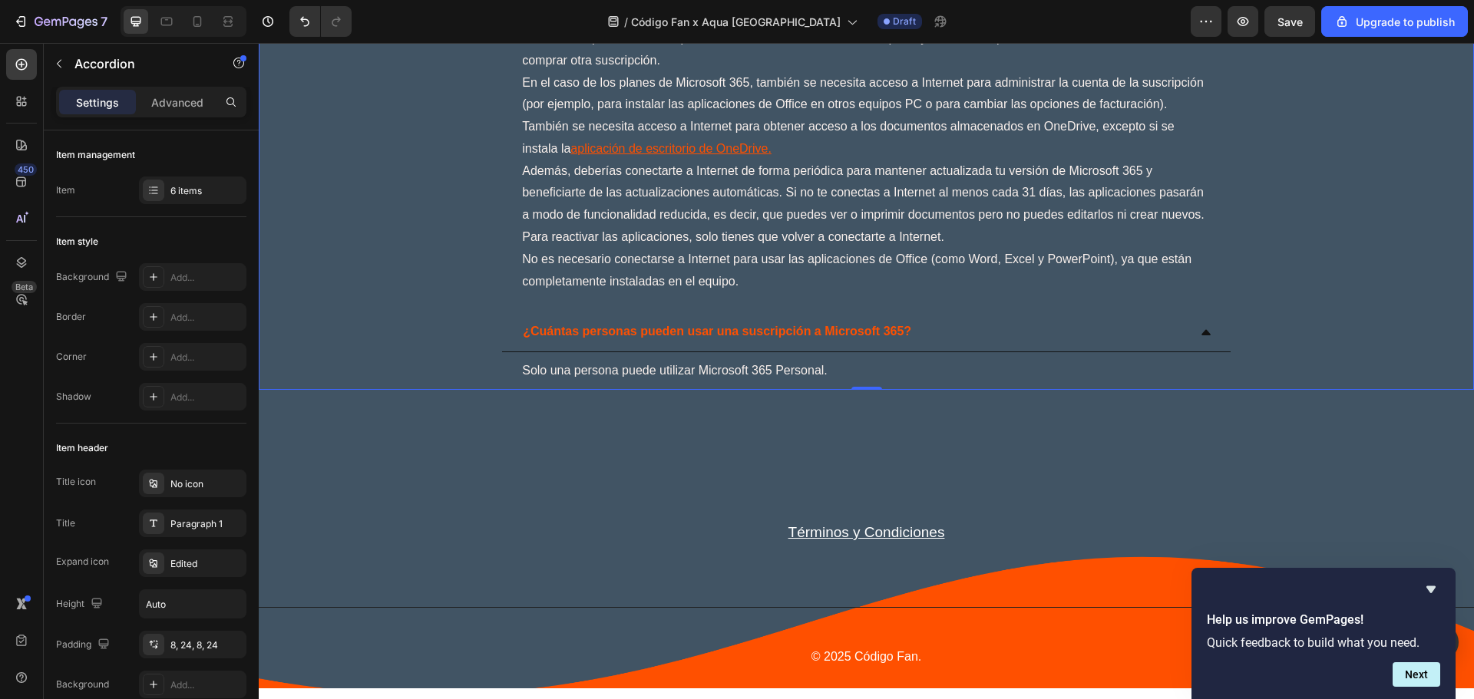
scroll to position [4541, 0]
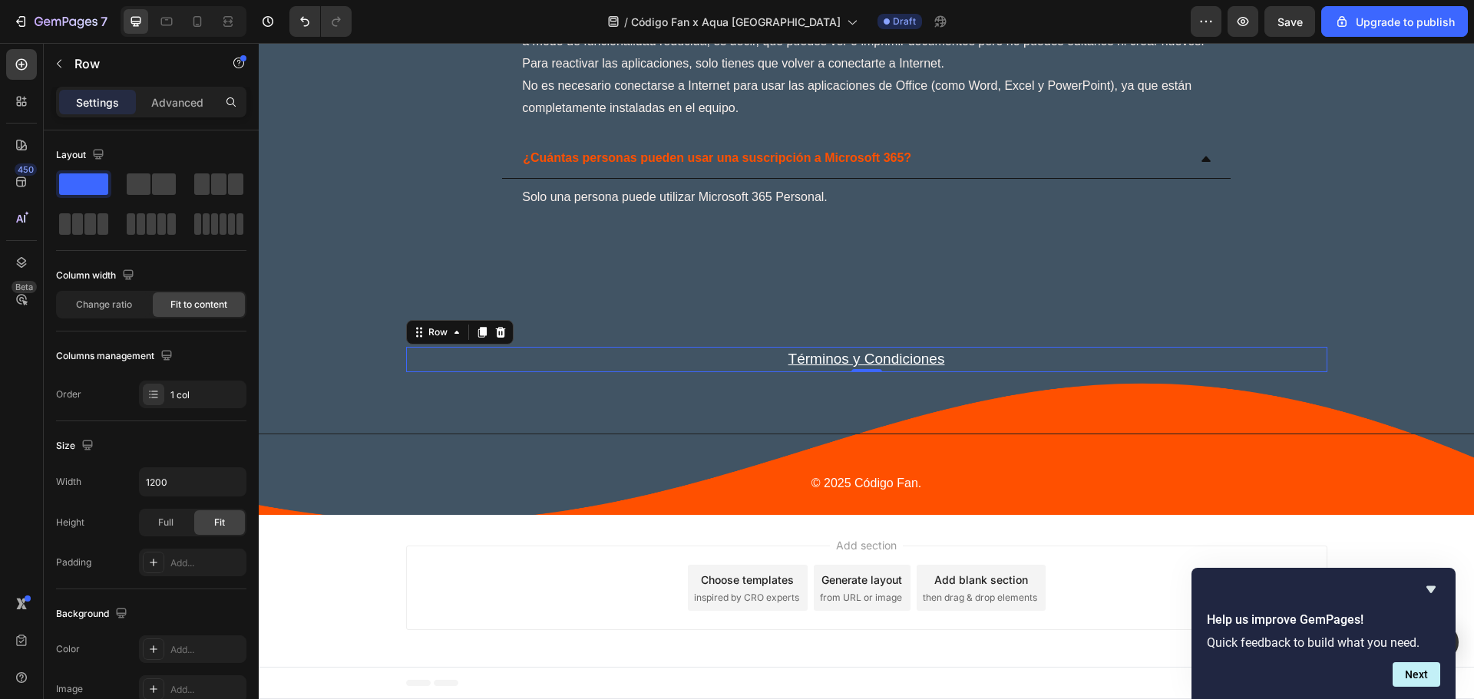
click at [963, 363] on div "Términos y Condiciones Text block Row 0" at bounding box center [866, 359] width 921 height 25
click at [974, 356] on div "Términos y Condiciones Text block Row 0" at bounding box center [866, 359] width 921 height 25
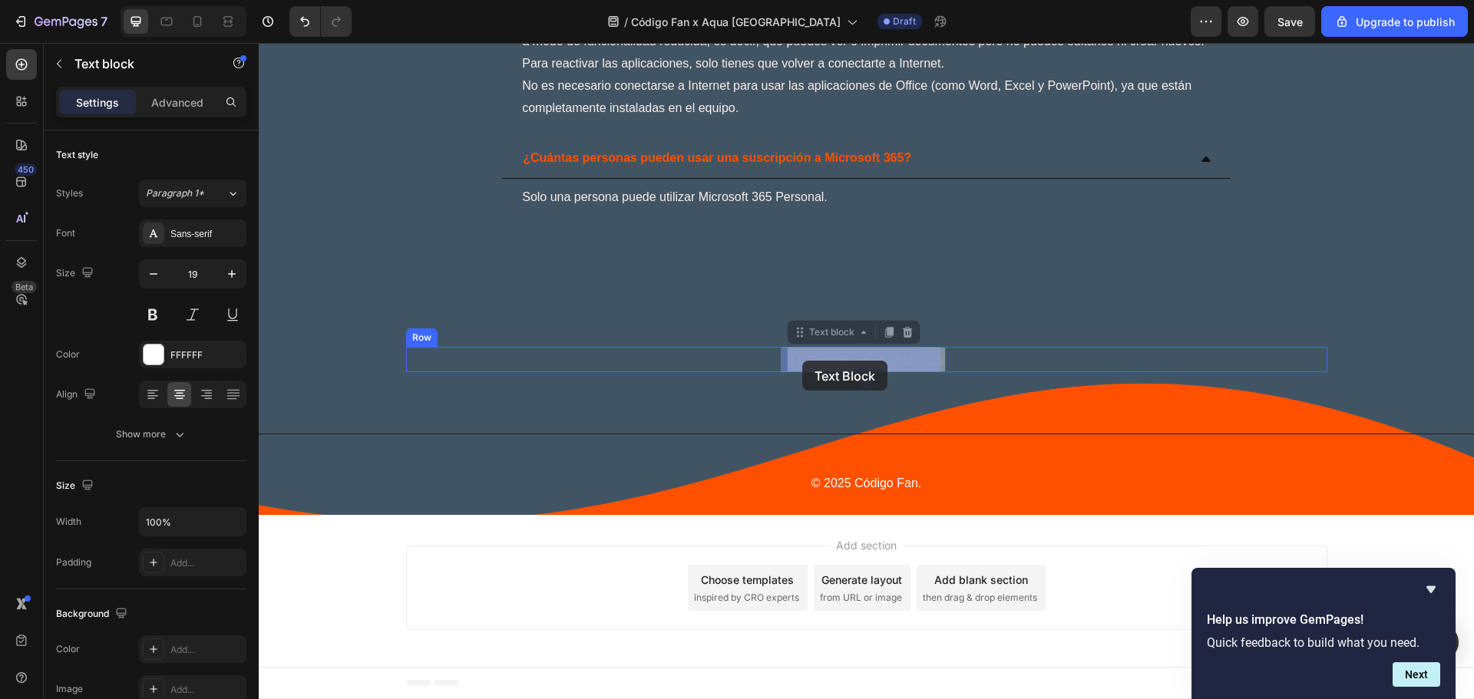
drag, startPoint x: 788, startPoint y: 359, endPoint x: 802, endPoint y: 361, distance: 13.9
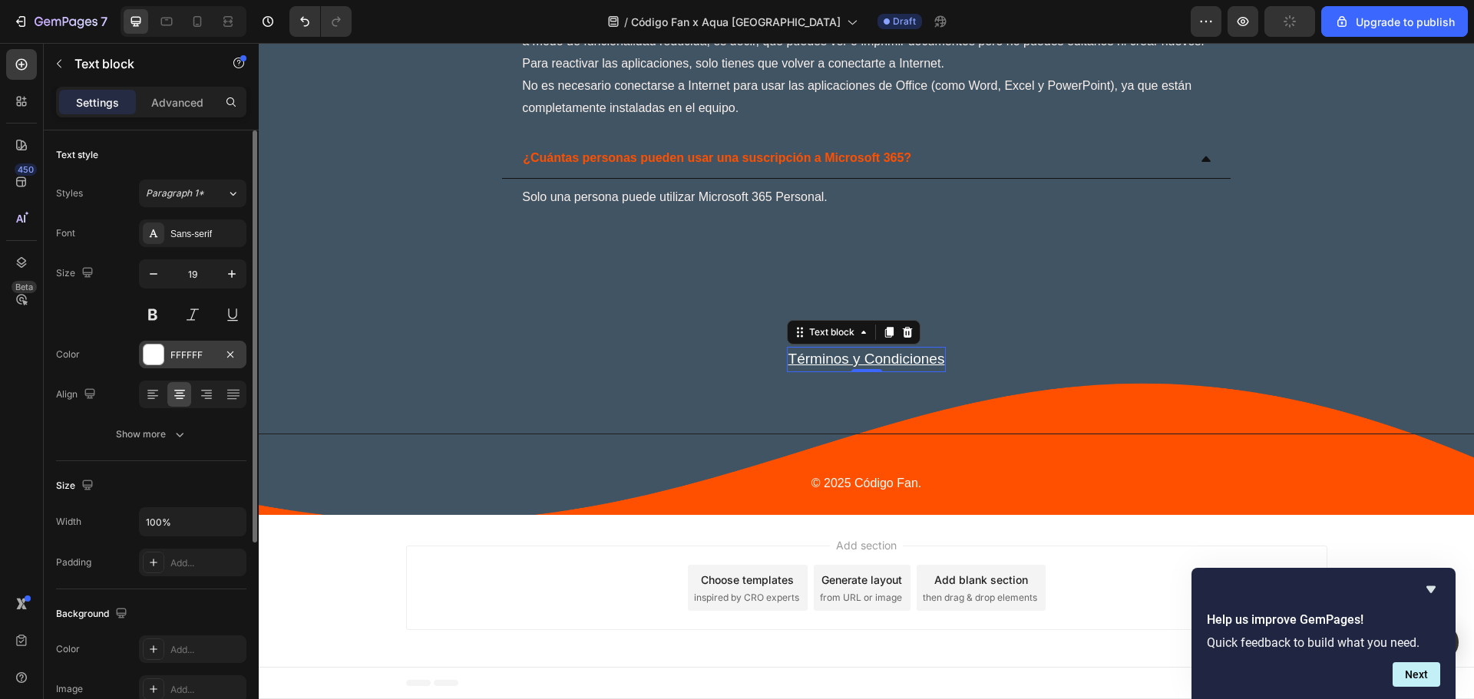
click at [164, 358] on div at bounding box center [153, 354] width 21 height 21
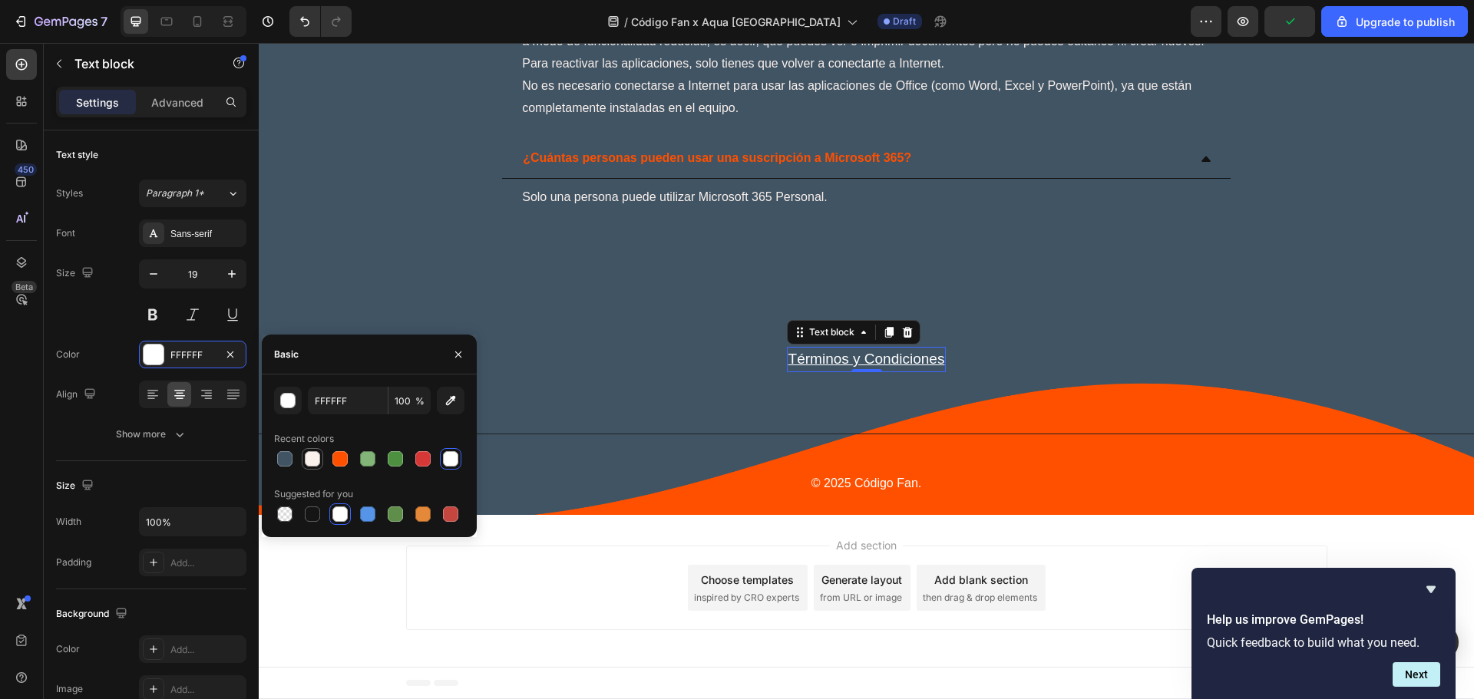
click at [307, 451] on div at bounding box center [312, 458] width 15 height 15
type input "FAF1ED"
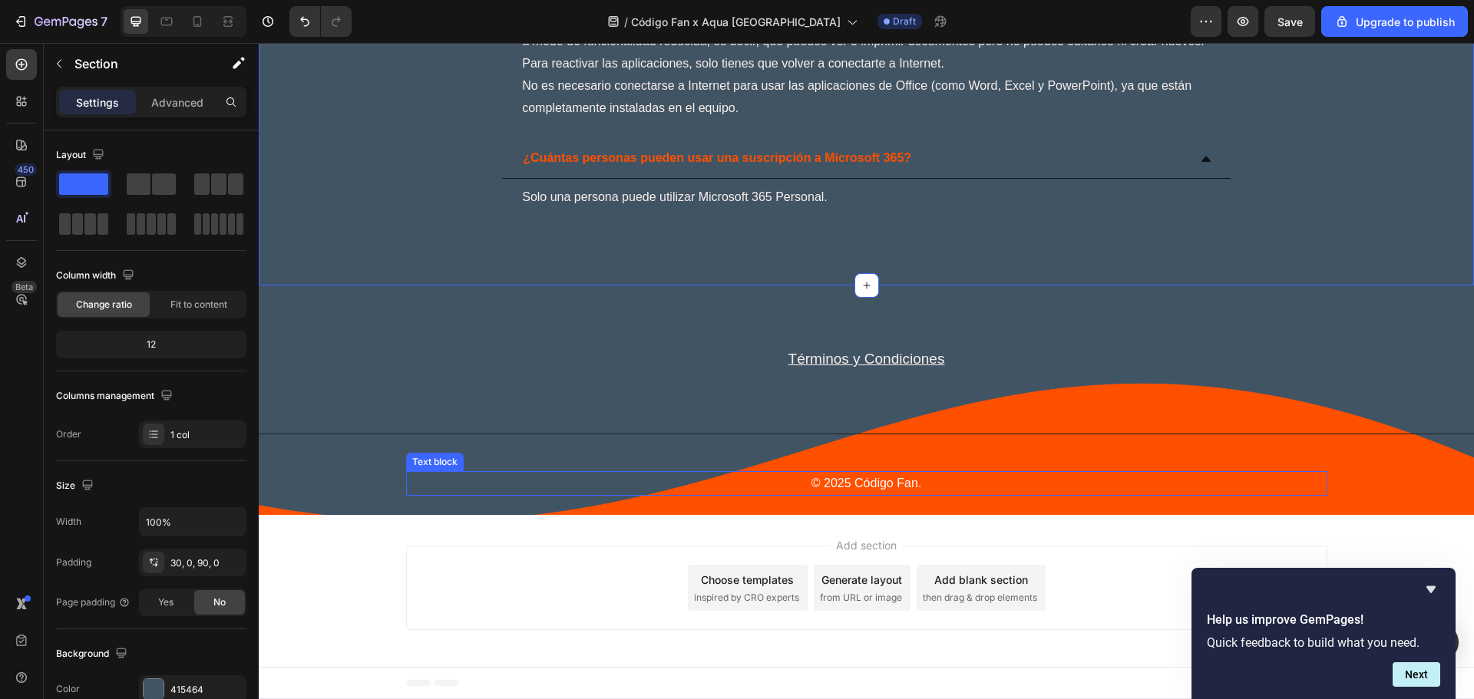
click at [854, 485] on p "© 2025 Código Fan." at bounding box center [867, 484] width 918 height 22
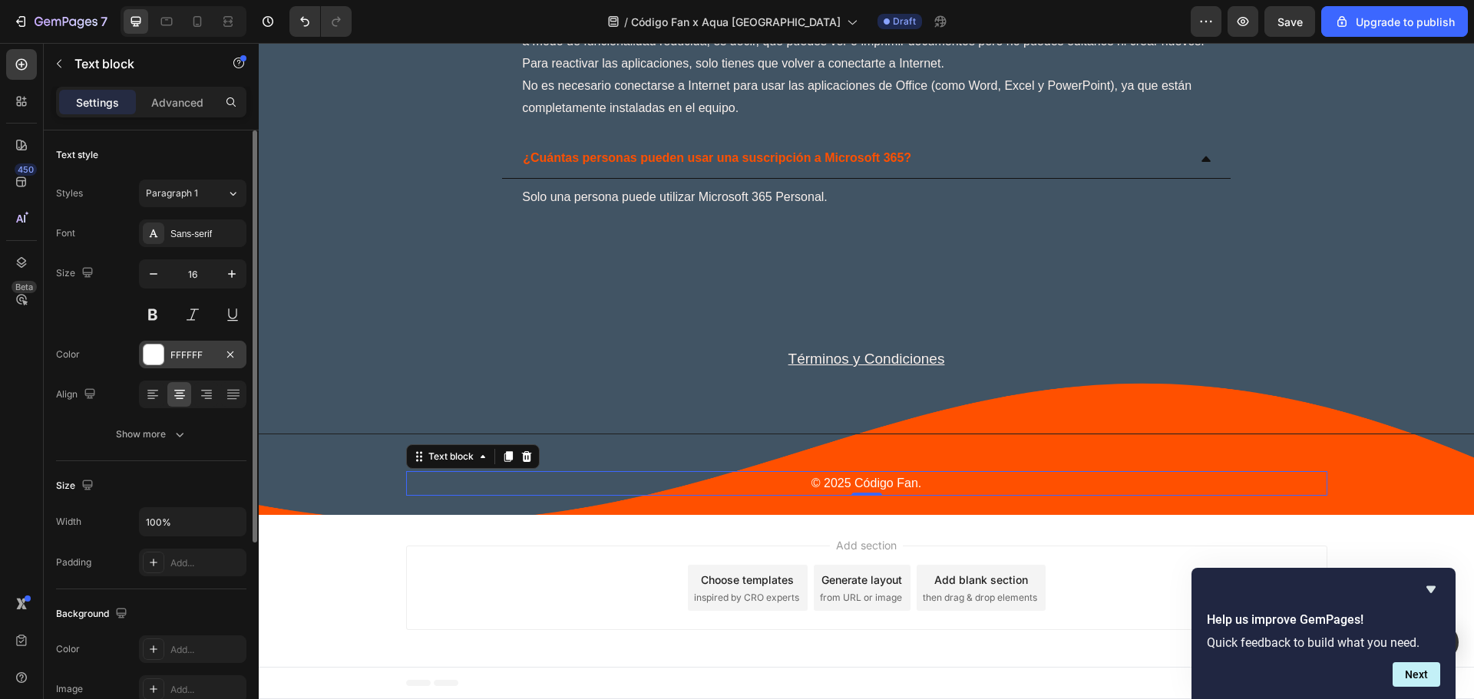
click at [156, 348] on div at bounding box center [154, 355] width 20 height 20
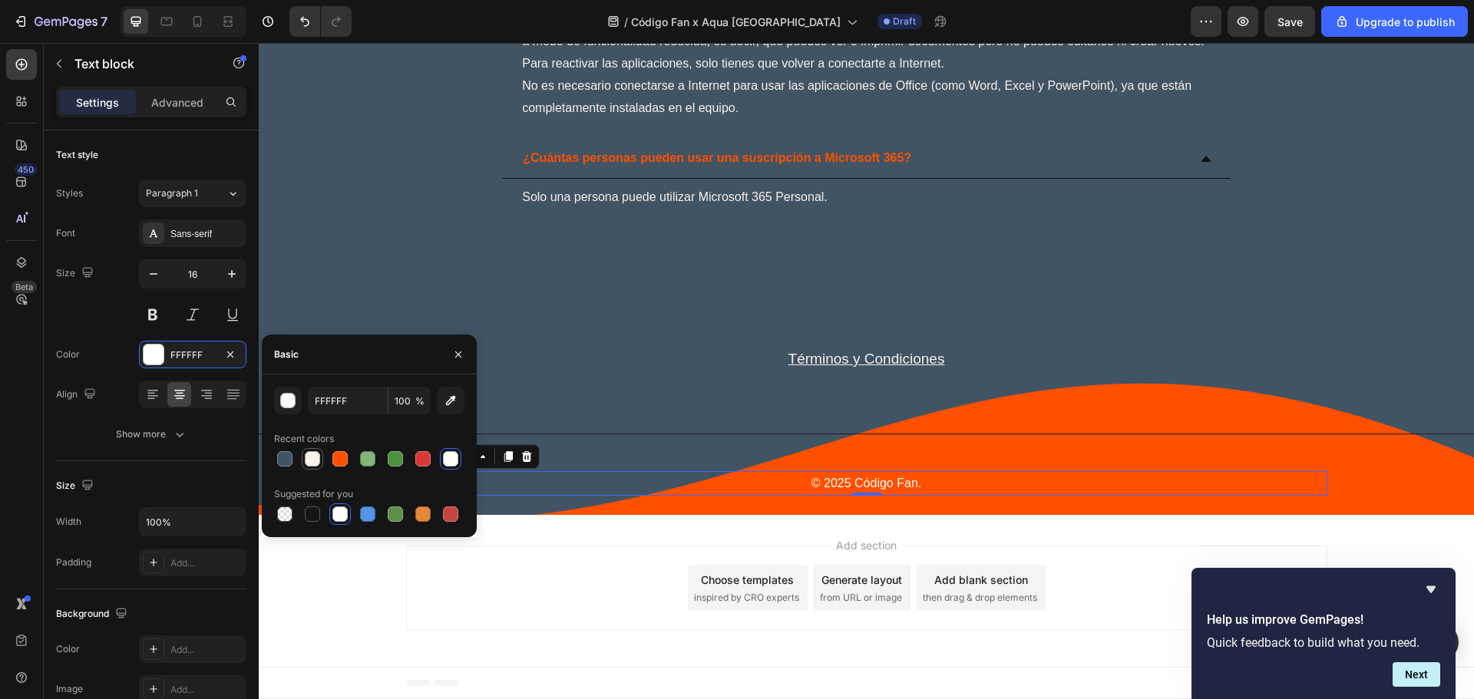
click at [310, 461] on div at bounding box center [312, 458] width 15 height 15
type input "FAF1ED"
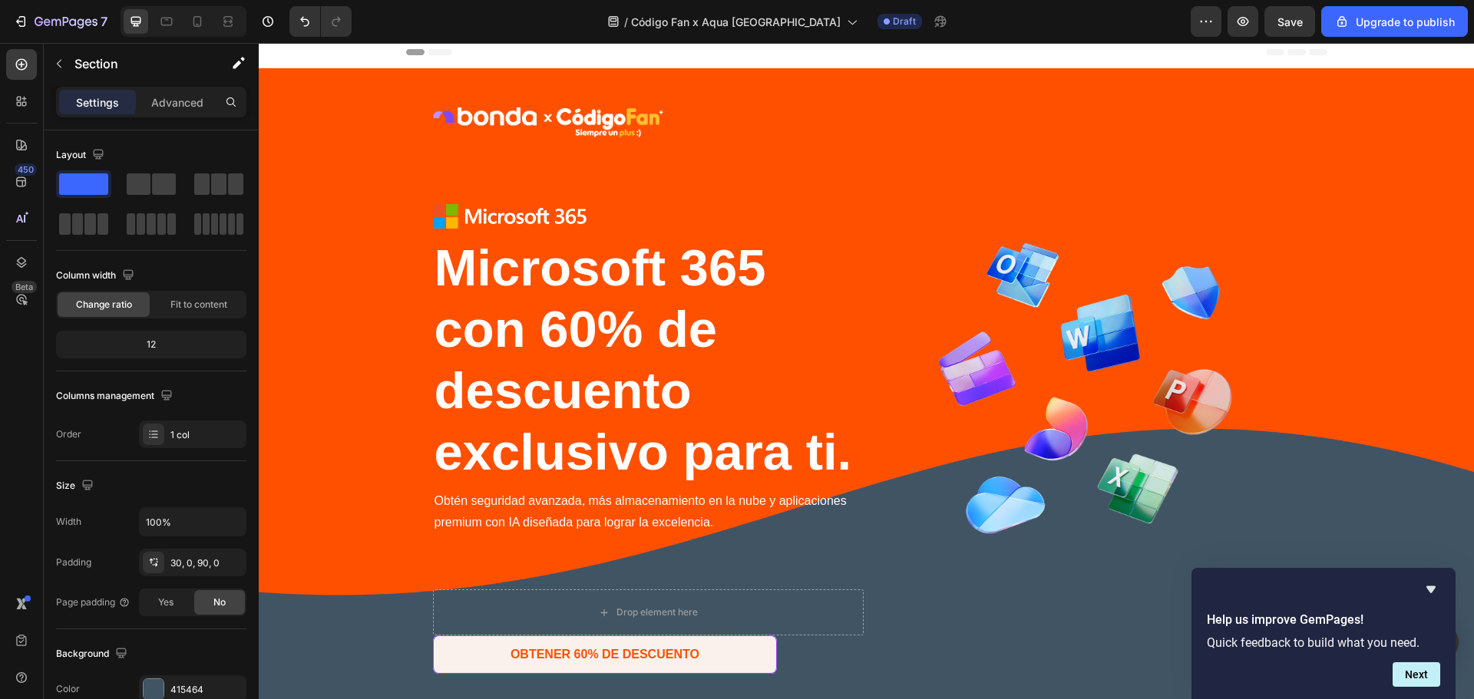
scroll to position [0, 0]
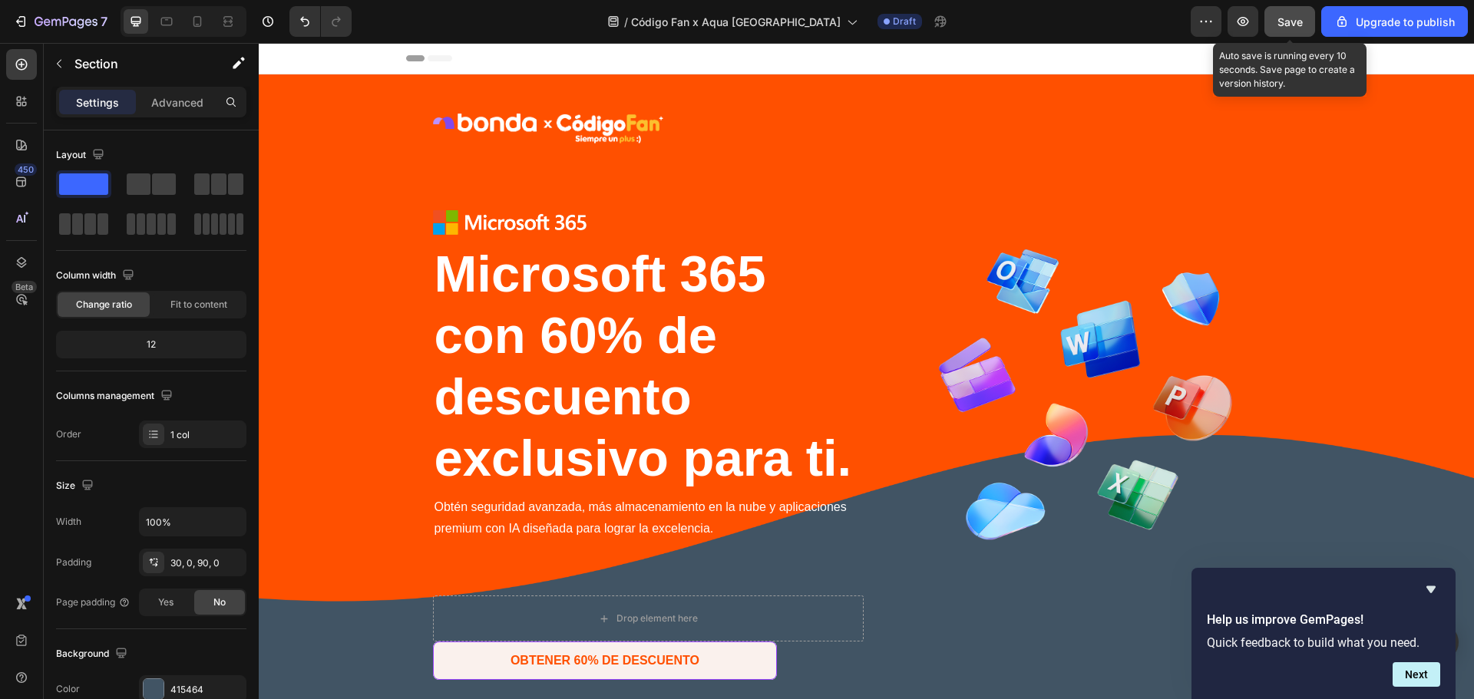
click at [1274, 29] on button "Save" at bounding box center [1289, 21] width 51 height 31
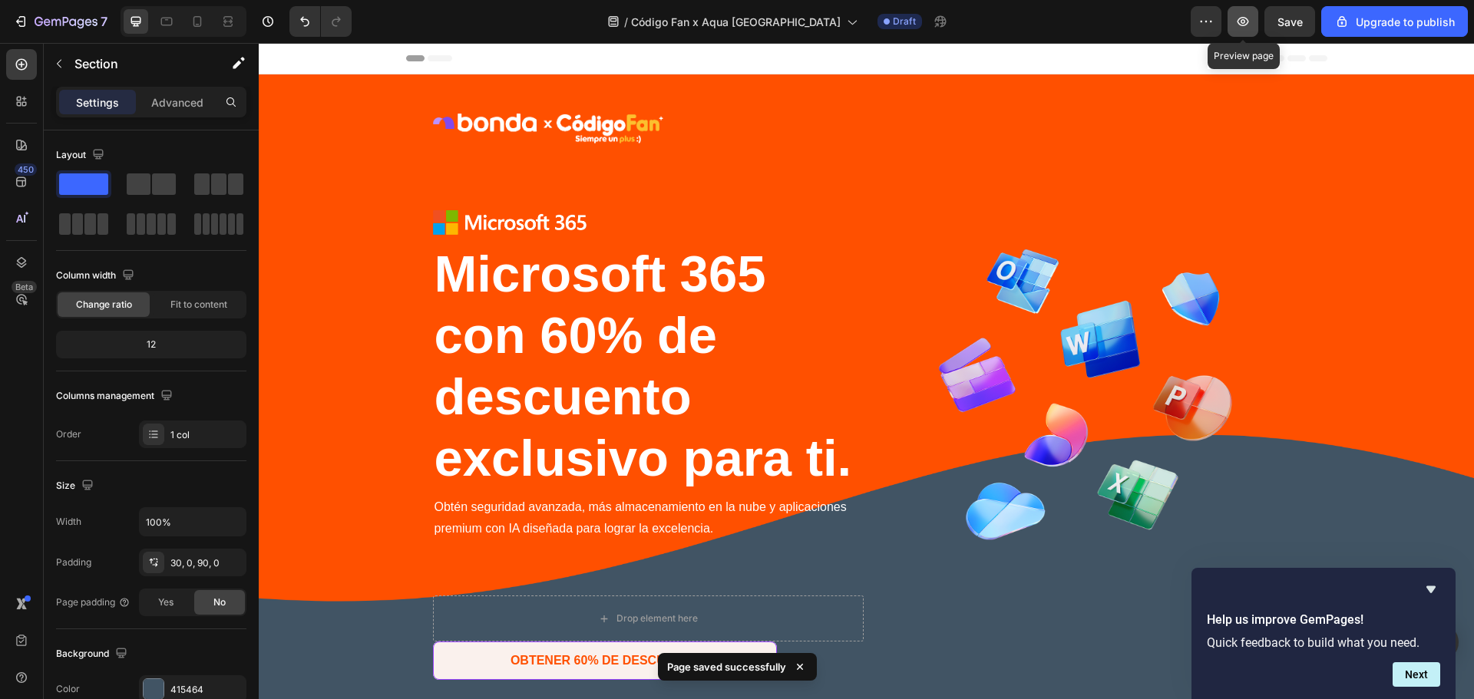
click at [1241, 20] on icon "button" at bounding box center [1242, 21] width 15 height 15
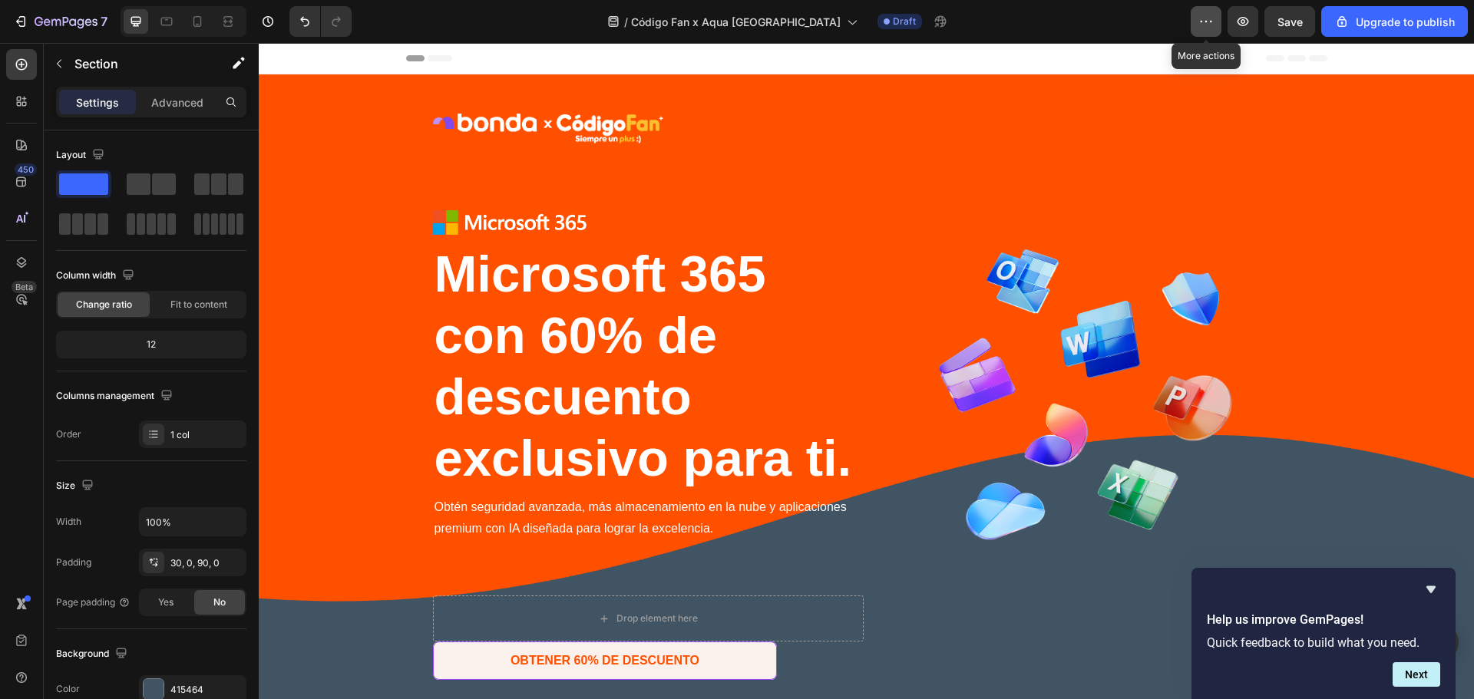
click at [1204, 14] on icon "button" at bounding box center [1205, 21] width 15 height 15
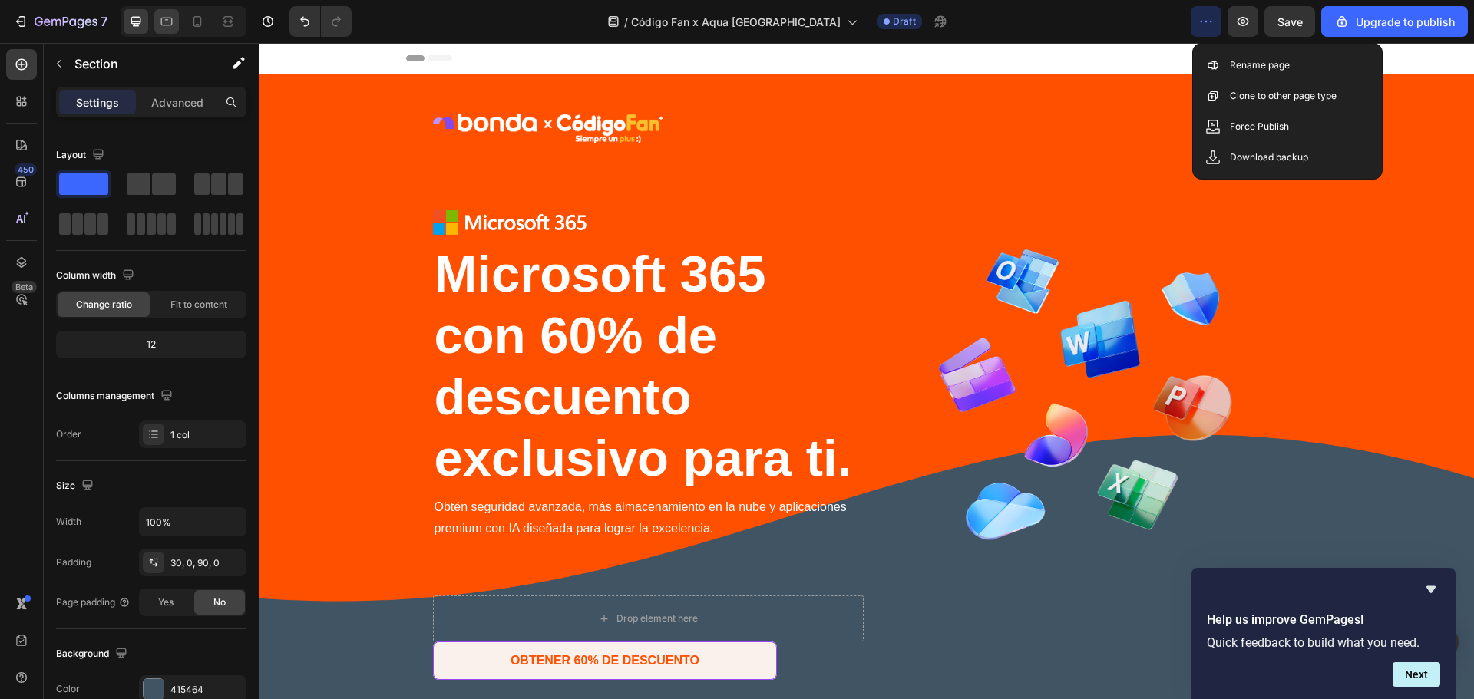
click at [167, 31] on div at bounding box center [166, 21] width 25 height 25
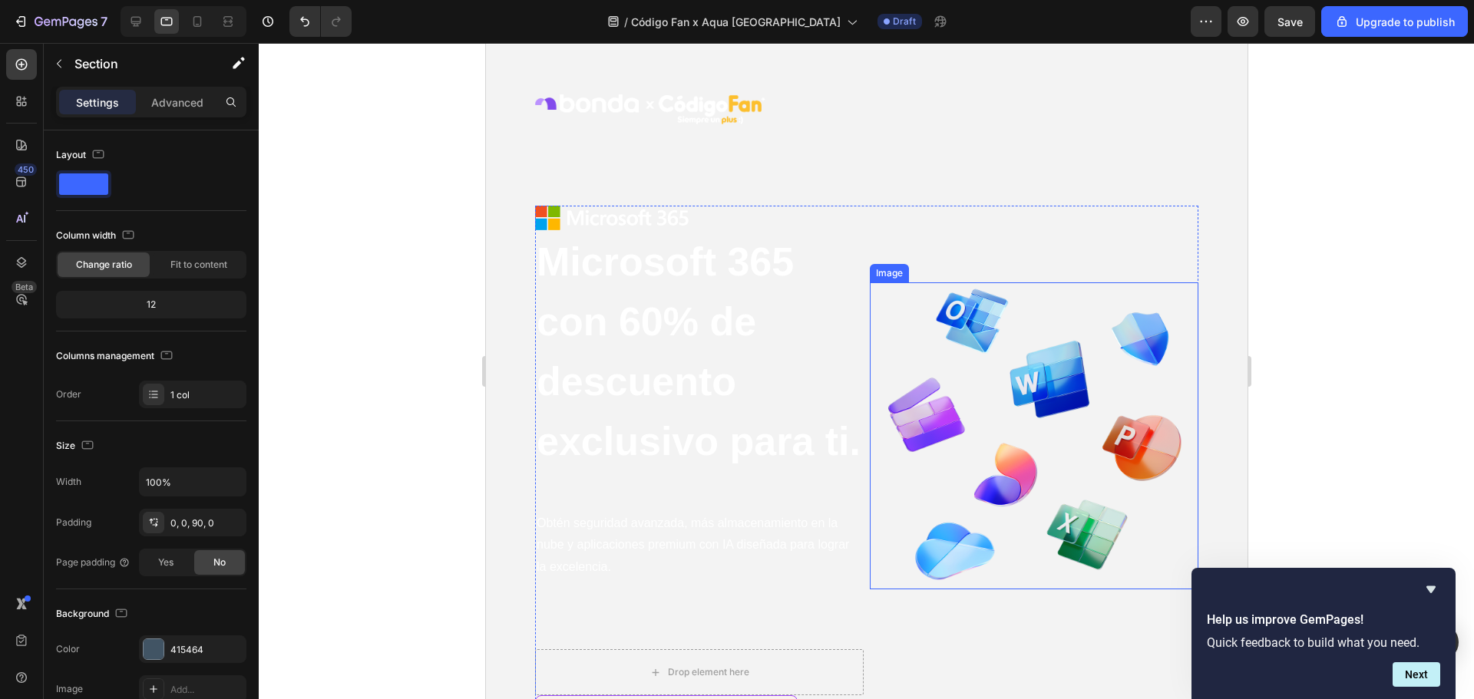
scroll to position [19, 0]
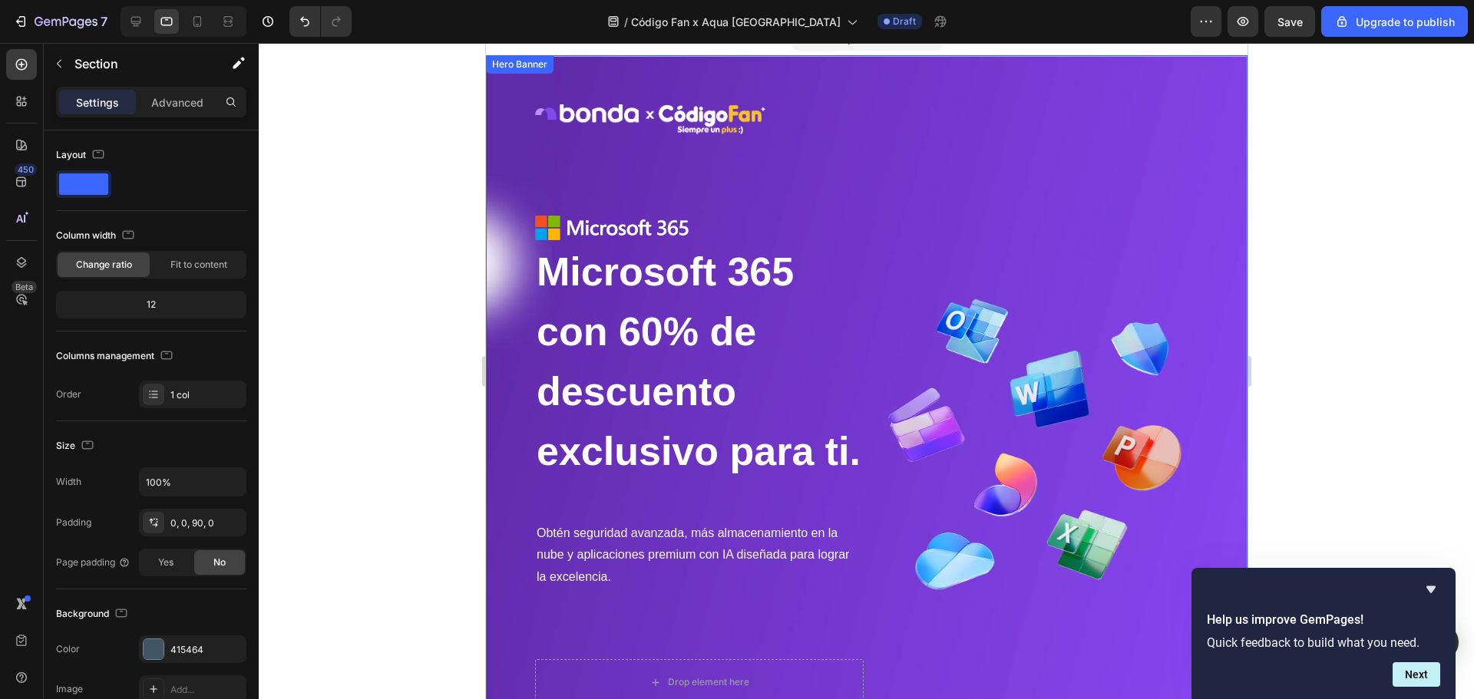
click at [504, 84] on div "Image Row Image Microsoft 365 con 60% de descuento exclusivo para ti. Heading M…" at bounding box center [865, 604] width 761 height 1098
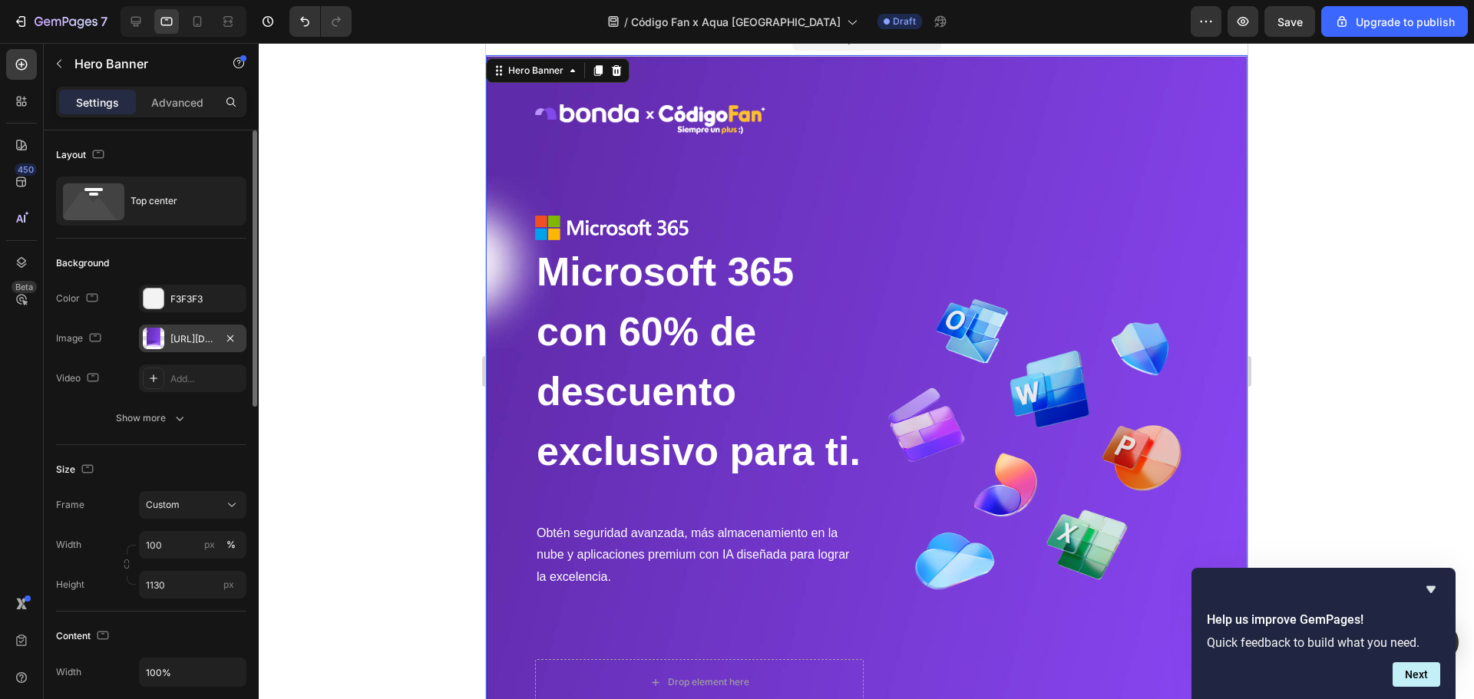
click at [180, 343] on div "[URL][DOMAIN_NAME]" at bounding box center [192, 339] width 45 height 14
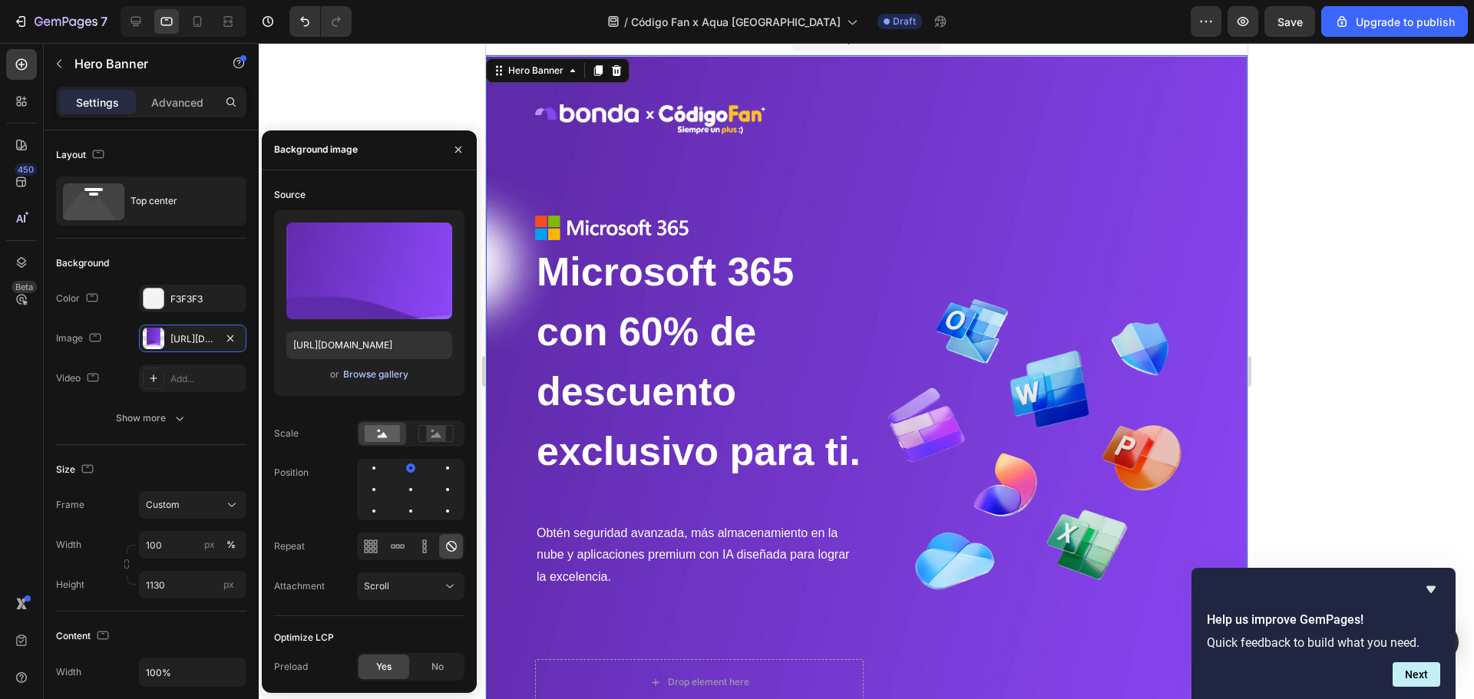
click at [388, 376] on div "Browse gallery" at bounding box center [375, 375] width 65 height 14
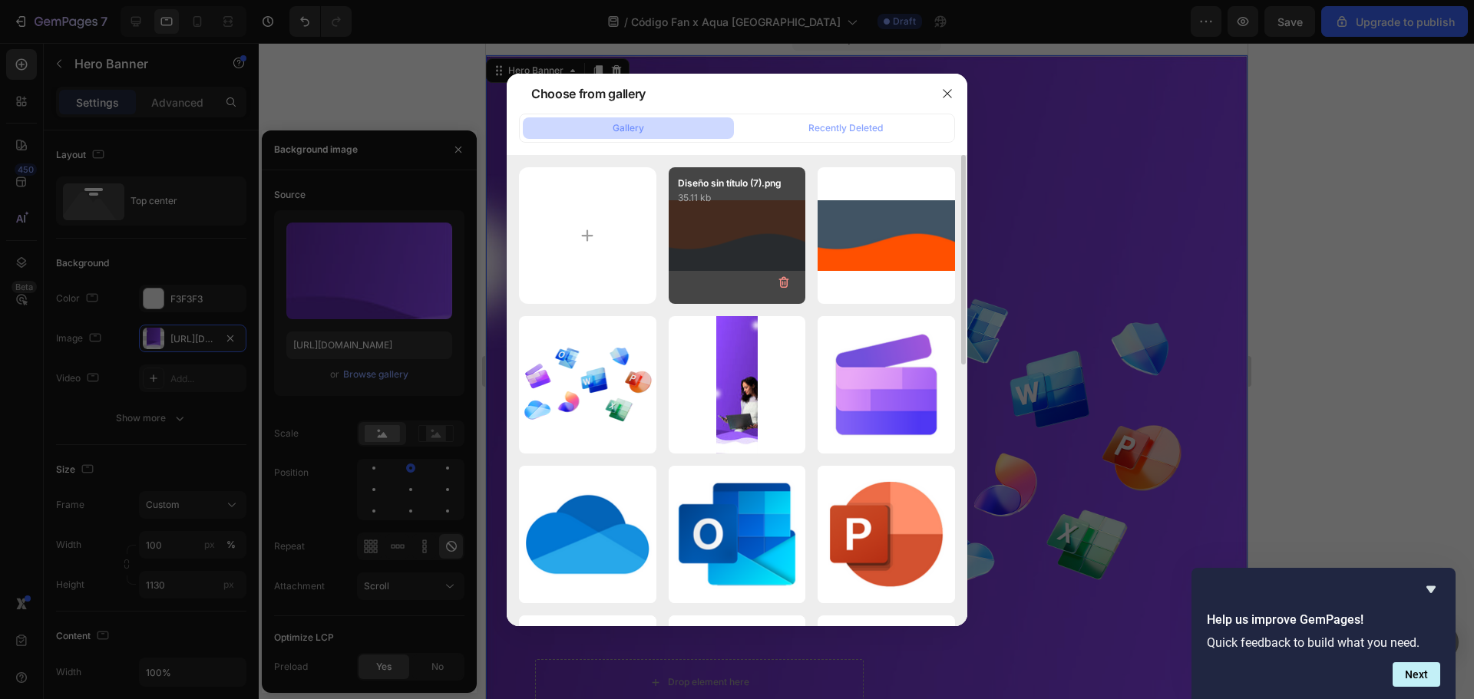
click at [766, 249] on div "Diseño sin título (7).png 35.11 kb" at bounding box center [737, 235] width 137 height 137
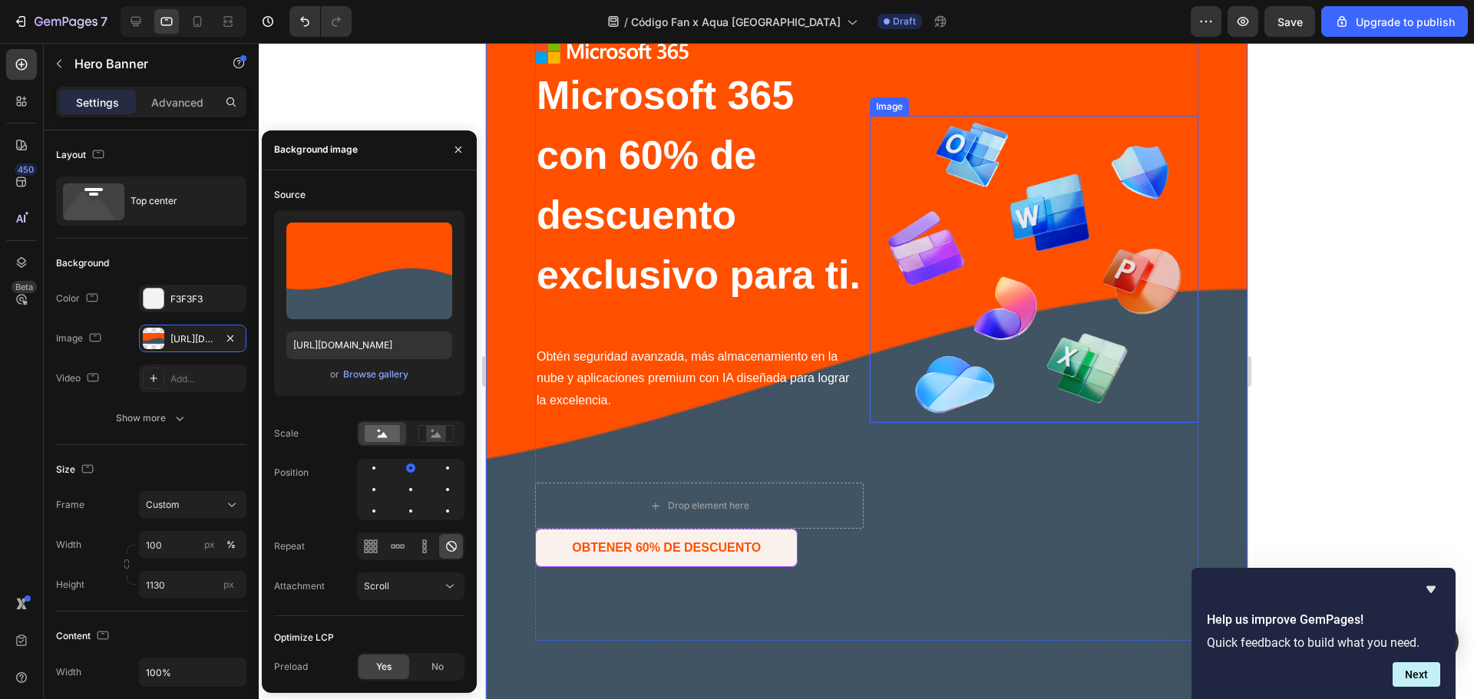
scroll to position [205, 0]
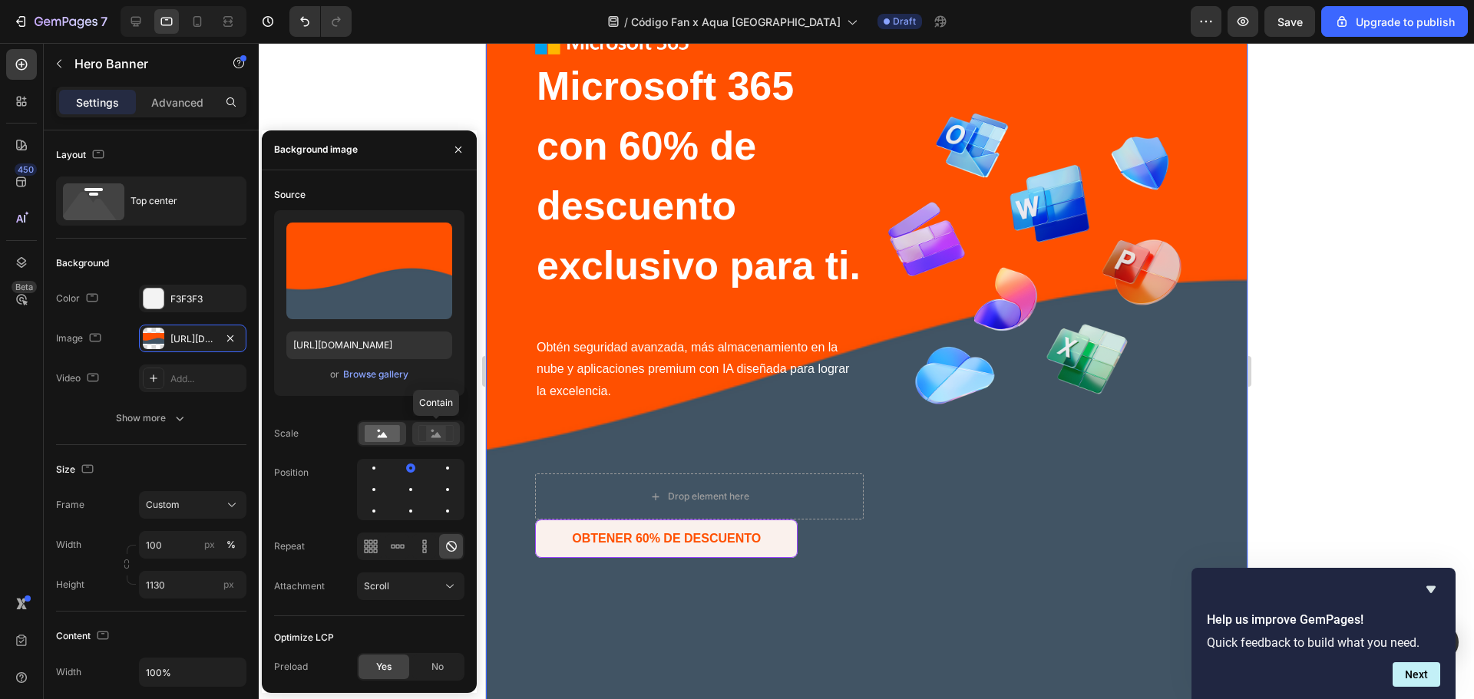
click at [430, 440] on rect at bounding box center [436, 433] width 20 height 15
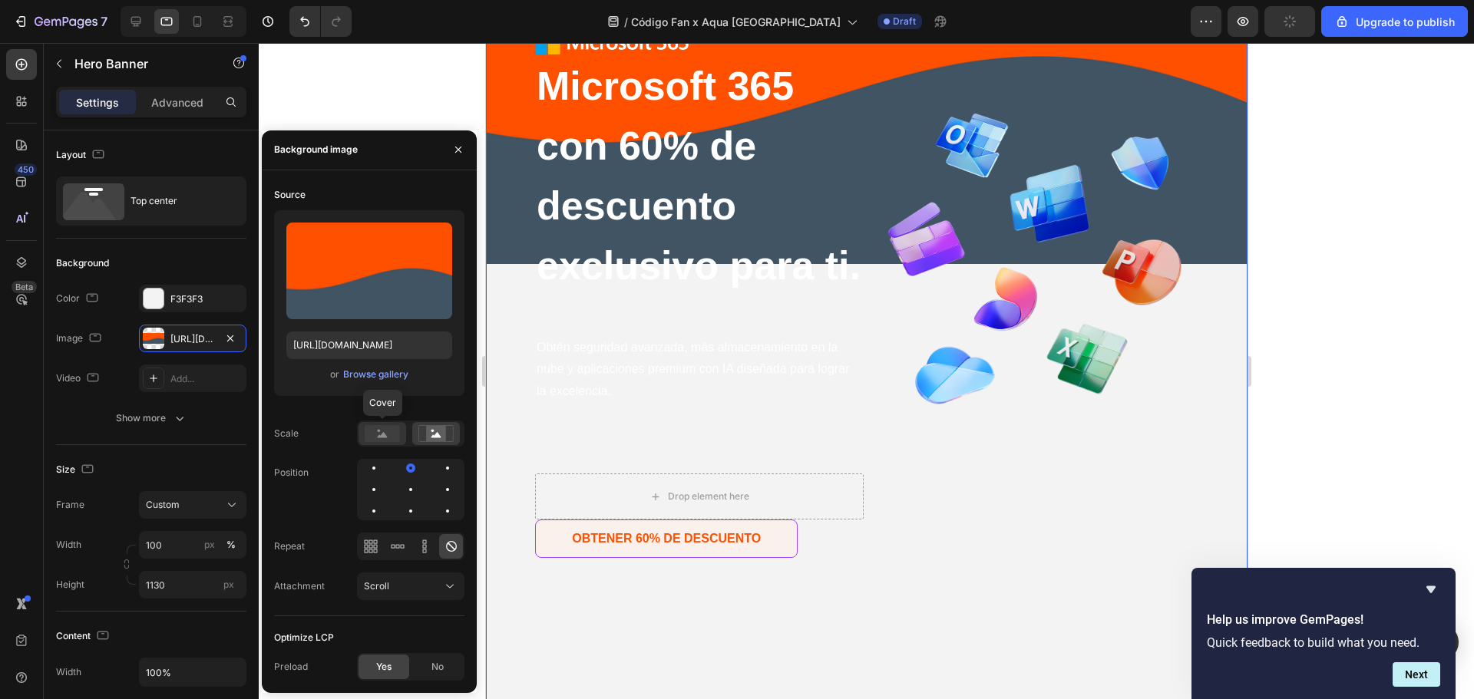
click at [385, 434] on icon at bounding box center [383, 434] width 10 height 5
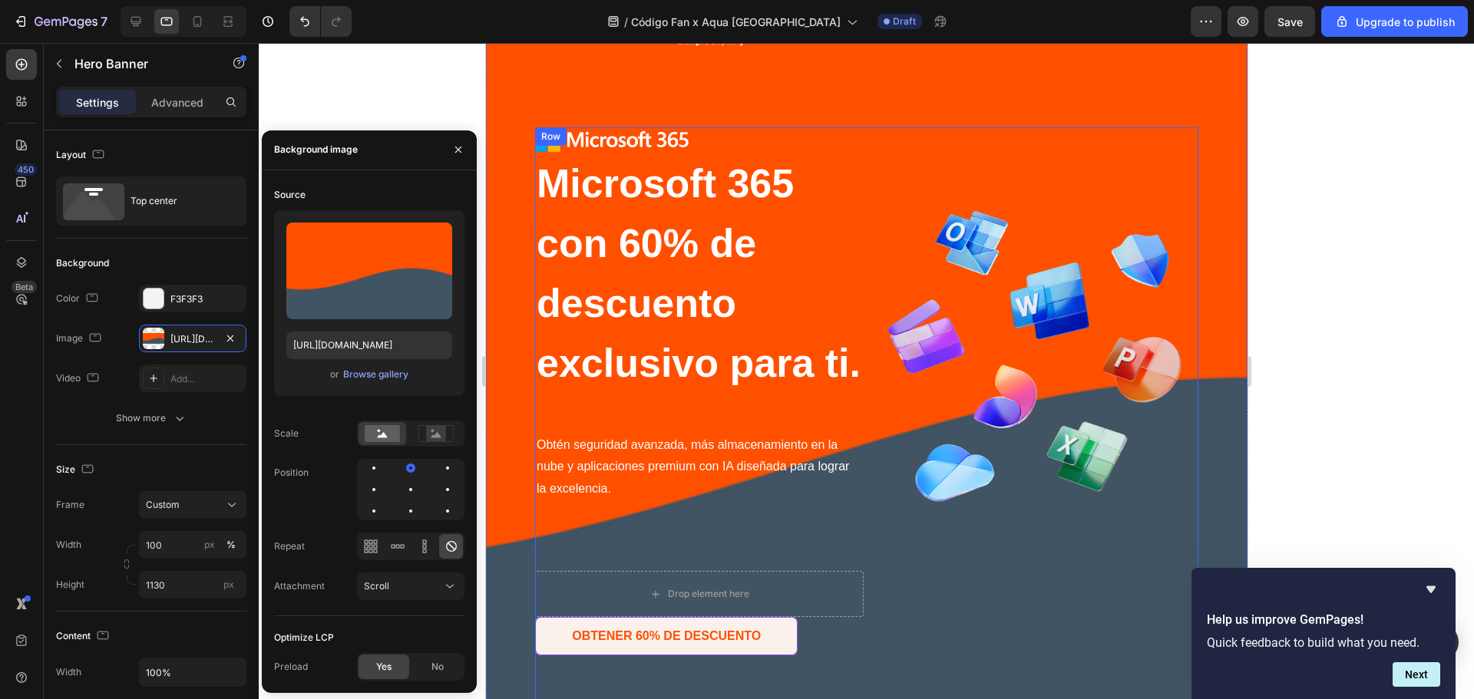
scroll to position [0, 0]
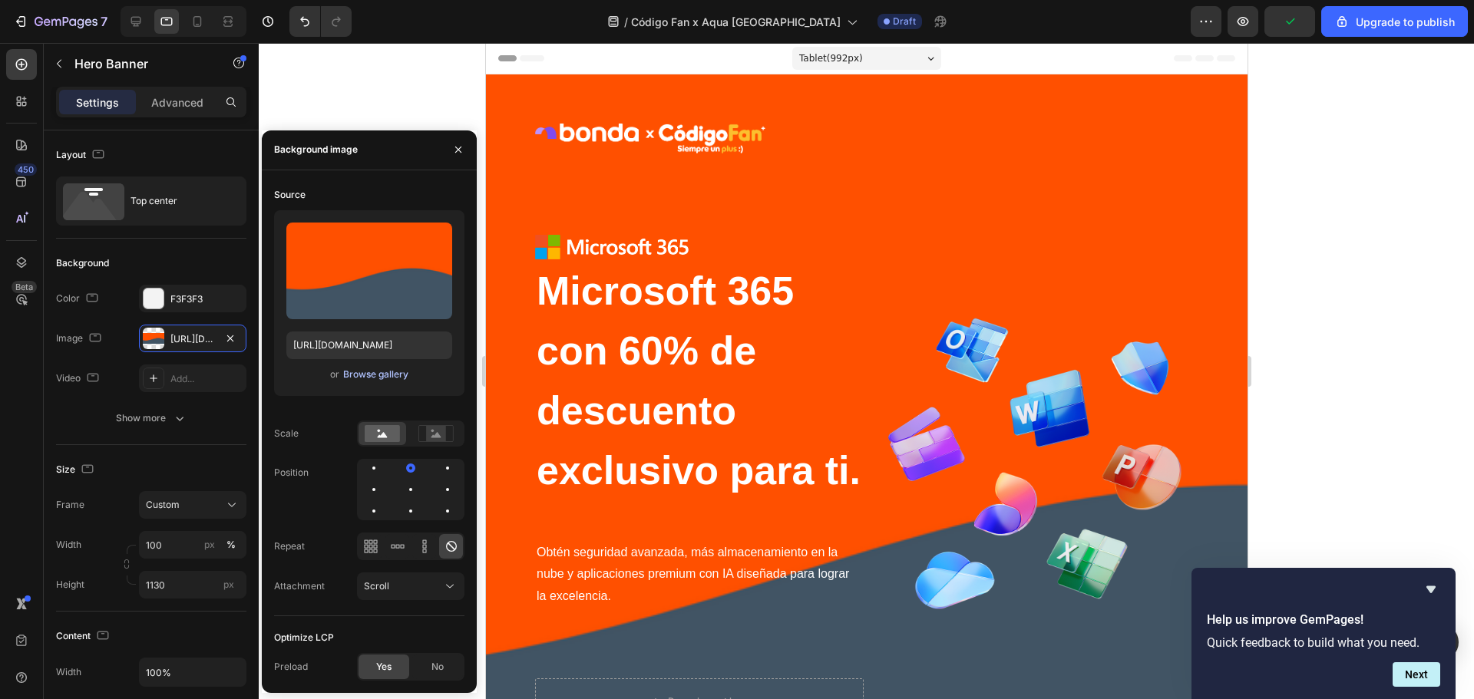
click at [384, 369] on div "Browse gallery" at bounding box center [375, 375] width 65 height 14
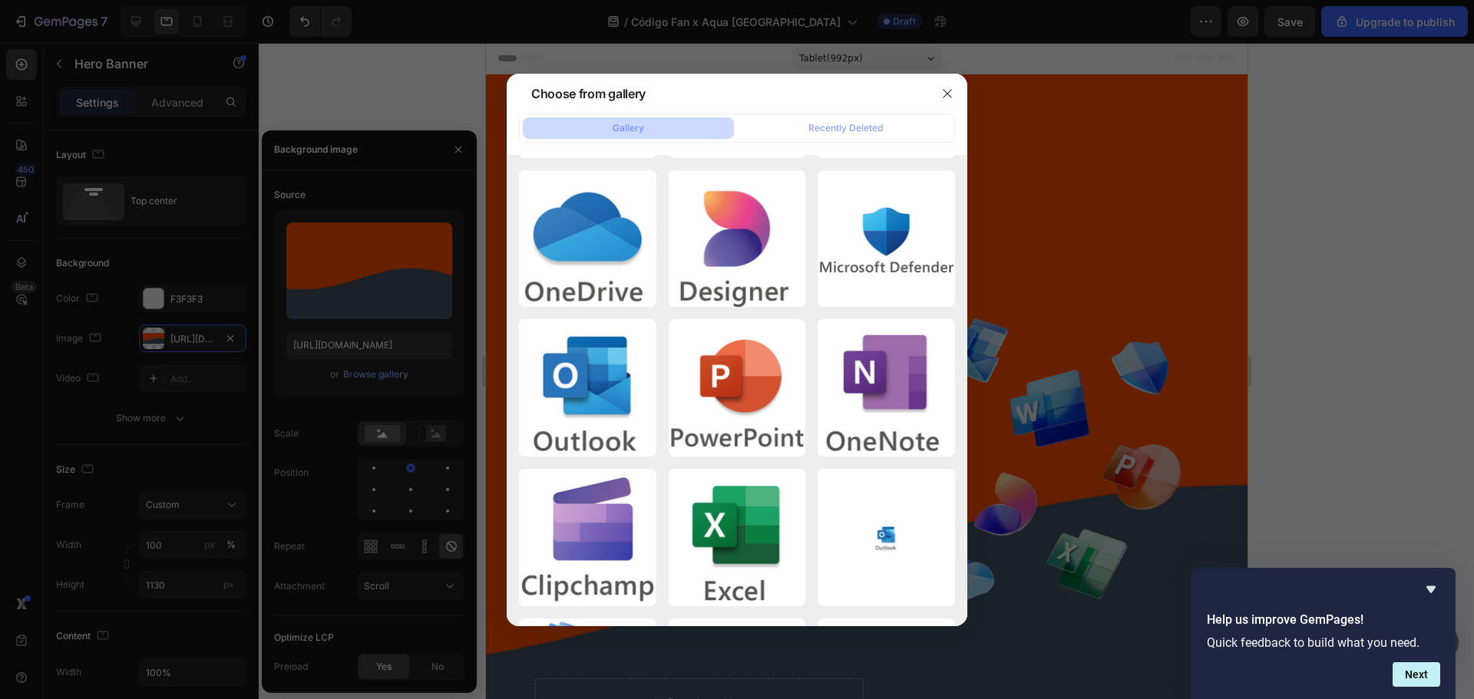
scroll to position [1334, 0]
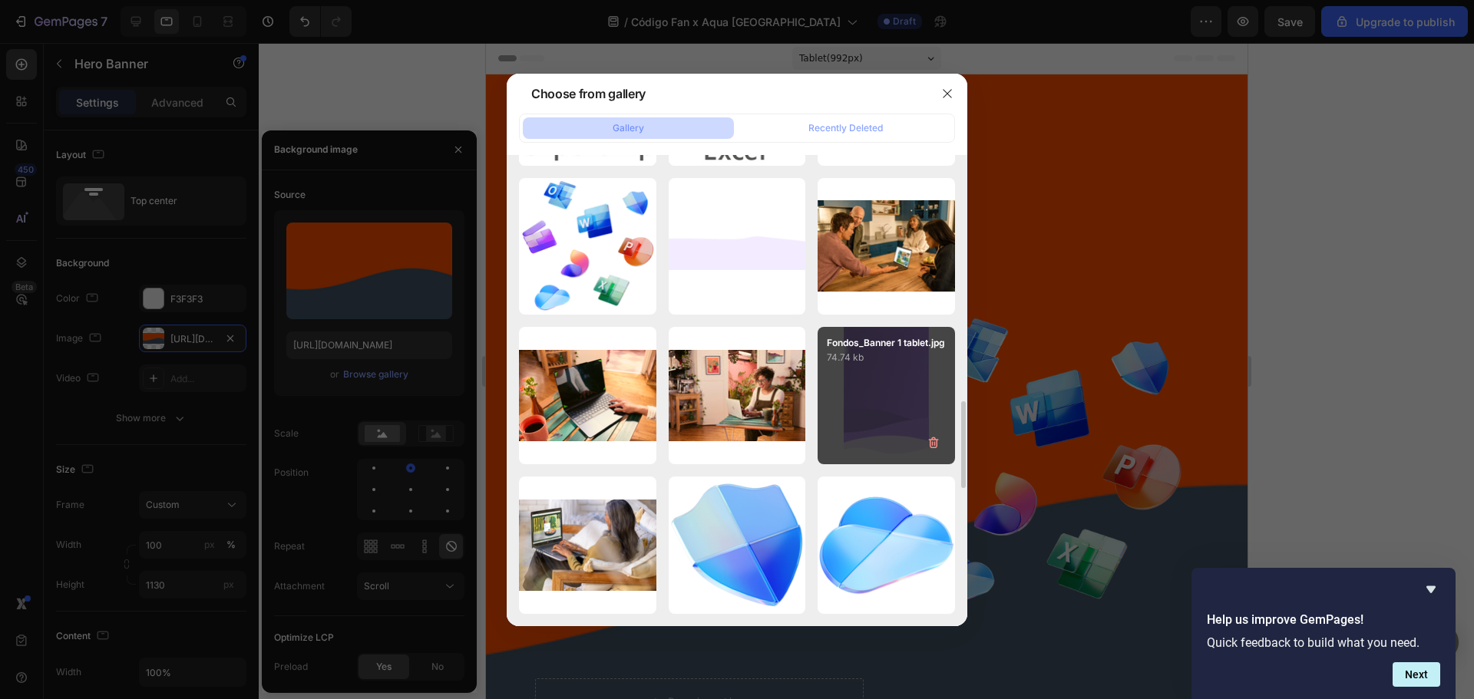
click at [900, 365] on p "74.74 kb" at bounding box center [886, 357] width 119 height 15
type input "[URL][DOMAIN_NAME]"
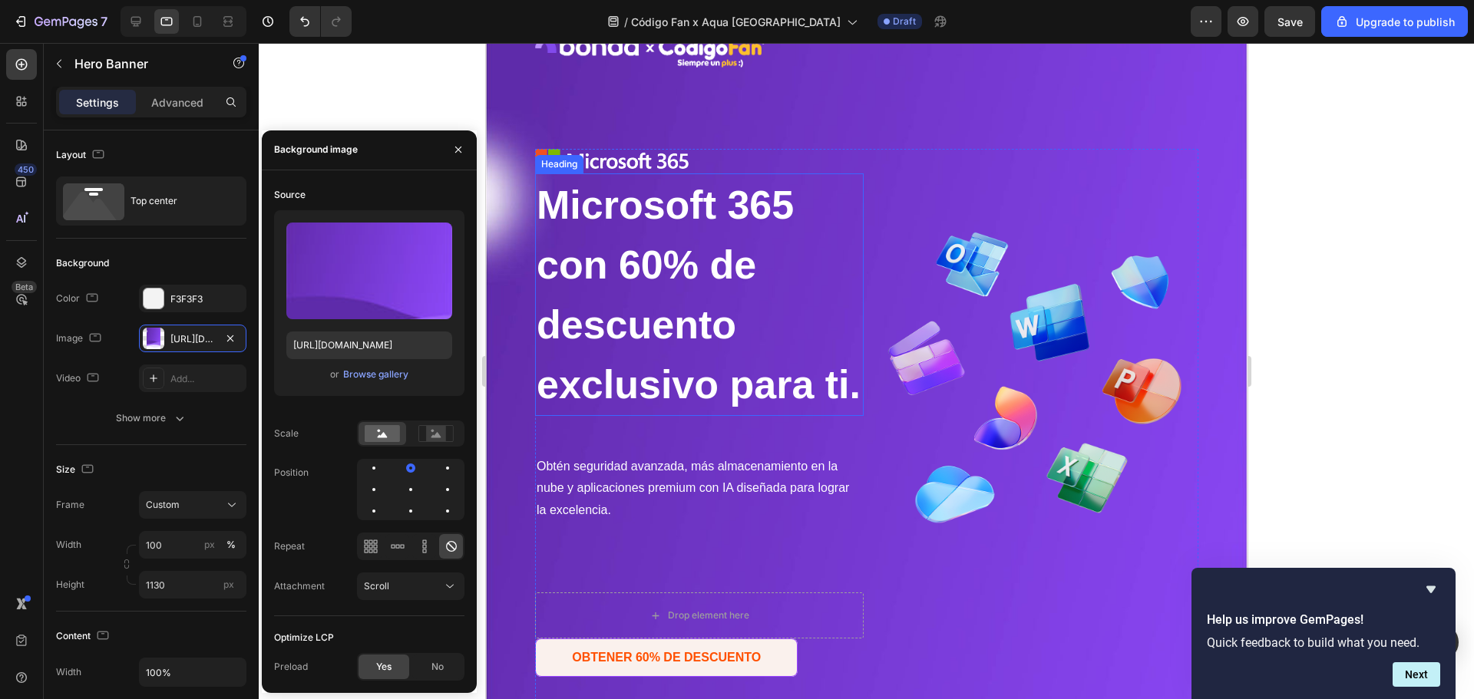
scroll to position [307, 0]
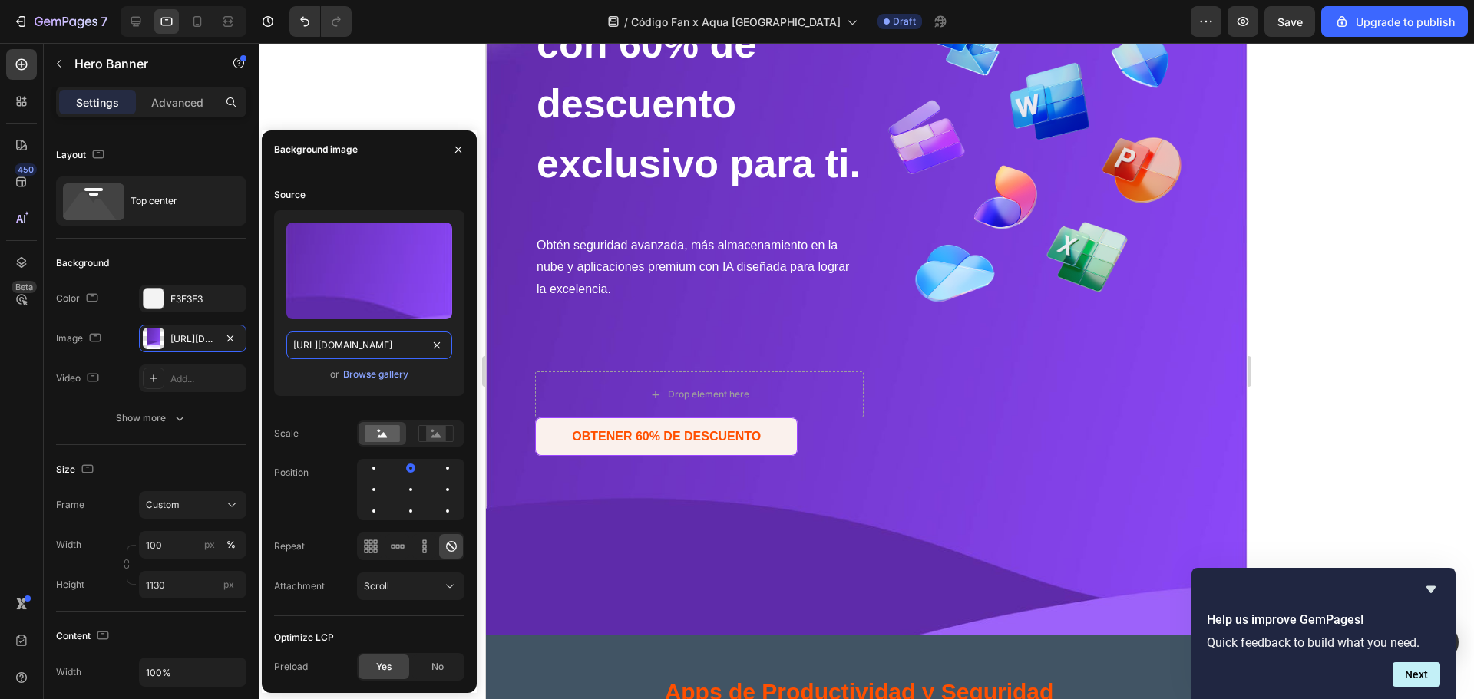
click at [370, 342] on input "[URL][DOMAIN_NAME]" at bounding box center [369, 346] width 166 height 28
click at [385, 375] on div "Browse gallery" at bounding box center [375, 375] width 65 height 14
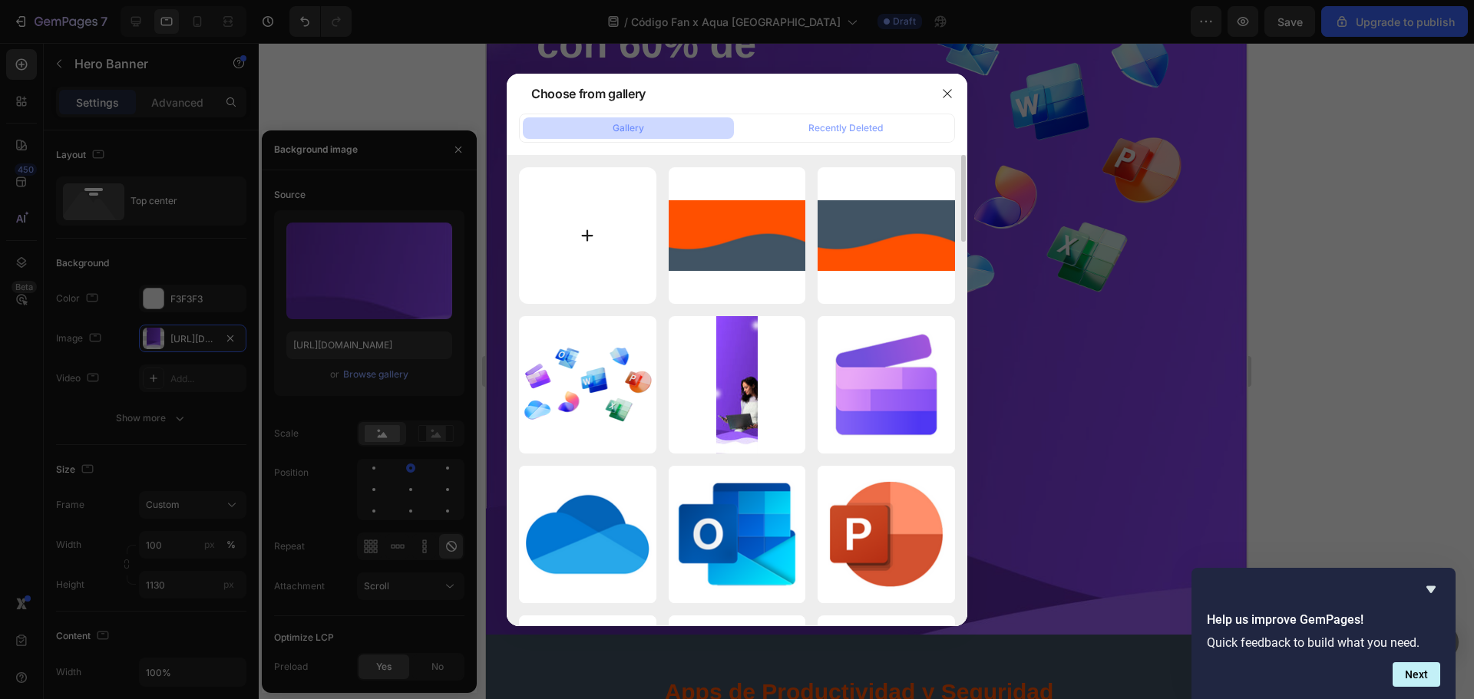
click at [558, 226] on input "file" at bounding box center [587, 235] width 137 height 137
type input "C:\fakepath\Diseño sin título (8).png"
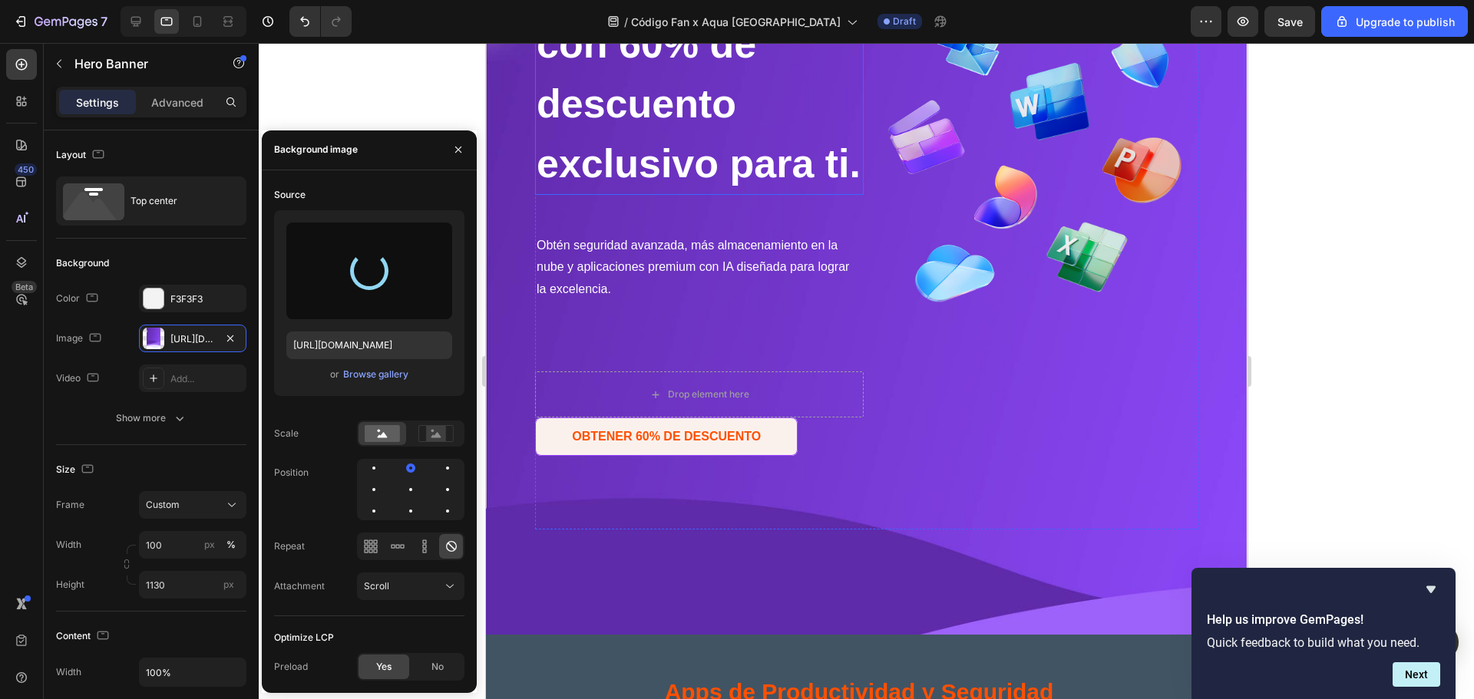
type input "[URL][DOMAIN_NAME]"
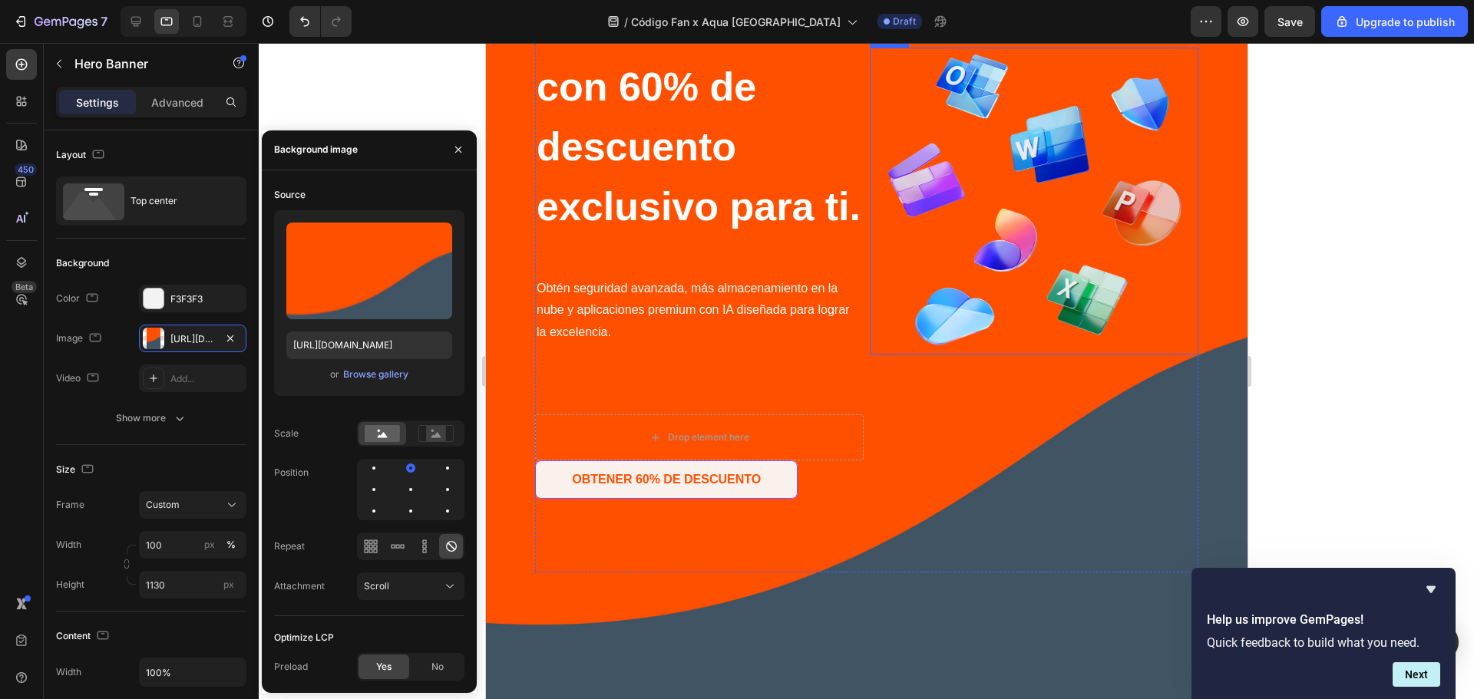
scroll to position [409, 0]
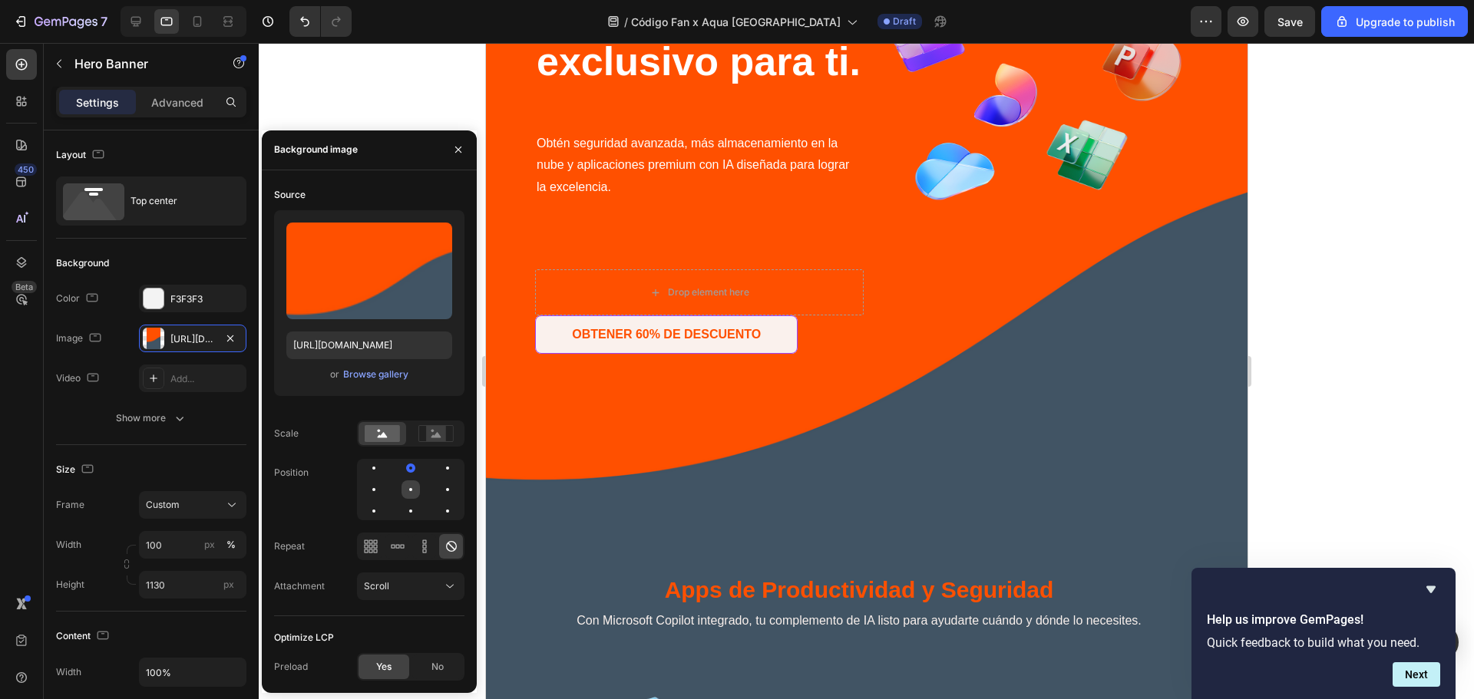
click at [409, 493] on div at bounding box center [410, 490] width 18 height 18
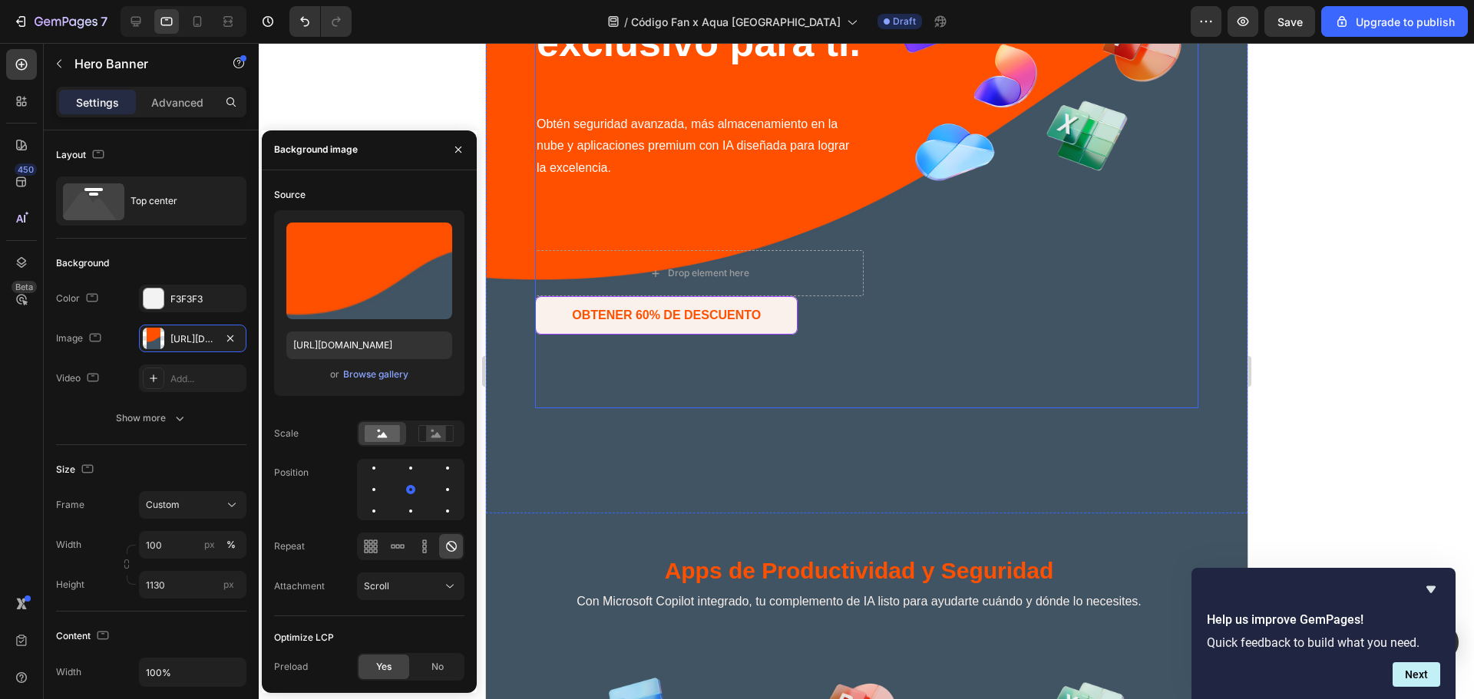
scroll to position [512, 0]
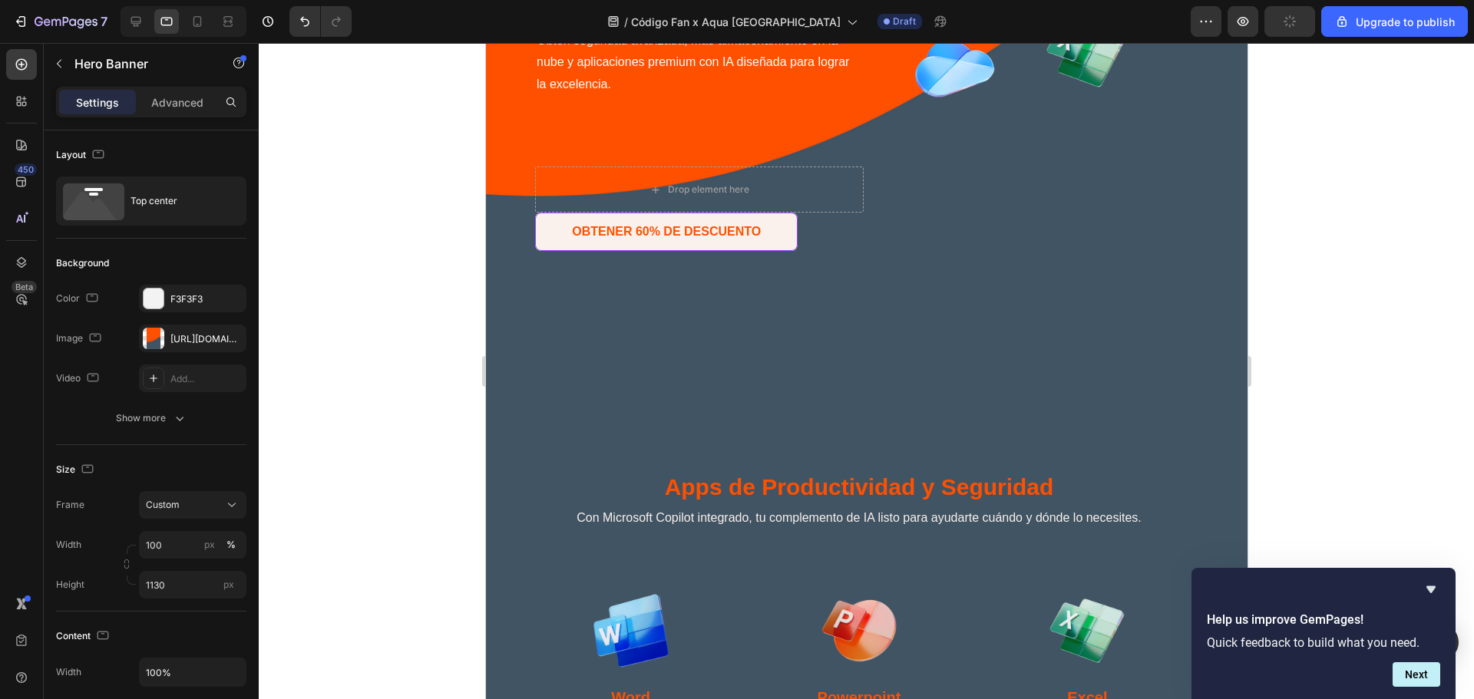
click at [1409, 269] on div at bounding box center [866, 371] width 1215 height 656
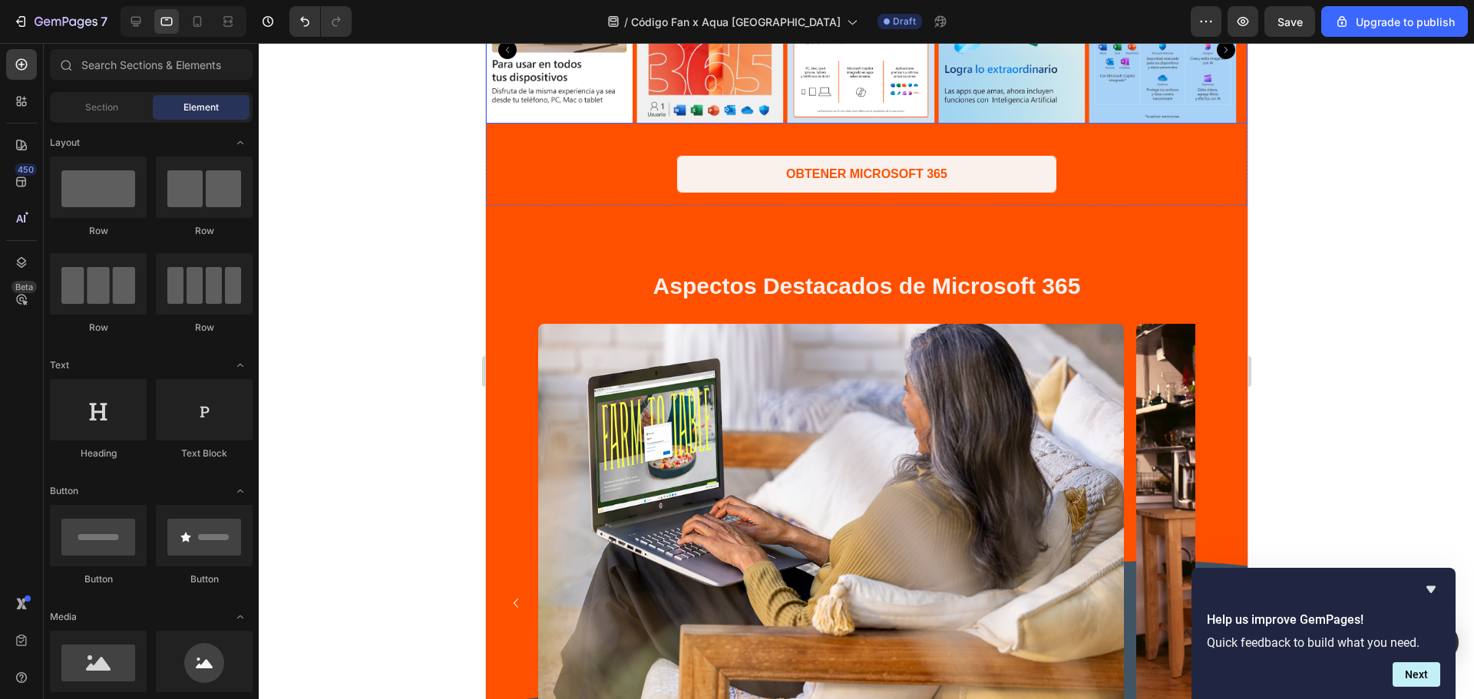
scroll to position [2251, 0]
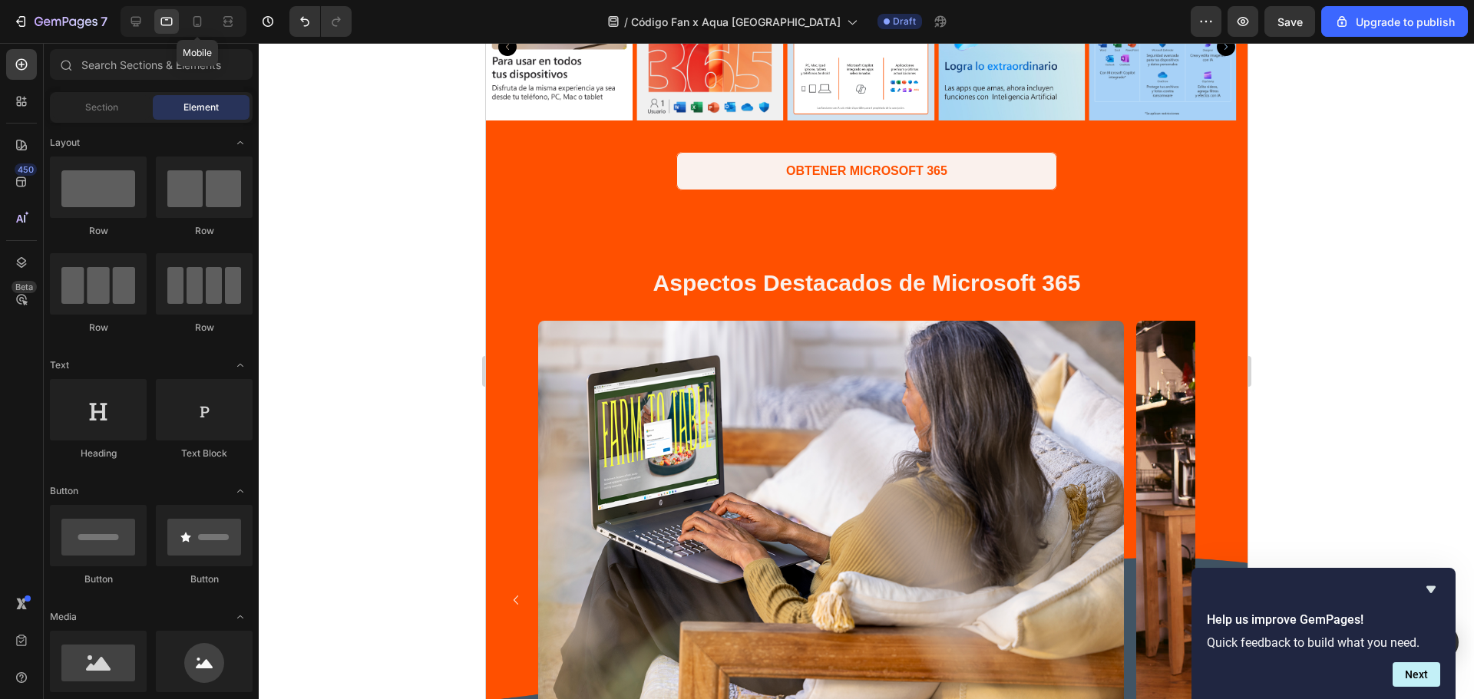
drag, startPoint x: 193, startPoint y: 21, endPoint x: 455, endPoint y: 112, distance: 277.0
click at [193, 21] on icon at bounding box center [197, 21] width 8 height 11
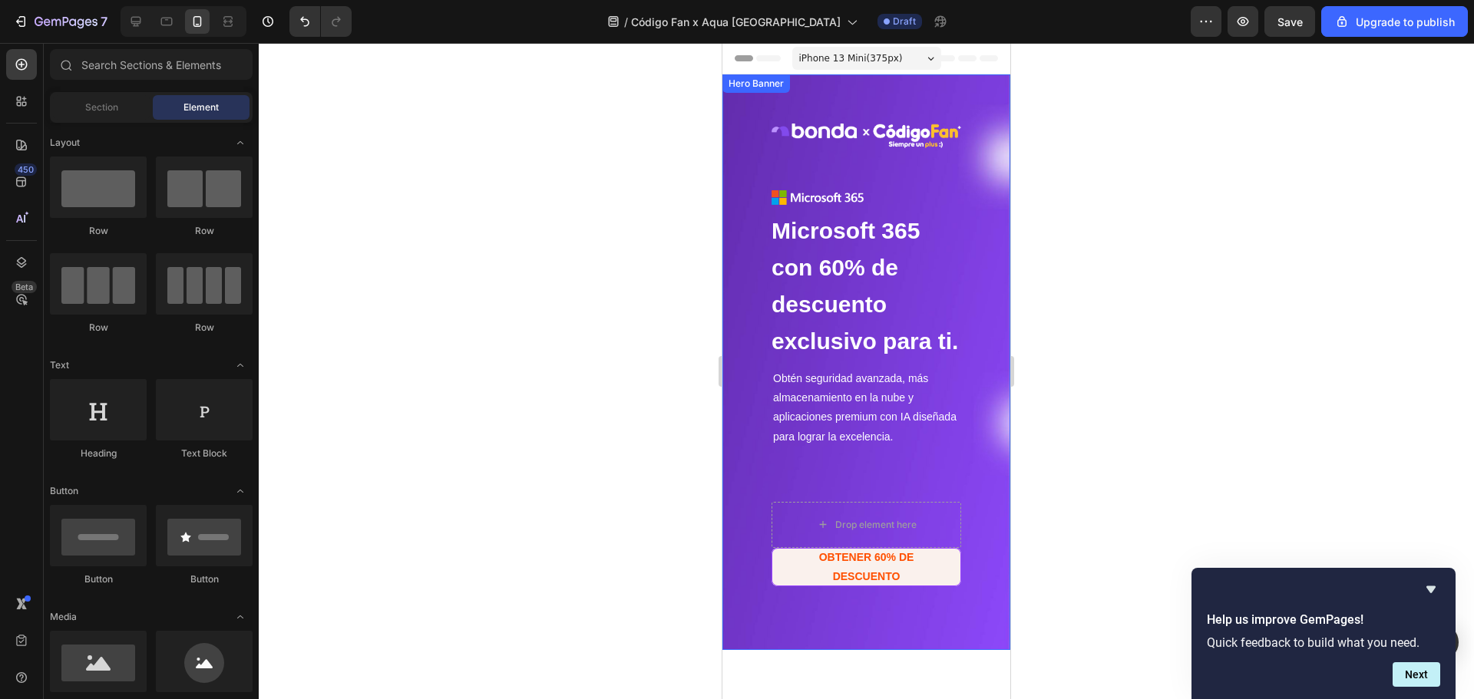
click at [733, 124] on div "Image Row Image Microsoft 365 con 60% de descuento exclusivo para ti. Heading M…" at bounding box center [866, 418] width 288 height 689
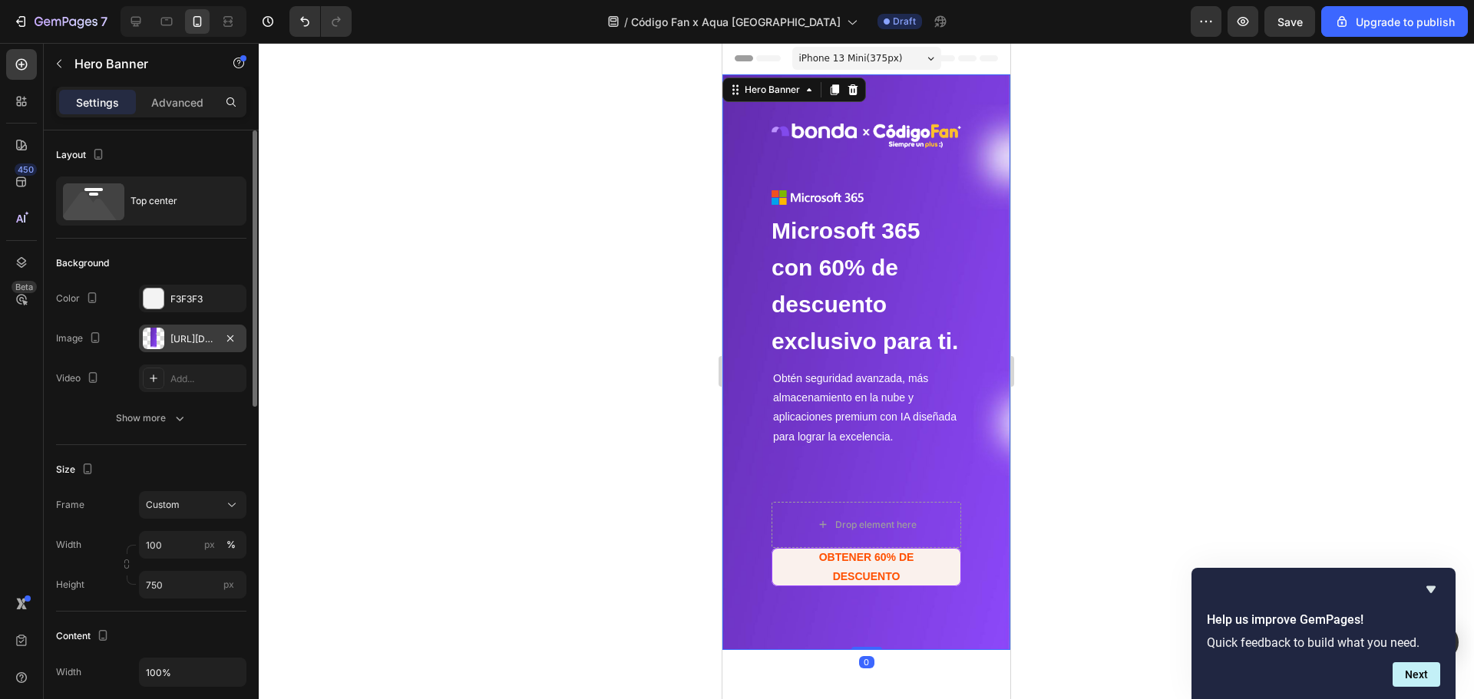
click at [201, 340] on div "[URL][DOMAIN_NAME]" at bounding box center [192, 339] width 45 height 14
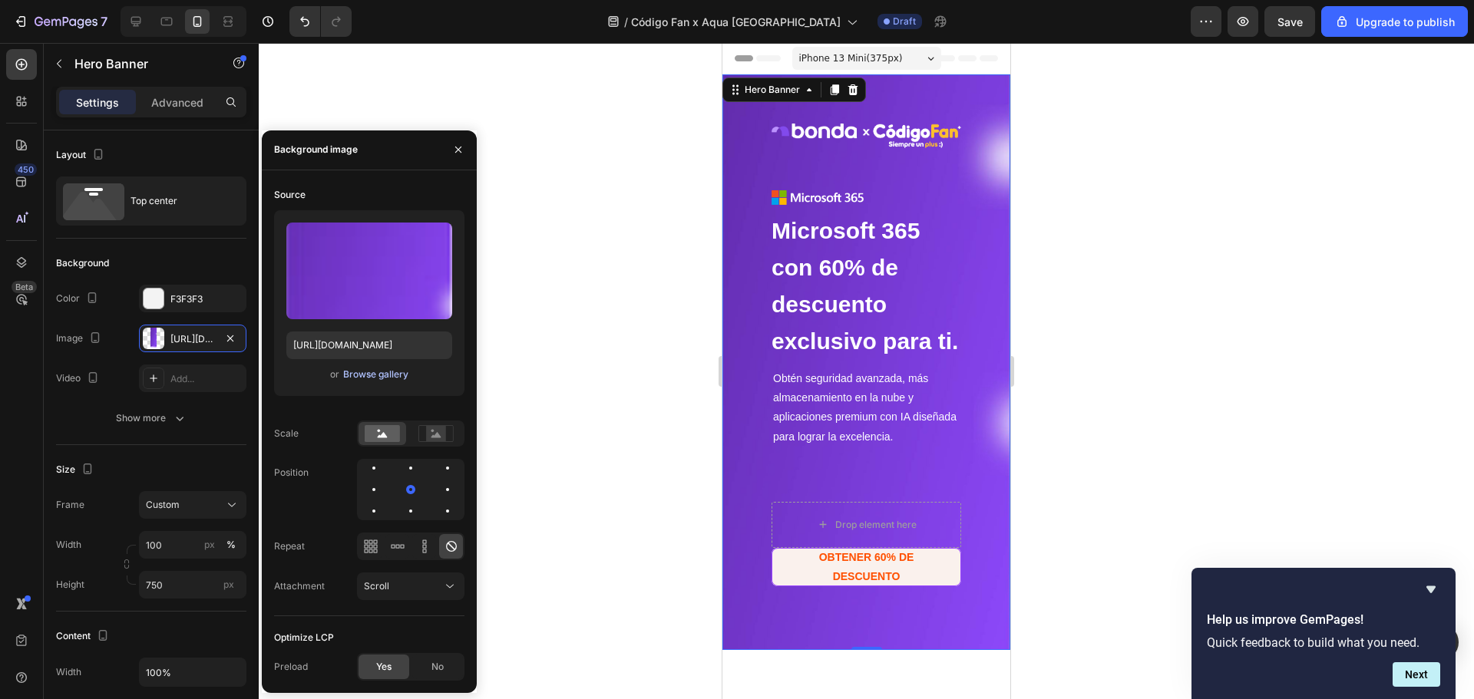
click at [401, 375] on div "Browse gallery" at bounding box center [375, 375] width 65 height 14
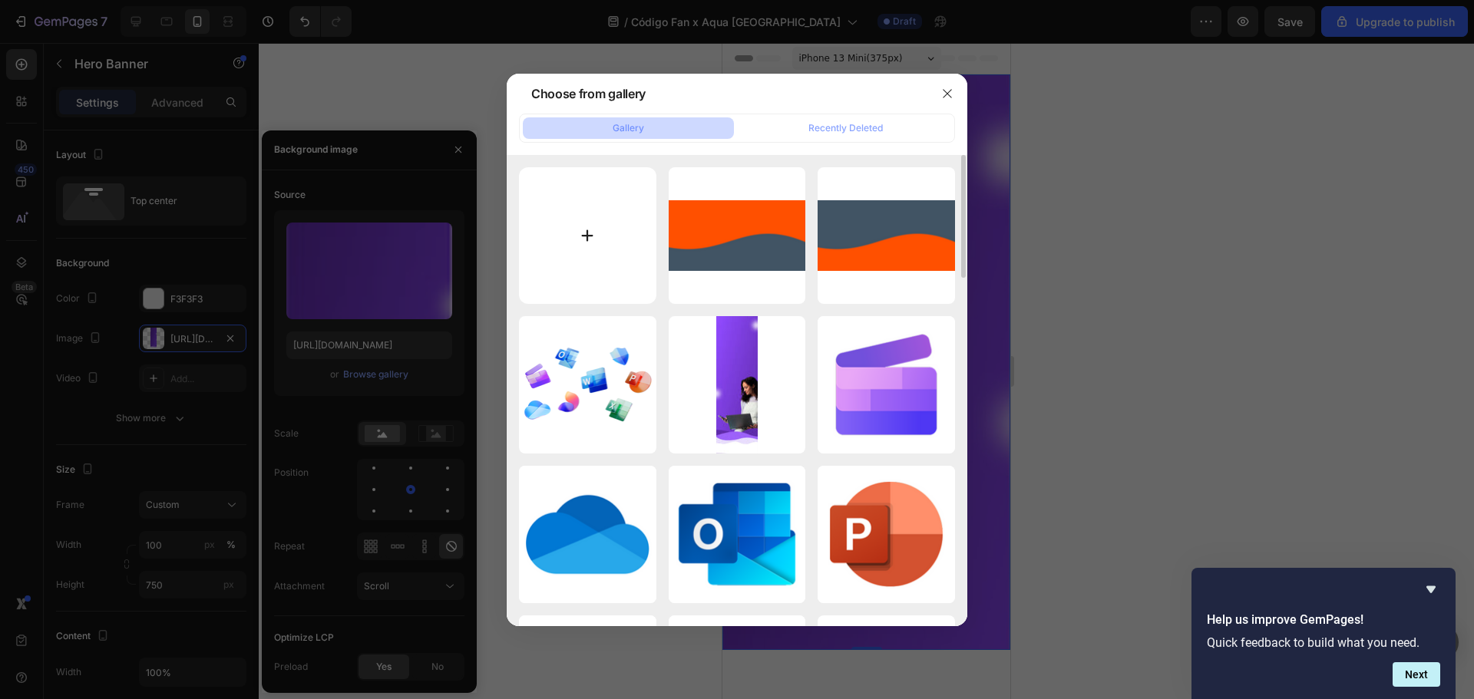
click at [582, 251] on input "file" at bounding box center [587, 235] width 137 height 137
type input "C:\fakepath\Diseño sin título (8).png"
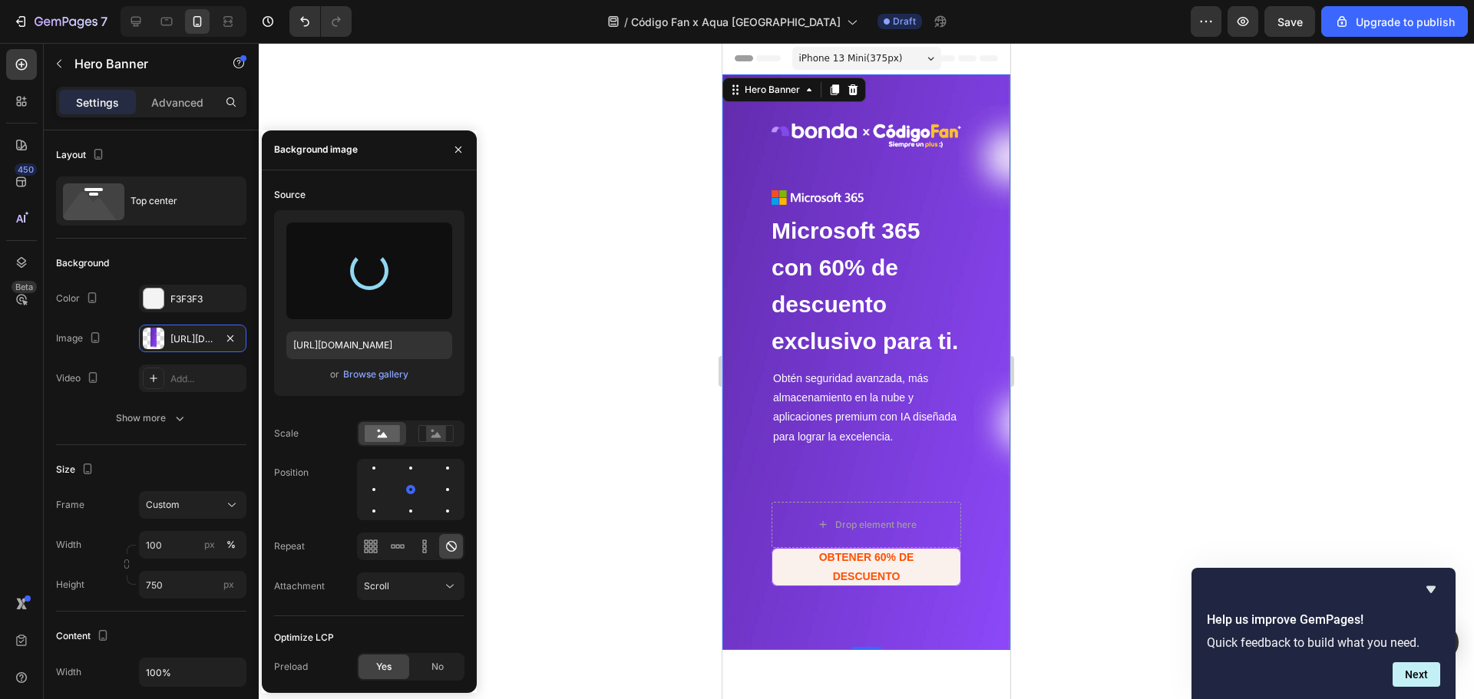
type input "[URL][DOMAIN_NAME]"
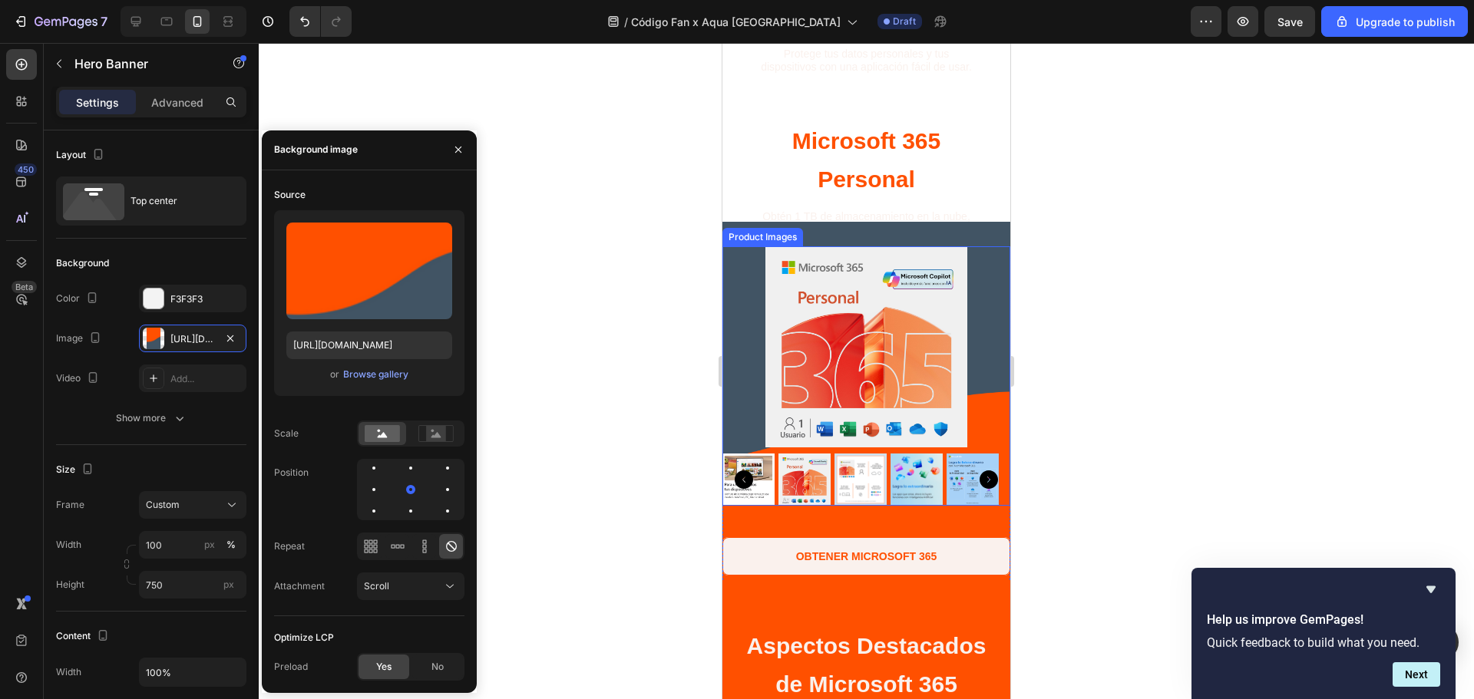
scroll to position [1228, 0]
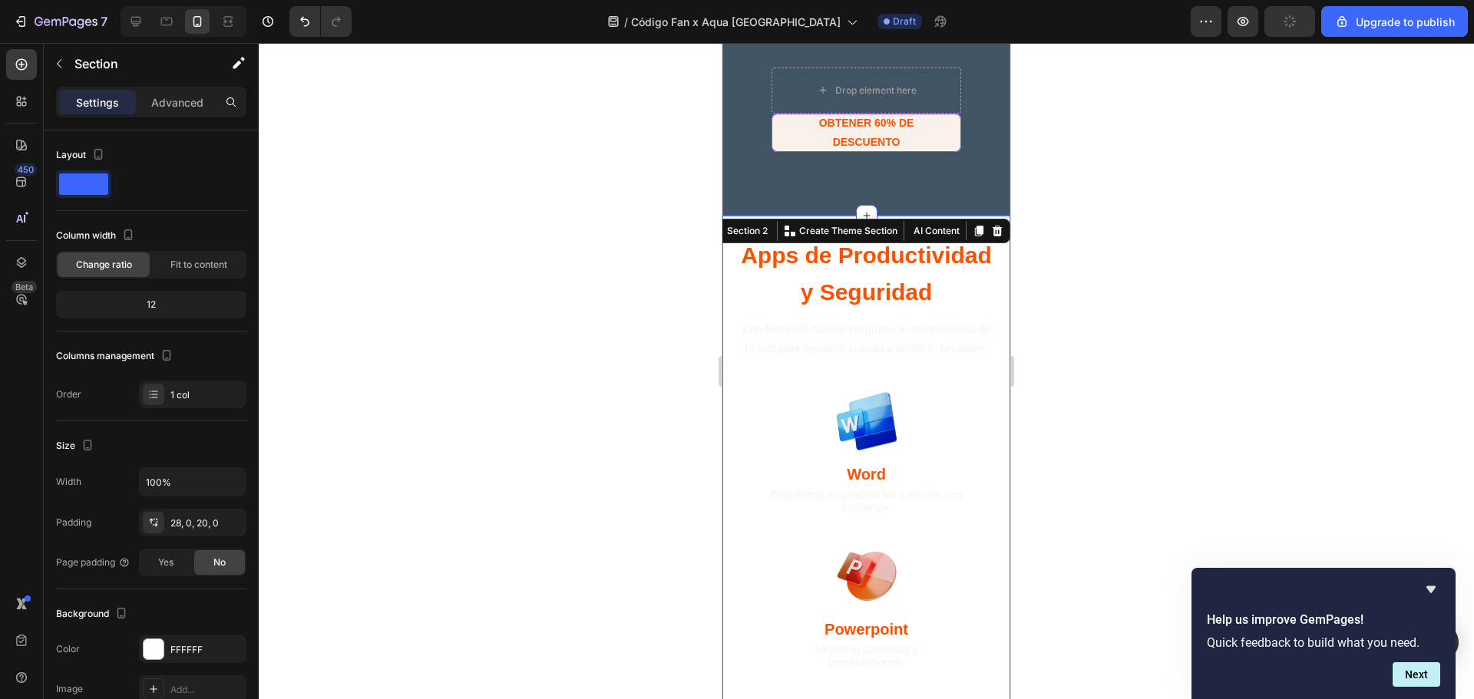
scroll to position [409, 0]
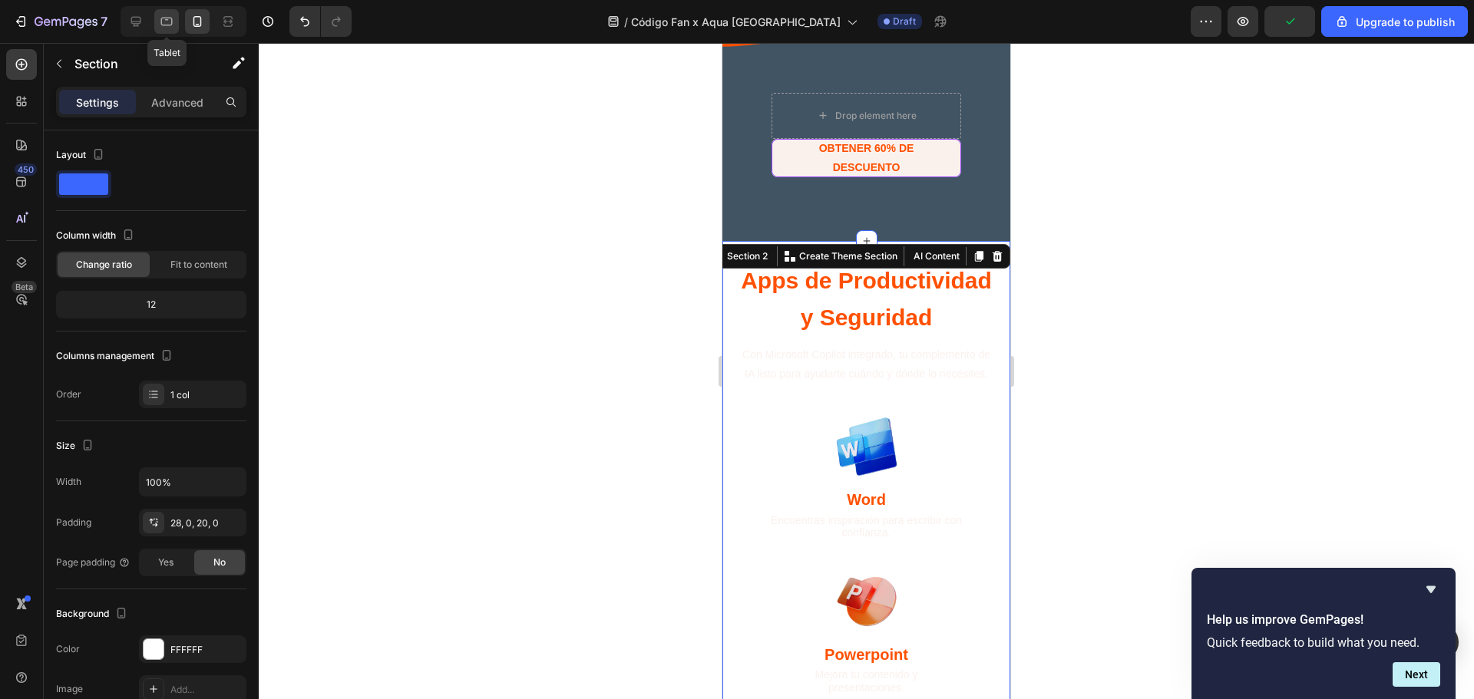
click at [170, 14] on icon at bounding box center [166, 21] width 15 height 15
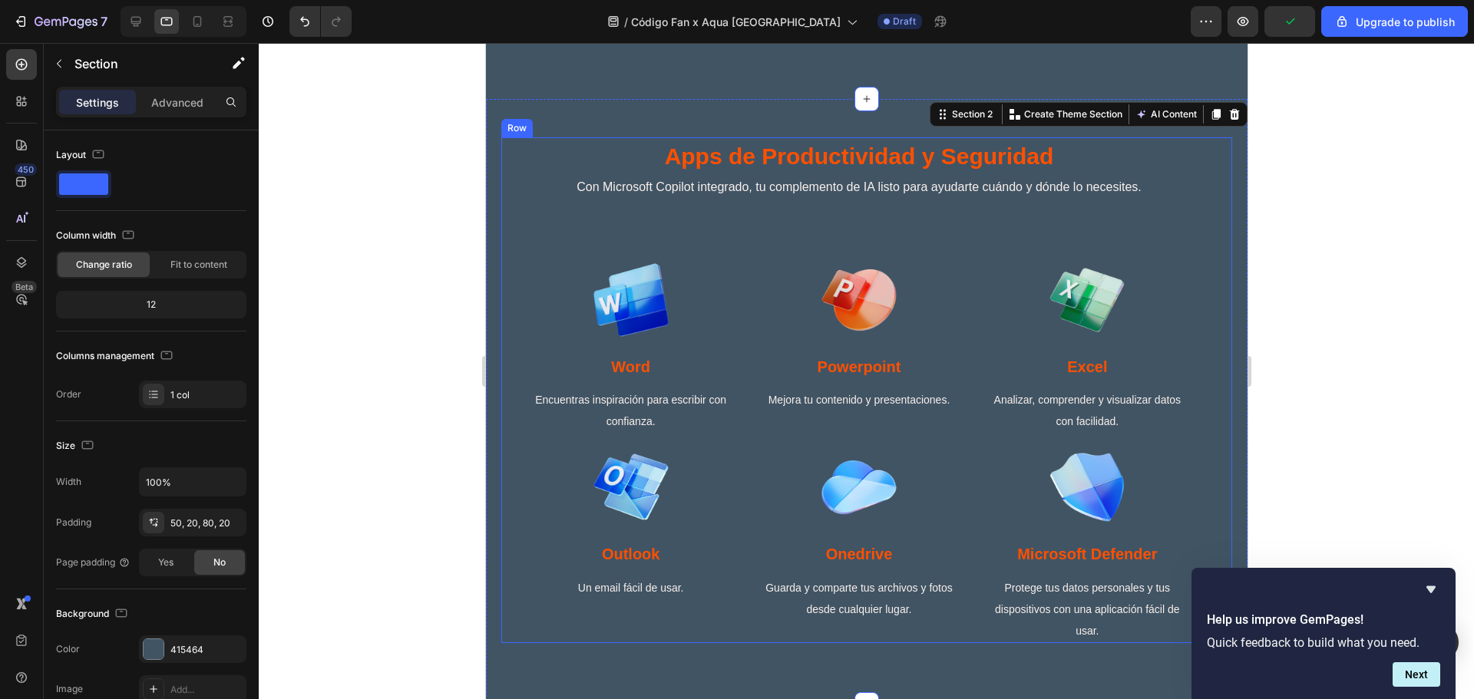
scroll to position [845, 0]
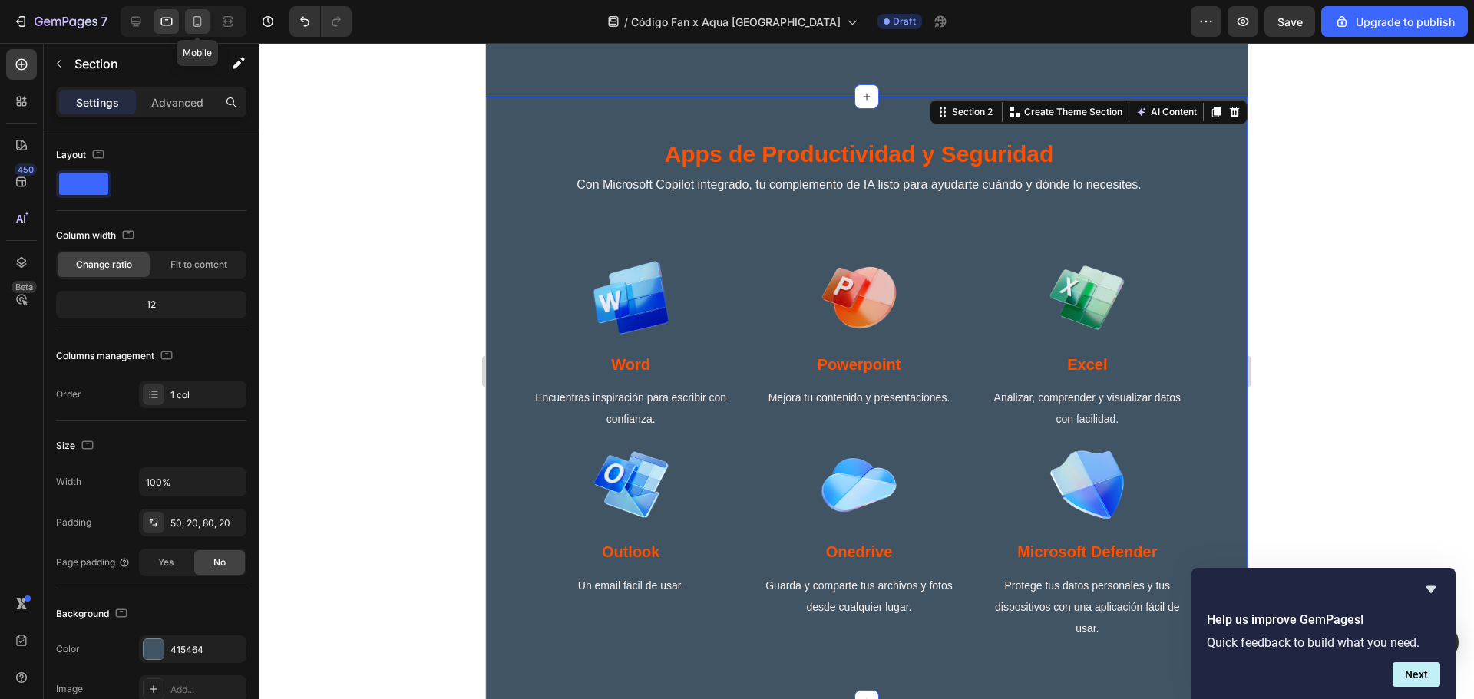
click at [188, 18] on div at bounding box center [197, 21] width 25 height 25
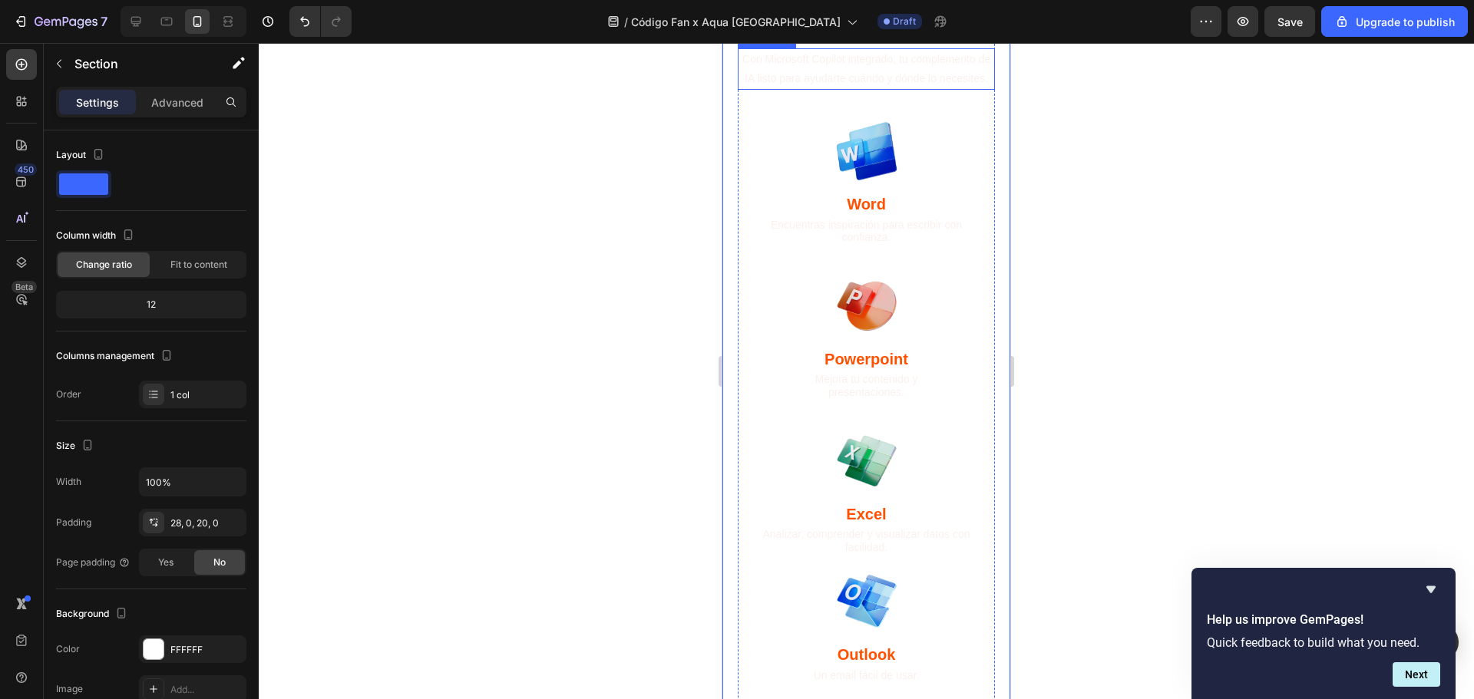
scroll to position [553, 0]
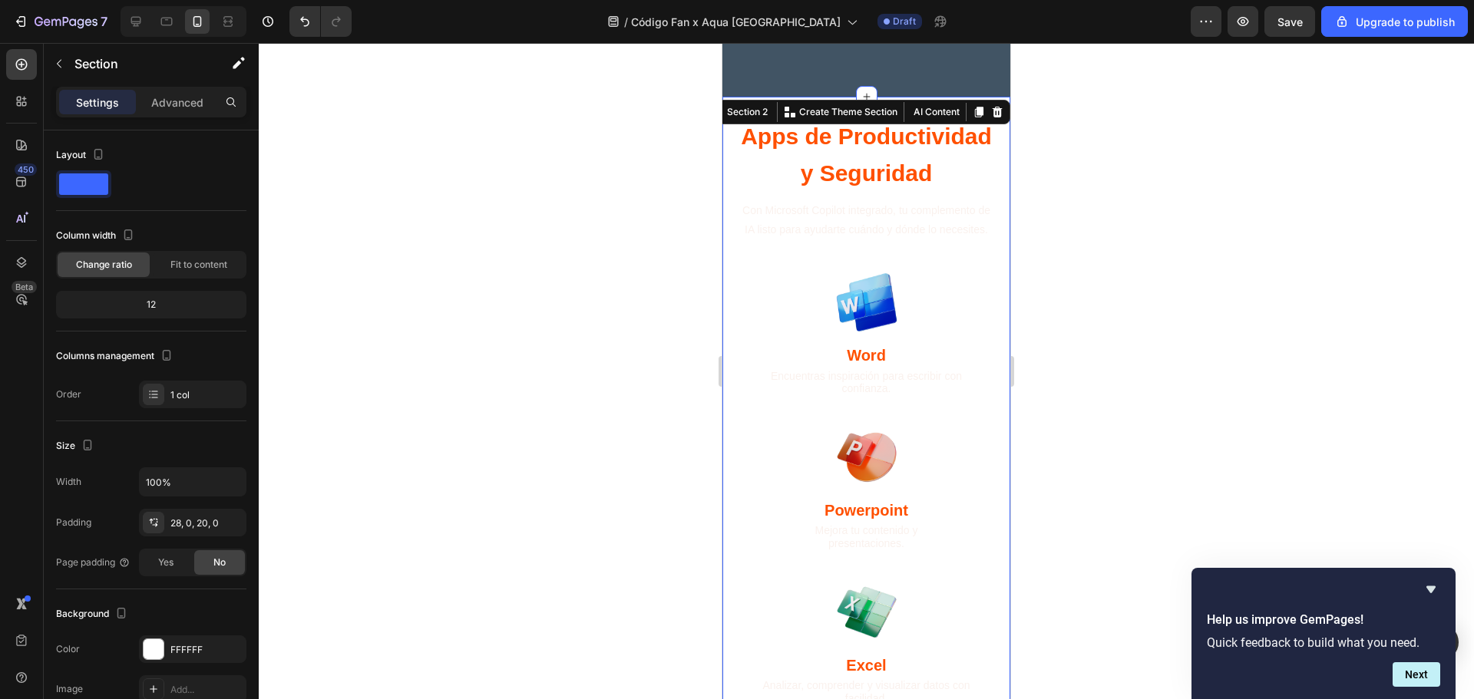
click at [728, 154] on div "Apps de Productividad y Seguridad Heading Con Microsoft Copilot integrado, tu c…" at bounding box center [866, 628] width 288 height 1063
click at [185, 657] on div "FFFFFF" at bounding box center [192, 650] width 107 height 28
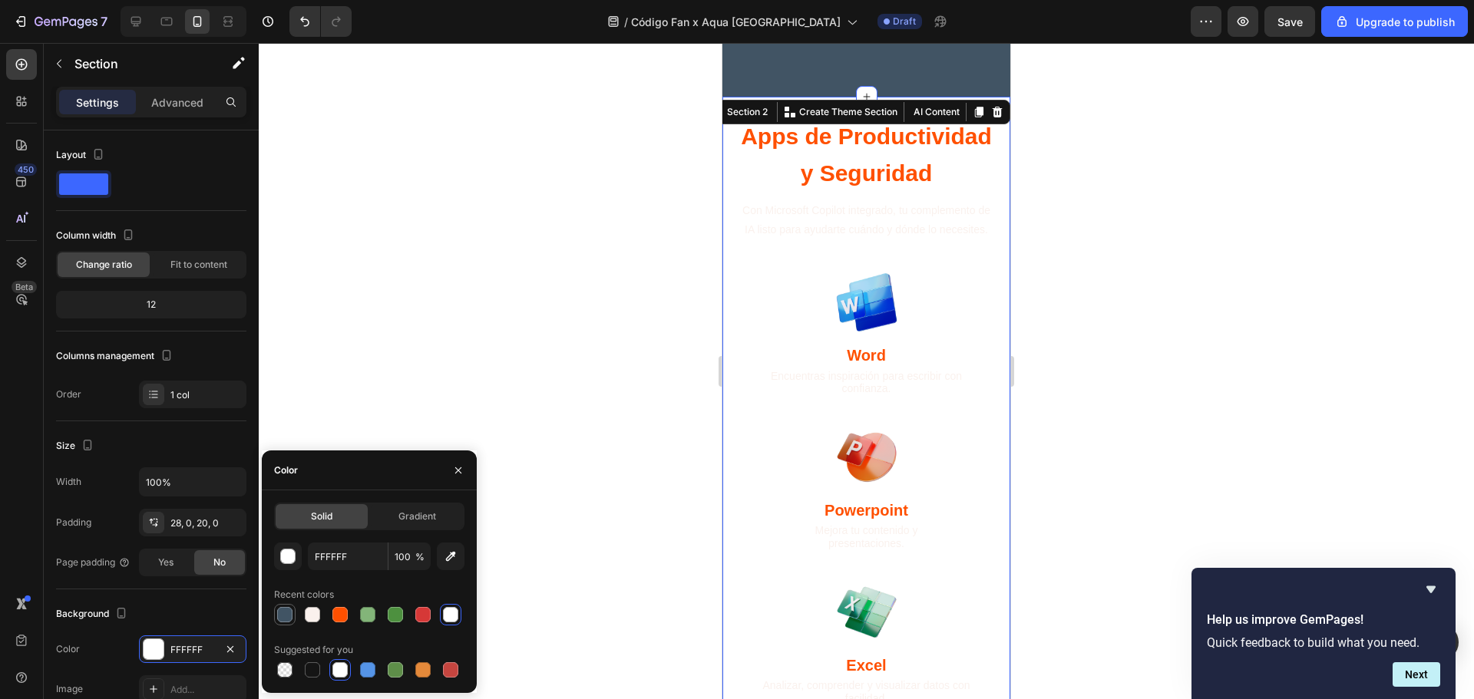
click at [283, 610] on div at bounding box center [284, 614] width 15 height 15
type input "415464"
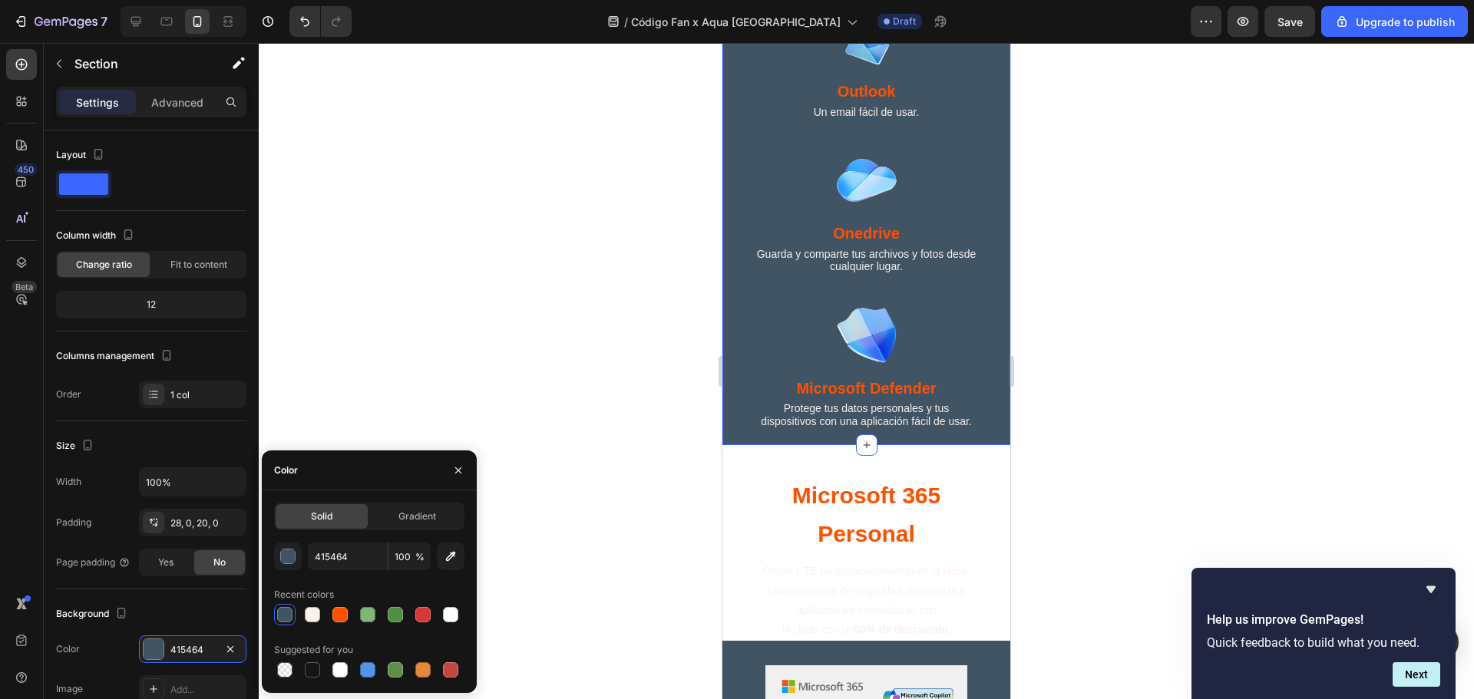
click at [1102, 349] on div at bounding box center [866, 371] width 1215 height 656
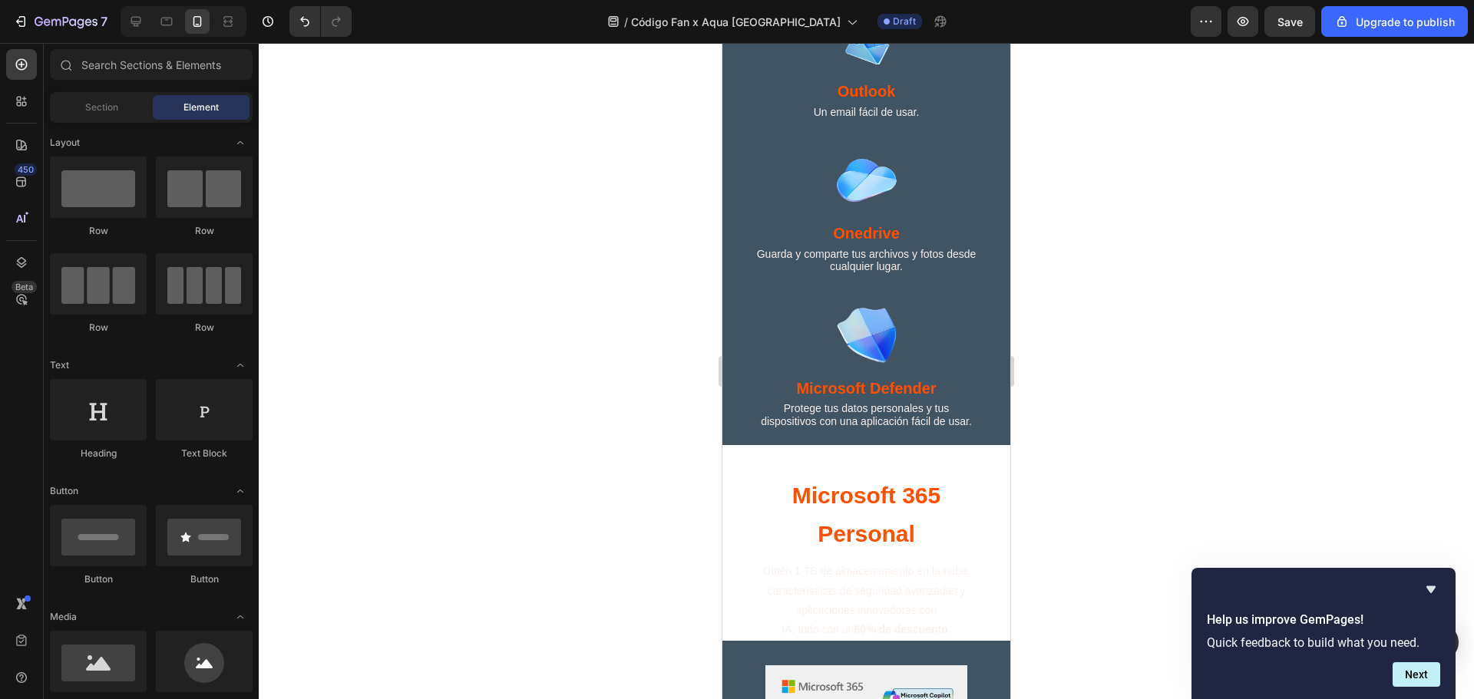
scroll to position [1270, 0]
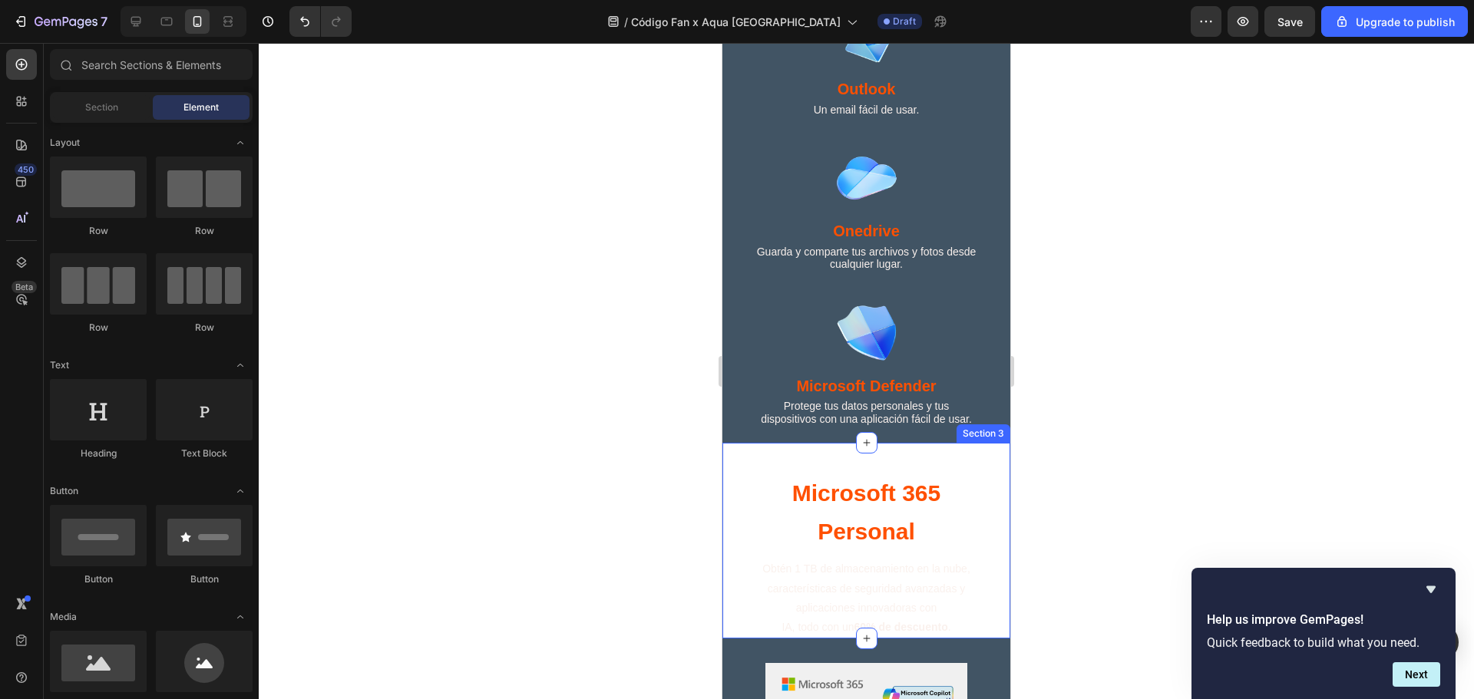
click at [732, 554] on div "Microsoft 365 Personal Heading Obtén 1 TB de almacenamiento en la nube, caracte…" at bounding box center [866, 541] width 288 height 196
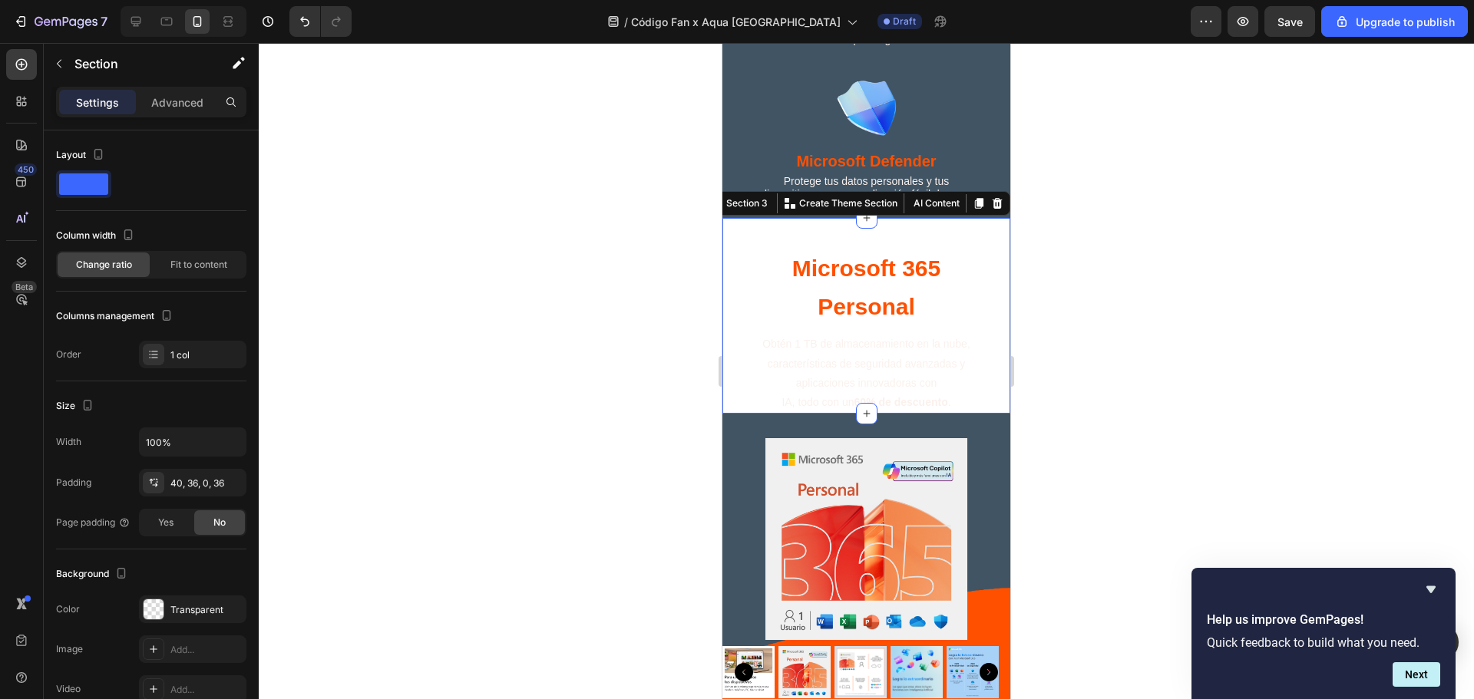
scroll to position [1577, 0]
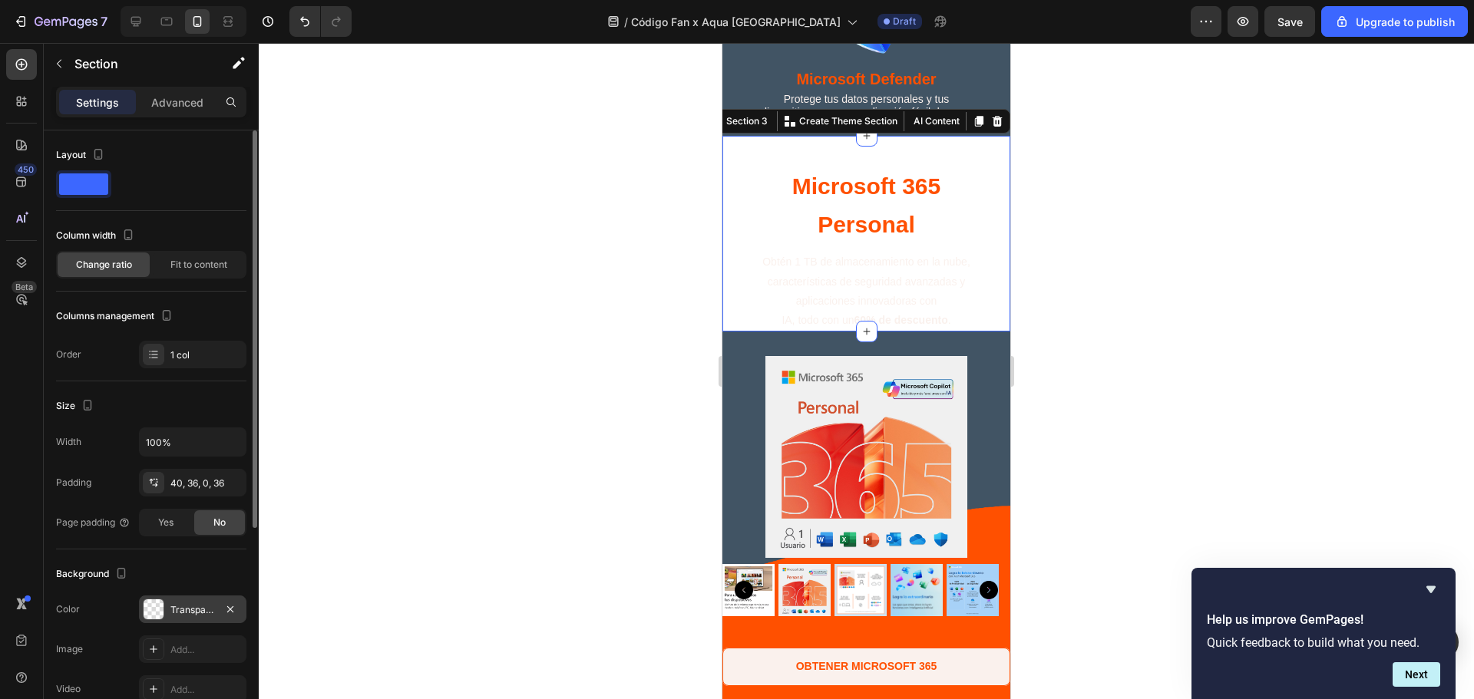
click at [193, 600] on div "Transparent" at bounding box center [192, 610] width 107 height 28
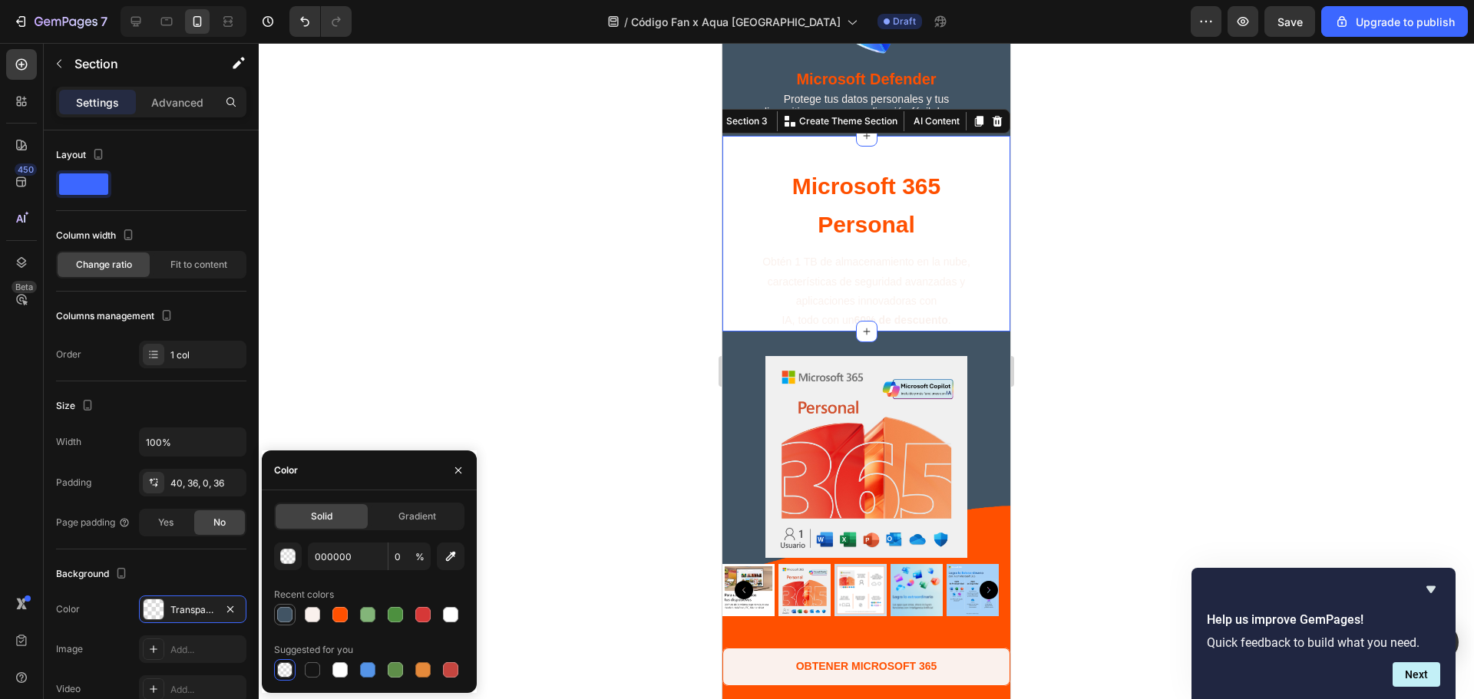
click at [286, 607] on div at bounding box center [284, 614] width 15 height 15
type input "415464"
type input "100"
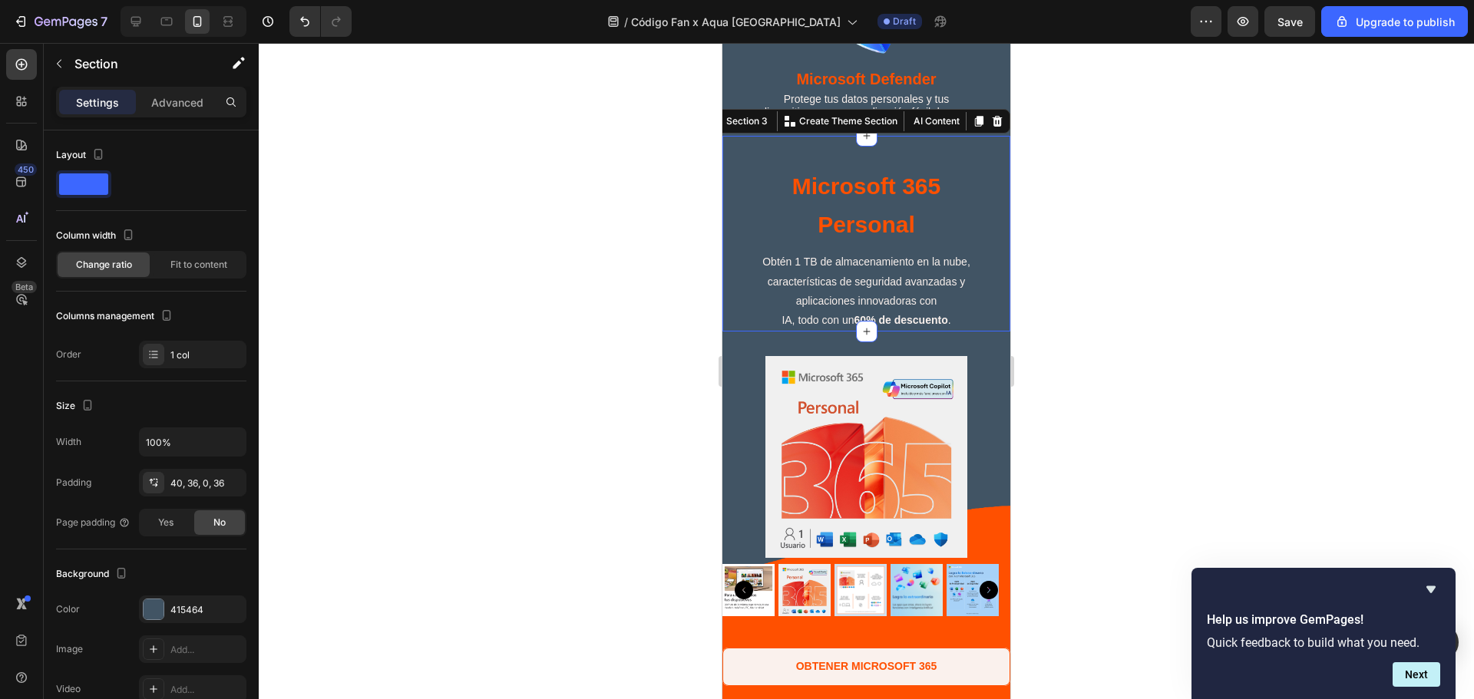
click at [1194, 339] on div at bounding box center [866, 371] width 1215 height 656
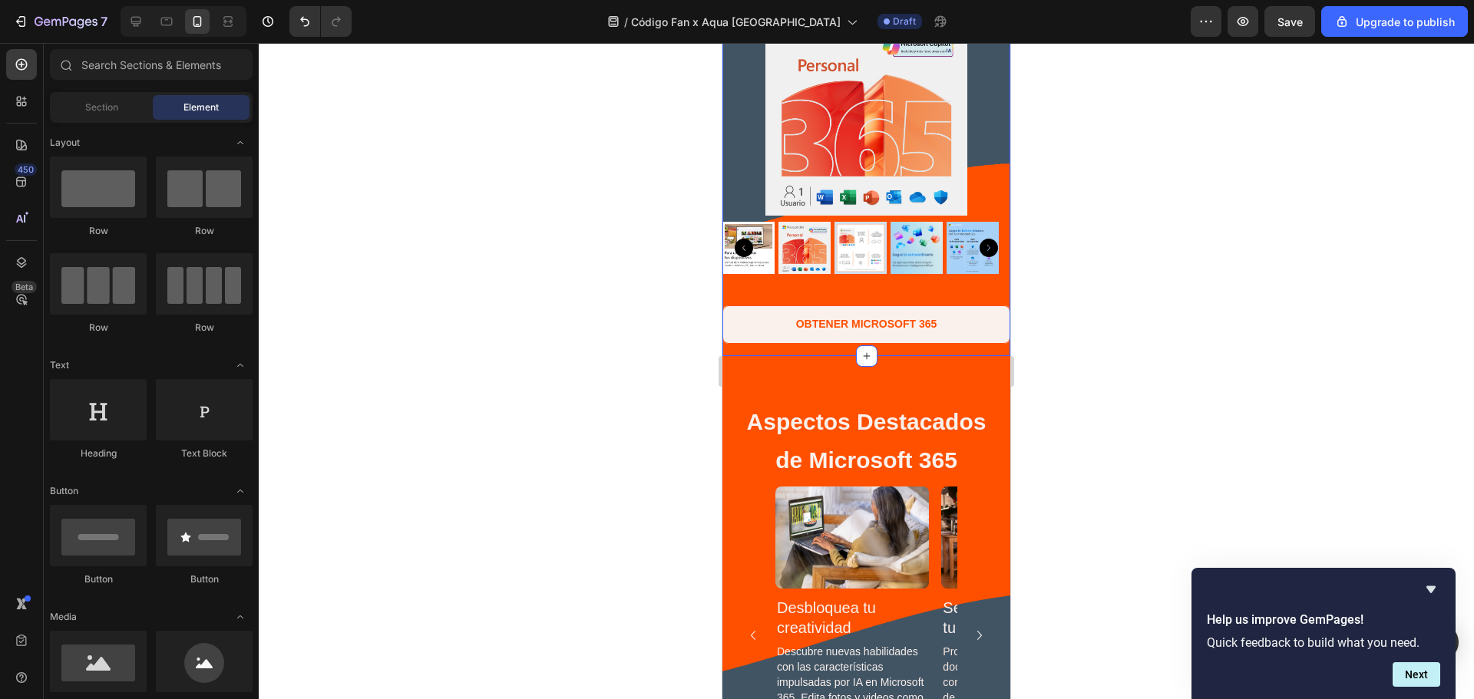
scroll to position [1987, 0]
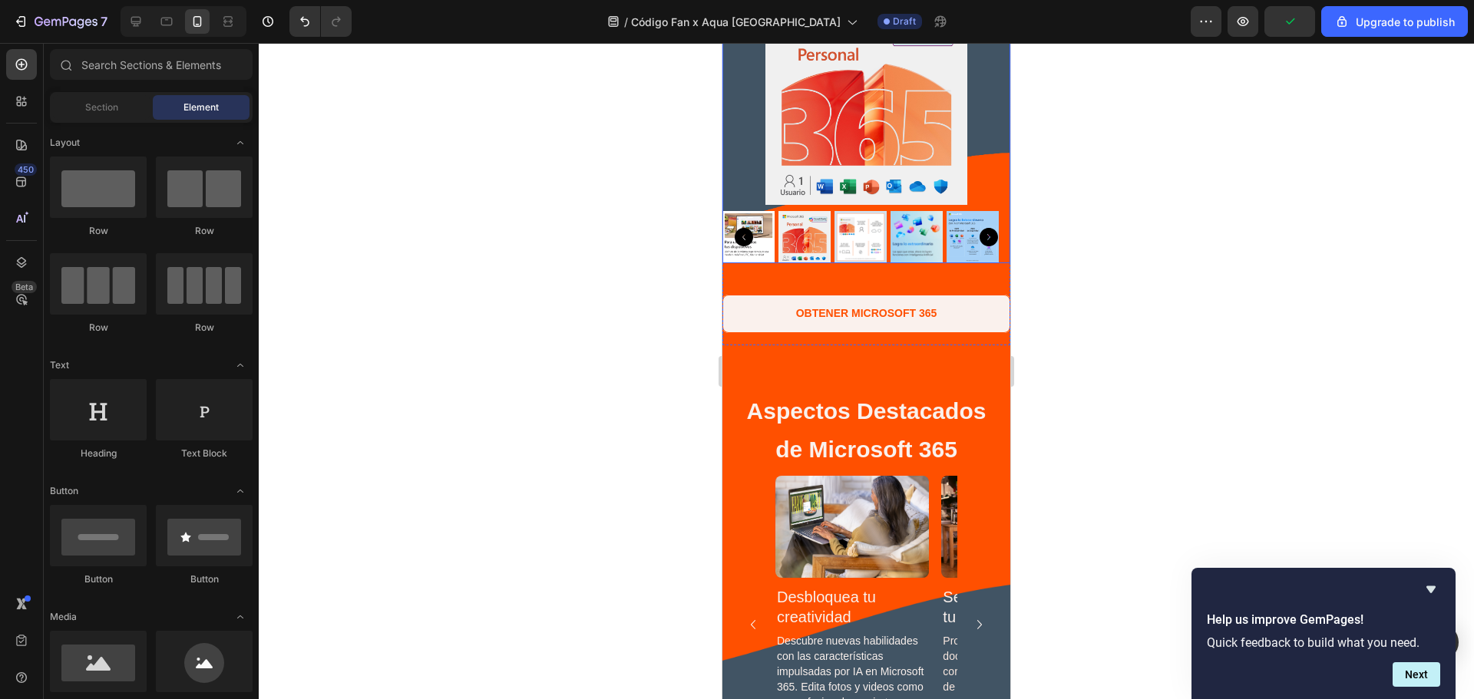
click at [984, 121] on div at bounding box center [866, 104] width 288 height 202
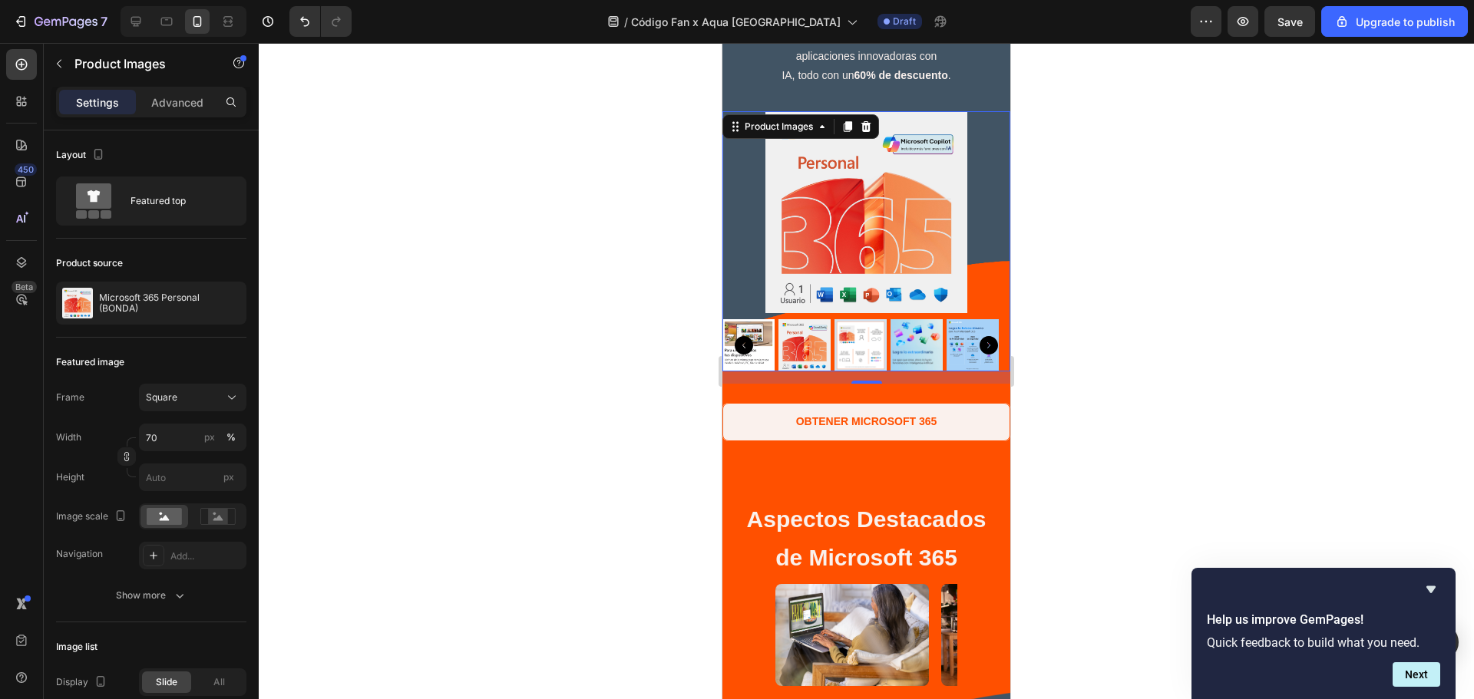
scroll to position [1885, 0]
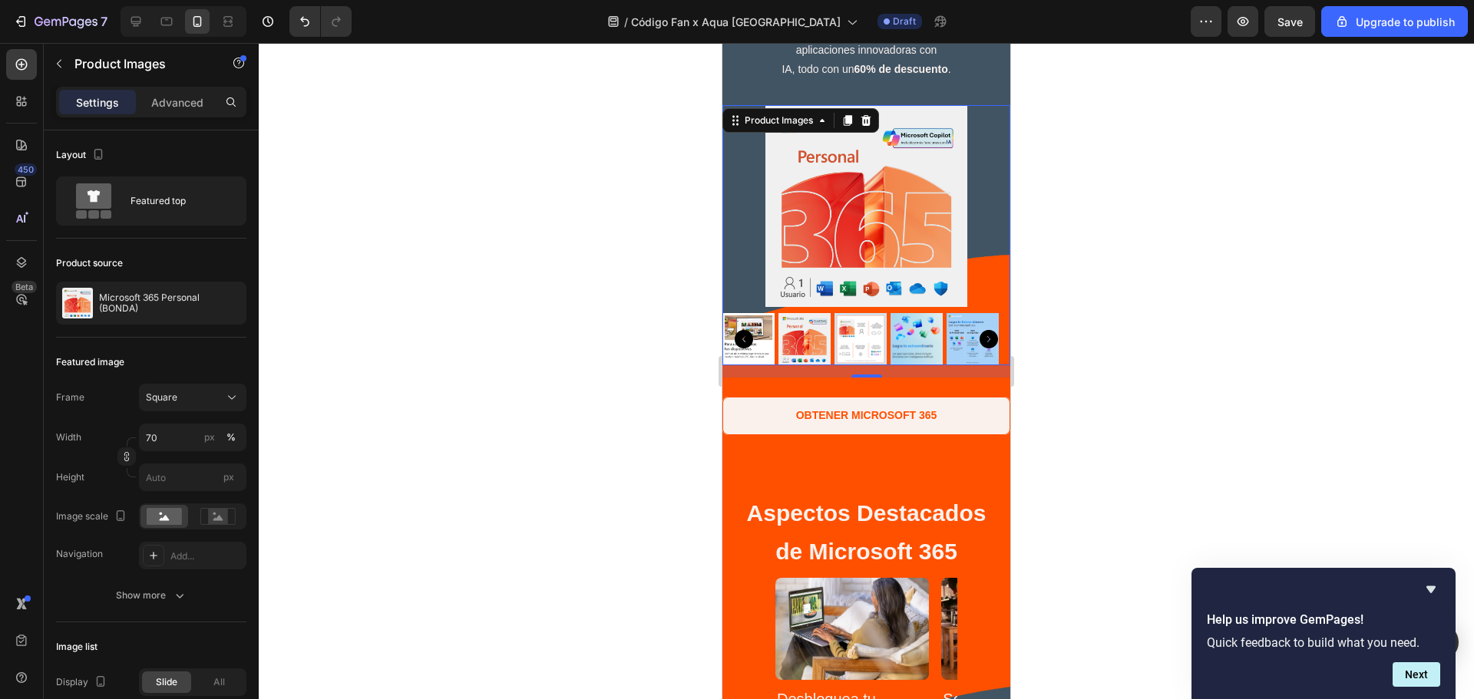
click at [735, 243] on div at bounding box center [866, 206] width 288 height 202
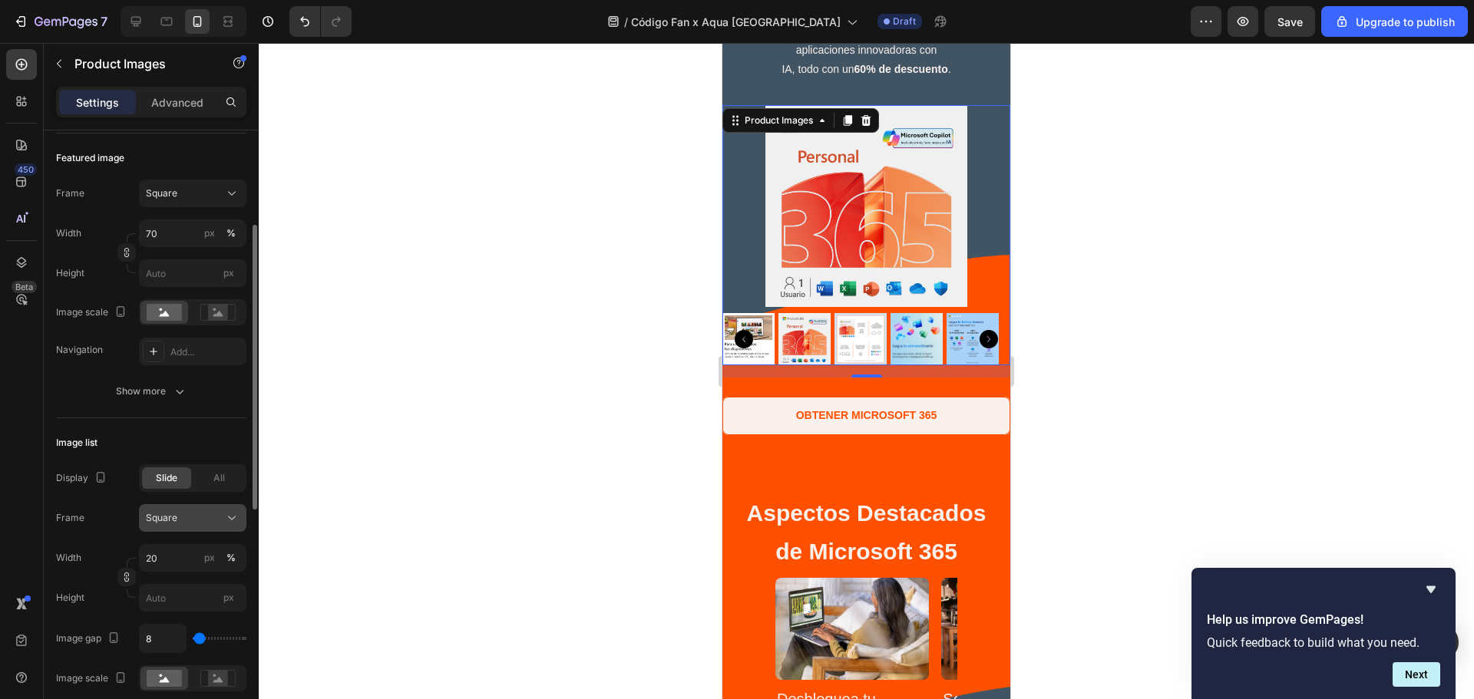
scroll to position [102, 0]
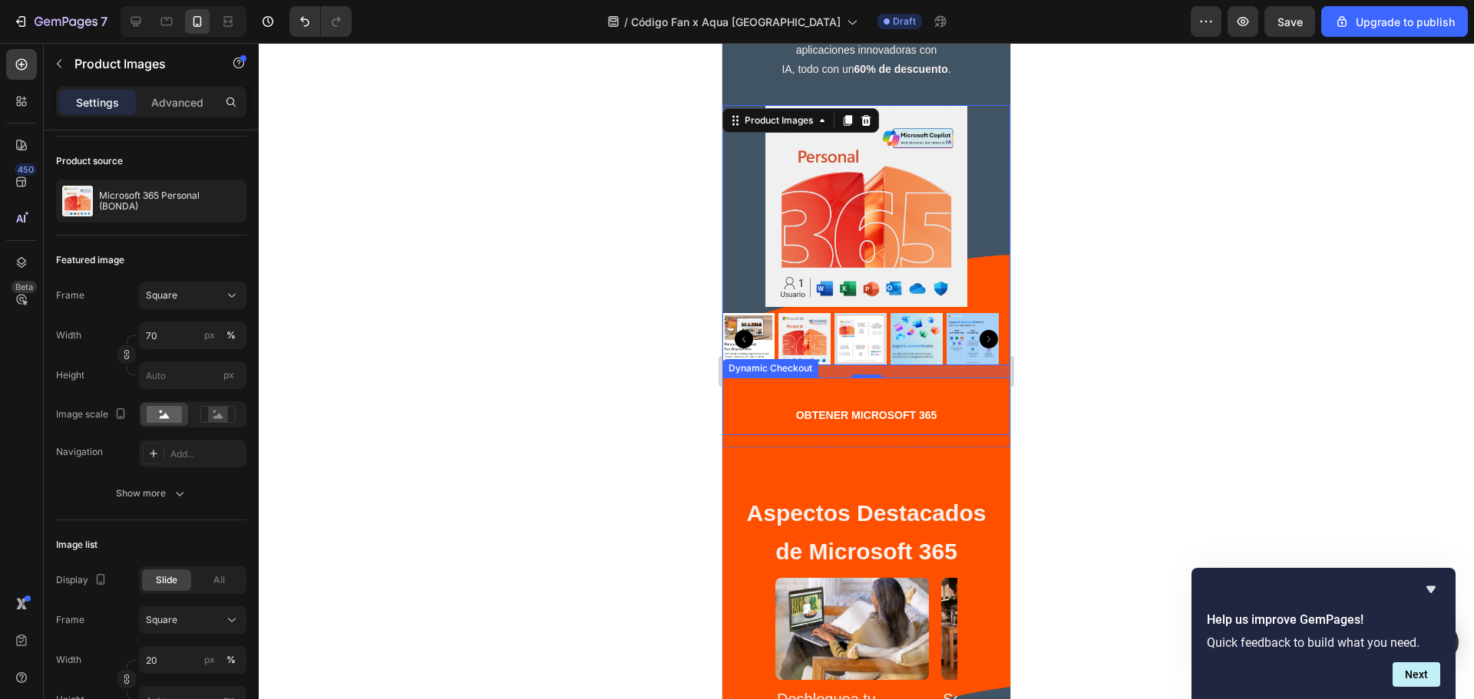
click at [962, 406] on button "OBTENER MICROSOFT 365" at bounding box center [866, 416] width 288 height 38
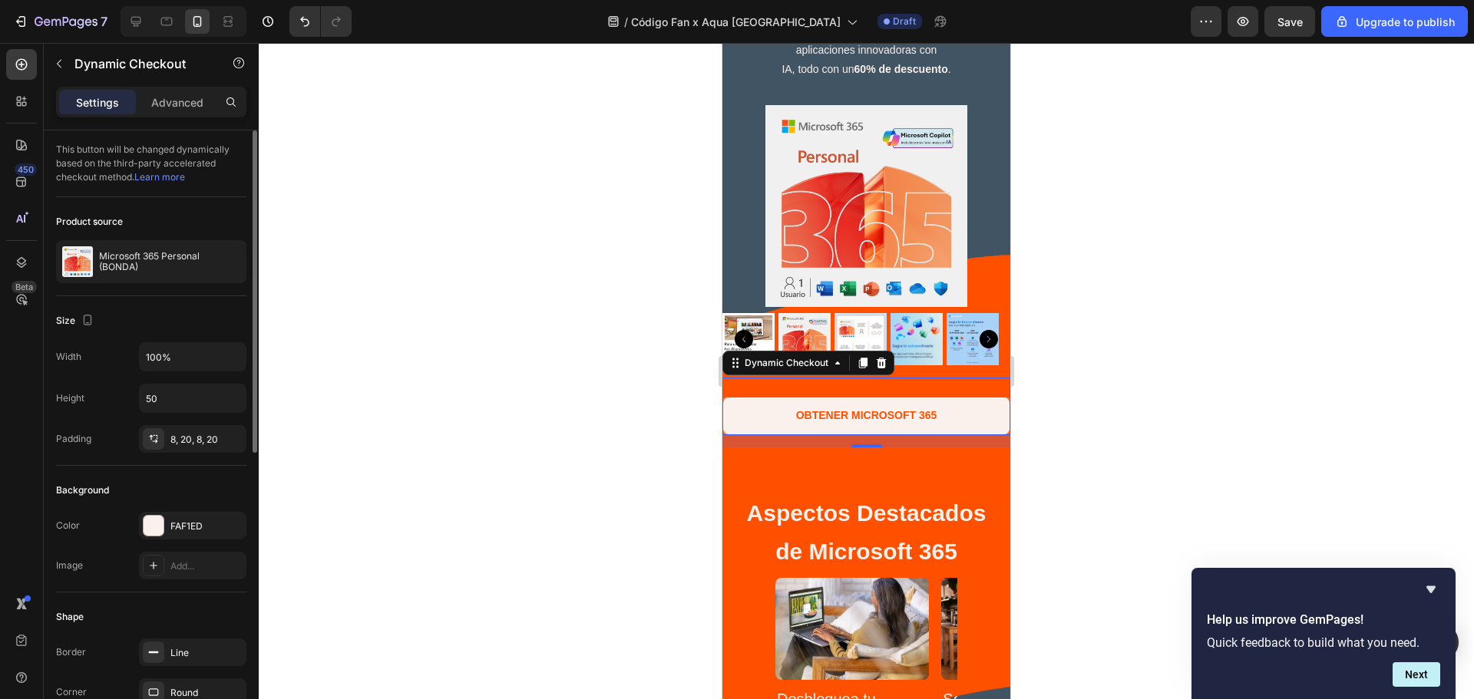
scroll to position [204, 0]
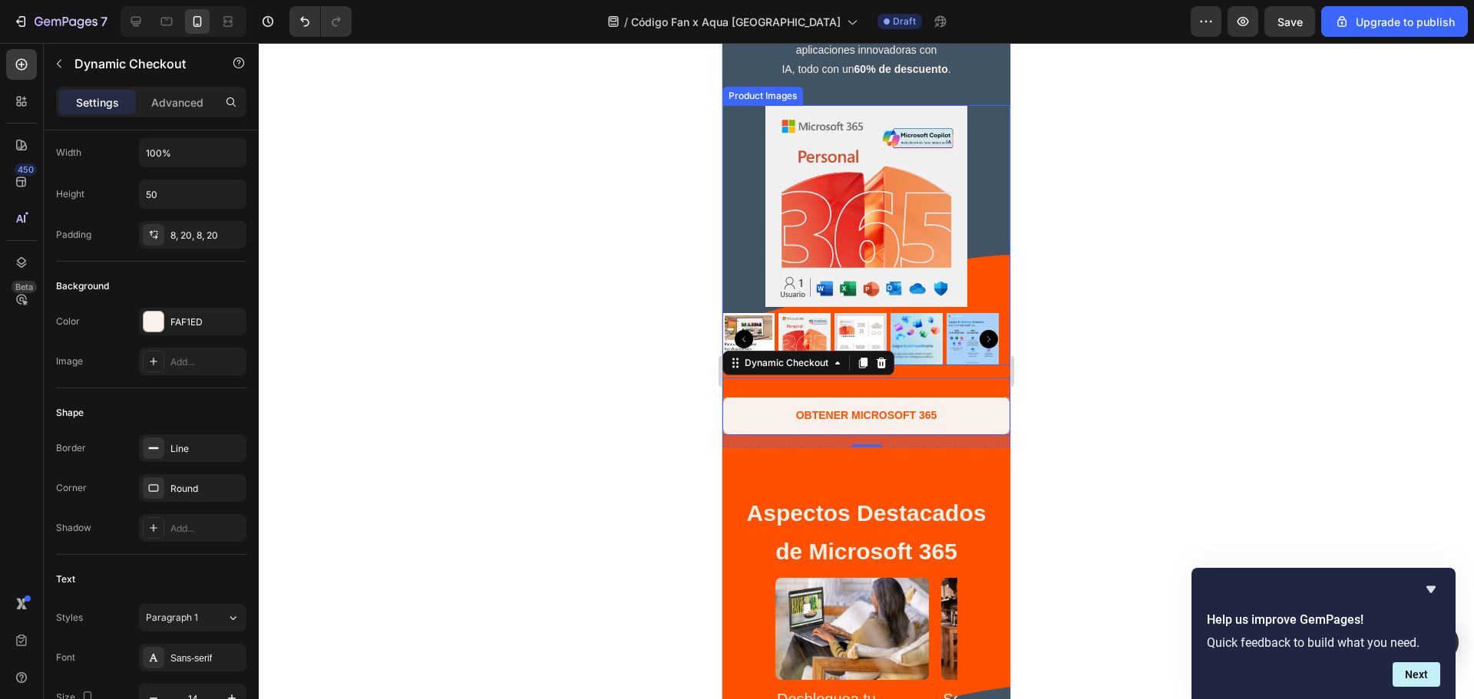
click at [736, 235] on div at bounding box center [866, 206] width 288 height 202
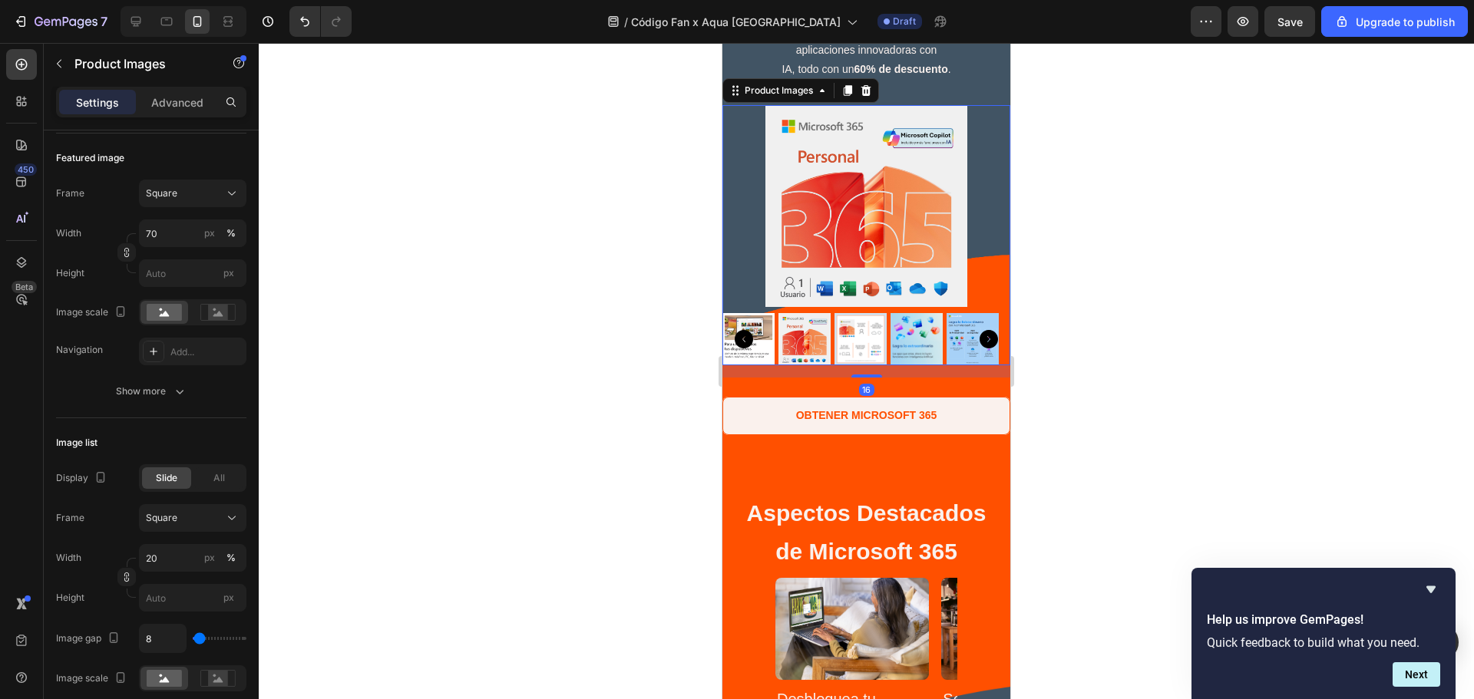
scroll to position [0, 0]
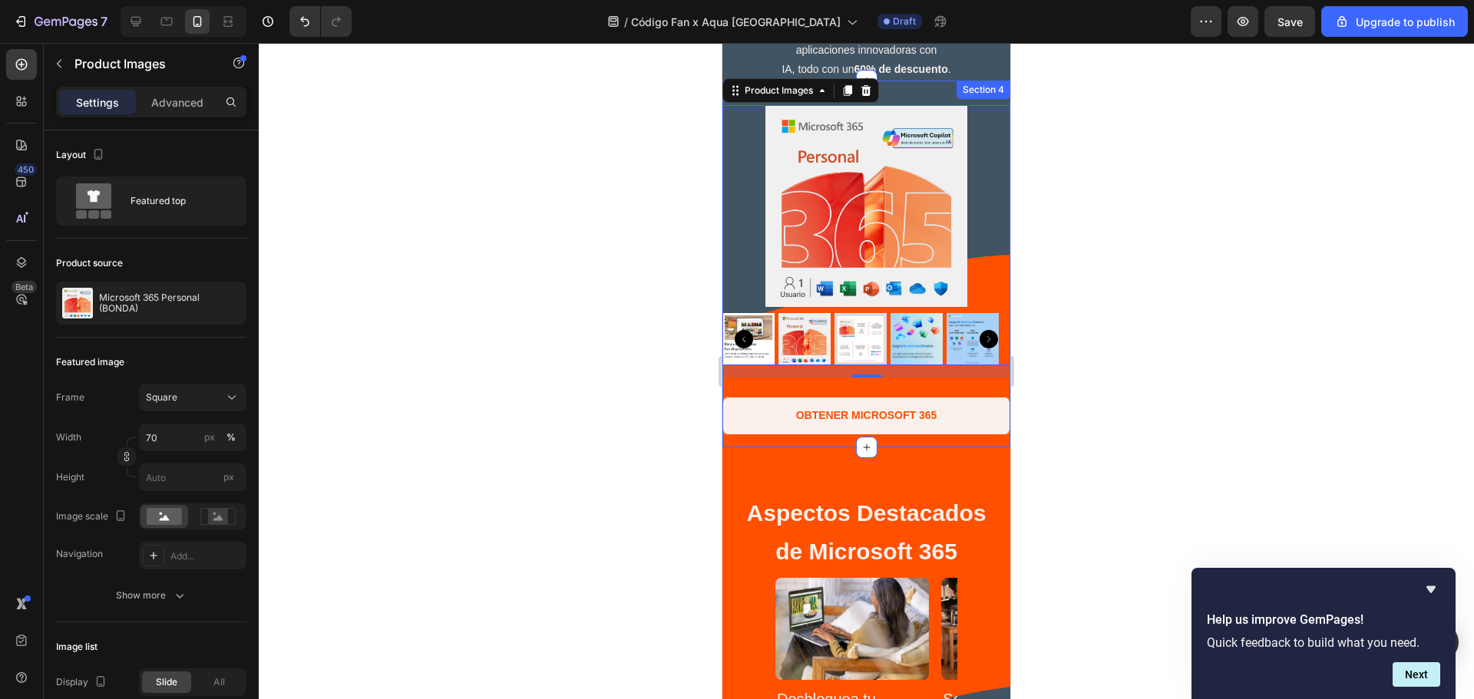
click at [927, 91] on div "Product Images 16 OBTENER MICROSOFT 365 Dynamic Checkout Product Section 4" at bounding box center [866, 264] width 288 height 367
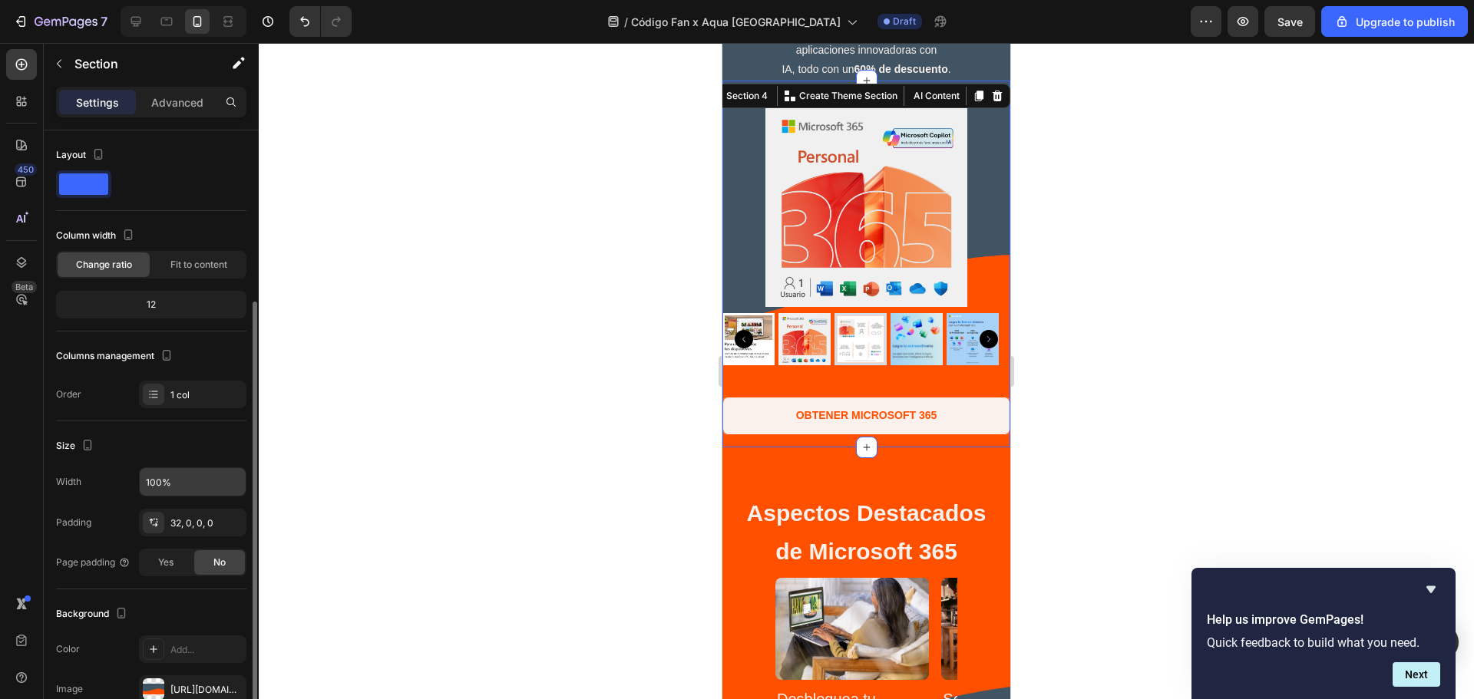
scroll to position [102, 0]
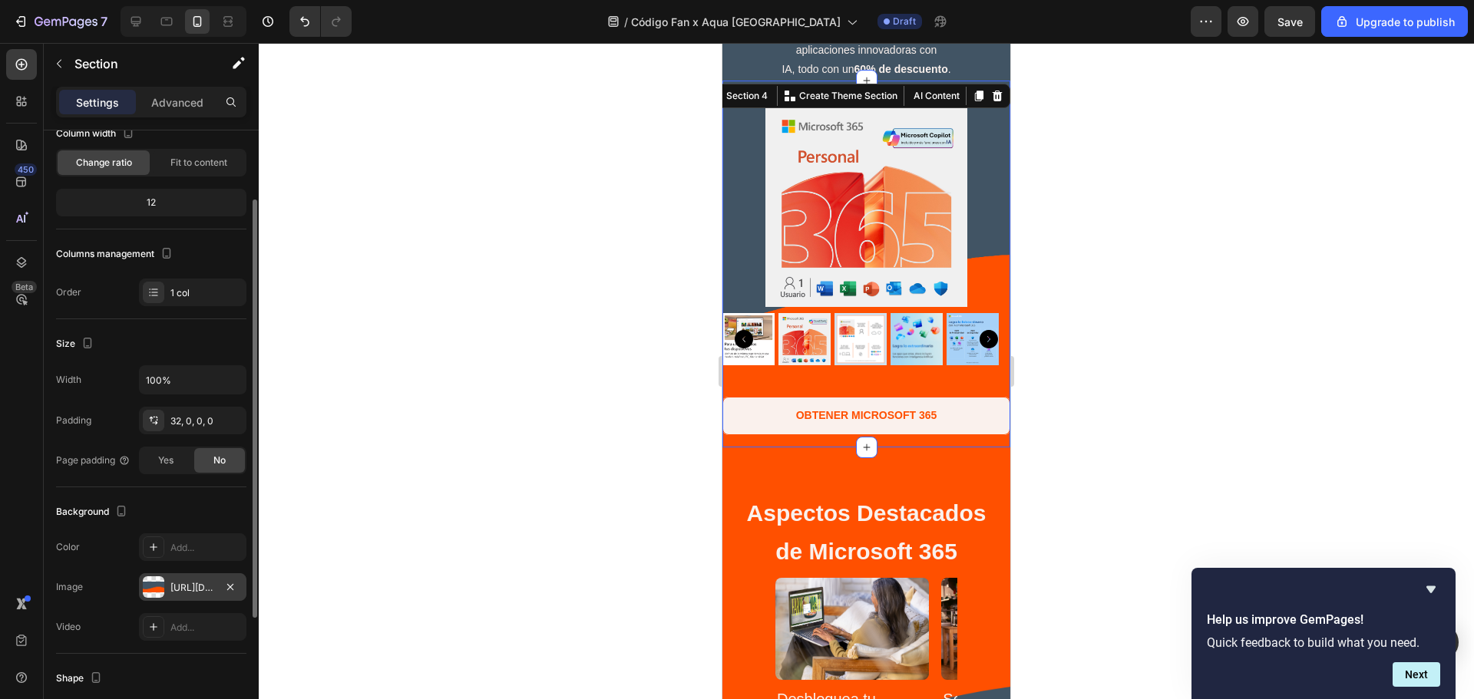
click at [205, 584] on div "[URL][DOMAIN_NAME]" at bounding box center [192, 588] width 45 height 14
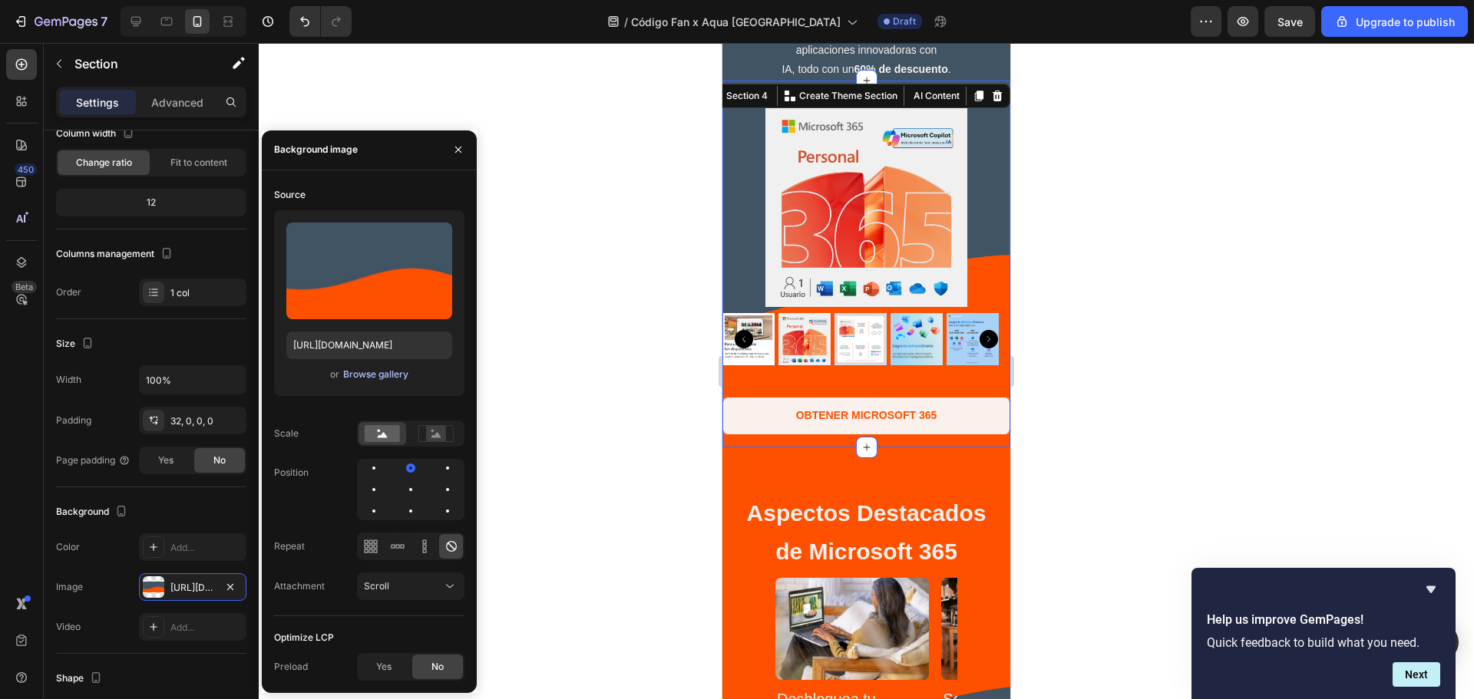
click at [380, 374] on div "Browse gallery" at bounding box center [375, 375] width 65 height 14
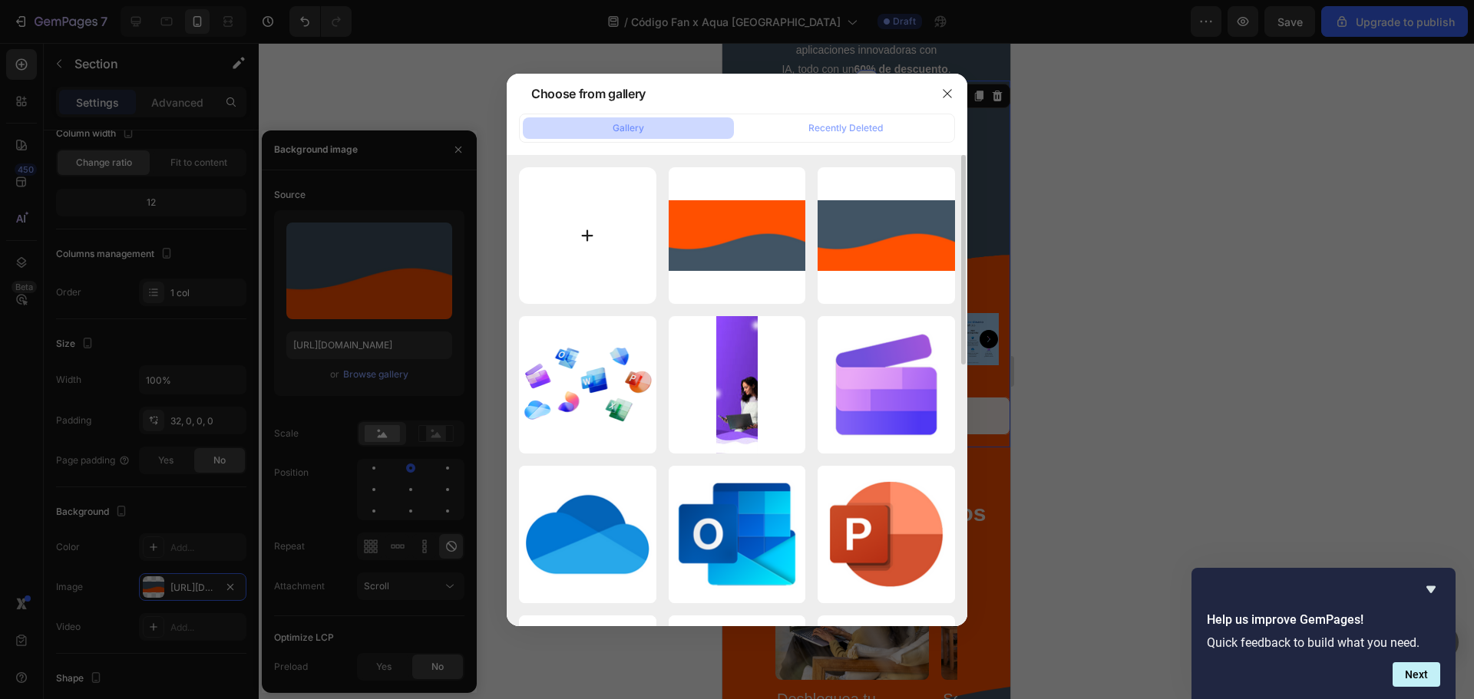
click at [594, 263] on input "file" at bounding box center [587, 235] width 137 height 137
type input "C:\fakepath\Diseño sin título (8).png"
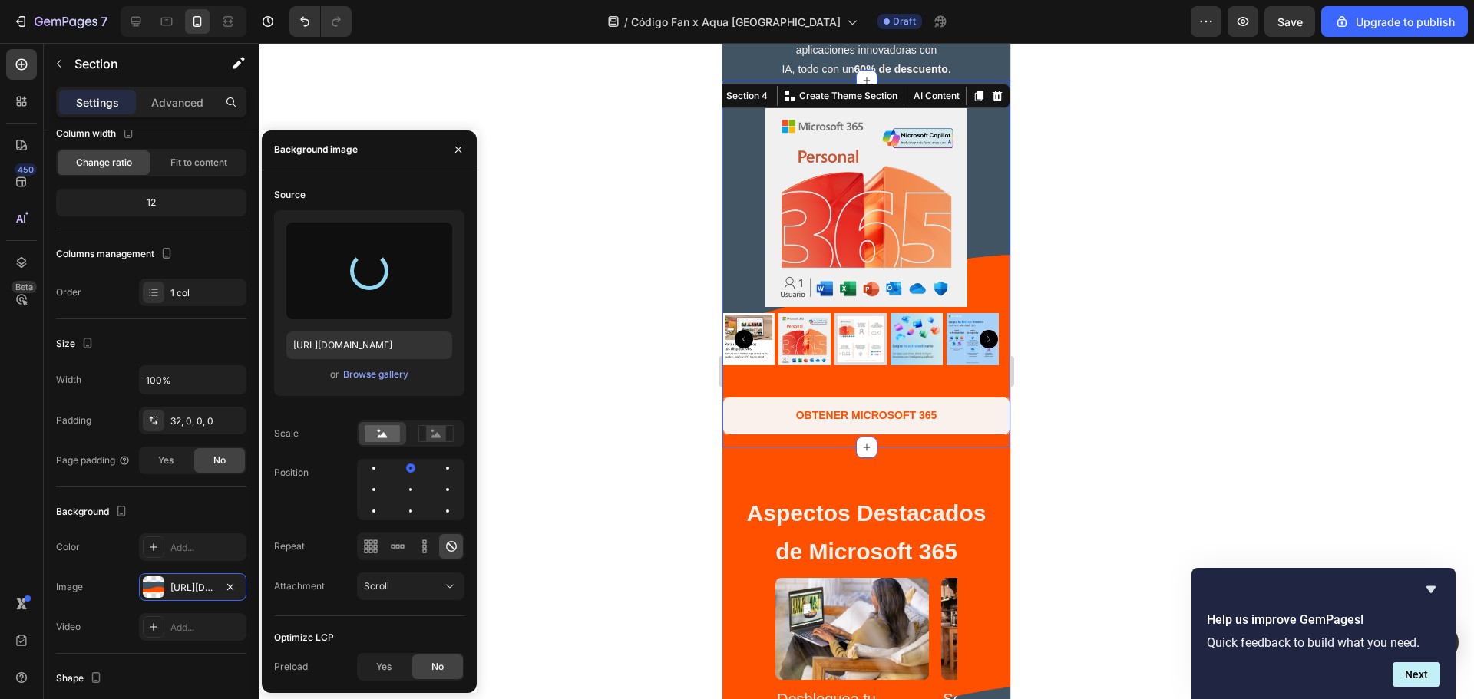
type input "[URL][DOMAIN_NAME]"
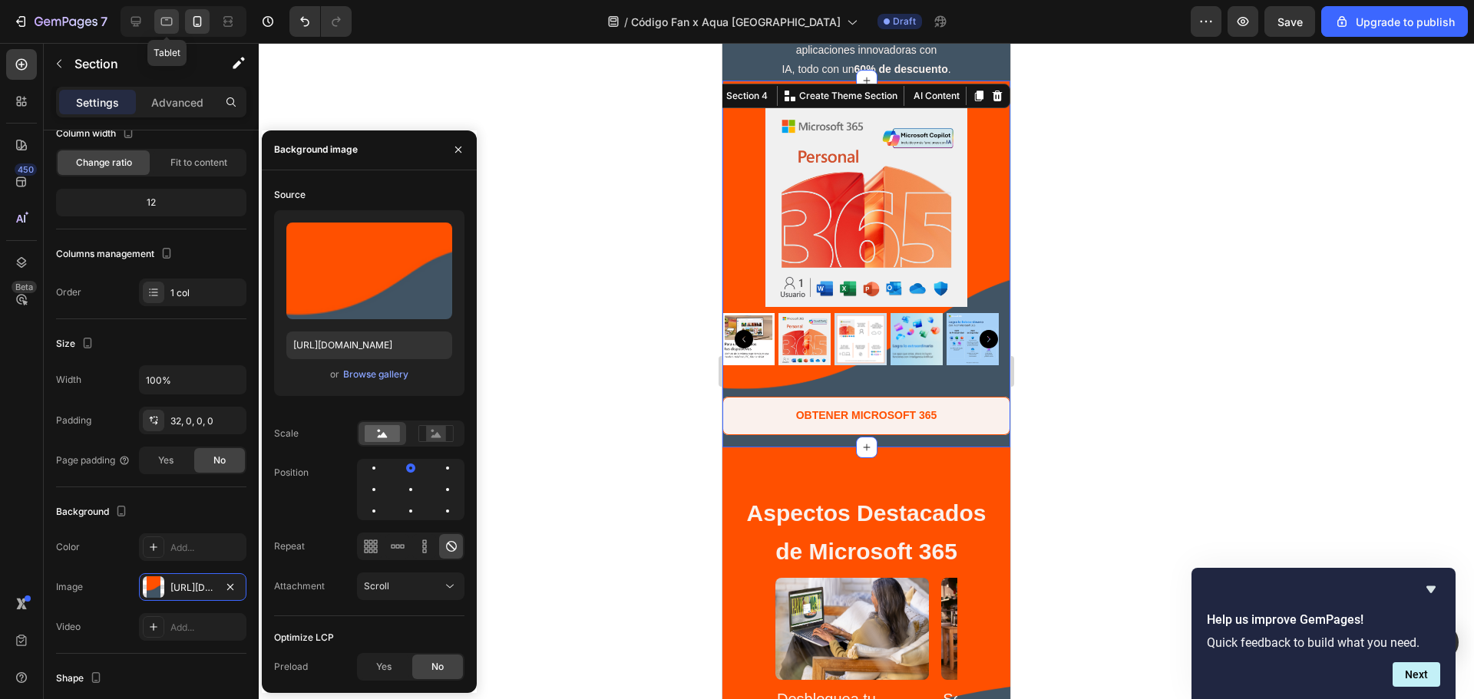
click at [170, 28] on icon at bounding box center [166, 21] width 15 height 15
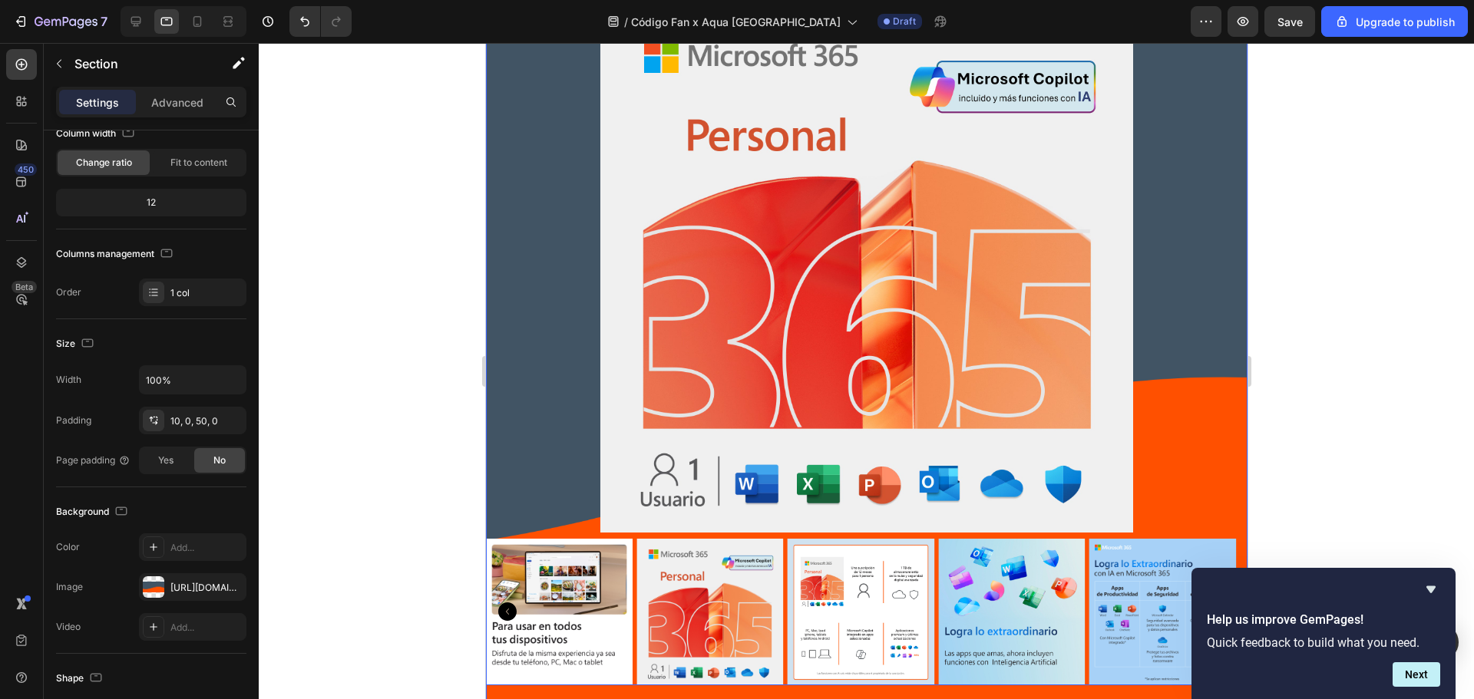
scroll to position [2111, 0]
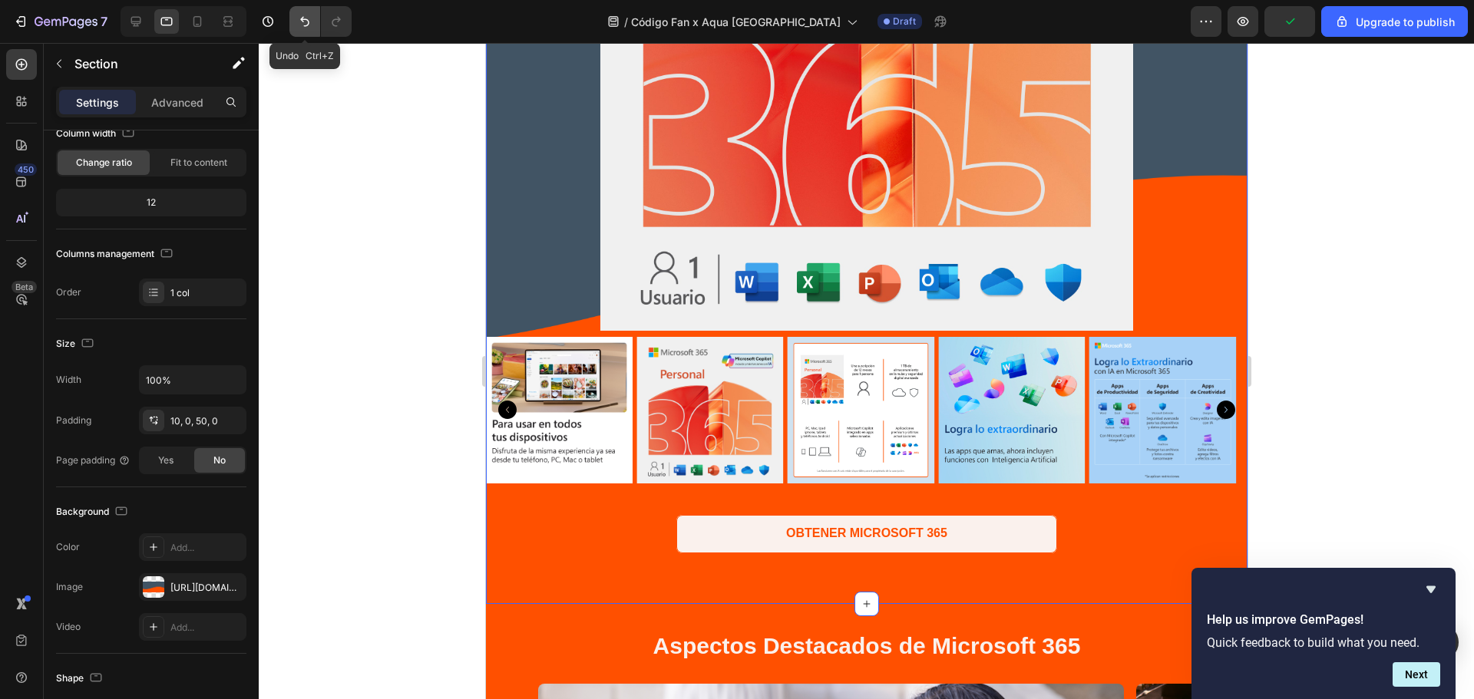
click at [312, 21] on icon "Undo/Redo" at bounding box center [304, 21] width 15 height 15
click at [187, 18] on div at bounding box center [197, 21] width 25 height 25
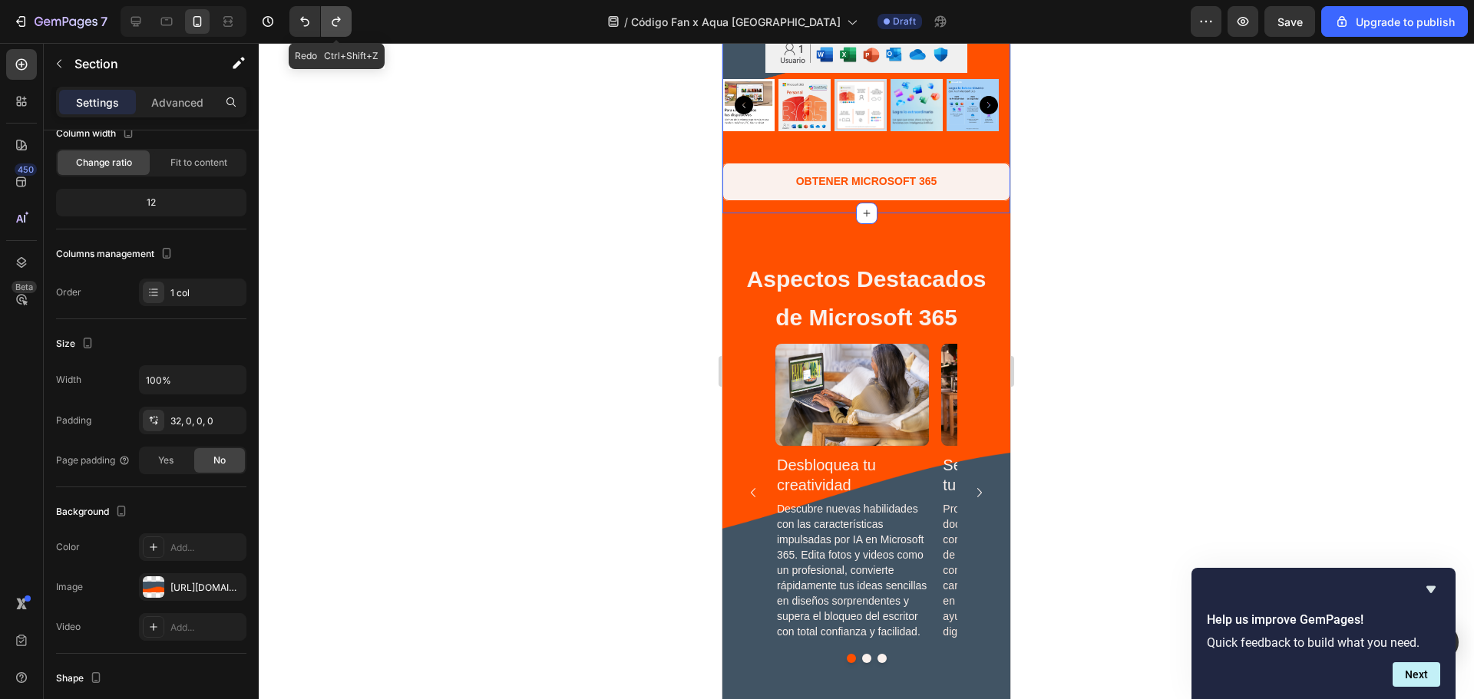
scroll to position [1804, 0]
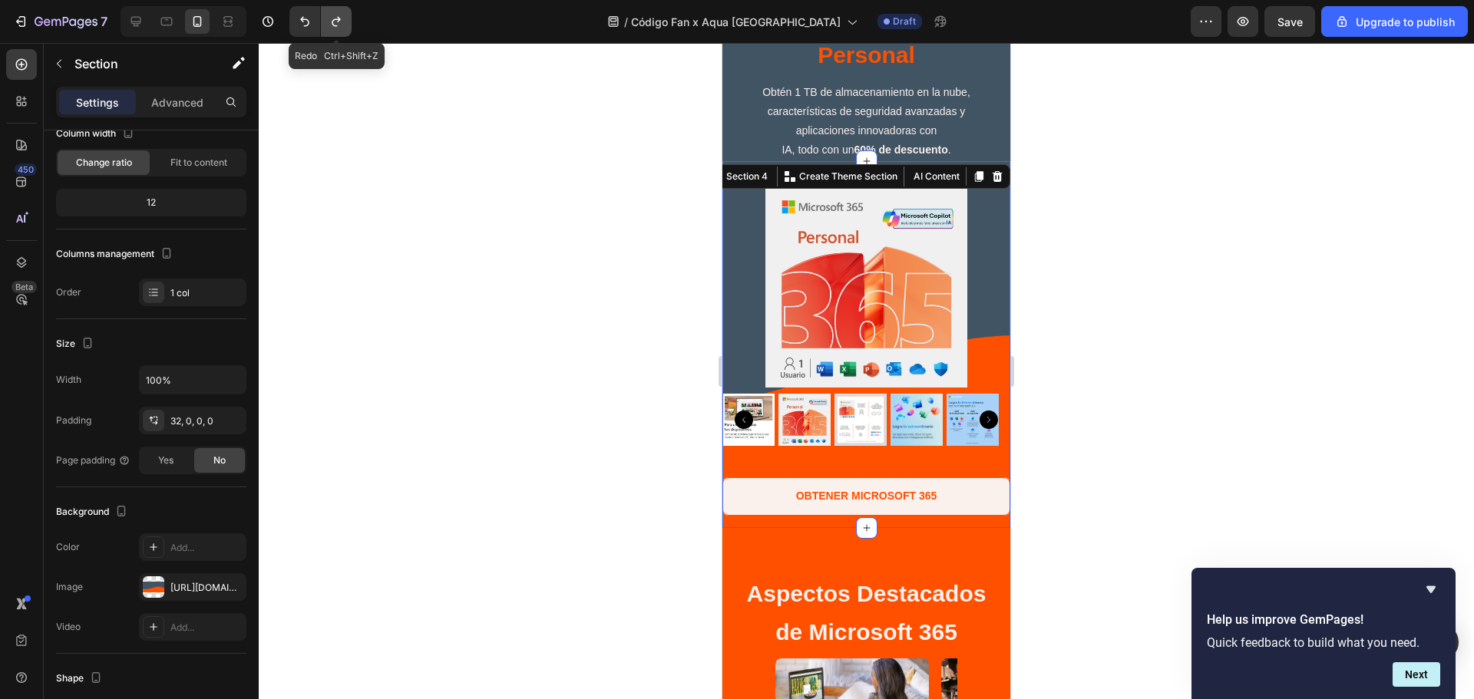
click at [348, 26] on button "Undo/Redo" at bounding box center [336, 21] width 31 height 31
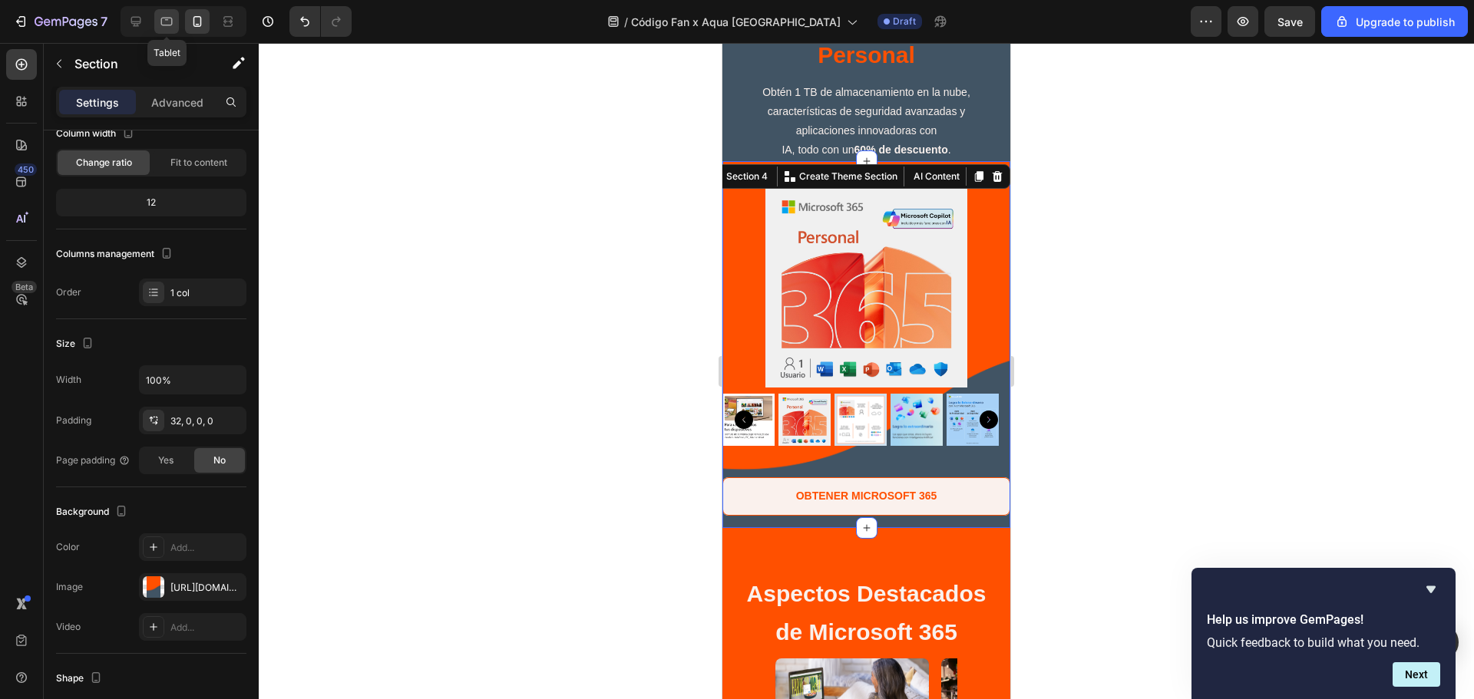
click at [164, 22] on icon at bounding box center [166, 21] width 15 height 15
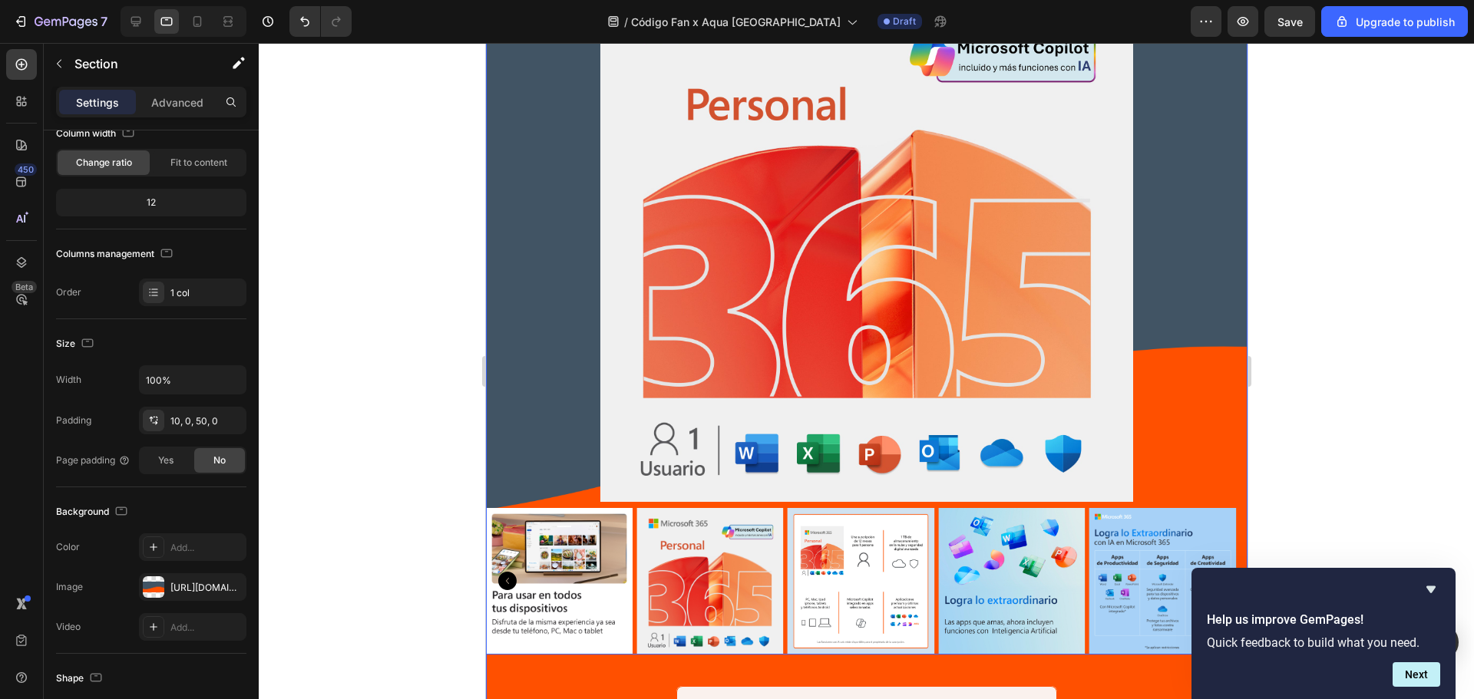
scroll to position [2213, 0]
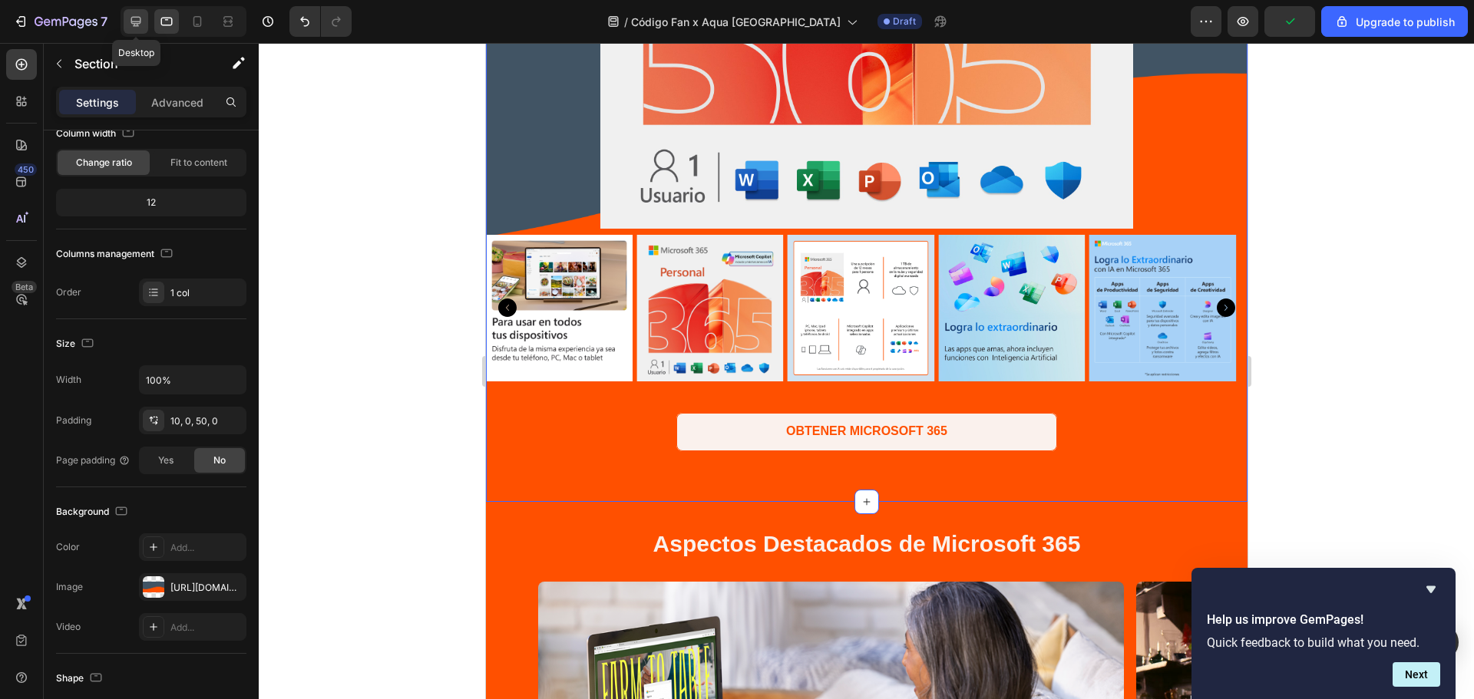
click at [135, 14] on icon at bounding box center [135, 21] width 15 height 15
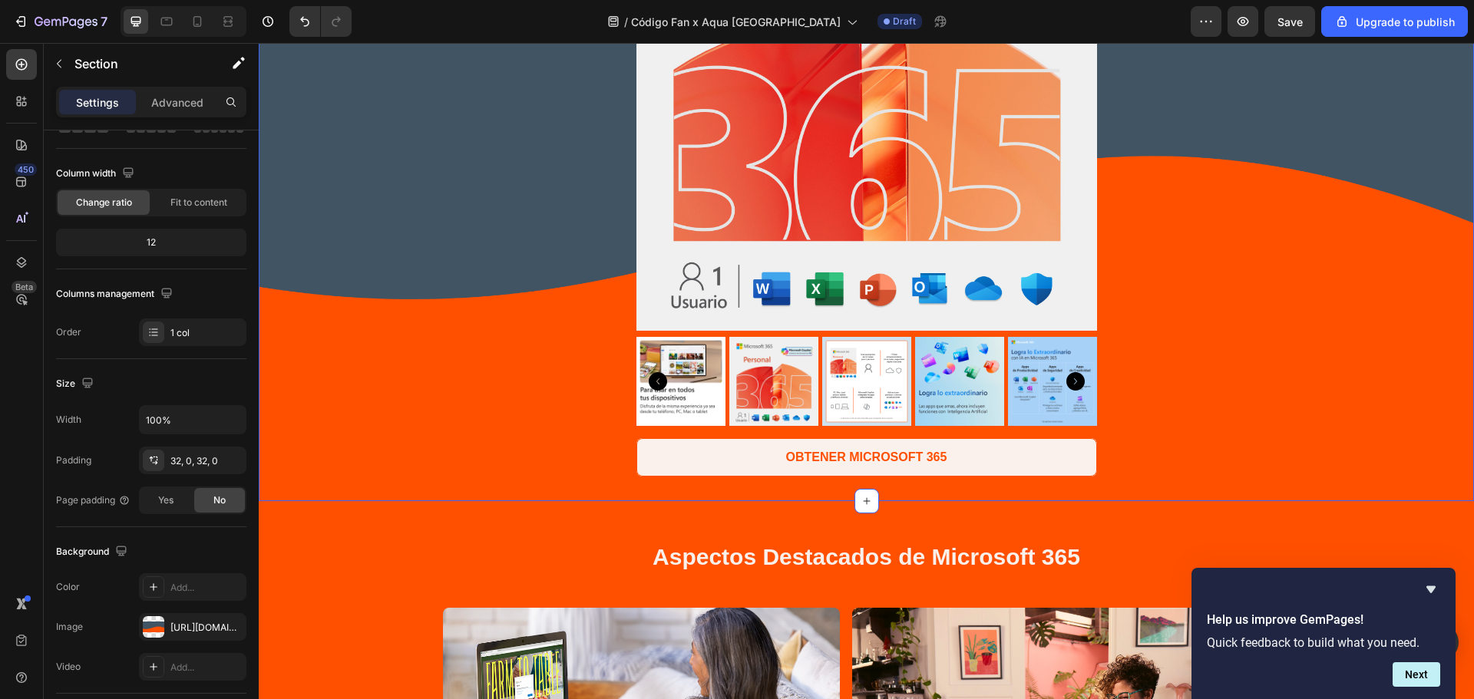
scroll to position [2009, 0]
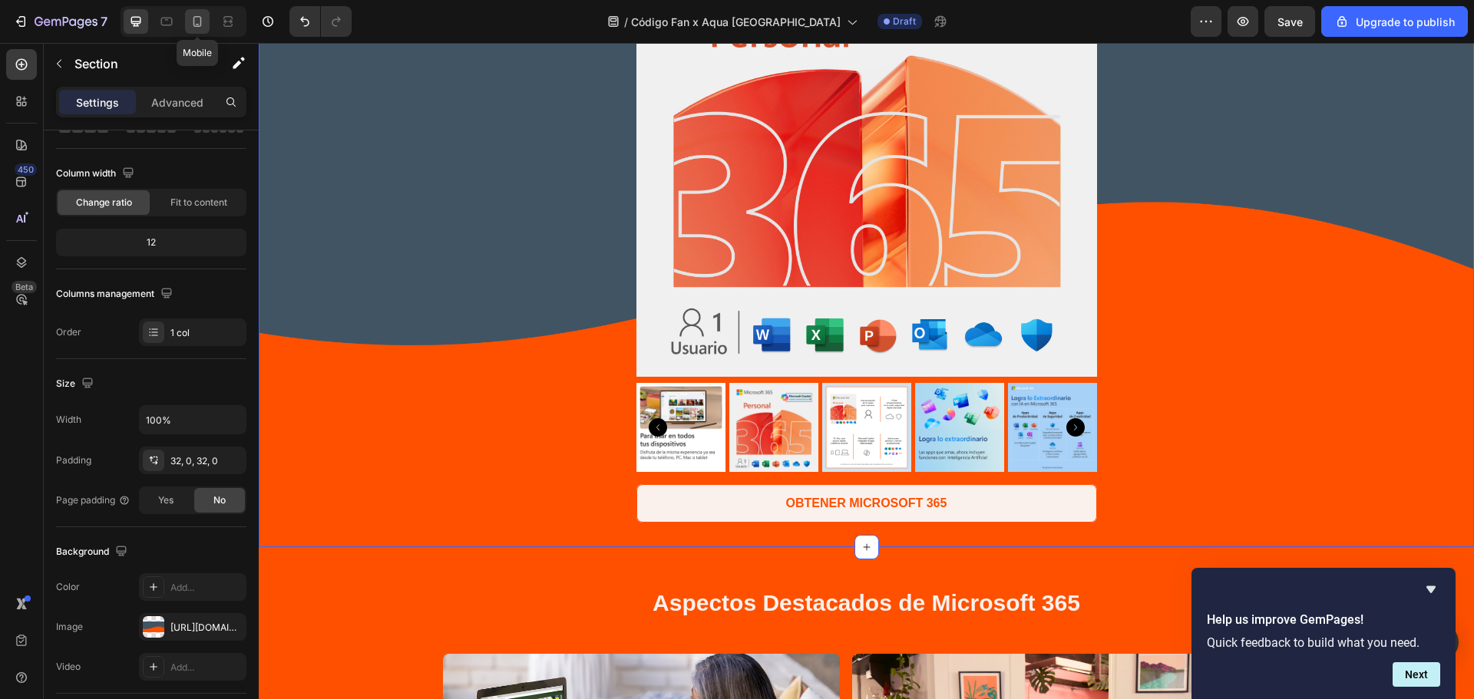
click at [193, 18] on icon at bounding box center [197, 21] width 15 height 15
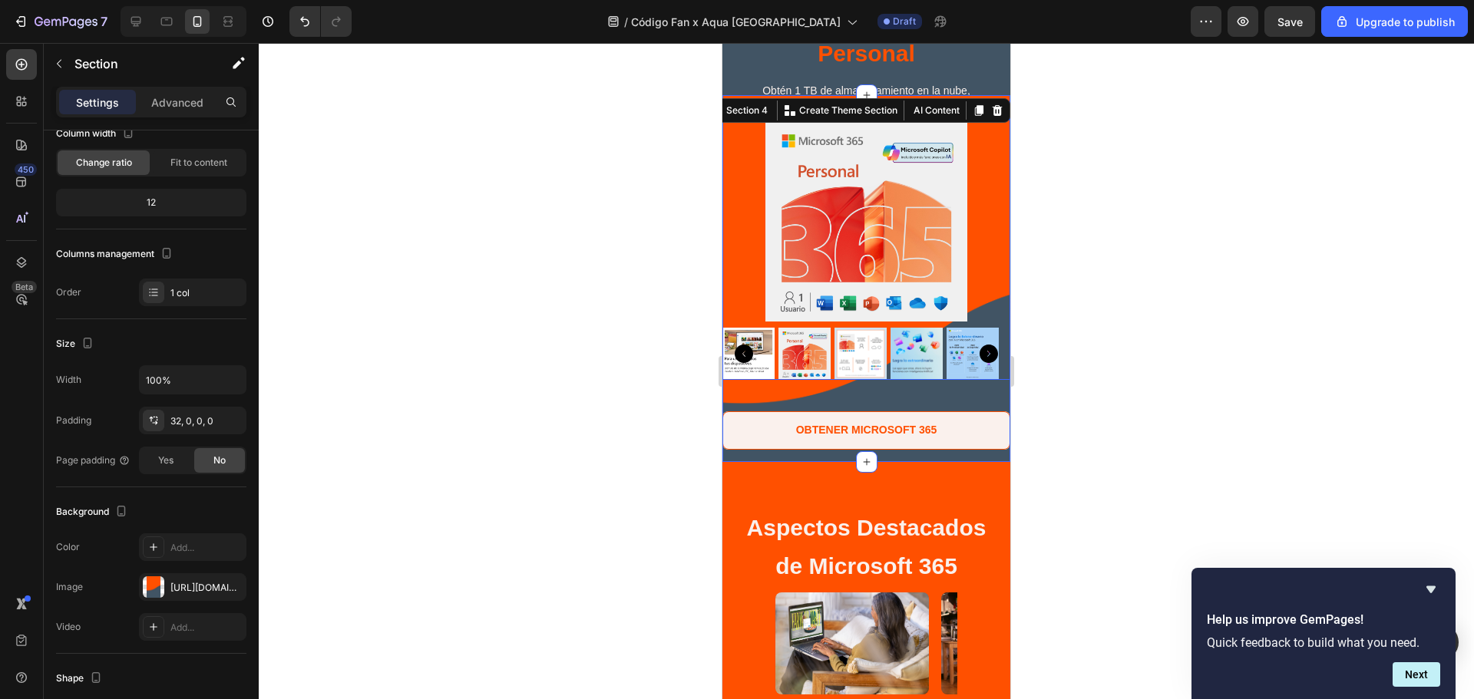
scroll to position [1804, 0]
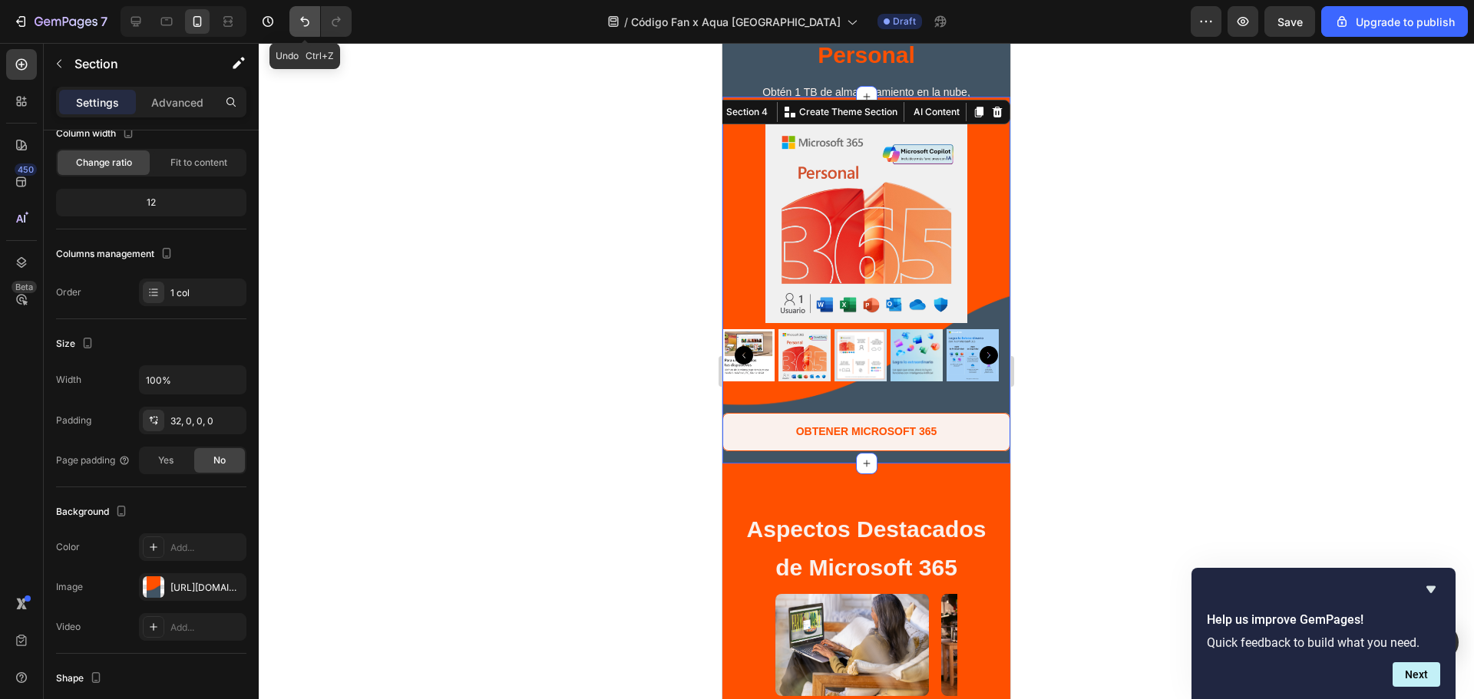
click at [307, 16] on icon "Undo/Redo" at bounding box center [304, 21] width 15 height 15
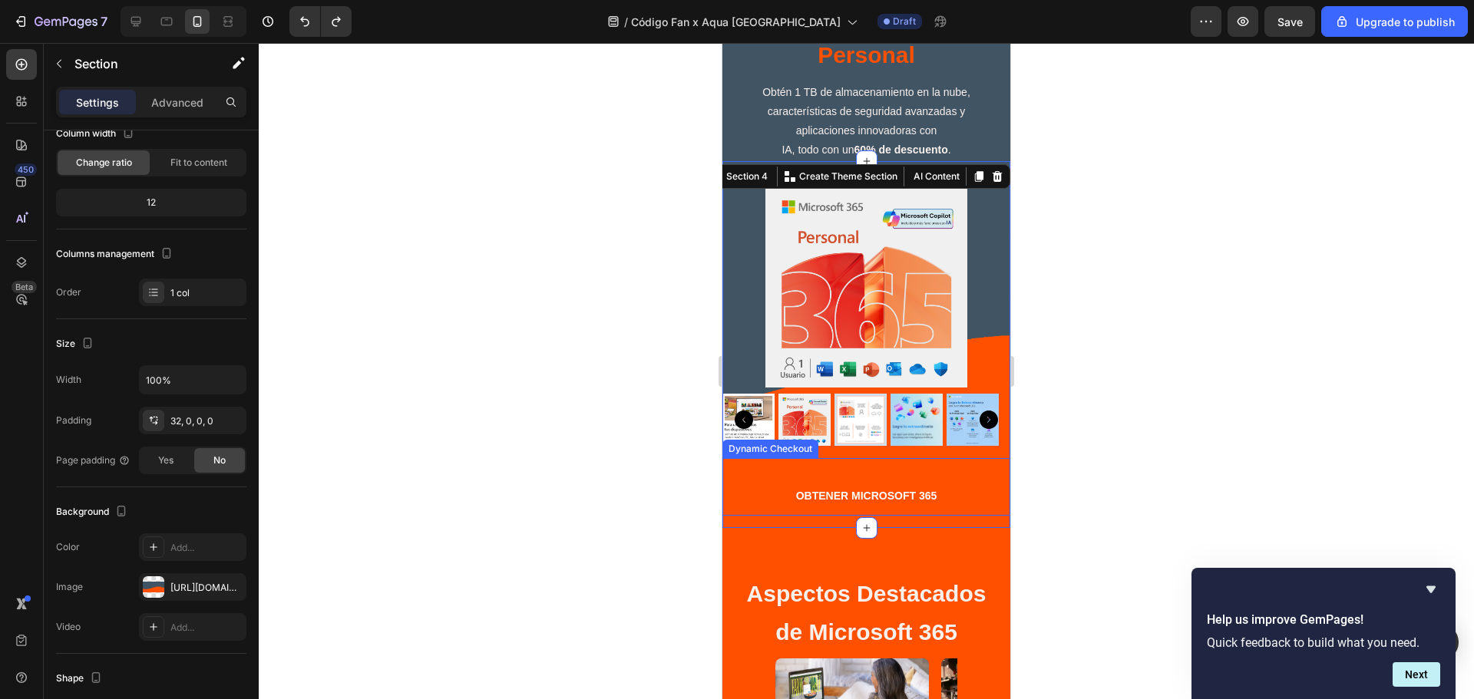
click at [873, 477] on button "OBTENER MICROSOFT 365" at bounding box center [866, 496] width 288 height 38
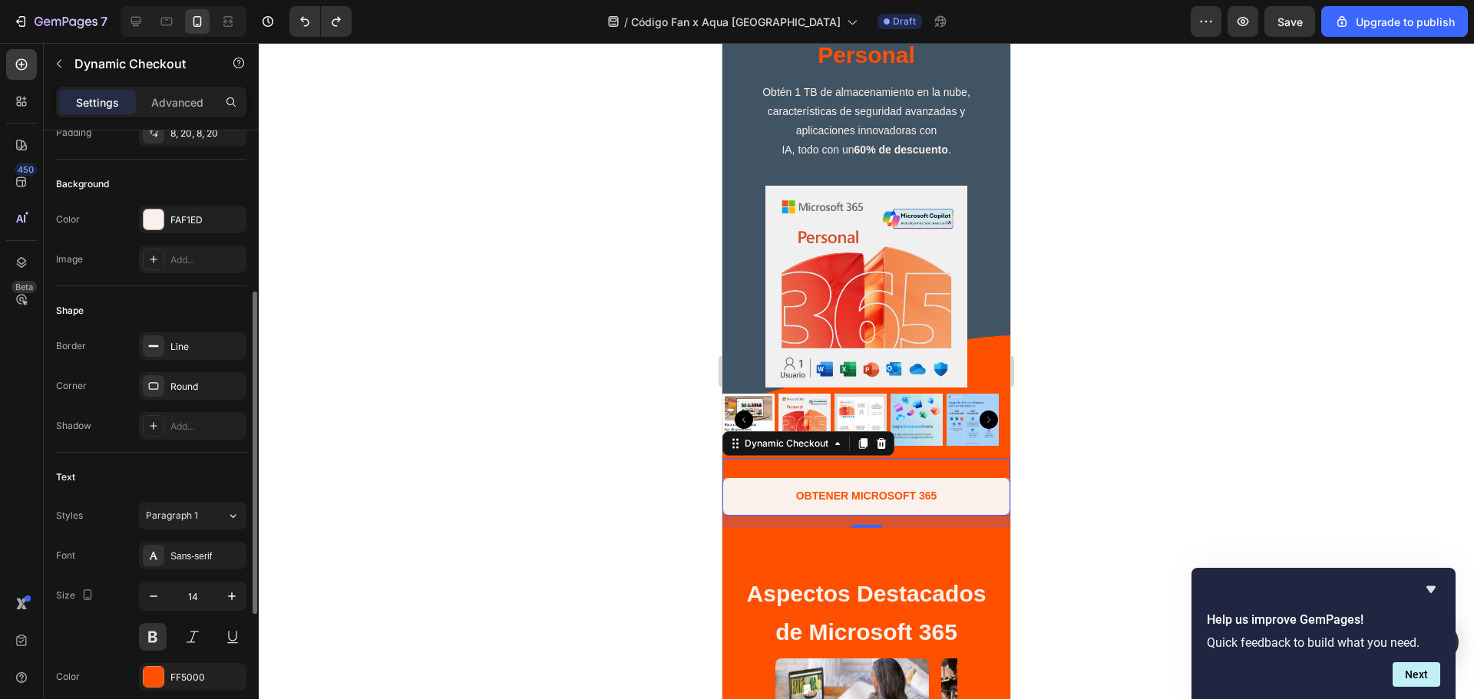
scroll to position [510, 0]
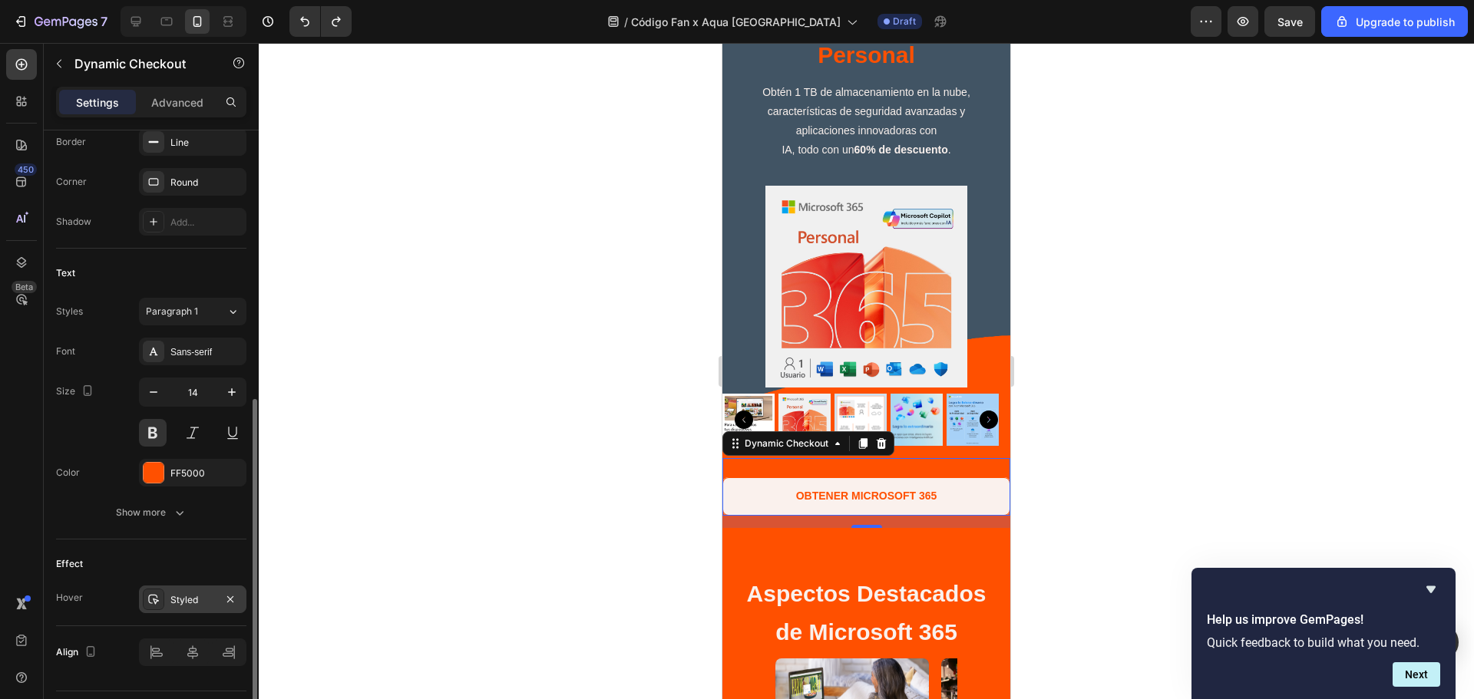
click at [178, 604] on div "Styled" at bounding box center [192, 600] width 45 height 14
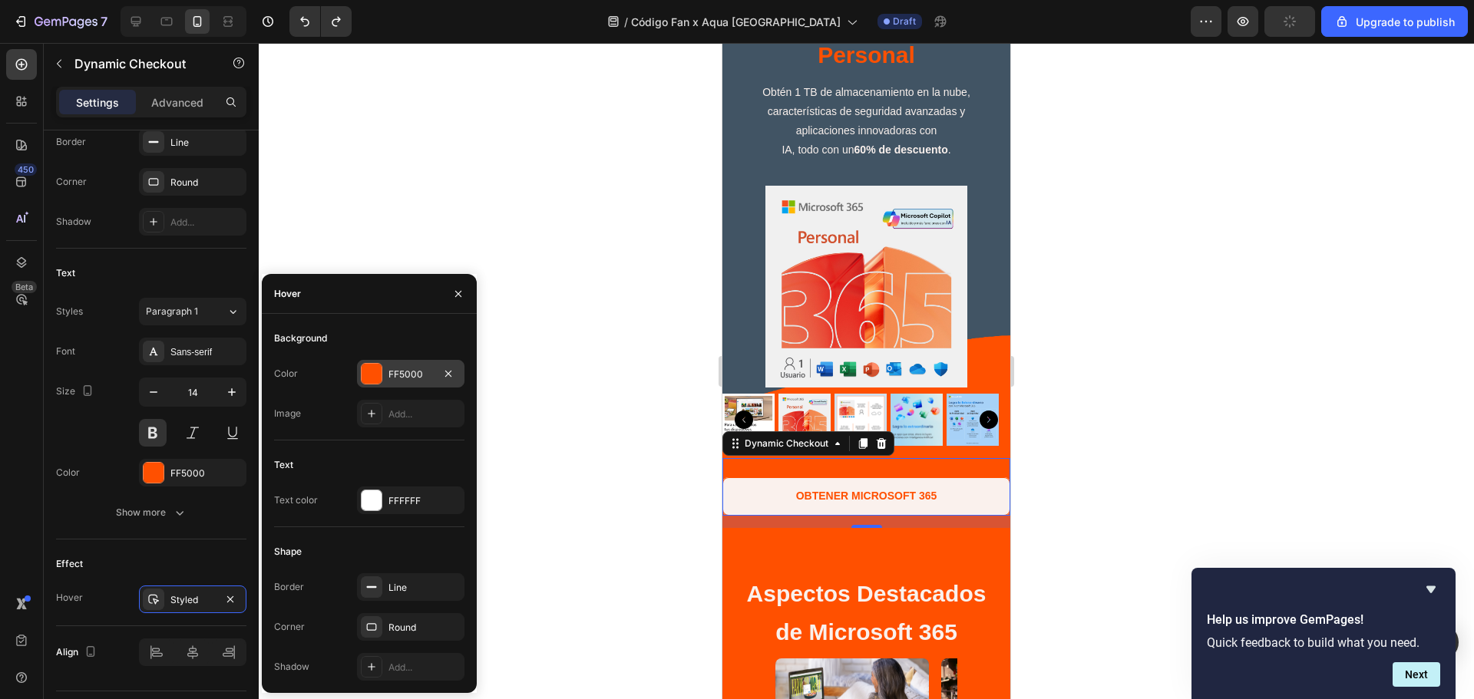
click at [372, 372] on div at bounding box center [372, 374] width 20 height 20
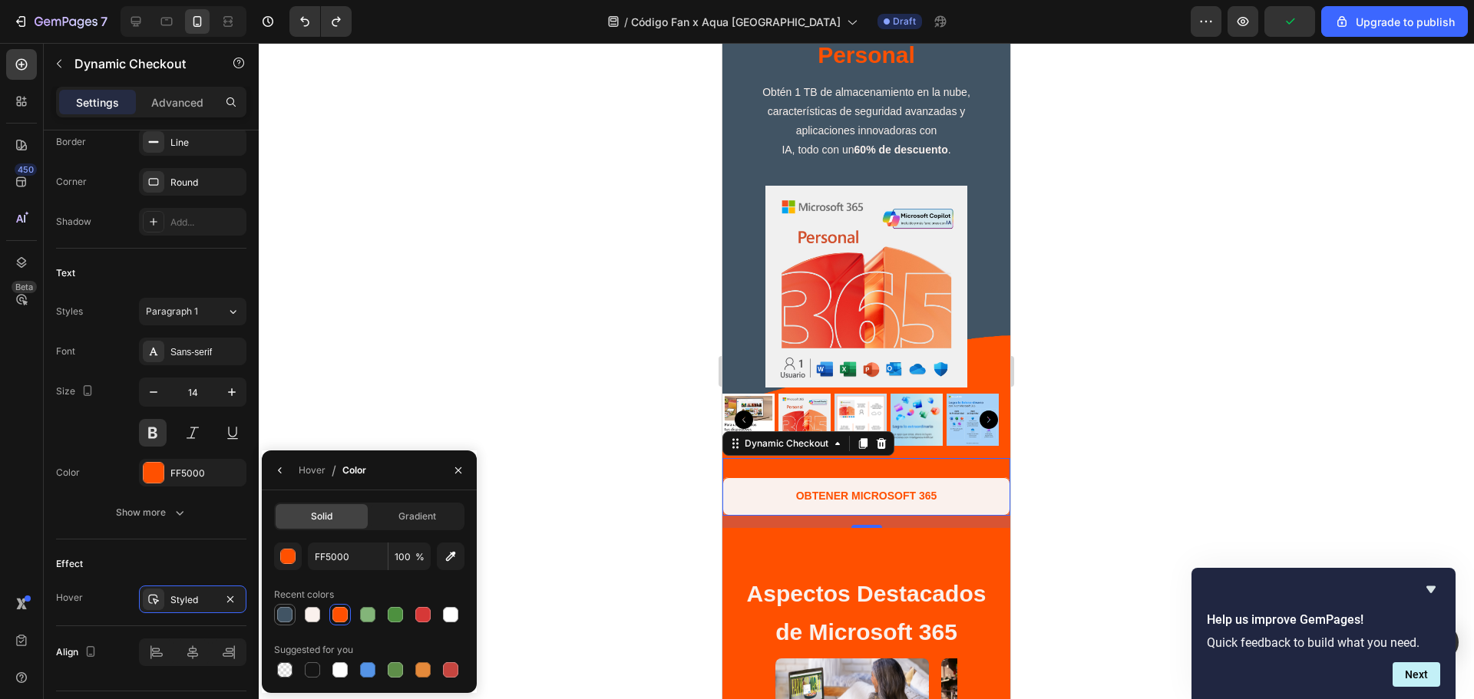
click at [282, 615] on div at bounding box center [284, 614] width 15 height 15
type input "415464"
click at [301, 472] on div "Hover" at bounding box center [312, 471] width 27 height 14
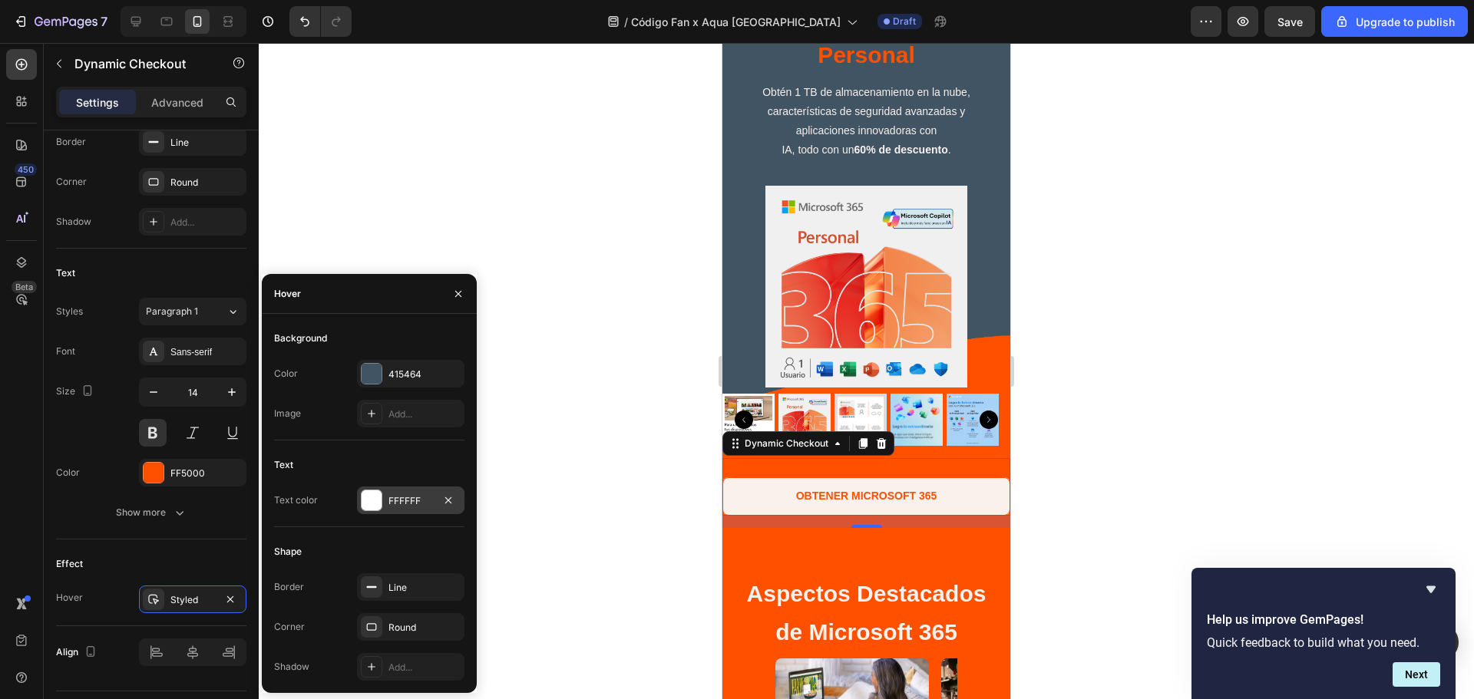
click at [372, 505] on div at bounding box center [372, 501] width 20 height 20
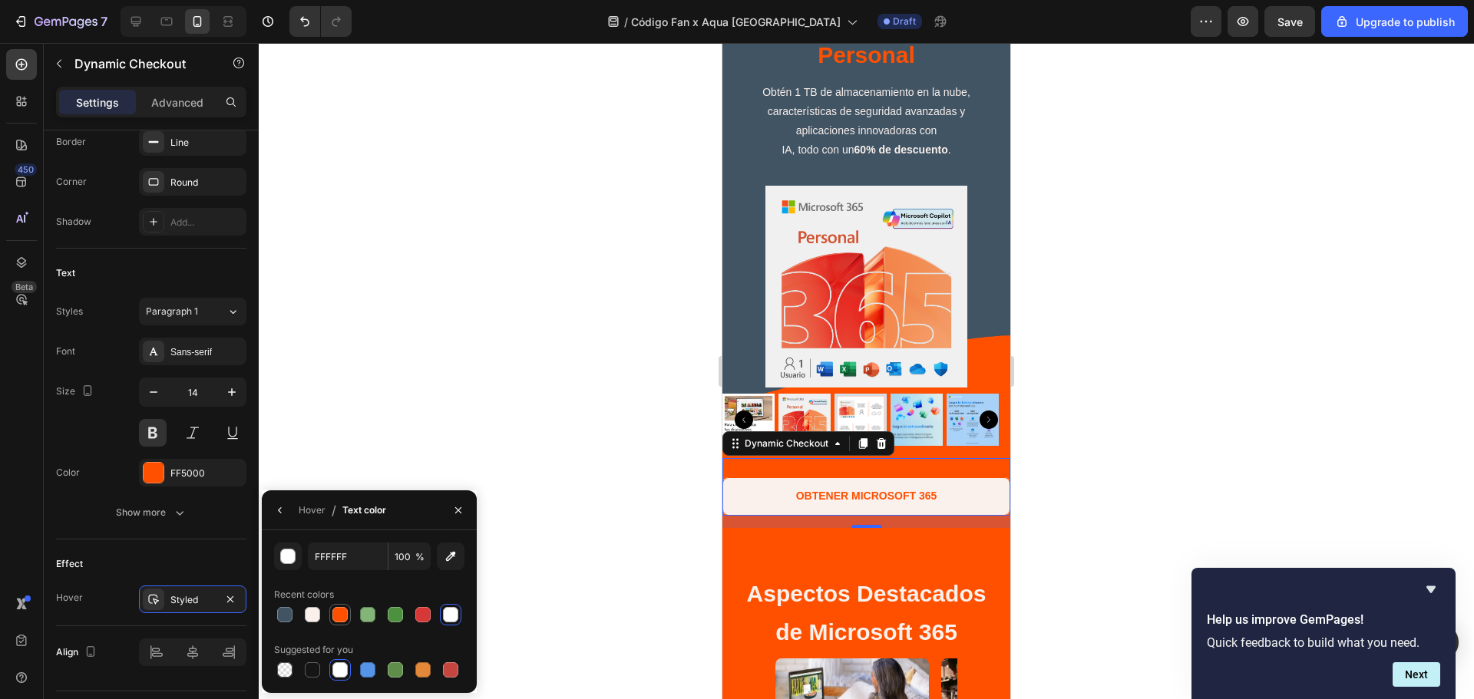
click at [337, 621] on div at bounding box center [339, 614] width 15 height 15
type input "FF5000"
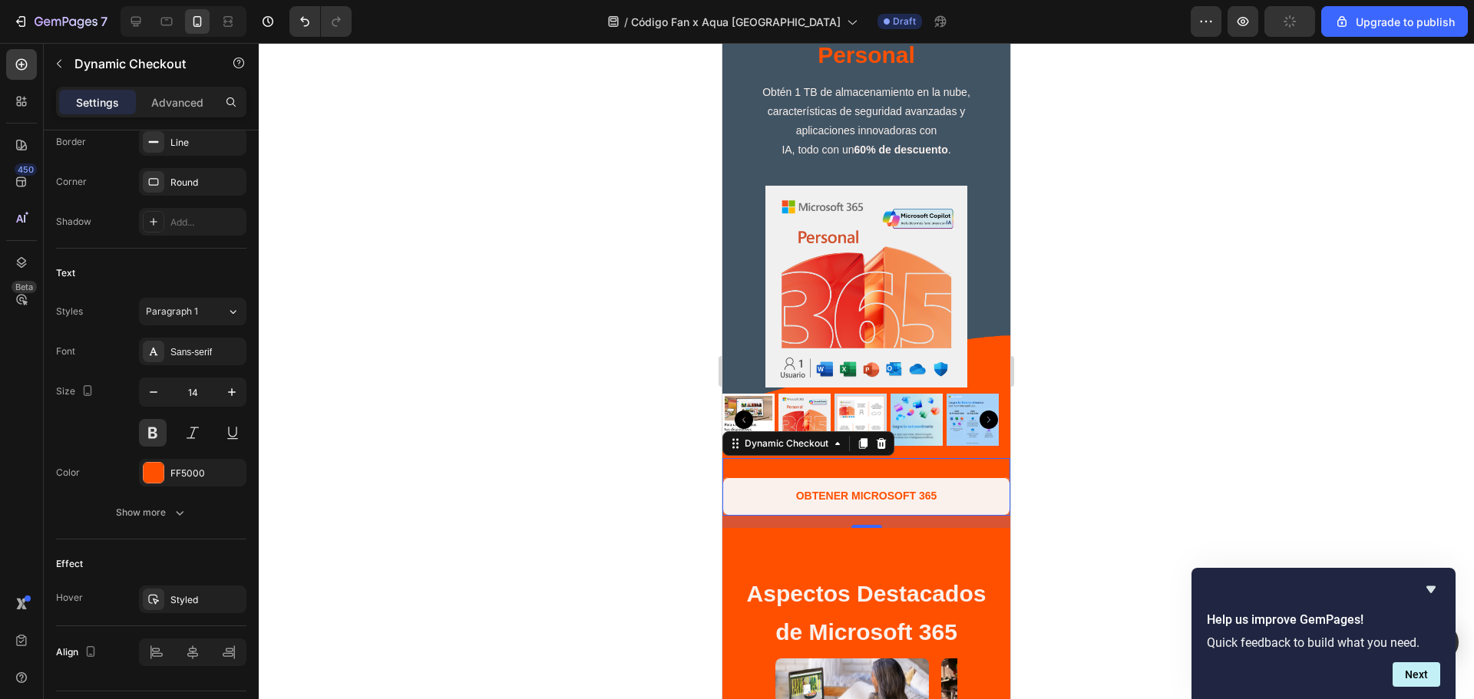
click at [1274, 464] on div at bounding box center [866, 371] width 1215 height 656
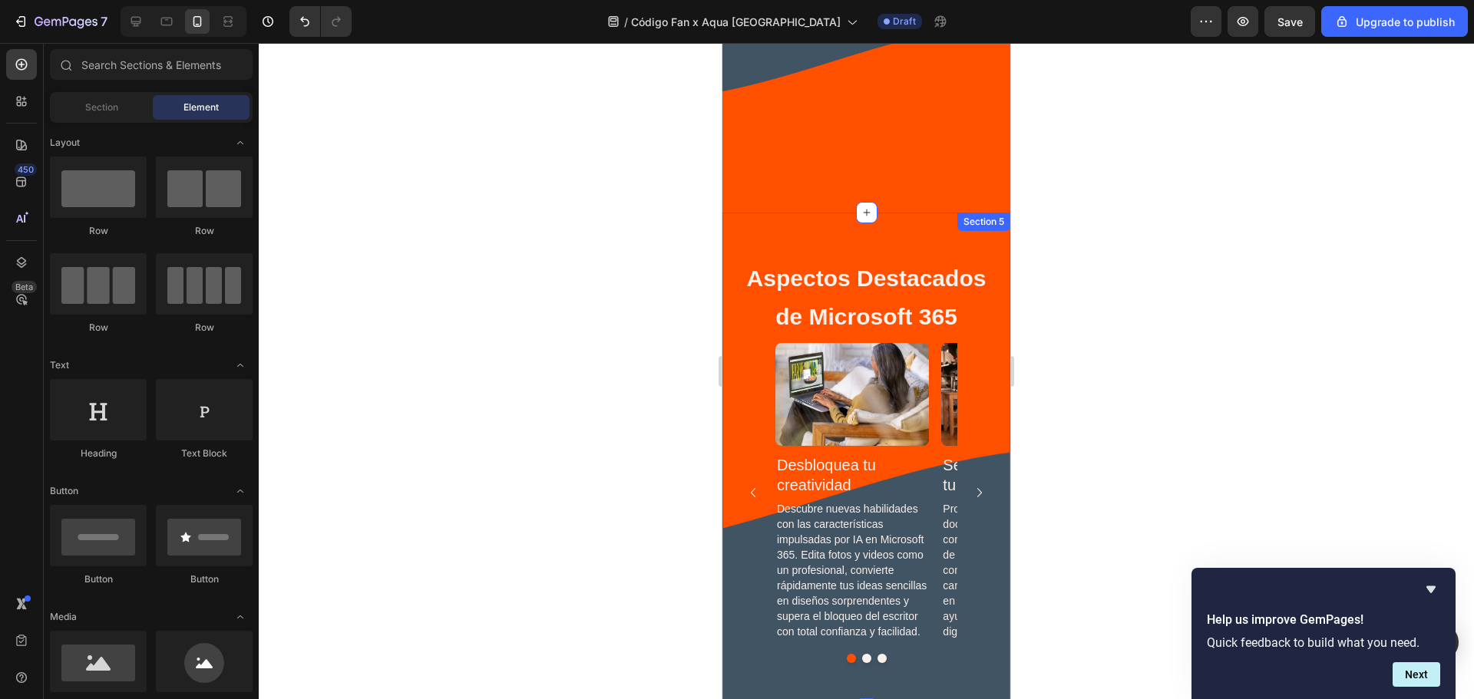
scroll to position [2315, 0]
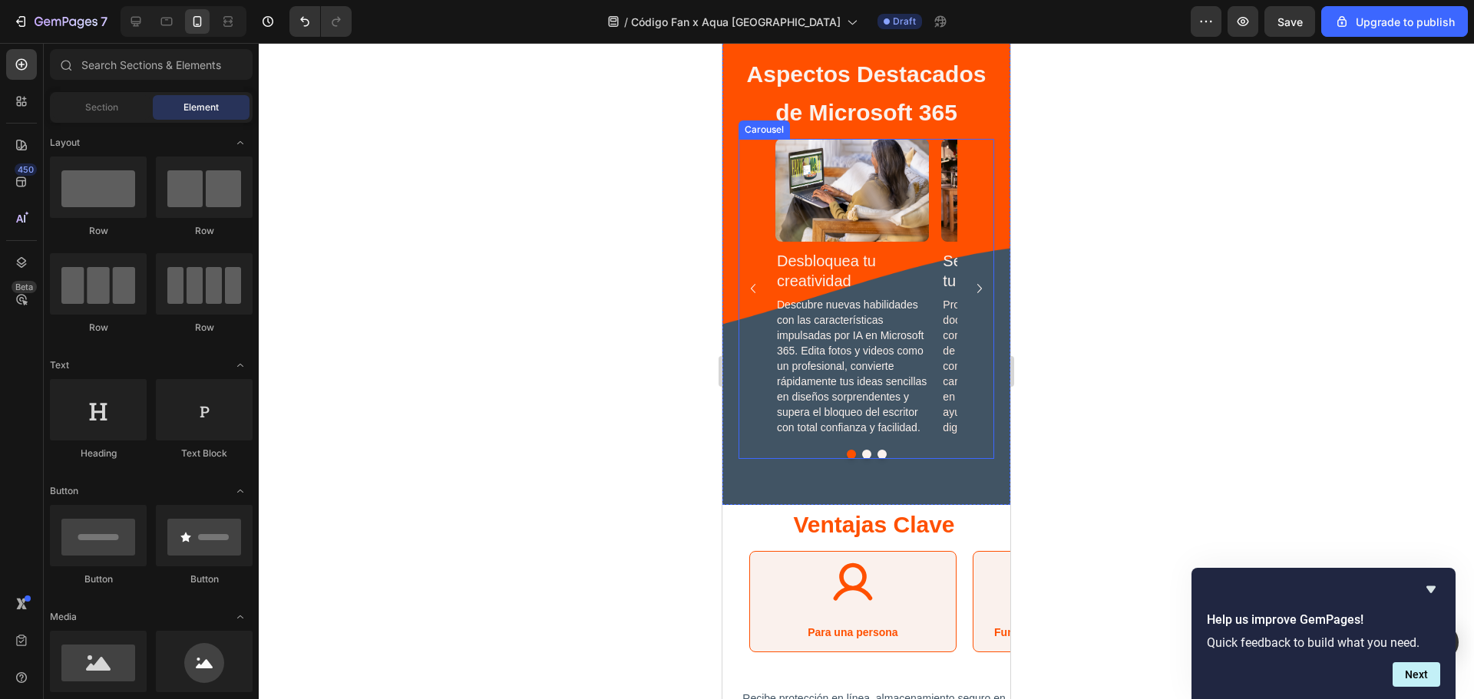
click at [970, 289] on icon "Carousel Next Arrow" at bounding box center [979, 288] width 18 height 18
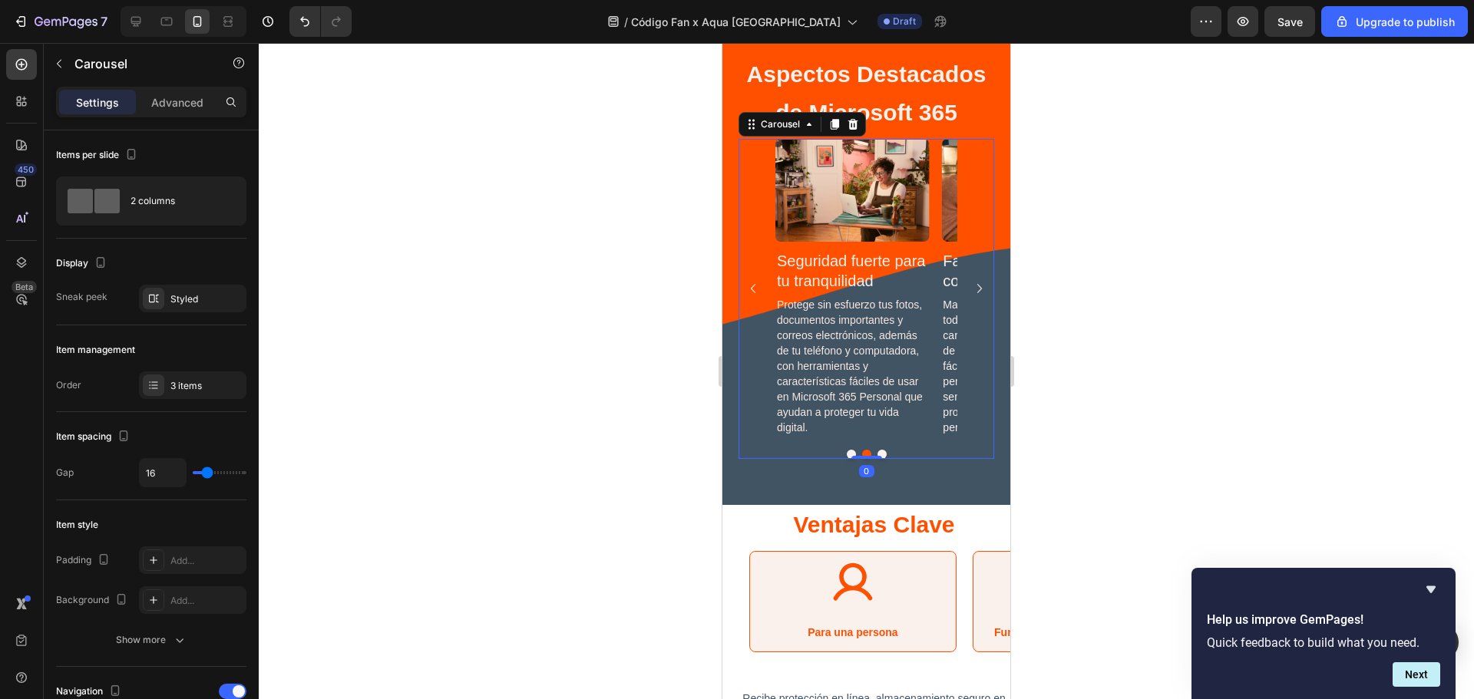
click at [970, 289] on icon "Carousel Next Arrow" at bounding box center [979, 288] width 18 height 18
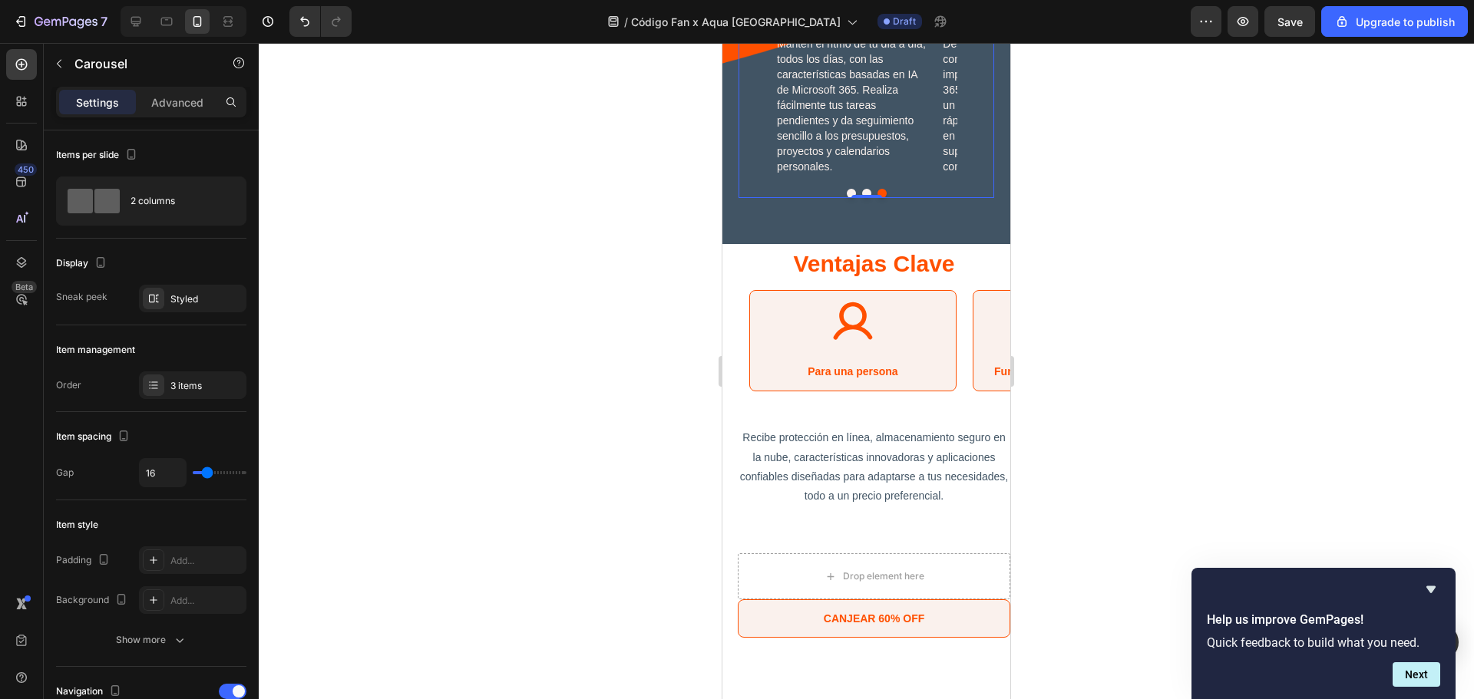
scroll to position [2622, 0]
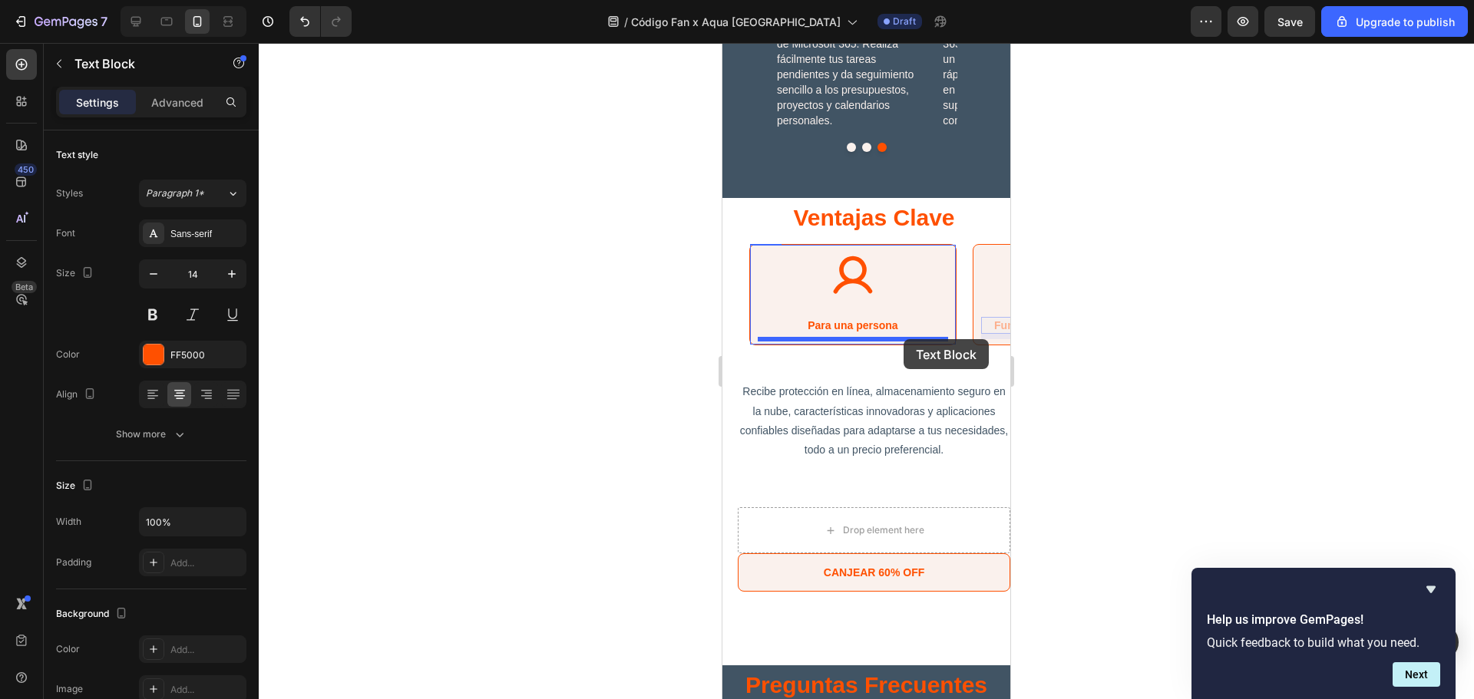
drag, startPoint x: 975, startPoint y: 322, endPoint x: 904, endPoint y: 339, distance: 73.4
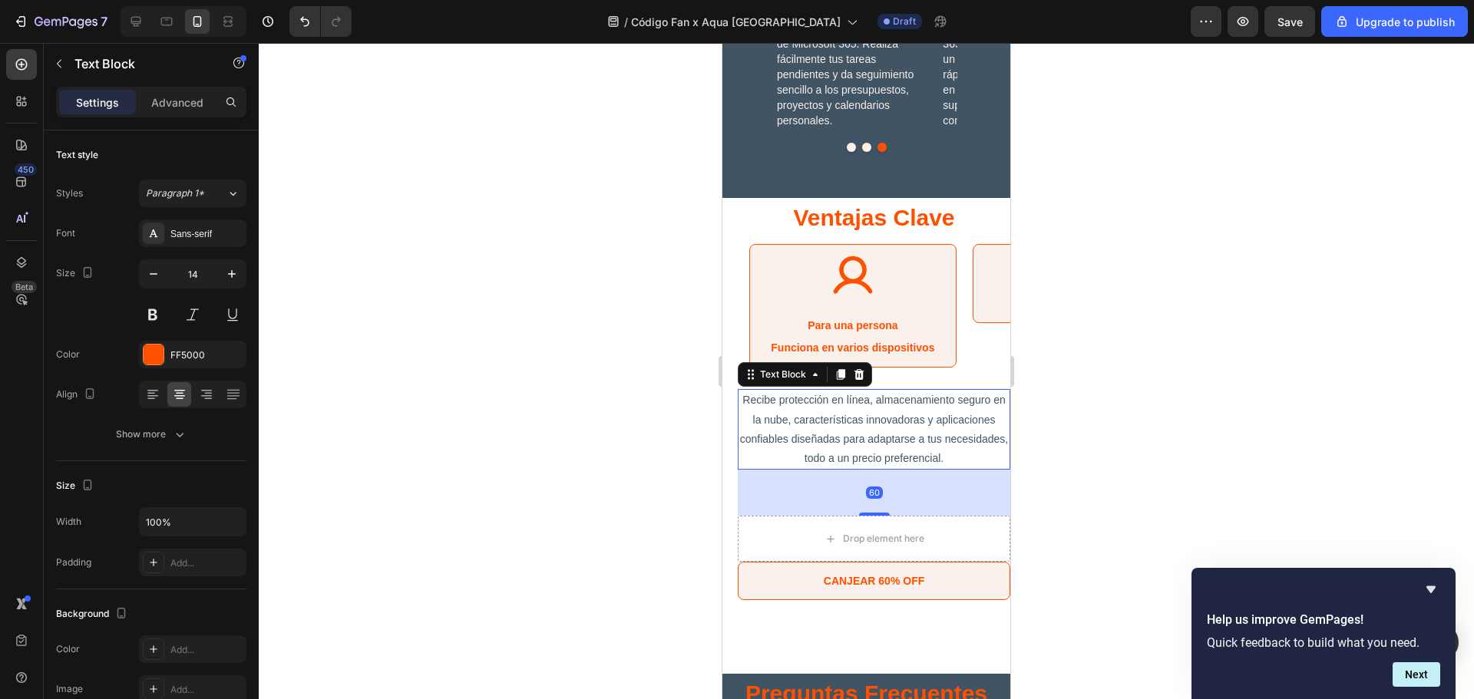
click at [926, 439] on p "Recibe protección en línea, almacenamiento seguro en la nube, características i…" at bounding box center [873, 430] width 269 height 78
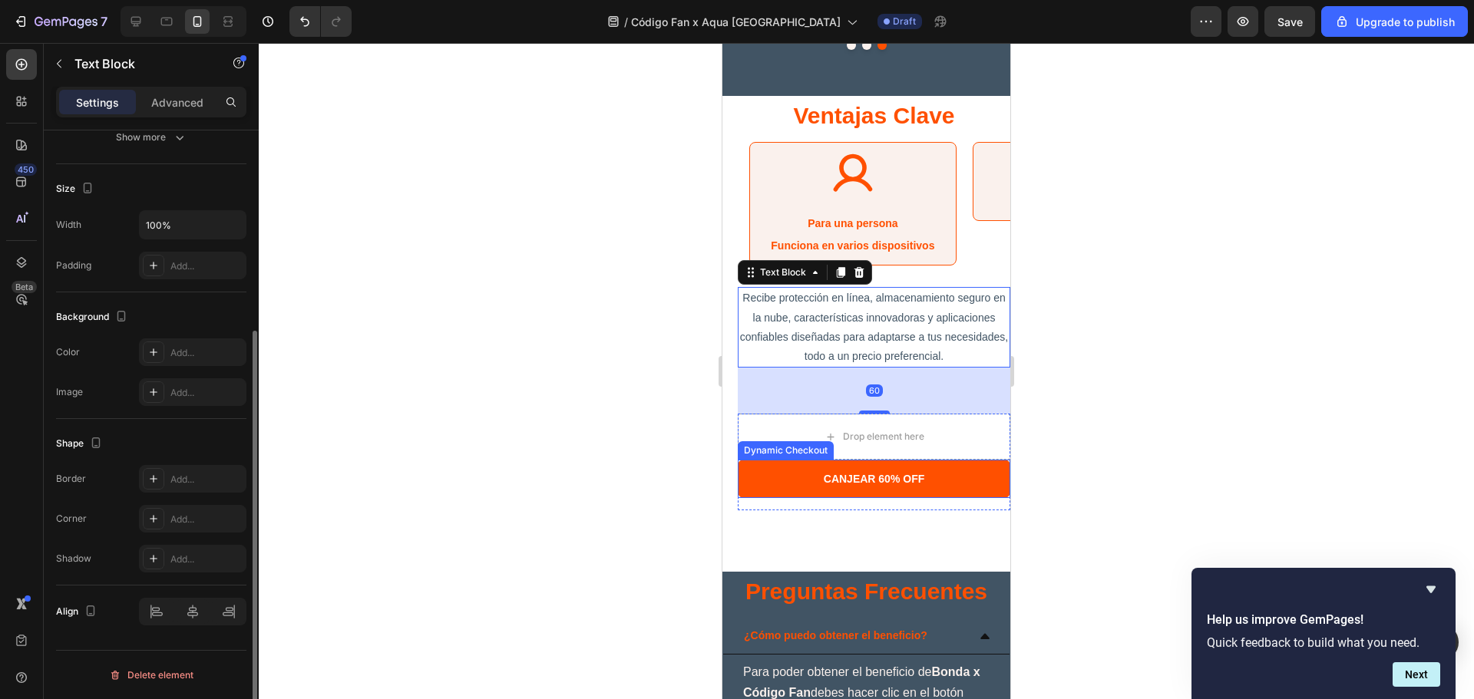
scroll to position [2725, 0]
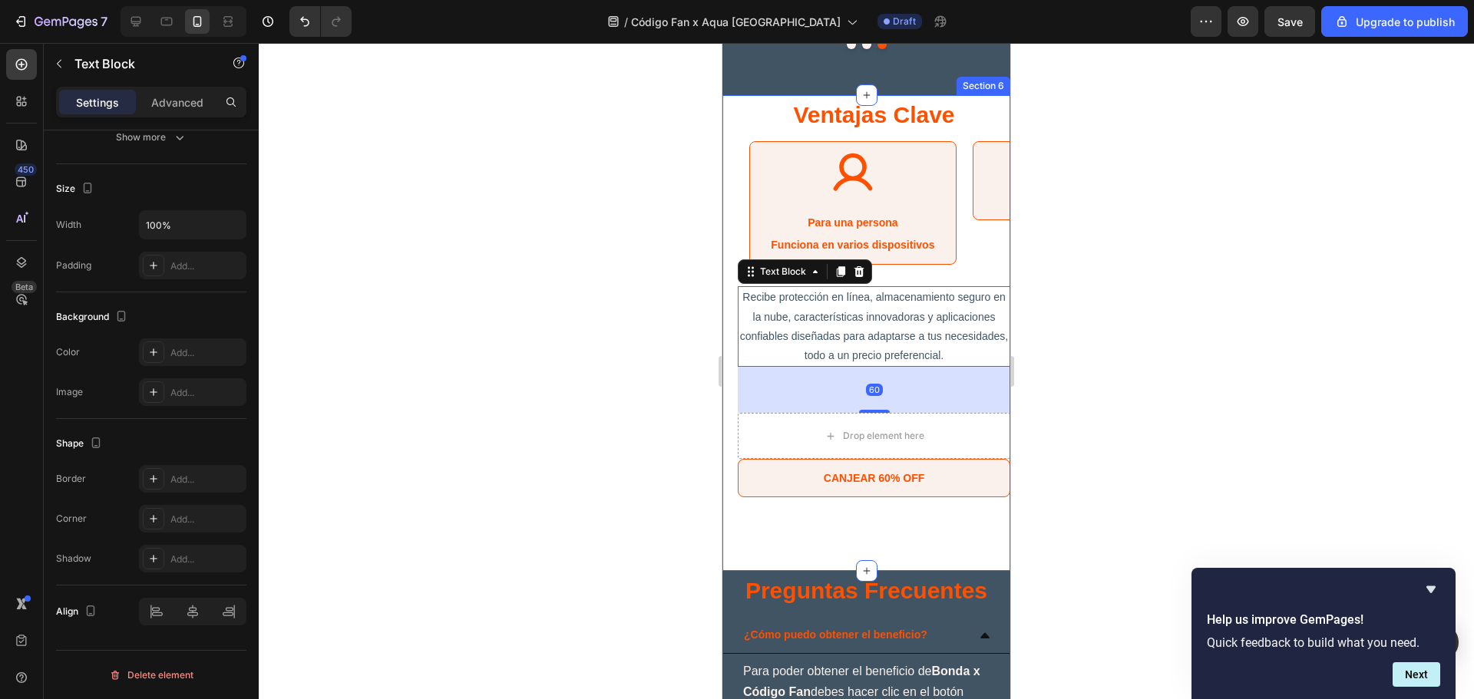
click at [917, 547] on div "Ventajas Clave Heading Icon Para una persona Text Block Funciona en varios disp…" at bounding box center [874, 333] width 273 height 476
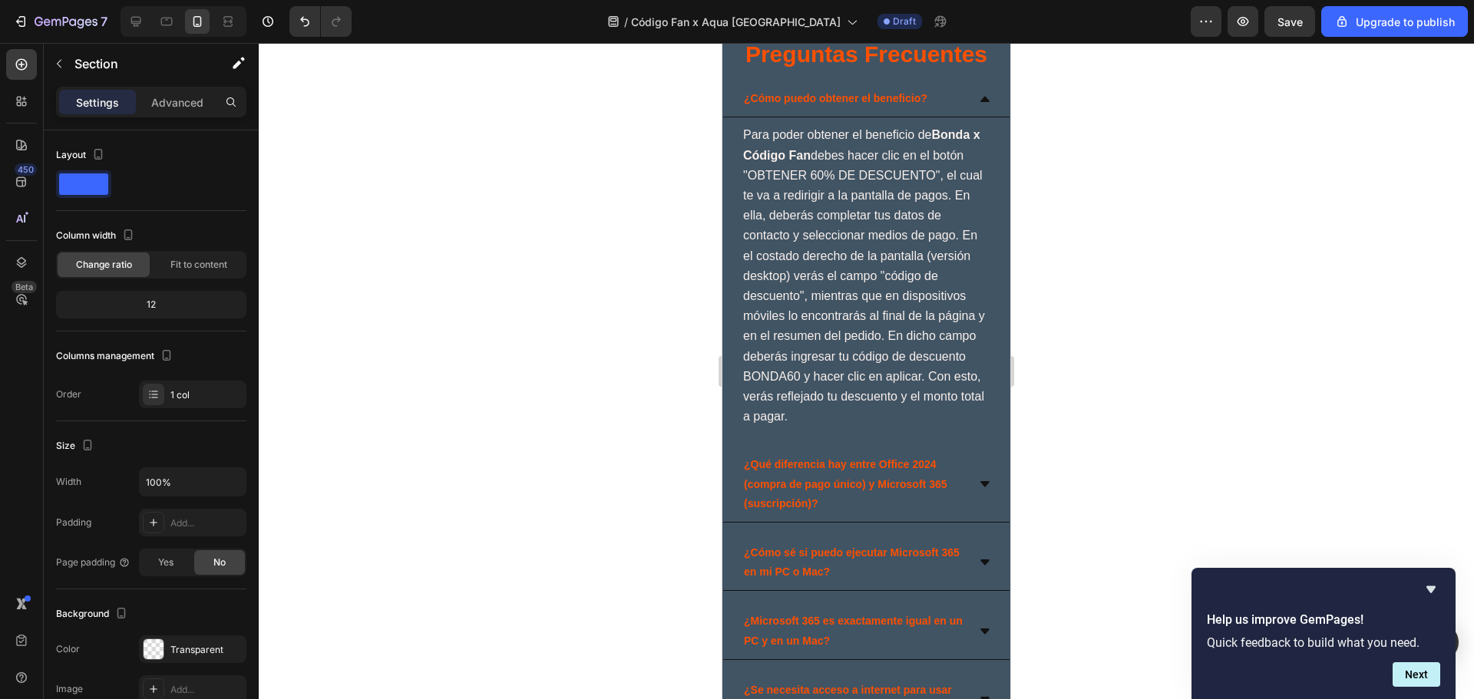
scroll to position [3032, 0]
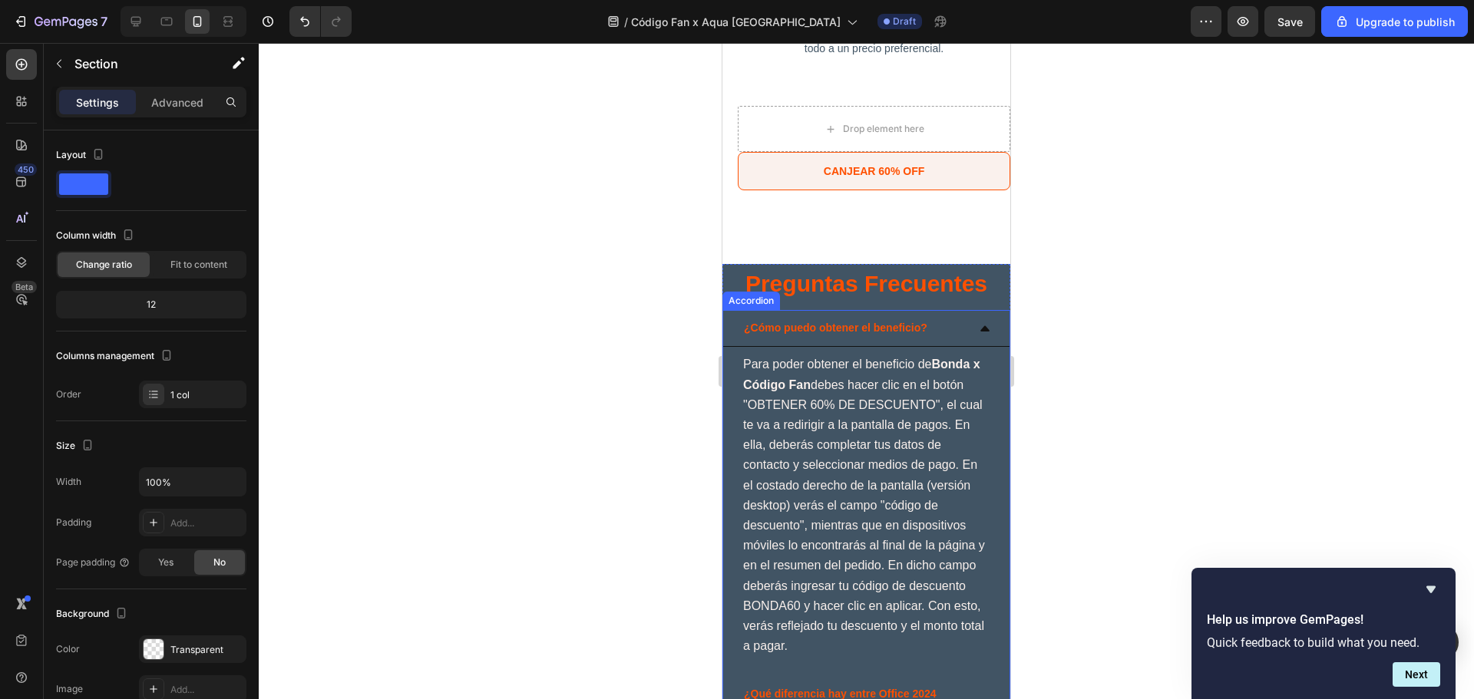
click at [979, 326] on icon at bounding box center [985, 328] width 12 height 12
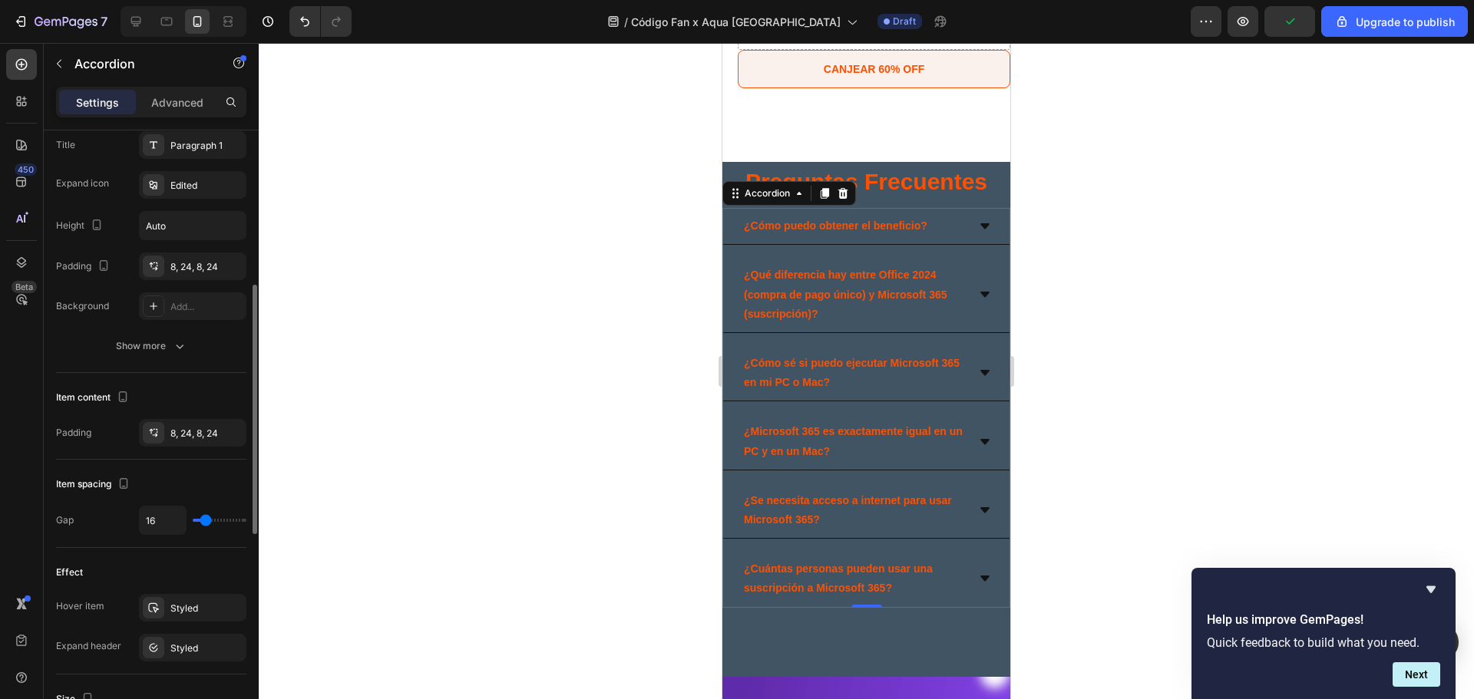
scroll to position [0, 0]
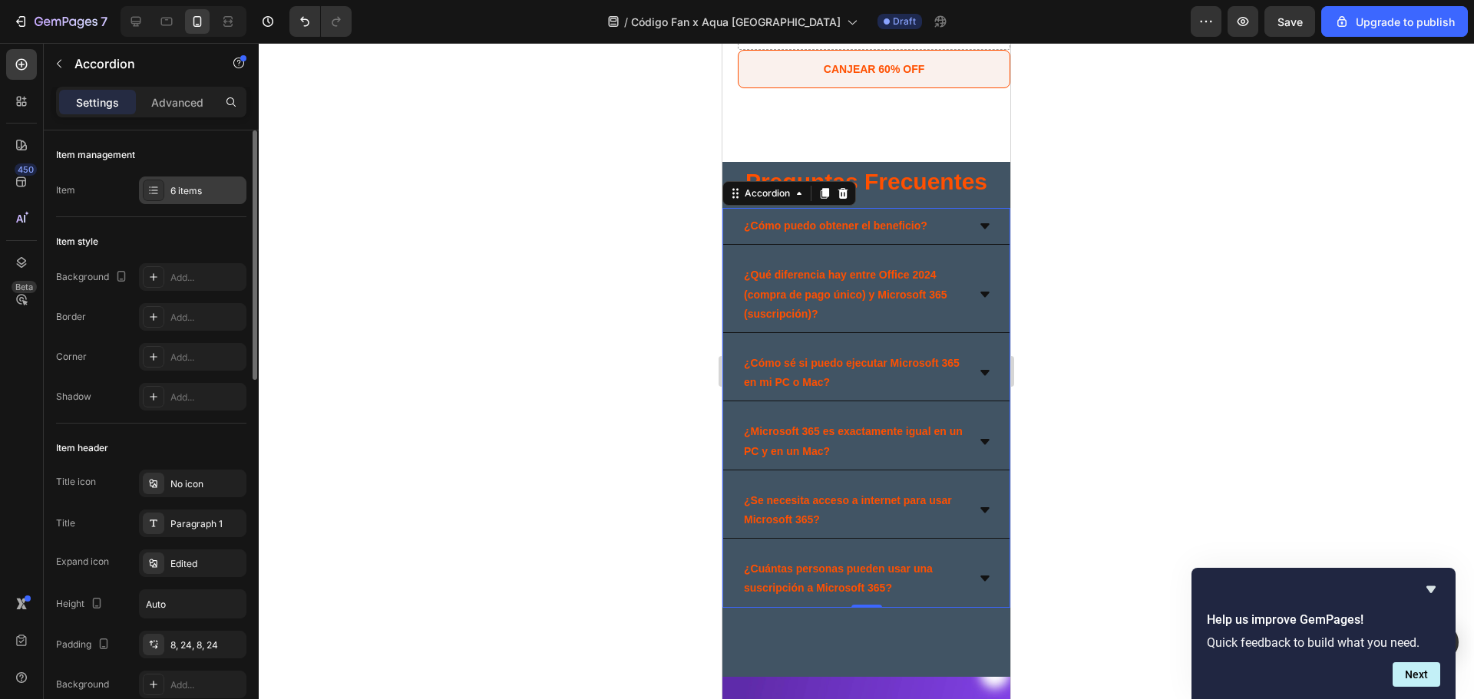
click at [192, 191] on div "6 items" at bounding box center [206, 191] width 72 height 14
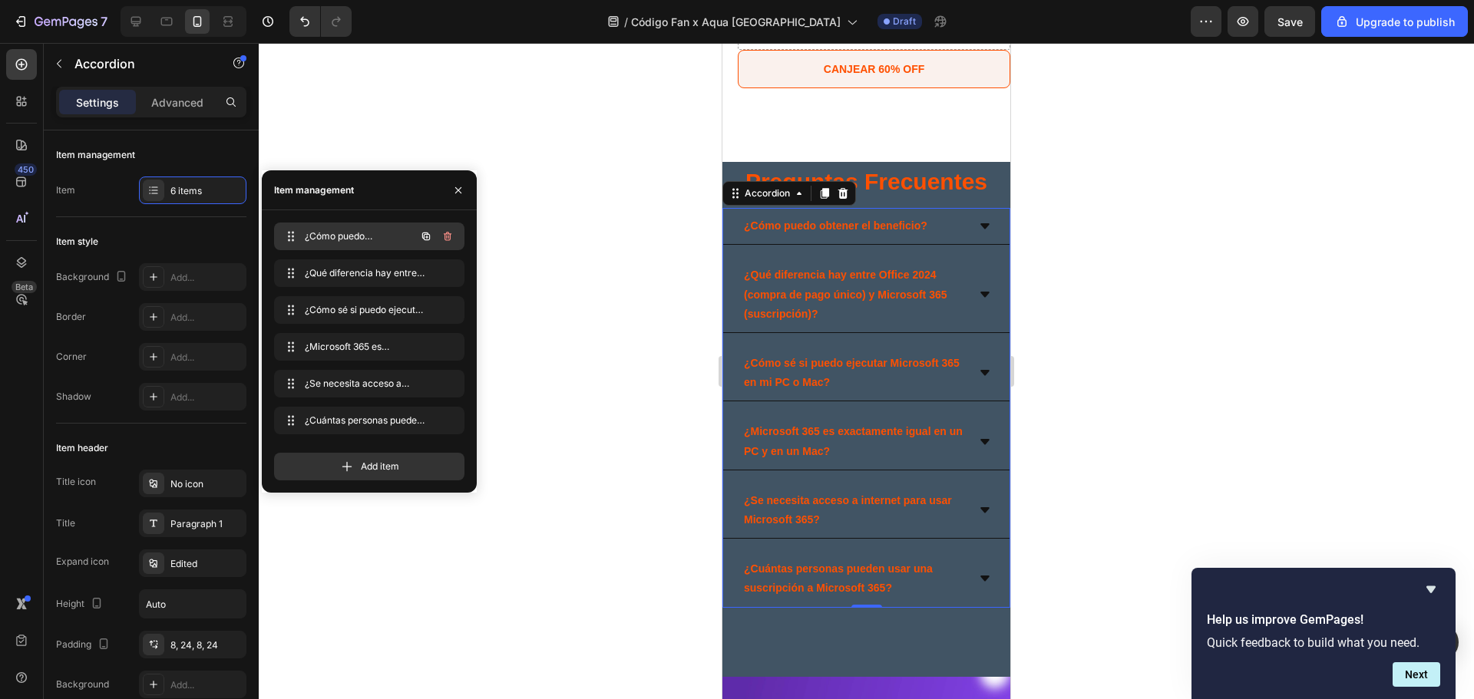
click at [375, 237] on span "¿Cómo puedo obtener el beneficio?" at bounding box center [348, 237] width 87 height 14
click at [457, 194] on icon "button" at bounding box center [458, 190] width 12 height 12
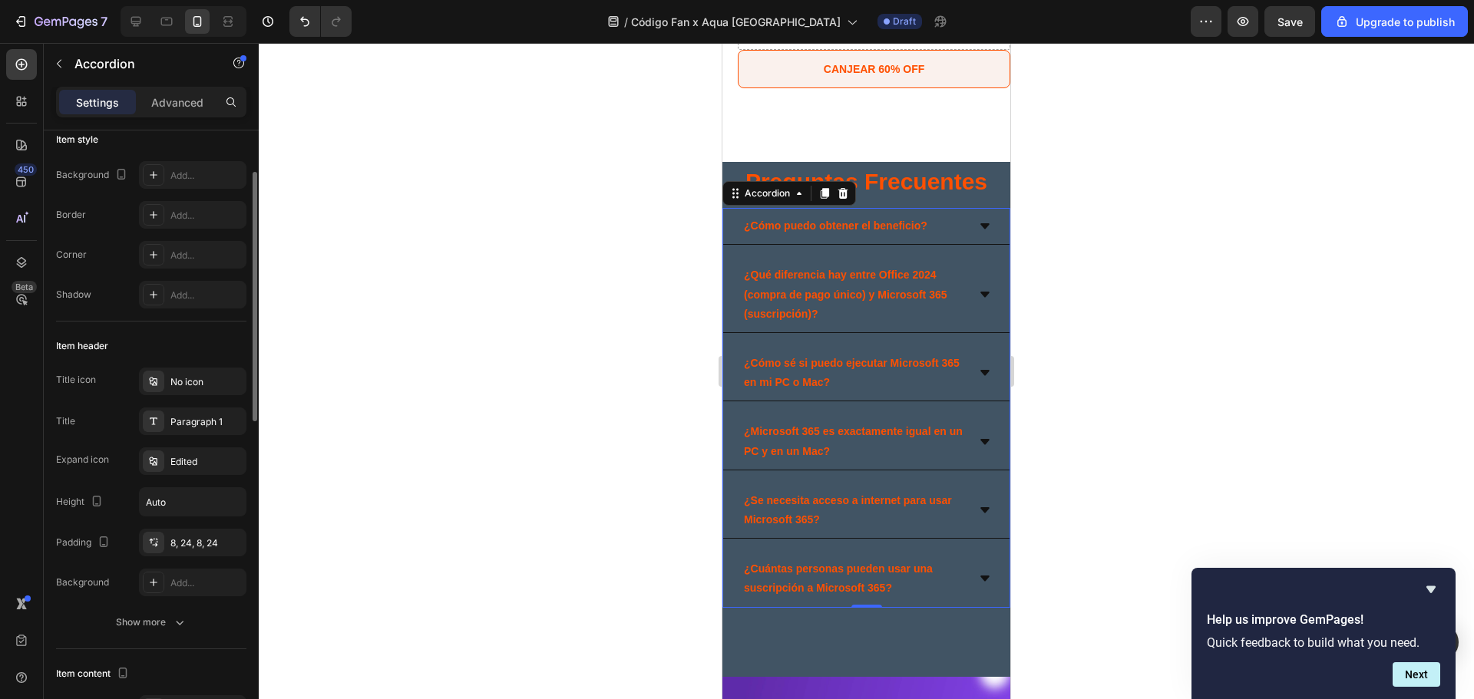
scroll to position [204, 0]
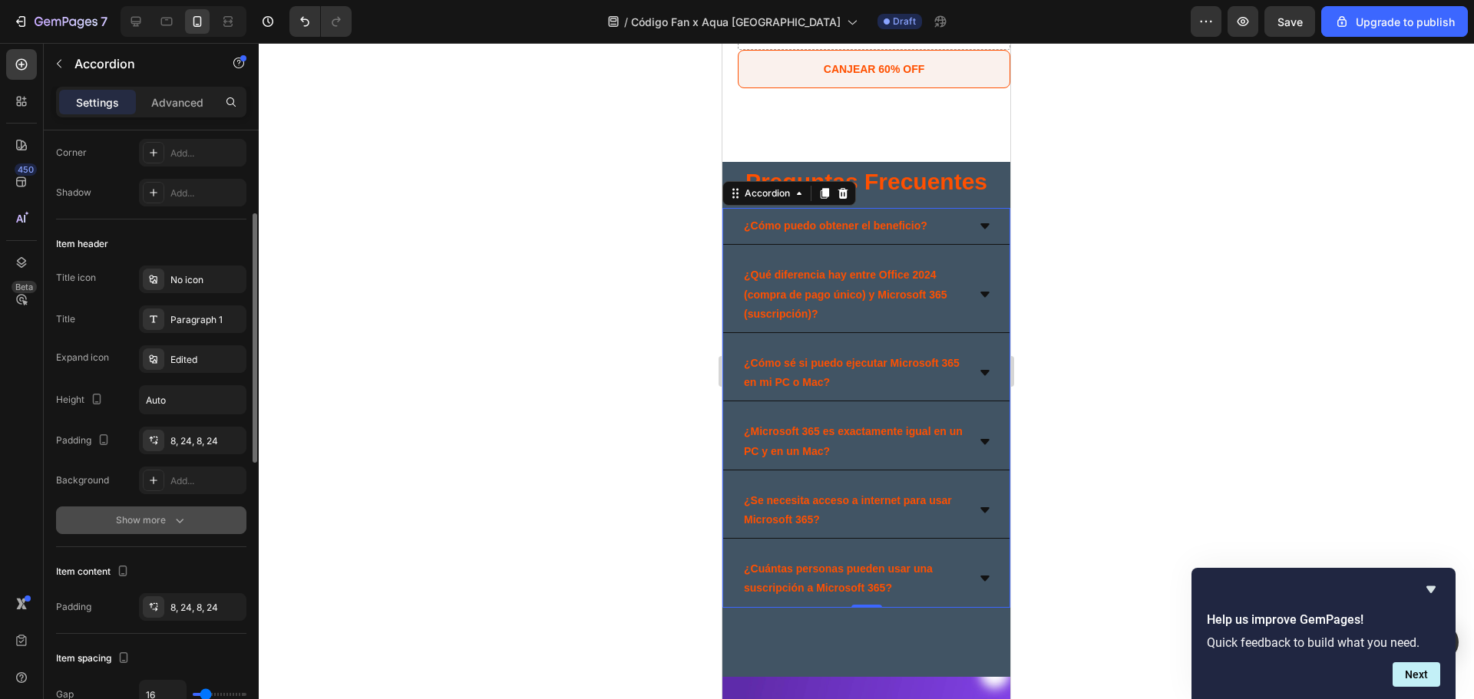
click at [191, 527] on button "Show more" at bounding box center [151, 521] width 190 height 28
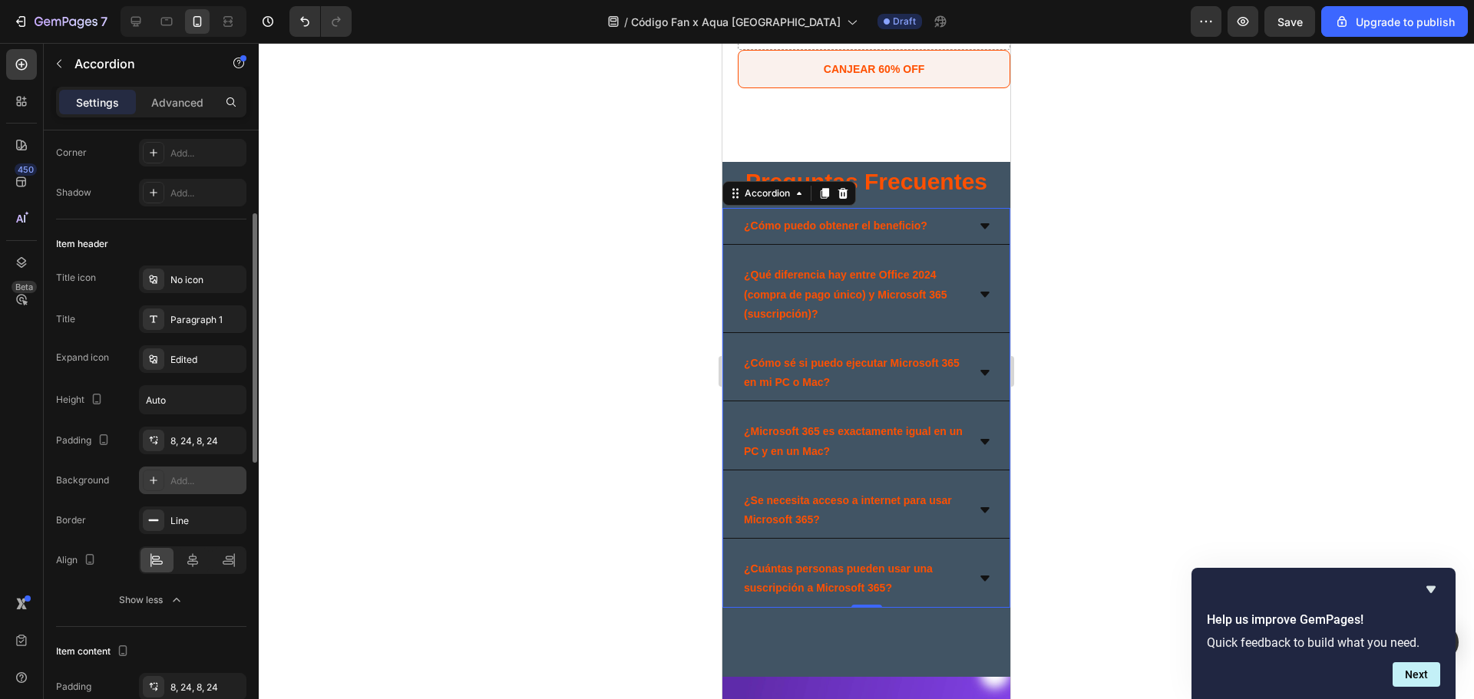
scroll to position [408, 0]
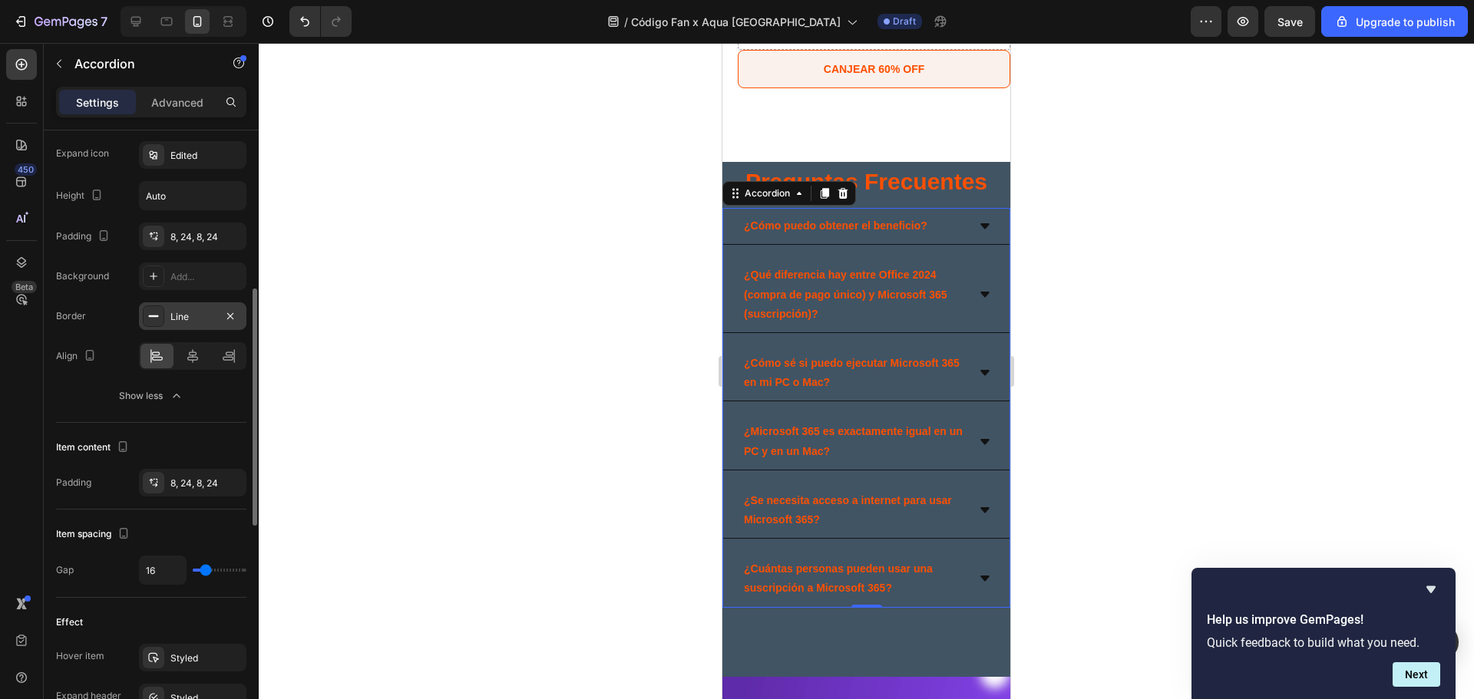
click at [188, 319] on div "Line" at bounding box center [192, 317] width 45 height 14
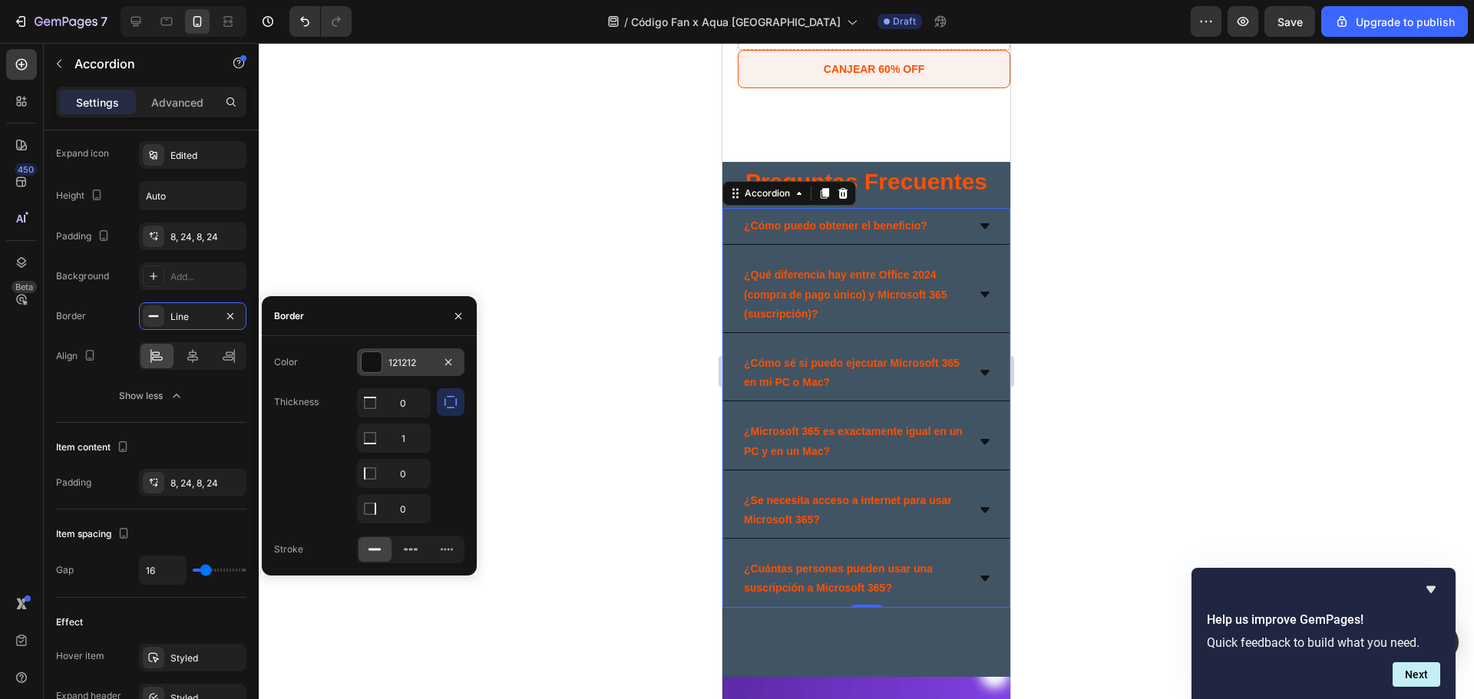
click at [366, 362] on div at bounding box center [372, 362] width 20 height 20
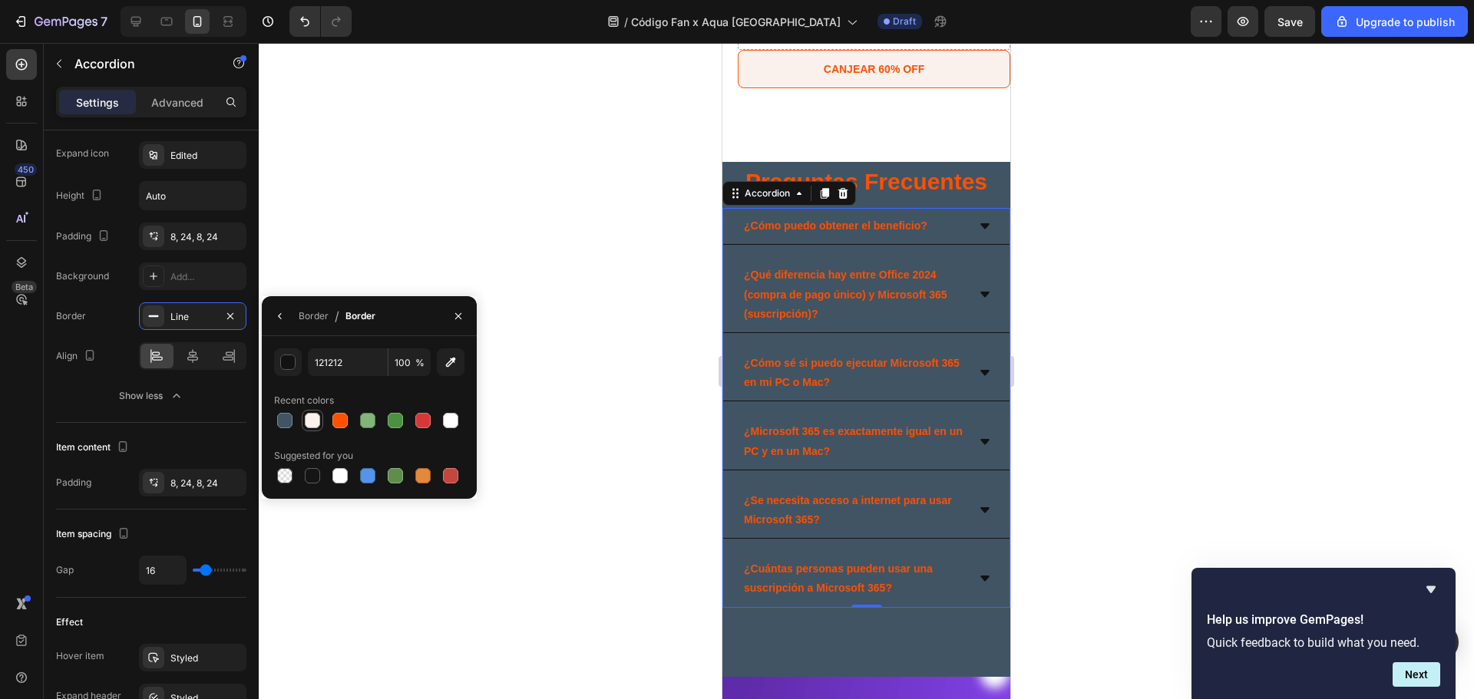
click at [306, 421] on div at bounding box center [312, 420] width 15 height 15
type input "FAF1ED"
click at [980, 226] on icon at bounding box center [984, 225] width 9 height 5
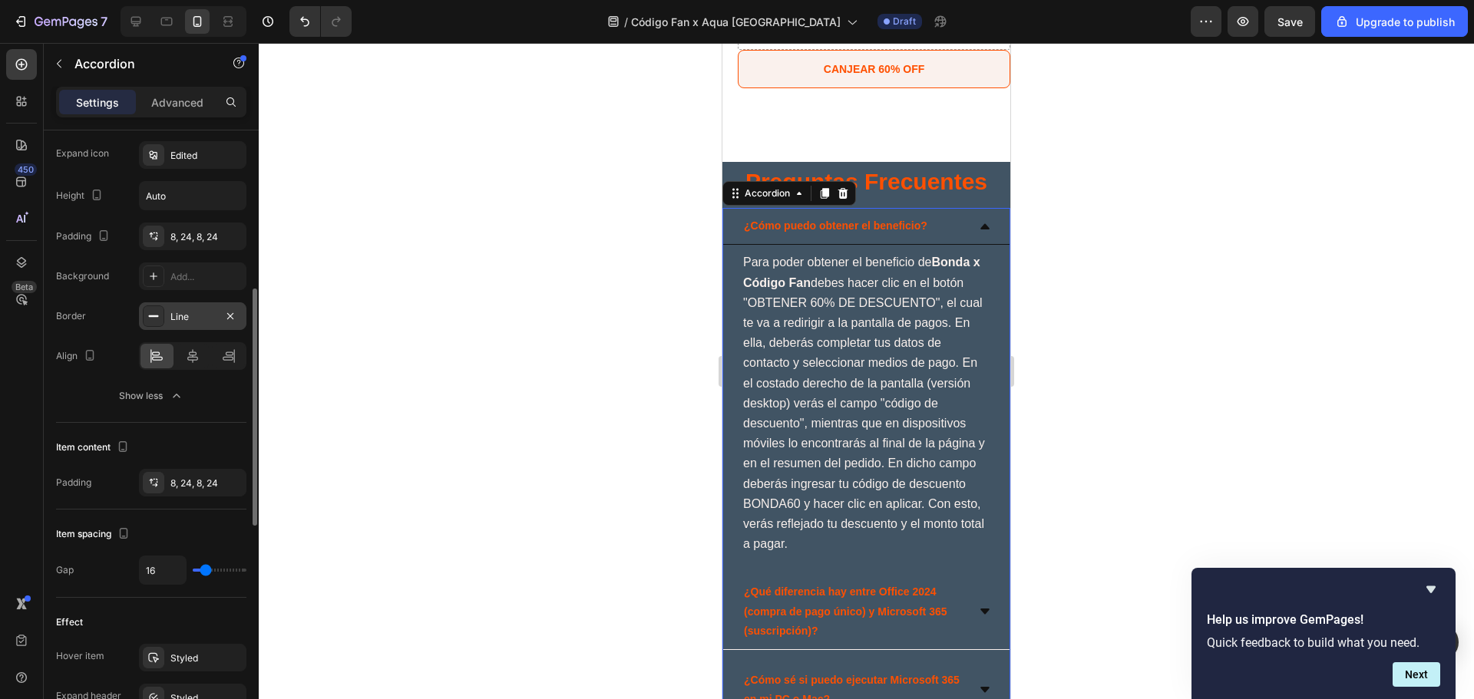
click at [203, 320] on div "Line" at bounding box center [192, 317] width 45 height 14
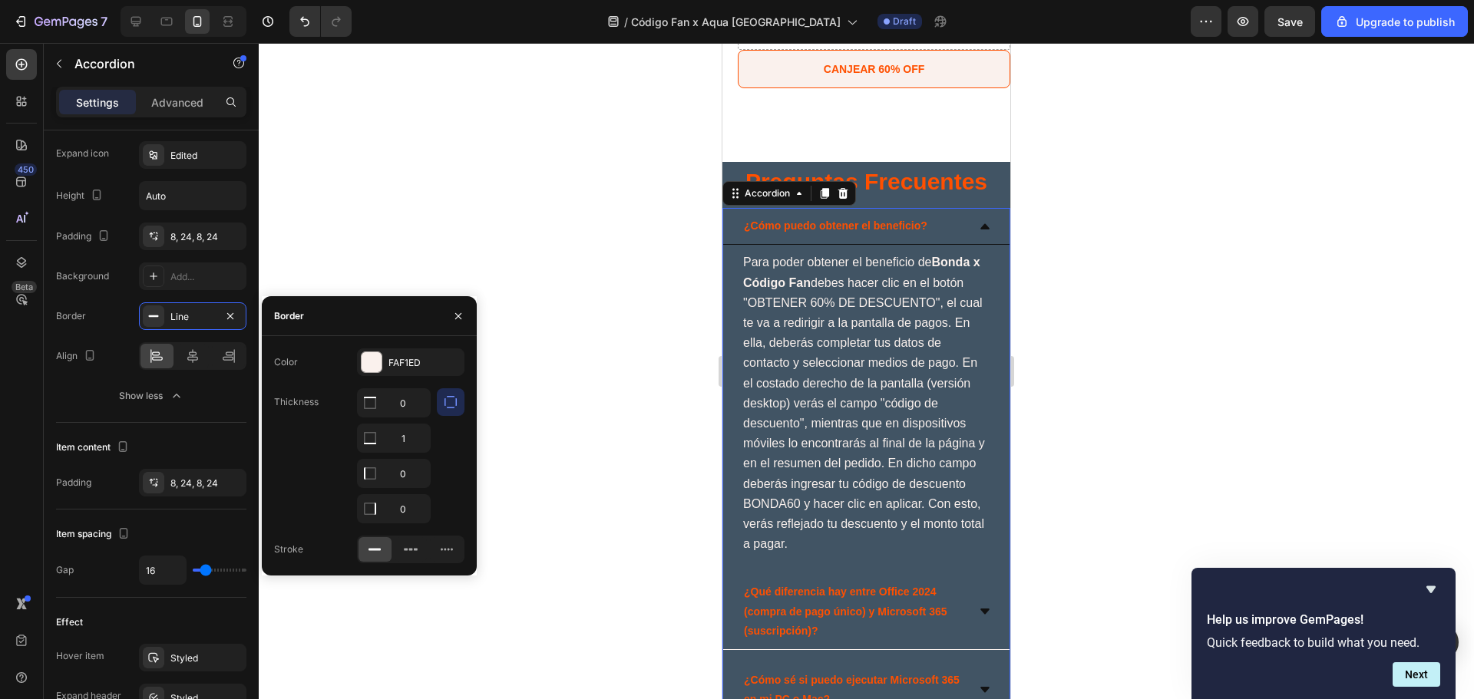
click at [943, 222] on div "¿Cómo puedo obtener el beneficio?" at bounding box center [854, 226] width 225 height 24
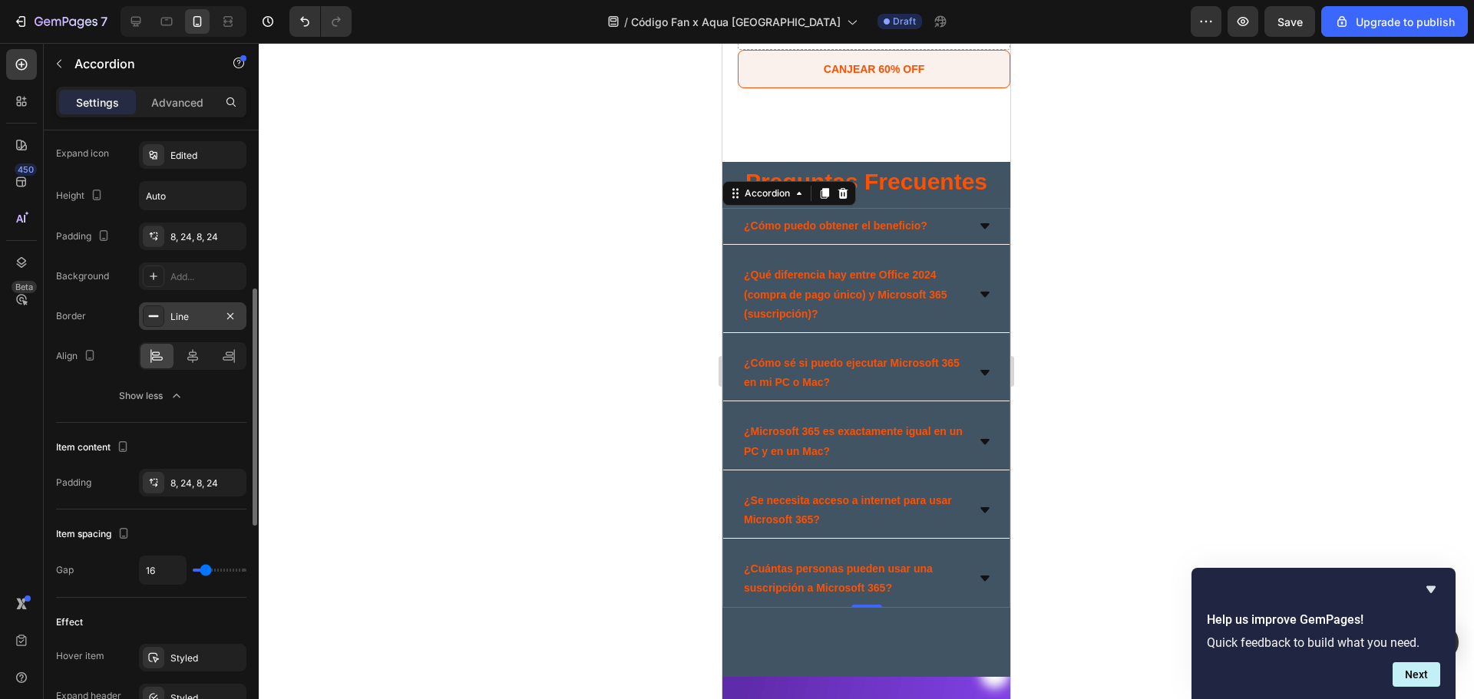
click at [185, 321] on div "Line" at bounding box center [192, 317] width 45 height 14
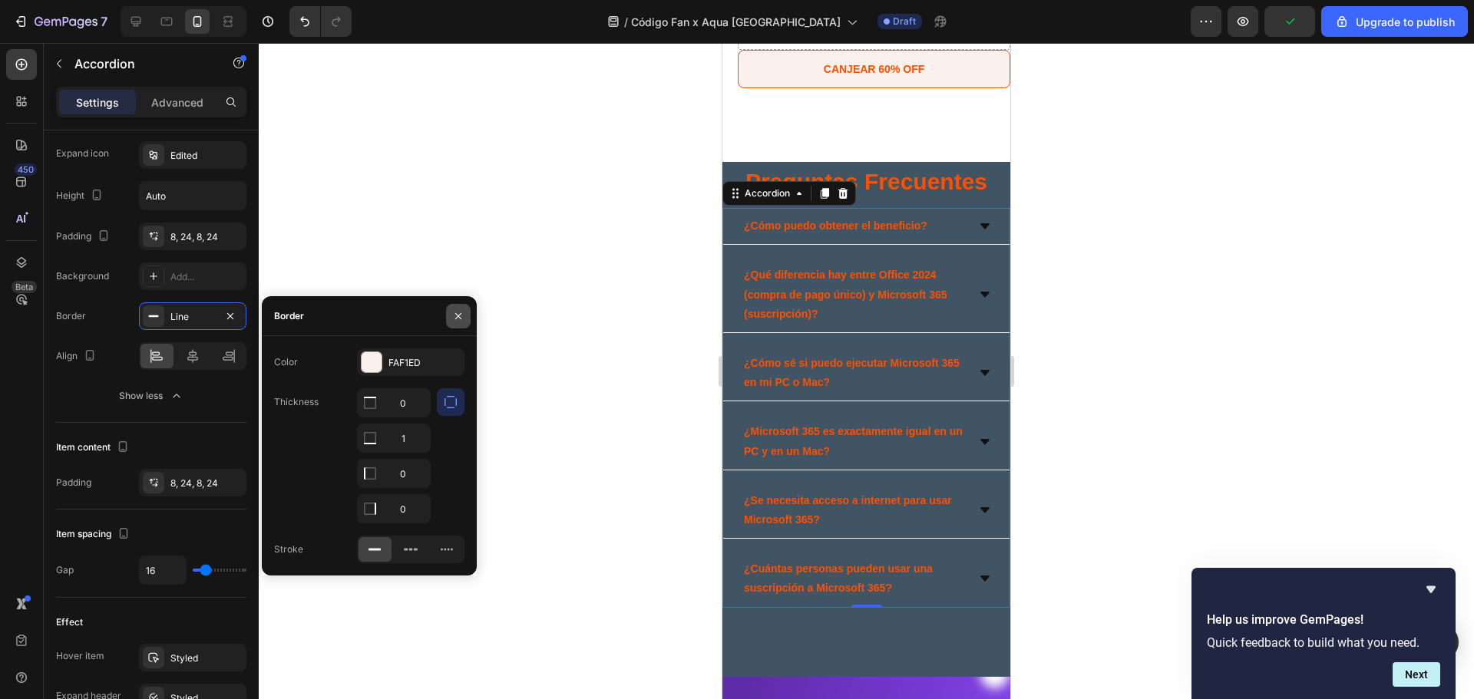
click at [465, 322] on button "button" at bounding box center [458, 316] width 25 height 25
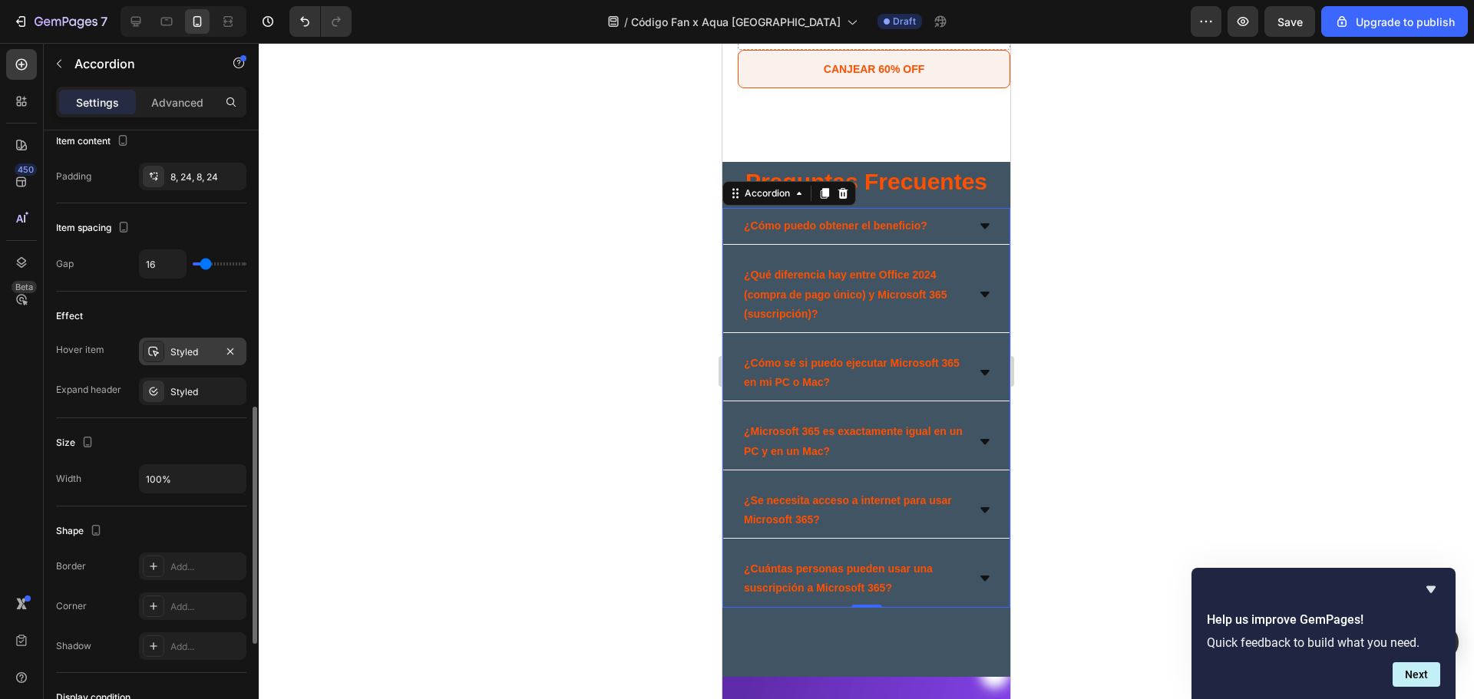
scroll to position [817, 0]
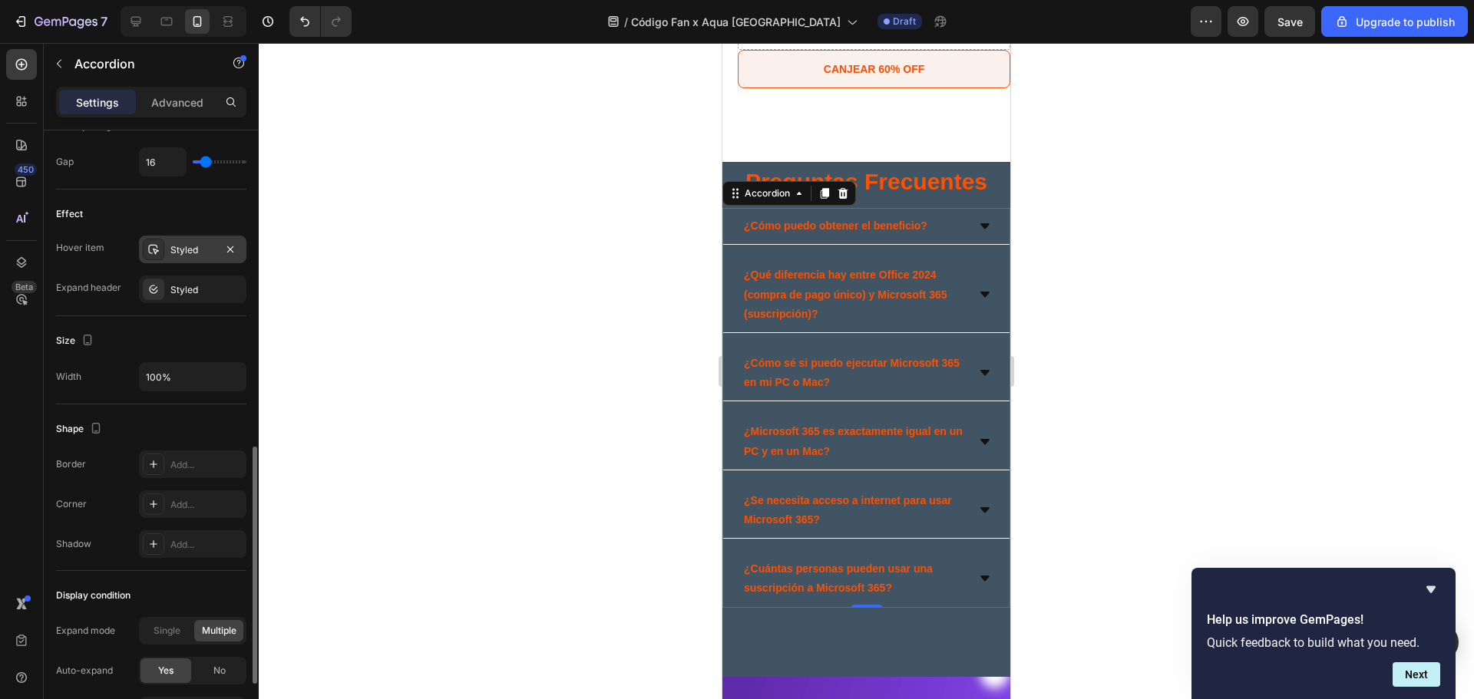
click at [183, 256] on div "Styled" at bounding box center [192, 250] width 45 height 14
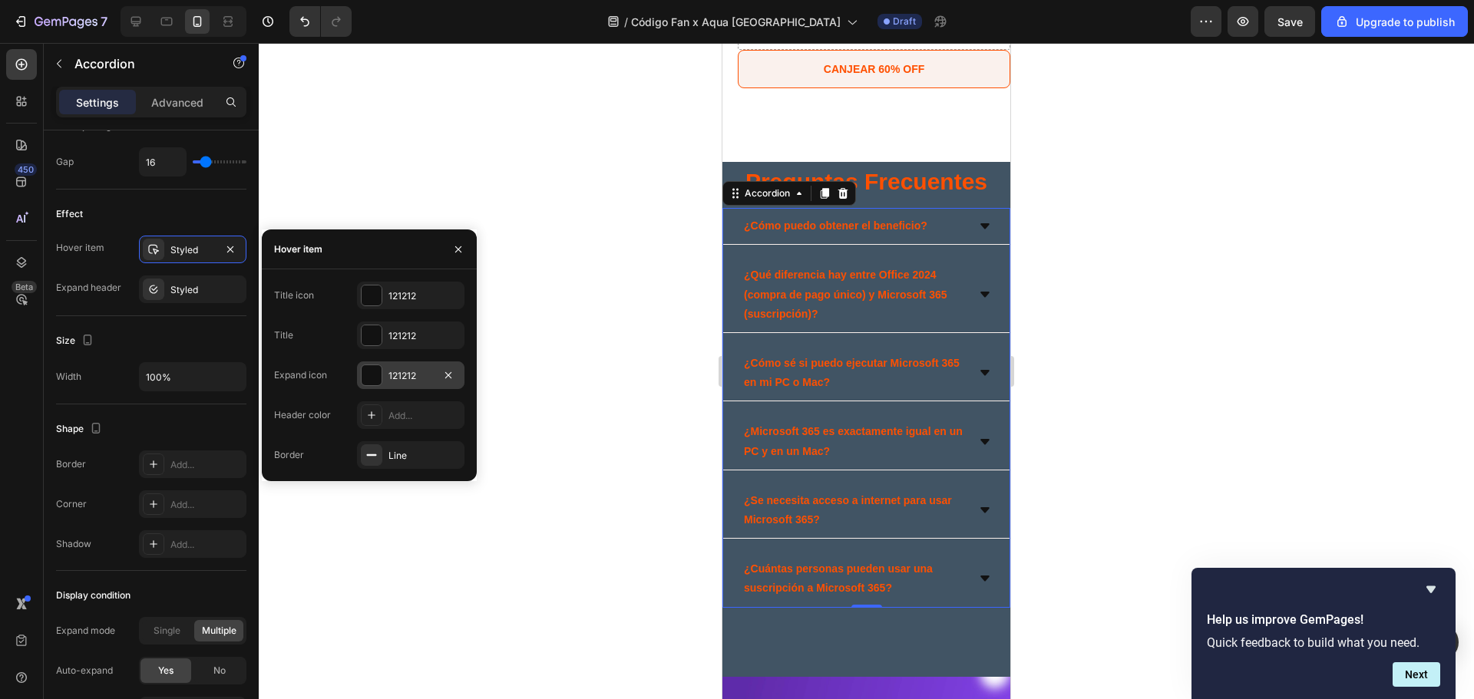
click at [398, 382] on div "121212" at bounding box center [410, 376] width 45 height 14
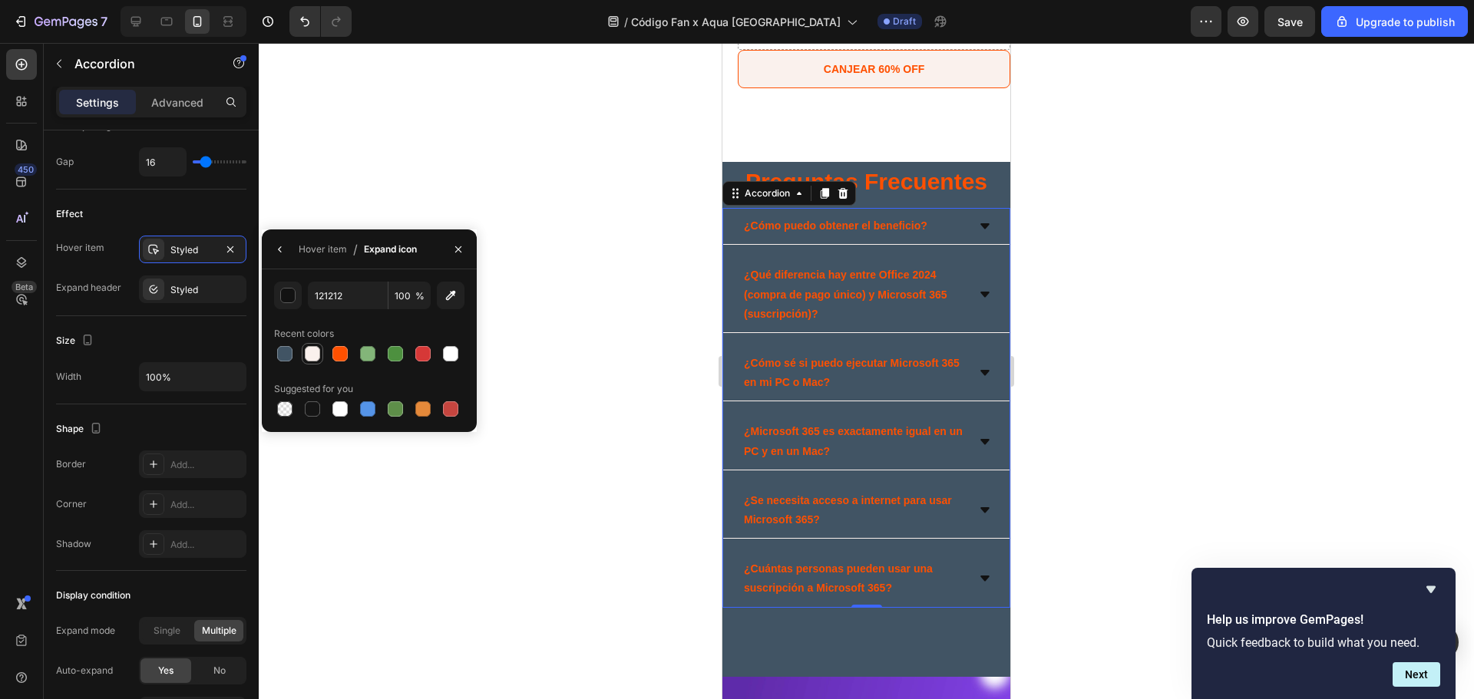
click at [318, 358] on div at bounding box center [312, 353] width 15 height 15
type input "FAF1ED"
click at [530, 323] on div at bounding box center [866, 371] width 1215 height 656
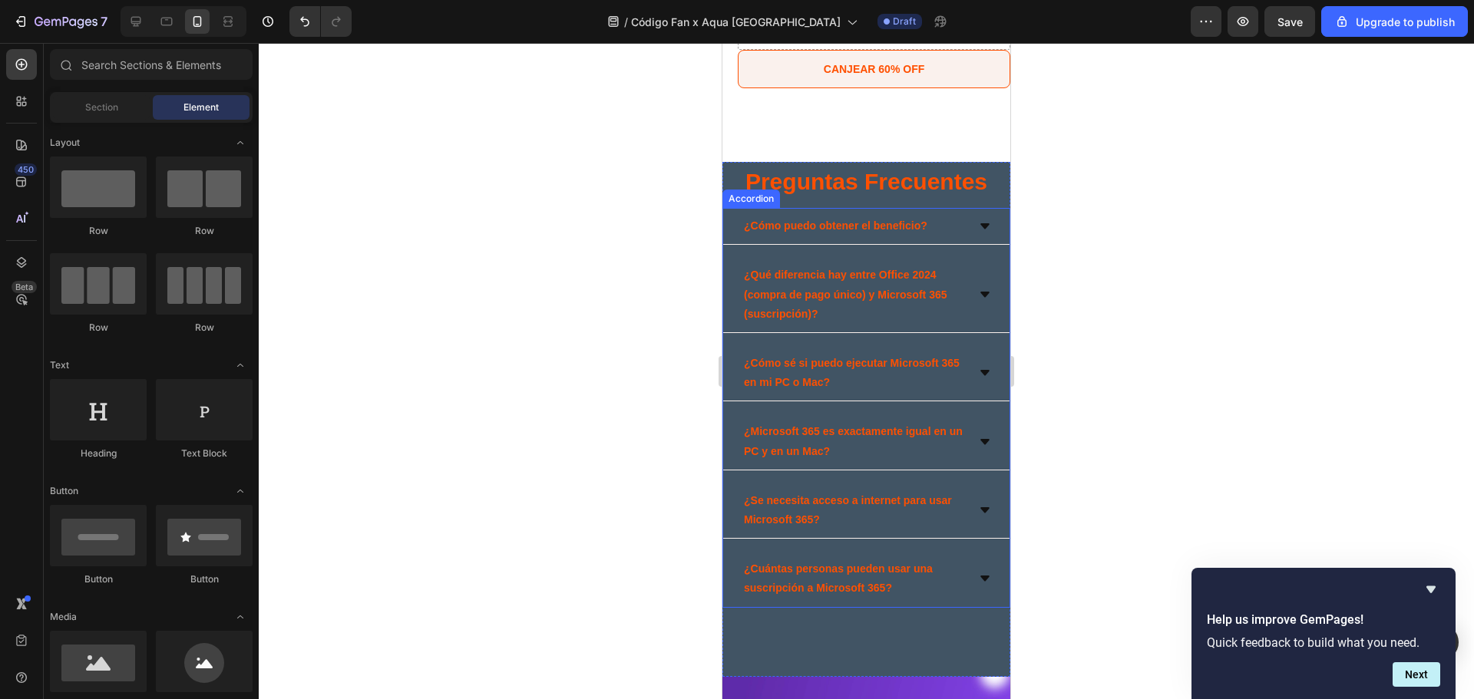
click at [979, 223] on icon at bounding box center [985, 226] width 12 height 12
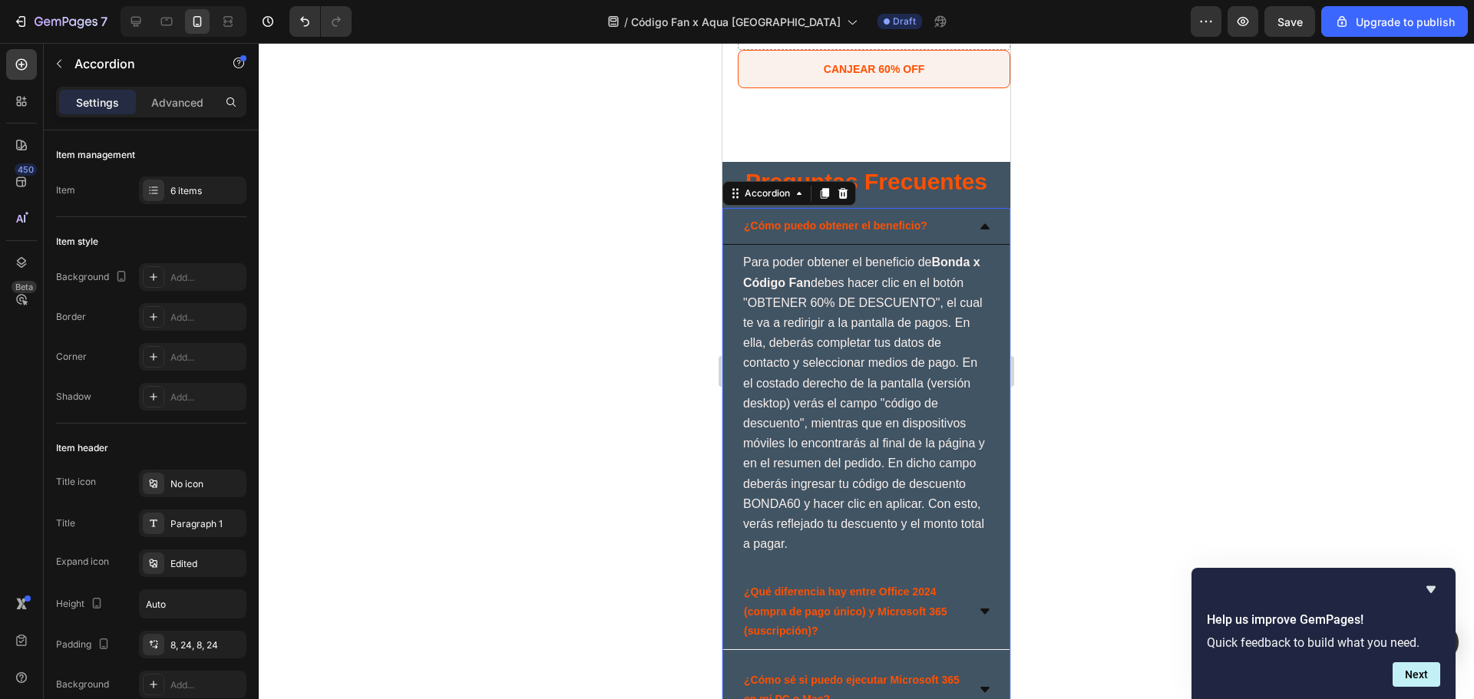
click at [980, 229] on icon at bounding box center [984, 225] width 9 height 5
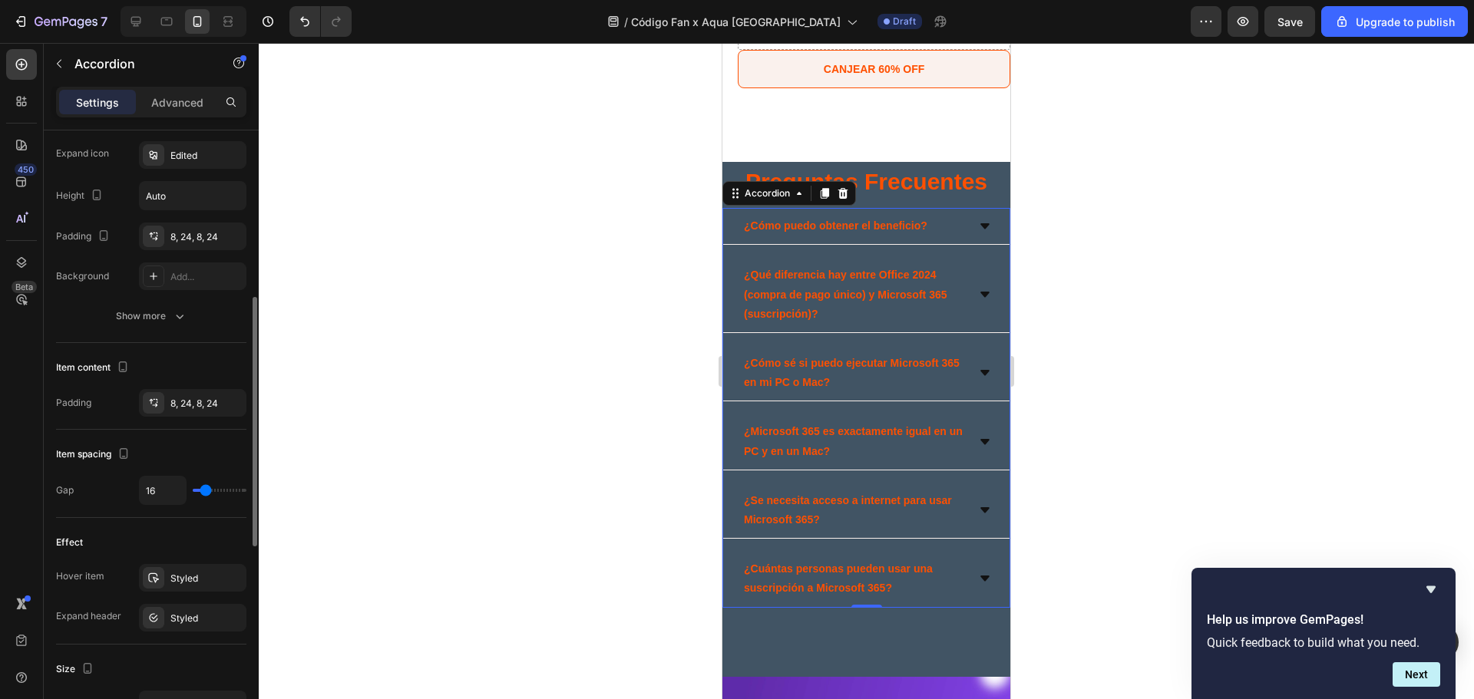
scroll to position [510, 0]
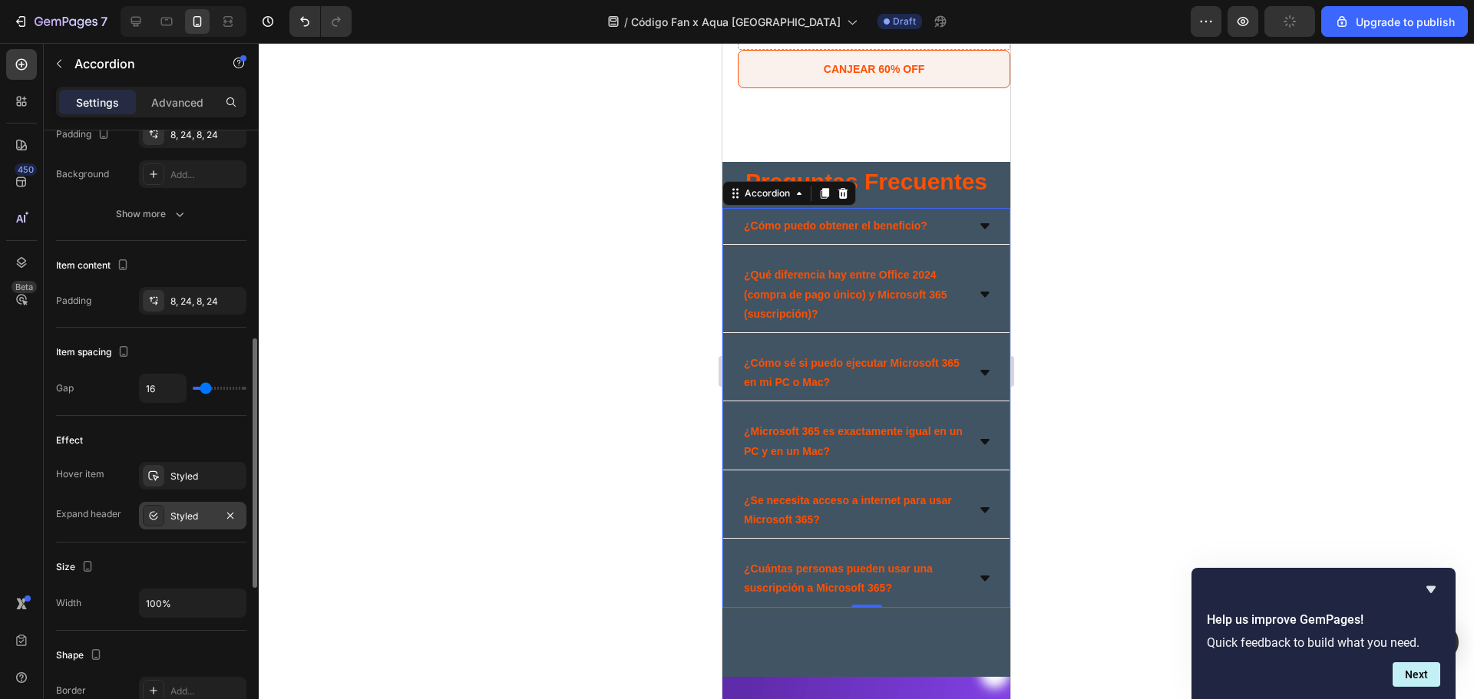
click at [192, 515] on div "Styled" at bounding box center [192, 517] width 45 height 14
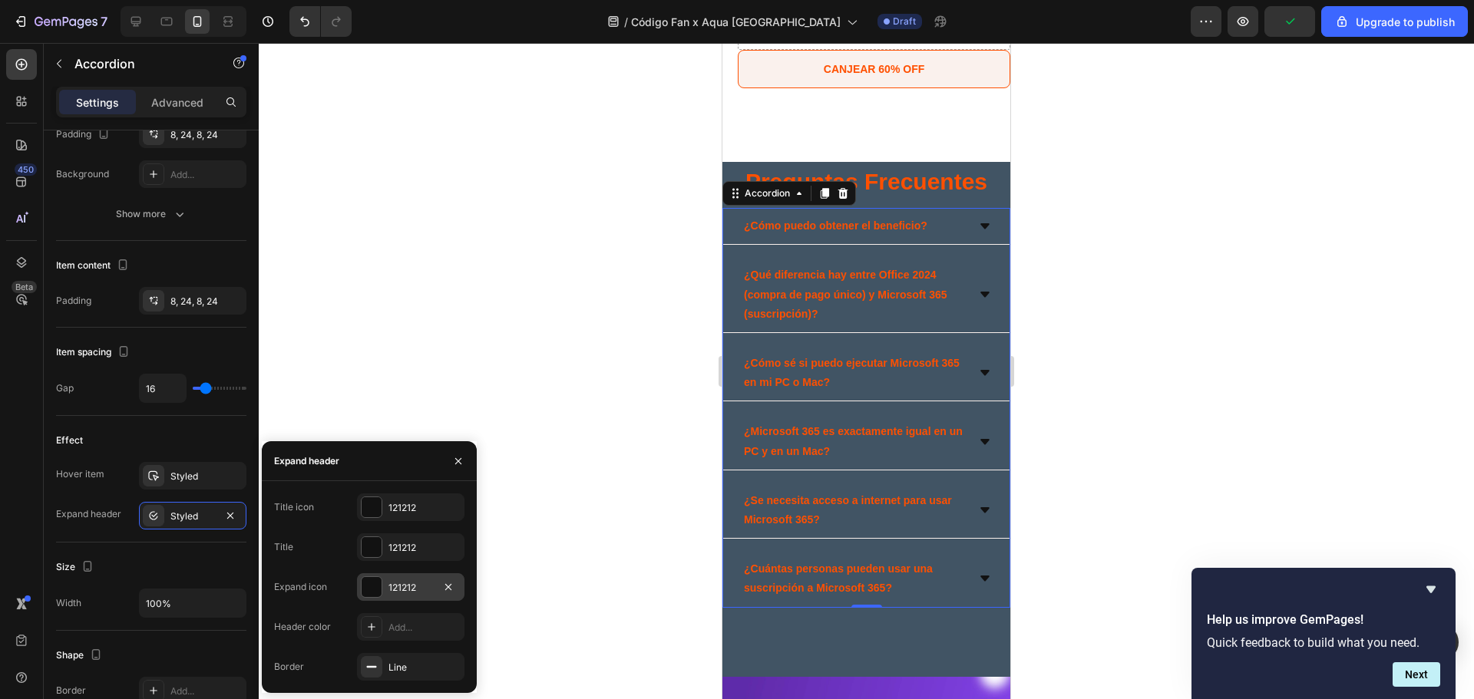
click at [372, 586] on div at bounding box center [372, 587] width 20 height 20
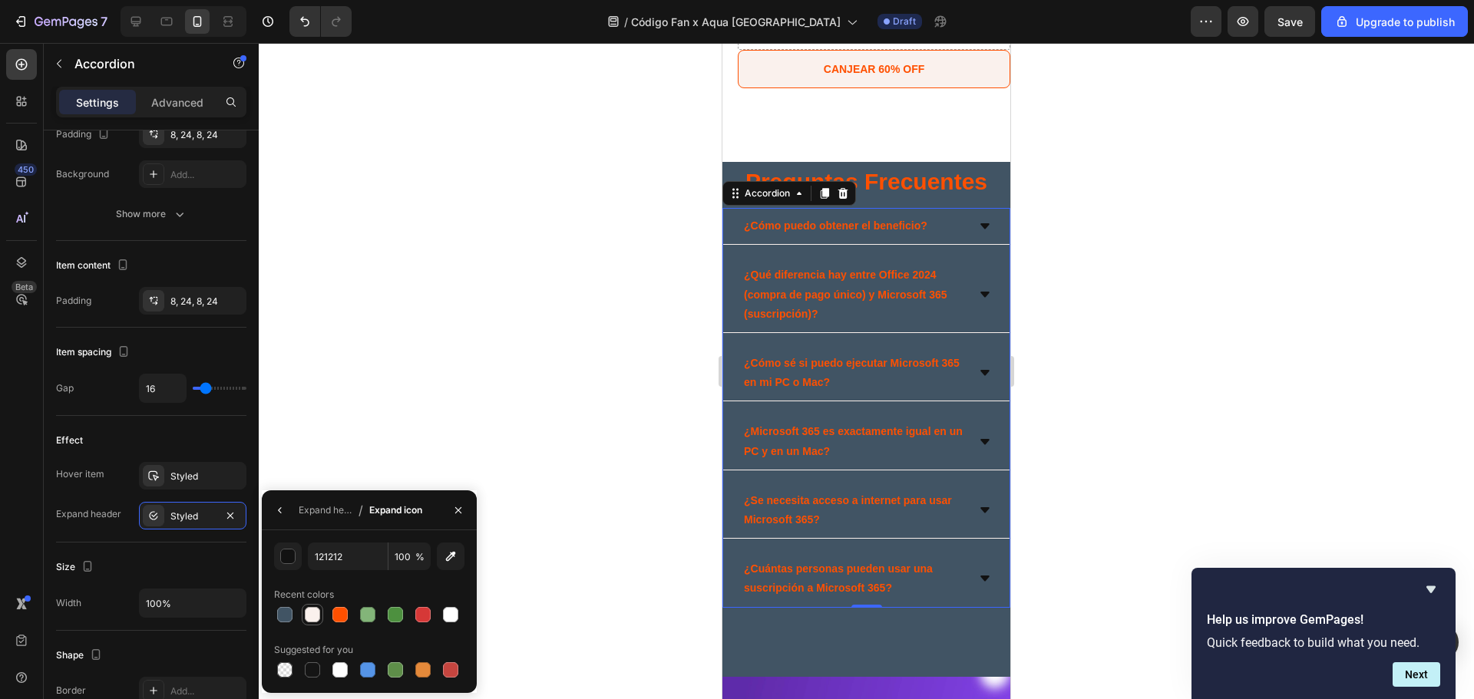
click at [312, 616] on div at bounding box center [312, 614] width 15 height 15
type input "FAF1ED"
click at [598, 377] on div at bounding box center [866, 371] width 1215 height 656
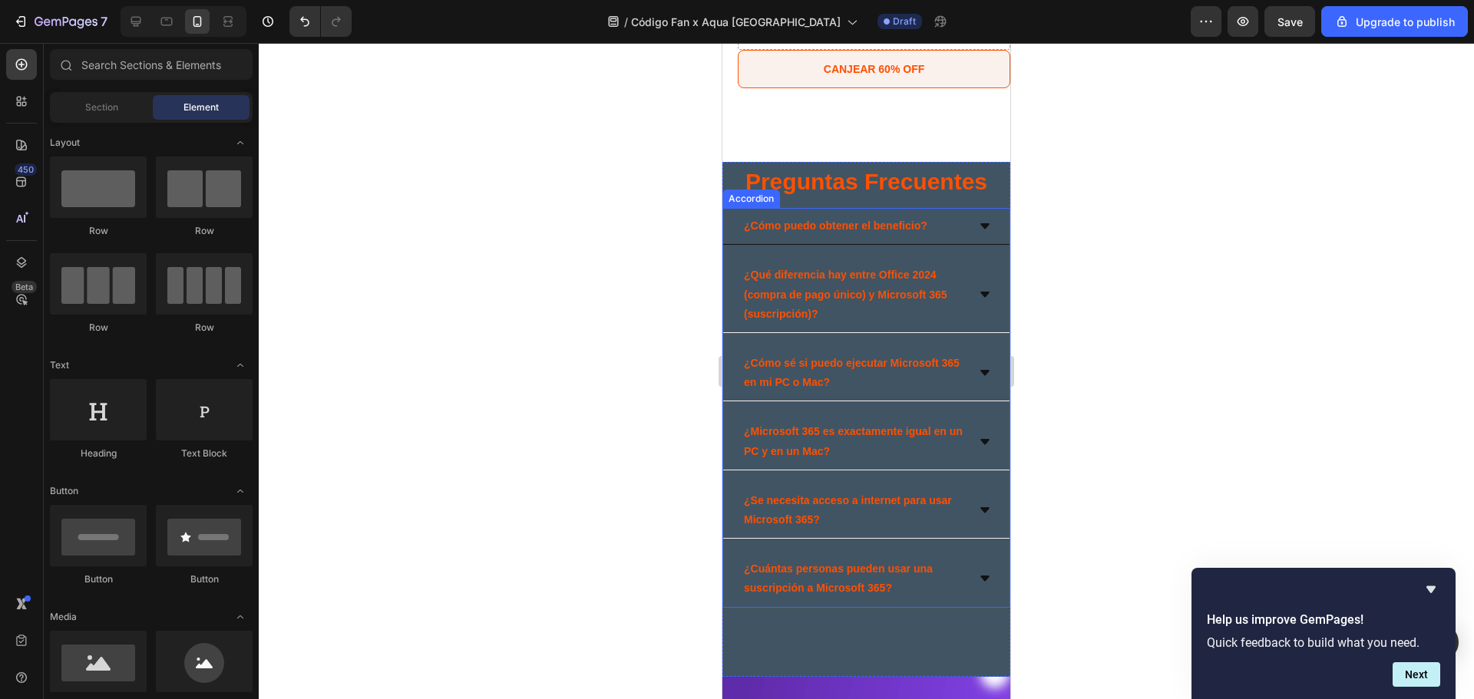
click at [950, 230] on div "¿Cómo puedo obtener el beneficio?" at bounding box center [854, 226] width 225 height 24
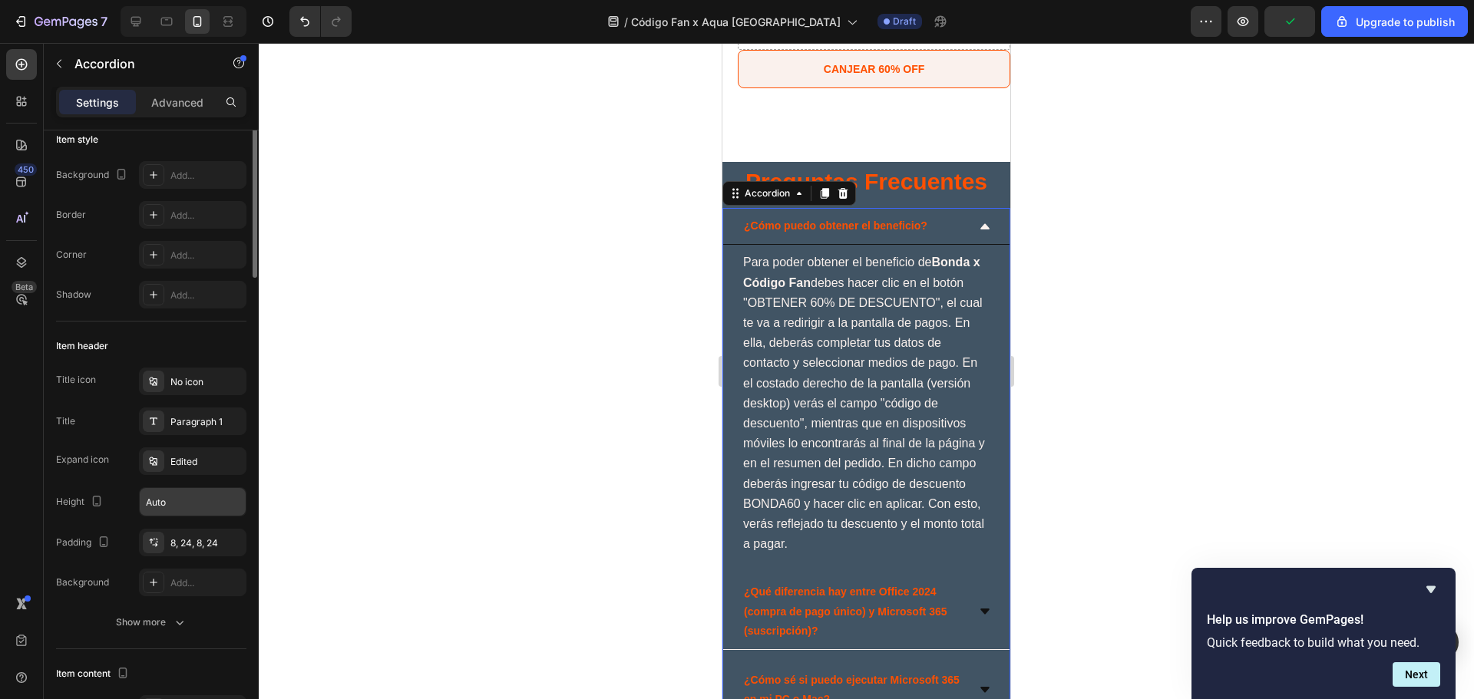
scroll to position [0, 0]
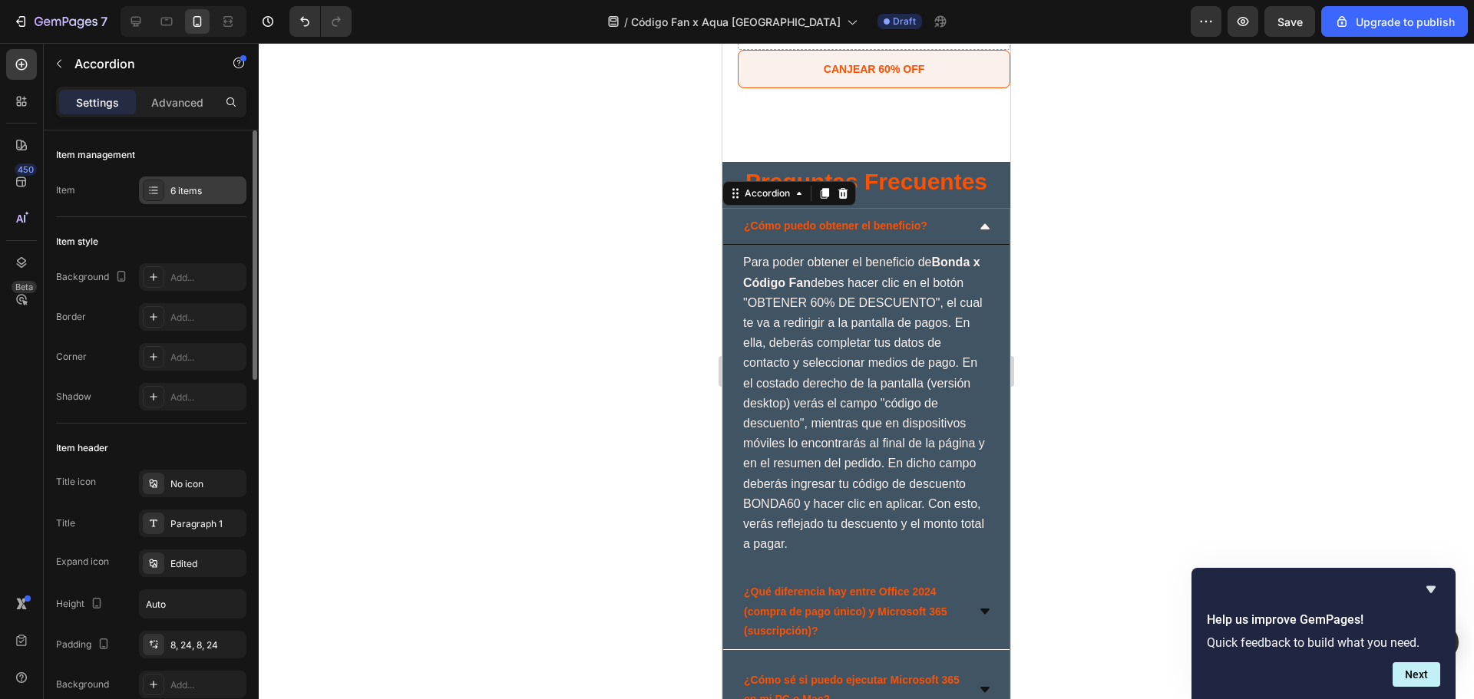
click at [196, 194] on div "6 items" at bounding box center [206, 191] width 72 height 14
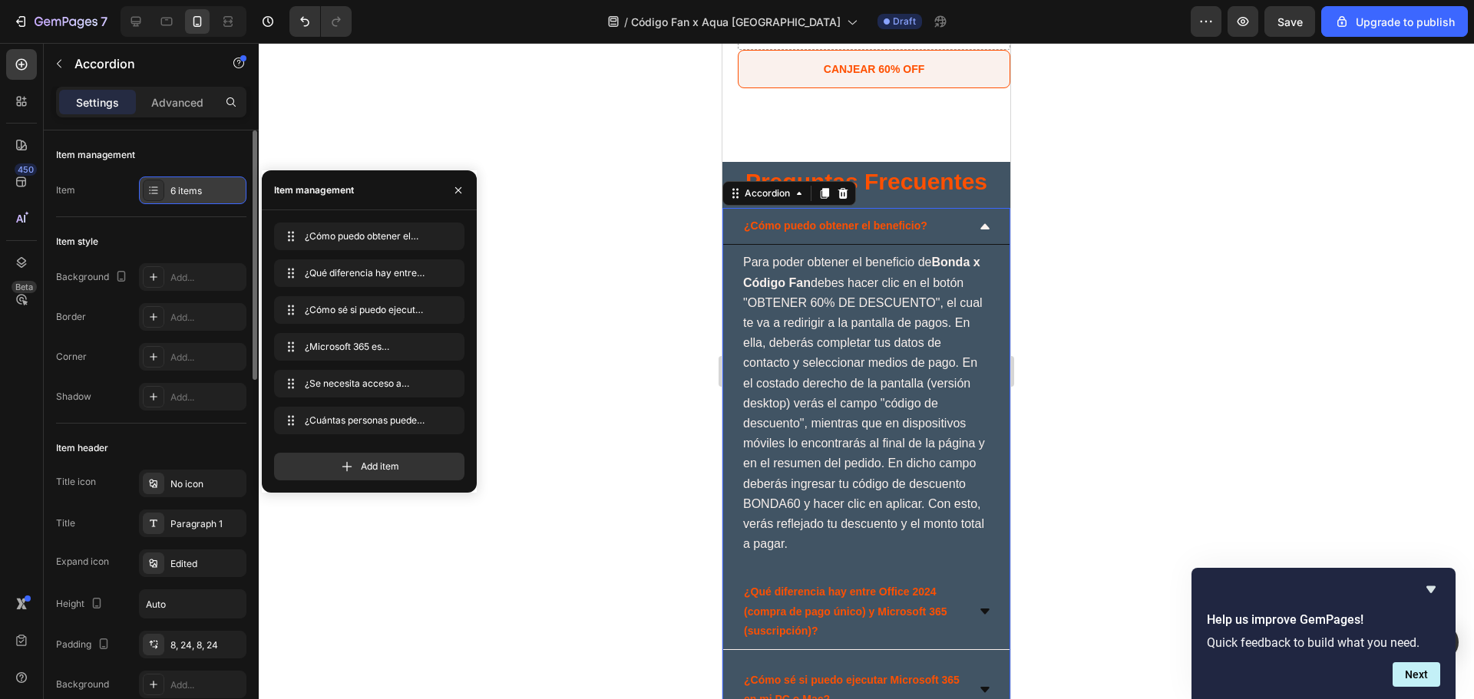
click at [147, 191] on icon at bounding box center [153, 190] width 12 height 12
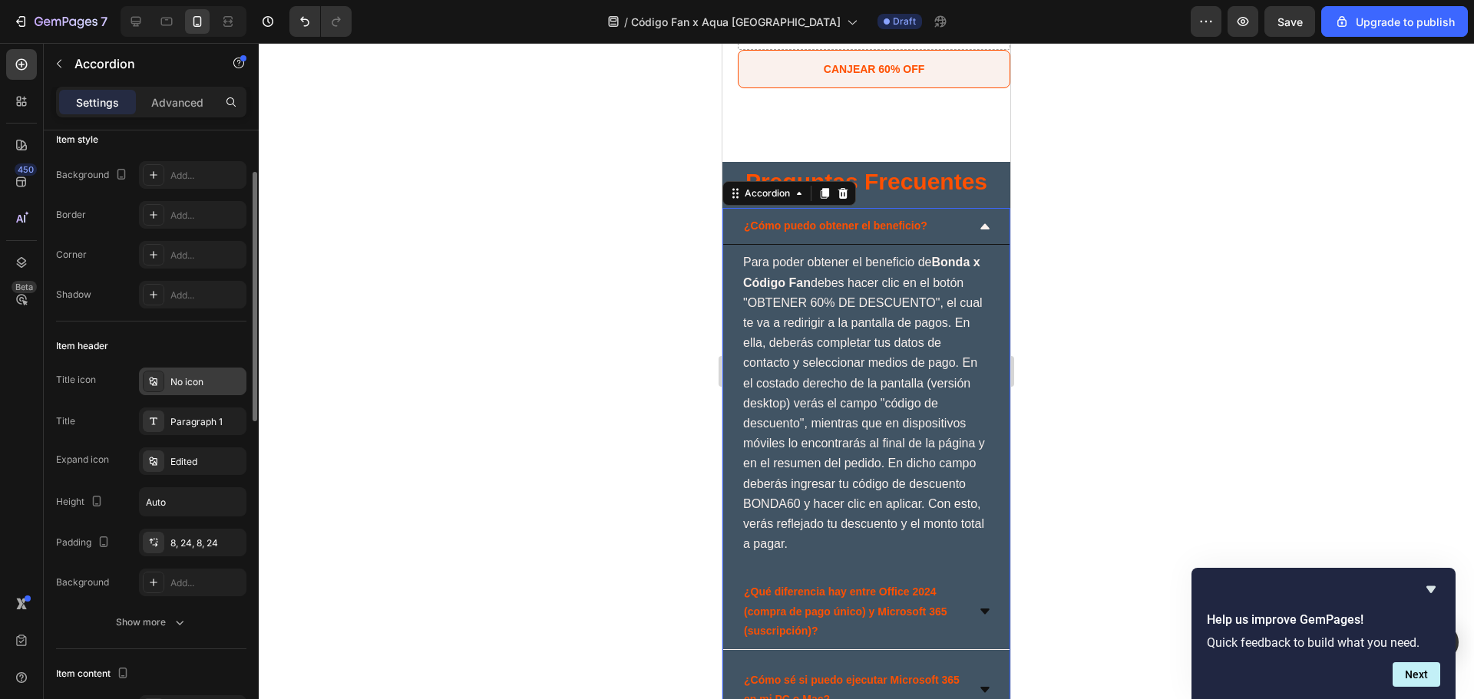
scroll to position [204, 0]
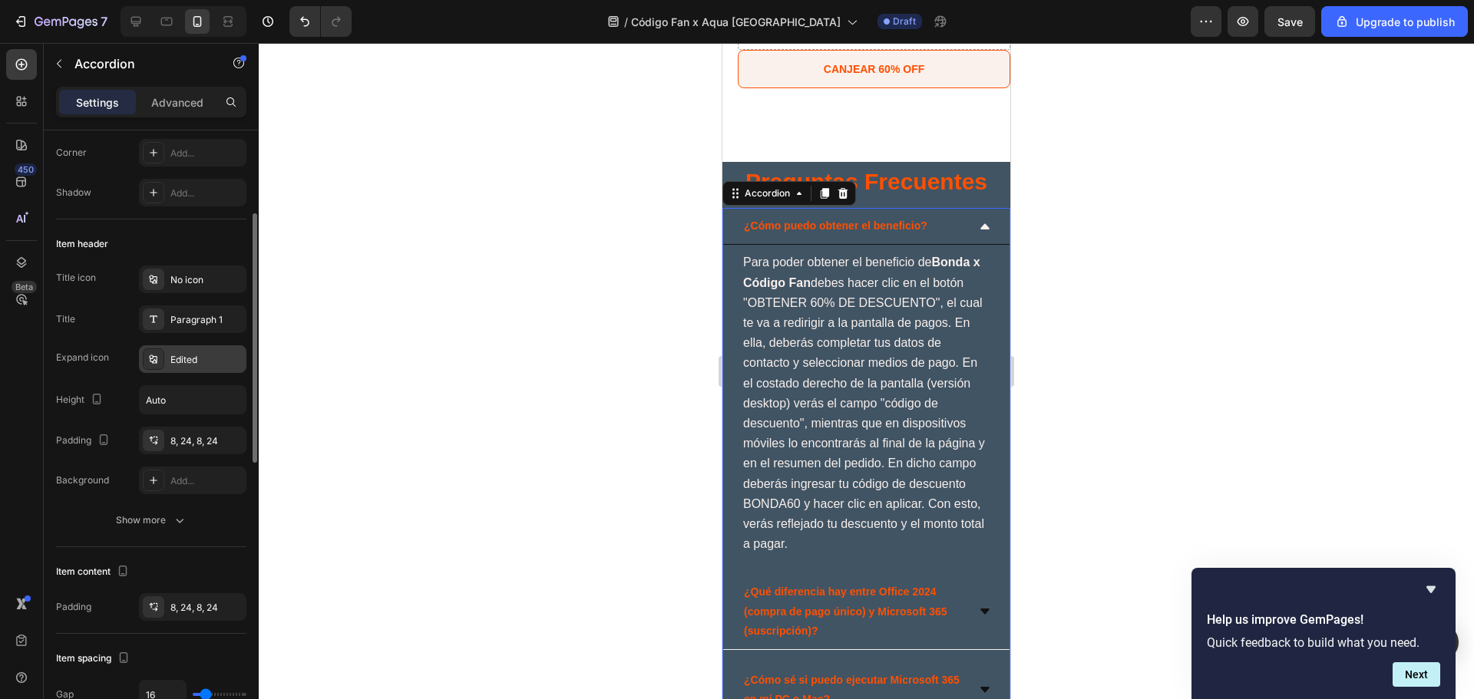
click at [197, 369] on div "Edited" at bounding box center [192, 359] width 107 height 28
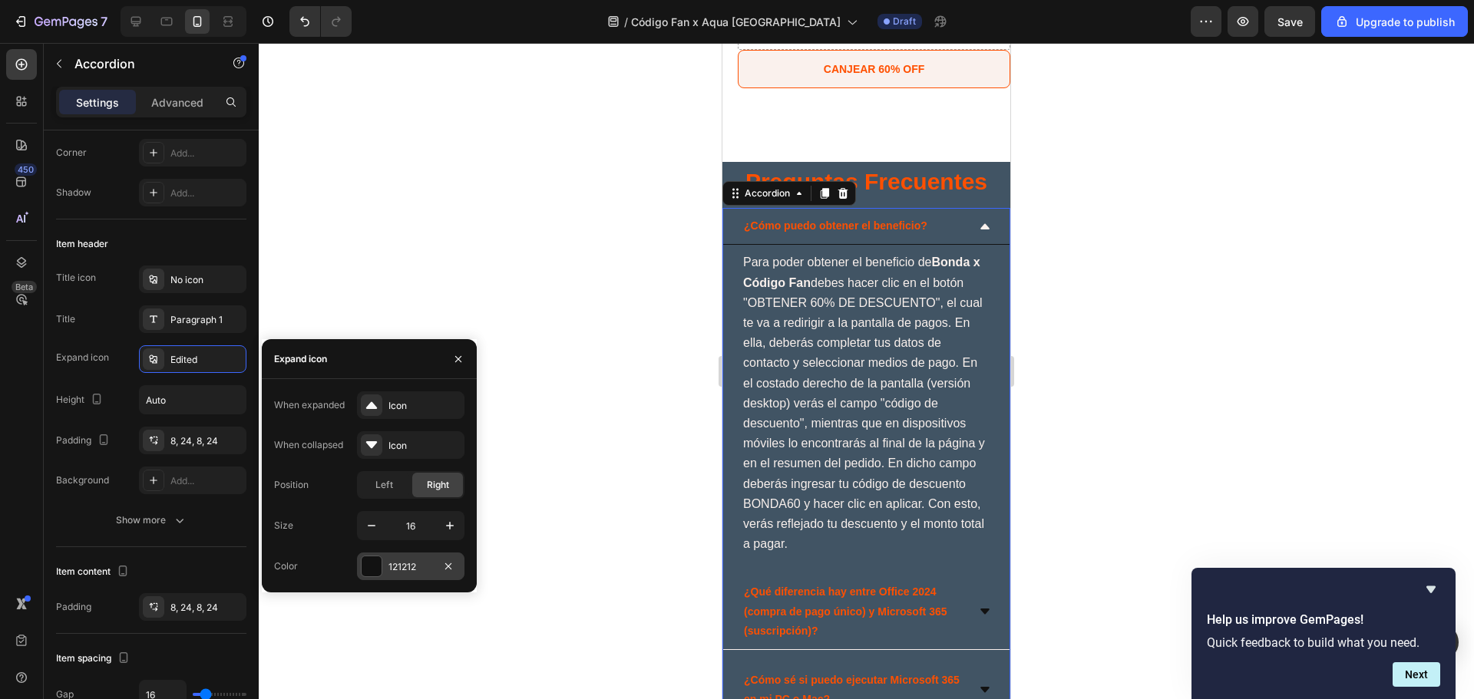
click at [395, 566] on div "121212" at bounding box center [410, 567] width 45 height 14
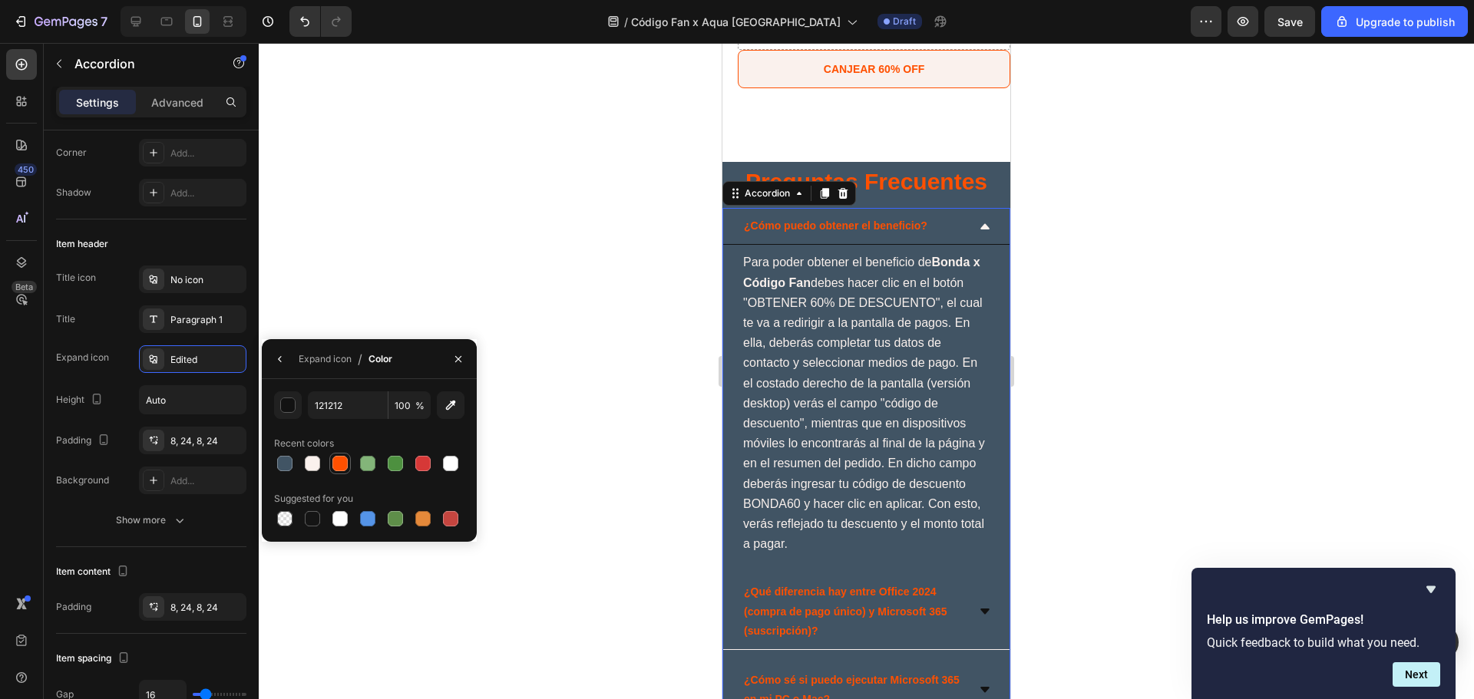
click at [339, 467] on div at bounding box center [339, 463] width 15 height 15
click at [315, 464] on div at bounding box center [312, 463] width 15 height 15
type input "FAF1ED"
click at [186, 520] on icon "button" at bounding box center [179, 520] width 15 height 15
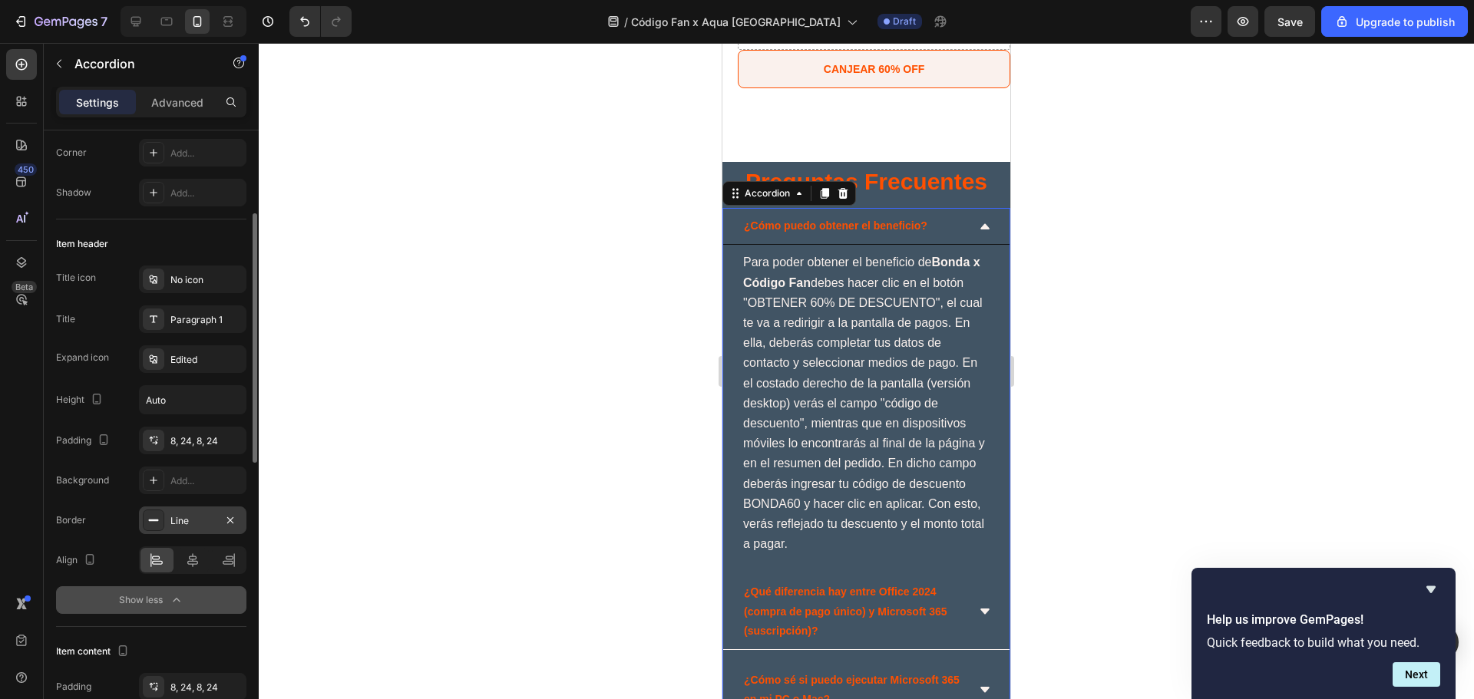
click at [197, 516] on div "Line" at bounding box center [192, 521] width 45 height 14
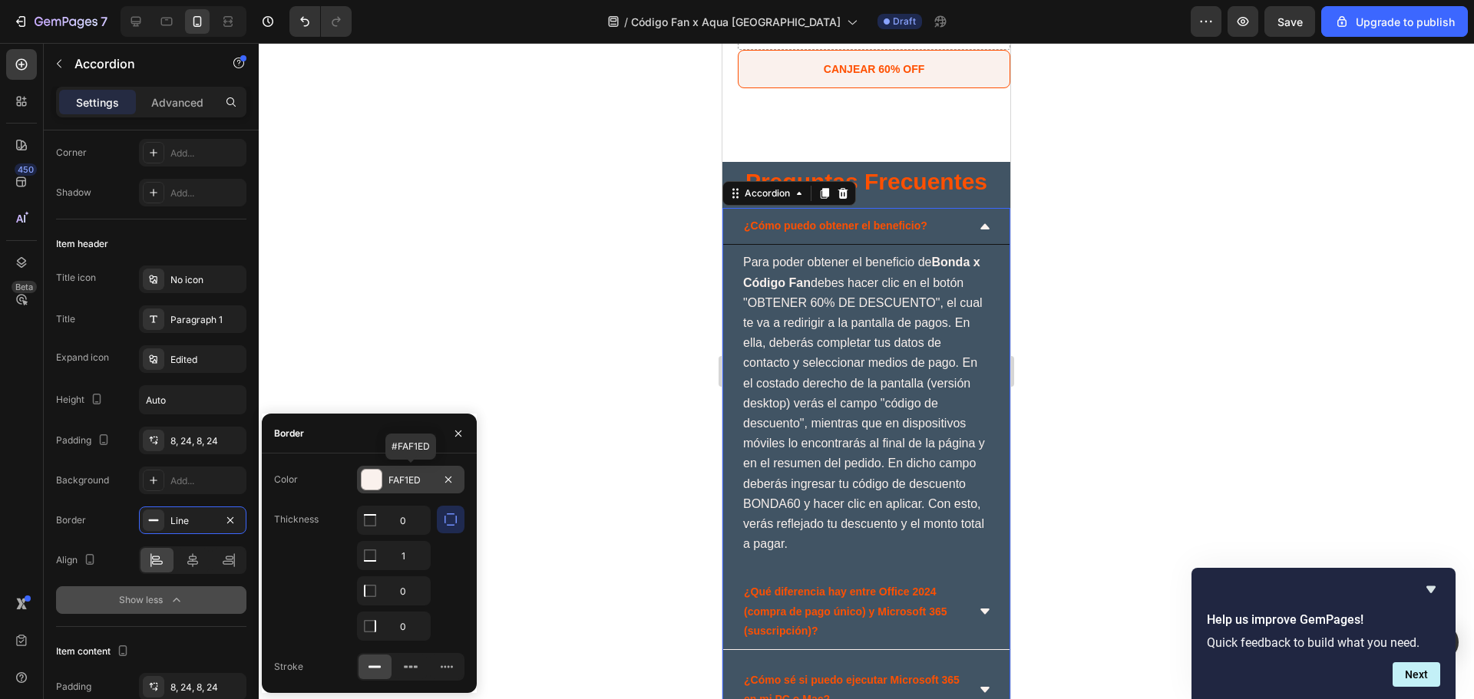
click at [370, 481] on div at bounding box center [372, 480] width 20 height 20
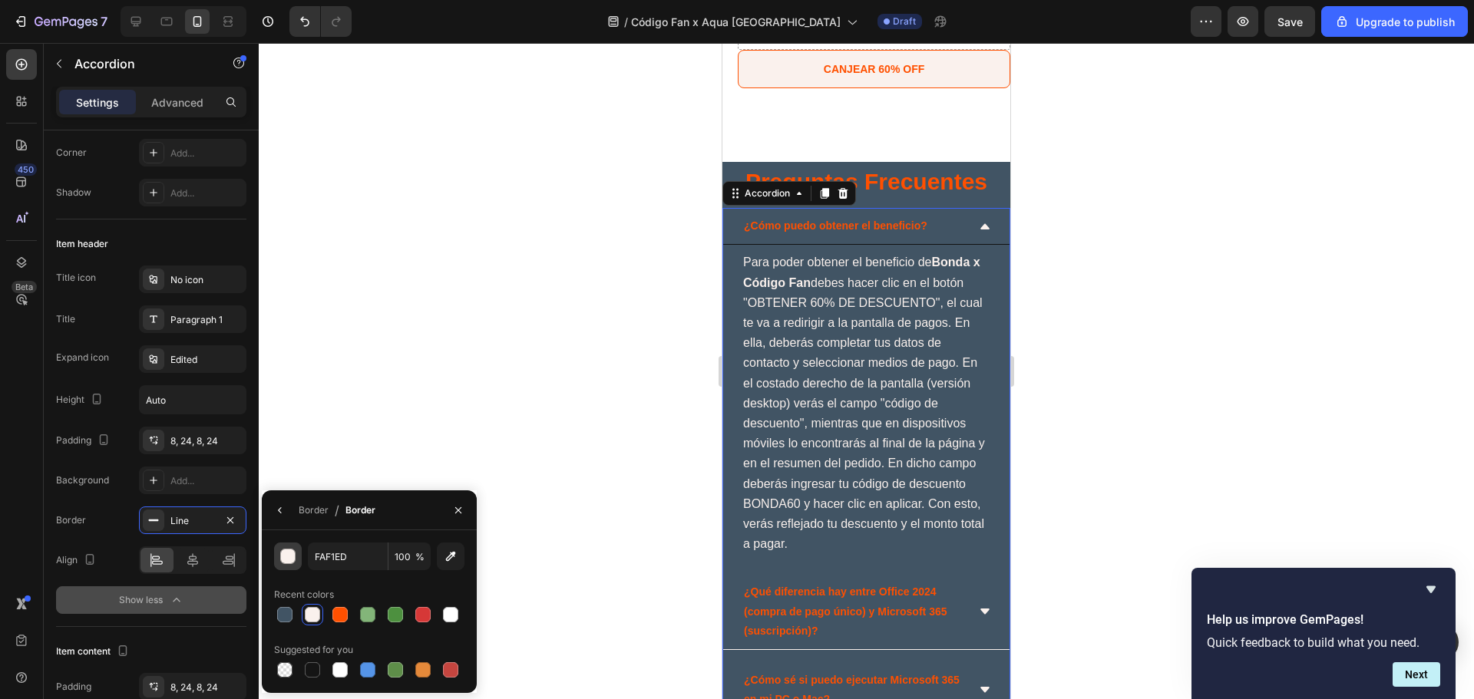
click at [290, 559] on div "button" at bounding box center [288, 557] width 15 height 15
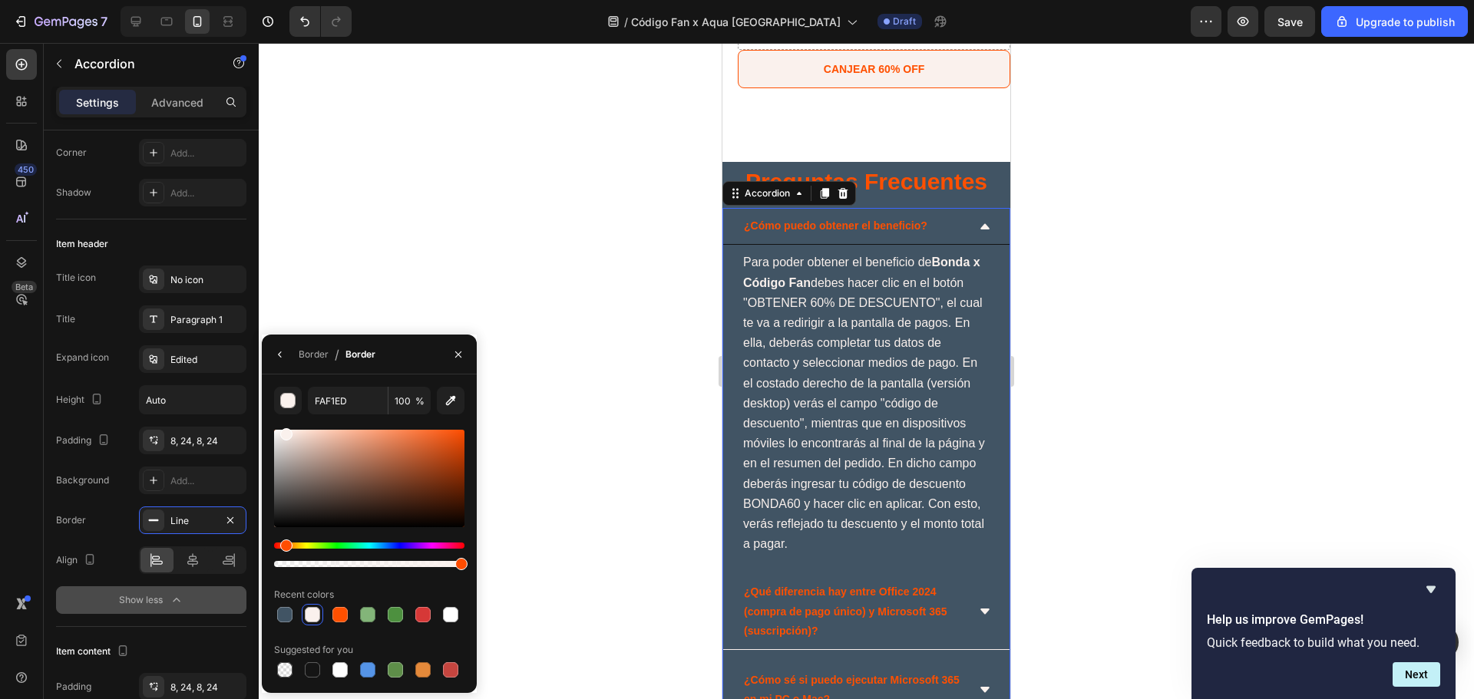
click at [1171, 356] on div at bounding box center [866, 371] width 1215 height 656
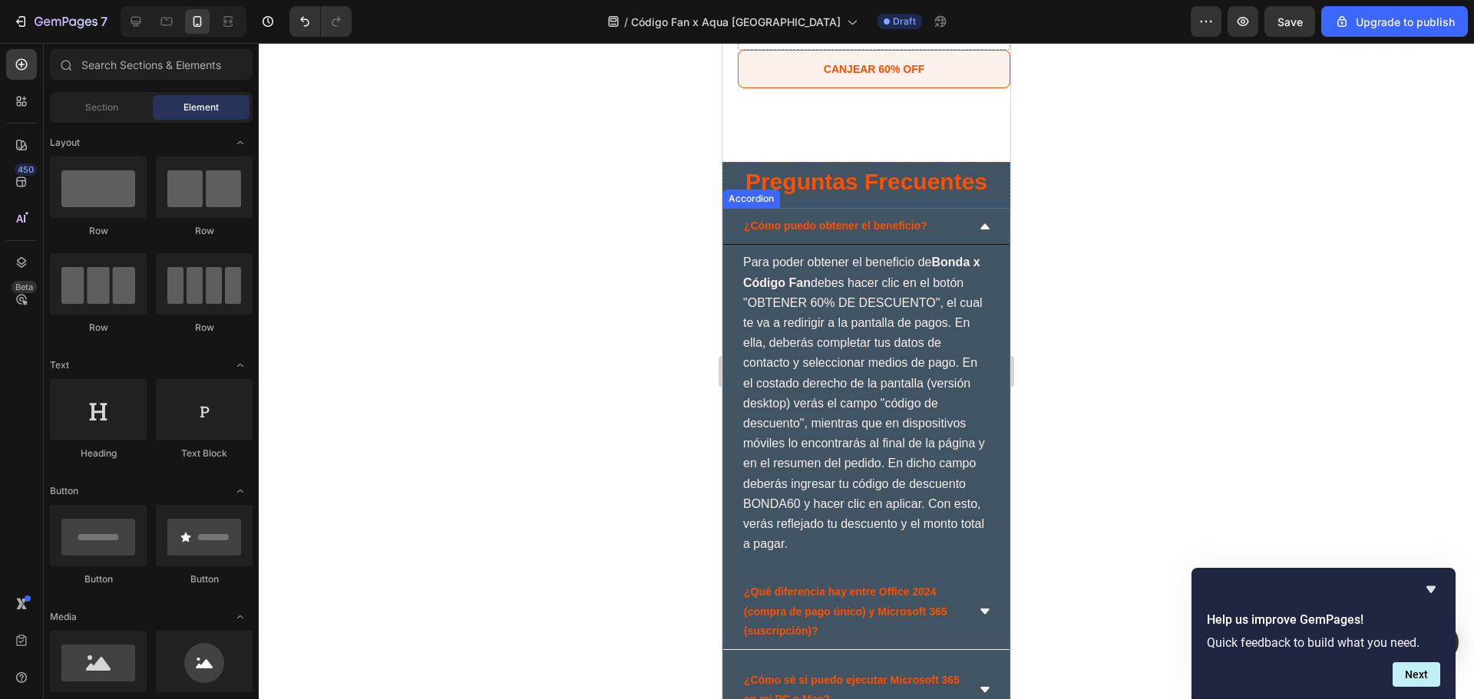
click at [956, 223] on div "¿Cómo puedo obtener el beneficio?" at bounding box center [866, 226] width 286 height 37
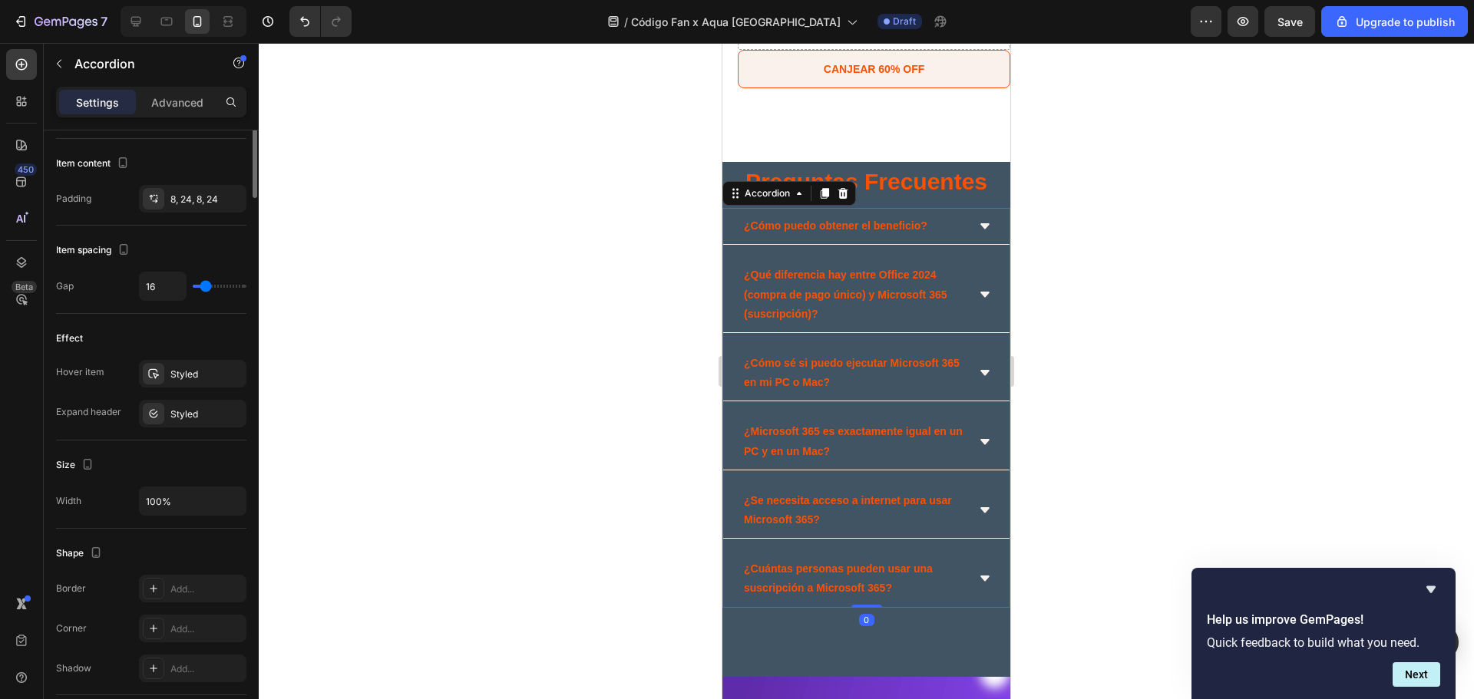
scroll to position [715, 0]
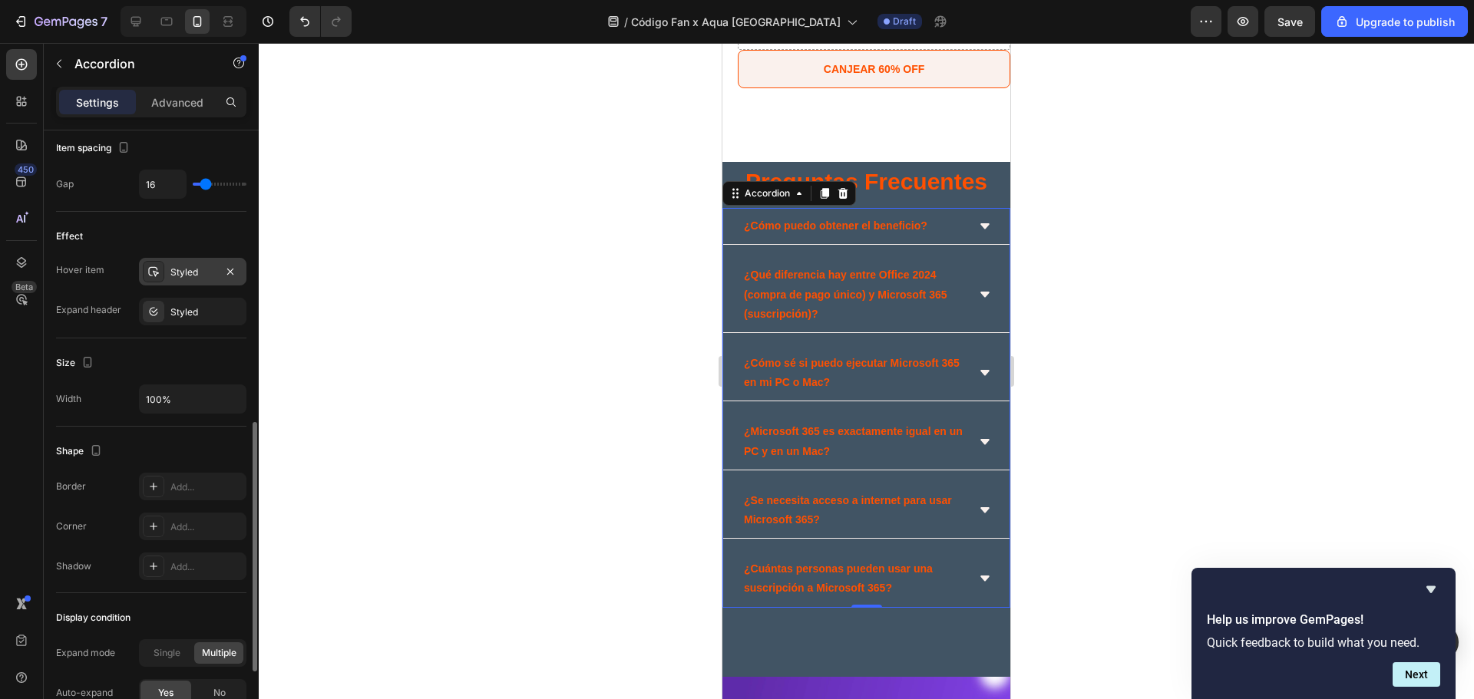
click at [191, 276] on div "Styled" at bounding box center [192, 273] width 45 height 14
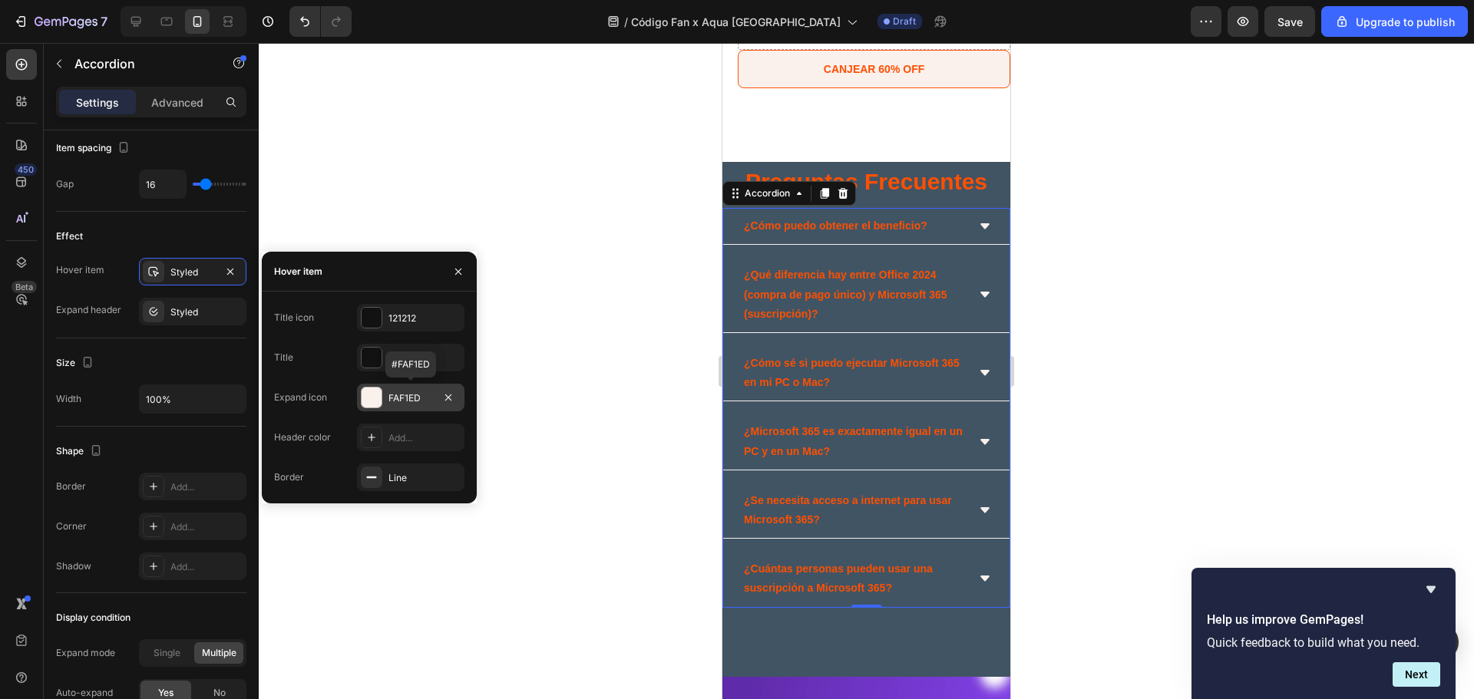
click at [403, 398] on div "FAF1ED" at bounding box center [410, 398] width 45 height 14
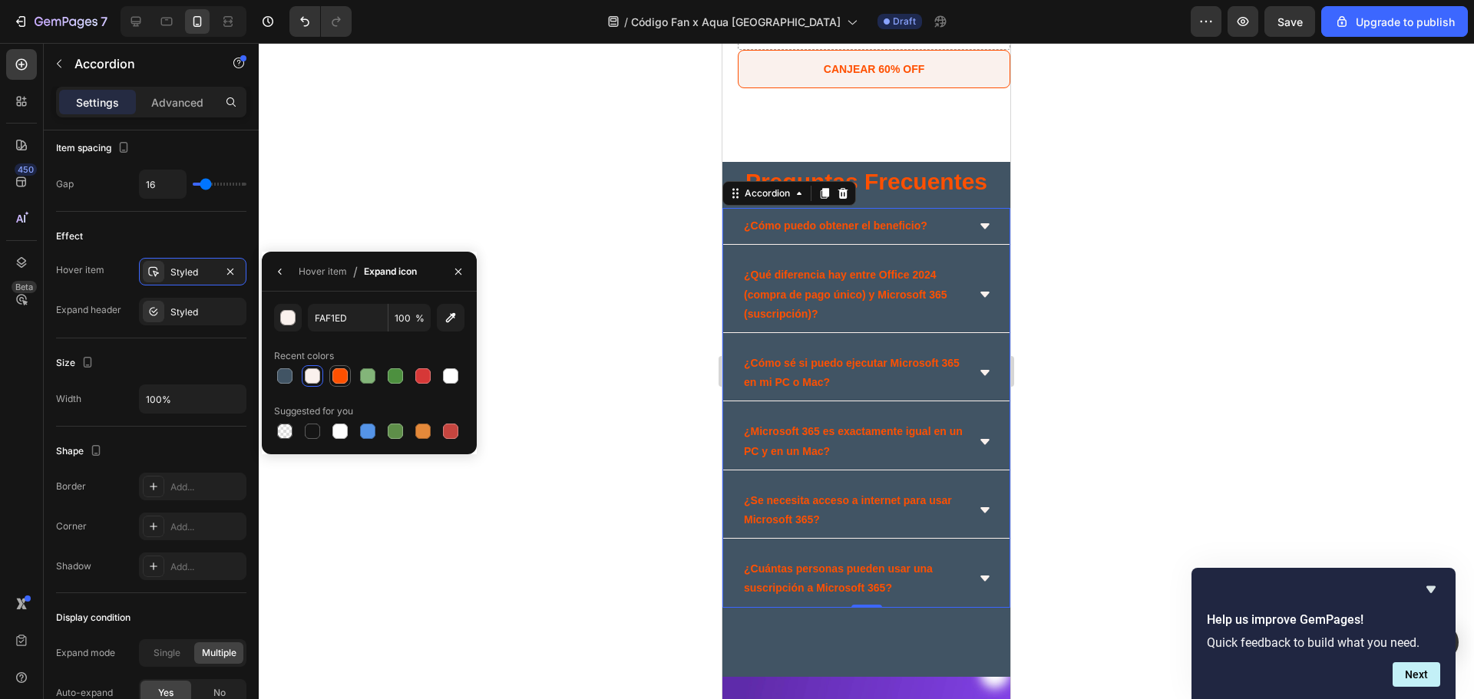
click at [330, 379] on div at bounding box center [339, 375] width 21 height 21
type input "FF5000"
click at [980, 226] on icon at bounding box center [984, 225] width 9 height 5
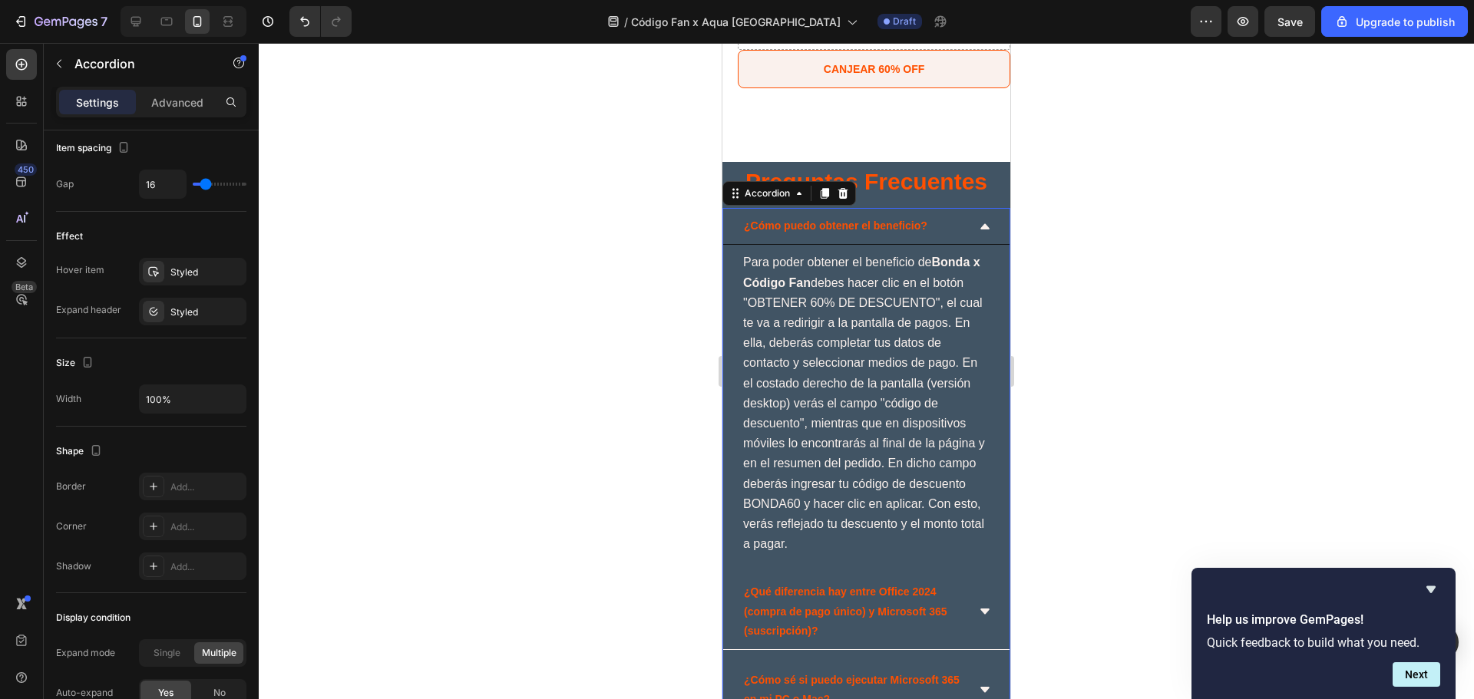
click at [979, 227] on icon at bounding box center [985, 226] width 12 height 12
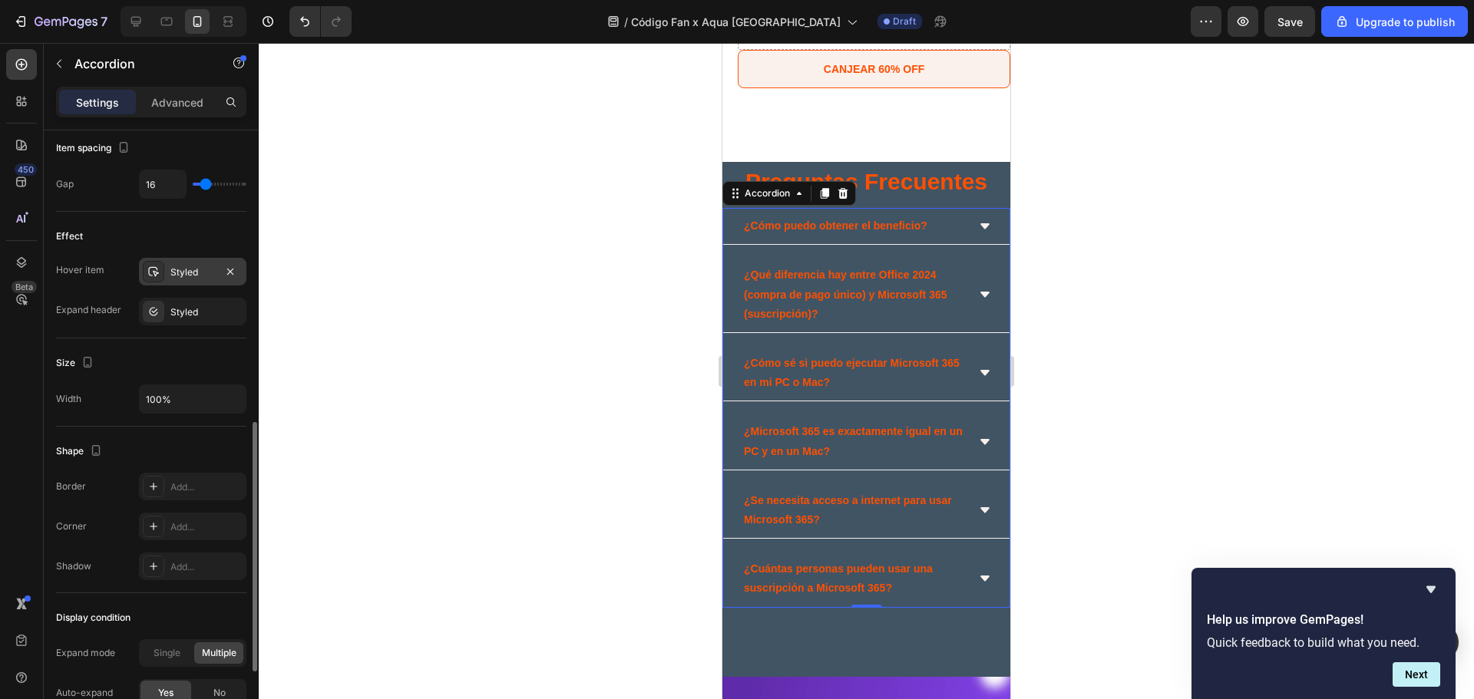
click at [188, 276] on div "Styled" at bounding box center [192, 273] width 45 height 14
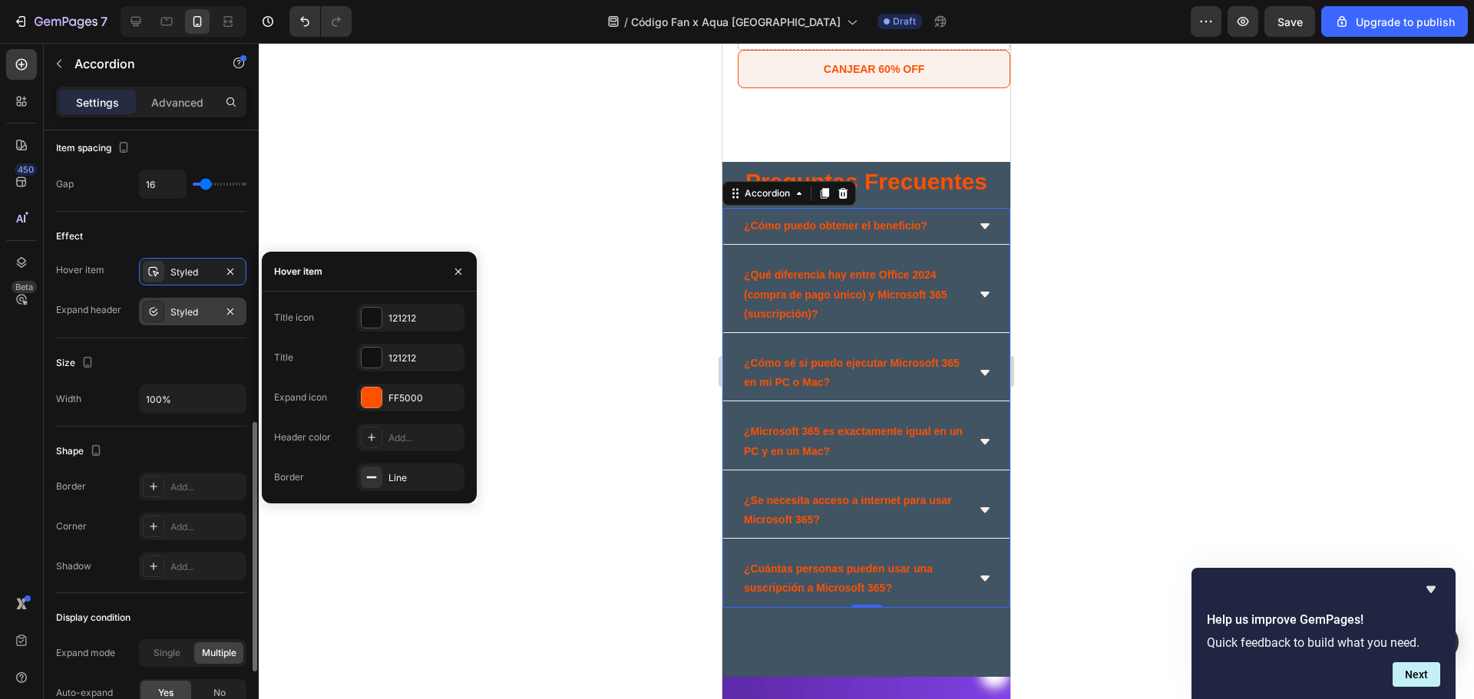
click at [200, 312] on div "Styled" at bounding box center [192, 313] width 45 height 14
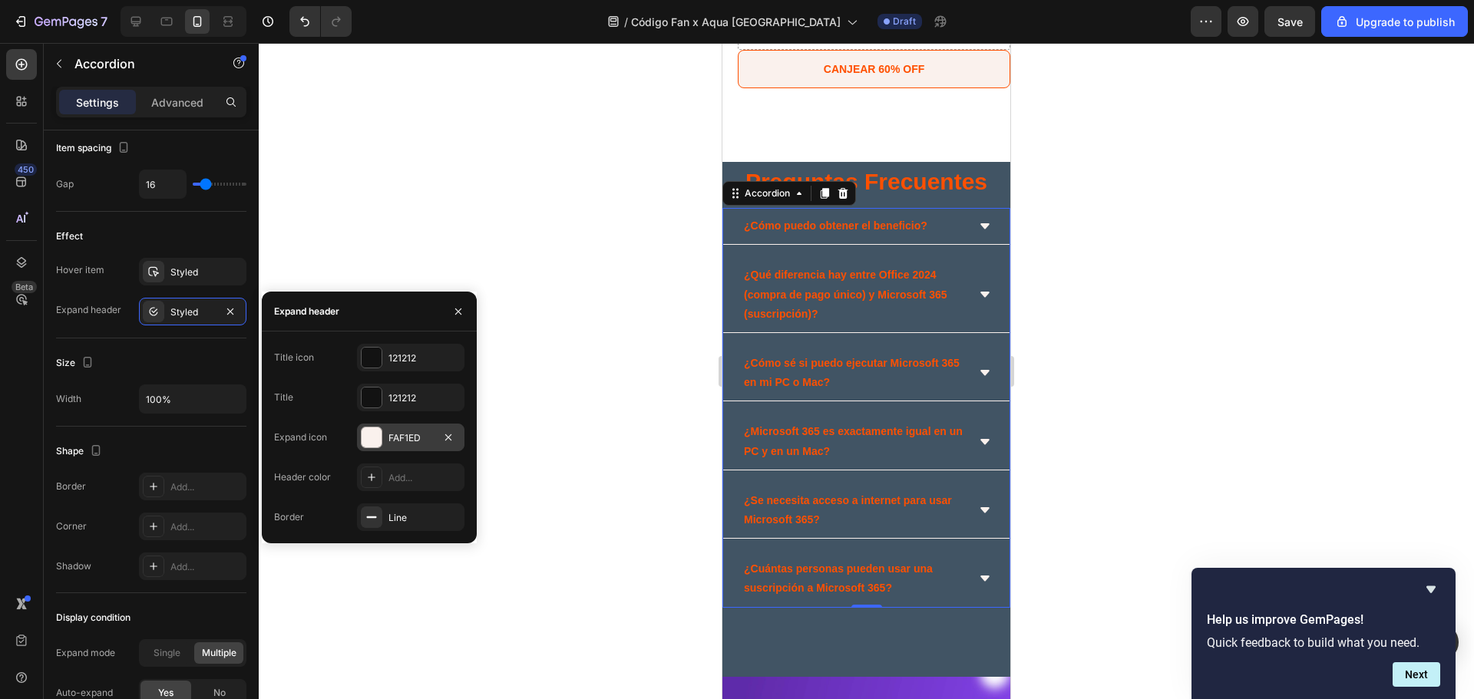
click at [406, 430] on div "FAF1ED" at bounding box center [410, 438] width 107 height 28
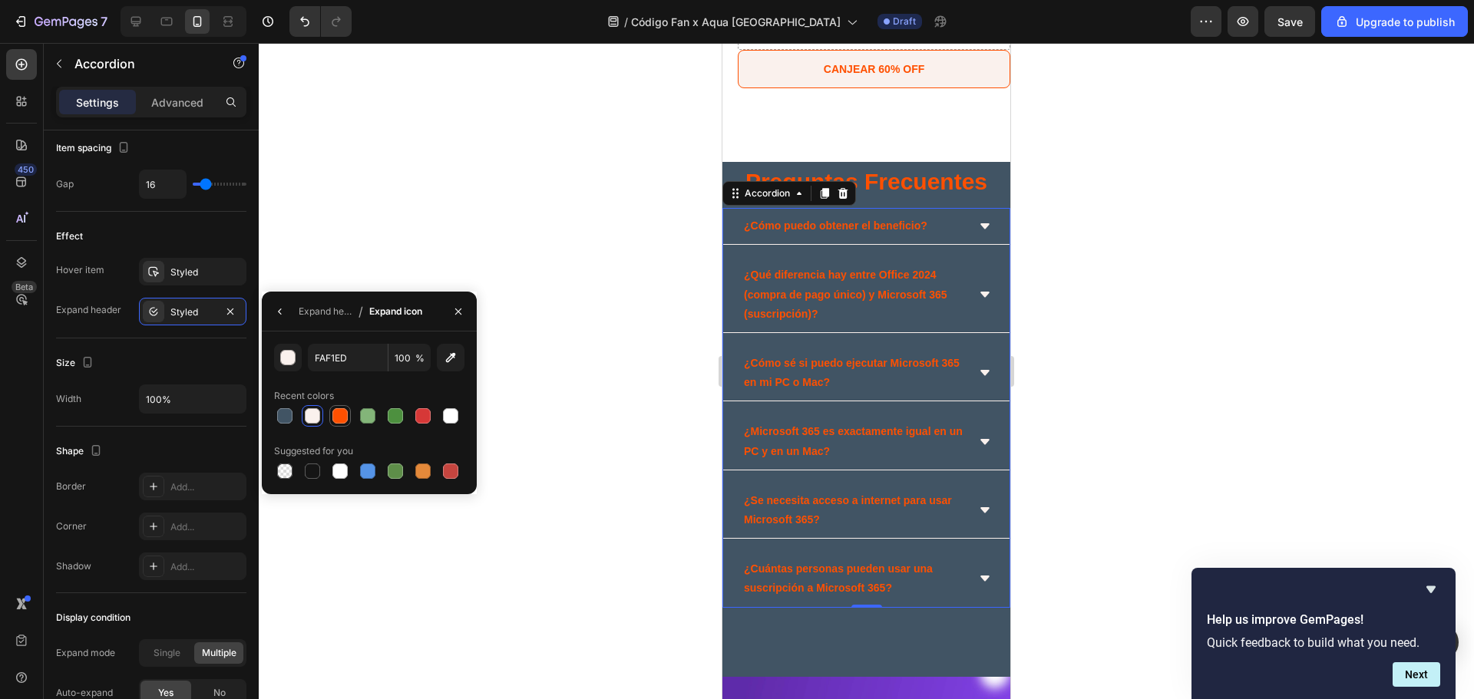
click at [341, 421] on div at bounding box center [339, 415] width 15 height 15
type input "FF5000"
click at [1125, 305] on div at bounding box center [866, 371] width 1215 height 656
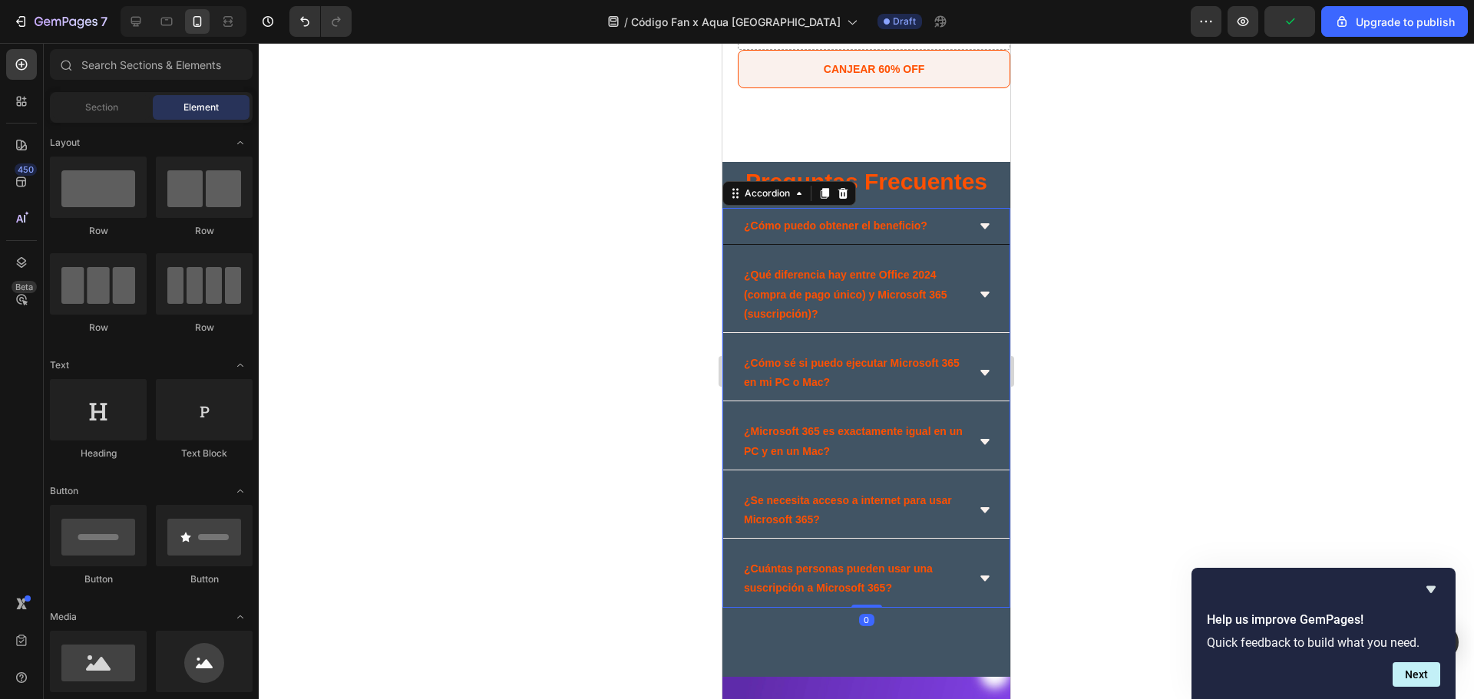
click at [938, 230] on div "¿Cómo puedo obtener el beneficio?" at bounding box center [854, 226] width 225 height 24
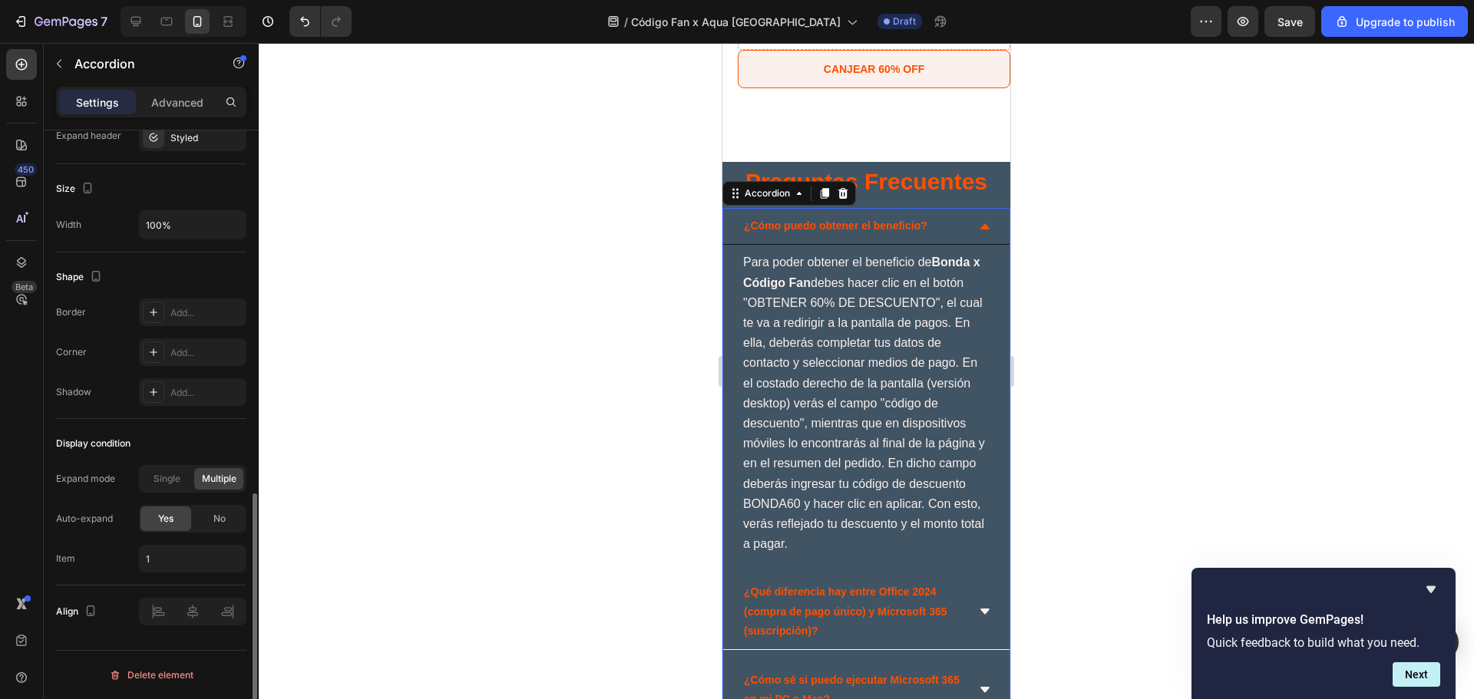
scroll to position [787, 0]
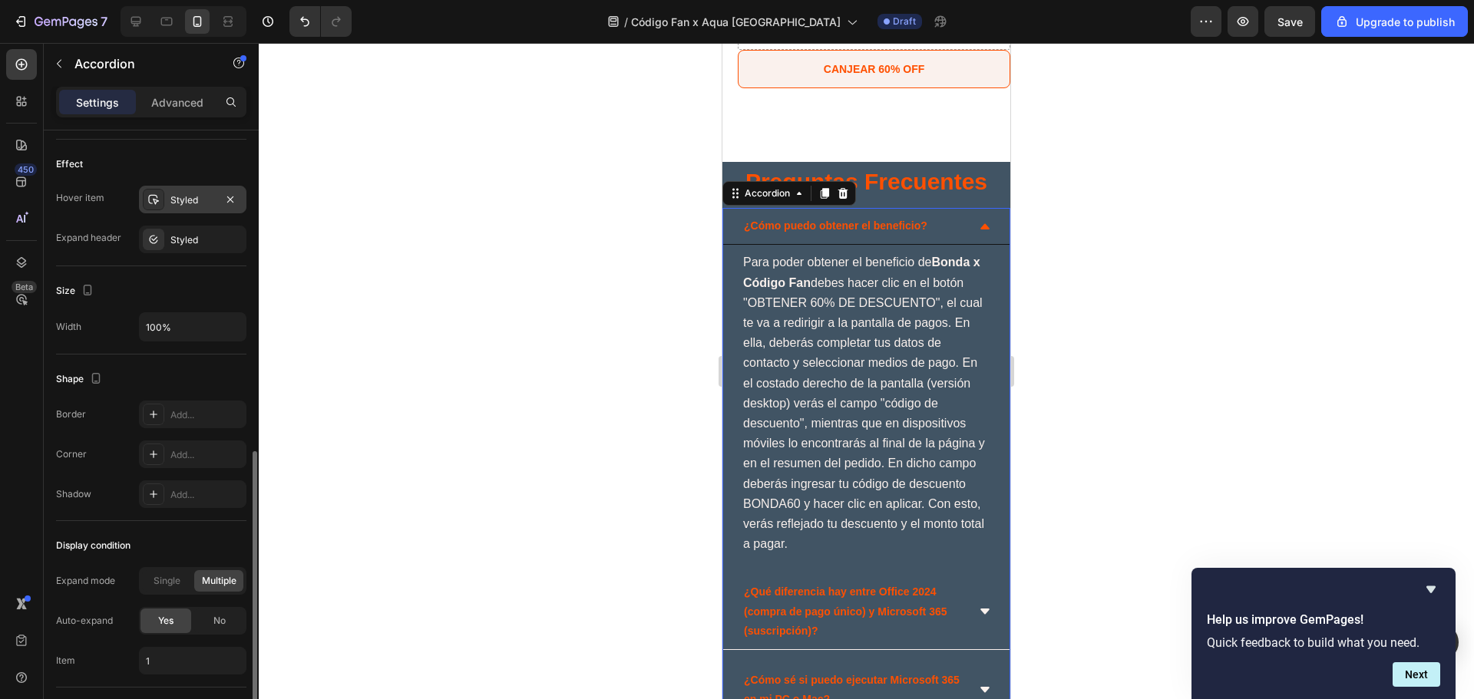
click at [193, 197] on div "Styled" at bounding box center [192, 200] width 45 height 14
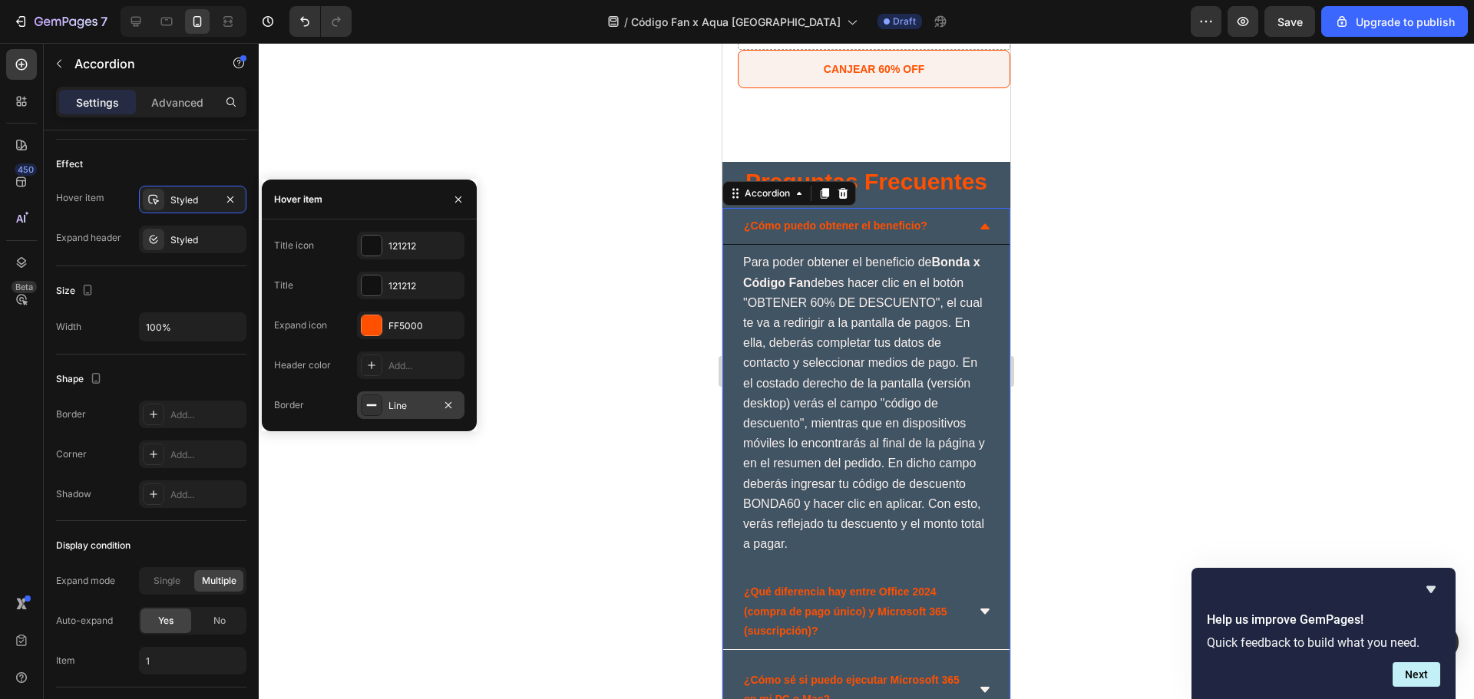
click at [411, 411] on div "Line" at bounding box center [410, 406] width 45 height 14
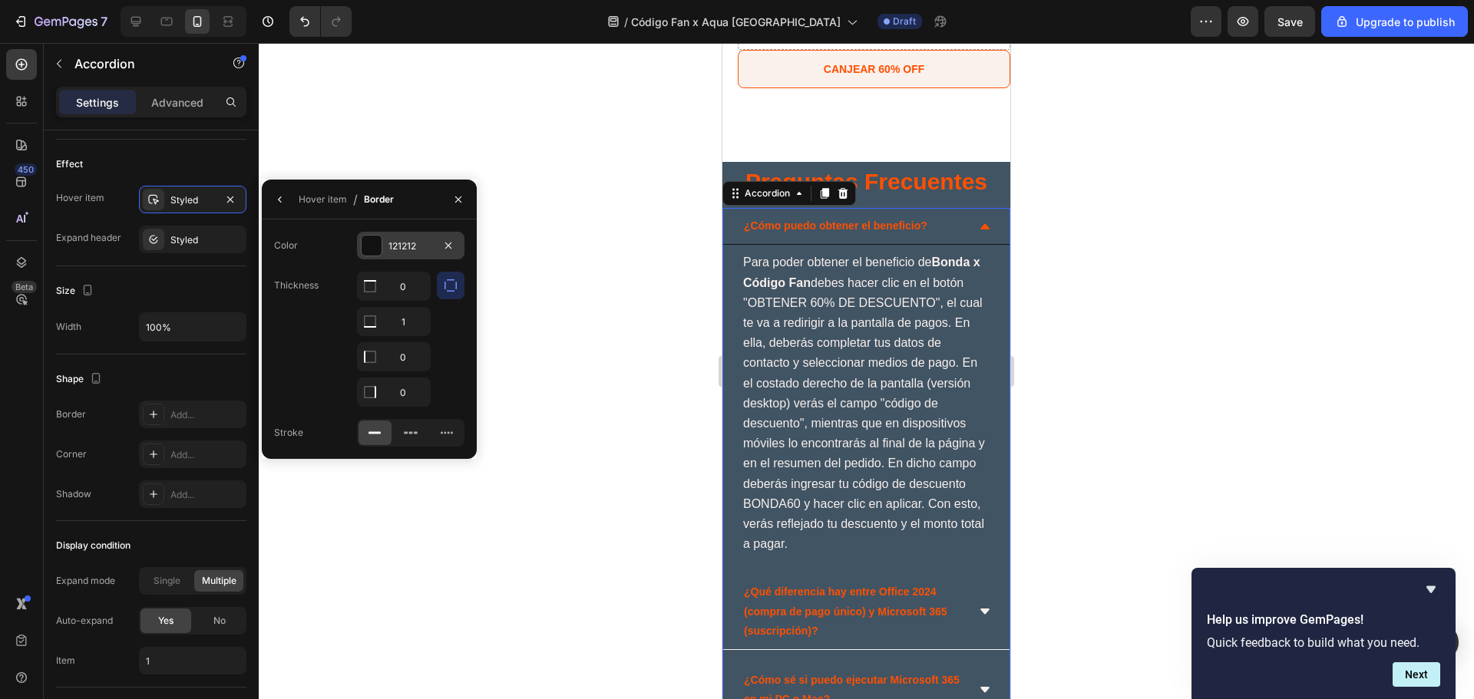
click at [399, 246] on div "121212" at bounding box center [410, 247] width 45 height 14
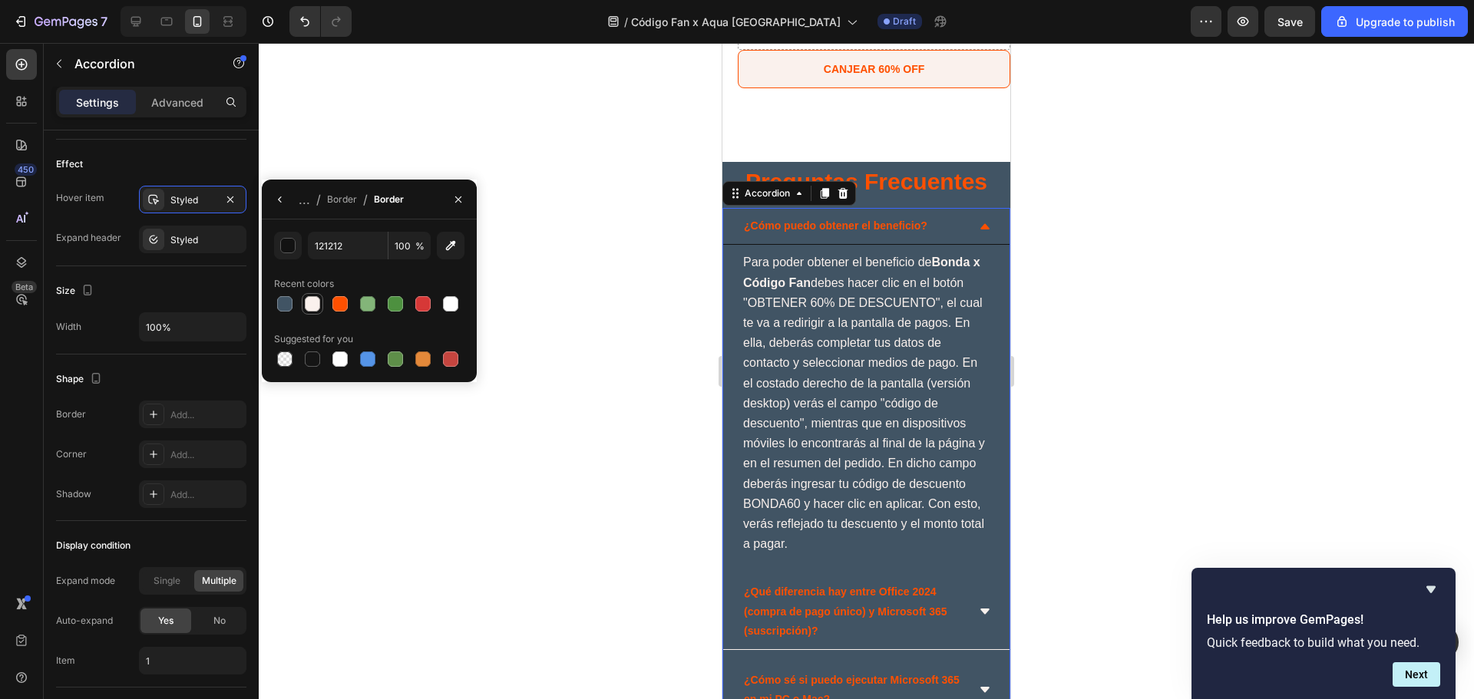
click at [312, 302] on div at bounding box center [312, 303] width 15 height 15
type input "FAF1ED"
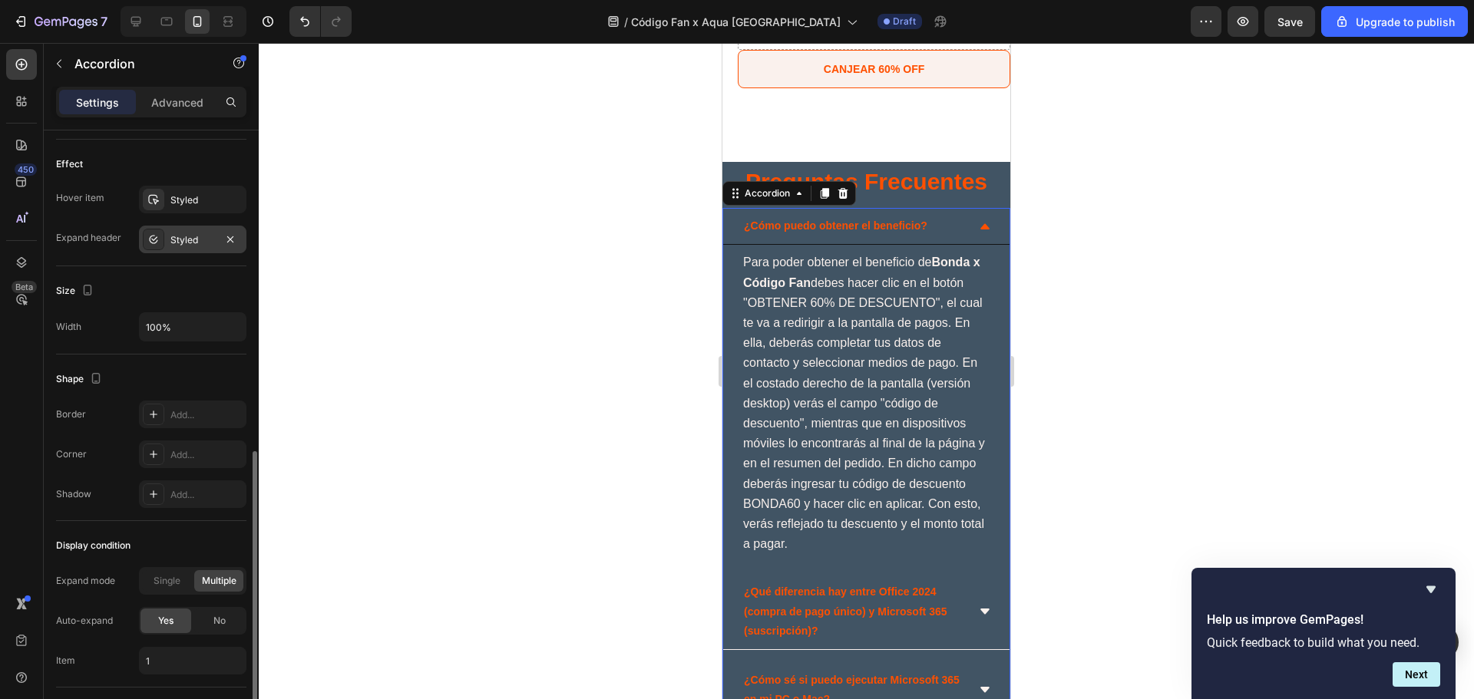
click at [191, 242] on div "Styled" at bounding box center [192, 240] width 45 height 14
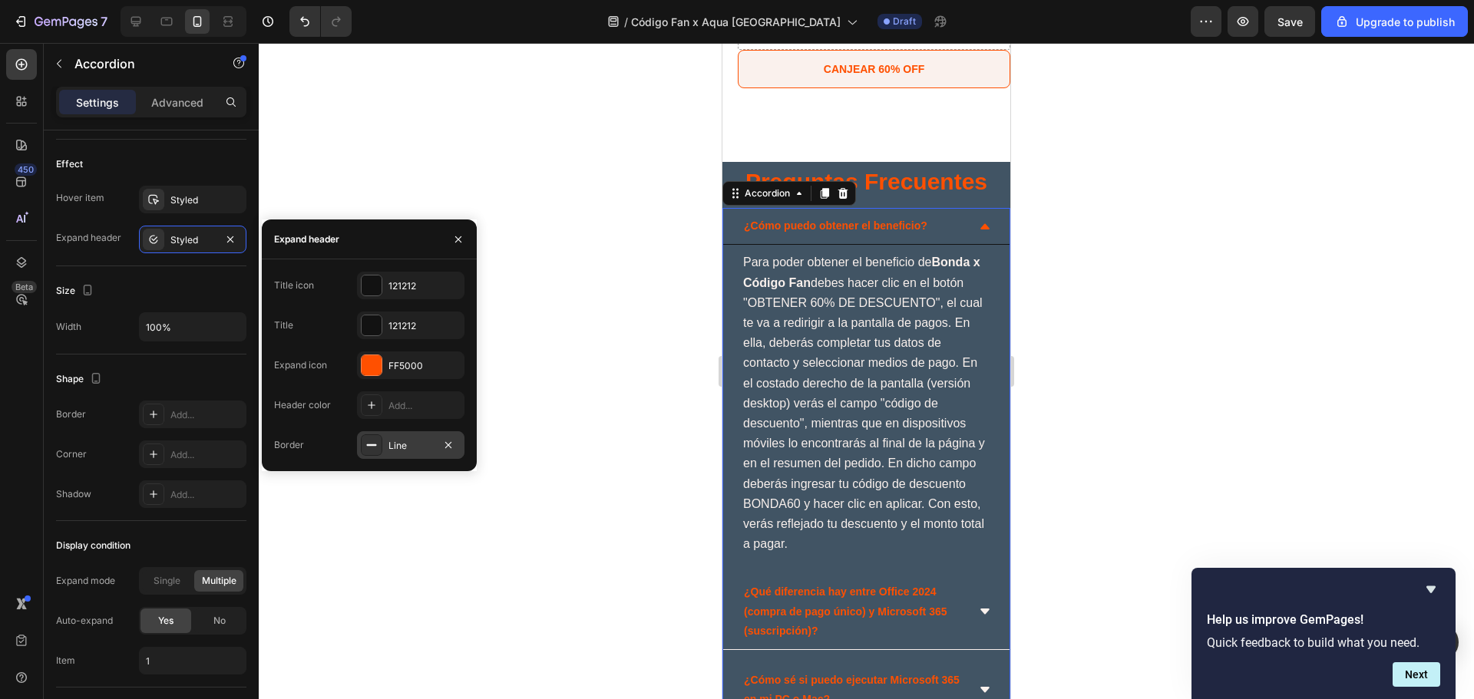
click at [394, 440] on div "Line" at bounding box center [410, 446] width 45 height 14
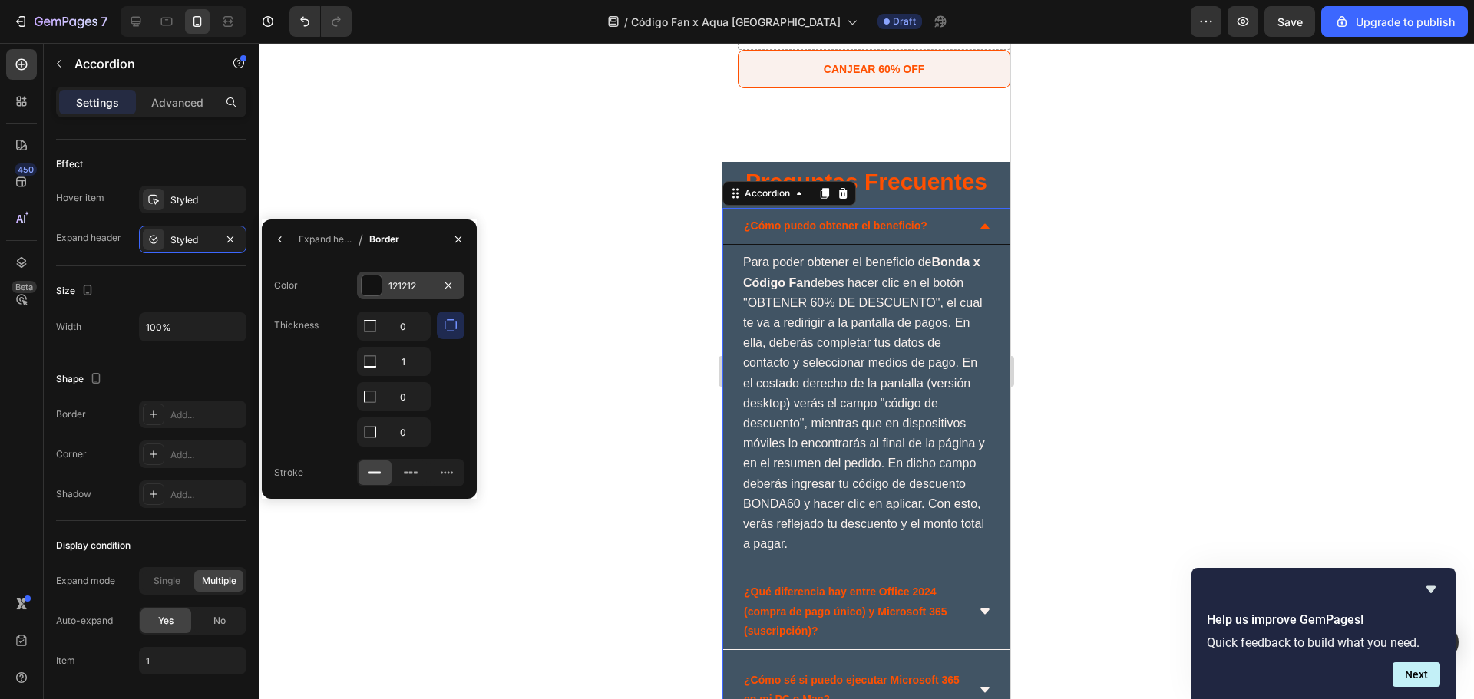
click at [383, 278] on div "121212" at bounding box center [410, 286] width 107 height 28
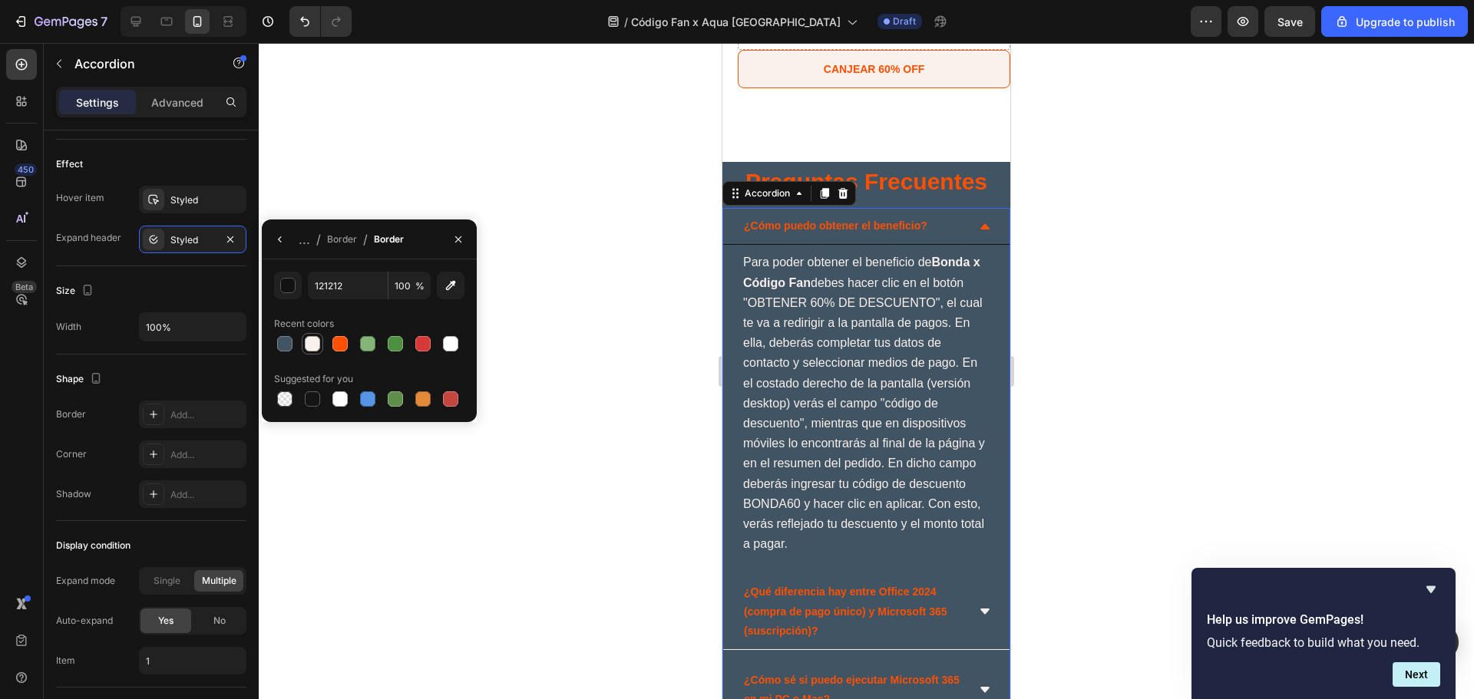
click at [313, 343] on div at bounding box center [312, 343] width 15 height 15
type input "FAF1ED"
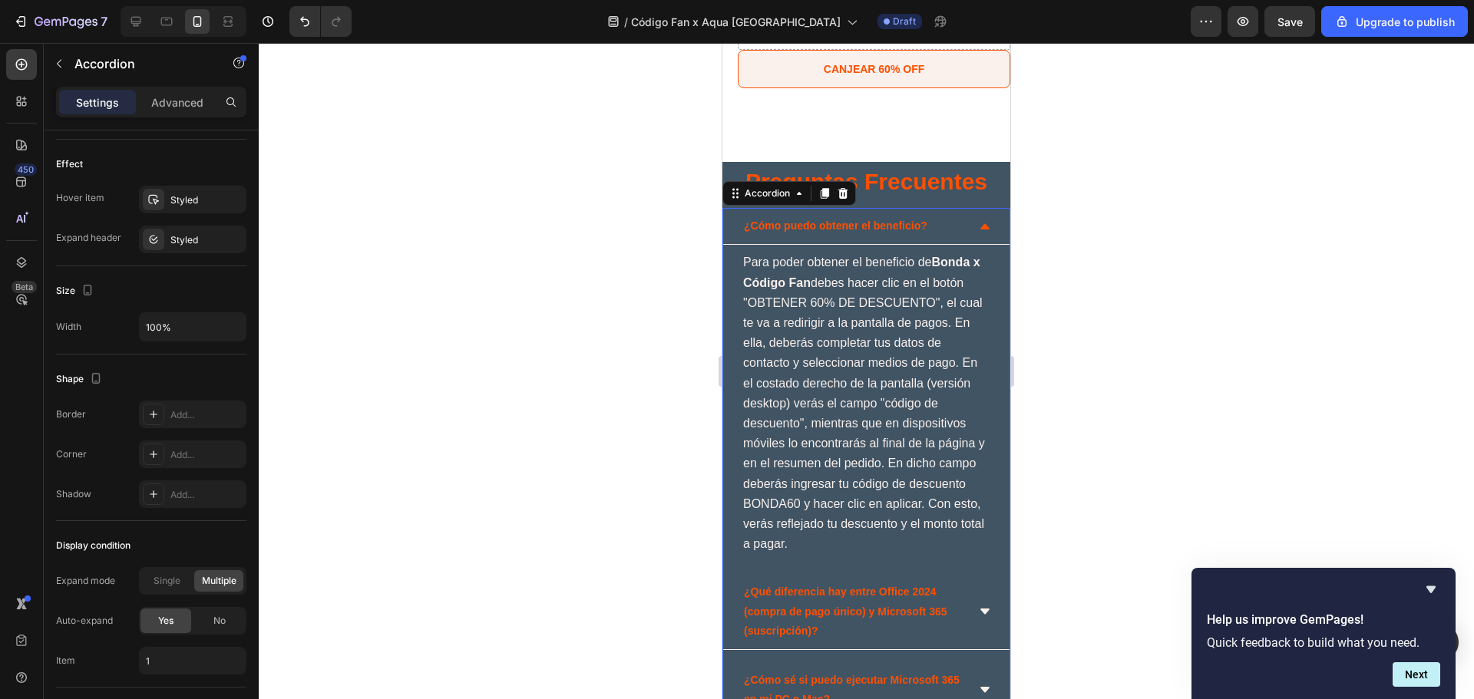
click at [1088, 306] on div at bounding box center [866, 371] width 1215 height 656
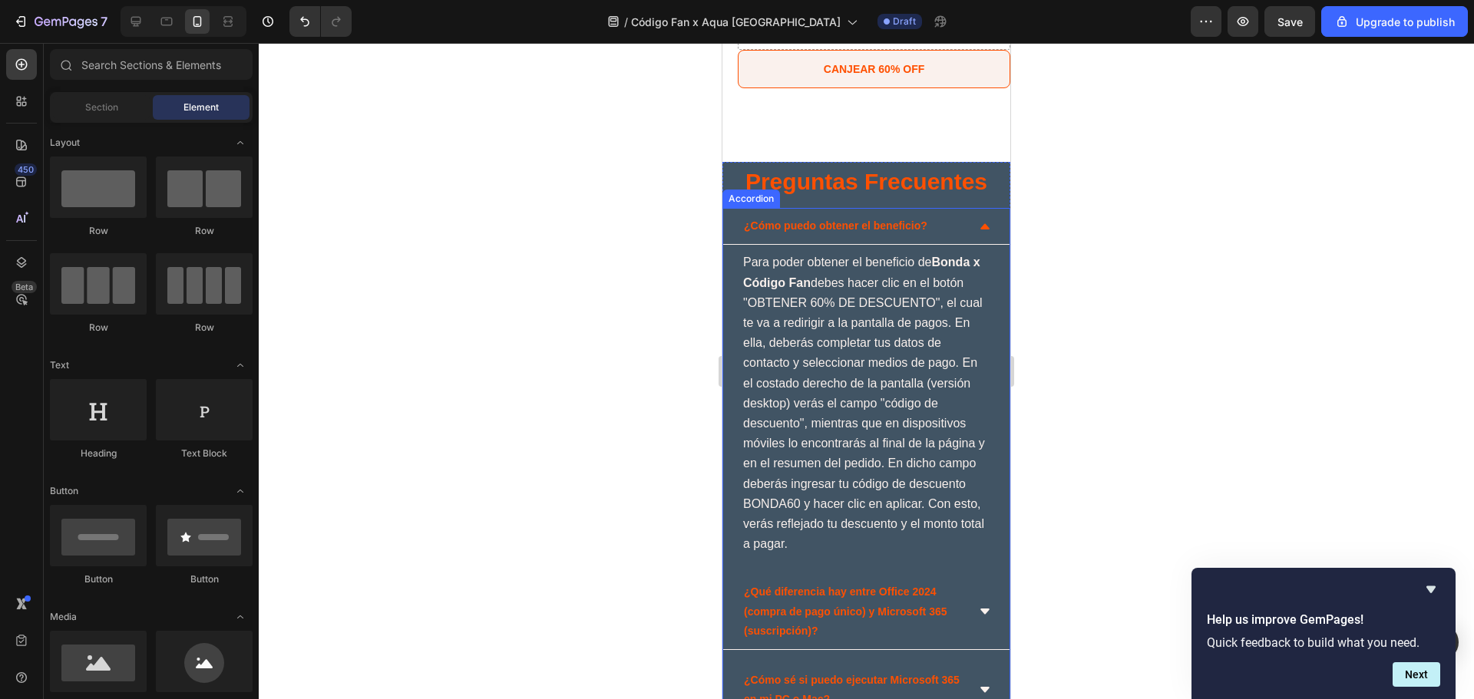
click at [963, 220] on div "¿Cómo puedo obtener el beneficio?" at bounding box center [866, 226] width 286 height 37
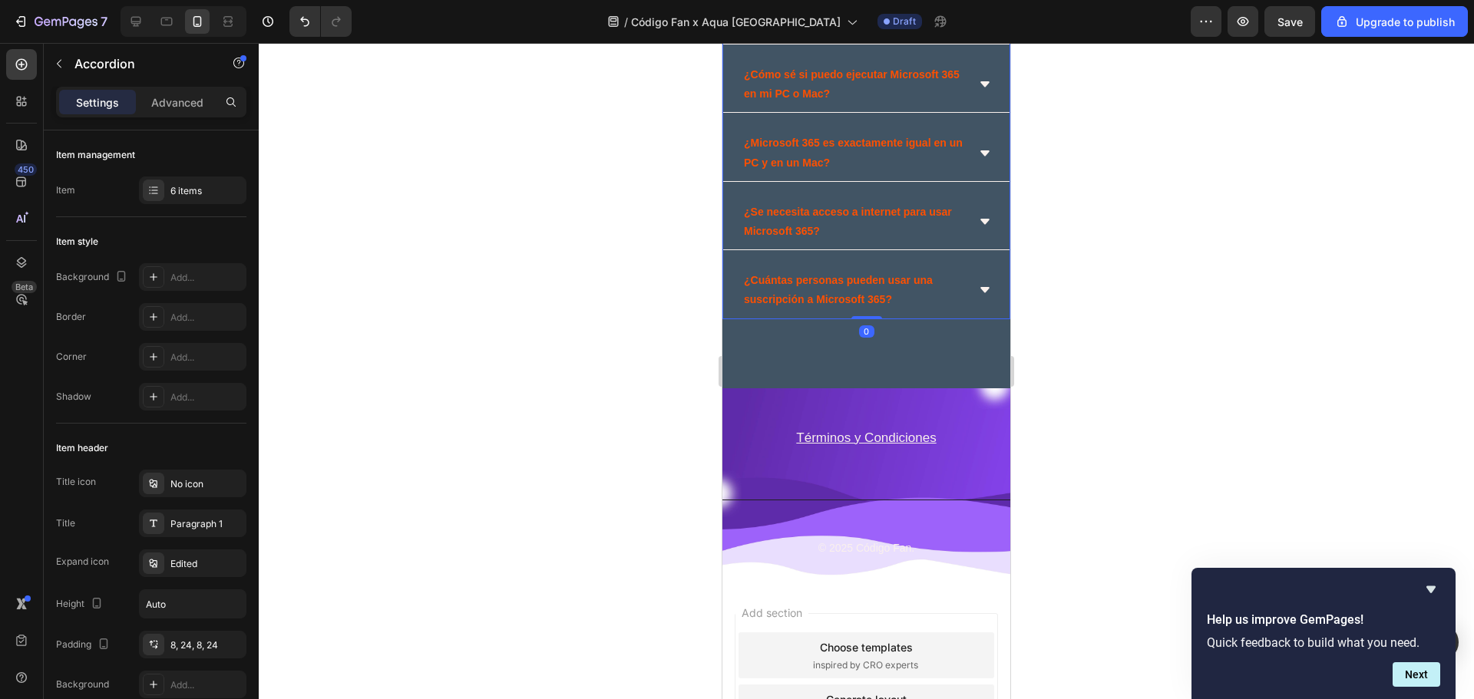
scroll to position [3543, 0]
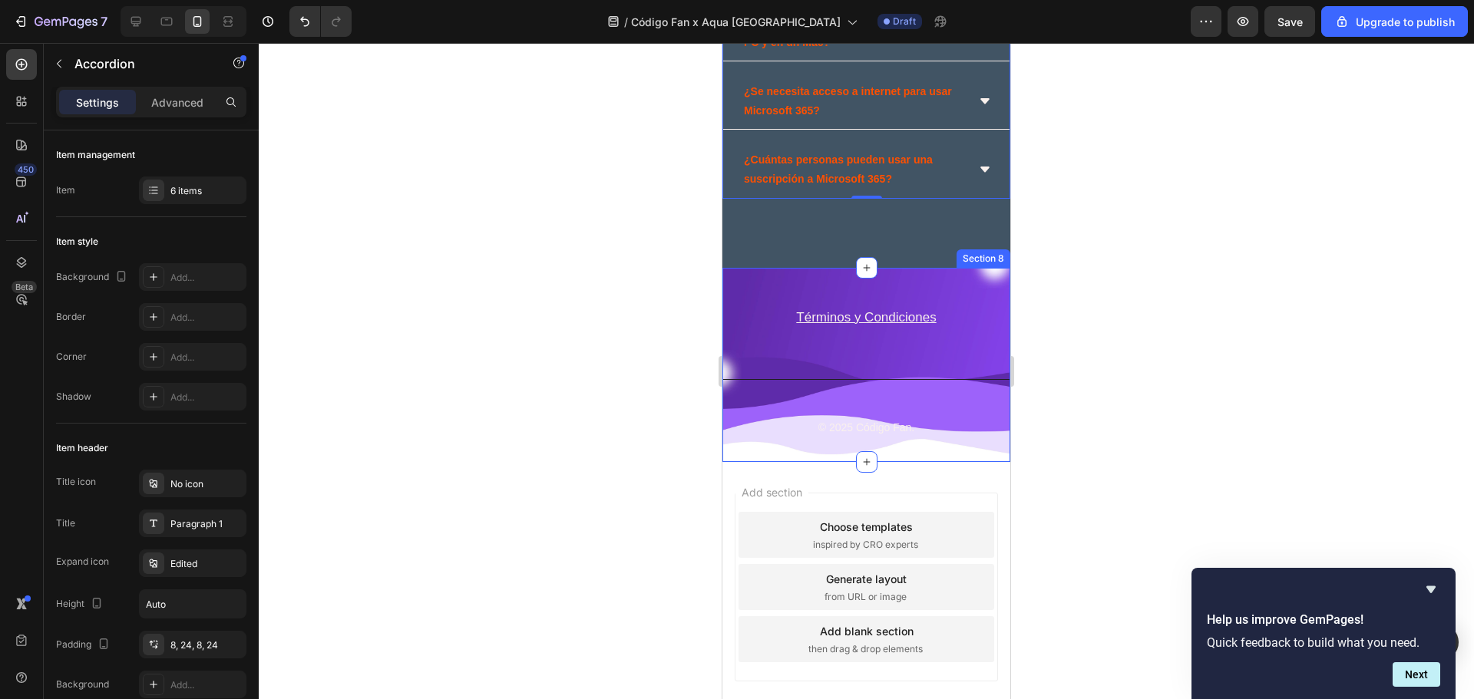
click at [941, 276] on div "Términos y Condiciones Text block Row Title Line © 2025 Código Fan. Text block …" at bounding box center [866, 365] width 288 height 195
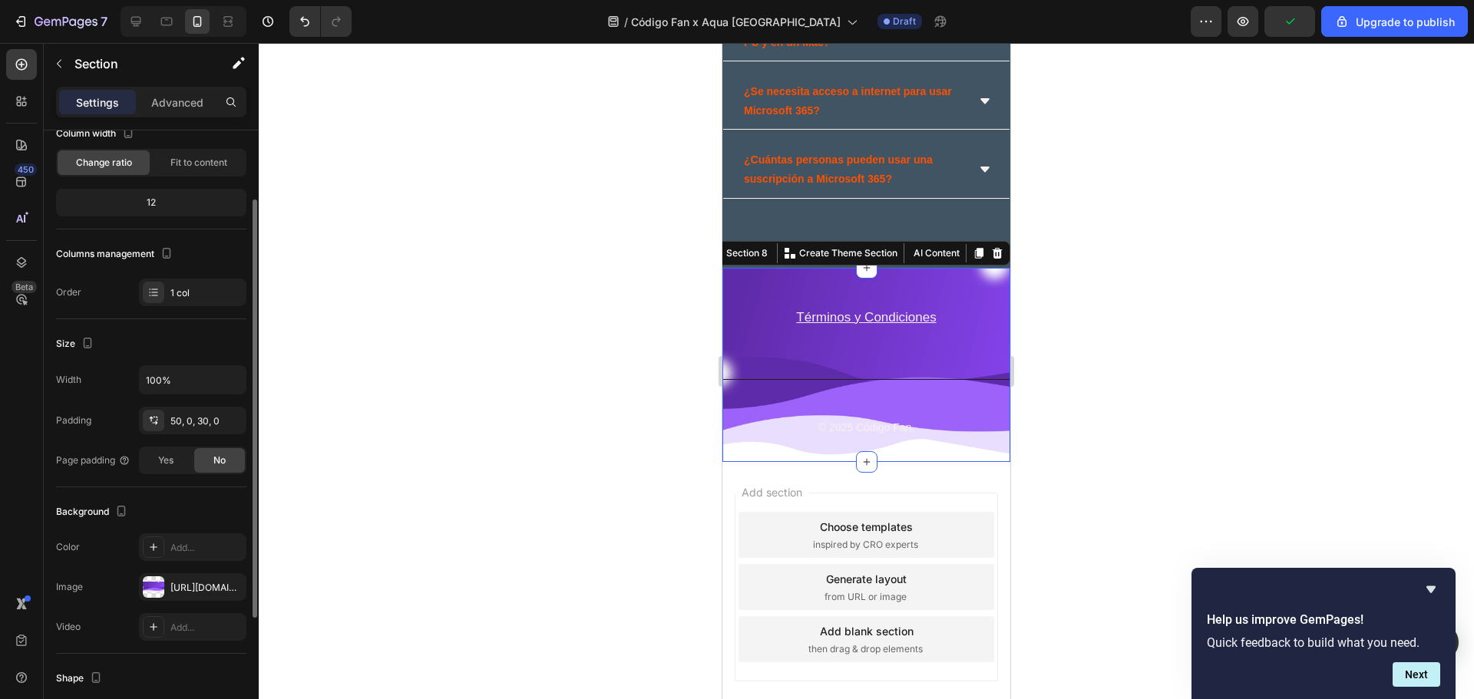
scroll to position [204, 0]
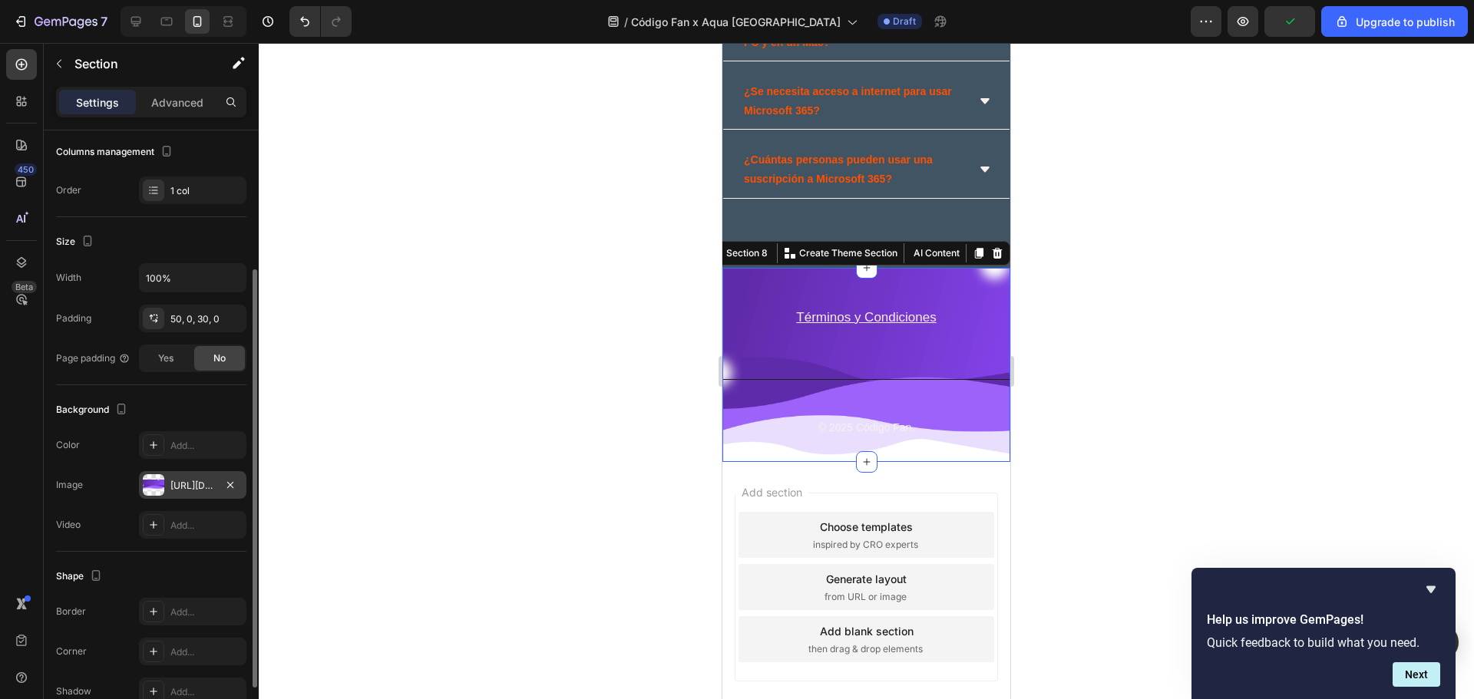
click at [199, 484] on div "[URL][DOMAIN_NAME]" at bounding box center [192, 486] width 45 height 14
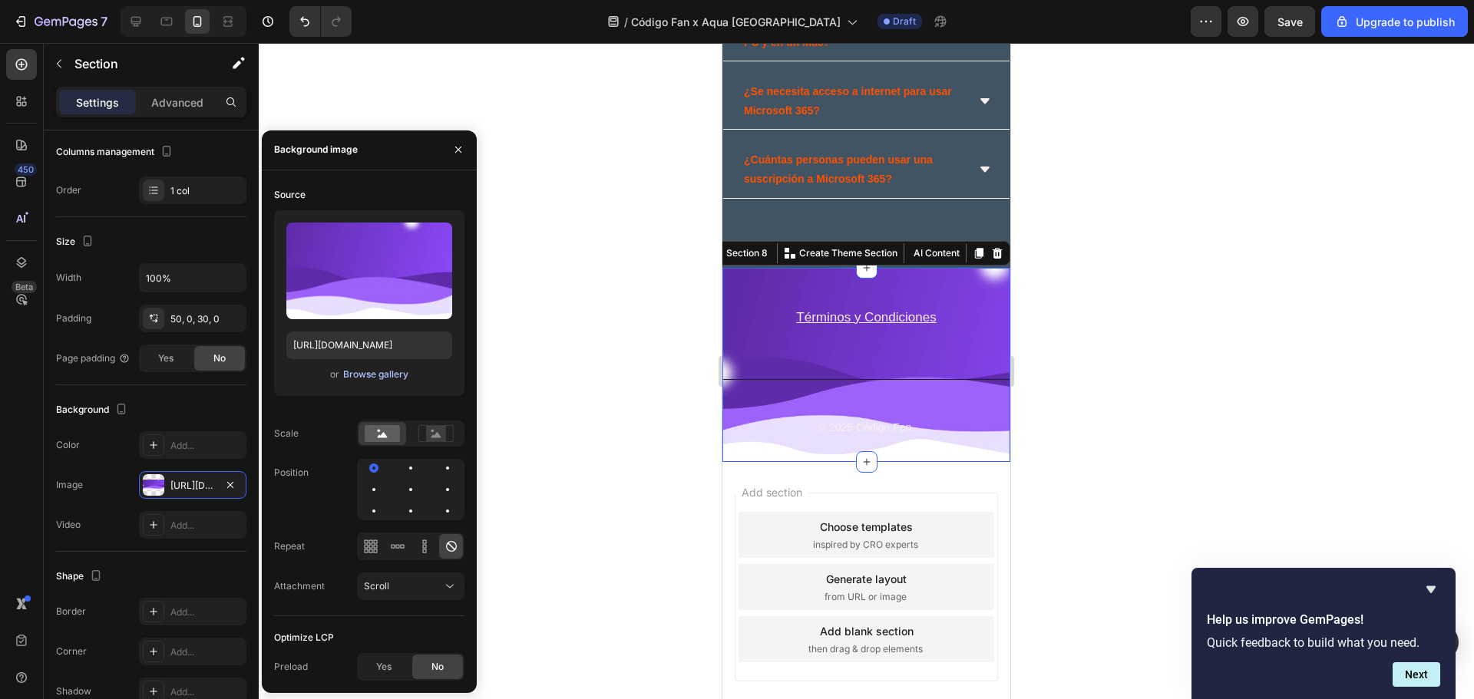
click at [355, 370] on div "Browse gallery" at bounding box center [375, 375] width 65 height 14
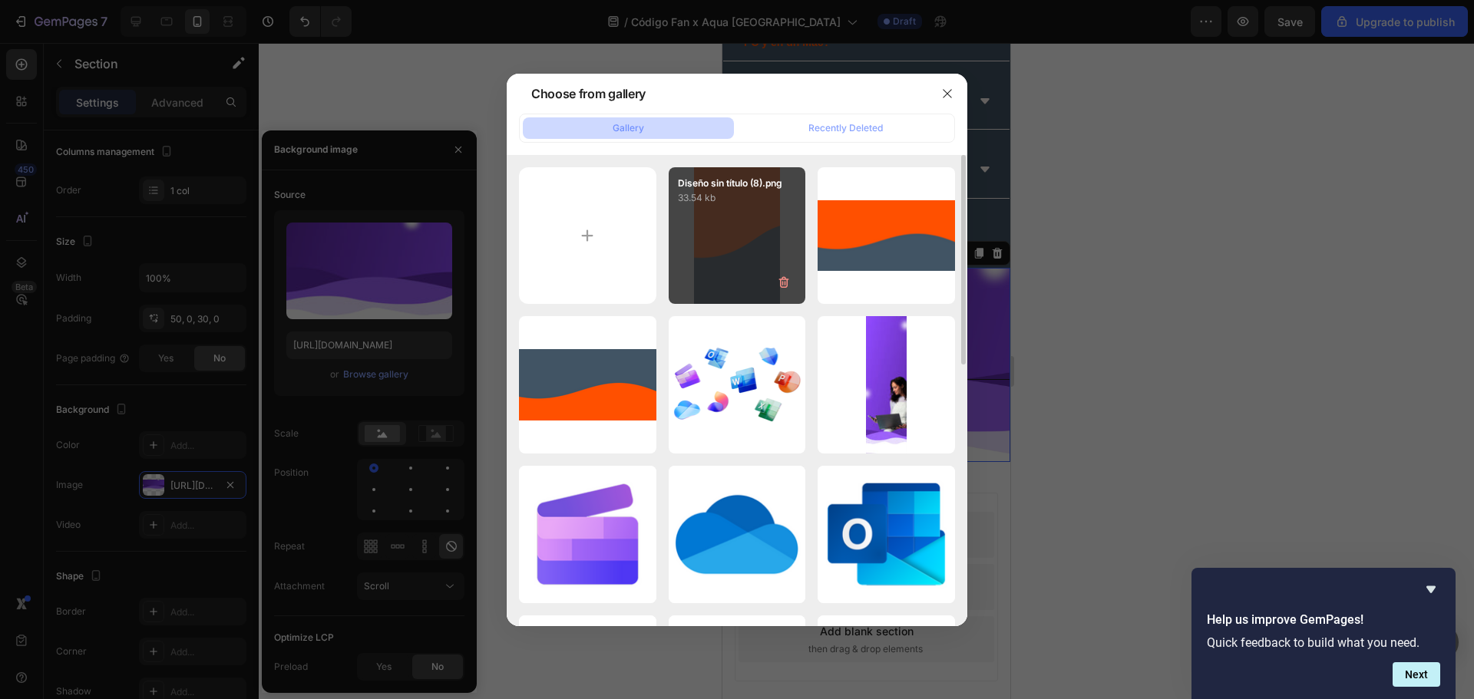
click at [774, 227] on div "Diseño sin título (8).png 33.54 kb" at bounding box center [737, 235] width 137 height 137
type input "[URL][DOMAIN_NAME]"
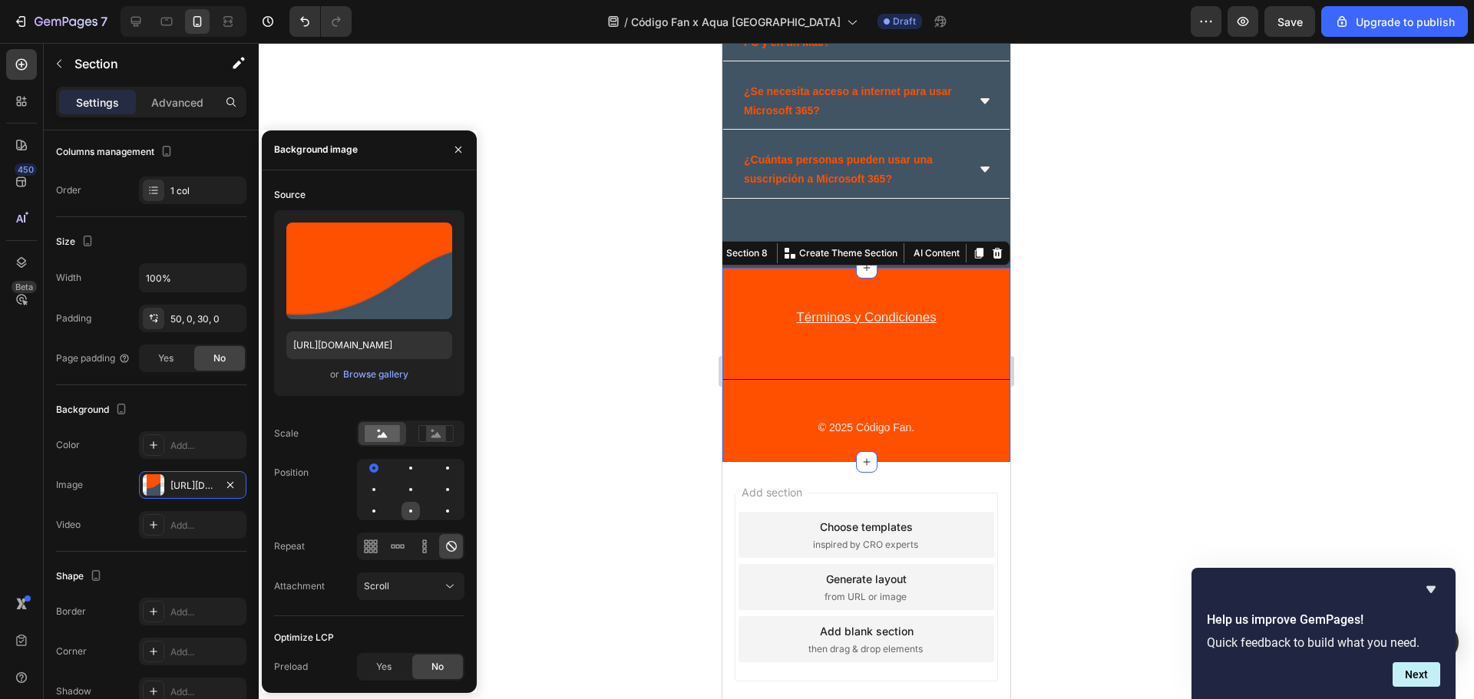
click at [417, 512] on div at bounding box center [410, 511] width 18 height 18
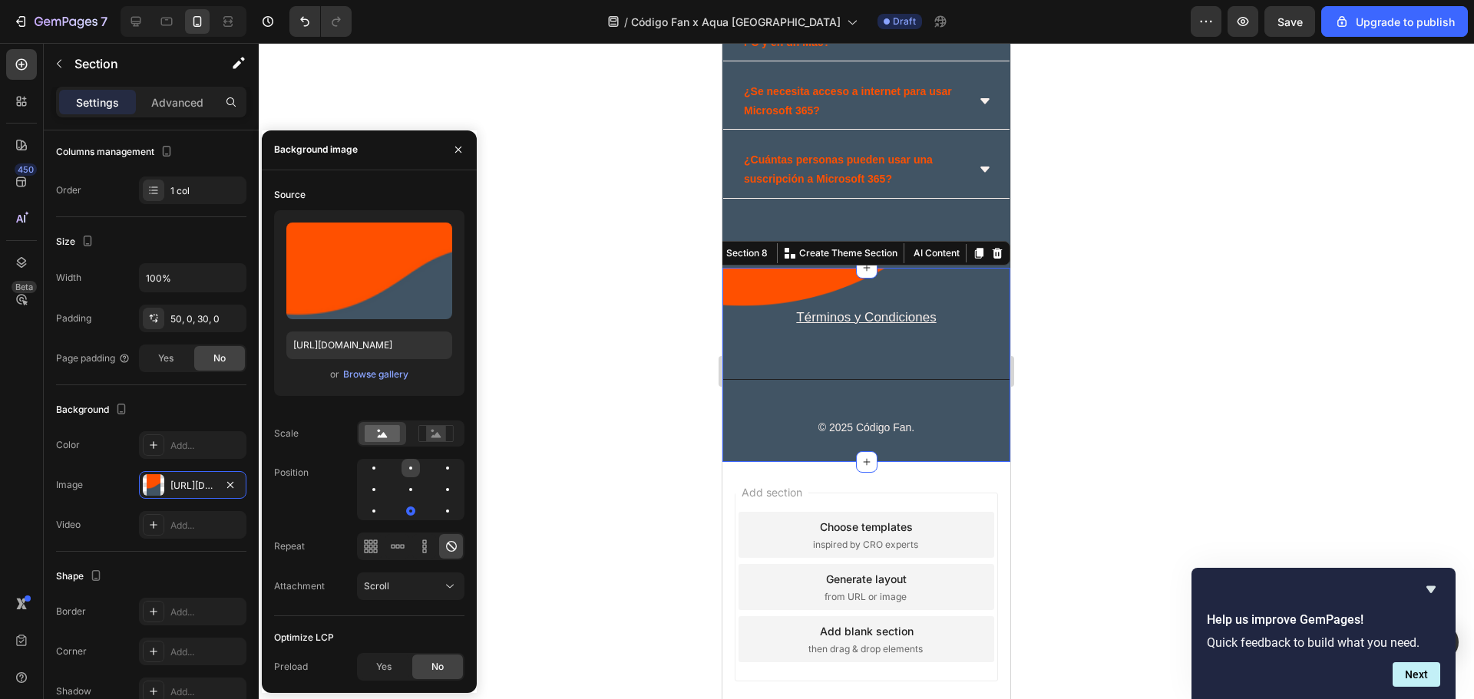
click at [404, 468] on div at bounding box center [410, 468] width 18 height 18
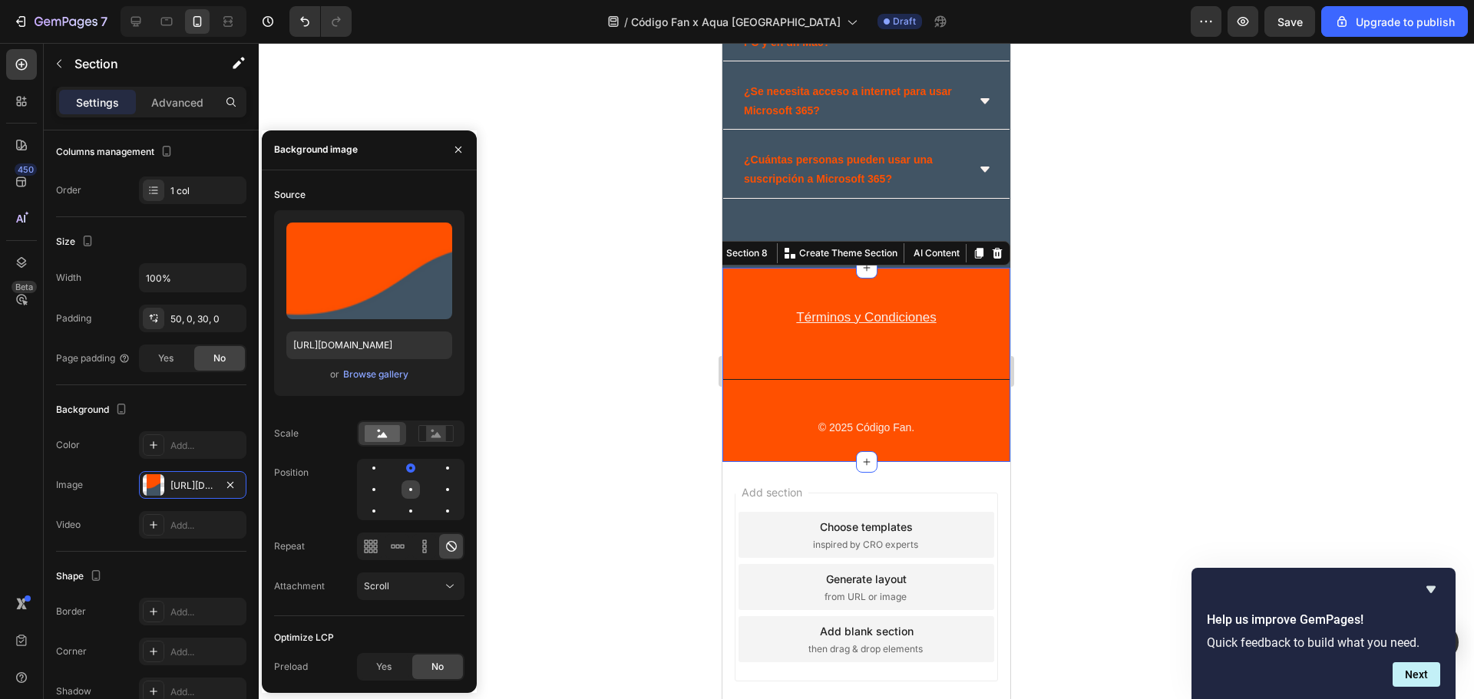
click at [407, 487] on div at bounding box center [410, 490] width 18 height 18
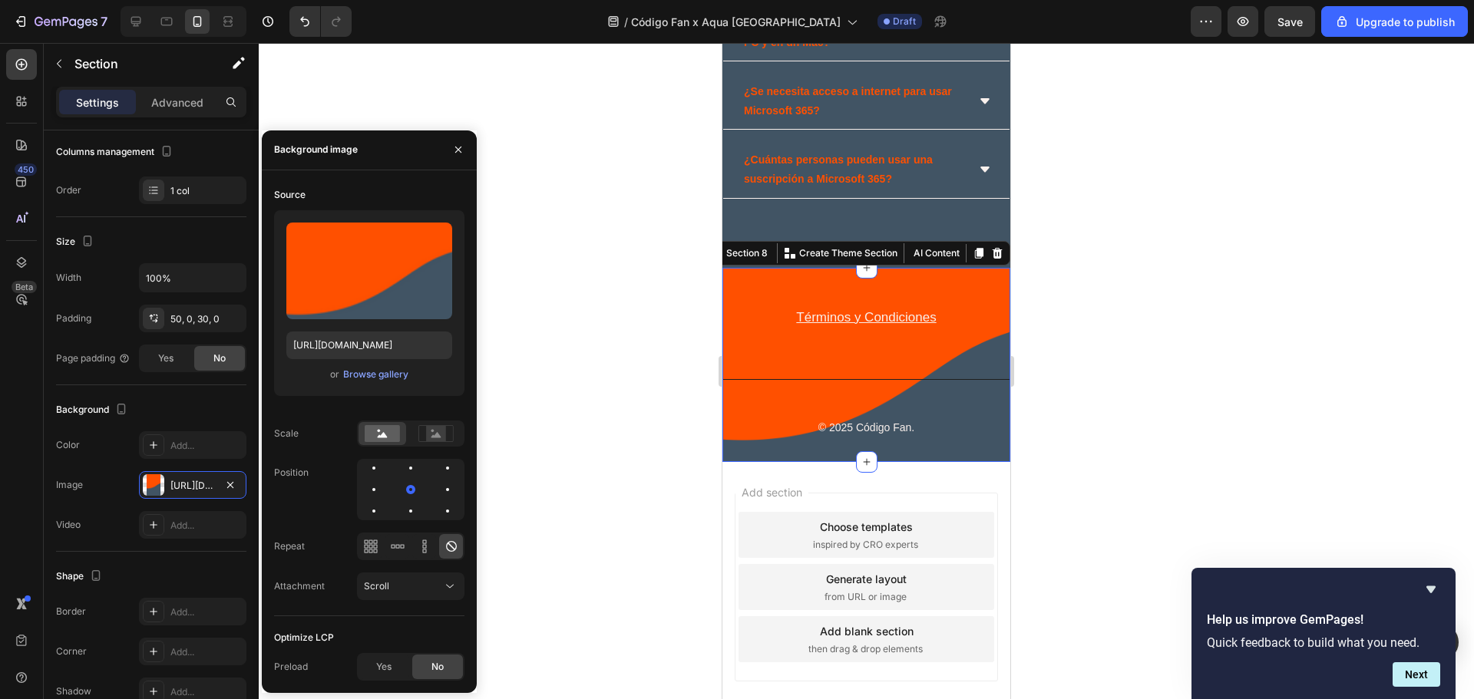
click at [1257, 352] on div at bounding box center [866, 371] width 1215 height 656
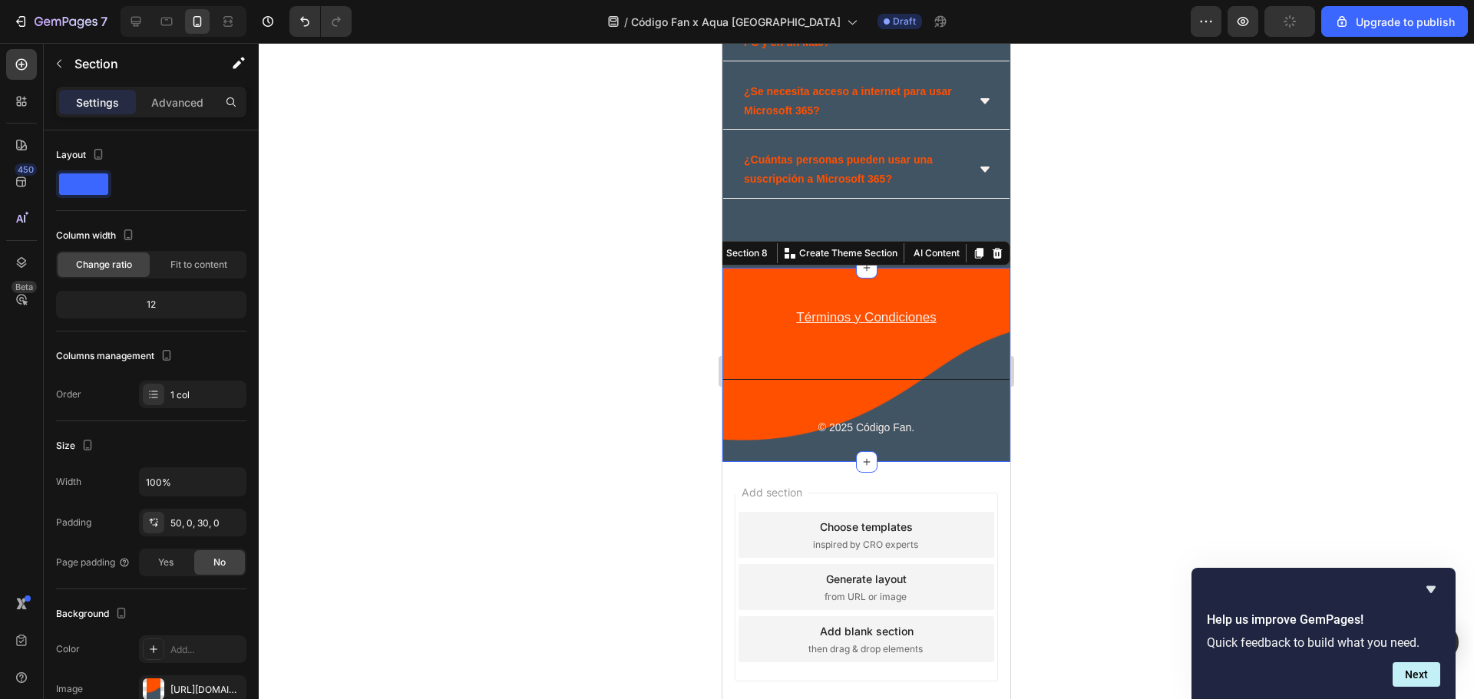
click at [947, 286] on div "Términos y Condiciones Text block Row Title Line © 2025 Código Fan. Text block …" at bounding box center [866, 365] width 288 height 195
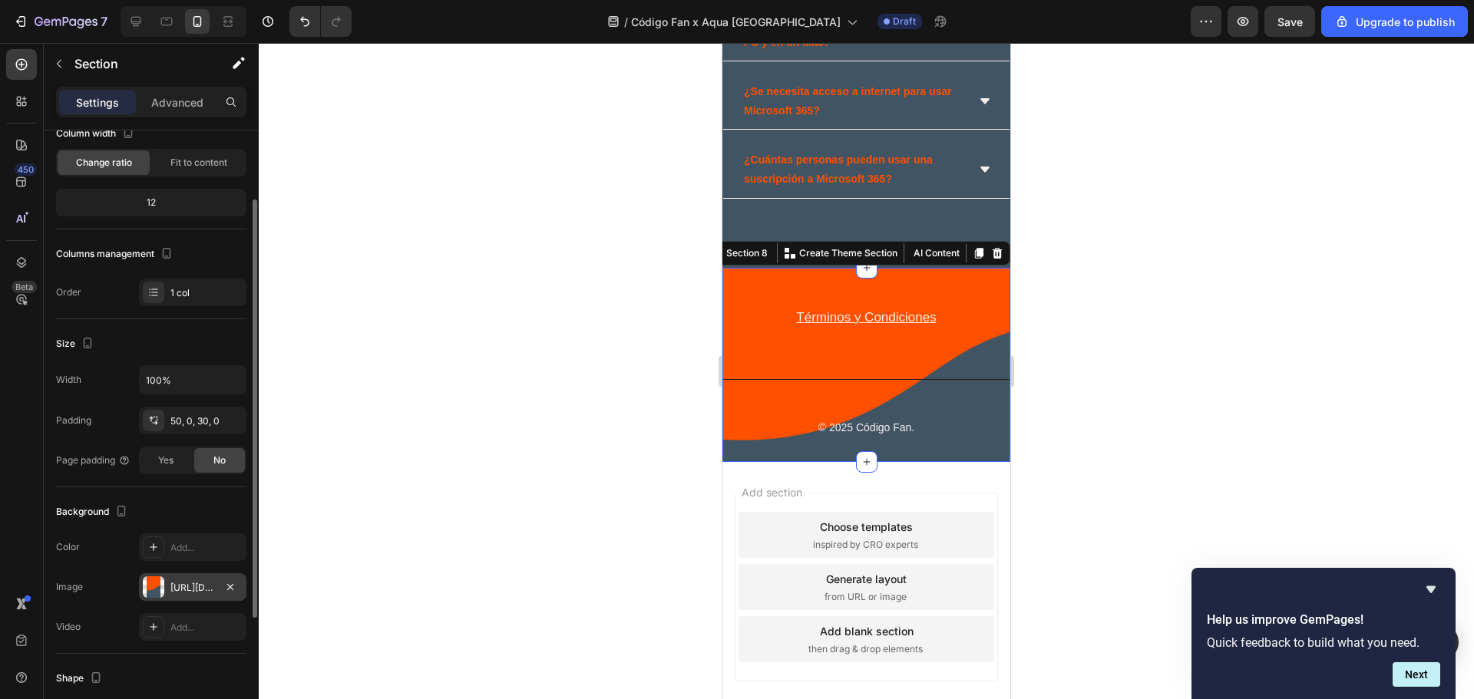
click at [196, 578] on div "[URL][DOMAIN_NAME]" at bounding box center [192, 587] width 107 height 28
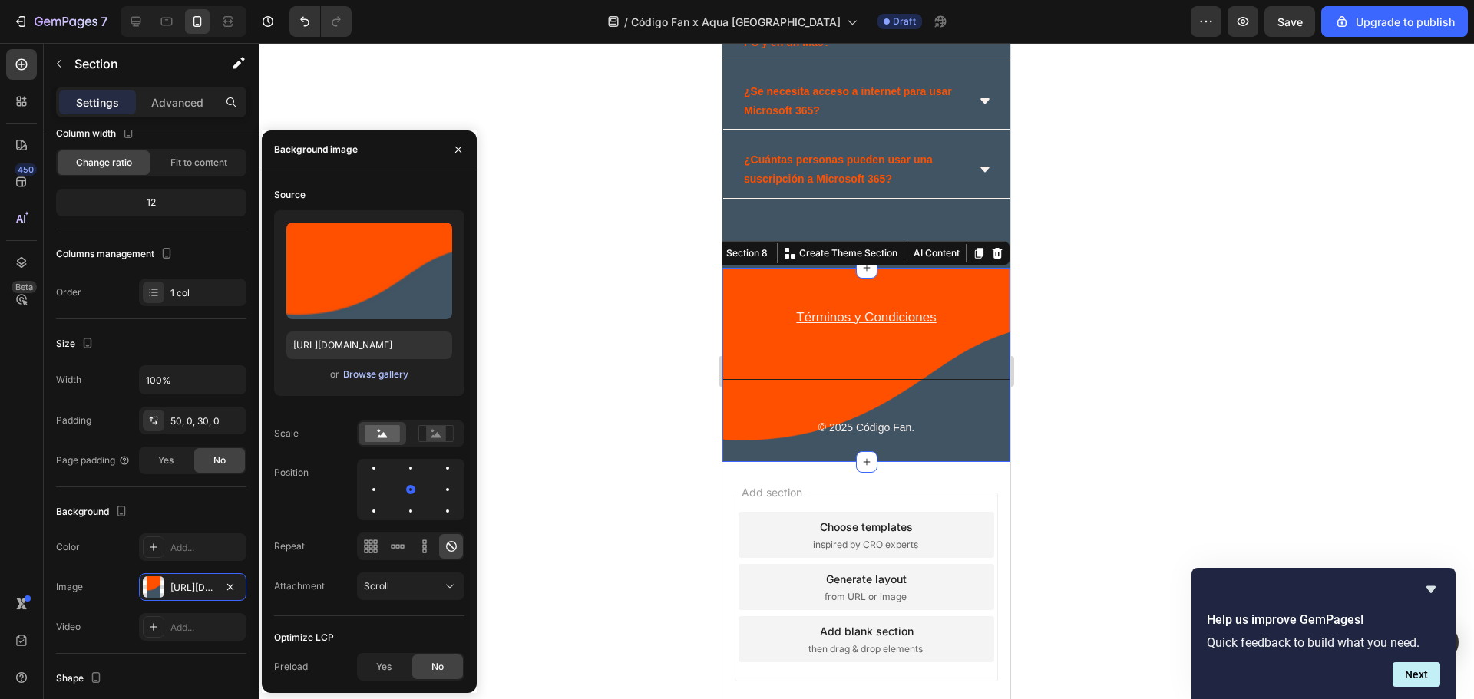
click at [400, 372] on div "Browse gallery" at bounding box center [375, 375] width 65 height 14
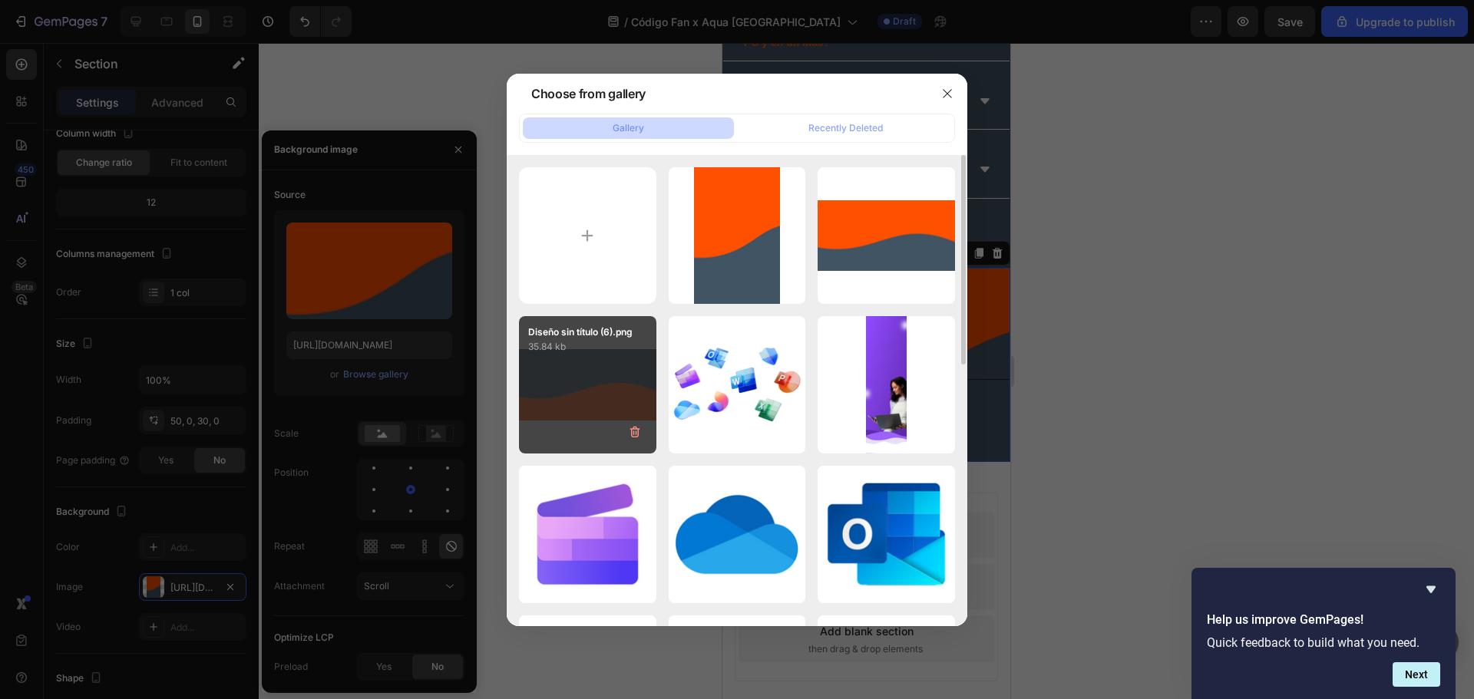
click at [585, 383] on div "Diseño sin título (6).png 35.84 kb" at bounding box center [587, 384] width 137 height 137
type input "[URL][DOMAIN_NAME]"
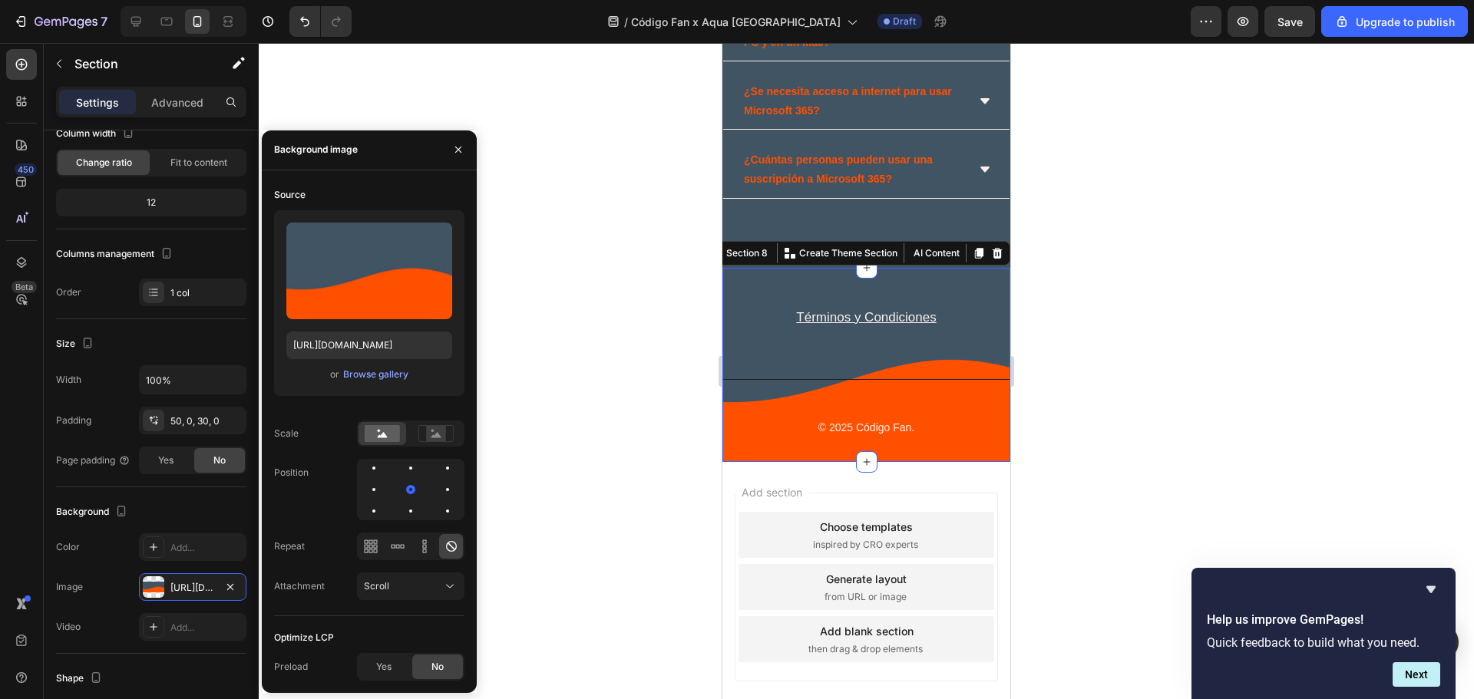
click at [1163, 307] on div at bounding box center [866, 371] width 1215 height 656
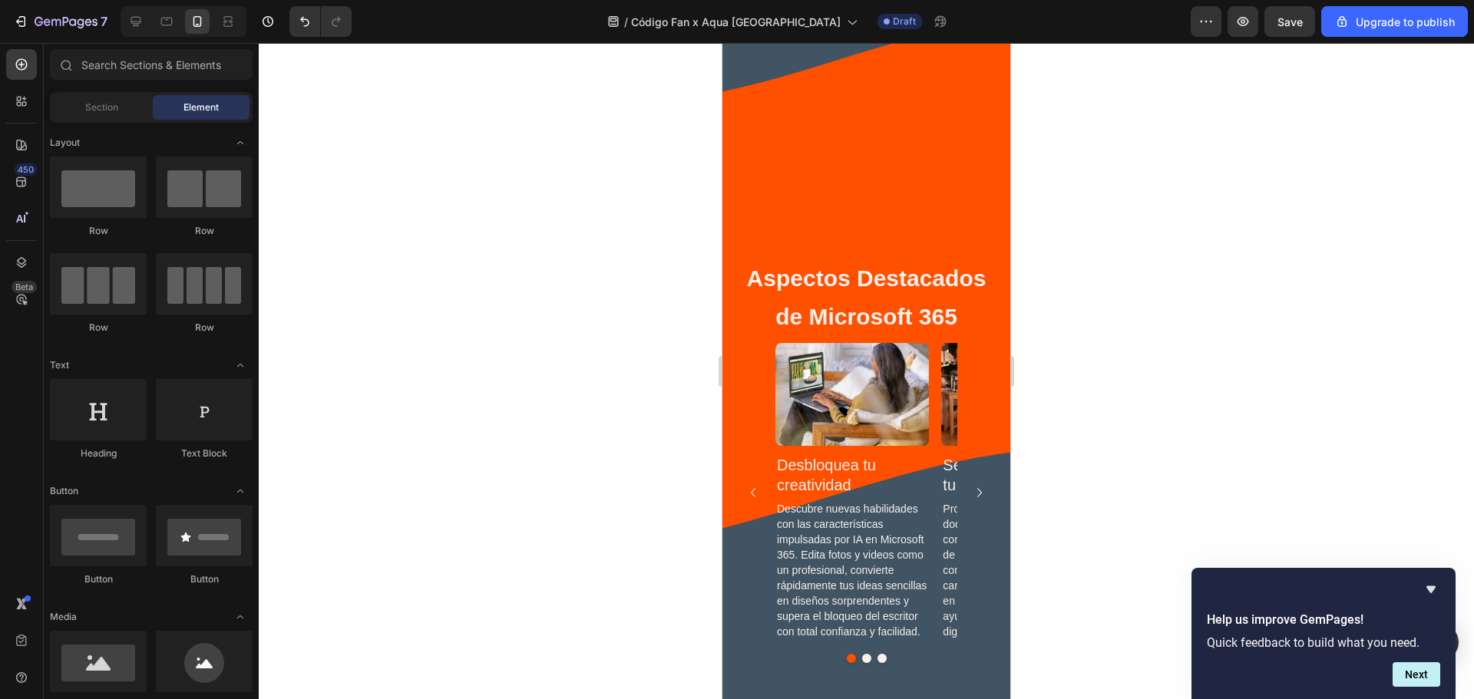
scroll to position [2622, 0]
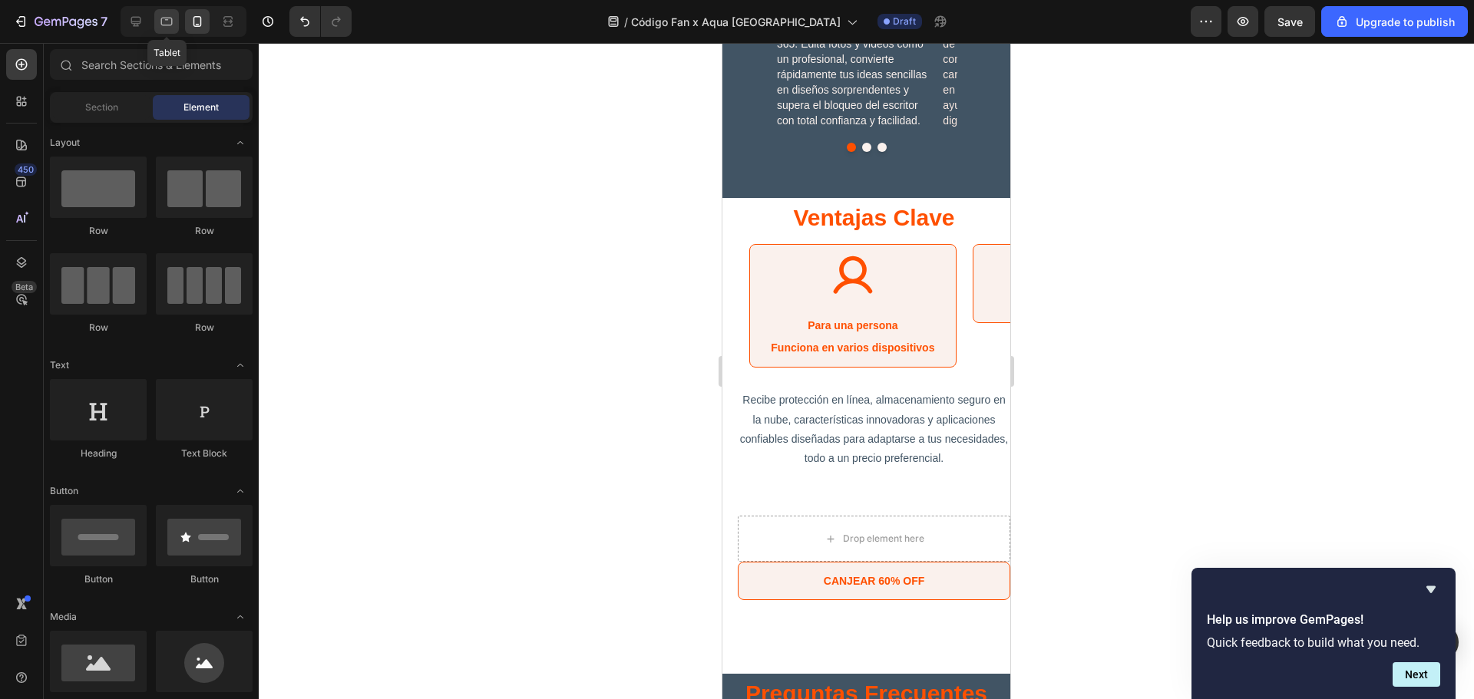
click at [171, 21] on icon at bounding box center [166, 21] width 15 height 15
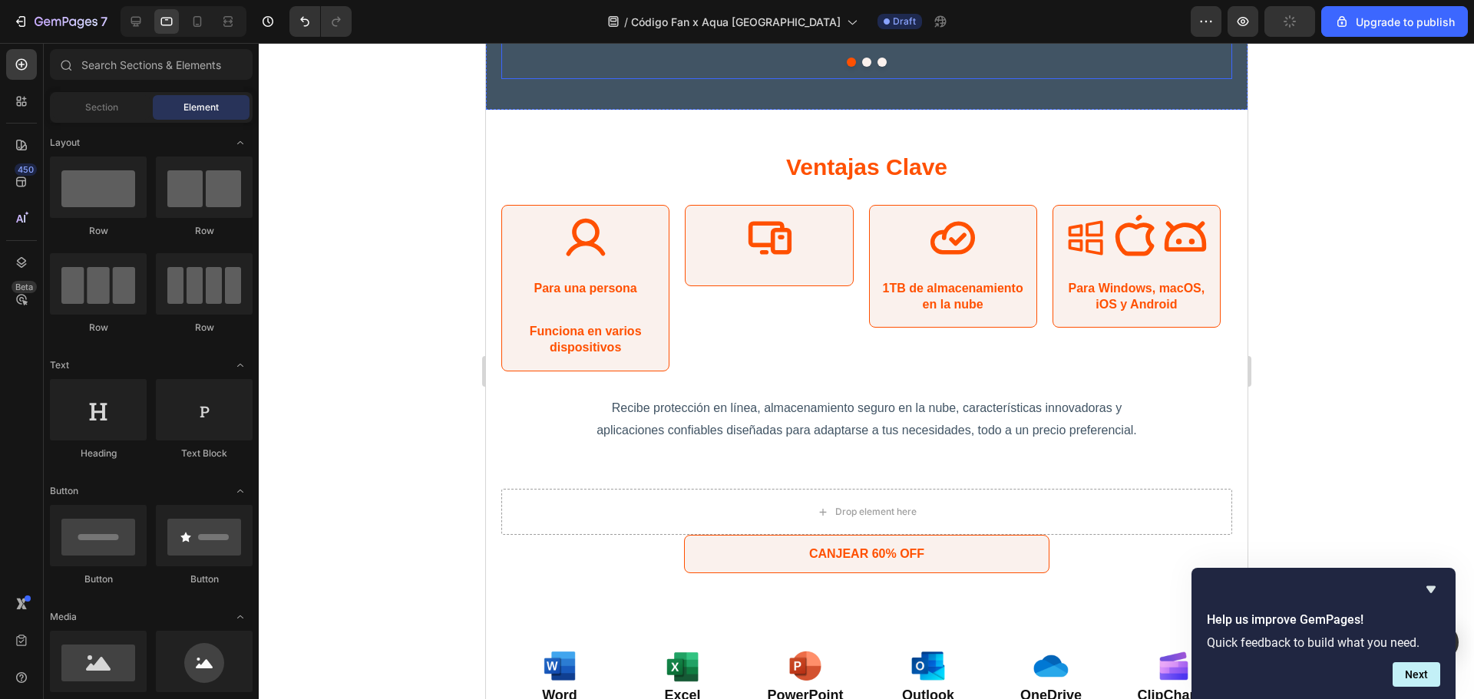
scroll to position [2927, 0]
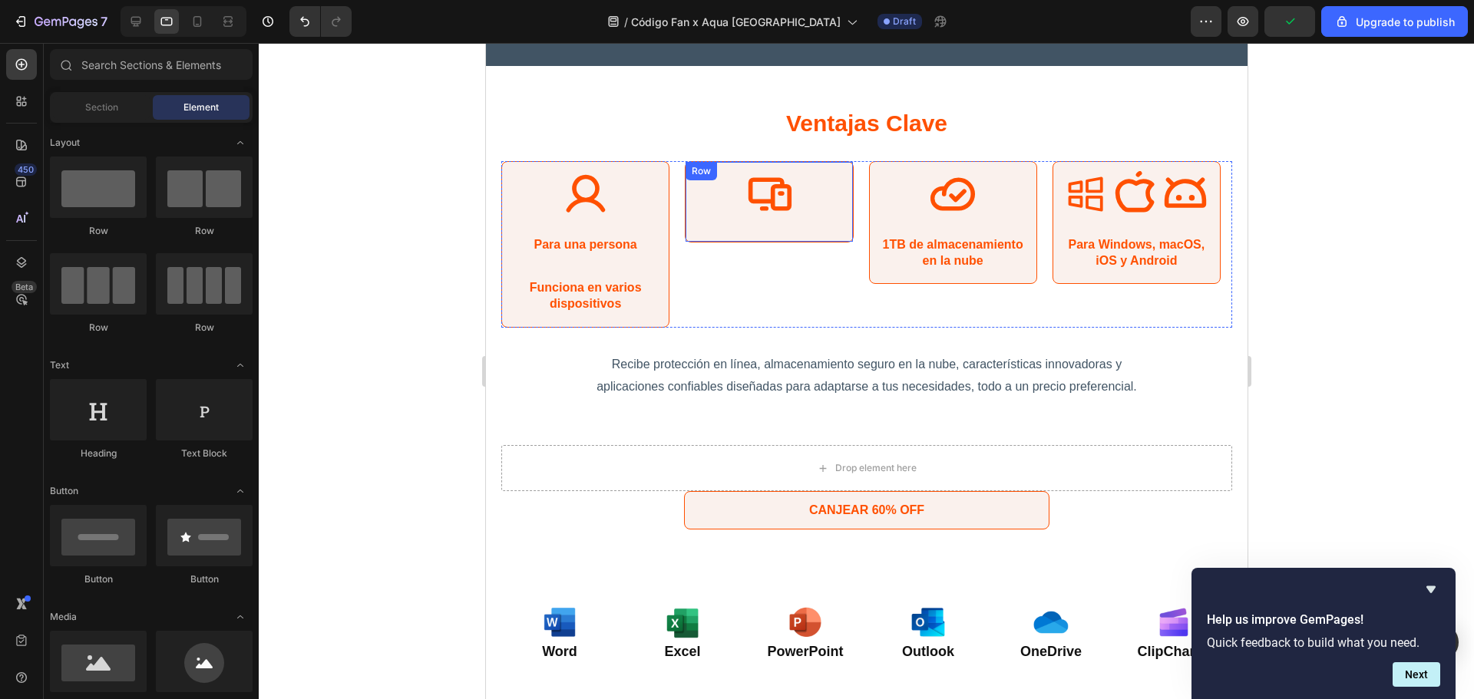
click at [783, 220] on div "Icon" at bounding box center [768, 203] width 148 height 64
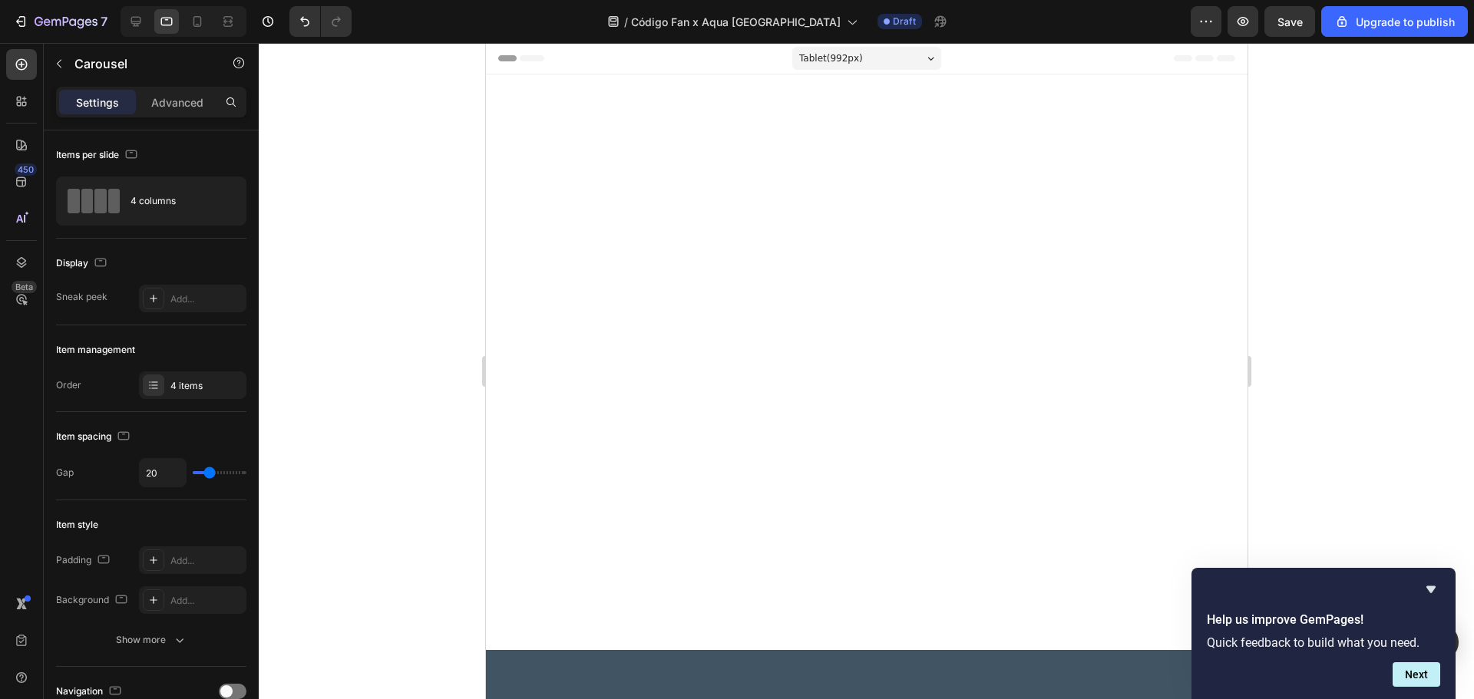
scroll to position [2927, 0]
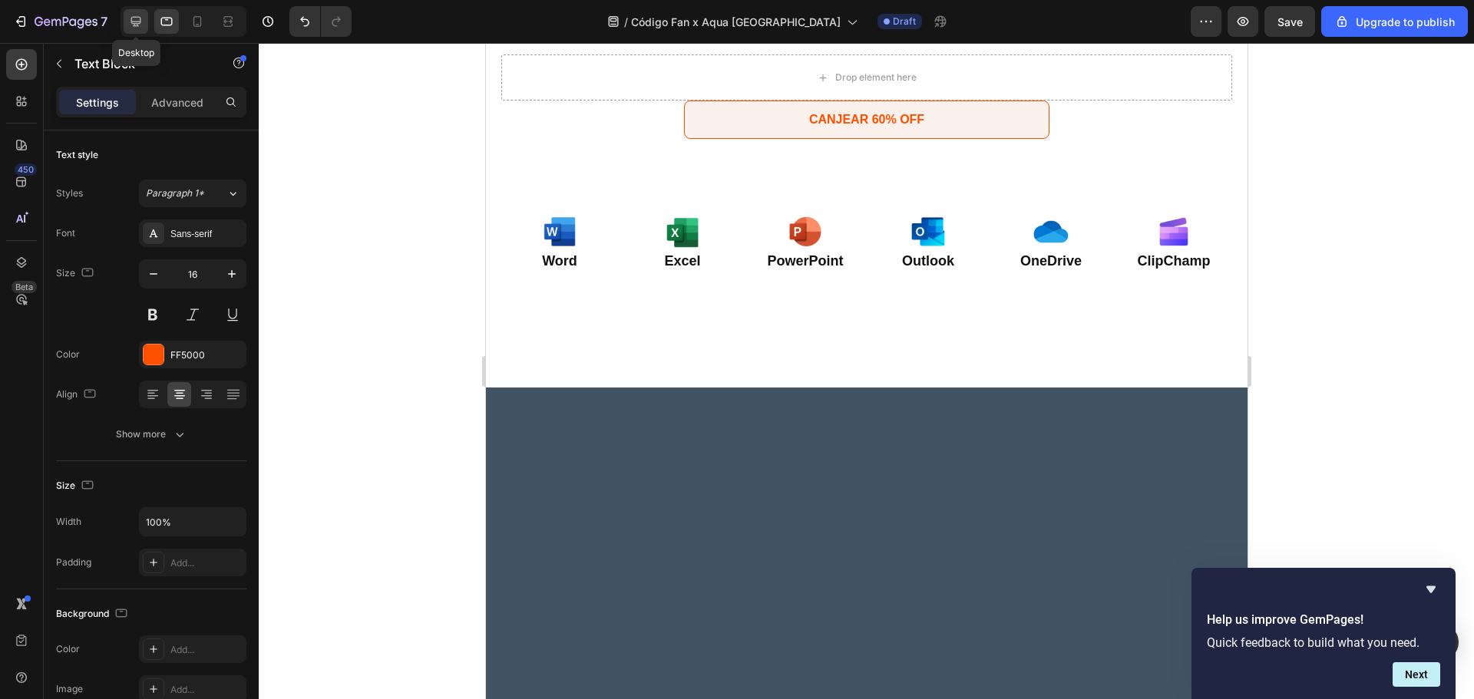
click at [132, 15] on icon at bounding box center [135, 21] width 15 height 15
type input "25"
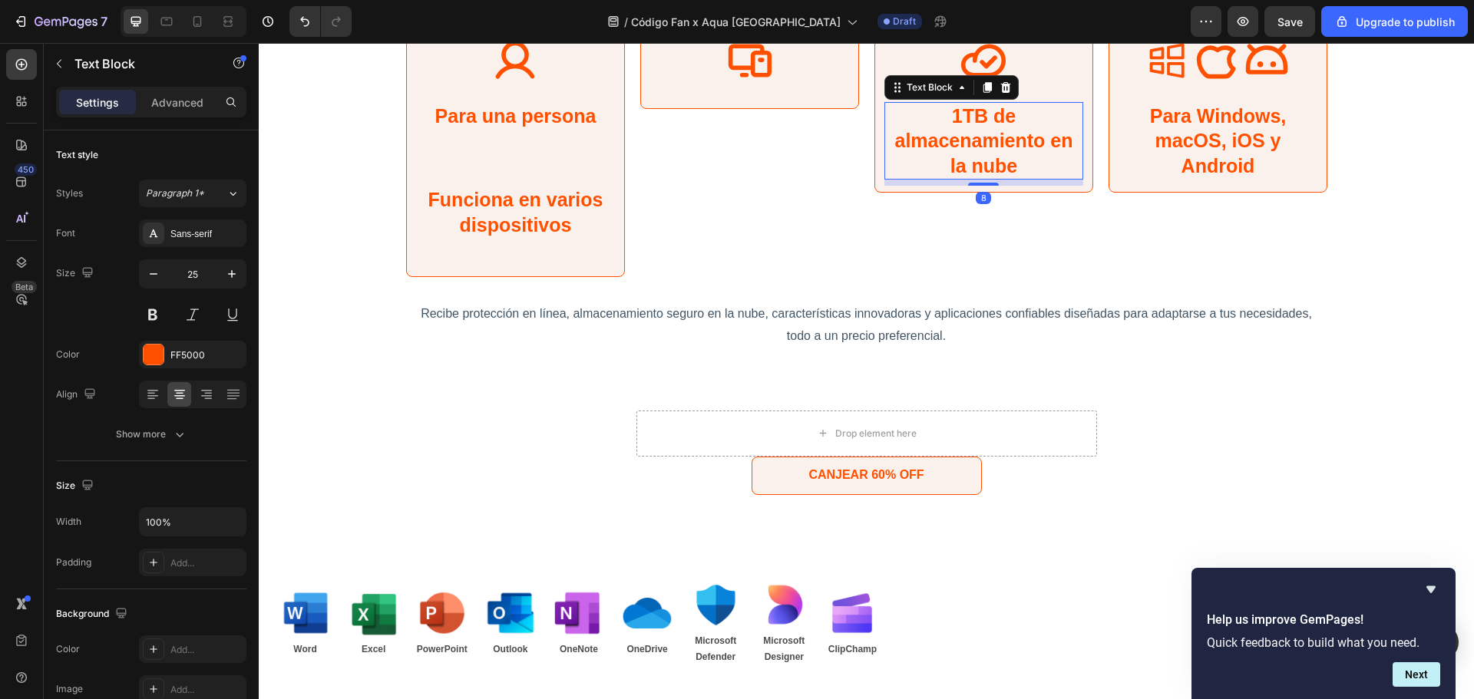
scroll to position [3002, 0]
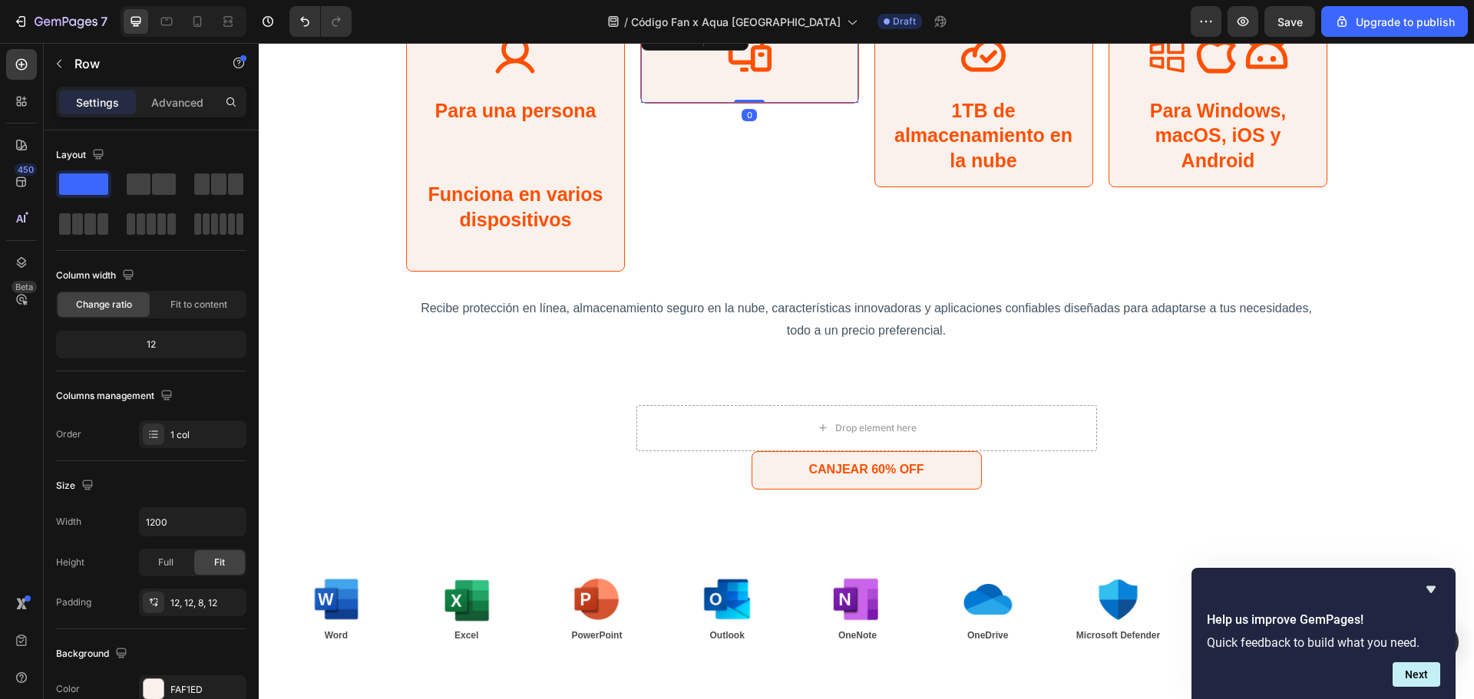
click at [825, 90] on div "Icon" at bounding box center [749, 64] width 199 height 64
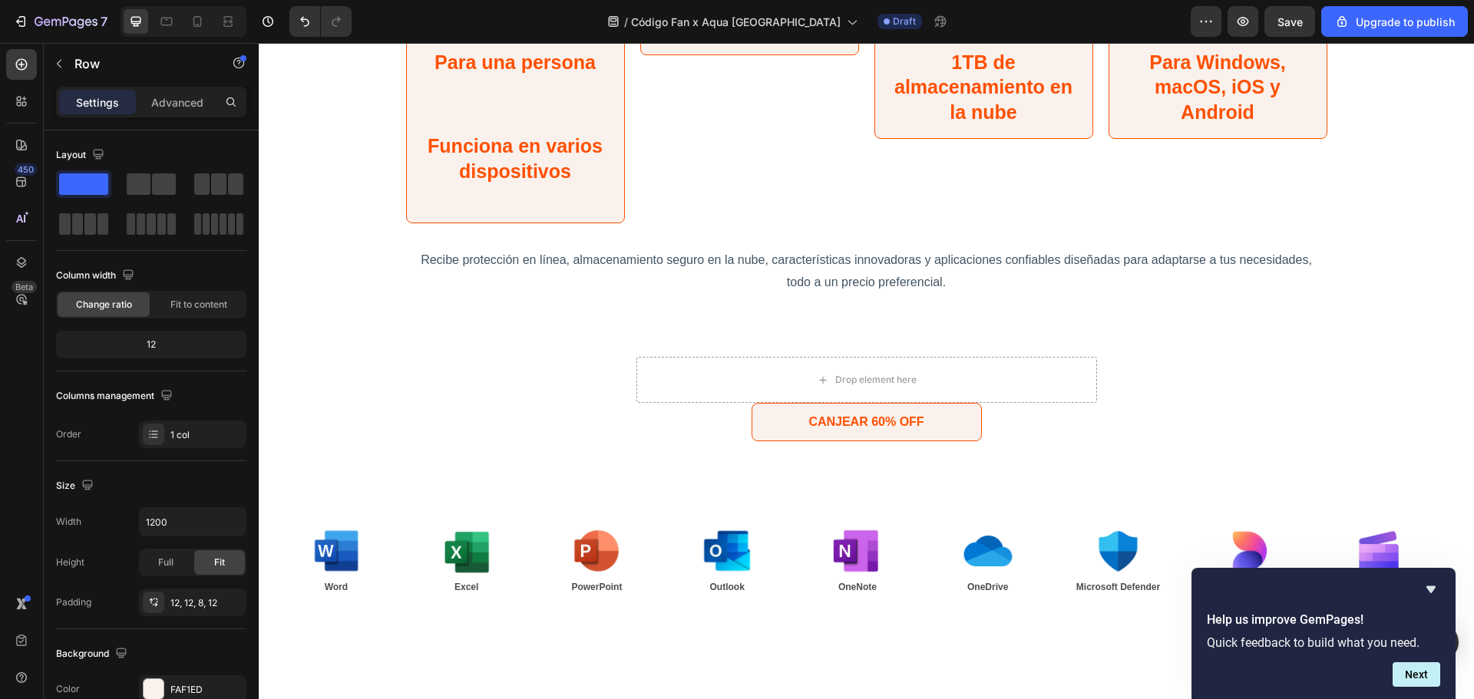
scroll to position [2763, 0]
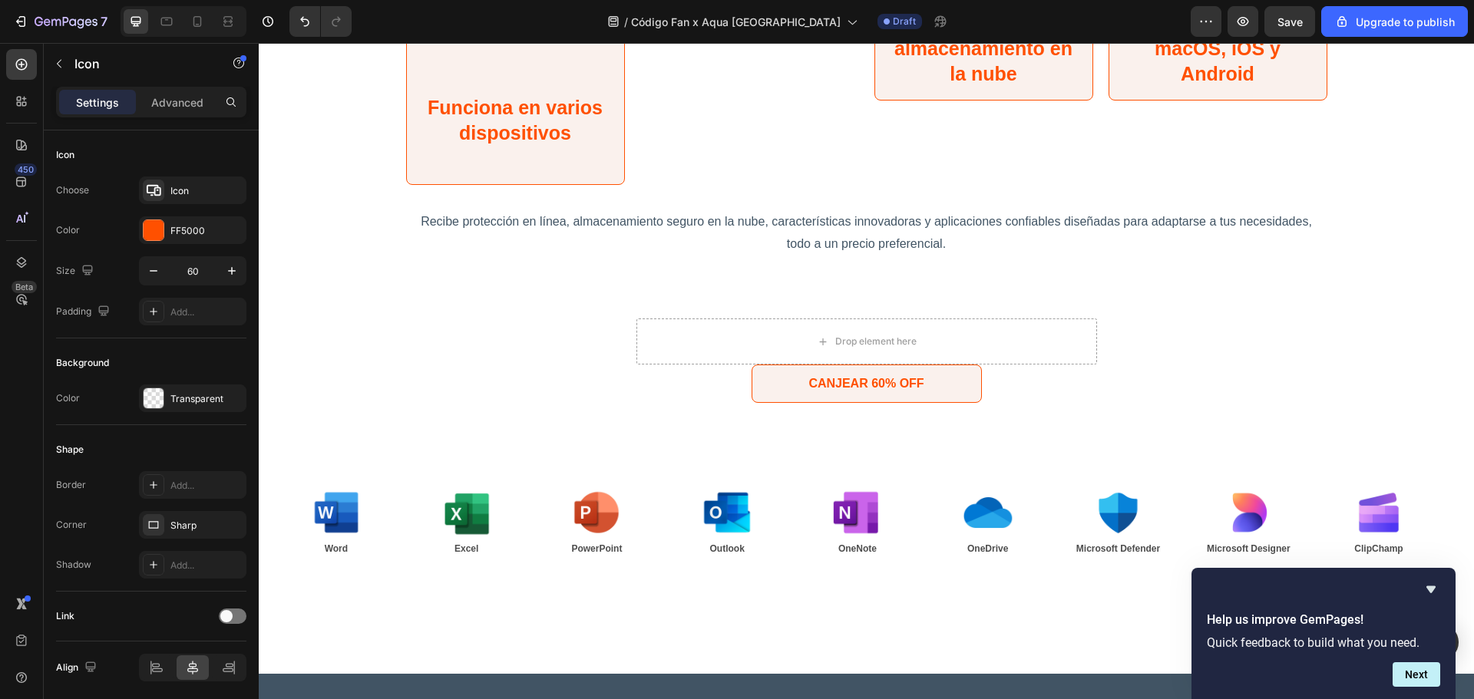
click at [783, 10] on div "24" at bounding box center [749, 1] width 199 height 18
click at [536, 145] on p "Funciona en varios dispositivos" at bounding box center [516, 120] width 196 height 50
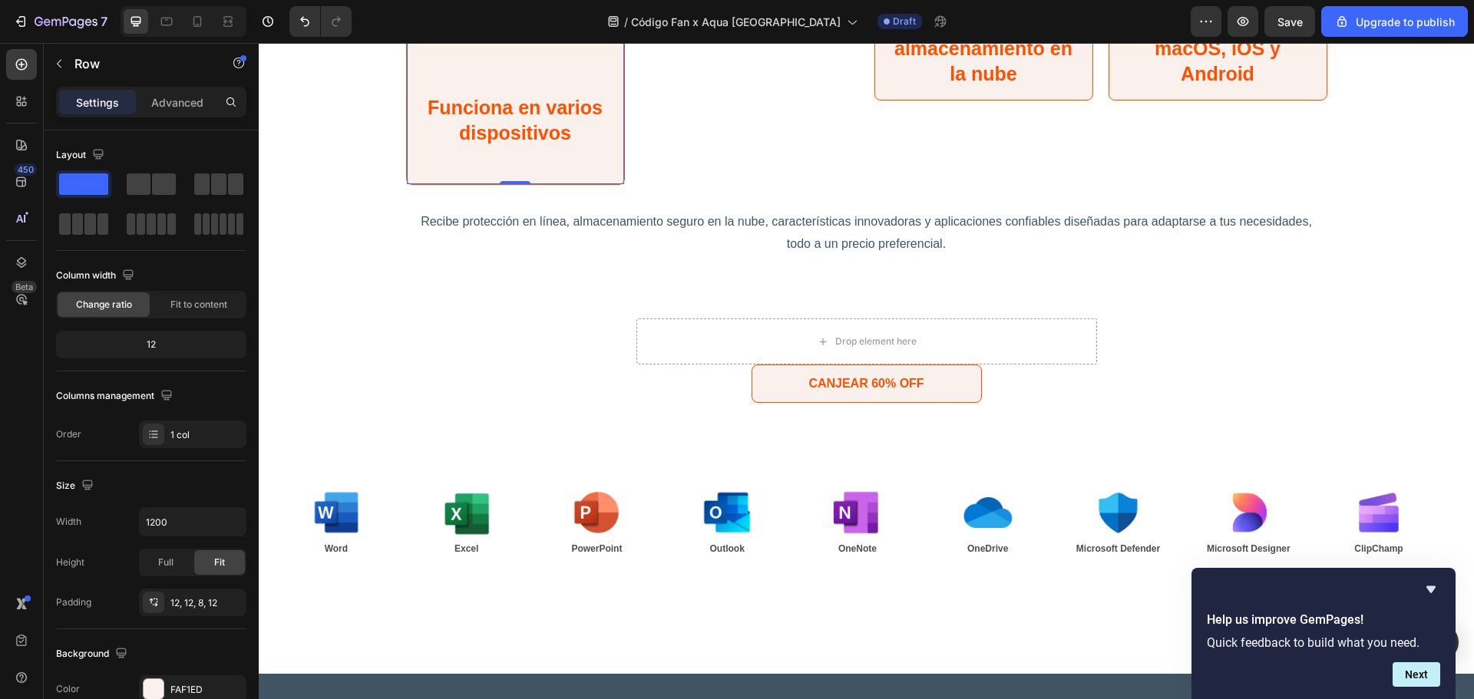
click at [549, 179] on div "Icon Para una persona Text Block Funciona en varios dispositivos Text Block" at bounding box center [515, 61] width 199 height 233
click at [517, 179] on div "Icon Para una persona Text Block Funciona en varios dispositivos Text Block" at bounding box center [515, 61] width 199 height 233
click at [303, 17] on icon "Undo/Redo" at bounding box center [304, 22] width 9 height 10
click at [269, 18] on icon "button" at bounding box center [267, 21] width 15 height 15
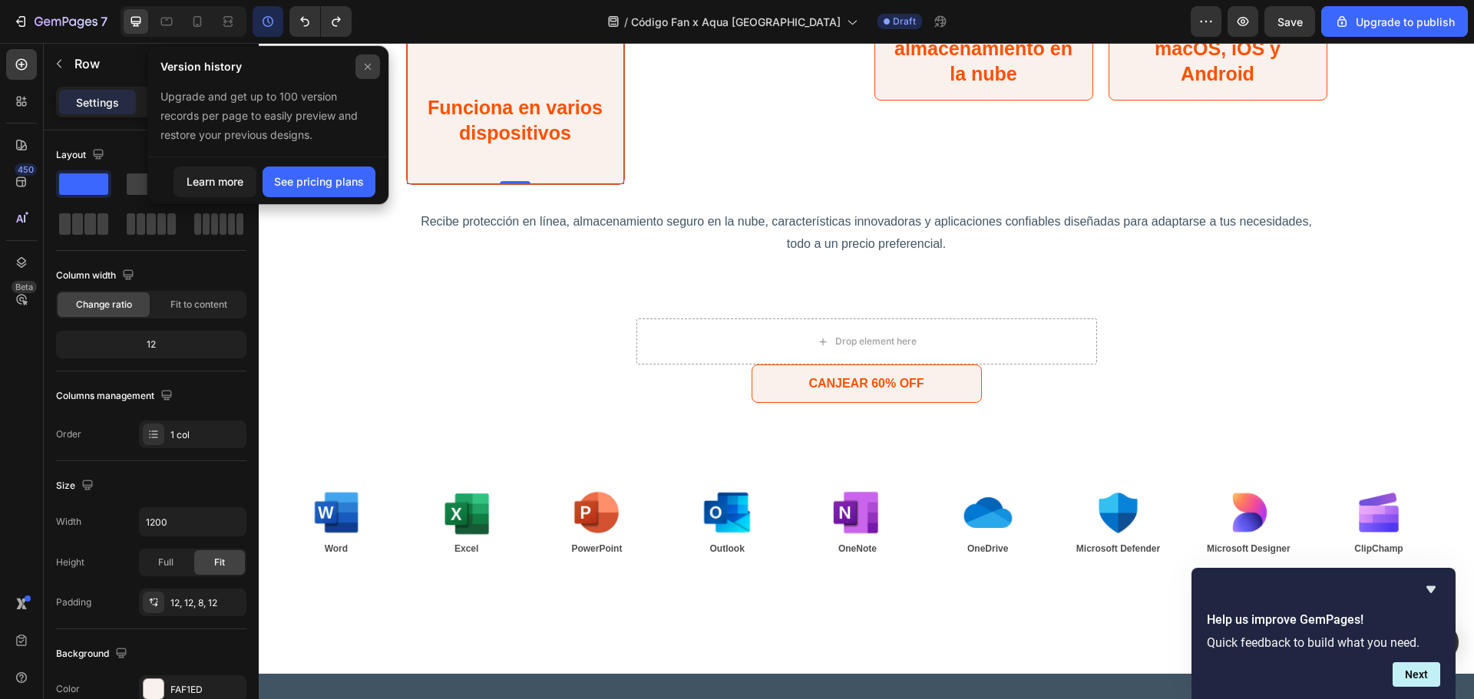
click at [359, 67] on div at bounding box center [367, 67] width 25 height 25
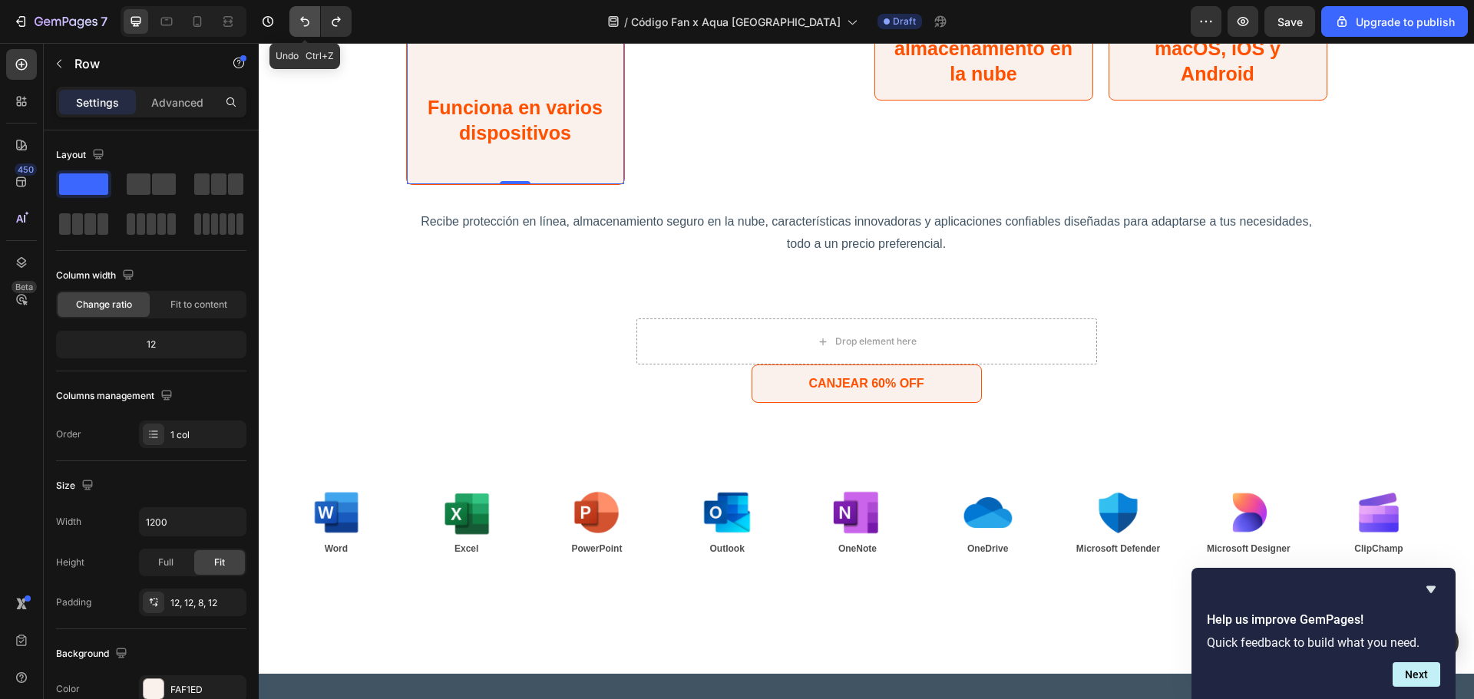
click at [296, 25] on button "Undo/Redo" at bounding box center [304, 21] width 31 height 31
click at [200, 25] on icon at bounding box center [197, 21] width 15 height 15
type input "100%"
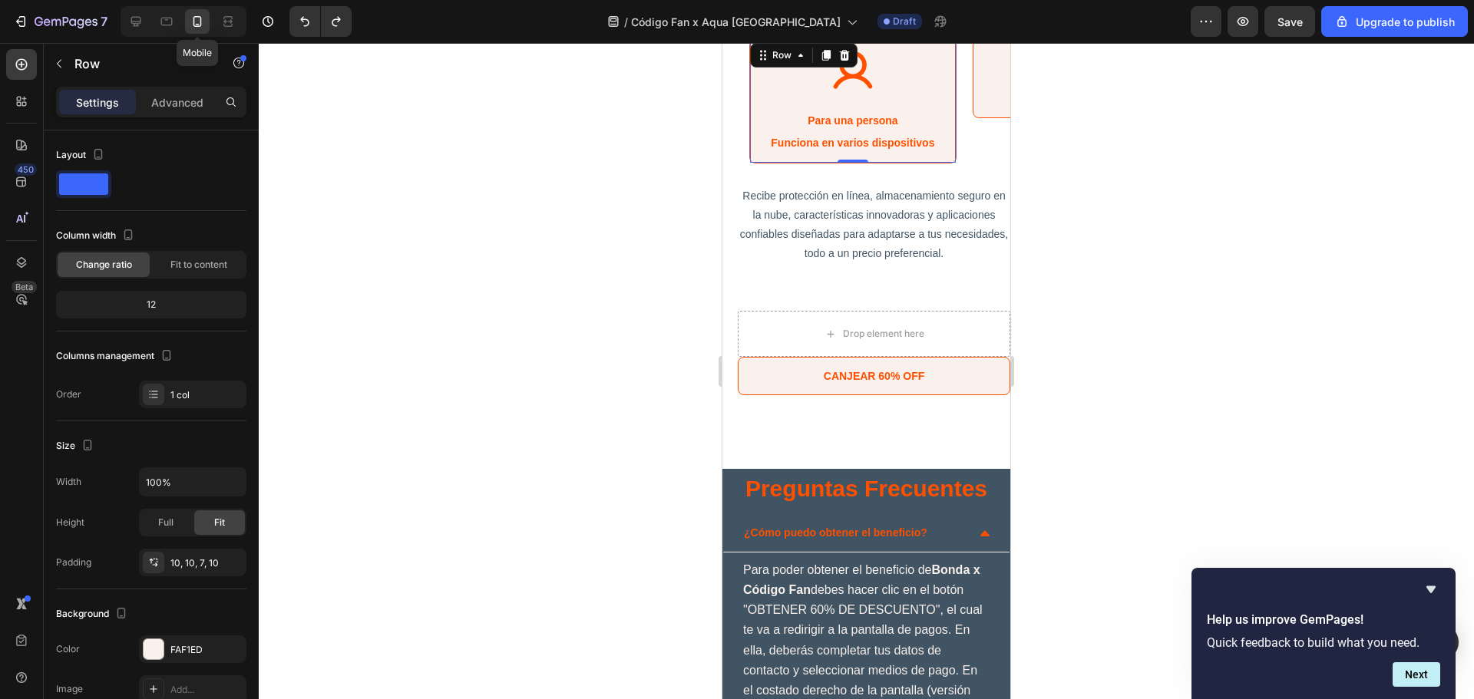
scroll to position [2704, 0]
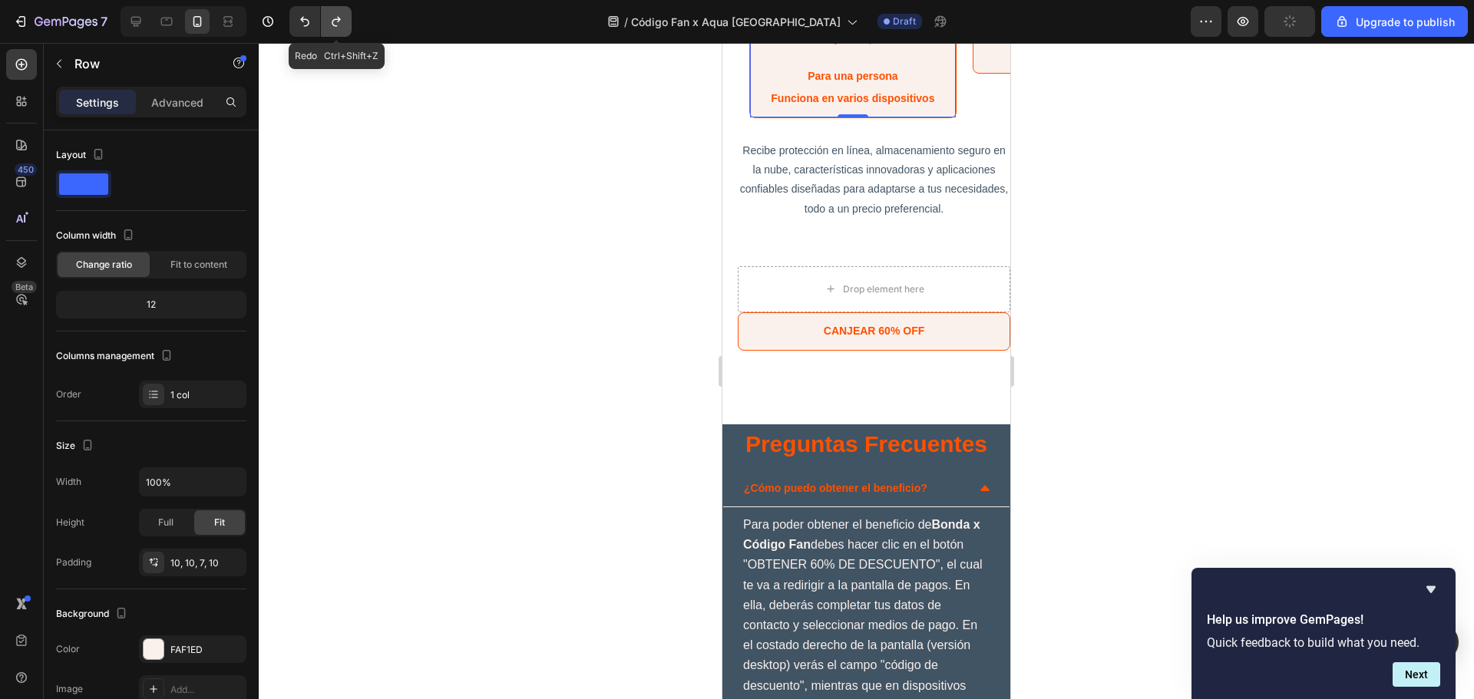
click at [342, 25] on icon "Undo/Redo" at bounding box center [336, 21] width 15 height 15
click at [345, 25] on button "Undo/Redo" at bounding box center [336, 21] width 31 height 31
click at [165, 22] on icon at bounding box center [166, 21] width 15 height 15
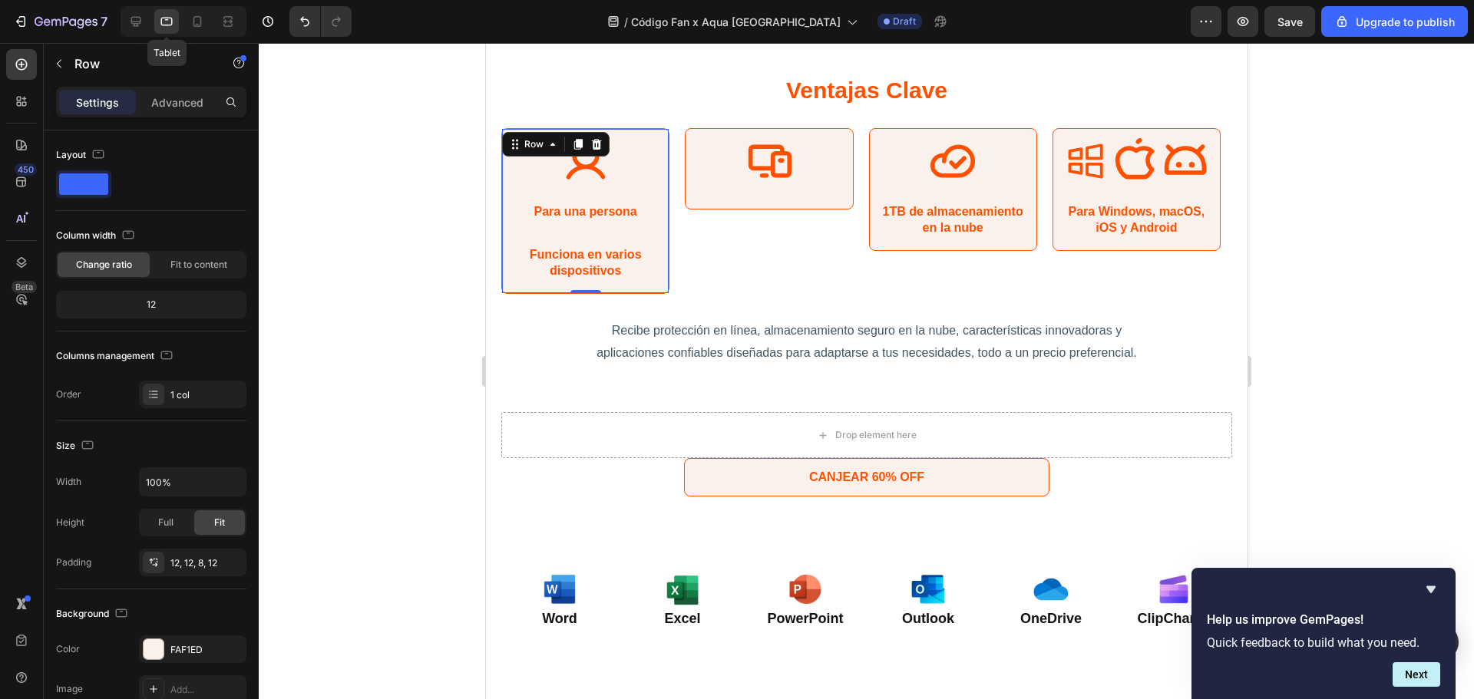
scroll to position [2735, 0]
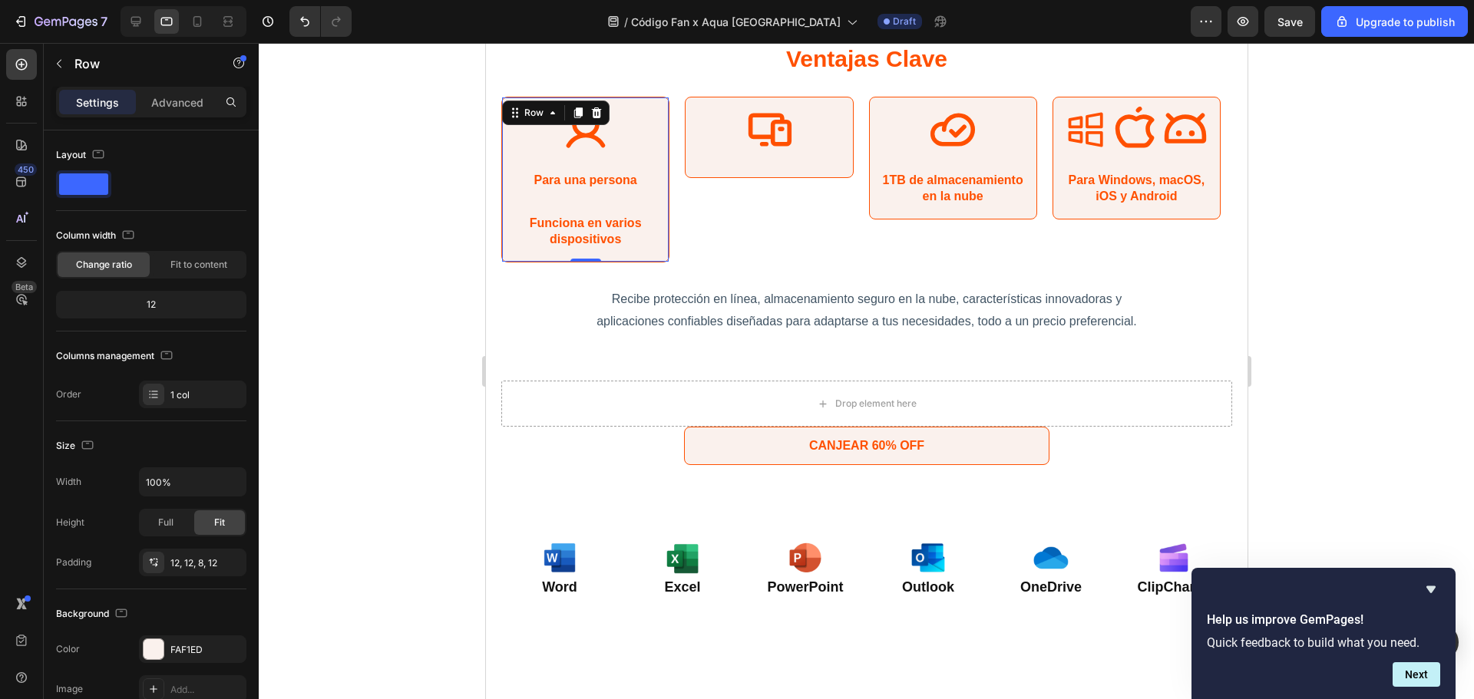
click at [583, 209] on div "Icon Para una persona Text Block Funciona en varios dispositivos Text Block" at bounding box center [584, 181] width 148 height 149
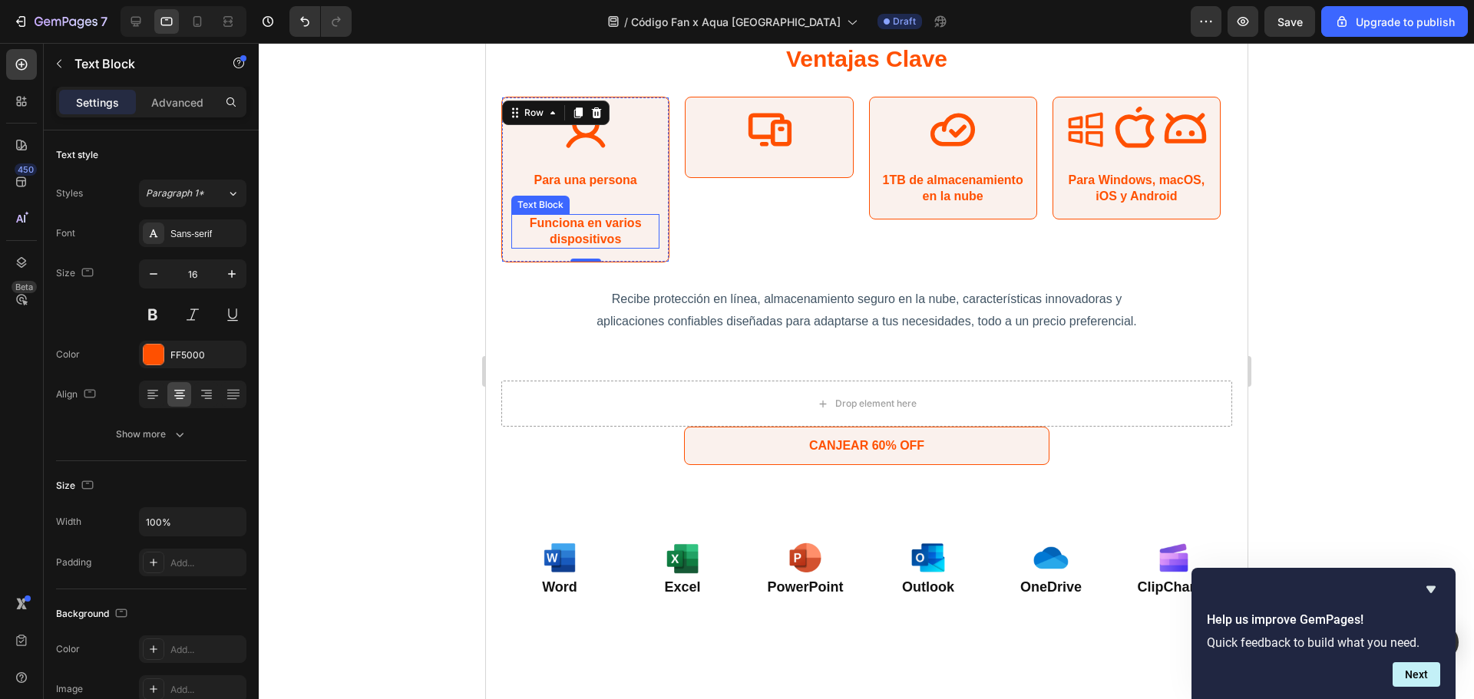
click at [591, 224] on p "Funciona en varios dispositivos" at bounding box center [584, 232] width 145 height 32
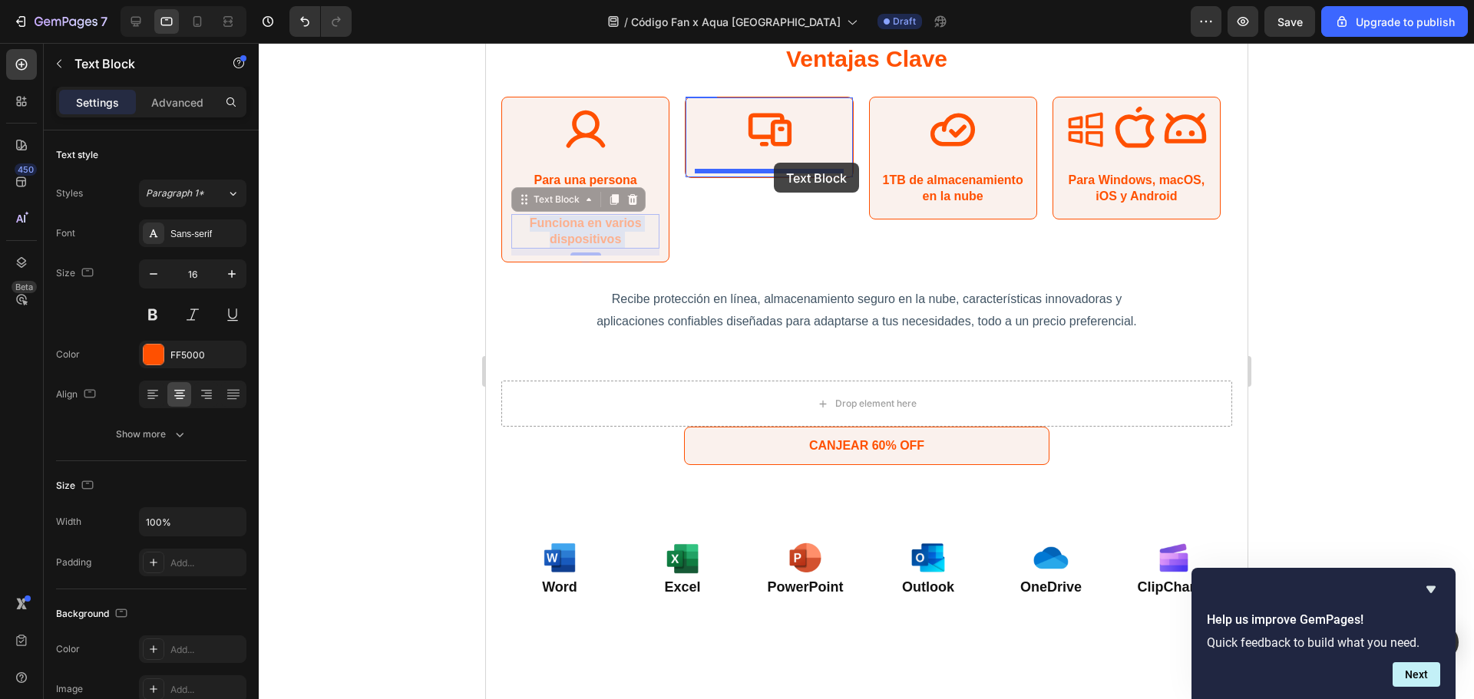
drag, startPoint x: 570, startPoint y: 226, endPoint x: 773, endPoint y: 163, distance: 212.2
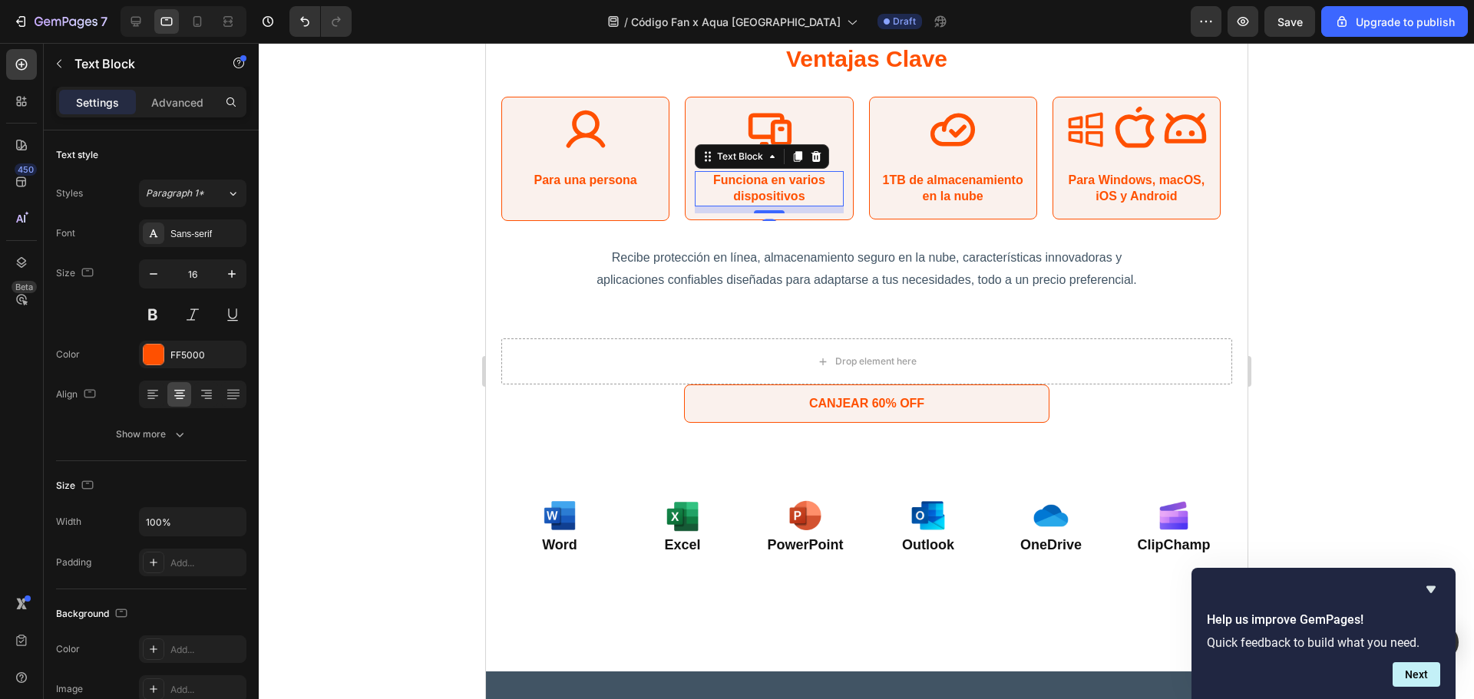
click at [1364, 213] on div at bounding box center [866, 371] width 1215 height 656
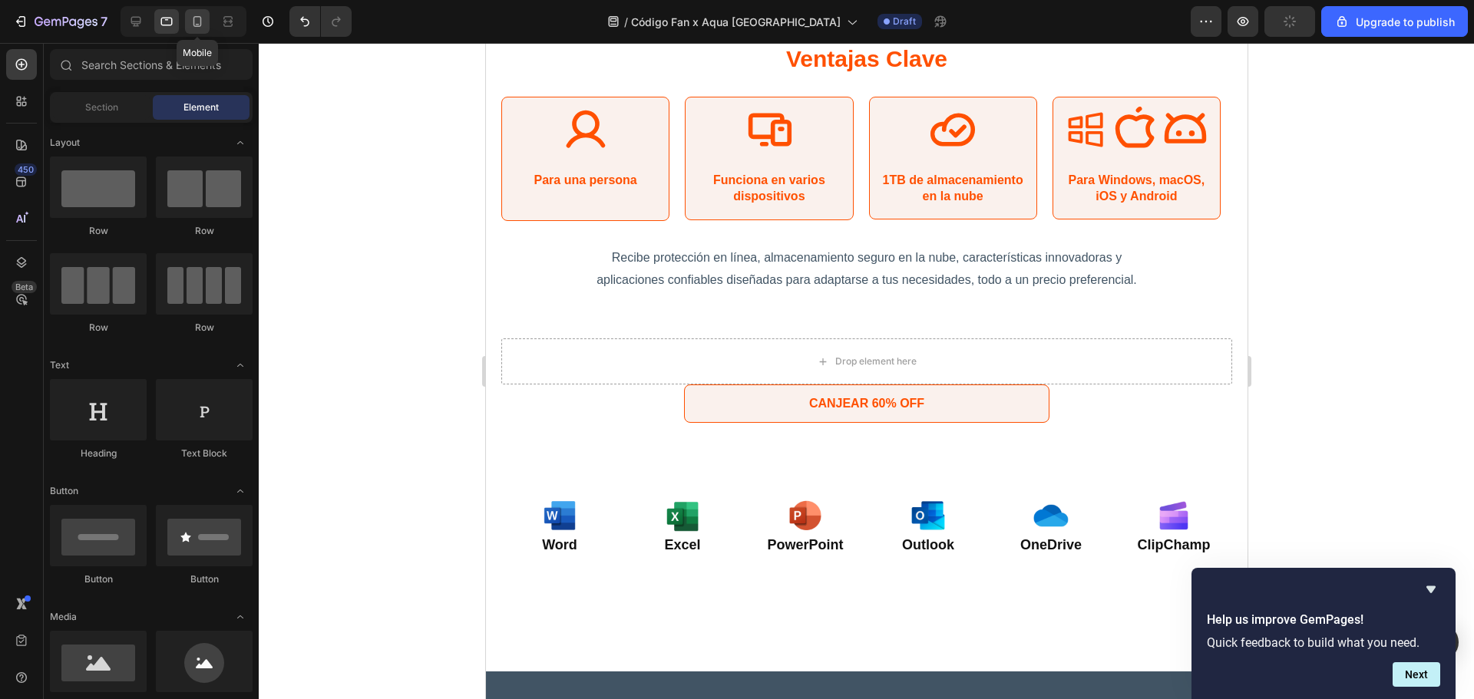
click at [199, 18] on icon at bounding box center [197, 21] width 15 height 15
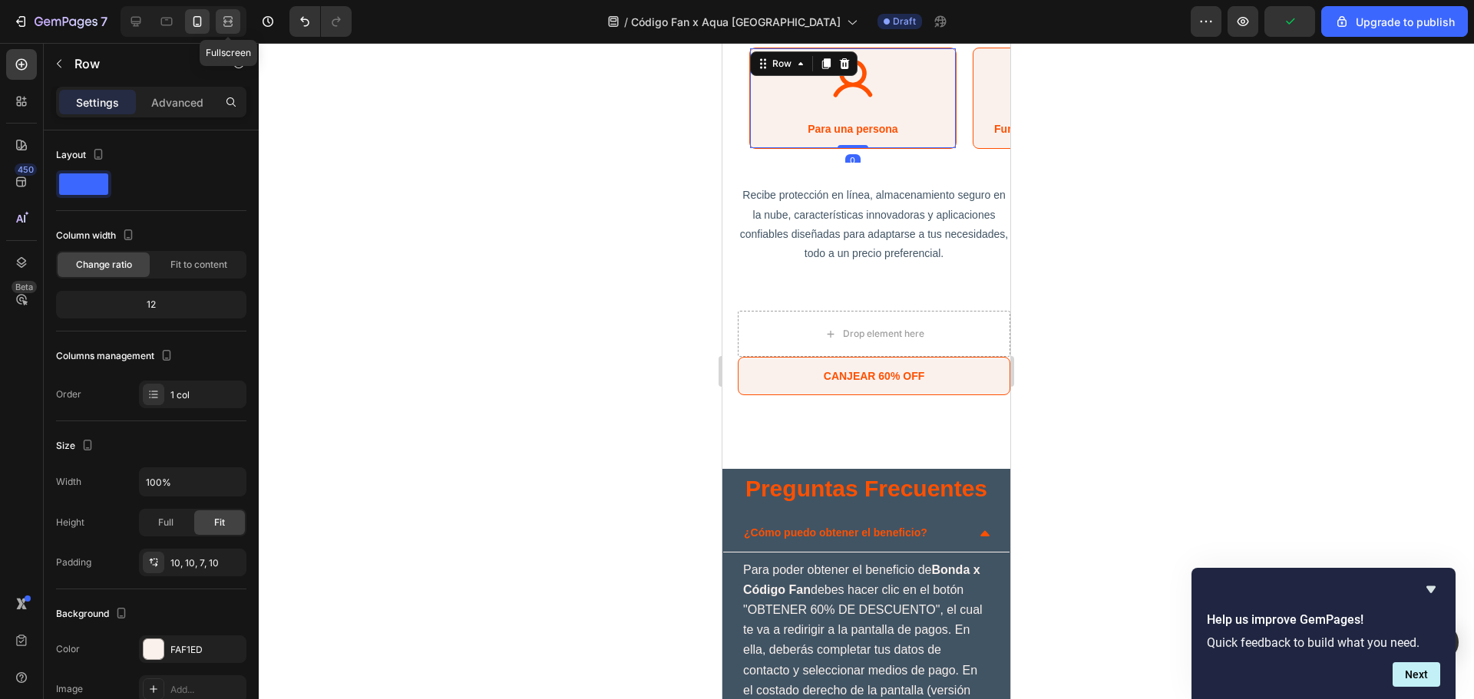
click at [220, 16] on icon at bounding box center [227, 21] width 15 height 15
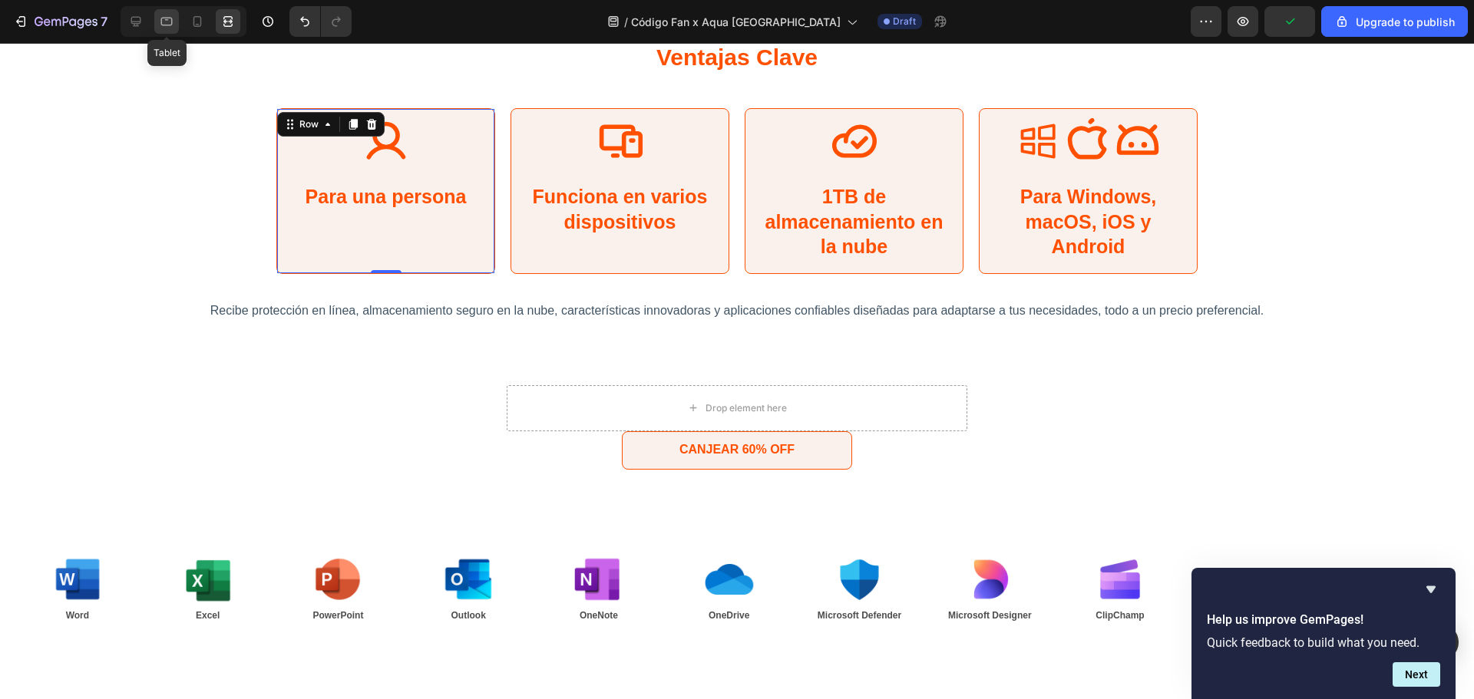
scroll to position [2747, 0]
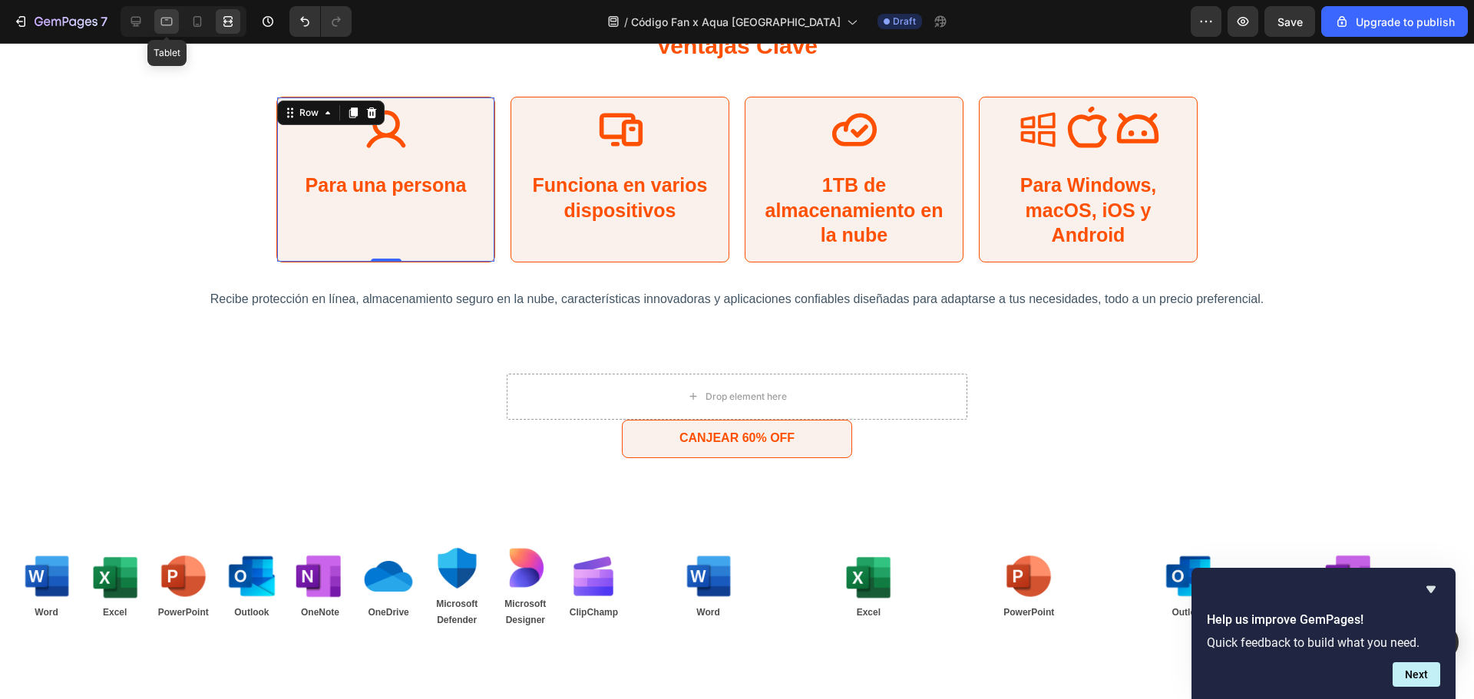
click at [172, 26] on icon at bounding box center [166, 21] width 15 height 15
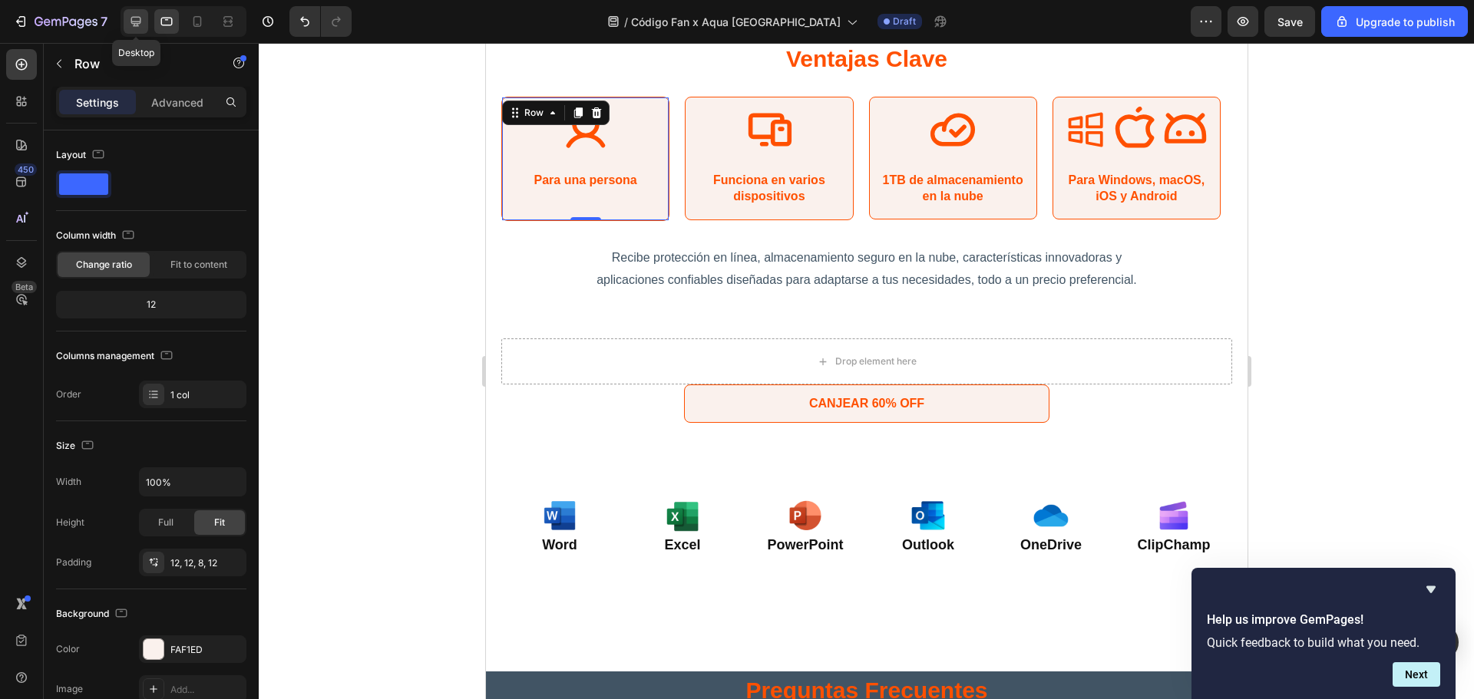
click at [145, 15] on div at bounding box center [136, 21] width 25 height 25
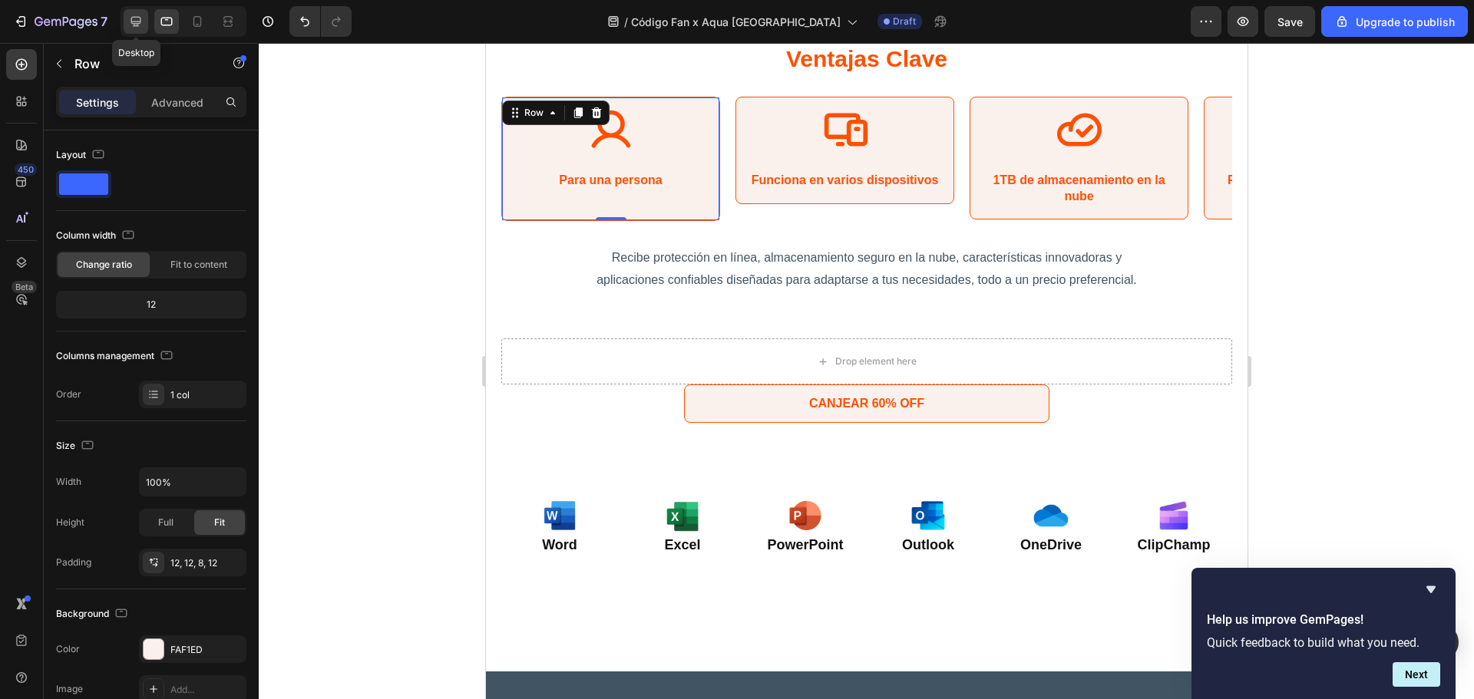
type input "1200"
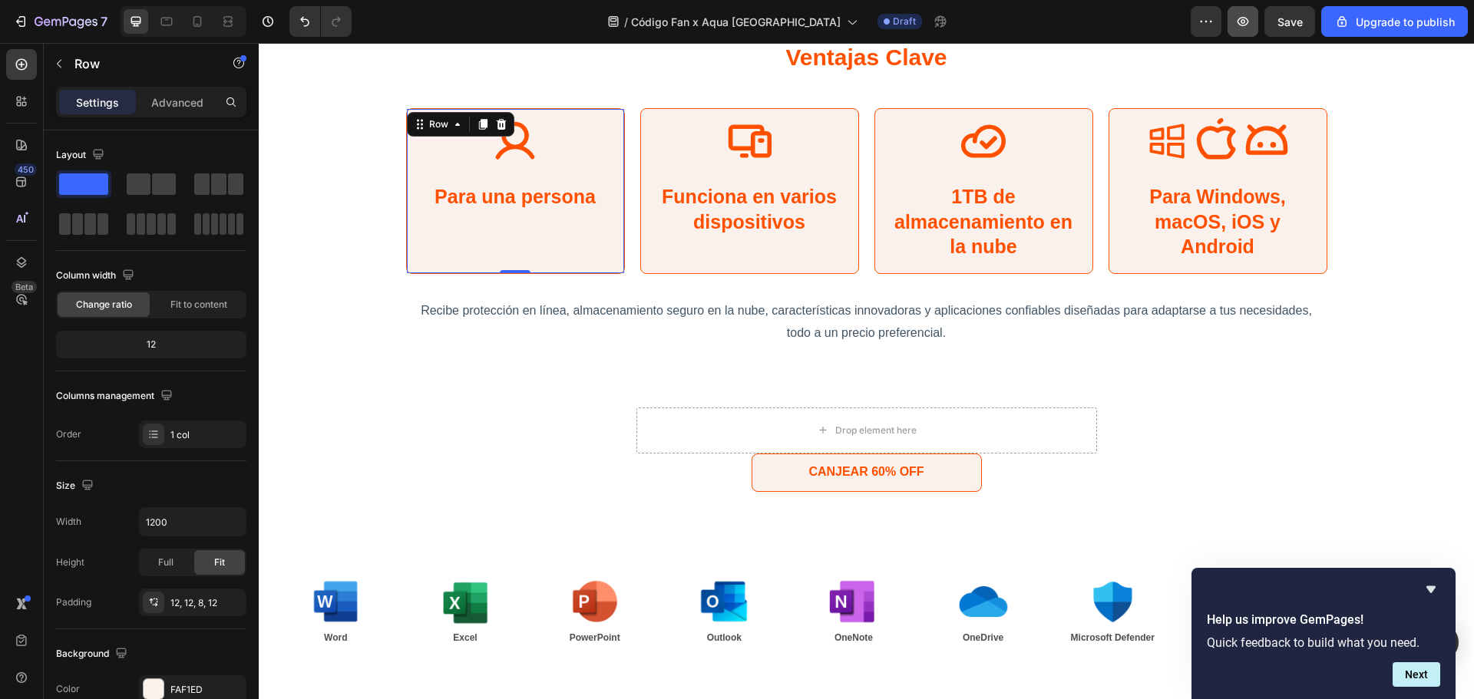
scroll to position [2747, 0]
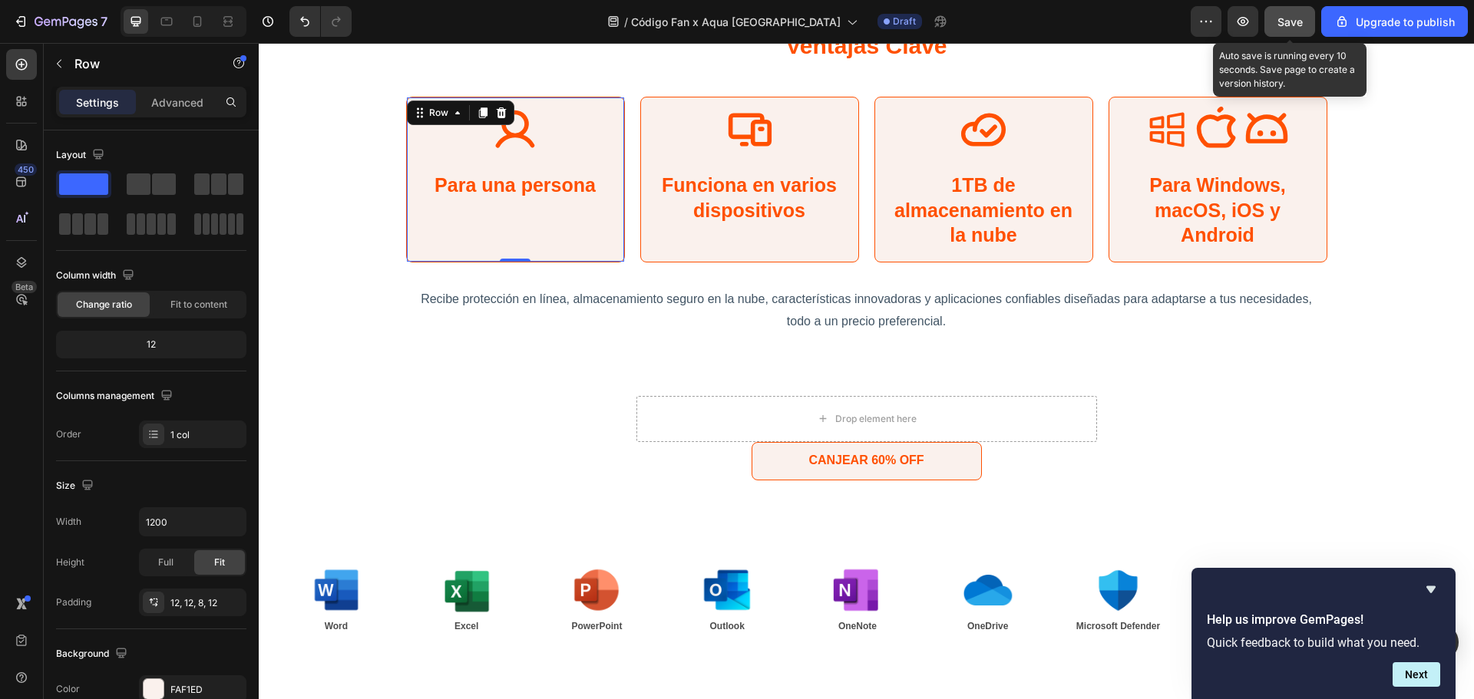
click at [1268, 28] on button "Save" at bounding box center [1289, 21] width 51 height 31
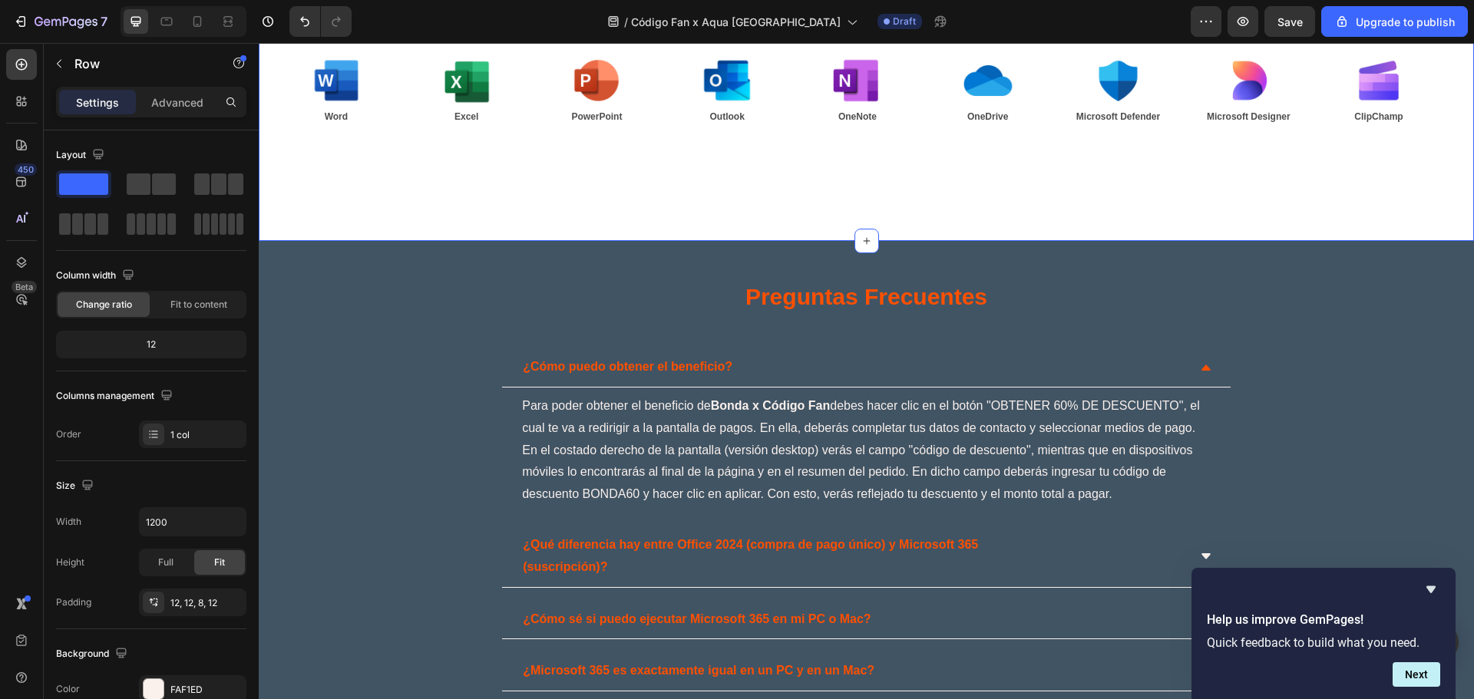
scroll to position [3361, 0]
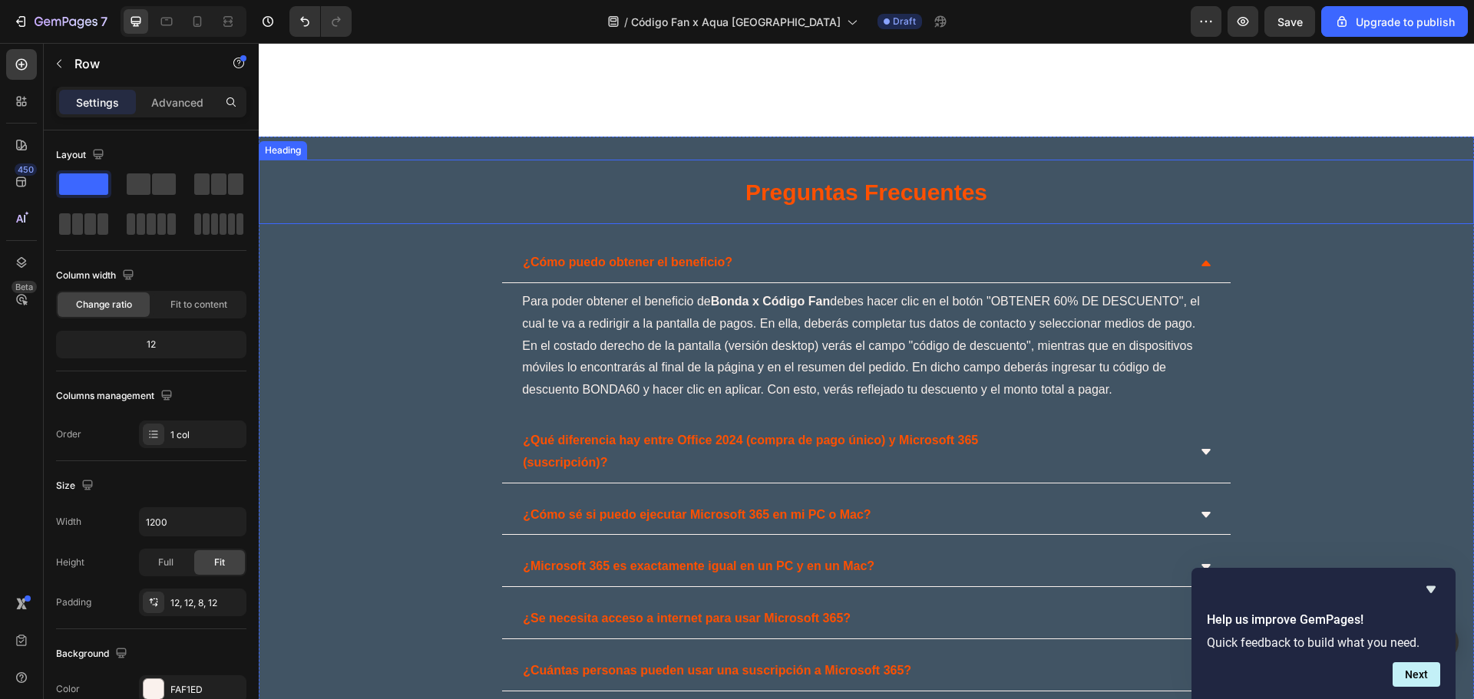
click at [812, 187] on span "Preguntas Frecuentes" at bounding box center [866, 192] width 242 height 25
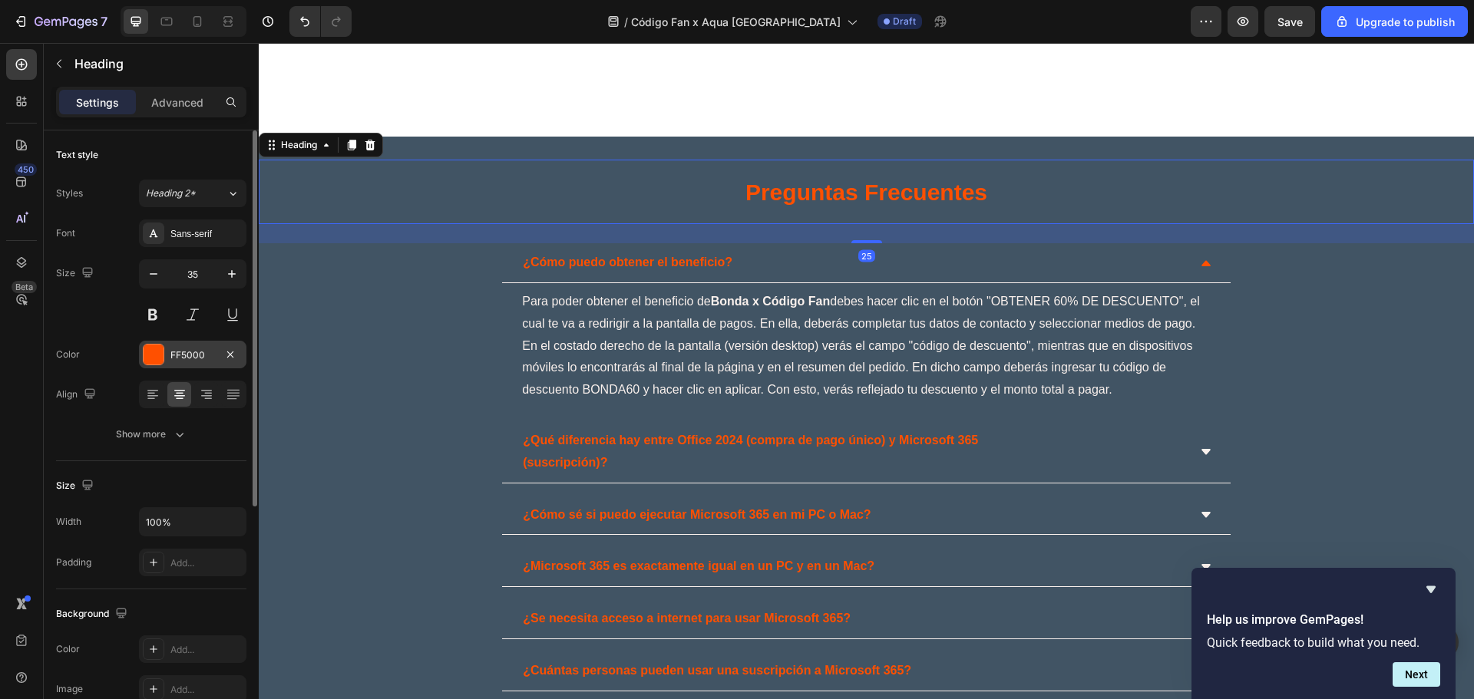
click at [149, 358] on div at bounding box center [154, 355] width 20 height 20
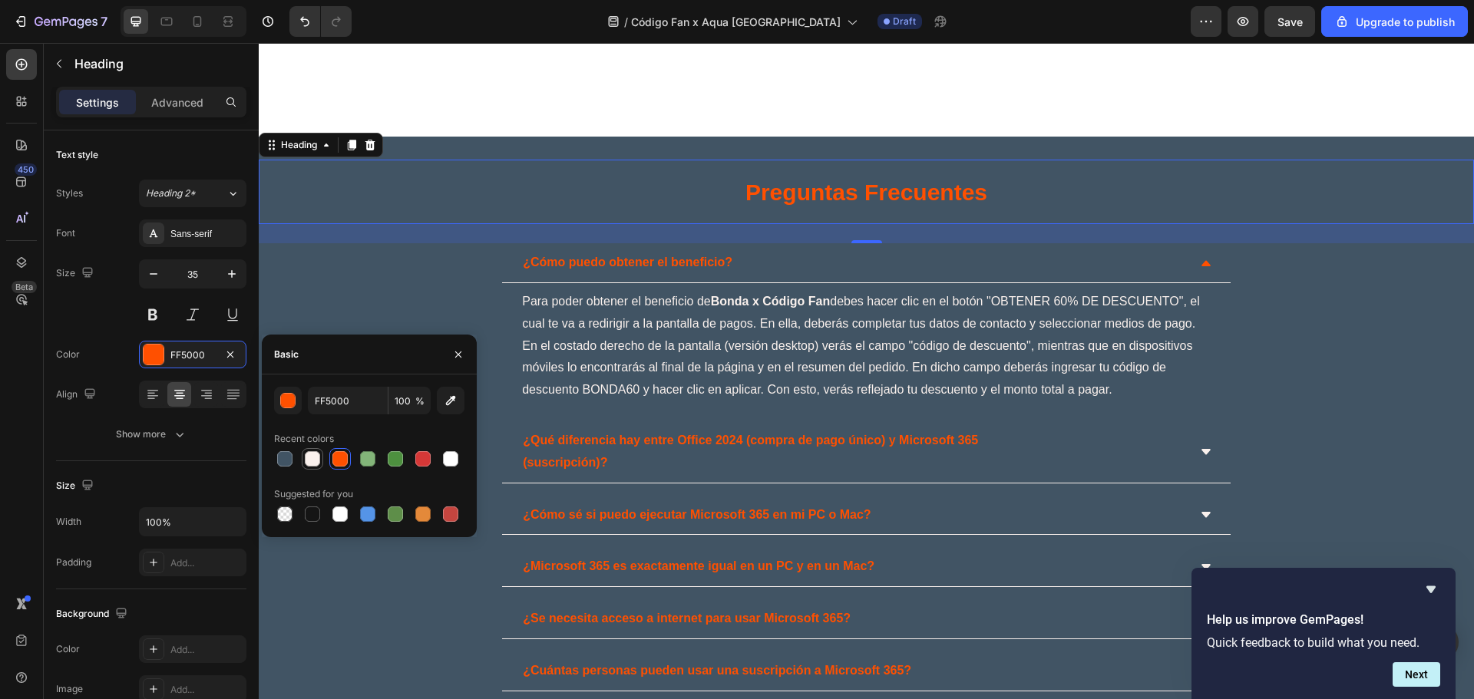
click at [315, 456] on div at bounding box center [312, 458] width 15 height 15
type input "FAF1ED"
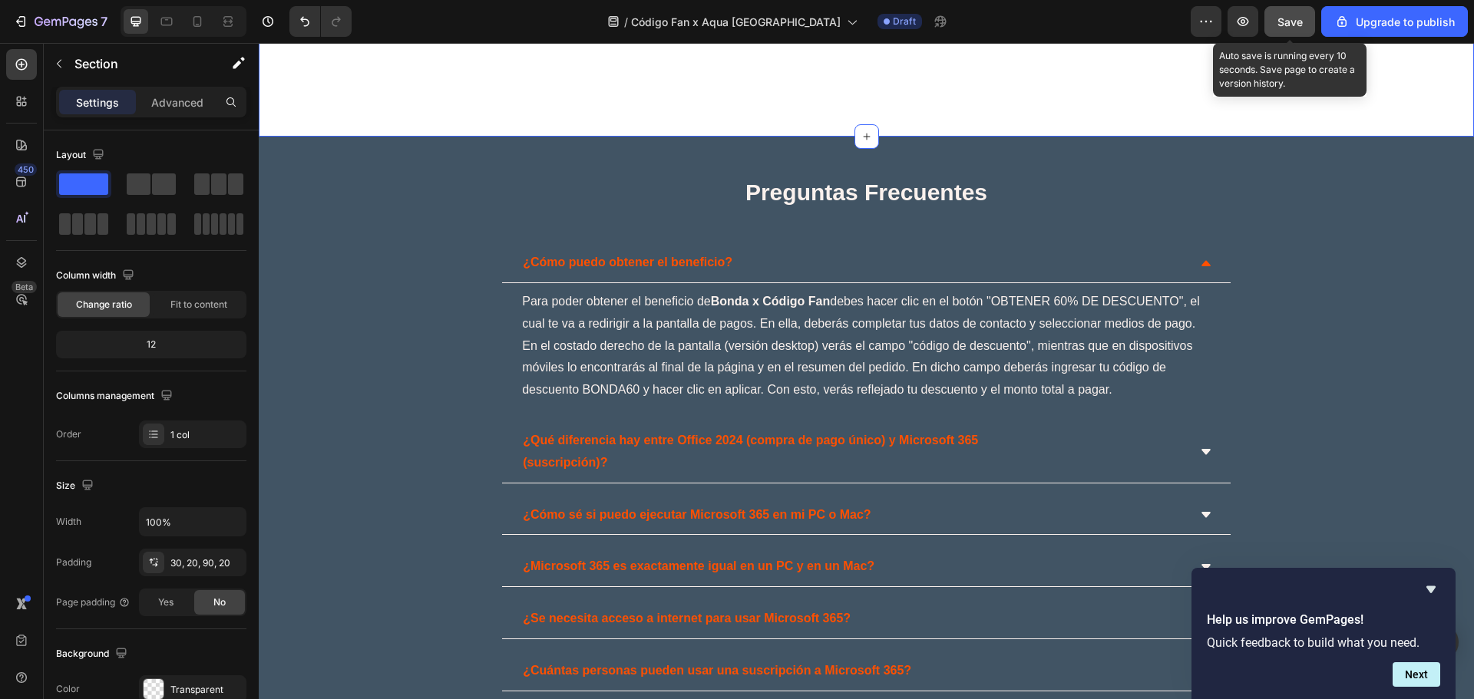
click at [1286, 25] on span "Save" at bounding box center [1289, 21] width 25 height 13
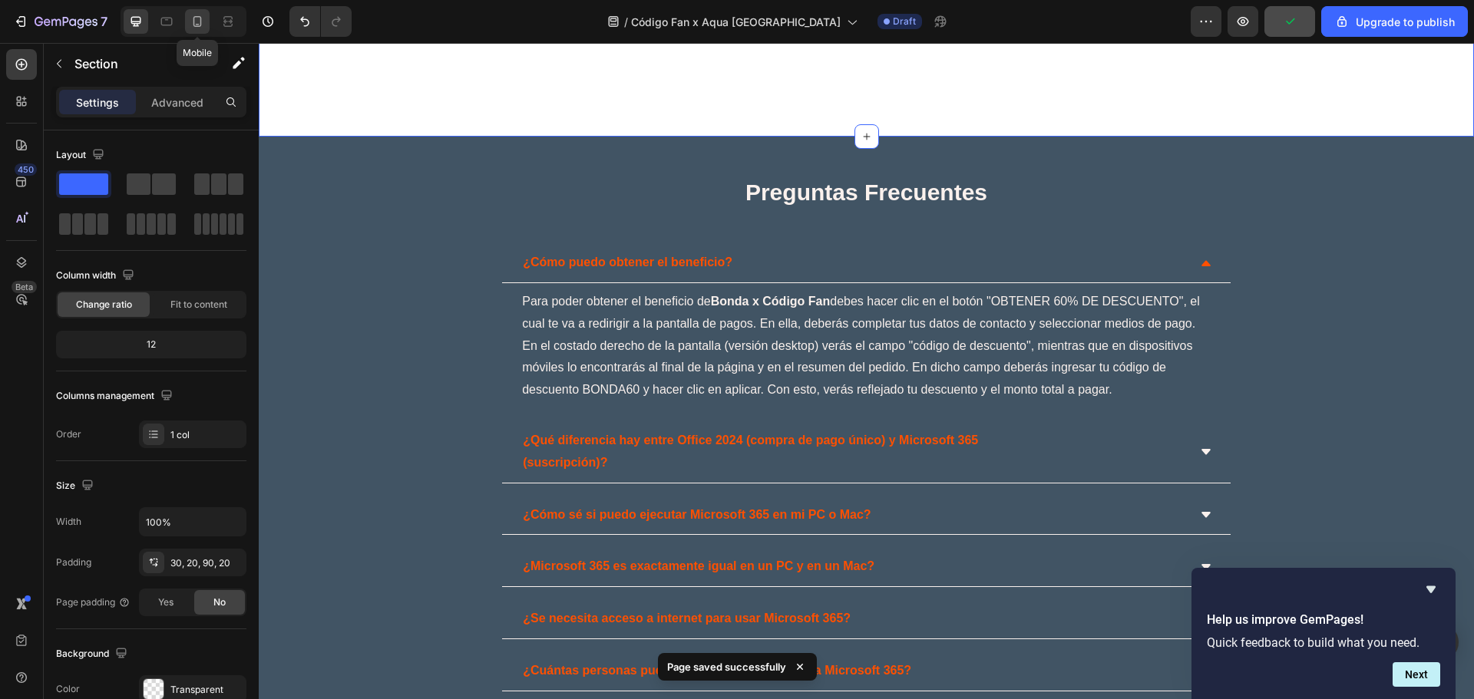
click at [195, 23] on icon at bounding box center [197, 21] width 15 height 15
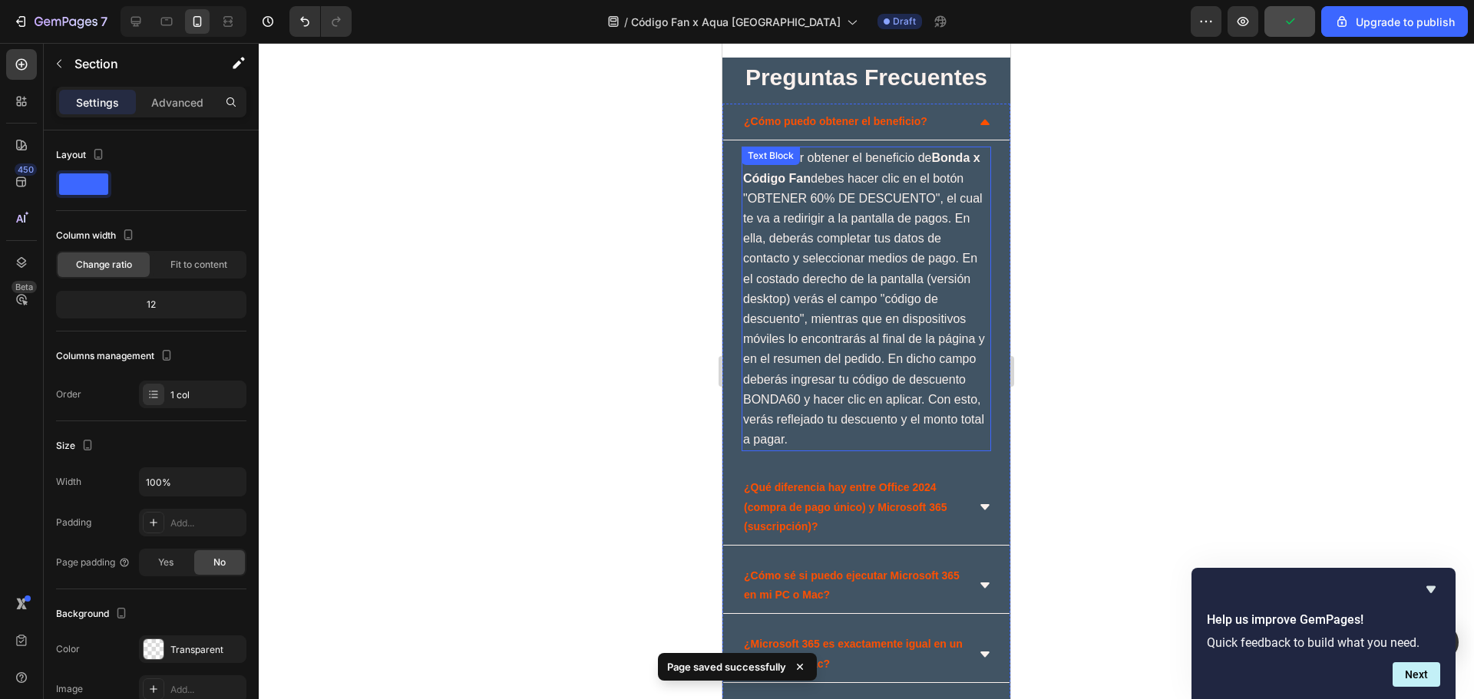
scroll to position [2928, 0]
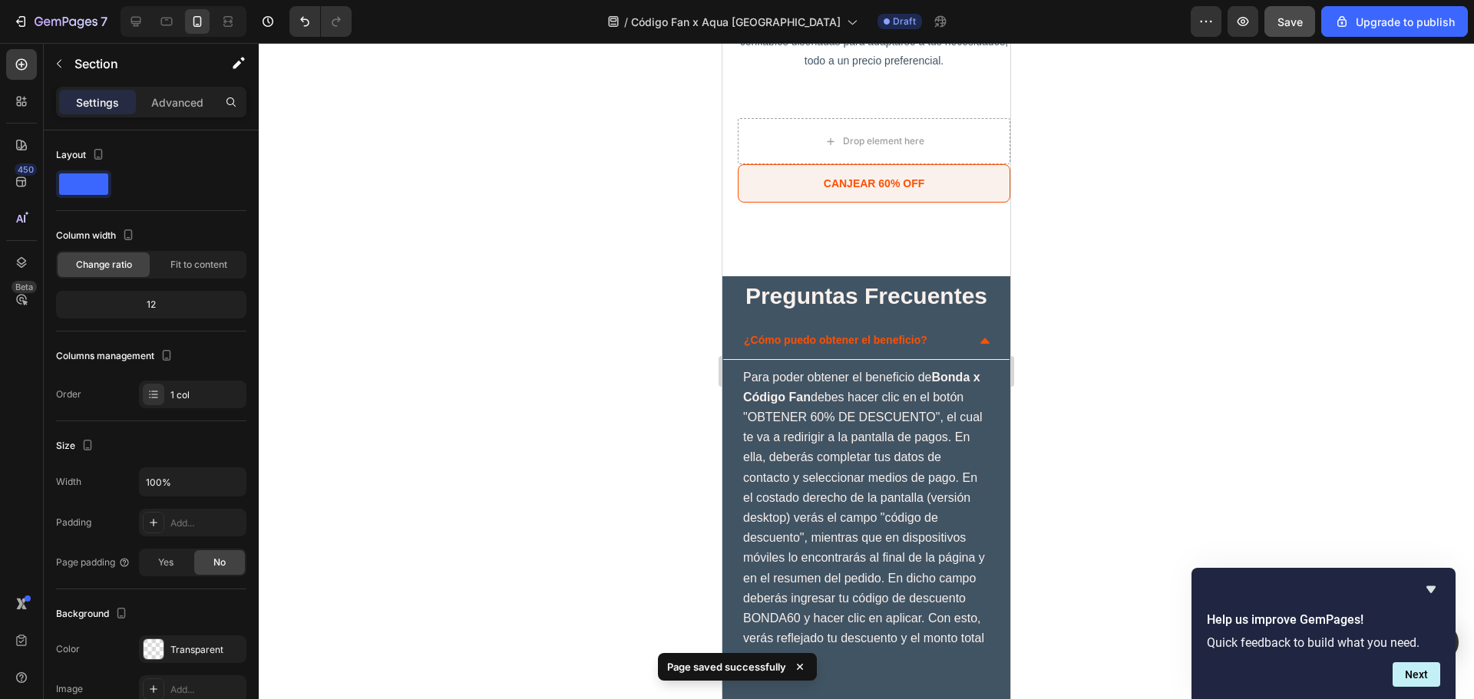
click at [887, 236] on div "Ventajas Clave Heading Icon Para una persona Text Block Row Icon Funciona en va…" at bounding box center [874, 42] width 273 height 467
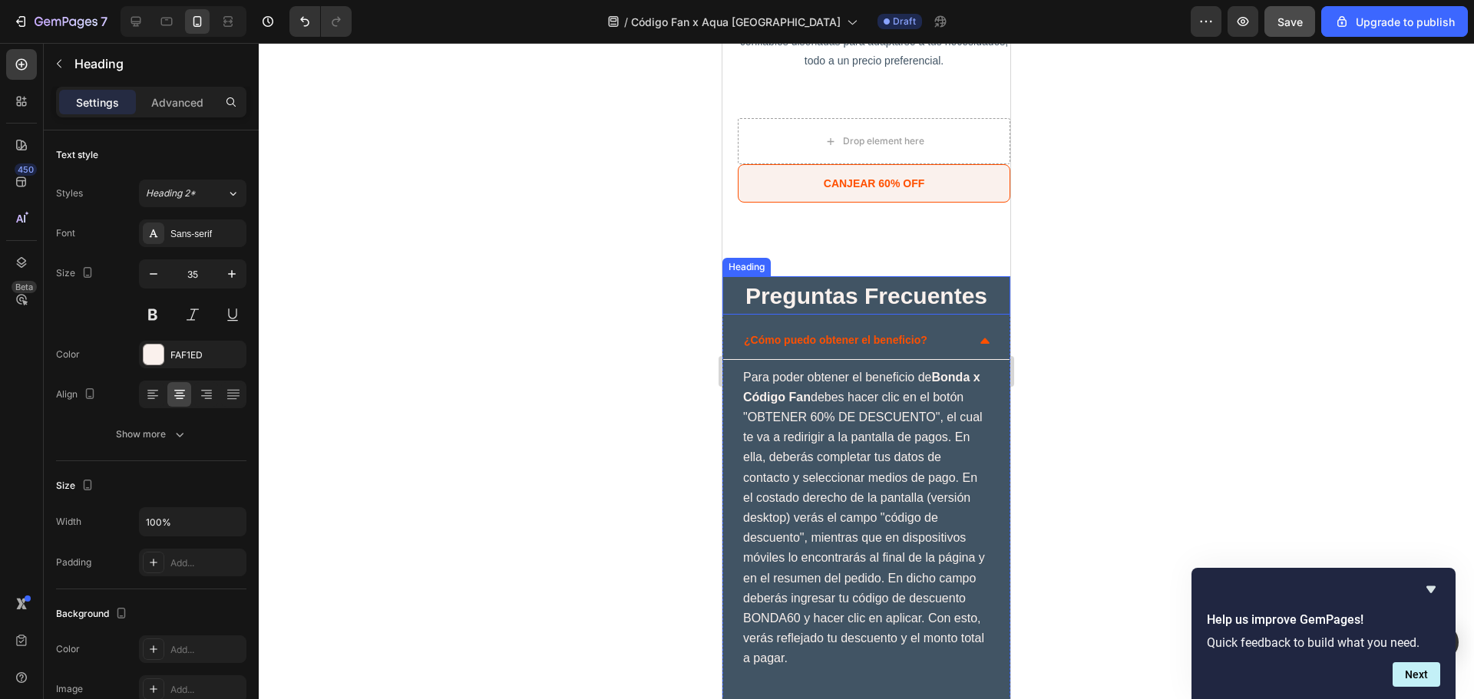
click at [889, 281] on h1 "Preguntas Frecuentes" at bounding box center [866, 295] width 288 height 38
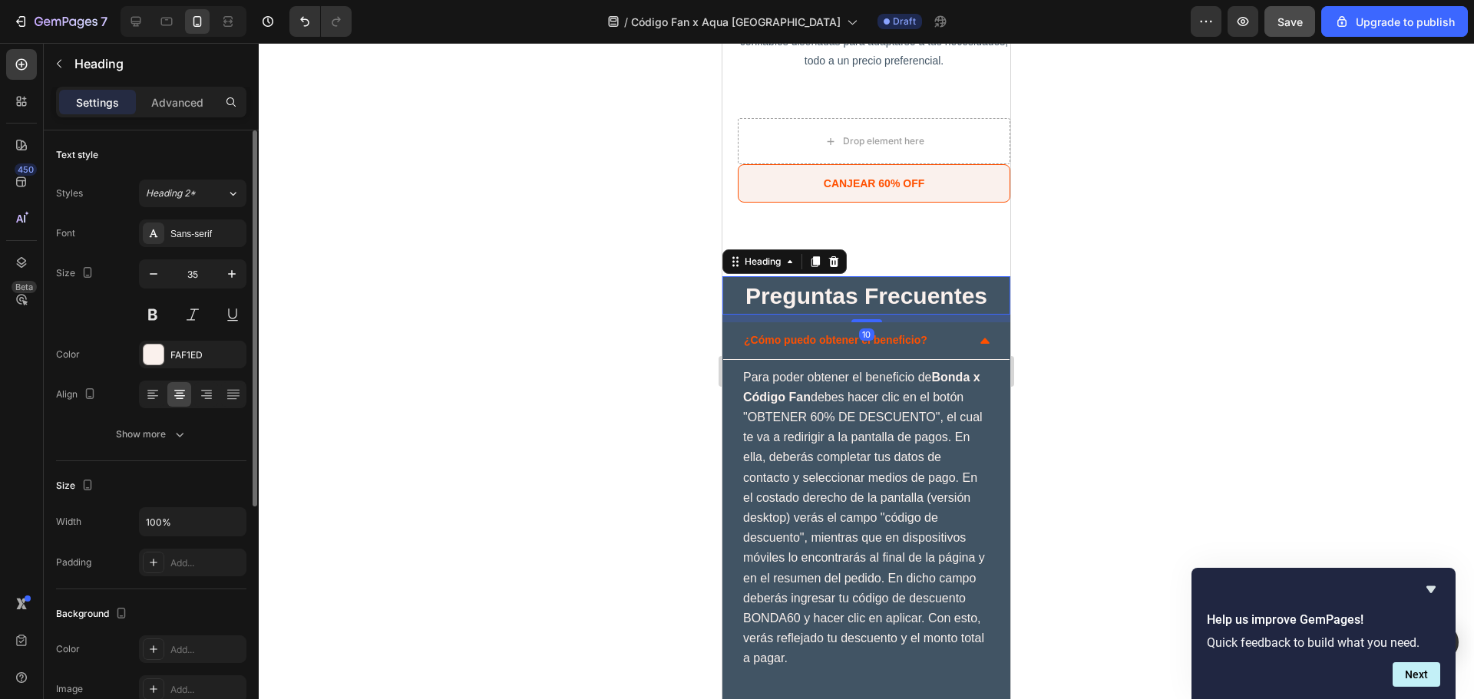
scroll to position [384, 0]
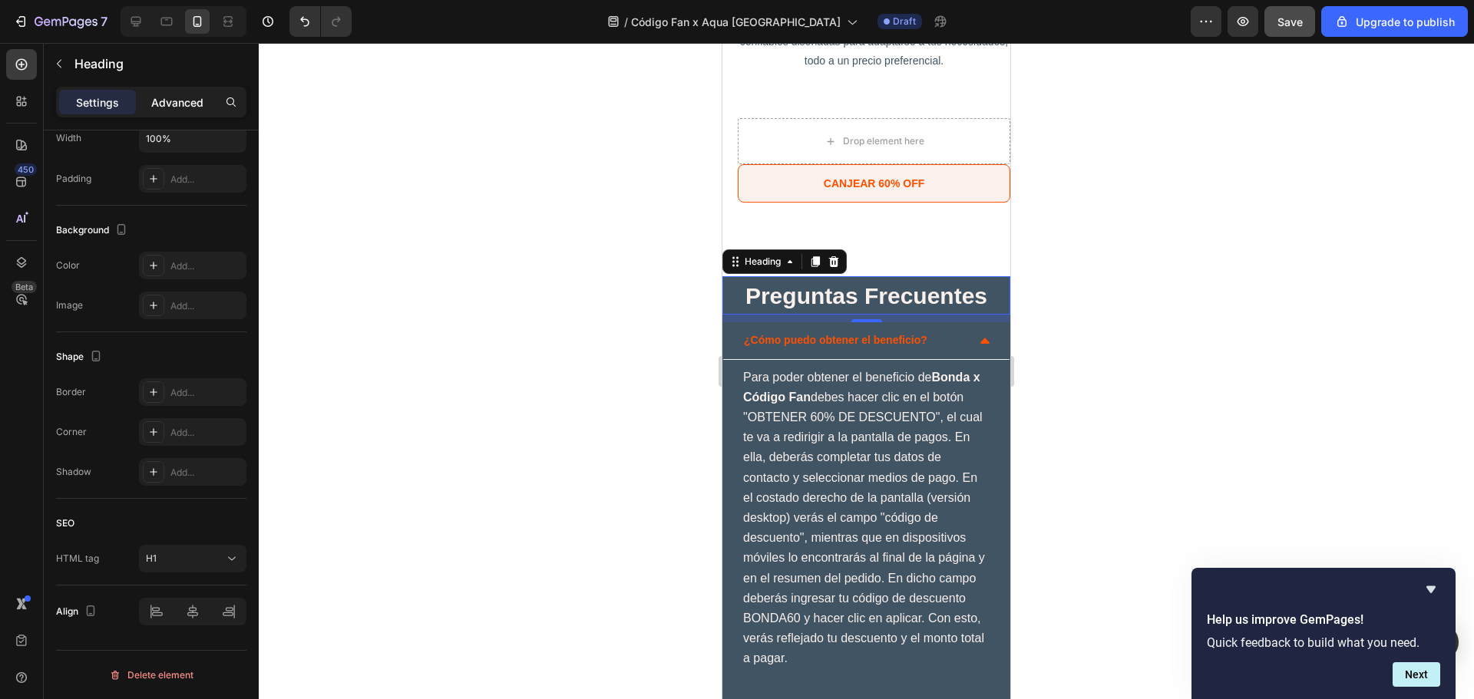
click at [169, 107] on p "Advanced" at bounding box center [177, 102] width 52 height 16
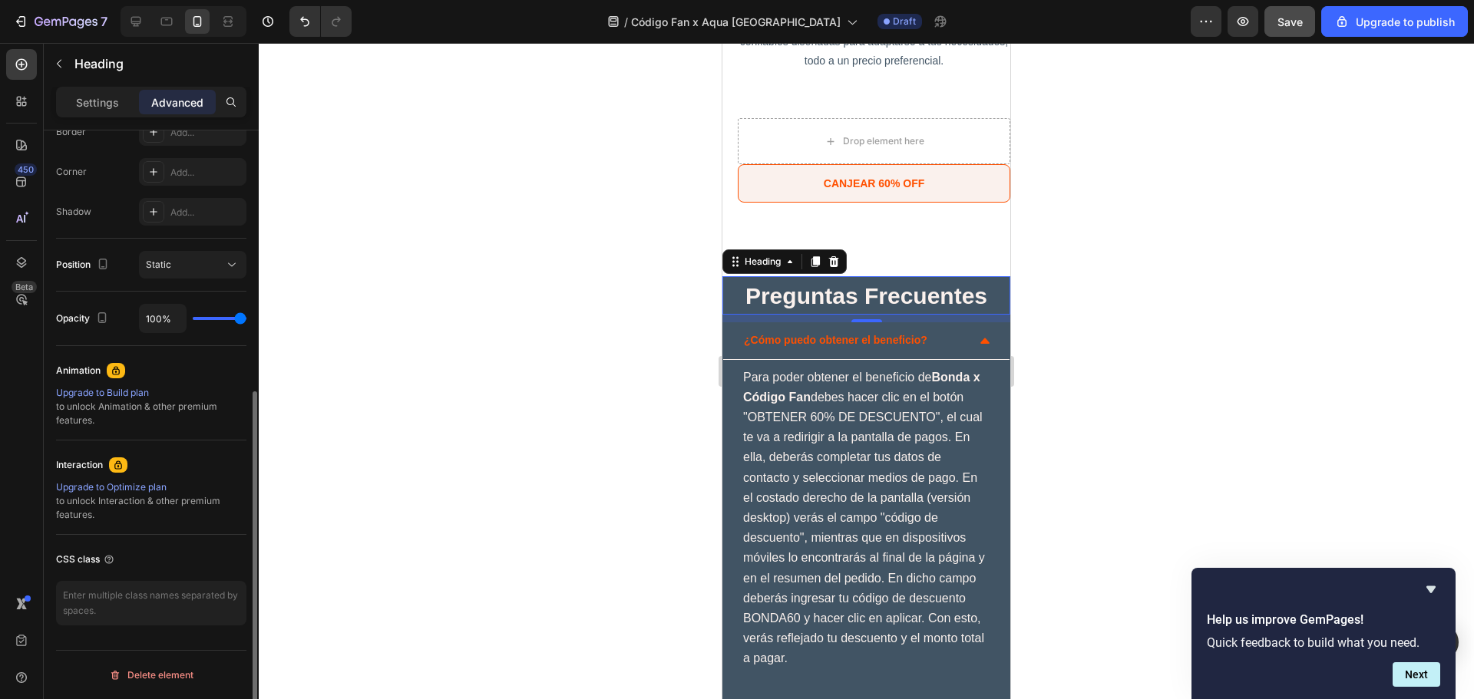
scroll to position [147, 0]
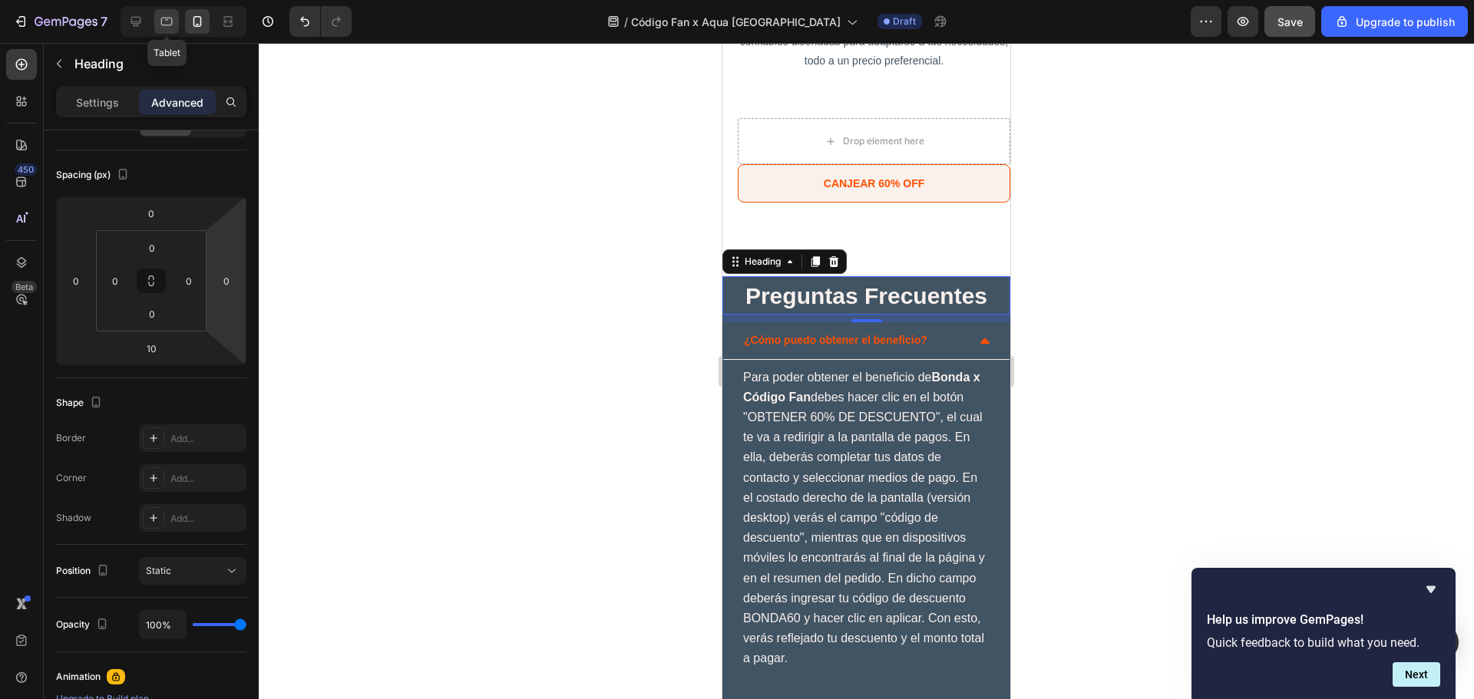
click at [170, 10] on div at bounding box center [166, 21] width 25 height 25
type input "25"
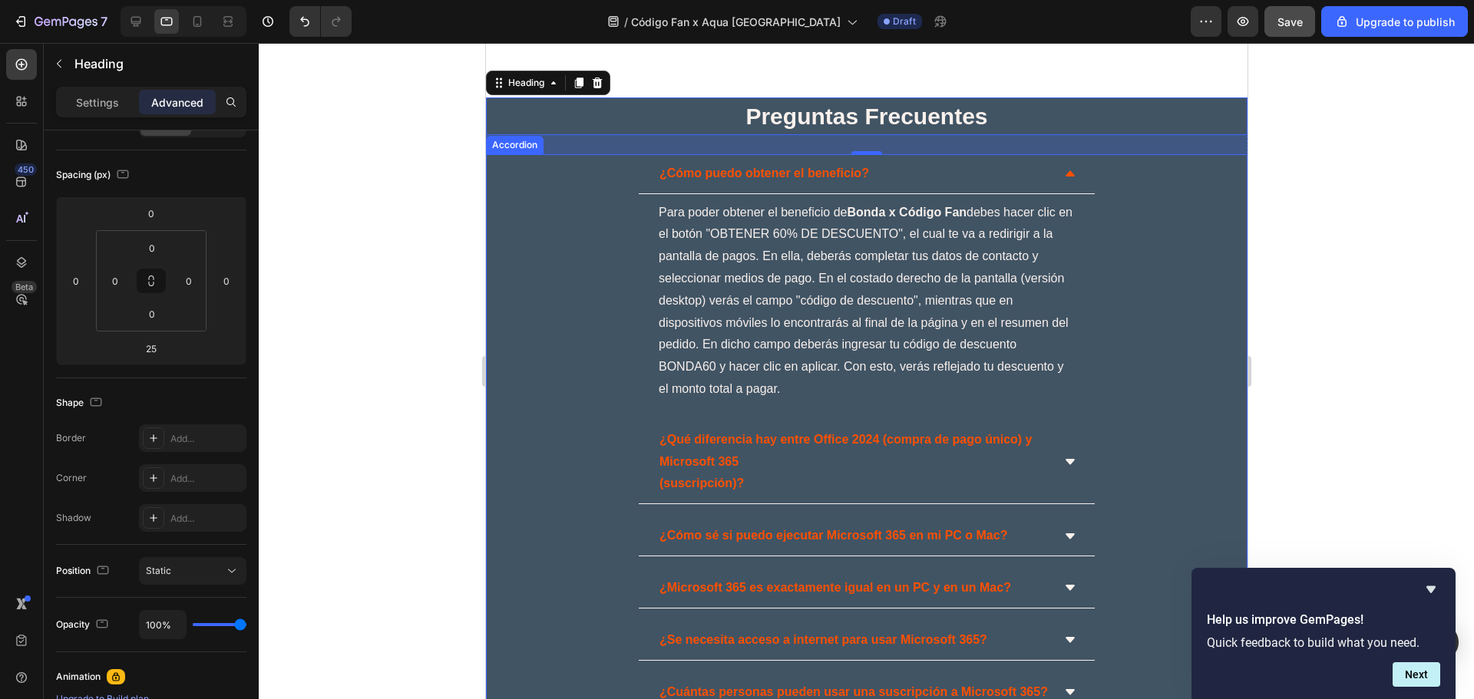
scroll to position [3310, 0]
click at [1189, 108] on h1 "Preguntas Frecuentes" at bounding box center [865, 116] width 761 height 38
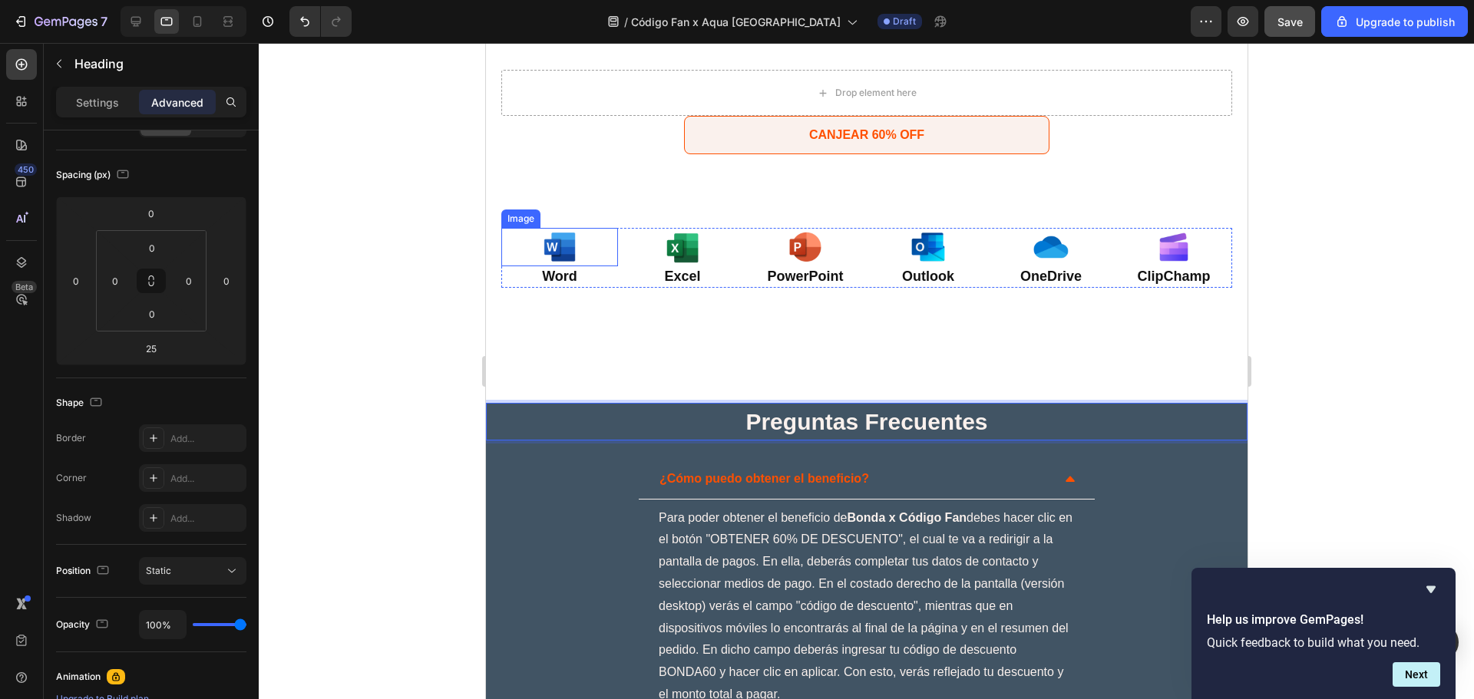
scroll to position [3003, 0]
click at [497, 470] on div "¿Cómo puedo obtener el beneficio? Para poder obtener el beneficio [PERSON_NAME]…" at bounding box center [866, 588] width 760 height 254
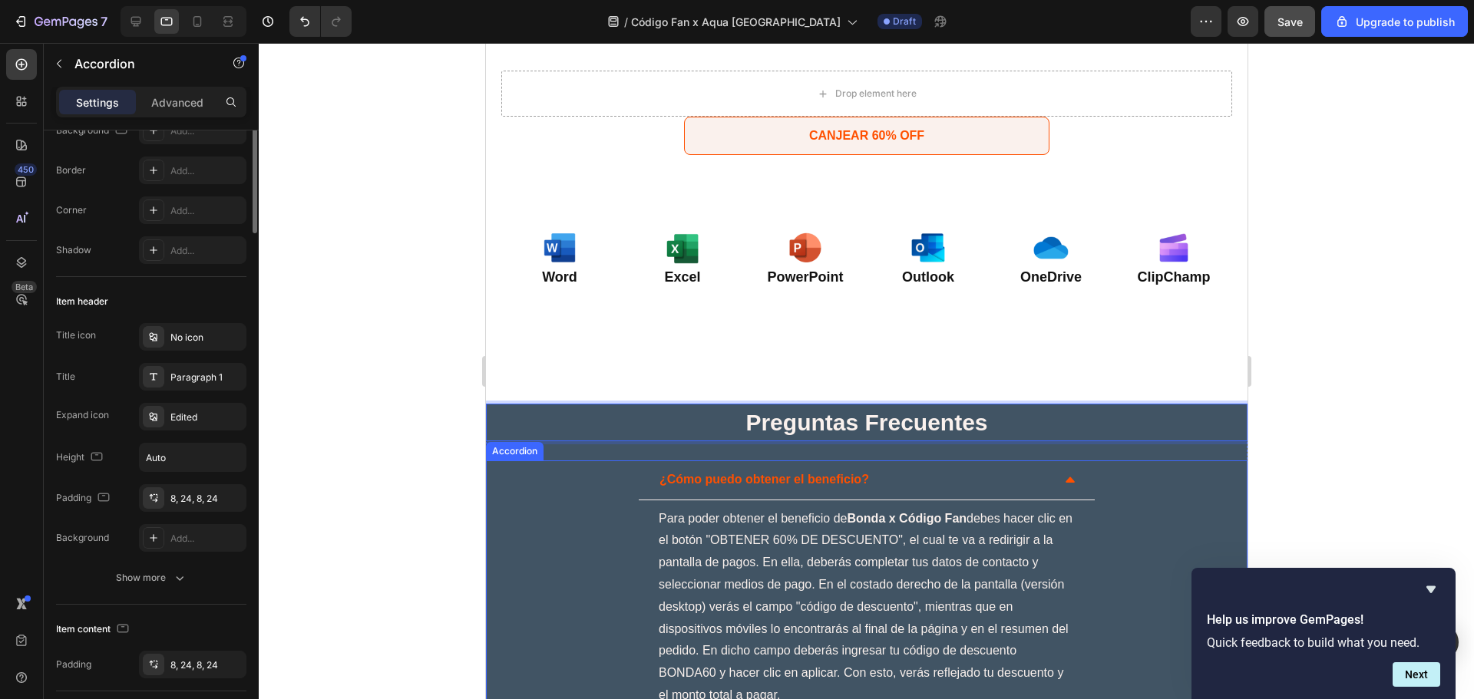
scroll to position [0, 0]
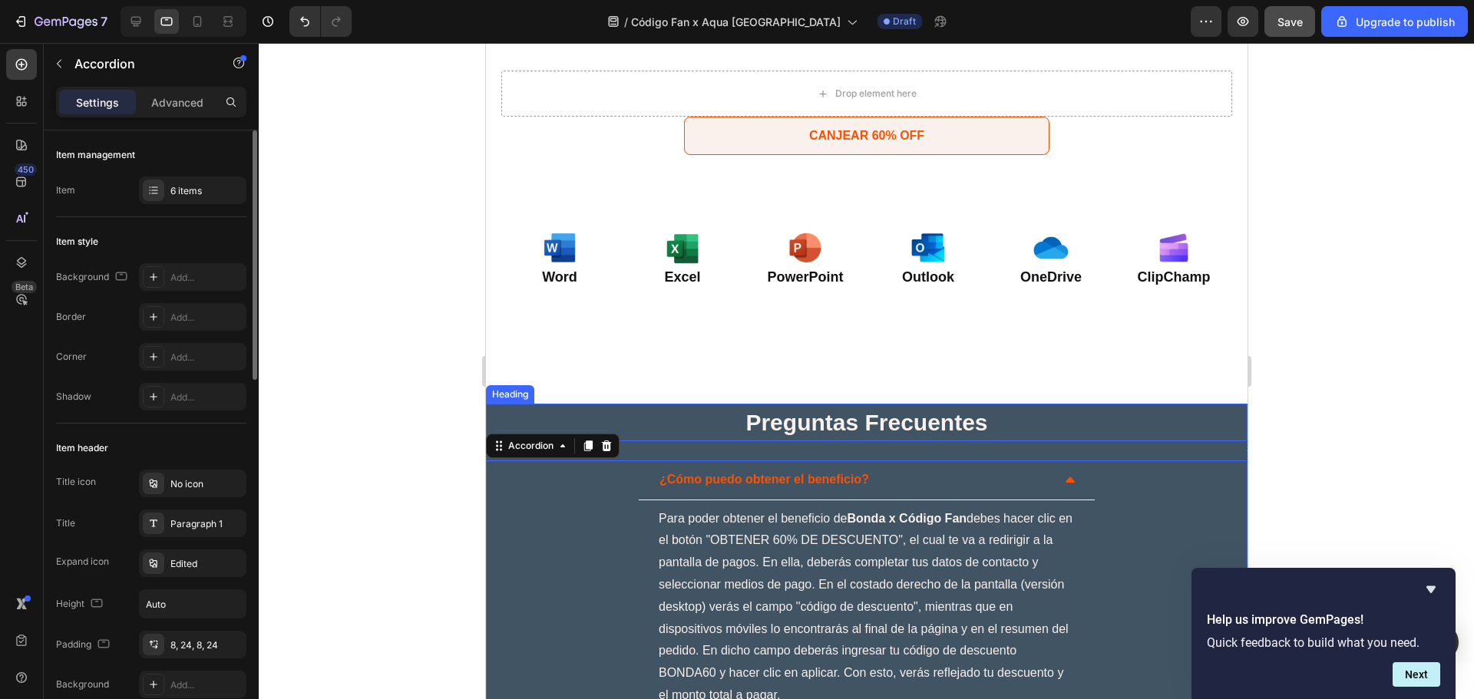
click at [530, 425] on p "⁠⁠⁠⁠⁠⁠⁠ Preguntas Frecuentes" at bounding box center [866, 422] width 758 height 35
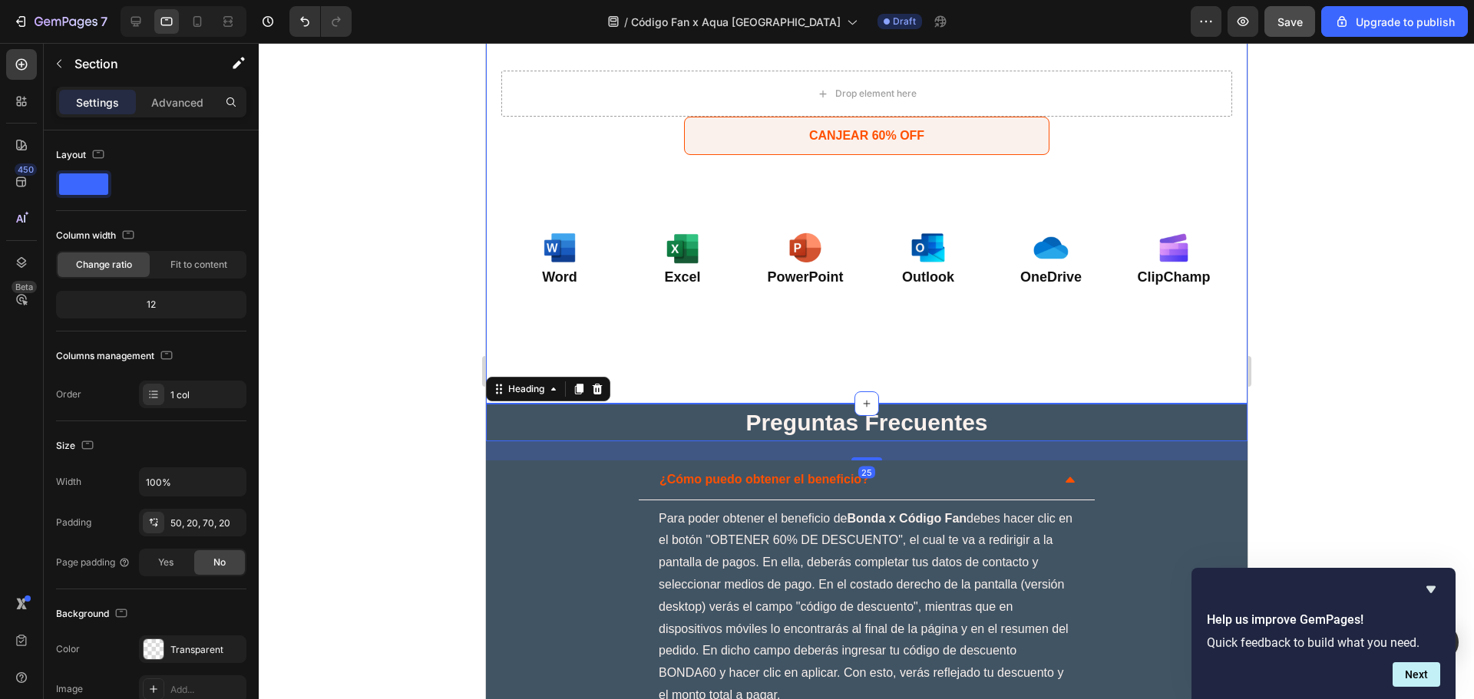
click at [505, 352] on div "Ventajas Clave Heading Icon Para una persona Text Block Row Icon Funciona en va…" at bounding box center [865, 69] width 761 height 670
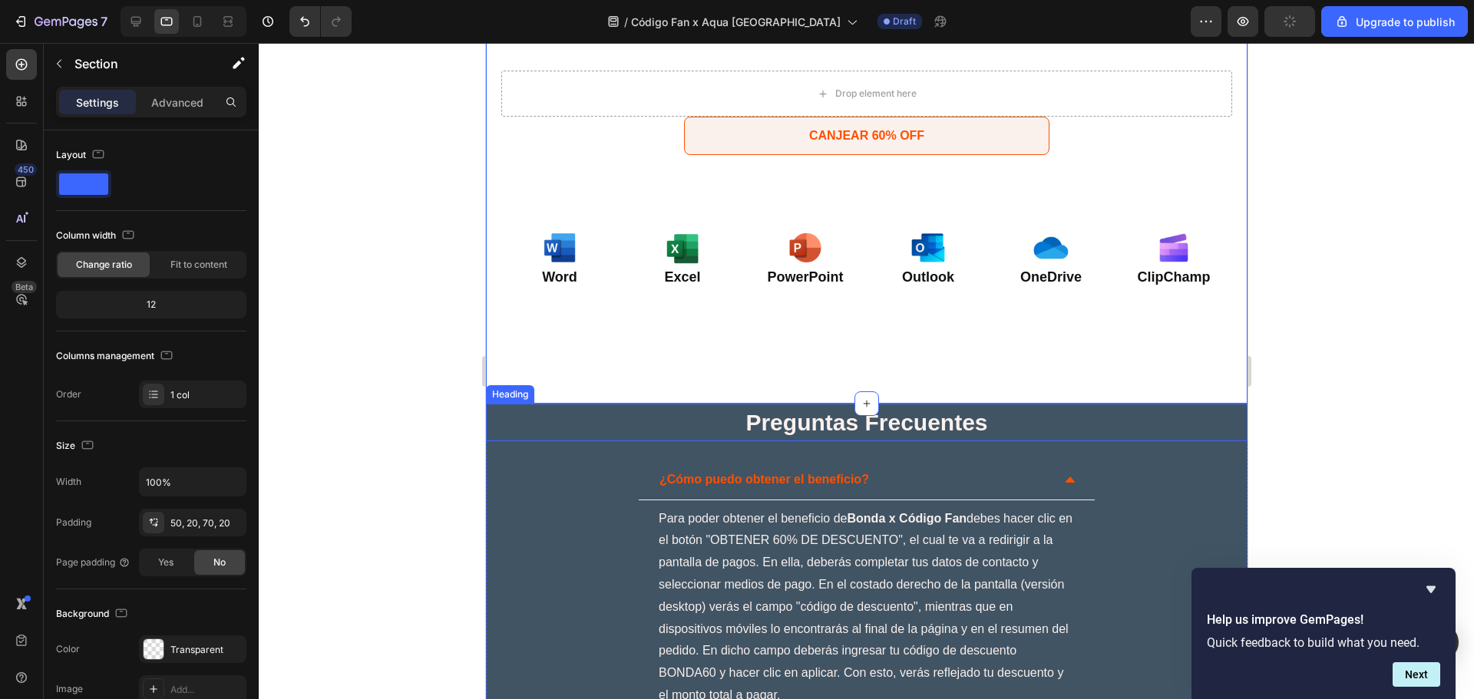
click at [1221, 437] on p "⁠⁠⁠⁠⁠⁠⁠ Preguntas Frecuentes" at bounding box center [866, 422] width 758 height 35
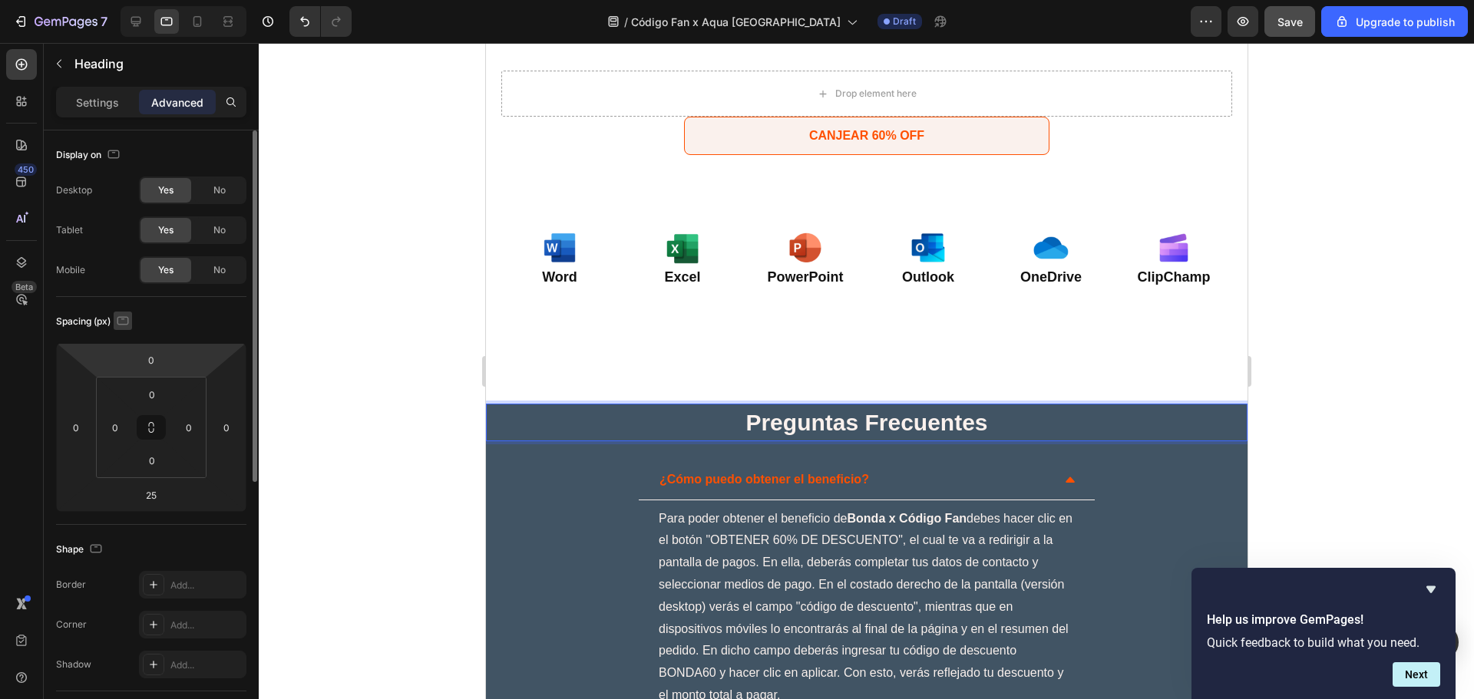
click at [127, 325] on icon "button" at bounding box center [123, 320] width 12 height 8
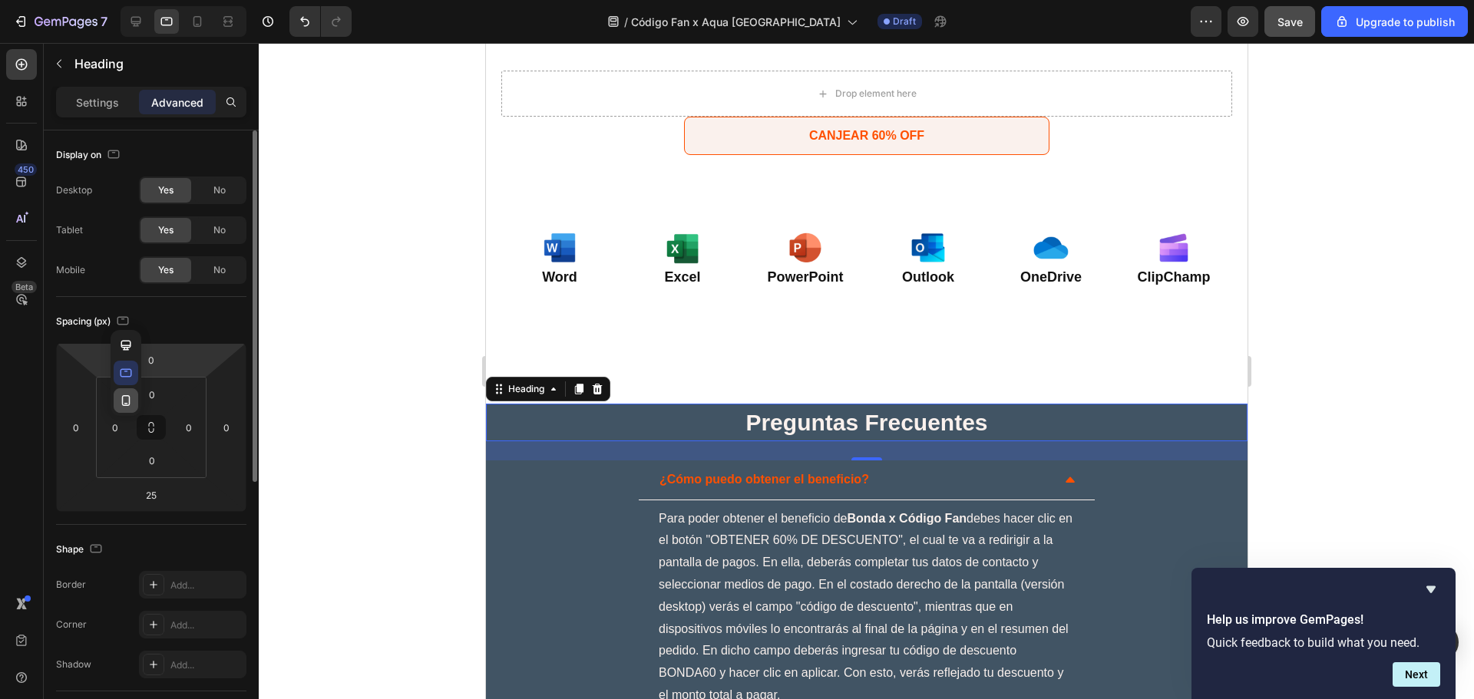
click at [126, 401] on icon "button" at bounding box center [125, 400] width 15 height 15
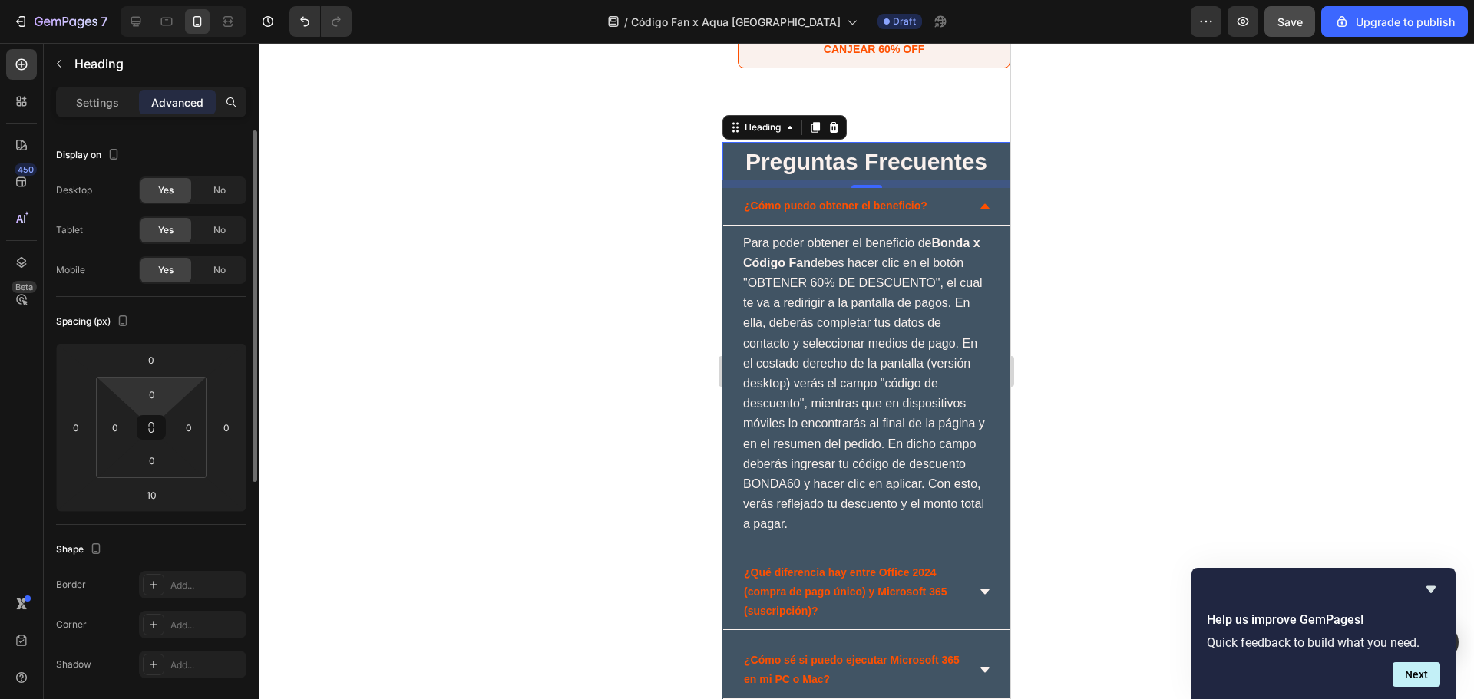
scroll to position [3107, 0]
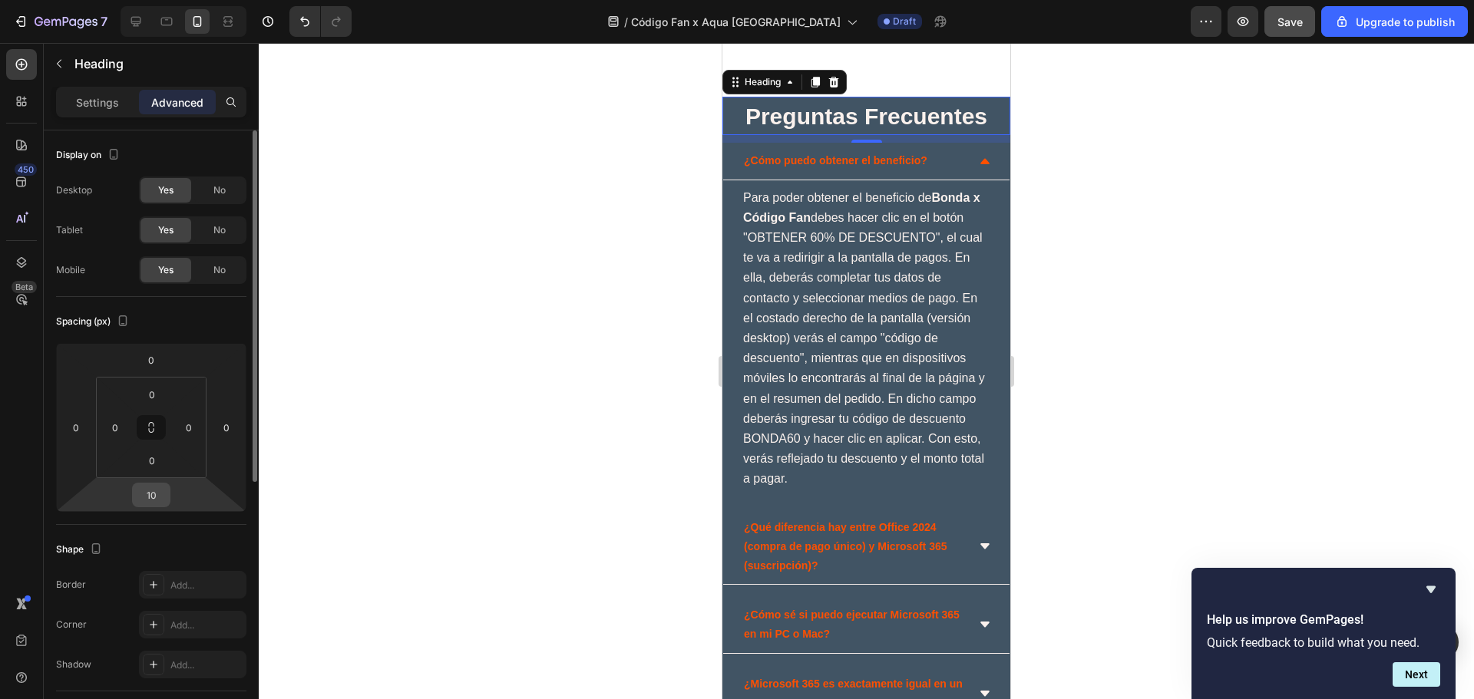
click at [167, 494] on div "10" at bounding box center [151, 495] width 38 height 25
click at [160, 492] on input "10" at bounding box center [151, 495] width 31 height 23
type input "10"
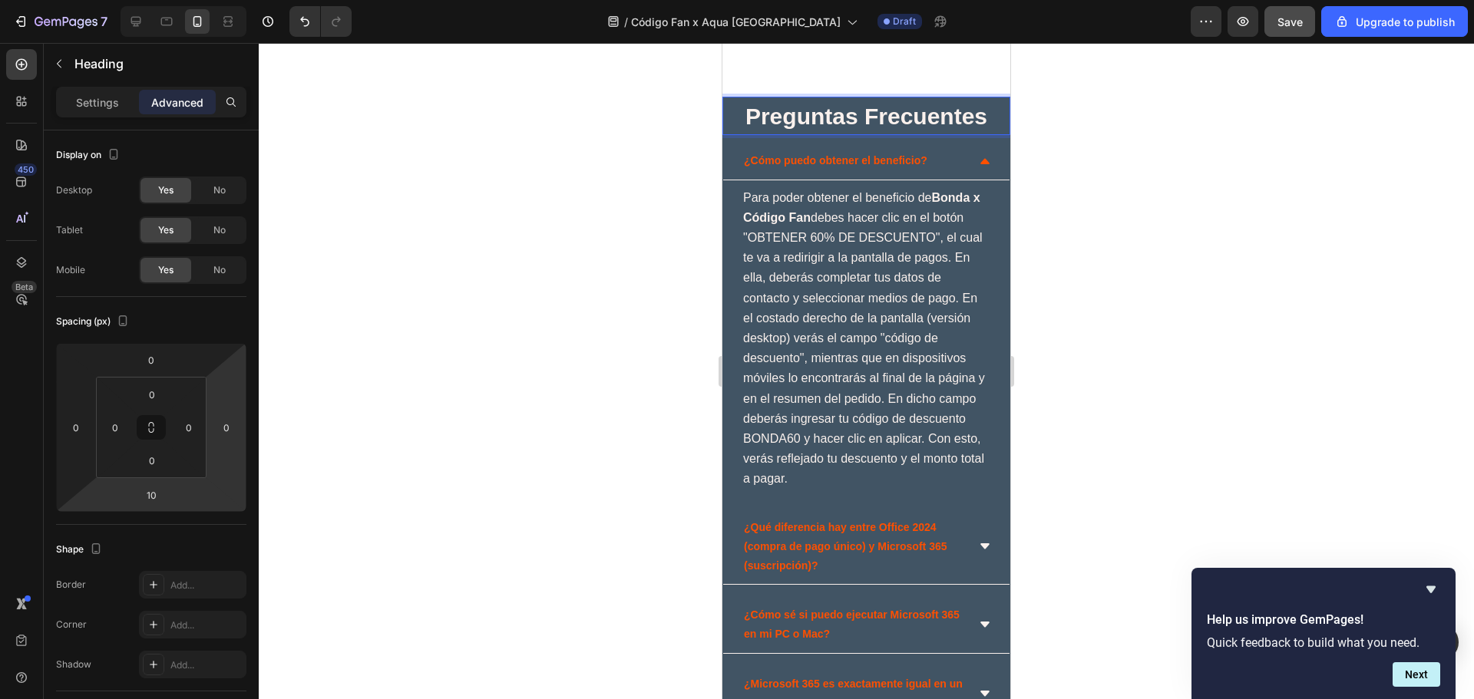
click at [728, 104] on p "Preguntas Frecuentes" at bounding box center [866, 116] width 288 height 38
click at [166, 367] on input "0" at bounding box center [151, 360] width 31 height 23
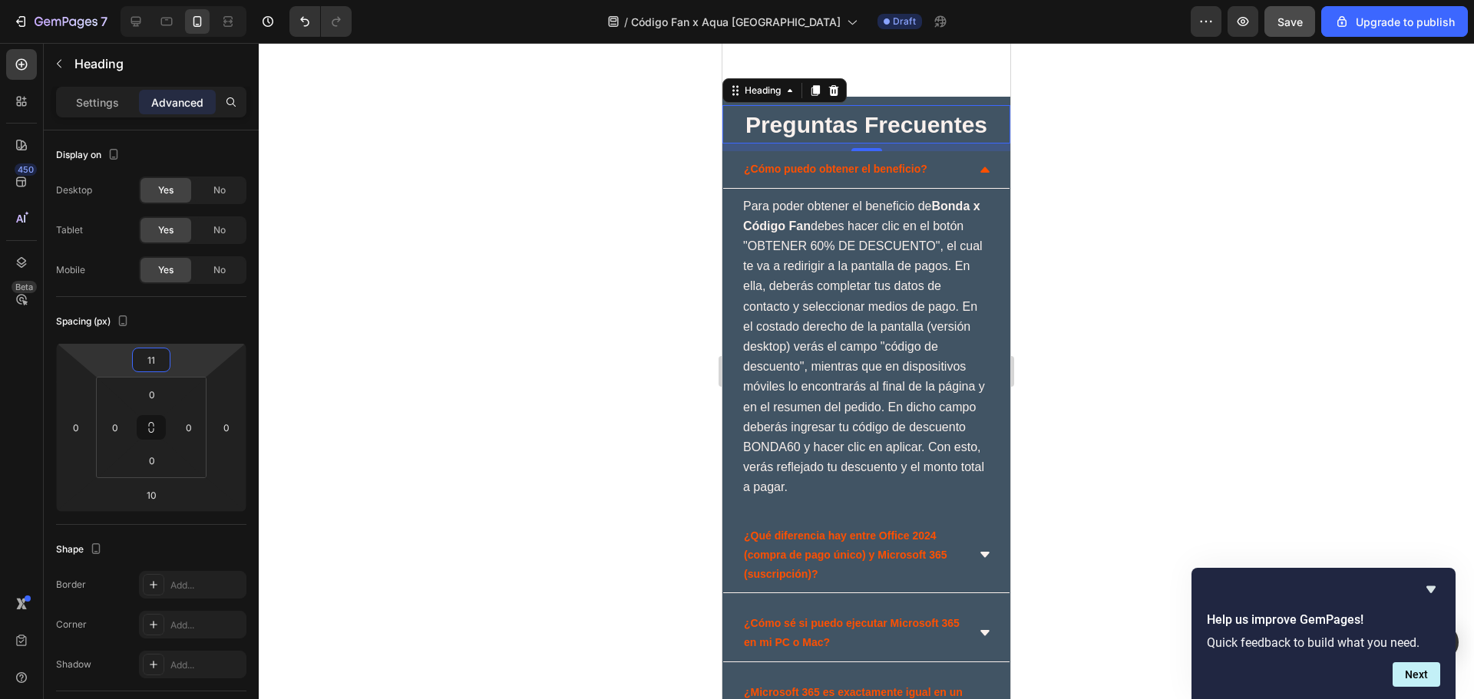
type input "10"
click at [1237, 223] on div at bounding box center [866, 371] width 1215 height 656
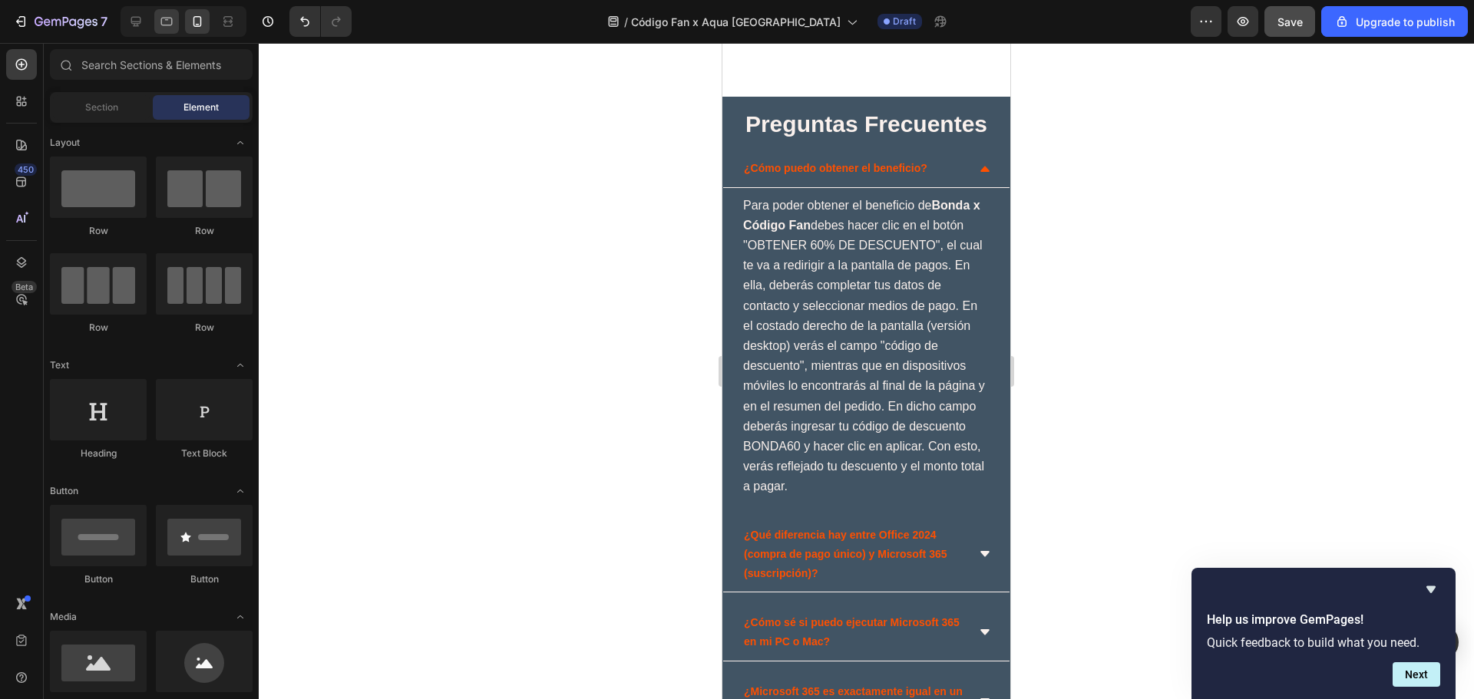
click at [171, 14] on div at bounding box center [166, 21] width 25 height 25
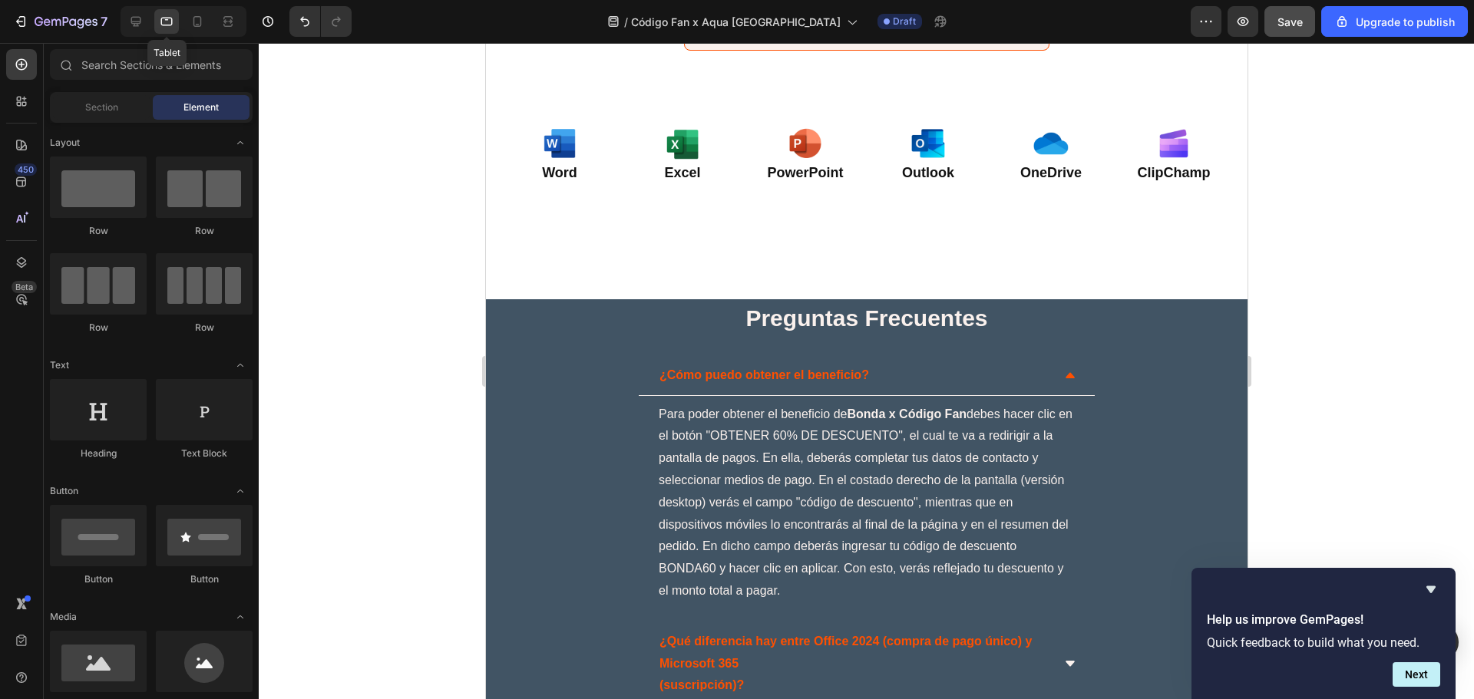
scroll to position [3085, 0]
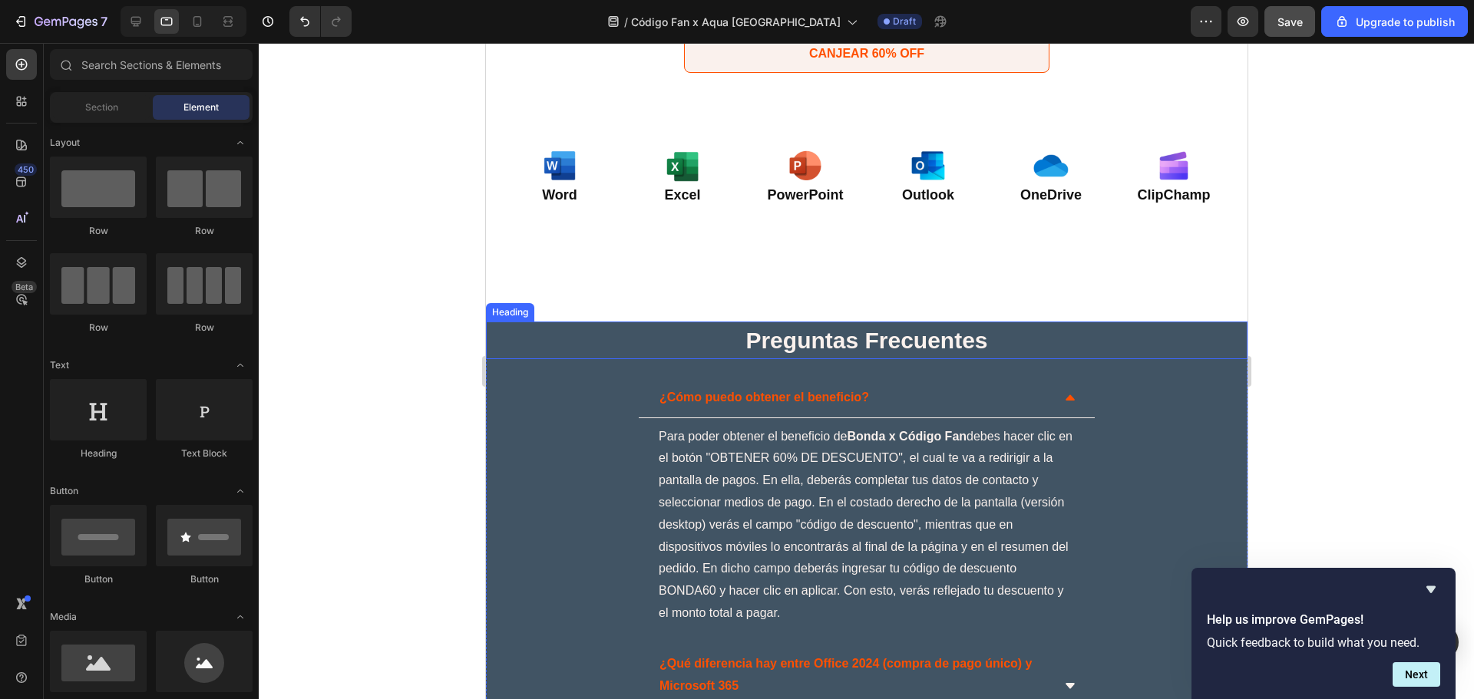
click at [720, 341] on p "⁠⁠⁠⁠⁠⁠⁠ Preguntas Frecuentes" at bounding box center [866, 340] width 758 height 35
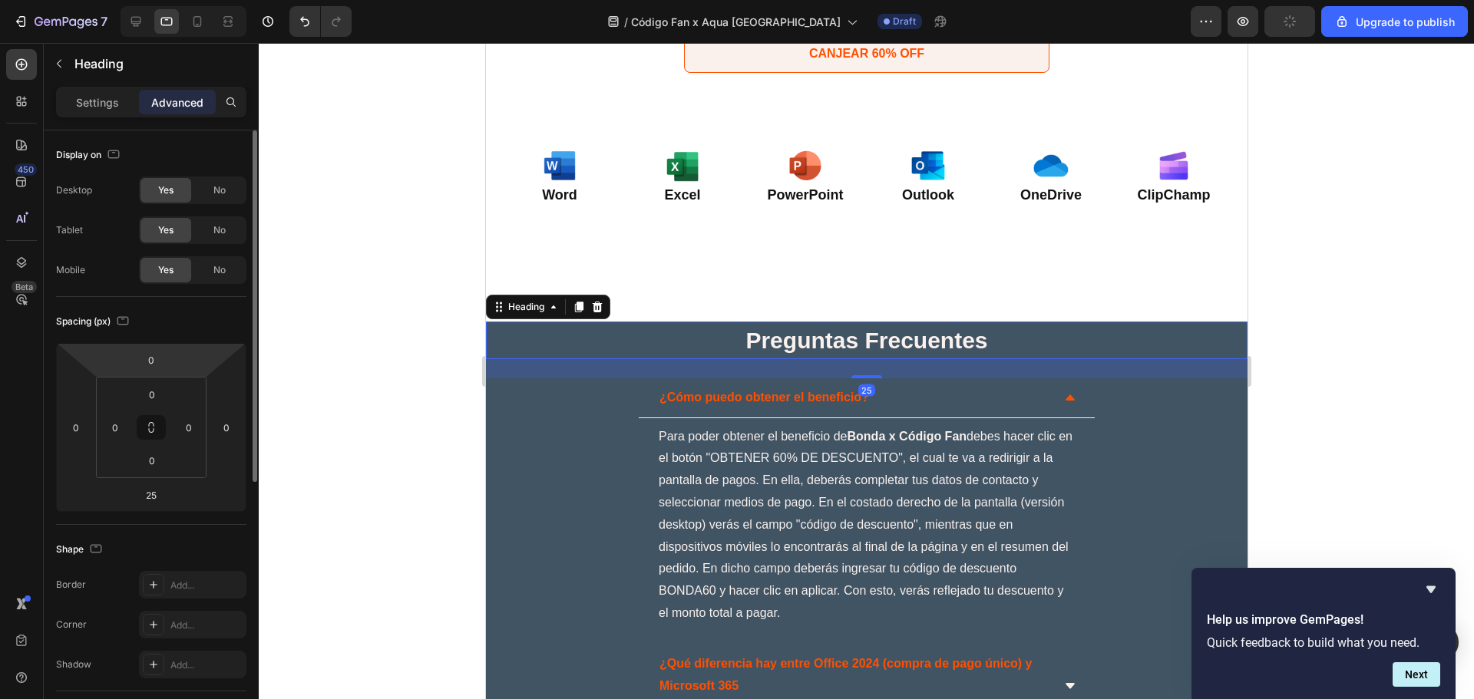
click at [158, 0] on html "7 / Código Fan x Aqua Chile Draft Preview Upgrade to publish 450 Beta Sections(…" at bounding box center [737, 0] width 1474 height 0
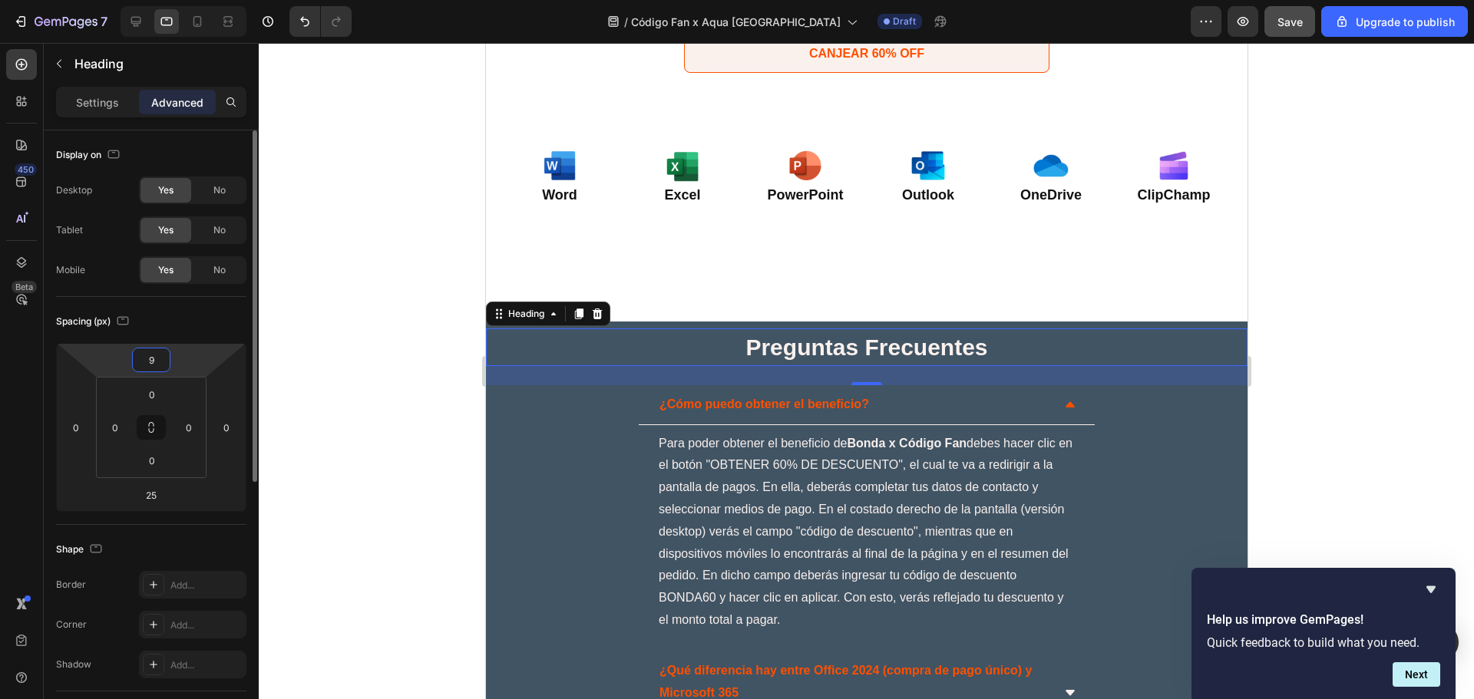
type input "10"
drag, startPoint x: 437, startPoint y: 144, endPoint x: 289, endPoint y: 81, distance: 160.0
click at [436, 144] on div at bounding box center [866, 371] width 1215 height 656
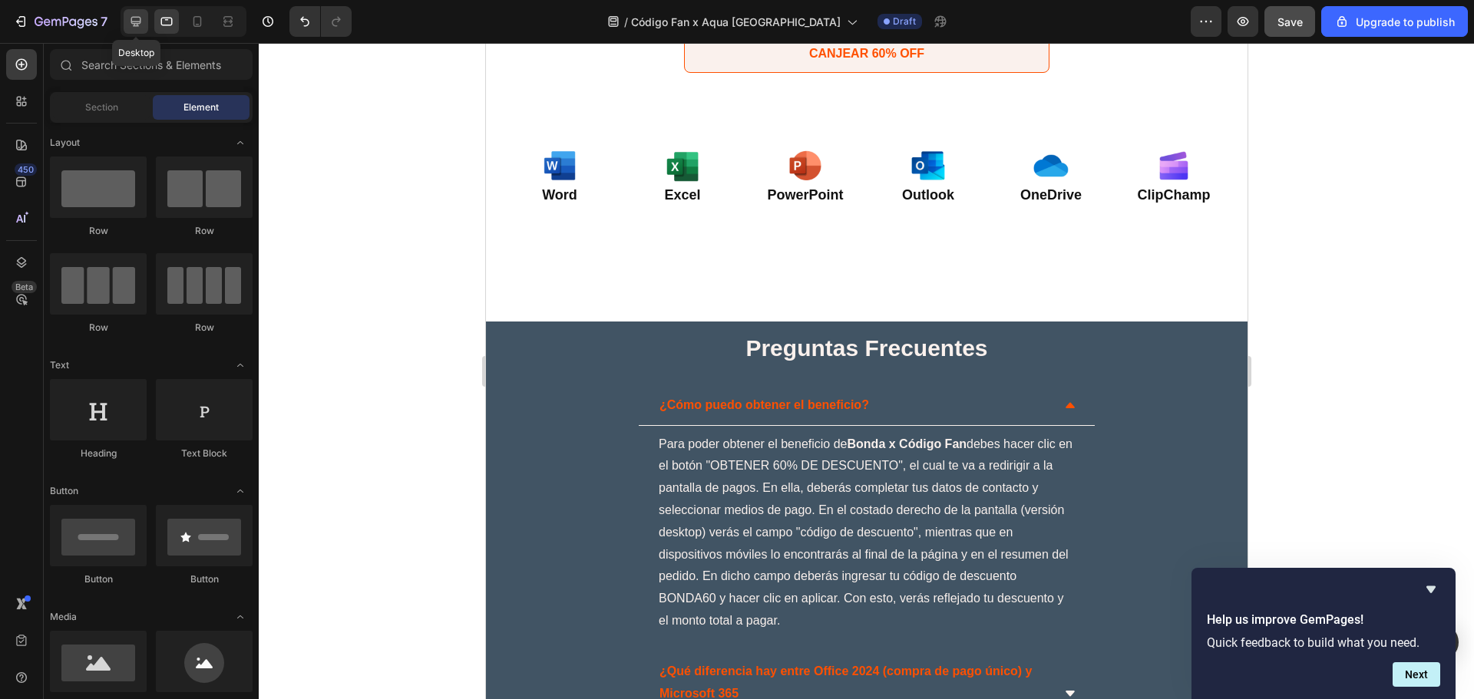
click at [134, 27] on icon at bounding box center [135, 21] width 15 height 15
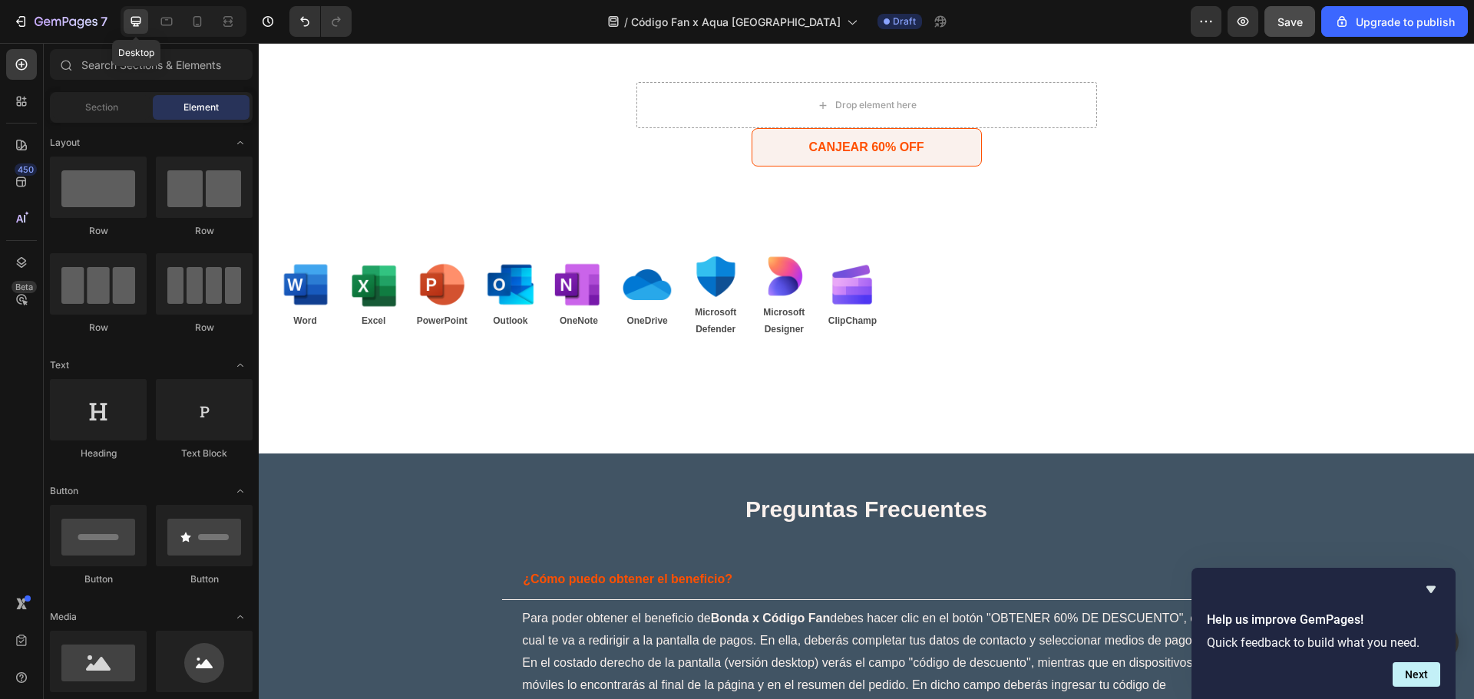
scroll to position [3061, 0]
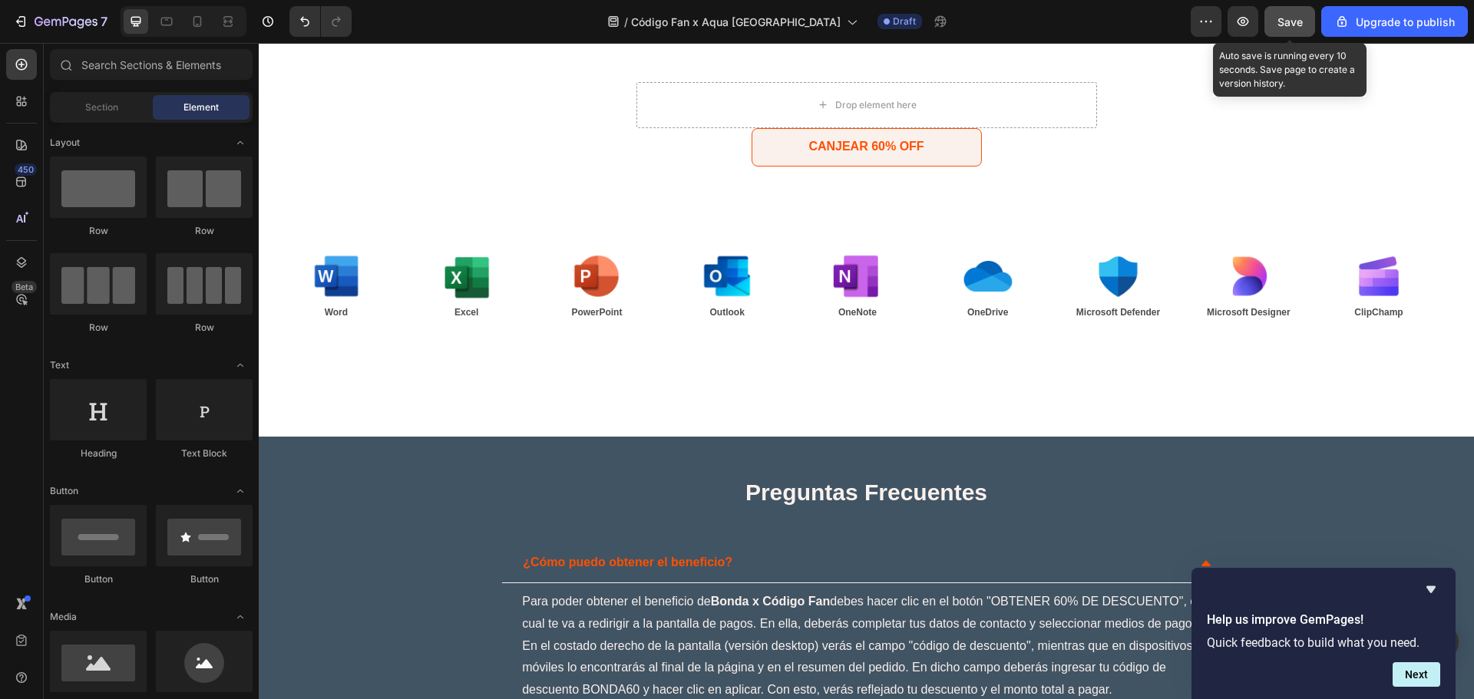
click at [1276, 31] on button "Save" at bounding box center [1289, 21] width 51 height 31
